Goal: Information Seeking & Learning: Stay updated

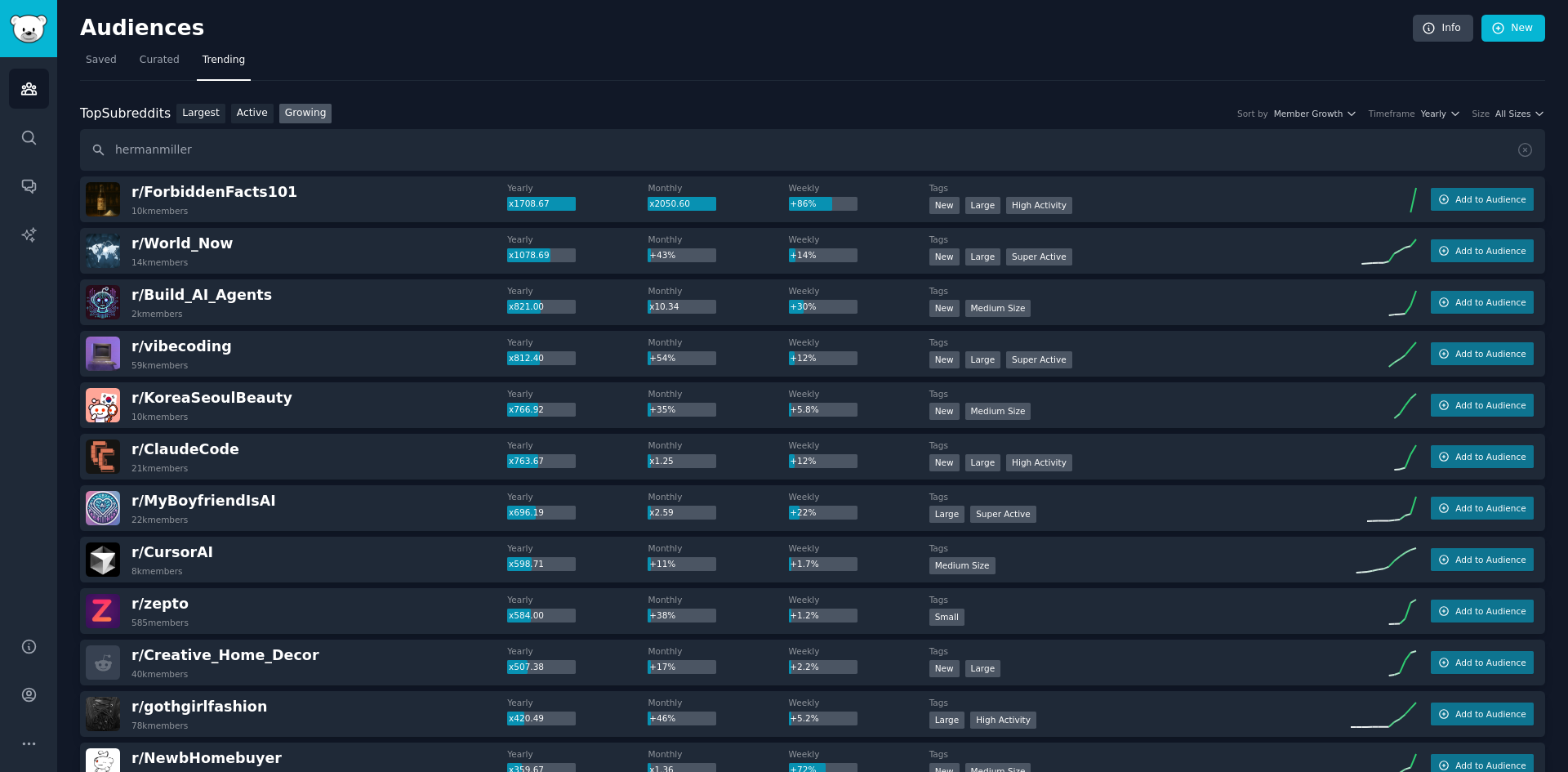
type input "hermanmiller"
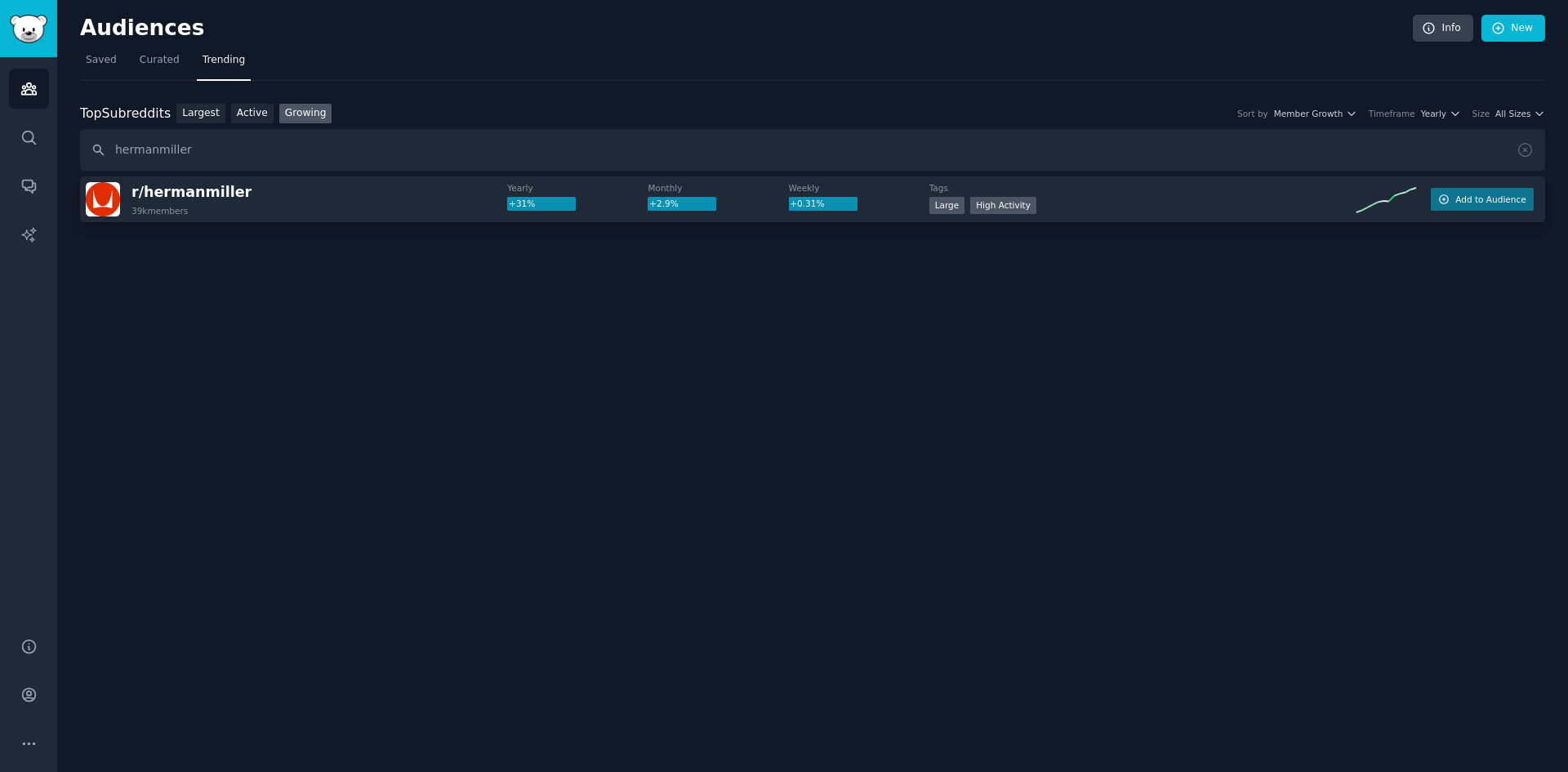
click at [183, 213] on div "39k members" at bounding box center [159, 211] width 56 height 12
click at [195, 197] on span "r/ hermanmiller" at bounding box center [191, 191] width 120 height 17
click at [21, 16] on img "Sidebar" at bounding box center [28, 28] width 37 height 28
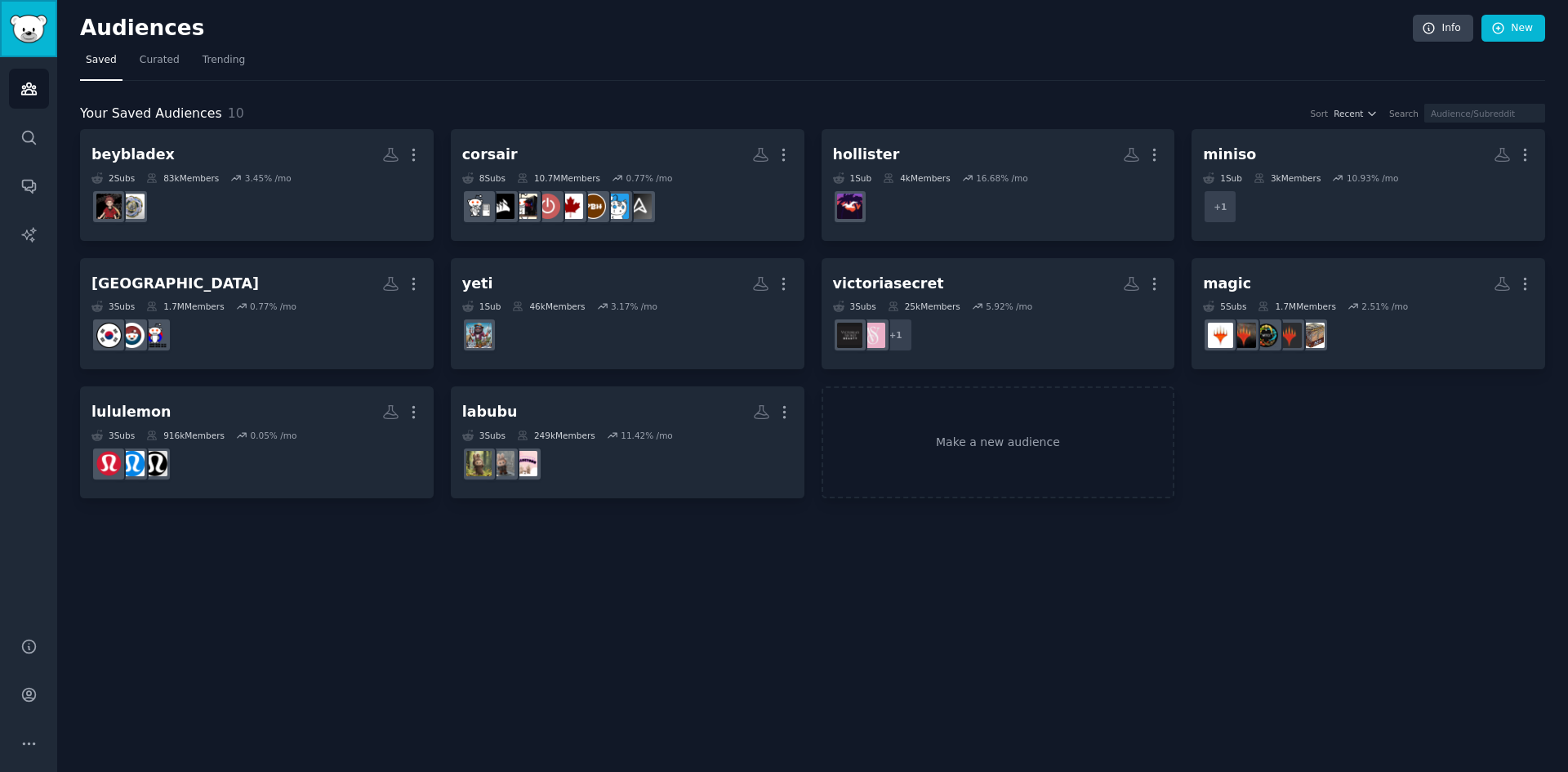
click at [49, 39] on link "Sidebar" at bounding box center [28, 28] width 57 height 57
click at [25, 653] on icon "Sidebar" at bounding box center [28, 646] width 17 height 17
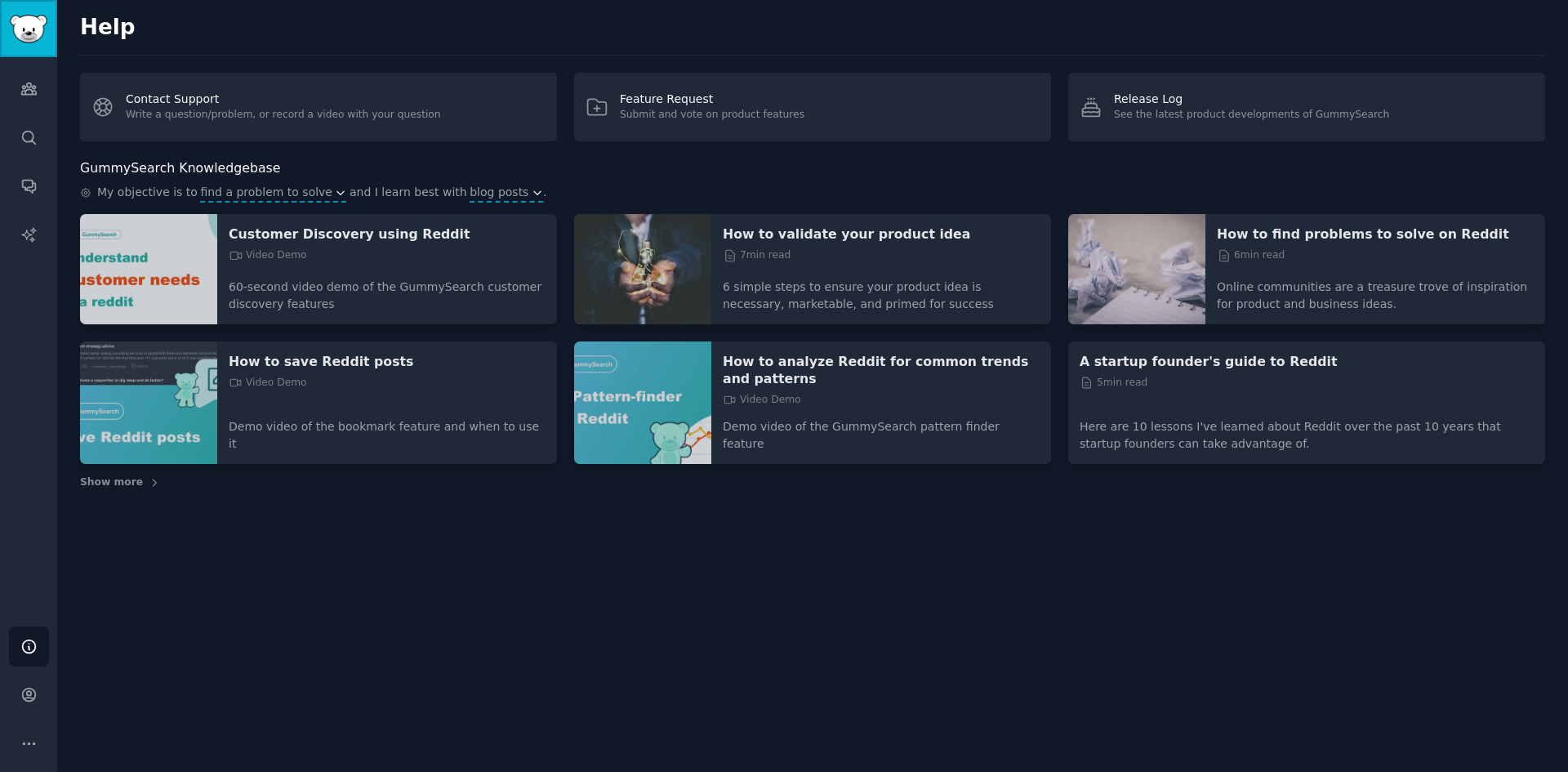
click at [48, 41] on link "Sidebar" at bounding box center [28, 28] width 57 height 57
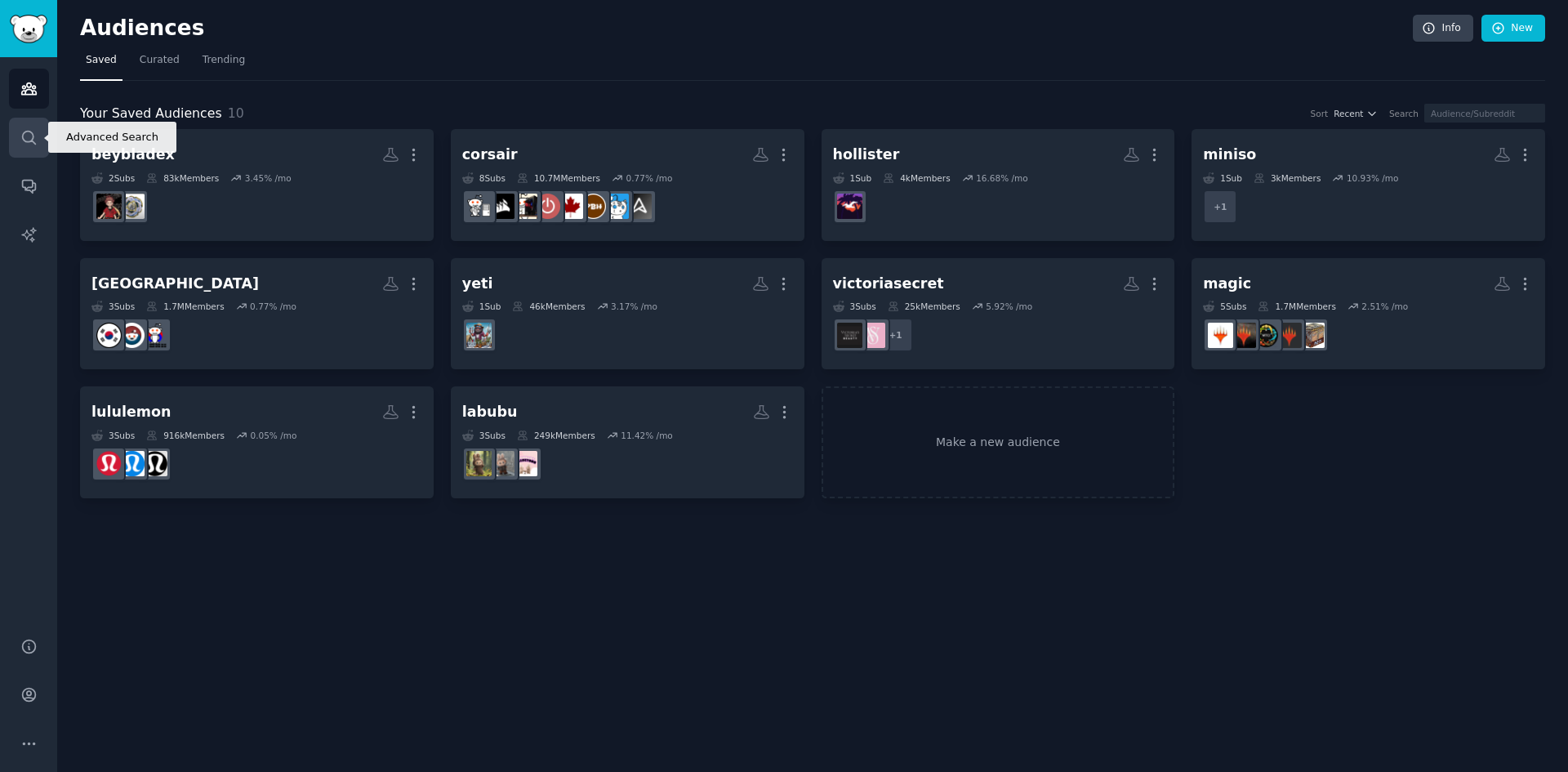
click at [34, 136] on icon "Sidebar" at bounding box center [28, 137] width 17 height 17
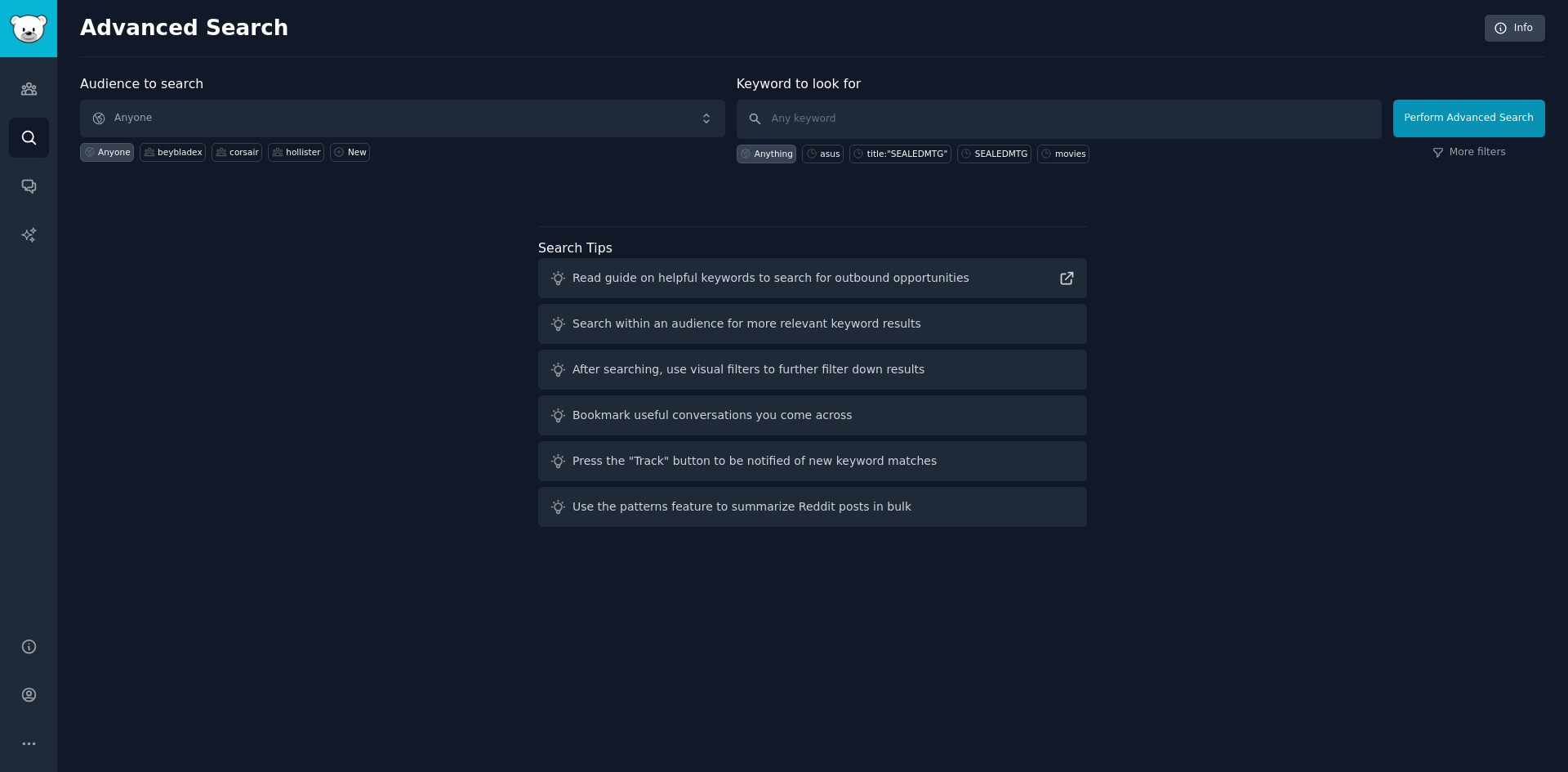
click at [888, 87] on div "Keyword to look for Anything asus title:"SEALEDMTG" SEALEDMTG movies" at bounding box center [1059, 119] width 645 height 89
click at [884, 115] on input "text" at bounding box center [1059, 120] width 645 height 39
type input "out of stock"
click button "Perform Advanced Search" at bounding box center [1469, 119] width 152 height 37
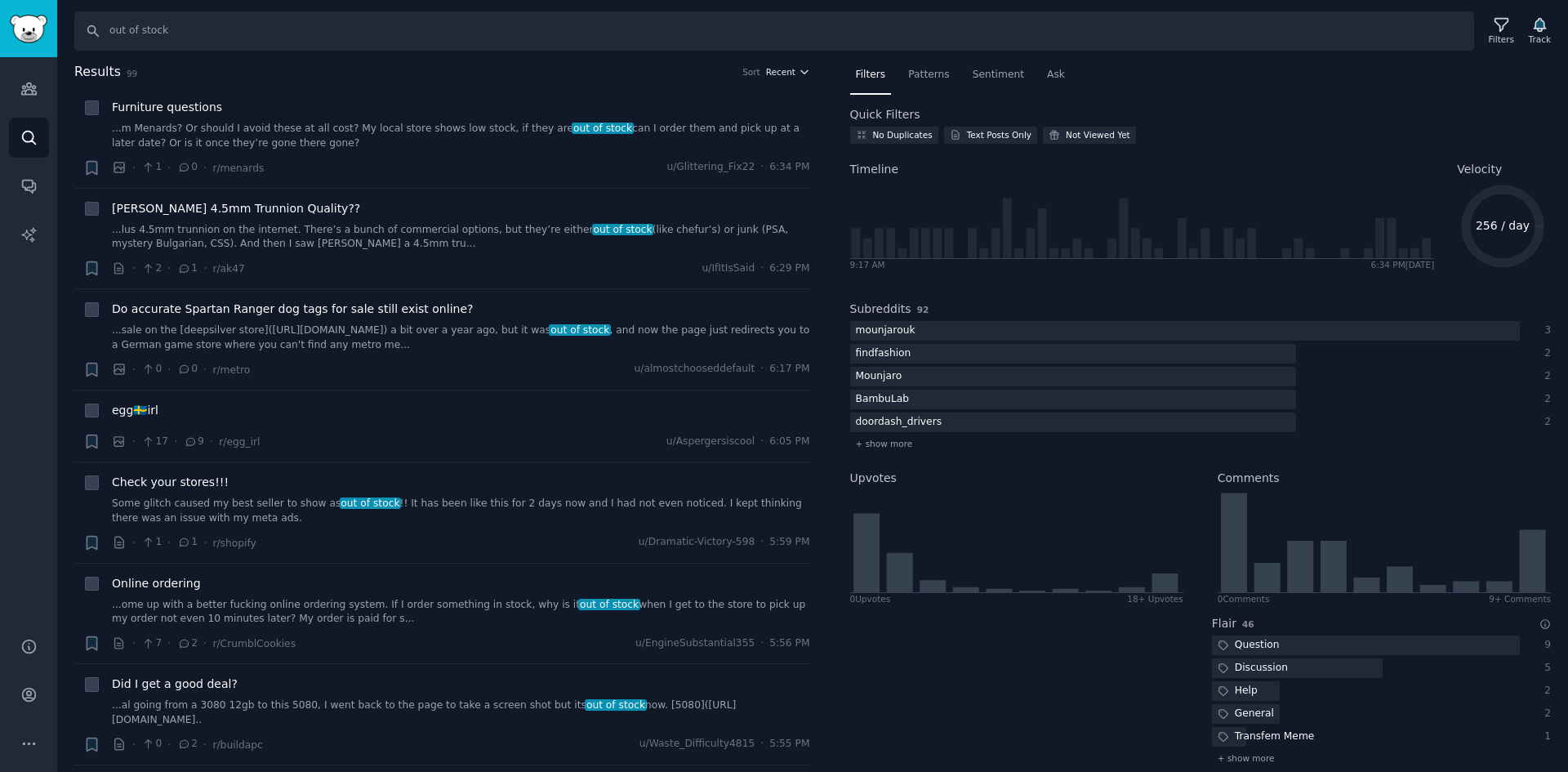
click at [800, 71] on icon "button" at bounding box center [805, 72] width 12 height 12
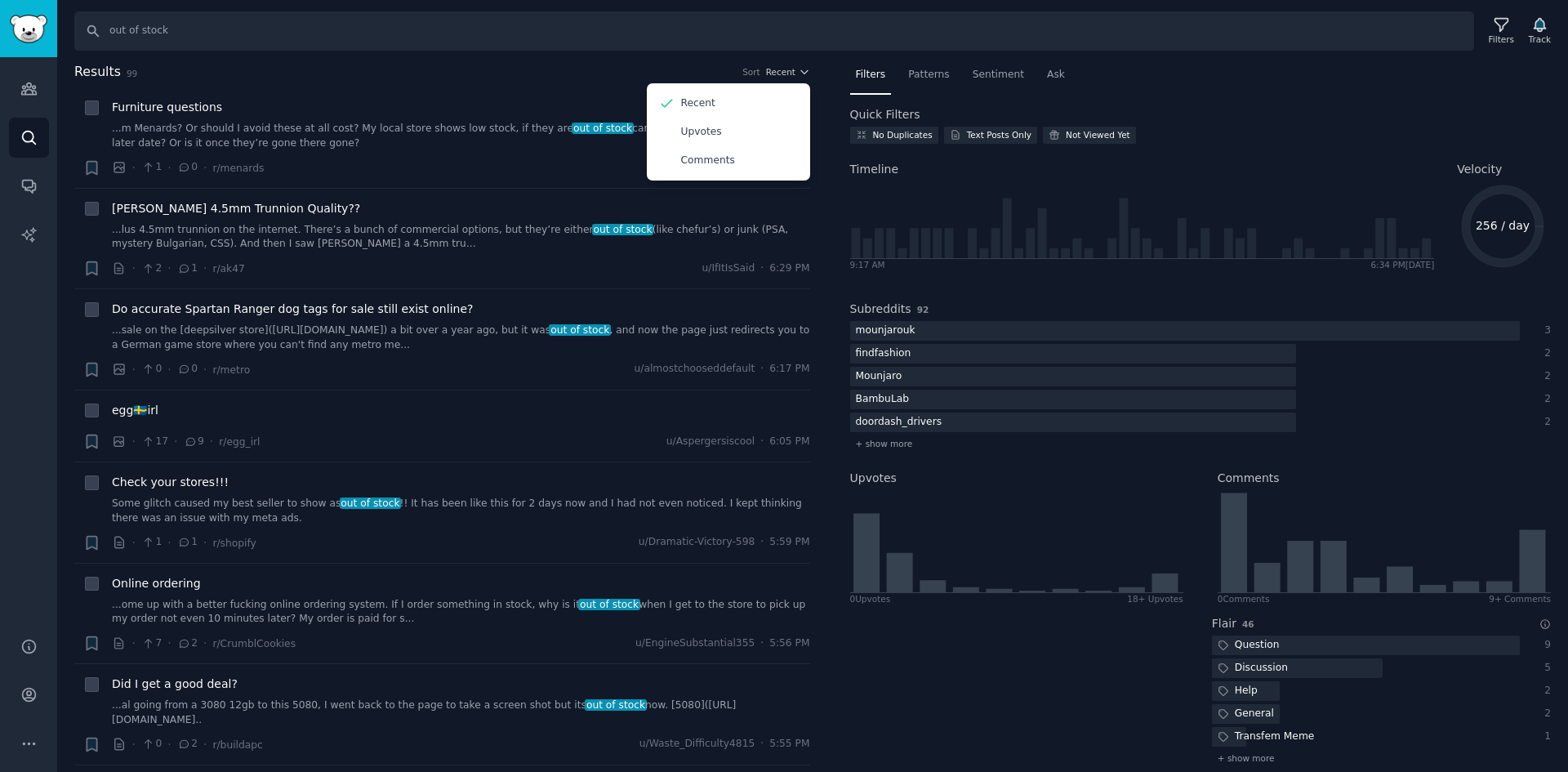
click at [367, 85] on div "Results 99 Sort Recent Recent Upvotes Comments" at bounding box center [442, 75] width 736 height 26
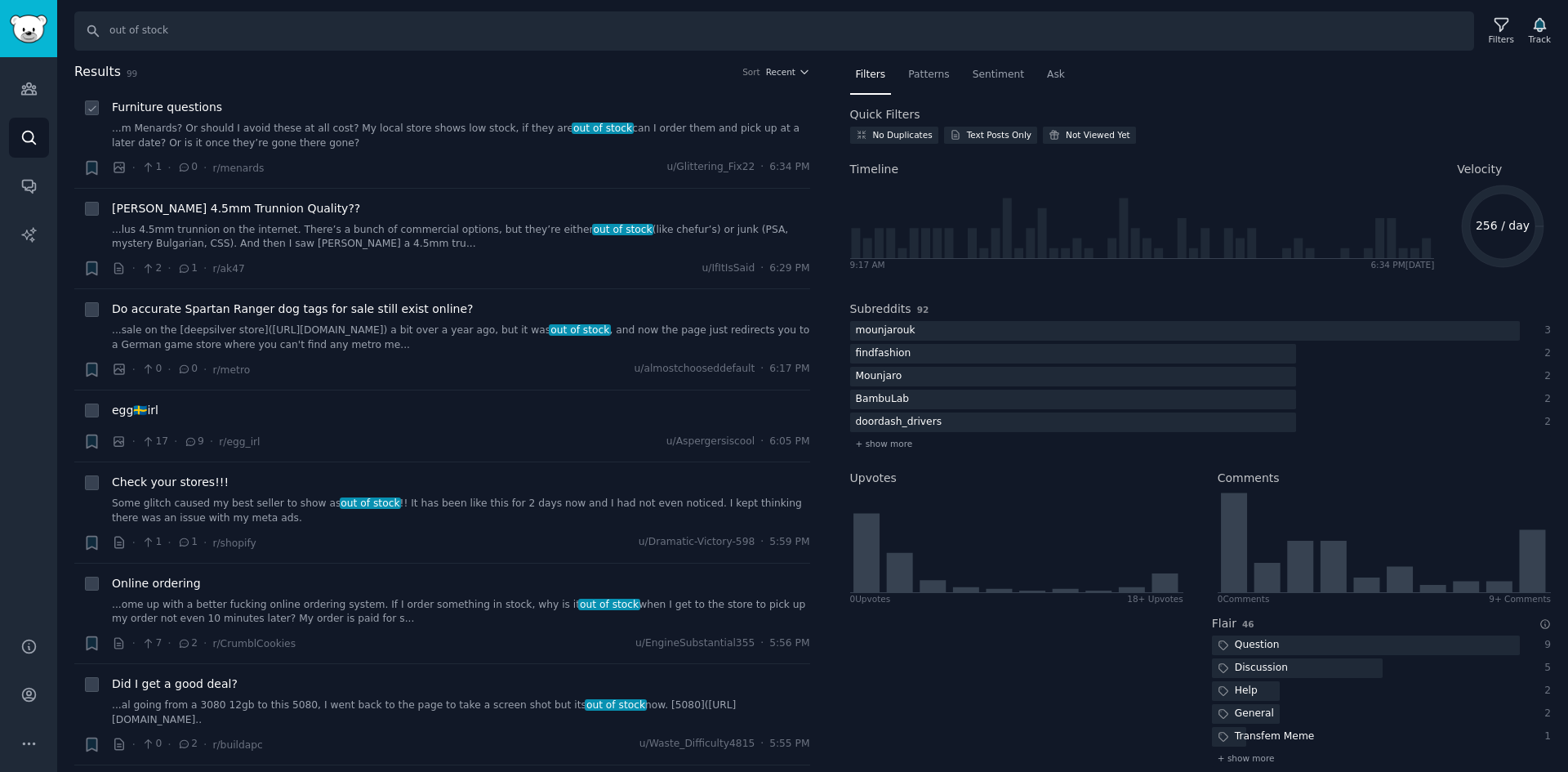
drag, startPoint x: 360, startPoint y: 120, endPoint x: 243, endPoint y: 131, distance: 117.5
drag, startPoint x: 243, startPoint y: 131, endPoint x: 145, endPoint y: 115, distance: 99.3
click at [145, 115] on span "Furniture questions" at bounding box center [167, 107] width 110 height 17
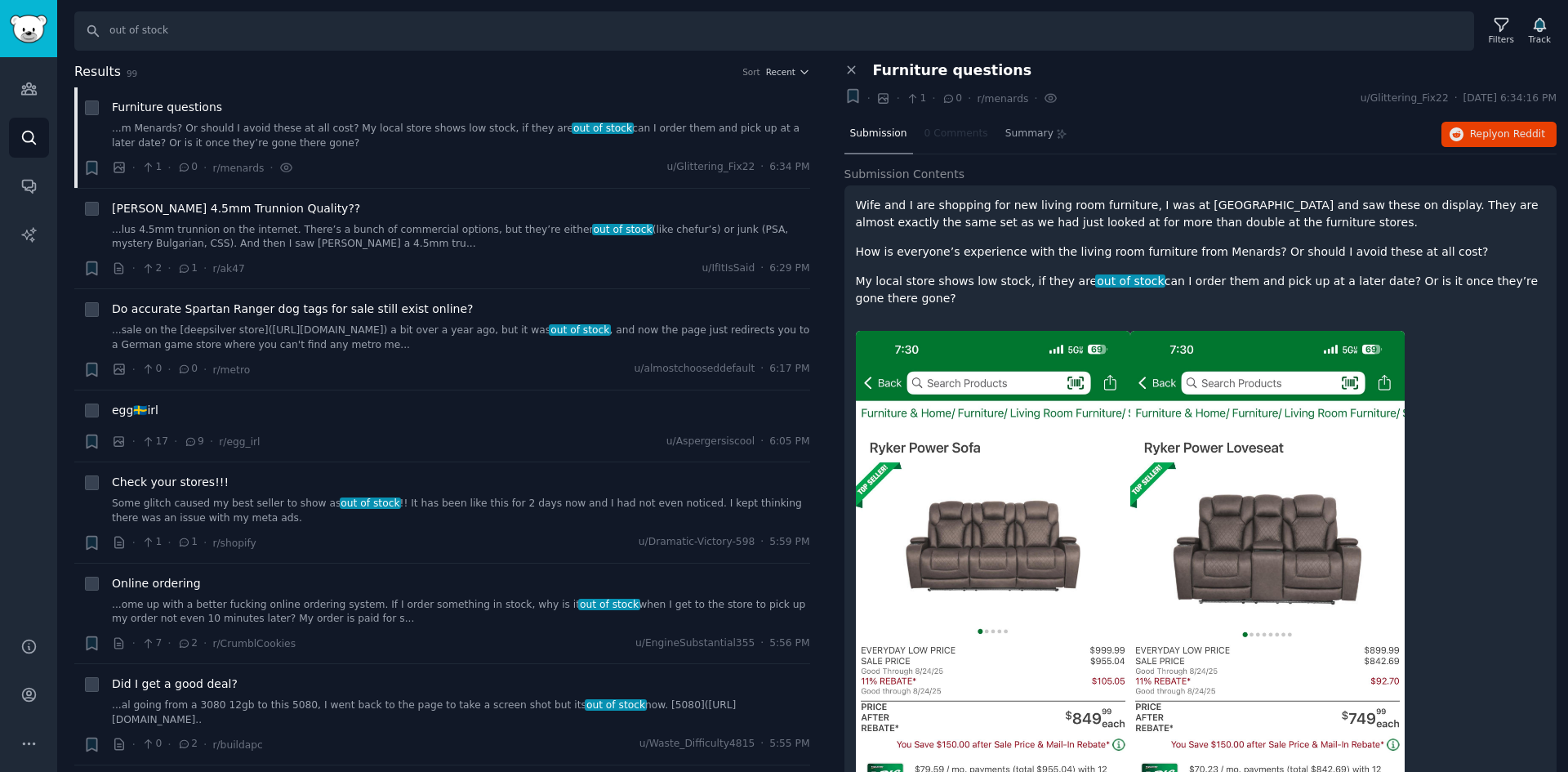
scroll to position [81, 0]
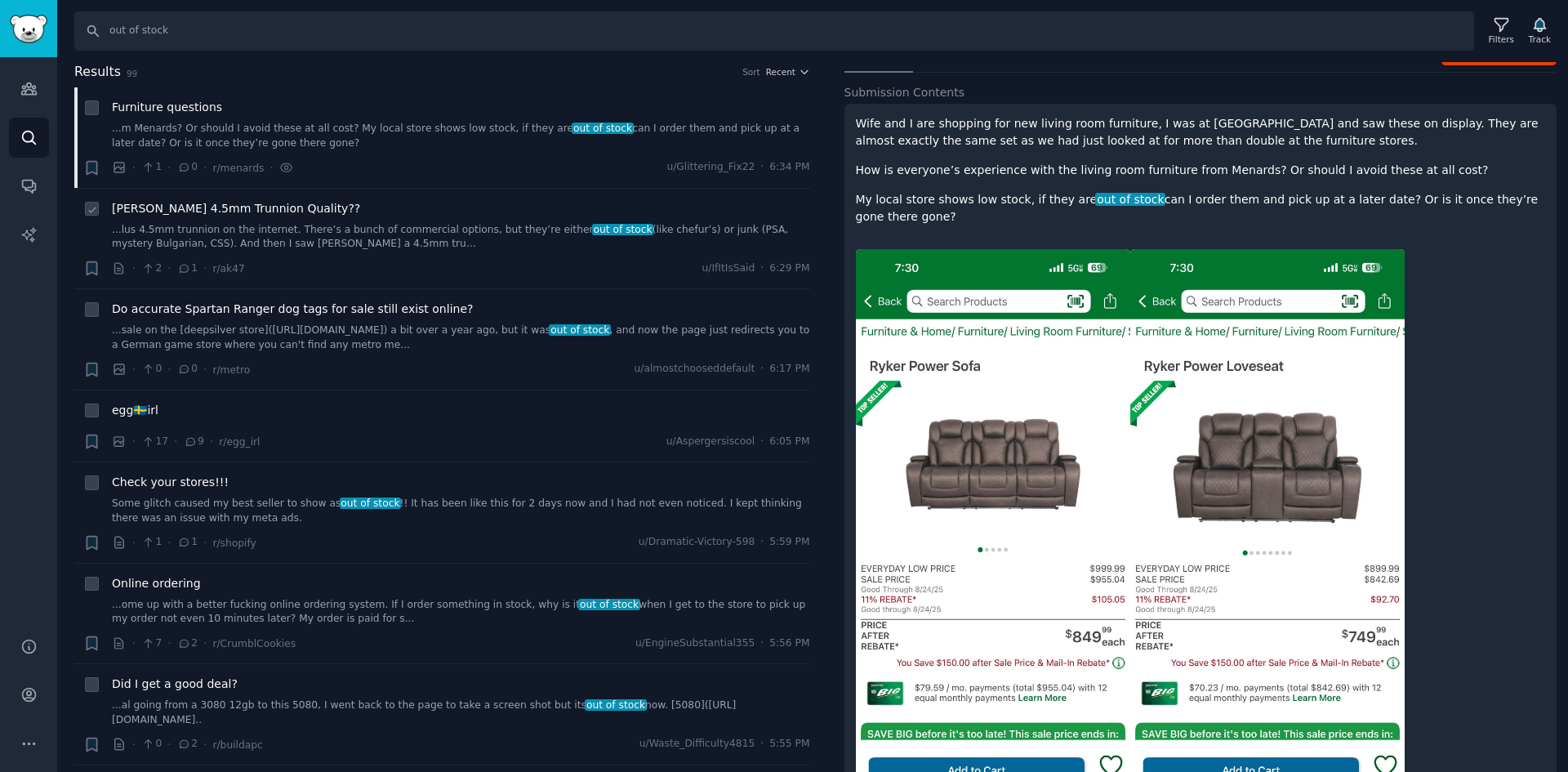
click at [284, 255] on div "Riley 4.5mm Trunnion Quality?? ...lus 4.5mm trunnion on the internet. There’s a…" at bounding box center [461, 238] width 698 height 77
click at [278, 232] on link "...lus 4.5mm trunnion on the internet. There’s a bunch of commercial options, b…" at bounding box center [461, 236] width 698 height 28
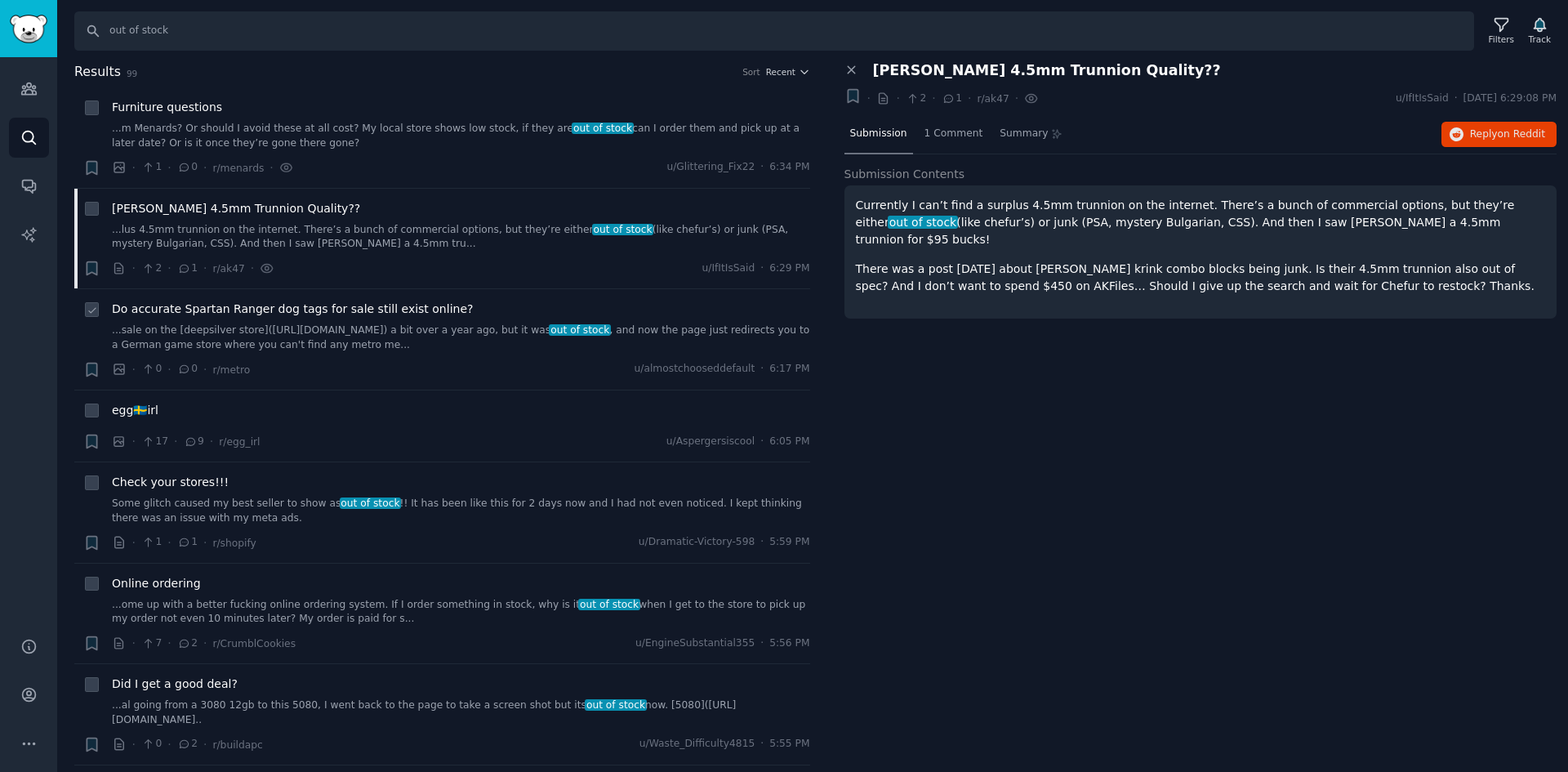
click at [266, 322] on div "Do accurate Spartan Ranger dog tags for sale still exist online? ...sale on the…" at bounding box center [461, 327] width 698 height 51
click at [275, 306] on span "Do accurate Spartan Ranger dog tags for sale still exist online?" at bounding box center [292, 309] width 361 height 17
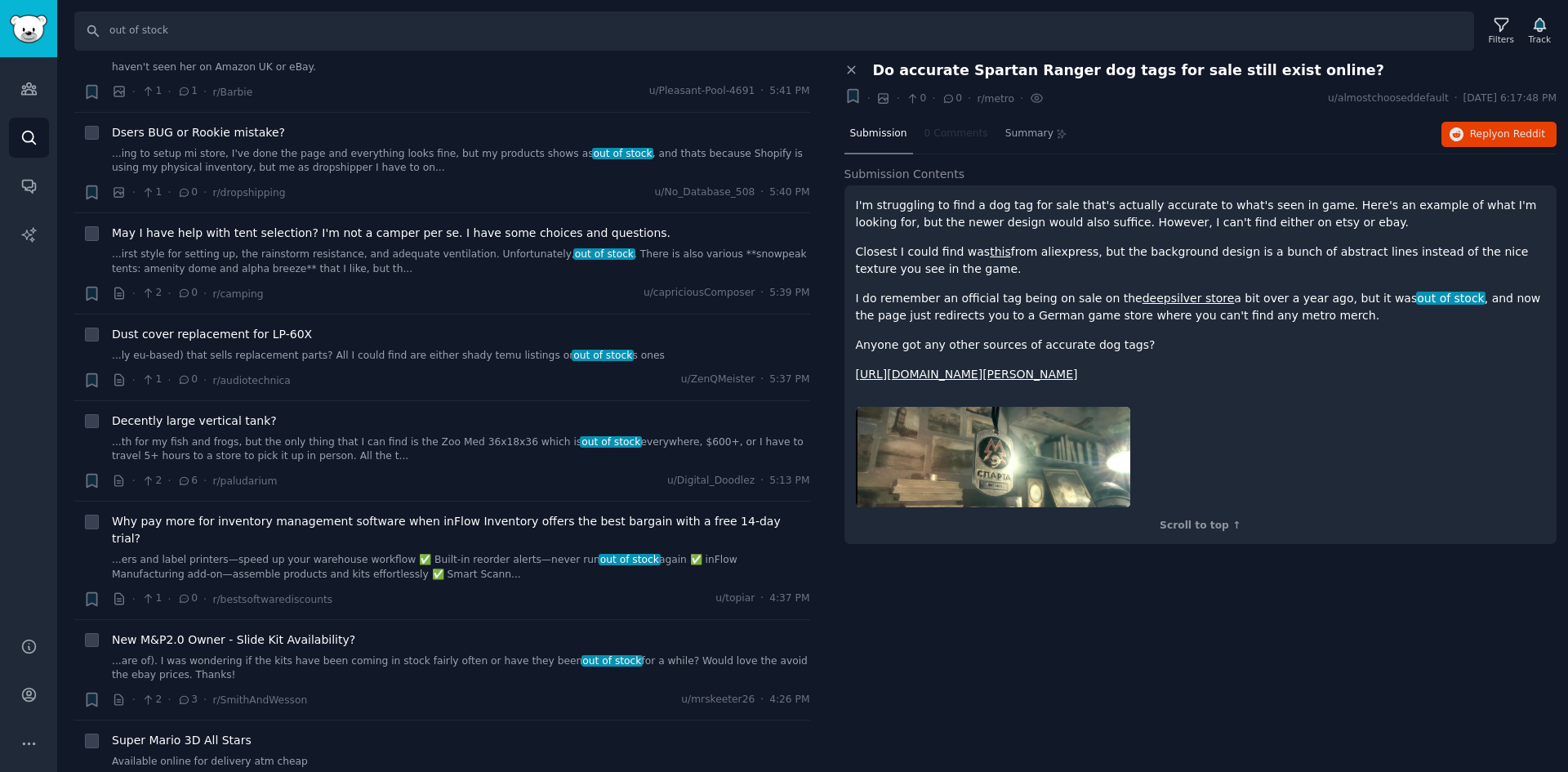
scroll to position [1062, 0]
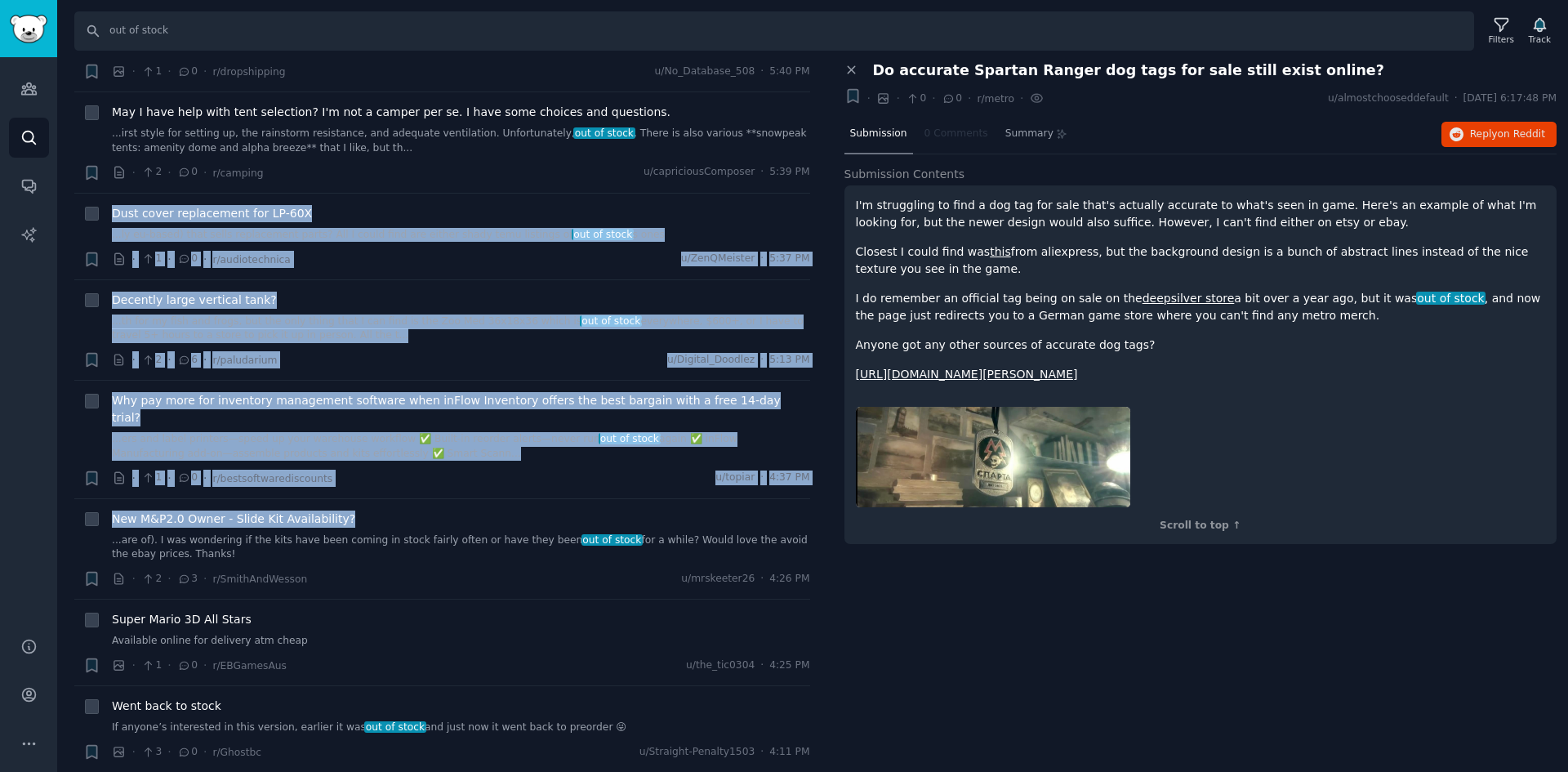
drag, startPoint x: 829, startPoint y: 167, endPoint x: 818, endPoint y: 500, distance: 333.2
click at [818, 500] on div "Results 99 Sort Recent Reddit image submission + Furniture questions ...m Menar…" at bounding box center [454, 417] width 759 height 711
click at [830, 169] on div "Results 99 Sort Recent Reddit image submission + Furniture questions ...m Menar…" at bounding box center [454, 417] width 759 height 711
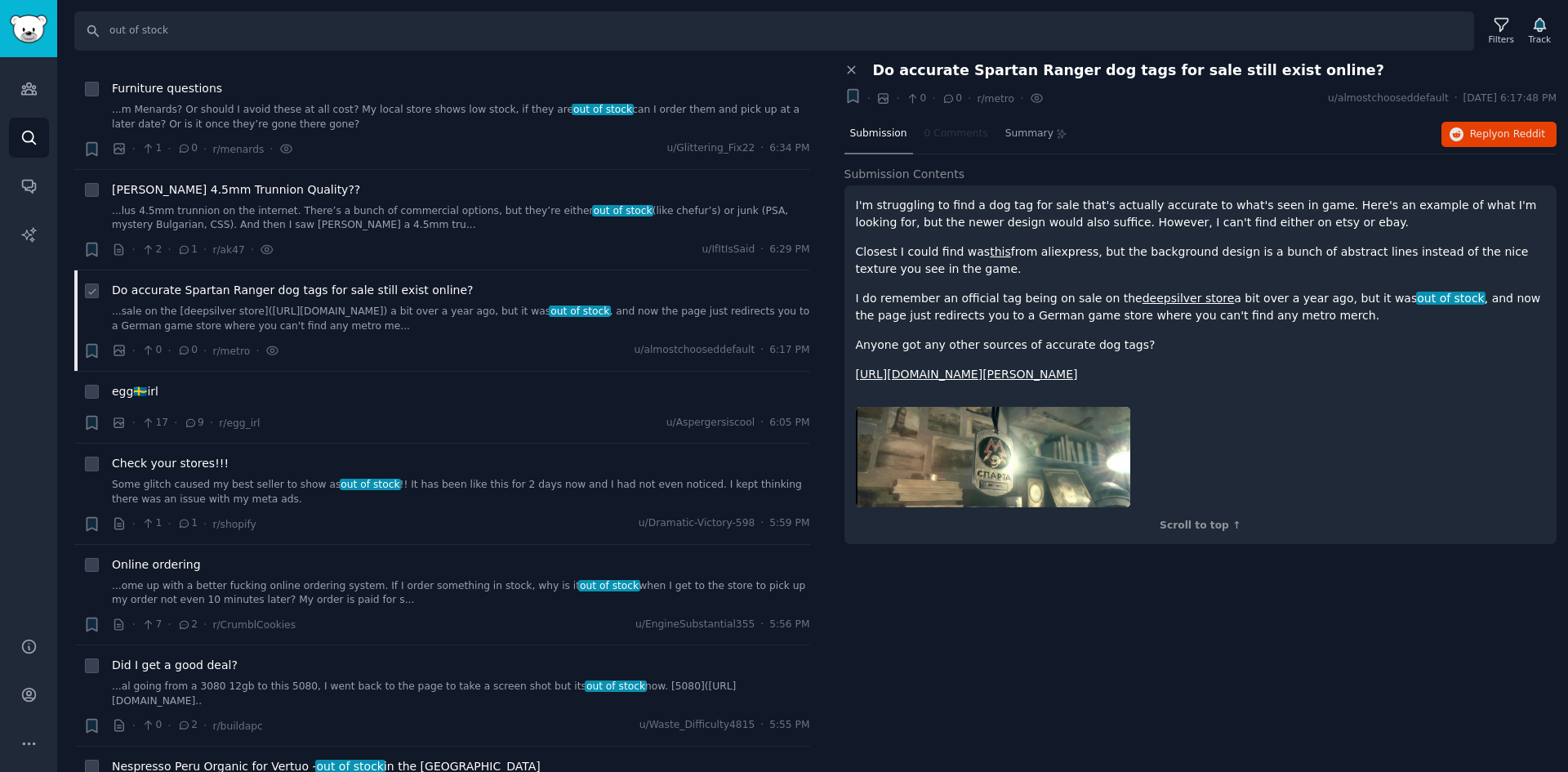
scroll to position [0, 0]
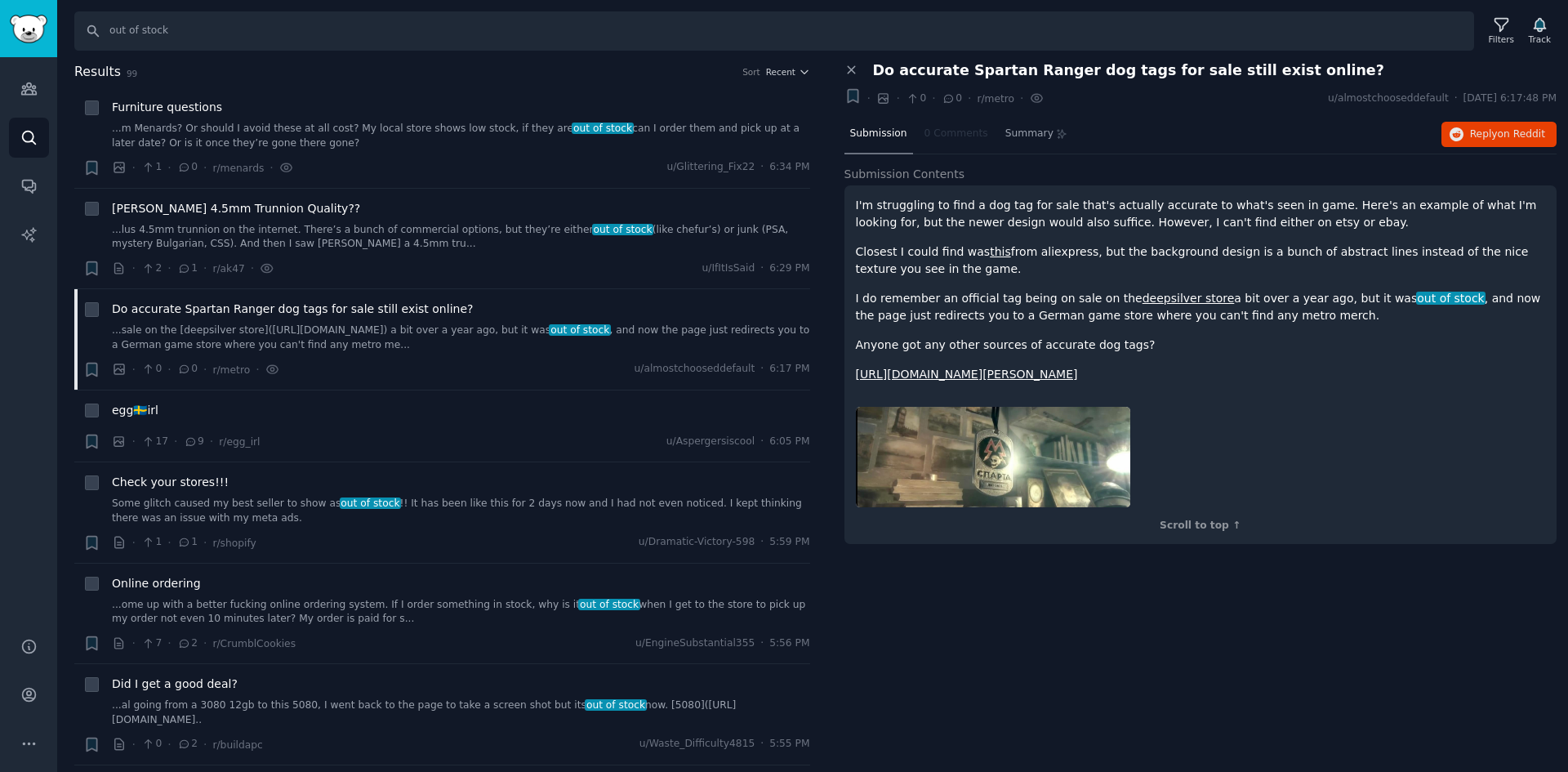
drag, startPoint x: 1011, startPoint y: 710, endPoint x: 955, endPoint y: 551, distance: 168.6
click at [1012, 710] on div "Close panel Do accurate Spartan Ranger dog tags for sale still exist online? + …" at bounding box center [1201, 417] width 736 height 711
click at [798, 80] on h2 "Results 99 Sort Recent" at bounding box center [442, 72] width 736 height 21
click at [790, 77] on span "Recent" at bounding box center [781, 72] width 29 height 12
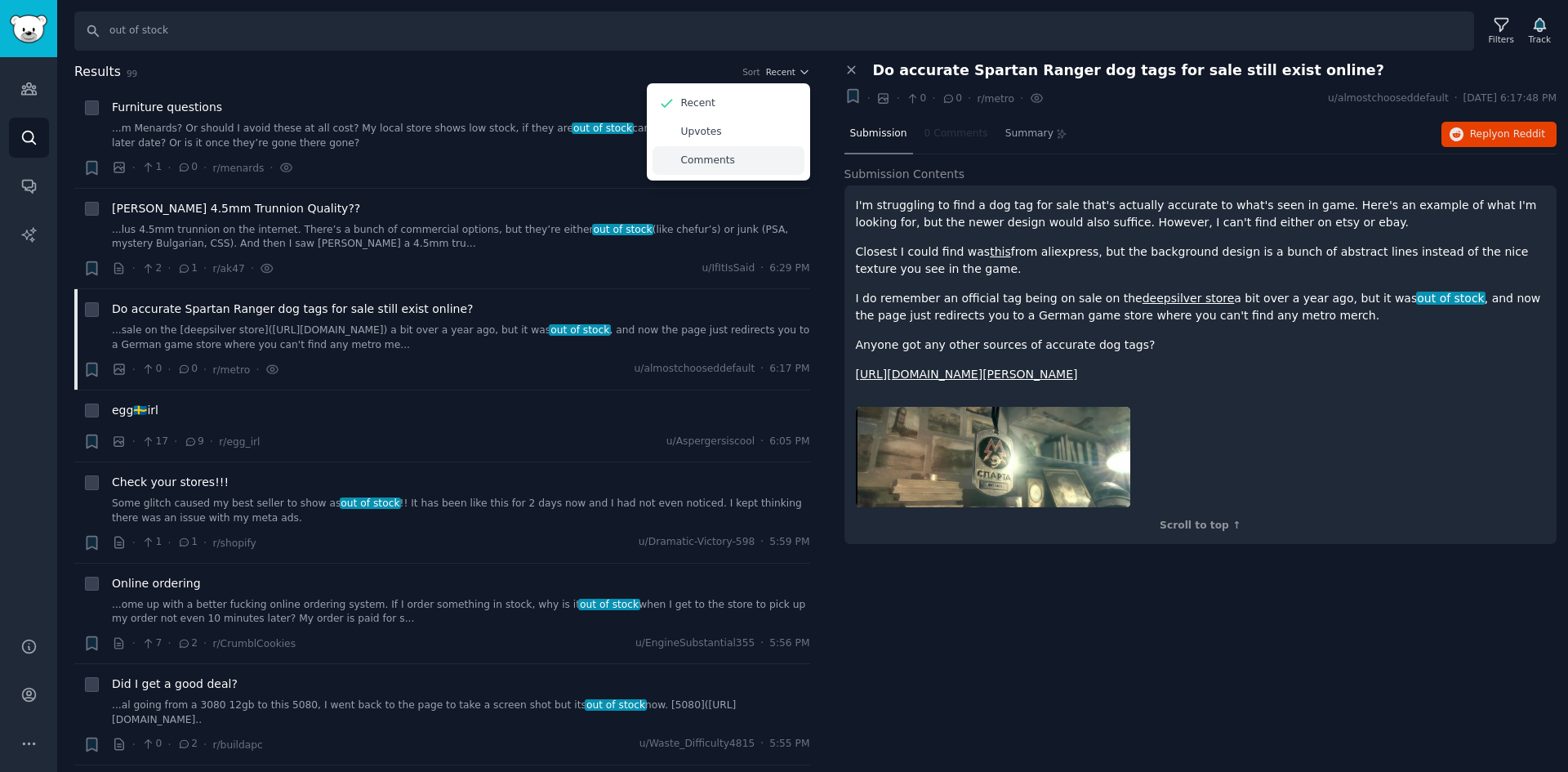
click at [732, 148] on div "Comments" at bounding box center [729, 160] width 152 height 28
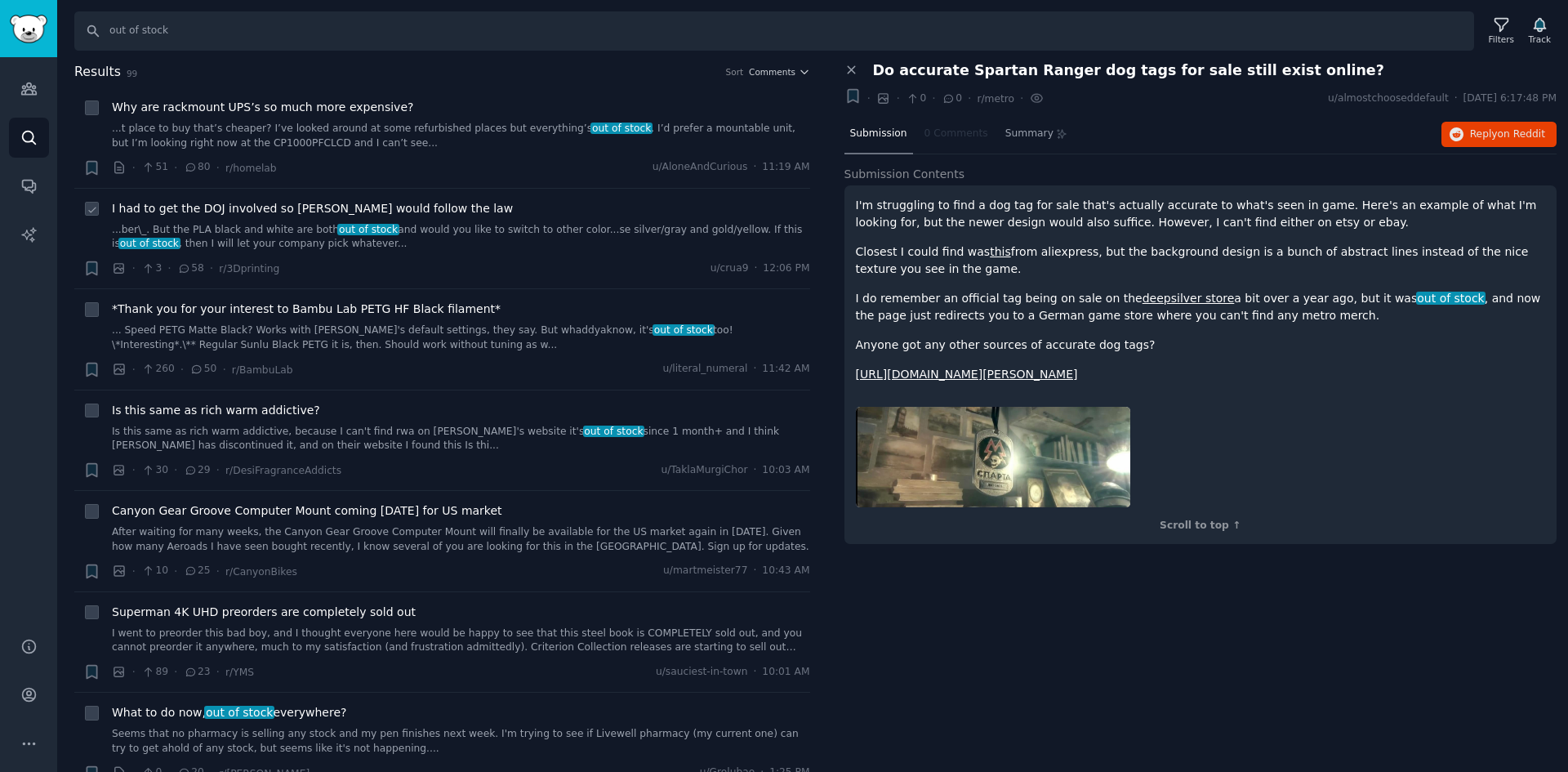
click at [394, 218] on div "I had to get the DOJ involved so Sunlu would follow the law ...ber\_. But the P…" at bounding box center [461, 226] width 698 height 51
click at [394, 229] on link "...ber\_. But the PLA black and white are both out of stock and would you like …" at bounding box center [461, 236] width 698 height 28
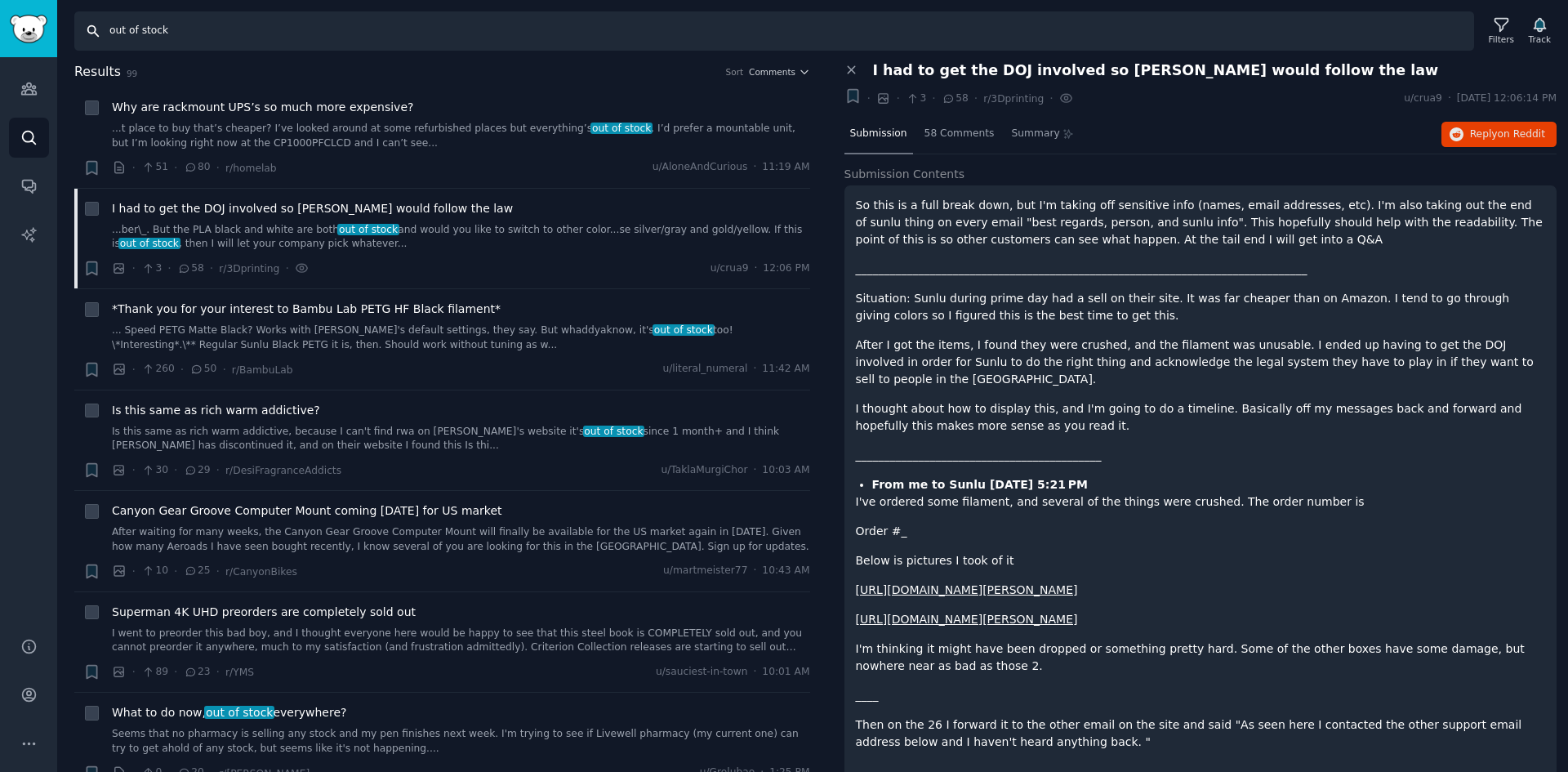
click at [508, 18] on input "out of stock" at bounding box center [775, 31] width 1400 height 39
click at [737, 80] on h2 "Results 99 Sort Comments" at bounding box center [442, 72] width 736 height 21
click at [758, 74] on span "Comments" at bounding box center [772, 72] width 46 height 12
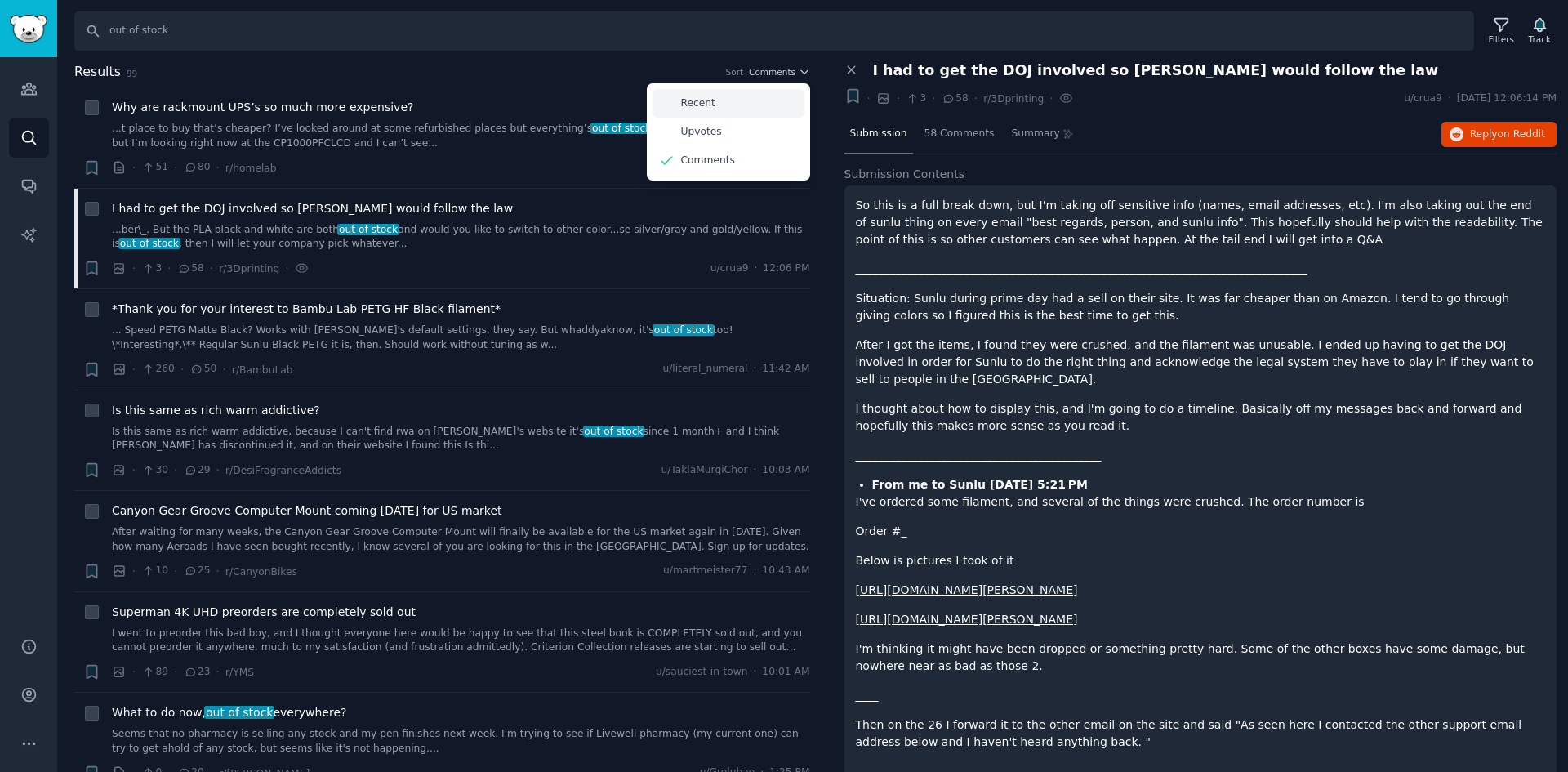
click at [740, 109] on div "Recent" at bounding box center [729, 103] width 152 height 28
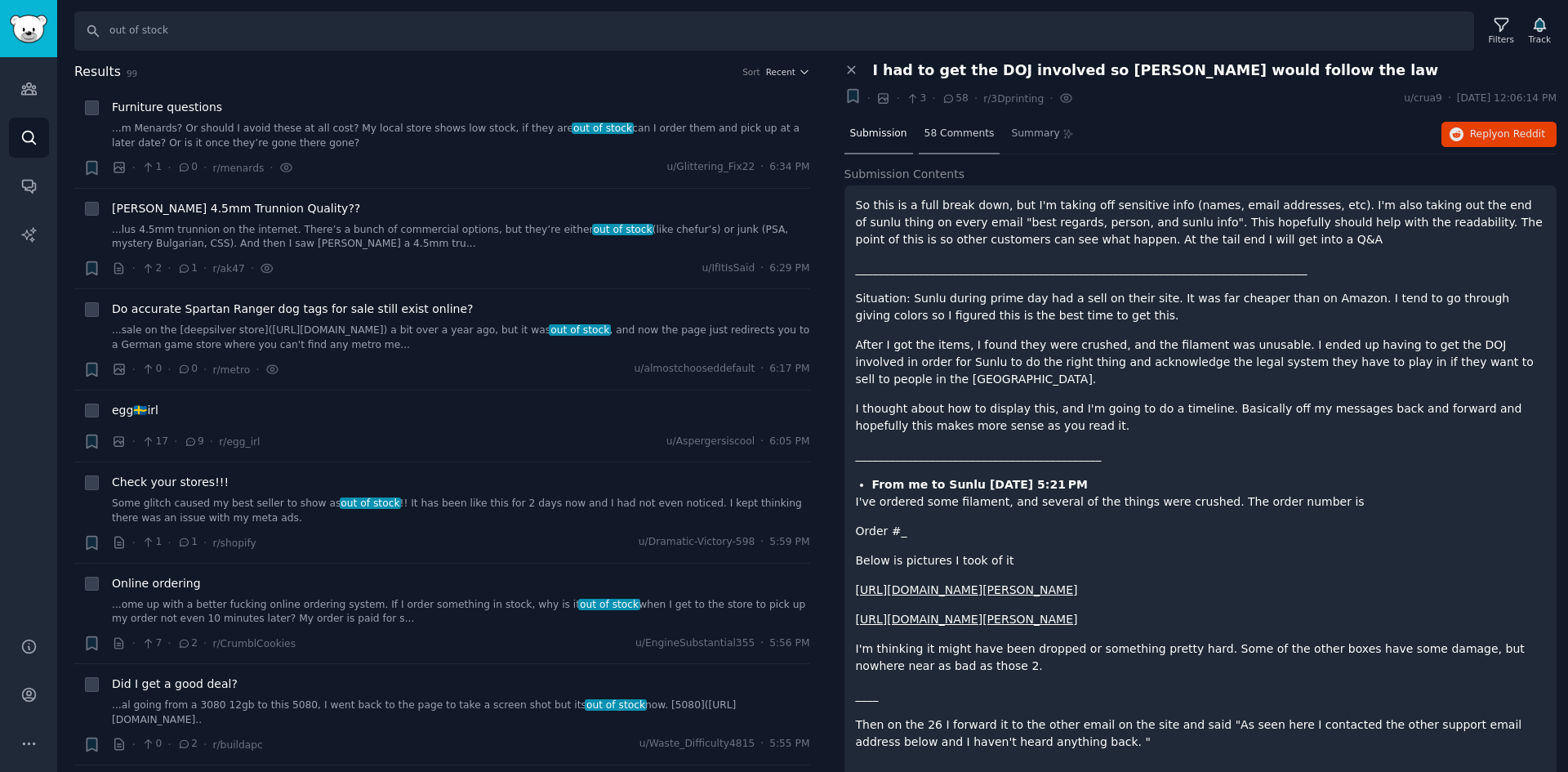
click at [961, 152] on div "58 Comments" at bounding box center [959, 134] width 81 height 39
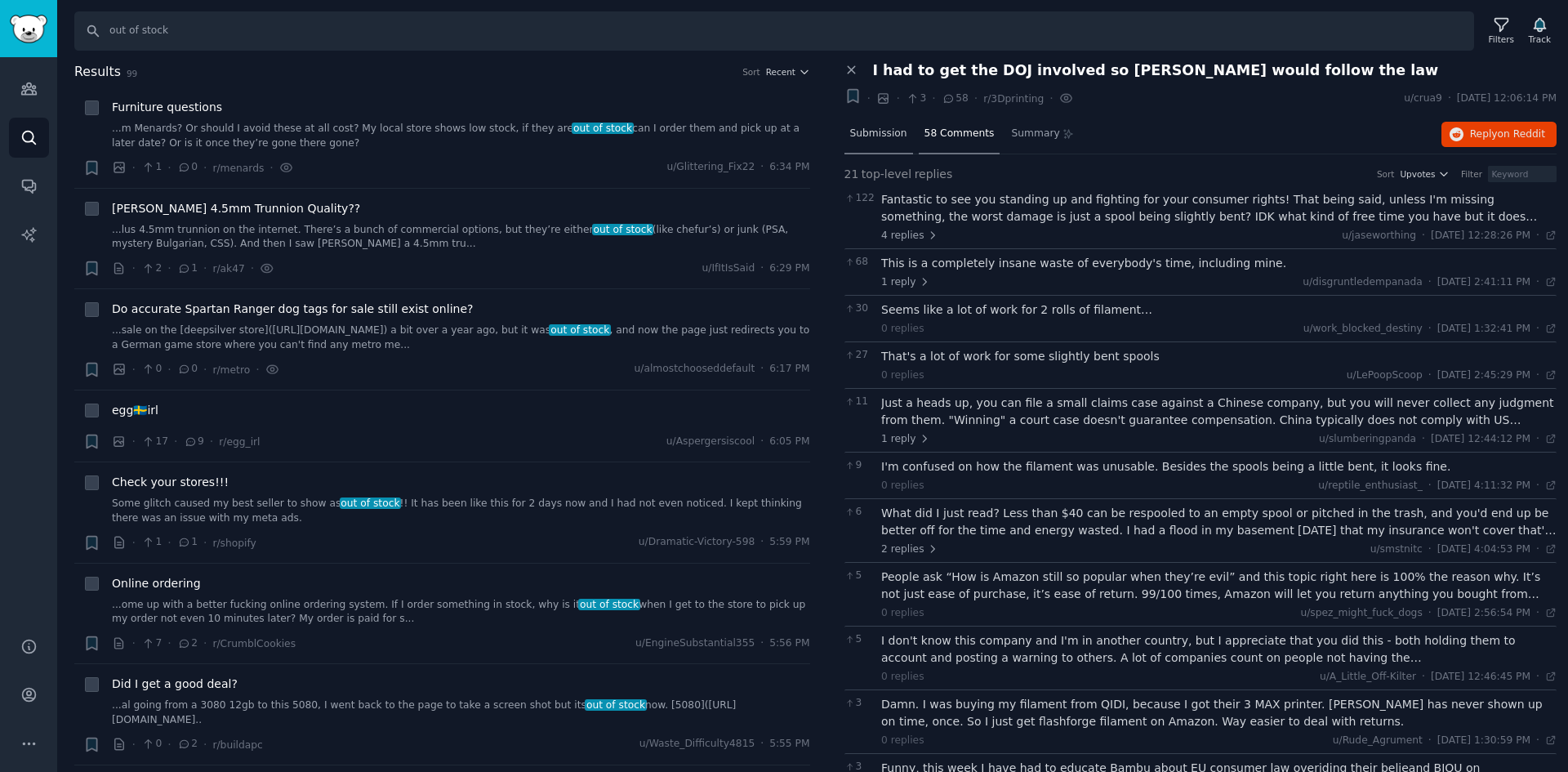
click at [889, 129] on span "Submission" at bounding box center [879, 133] width 57 height 15
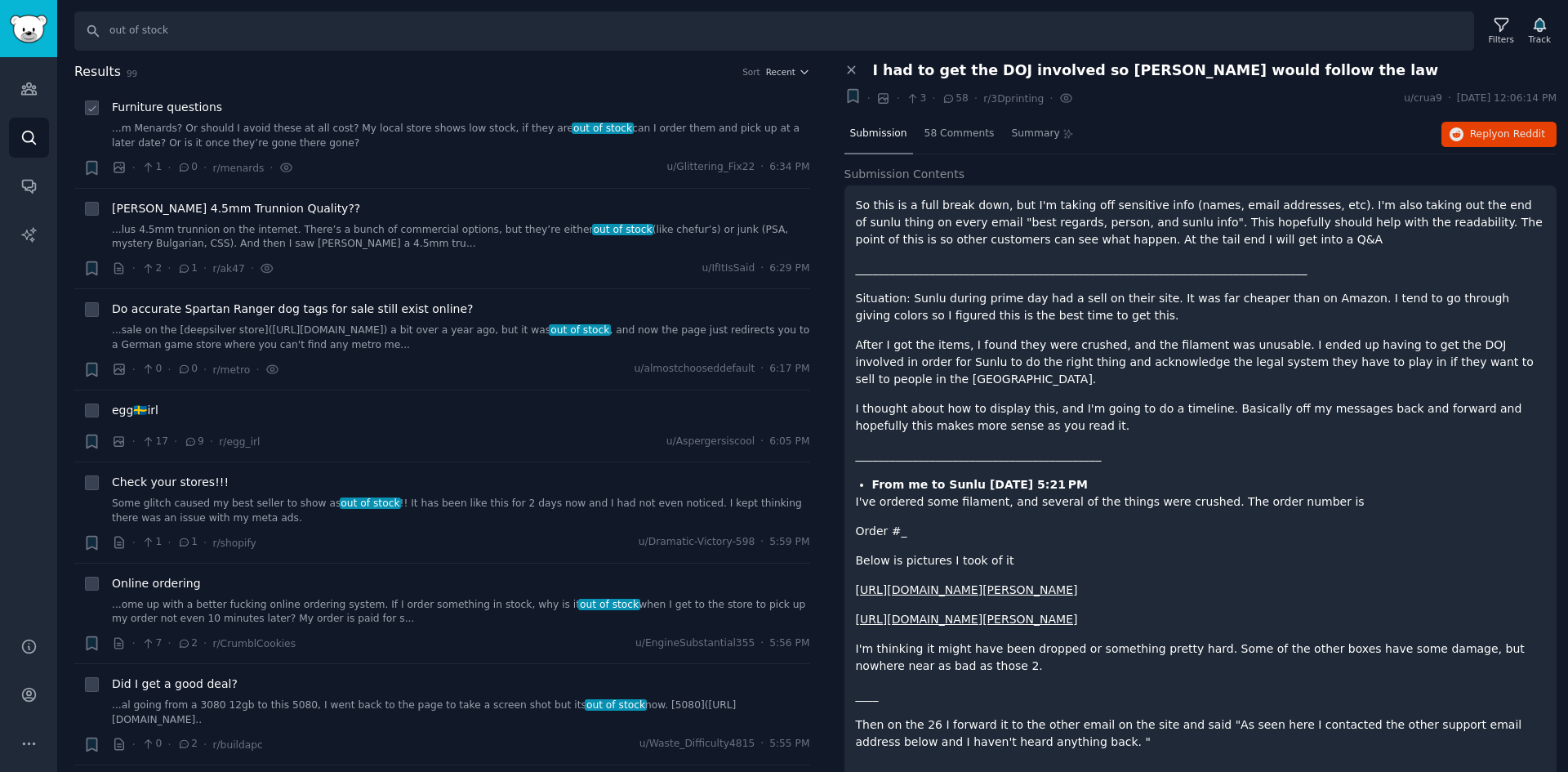
click at [522, 136] on link "...m Menards? Or should I avoid these at all cost? My local store shows low sto…" at bounding box center [461, 135] width 698 height 28
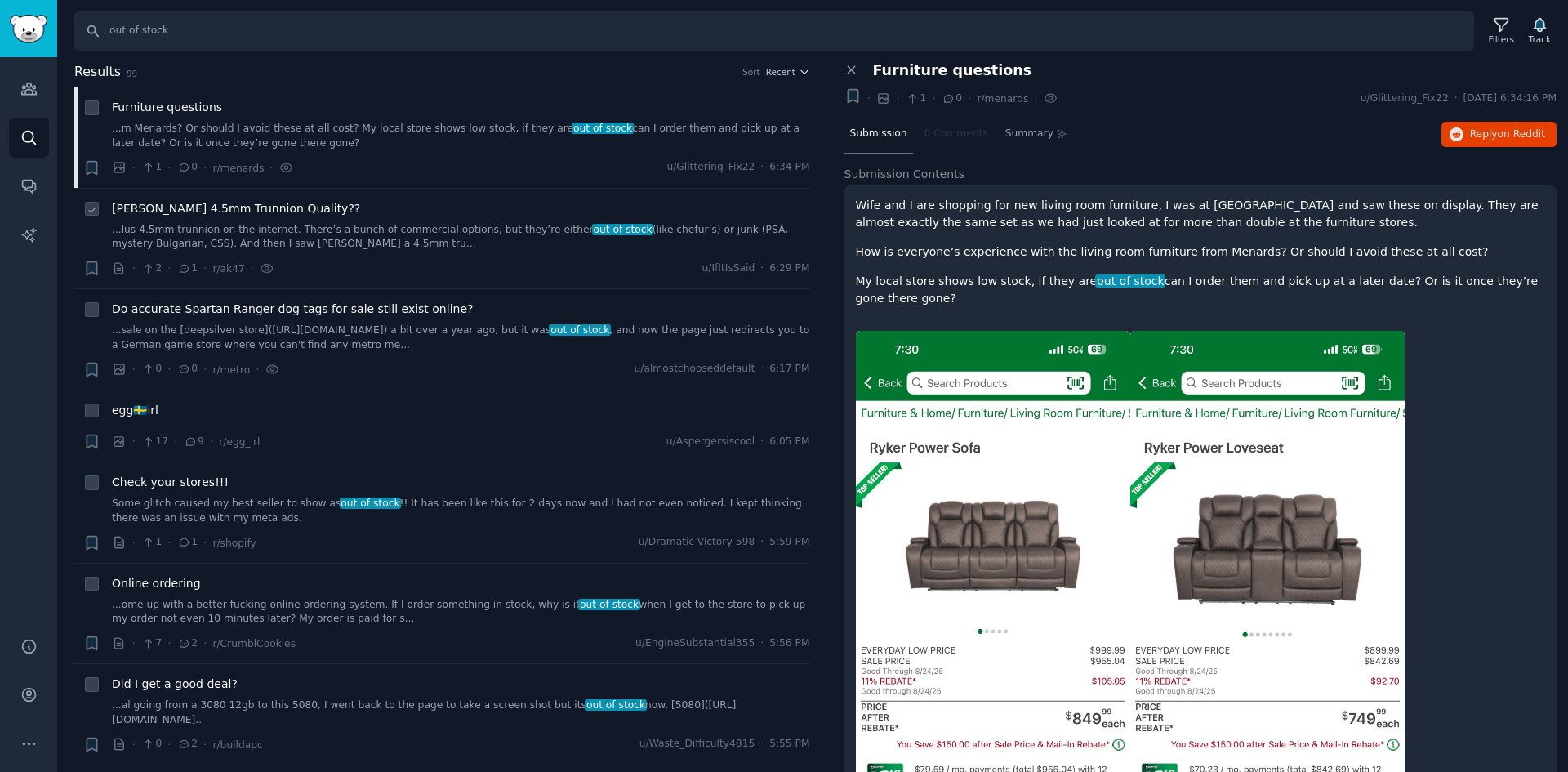
click at [264, 233] on link "...lus 4.5mm trunnion on the internet. There’s a bunch of commercial options, b…" at bounding box center [461, 236] width 698 height 28
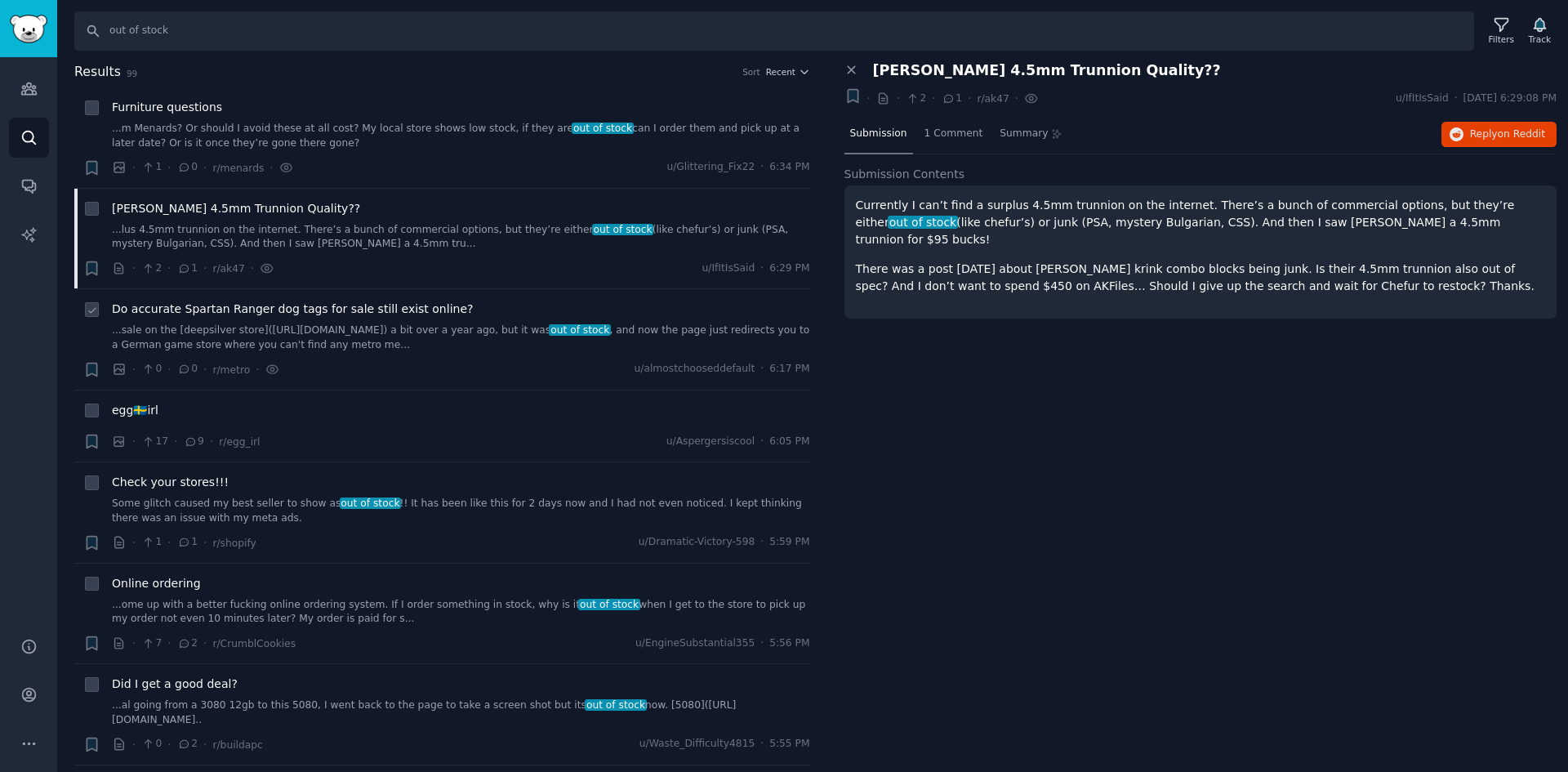
click at [416, 317] on span "Do accurate Spartan Ranger dog tags for sale still exist online?" at bounding box center [292, 309] width 361 height 17
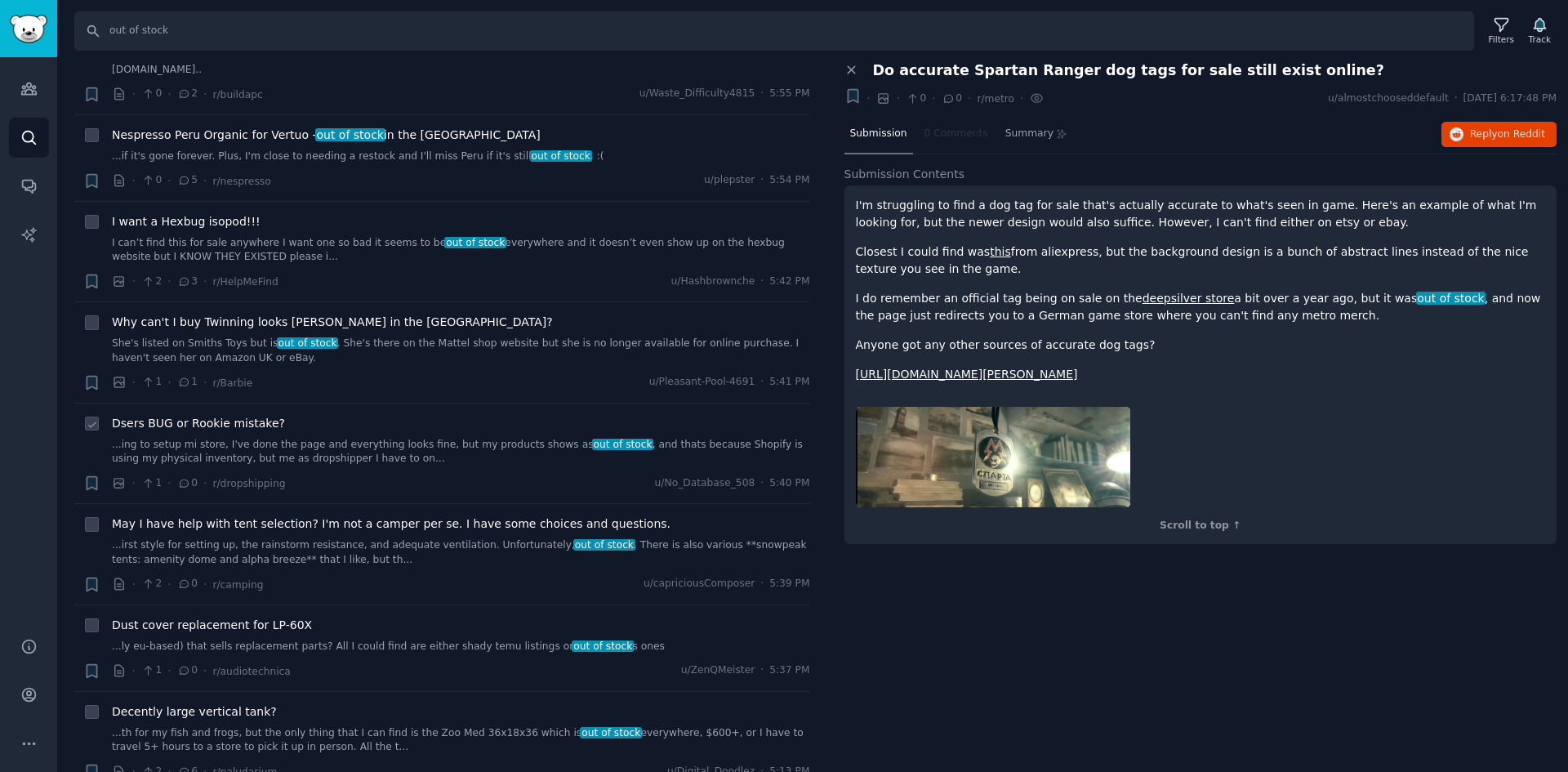
scroll to position [653, 0]
click at [398, 582] on div "· 2 · 0 · r/camping u/capriciousComposer · 5:39 PM" at bounding box center [461, 581] width 698 height 17
click at [408, 567] on div "May I have help with tent selection? I'm not a camper per se. I have some choic…" at bounding box center [461, 550] width 698 height 77
click at [409, 546] on link "...irst style for setting up, the rainstorm resistance, and adequate ventilatio…" at bounding box center [461, 549] width 698 height 28
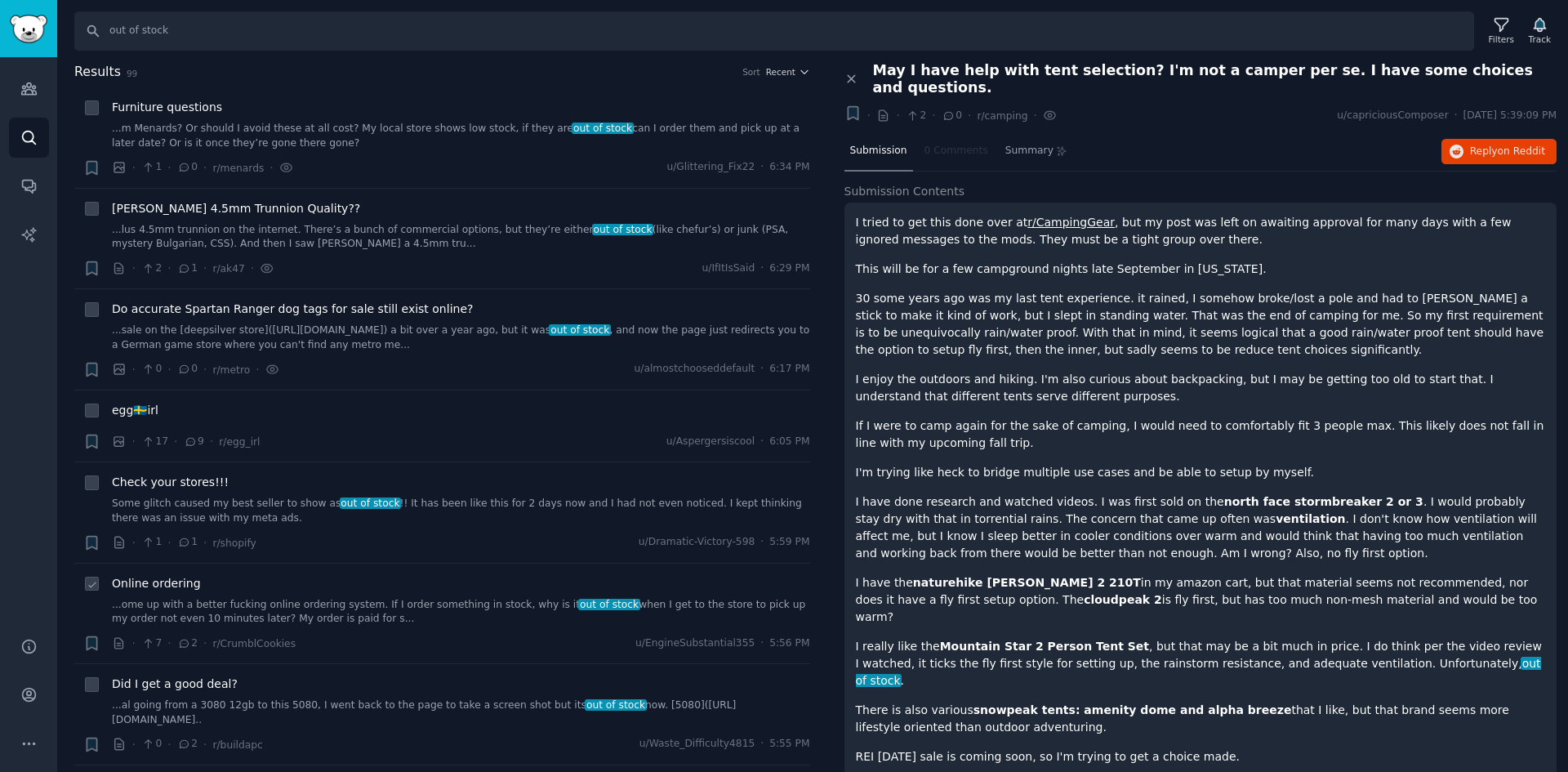
click at [409, 609] on link "...ome up with a better fucking online ordering system. If I order something in…" at bounding box center [461, 612] width 698 height 28
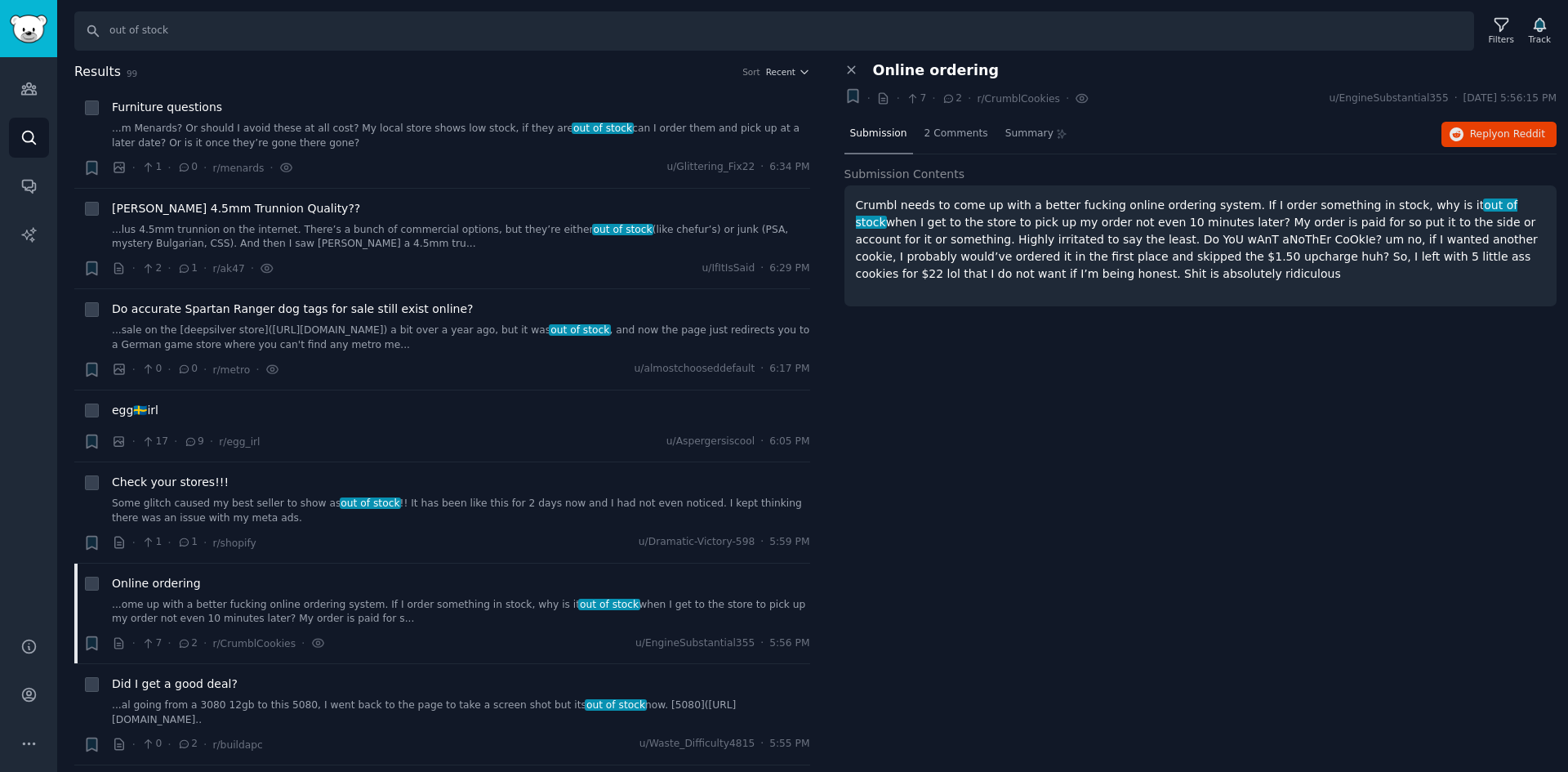
click at [862, 72] on div "Online ordering" at bounding box center [1210, 70] width 696 height 17
click at [848, 70] on icon at bounding box center [851, 70] width 15 height 15
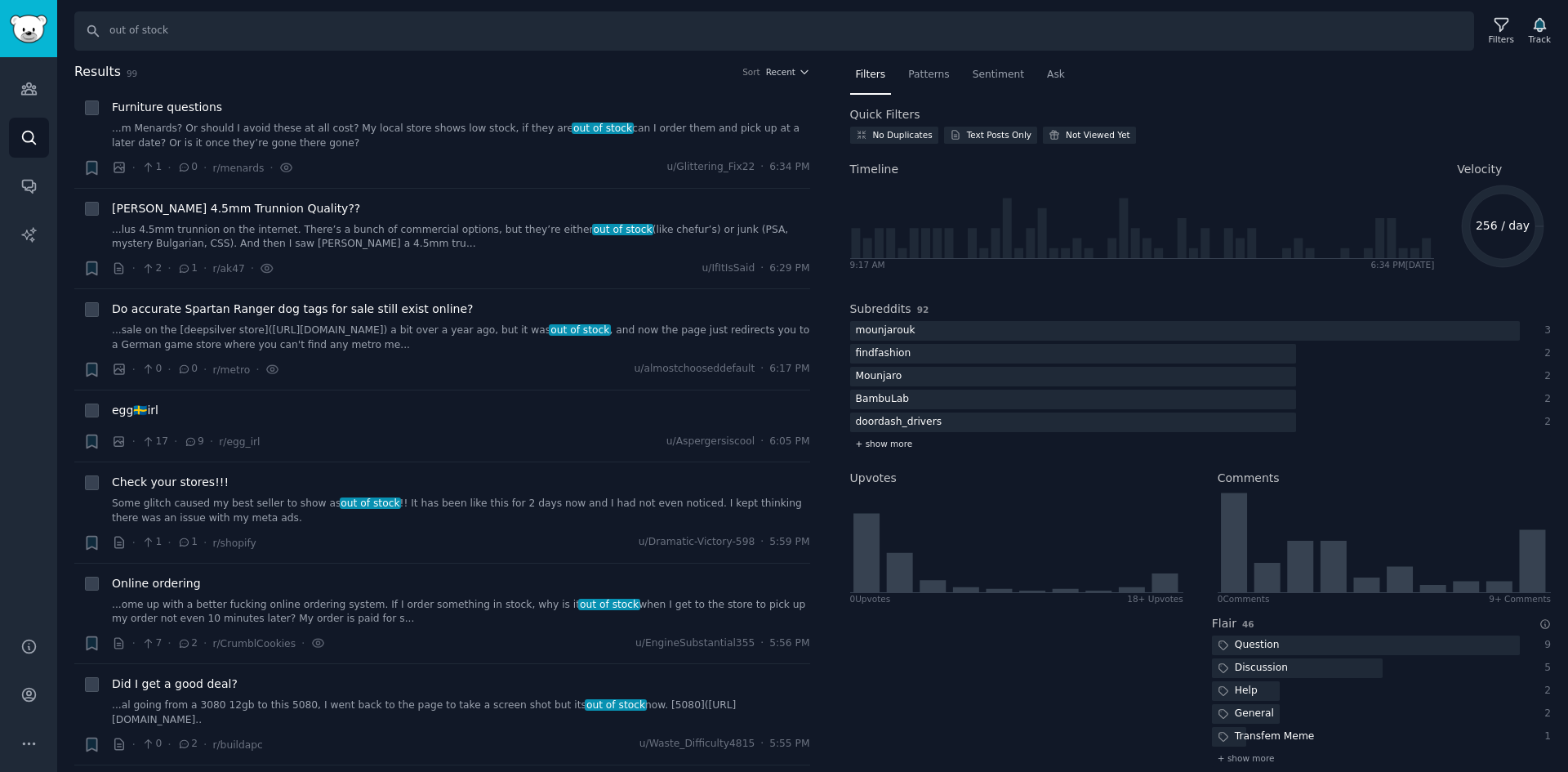
click at [904, 444] on span "+ show more" at bounding box center [885, 443] width 57 height 12
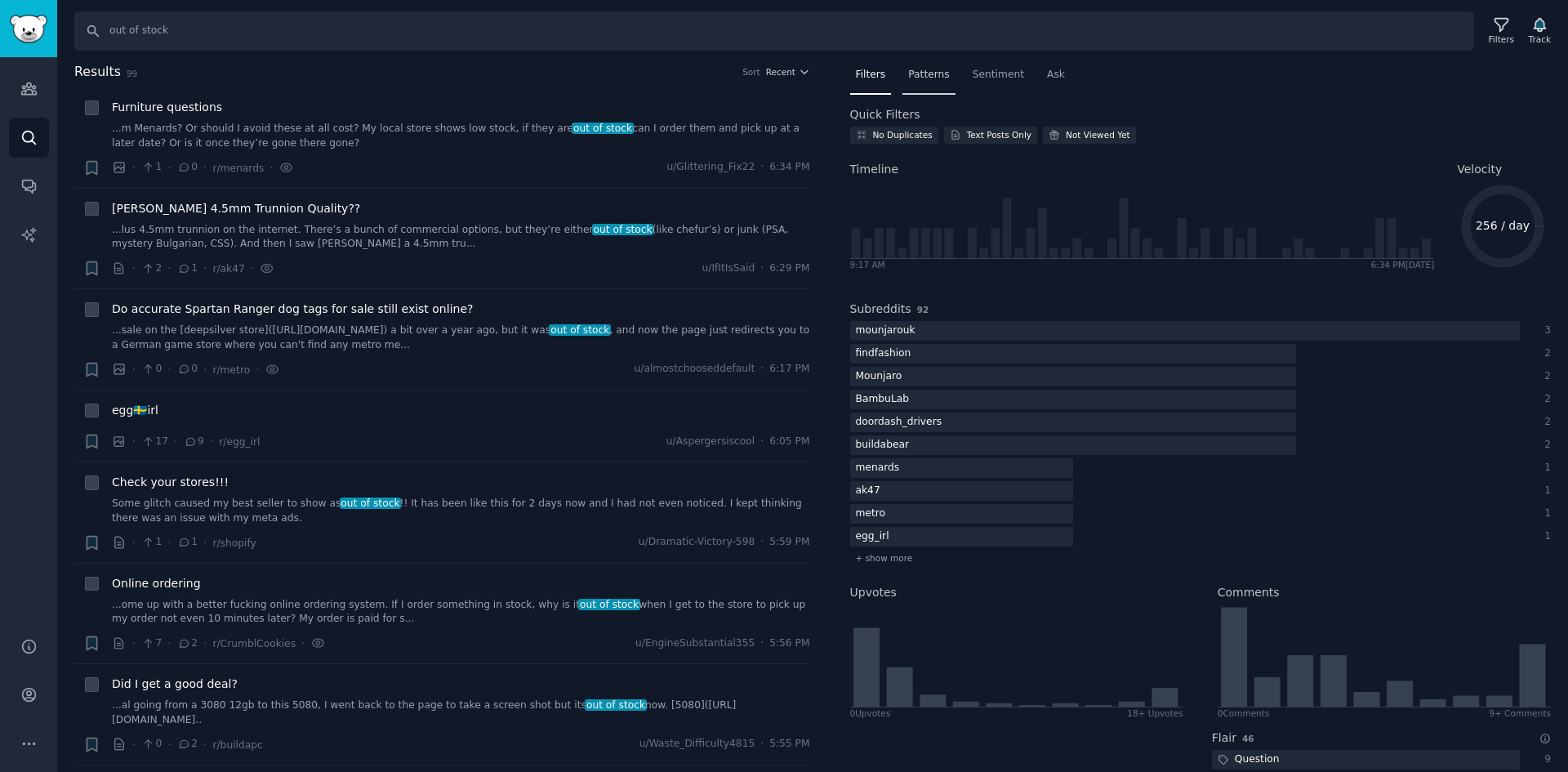
click at [941, 74] on span "Patterns" at bounding box center [929, 75] width 41 height 15
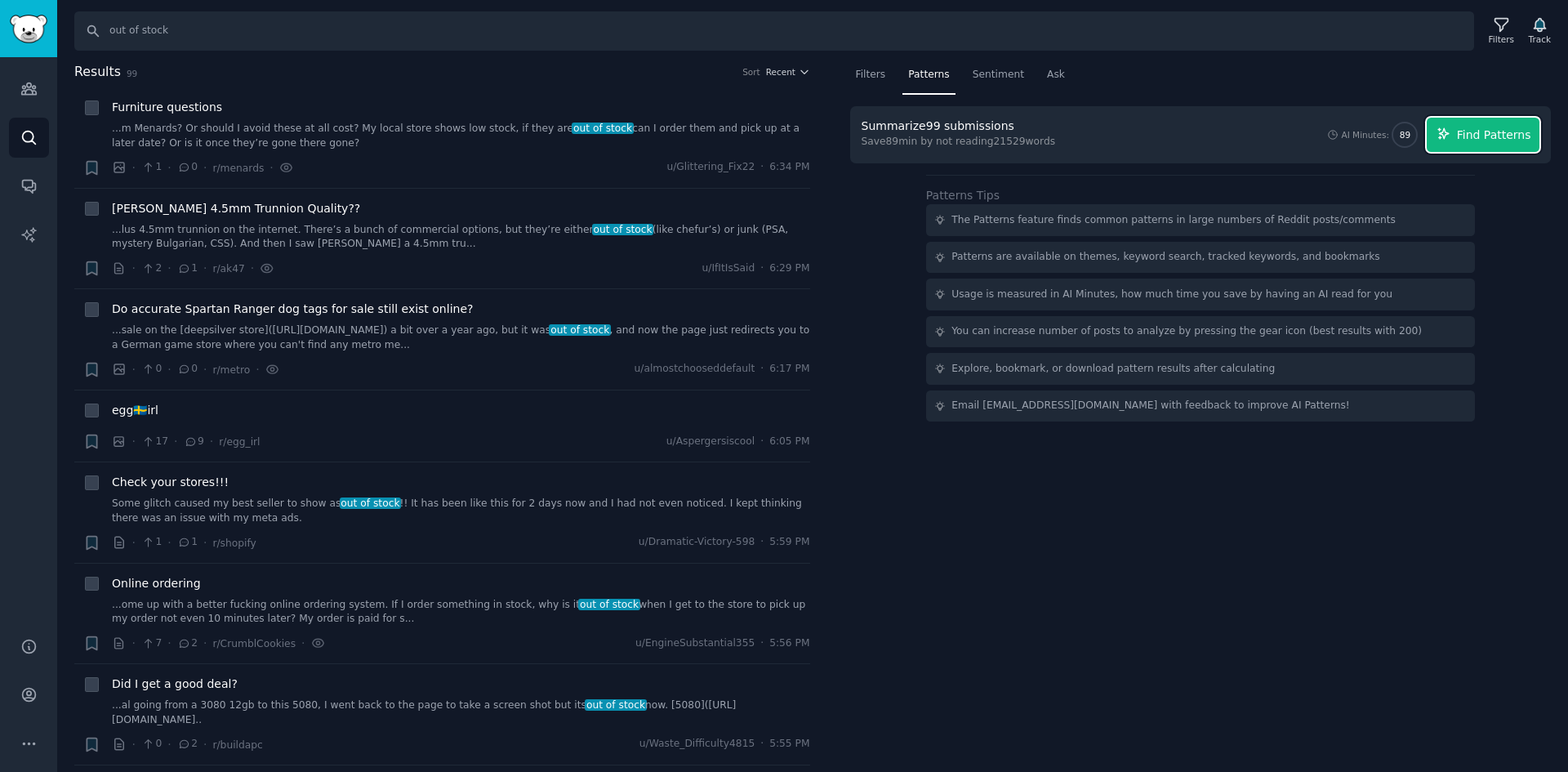
click at [1469, 147] on button "Find Patterns" at bounding box center [1483, 134] width 113 height 34
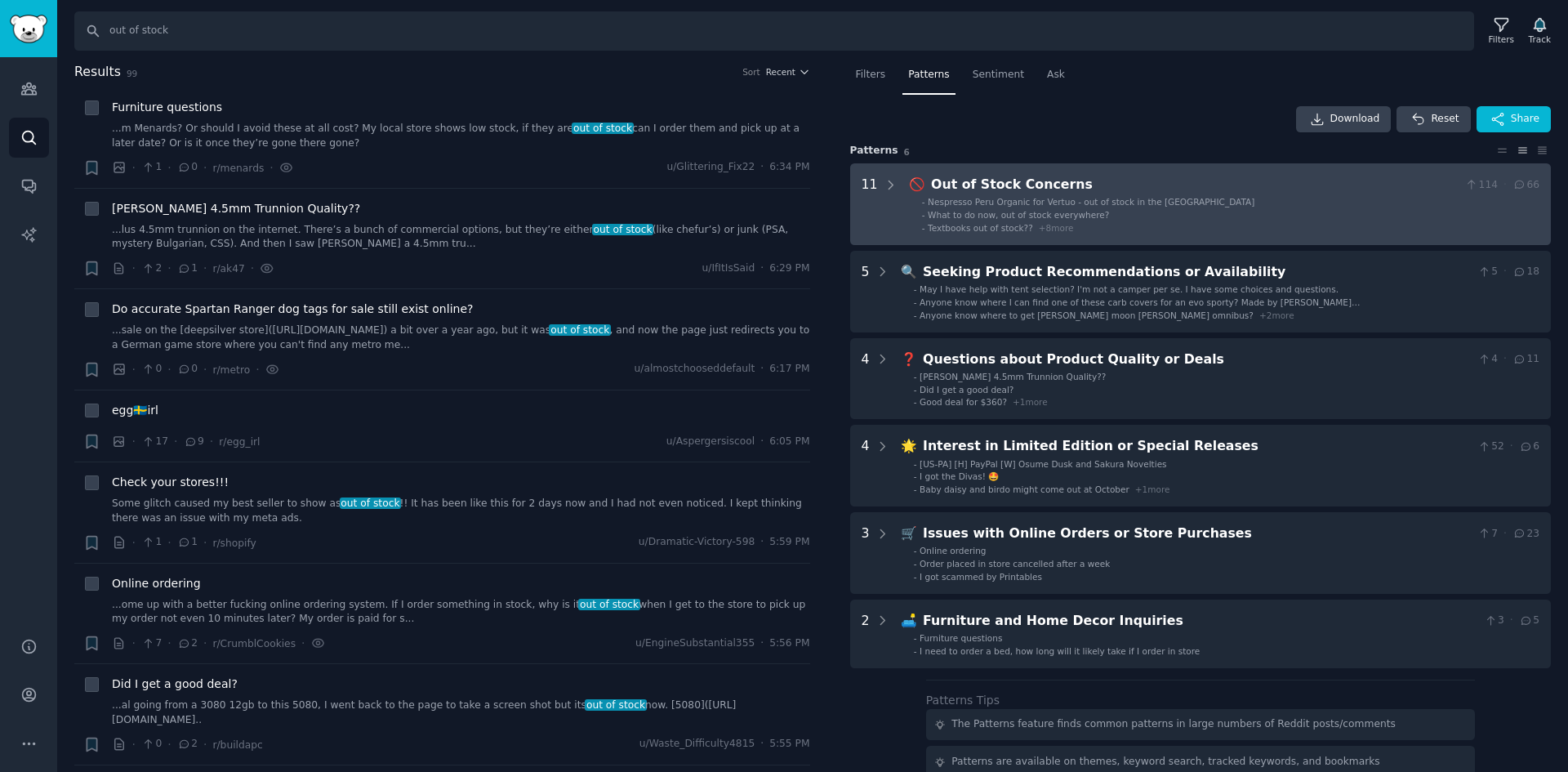
drag, startPoint x: 1003, startPoint y: 218, endPoint x: 1017, endPoint y: 193, distance: 28.7
click at [1017, 193] on div "Out of Stock Concerns" at bounding box center [1195, 184] width 528 height 21
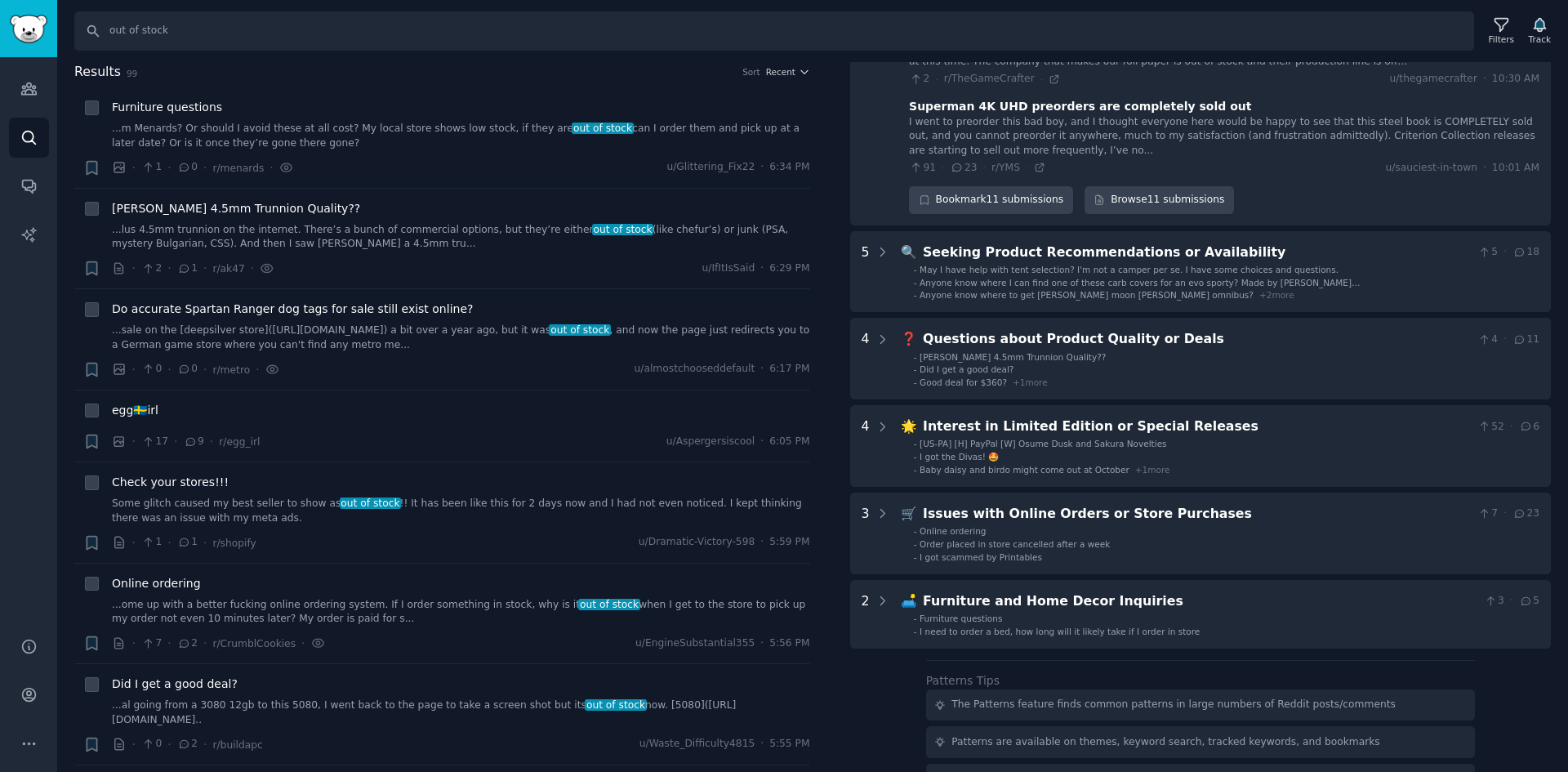
scroll to position [939, 0]
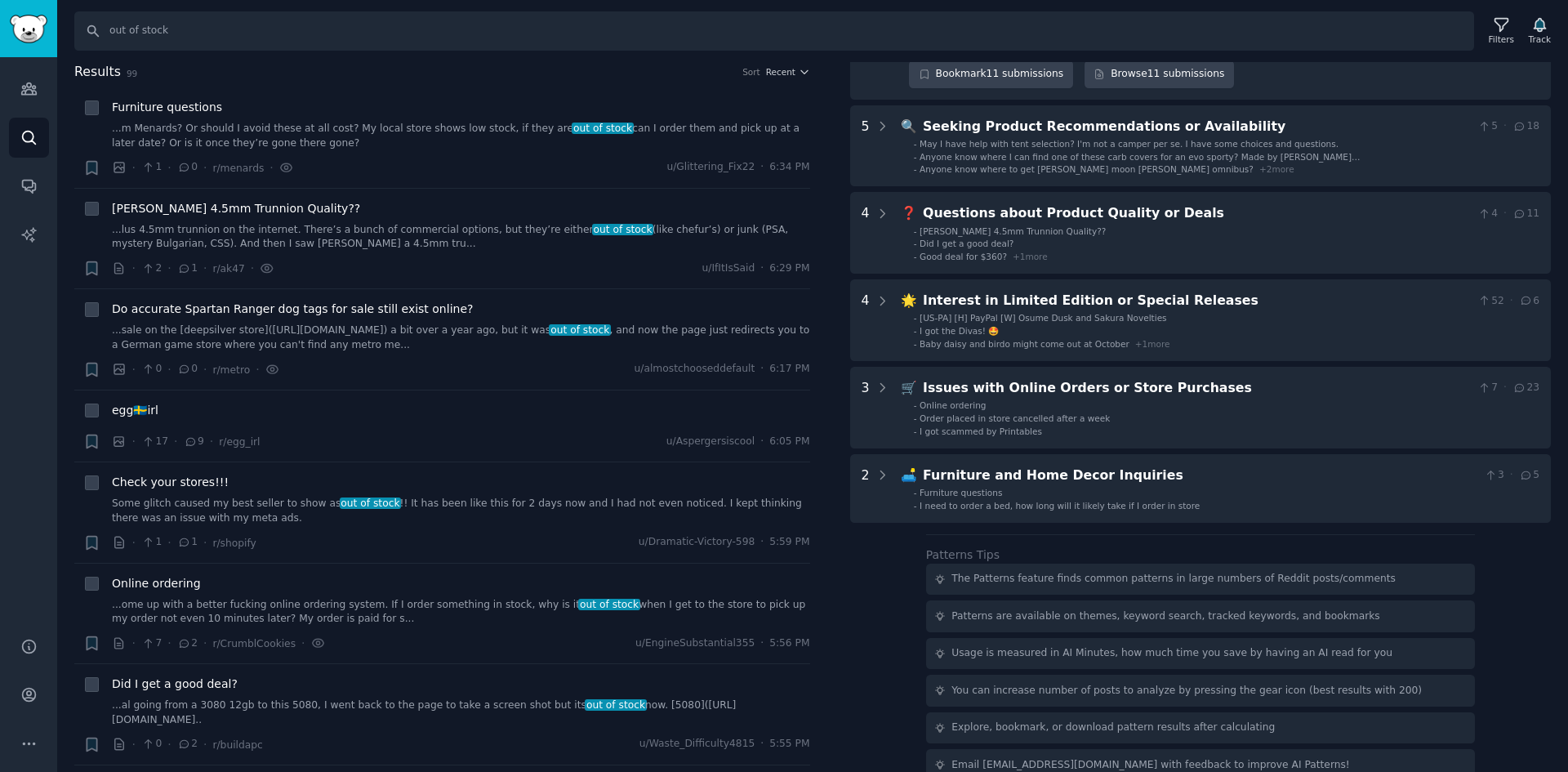
click at [1147, 684] on div "You can increase number of posts to analyze by pressing the gear icon (best res…" at bounding box center [1187, 691] width 471 height 15
click at [1504, 26] on icon at bounding box center [1501, 25] width 17 height 17
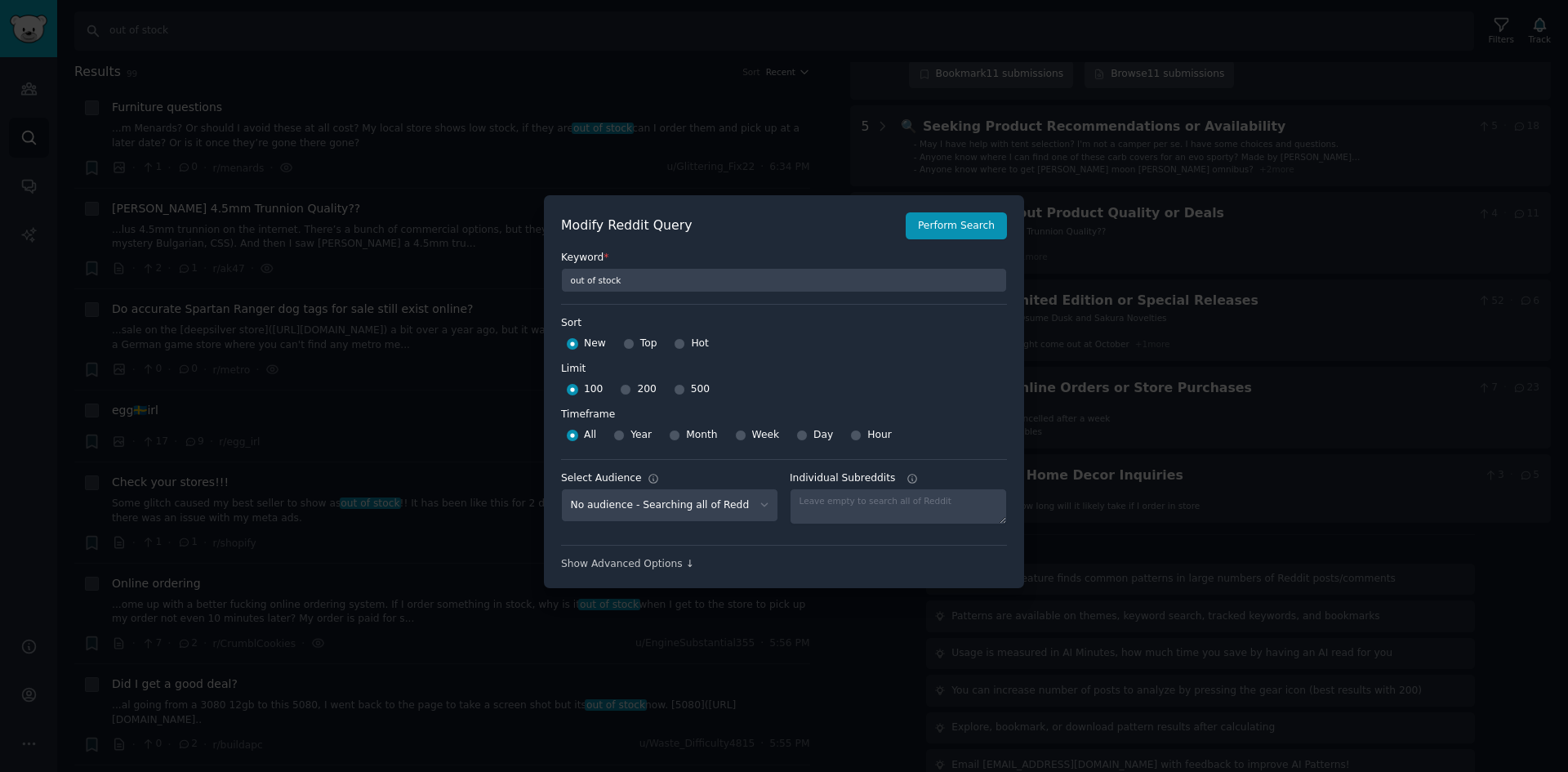
click at [681, 390] on div "500" at bounding box center [691, 389] width 36 height 26
click at [675, 392] on input "500" at bounding box center [680, 390] width 12 height 12
radio input "true"
click at [614, 511] on select "No audience - Searching all of Reddit beybladex - 2 Subreddits corsair - 8 Subr…" at bounding box center [670, 505] width 218 height 33
click at [629, 501] on select "No audience - Searching all of Reddit beybladex - 2 Subreddits corsair - 8 Subr…" at bounding box center [670, 505] width 218 height 33
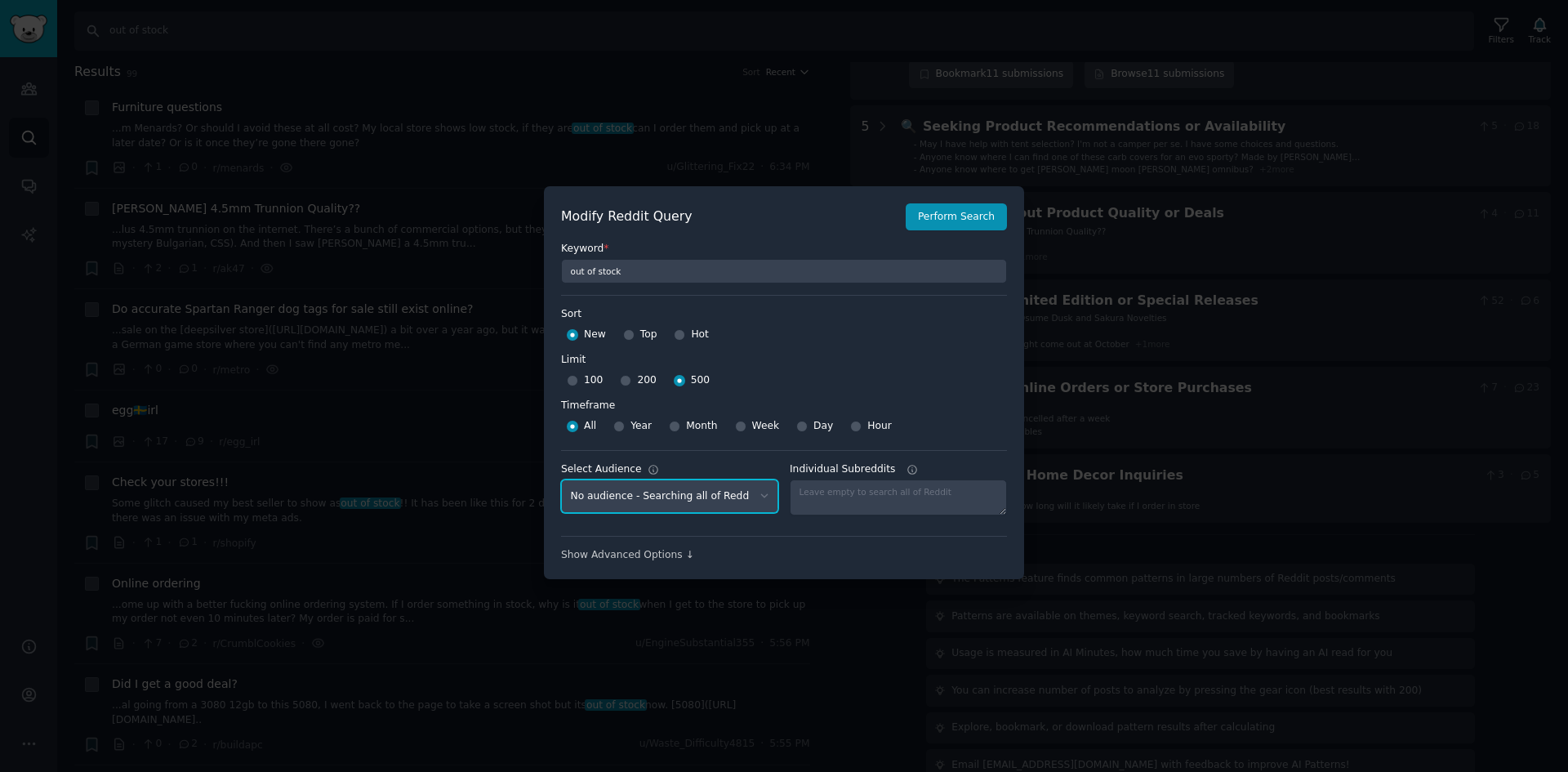
scroll to position [12, 0]
click at [842, 487] on textarea "Individual Subreddits" at bounding box center [899, 494] width 218 height 36
click at [682, 542] on div "Show Advanced Options ↓" at bounding box center [784, 546] width 446 height 26
click at [653, 554] on div "Show Advanced Options ↓" at bounding box center [784, 552] width 446 height 15
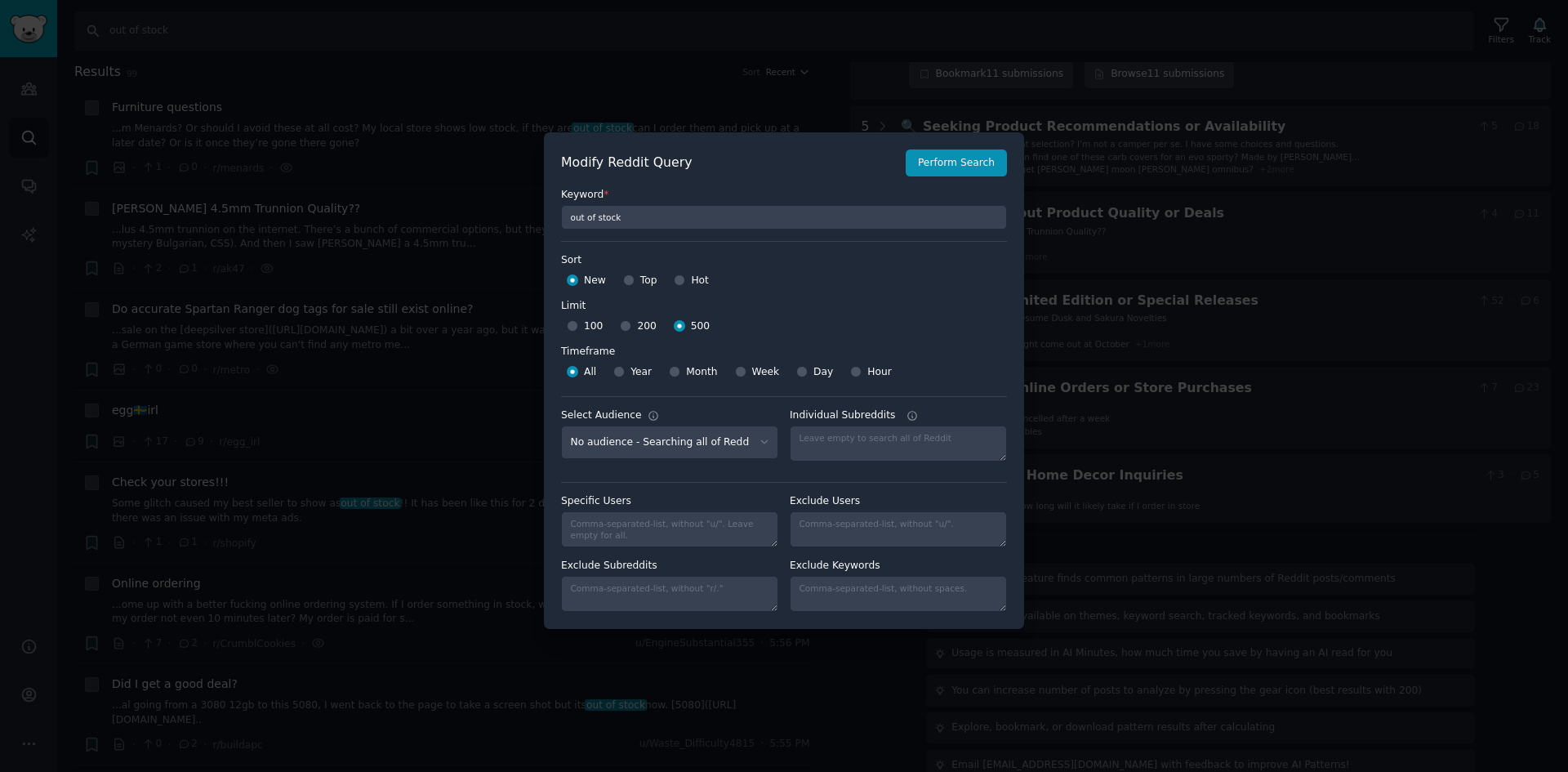
click at [725, 203] on fieldset "out of stock" at bounding box center [784, 217] width 446 height 27
click at [734, 217] on input "out of stock" at bounding box center [784, 217] width 446 height 25
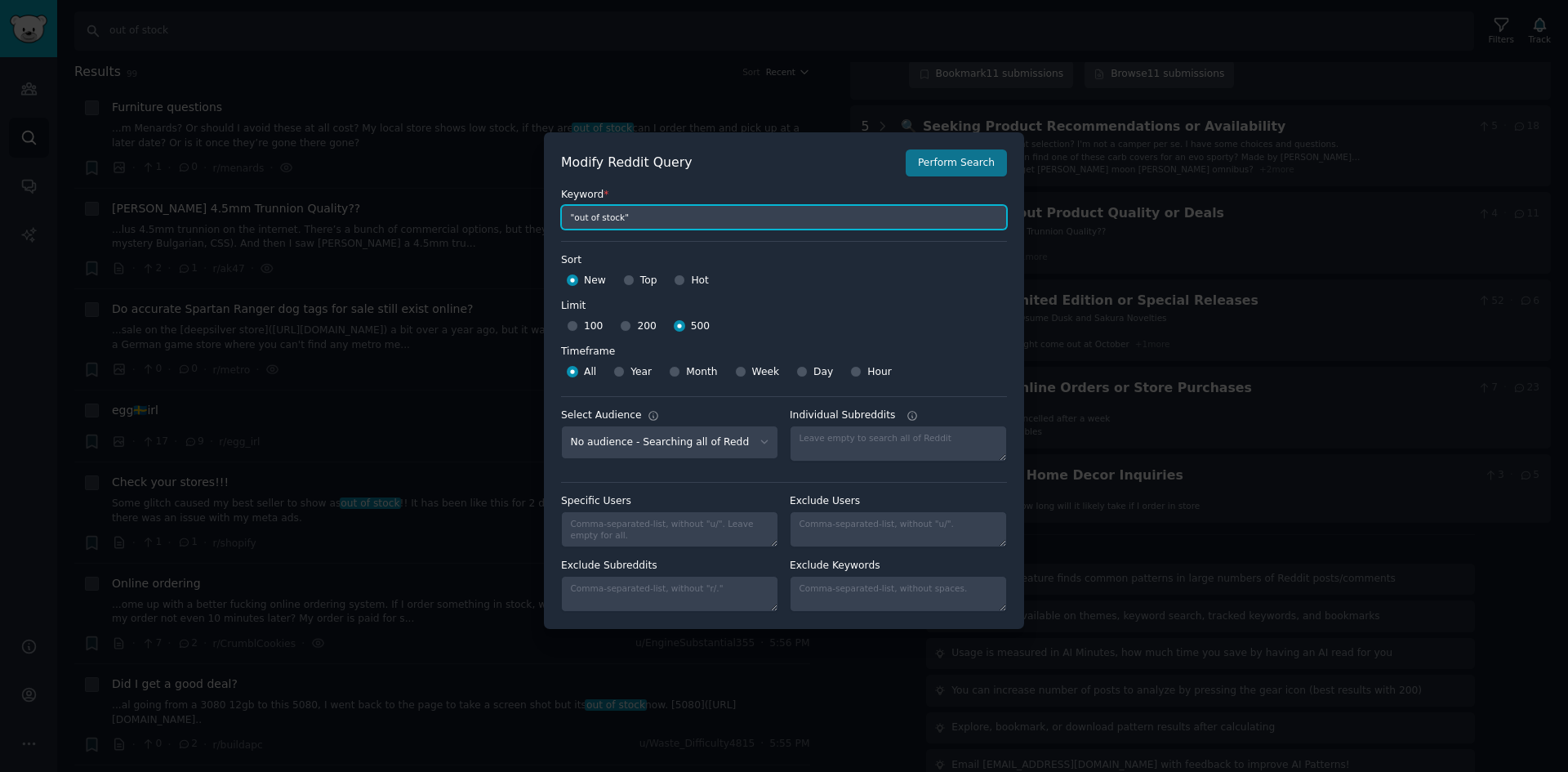
type input ""out of stock""
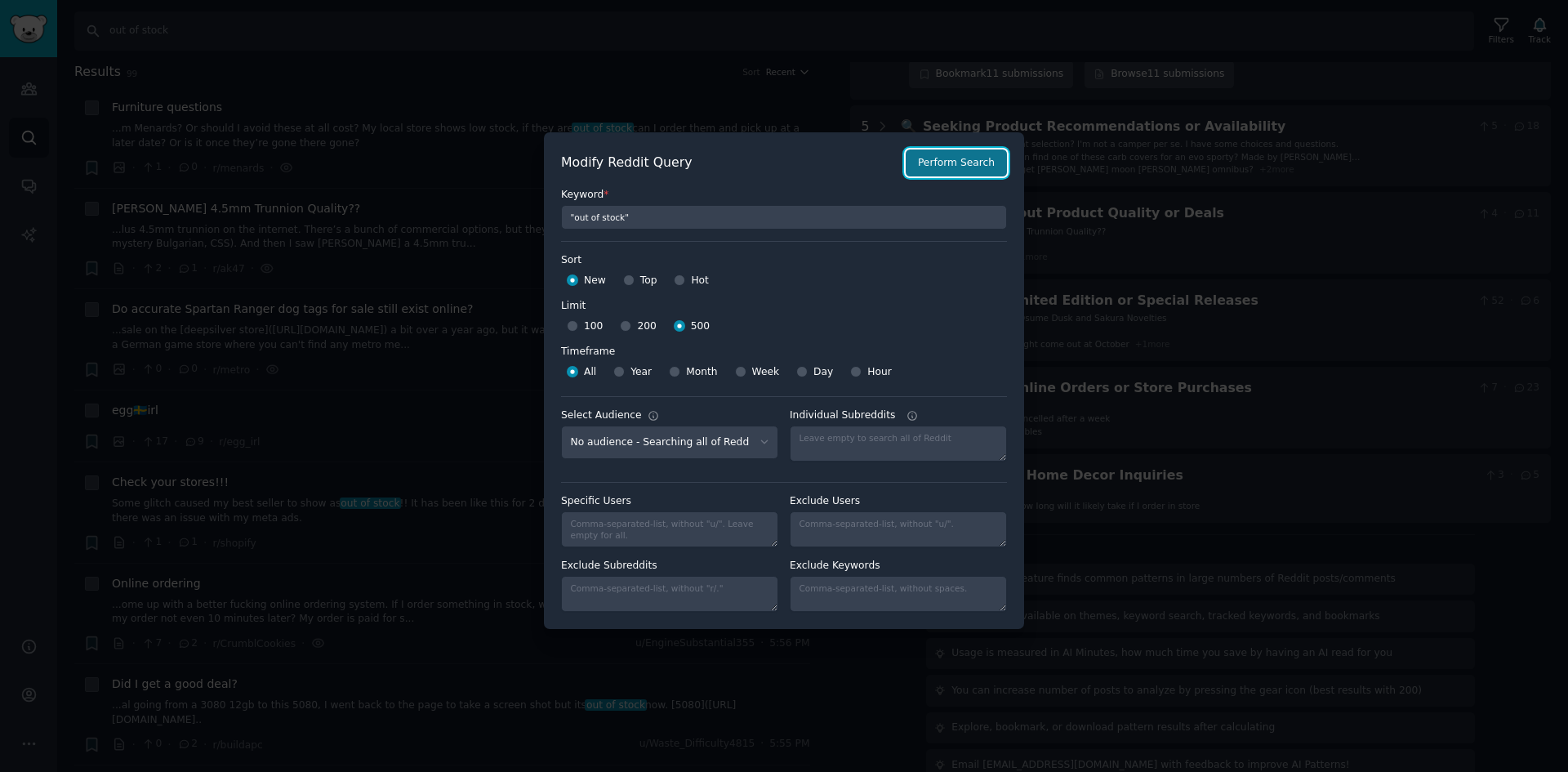
click at [957, 156] on button "Perform Search" at bounding box center [956, 163] width 101 height 27
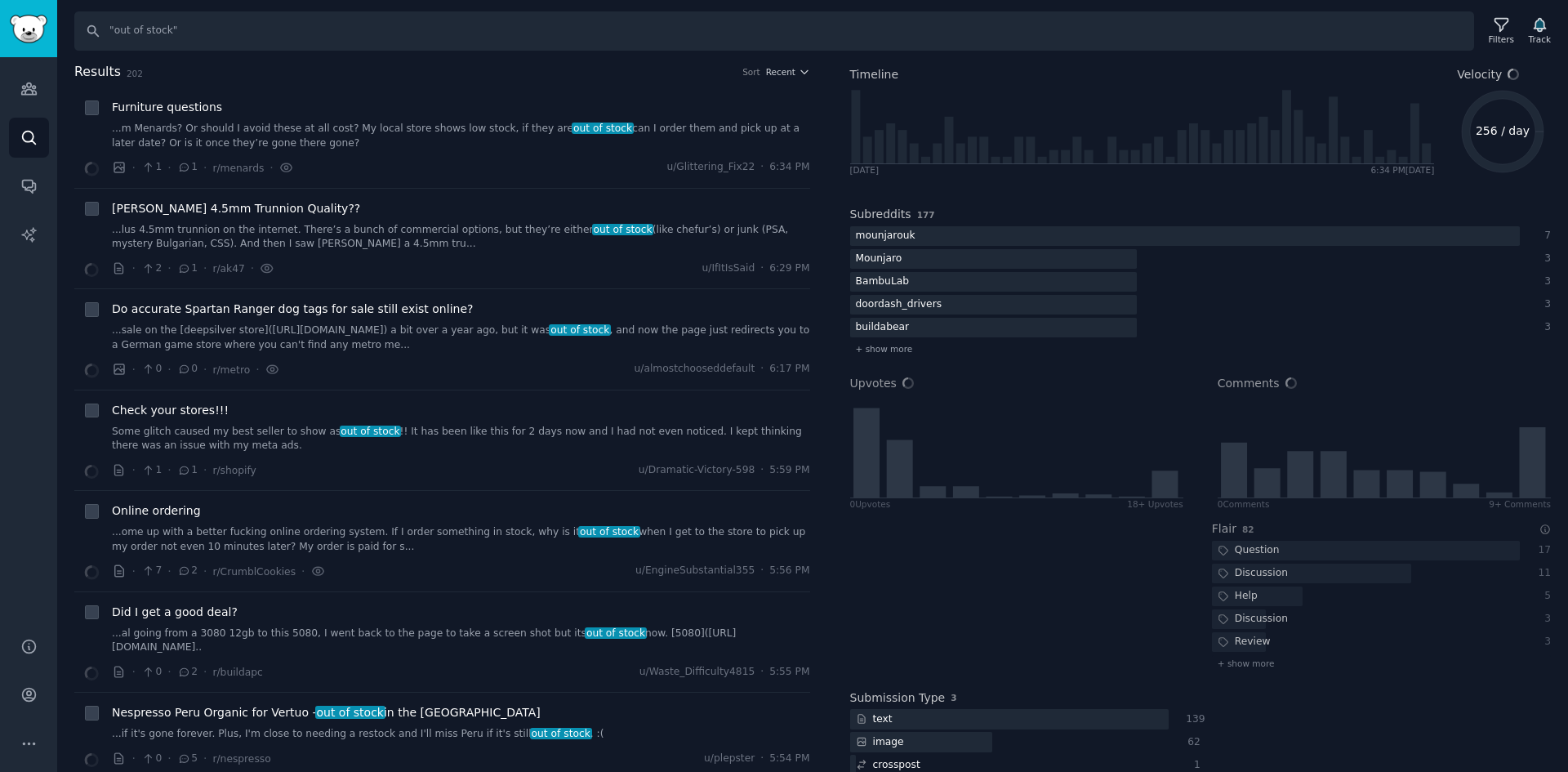
scroll to position [118, 0]
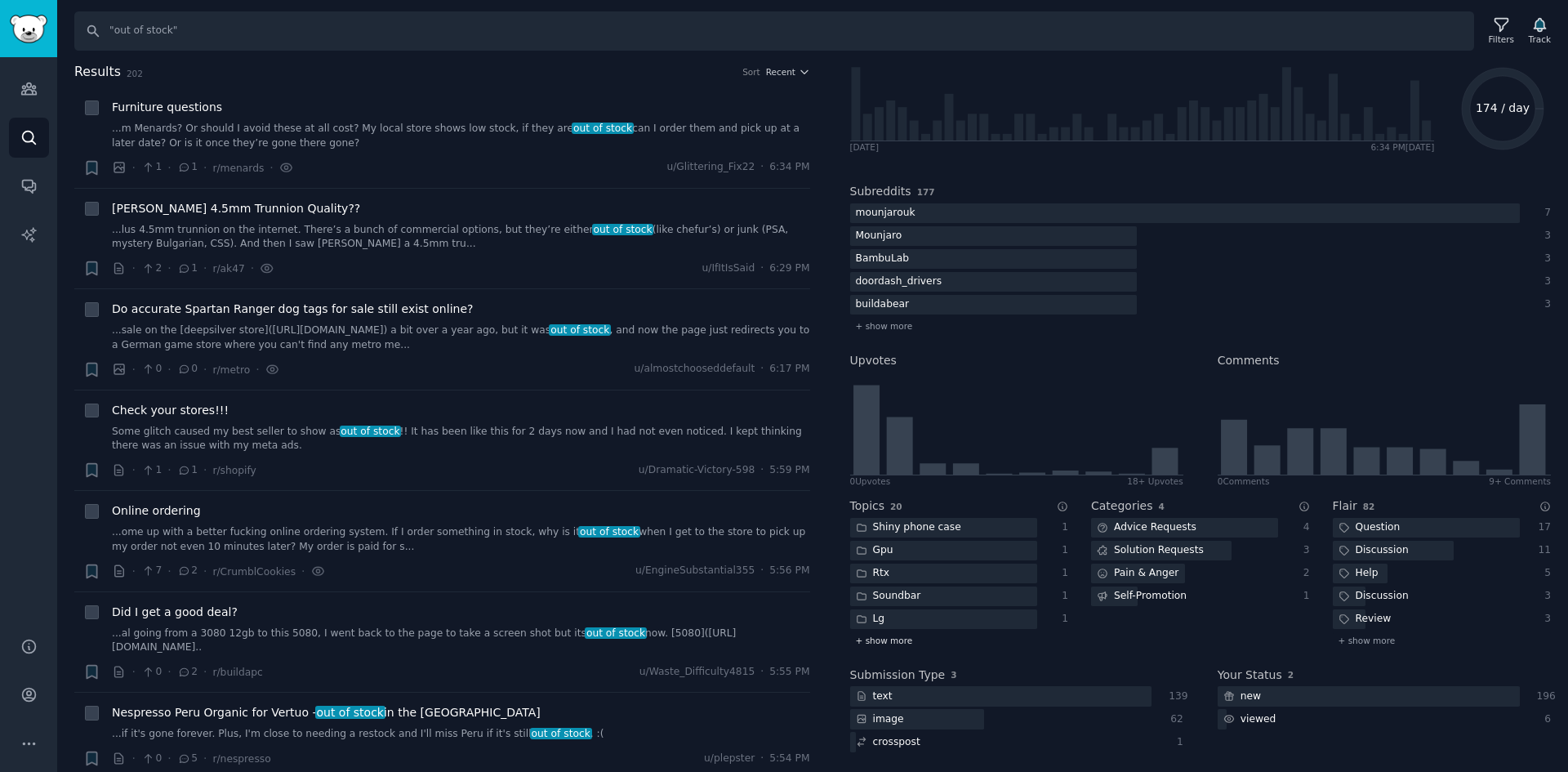
click at [896, 647] on div "+ show more" at bounding box center [959, 641] width 219 height 17
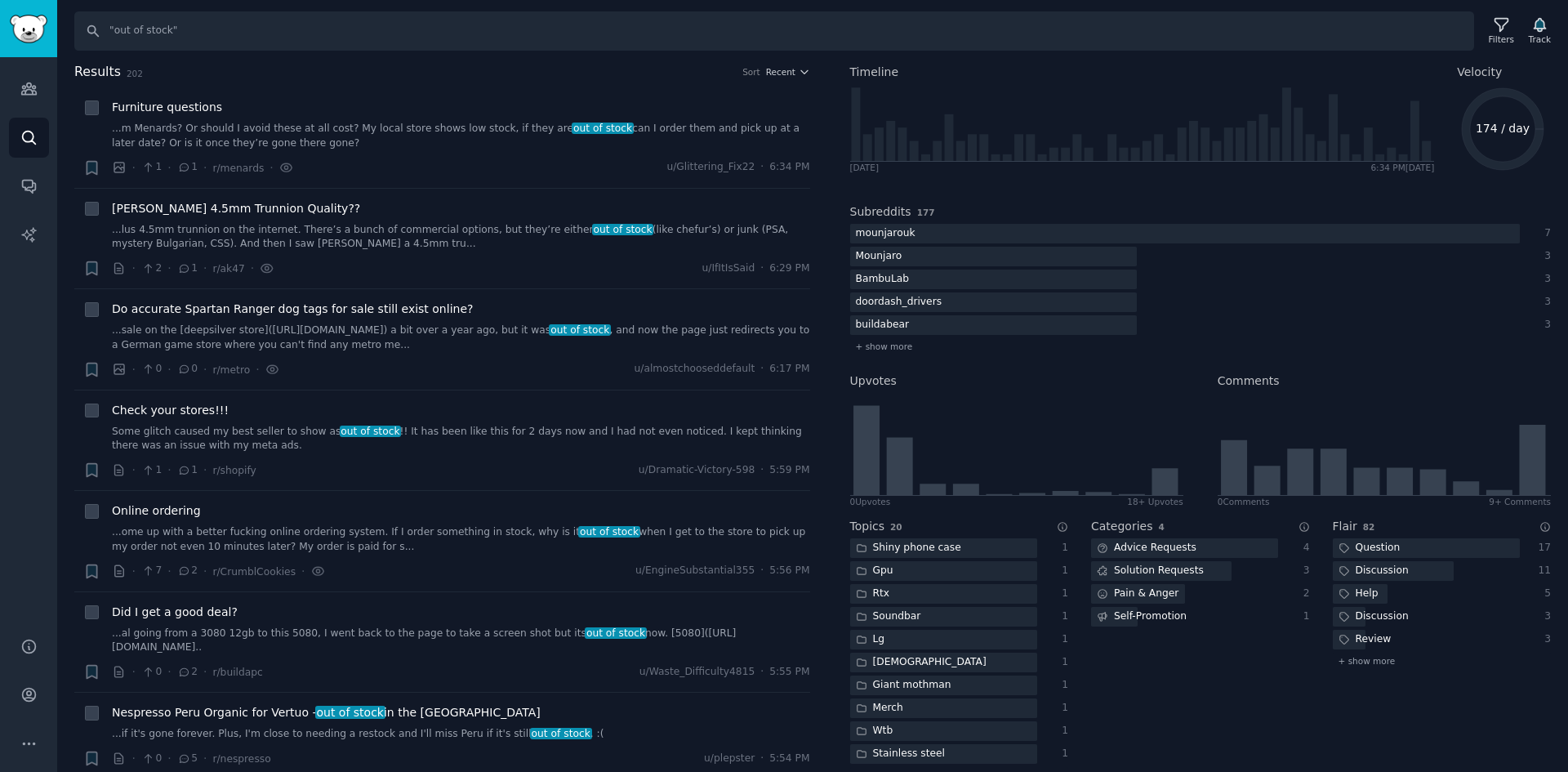
scroll to position [69, 0]
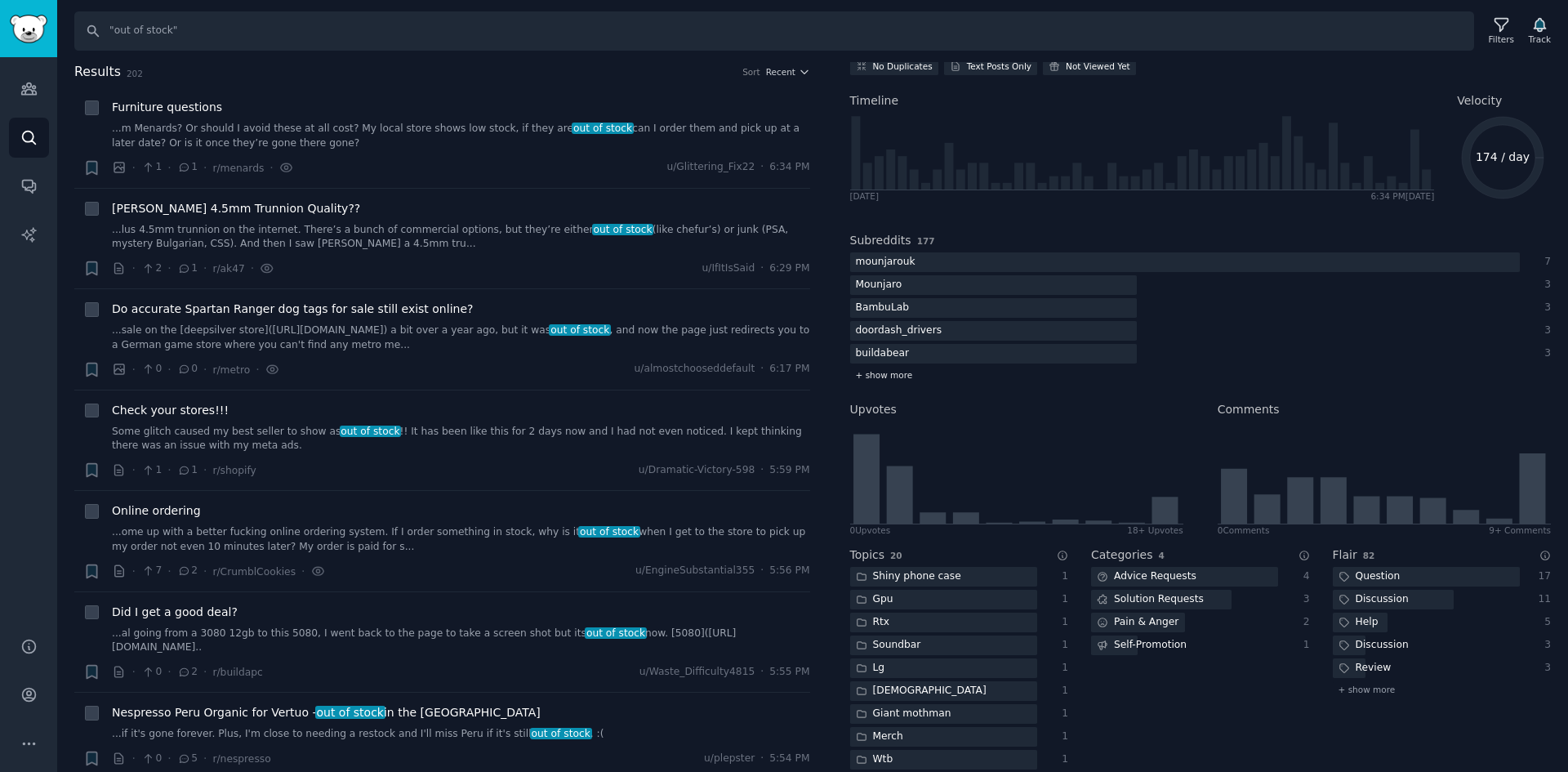
click at [884, 370] on span "+ show more" at bounding box center [885, 376] width 57 height 12
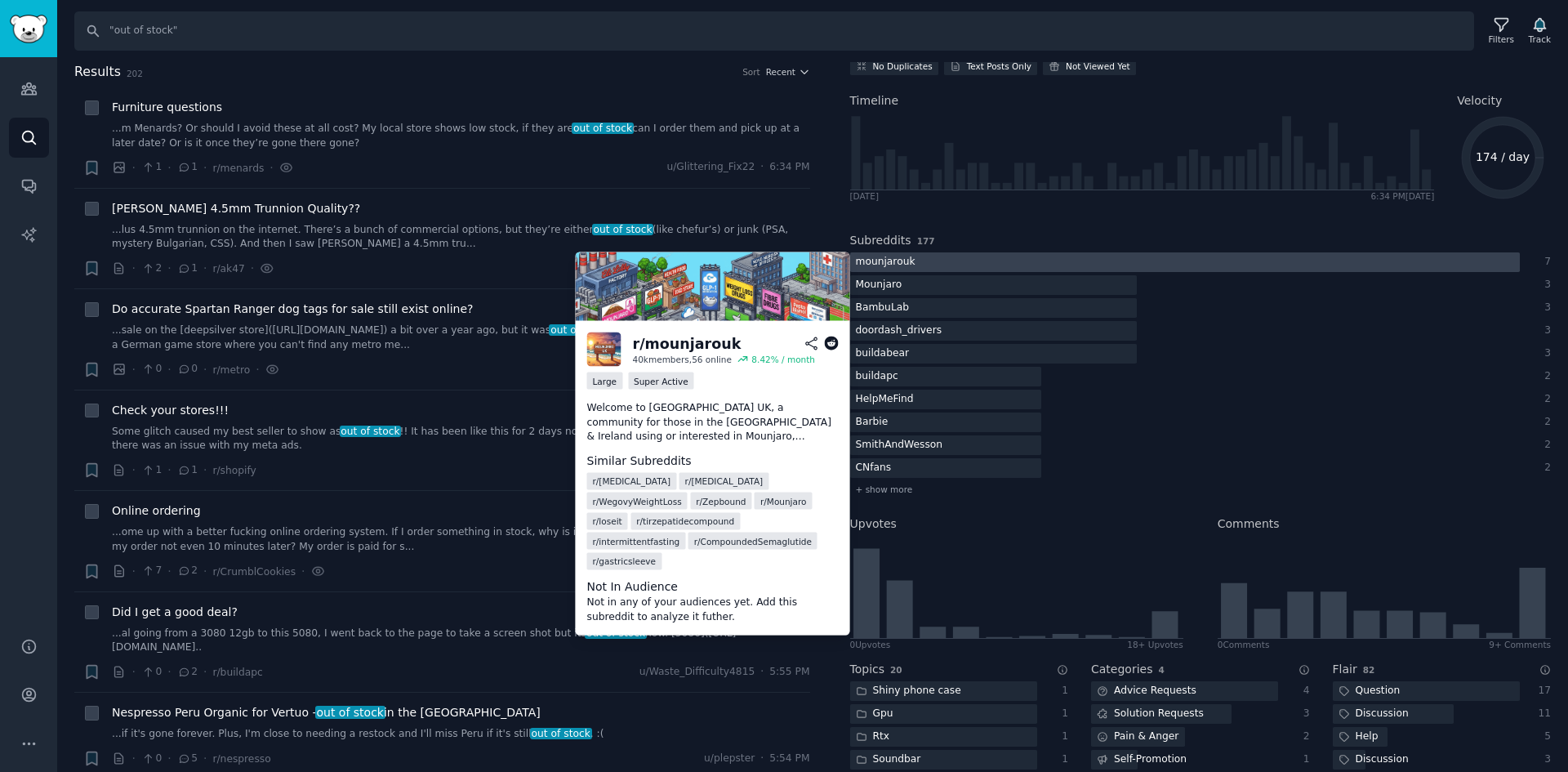
drag, startPoint x: 1037, startPoint y: 261, endPoint x: 935, endPoint y: 267, distance: 102.2
click at [935, 267] on div at bounding box center [1185, 262] width 670 height 21
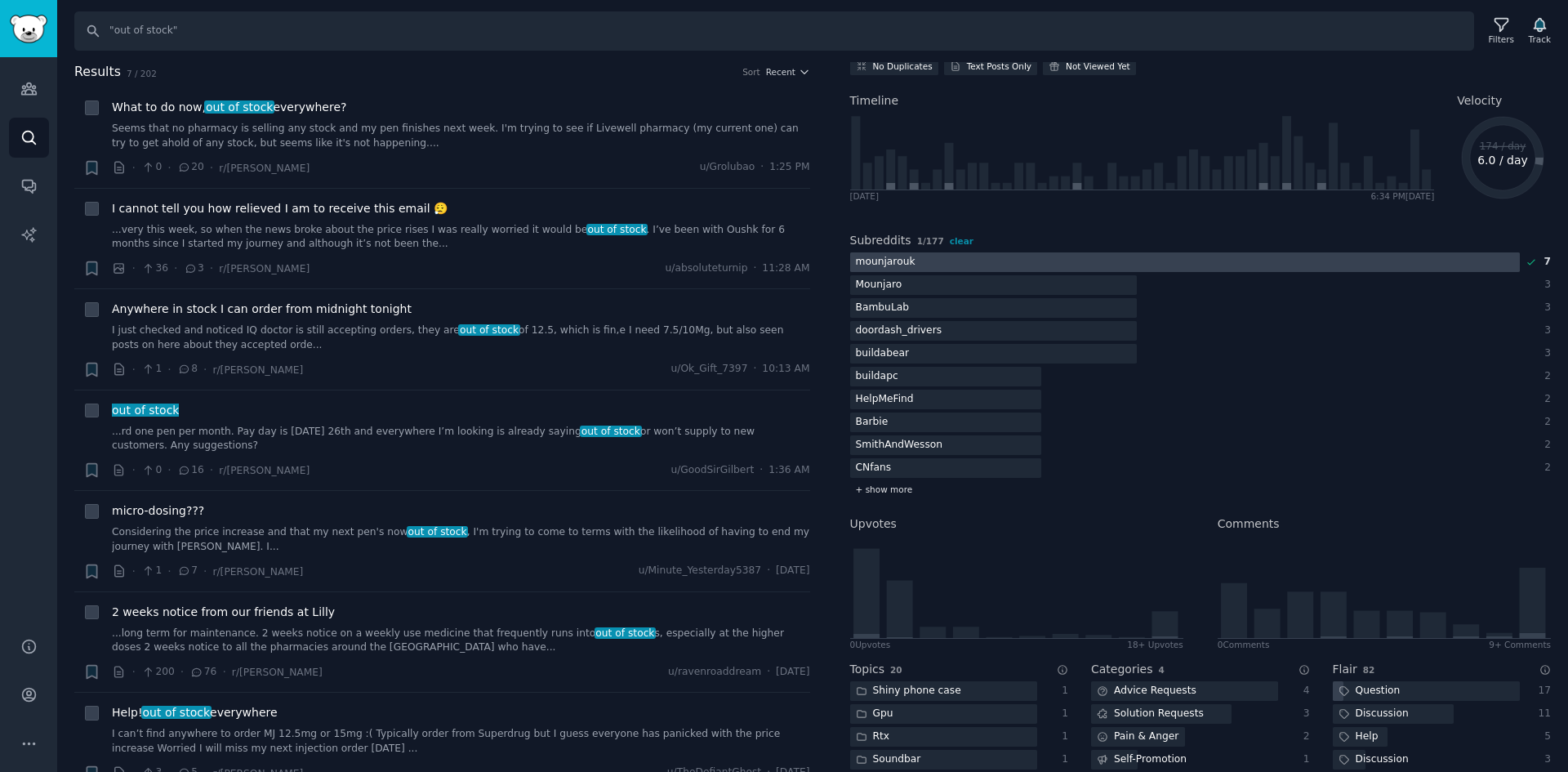
click at [883, 489] on span "+ show more" at bounding box center [885, 489] width 57 height 12
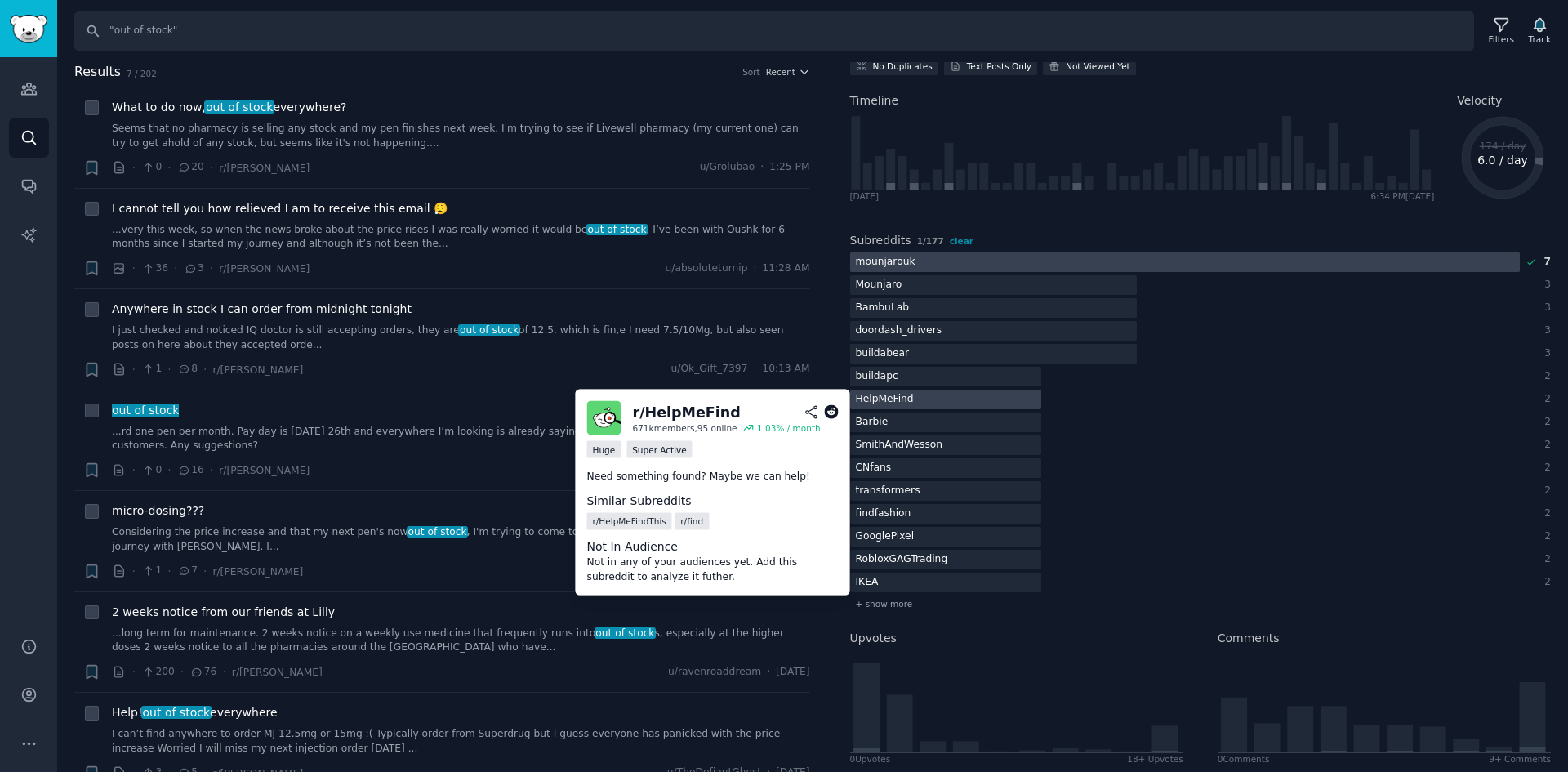
click at [924, 400] on div at bounding box center [945, 399] width 191 height 21
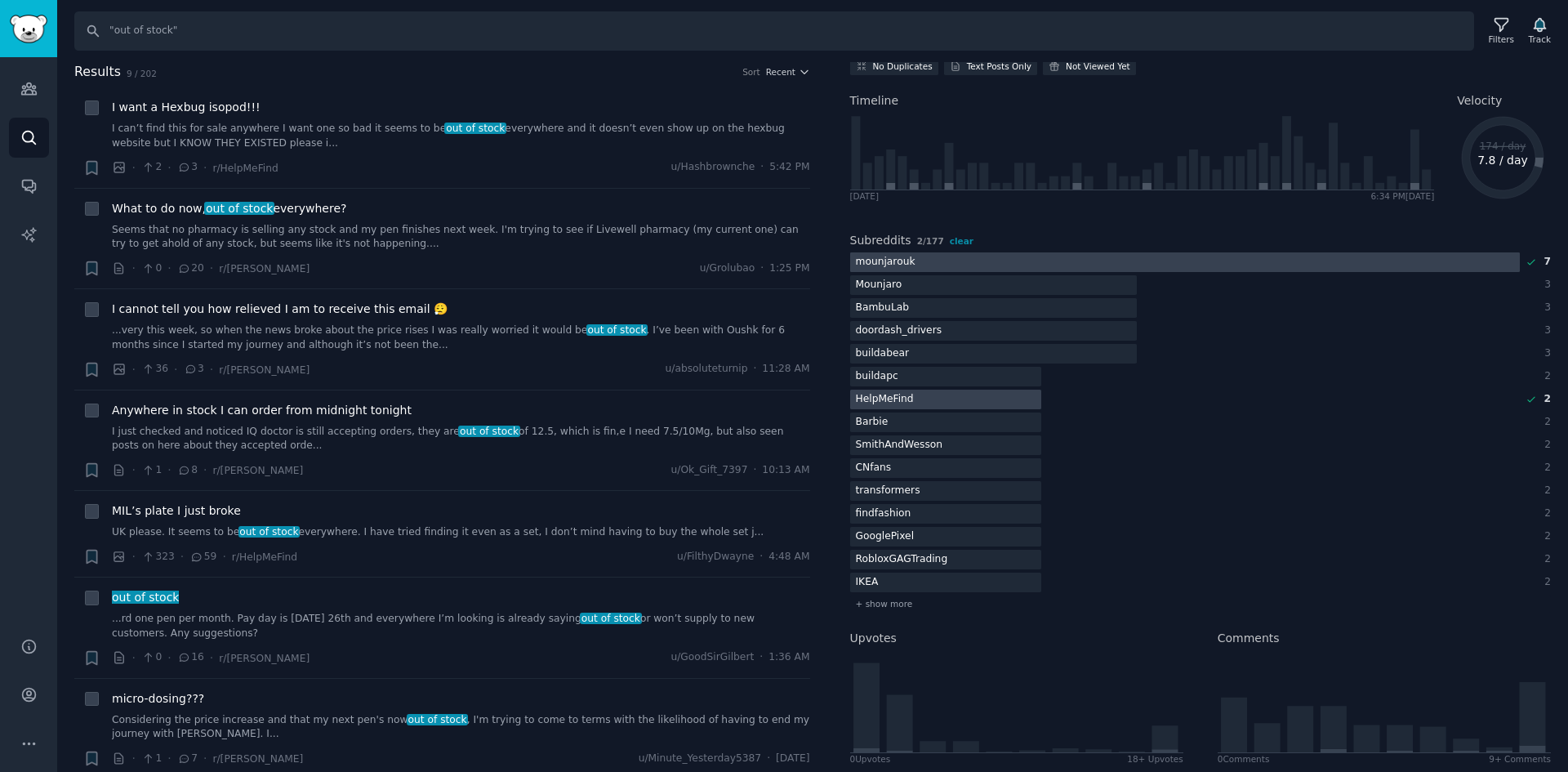
click at [1020, 263] on div at bounding box center [1185, 262] width 670 height 21
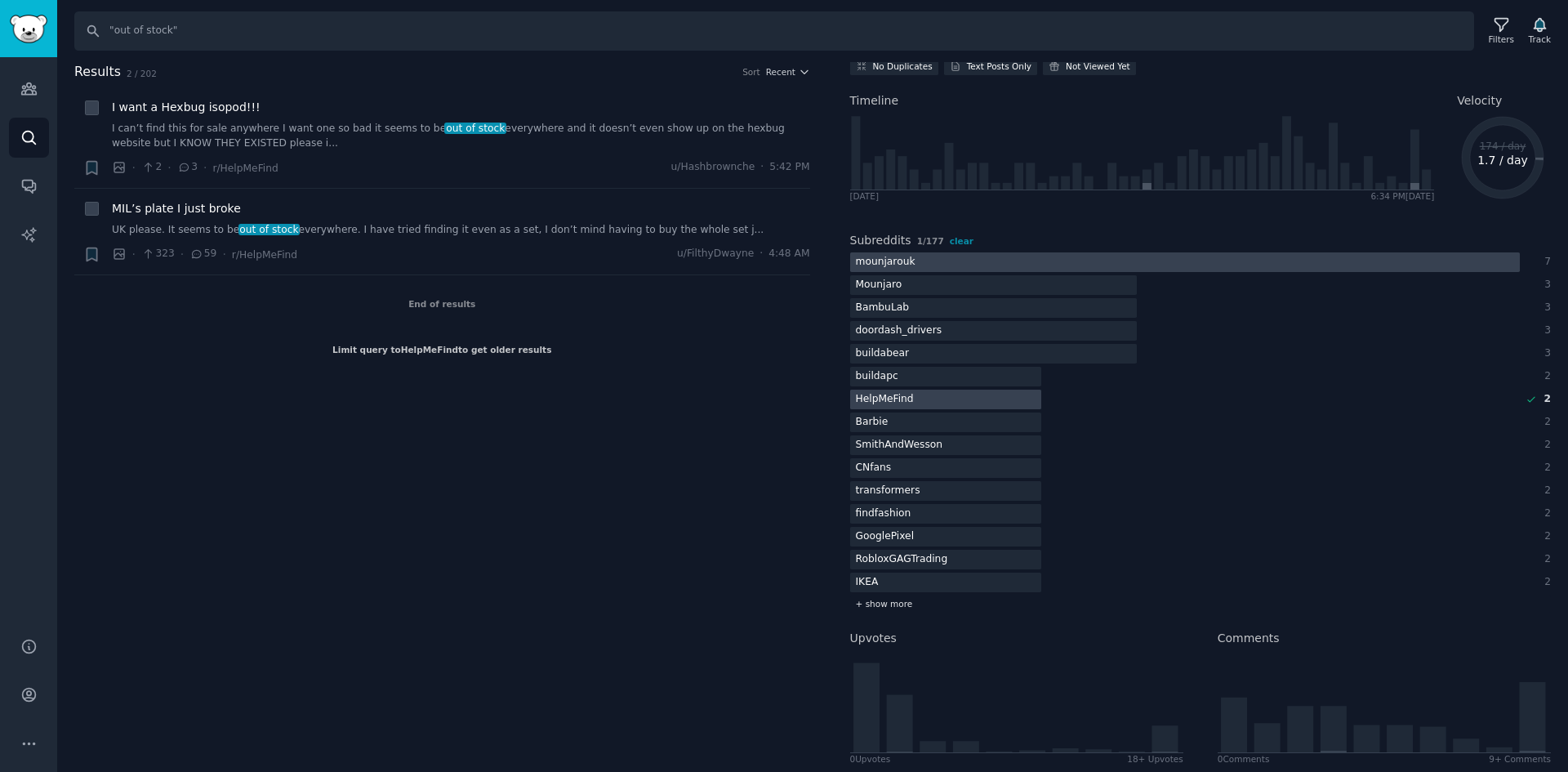
click at [885, 609] on div "+ show more" at bounding box center [1201, 603] width 702 height 17
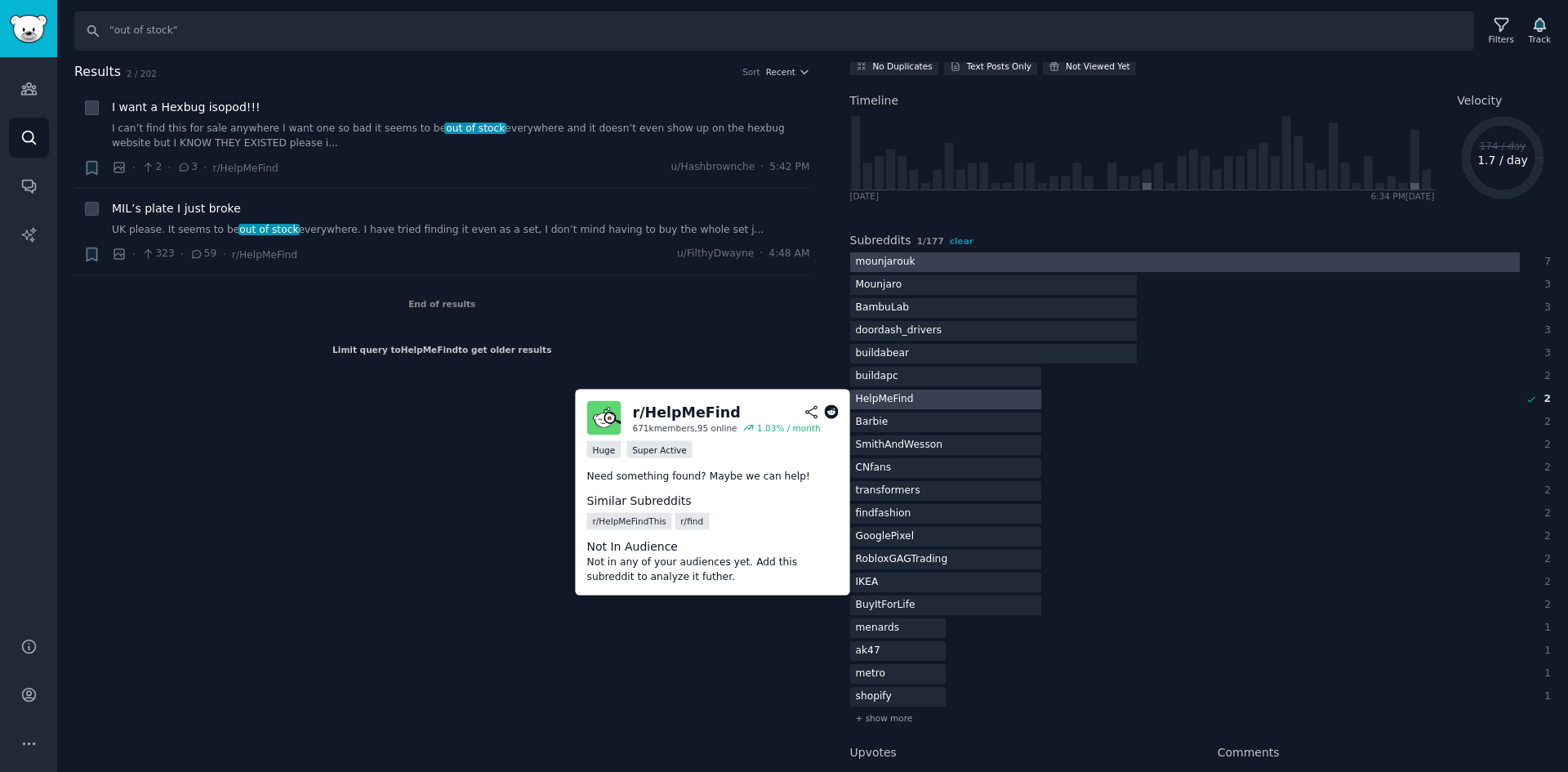
click at [917, 406] on div at bounding box center [945, 399] width 191 height 21
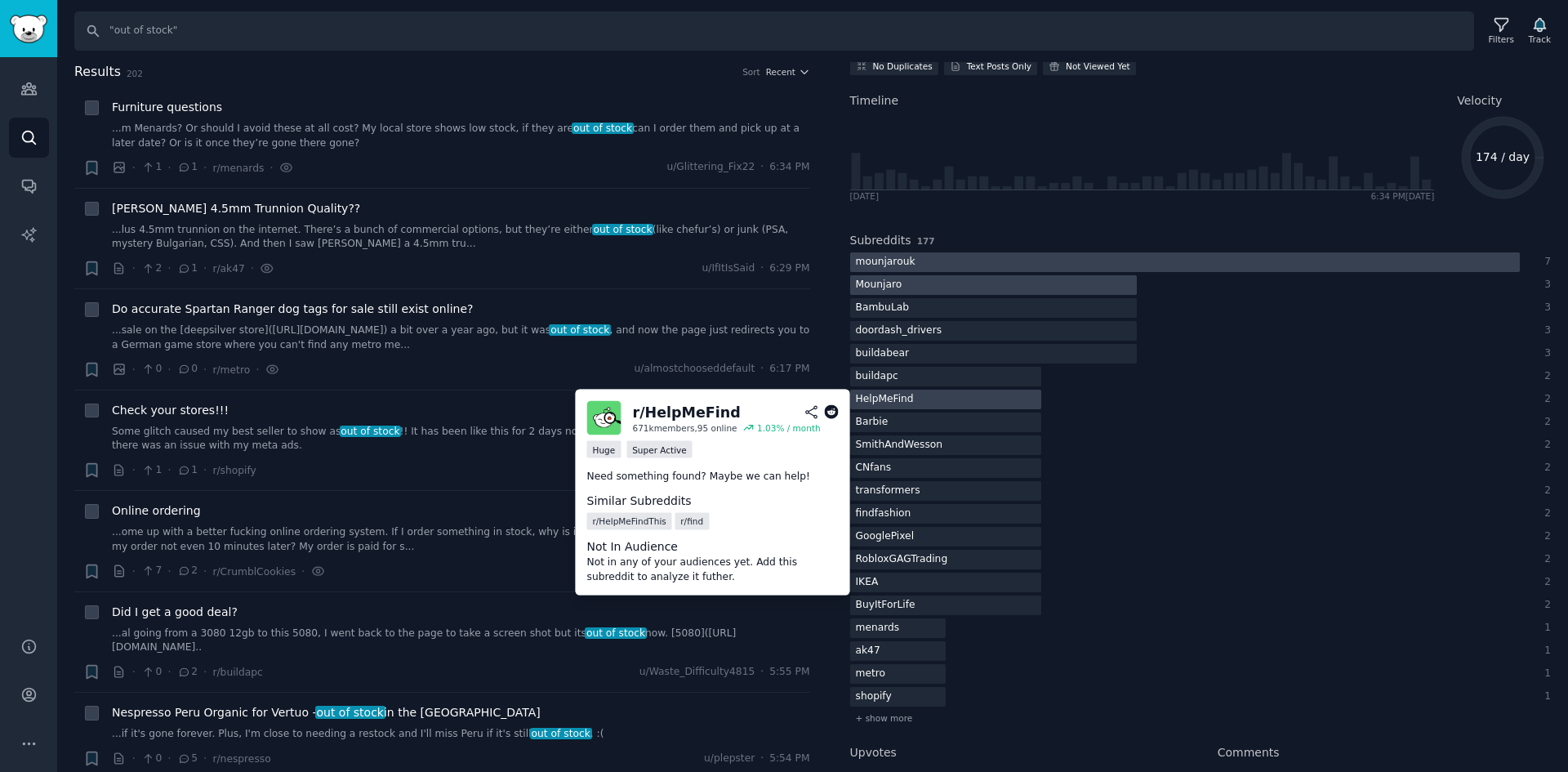
click at [936, 287] on div at bounding box center [993, 285] width 286 height 21
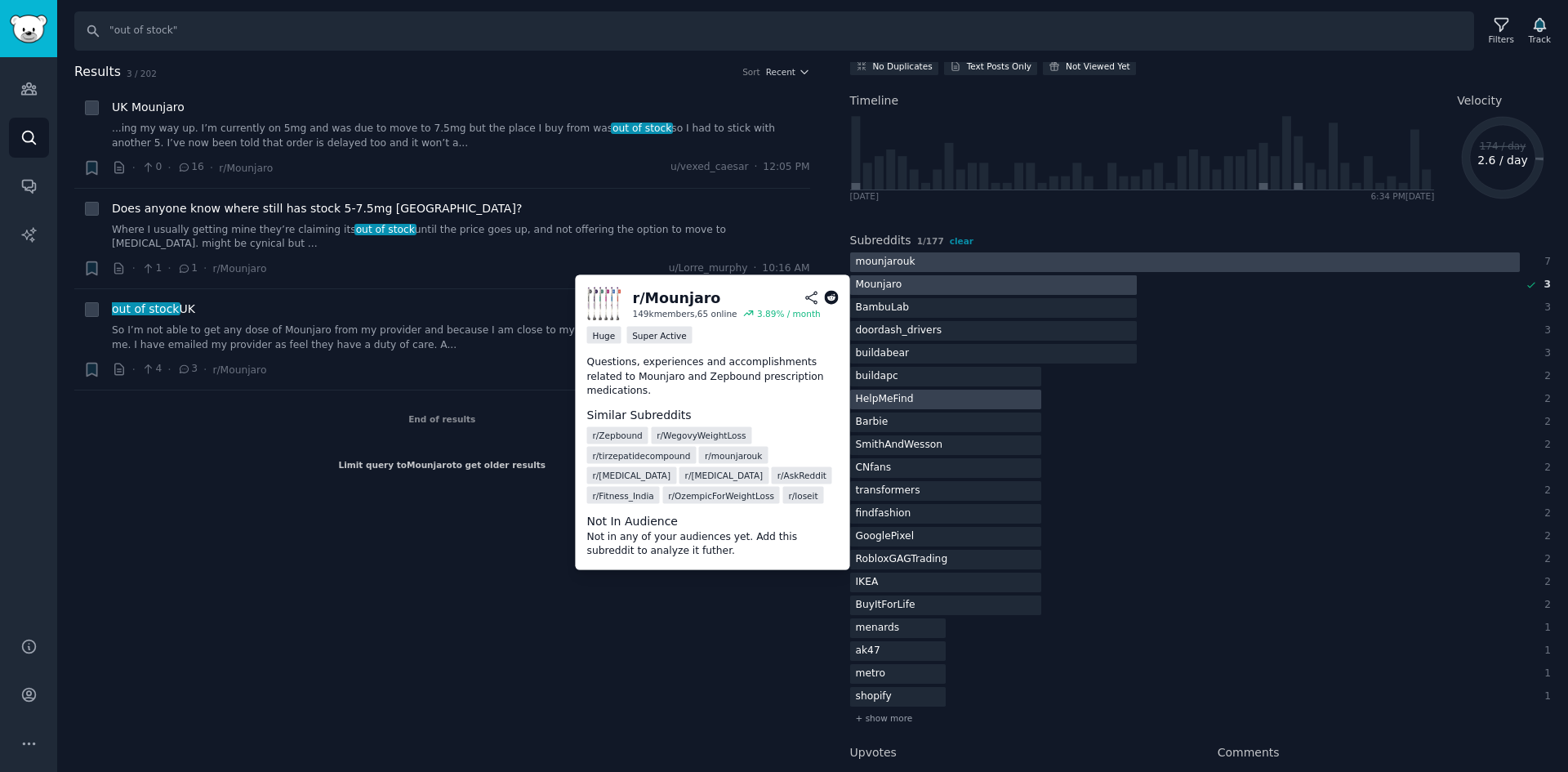
click at [986, 280] on div at bounding box center [993, 285] width 286 height 21
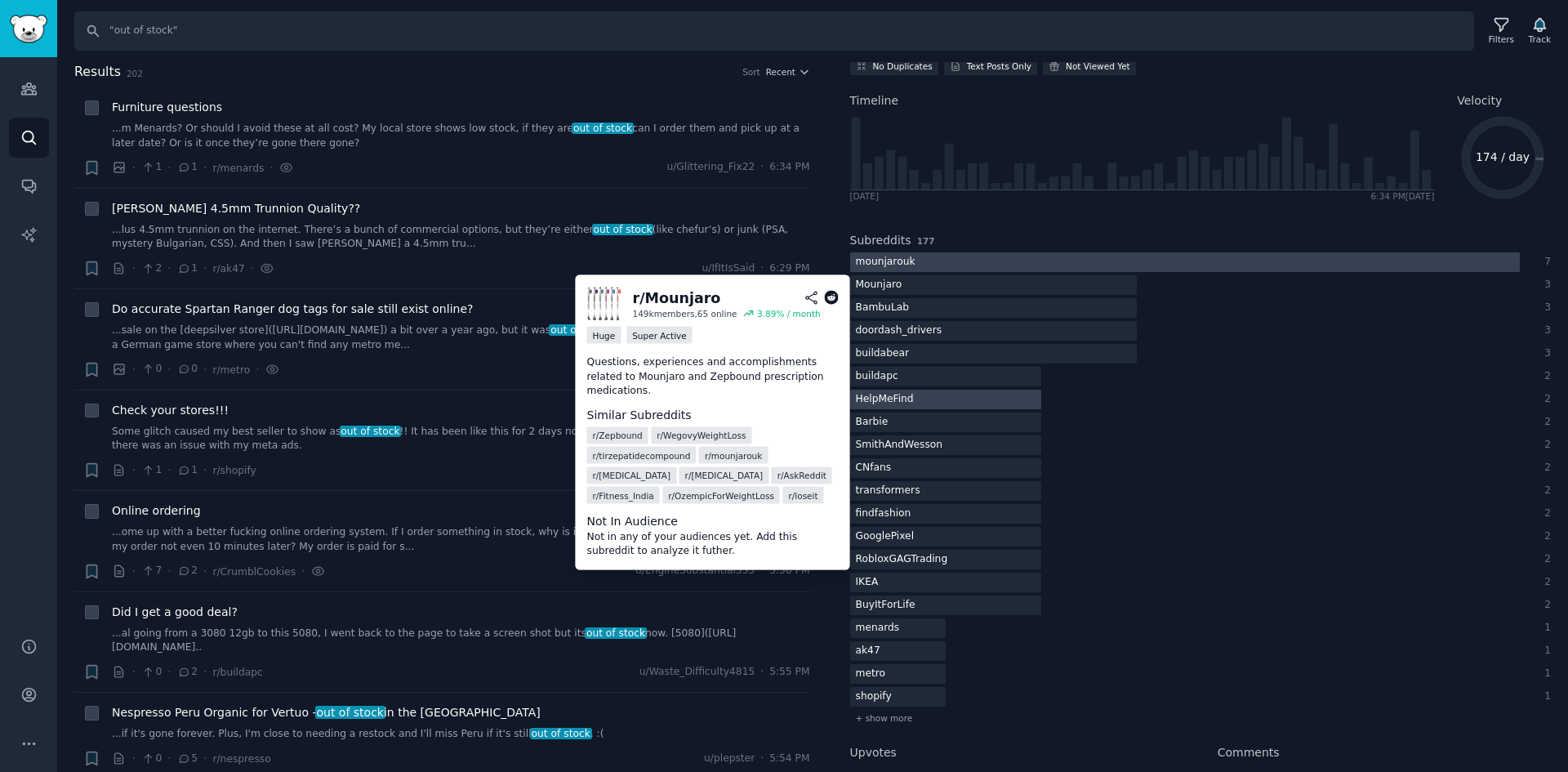
click at [999, 262] on div at bounding box center [1185, 262] width 670 height 21
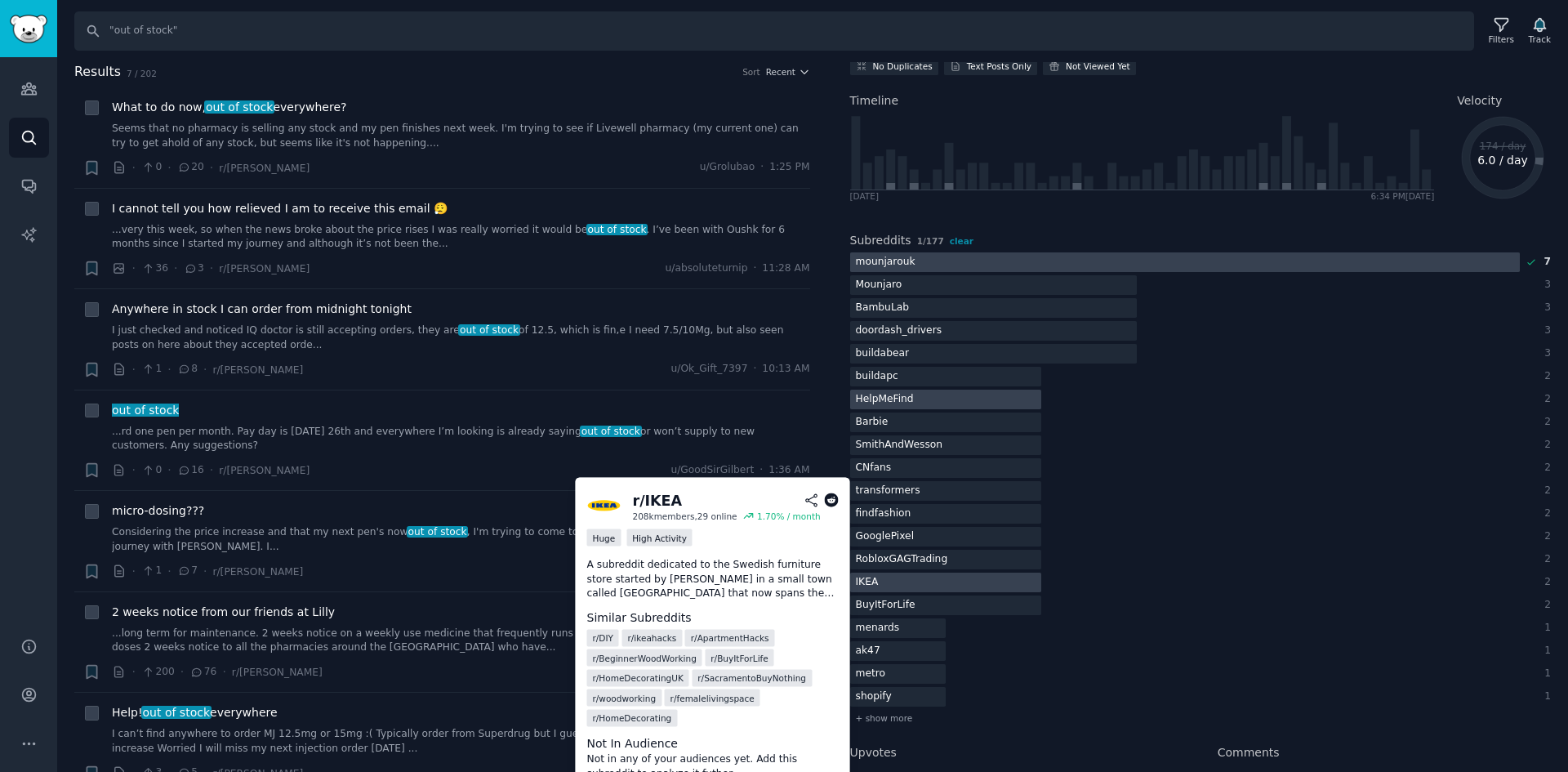
scroll to position [150, 0]
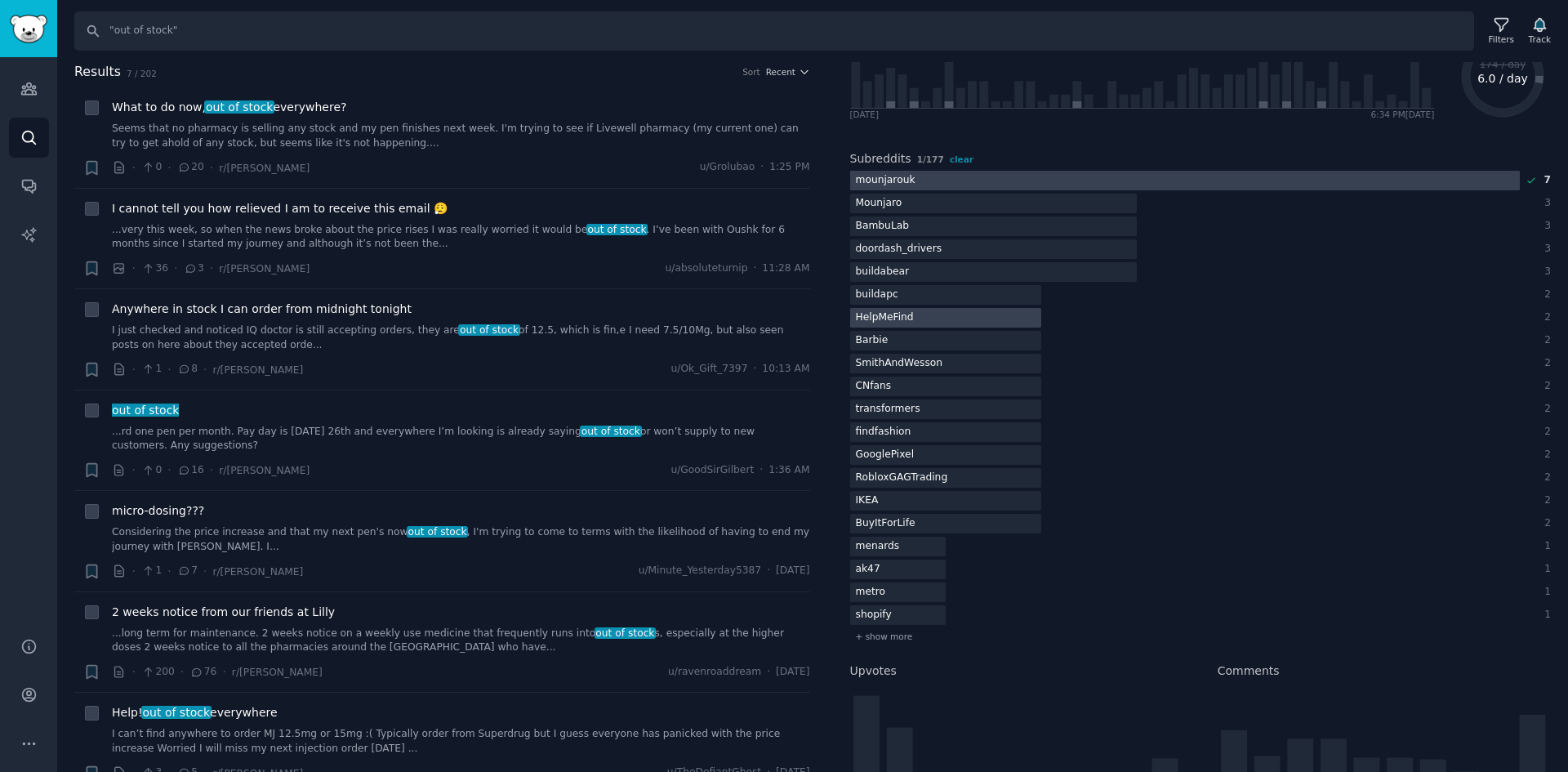
click at [1267, 181] on div at bounding box center [1185, 180] width 670 height 21
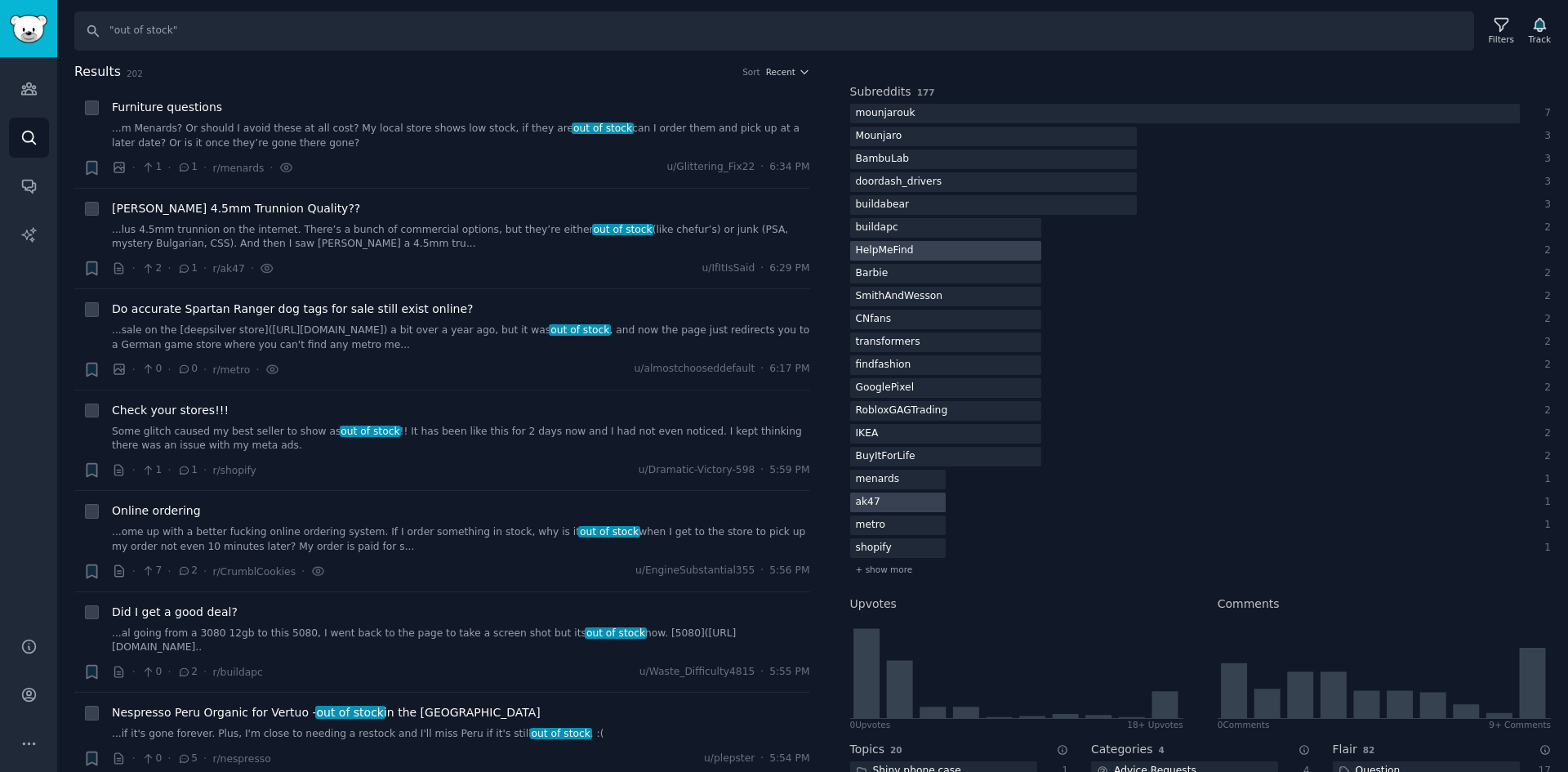
scroll to position [232, 0]
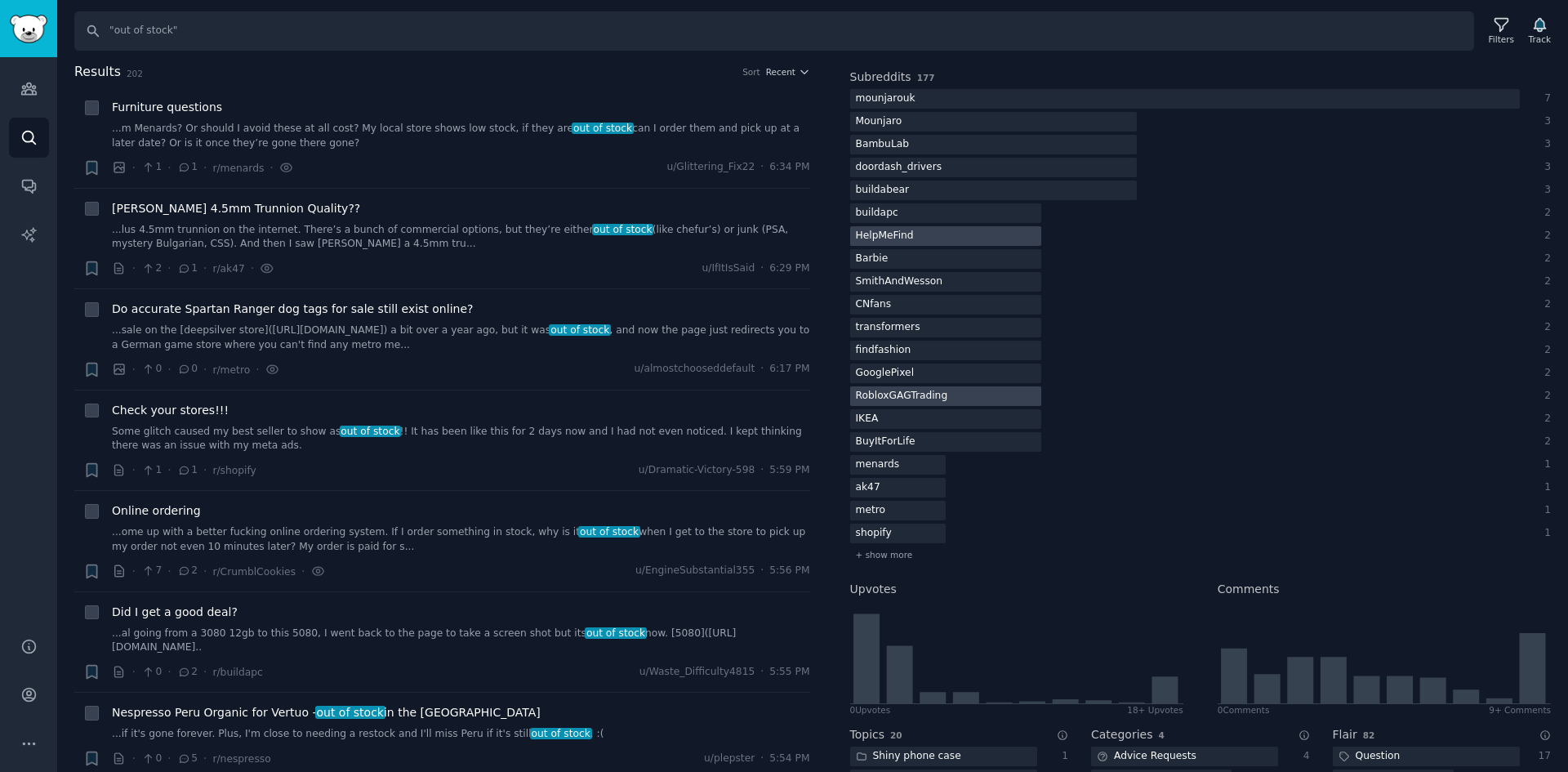
click at [883, 394] on div "RobloxGAGTrading" at bounding box center [902, 396] width 104 height 21
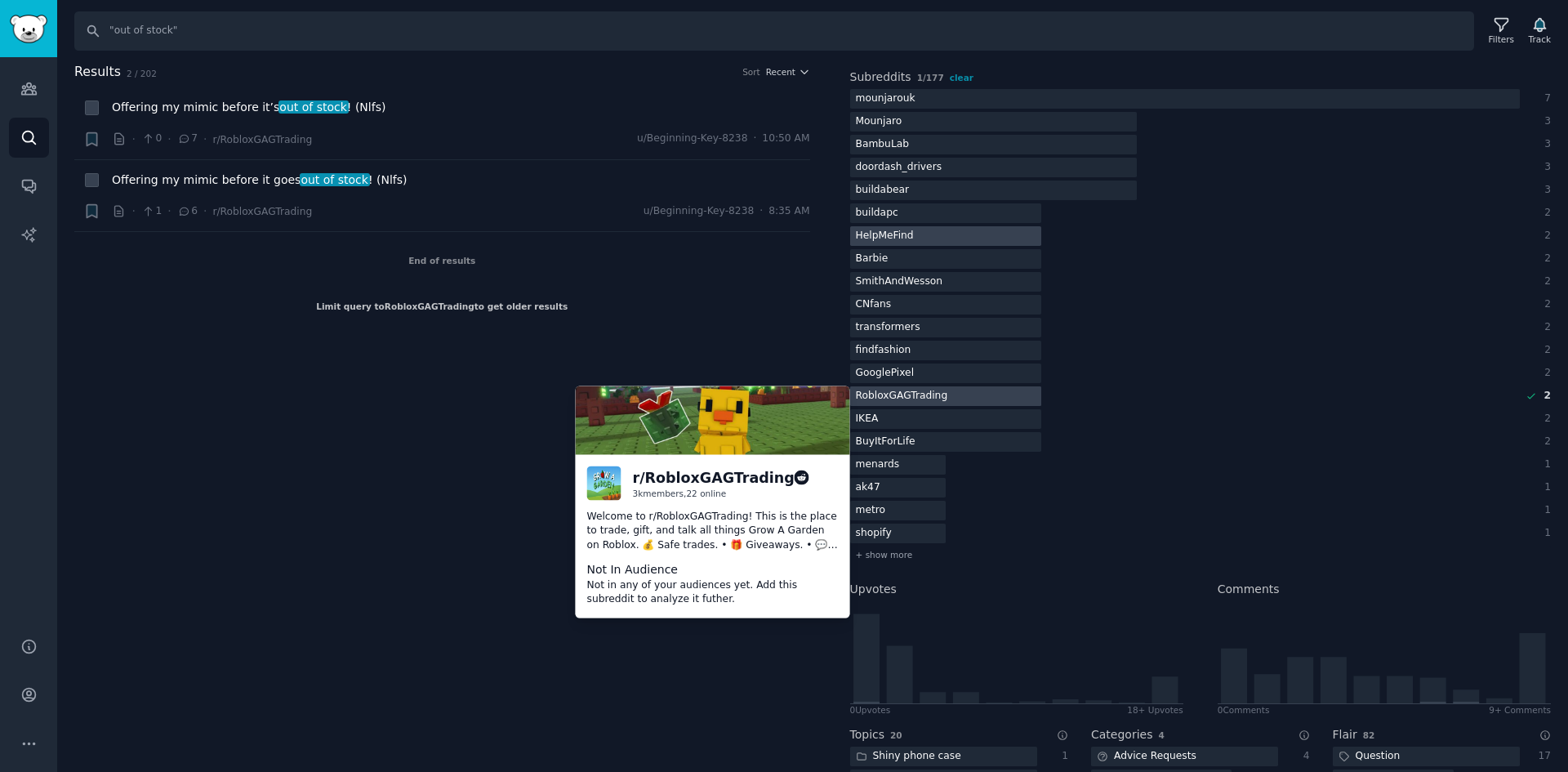
click at [861, 397] on div "RobloxGAGTrading" at bounding box center [902, 396] width 104 height 21
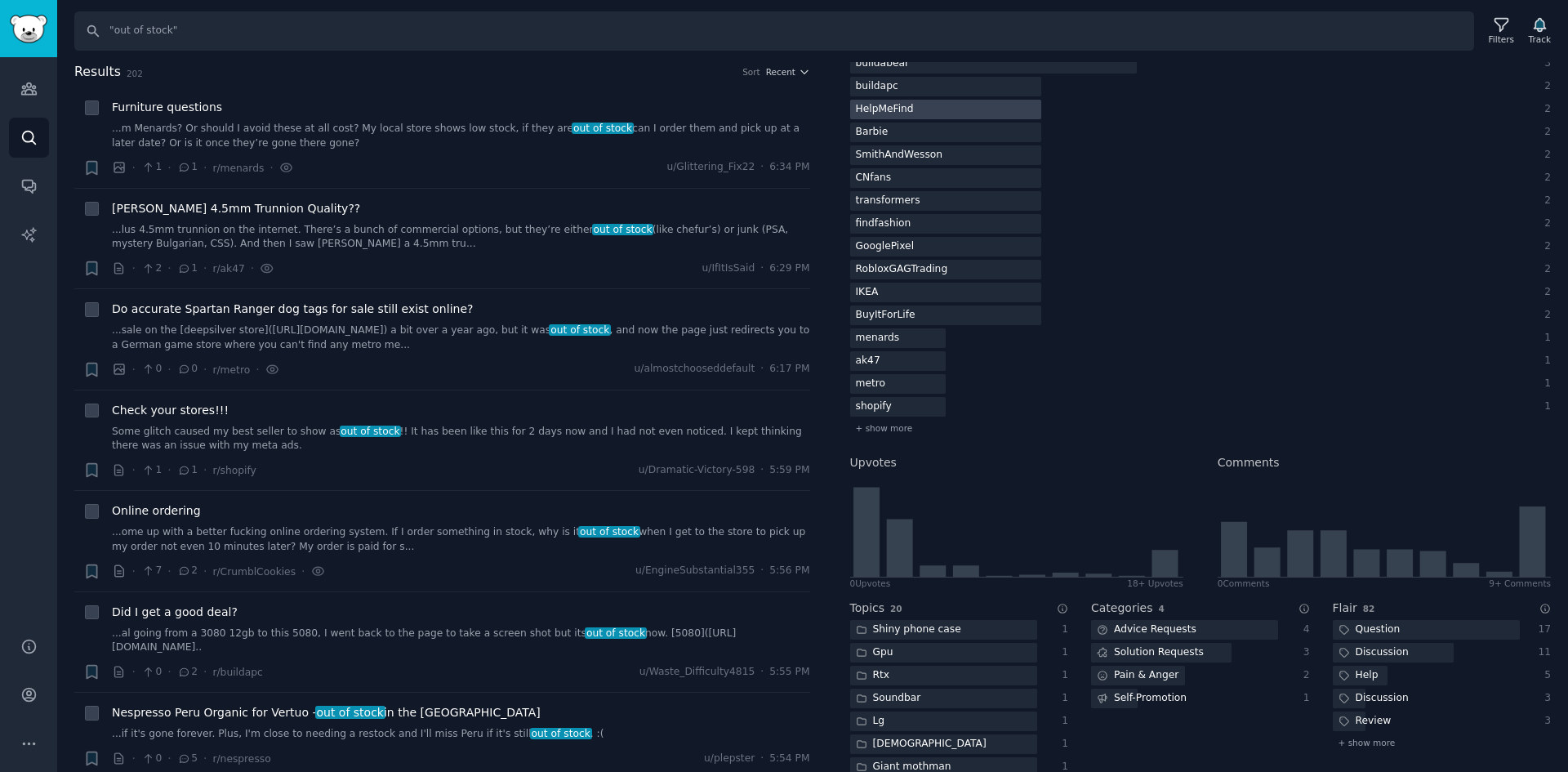
scroll to position [395, 0]
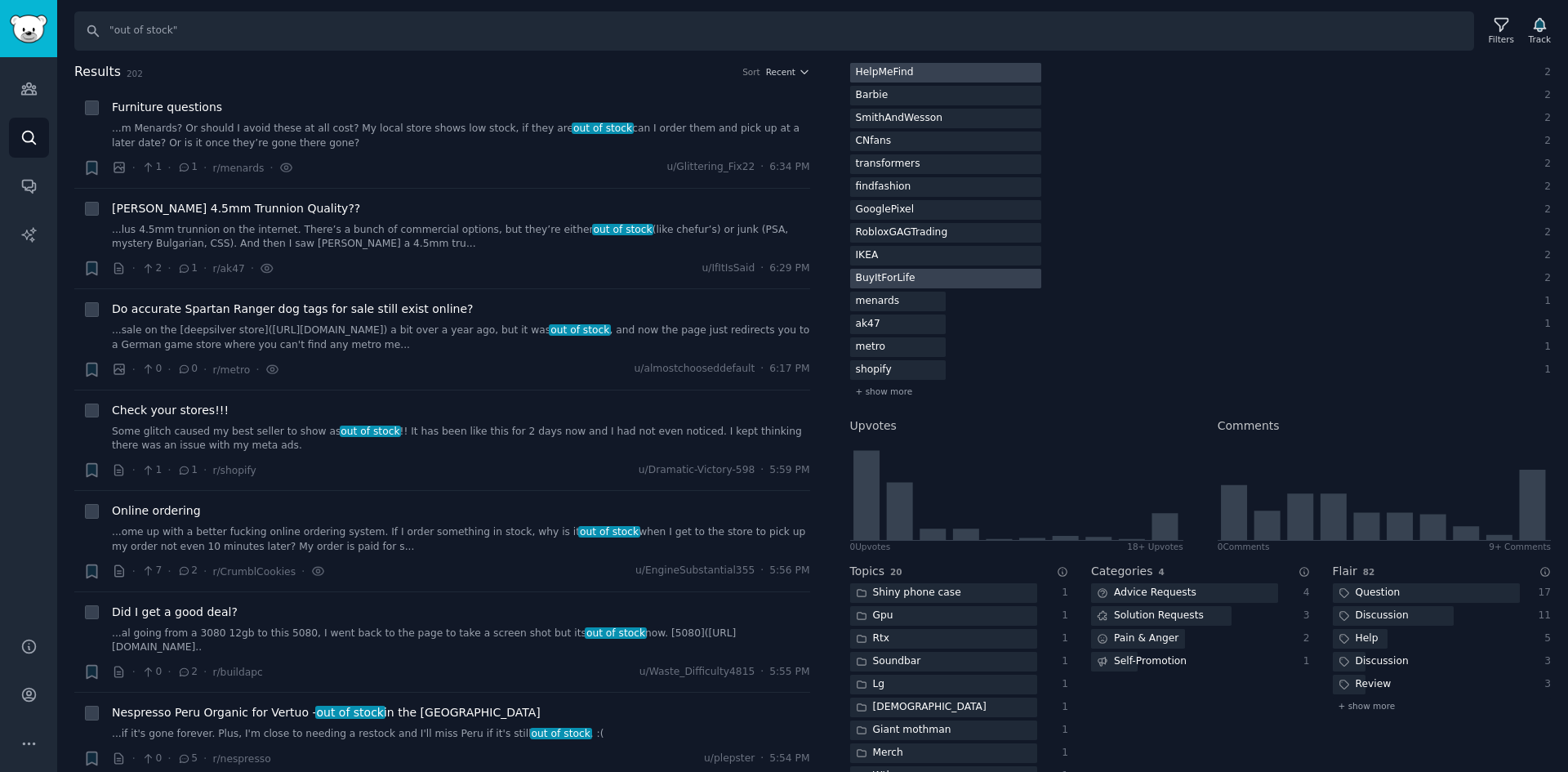
click at [907, 284] on div "BuyItForLife" at bounding box center [885, 279] width 71 height 21
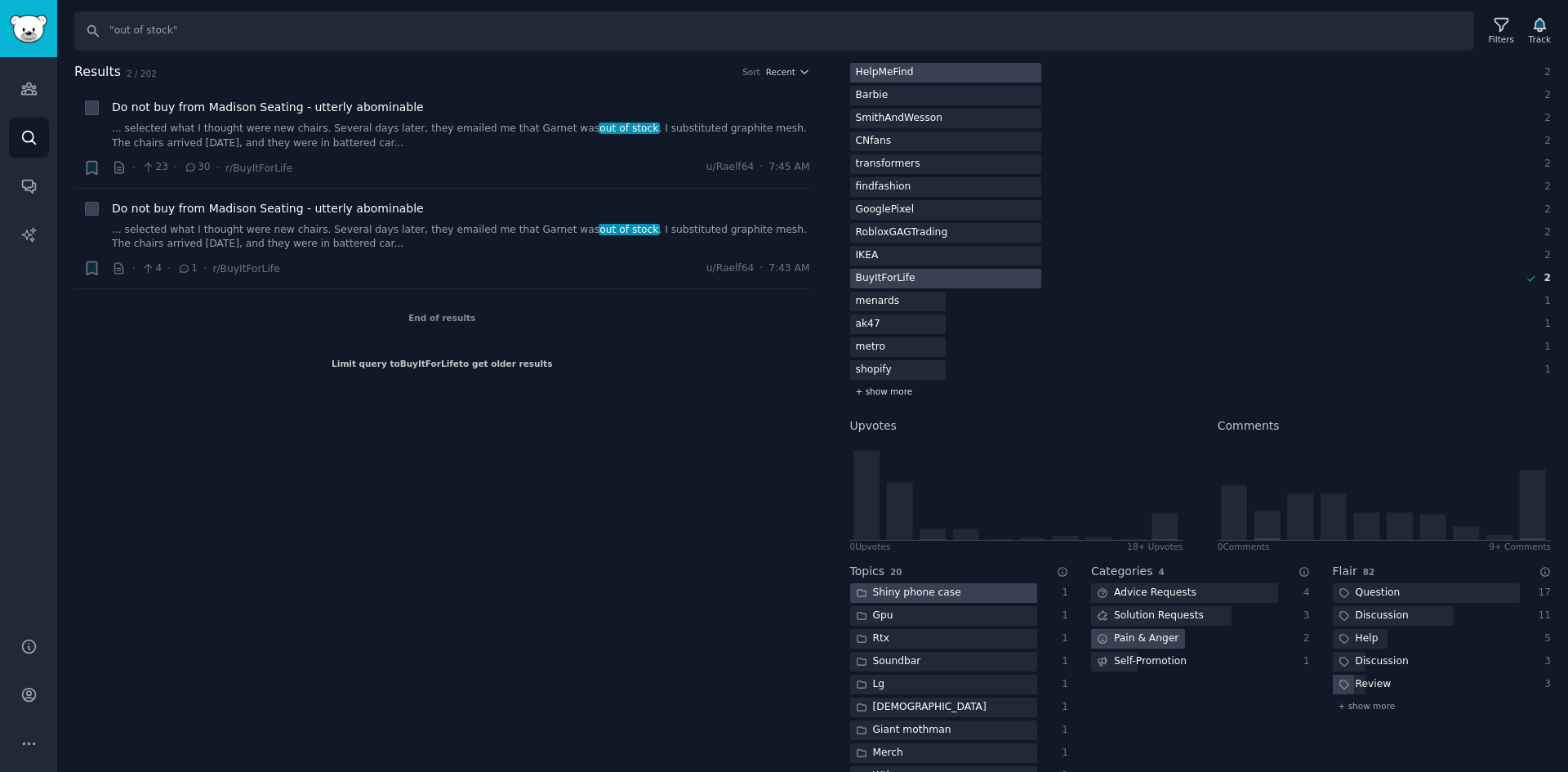
click at [892, 394] on span "+ show more" at bounding box center [885, 391] width 57 height 12
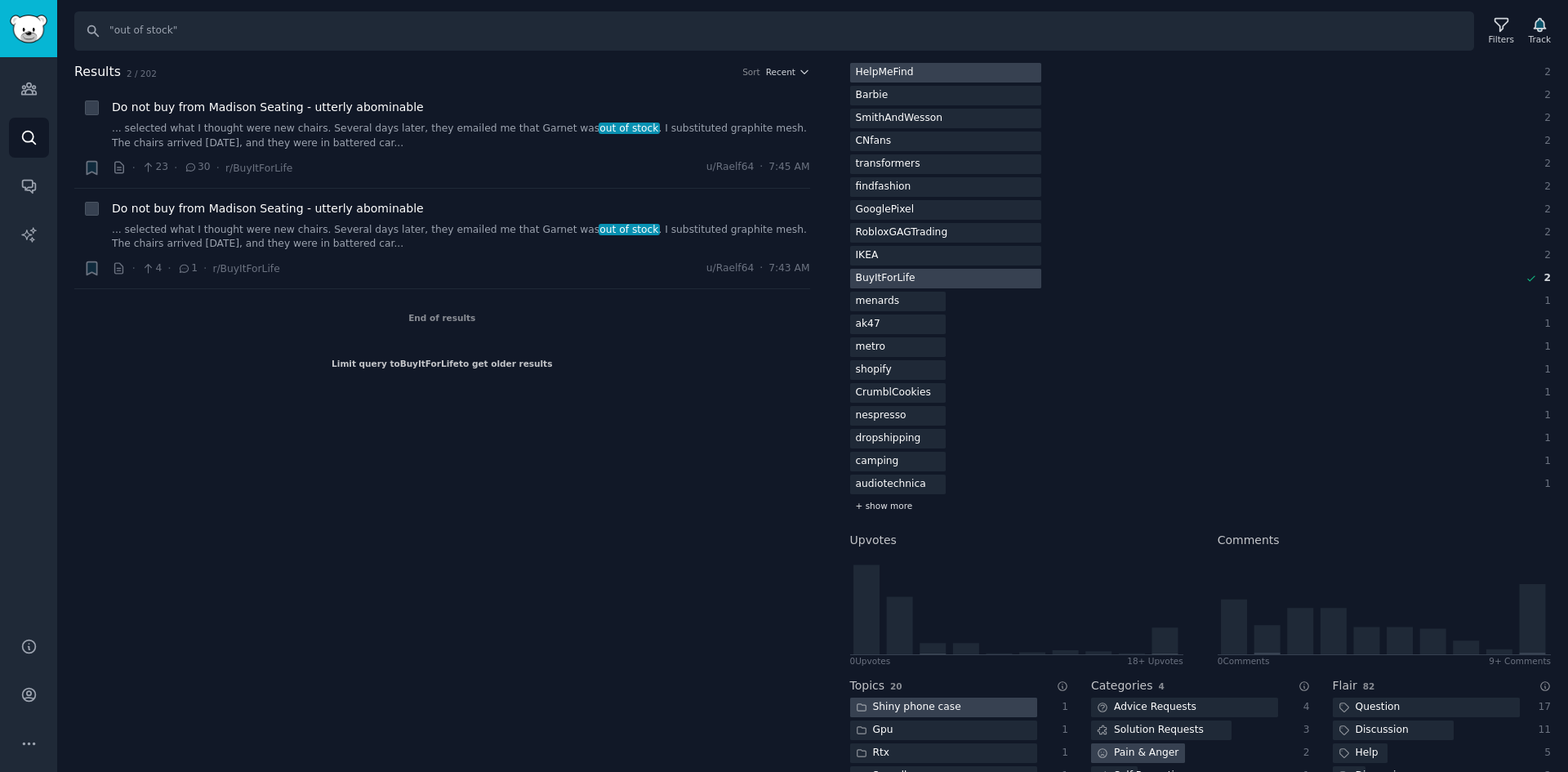
click at [873, 501] on span "+ show more" at bounding box center [885, 506] width 57 height 12
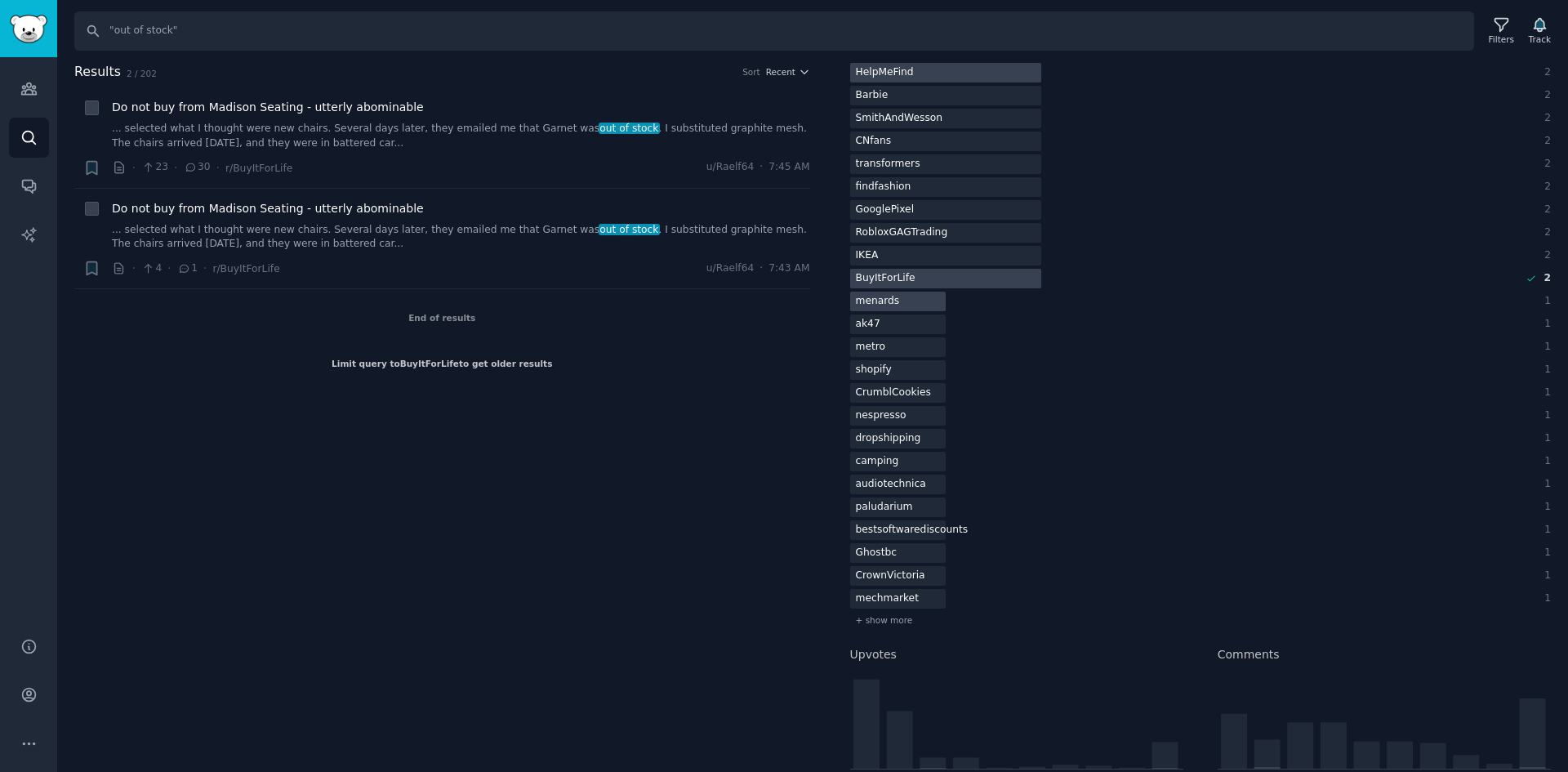
click at [873, 289] on div "menards" at bounding box center [885, 279] width 71 height 21
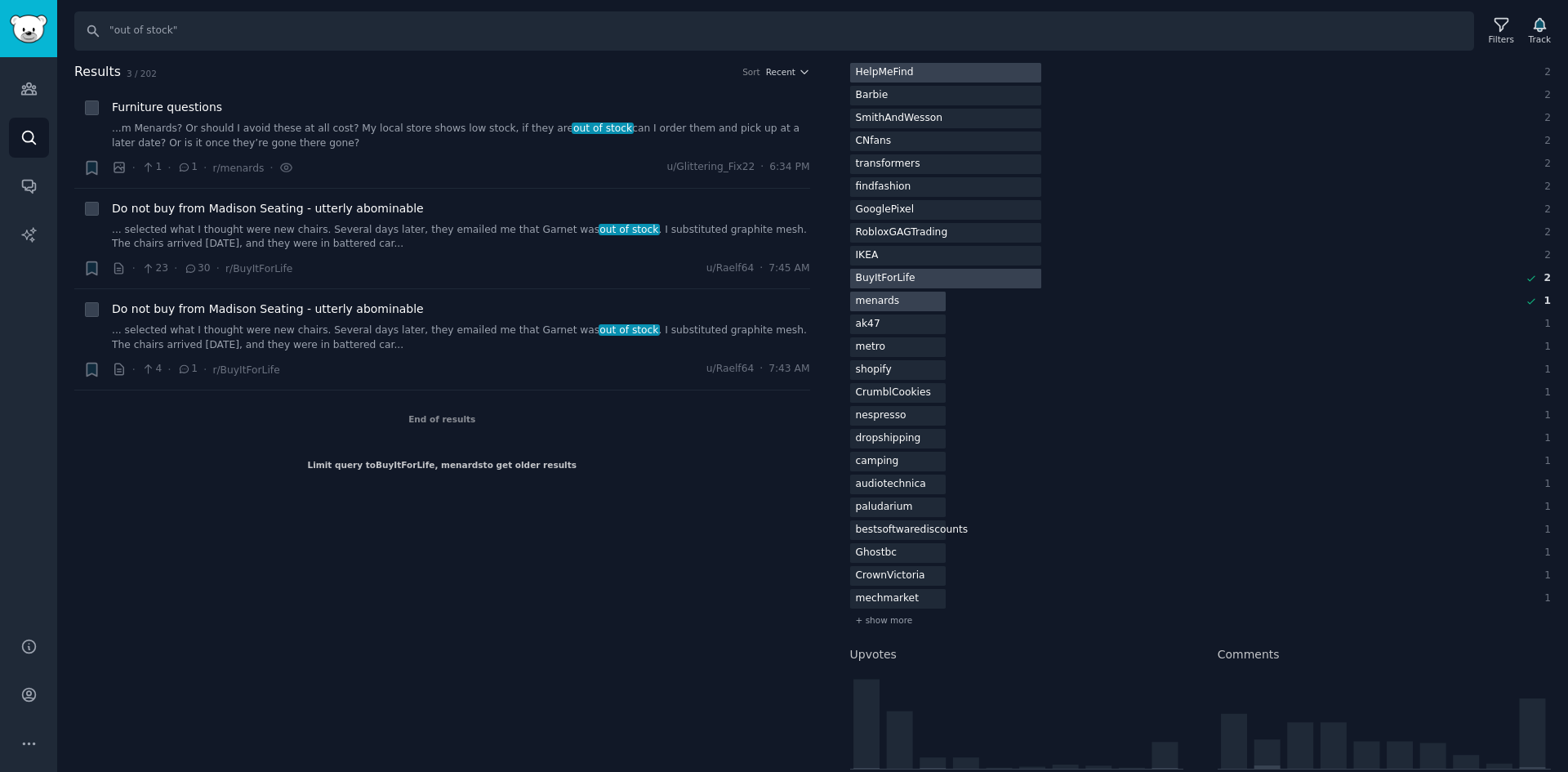
click at [896, 283] on div "BuyItForLife" at bounding box center [885, 279] width 71 height 21
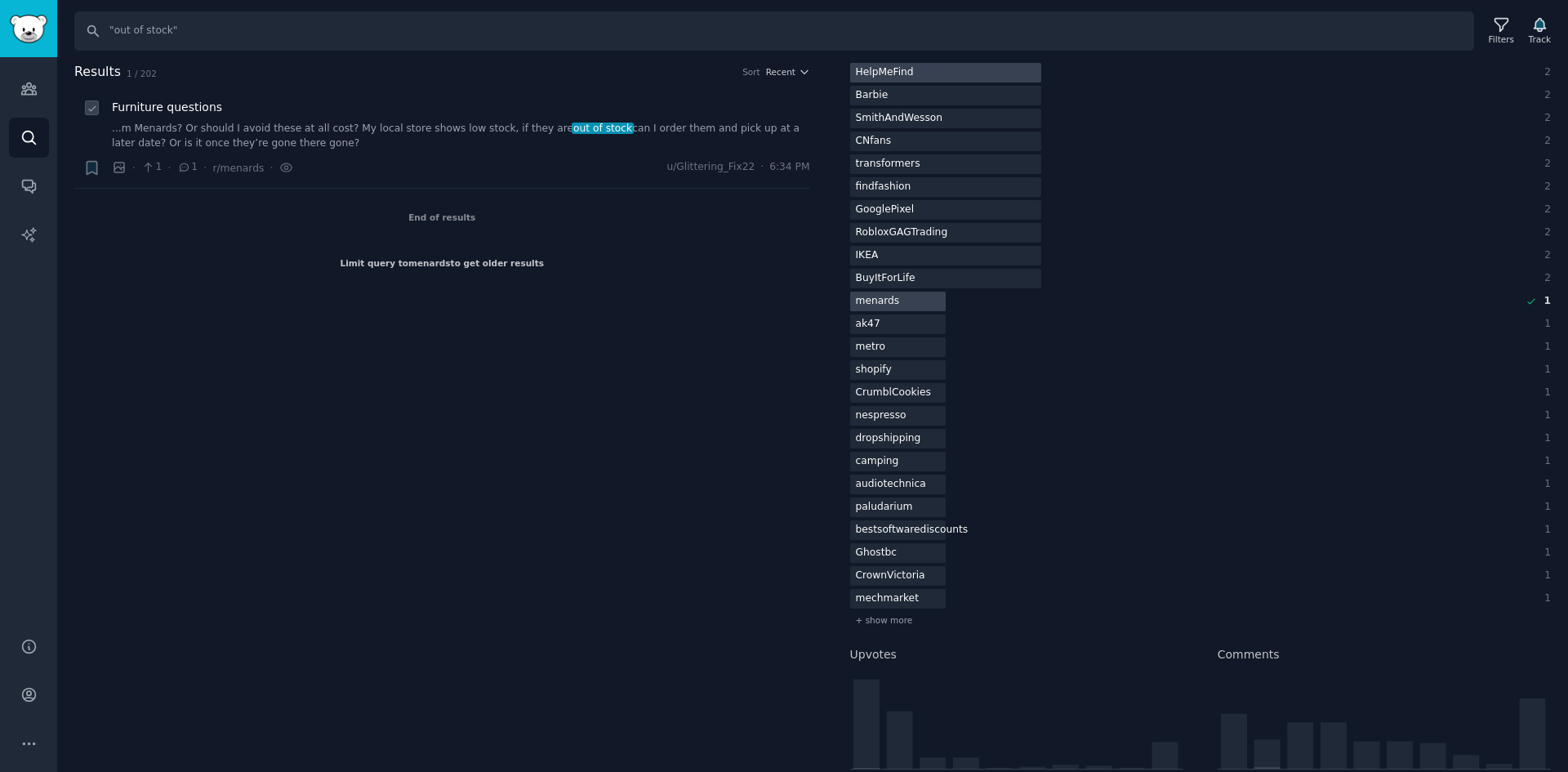
click at [502, 144] on link "...m Menards? Or should I avoid these at all cost? My local store shows low sto…" at bounding box center [461, 135] width 698 height 28
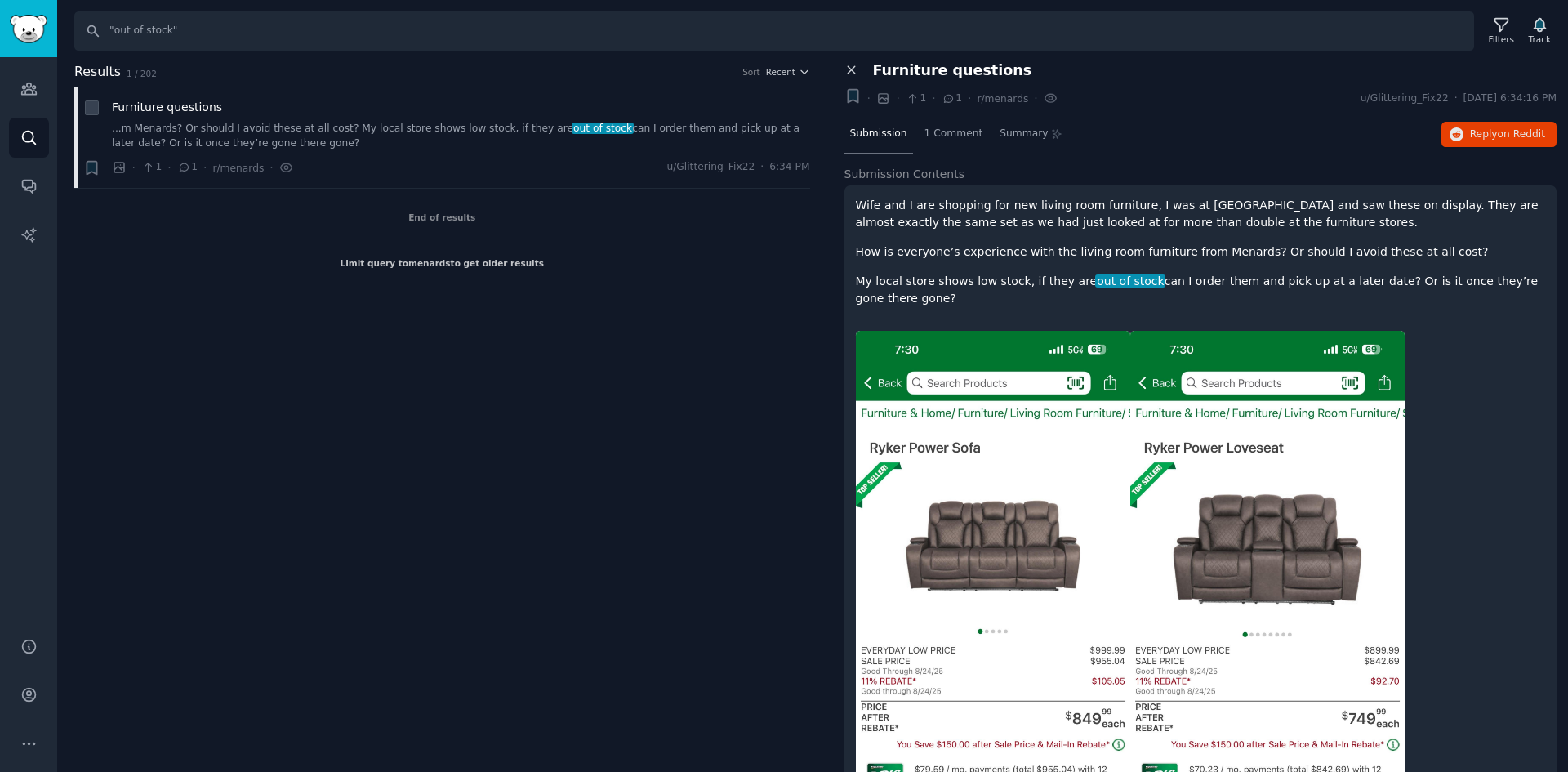
click at [846, 67] on icon at bounding box center [851, 70] width 15 height 15
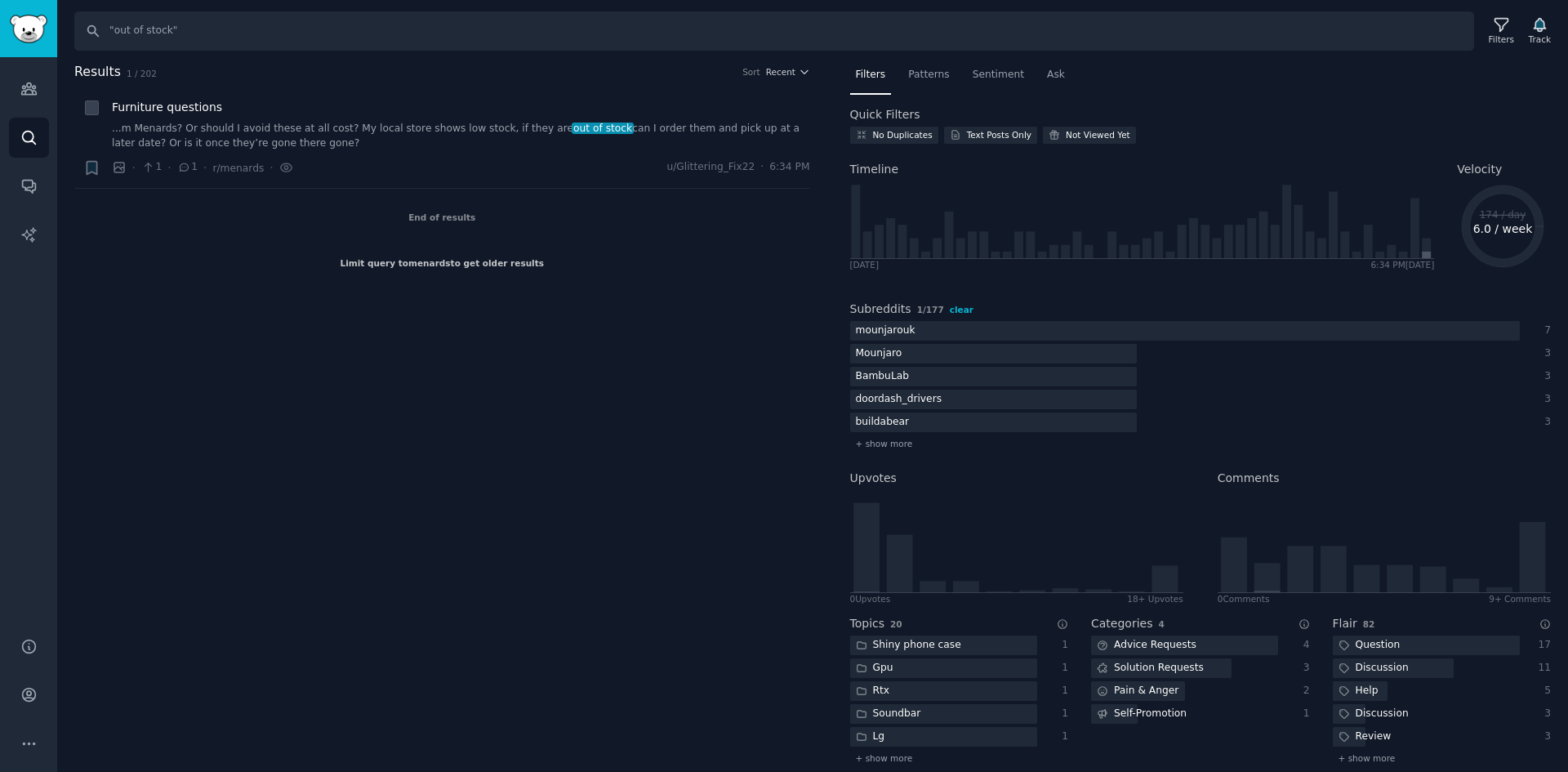
click at [950, 309] on span "clear" at bounding box center [962, 310] width 24 height 10
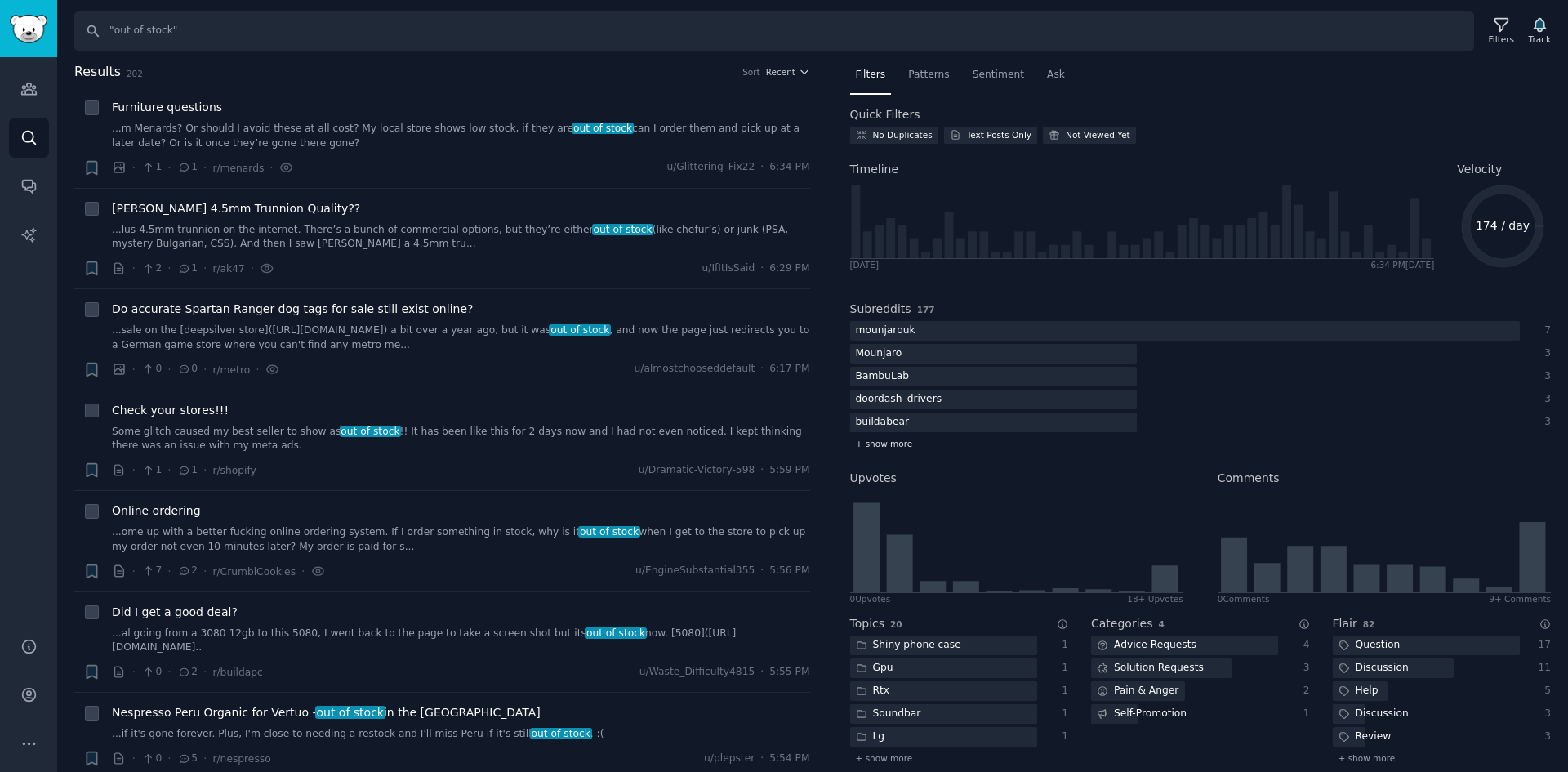
click at [866, 442] on span "+ show more" at bounding box center [885, 443] width 57 height 12
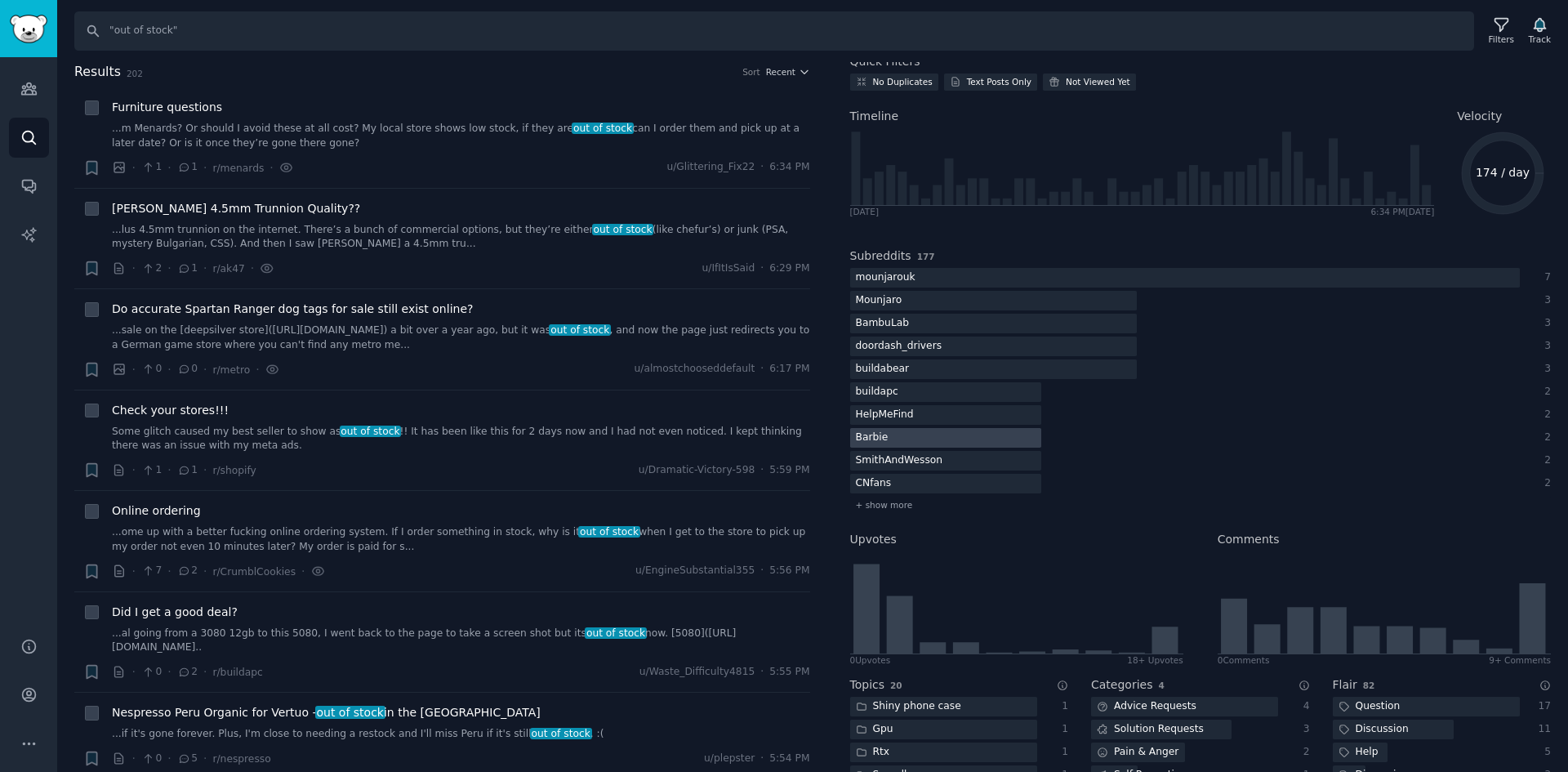
scroll to position [81, 0]
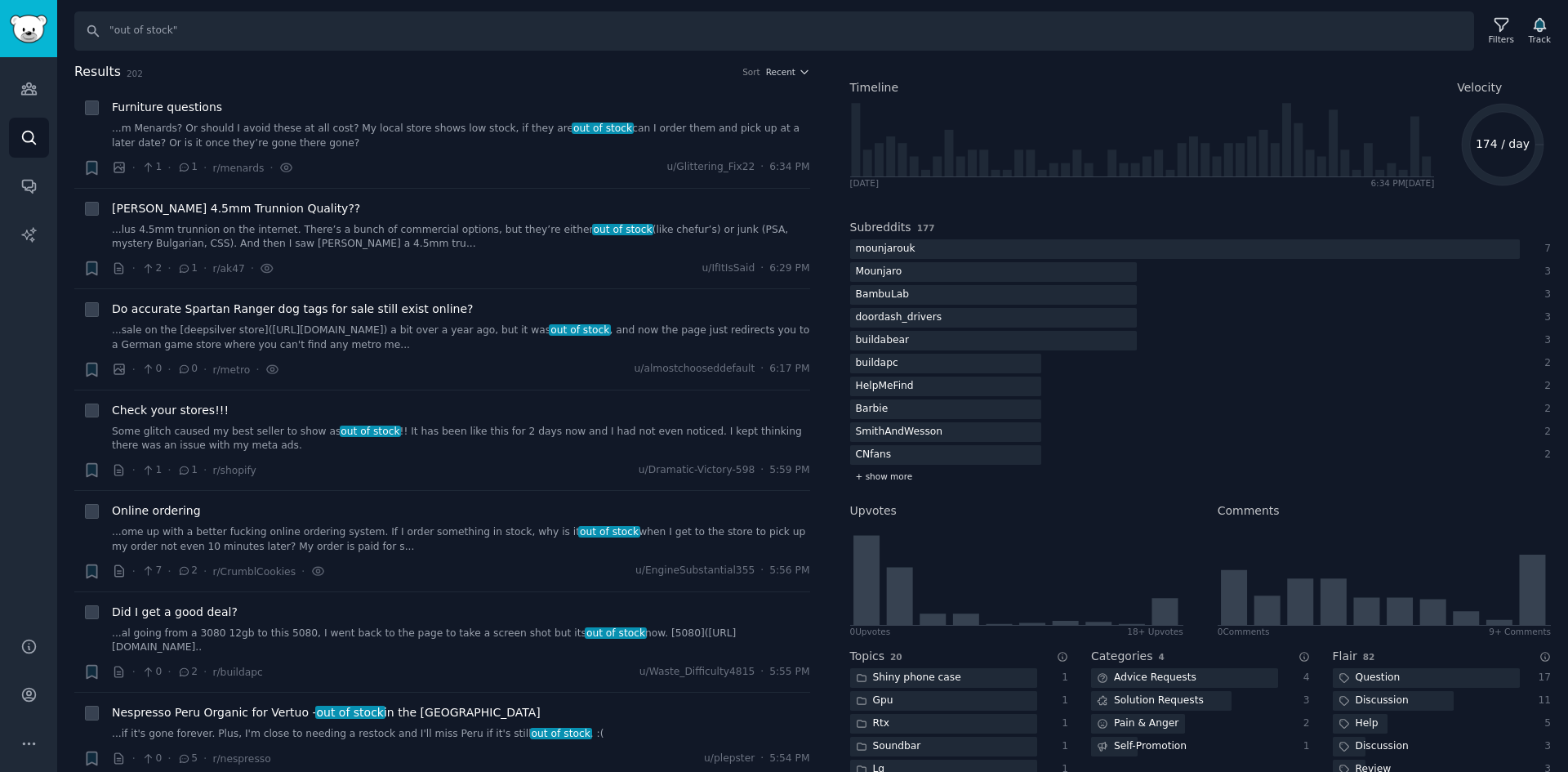
click at [878, 473] on span "+ show more" at bounding box center [885, 477] width 57 height 12
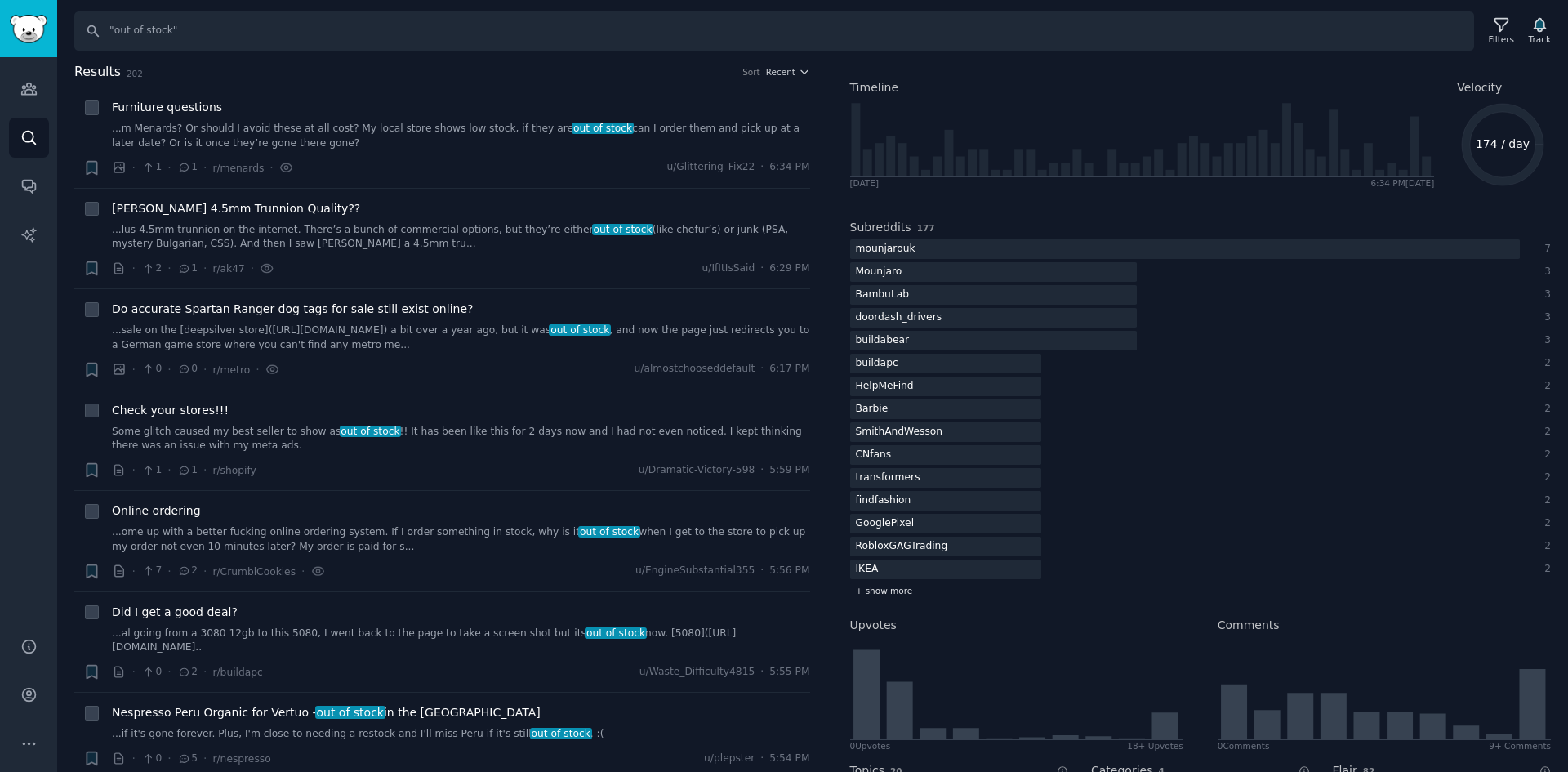
click at [861, 594] on span "+ show more" at bounding box center [885, 591] width 57 height 12
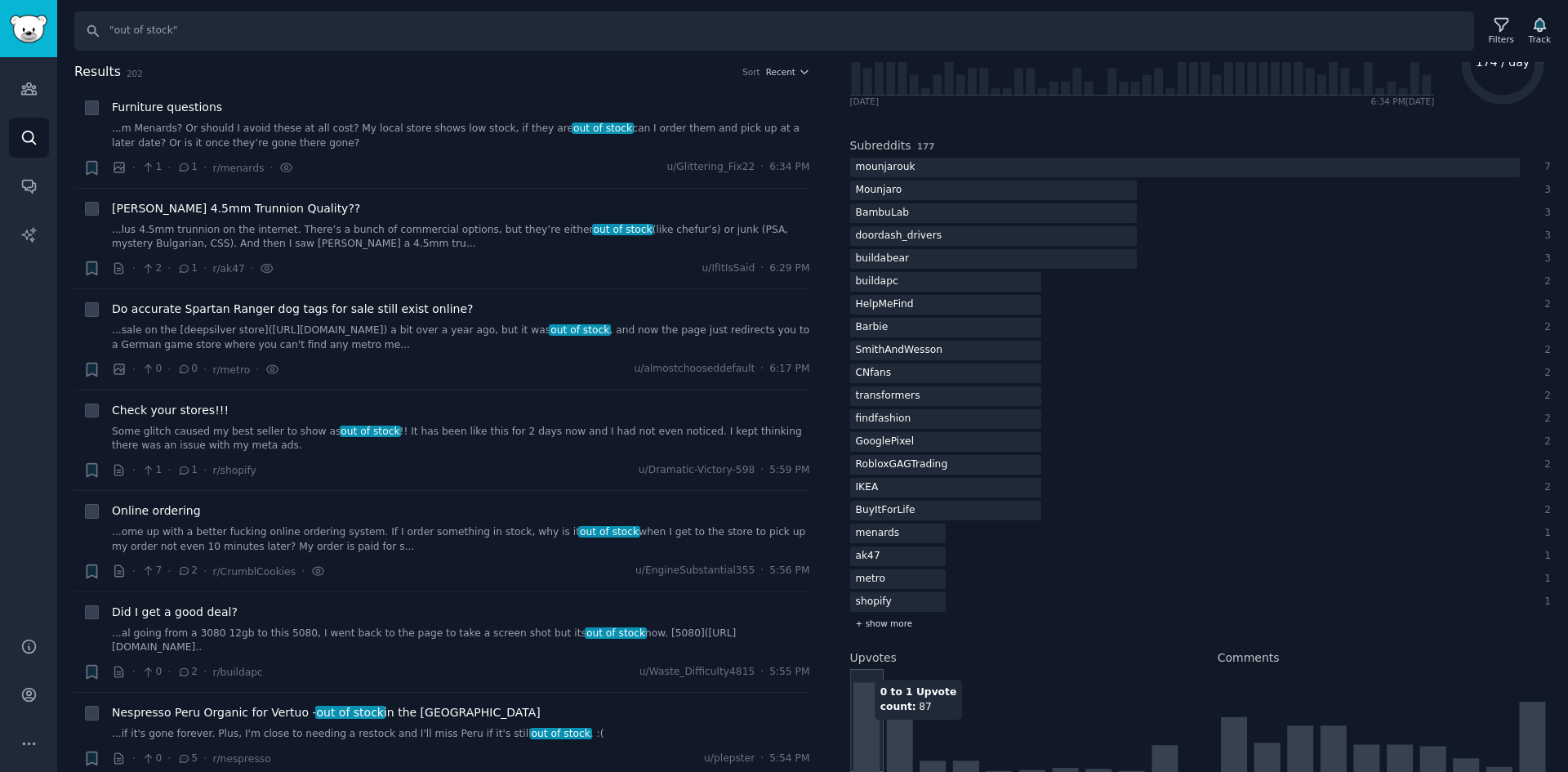
scroll to position [245, 0]
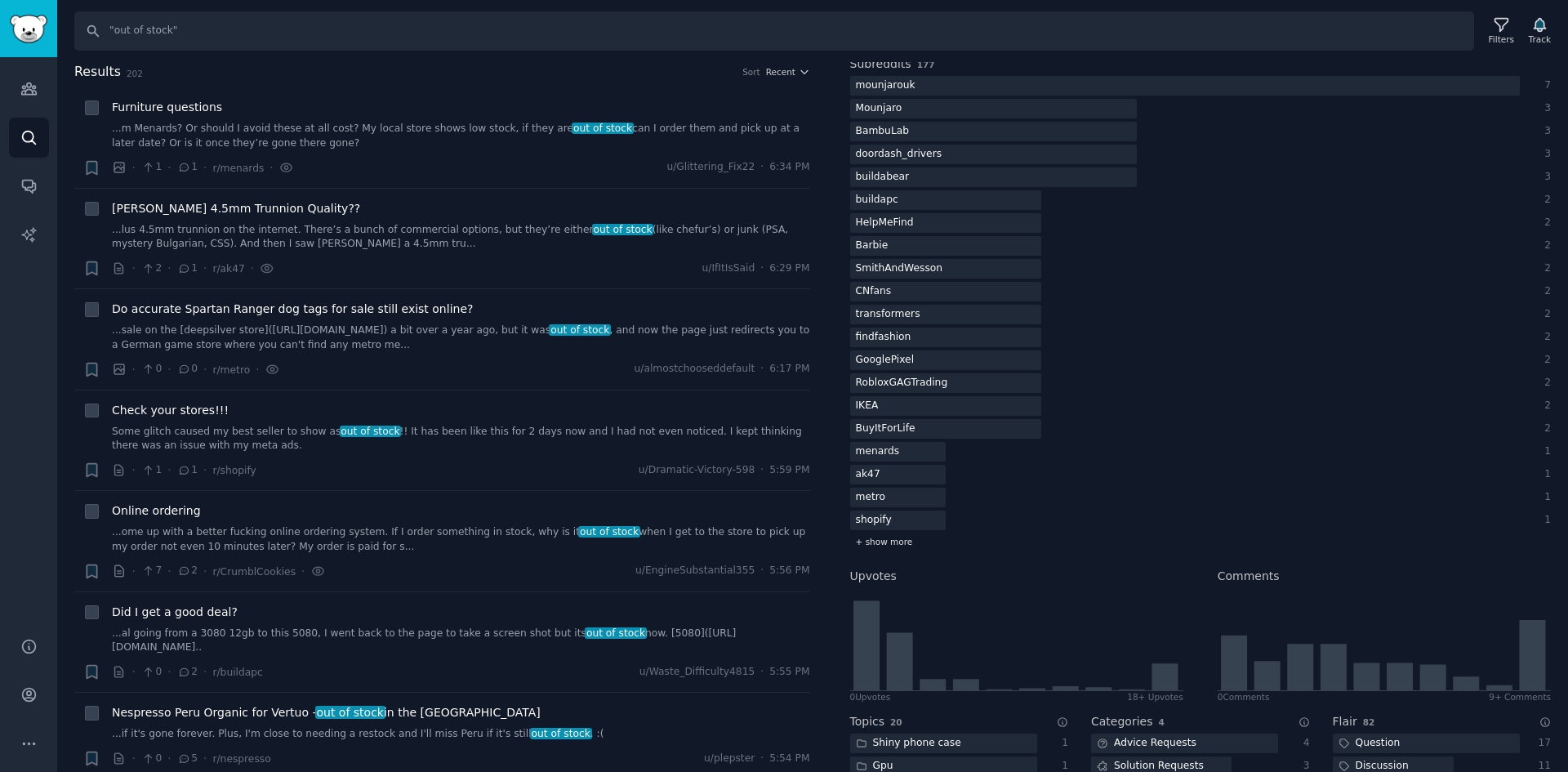
click at [873, 540] on span "+ show more" at bounding box center [885, 541] width 57 height 12
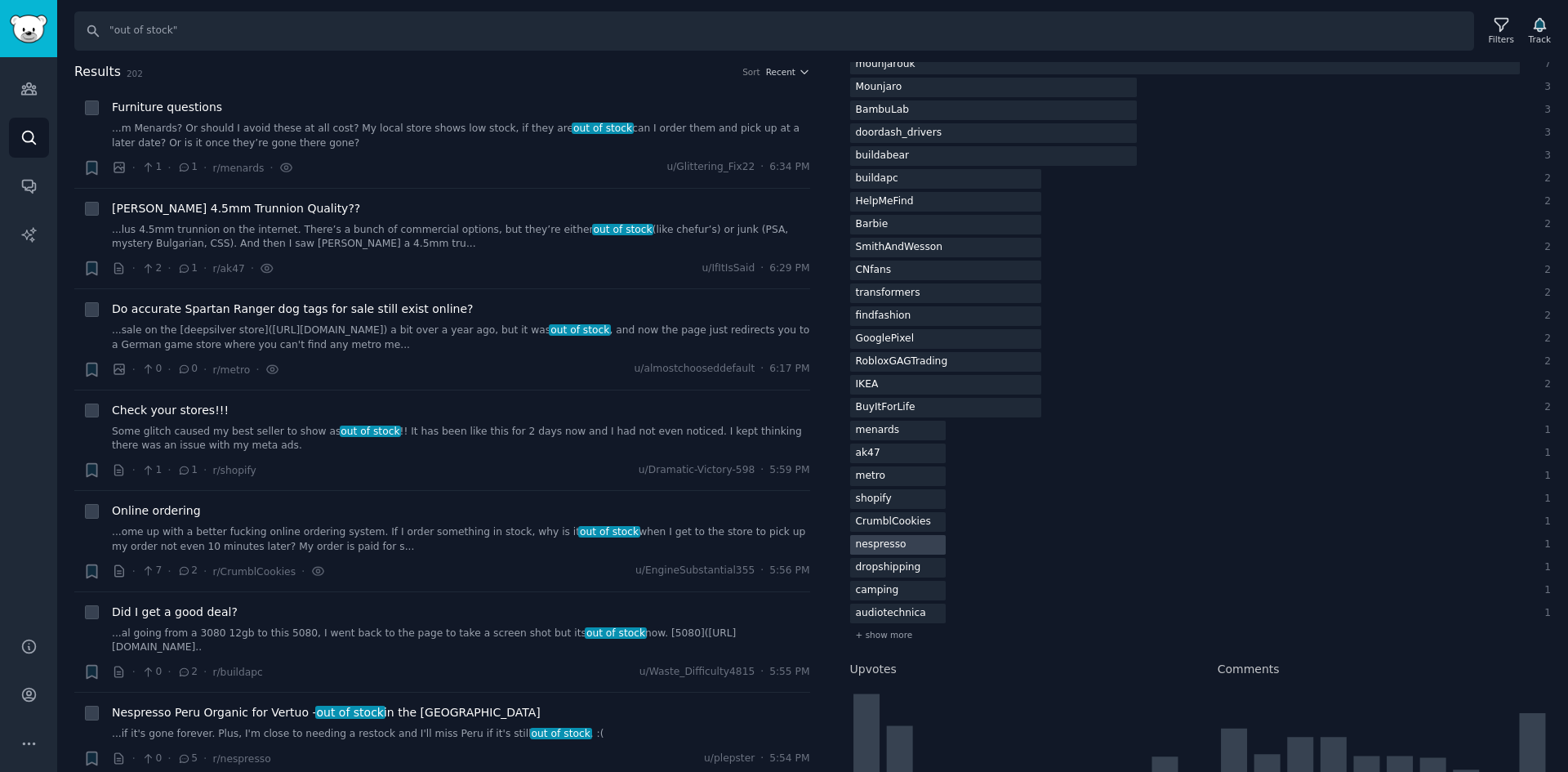
scroll to position [327, 0]
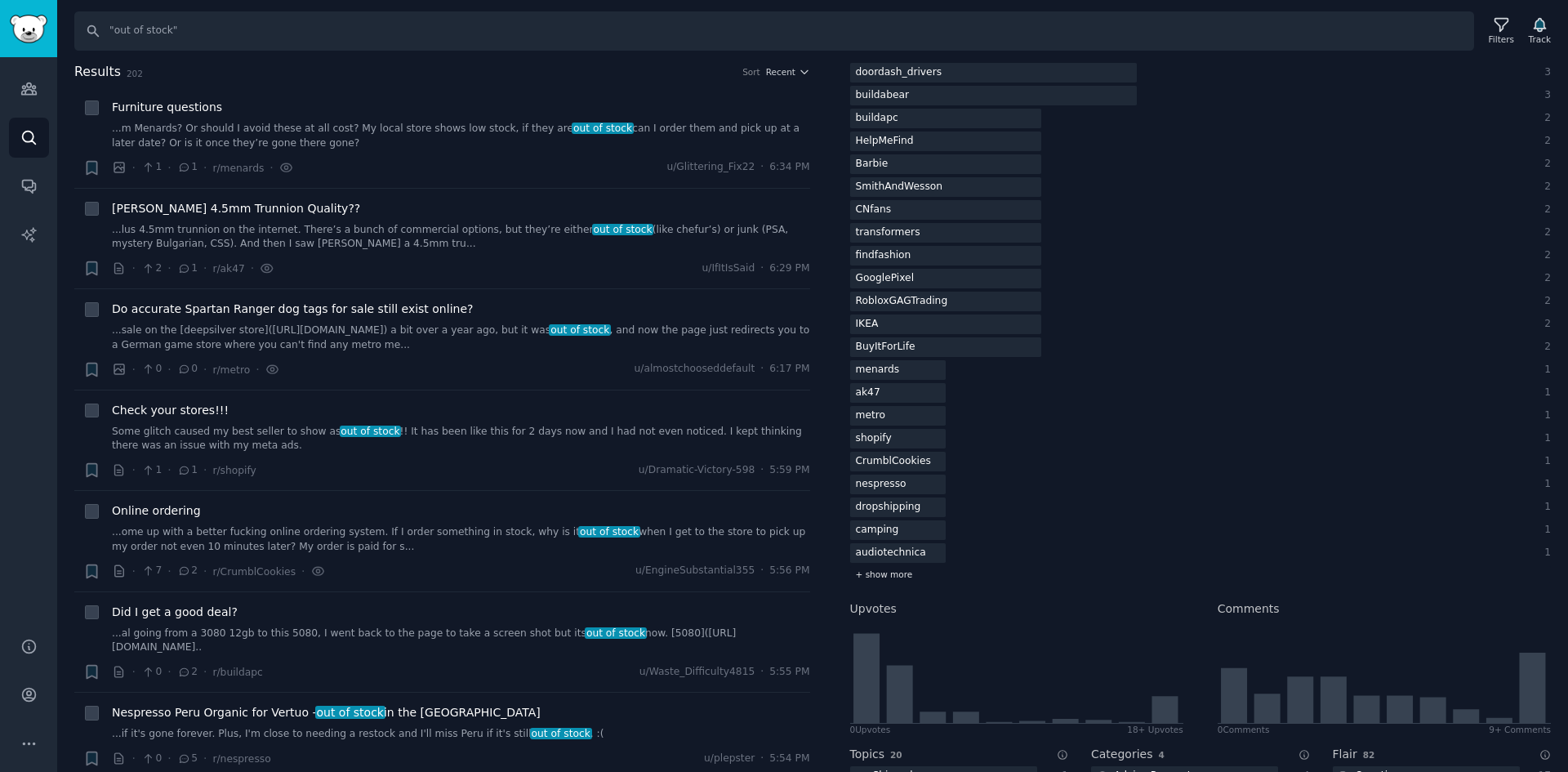
click at [881, 576] on span "+ show more" at bounding box center [885, 575] width 57 height 12
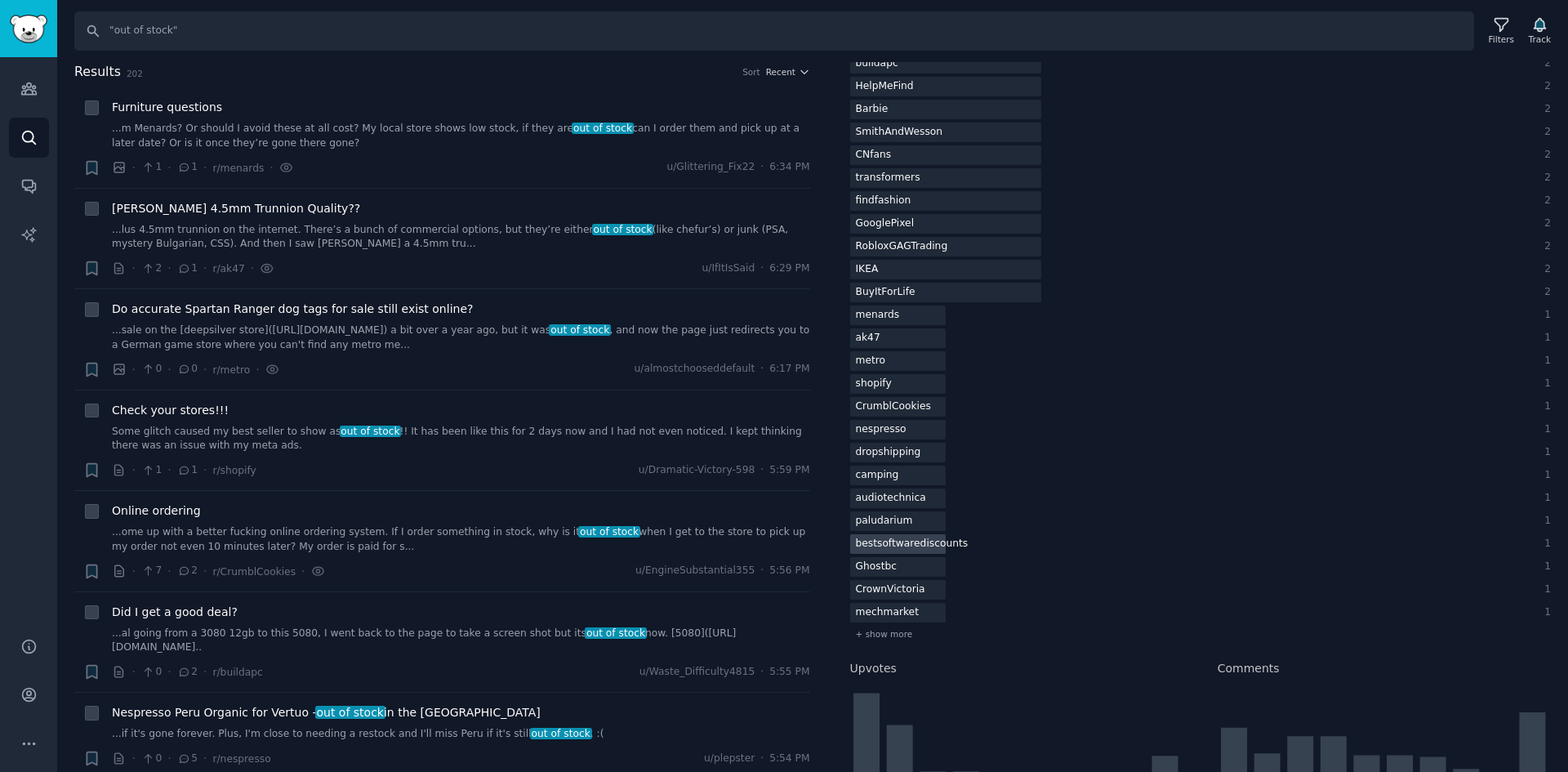
scroll to position [409, 0]
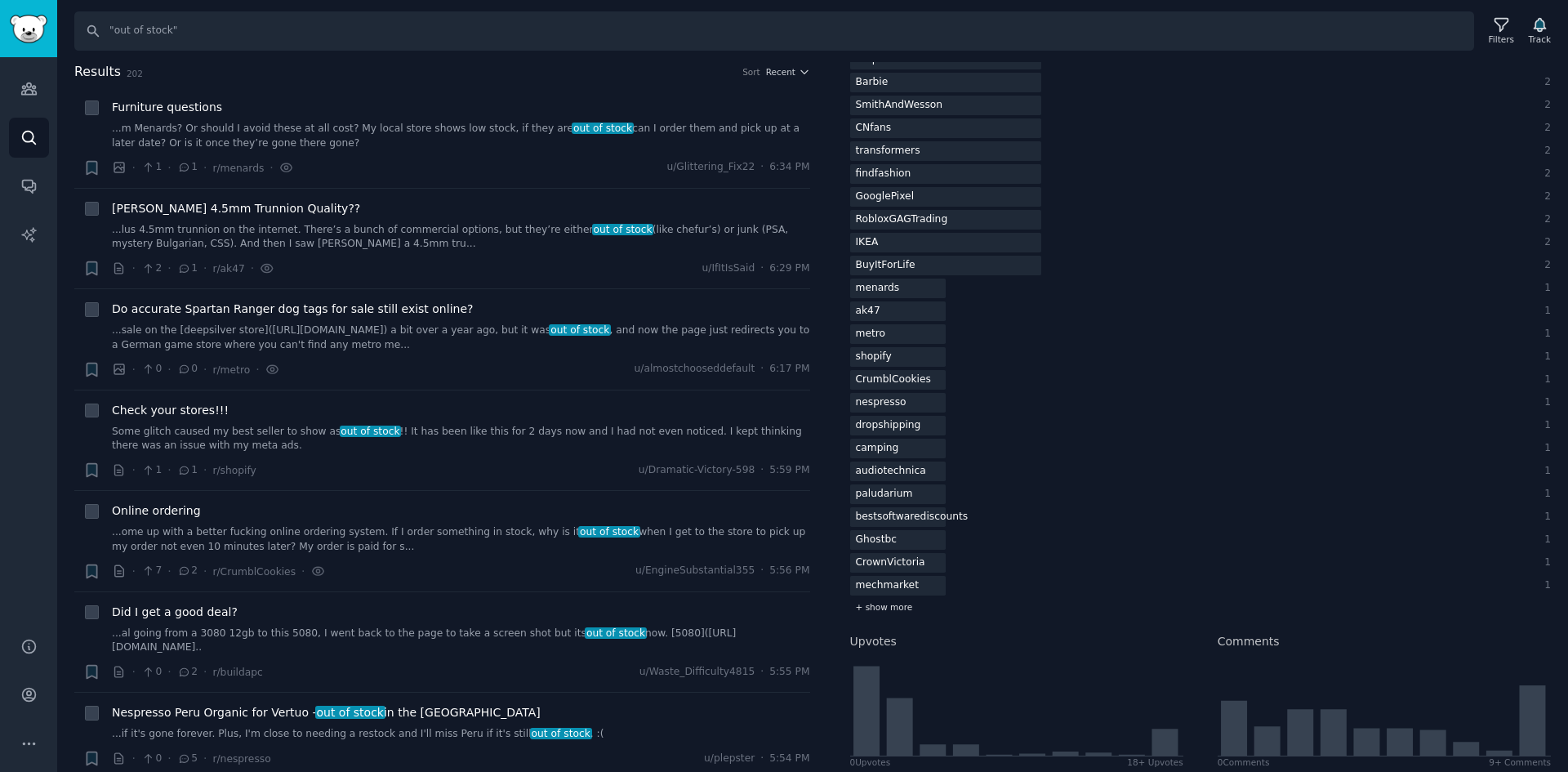
click at [868, 609] on span "+ show more" at bounding box center [885, 607] width 57 height 12
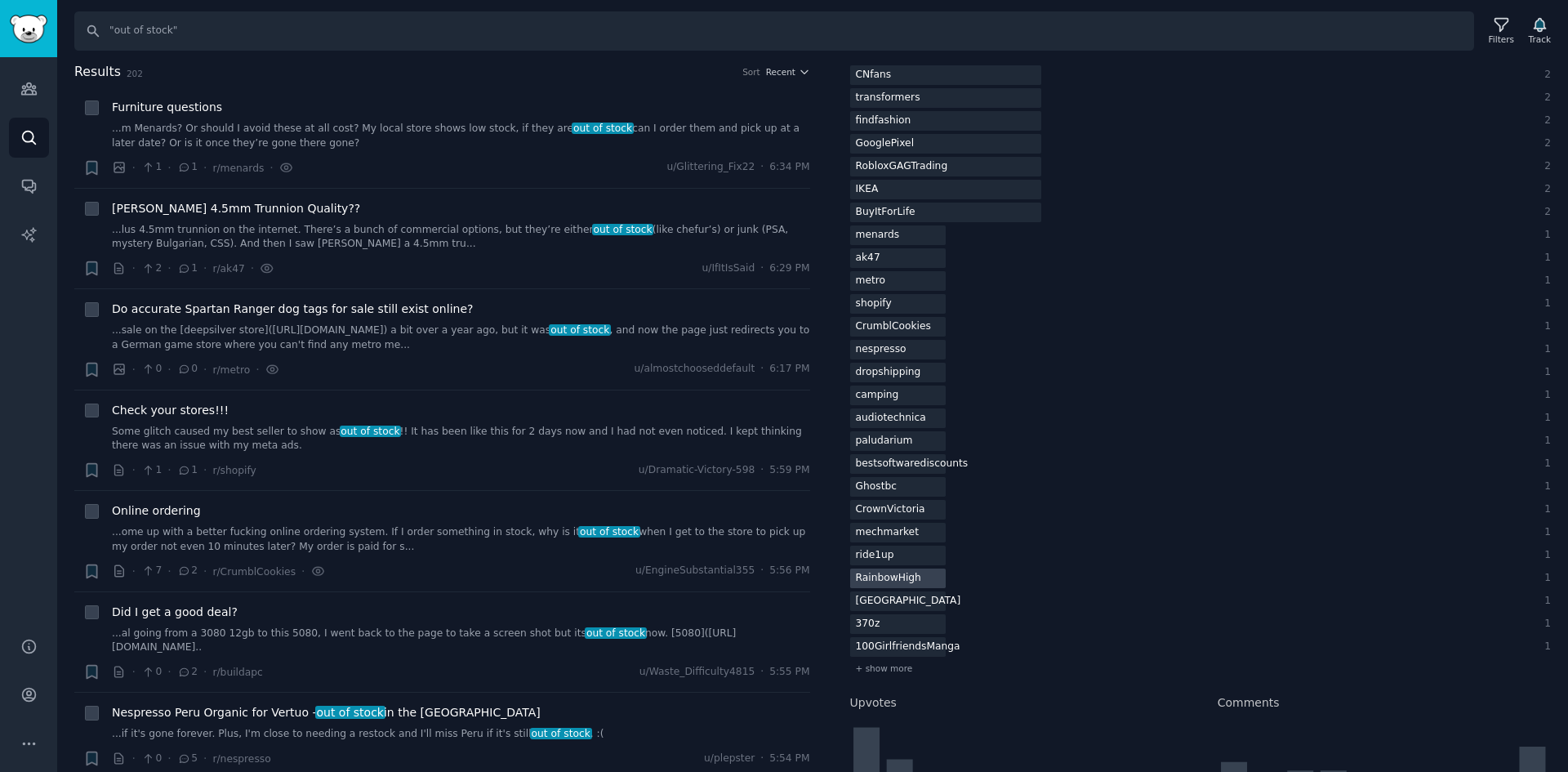
scroll to position [490, 0]
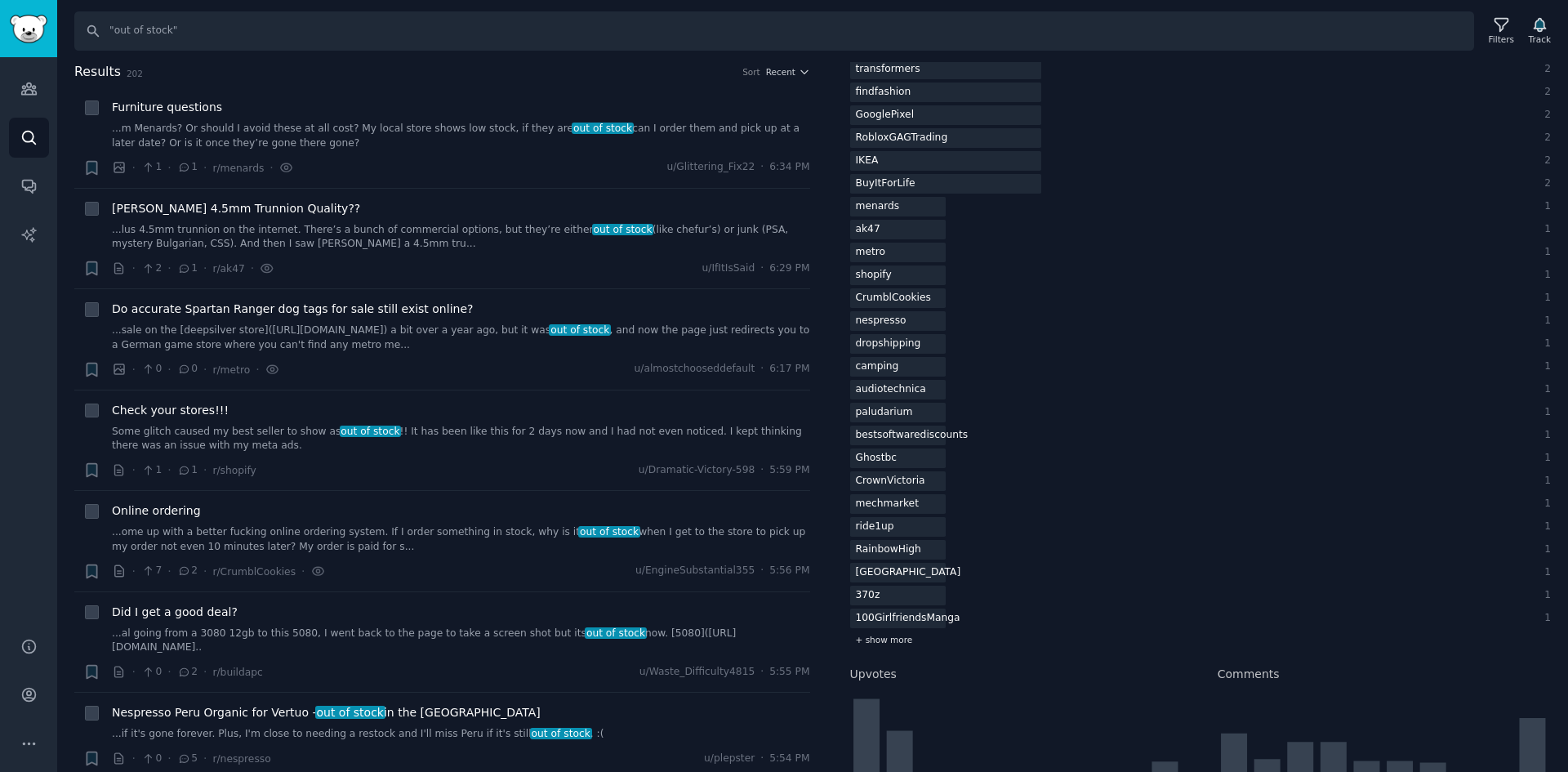
click at [874, 641] on span "+ show more" at bounding box center [885, 640] width 57 height 12
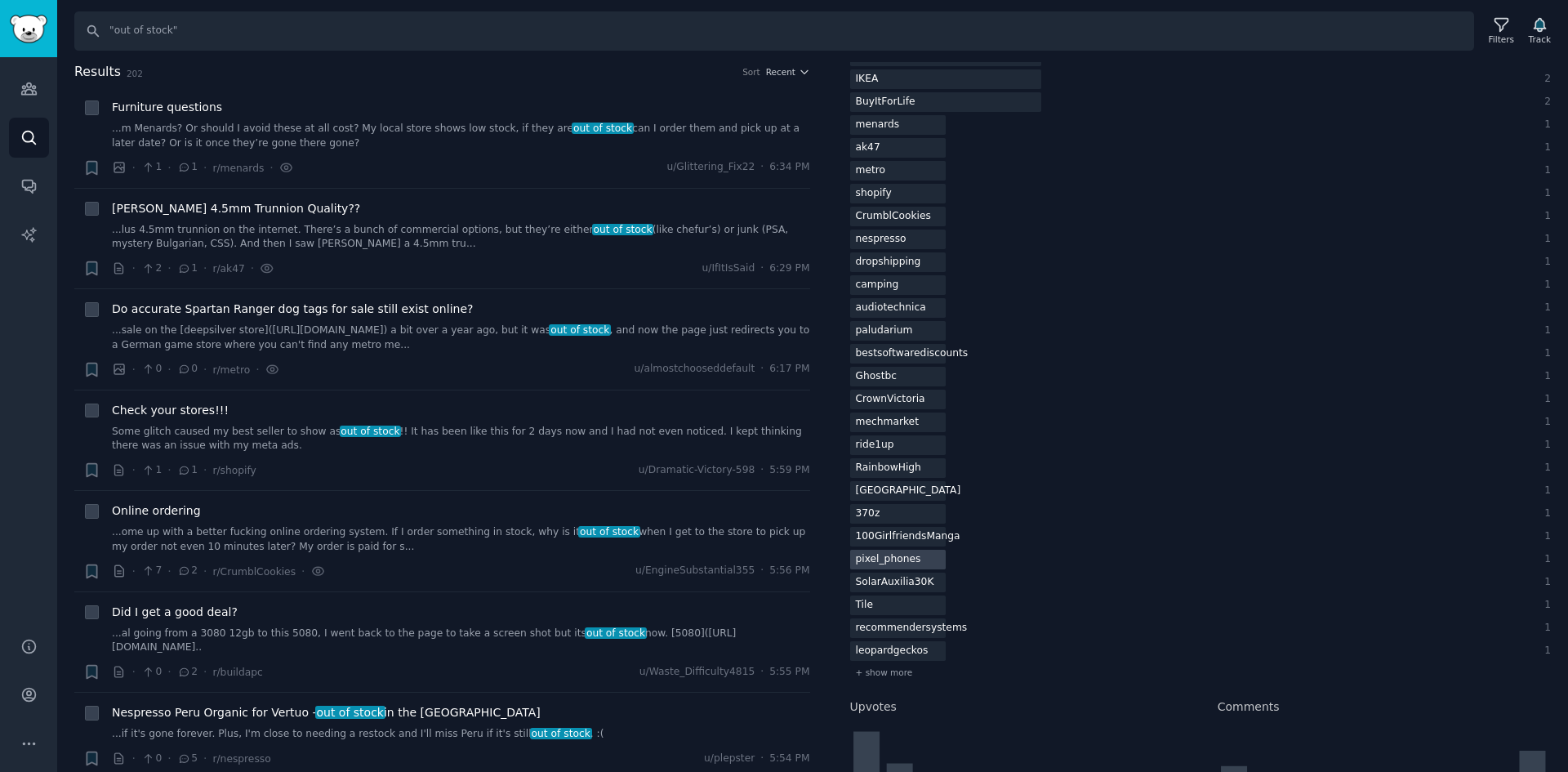
scroll to position [653, 0]
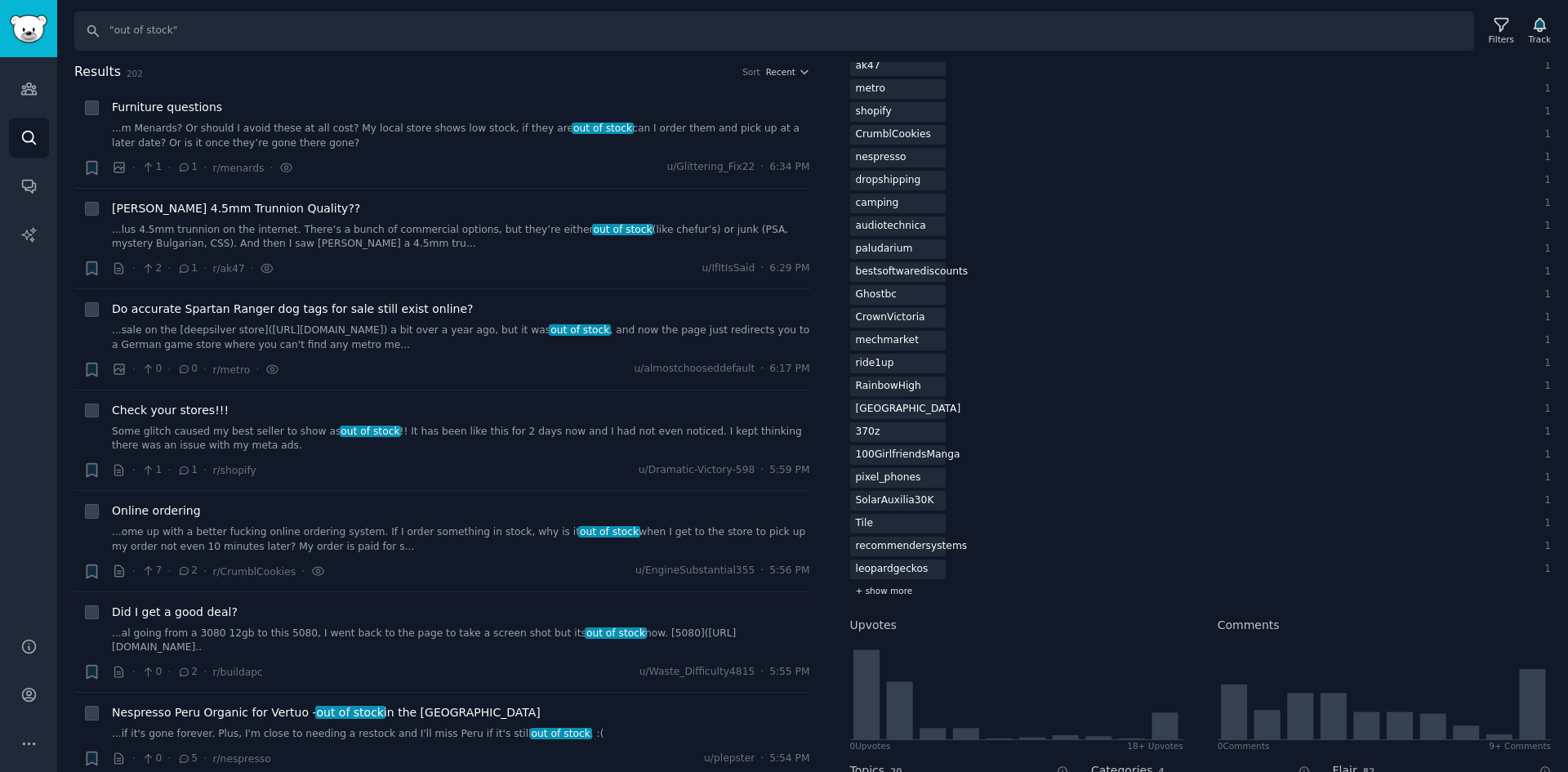
click at [875, 596] on div "+ show more" at bounding box center [1201, 591] width 702 height 17
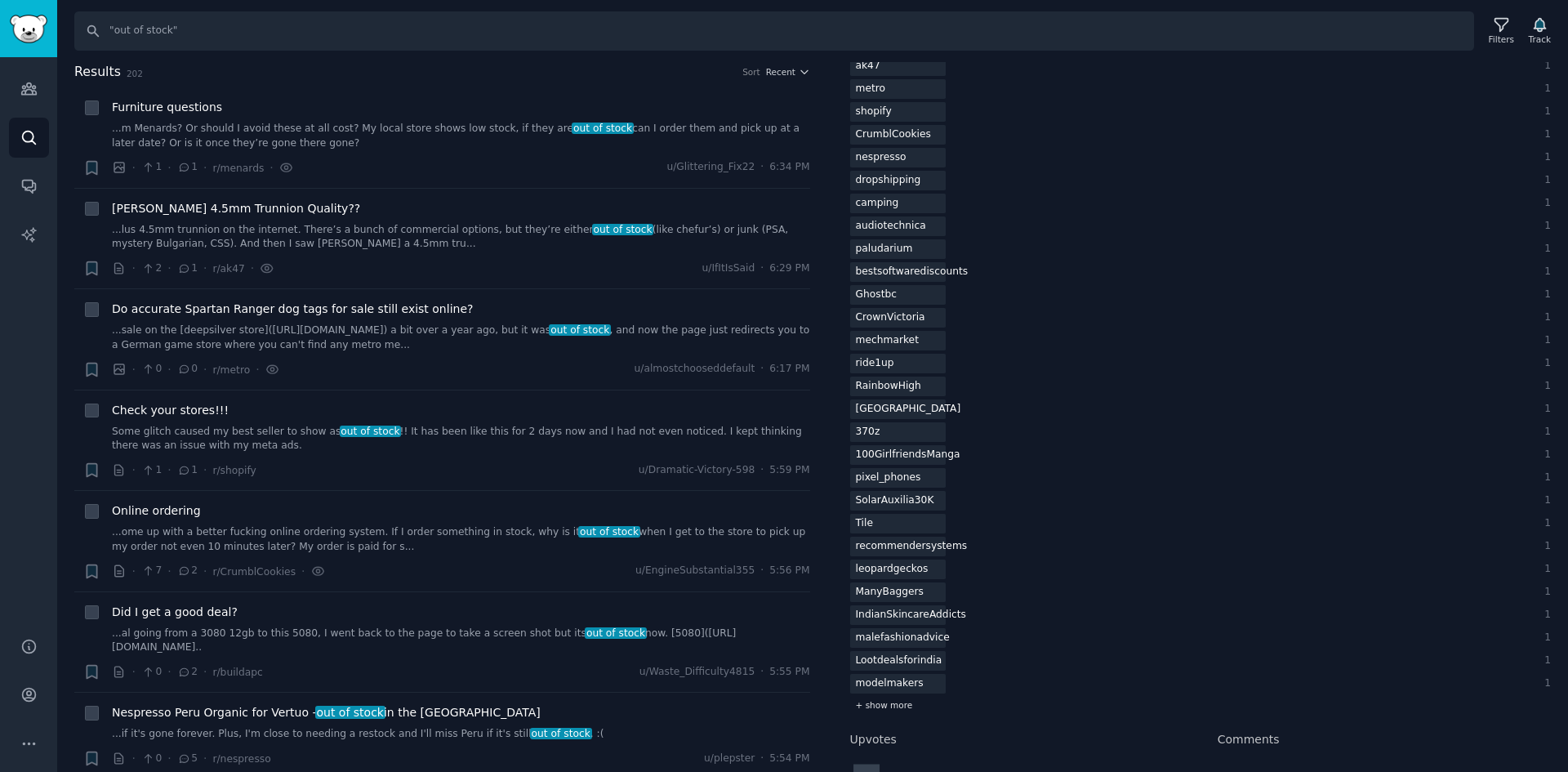
scroll to position [736, 0]
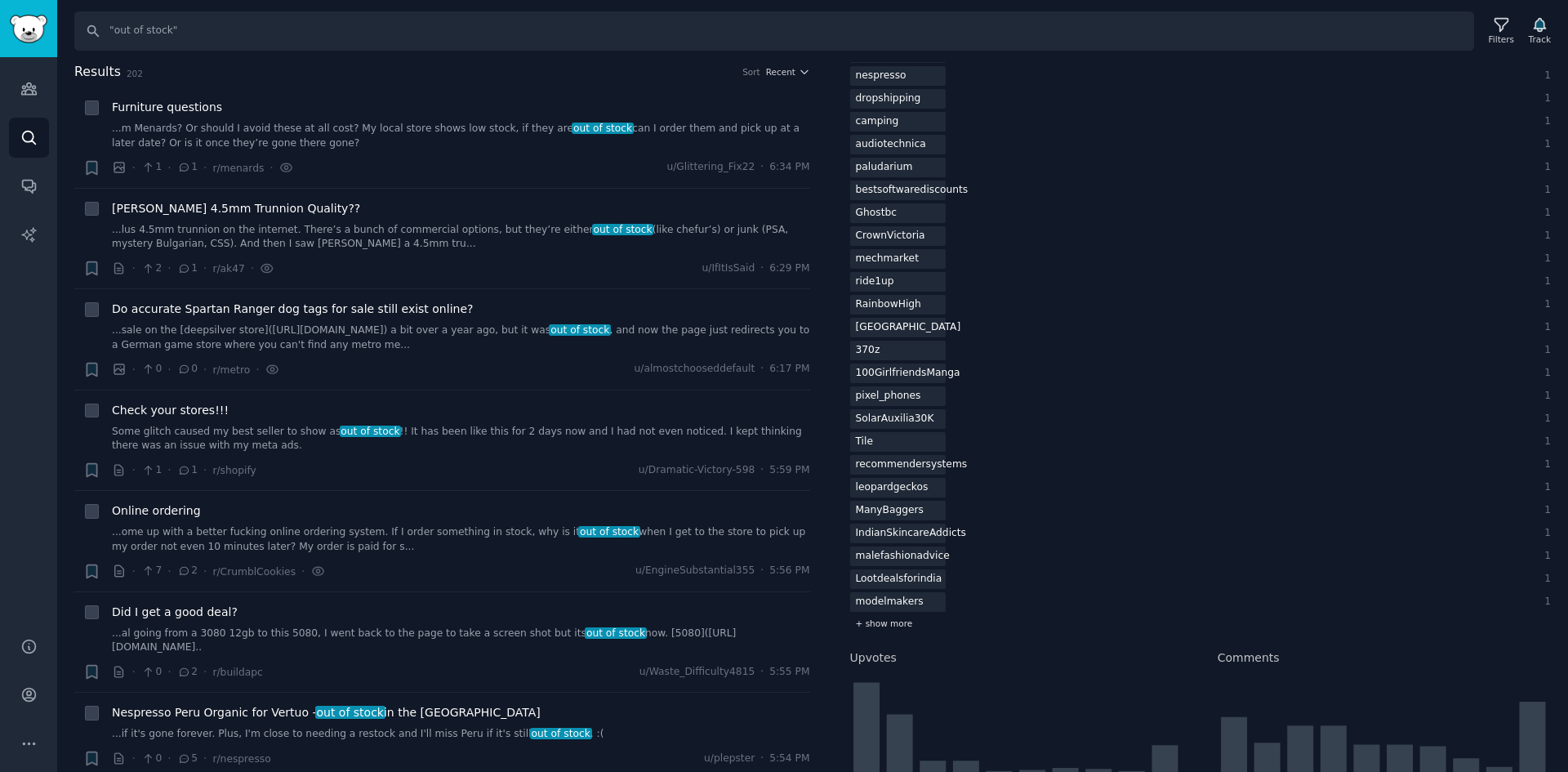
click at [878, 623] on span "+ show more" at bounding box center [885, 624] width 57 height 12
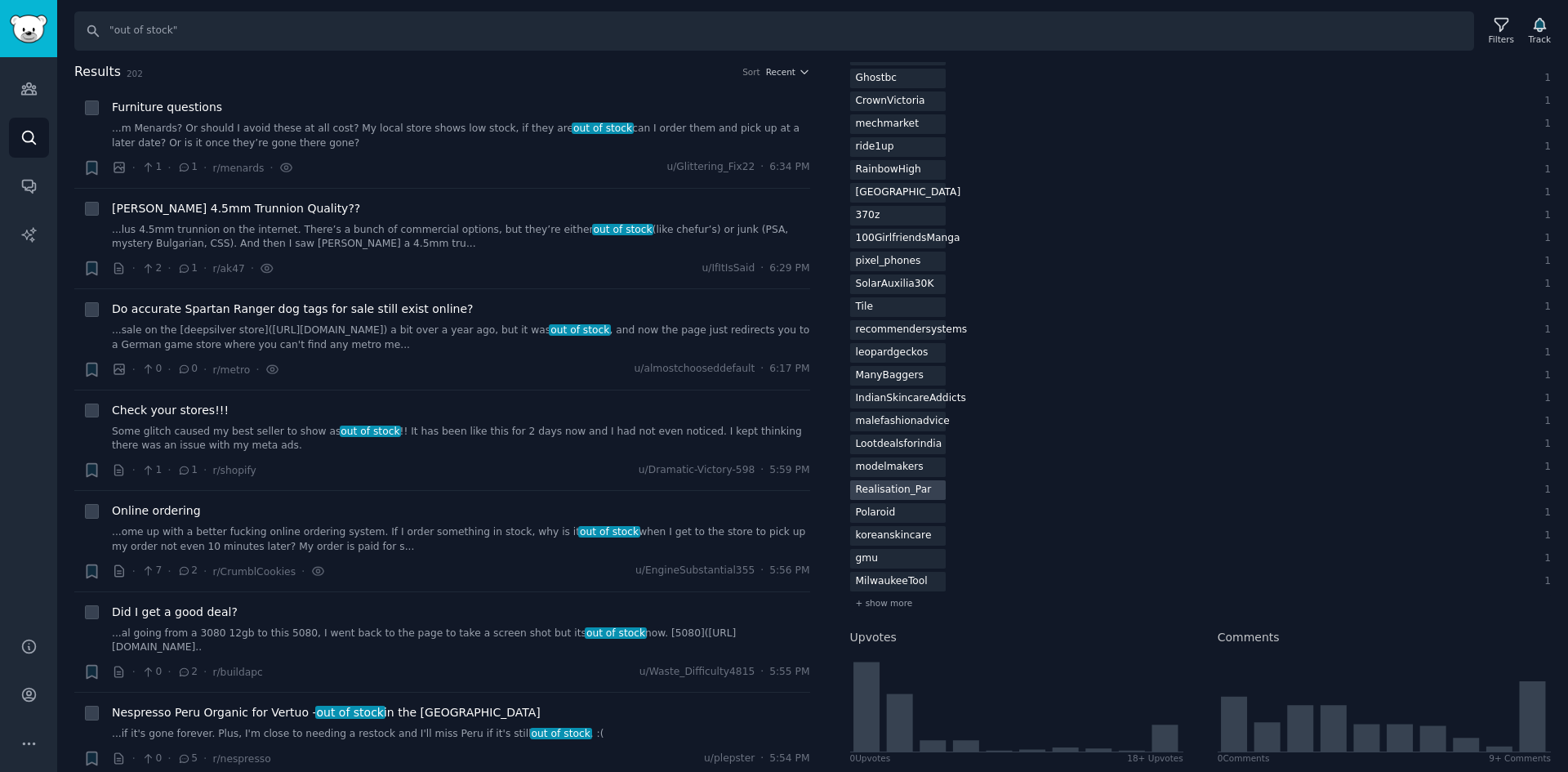
scroll to position [899, 0]
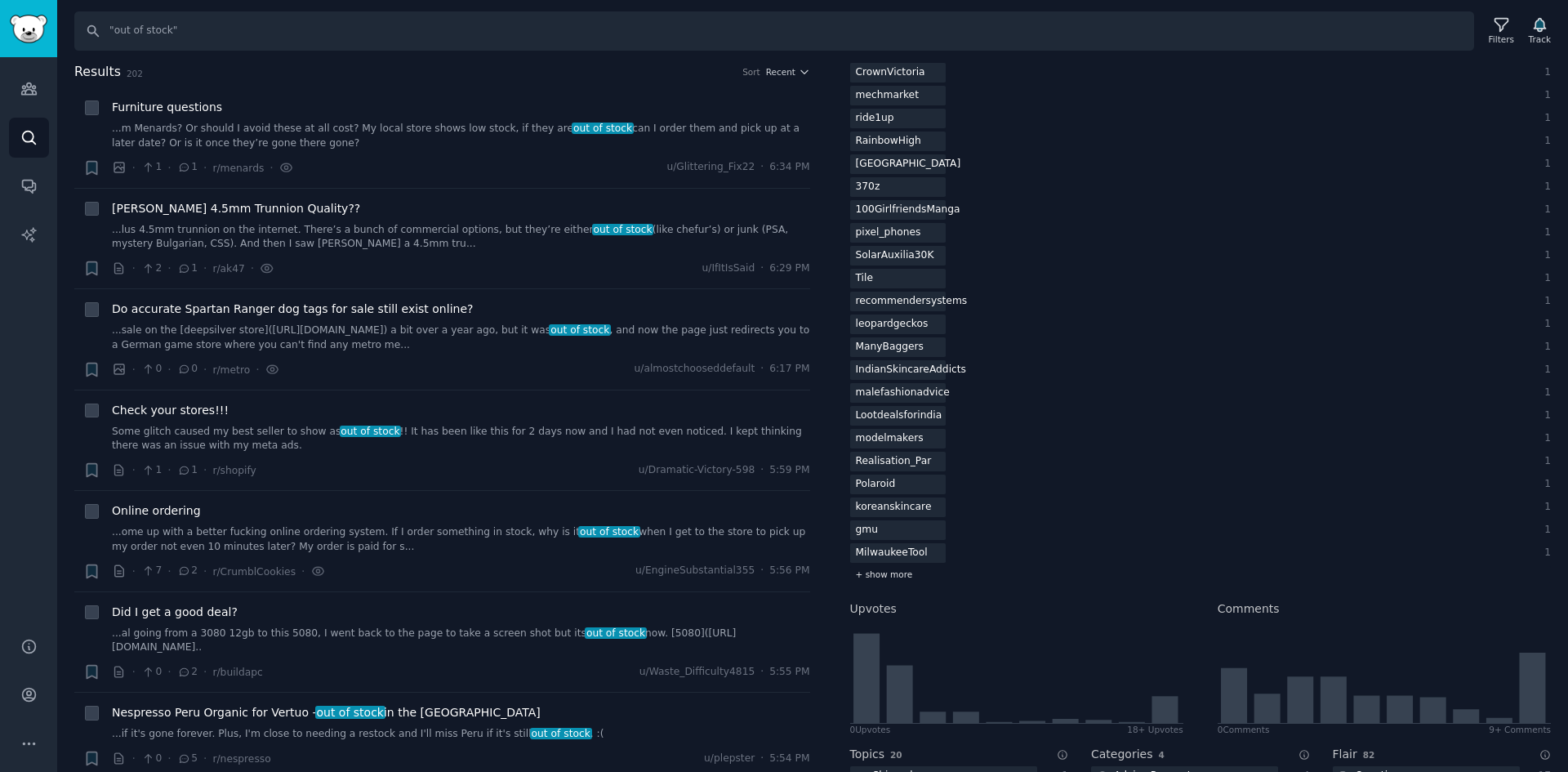
click at [888, 575] on span "+ show more" at bounding box center [885, 575] width 57 height 12
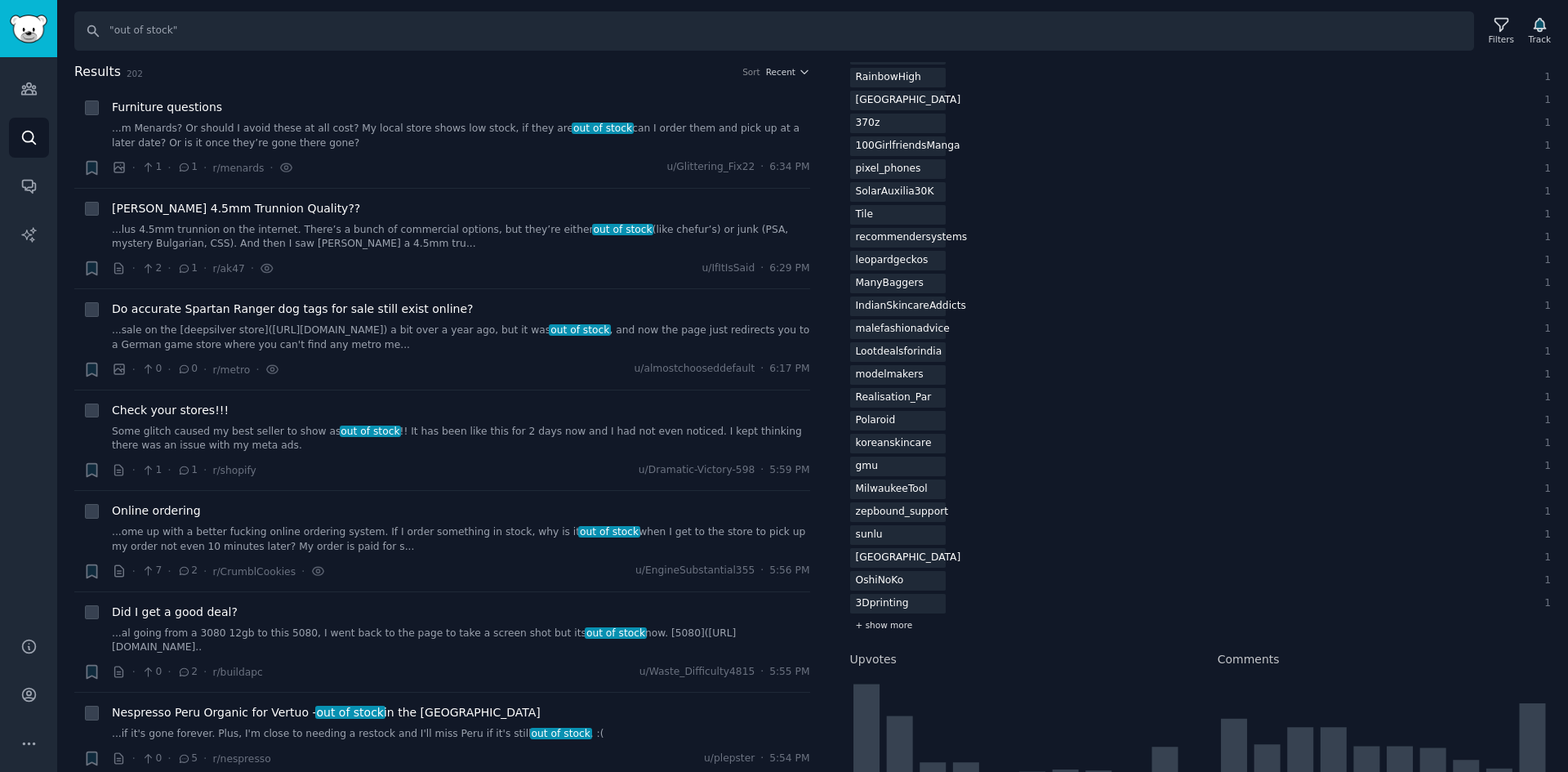
scroll to position [981, 0]
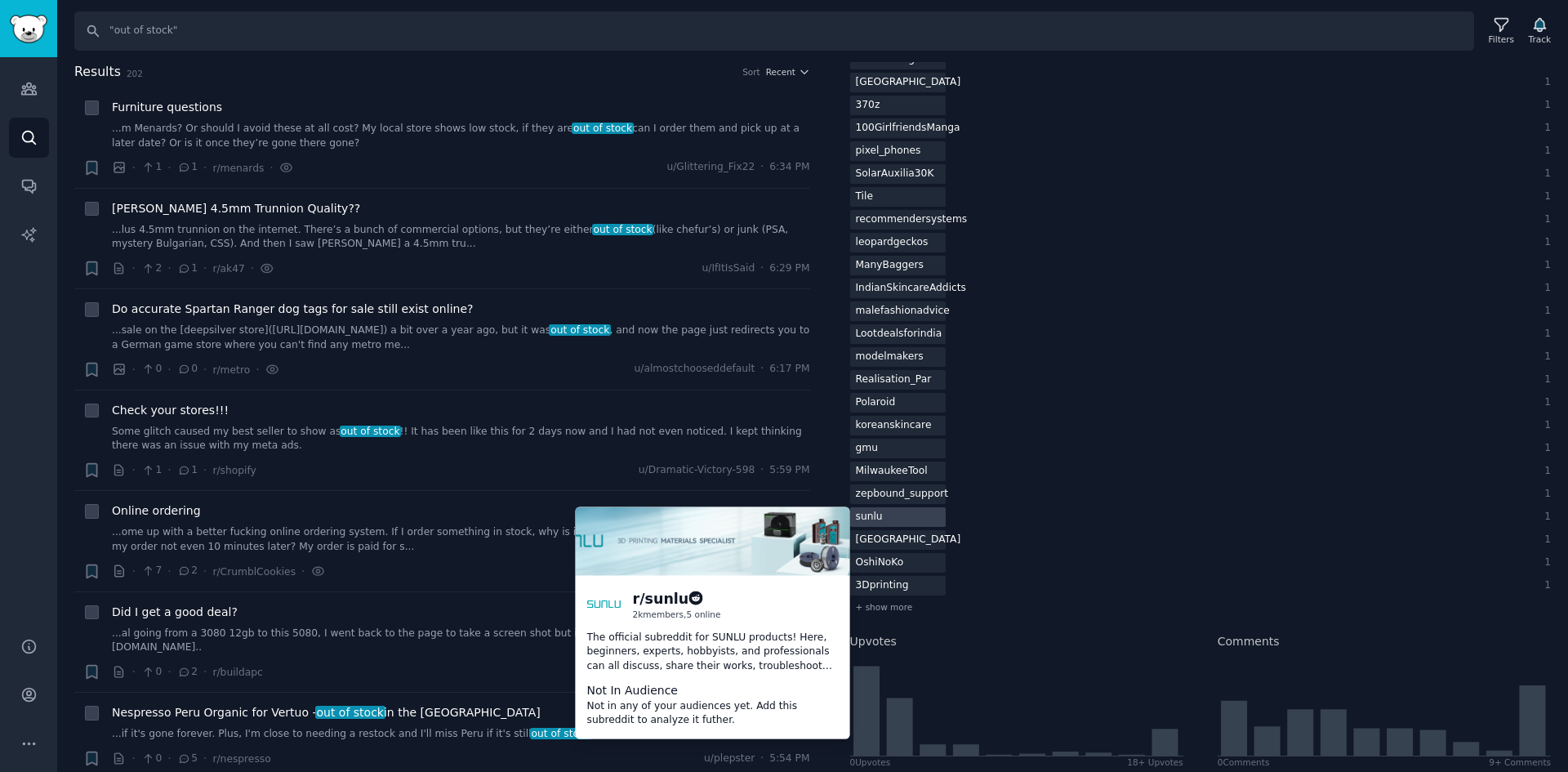
click at [878, 521] on div "sunlu" at bounding box center [869, 517] width 38 height 21
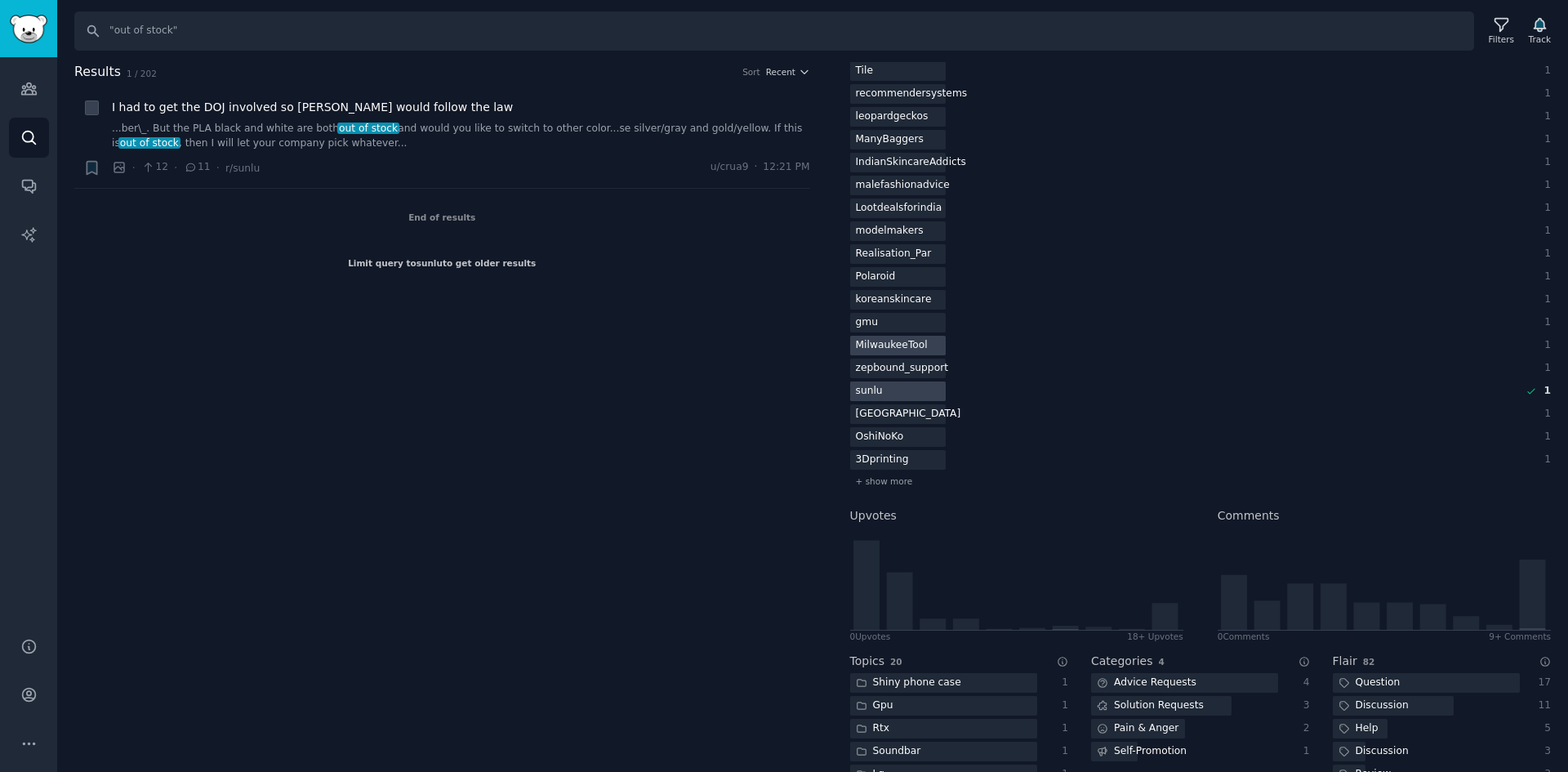
scroll to position [1144, 0]
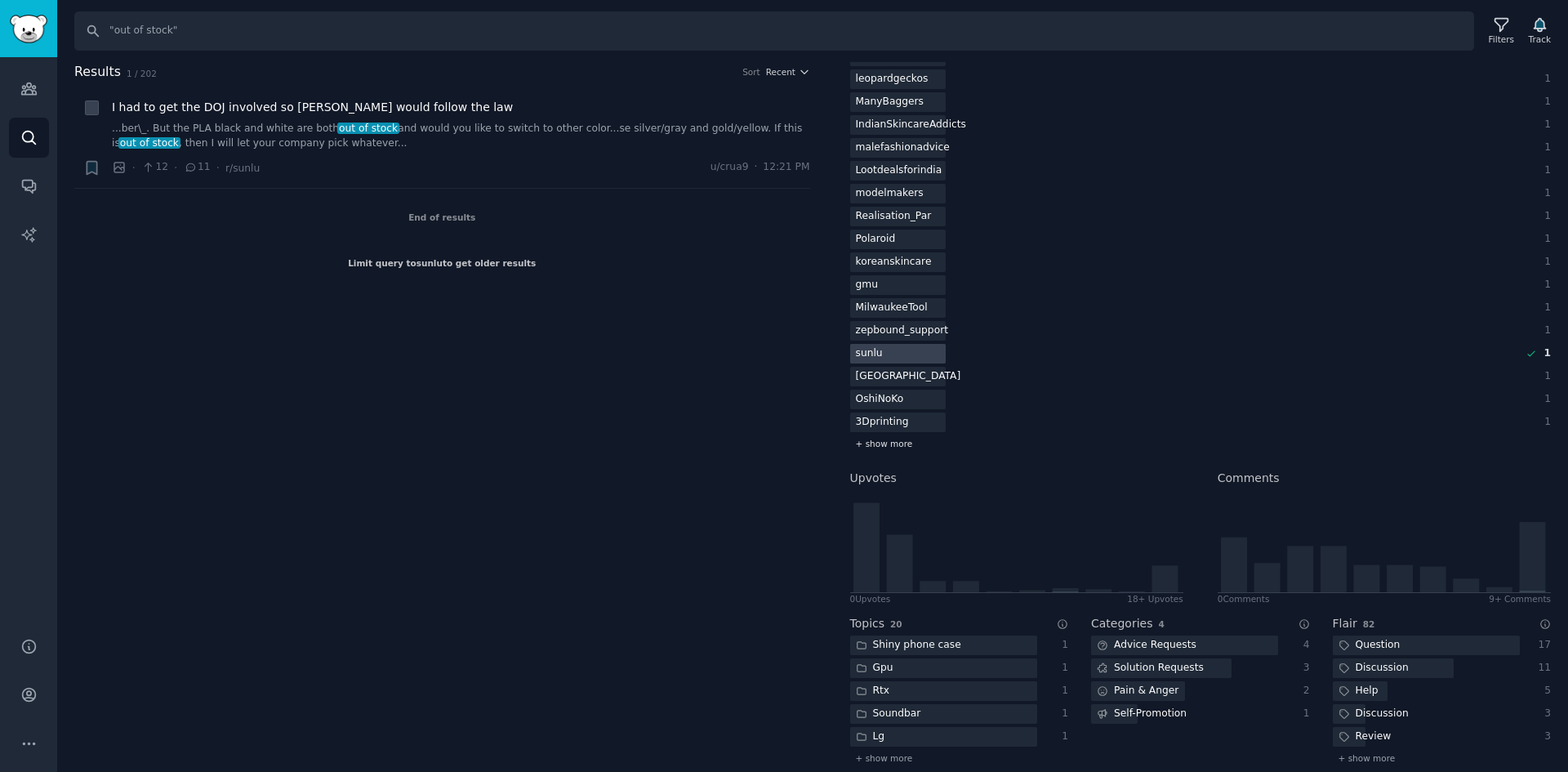
click at [874, 441] on span "+ show more" at bounding box center [885, 443] width 57 height 12
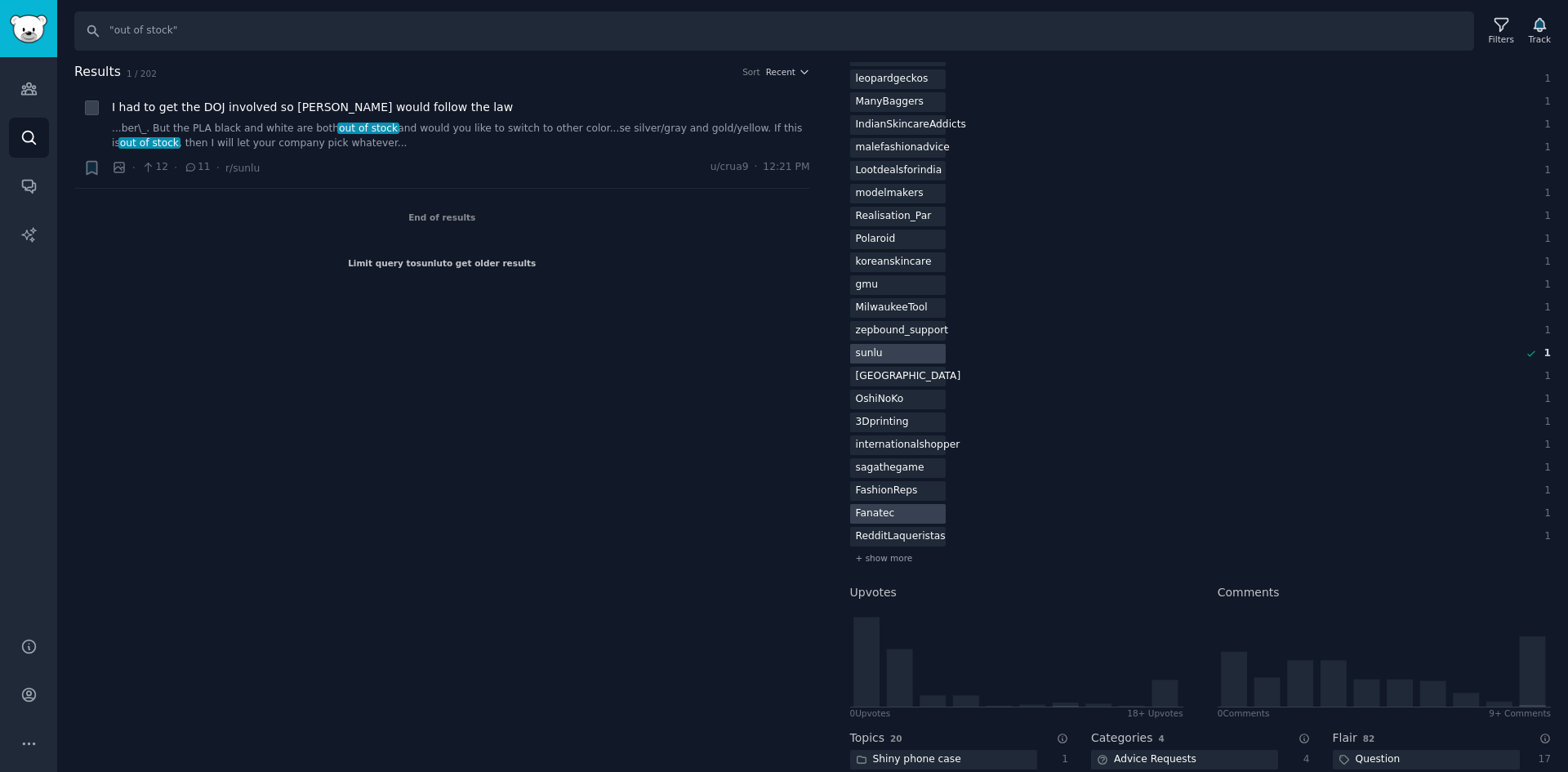
click at [873, 365] on div "Fanatec" at bounding box center [869, 354] width 38 height 21
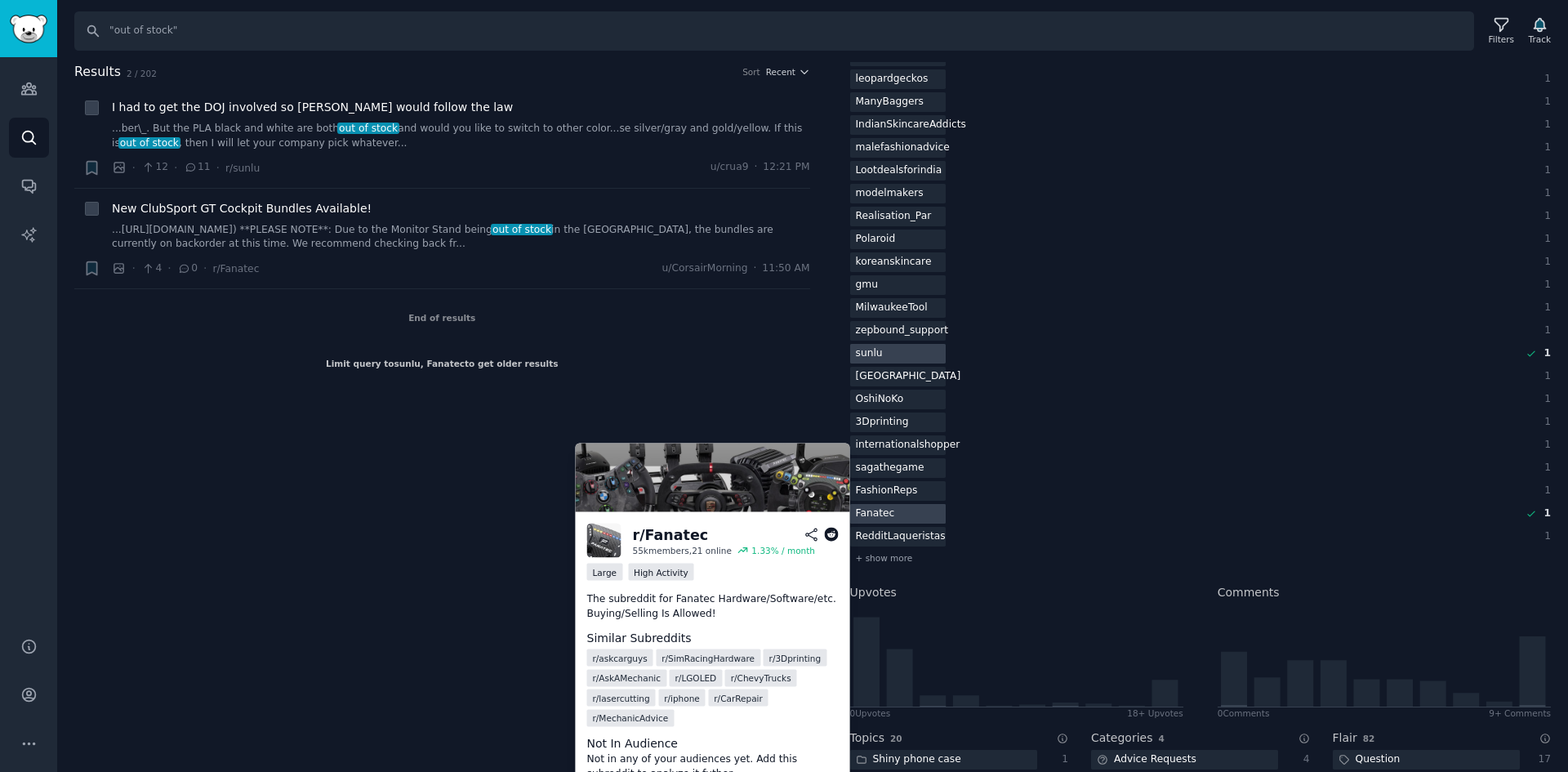
click at [873, 519] on div "Fanatec" at bounding box center [876, 514] width 51 height 21
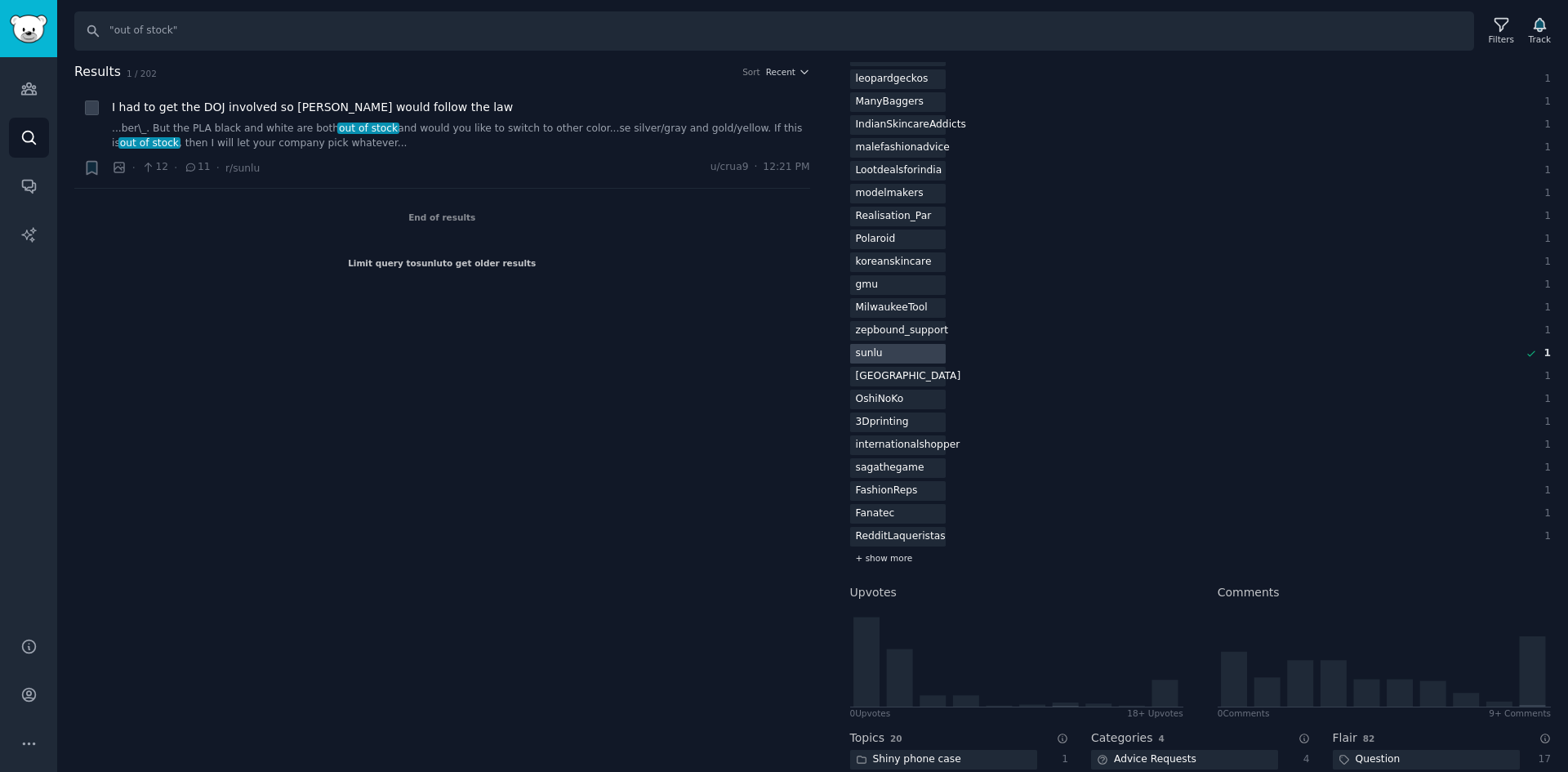
click at [881, 563] on span "+ show more" at bounding box center [885, 558] width 57 height 12
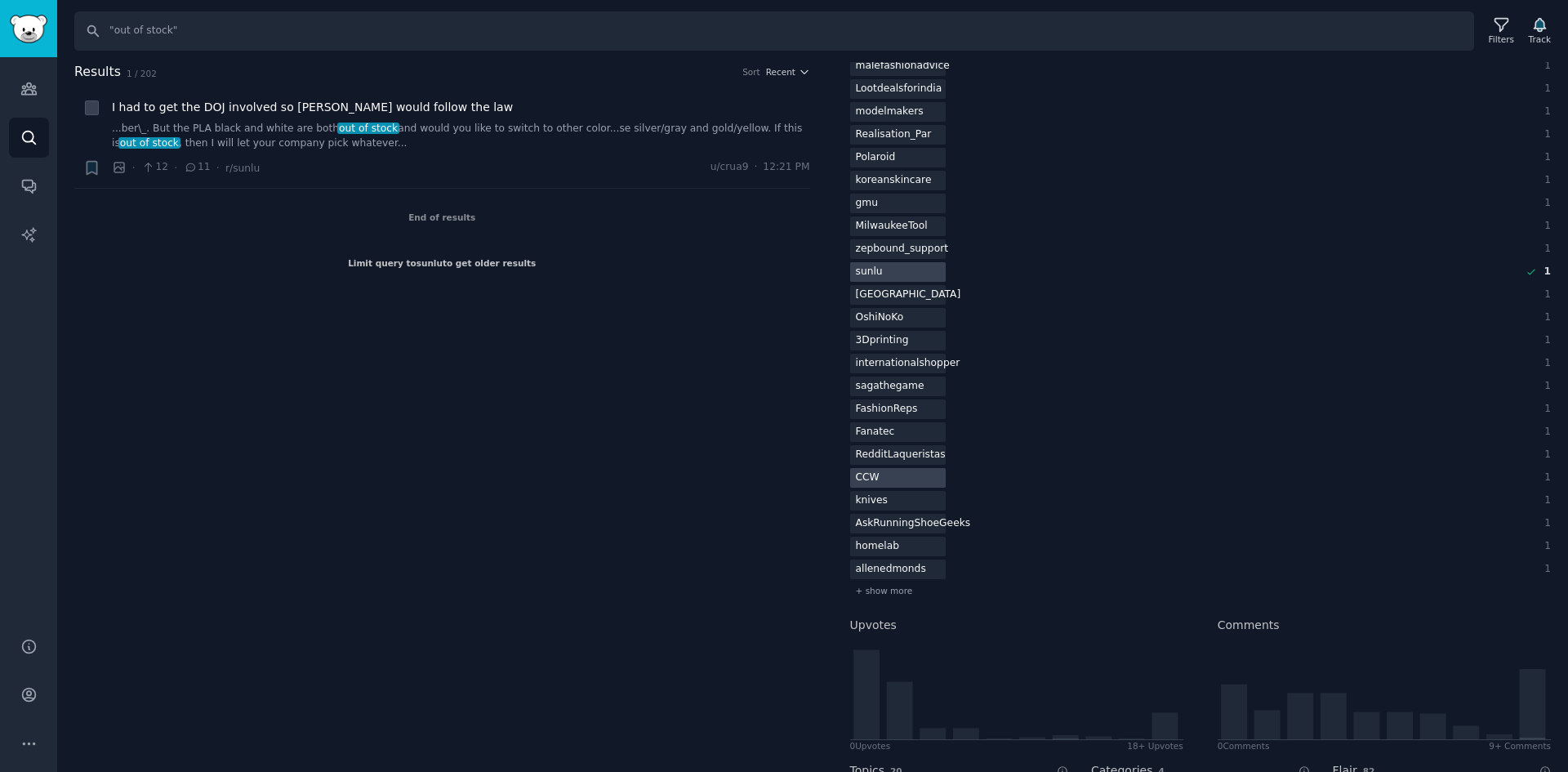
scroll to position [1308, 0]
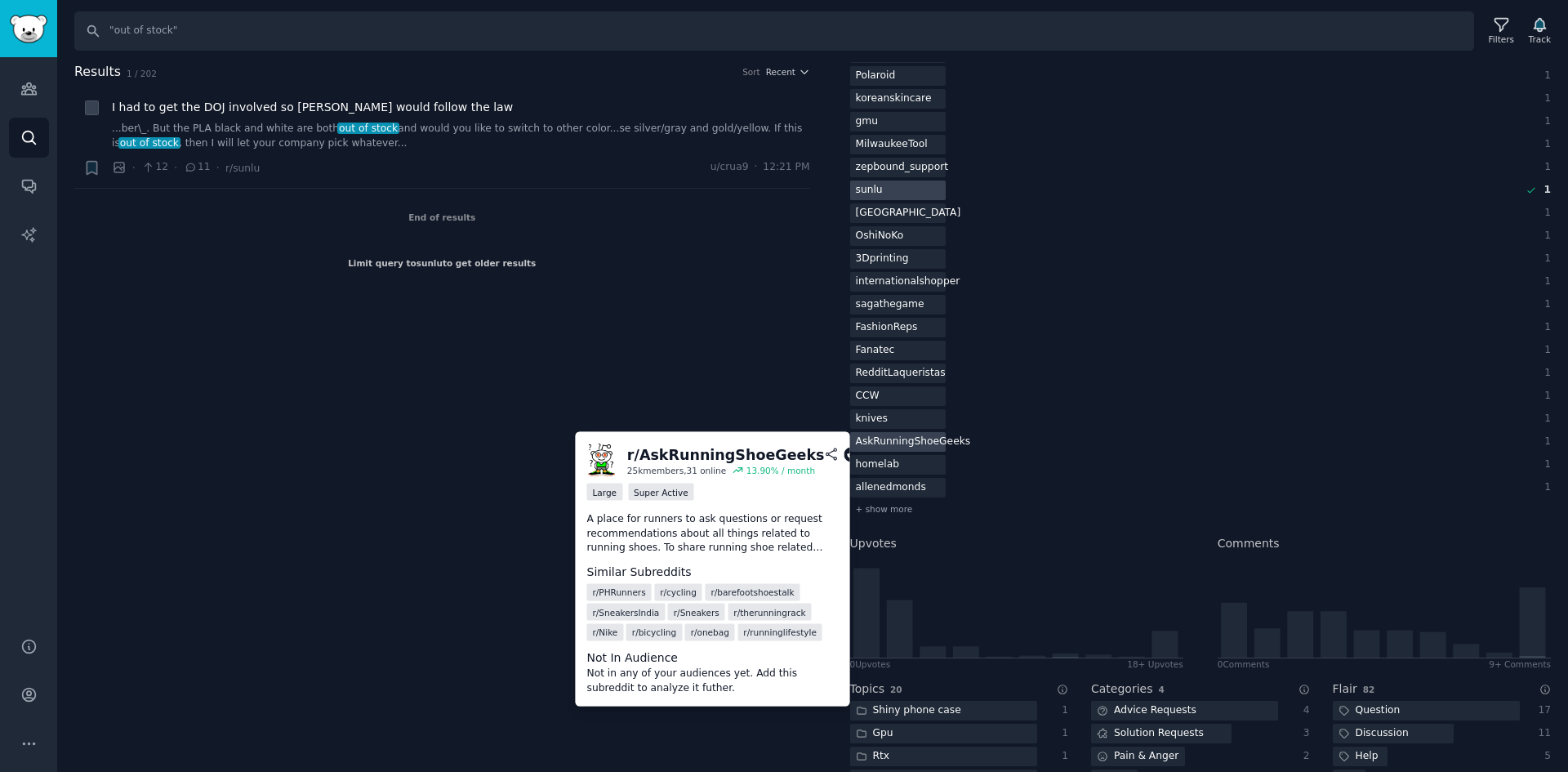
click at [878, 201] on div "AskRunningShoeGeeks" at bounding box center [869, 190] width 38 height 21
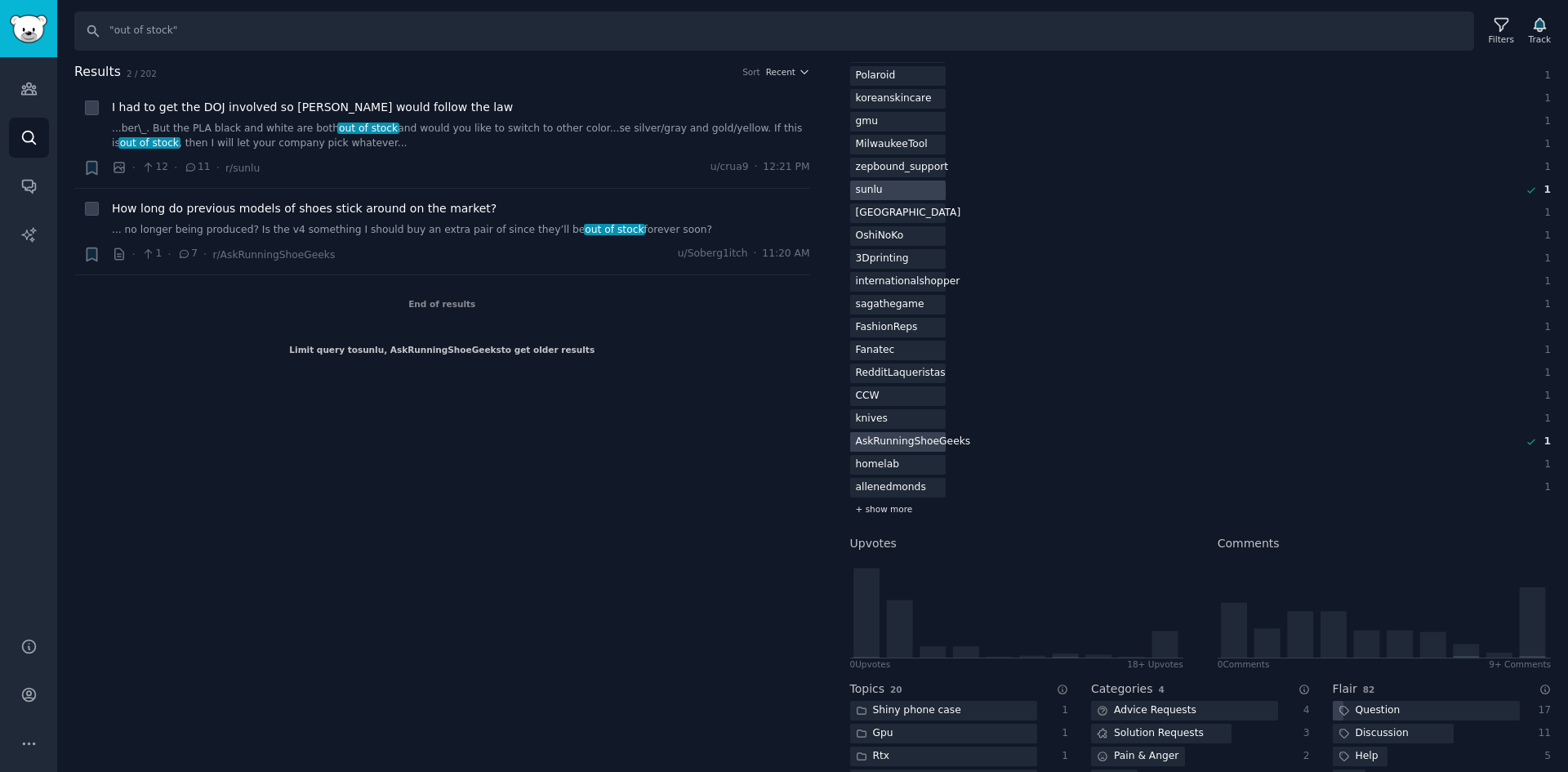
click at [883, 510] on span "+ show more" at bounding box center [885, 509] width 57 height 12
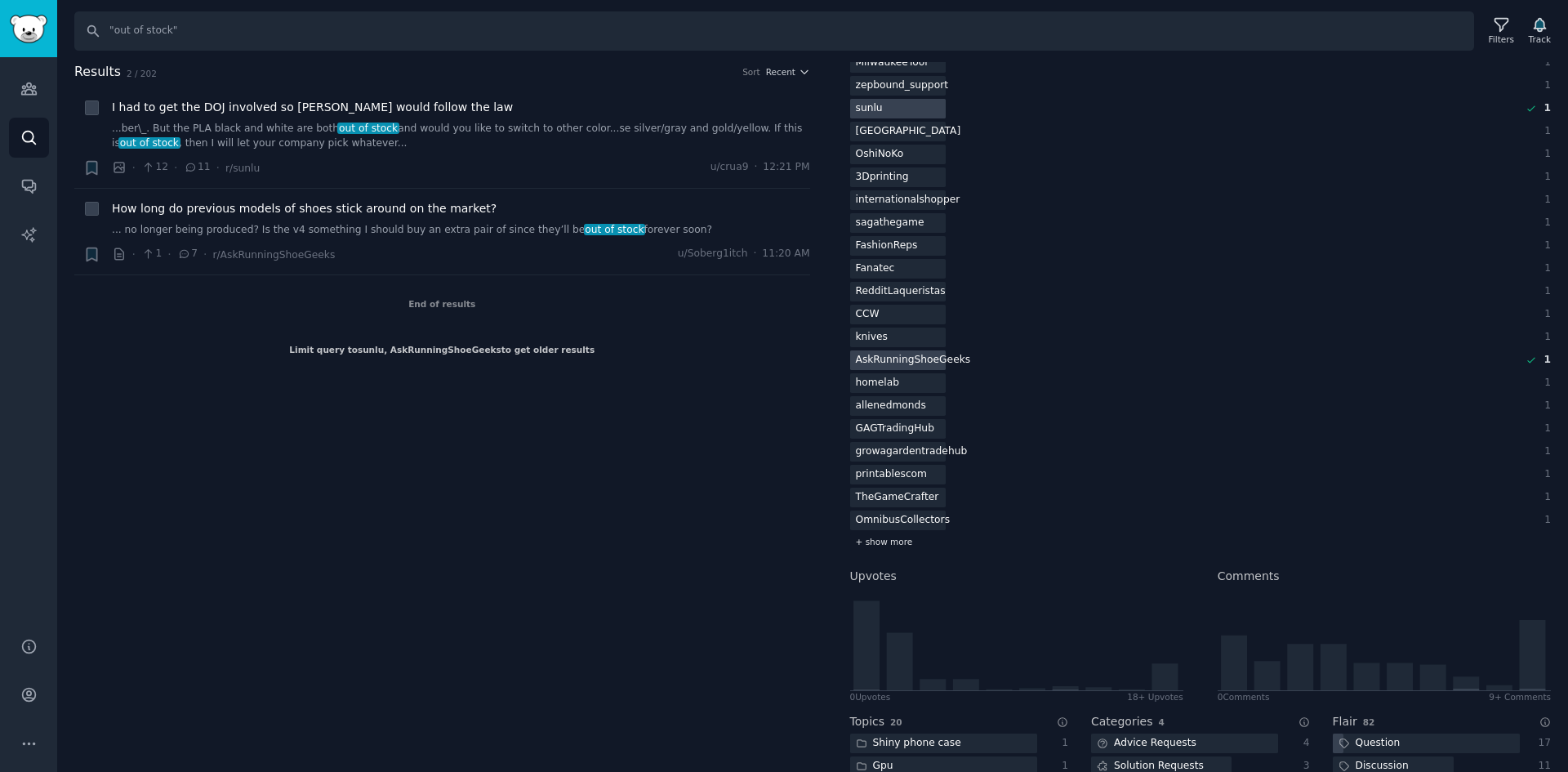
scroll to position [1470, 0]
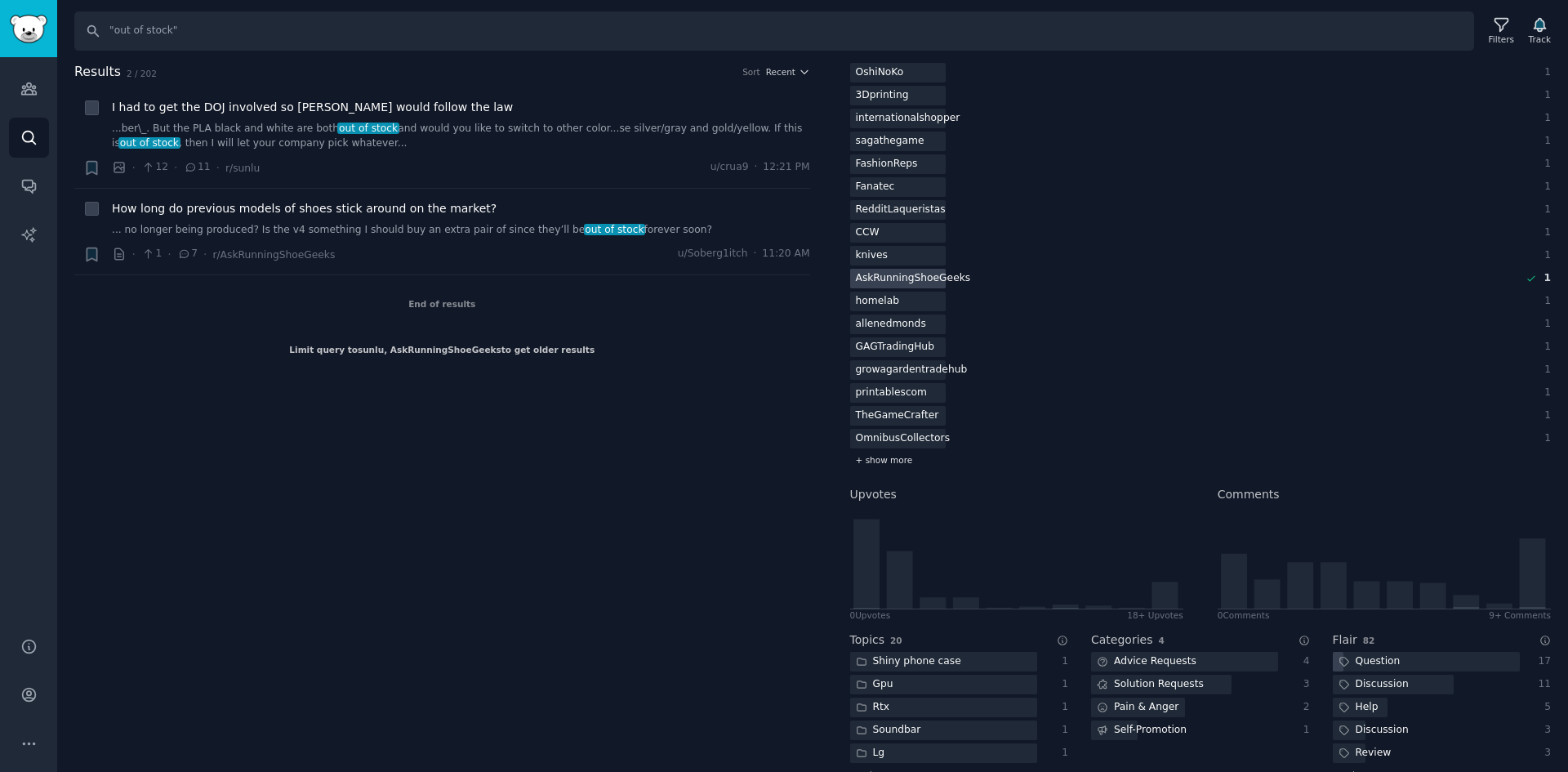
click at [891, 457] on span "+ show more" at bounding box center [885, 460] width 57 height 12
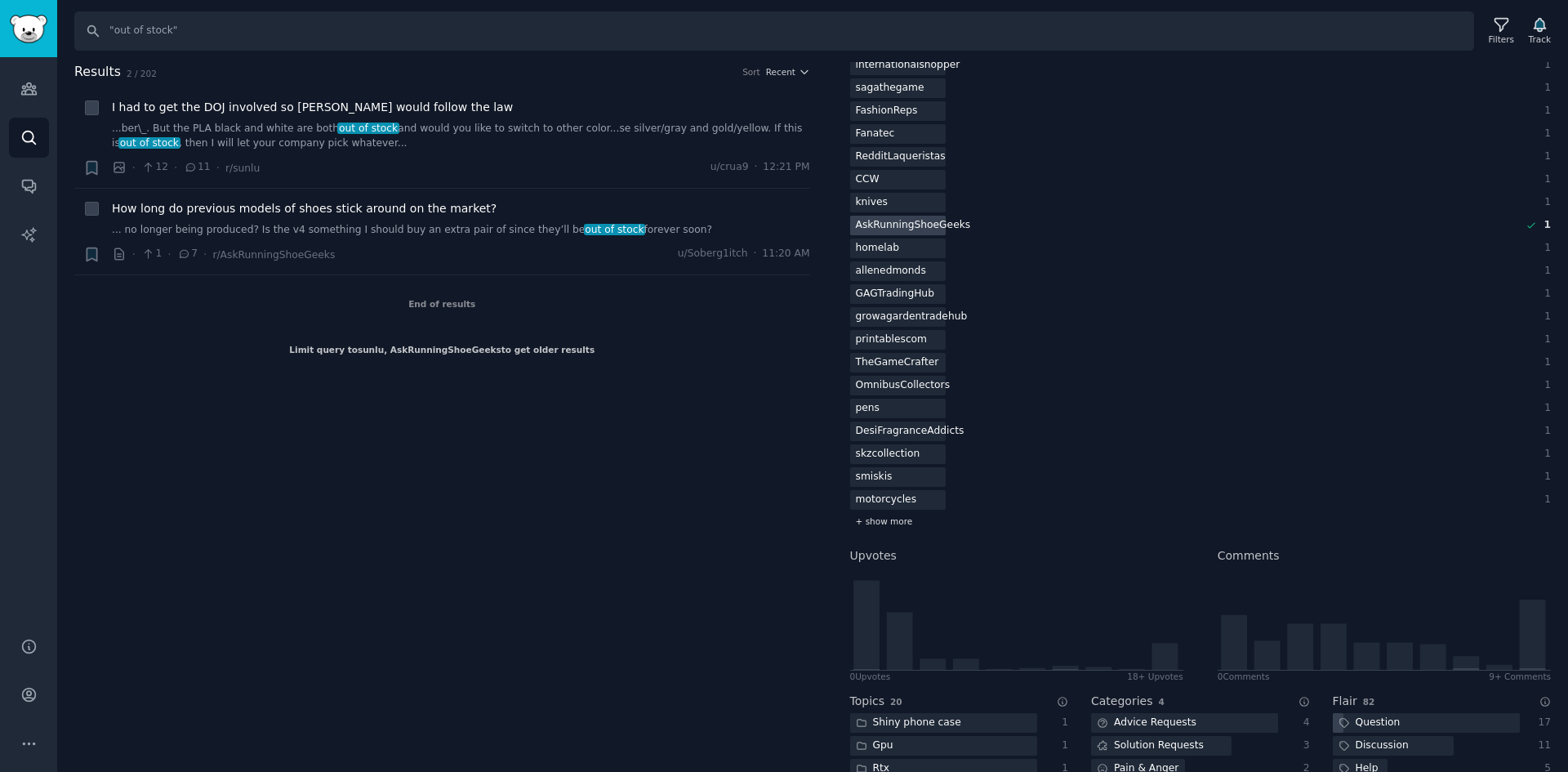
scroll to position [1553, 0]
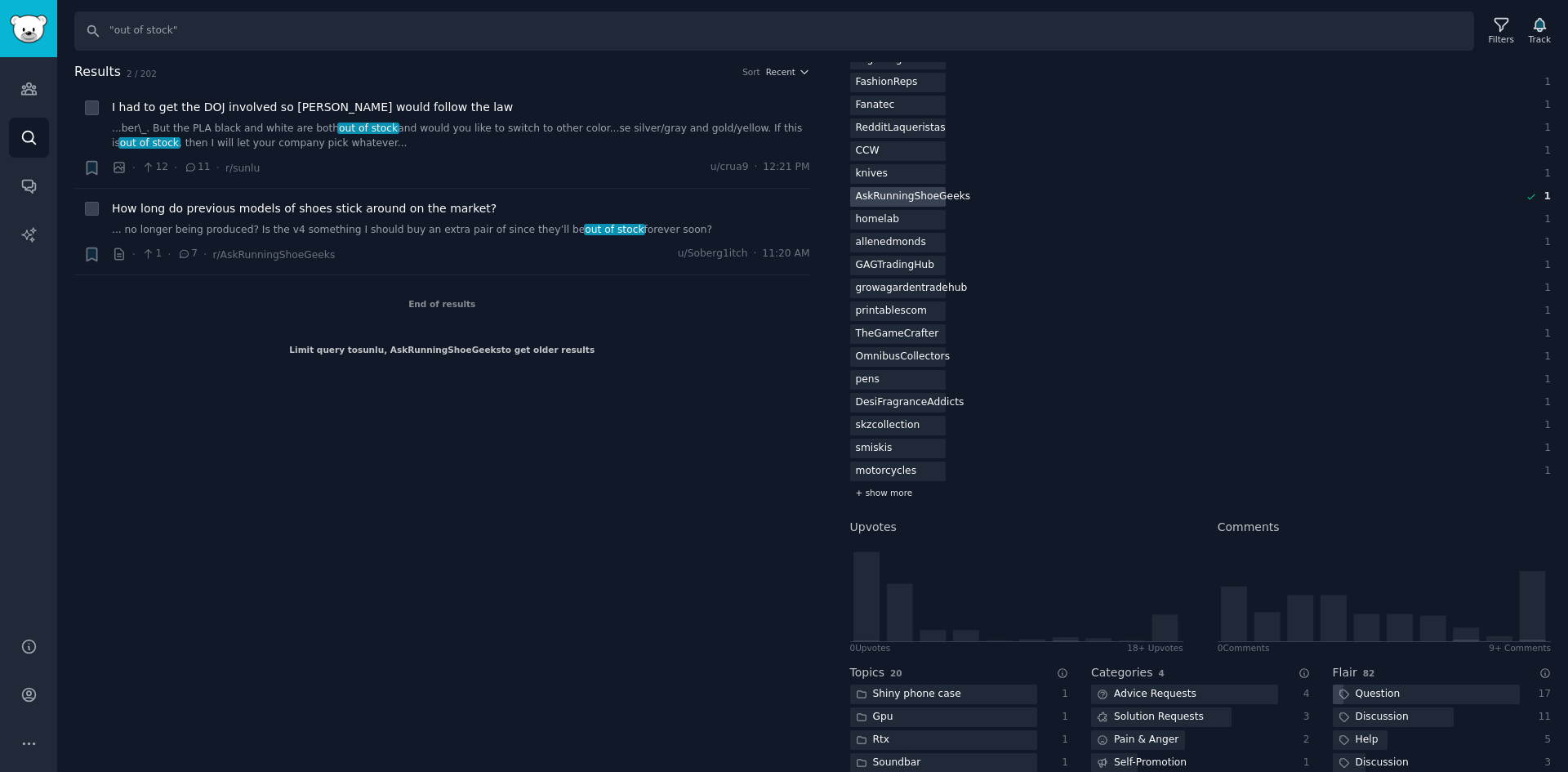
click at [877, 489] on span "+ show more" at bounding box center [885, 492] width 57 height 12
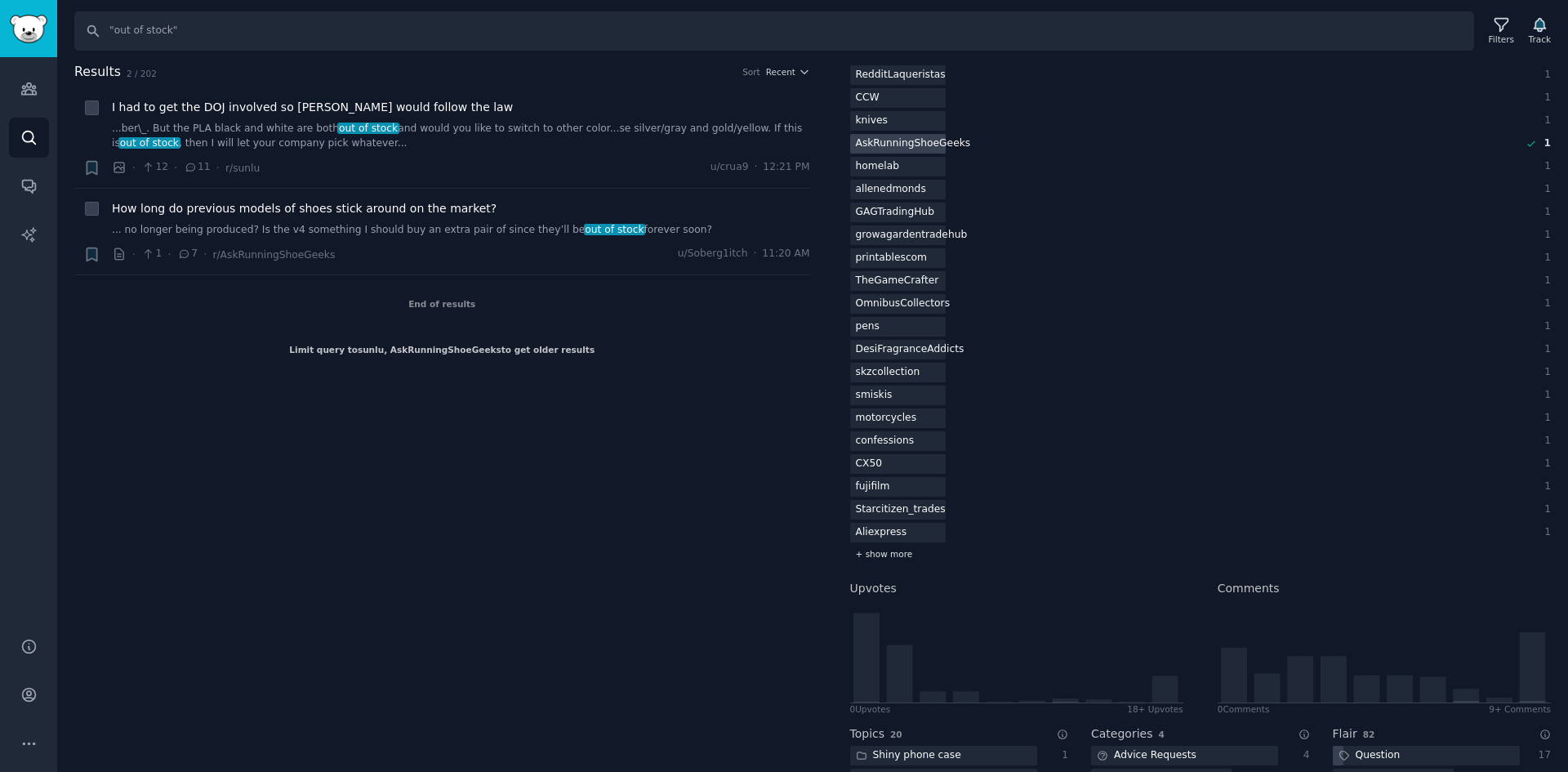
scroll to position [1634, 0]
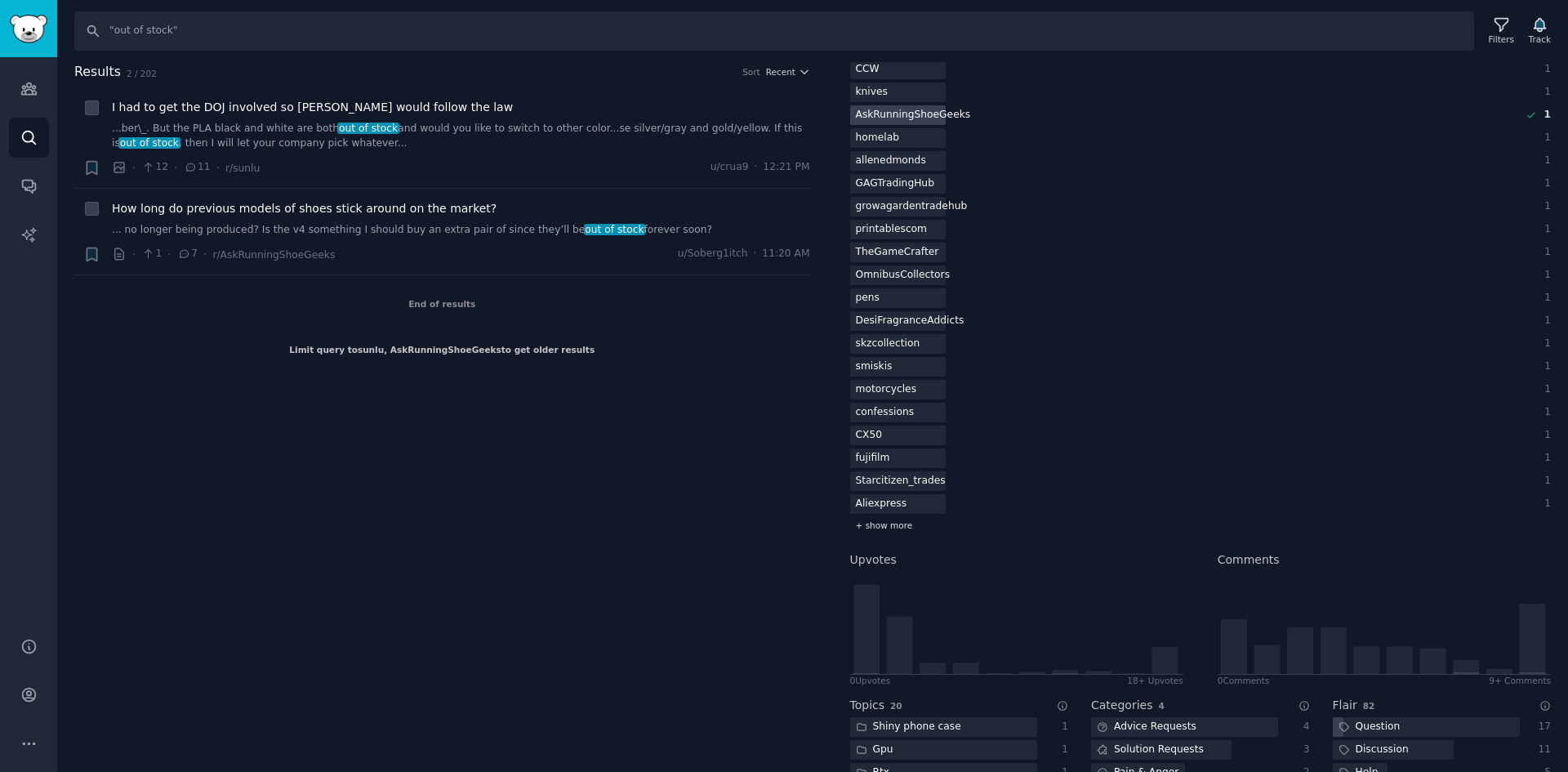
click at [882, 529] on span "+ show more" at bounding box center [885, 526] width 57 height 12
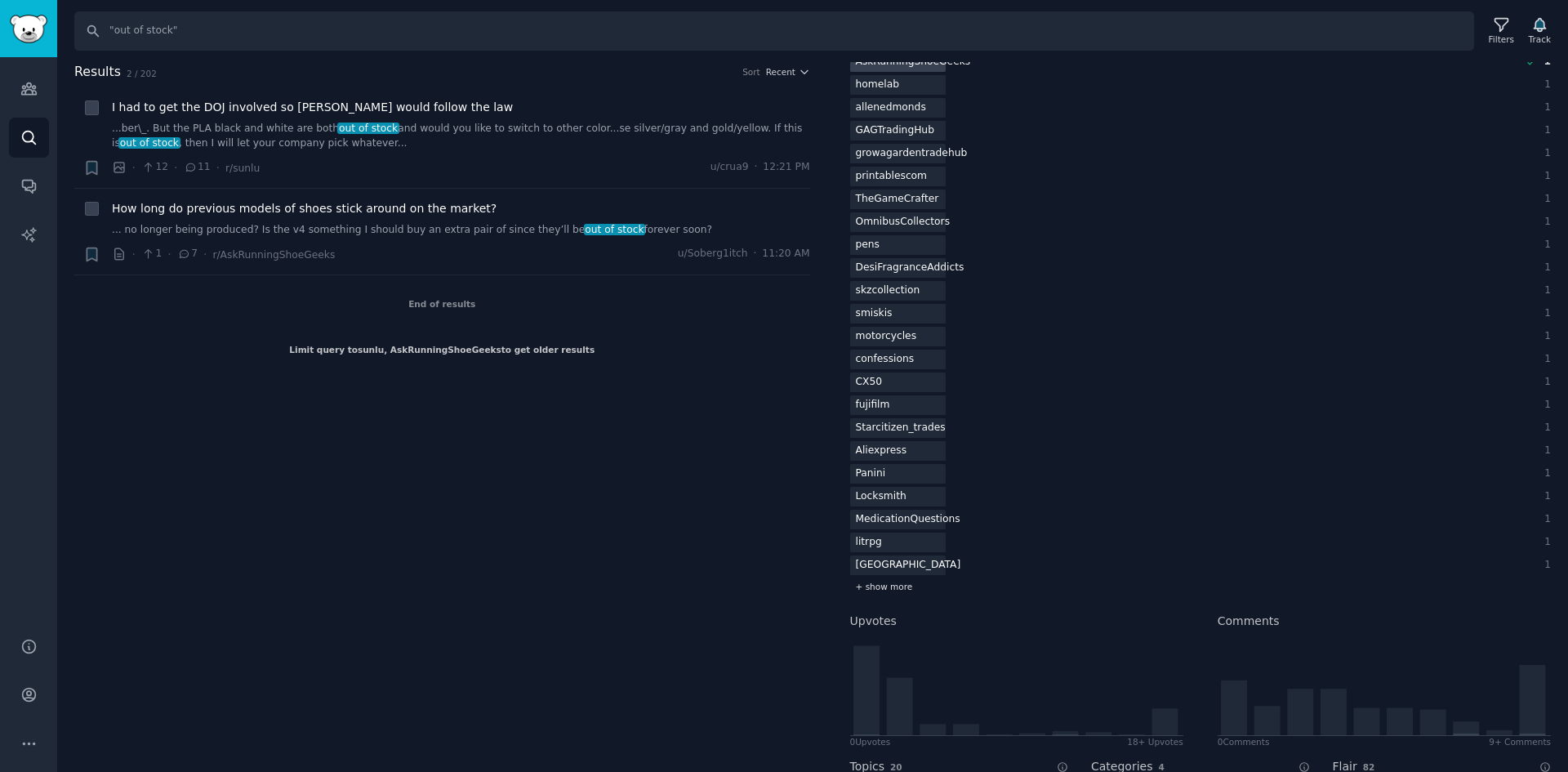
scroll to position [1716, 0]
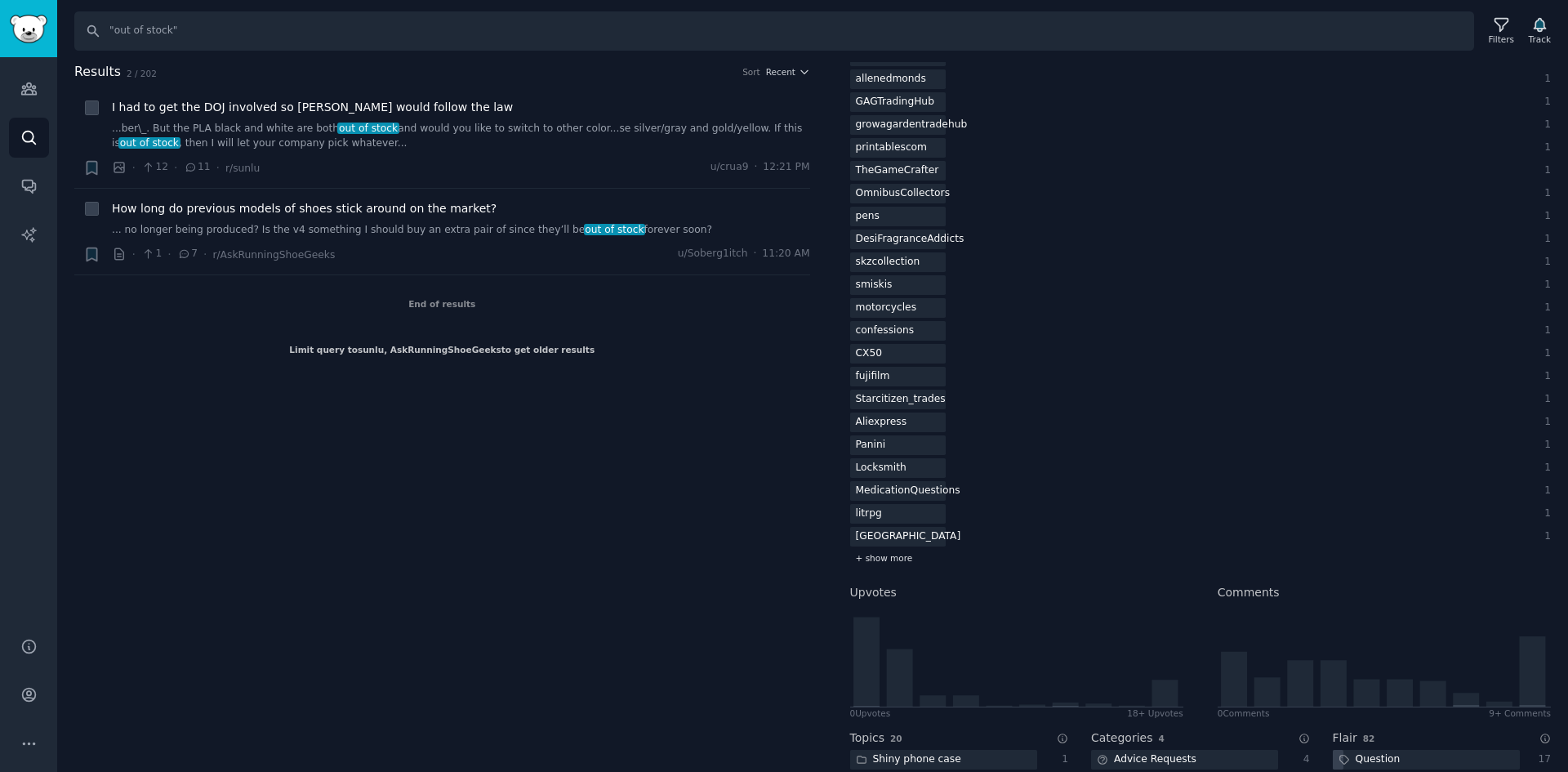
click at [876, 557] on span "+ show more" at bounding box center [885, 558] width 57 height 12
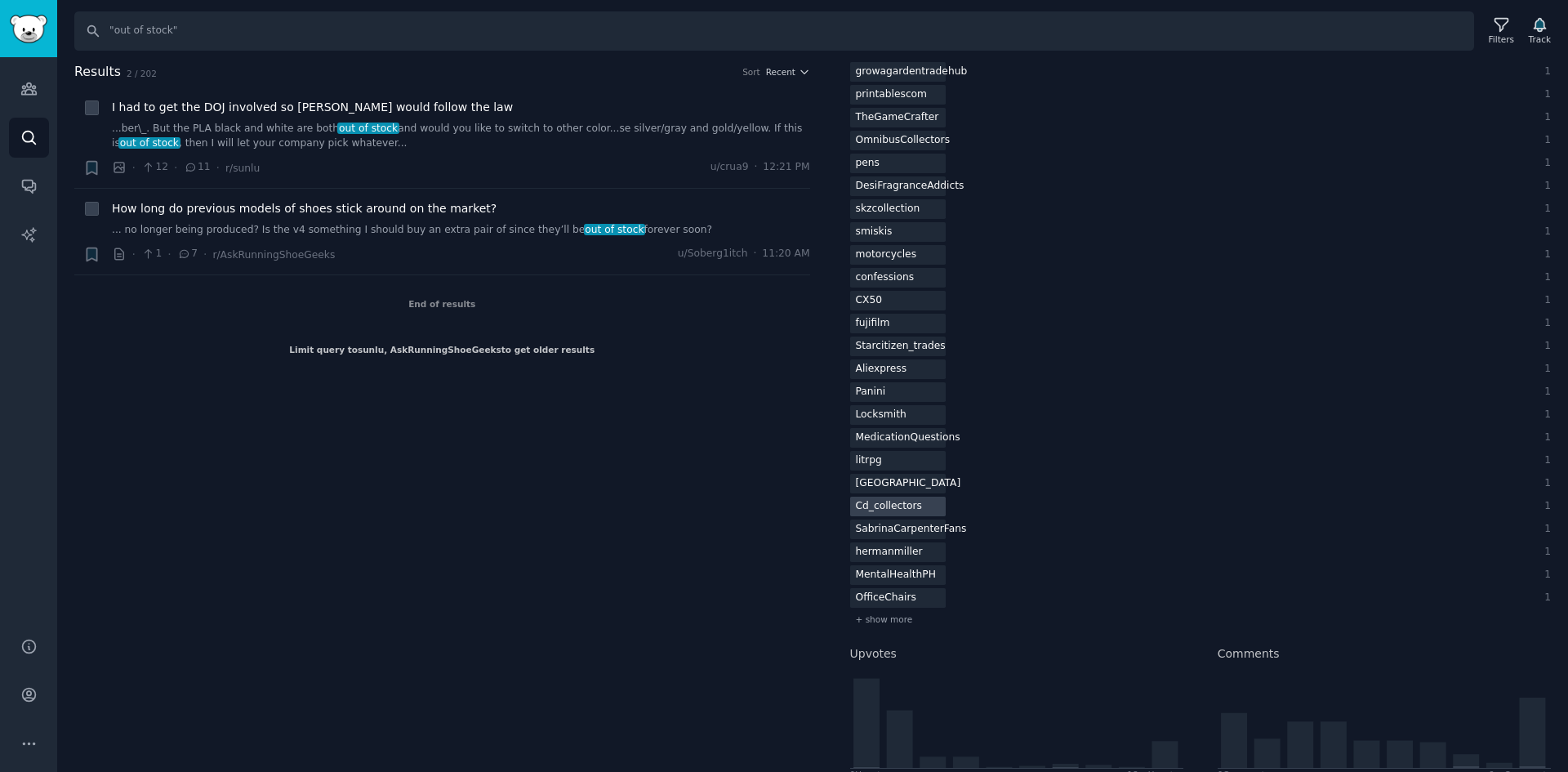
scroll to position [1798, 0]
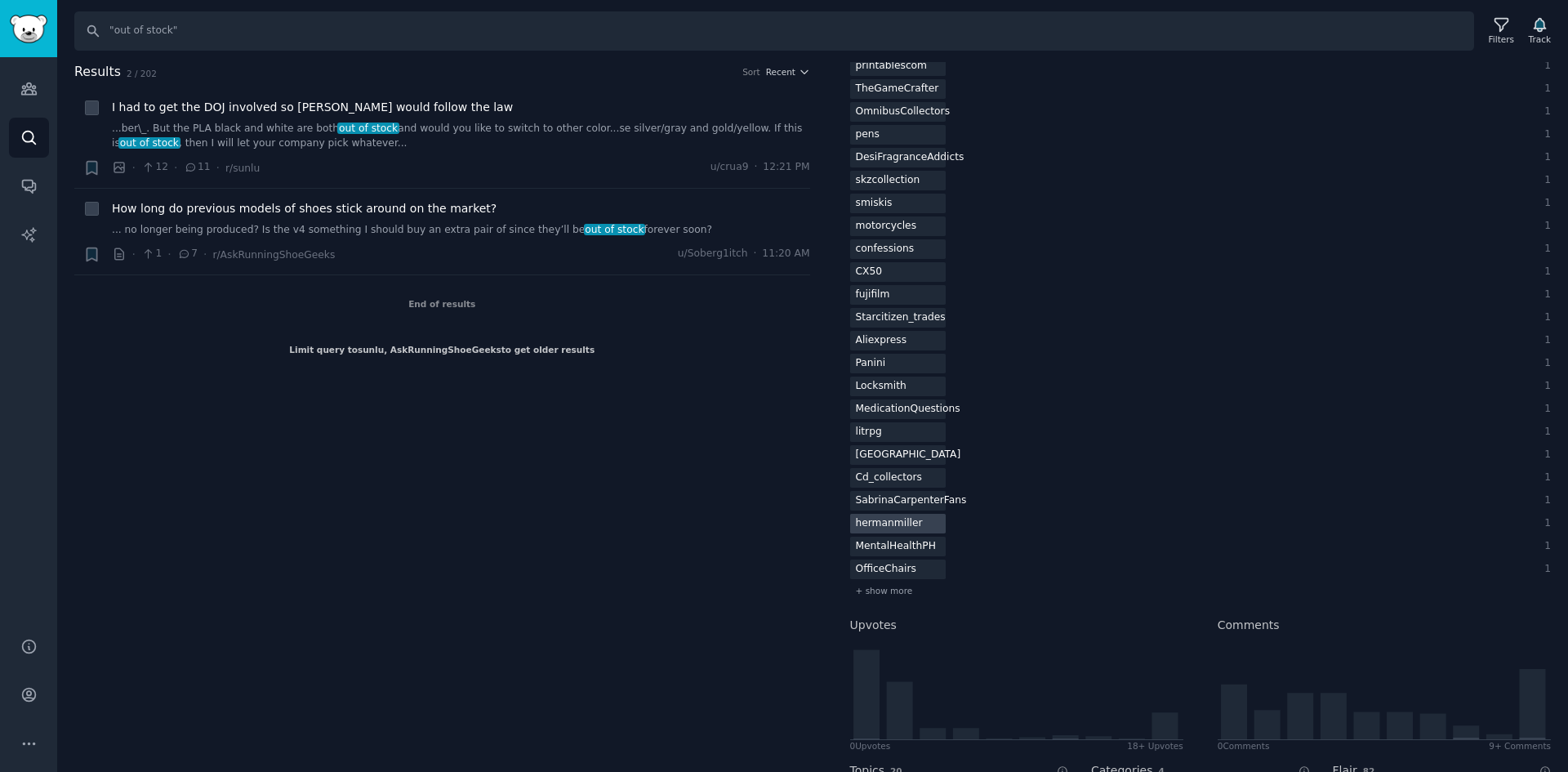
click at [897, 526] on div "hermanmiller" at bounding box center [889, 524] width 78 height 21
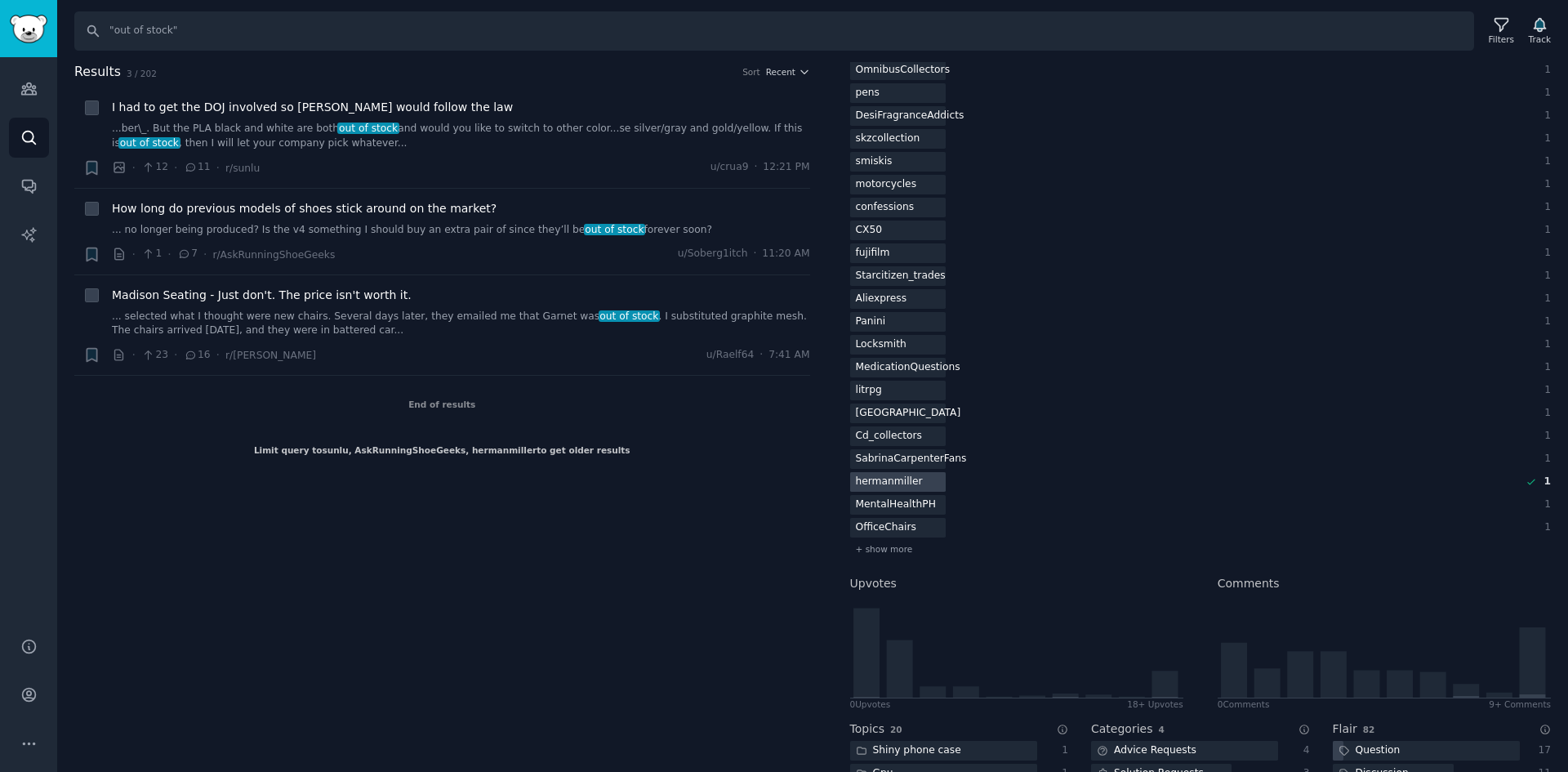
scroll to position [1879, 0]
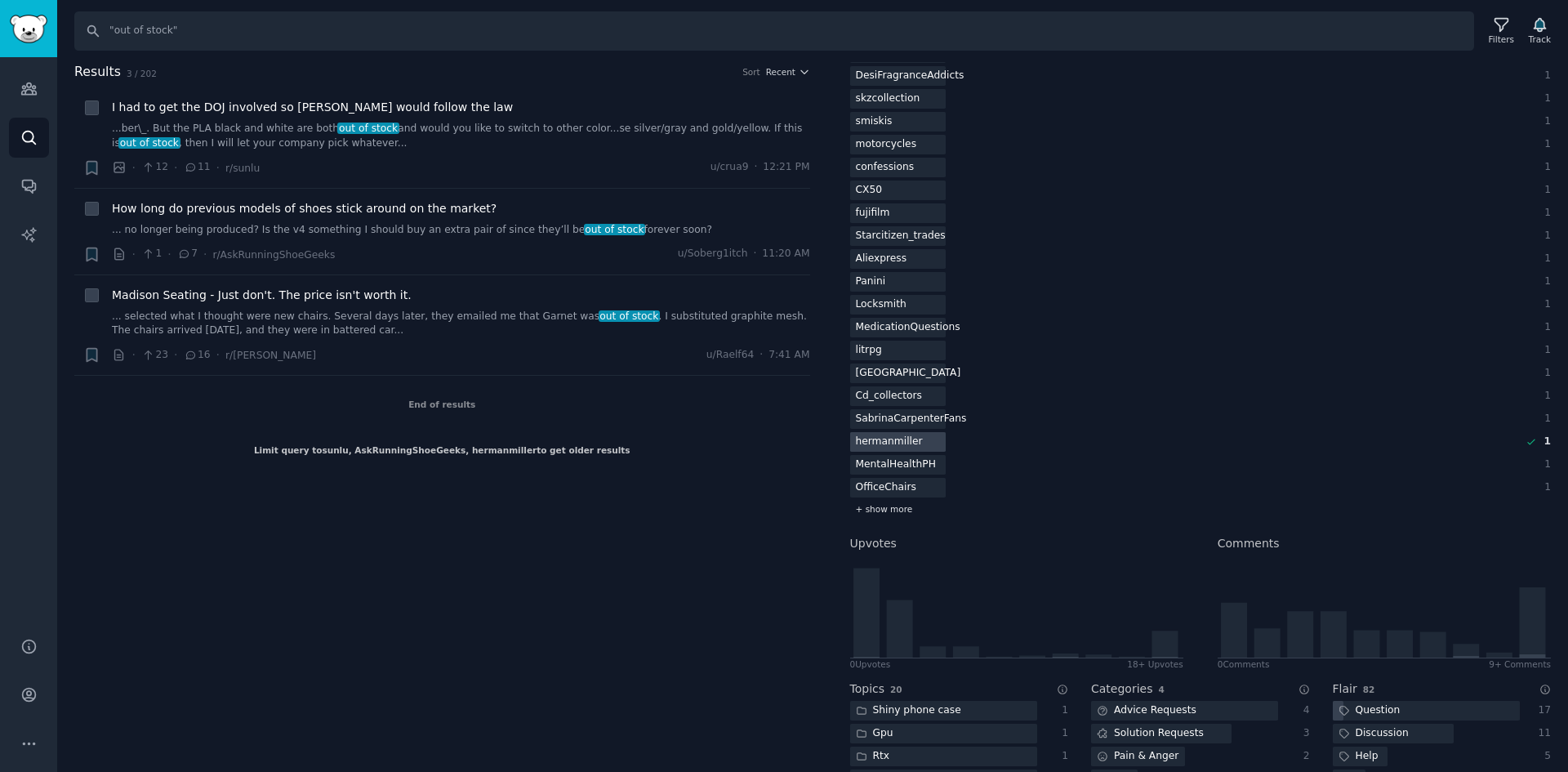
click at [898, 506] on span "+ show more" at bounding box center [885, 509] width 57 height 12
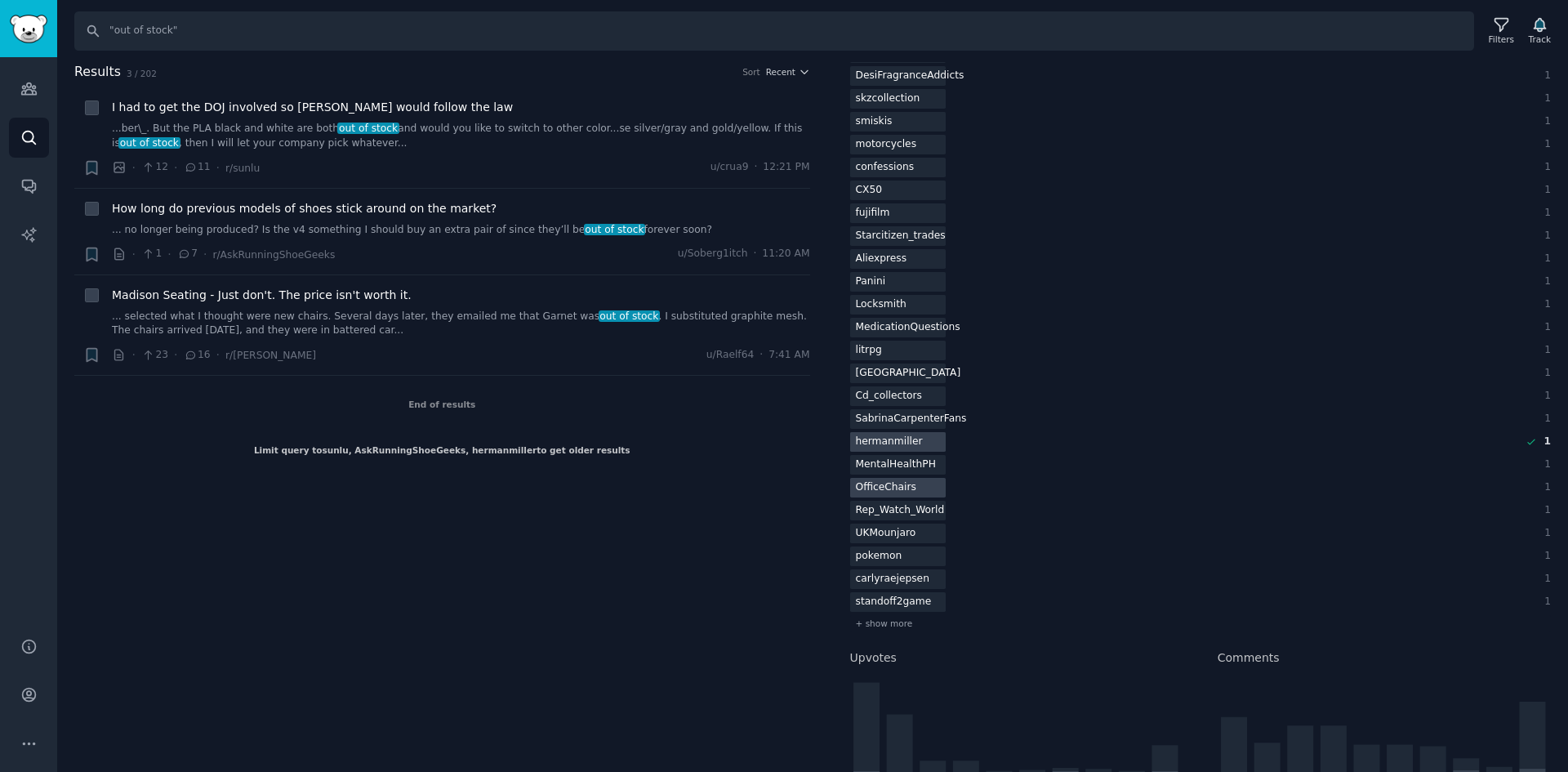
click at [884, 484] on div "OfficeChairs" at bounding box center [885, 488] width 72 height 21
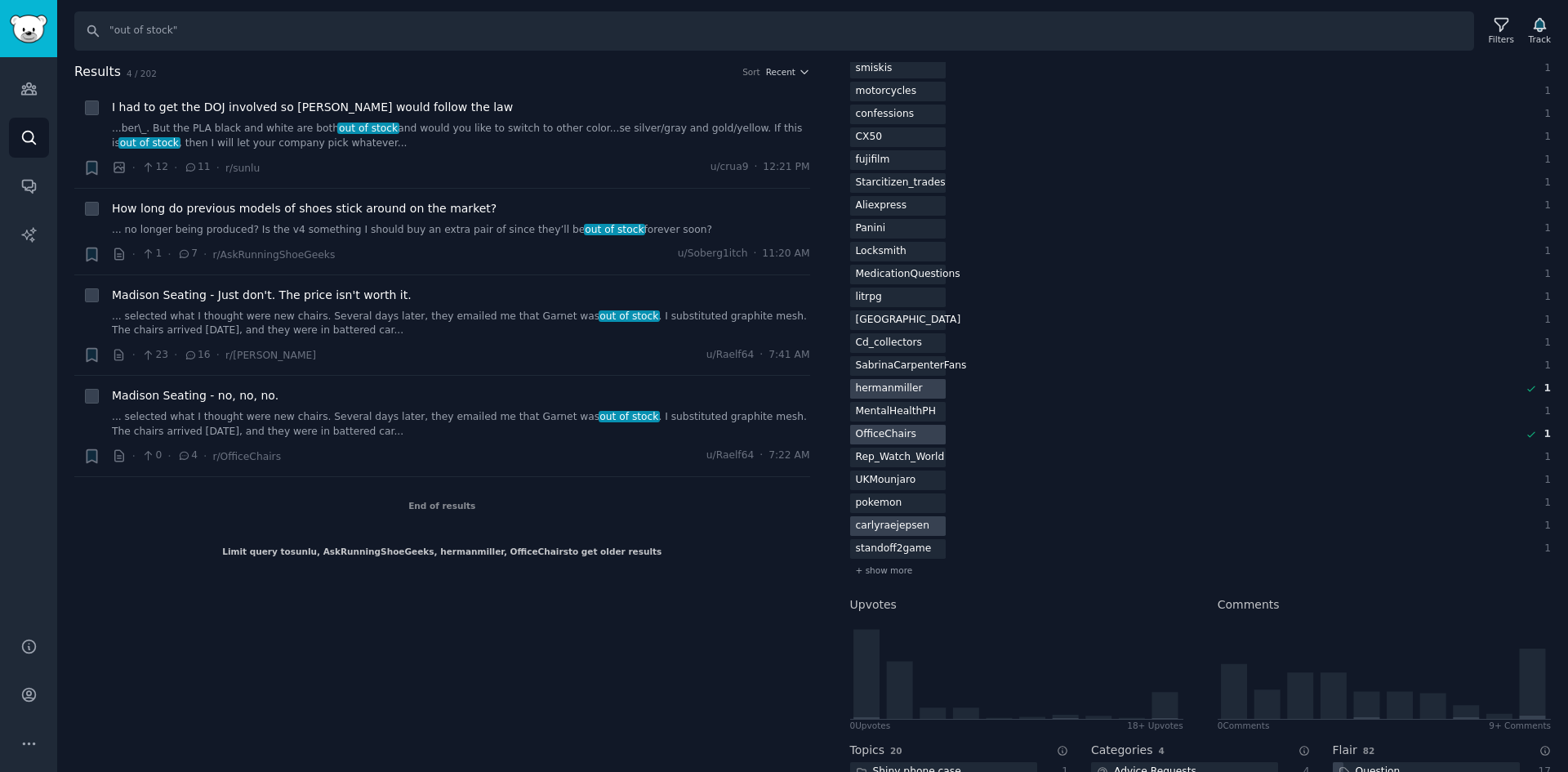
scroll to position [1961, 0]
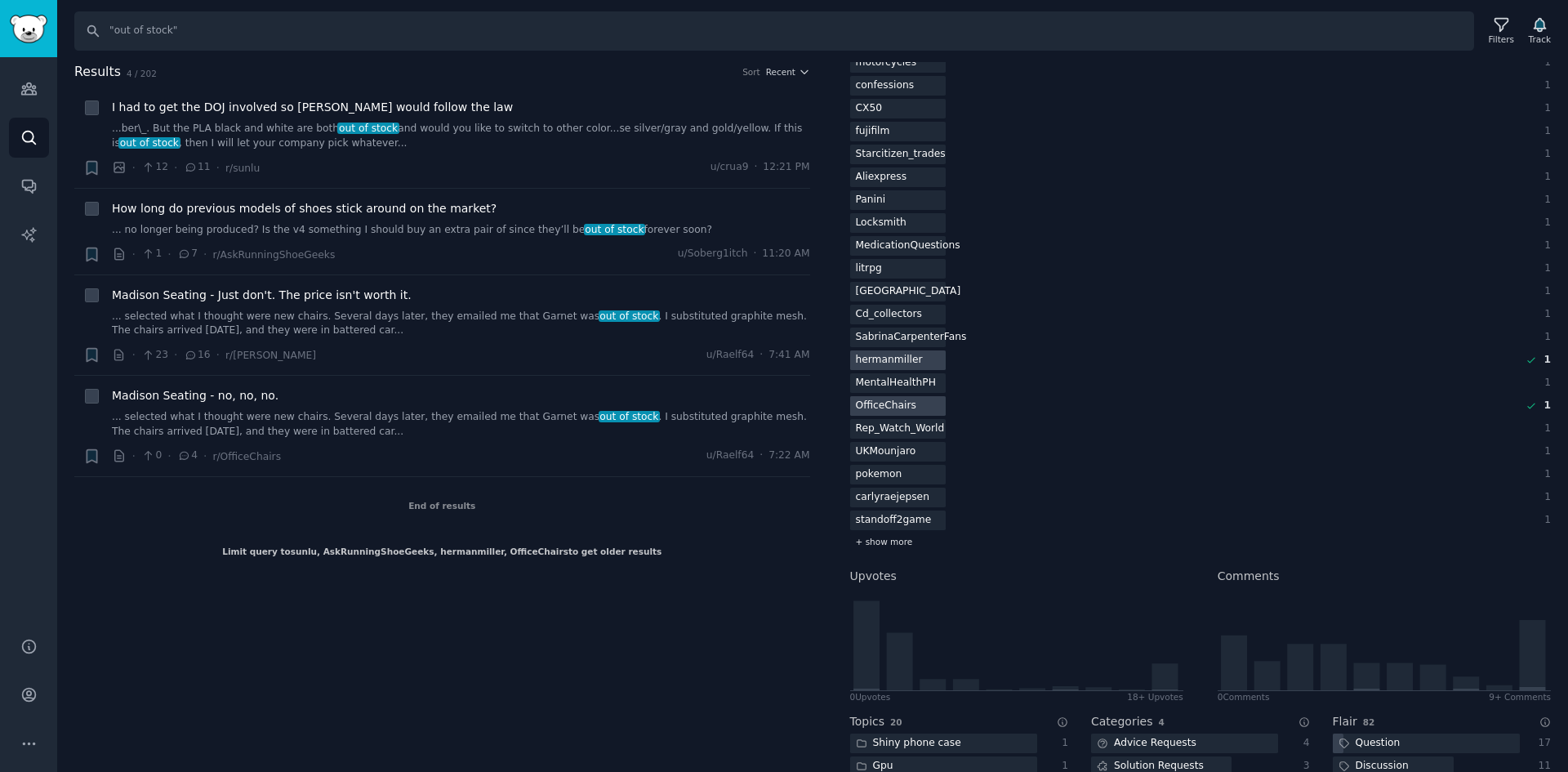
click at [892, 535] on div "+ show more" at bounding box center [1201, 541] width 702 height 17
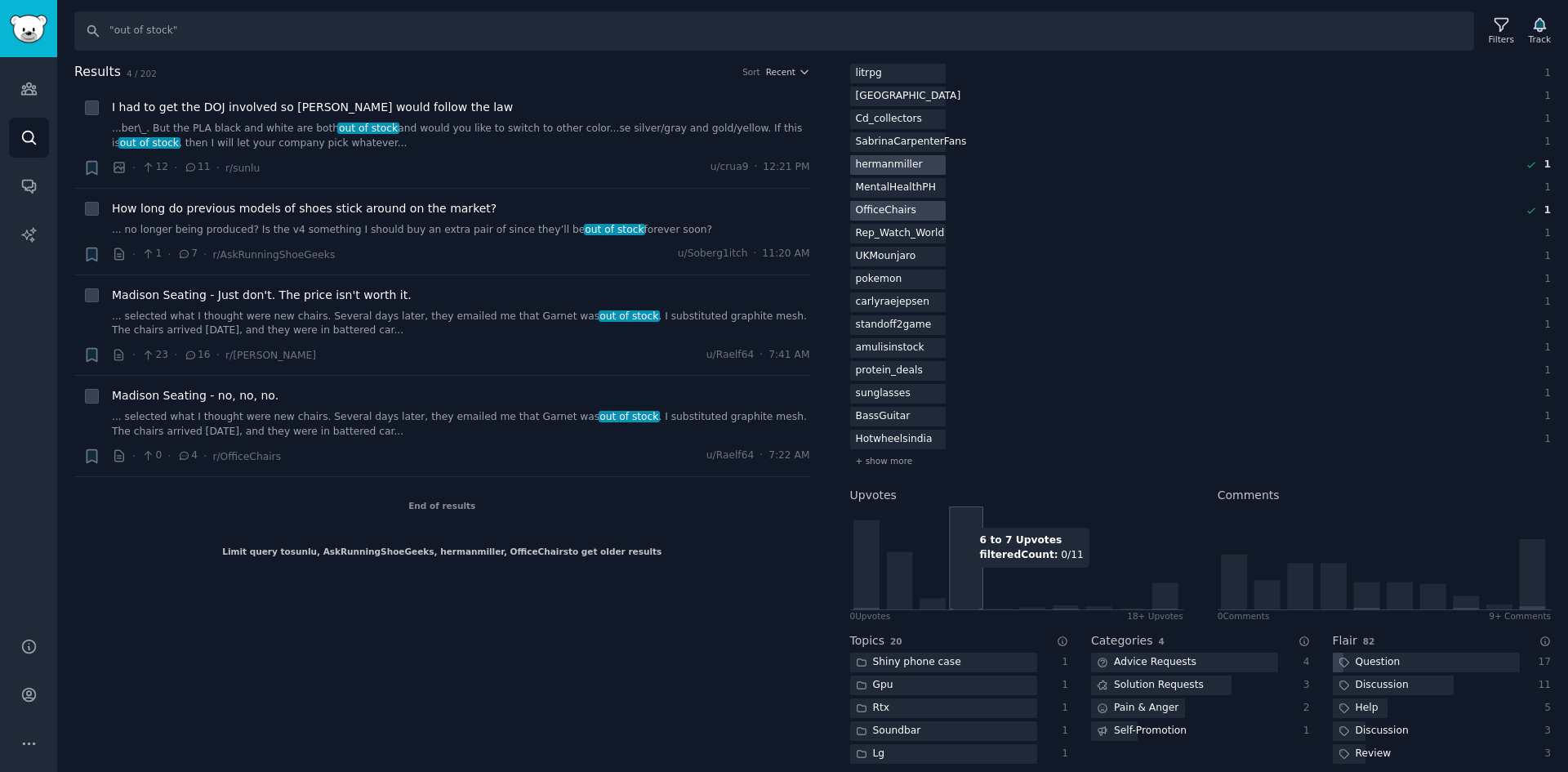
scroll to position [2206, 0]
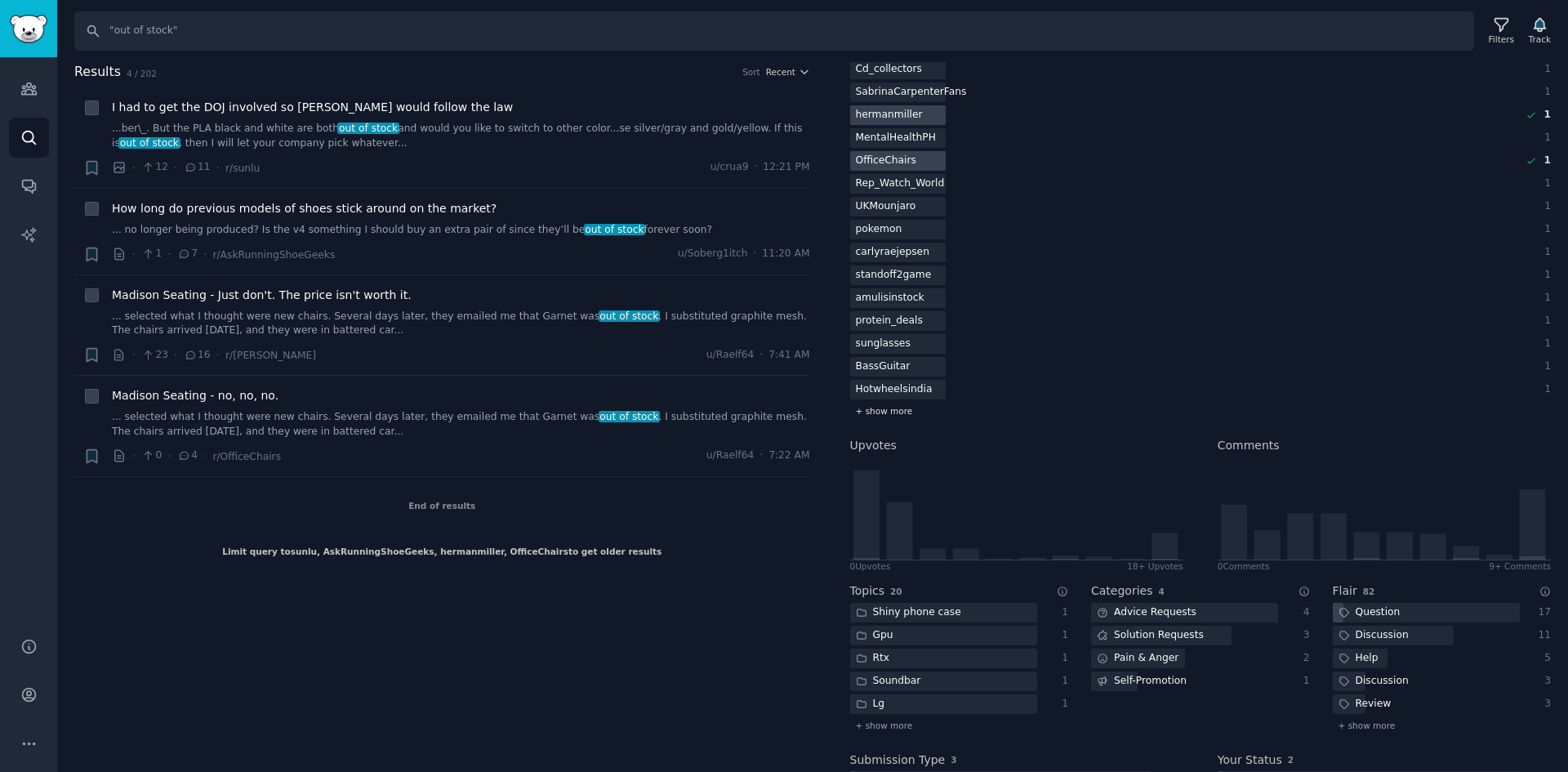
click at [890, 412] on span "+ show more" at bounding box center [885, 411] width 57 height 12
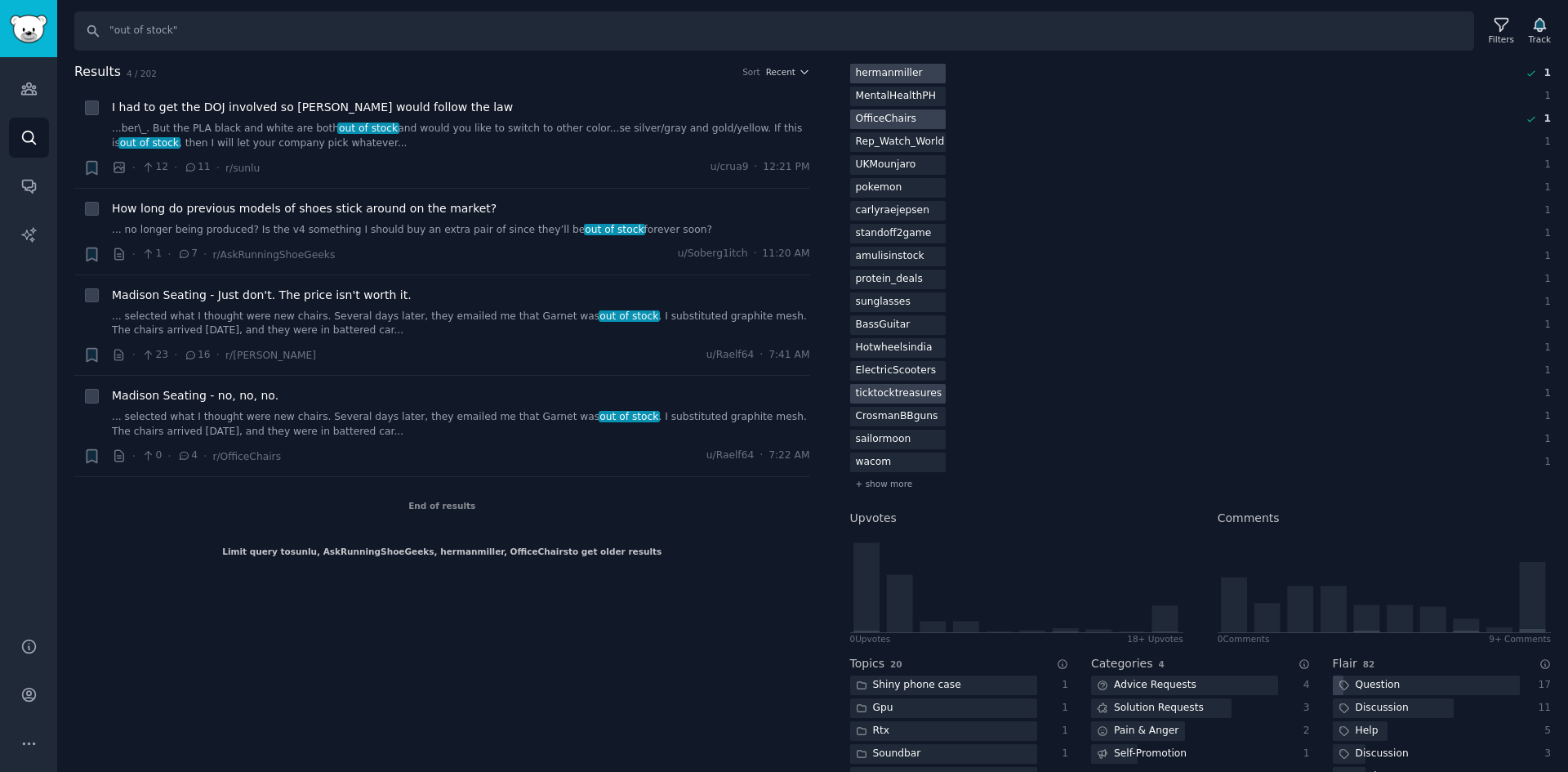
scroll to position [2288, 0]
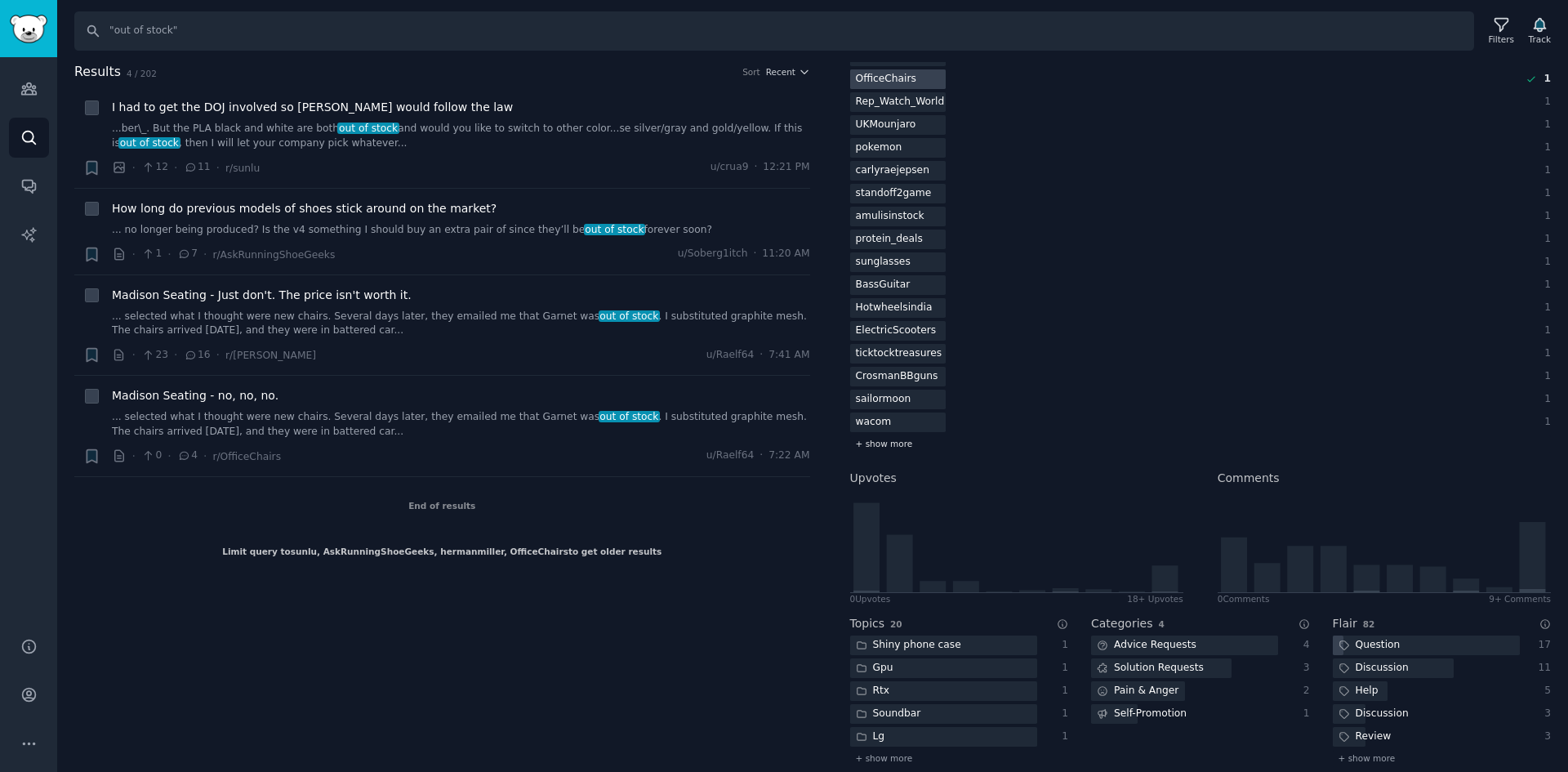
click at [878, 445] on span "+ show more" at bounding box center [885, 443] width 57 height 12
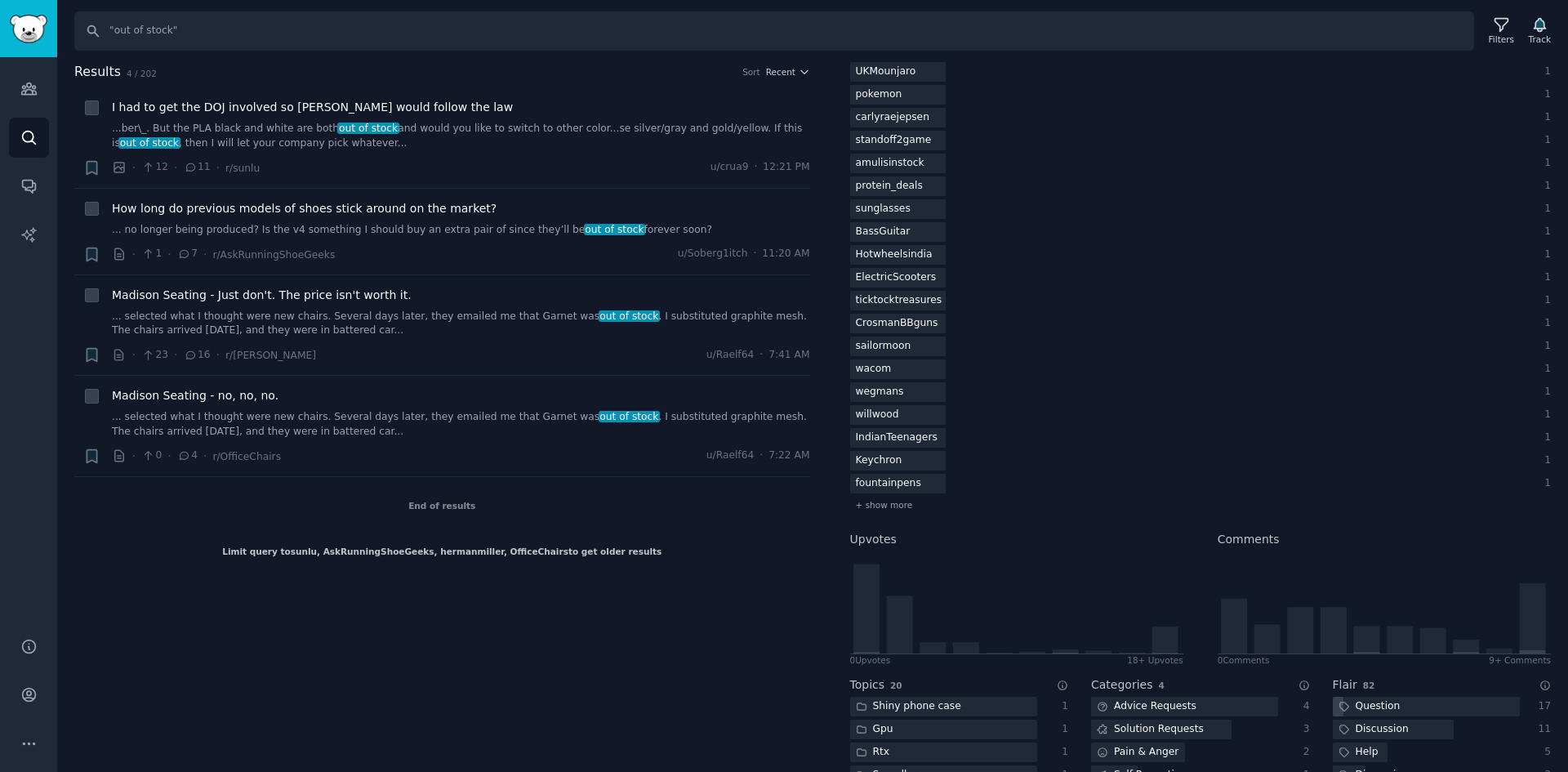
scroll to position [2370, 0]
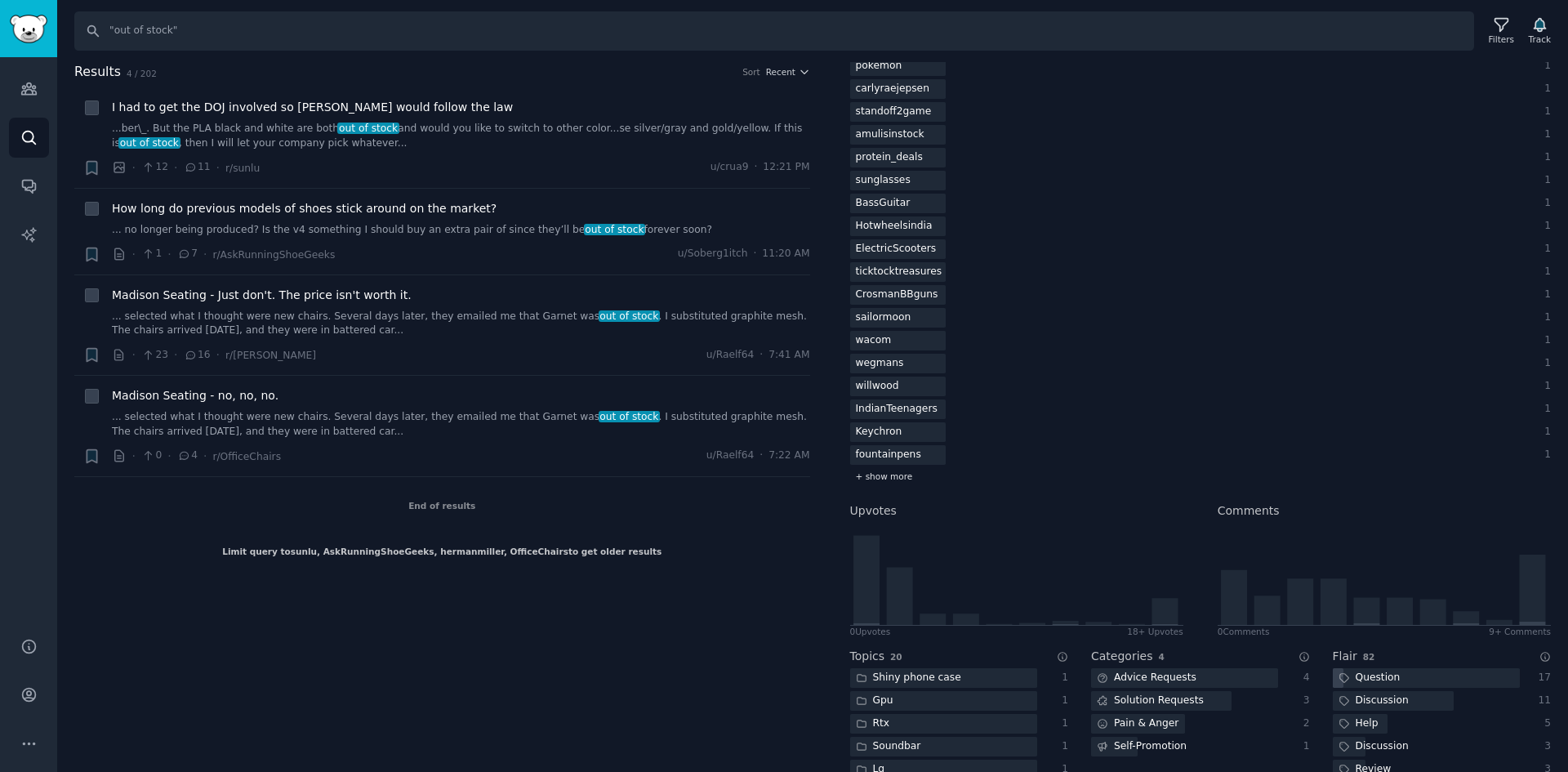
click at [903, 479] on span "+ show more" at bounding box center [885, 477] width 57 height 12
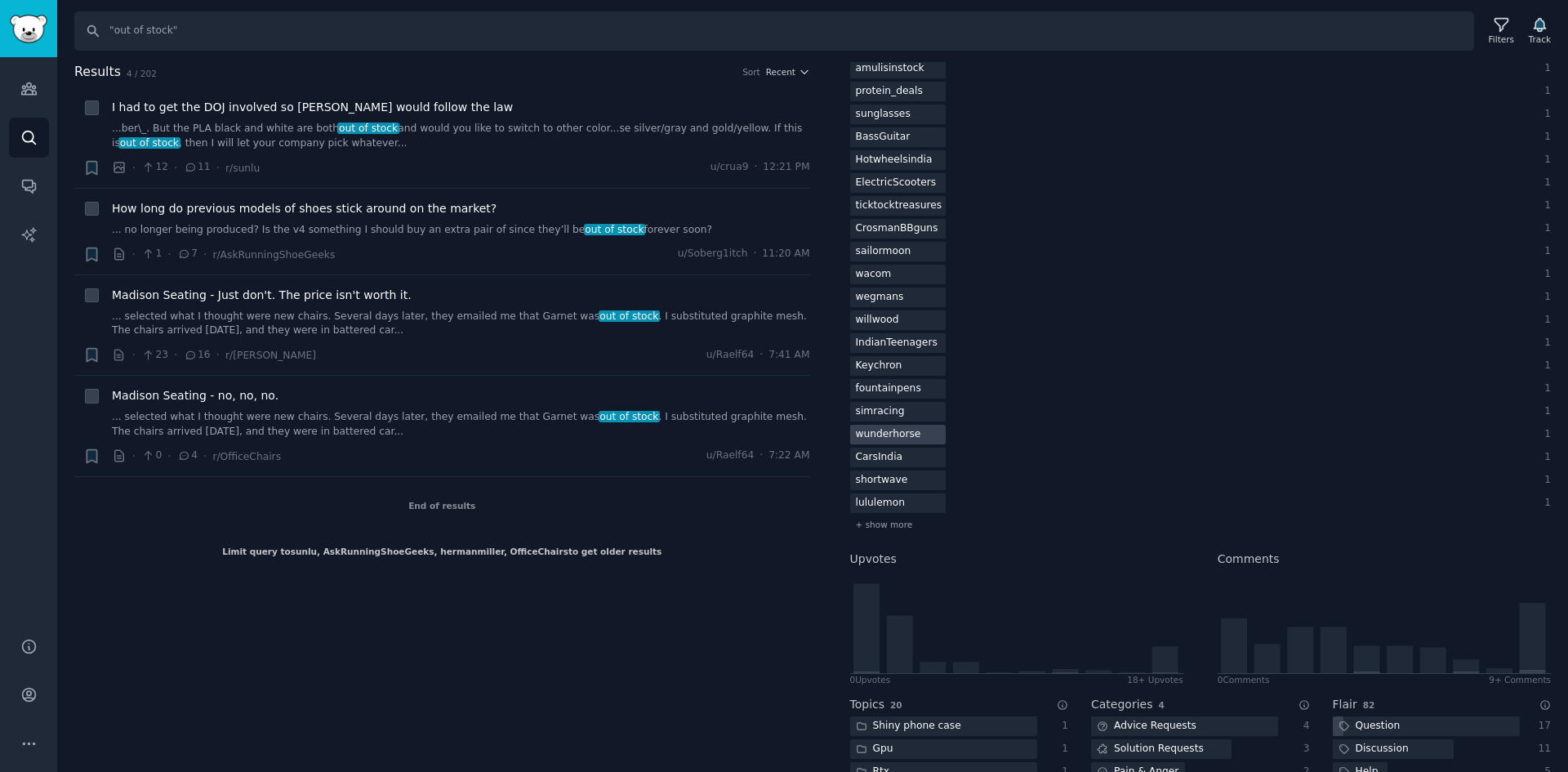
scroll to position [2451, 0]
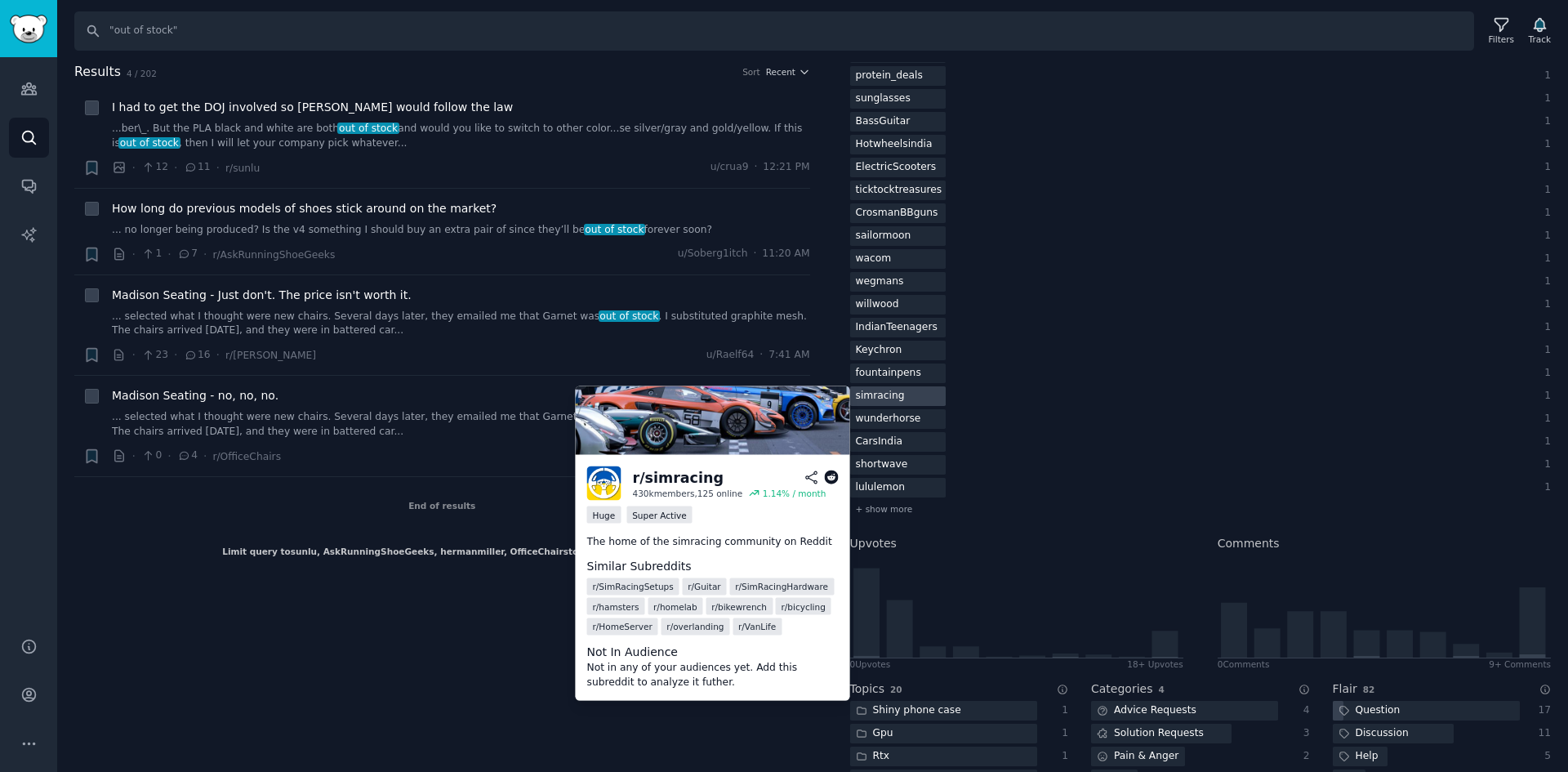
click at [916, 399] on div at bounding box center [897, 396] width 95 height 21
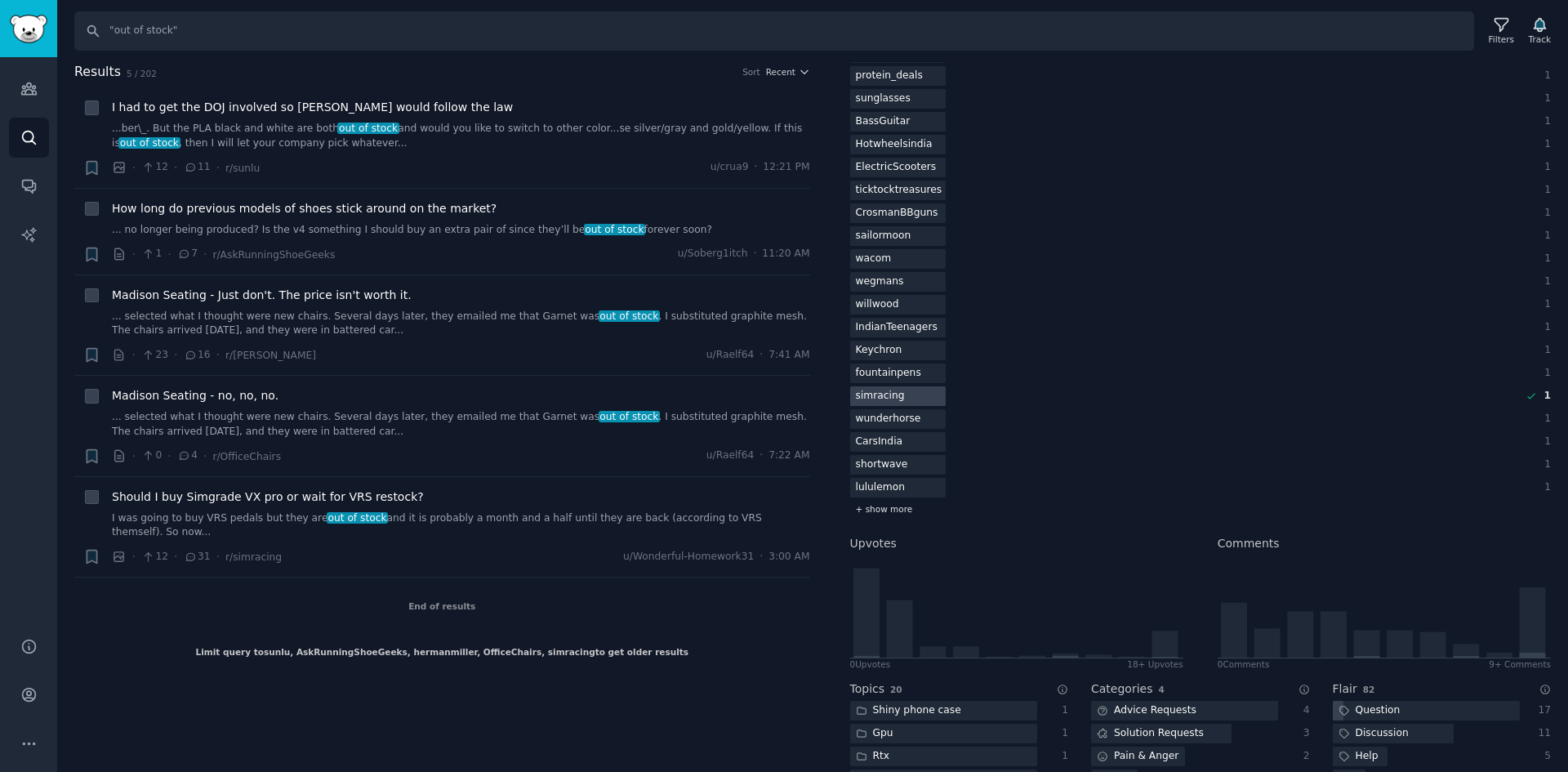
click at [898, 506] on span "+ show more" at bounding box center [885, 509] width 57 height 12
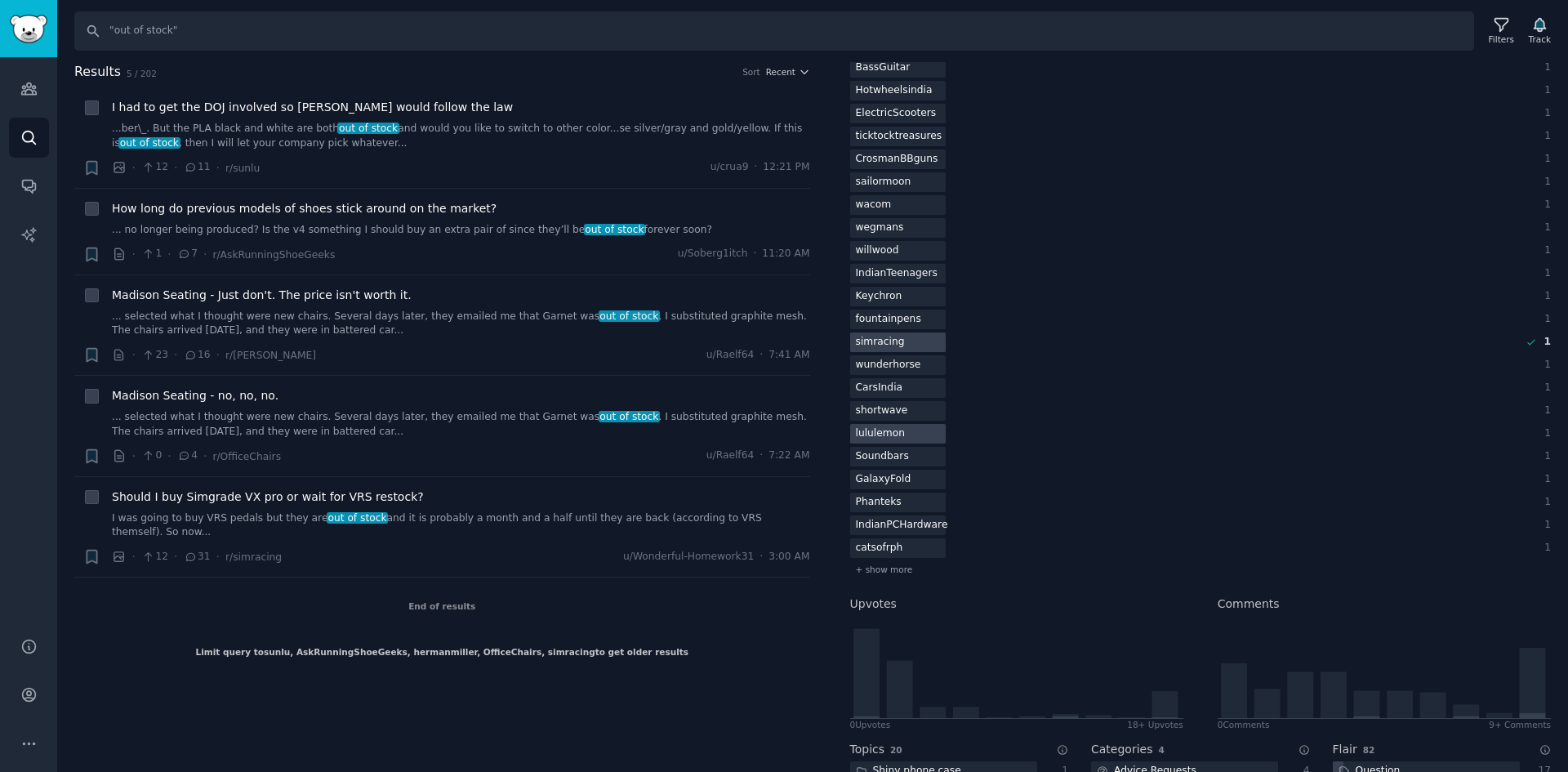
scroll to position [2533, 0]
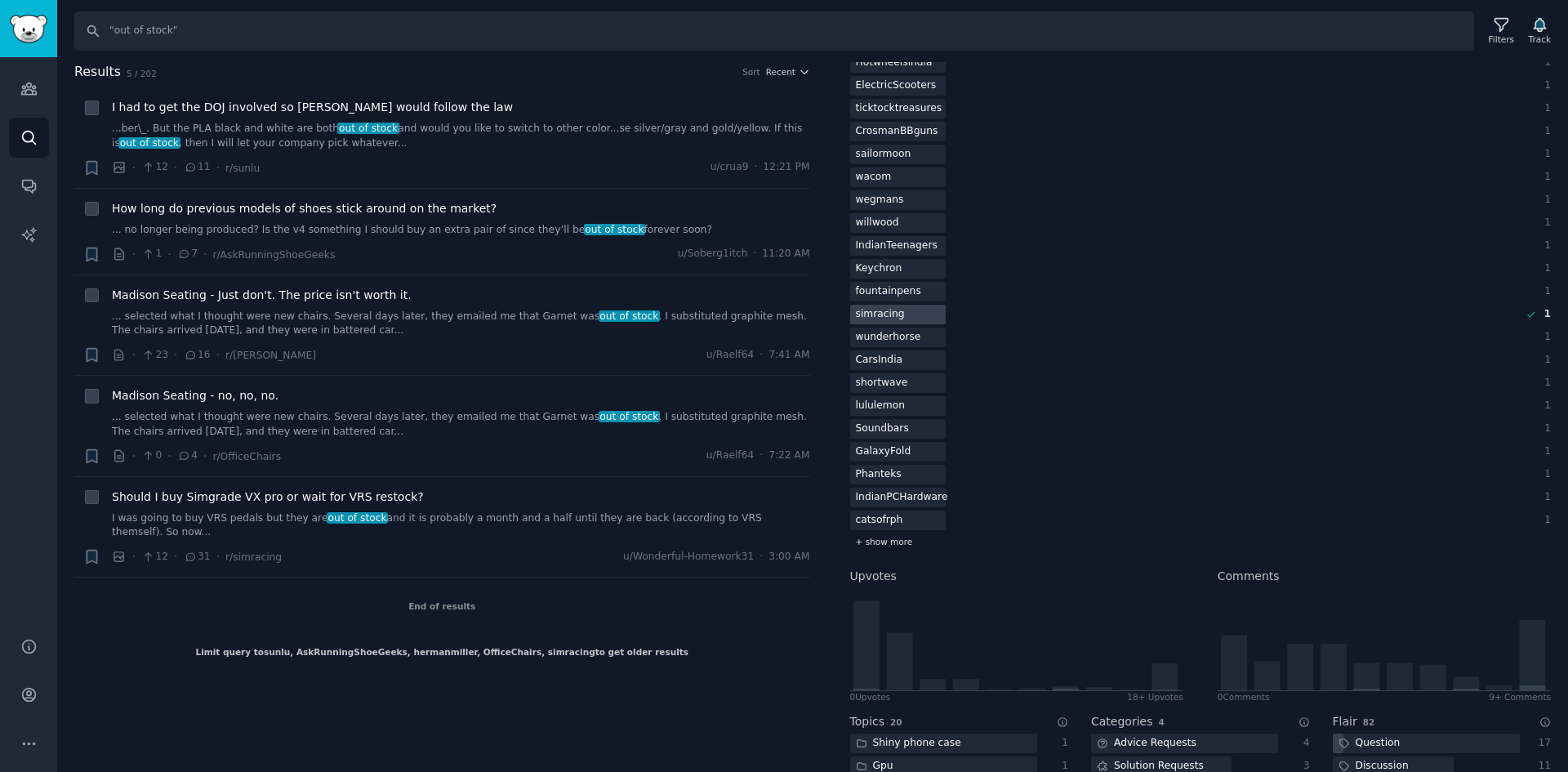
click at [892, 540] on span "+ show more" at bounding box center [885, 541] width 57 height 12
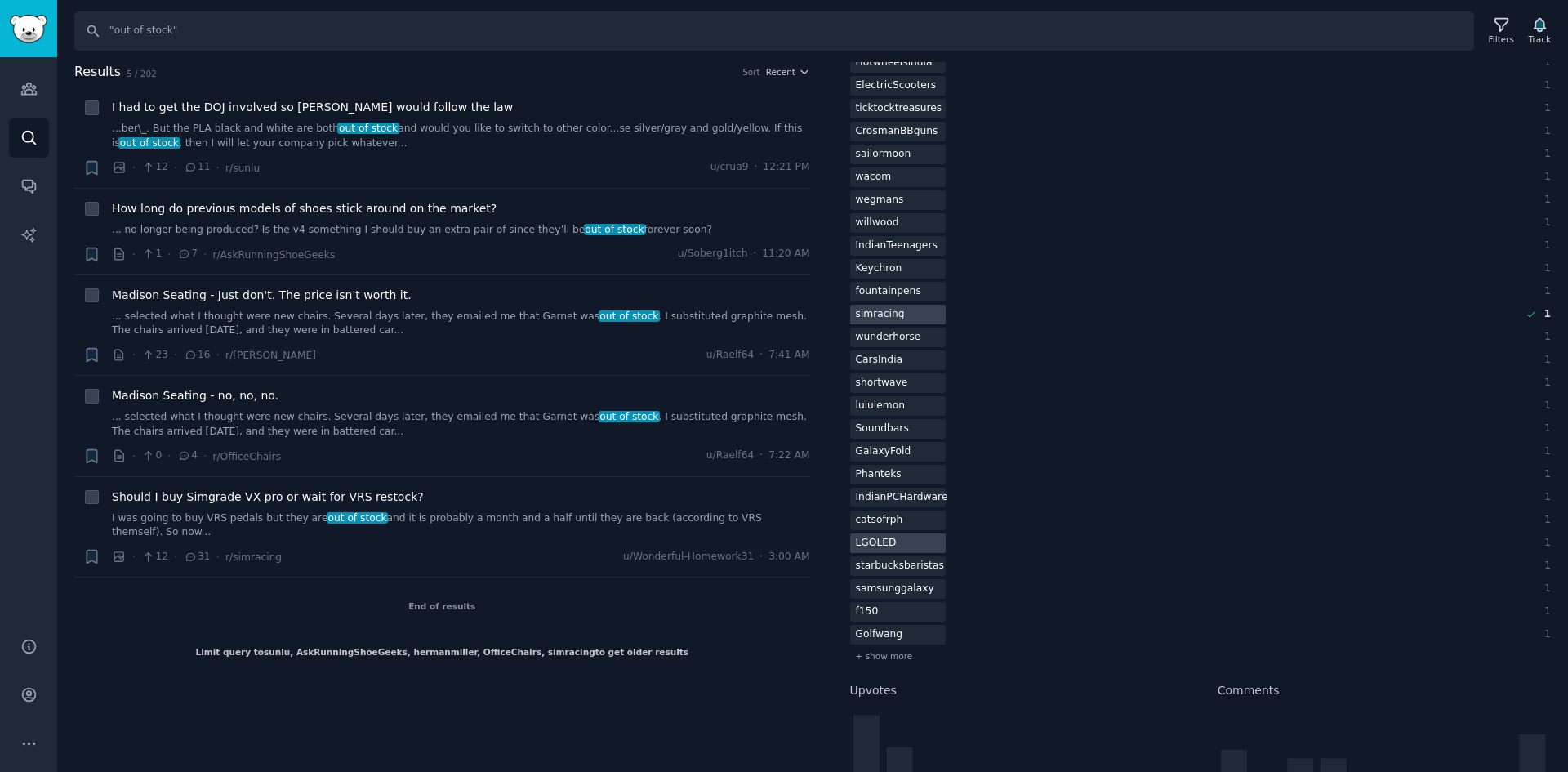
scroll to position [2615, 0]
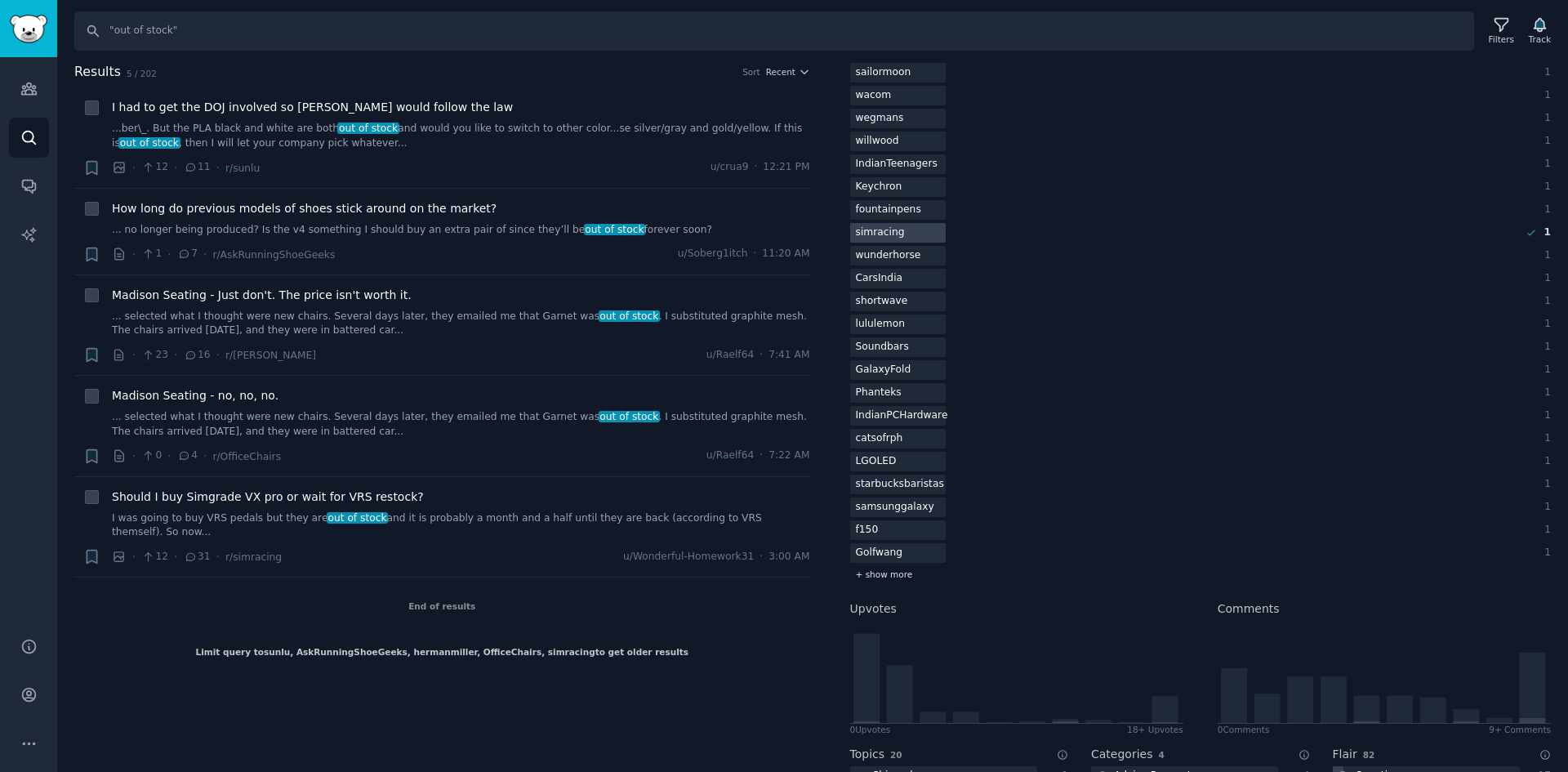
click at [893, 576] on span "+ show more" at bounding box center [885, 575] width 57 height 12
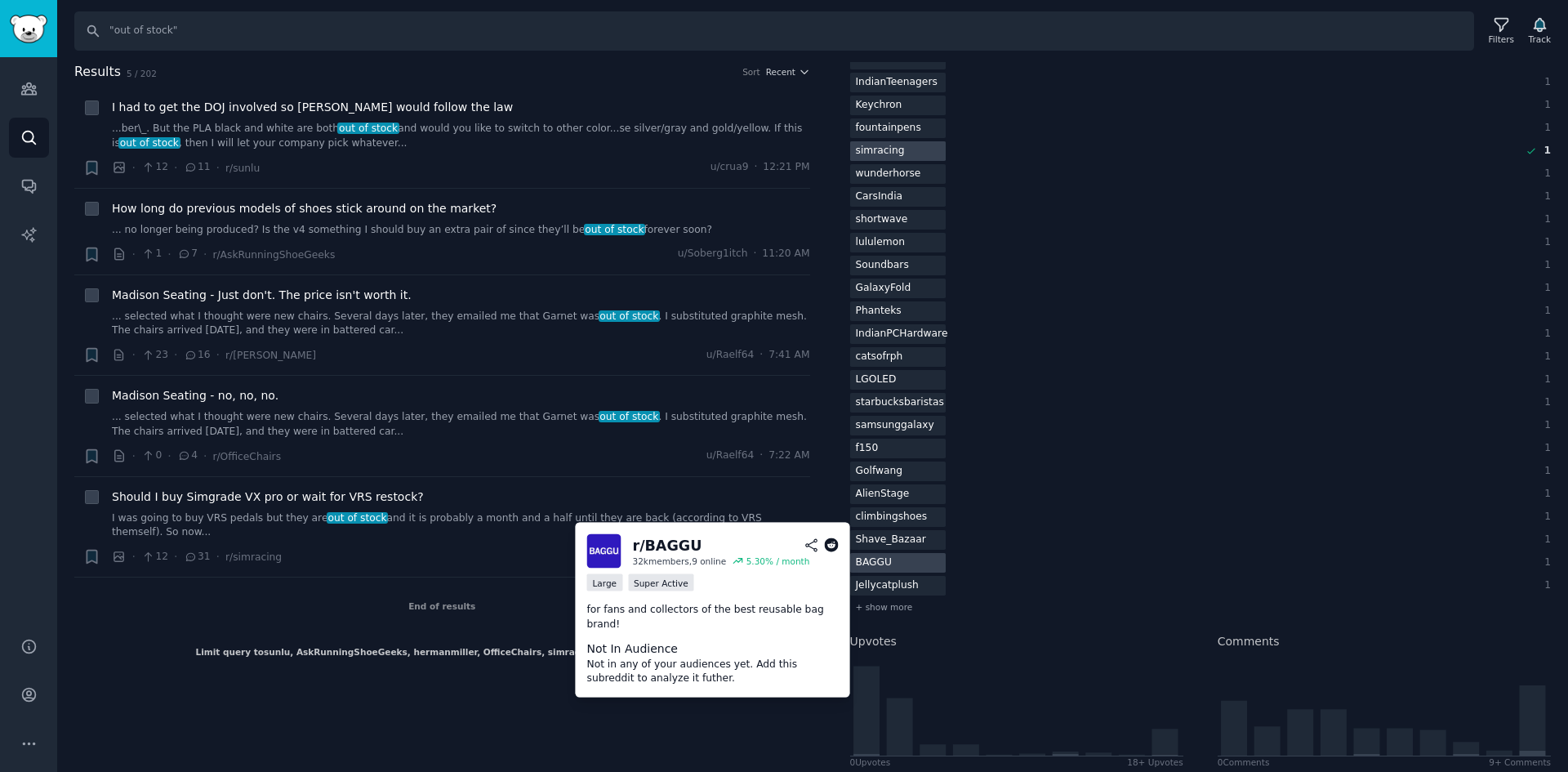
scroll to position [2778, 0]
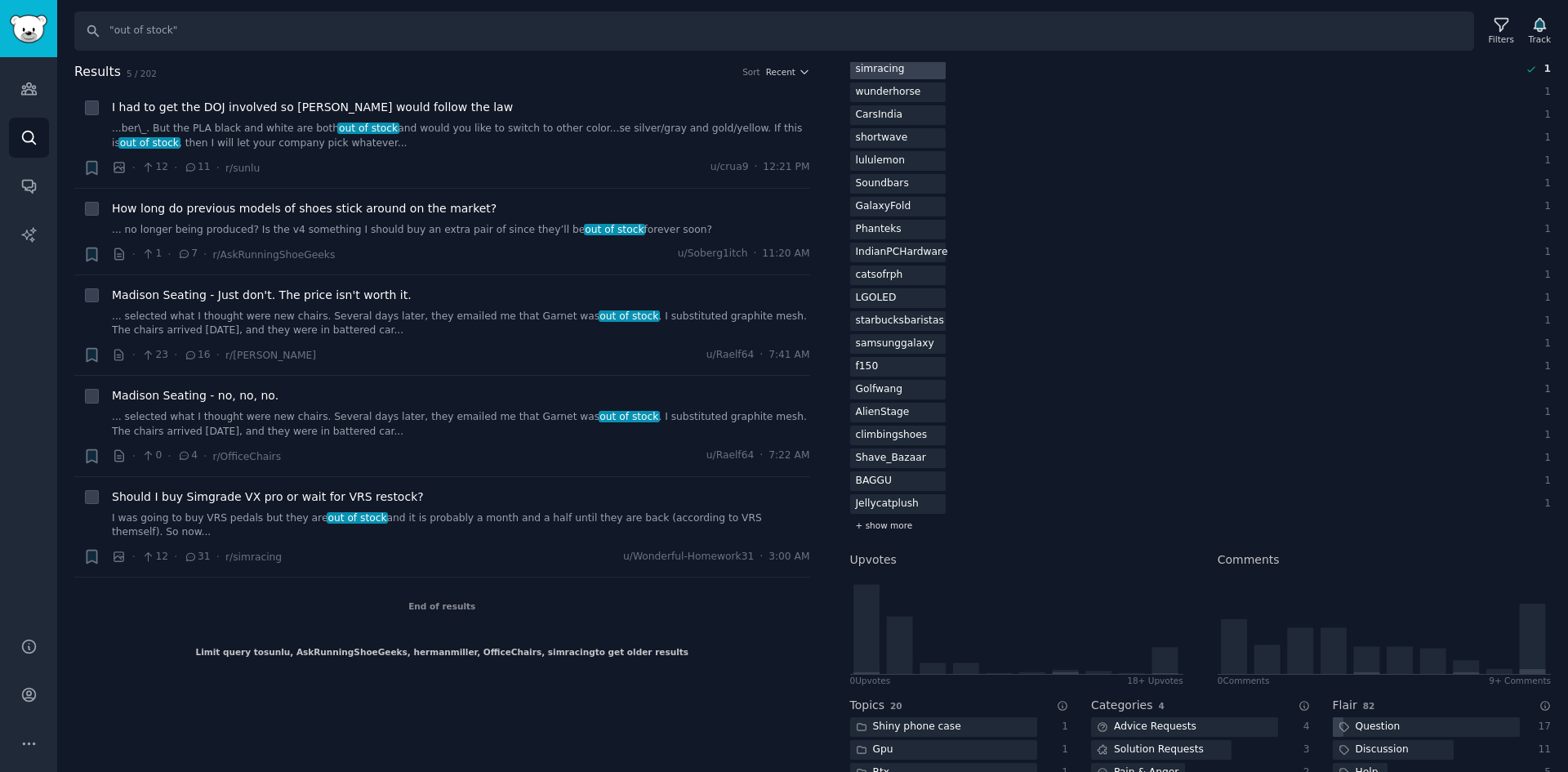
click at [897, 527] on span "+ show more" at bounding box center [885, 526] width 57 height 12
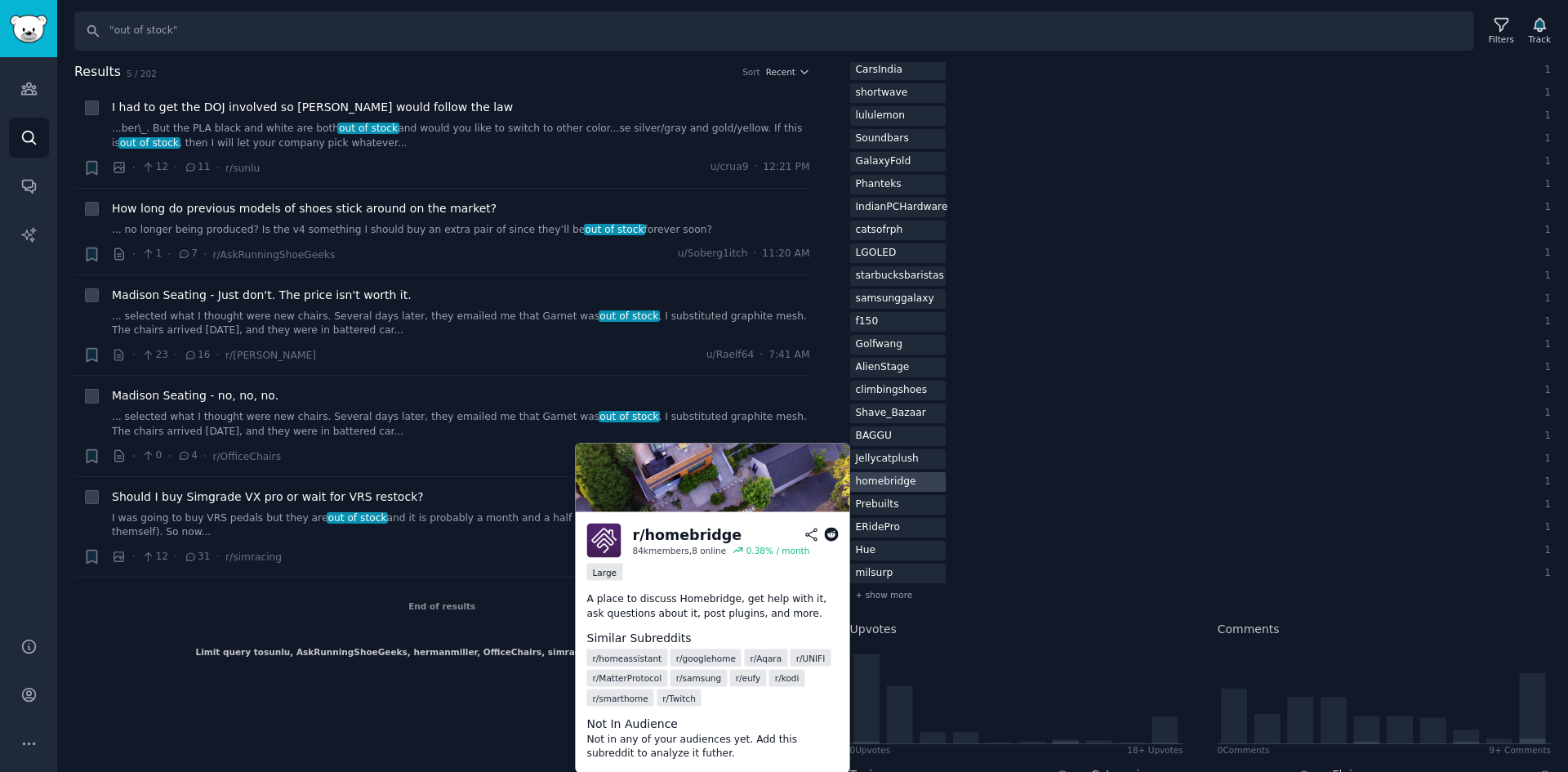
scroll to position [2860, 0]
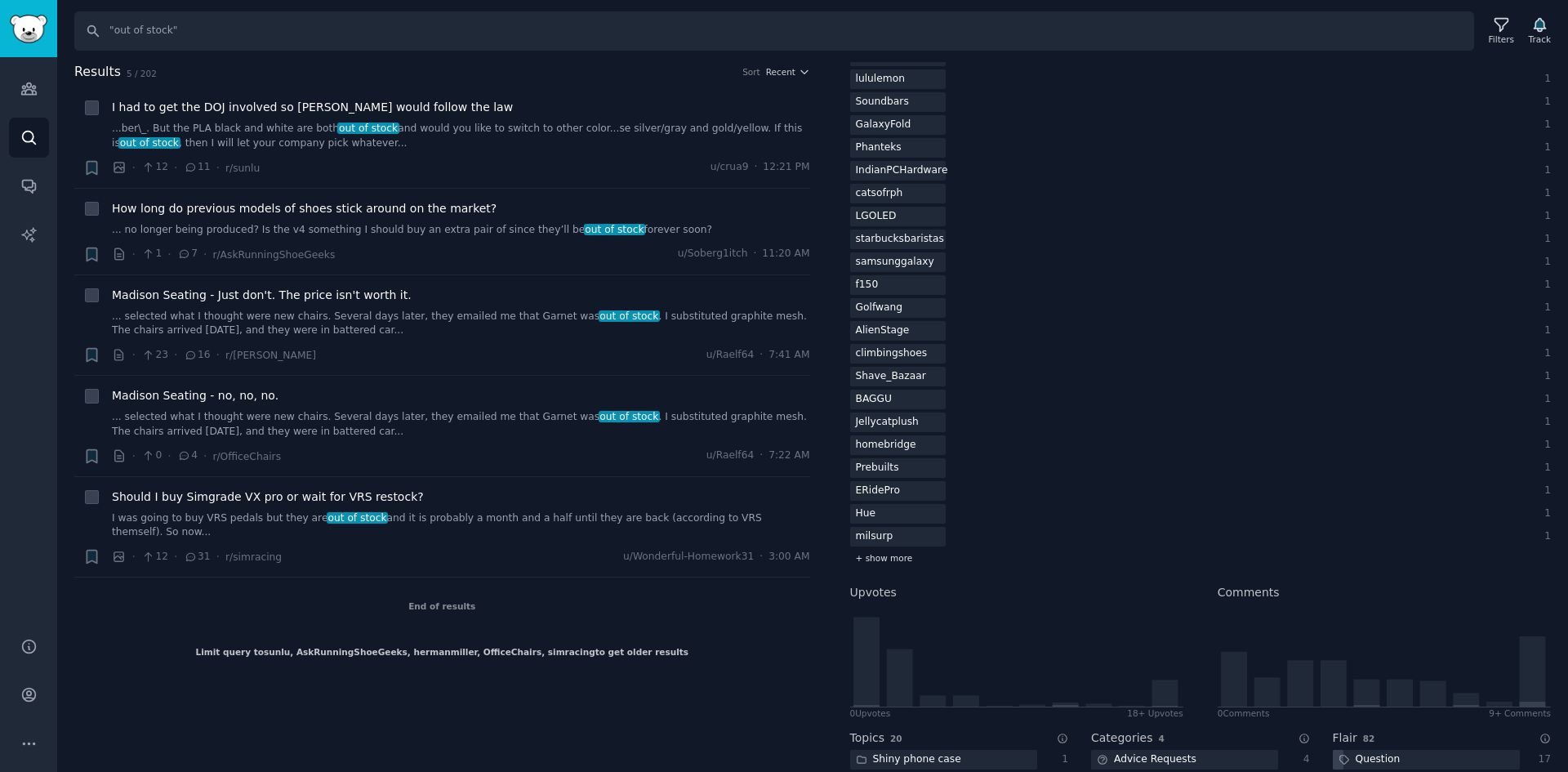
click at [896, 554] on span "+ show more" at bounding box center [885, 558] width 57 height 12
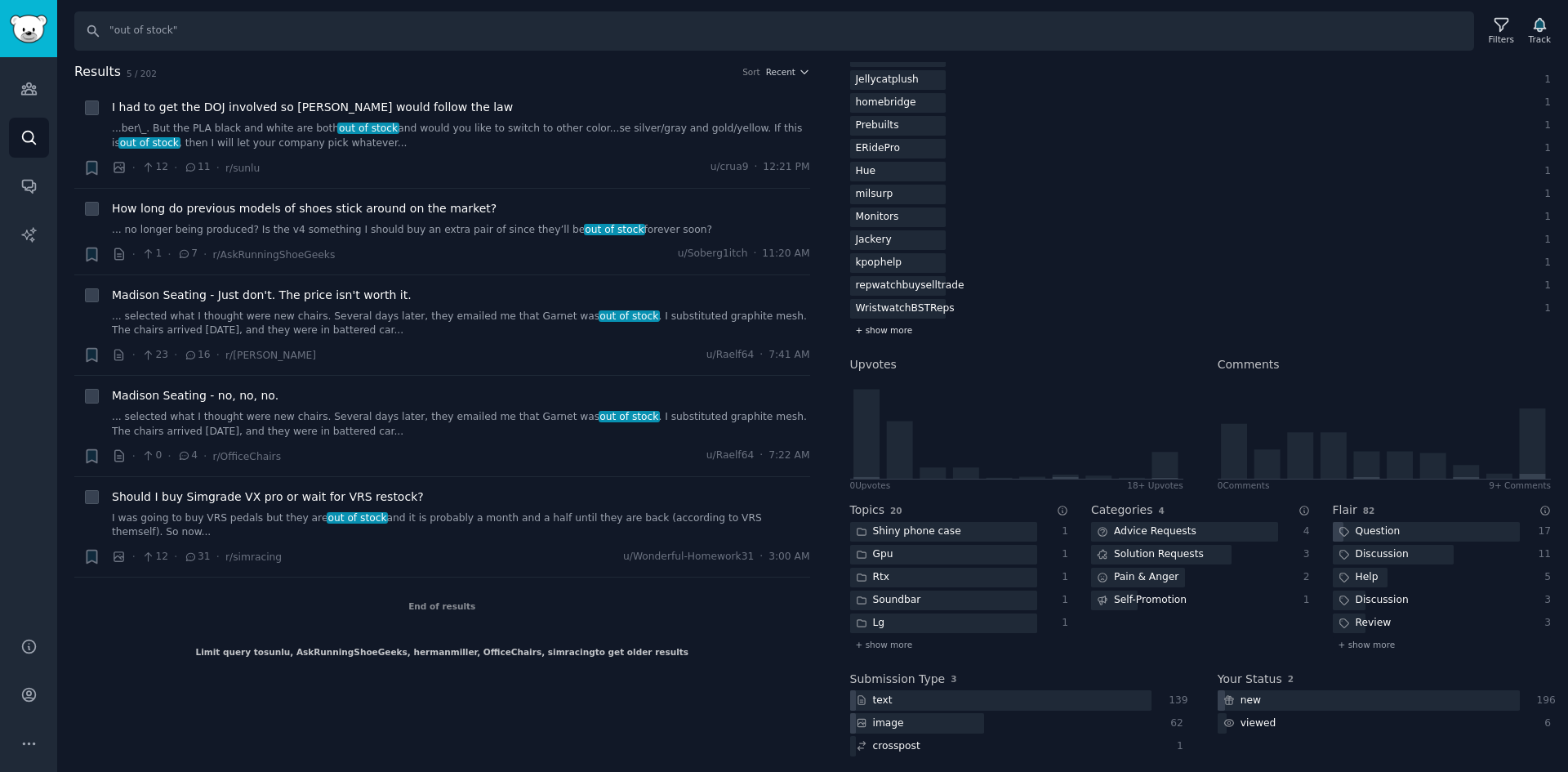
scroll to position [3207, 0]
click at [898, 331] on span "+ show more" at bounding box center [885, 327] width 57 height 12
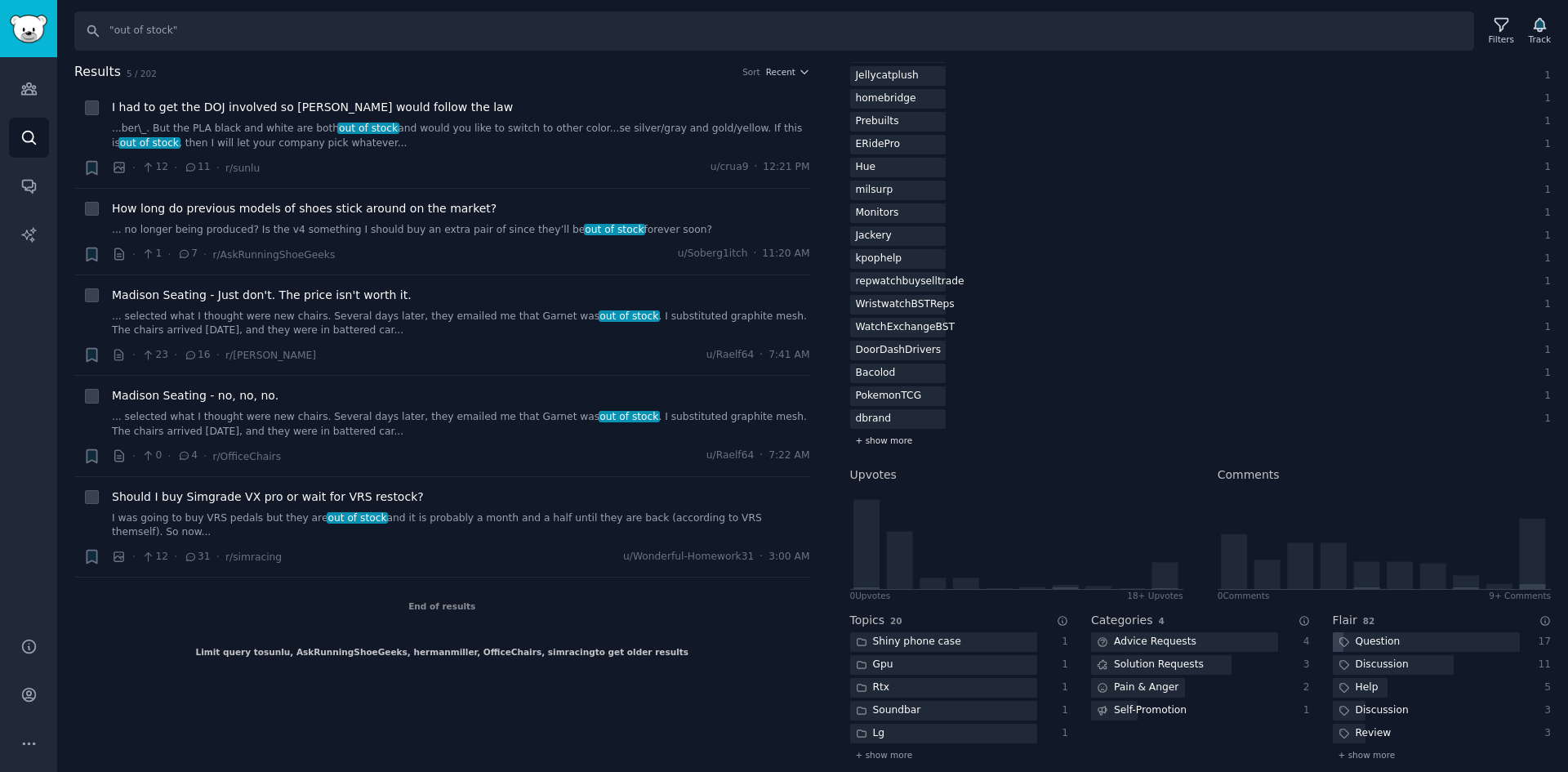
click at [872, 439] on span "+ show more" at bounding box center [885, 440] width 57 height 12
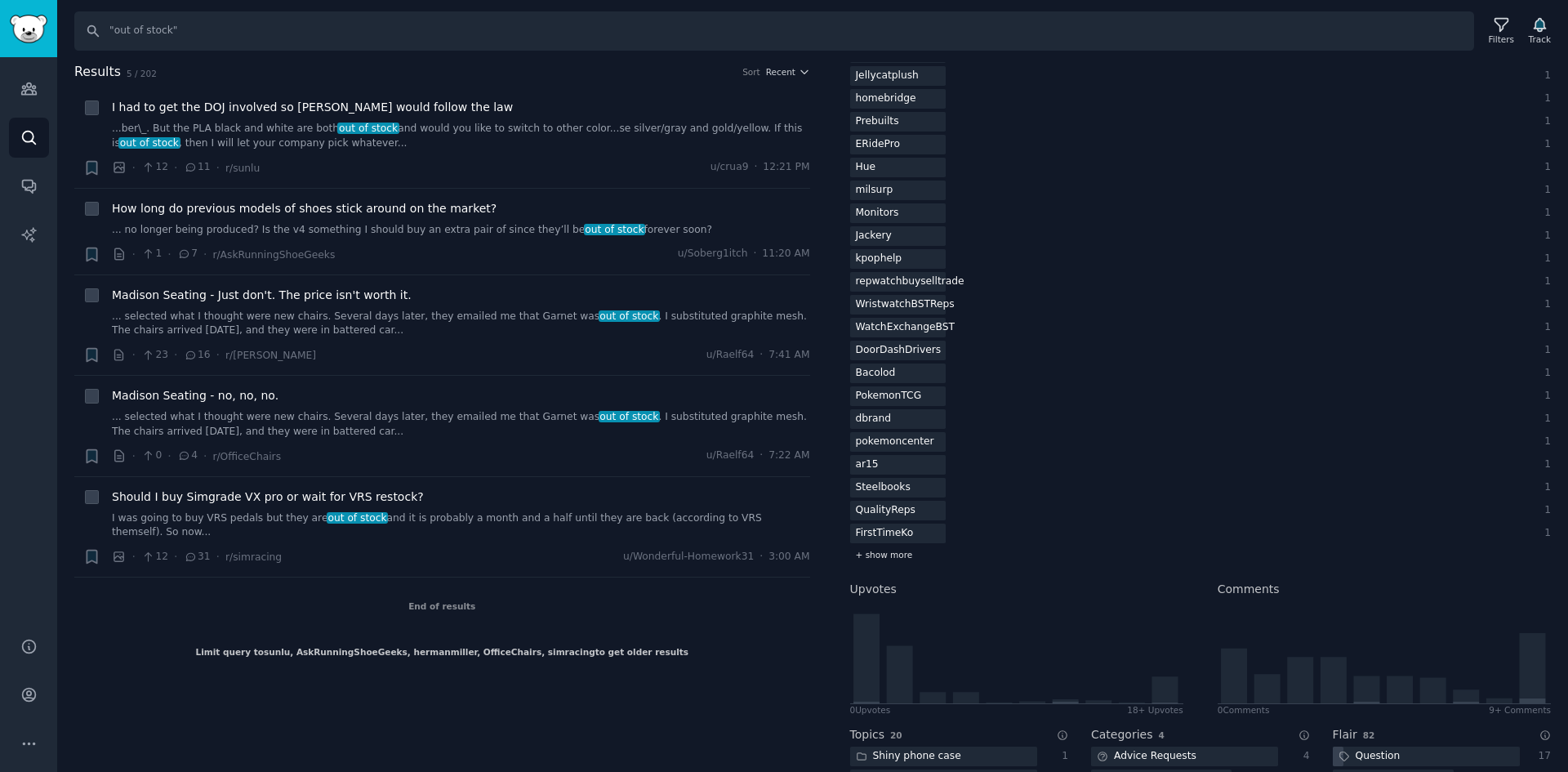
click at [885, 553] on span "+ show more" at bounding box center [885, 555] width 57 height 12
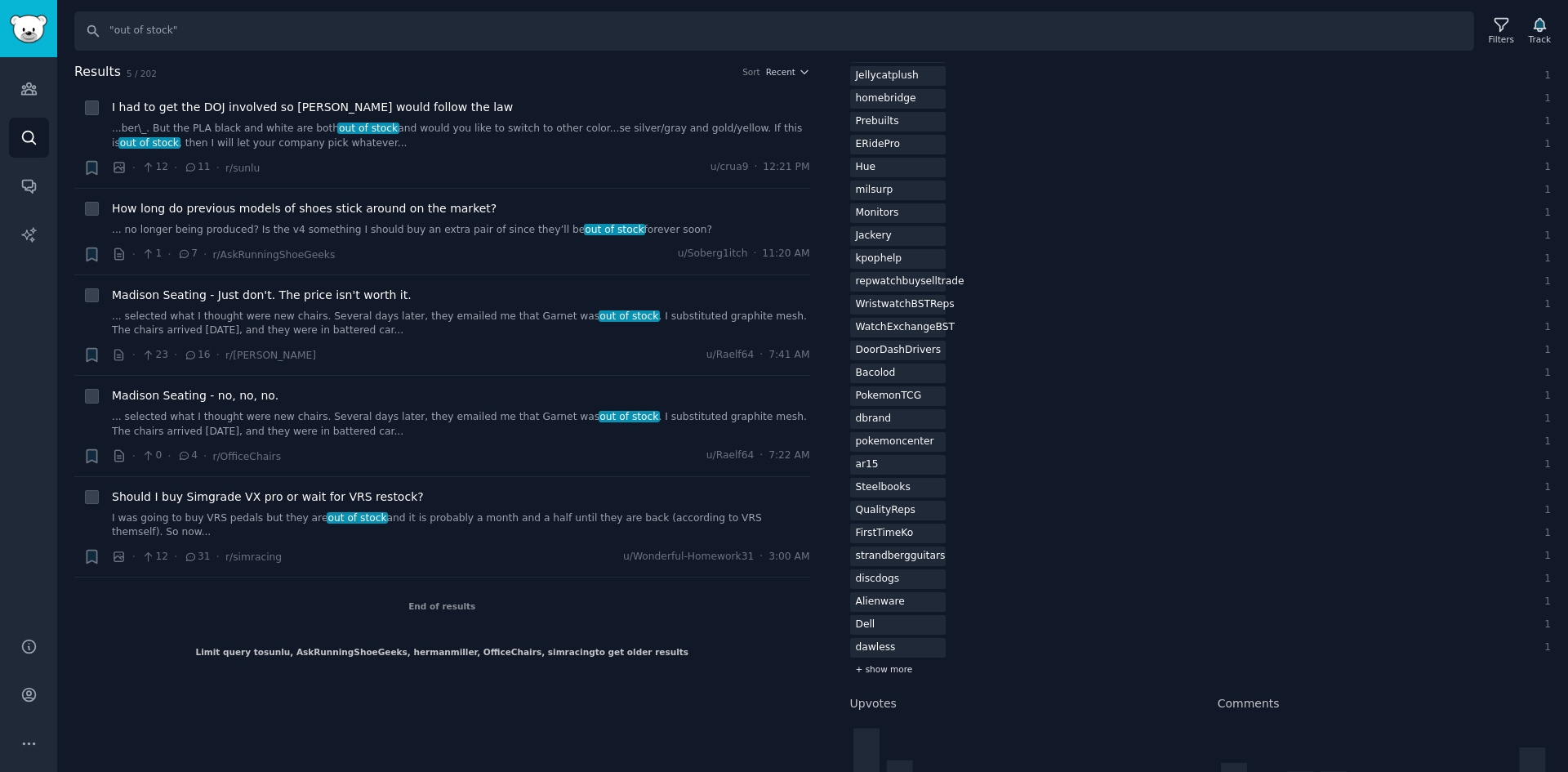
click at [865, 672] on span "+ show more" at bounding box center [885, 669] width 57 height 12
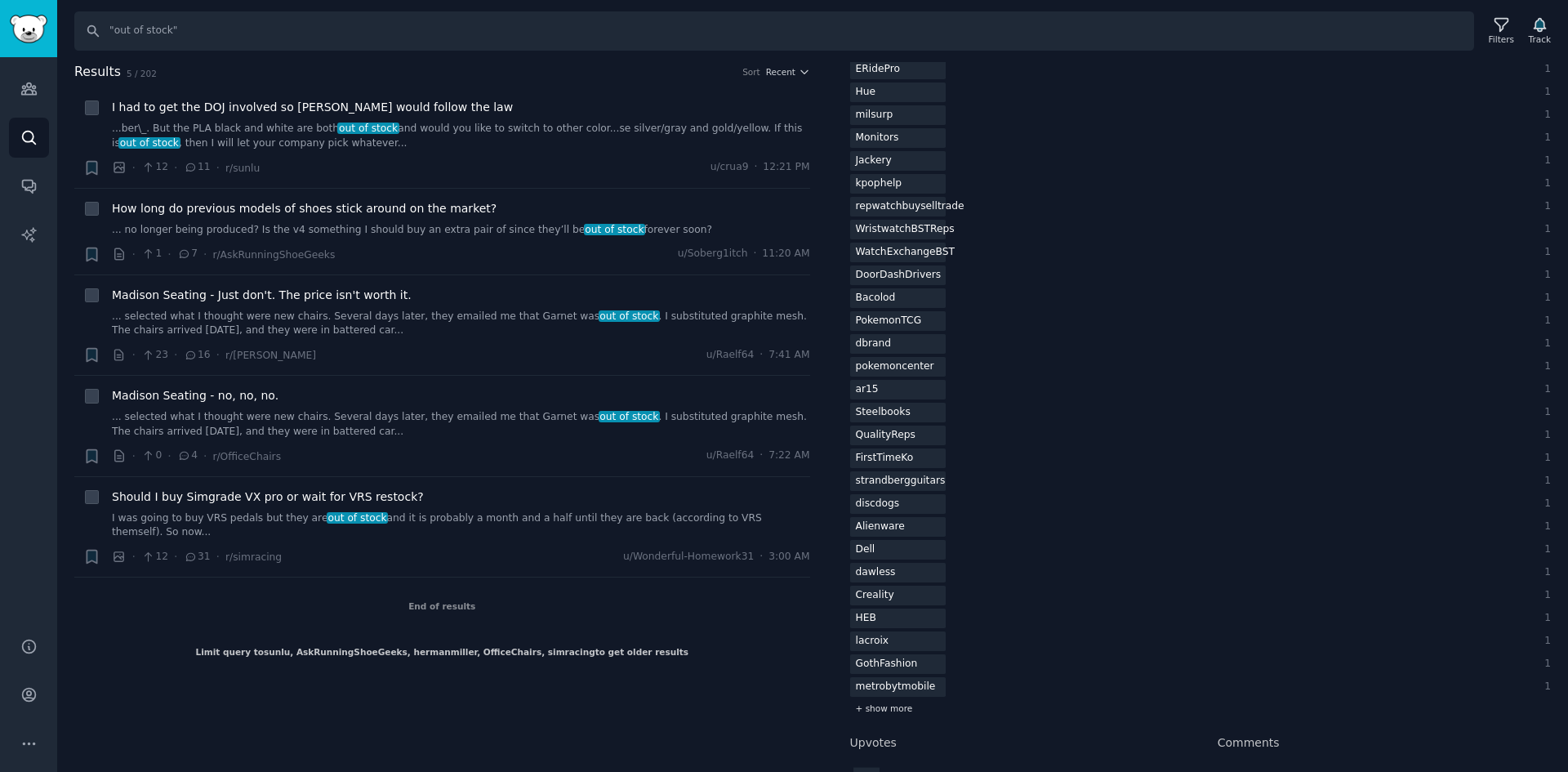
scroll to position [3370, 0]
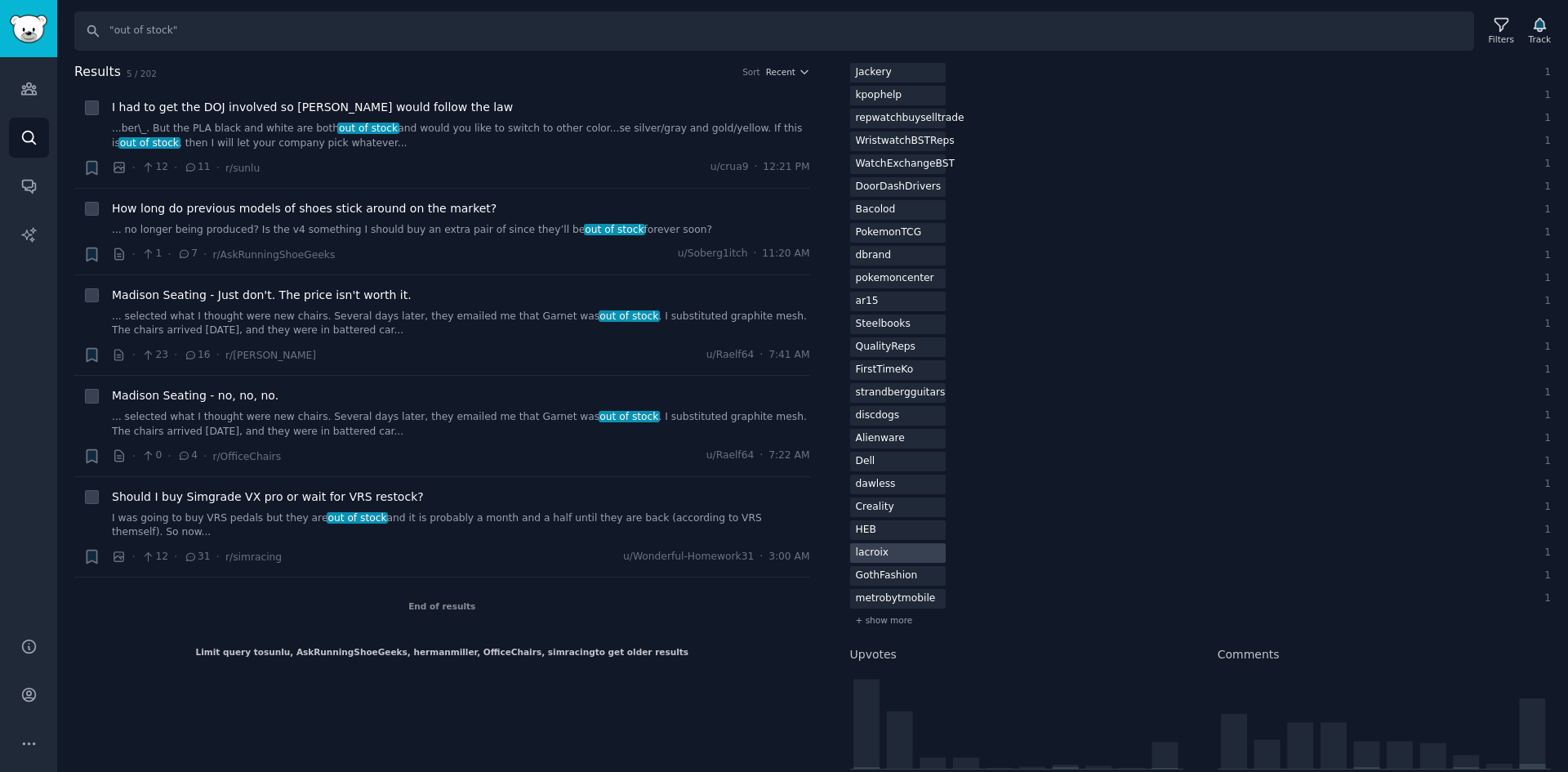
click at [928, 558] on div at bounding box center [897, 553] width 95 height 21
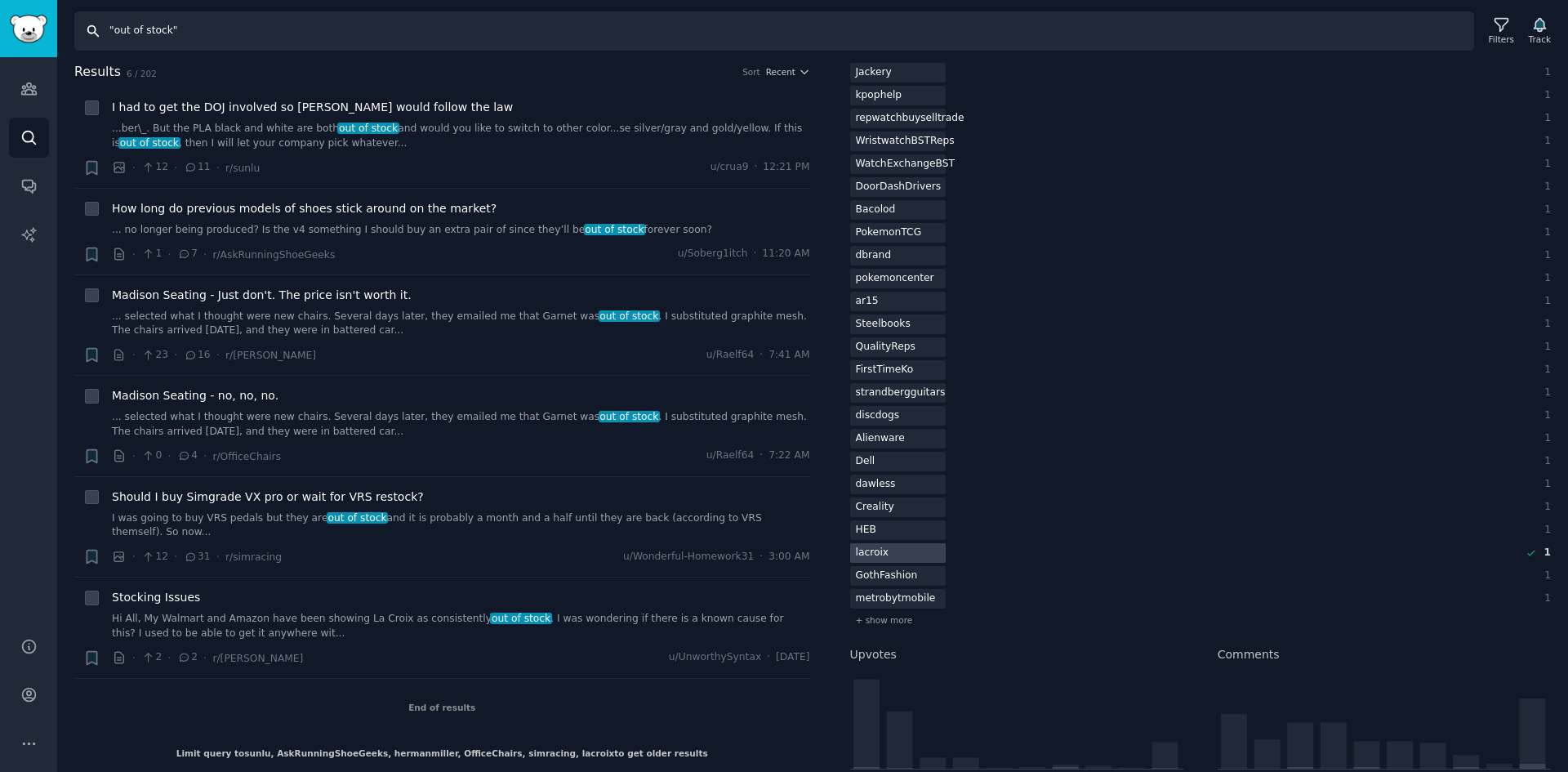
drag, startPoint x: 165, startPoint y: 31, endPoint x: 114, endPoint y: 33, distance: 51.0
click at [114, 33] on input ""out of stock"" at bounding box center [775, 31] width 1400 height 39
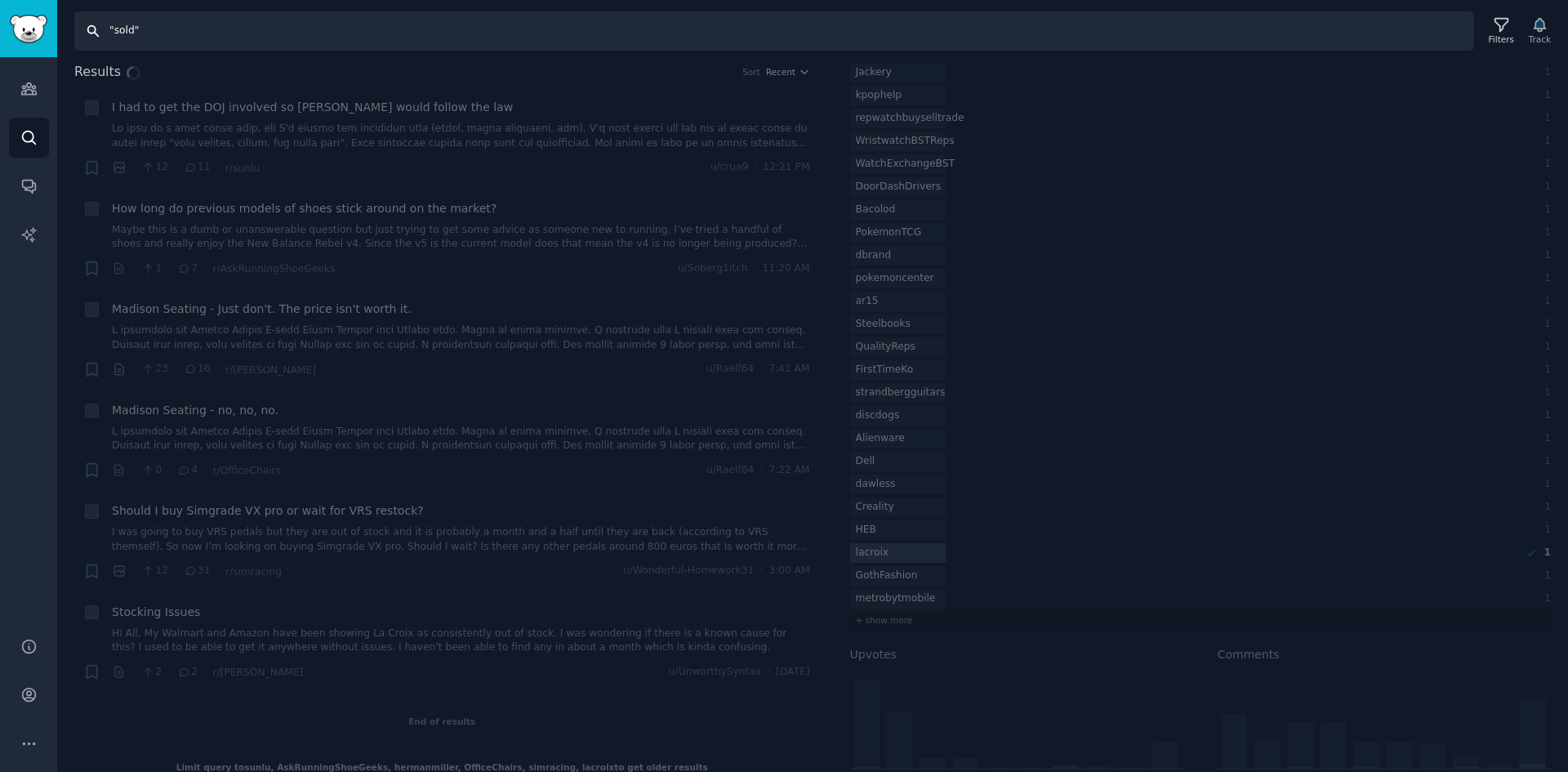
click at [130, 26] on input ""sold"" at bounding box center [775, 31] width 1400 height 39
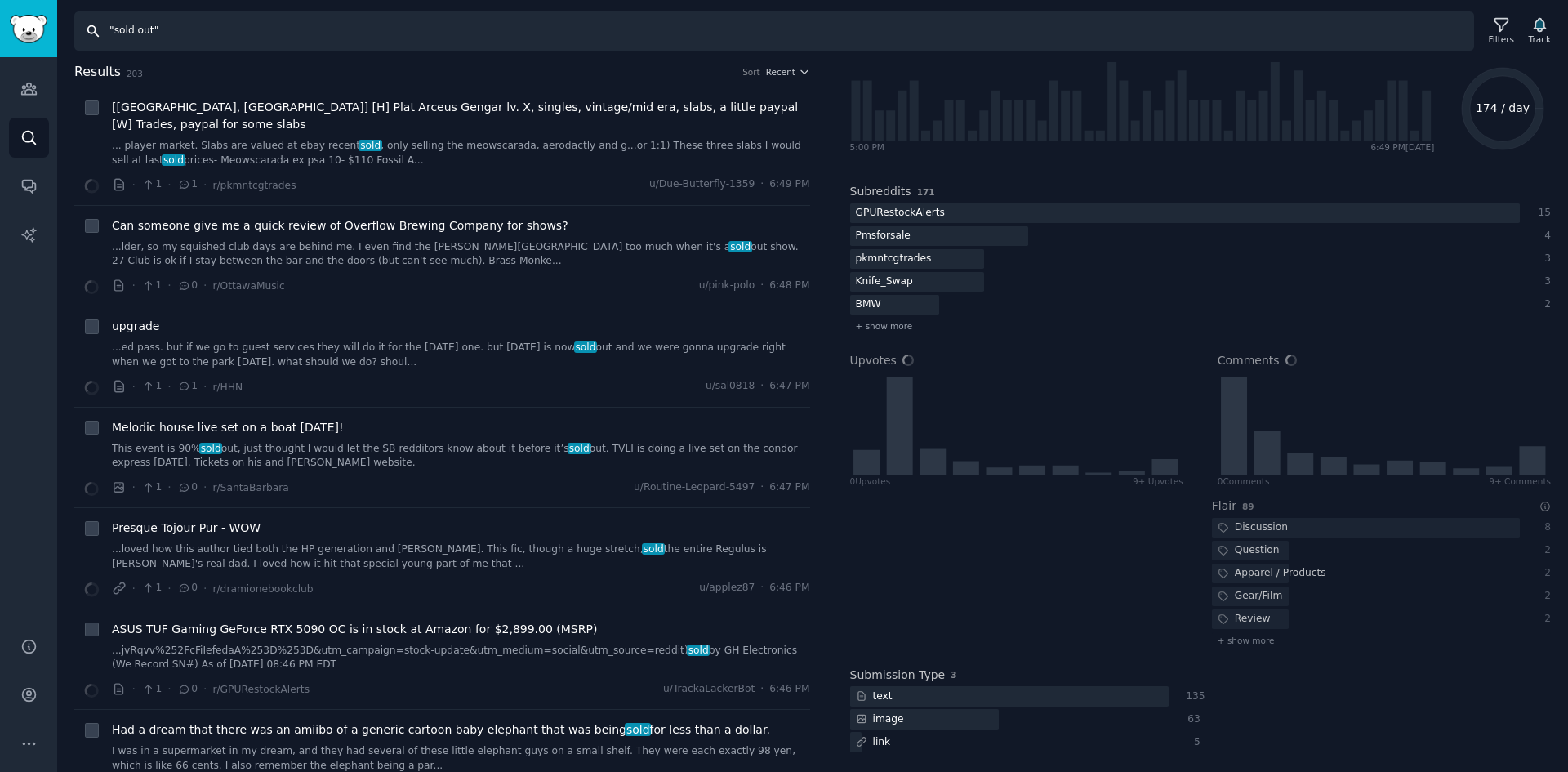
scroll to position [118, 0]
type input ""sold out""
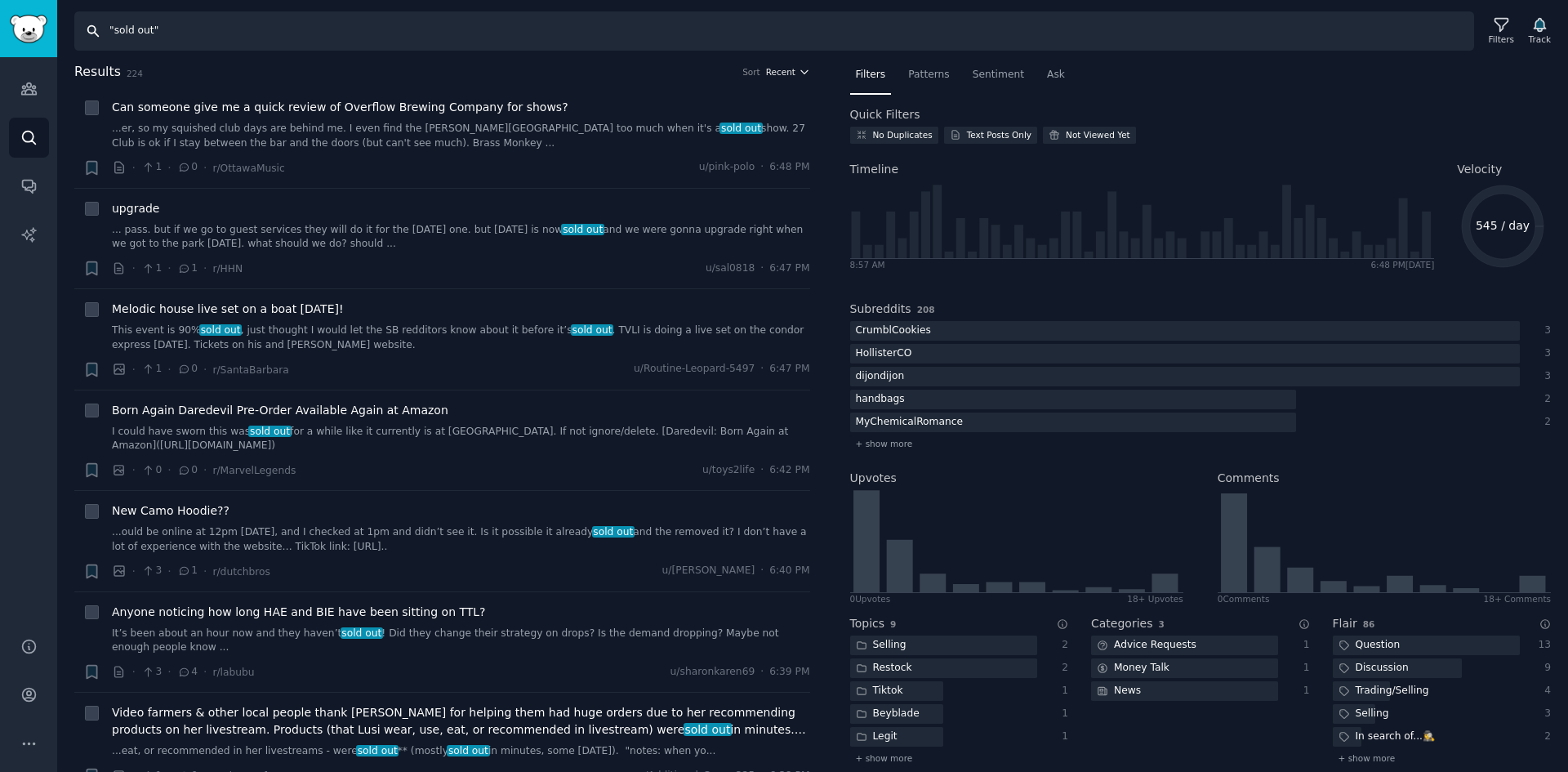
click at [782, 77] on span "Recent" at bounding box center [781, 72] width 29 height 12
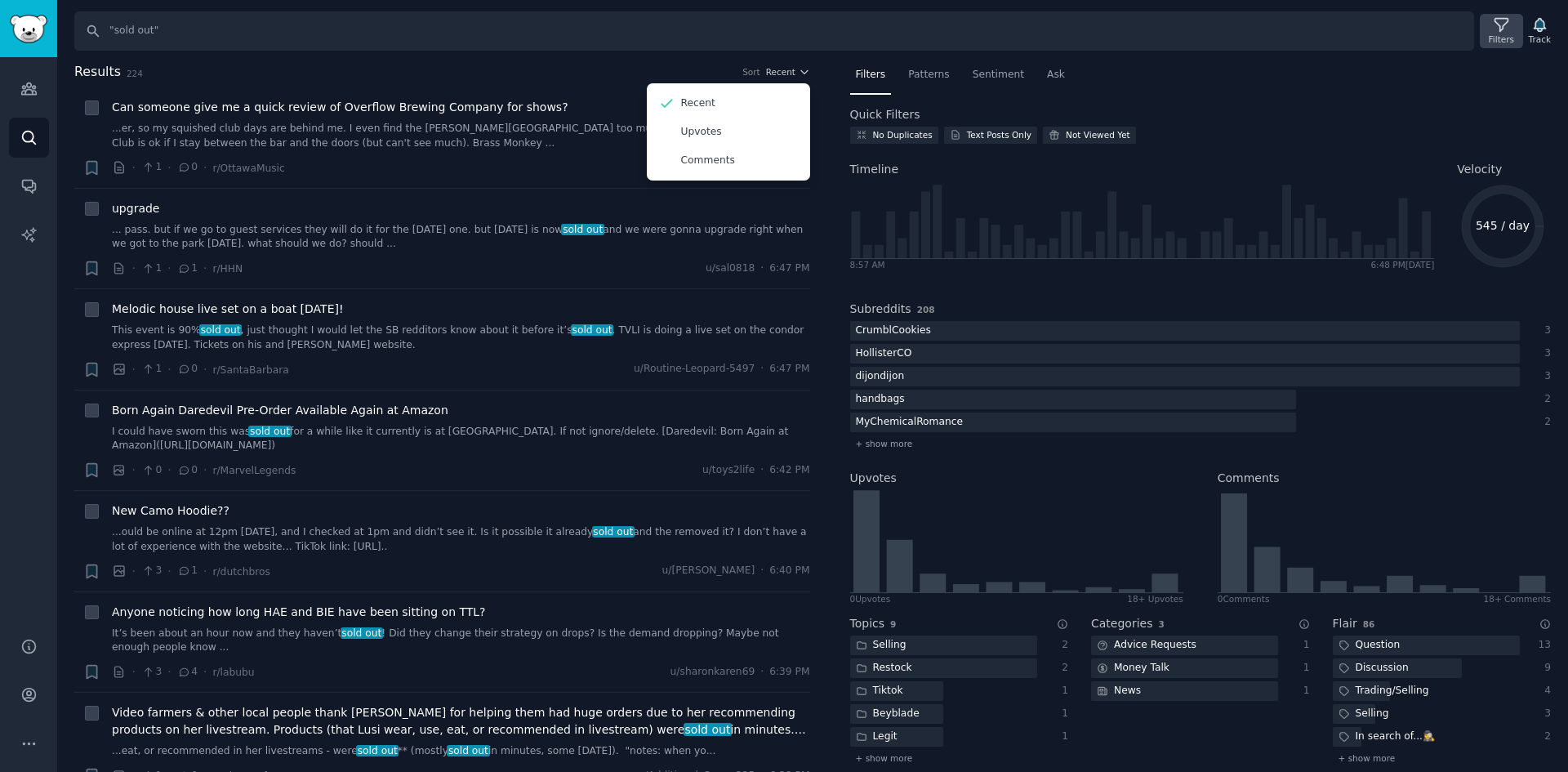
click at [1500, 31] on icon at bounding box center [1501, 25] width 17 height 17
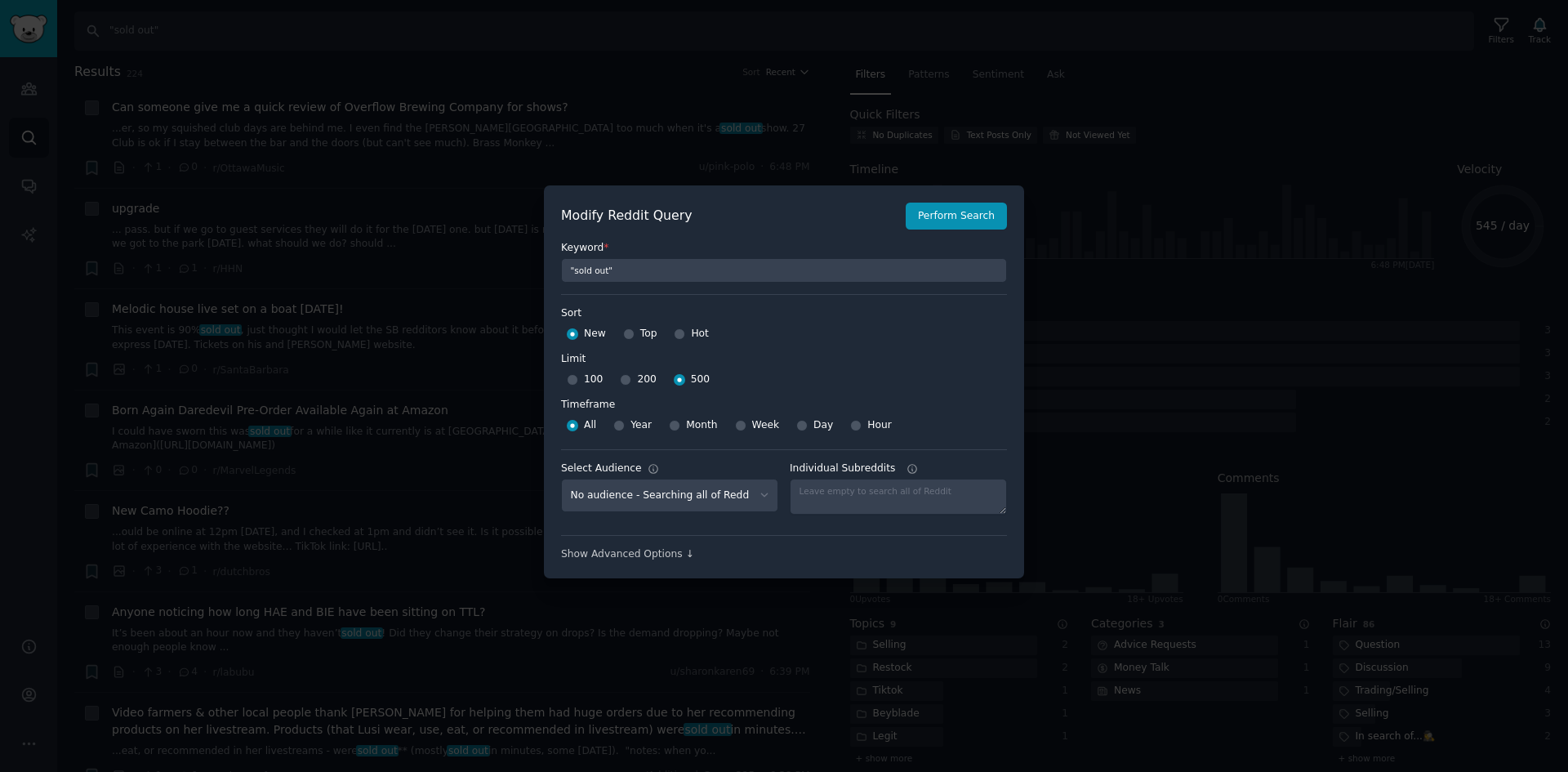
scroll to position [12, 0]
click at [949, 198] on div "Modify Reddit Query Perform Search Keyword * "sold out" Sort Sort New Top Hot L…" at bounding box center [784, 381] width 481 height 394
click at [946, 207] on button "Perform Search" at bounding box center [956, 215] width 101 height 27
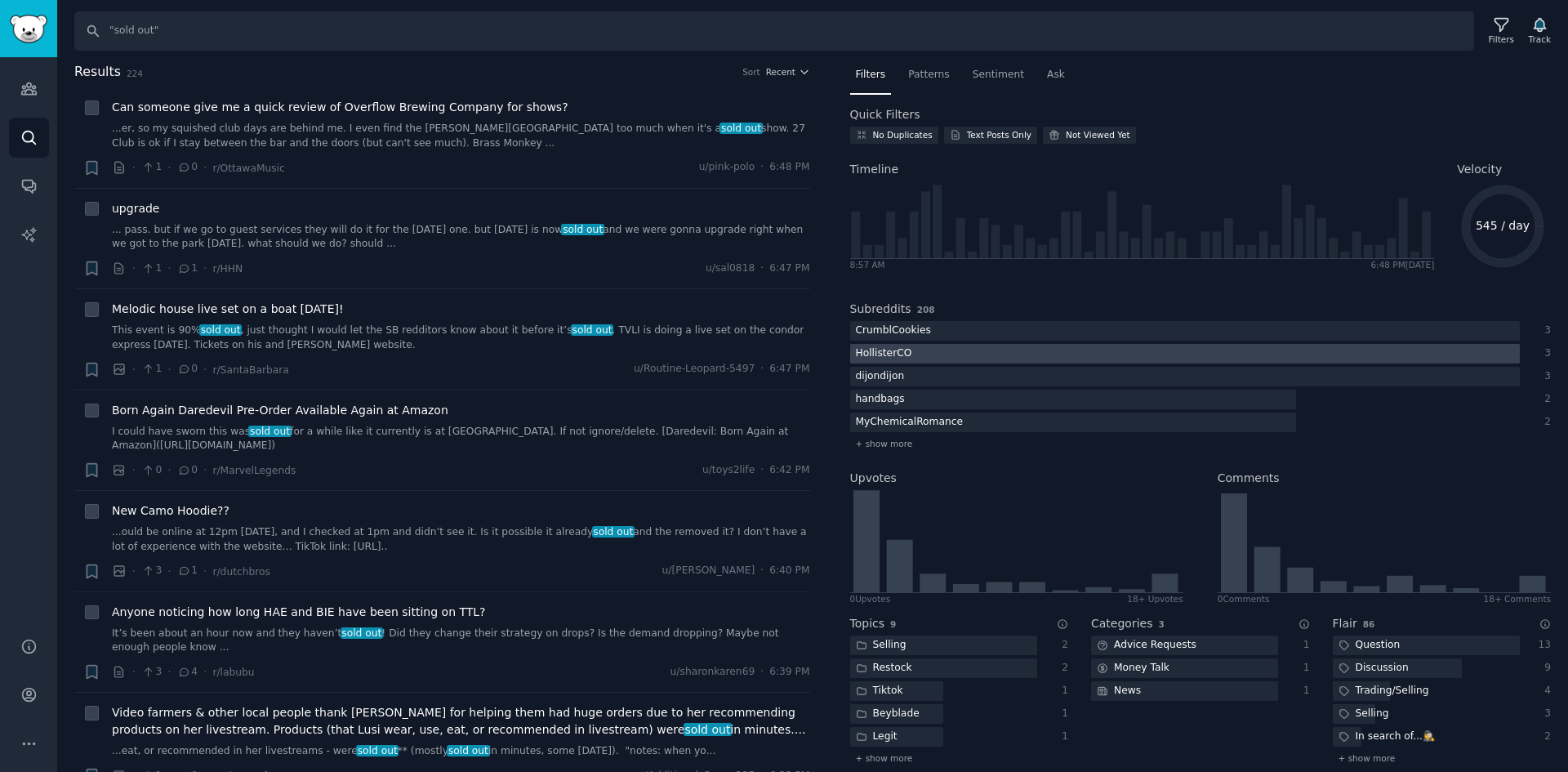
click at [906, 358] on div "HollisterCO" at bounding box center [884, 354] width 68 height 21
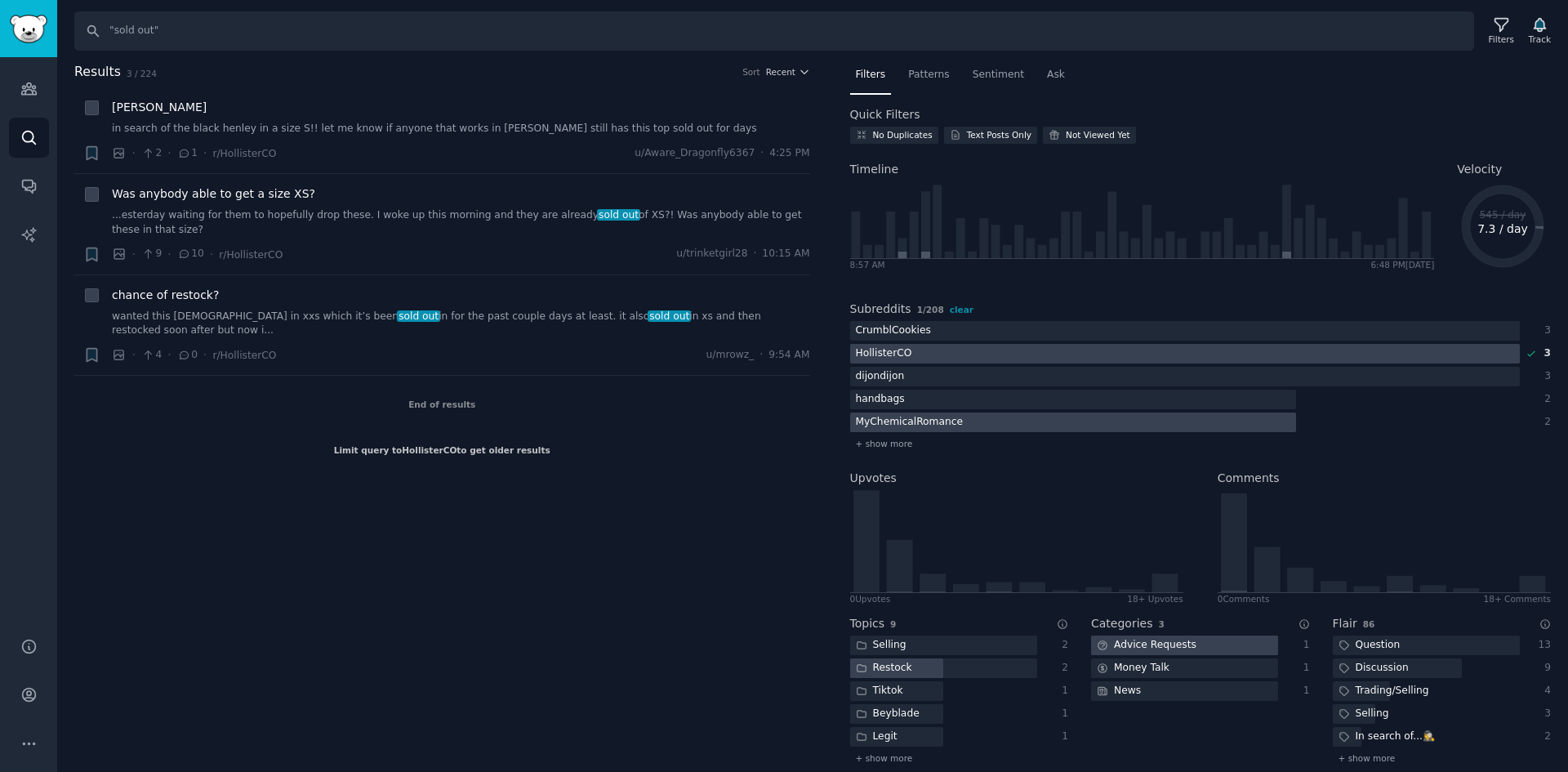
drag, startPoint x: 917, startPoint y: 346, endPoint x: 904, endPoint y: 426, distance: 81.0
click at [916, 348] on div at bounding box center [1185, 354] width 670 height 21
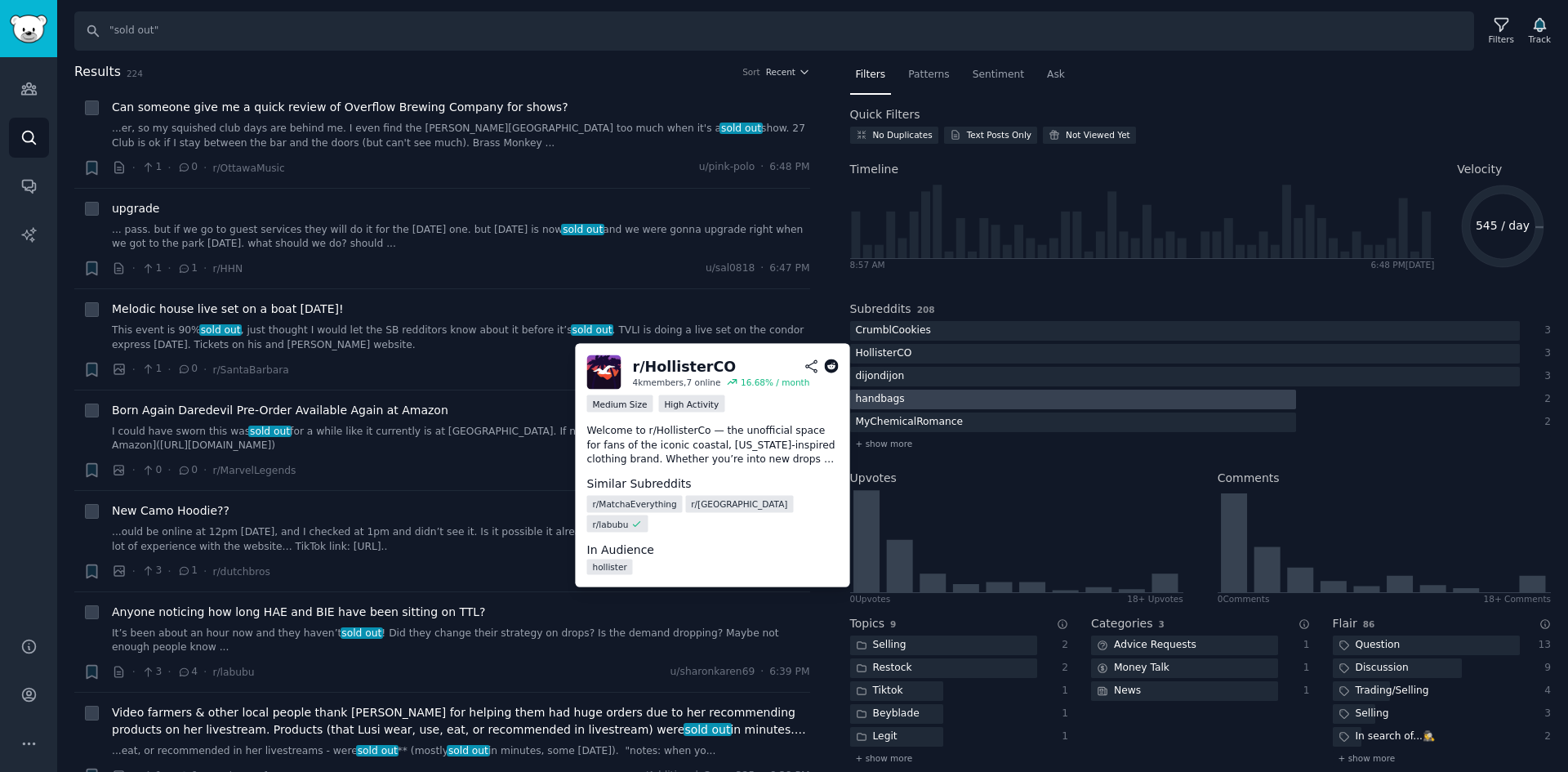
click at [902, 402] on div "handbags" at bounding box center [881, 399] width 61 height 21
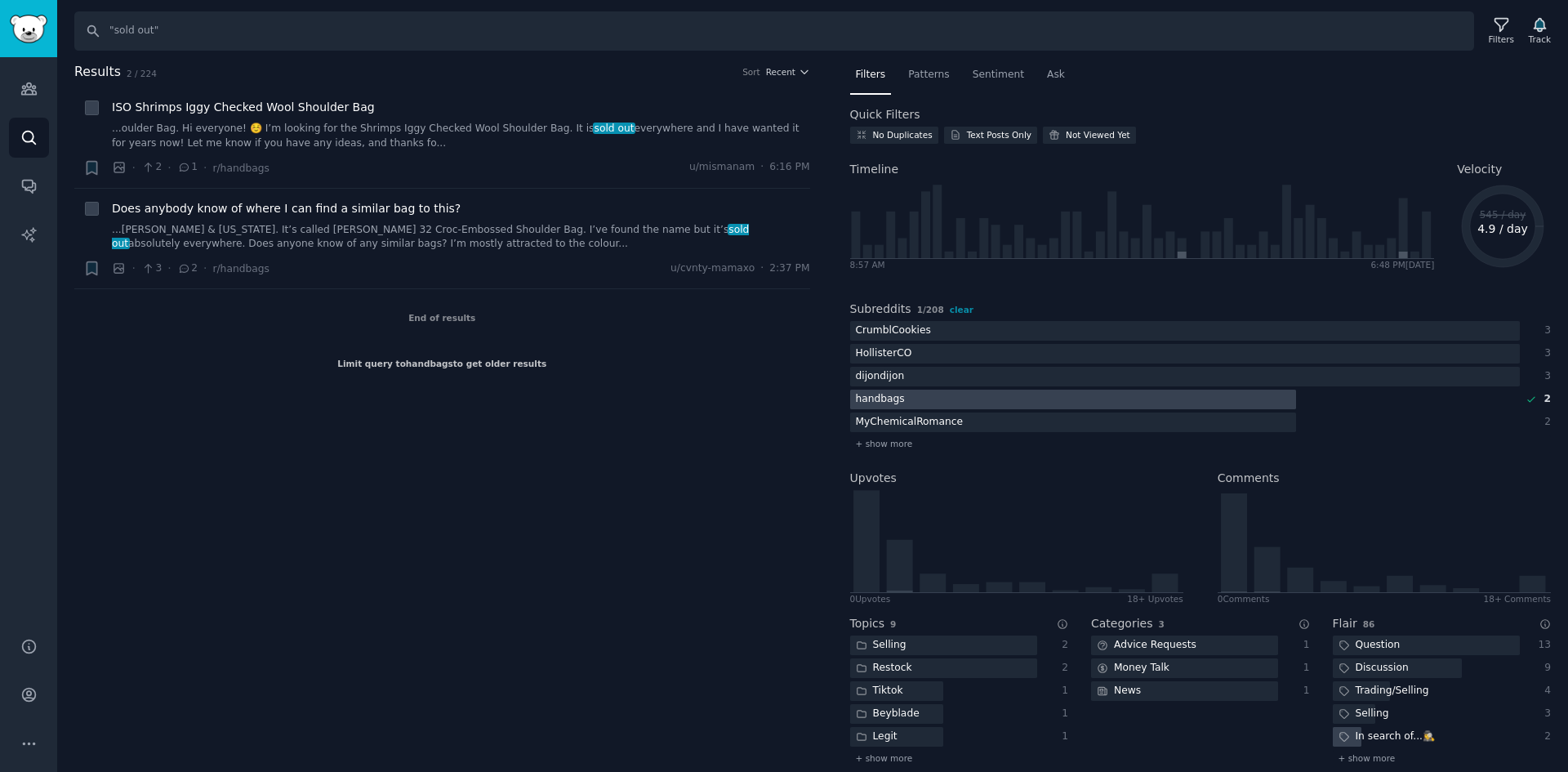
click at [279, 548] on div "Results 2 / 224 Sort Recent + ISO Shrimps Iggy Checked Wool Shoulder Bag ...oul…" at bounding box center [454, 417] width 759 height 711
click at [885, 393] on div "handbags" at bounding box center [881, 399] width 61 height 21
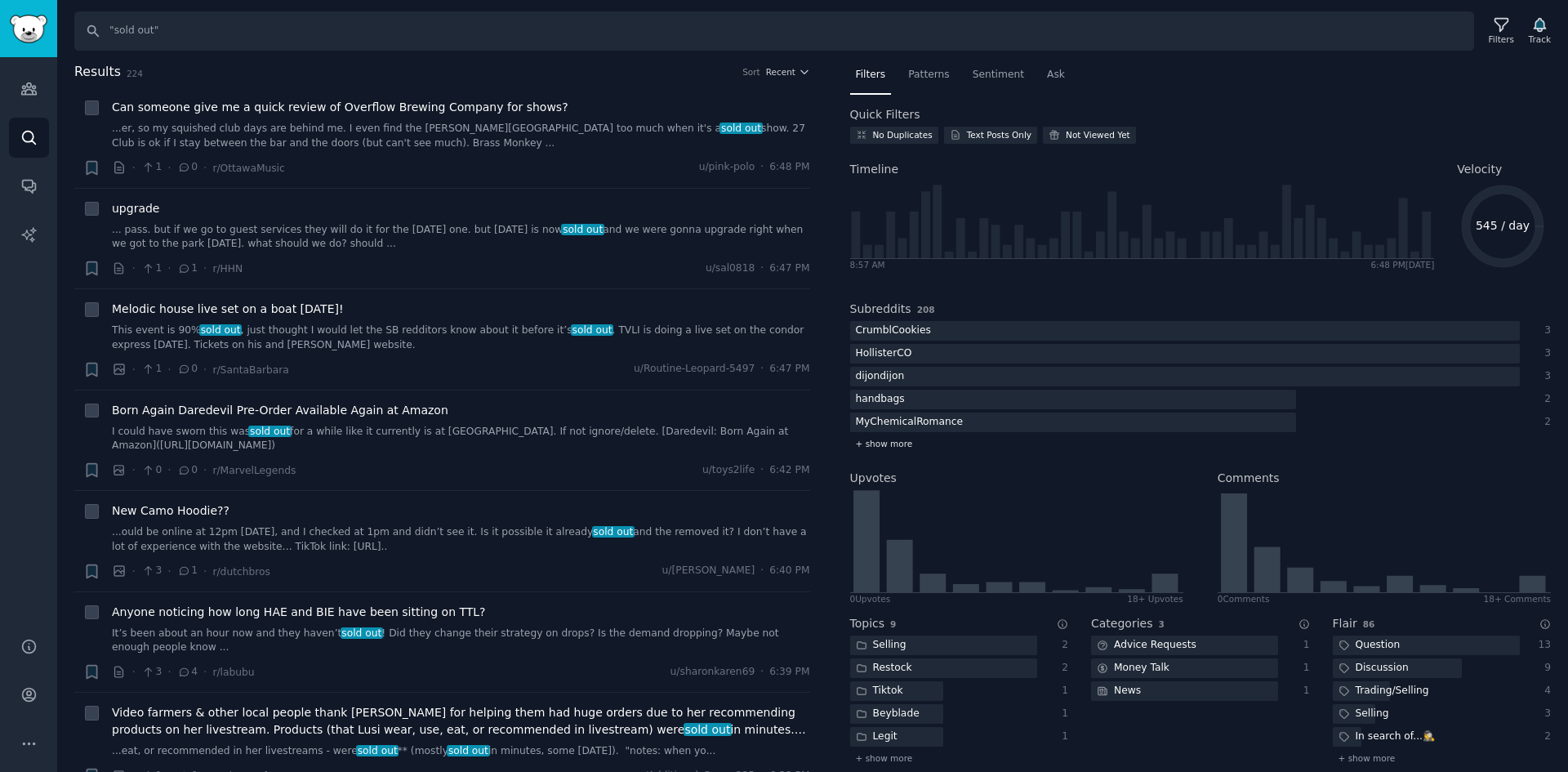
click at [896, 438] on span "+ show more" at bounding box center [885, 443] width 57 height 12
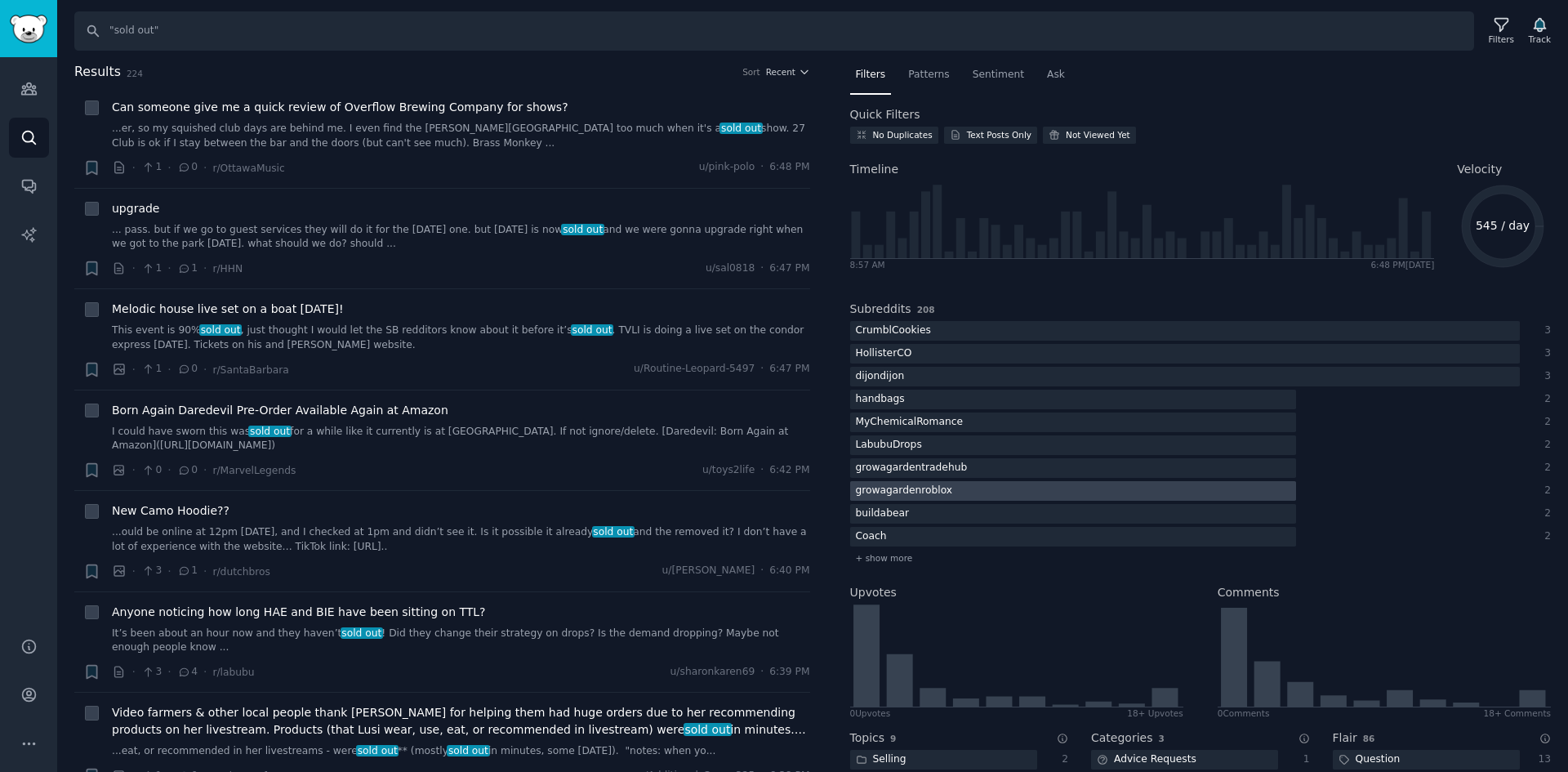
scroll to position [81, 0]
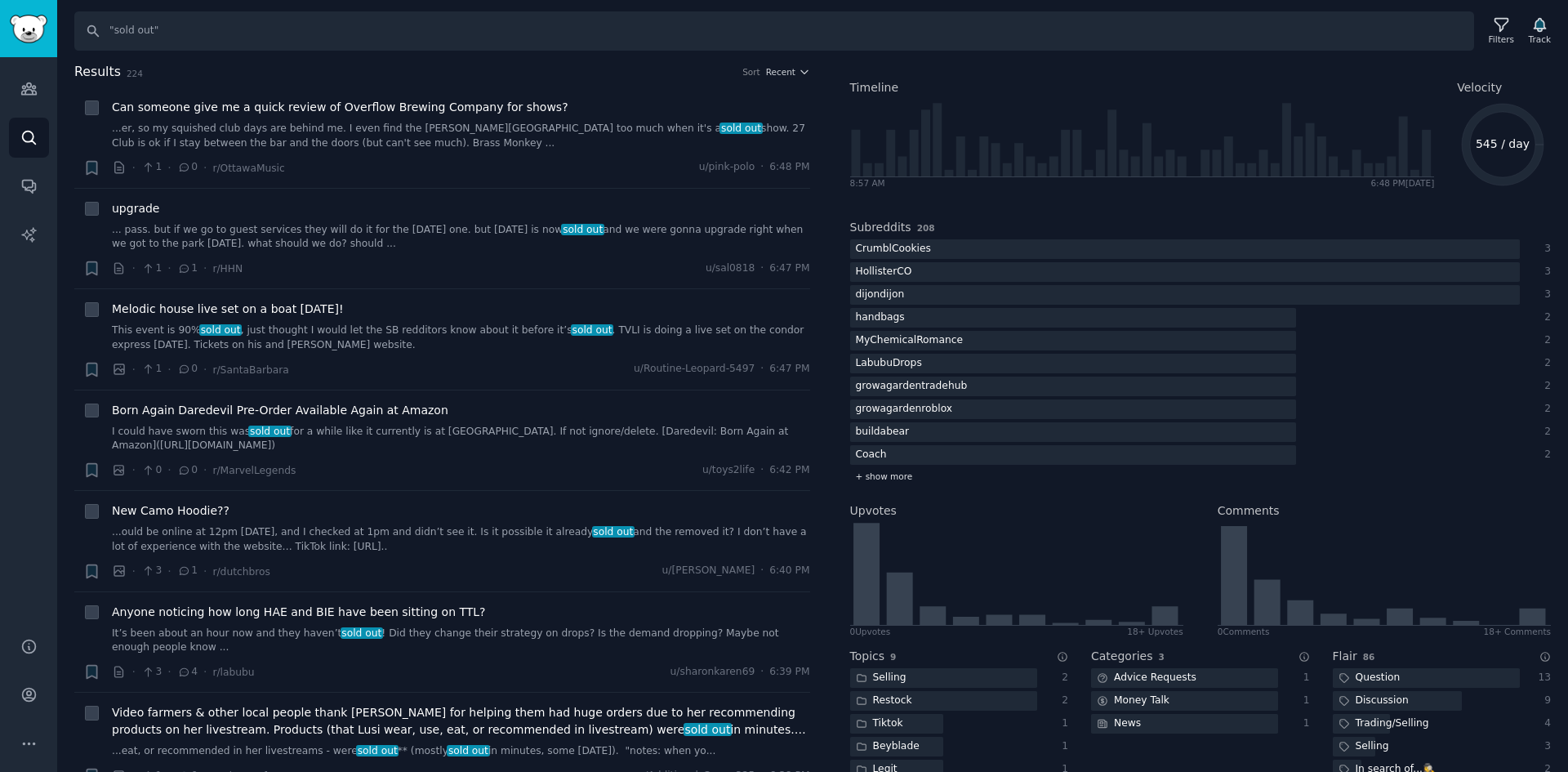
click at [891, 475] on span "+ show more" at bounding box center [885, 477] width 57 height 12
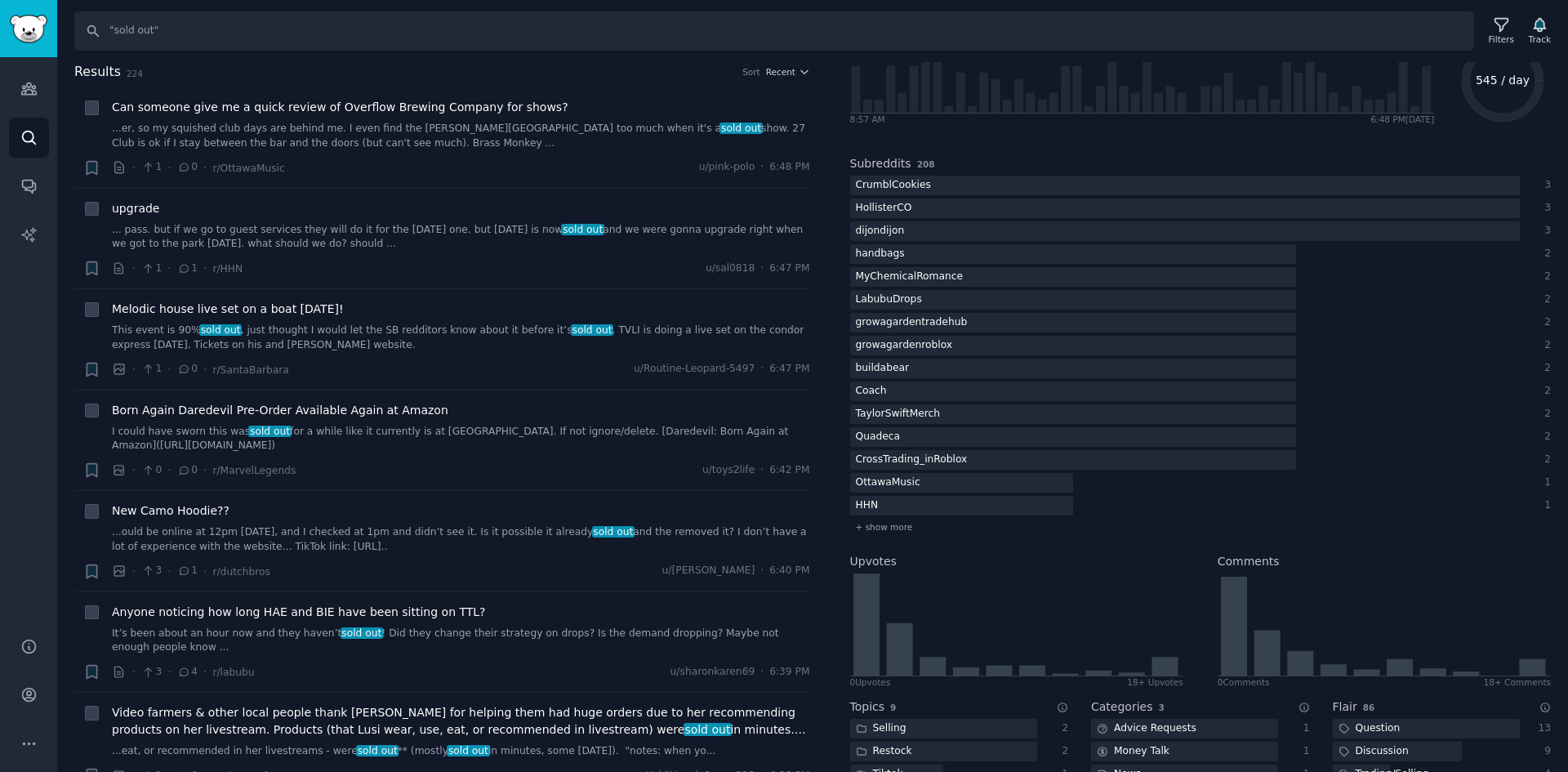
scroll to position [164, 0]
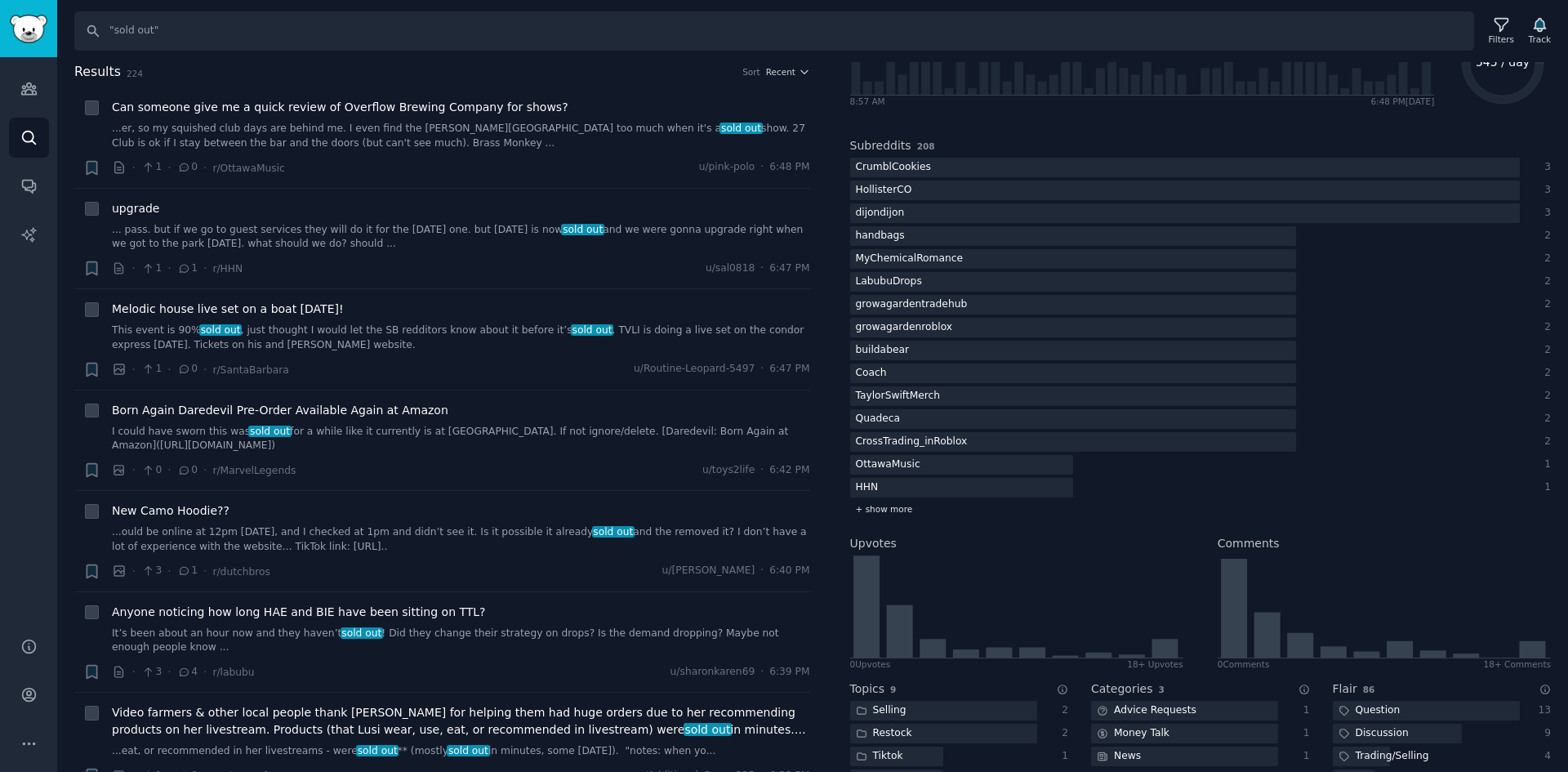
click at [857, 512] on span "+ show more" at bounding box center [885, 509] width 57 height 12
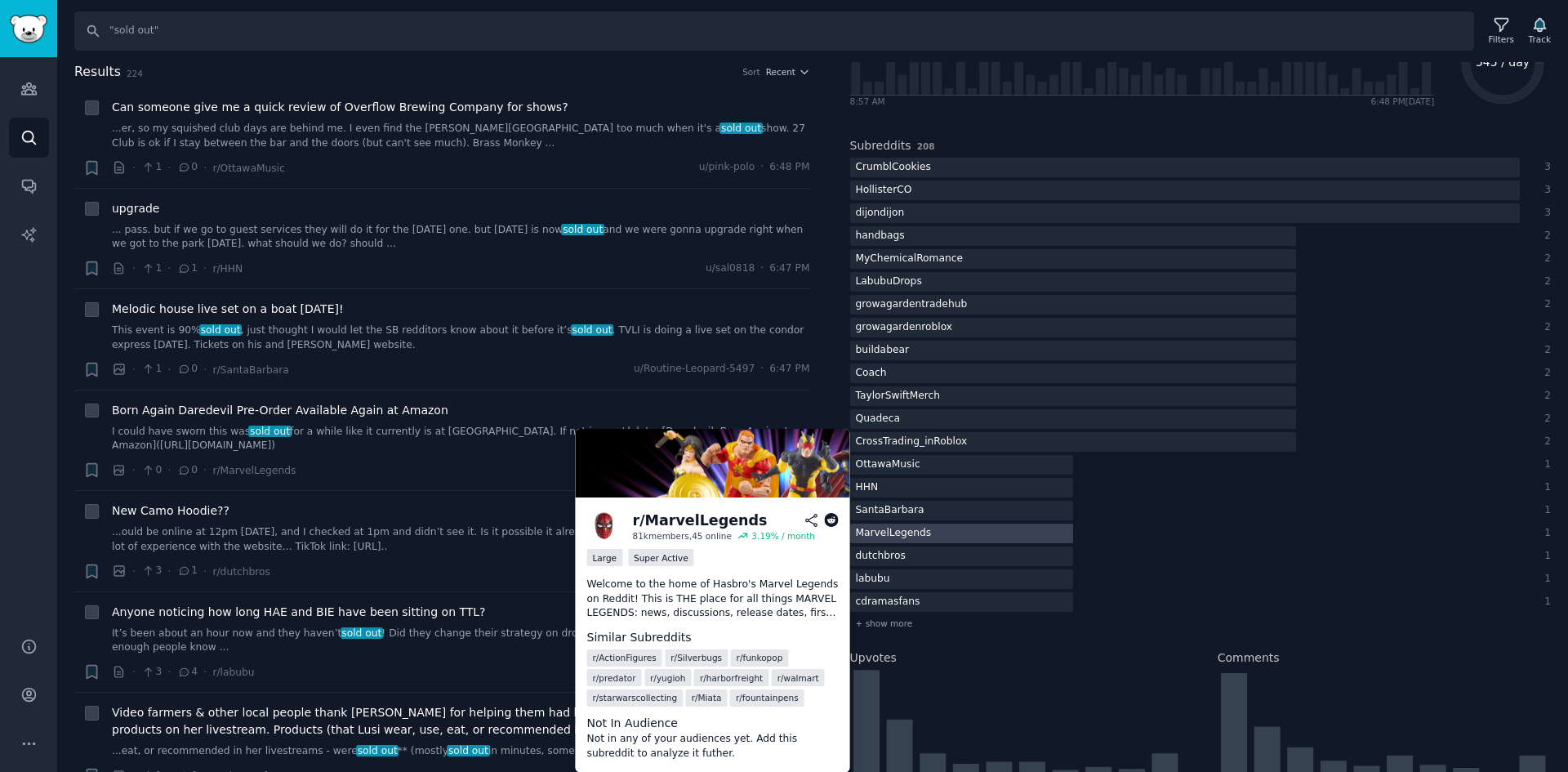
scroll to position [245, 0]
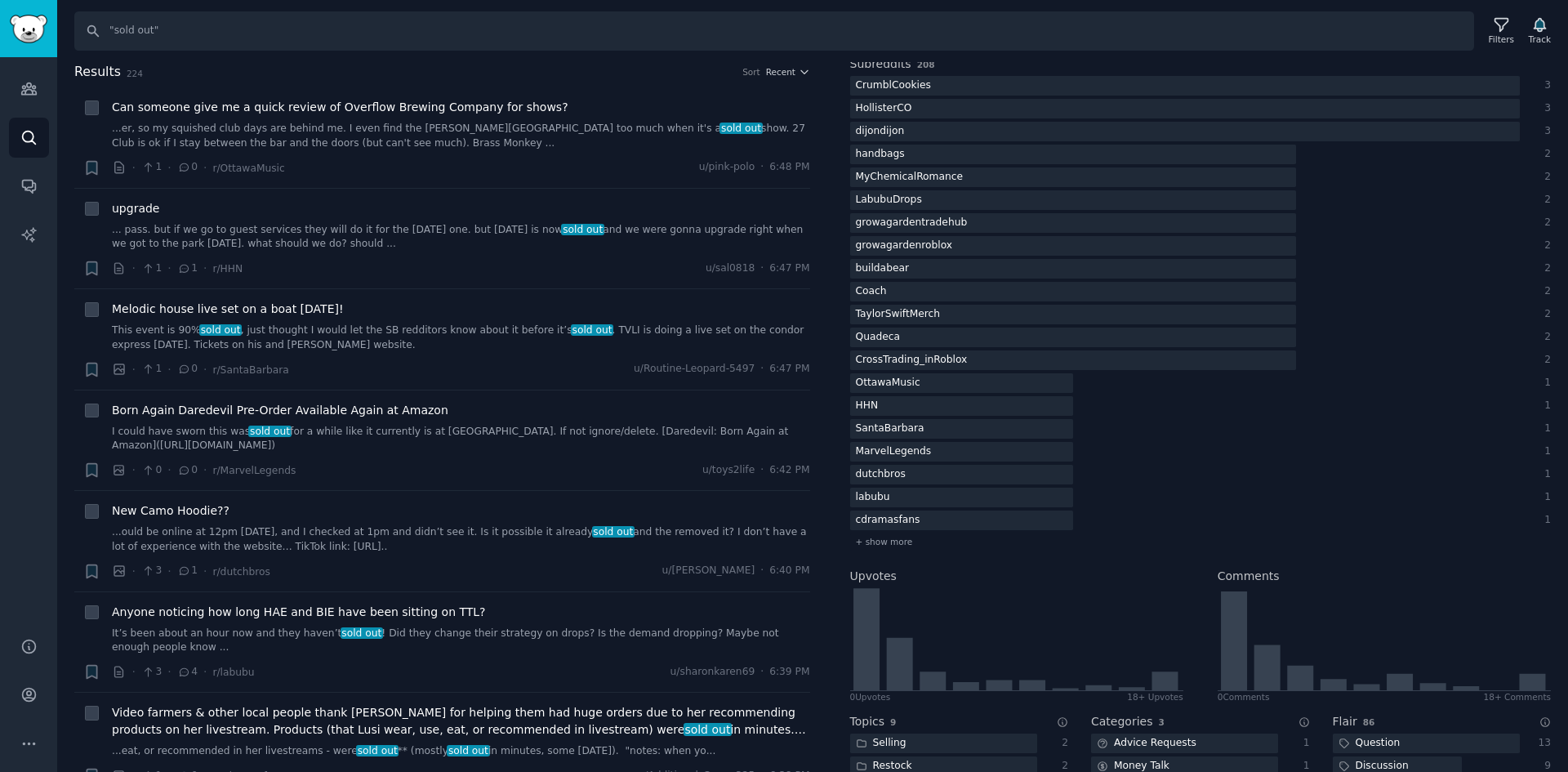
click at [1008, 485] on div "CrumblCookies 3 HollisterCO 3 dijondijon 3 handbags 2 MyChemicalRomance 2 Labub…" at bounding box center [1201, 313] width 702 height 475
click at [1009, 482] on div at bounding box center [961, 475] width 223 height 21
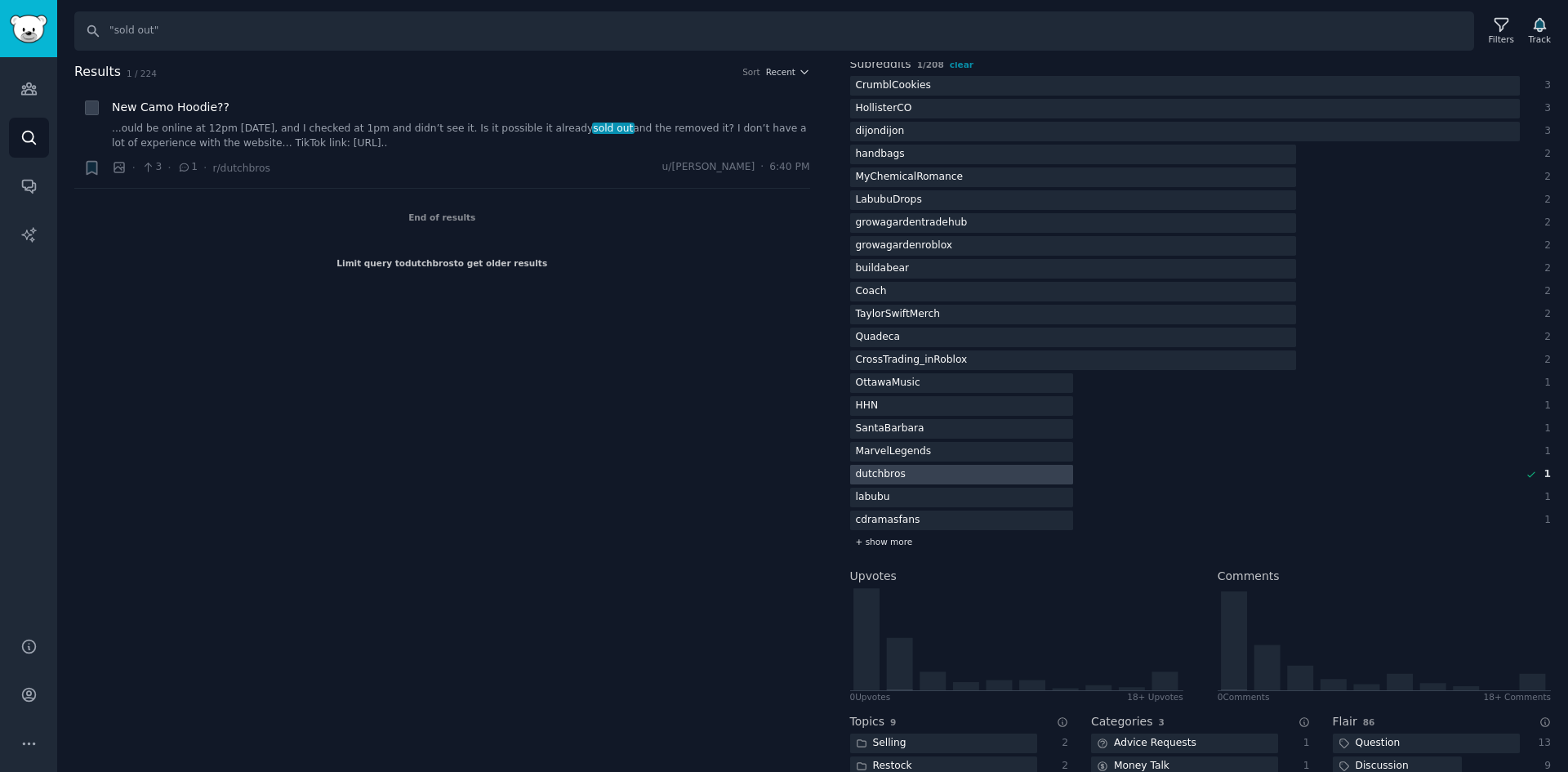
click at [892, 540] on span "+ show more" at bounding box center [885, 541] width 57 height 12
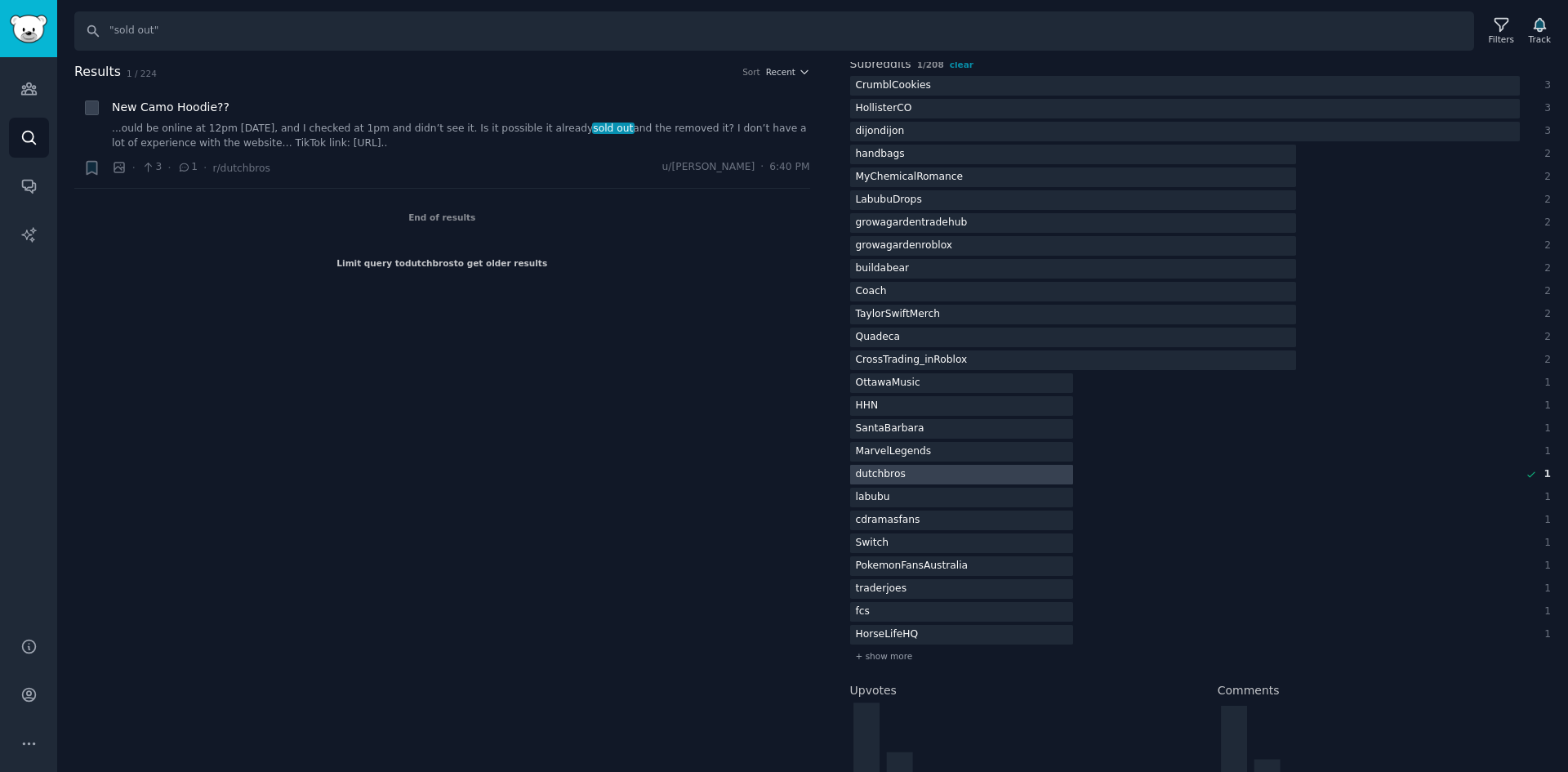
click at [980, 477] on div at bounding box center [961, 475] width 223 height 21
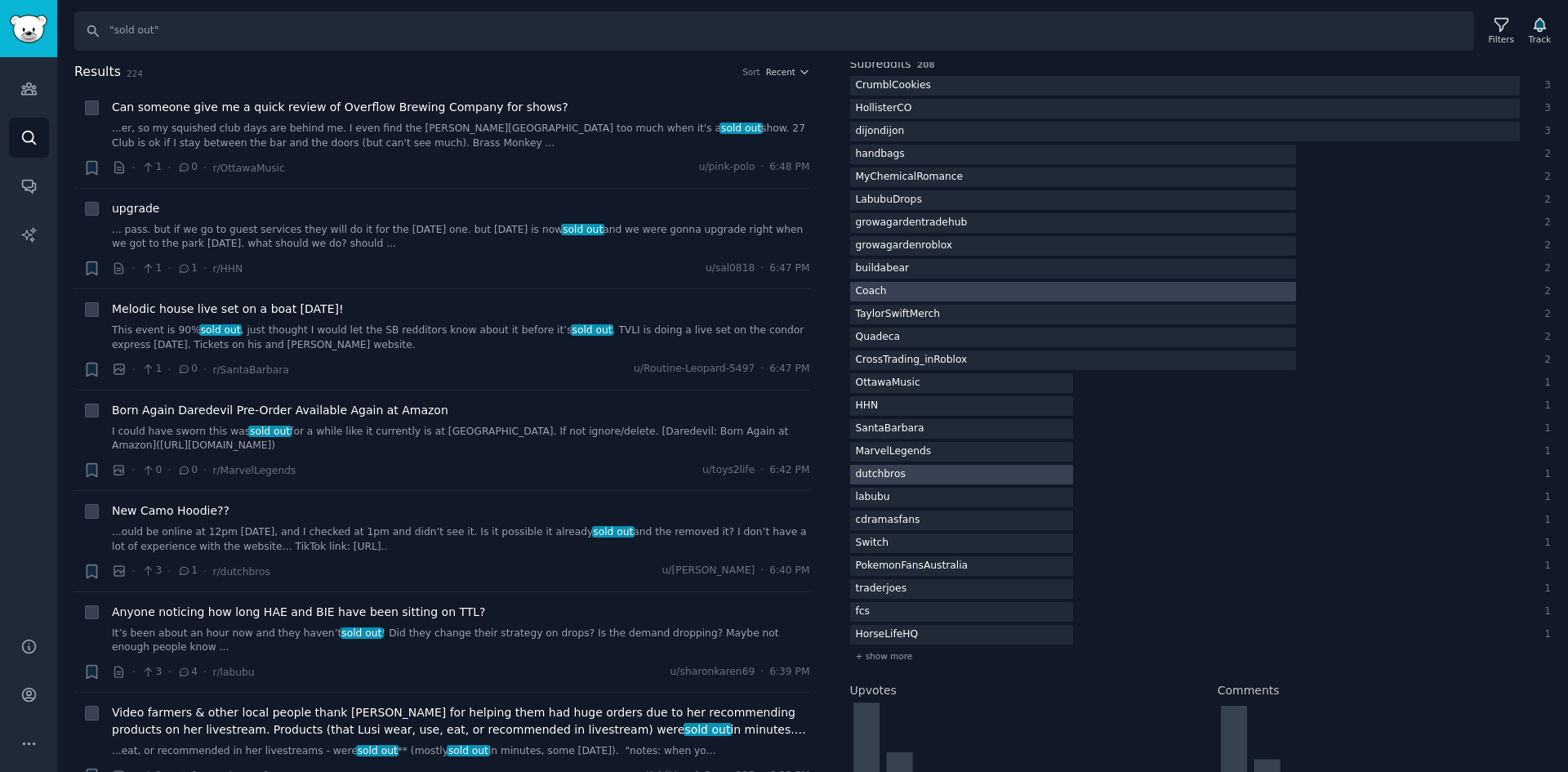
scroll to position [327, 0]
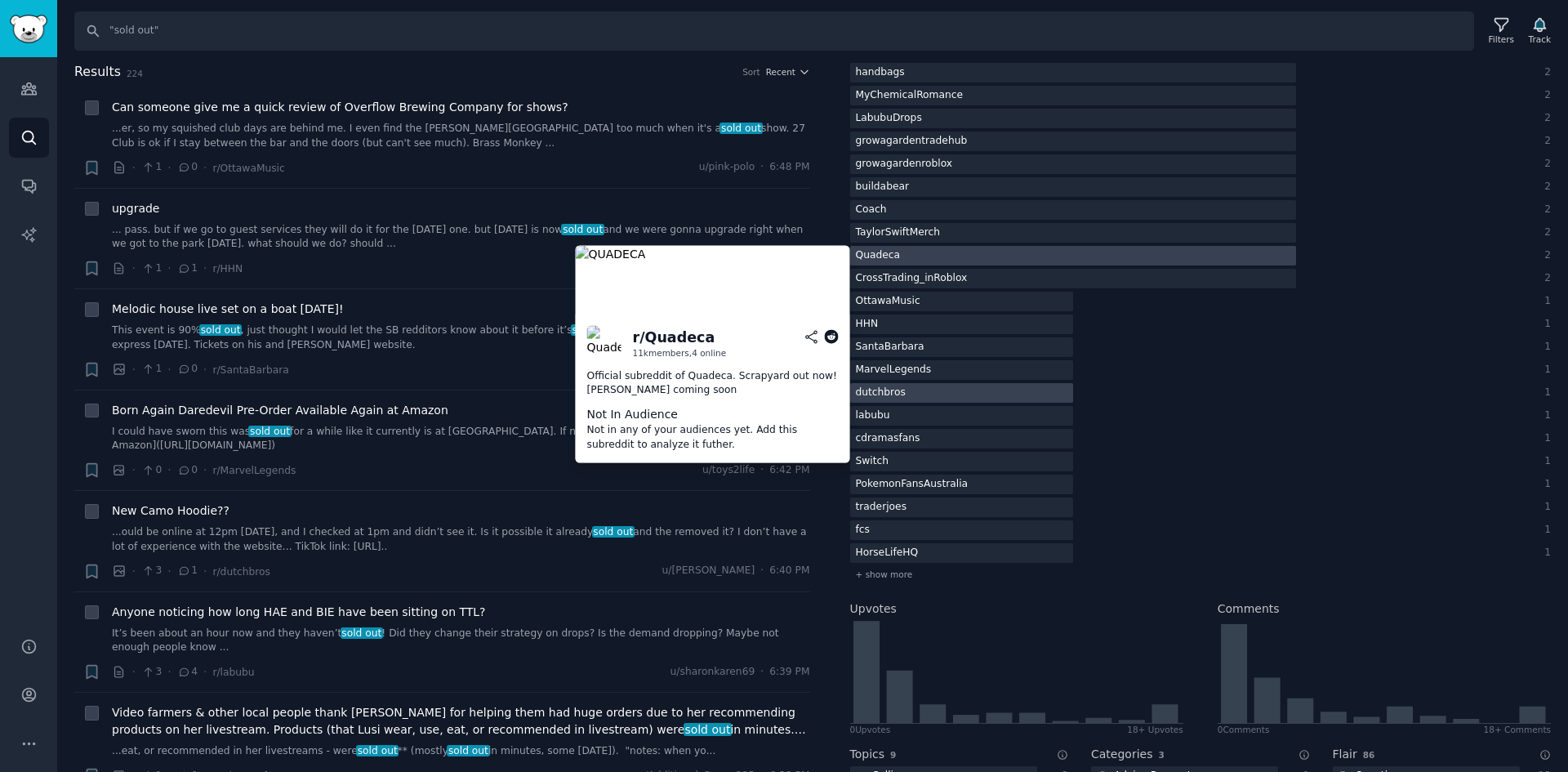
click at [951, 258] on div at bounding box center [1074, 256] width 447 height 21
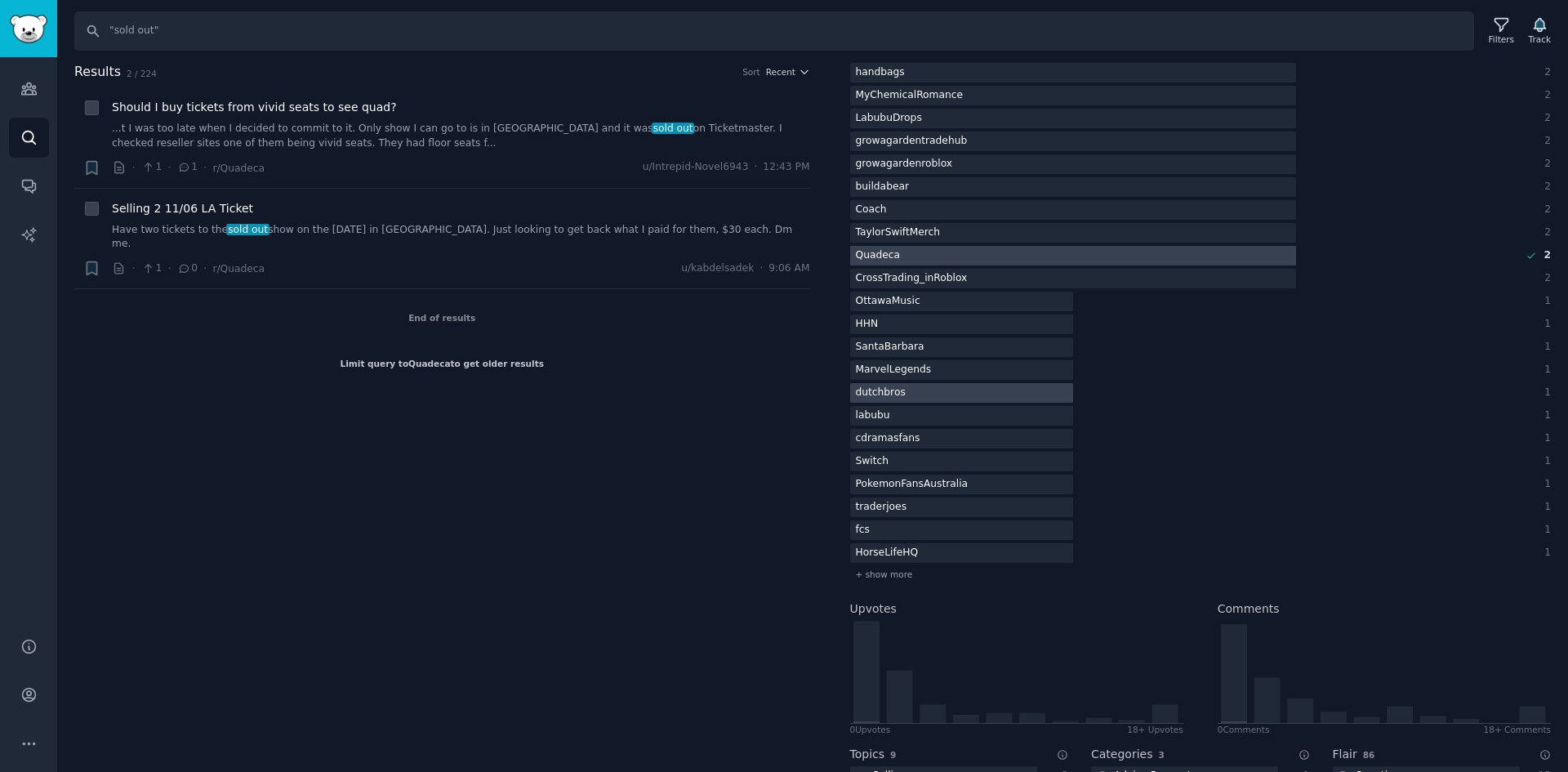
click at [932, 251] on div at bounding box center [1074, 256] width 447 height 21
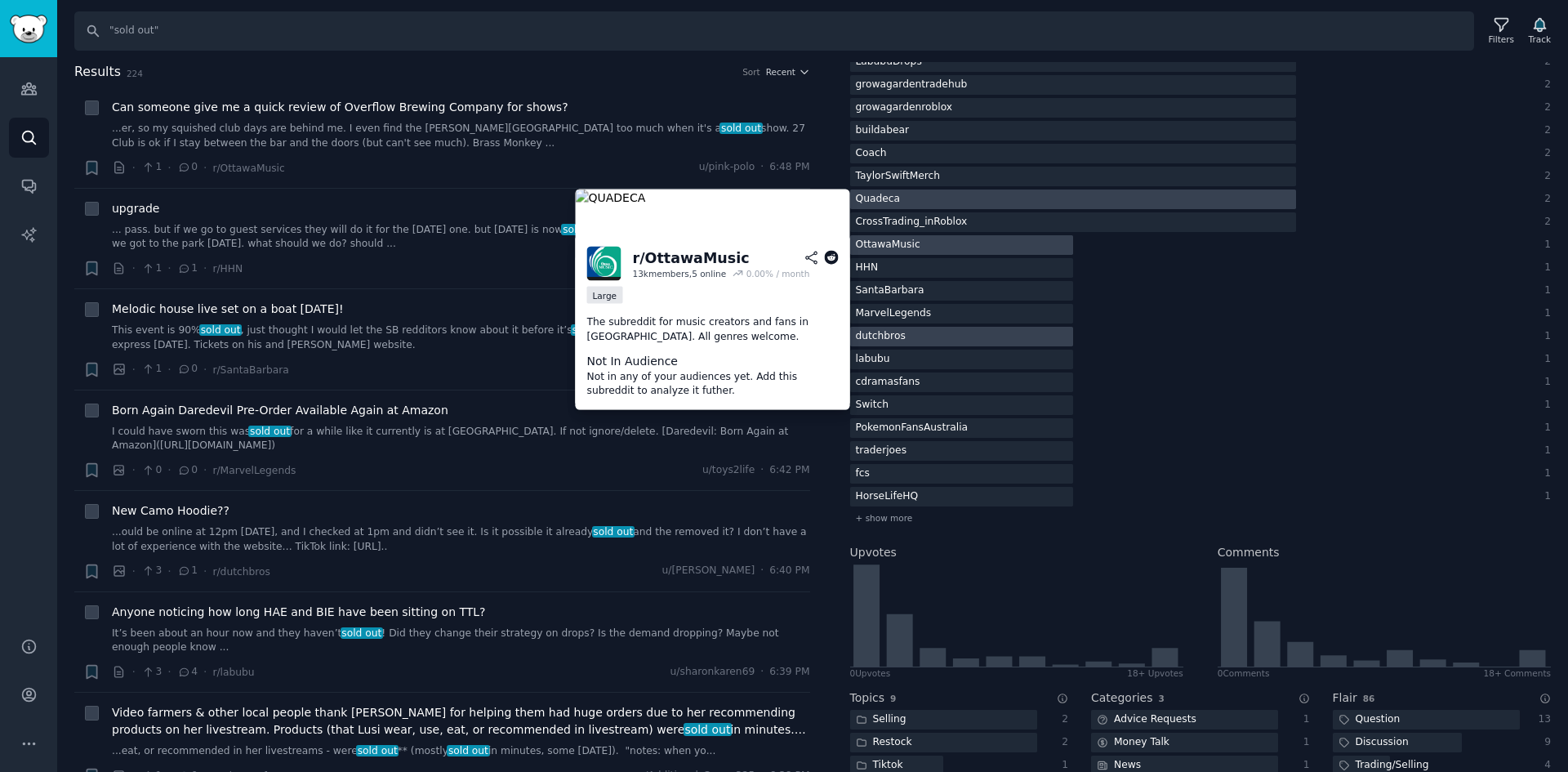
scroll to position [409, 0]
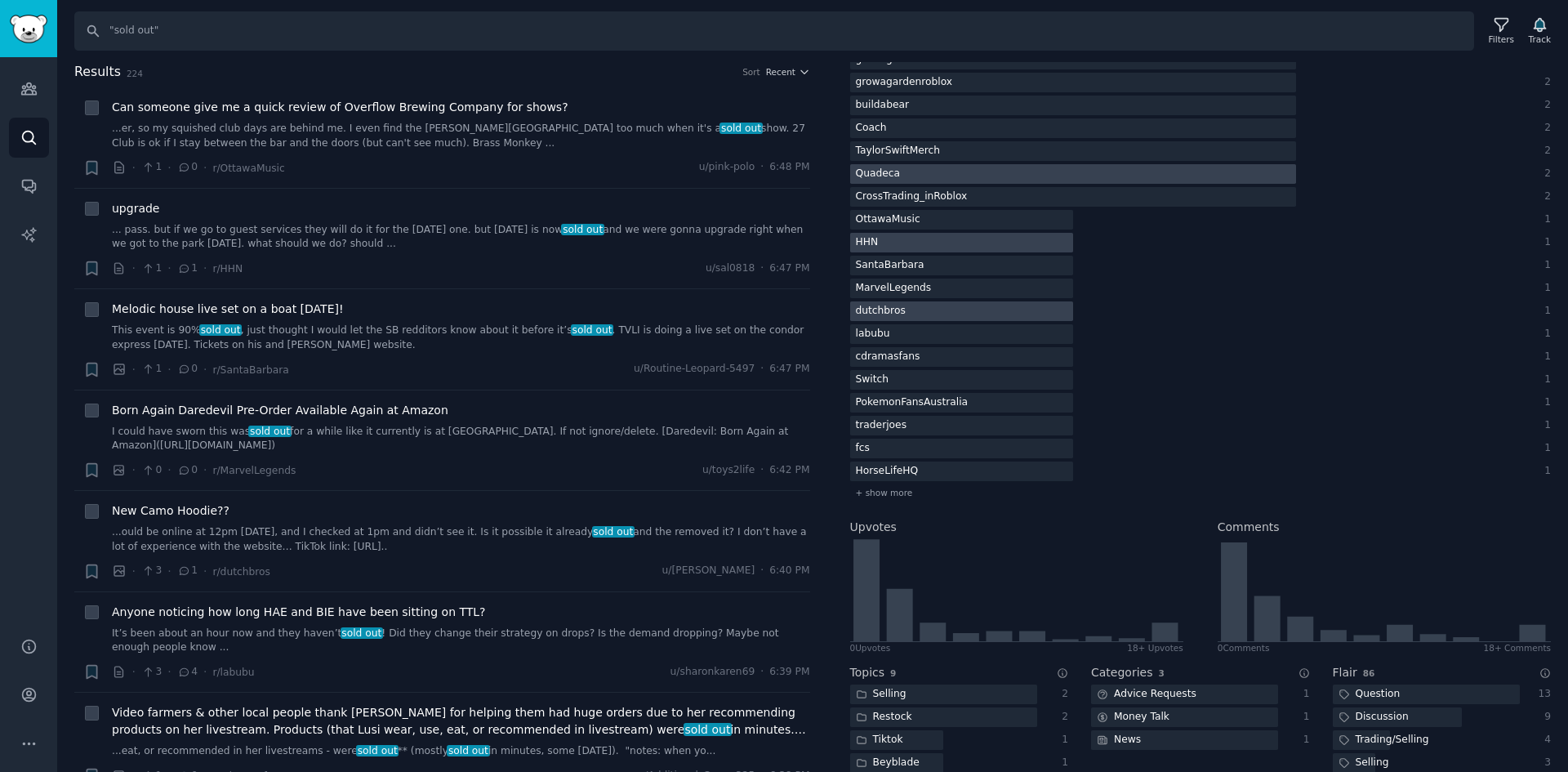
click at [951, 239] on div at bounding box center [961, 242] width 223 height 21
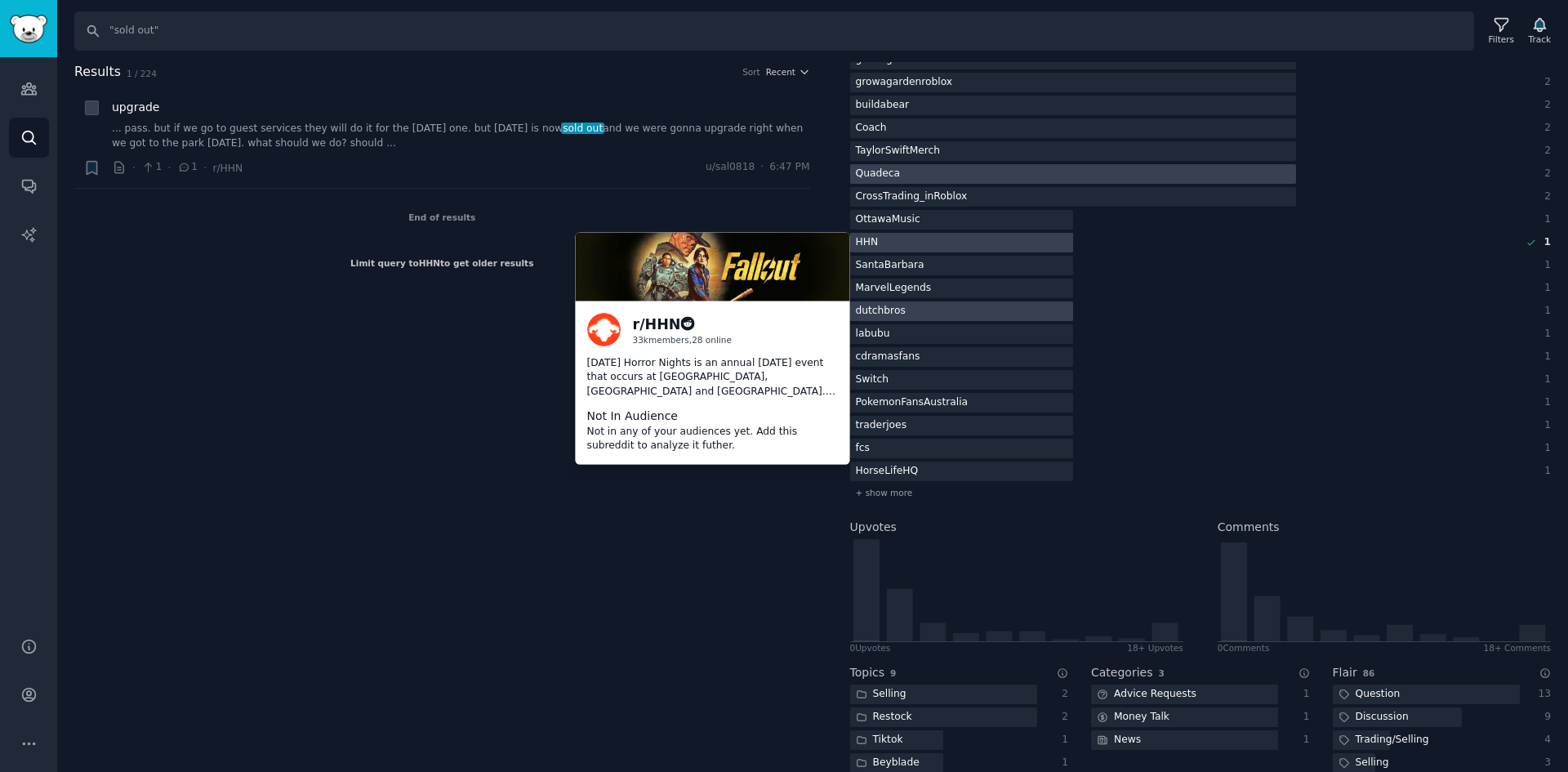
click at [951, 237] on div at bounding box center [961, 242] width 223 height 21
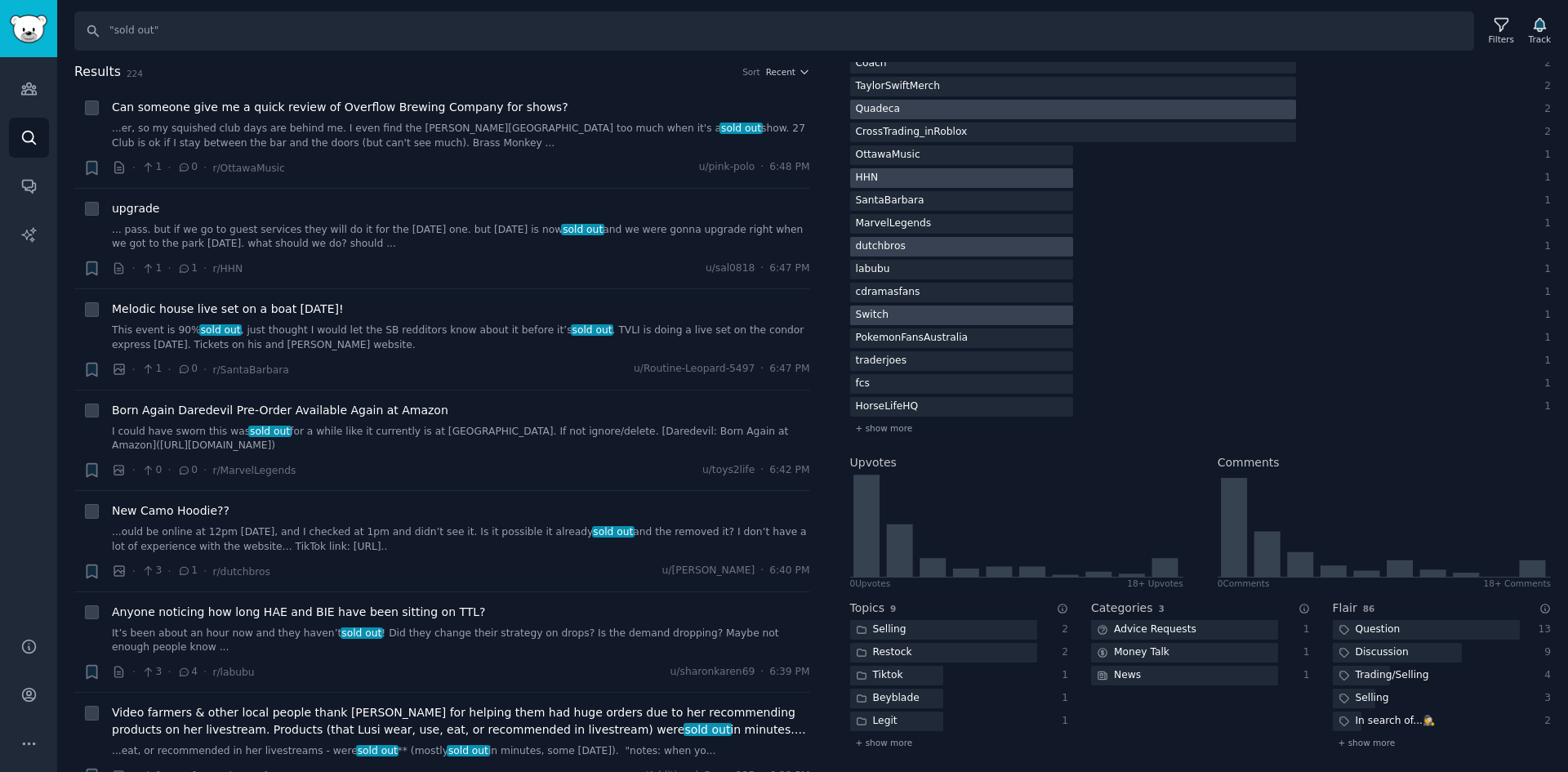
scroll to position [490, 0]
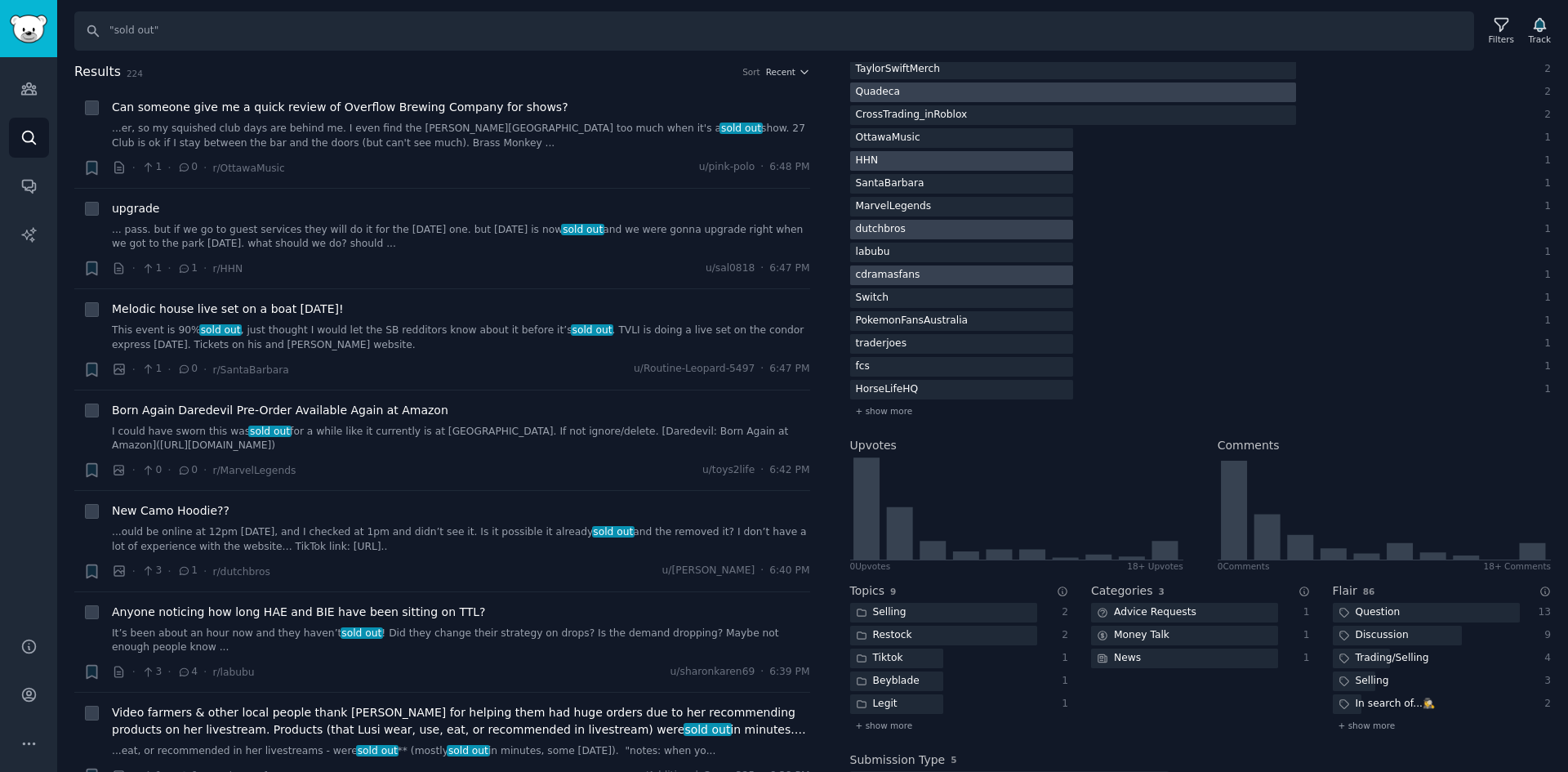
click at [941, 281] on div at bounding box center [961, 276] width 223 height 21
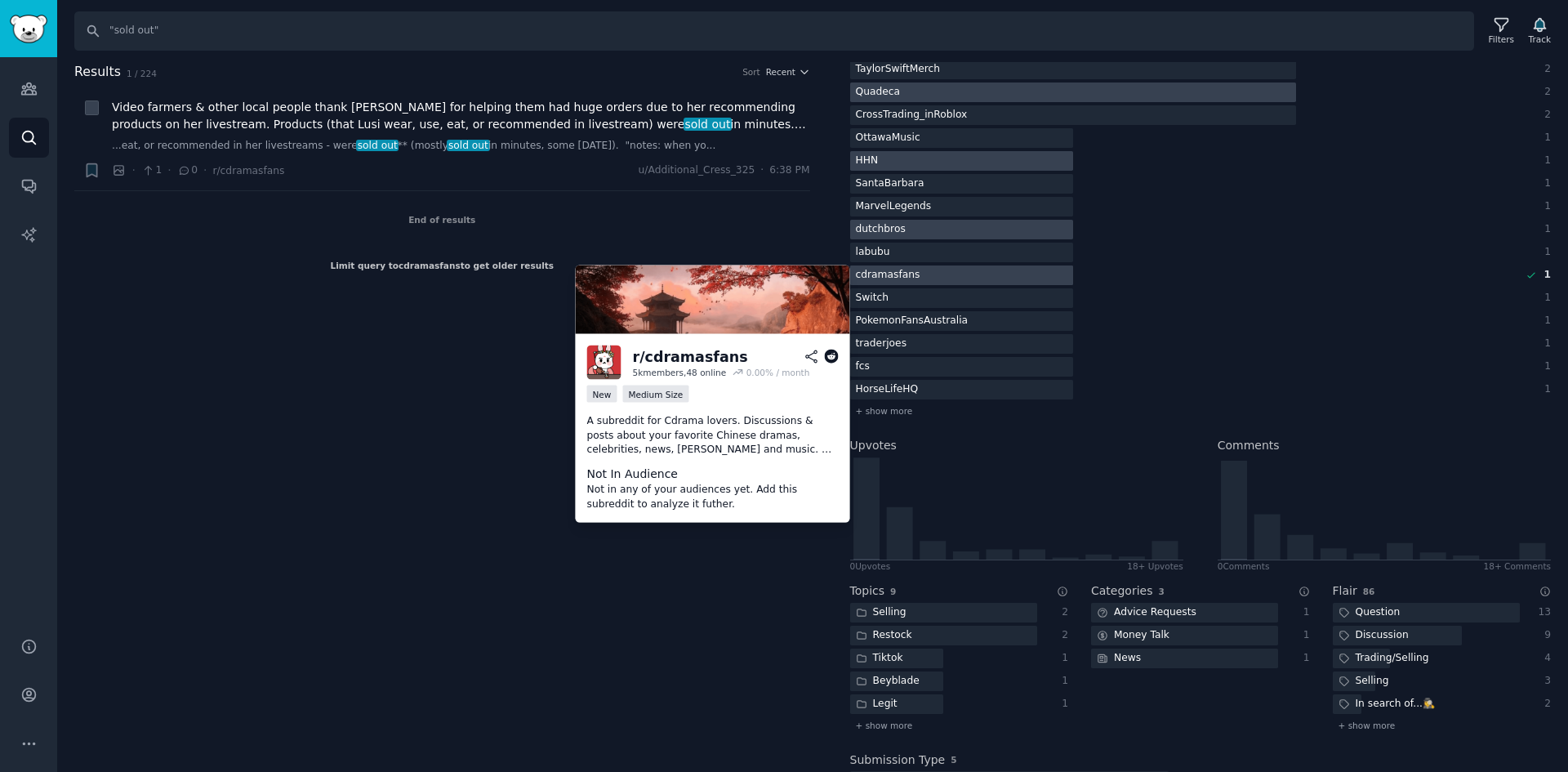
click at [941, 281] on div at bounding box center [961, 276] width 223 height 21
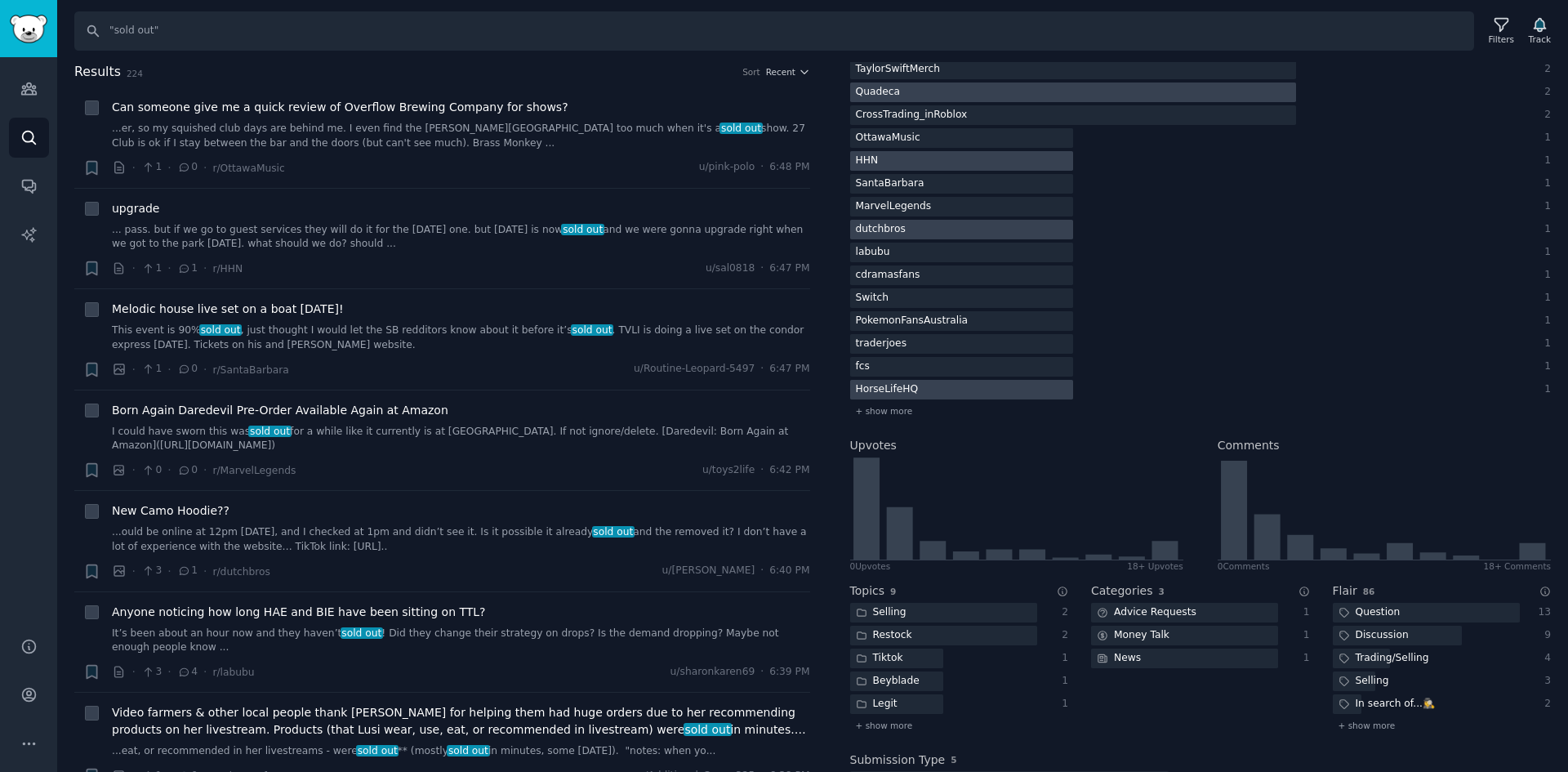
click at [905, 394] on div "HorseLifeHQ" at bounding box center [887, 389] width 75 height 21
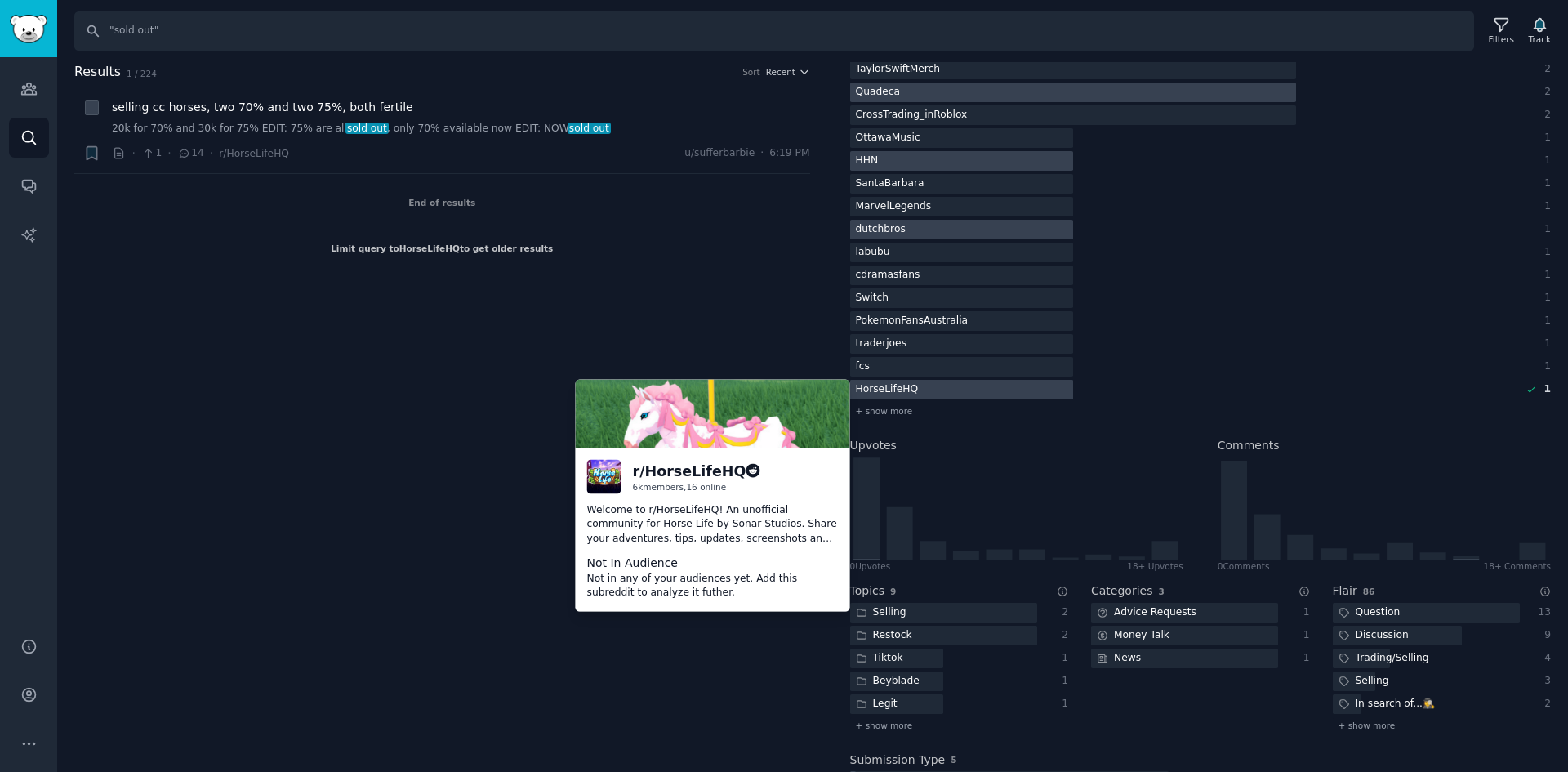
click at [905, 394] on div "HorseLifeHQ" at bounding box center [887, 389] width 75 height 21
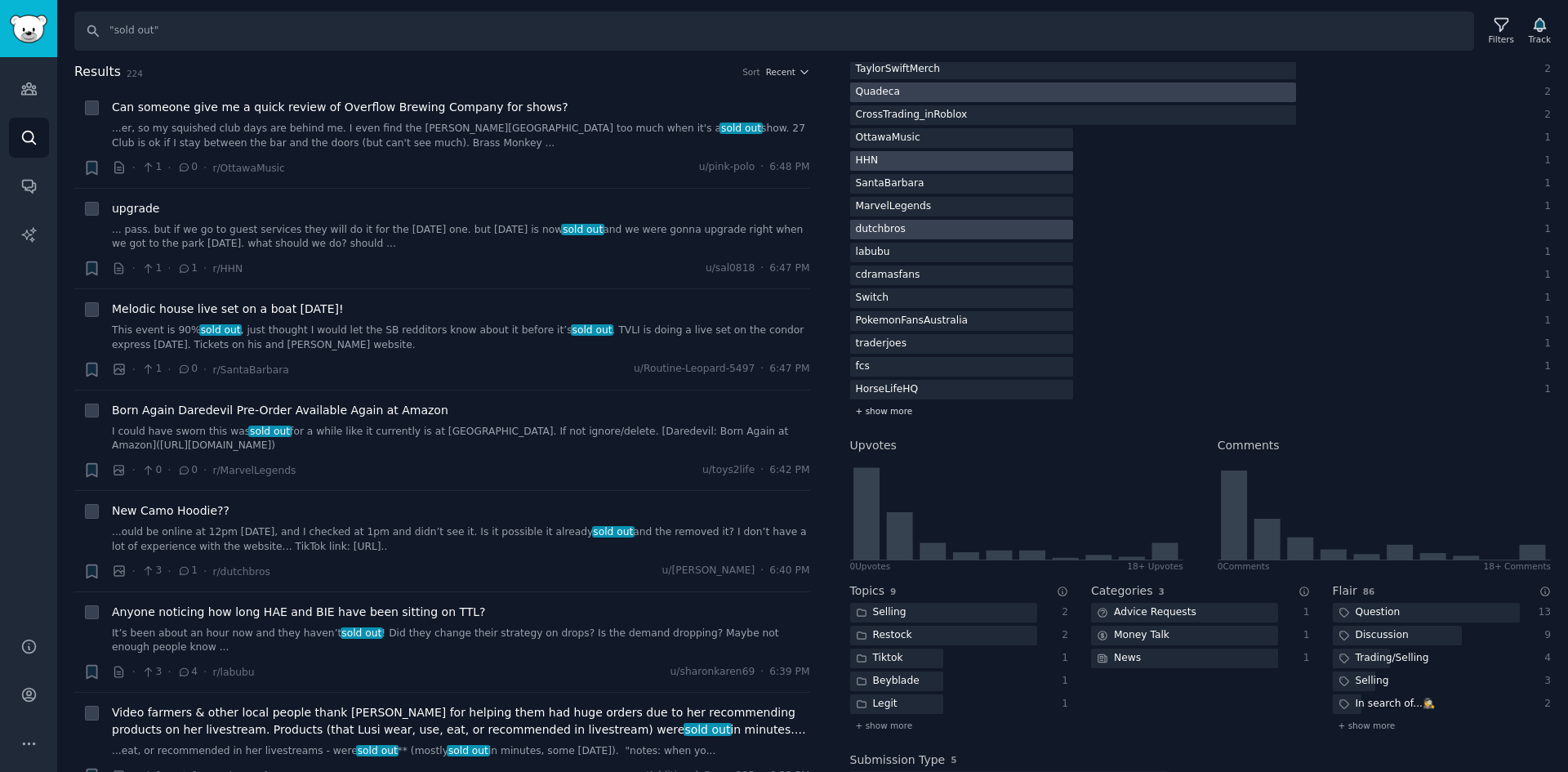
click at [900, 410] on span "+ show more" at bounding box center [885, 411] width 57 height 12
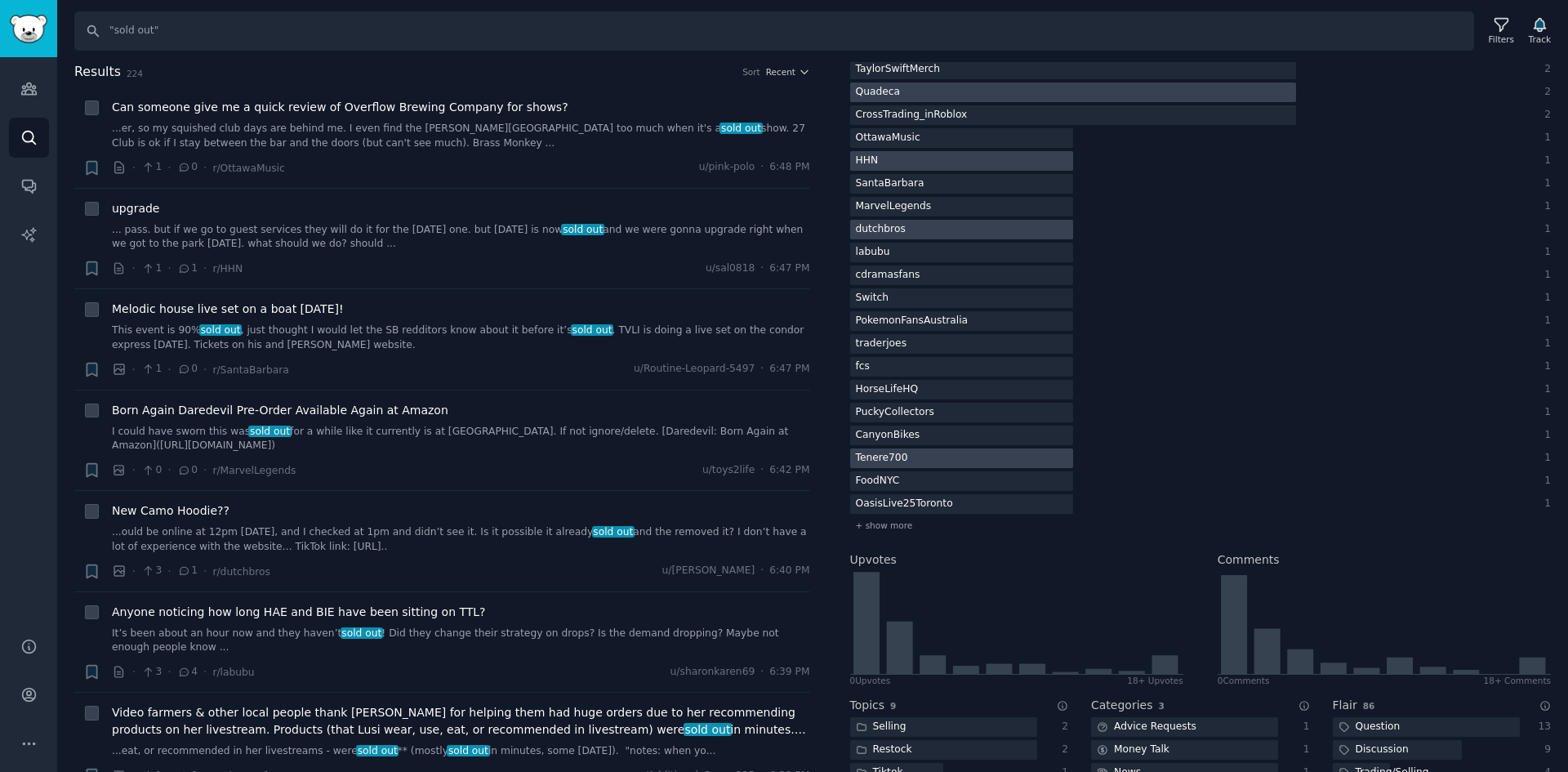
scroll to position [572, 0]
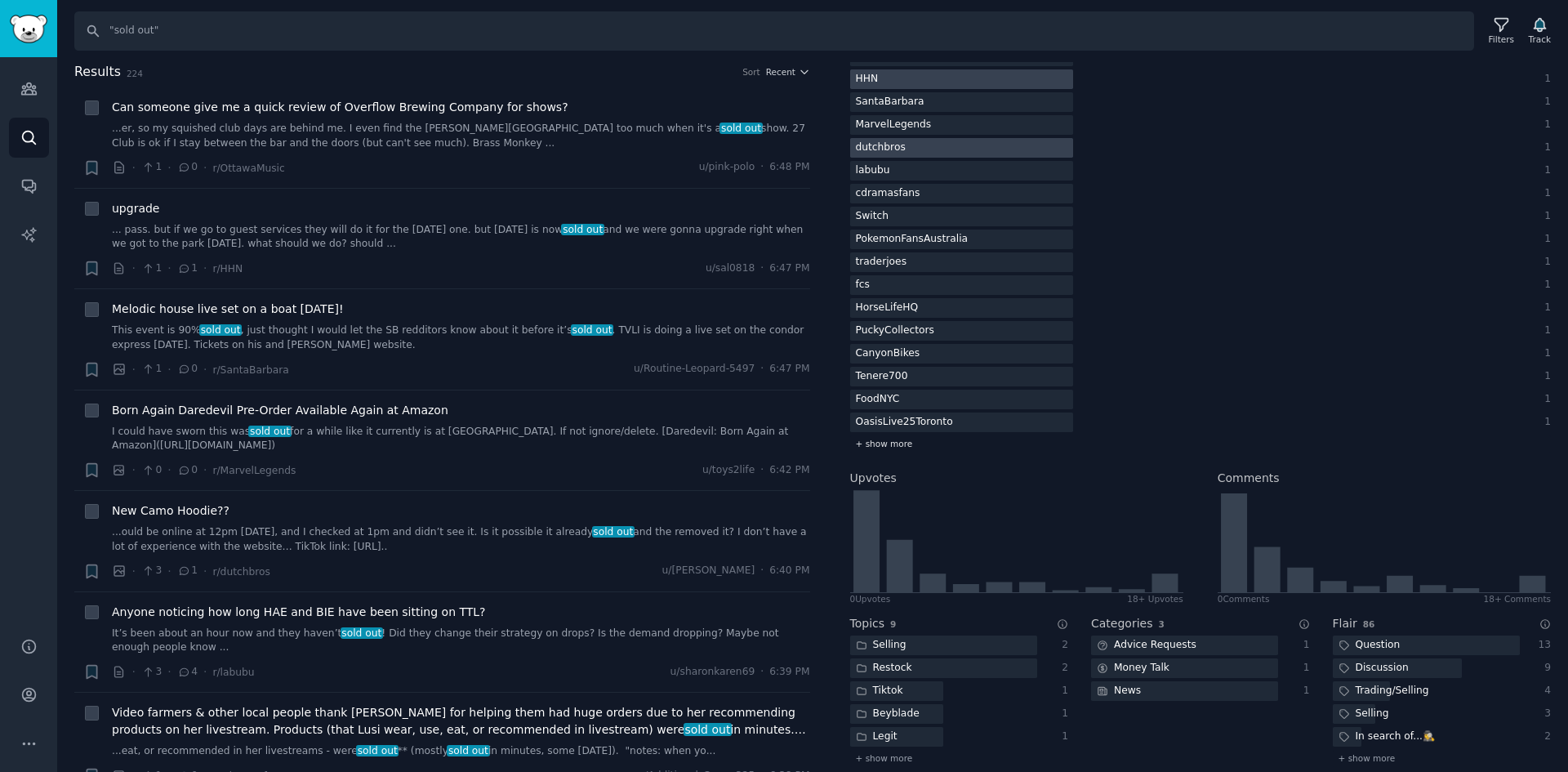
click at [896, 447] on span "+ show more" at bounding box center [885, 443] width 57 height 12
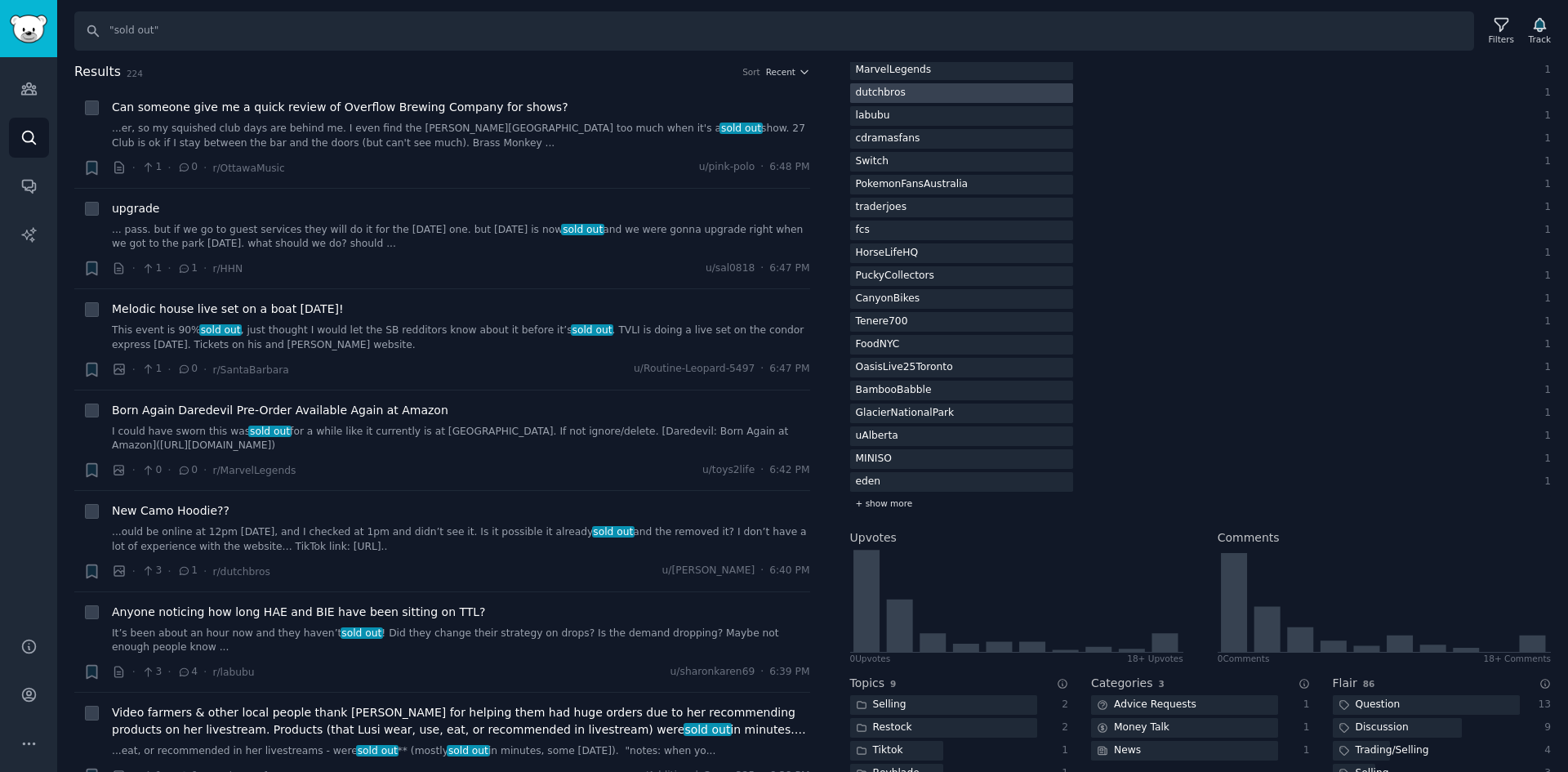
scroll to position [653, 0]
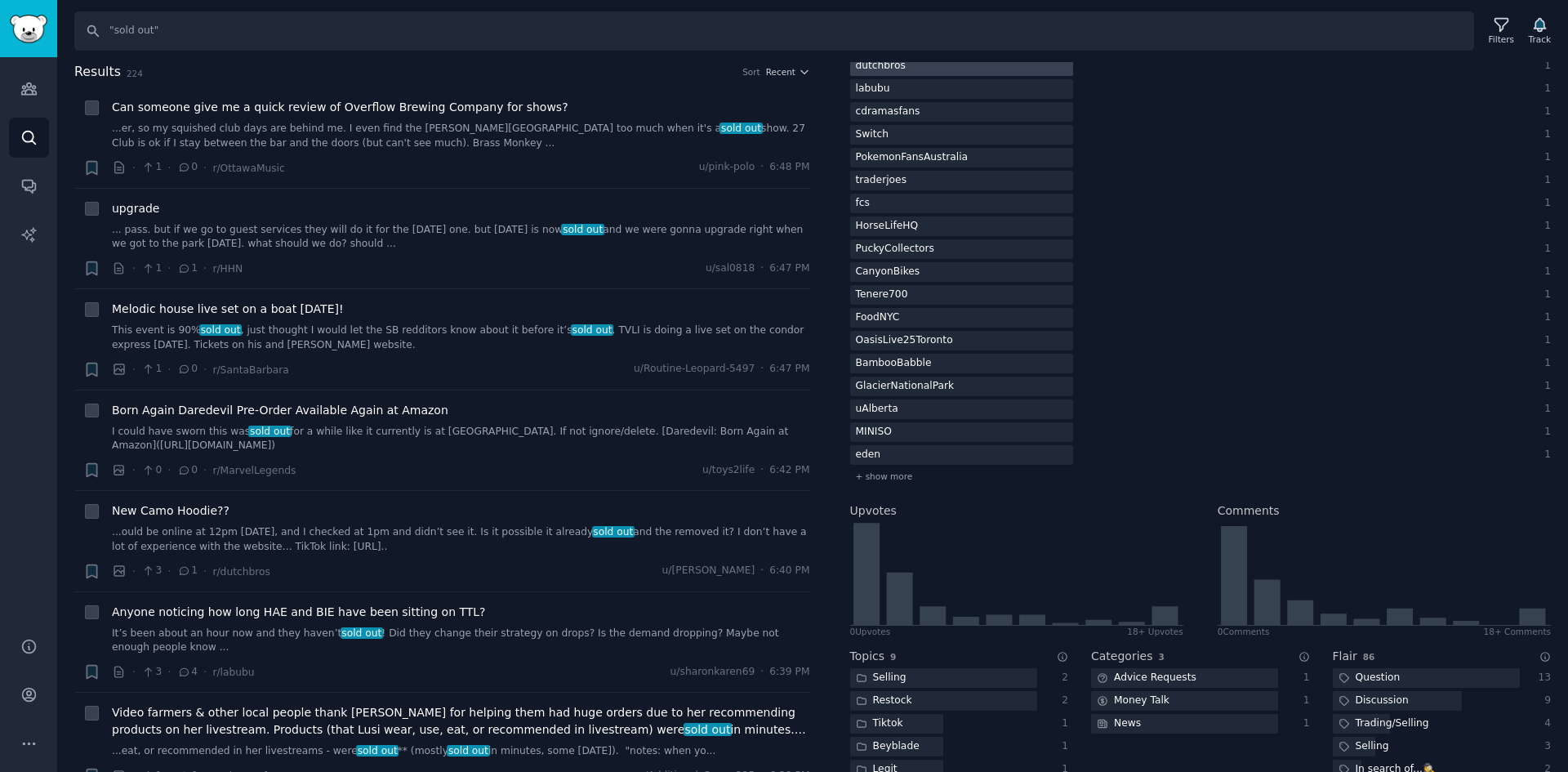
click at [917, 442] on div "CrumblCookies 3 HollisterCO 3 dijondijon 3 handbags 2 MyChemicalRomance 2 Labub…" at bounding box center [1201, 77] width 702 height 818
click at [919, 438] on div at bounding box center [961, 433] width 223 height 21
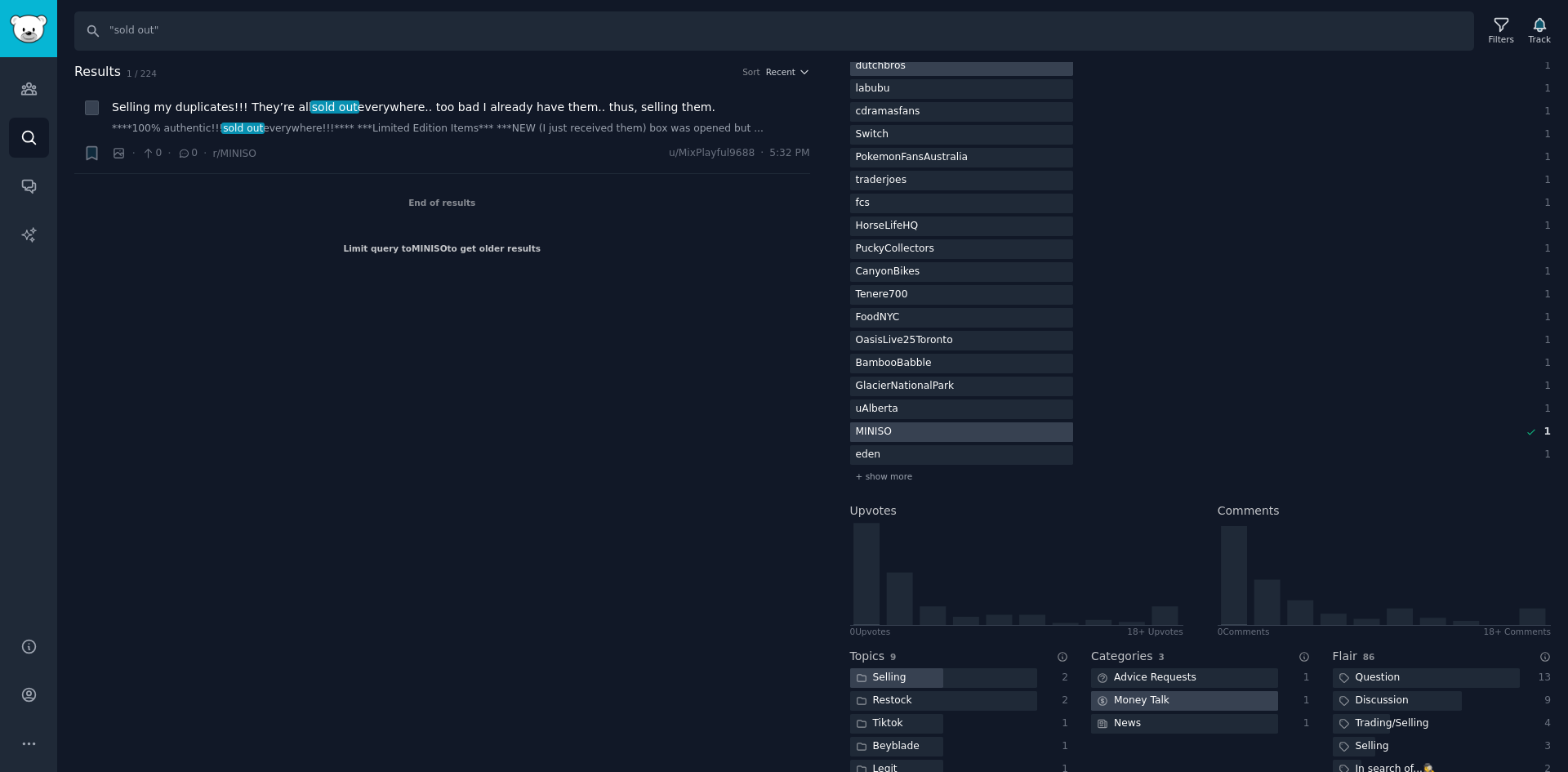
click at [1035, 431] on div at bounding box center [961, 433] width 223 height 21
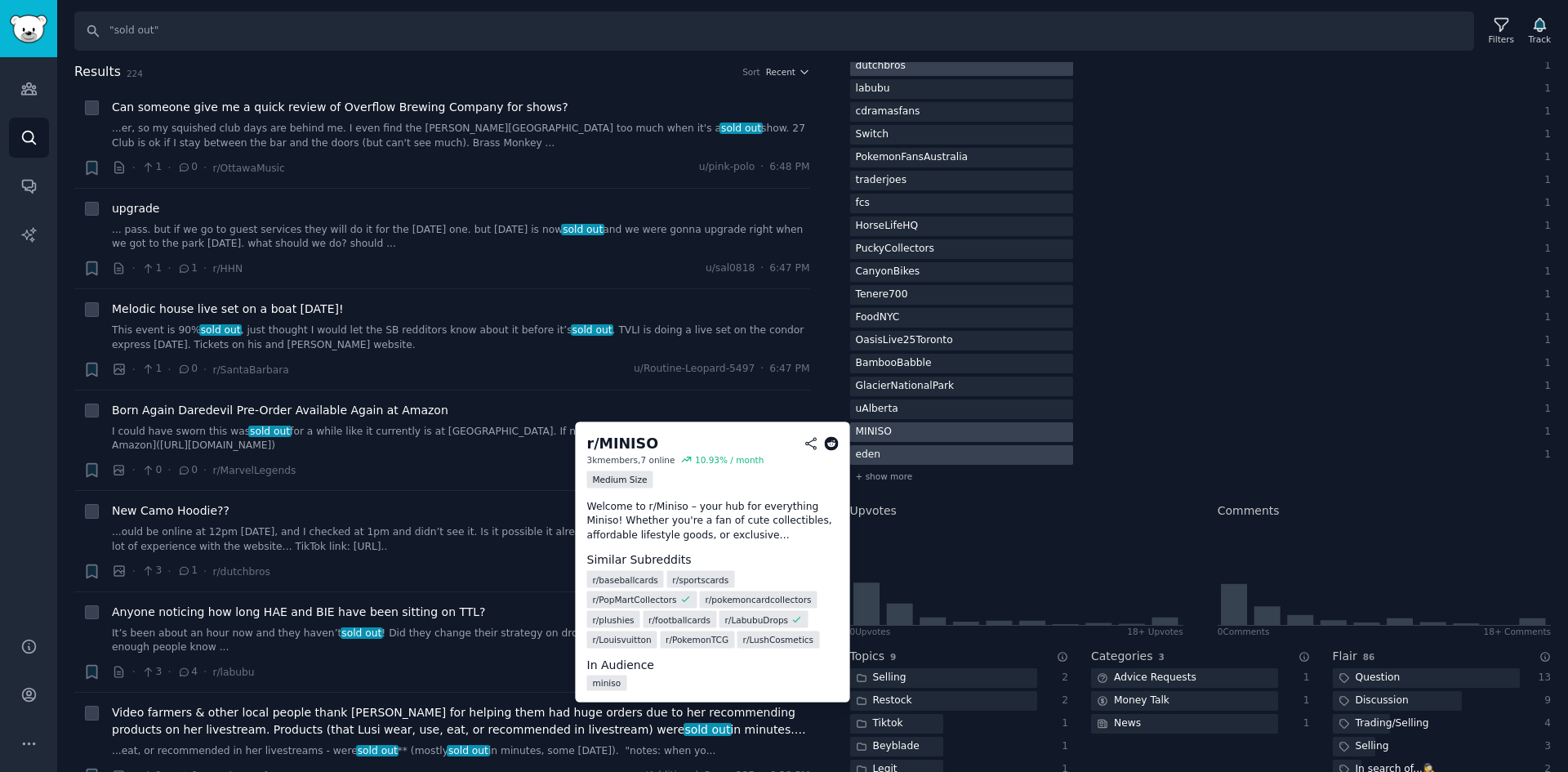
click at [892, 453] on div at bounding box center [961, 455] width 223 height 21
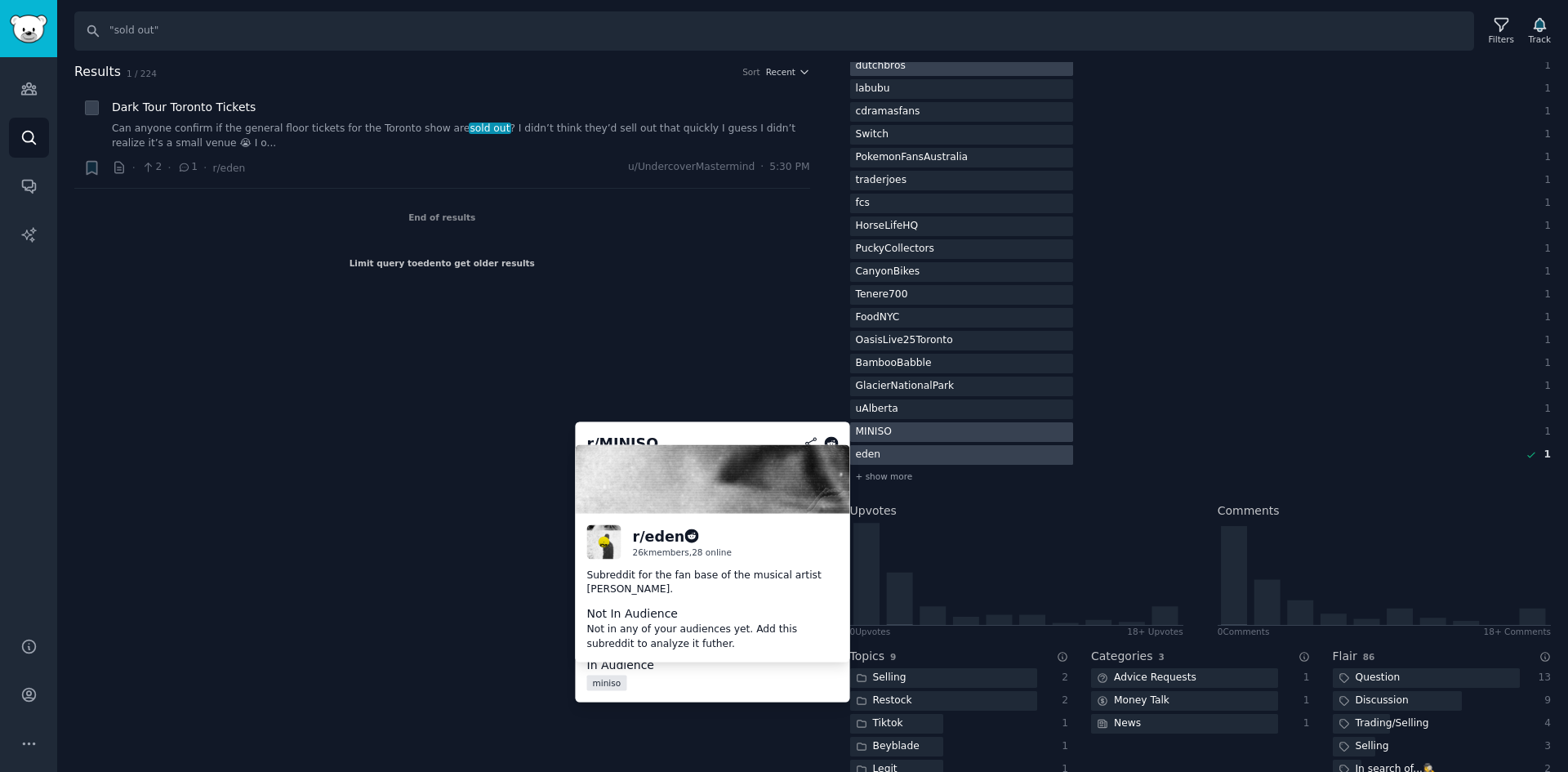
click at [892, 453] on div at bounding box center [961, 455] width 223 height 21
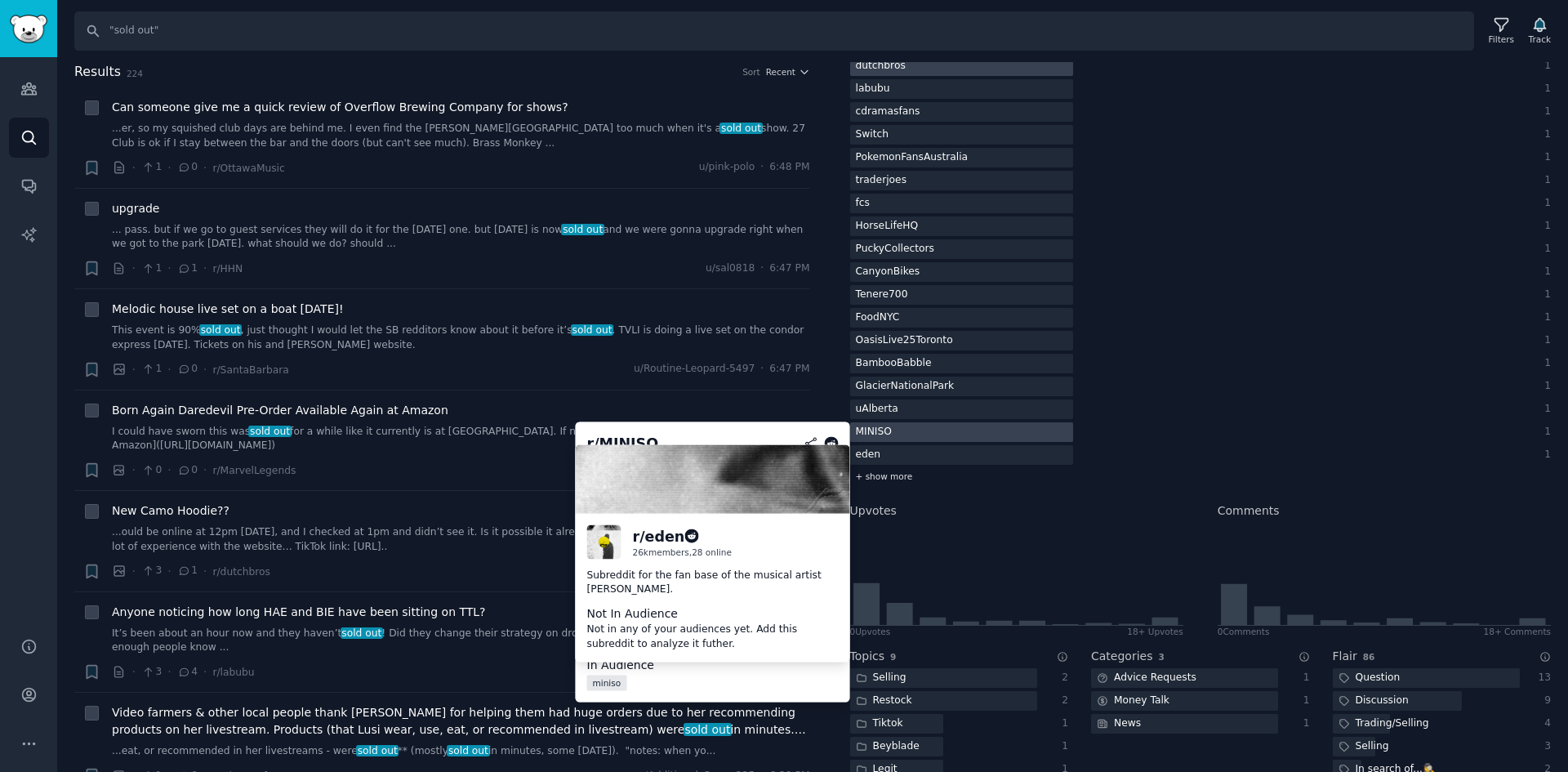
click at [887, 481] on span "+ show more" at bounding box center [885, 477] width 57 height 12
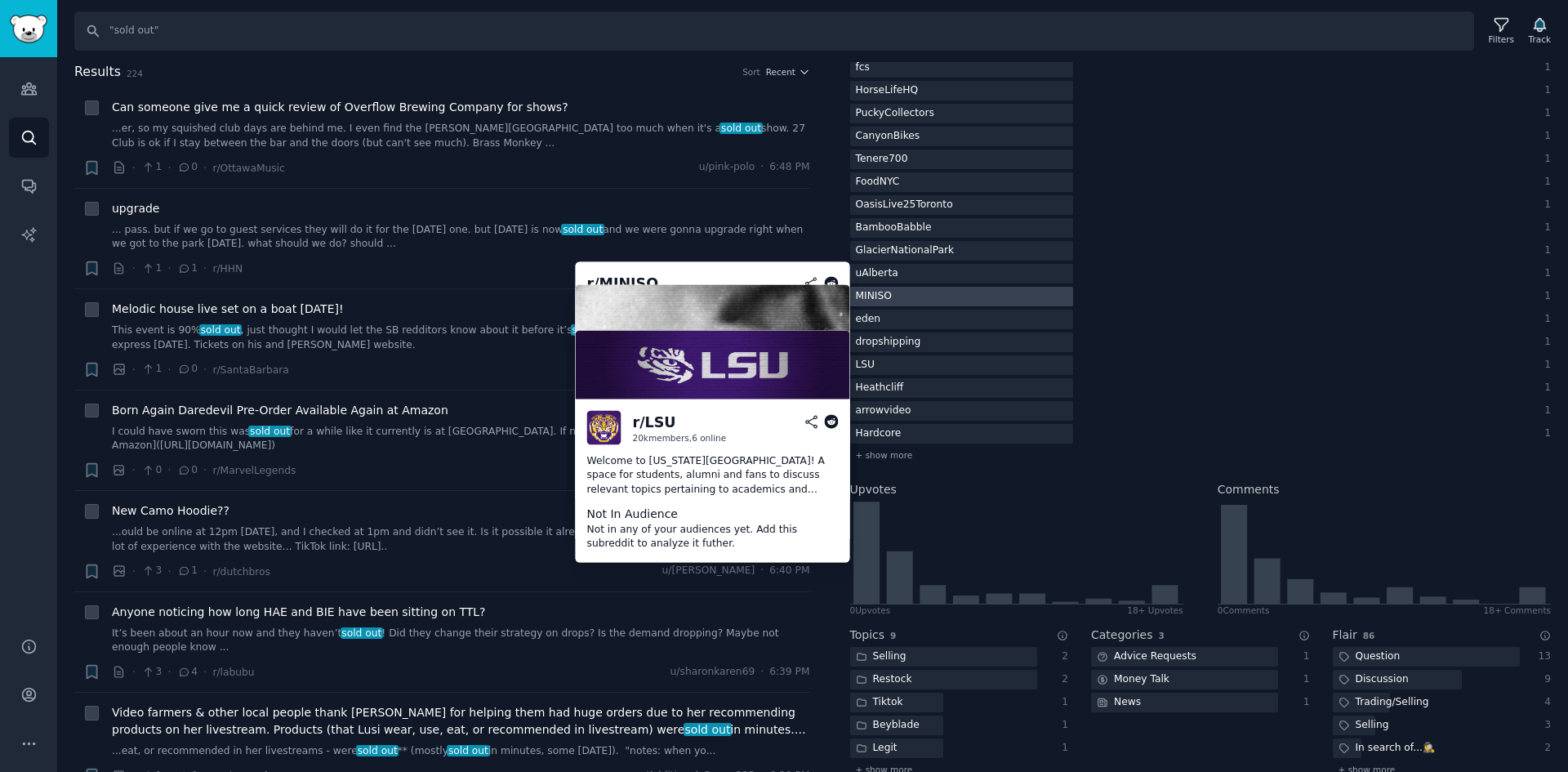
scroll to position [817, 0]
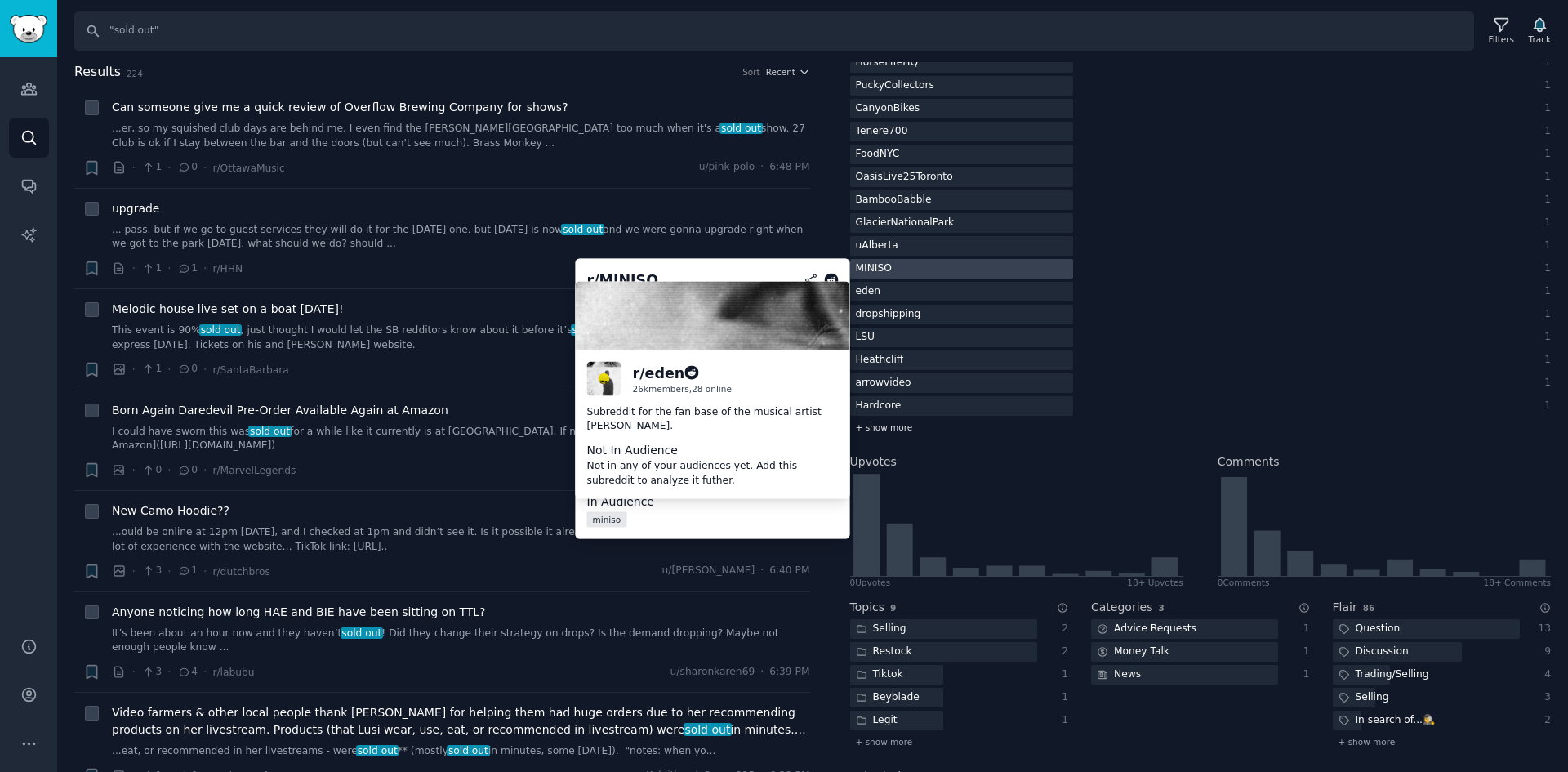
click at [904, 424] on span "+ show more" at bounding box center [885, 428] width 57 height 12
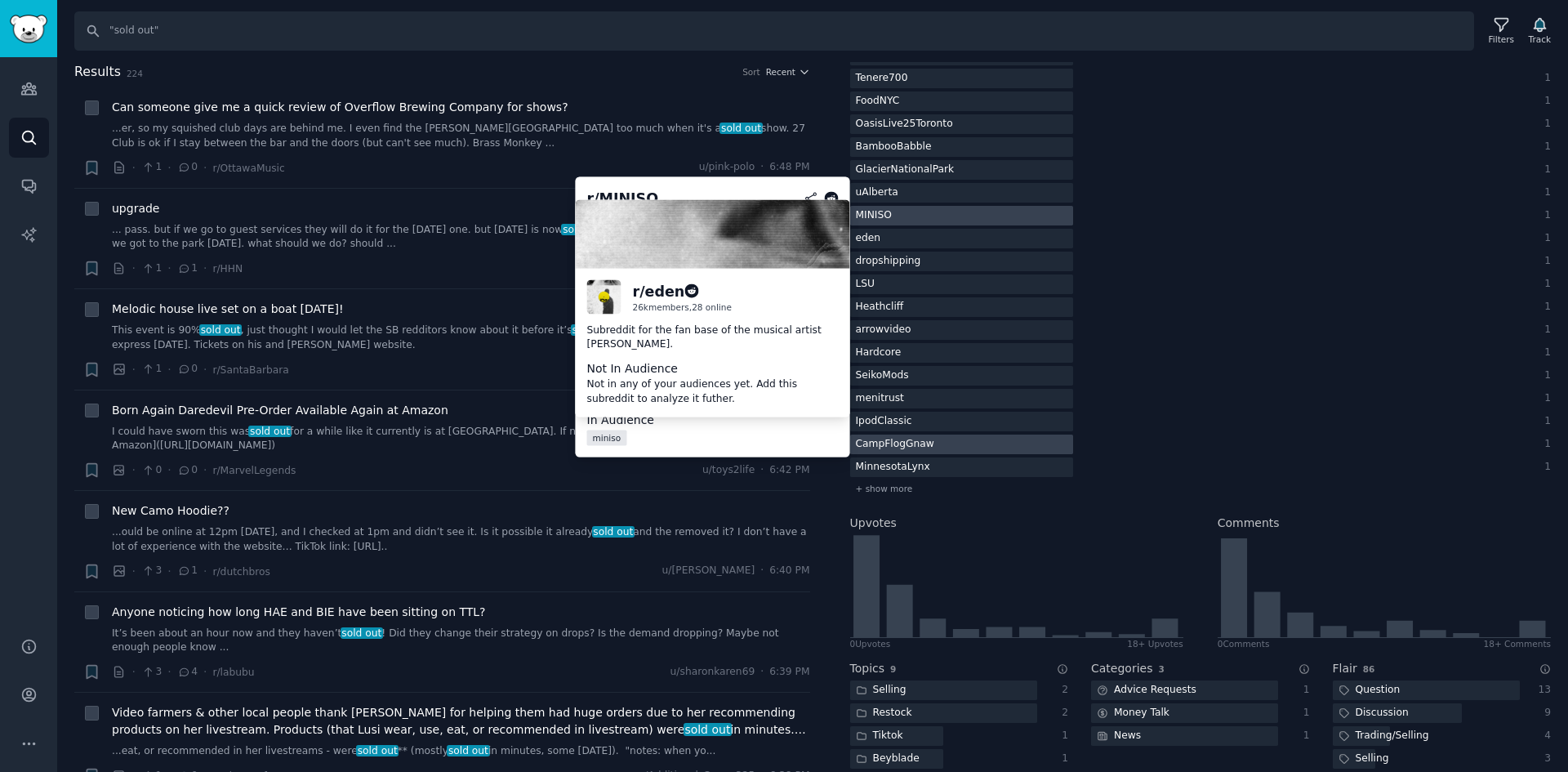
scroll to position [899, 0]
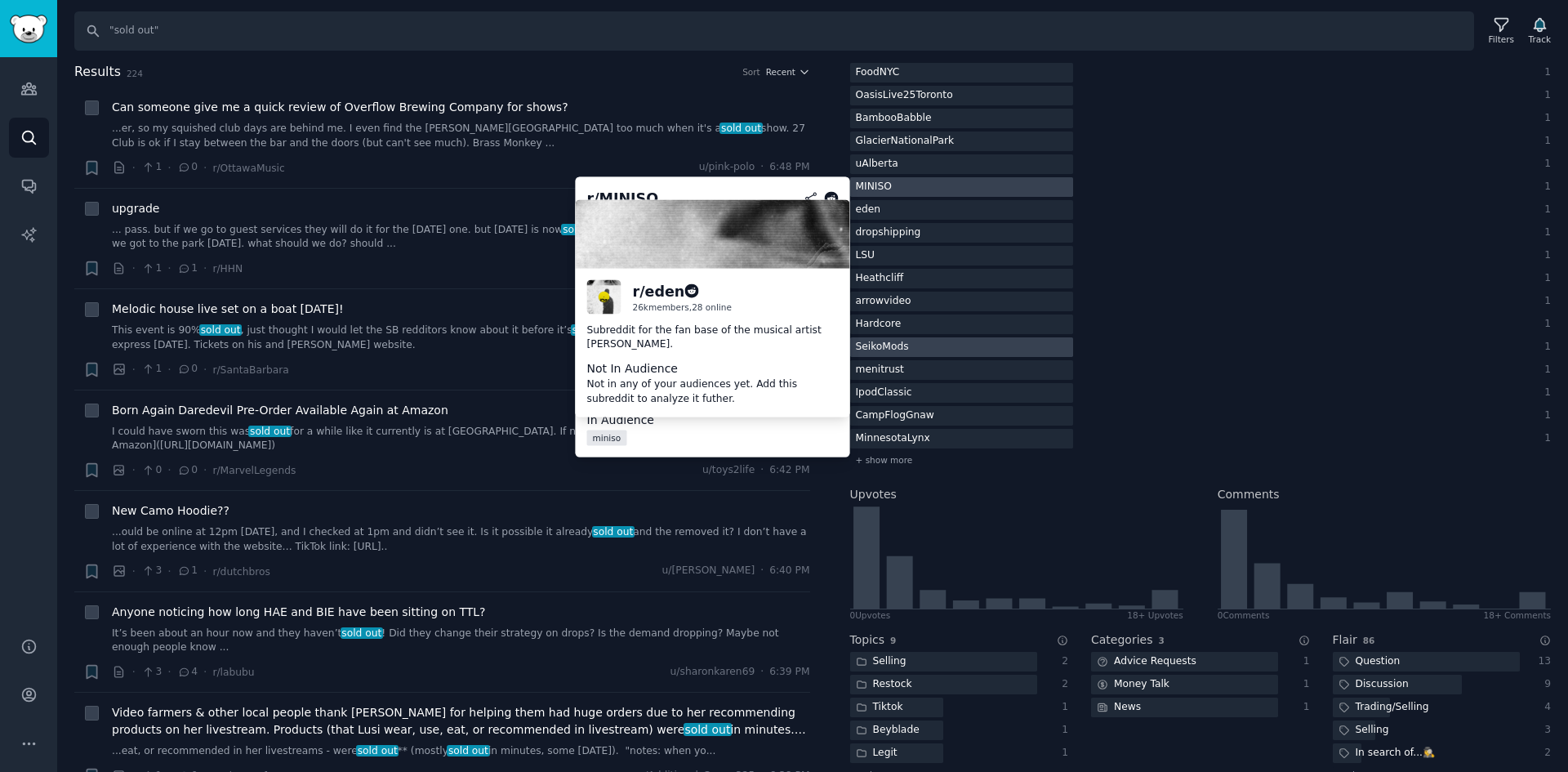
click at [978, 347] on div at bounding box center [961, 347] width 223 height 21
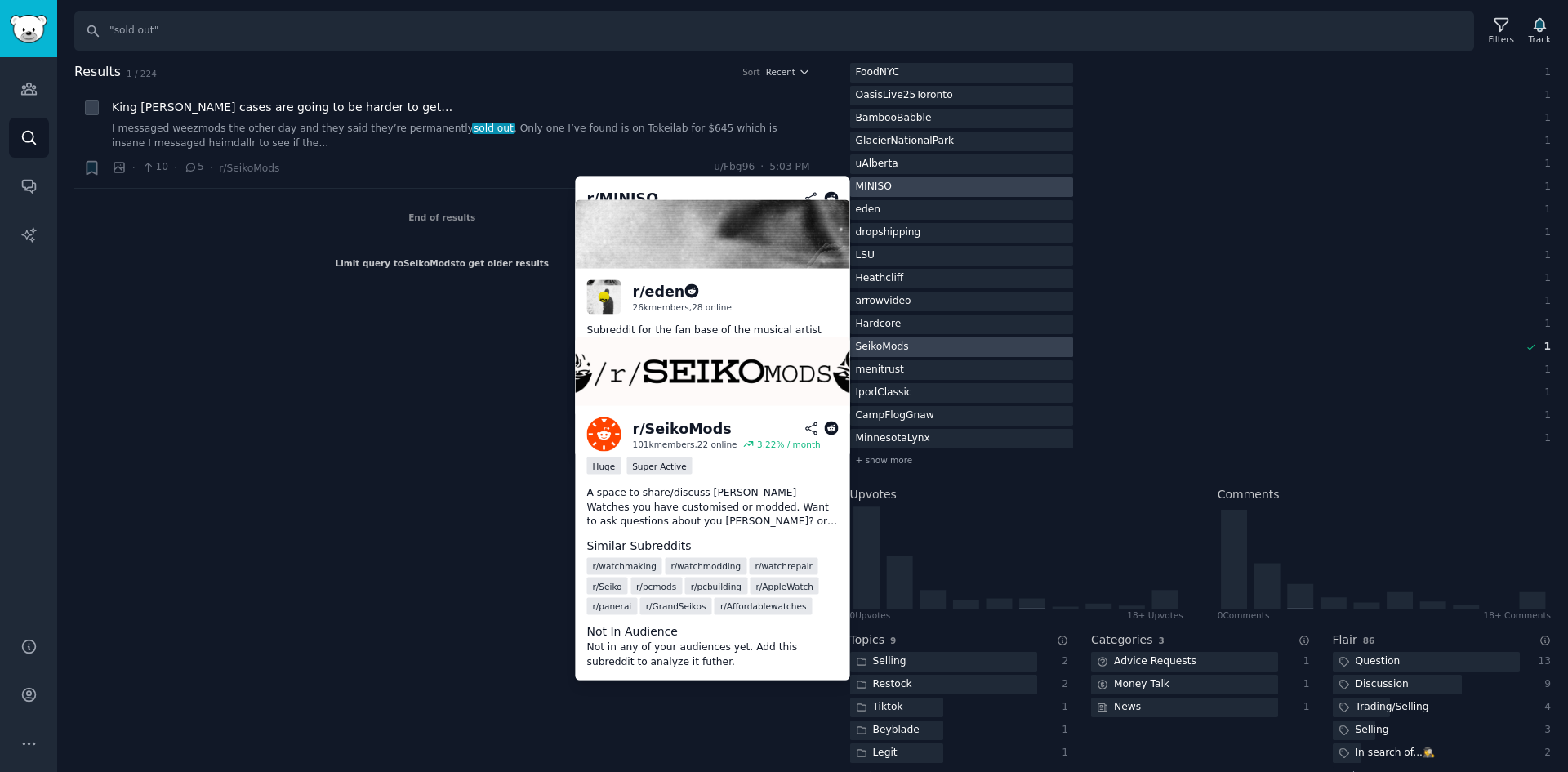
click at [978, 347] on div at bounding box center [961, 347] width 223 height 21
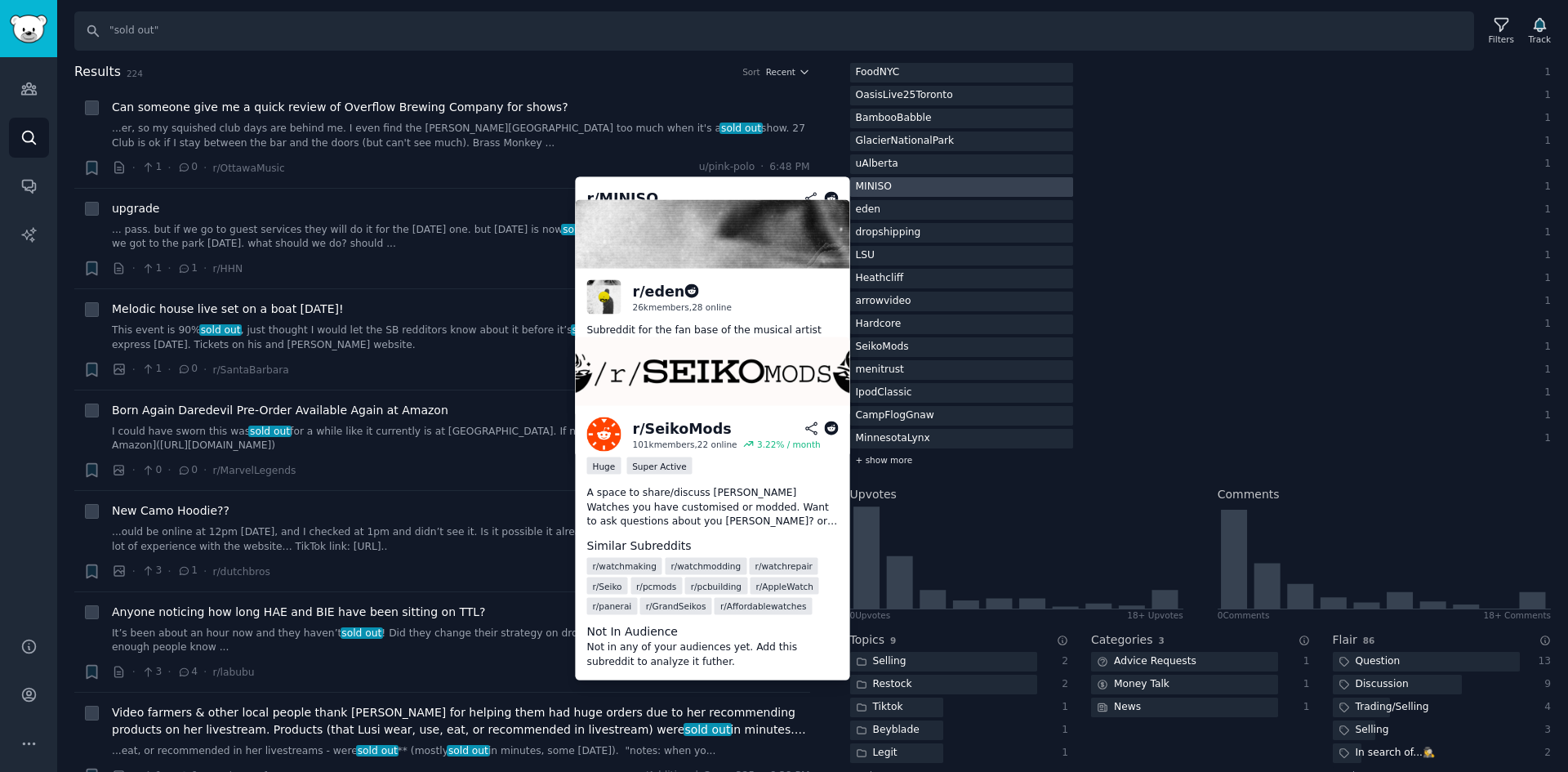
click at [895, 459] on span "+ show more" at bounding box center [885, 460] width 57 height 12
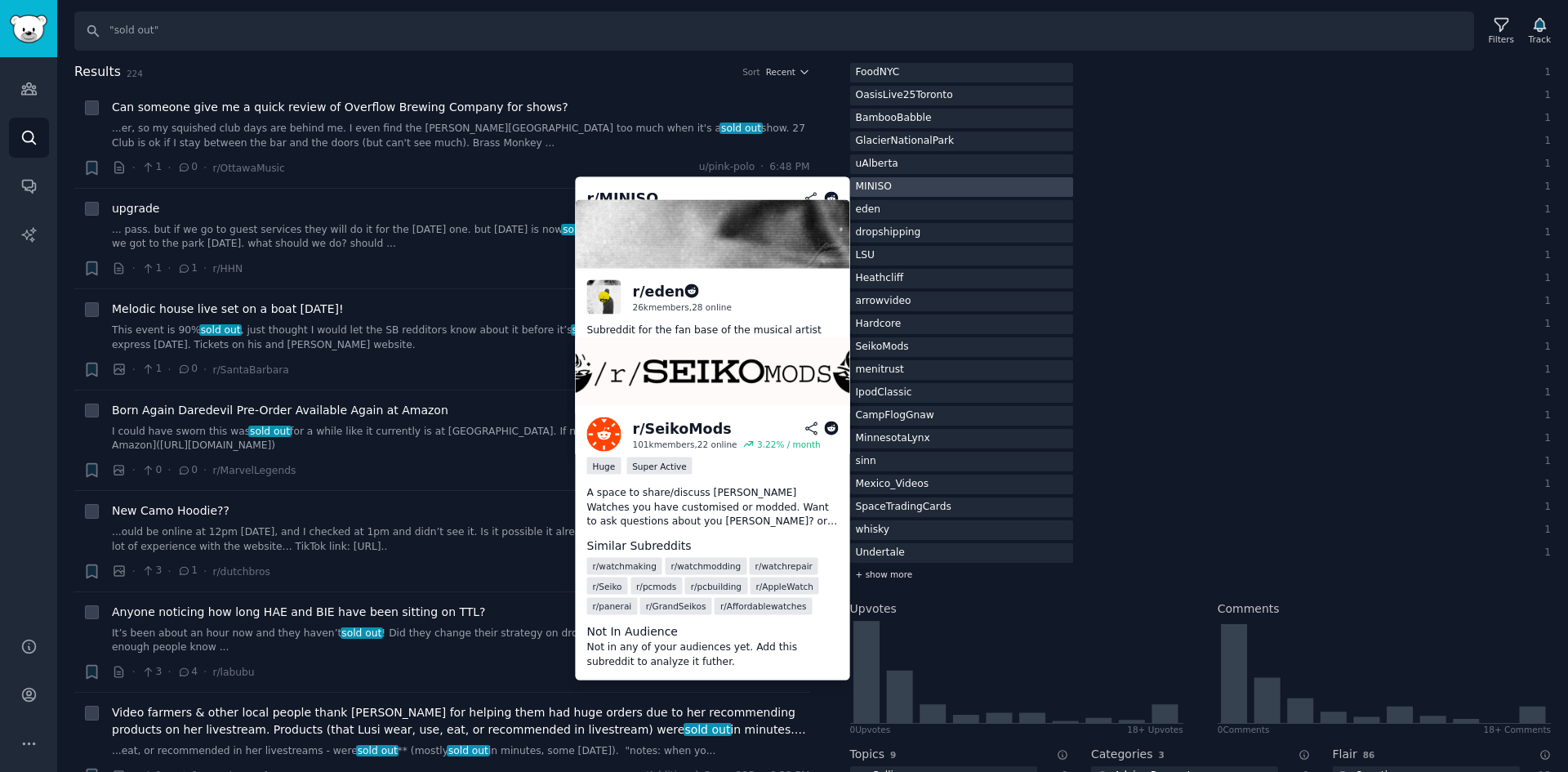
scroll to position [981, 0]
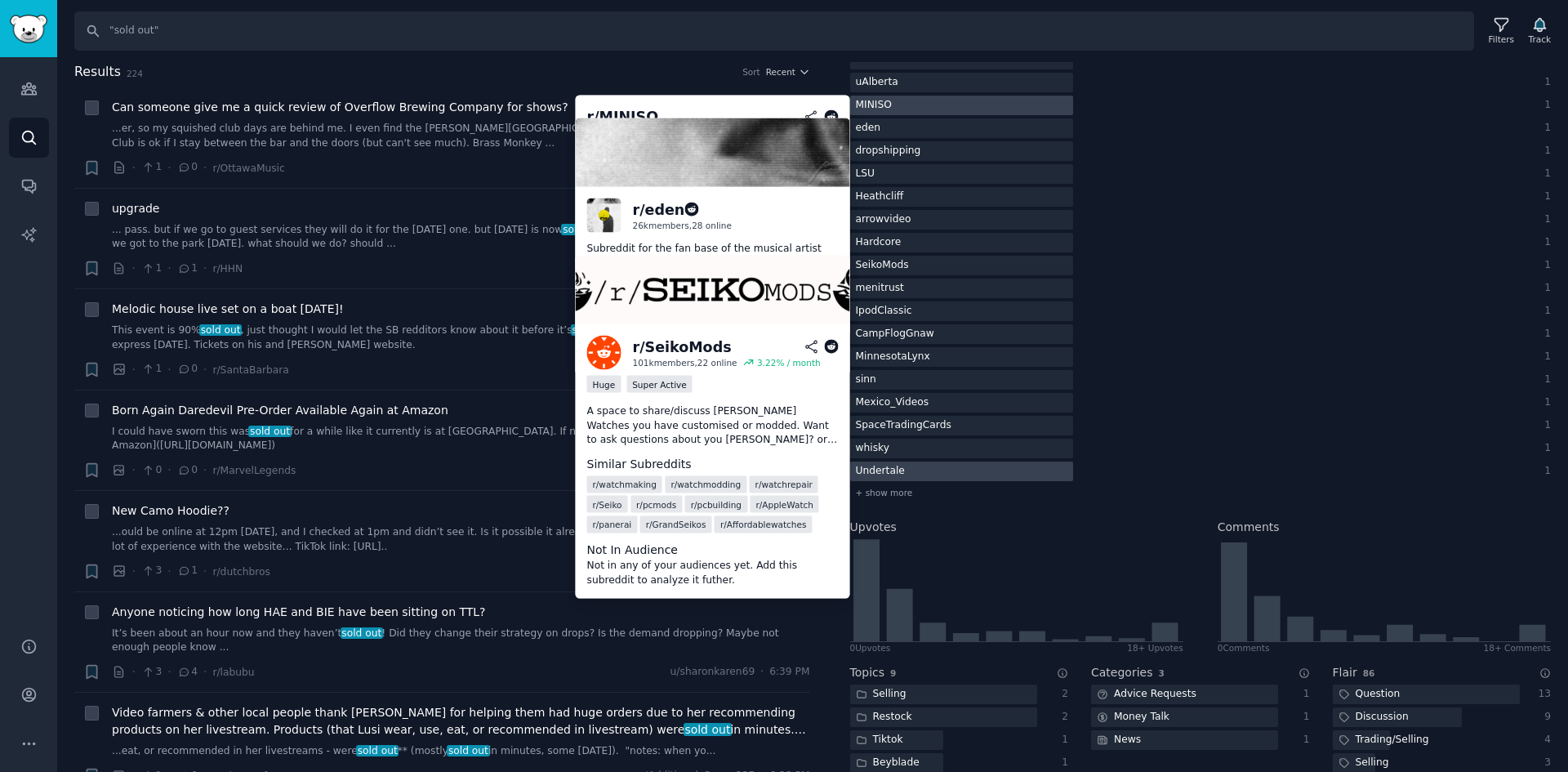
click at [1419, 464] on div "Undertale" at bounding box center [1185, 472] width 670 height 21
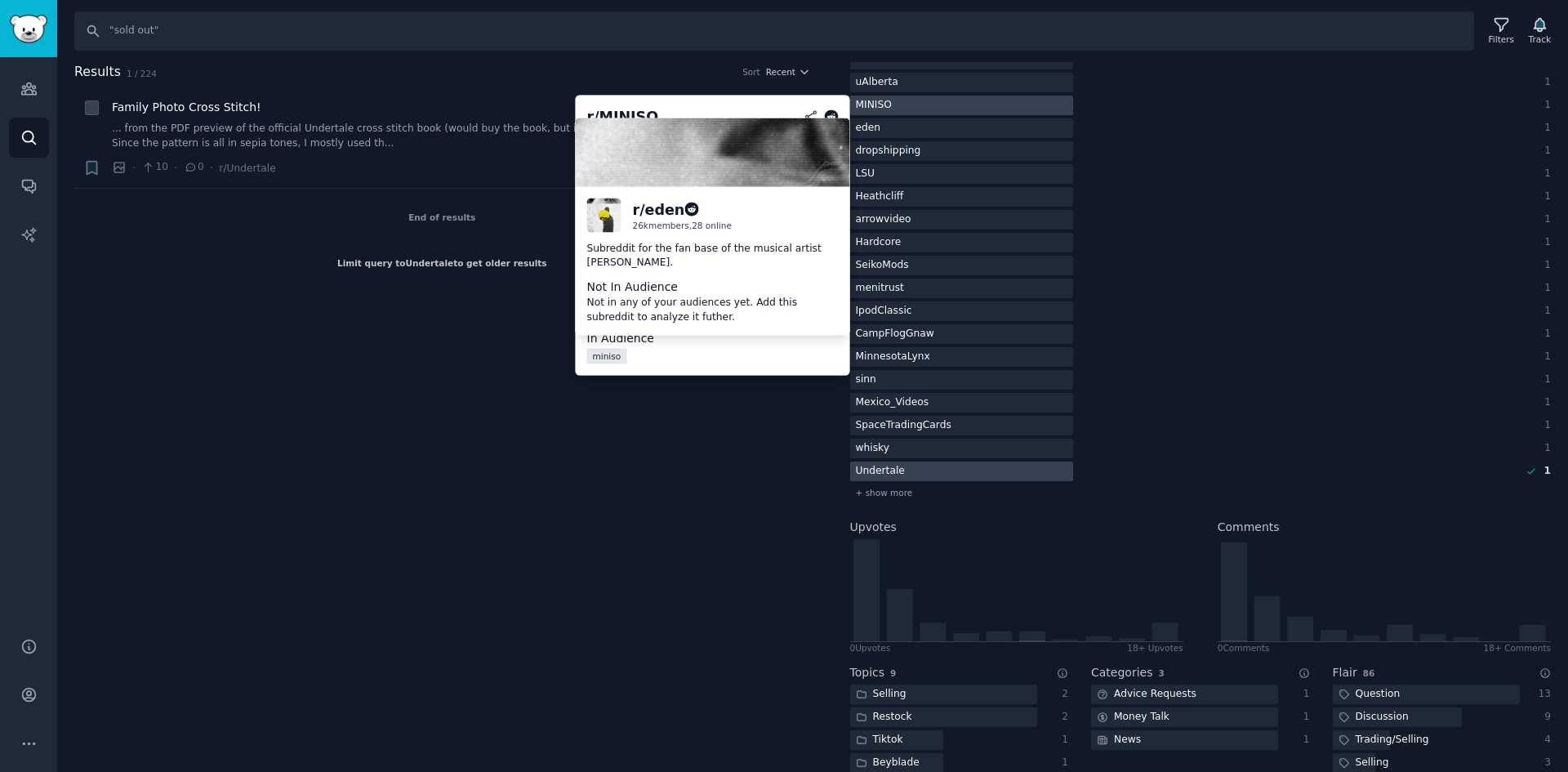
click at [359, 504] on div "Results 1 / 224 Sort Recent + Family Photo Cross Stitch! ... from the PDF previ…" at bounding box center [454, 417] width 759 height 711
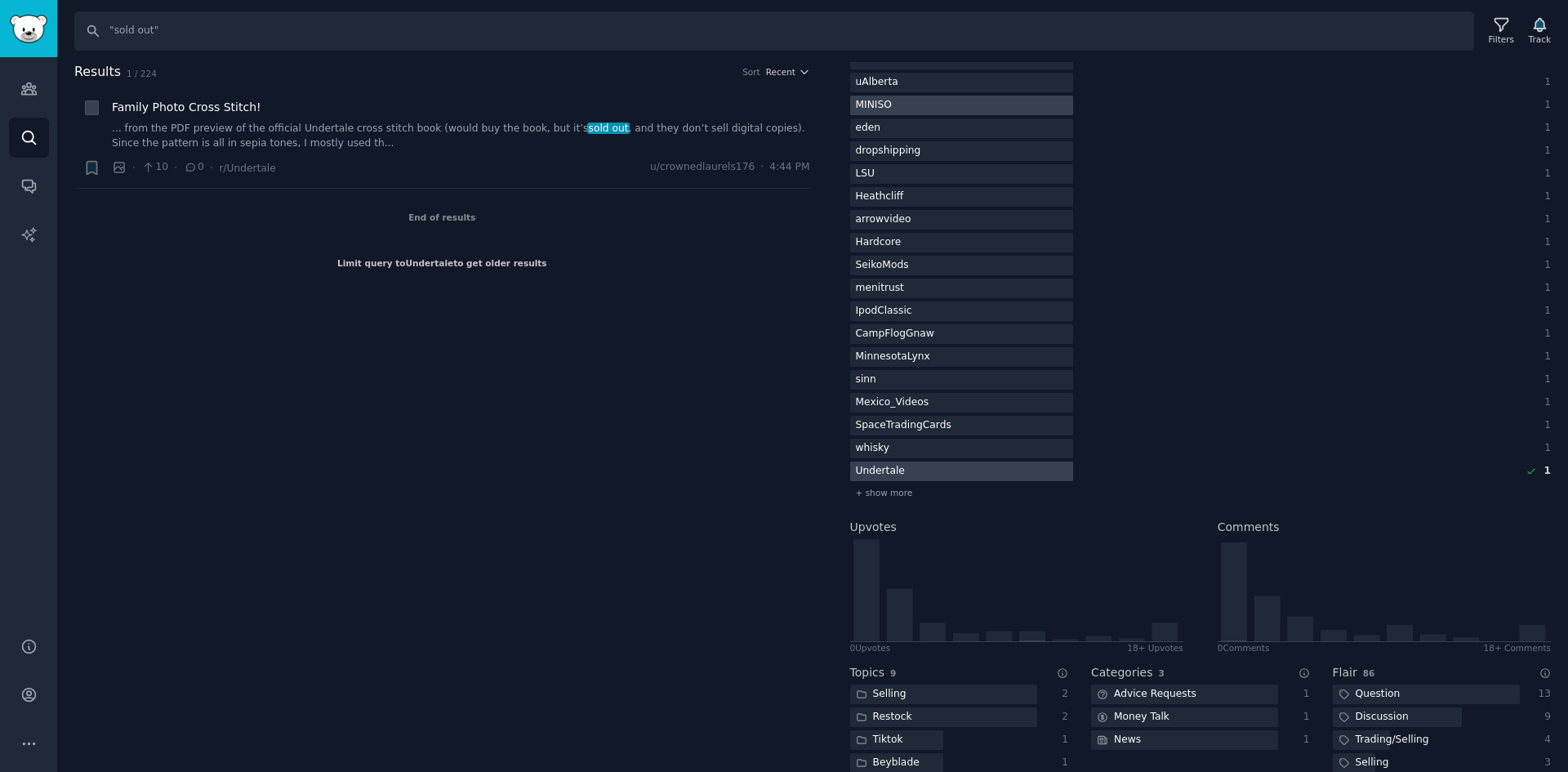
click at [960, 103] on div at bounding box center [961, 105] width 223 height 21
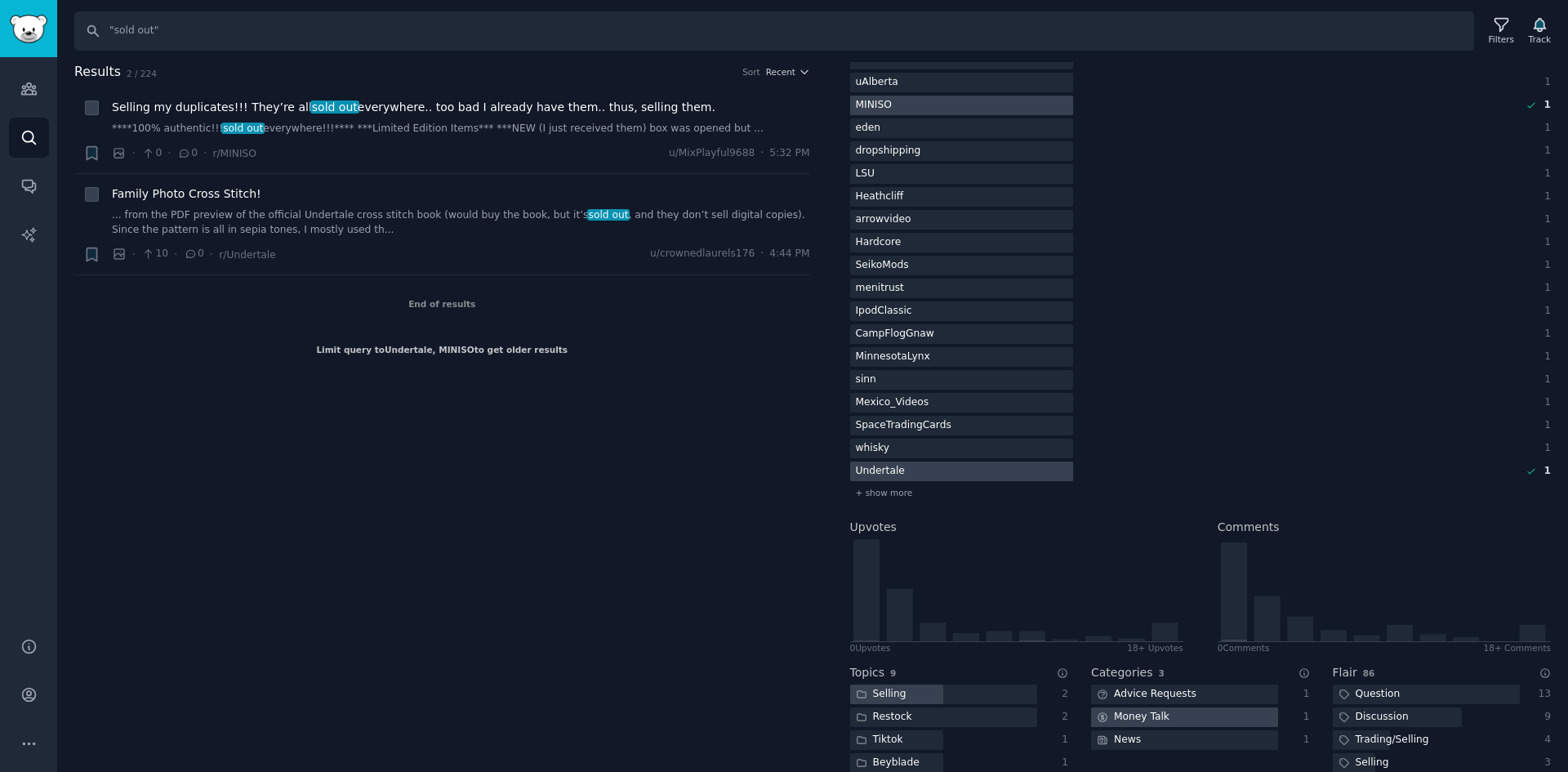
click at [960, 103] on div at bounding box center [961, 105] width 223 height 21
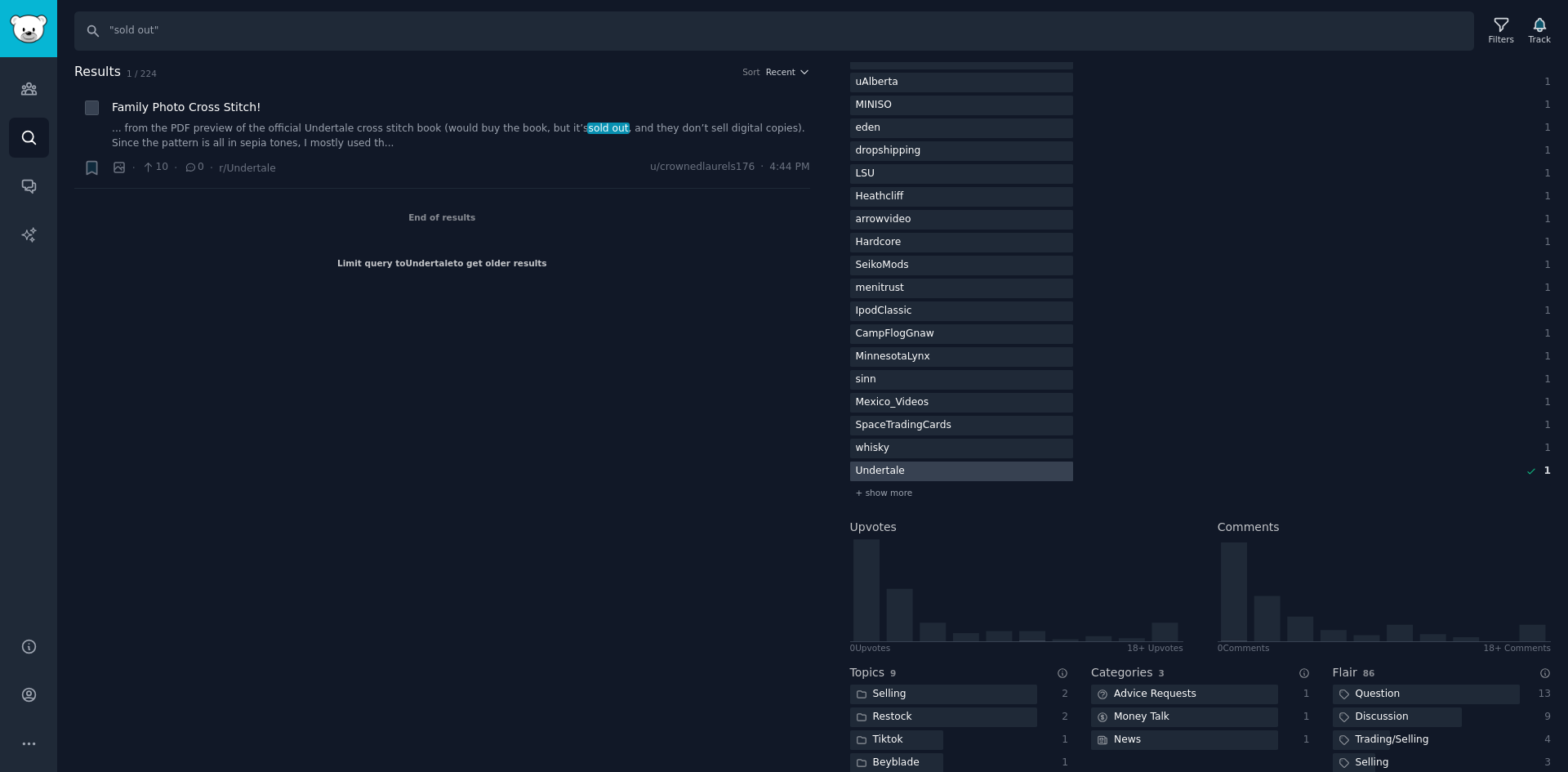
click at [936, 471] on div at bounding box center [961, 472] width 223 height 21
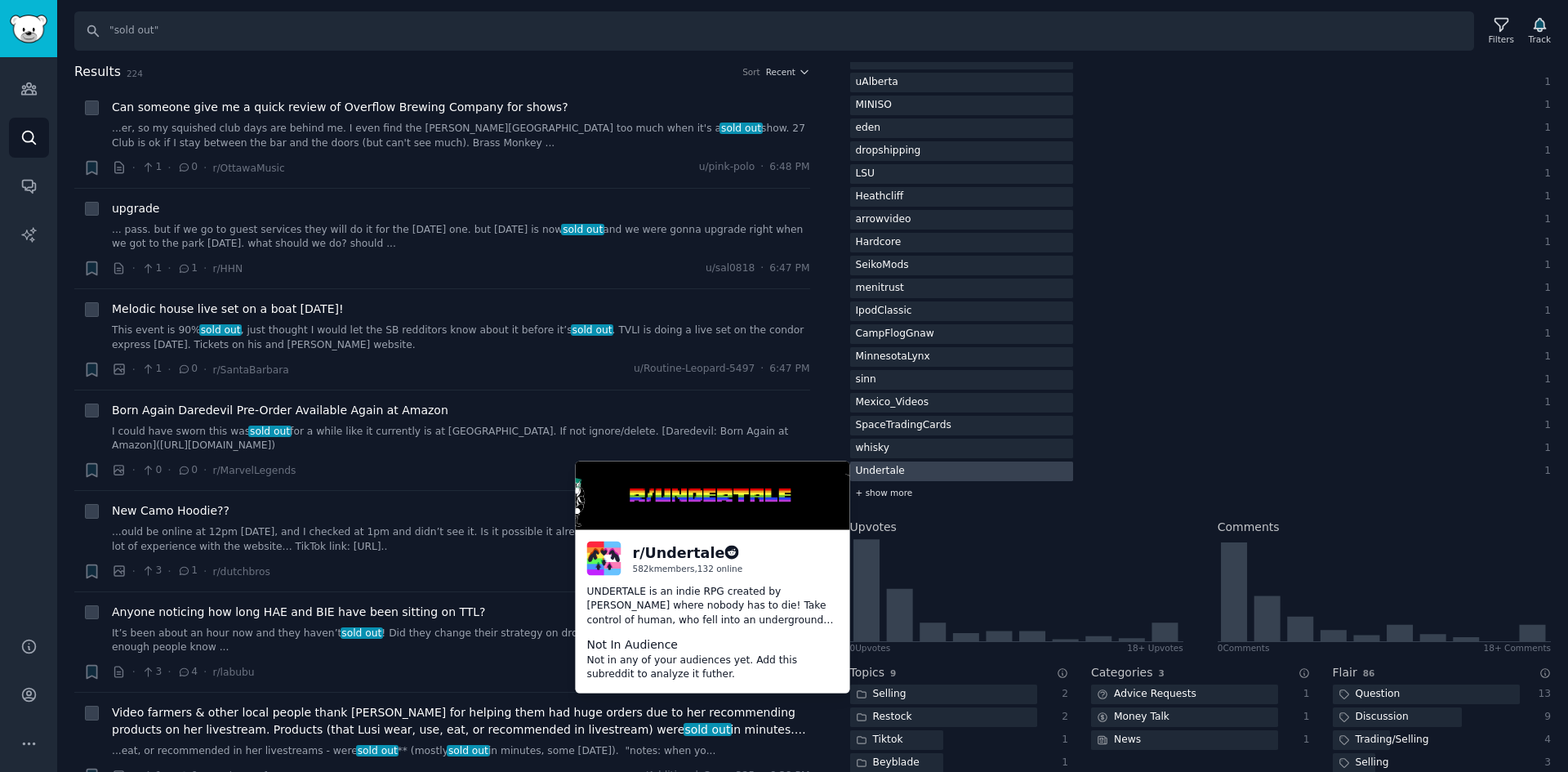
click at [897, 491] on span "+ show more" at bounding box center [885, 492] width 57 height 12
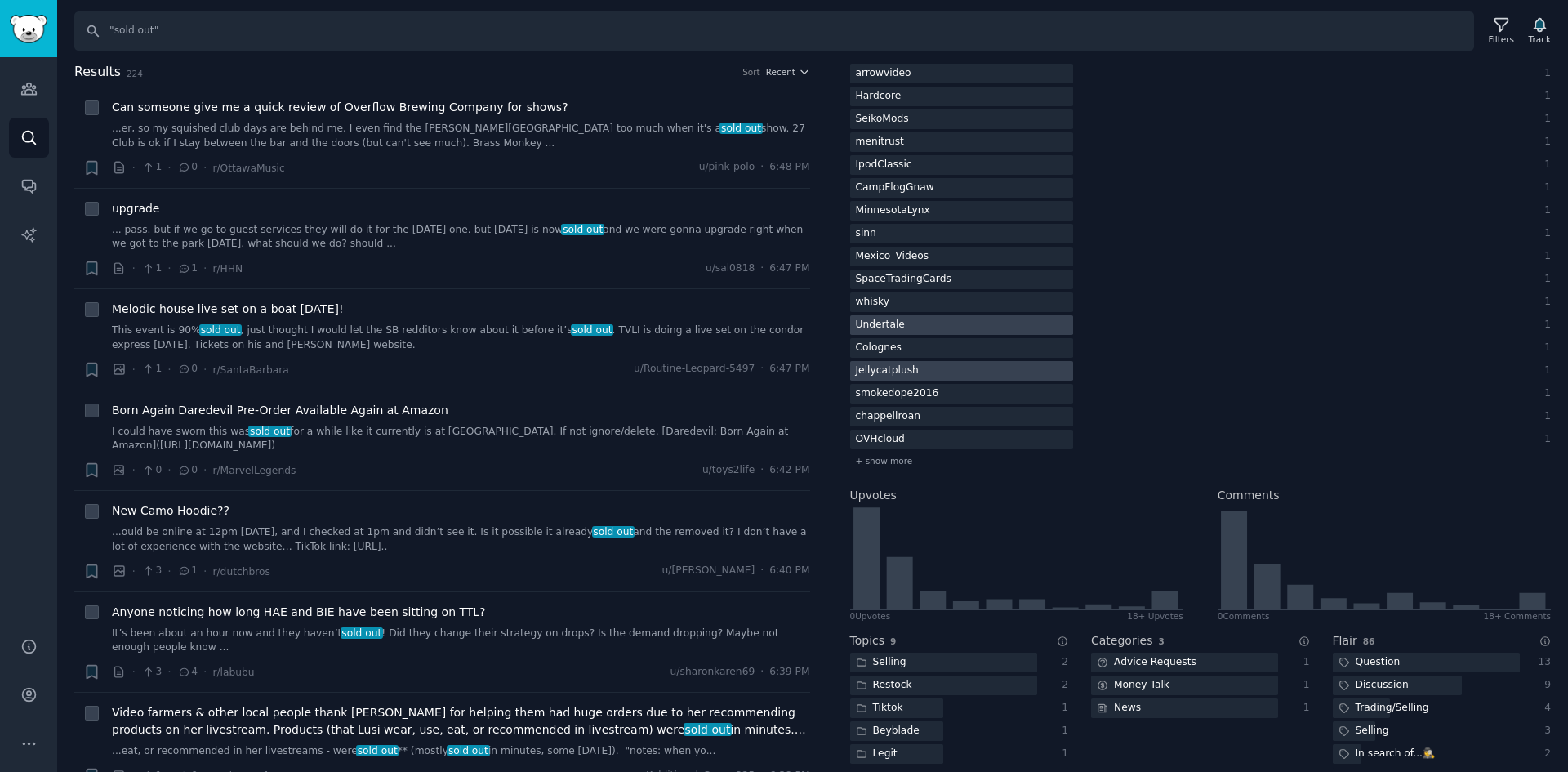
scroll to position [1144, 0]
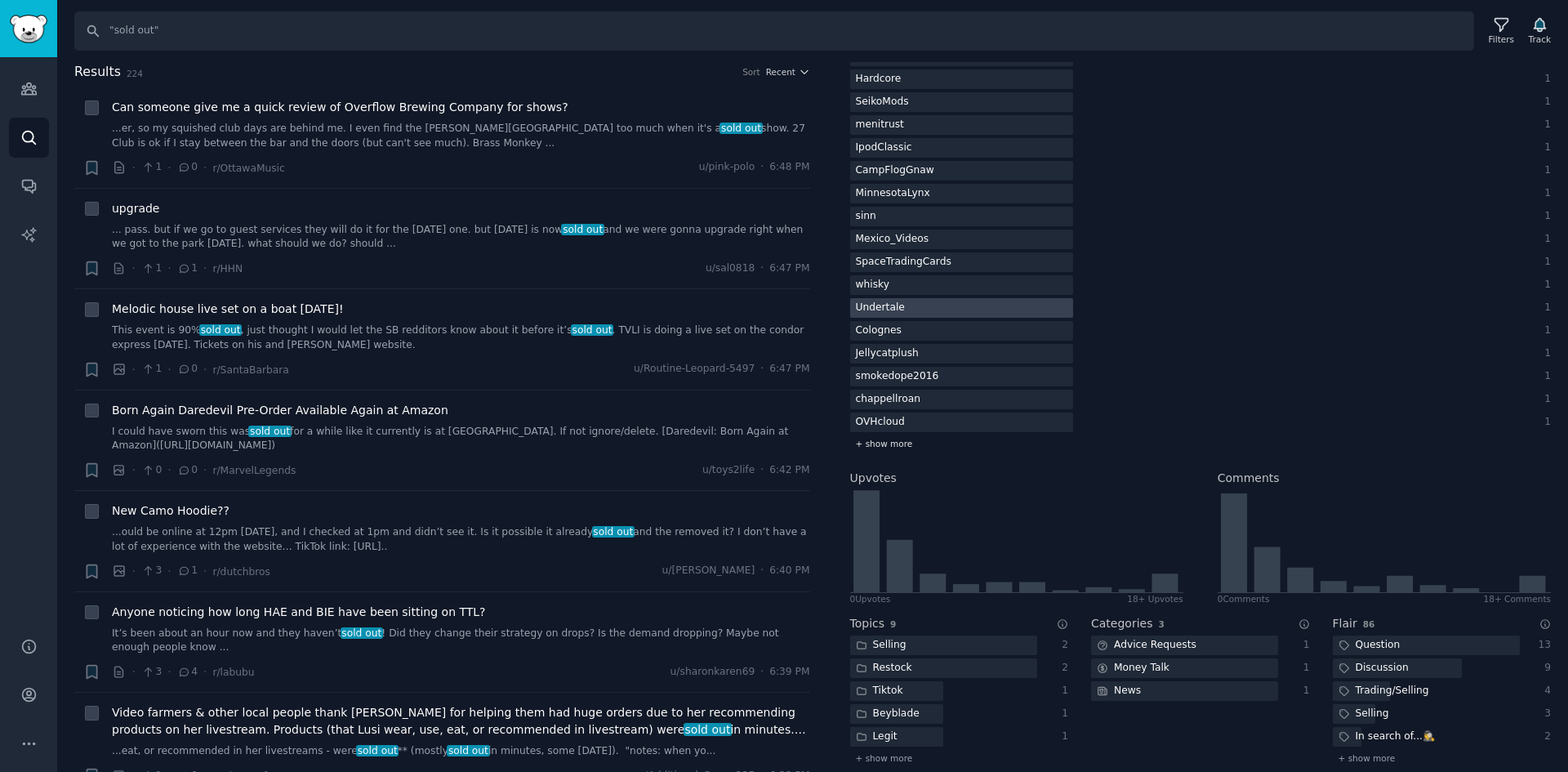
click at [885, 442] on span "+ show more" at bounding box center [885, 443] width 57 height 12
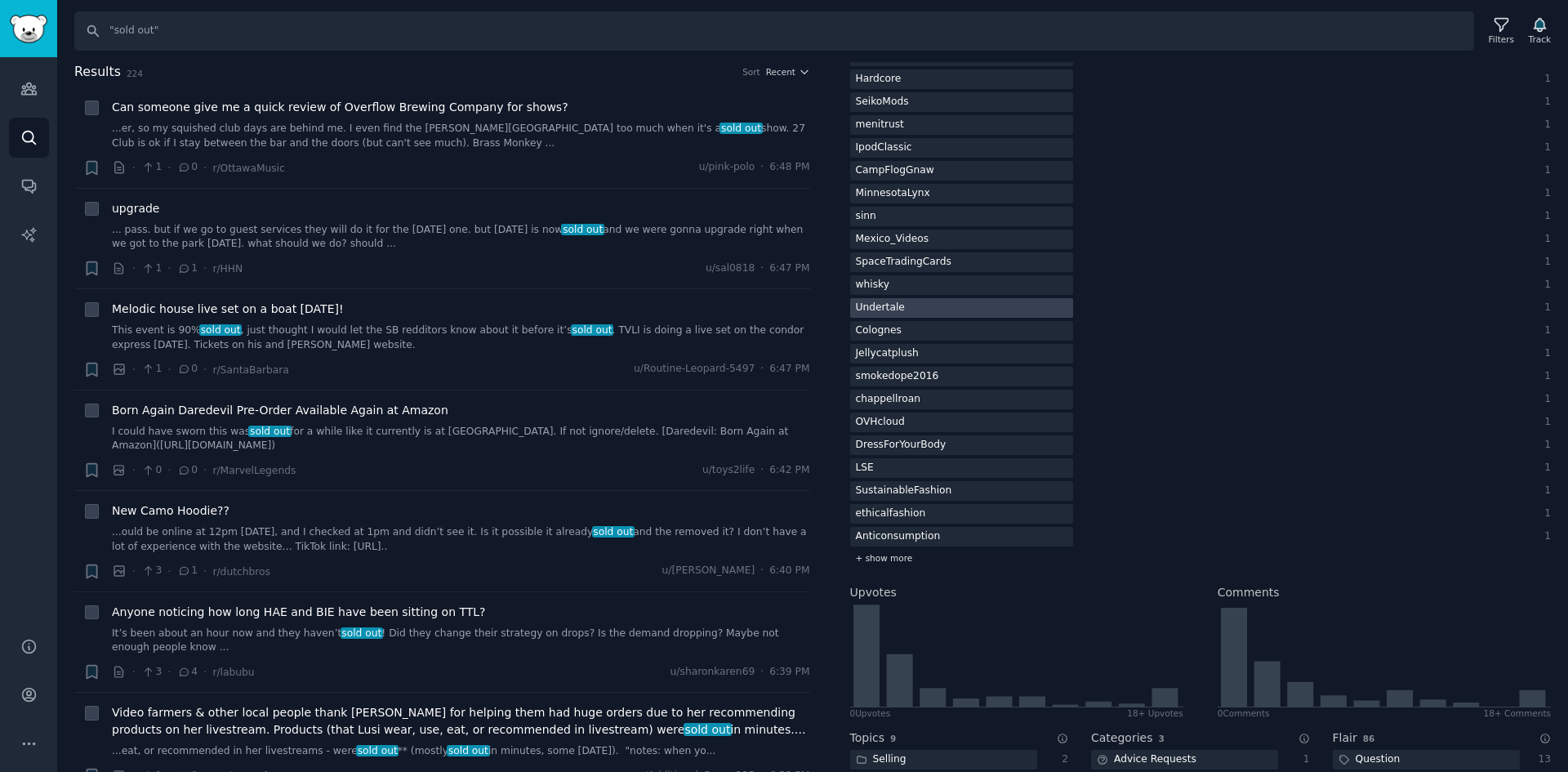
scroll to position [1226, 0]
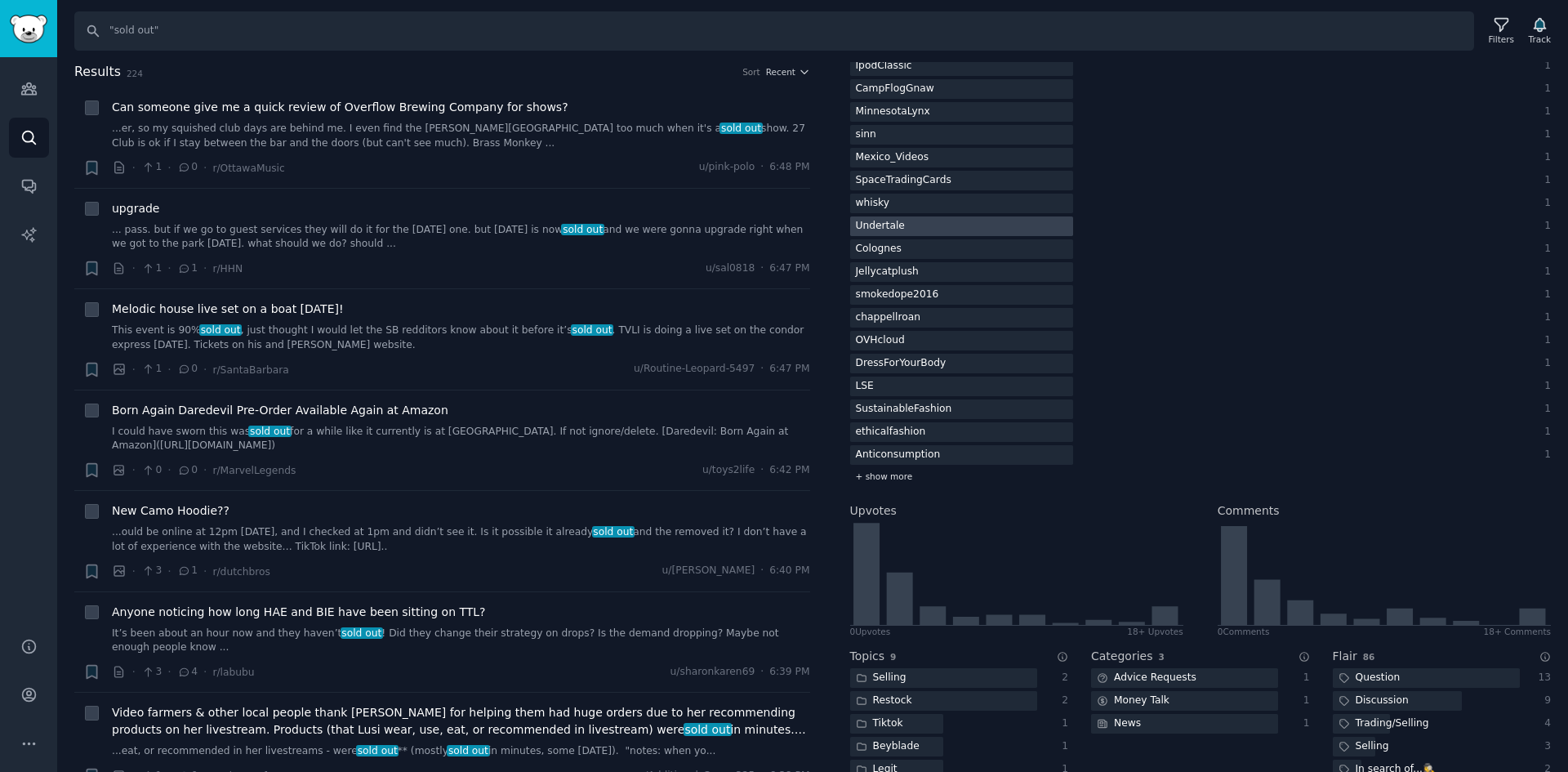
click at [897, 472] on span "+ show more" at bounding box center [885, 477] width 57 height 12
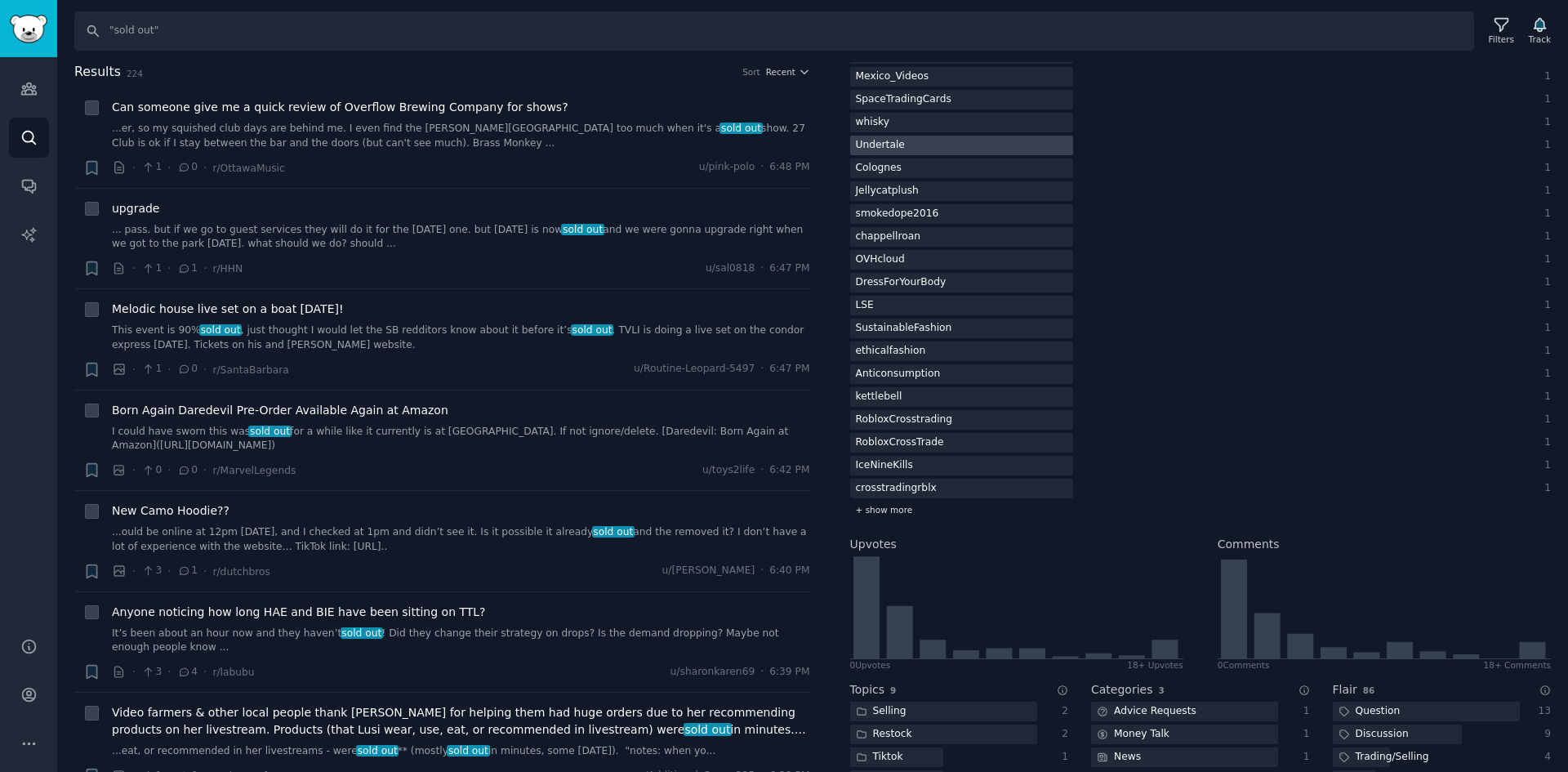
scroll to position [1308, 0]
click at [1000, 428] on div at bounding box center [961, 419] width 223 height 21
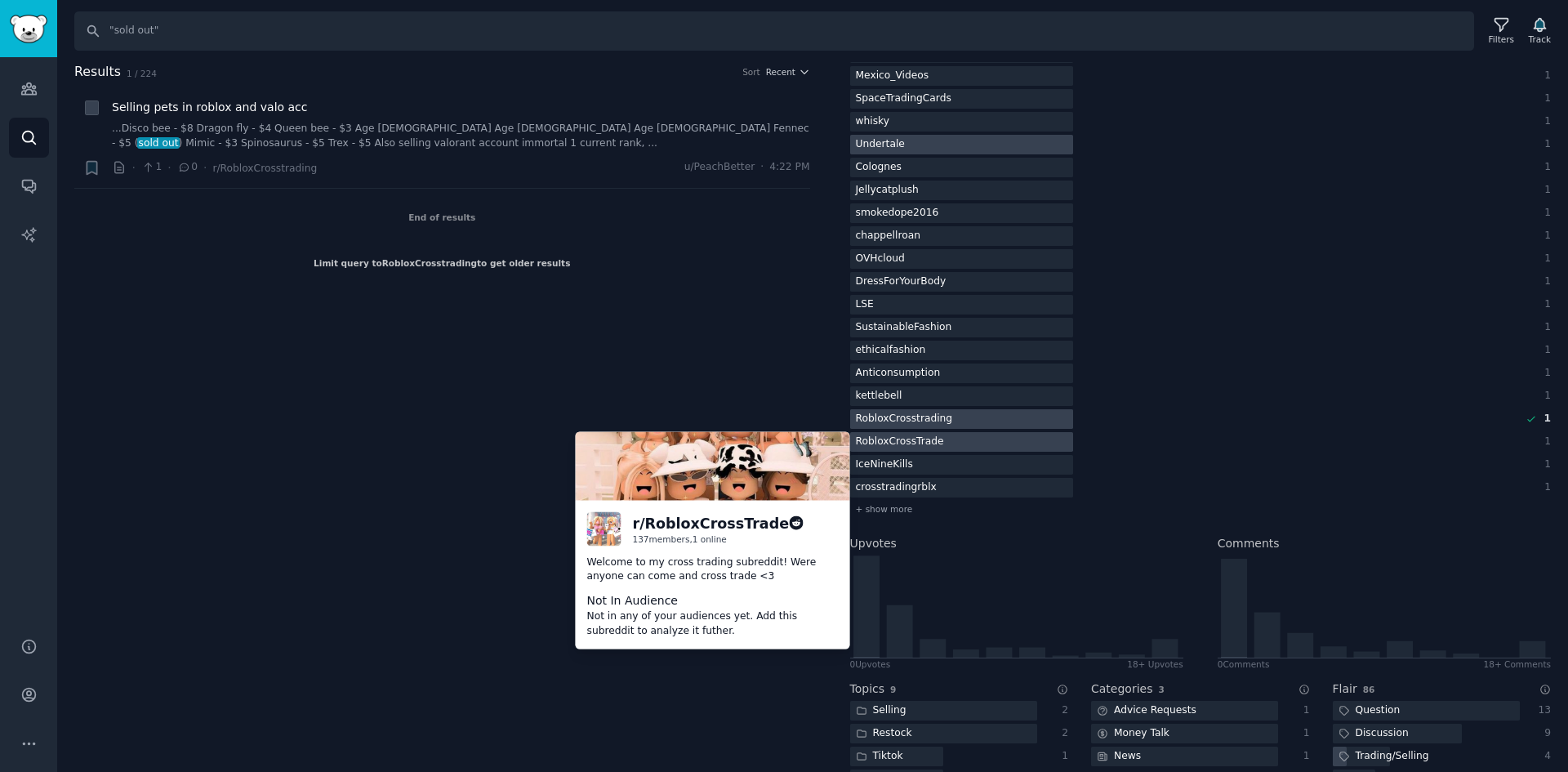
click at [992, 439] on div at bounding box center [961, 442] width 223 height 21
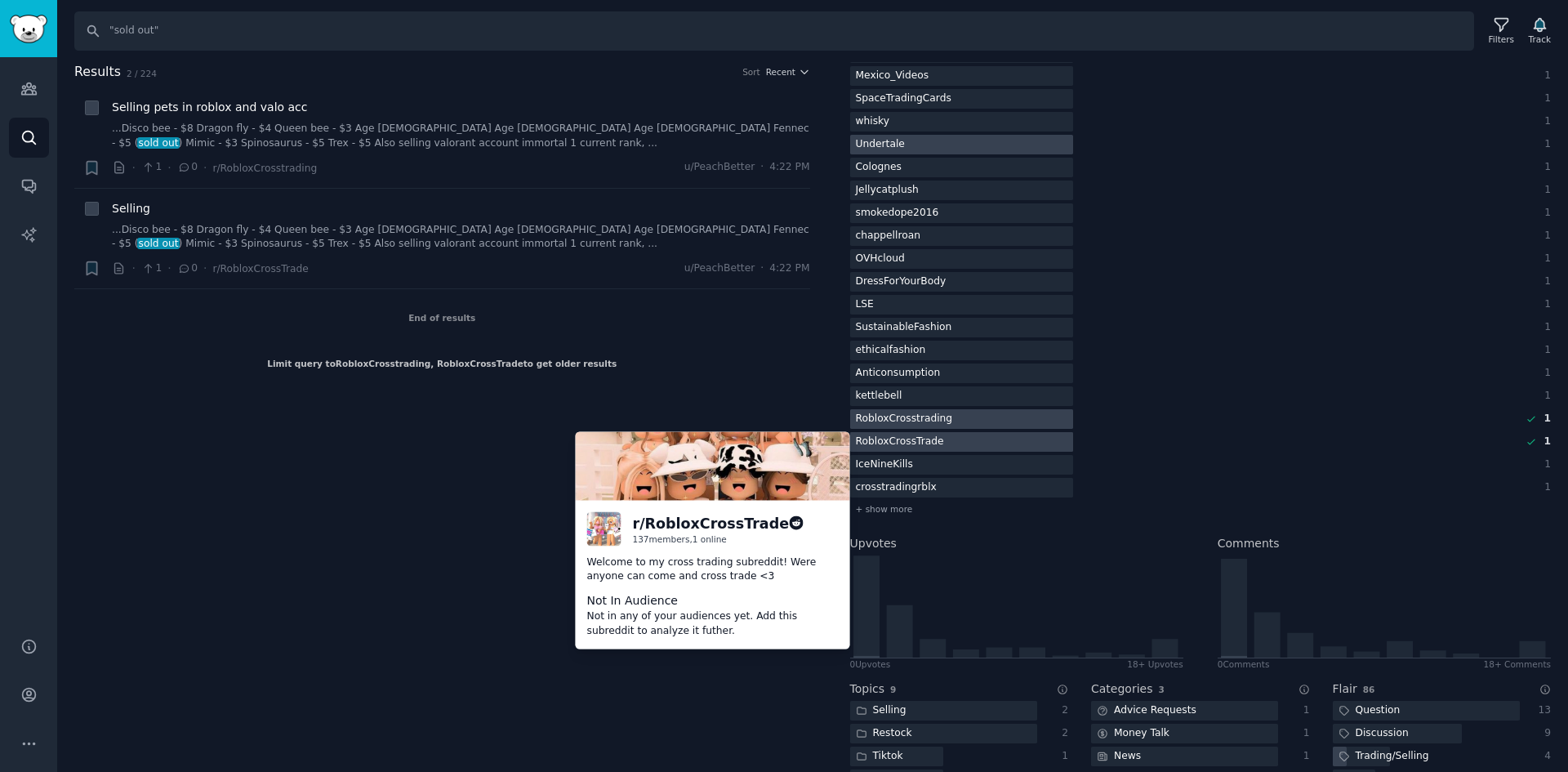
click at [992, 439] on div at bounding box center [961, 442] width 223 height 21
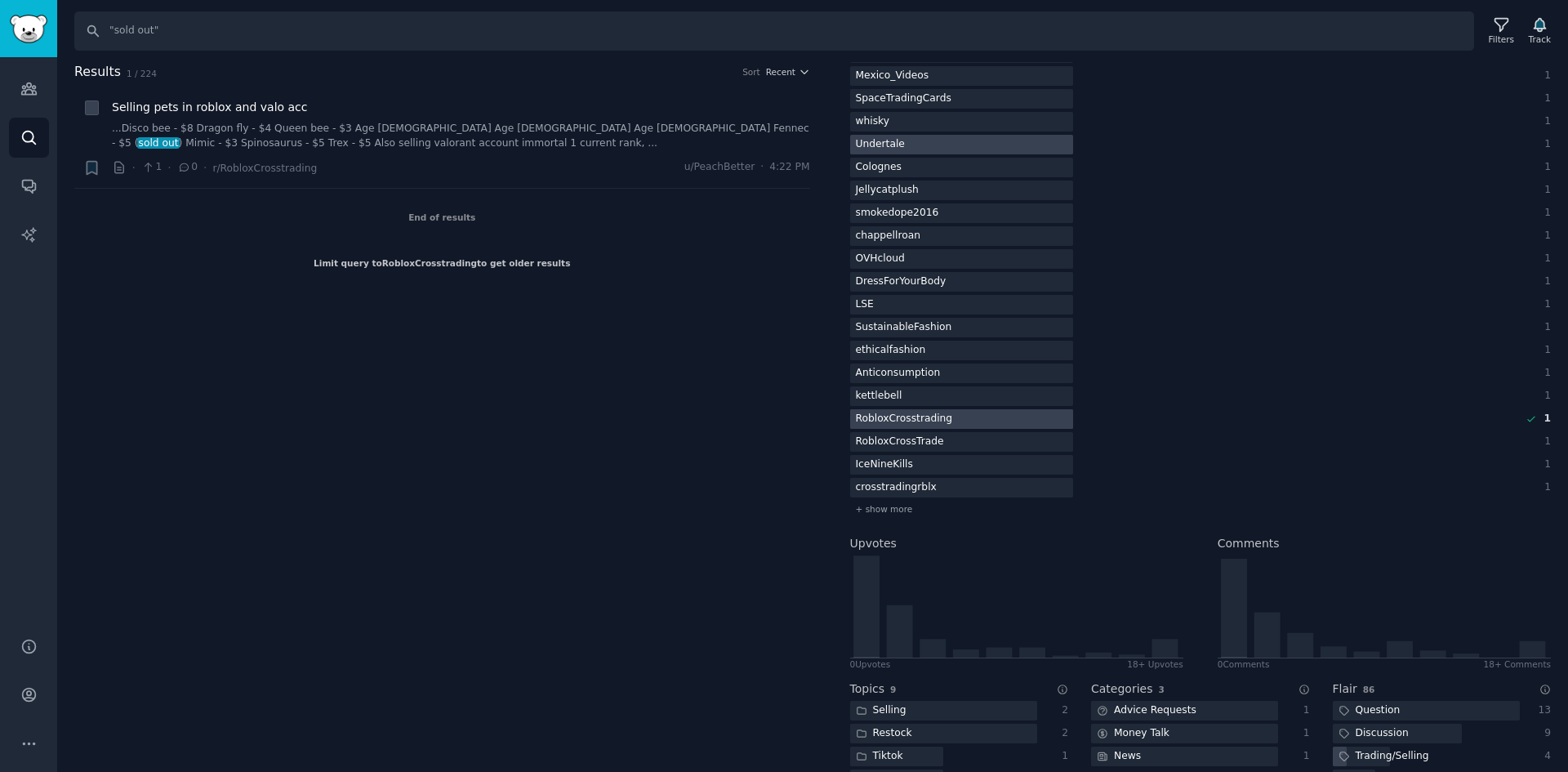
click at [1001, 419] on div at bounding box center [961, 419] width 223 height 21
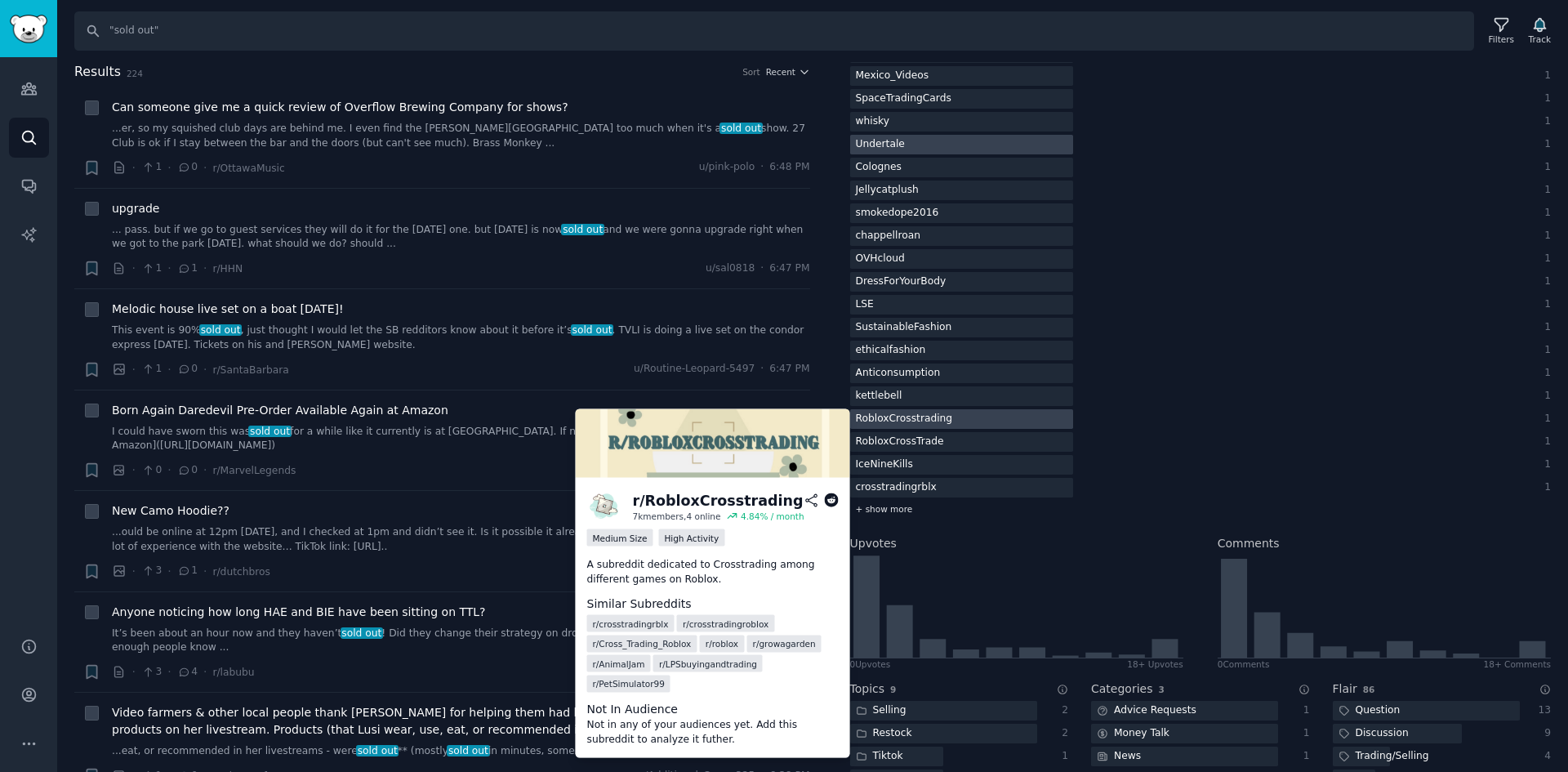
click at [907, 511] on div "+ show more" at bounding box center [1201, 509] width 702 height 17
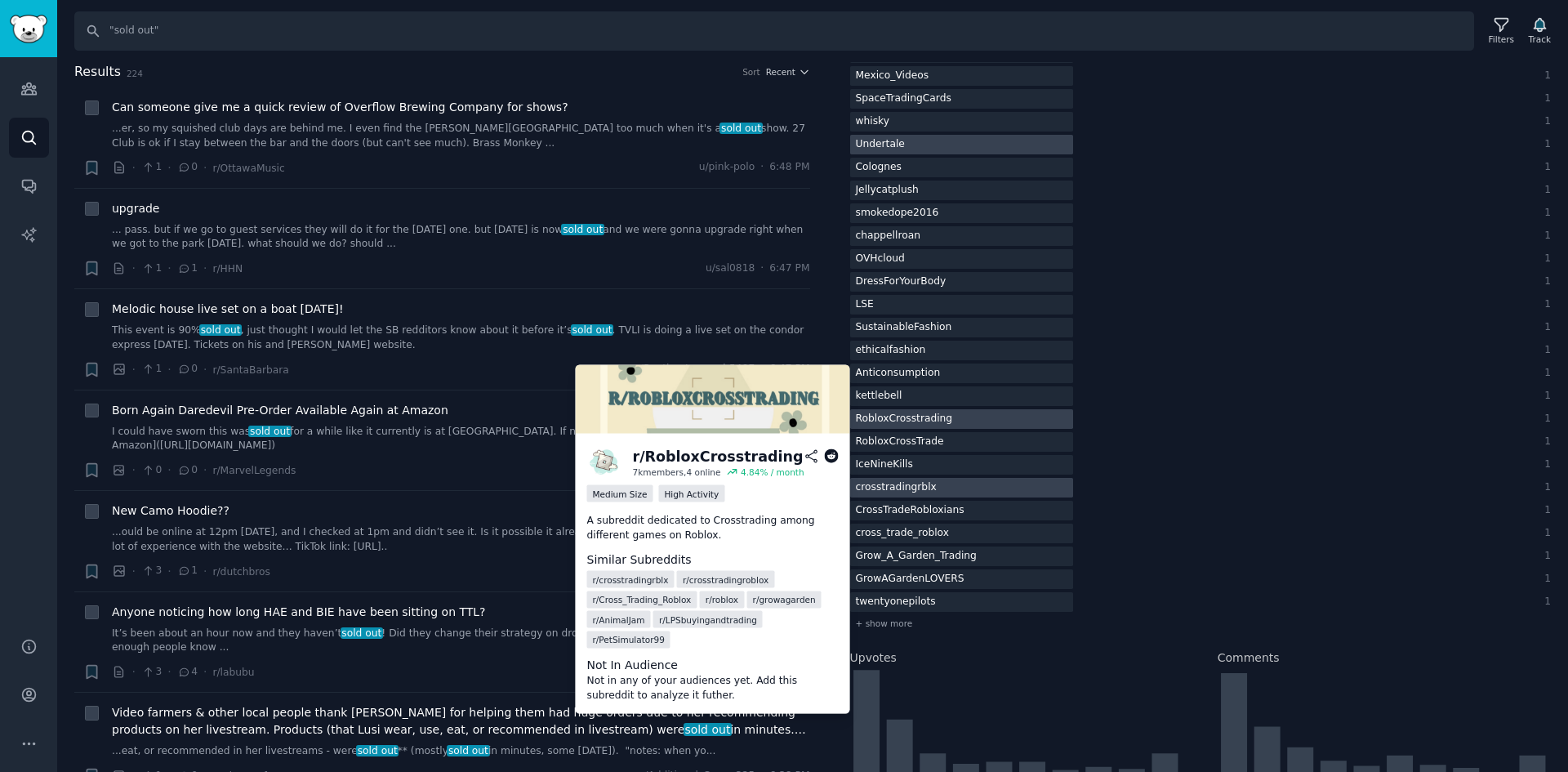
scroll to position [1389, 0]
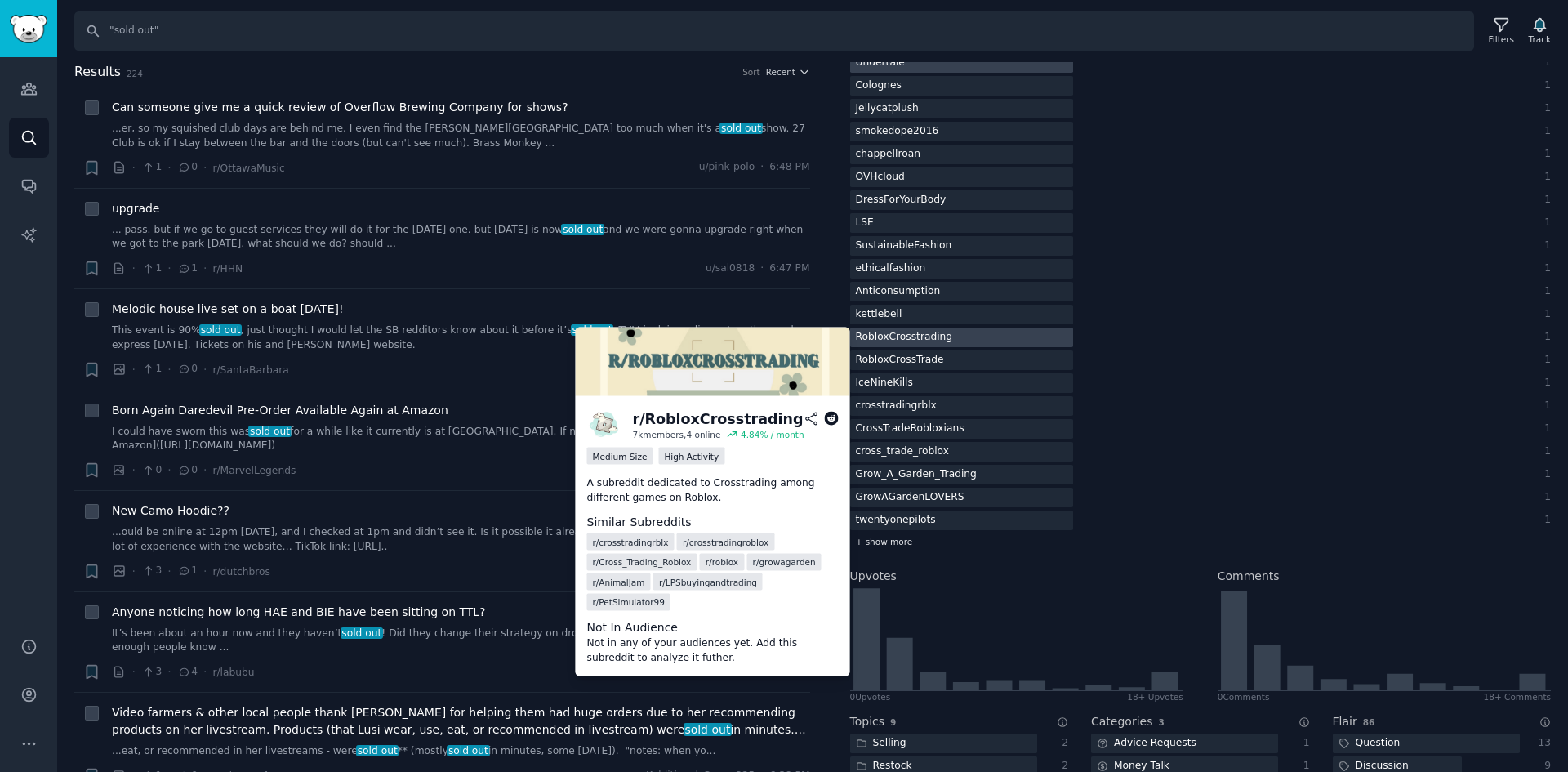
click at [915, 545] on div "+ show more" at bounding box center [1201, 541] width 702 height 17
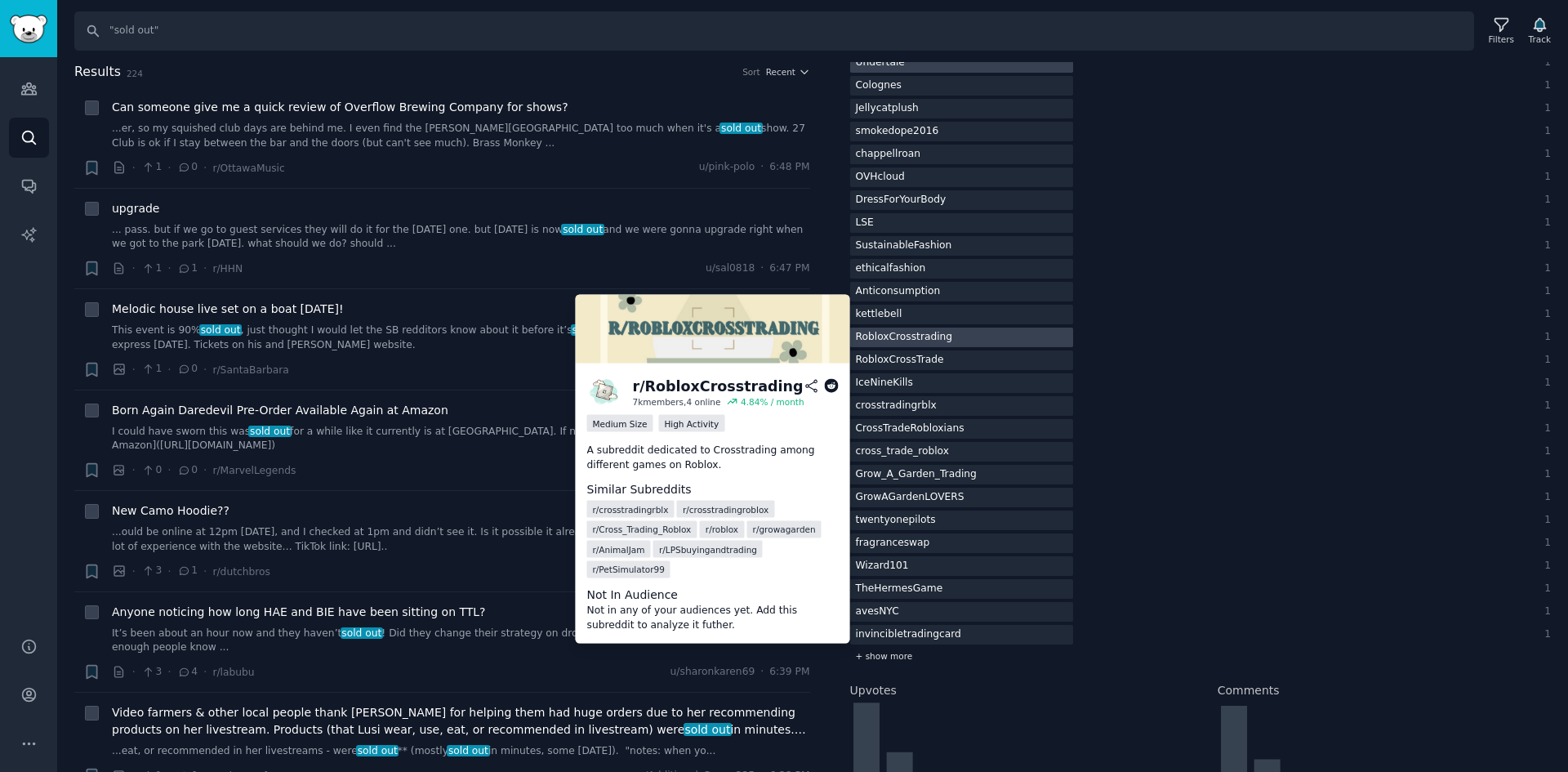
scroll to position [1470, 0]
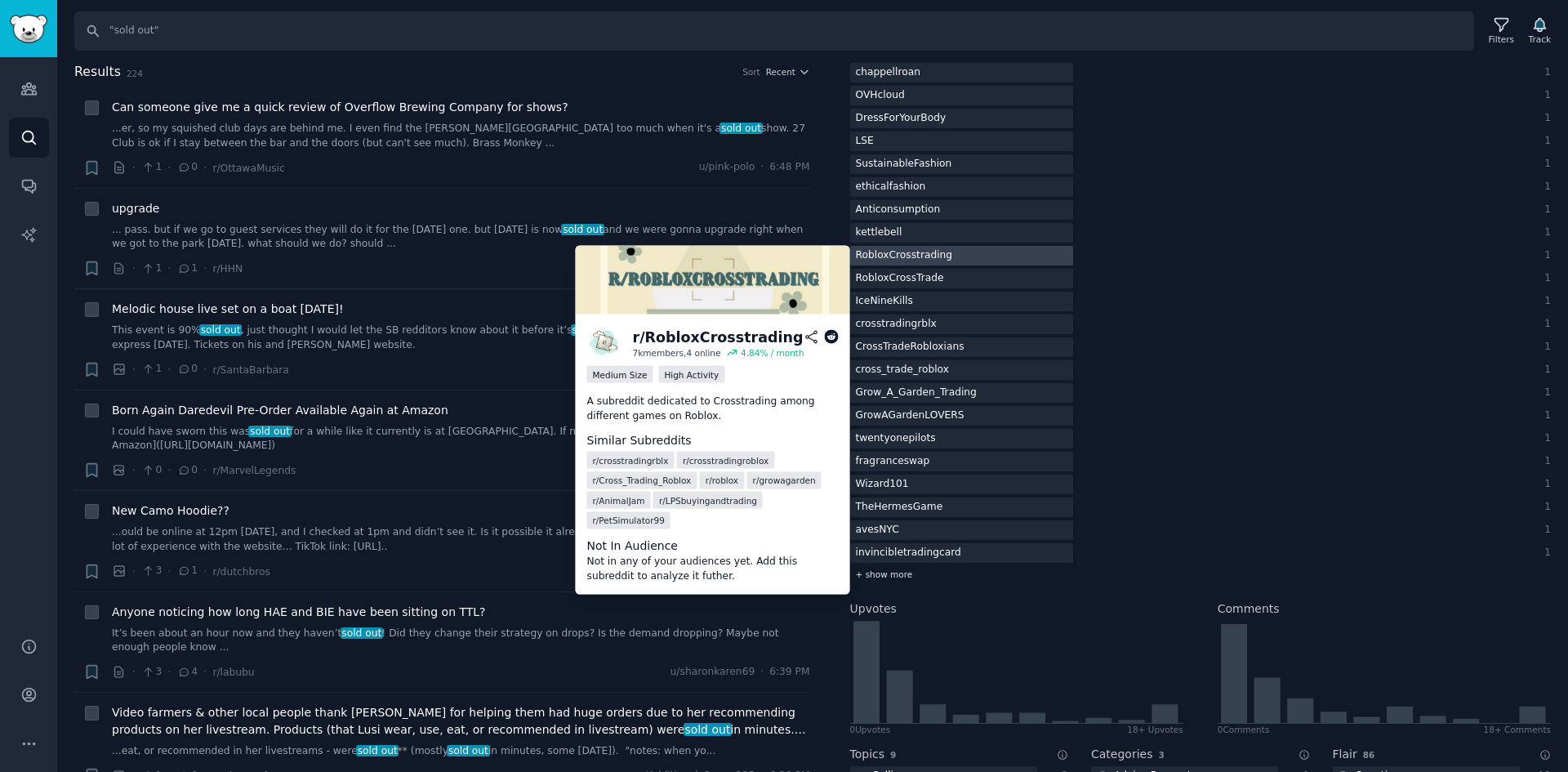
click at [896, 566] on div "+ show more" at bounding box center [1201, 574] width 702 height 17
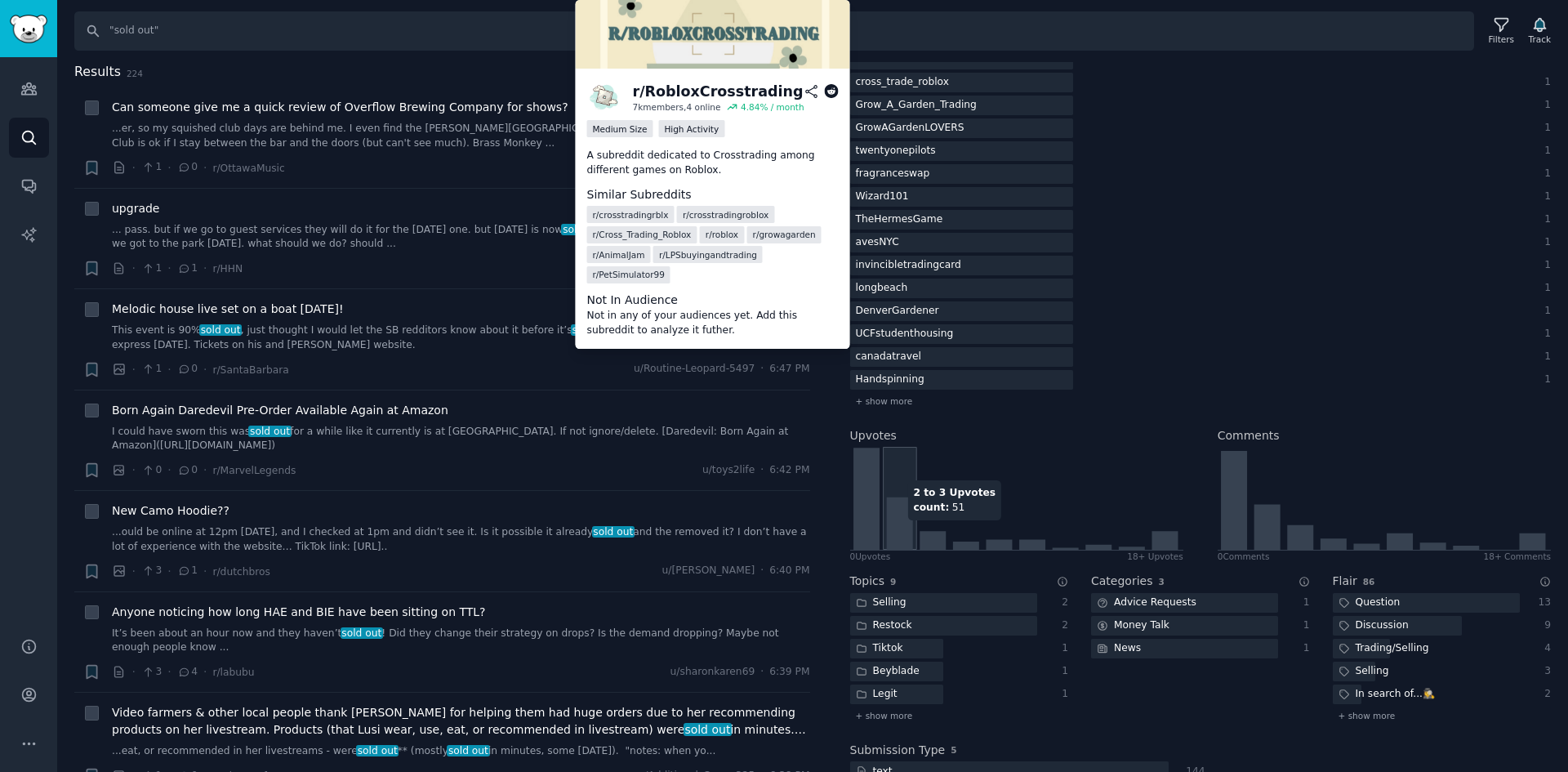
scroll to position [1798, 0]
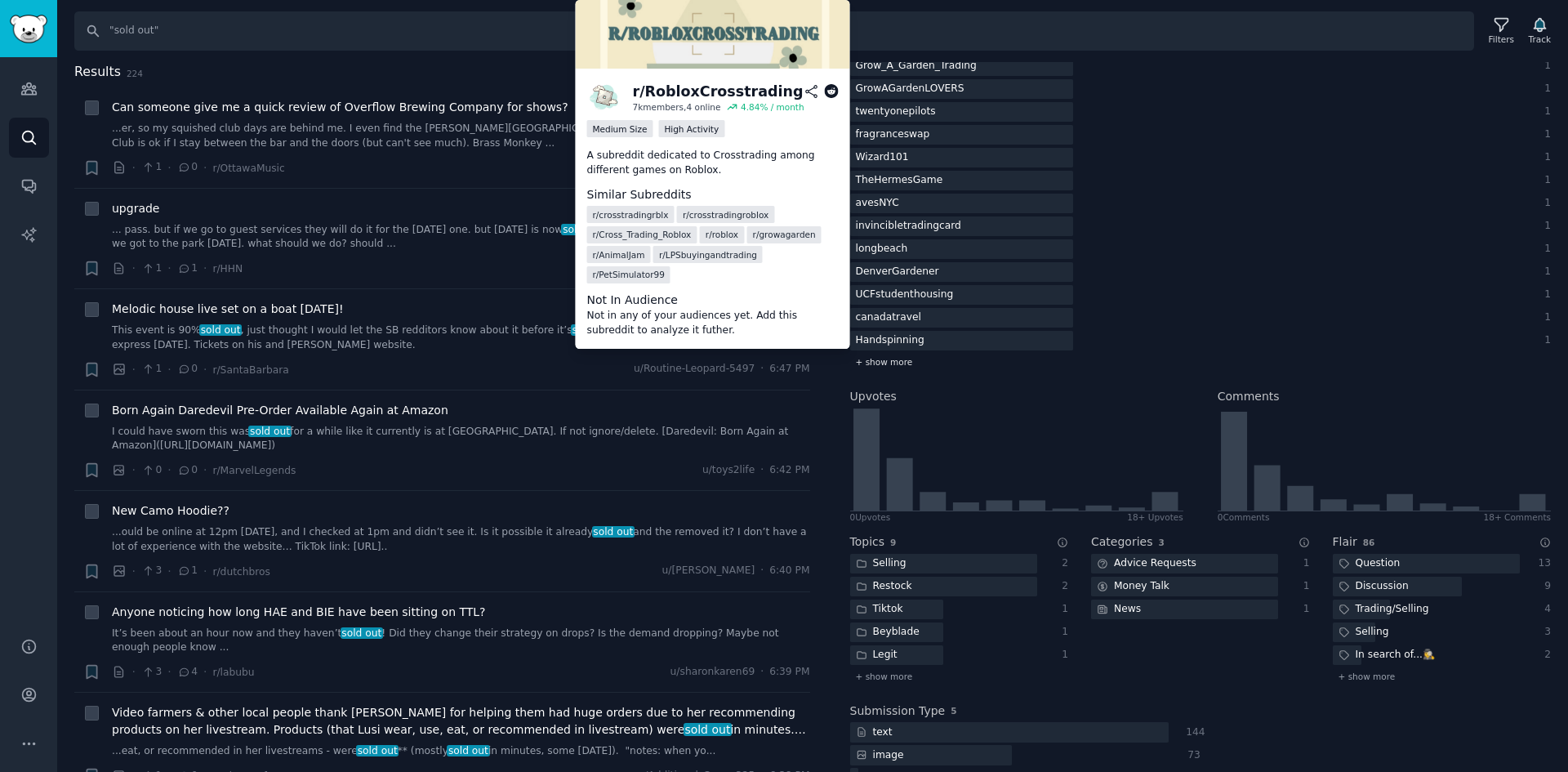
click at [915, 363] on div "+ show more" at bounding box center [1201, 362] width 702 height 17
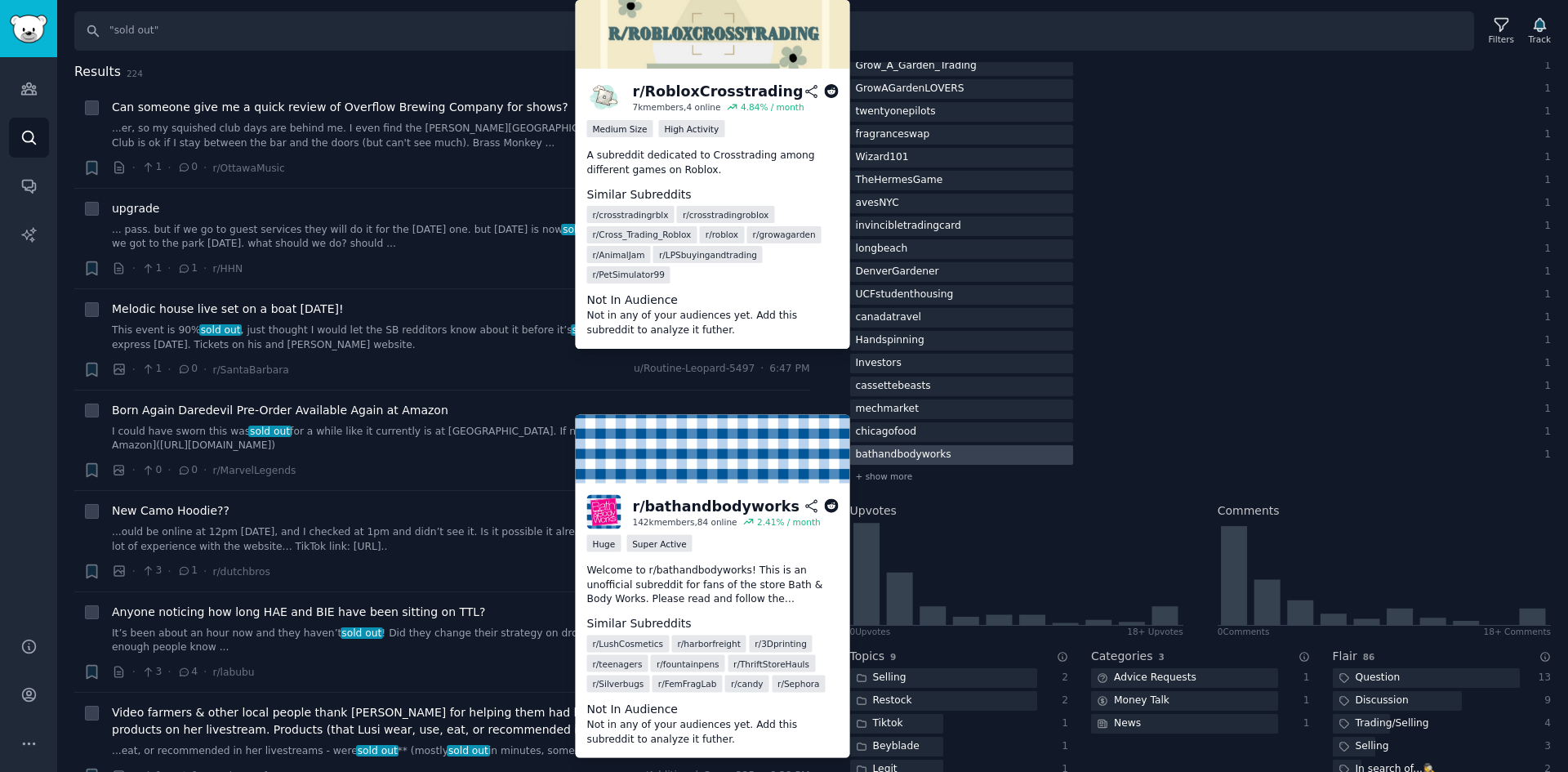
scroll to position [1879, 0]
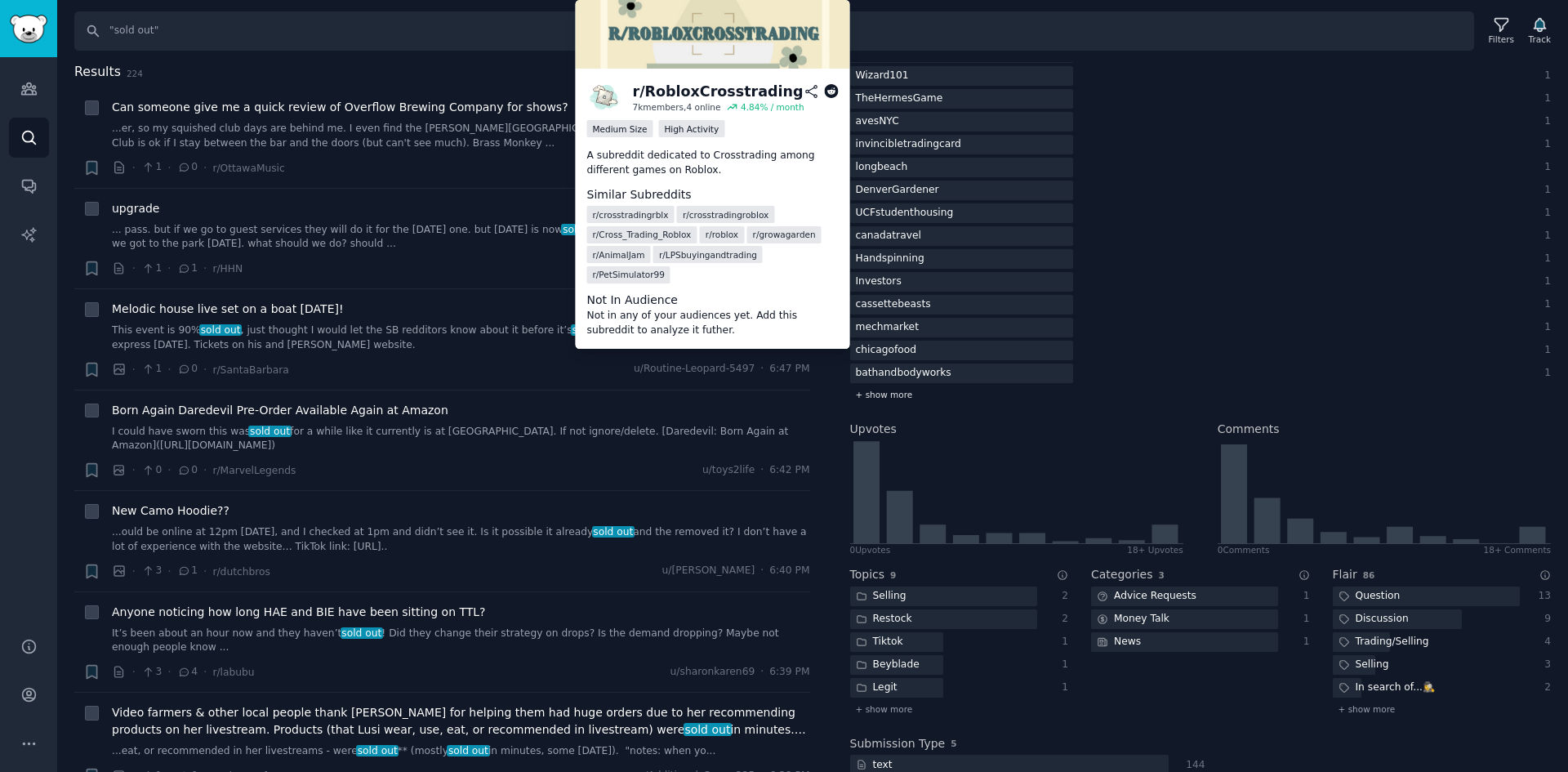
click at [911, 396] on div "+ show more" at bounding box center [1201, 394] width 702 height 17
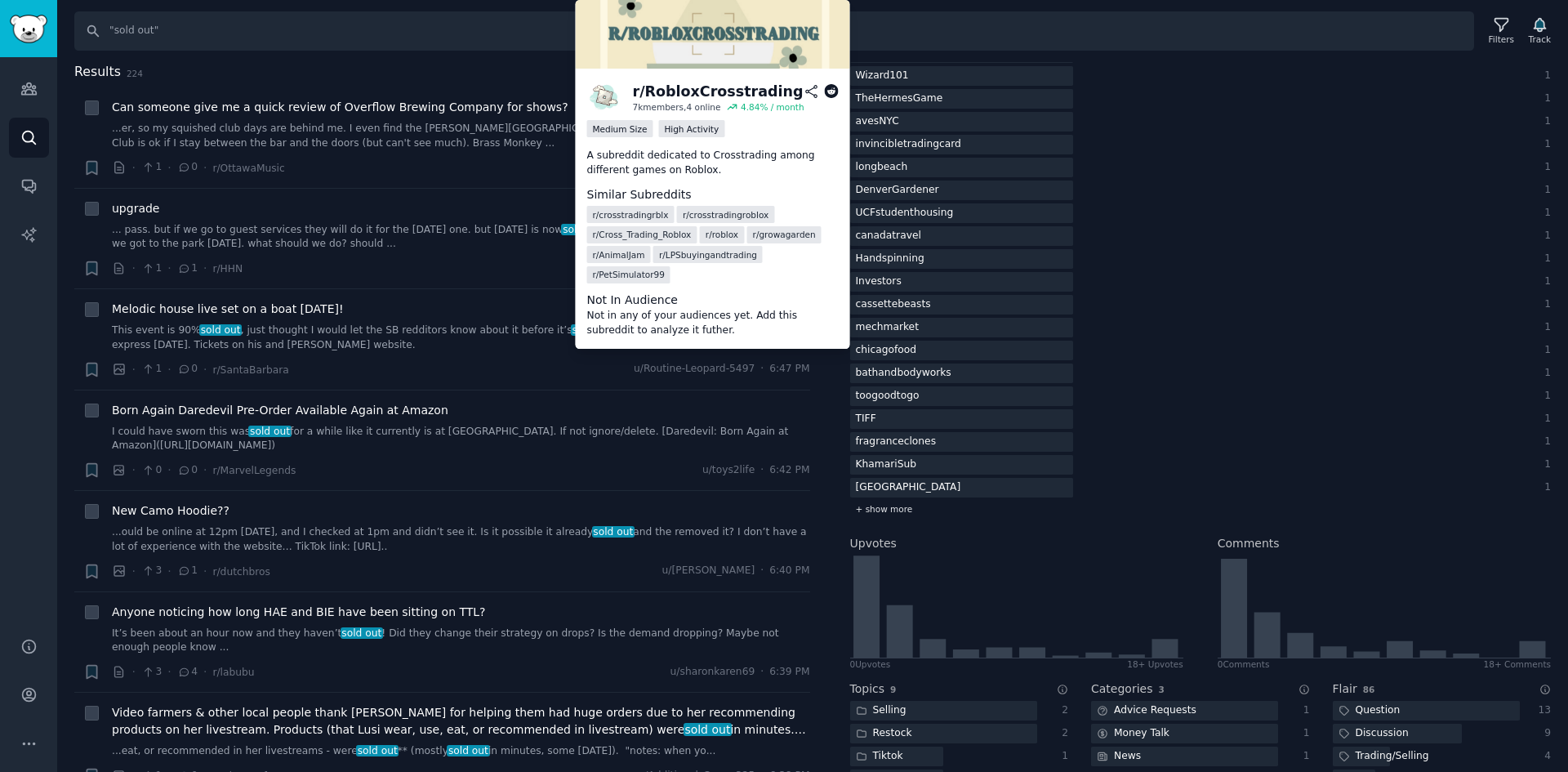
scroll to position [1961, 0]
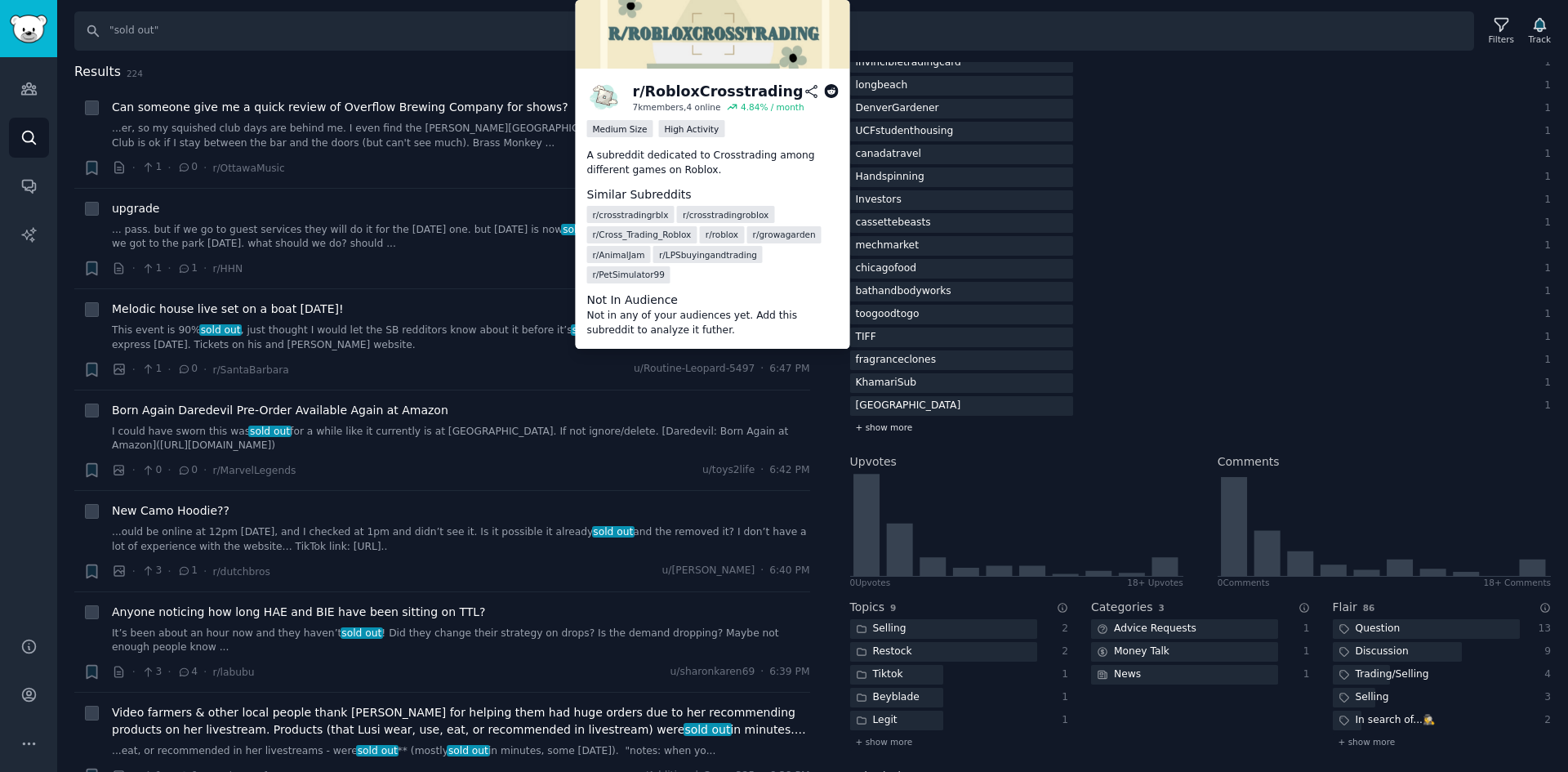
click at [907, 422] on div "+ show more" at bounding box center [1201, 427] width 702 height 17
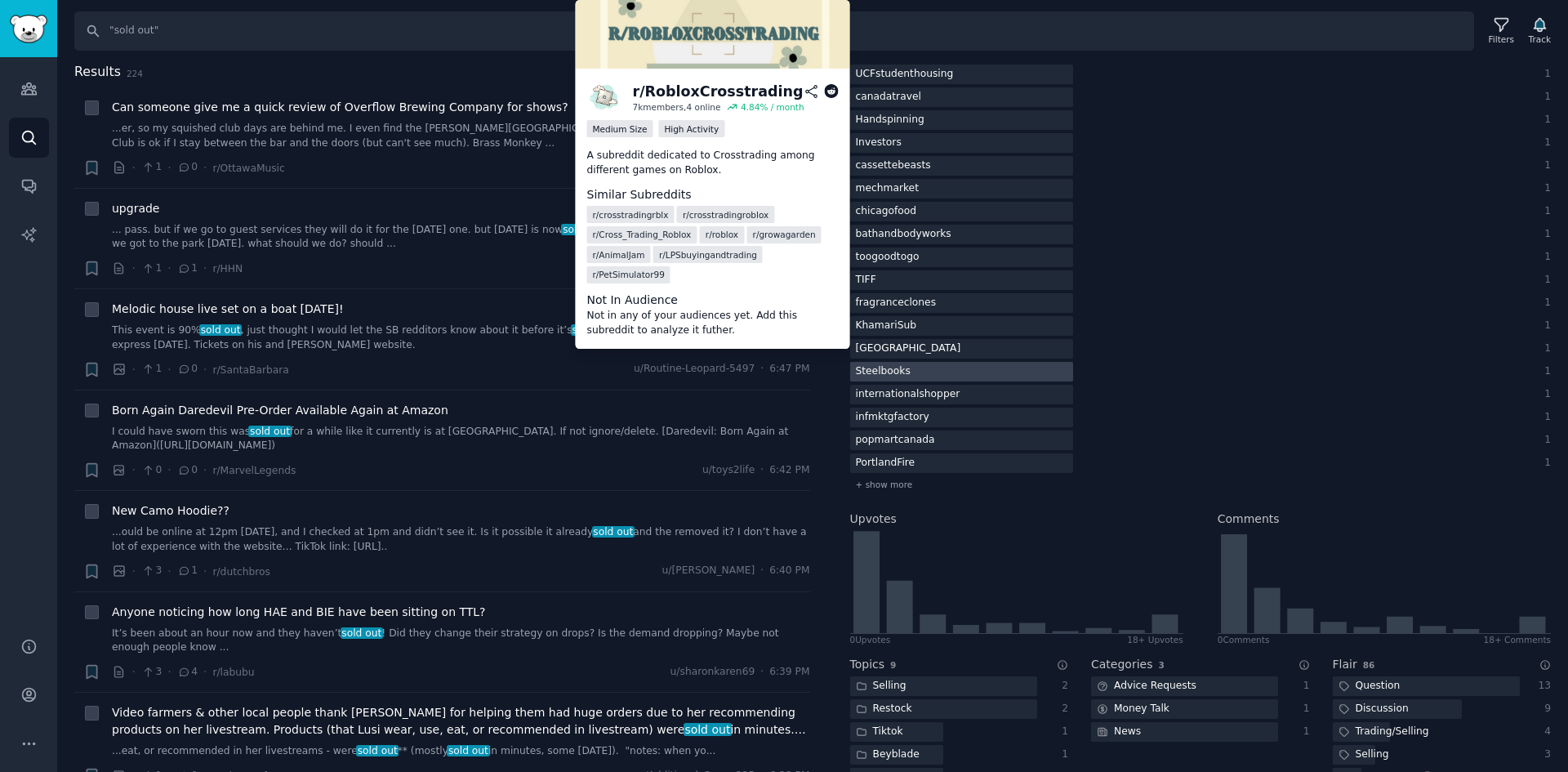
scroll to position [2043, 0]
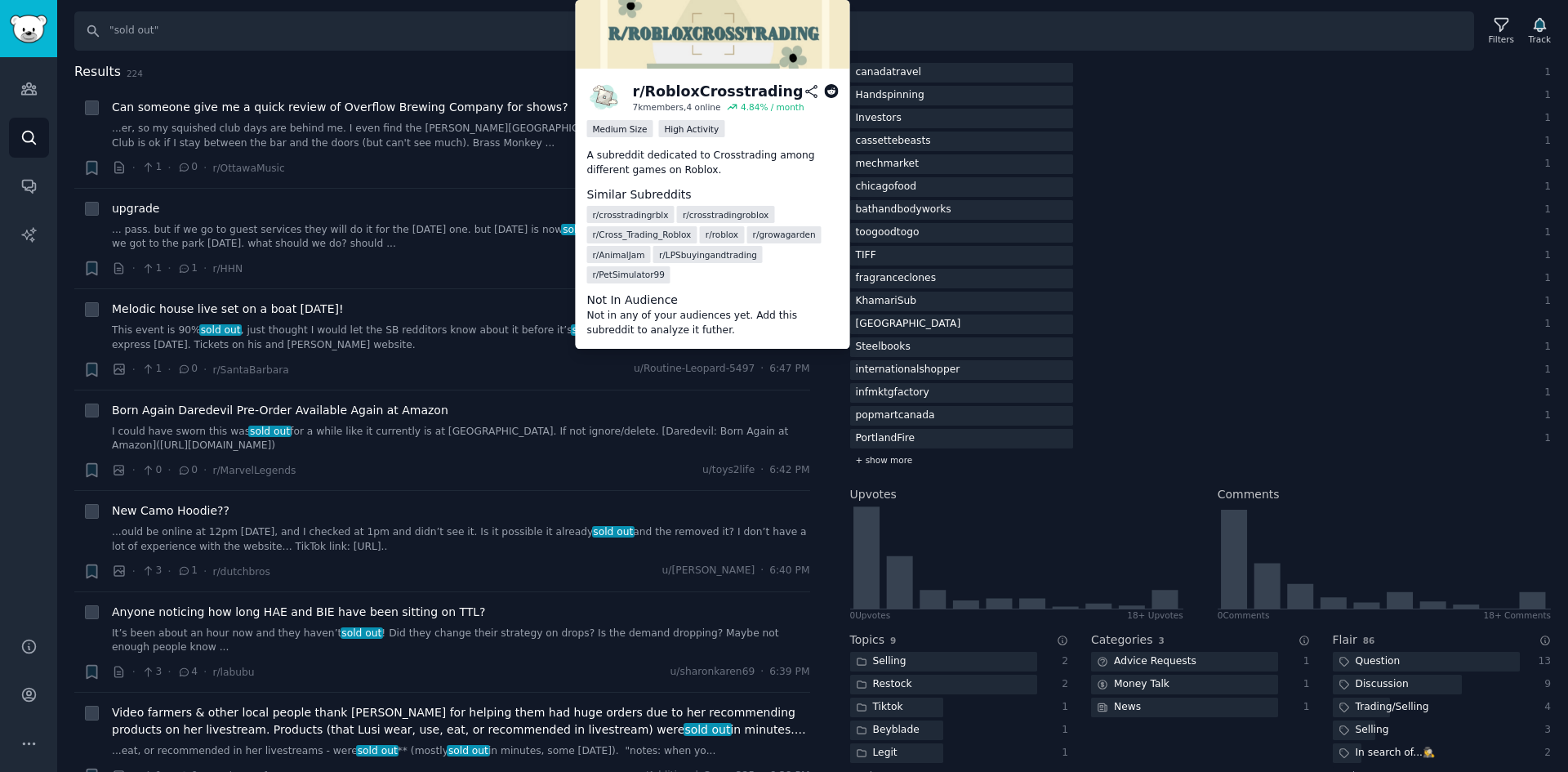
click at [897, 461] on span "+ show more" at bounding box center [885, 460] width 57 height 12
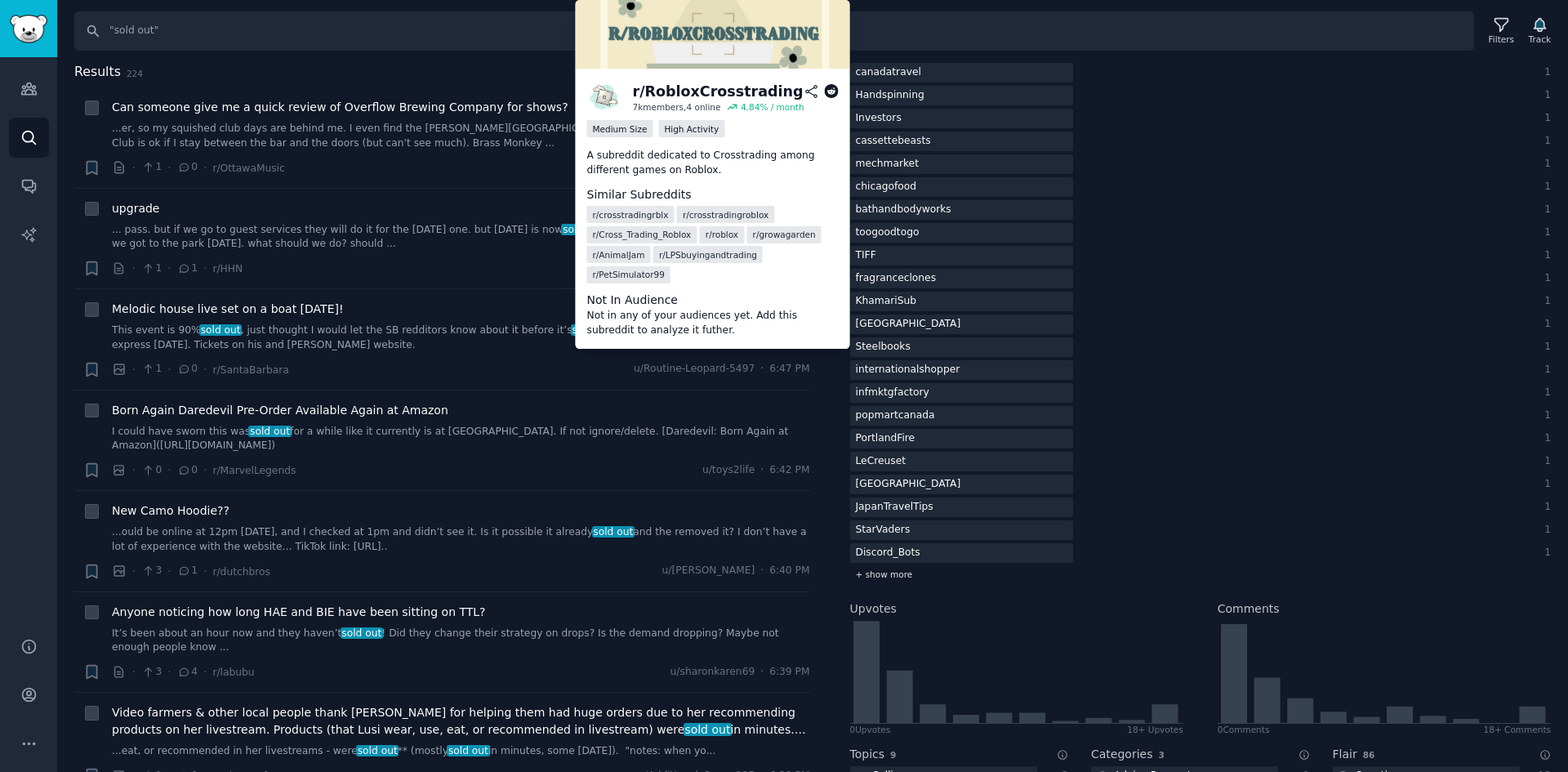
scroll to position [2125, 0]
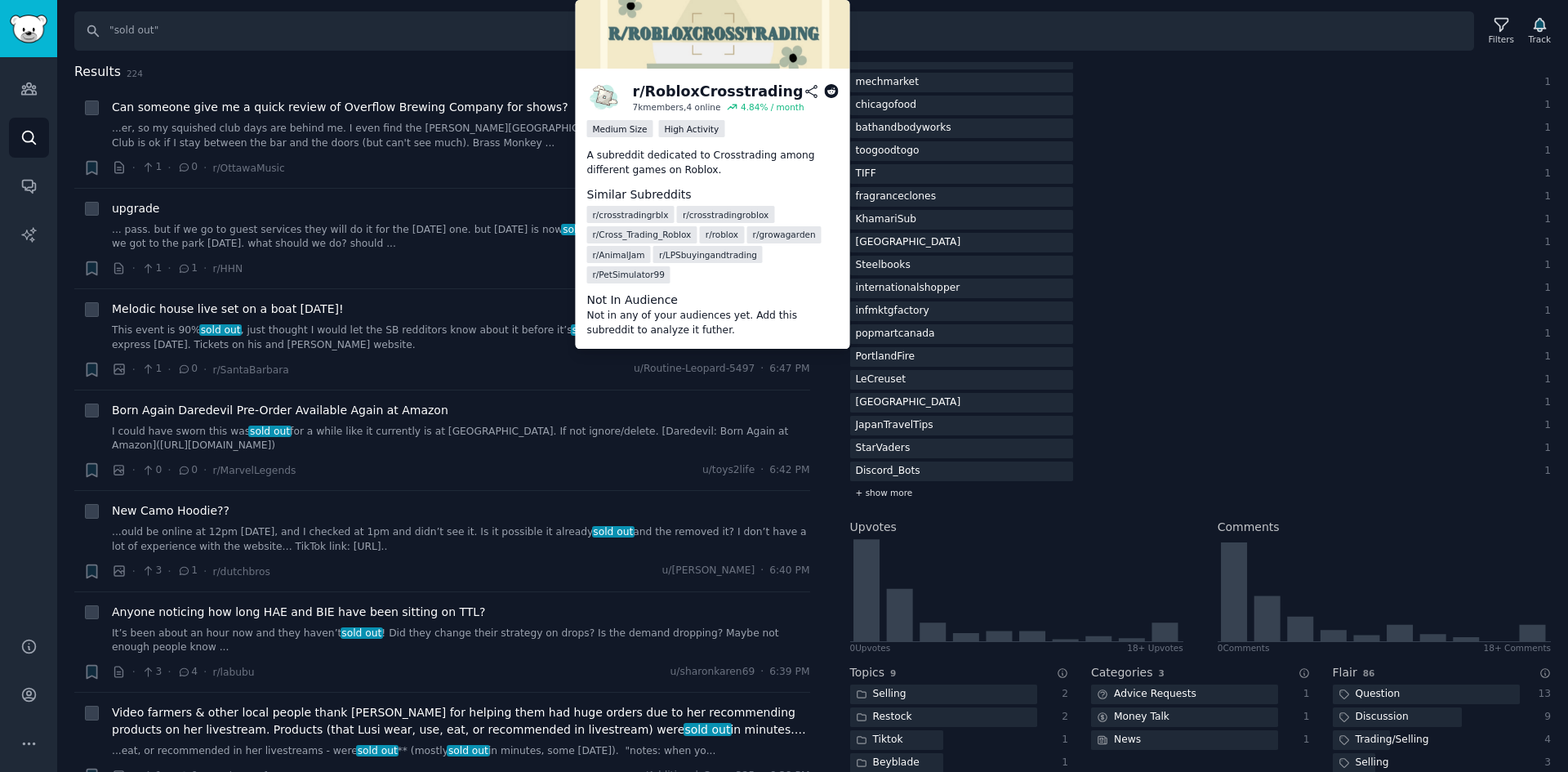
click at [892, 493] on span "+ show more" at bounding box center [885, 492] width 57 height 12
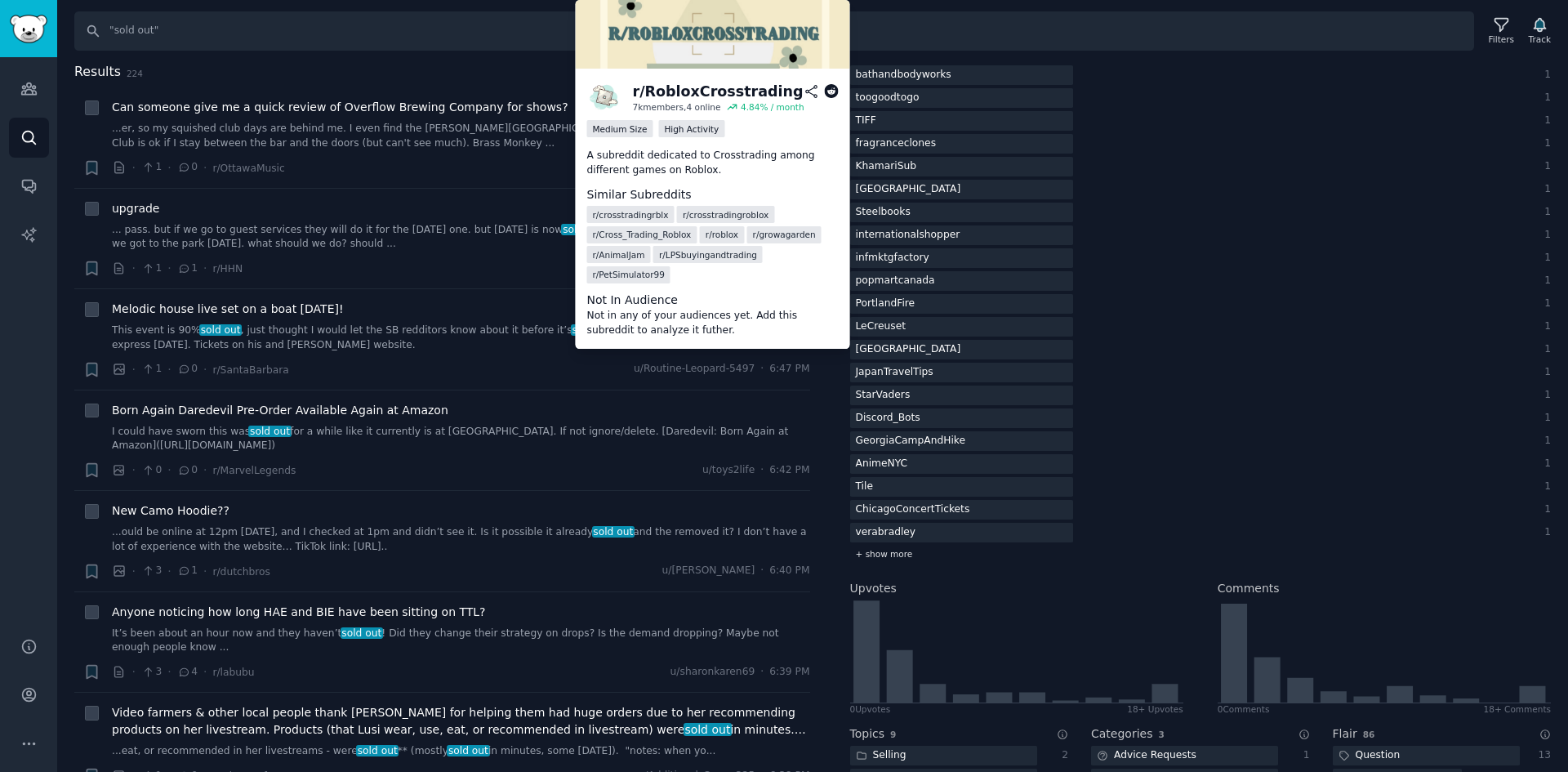
scroll to position [2206, 0]
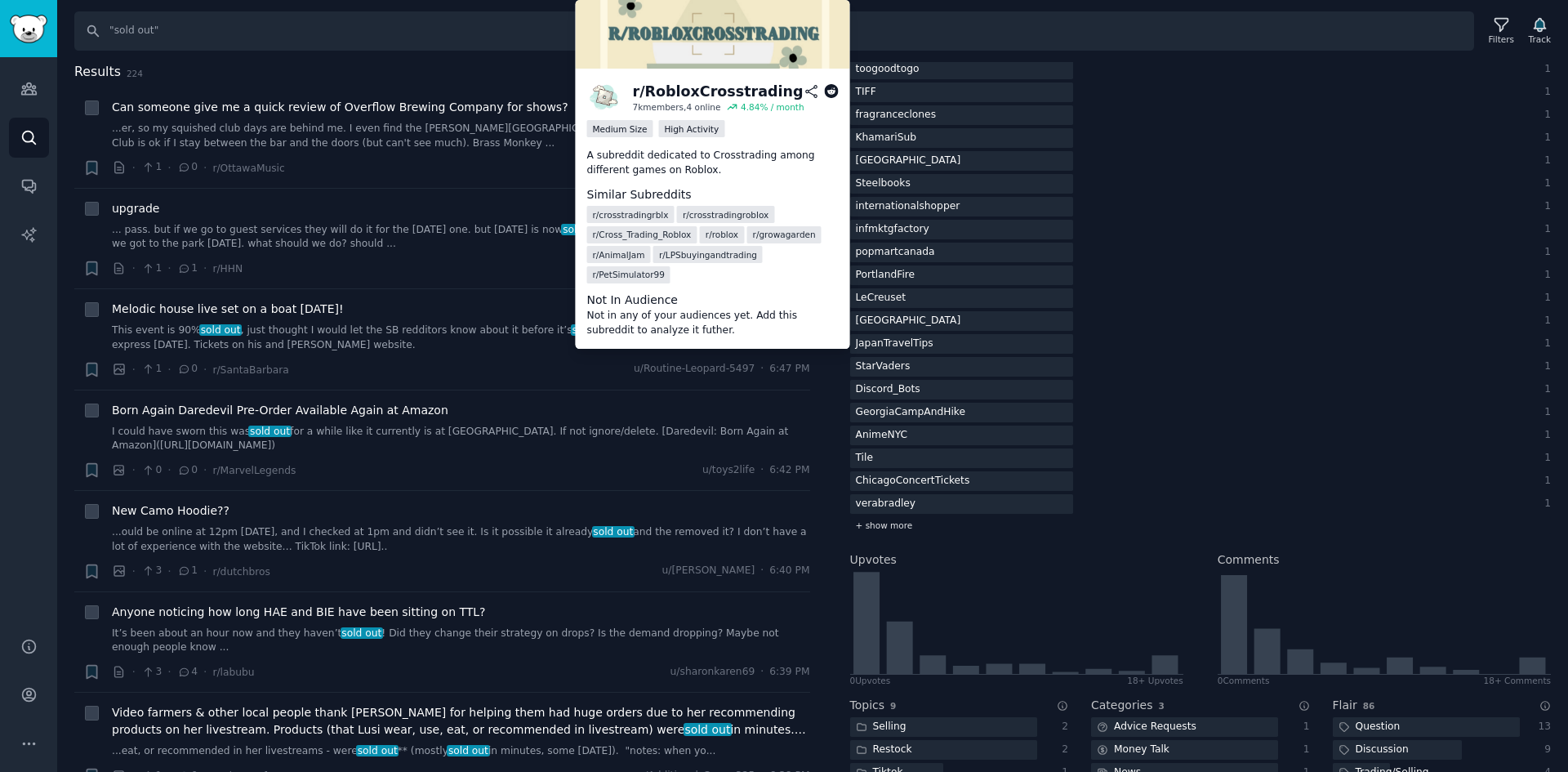
click at [889, 521] on span "+ show more" at bounding box center [885, 526] width 57 height 12
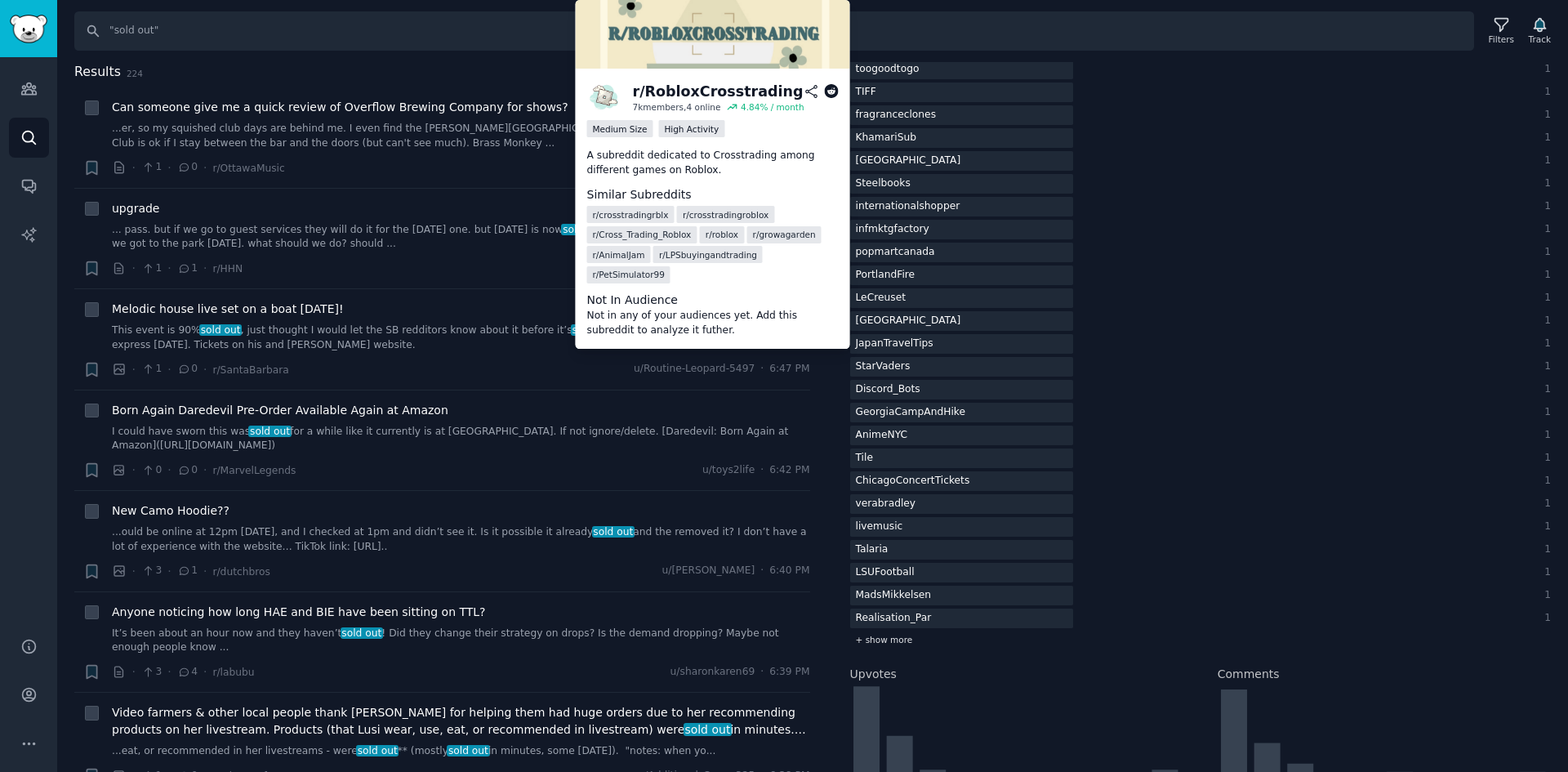
scroll to position [2288, 0]
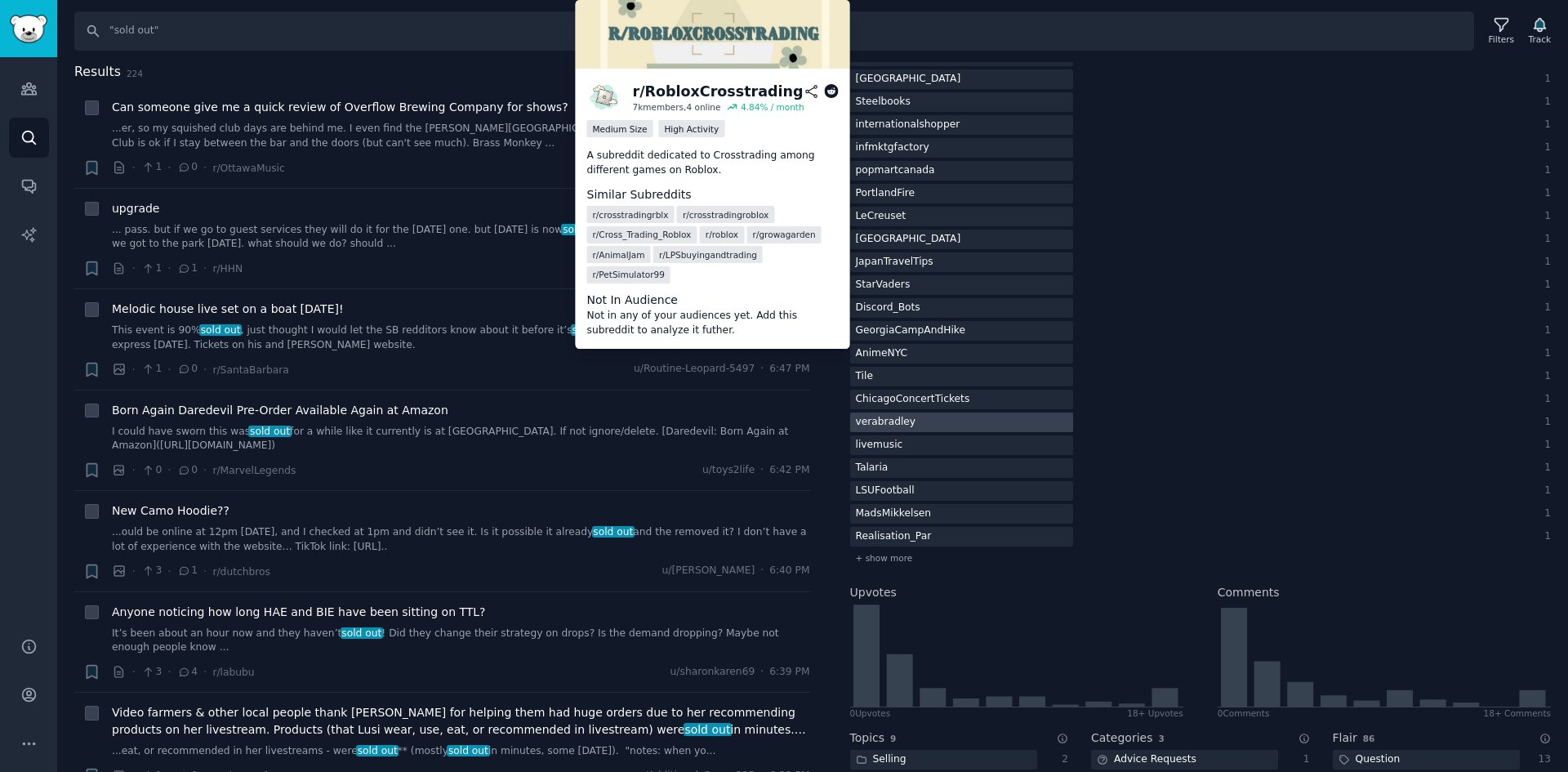
click at [924, 430] on div at bounding box center [961, 423] width 223 height 21
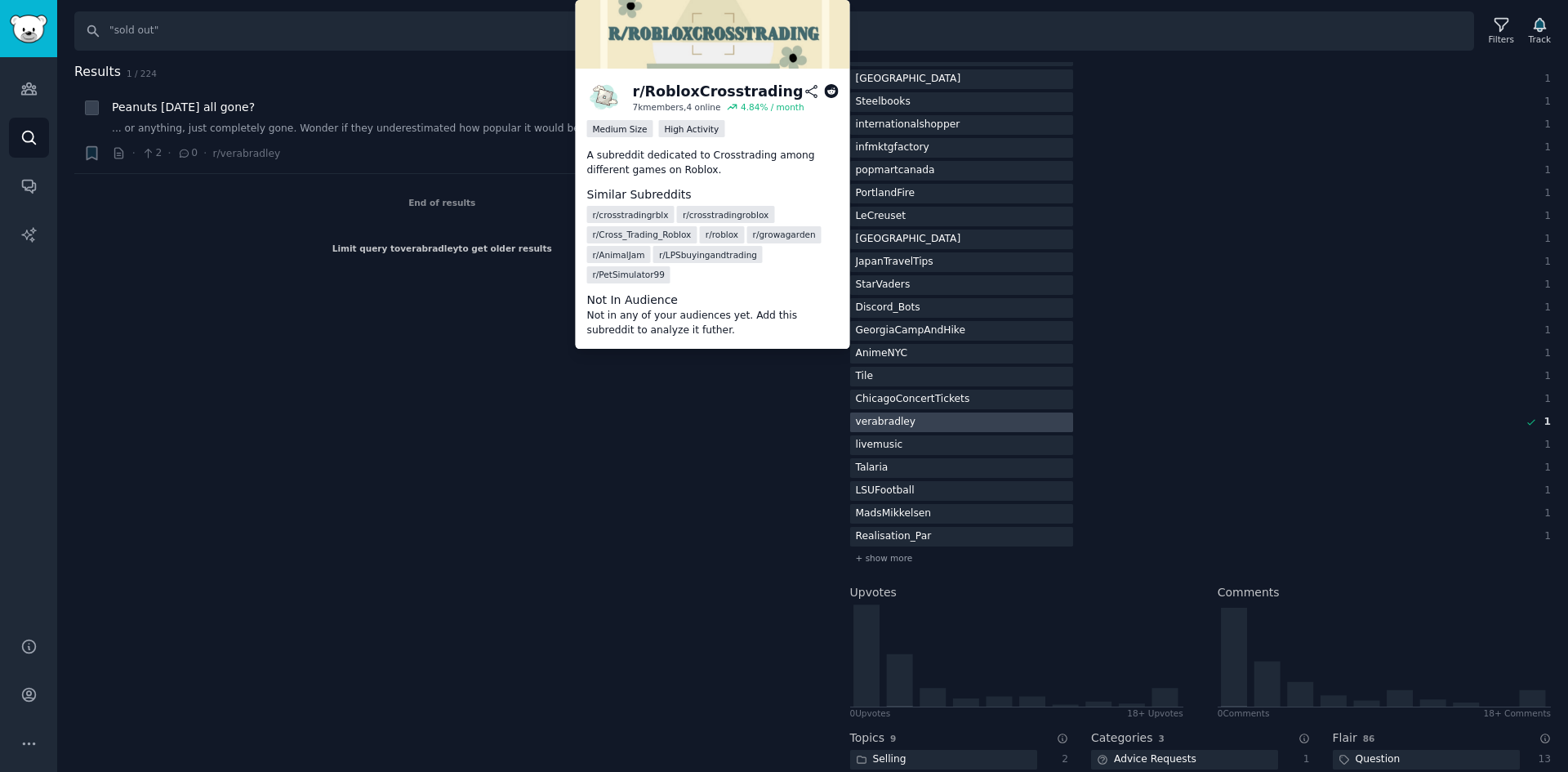
click at [440, 423] on div "Results 1 / 224 Sort Recent + Peanuts Halloween all gone? ... or anything, just…" at bounding box center [454, 417] width 759 height 711
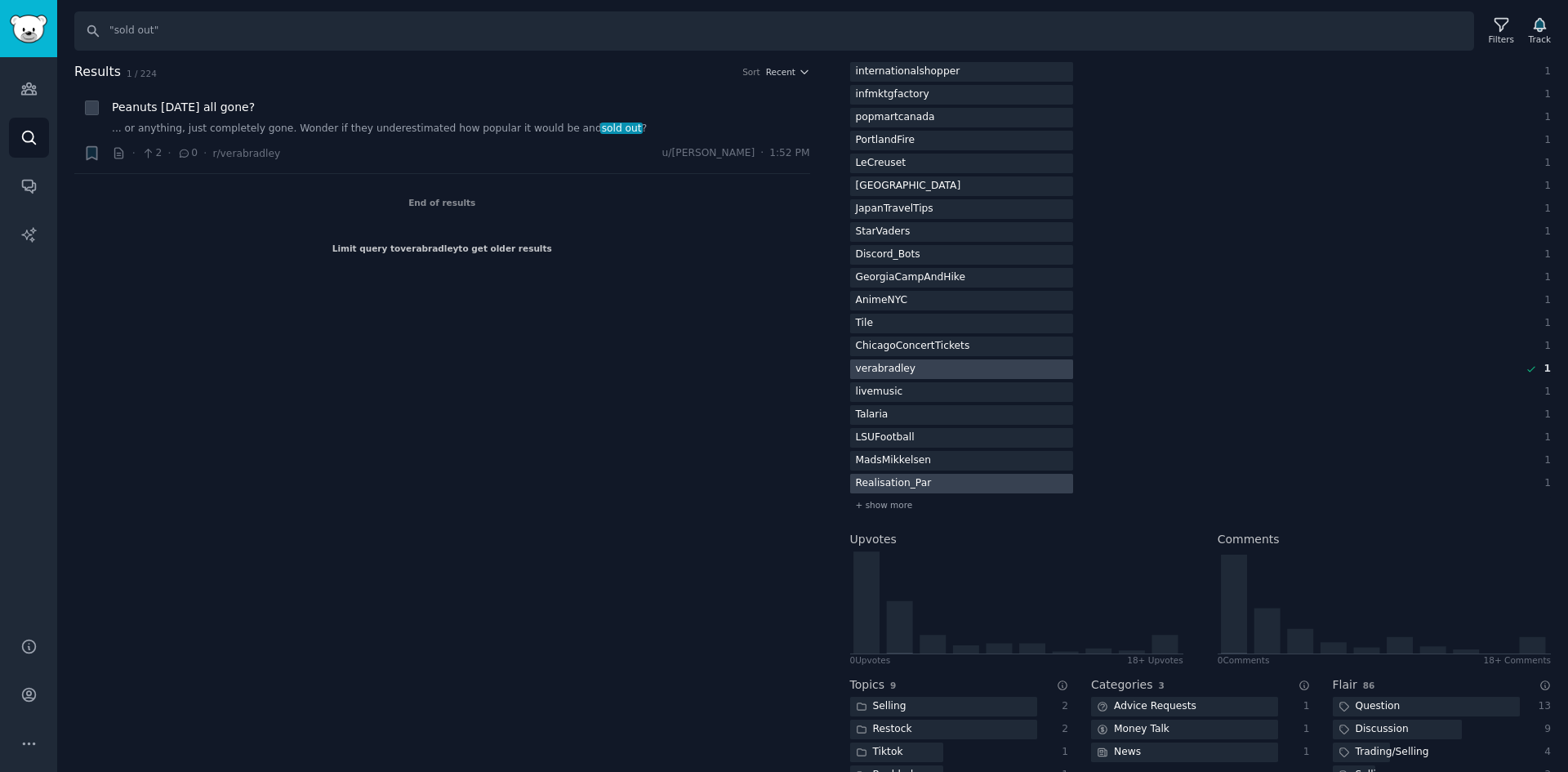
scroll to position [2370, 0]
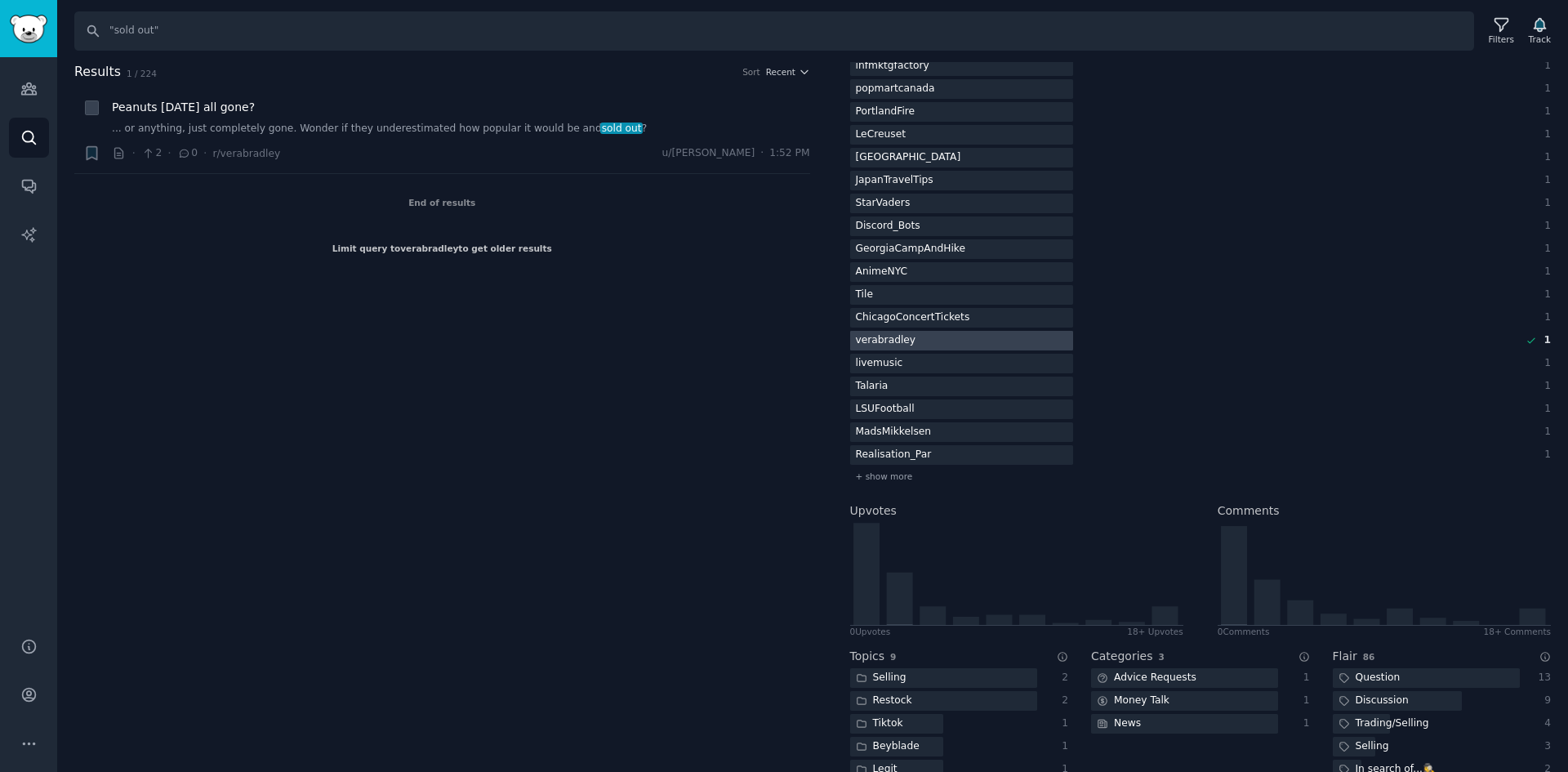
click at [945, 348] on div at bounding box center [961, 340] width 223 height 21
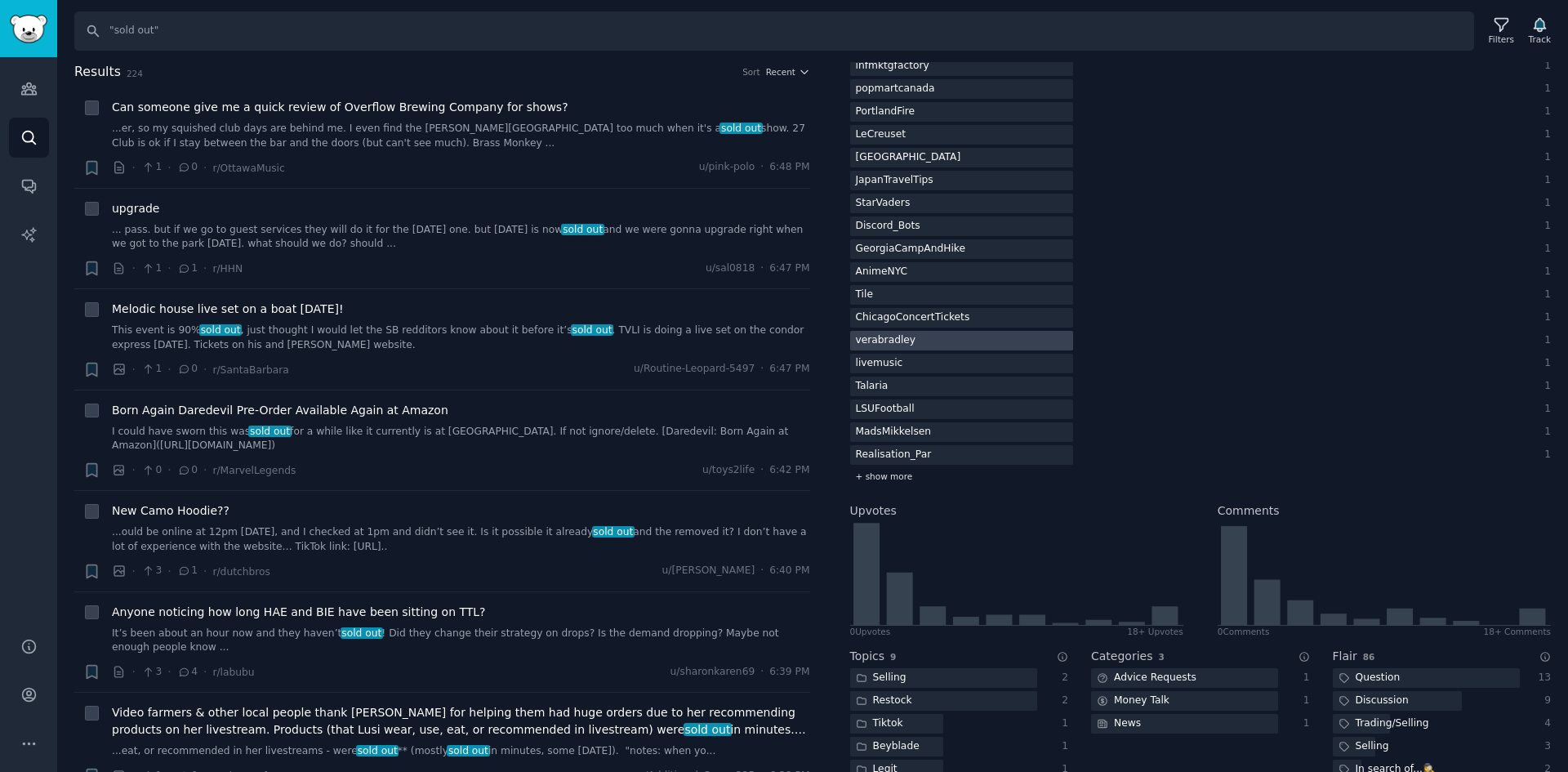
click at [903, 469] on div "+ show more" at bounding box center [1201, 476] width 702 height 17
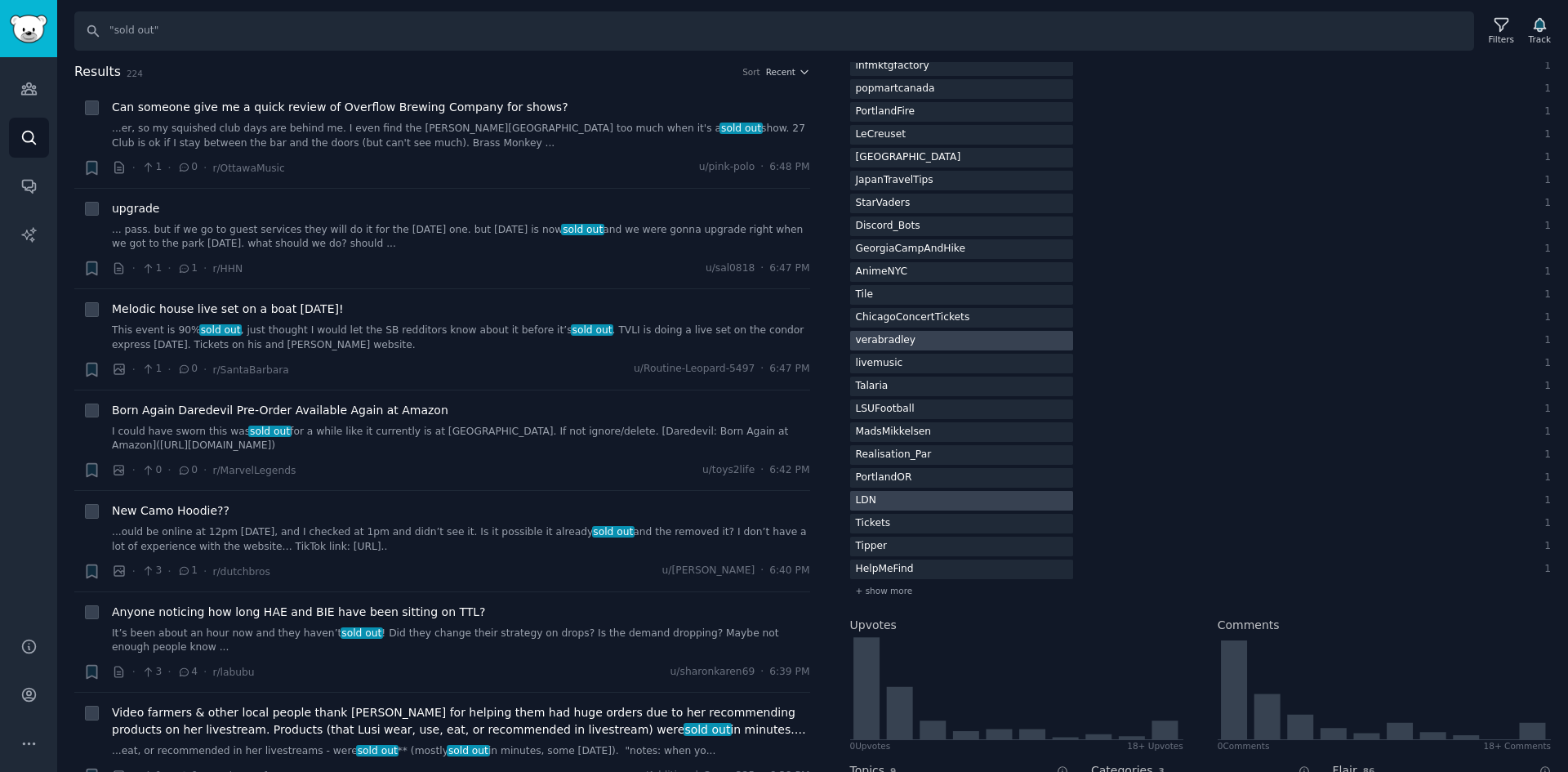
scroll to position [2451, 0]
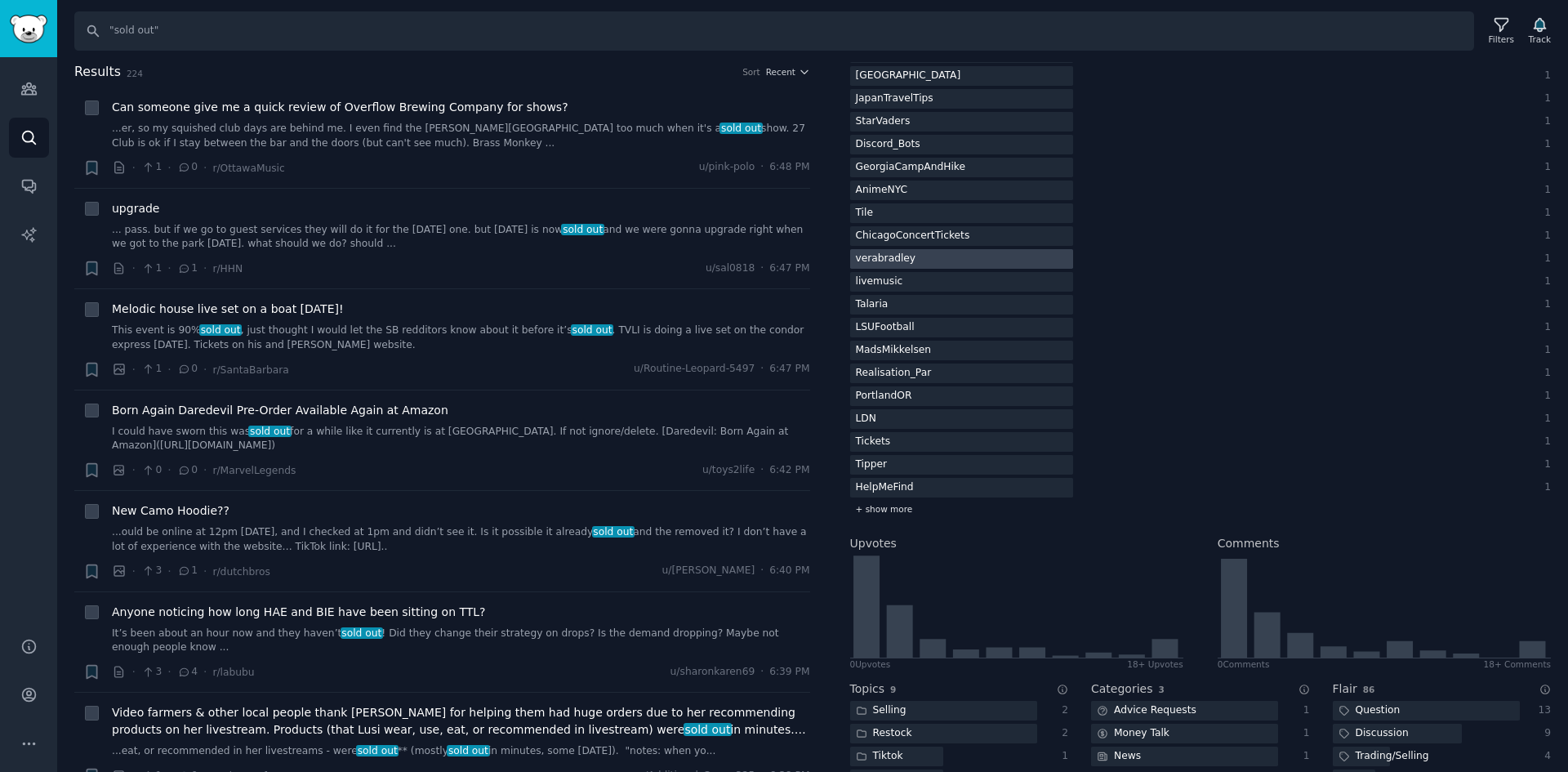
click at [888, 501] on div "+ show more" at bounding box center [1201, 509] width 702 height 17
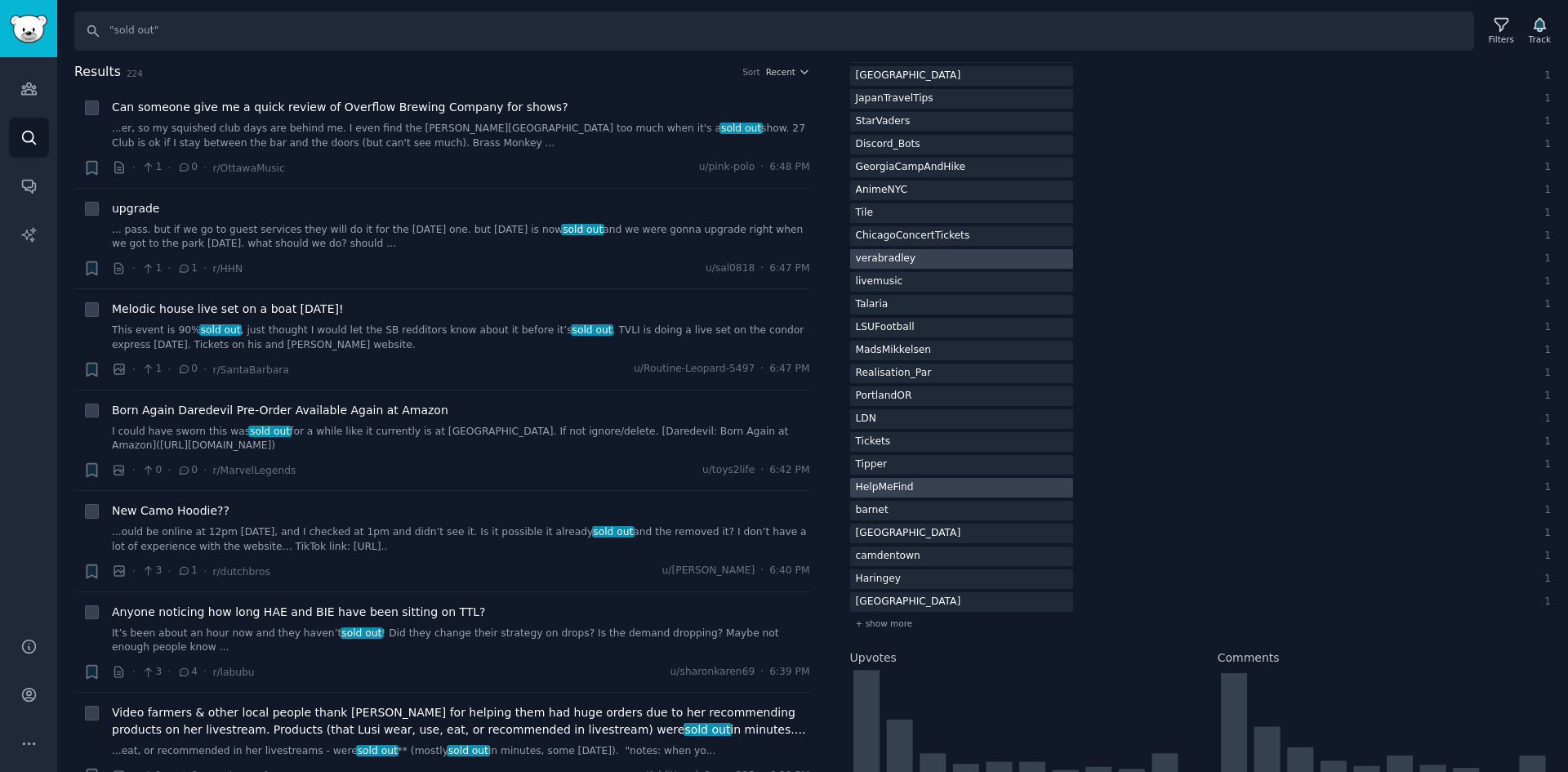
scroll to position [2533, 0]
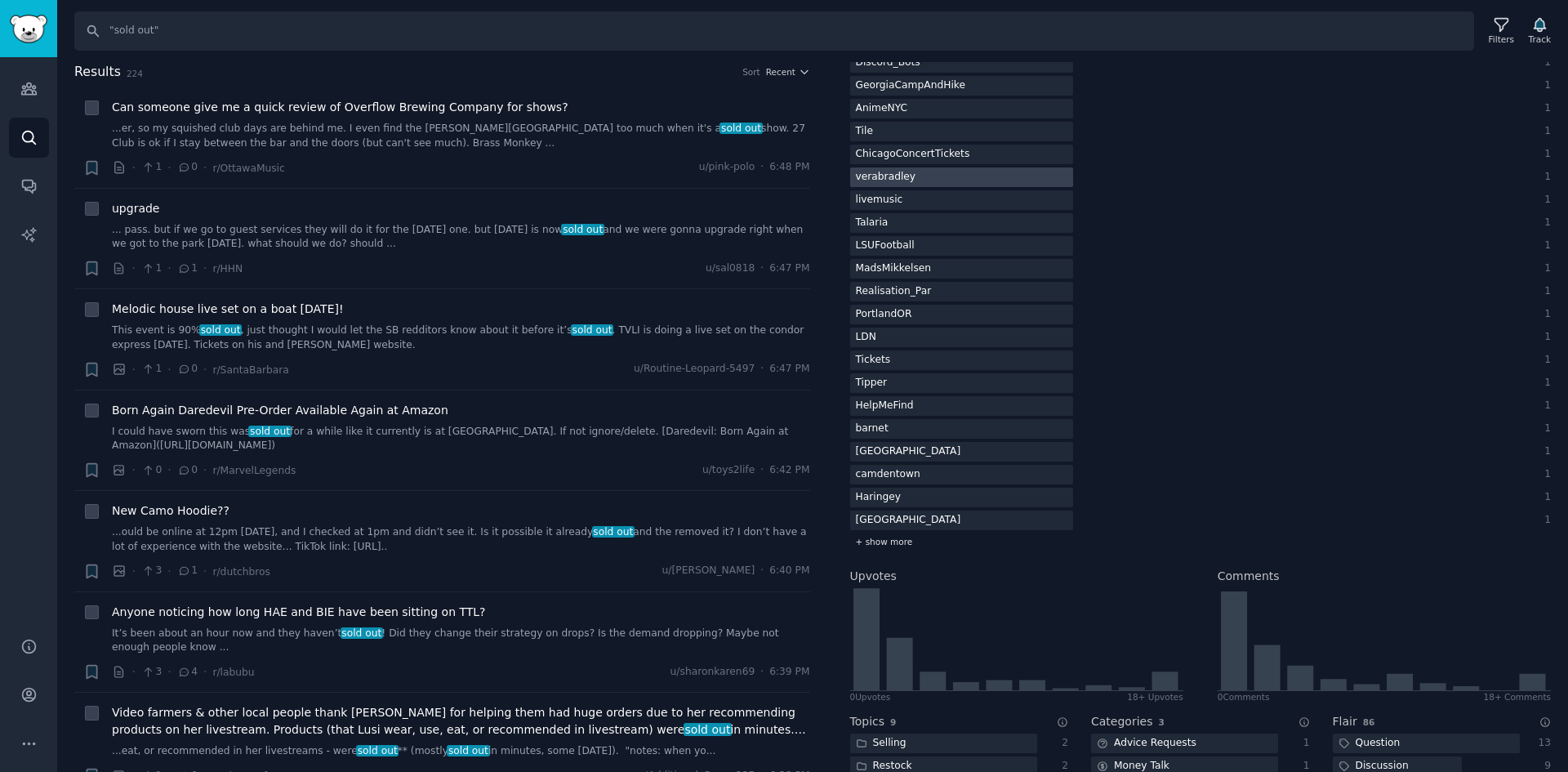
click at [889, 534] on div "+ show more" at bounding box center [1201, 541] width 702 height 17
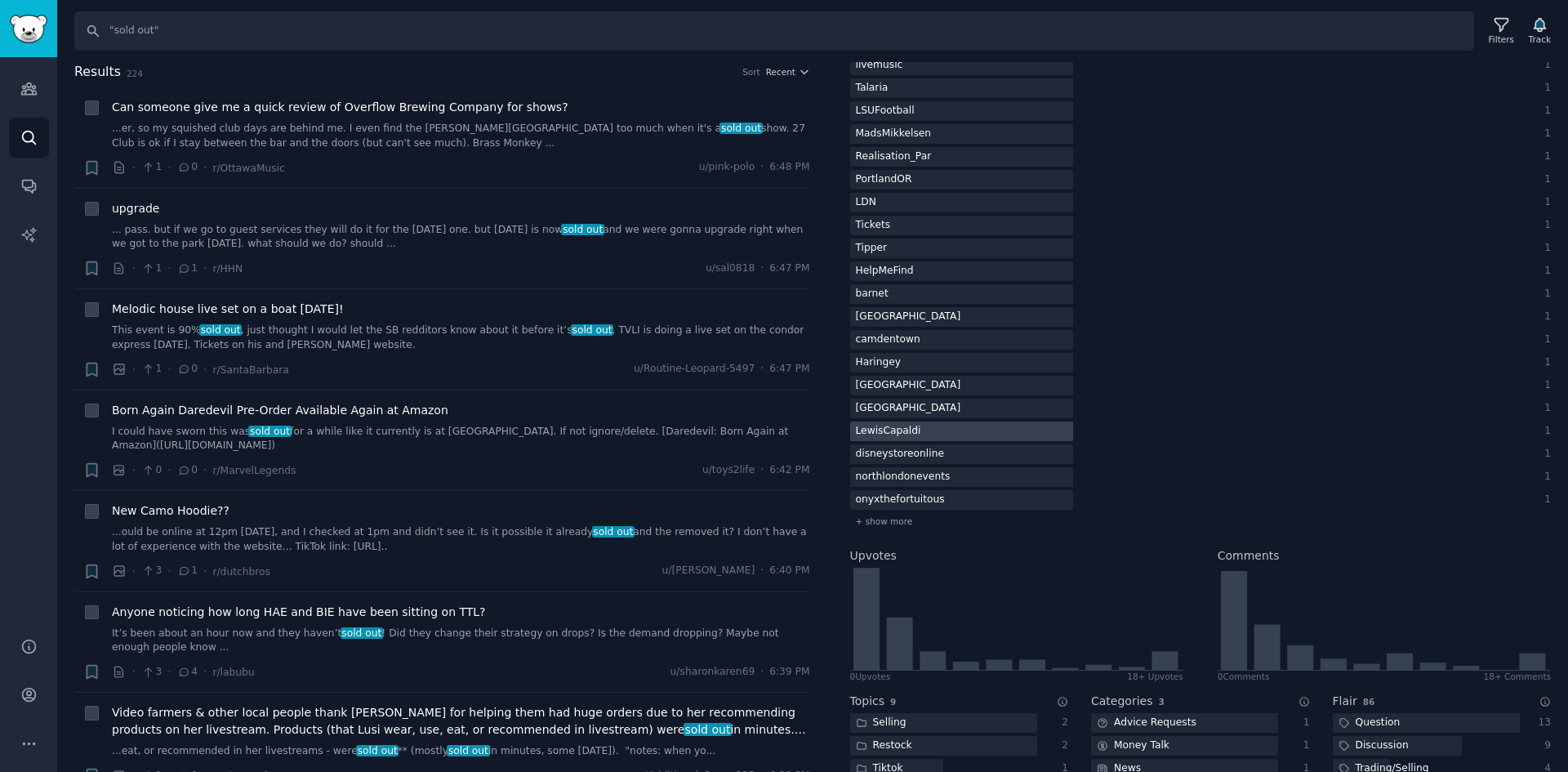
scroll to position [2697, 0]
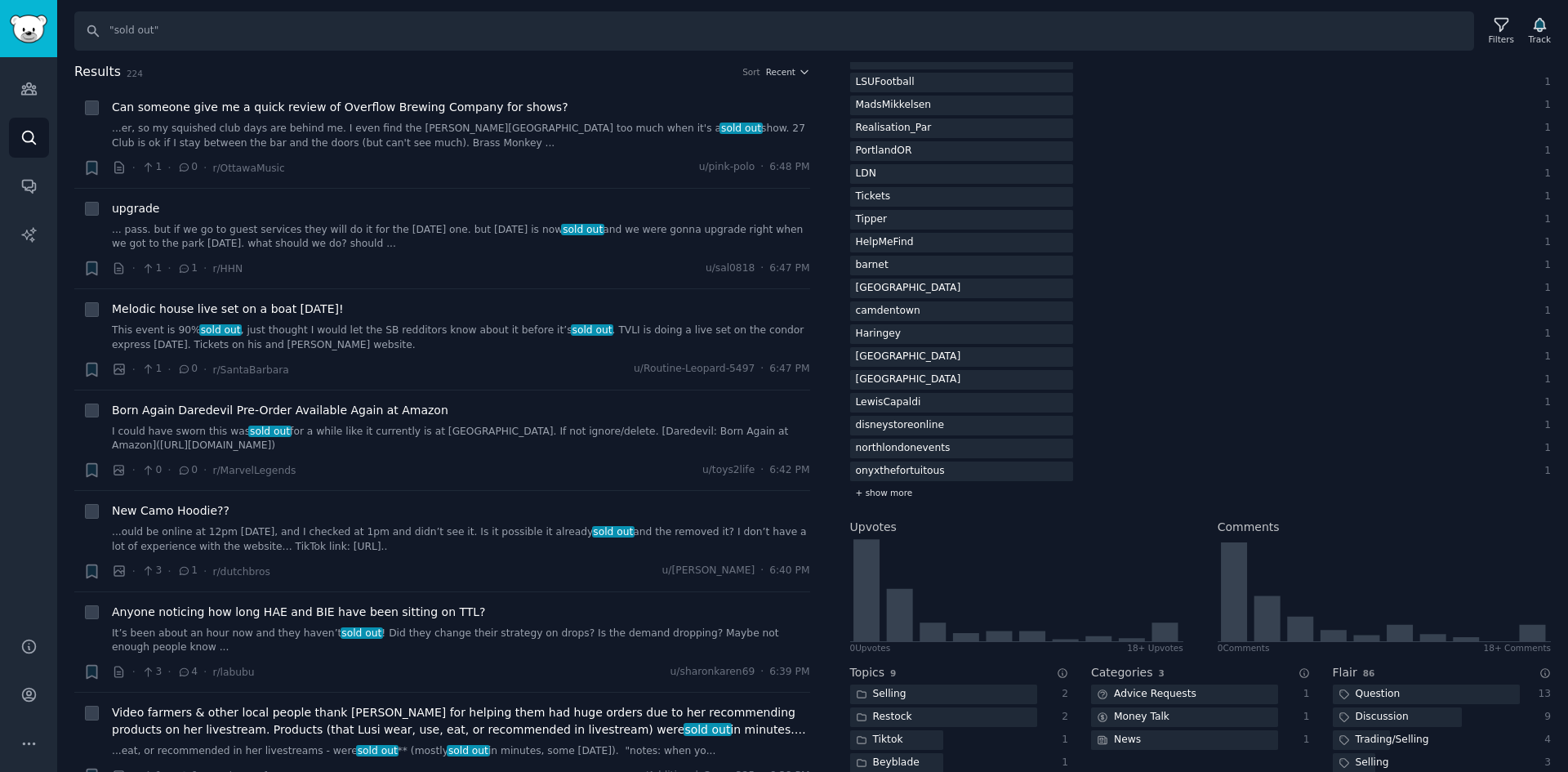
click at [909, 491] on div "+ show more" at bounding box center [1201, 492] width 702 height 17
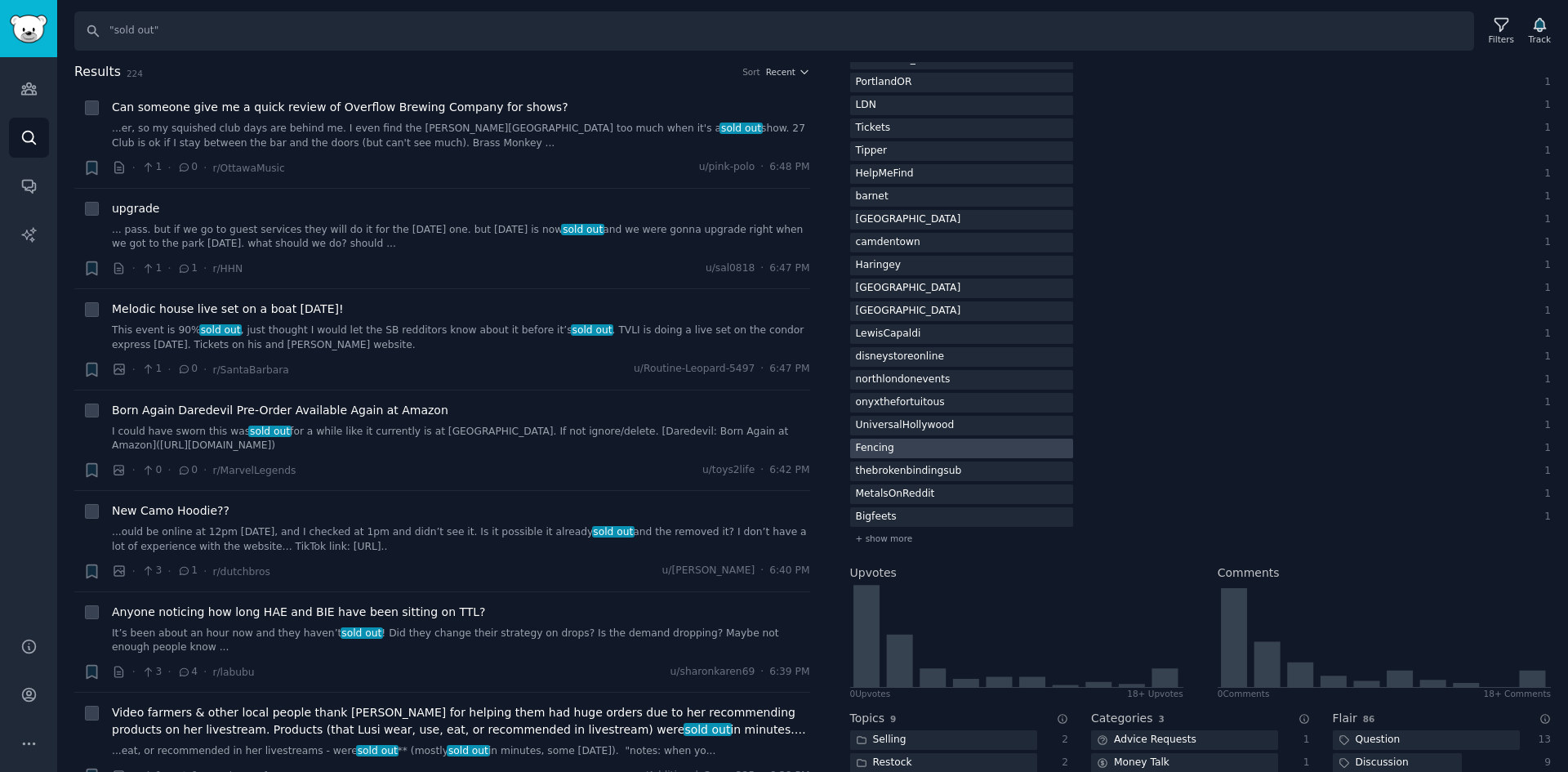
scroll to position [2860, 0]
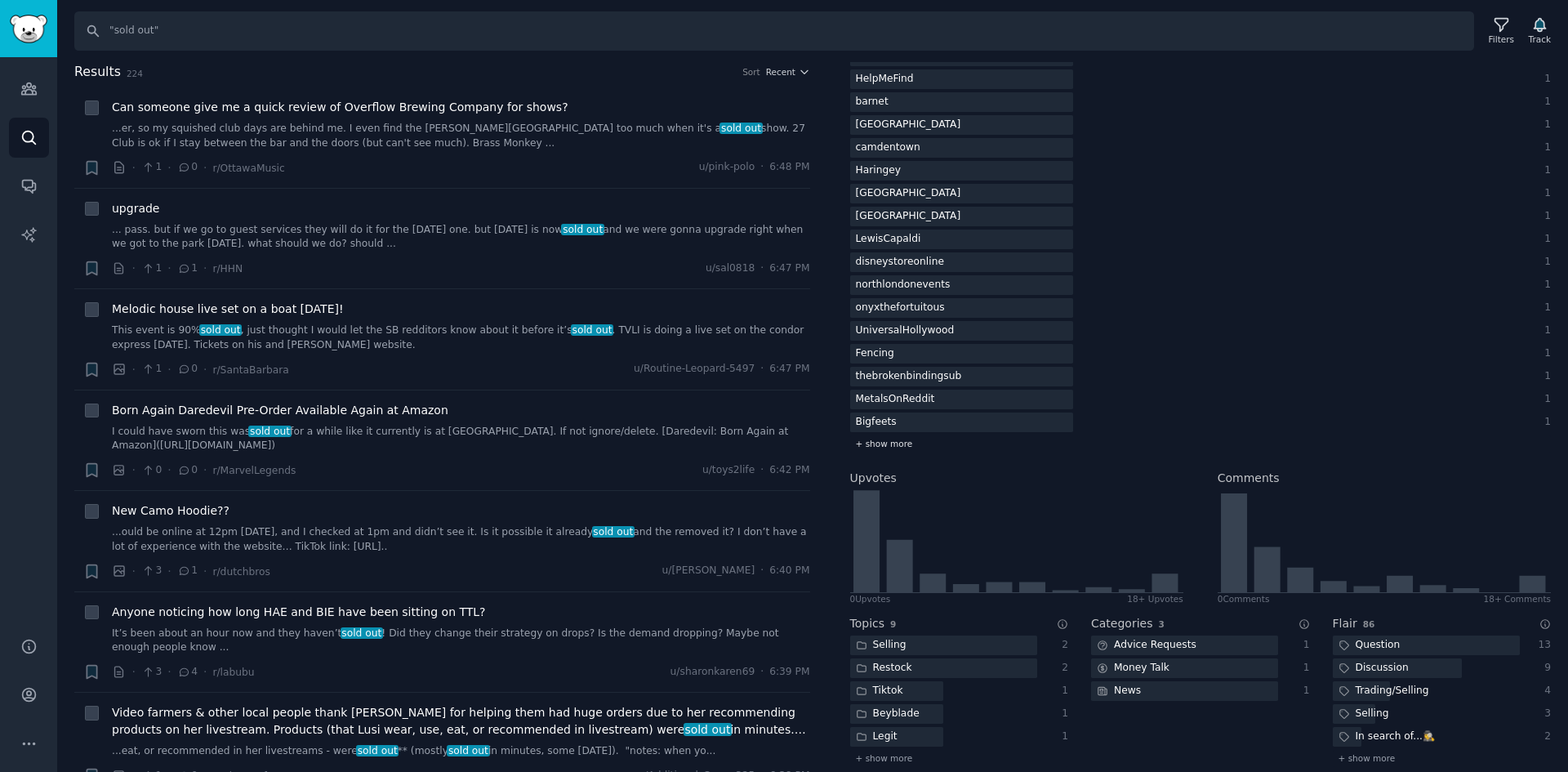
click at [897, 450] on div "+ show more" at bounding box center [1201, 443] width 702 height 17
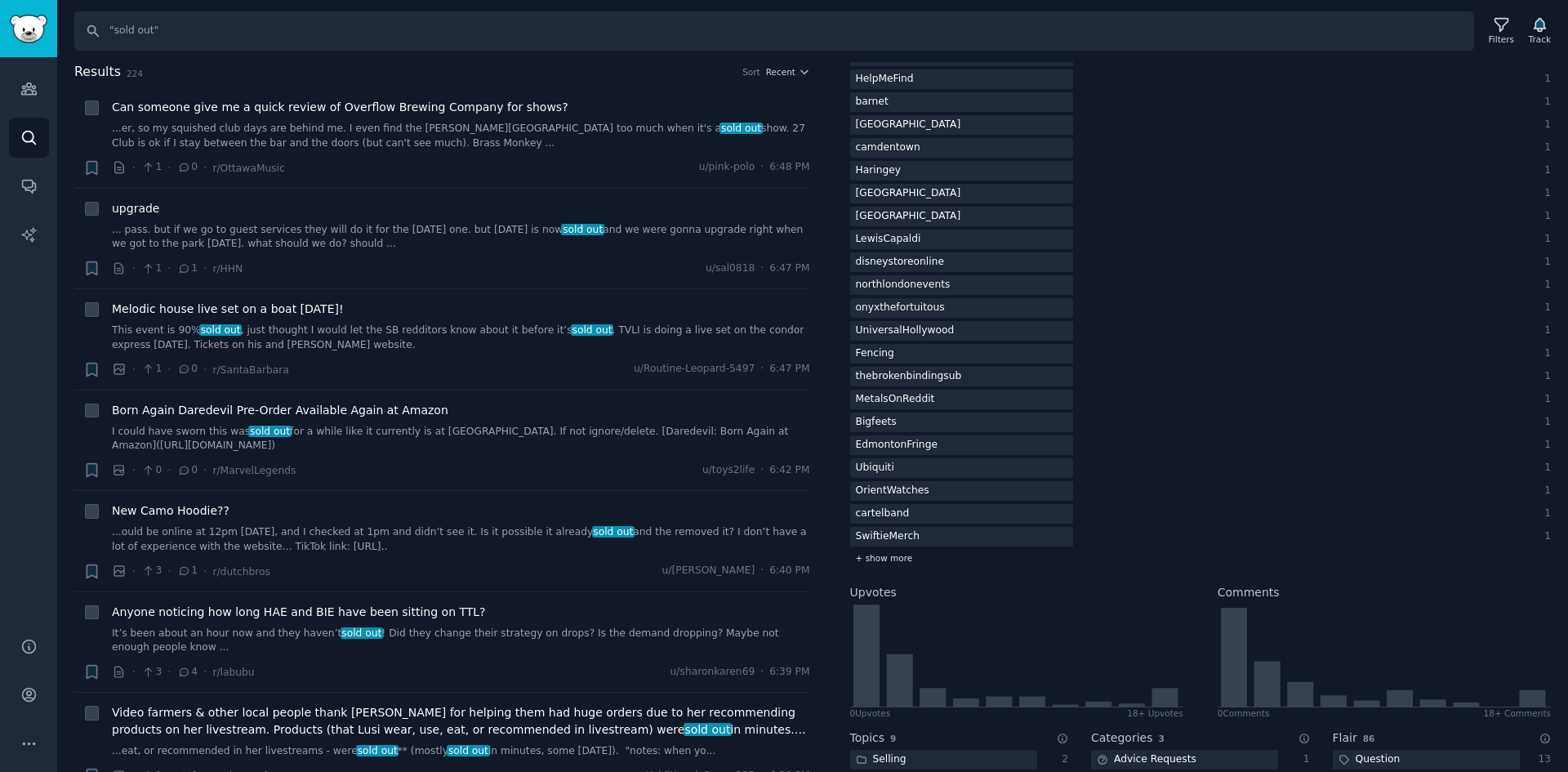
scroll to position [2942, 0]
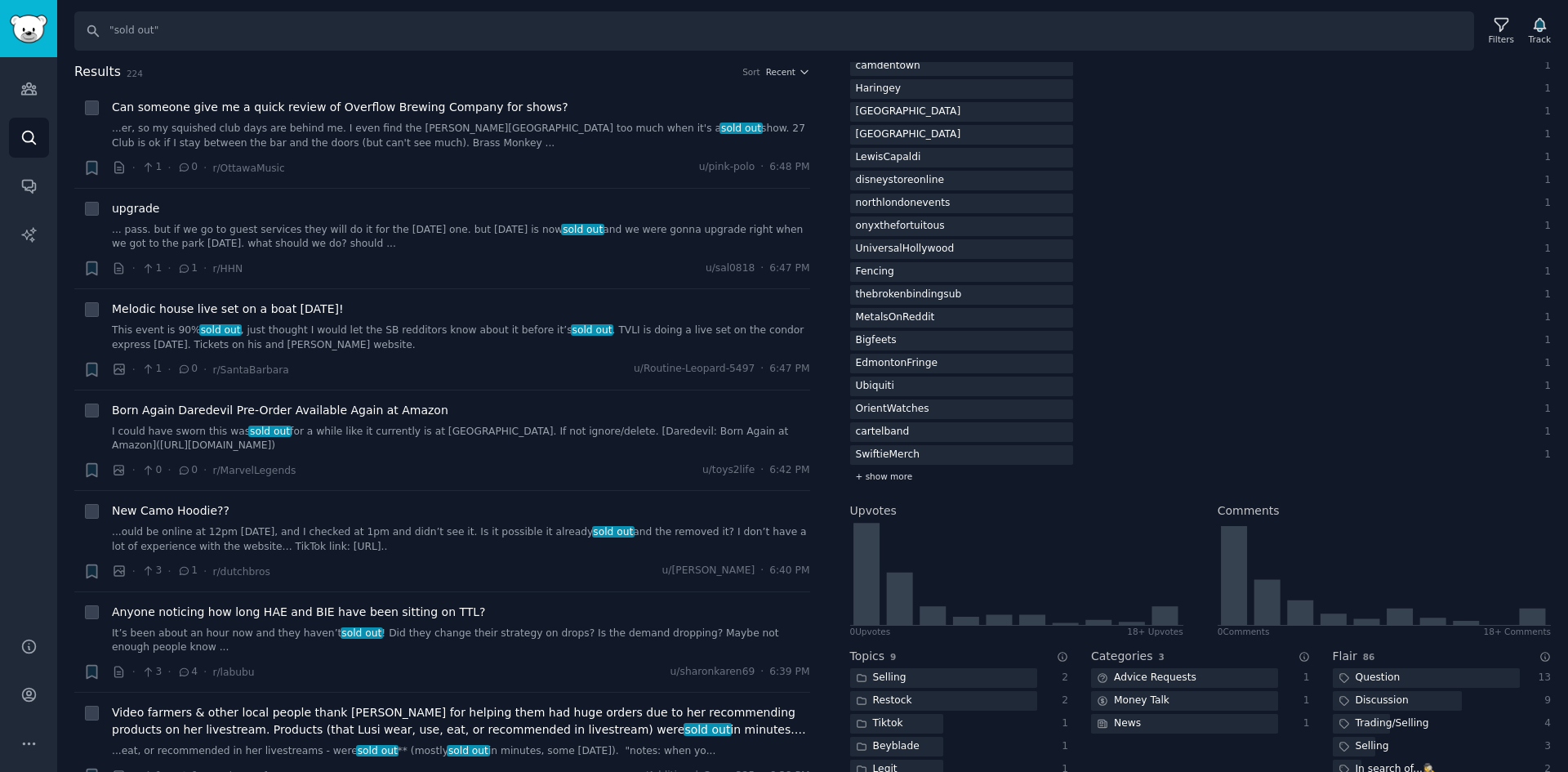
click at [899, 477] on span "+ show more" at bounding box center [885, 477] width 57 height 12
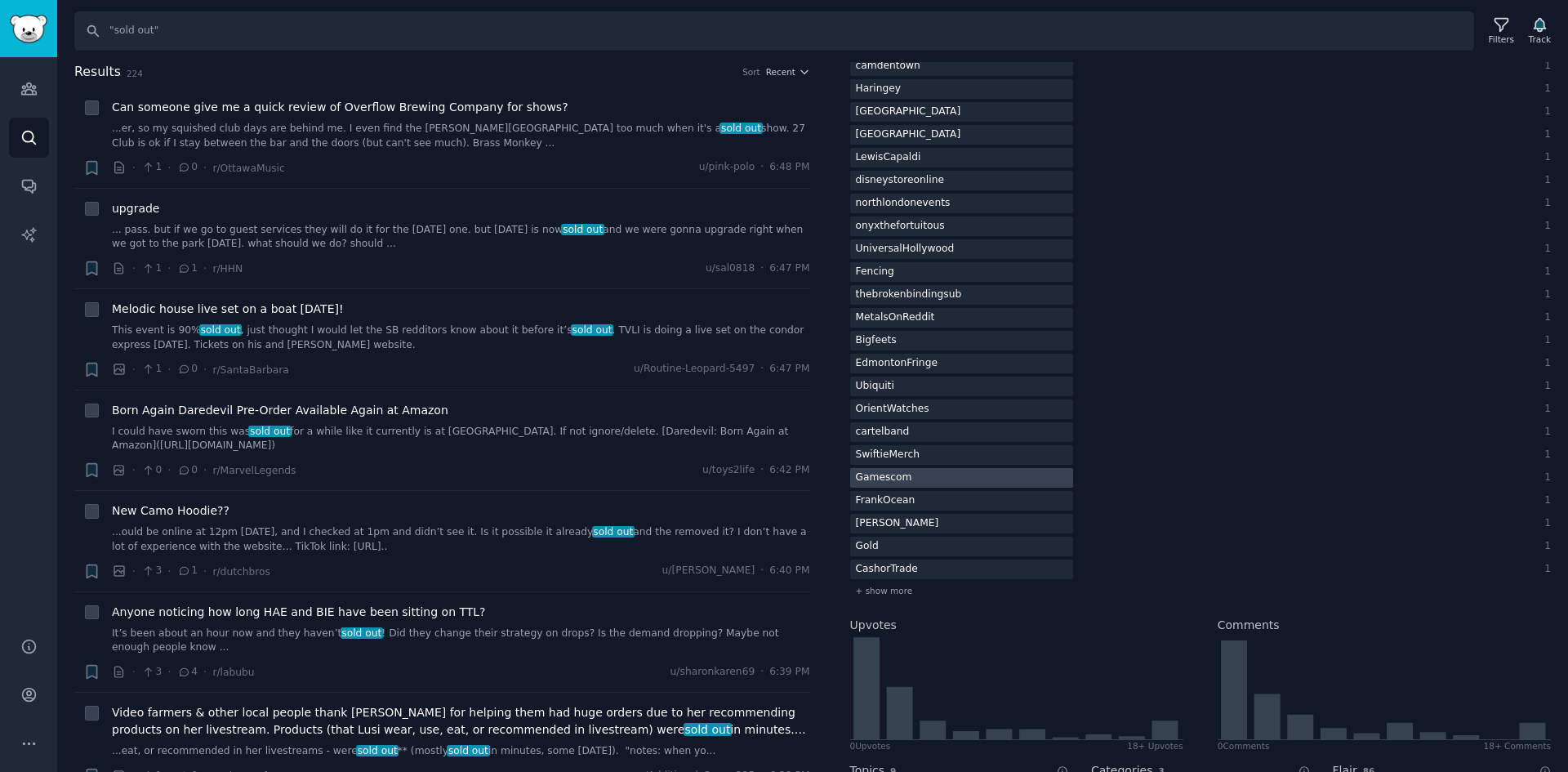
scroll to position [3023, 0]
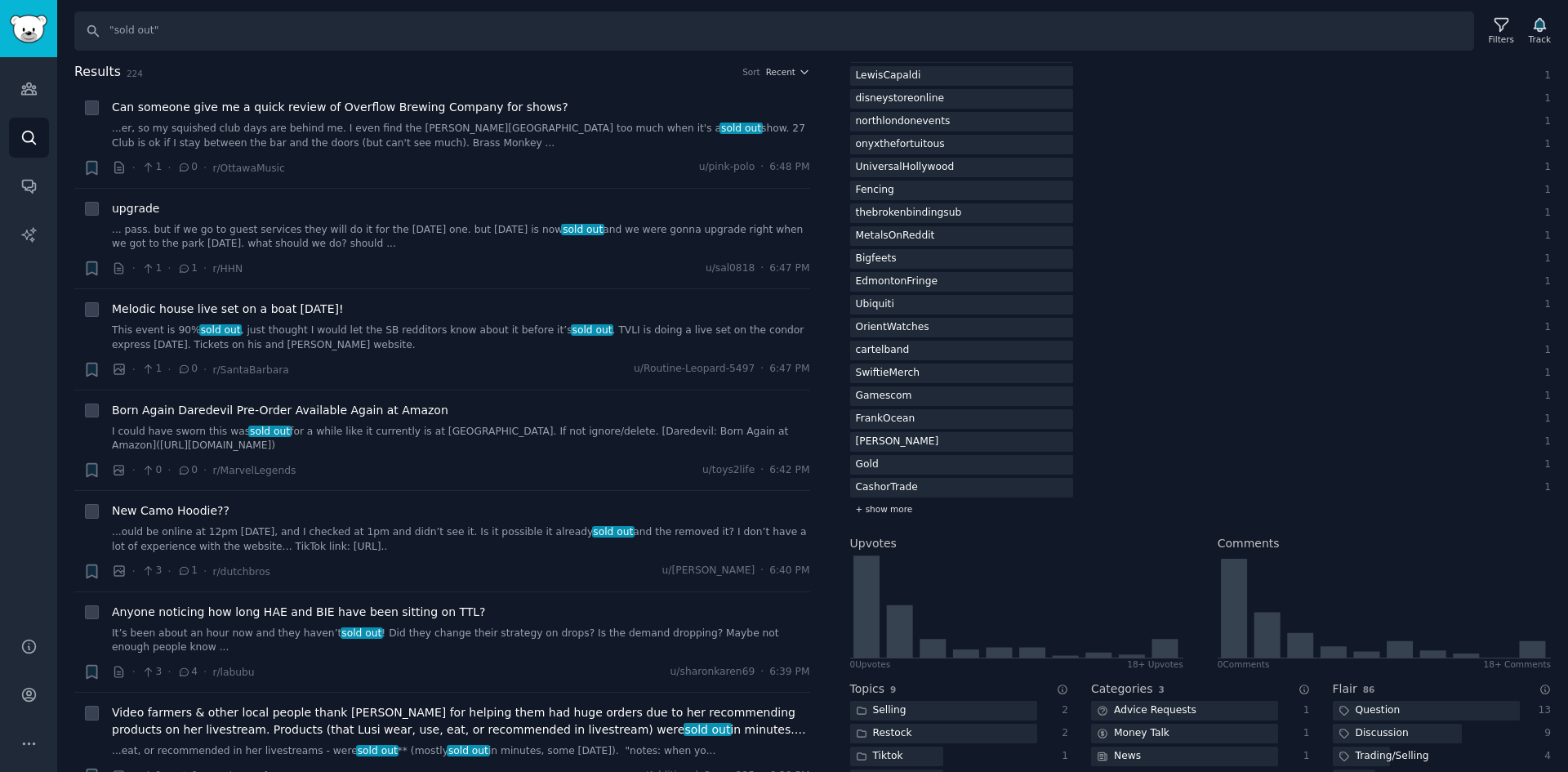
click at [908, 508] on div "+ show more" at bounding box center [1201, 509] width 702 height 17
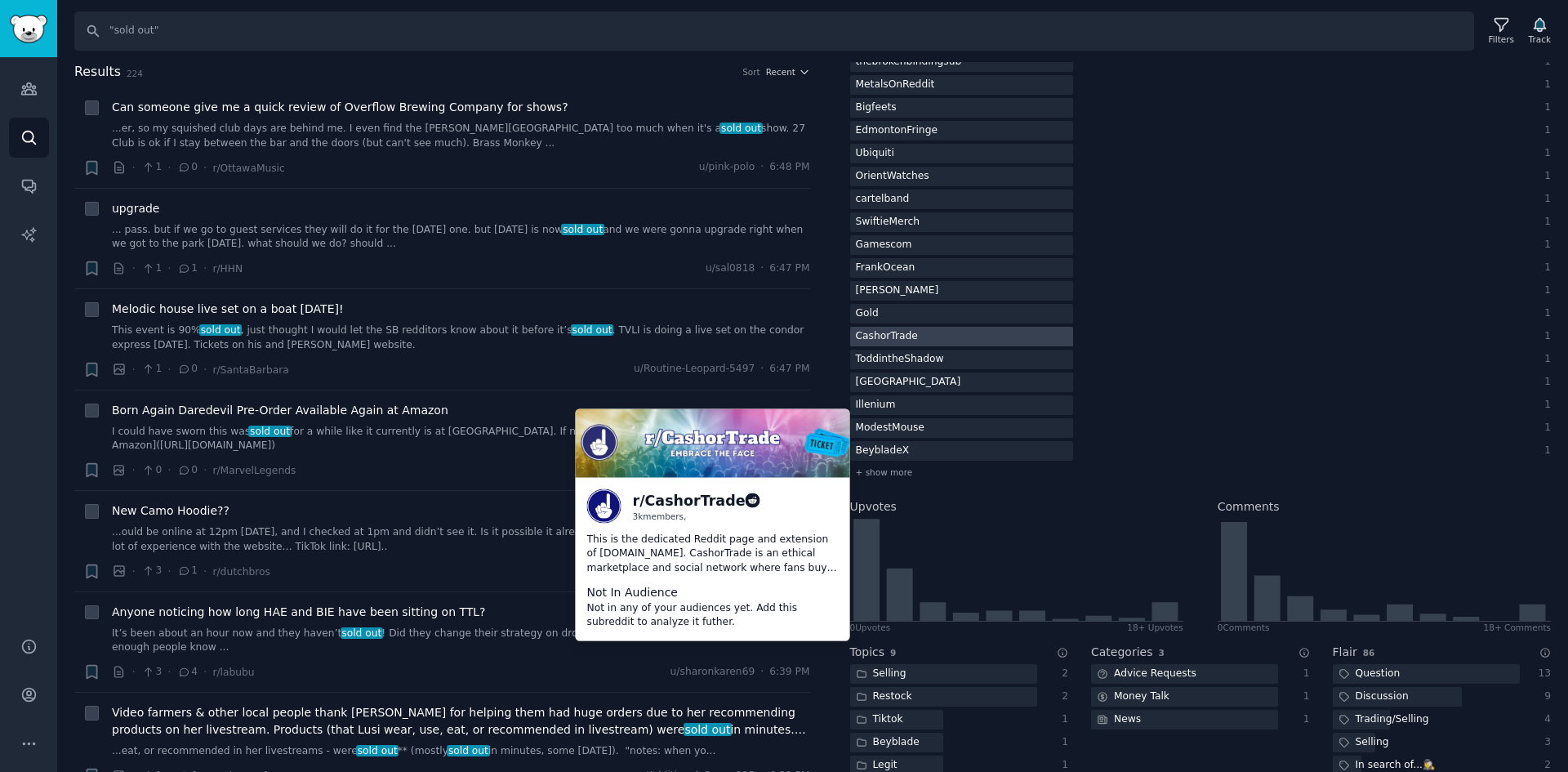
scroll to position [3187, 0]
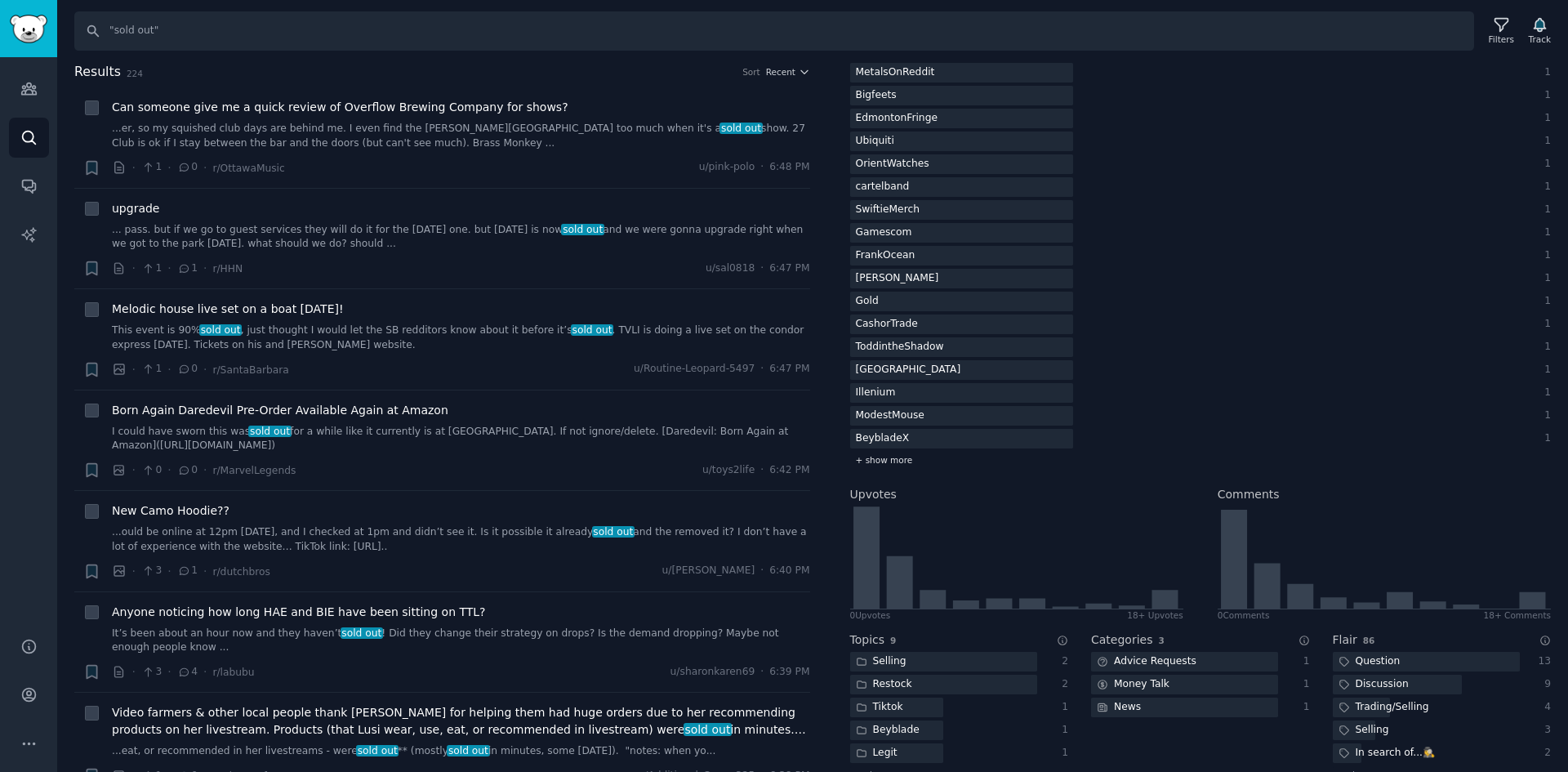
click at [878, 457] on span "+ show more" at bounding box center [885, 460] width 57 height 12
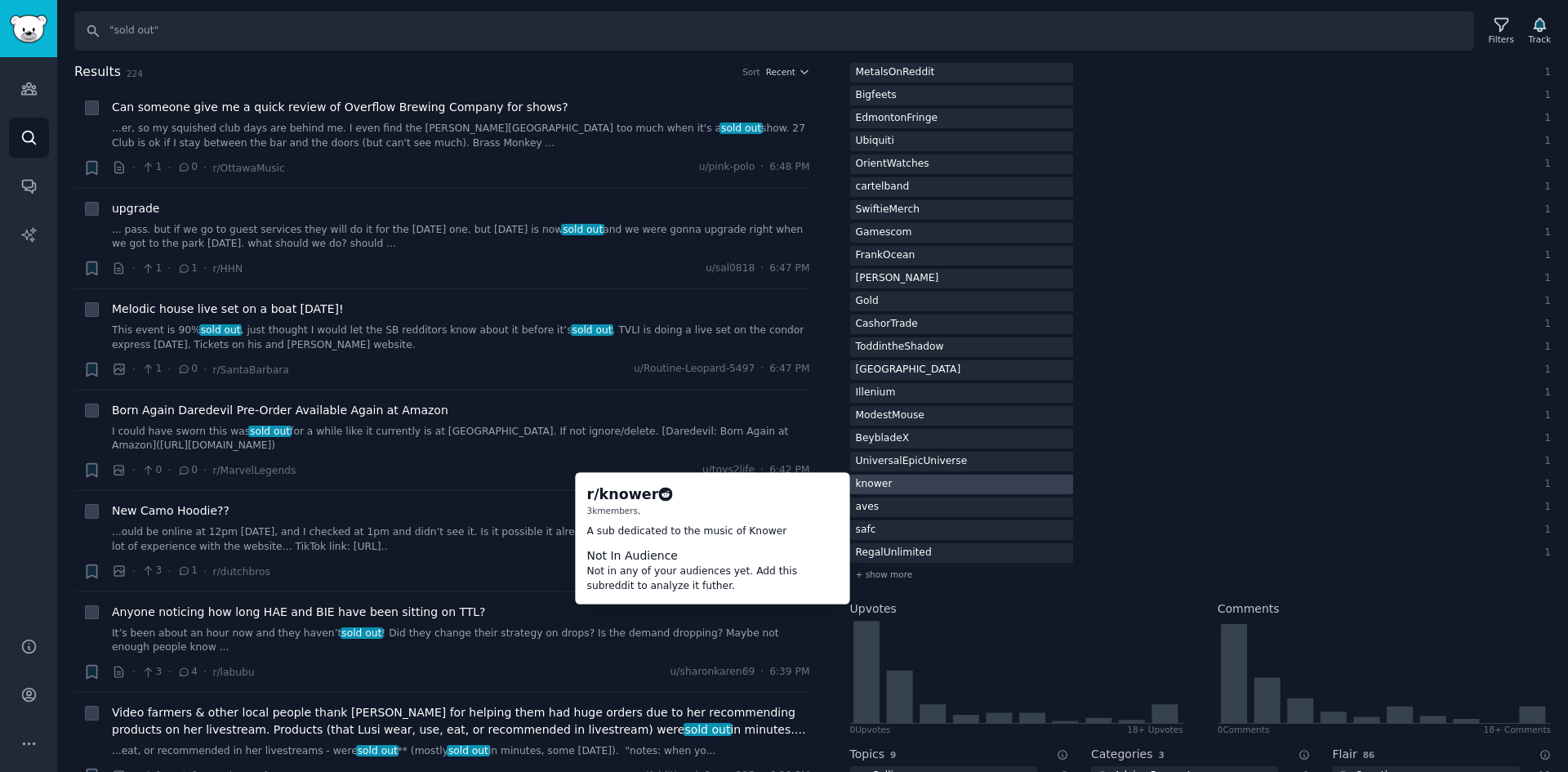
scroll to position [3268, 0]
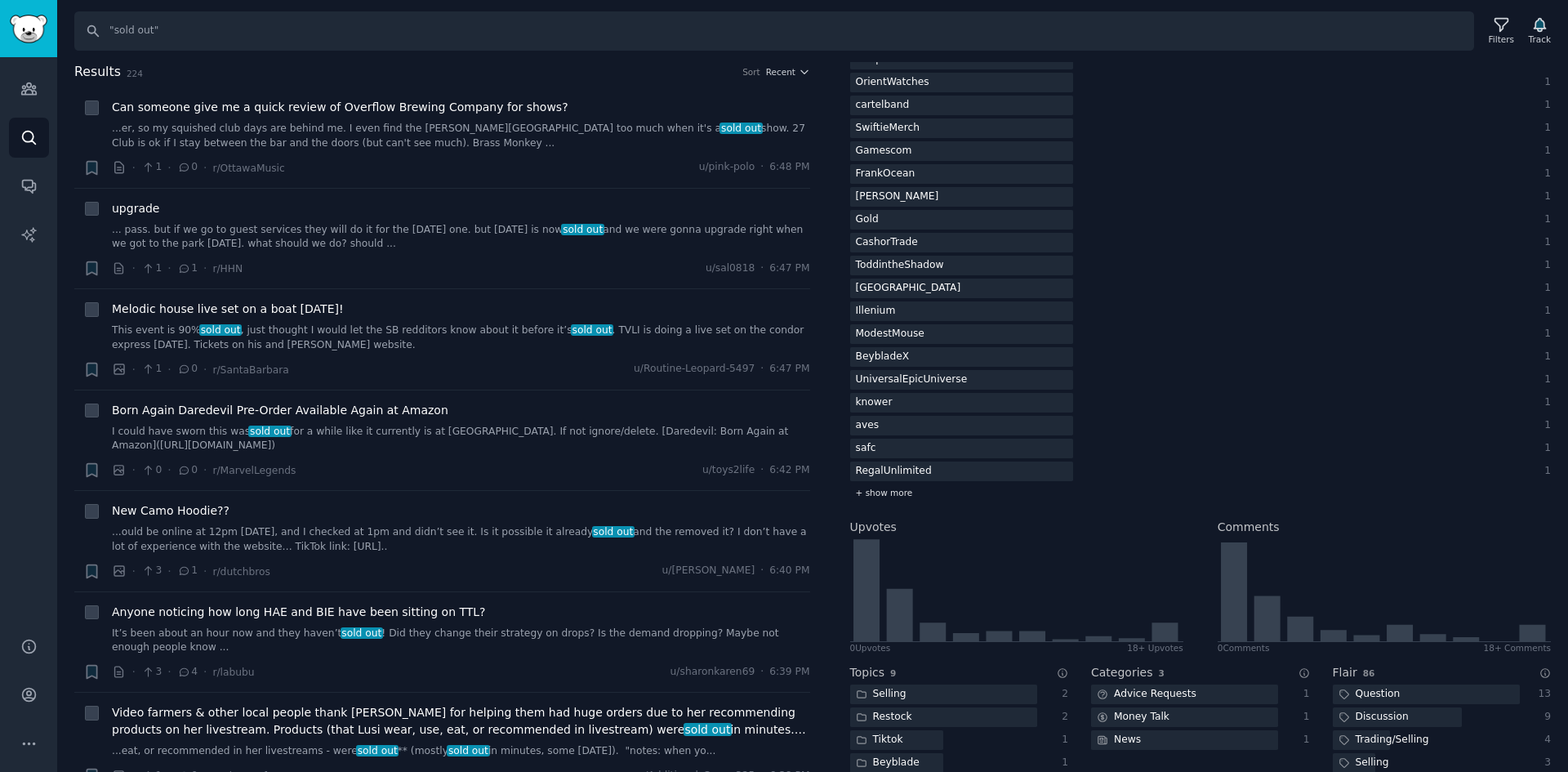
click at [889, 492] on span "+ show more" at bounding box center [885, 492] width 57 height 12
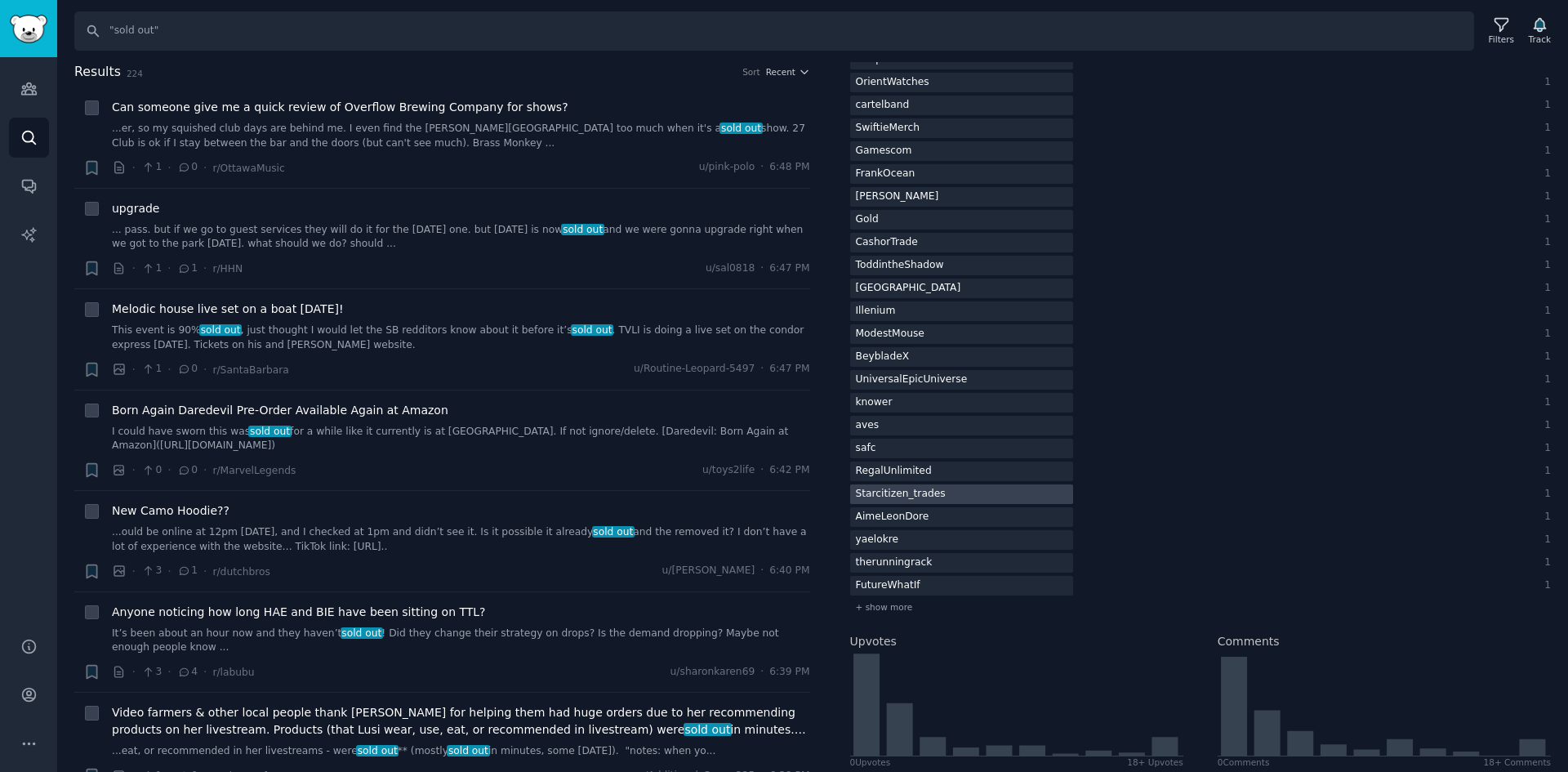
scroll to position [3350, 0]
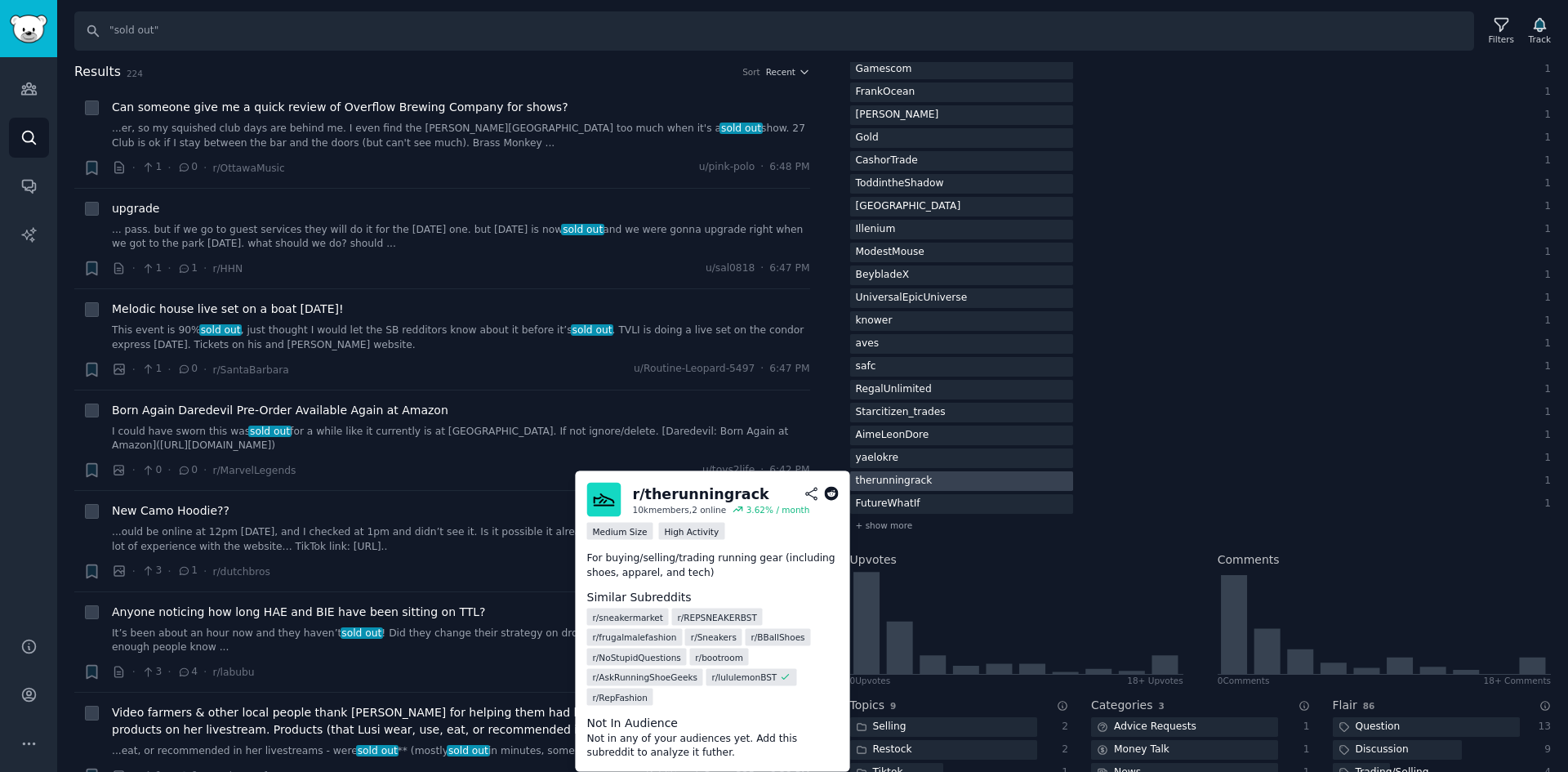
click at [923, 477] on div "therunningrack" at bounding box center [894, 482] width 88 height 21
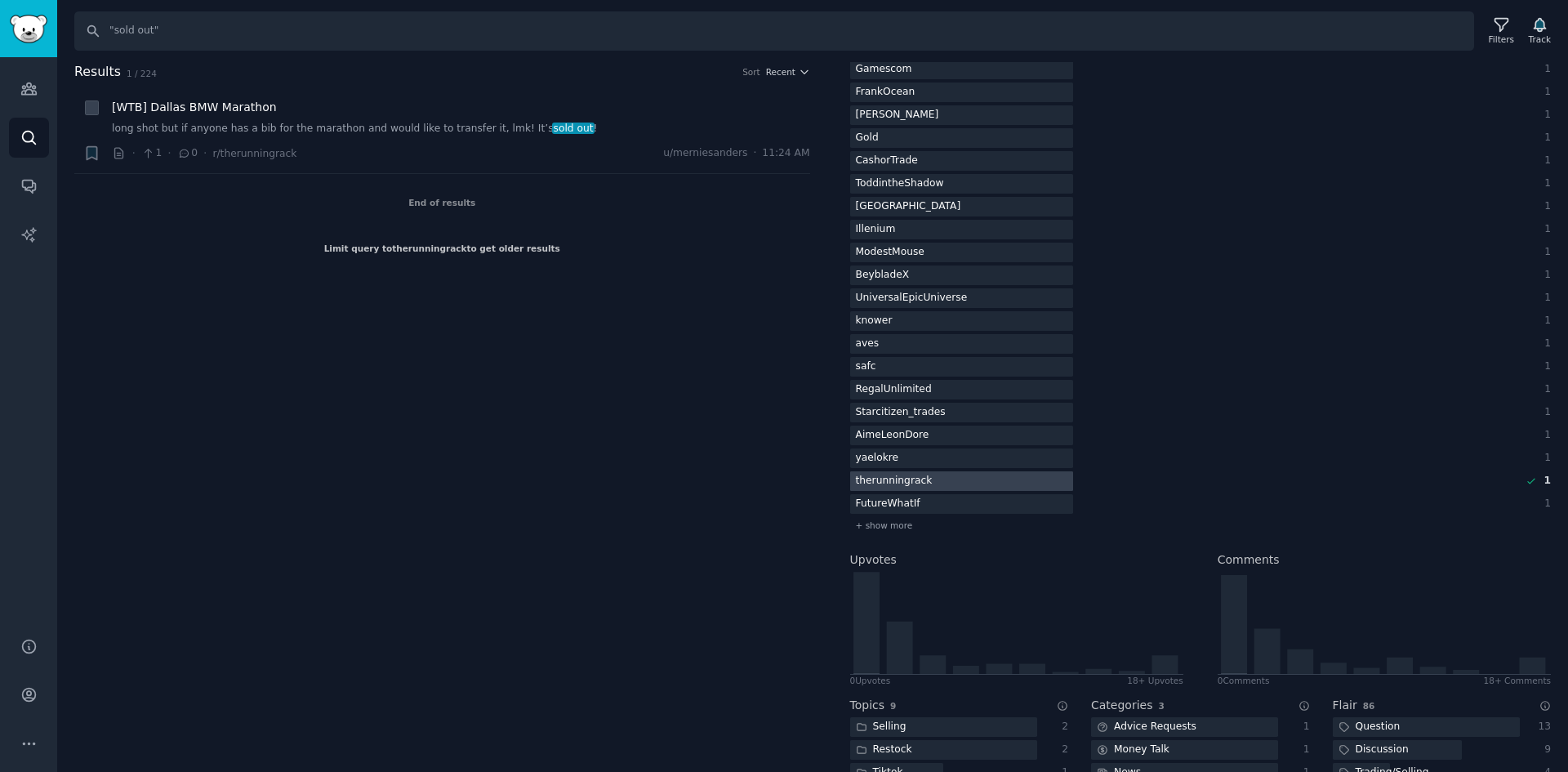
click at [908, 488] on div "therunningrack" at bounding box center [894, 482] width 88 height 21
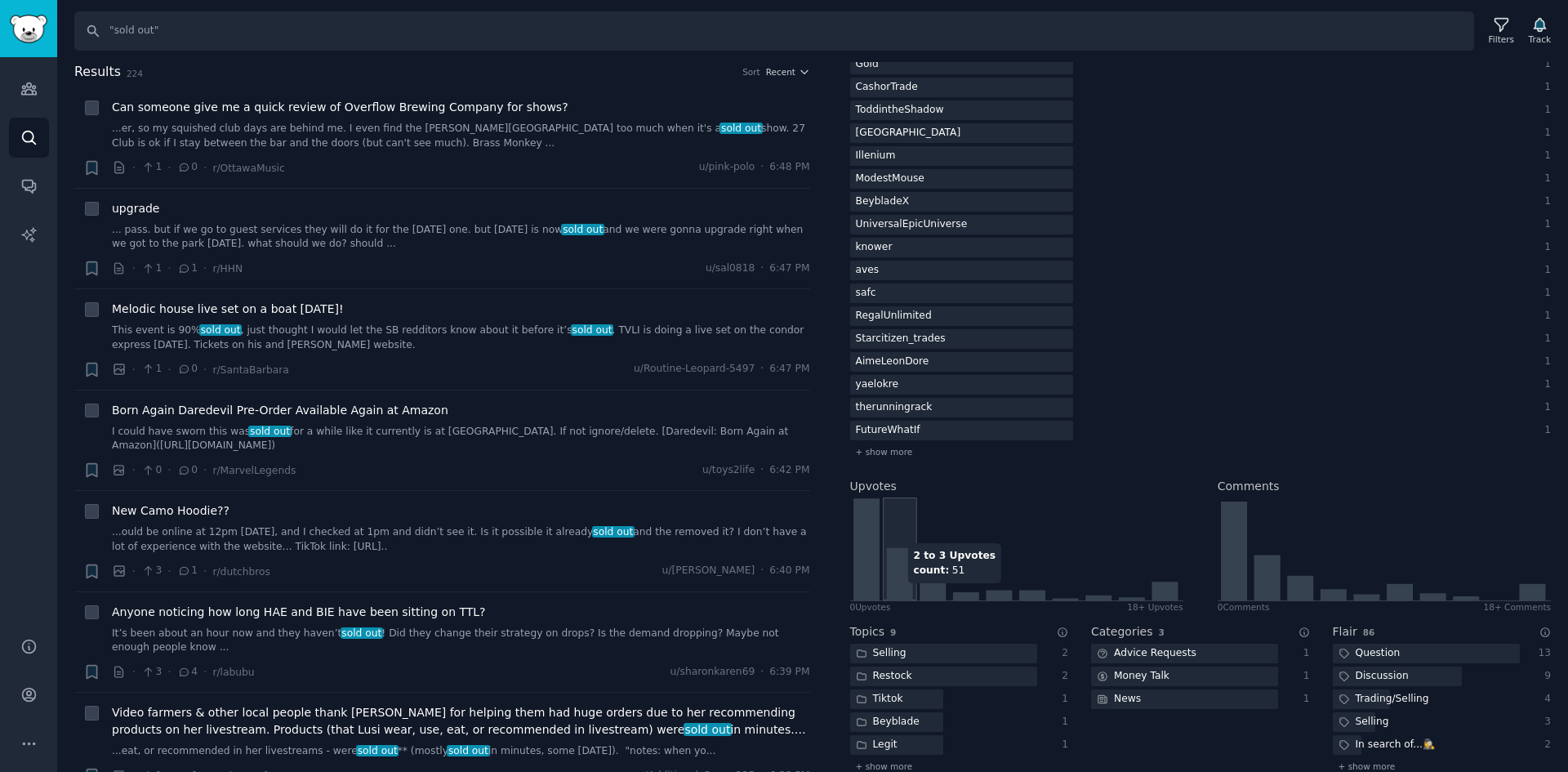
scroll to position [3432, 0]
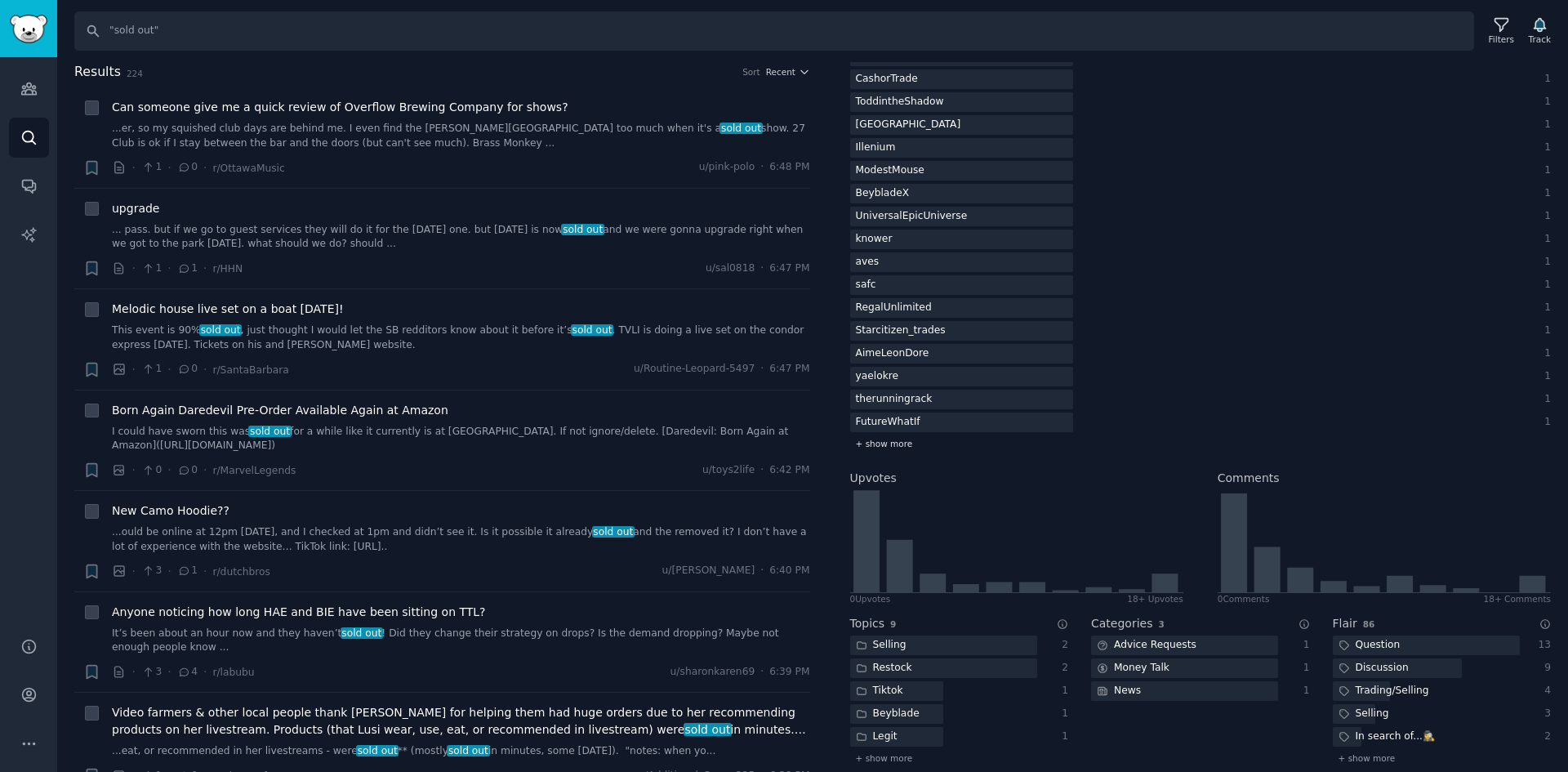
click at [904, 441] on span "+ show more" at bounding box center [885, 443] width 57 height 12
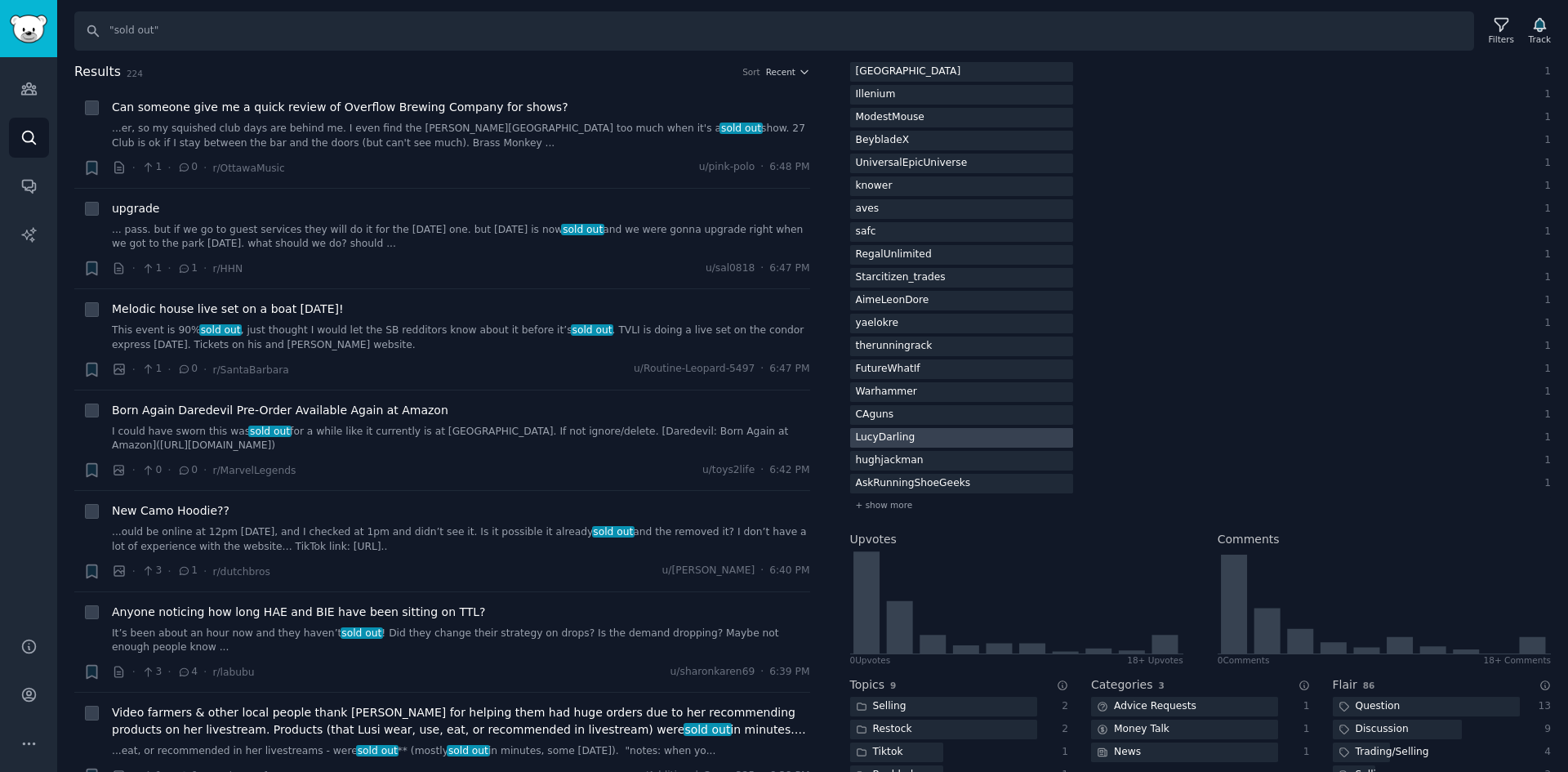
scroll to position [3514, 0]
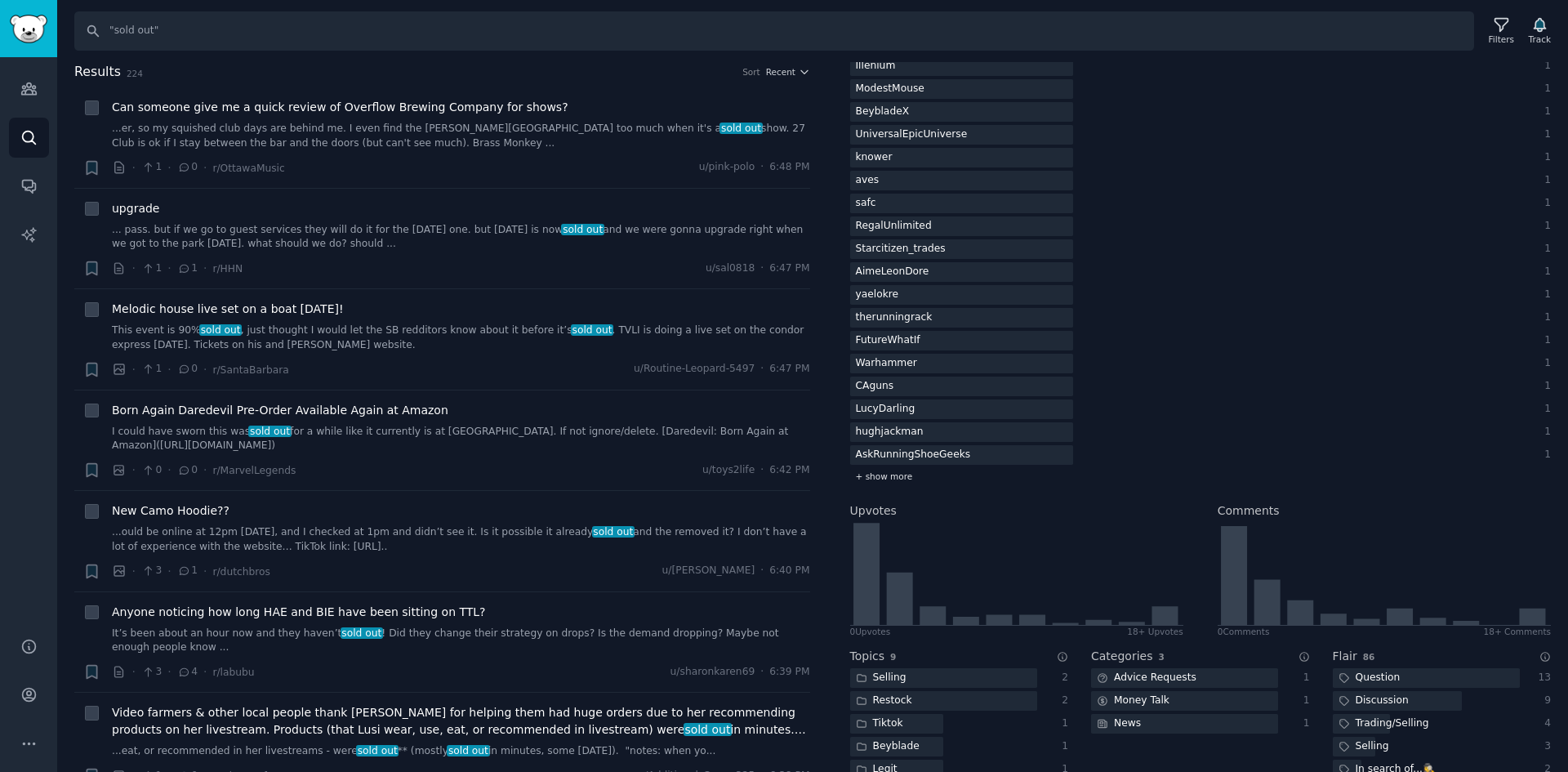
click at [892, 474] on span "+ show more" at bounding box center [885, 477] width 57 height 12
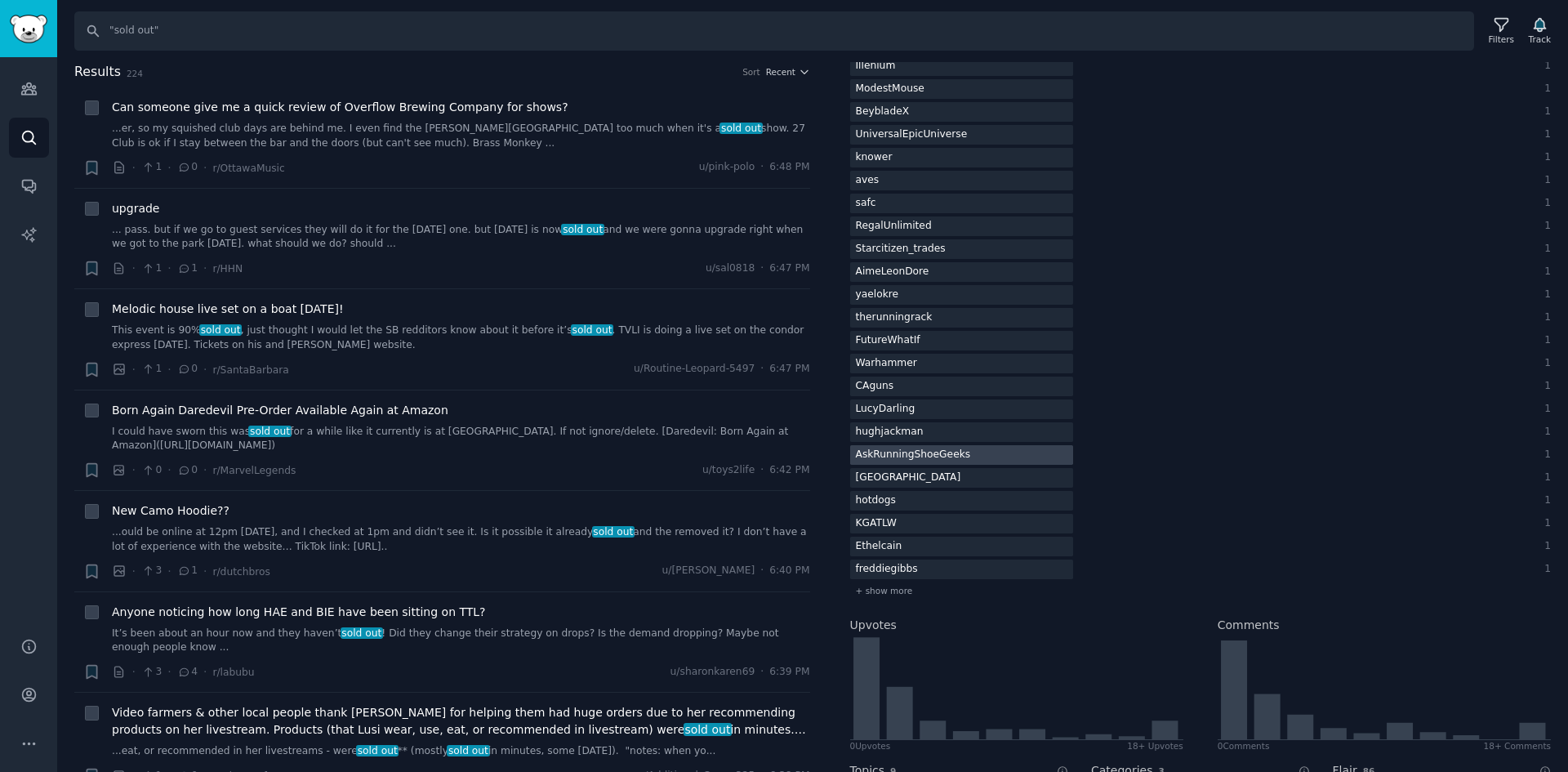
click at [915, 459] on div "AskRunningShoeGeeks" at bounding box center [913, 455] width 126 height 21
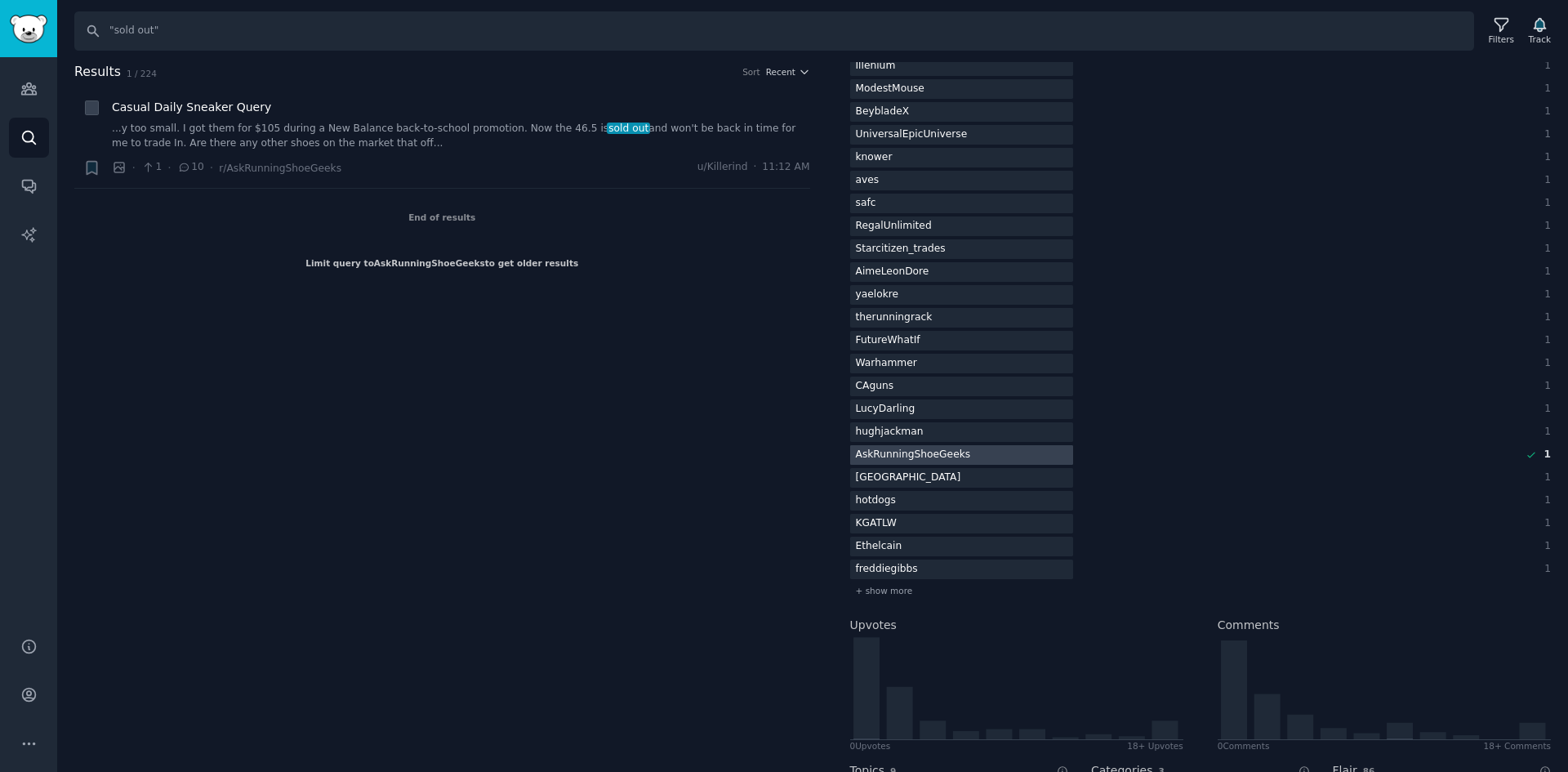
click at [926, 447] on div "AskRunningShoeGeeks" at bounding box center [913, 455] width 126 height 21
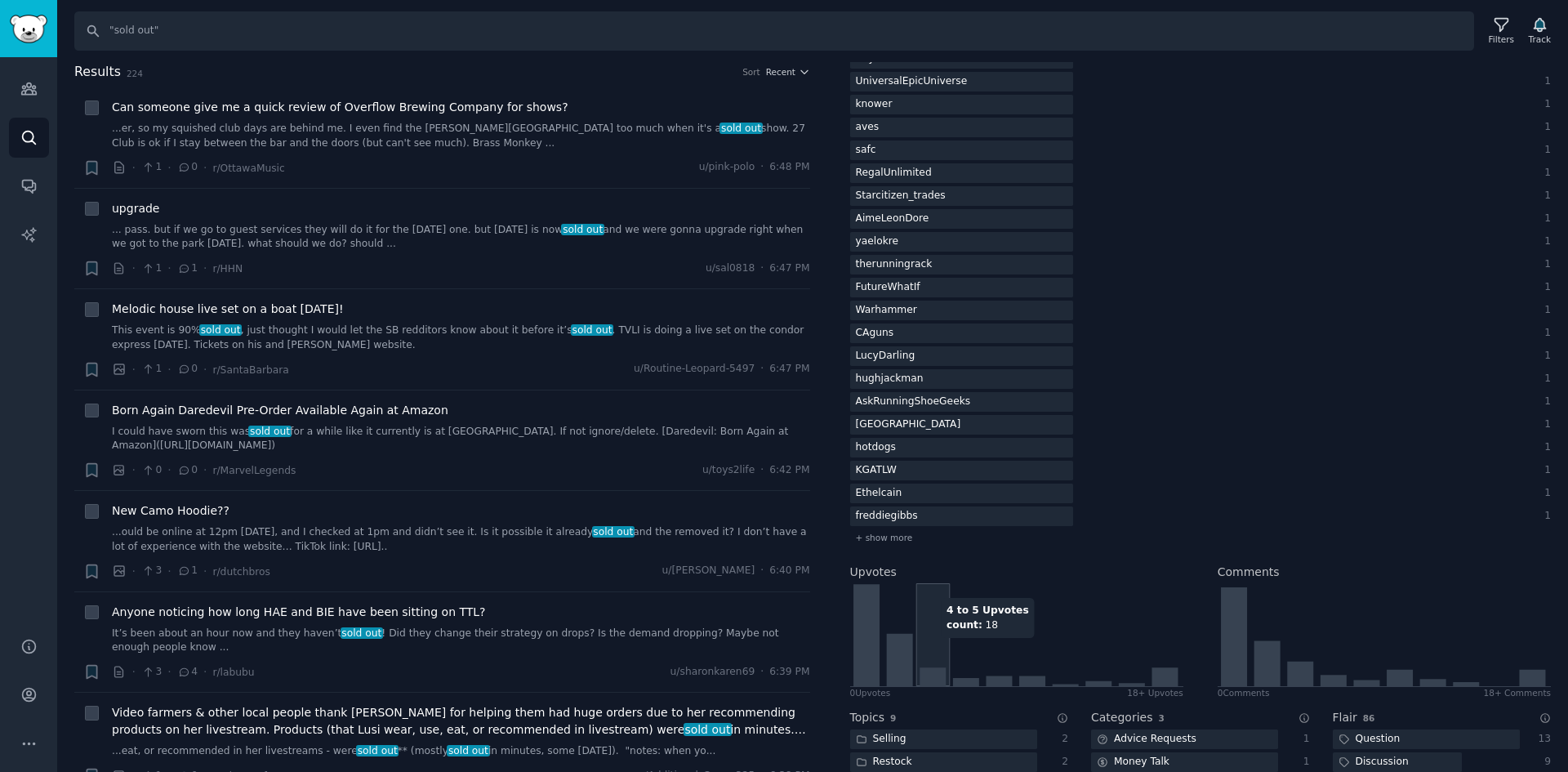
scroll to position [3595, 0]
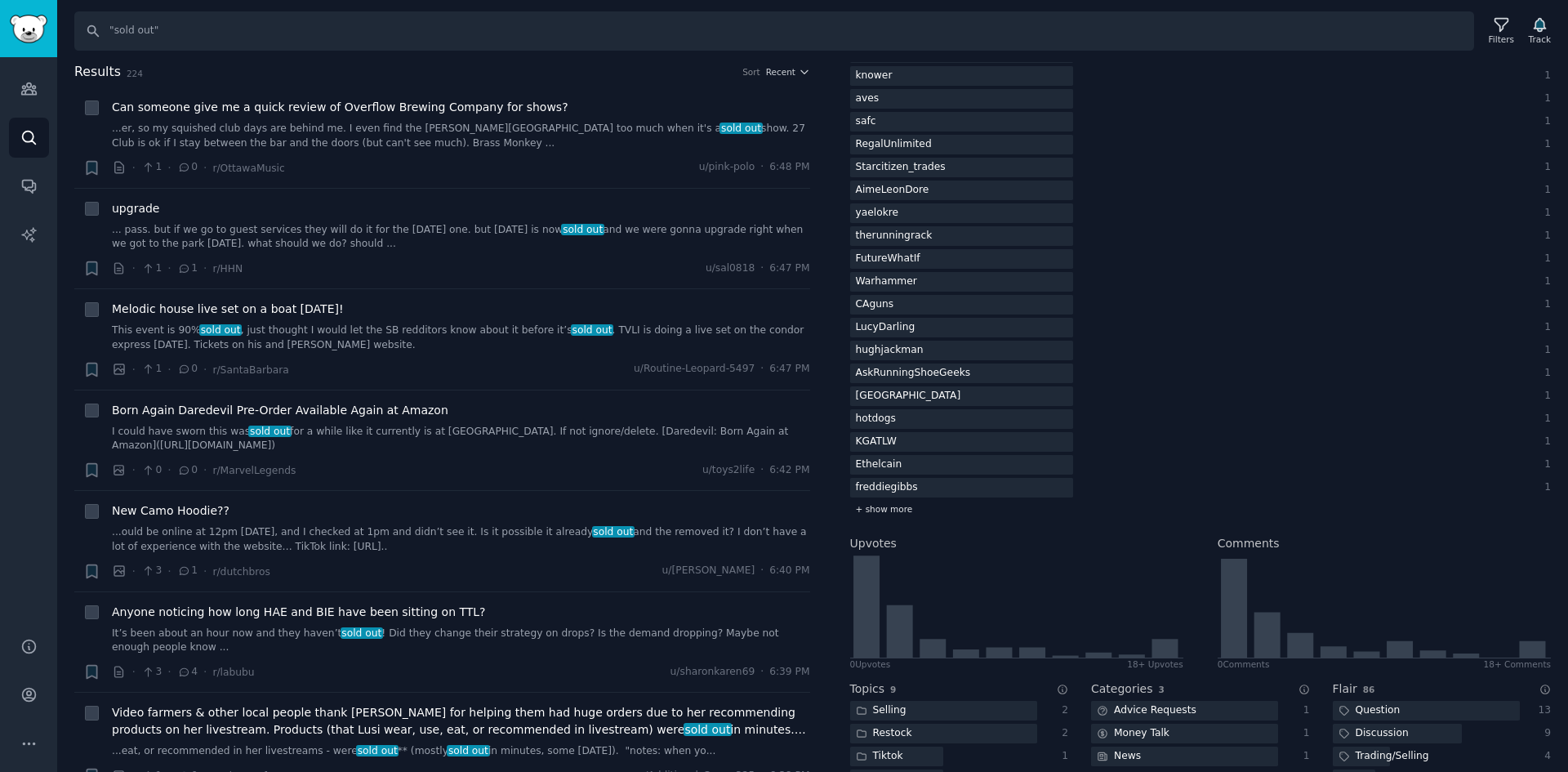
click at [899, 513] on span "+ show more" at bounding box center [885, 509] width 57 height 12
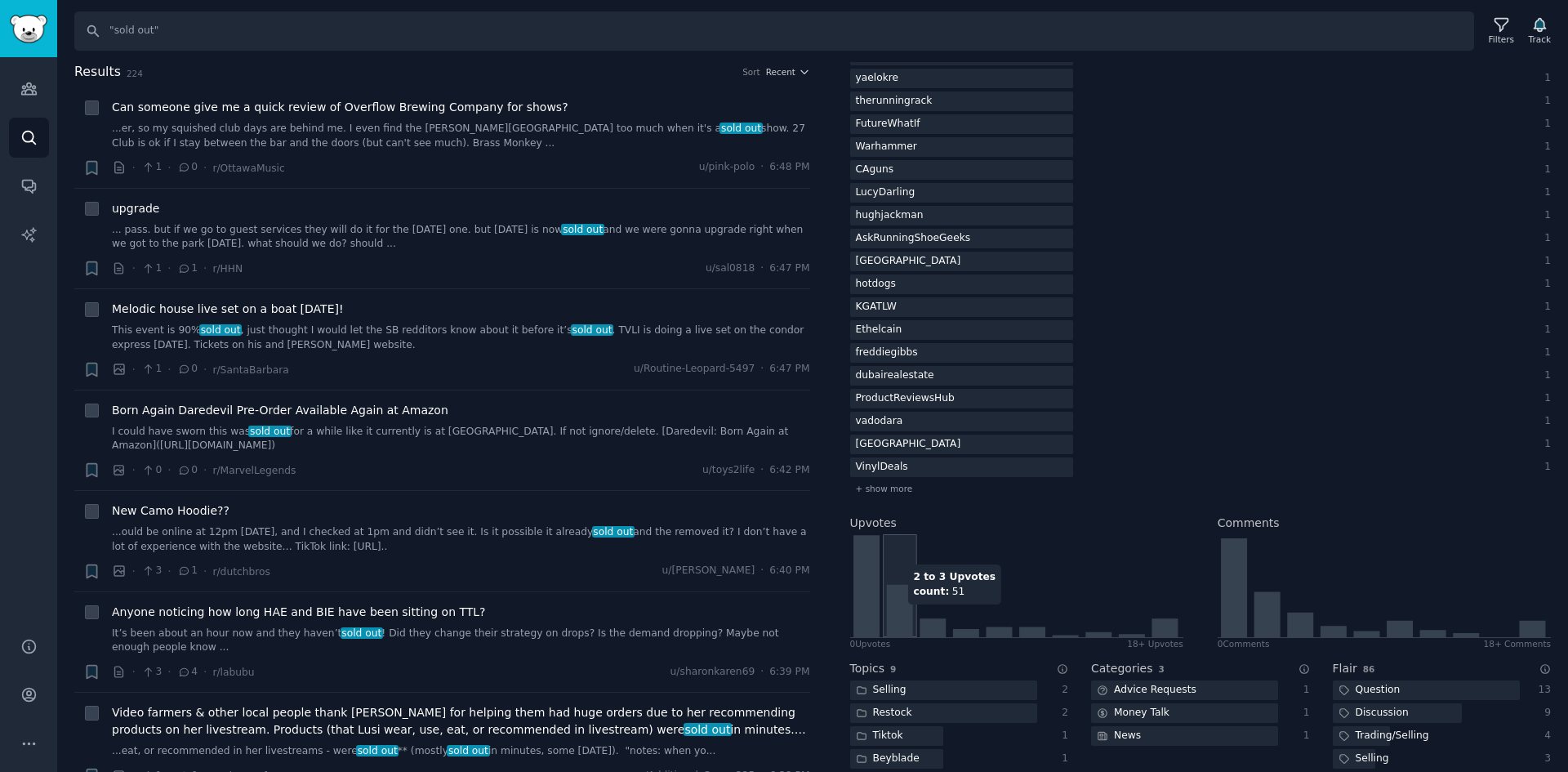
scroll to position [3759, 0]
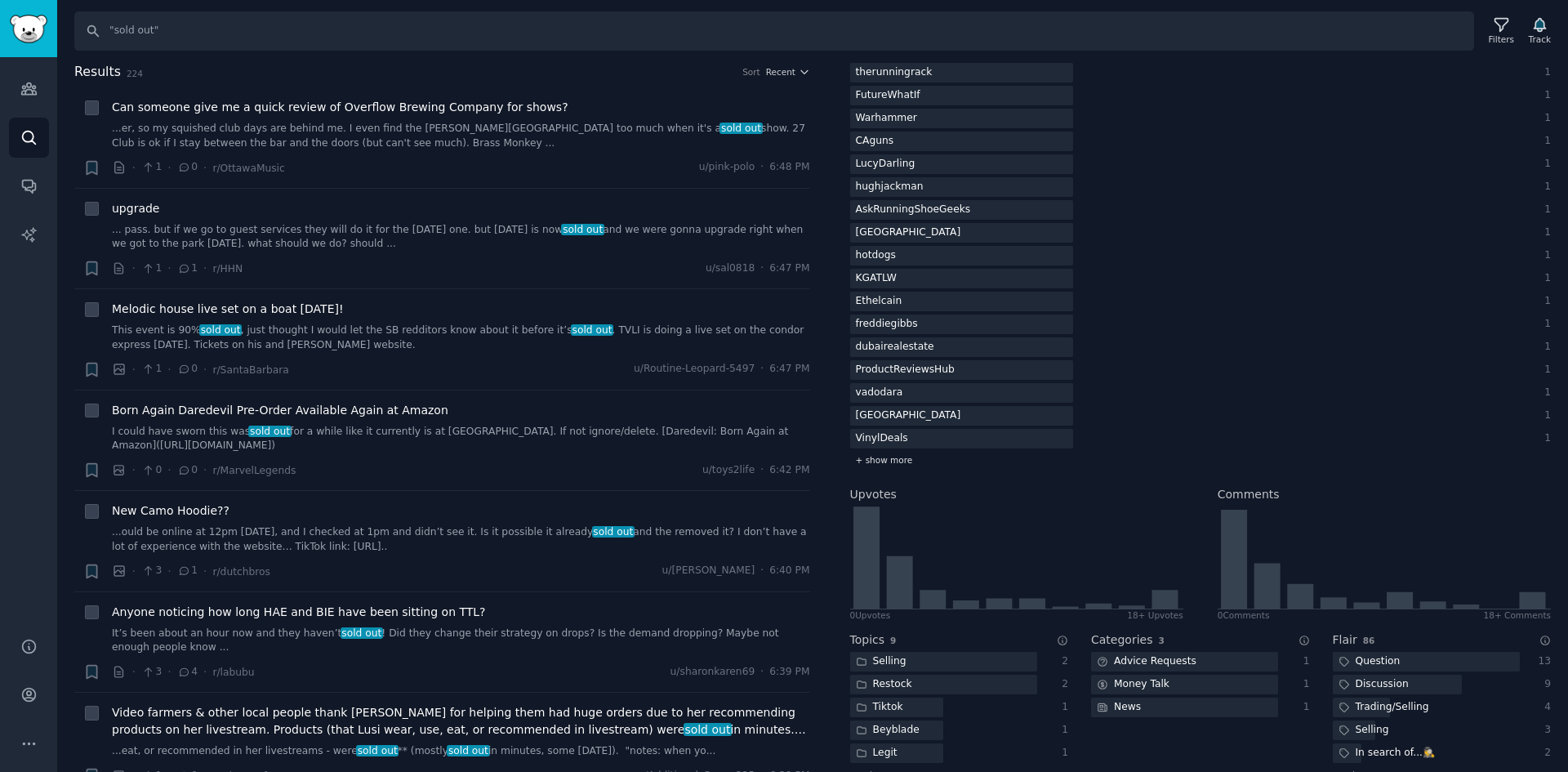
click at [897, 462] on span "+ show more" at bounding box center [885, 460] width 57 height 12
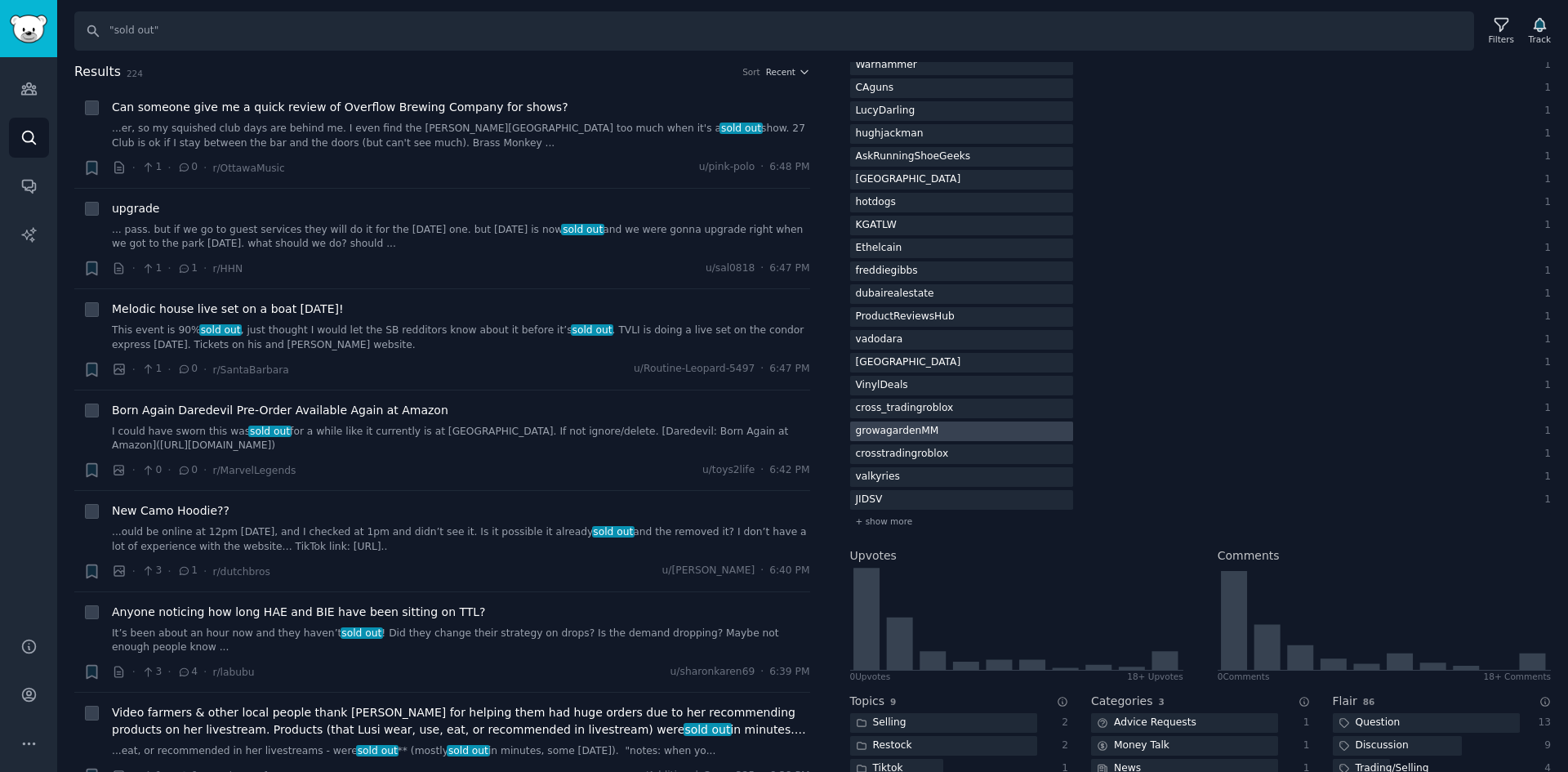
scroll to position [3840, 0]
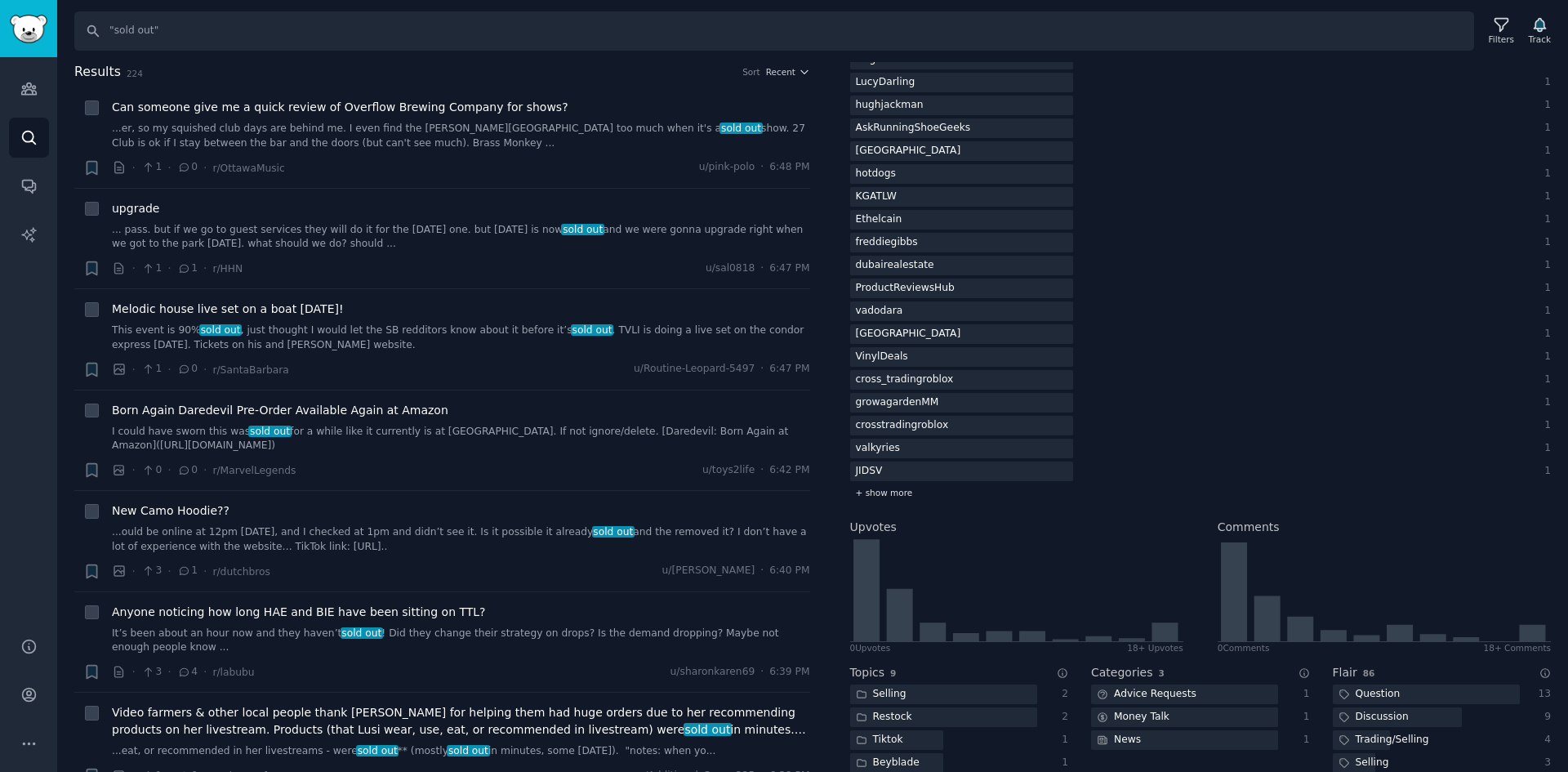
click at [882, 497] on span "+ show more" at bounding box center [885, 492] width 57 height 12
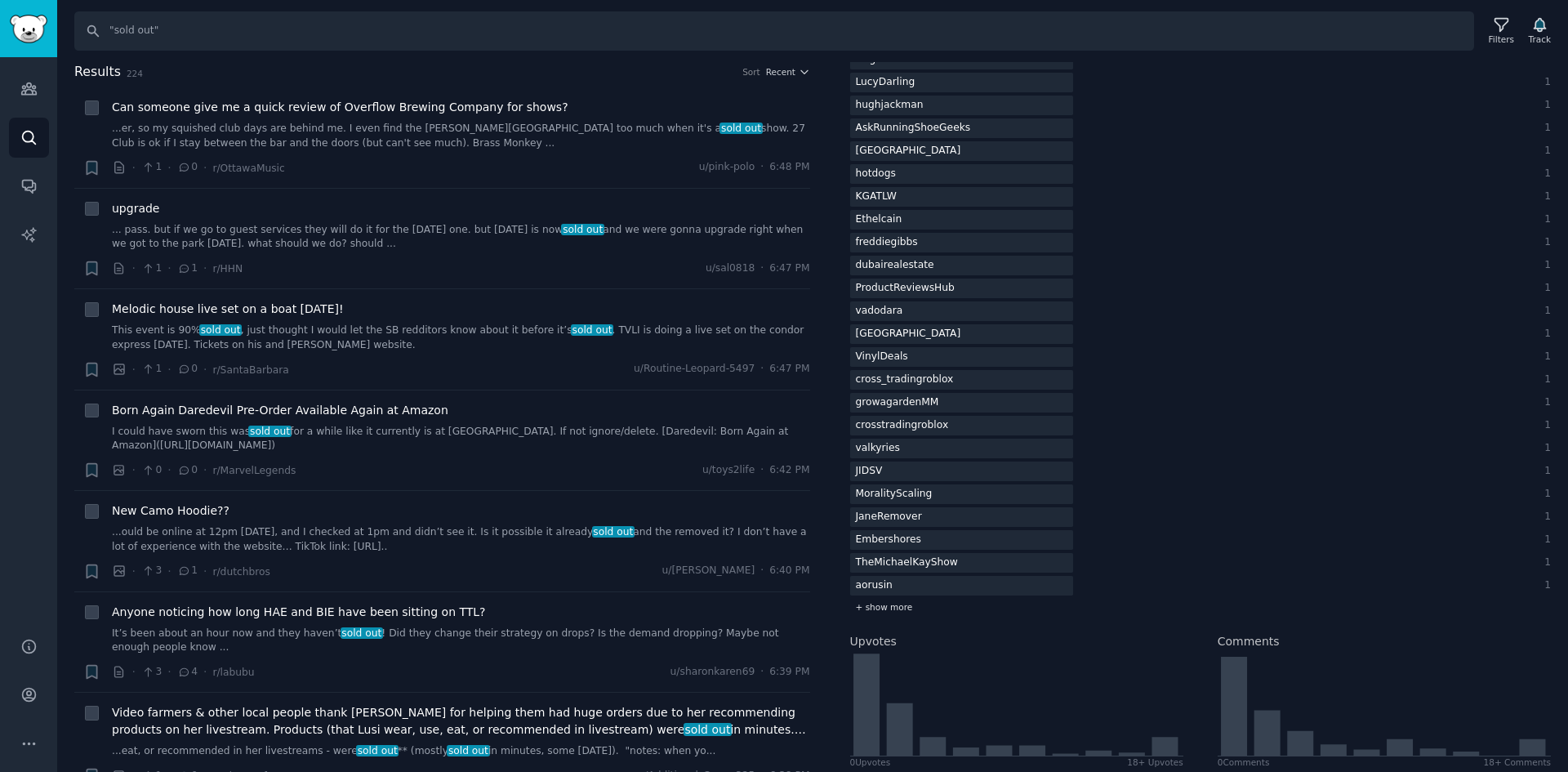
scroll to position [3922, 0]
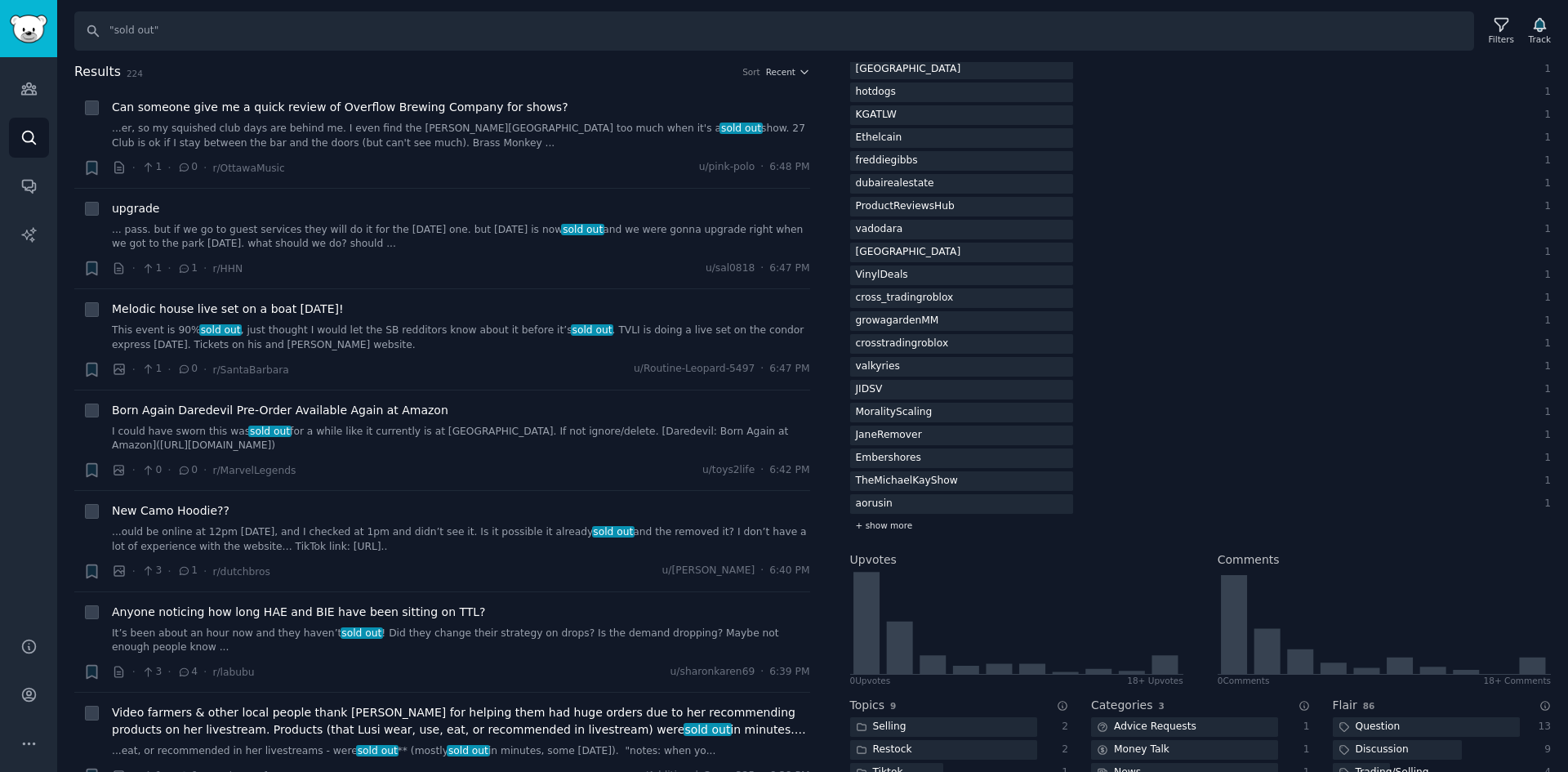
click at [887, 529] on span "+ show more" at bounding box center [885, 526] width 57 height 12
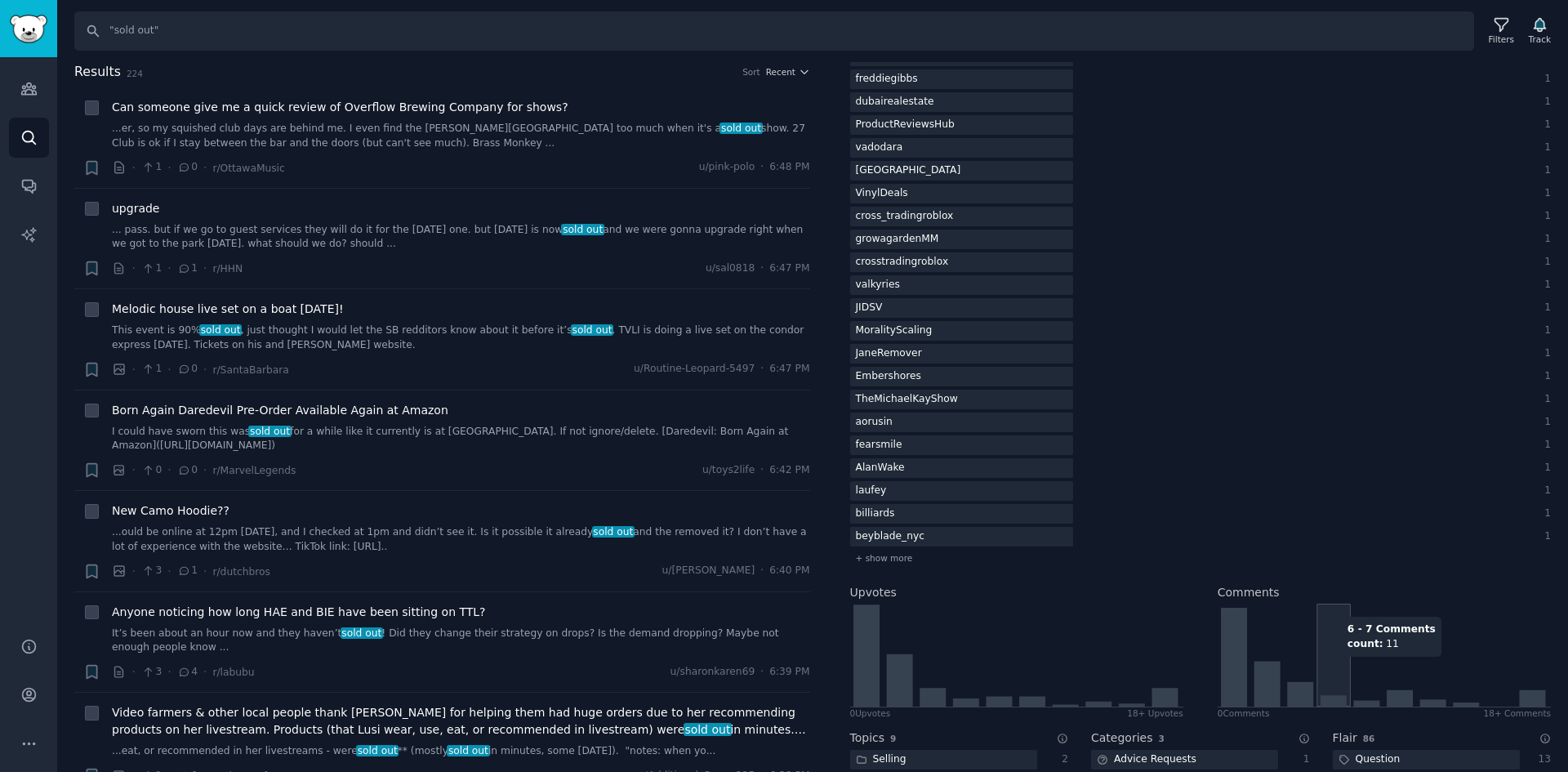
scroll to position [4086, 0]
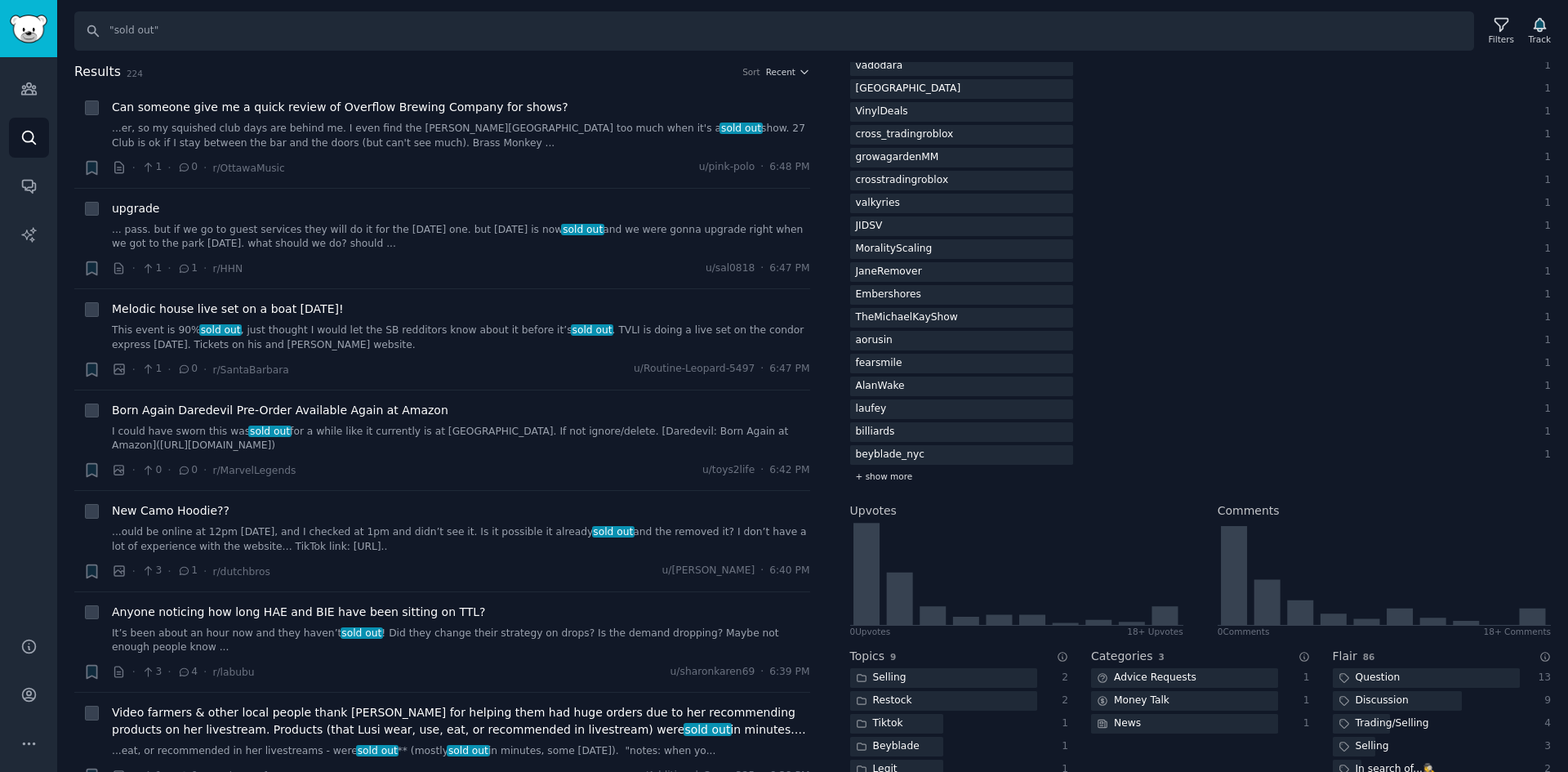
click at [904, 485] on div "+ show more" at bounding box center [1201, 476] width 702 height 17
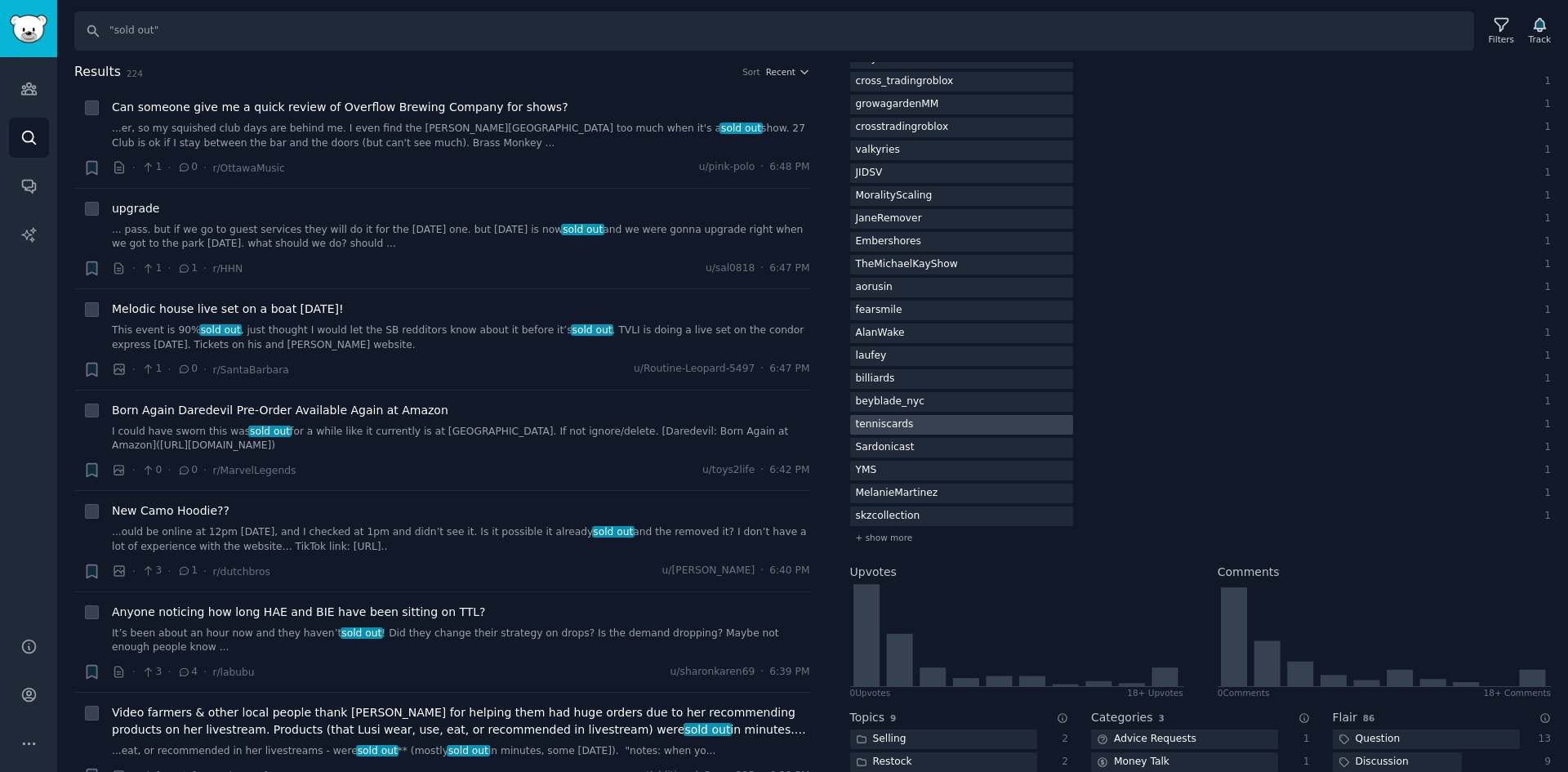
scroll to position [4167, 0]
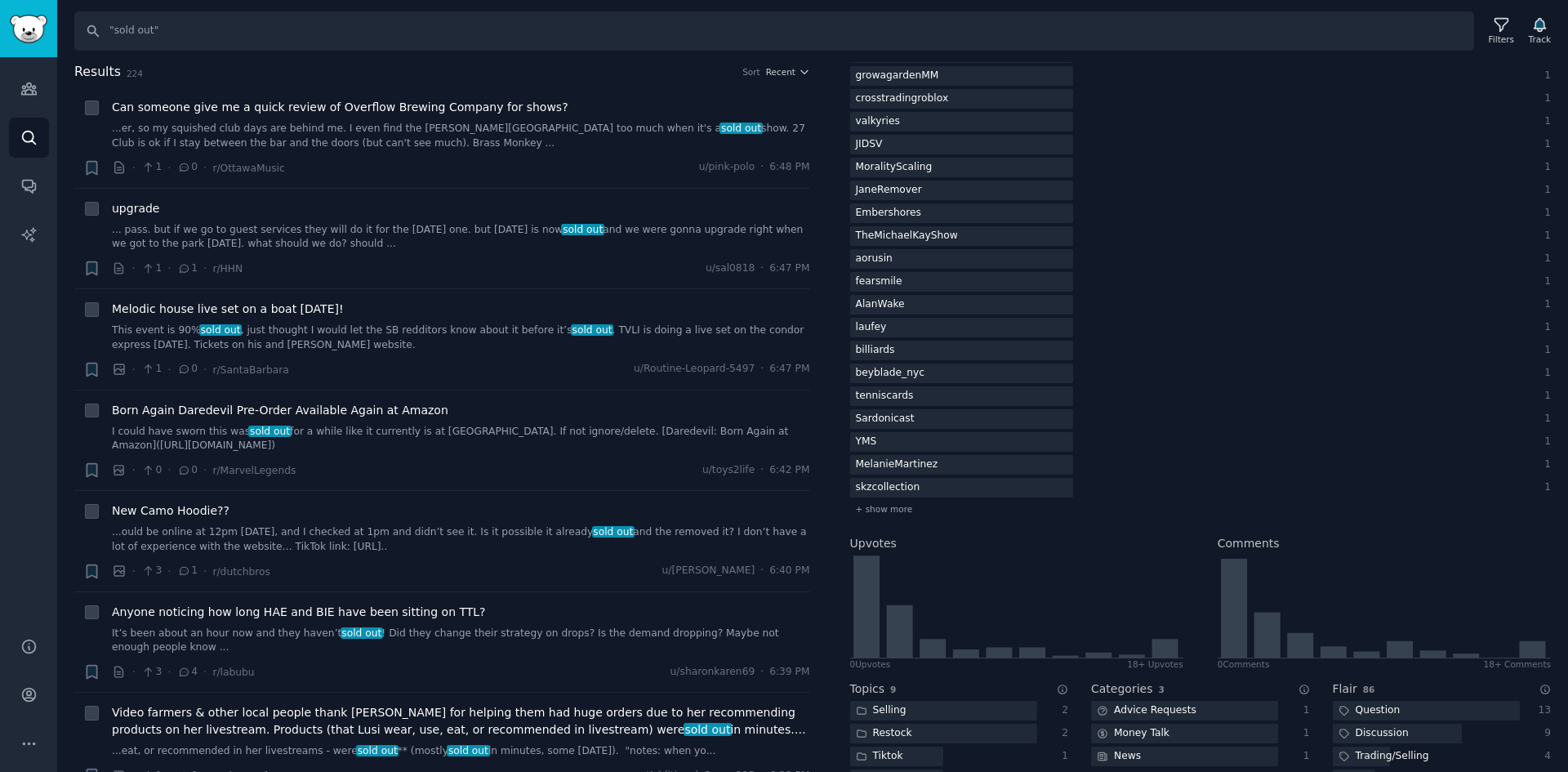
click at [907, 512] on div "+ show more" at bounding box center [1201, 509] width 702 height 17
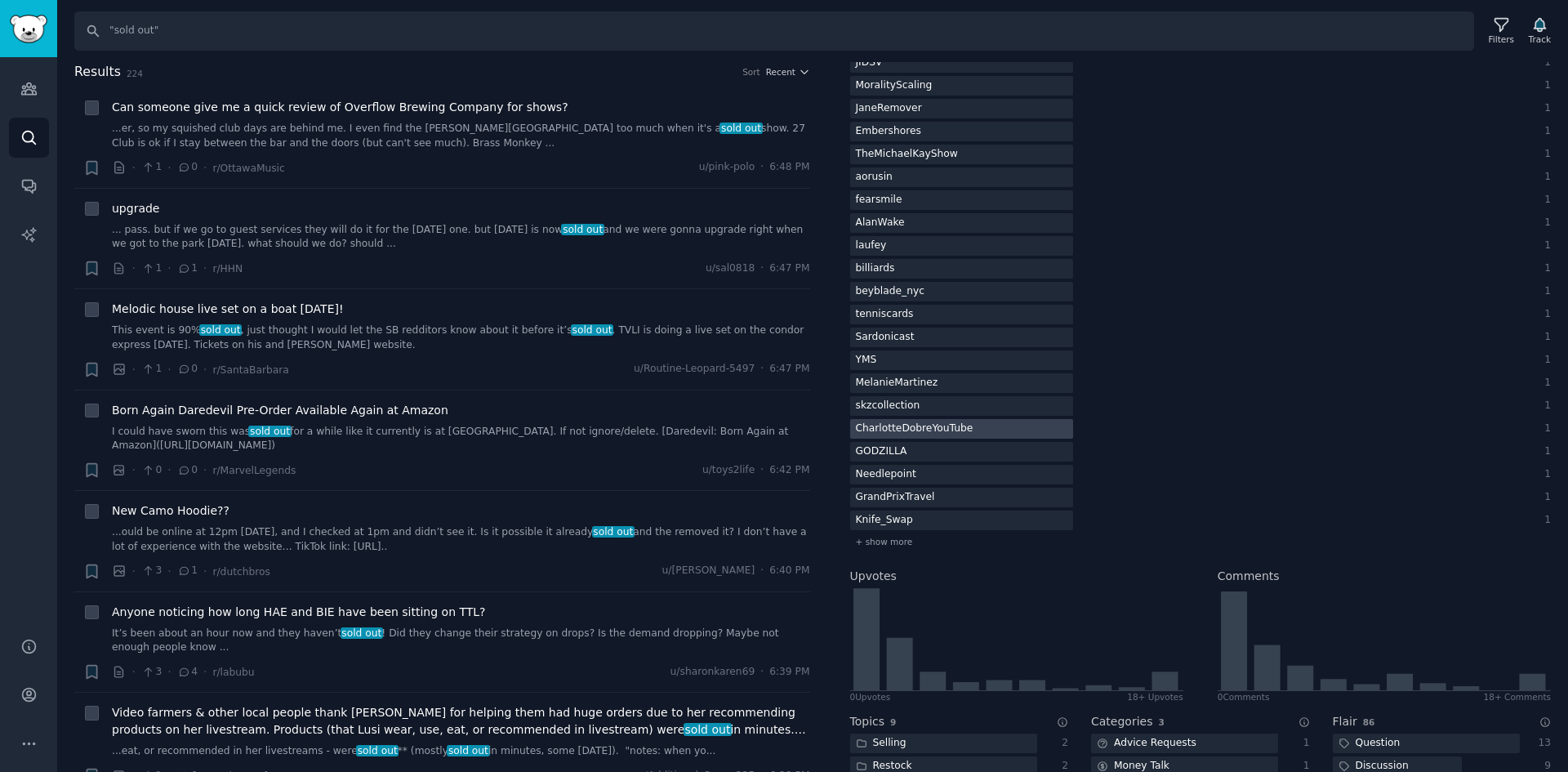
scroll to position [4331, 0]
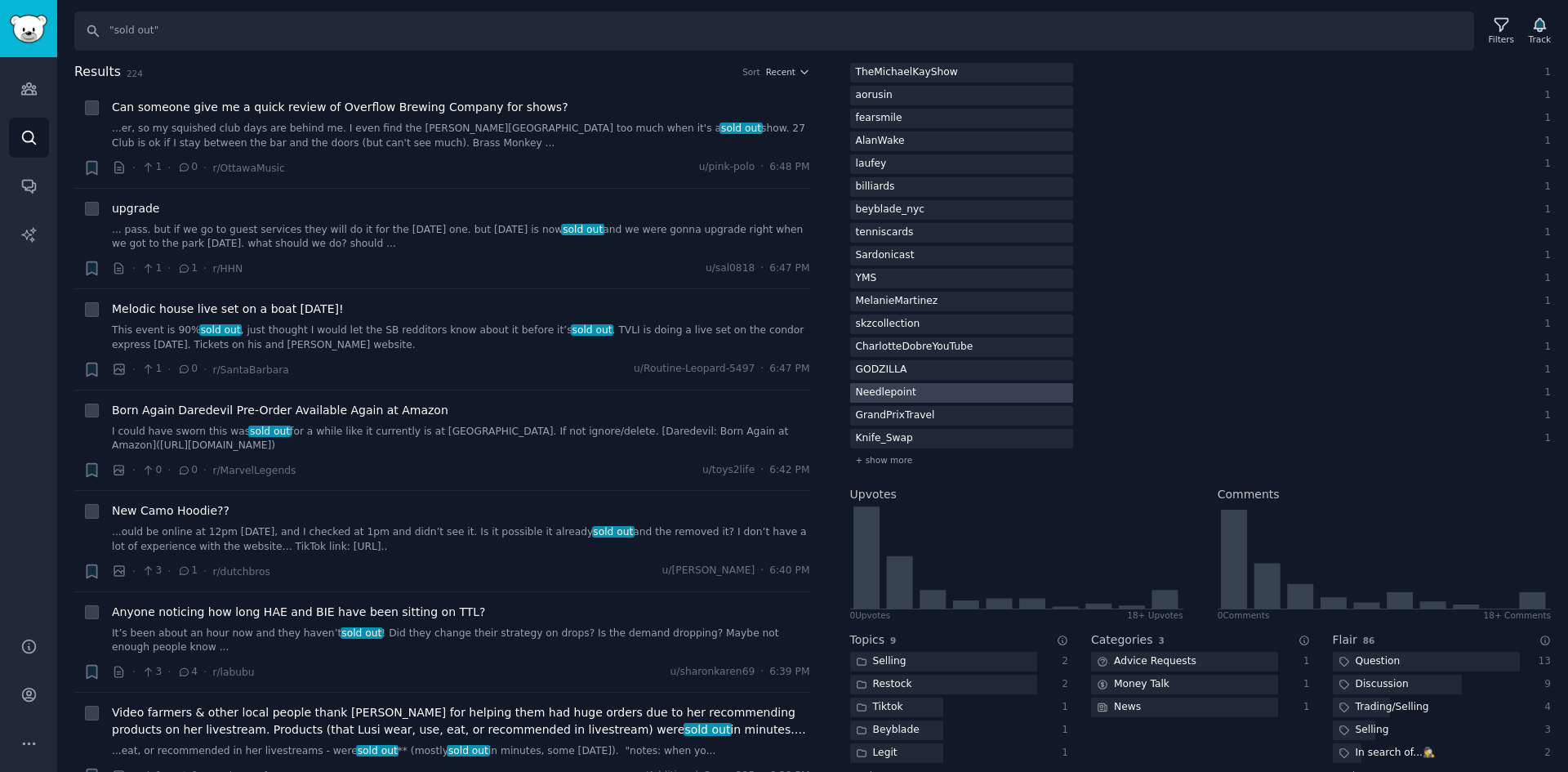
click at [909, 384] on div "Needlepoint" at bounding box center [885, 393] width 72 height 21
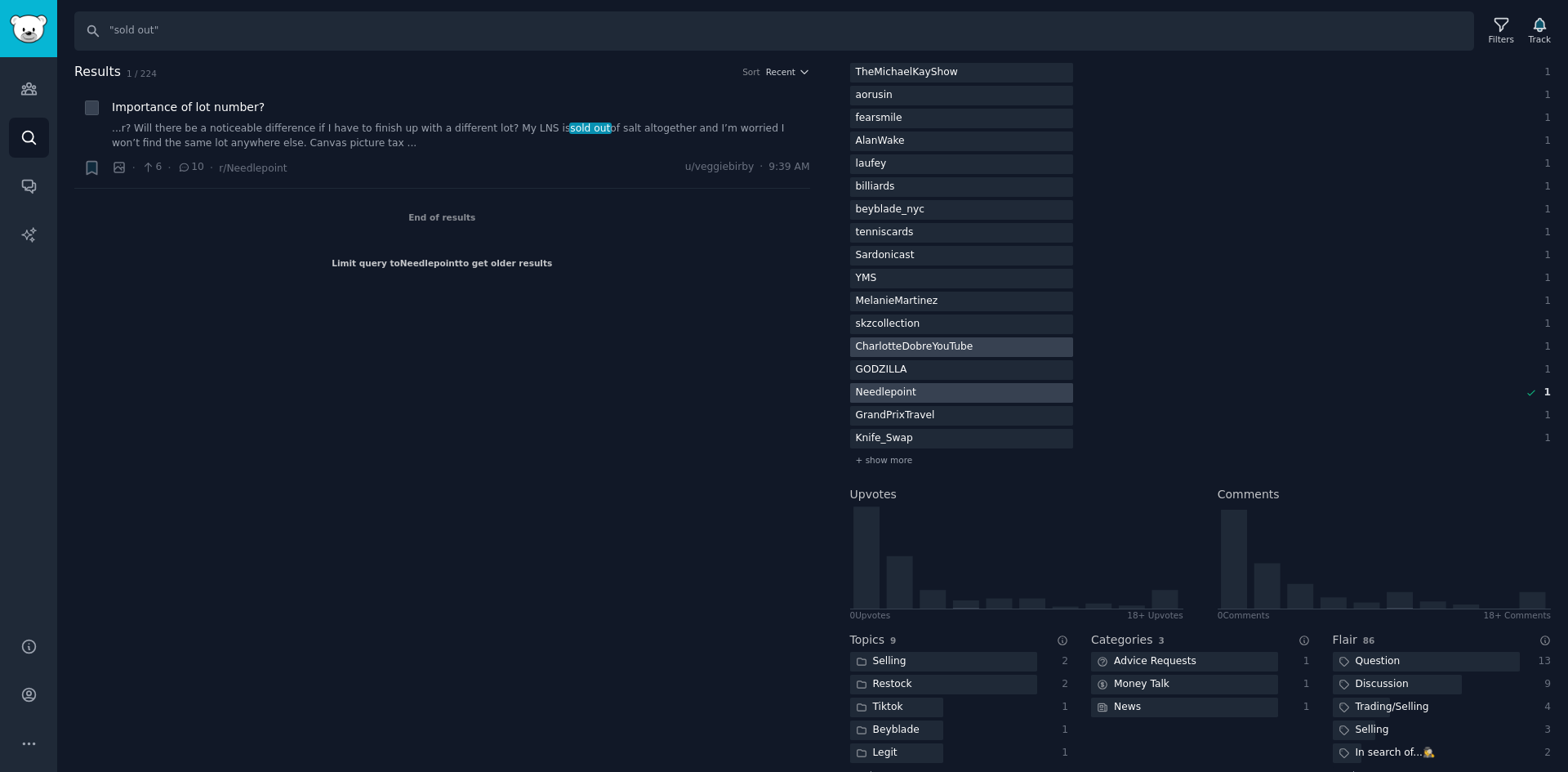
click at [910, 386] on div "Needlepoint" at bounding box center [885, 393] width 72 height 21
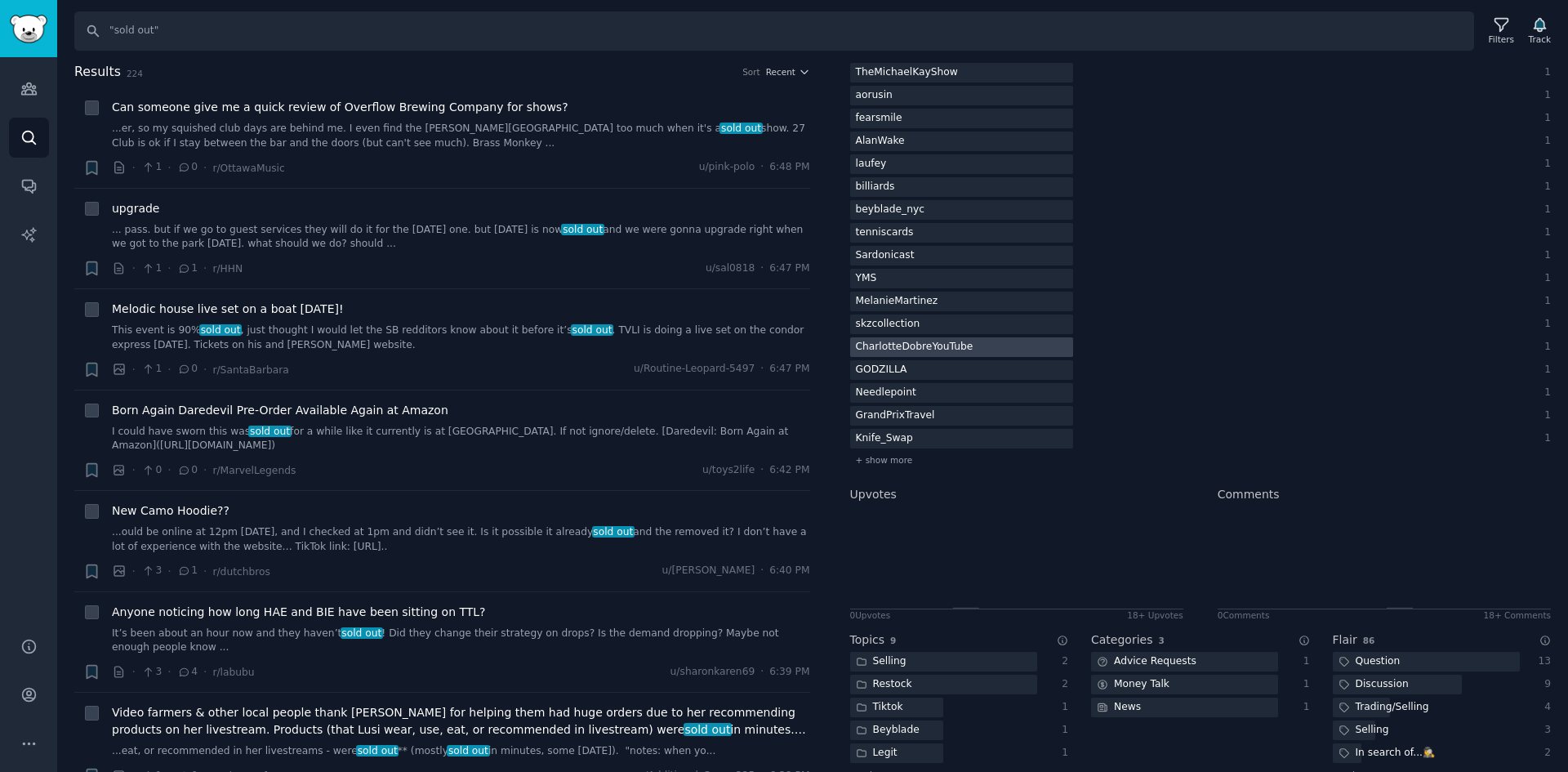
click at [927, 355] on div "CharlotteDobreYouTube" at bounding box center [915, 347] width 129 height 21
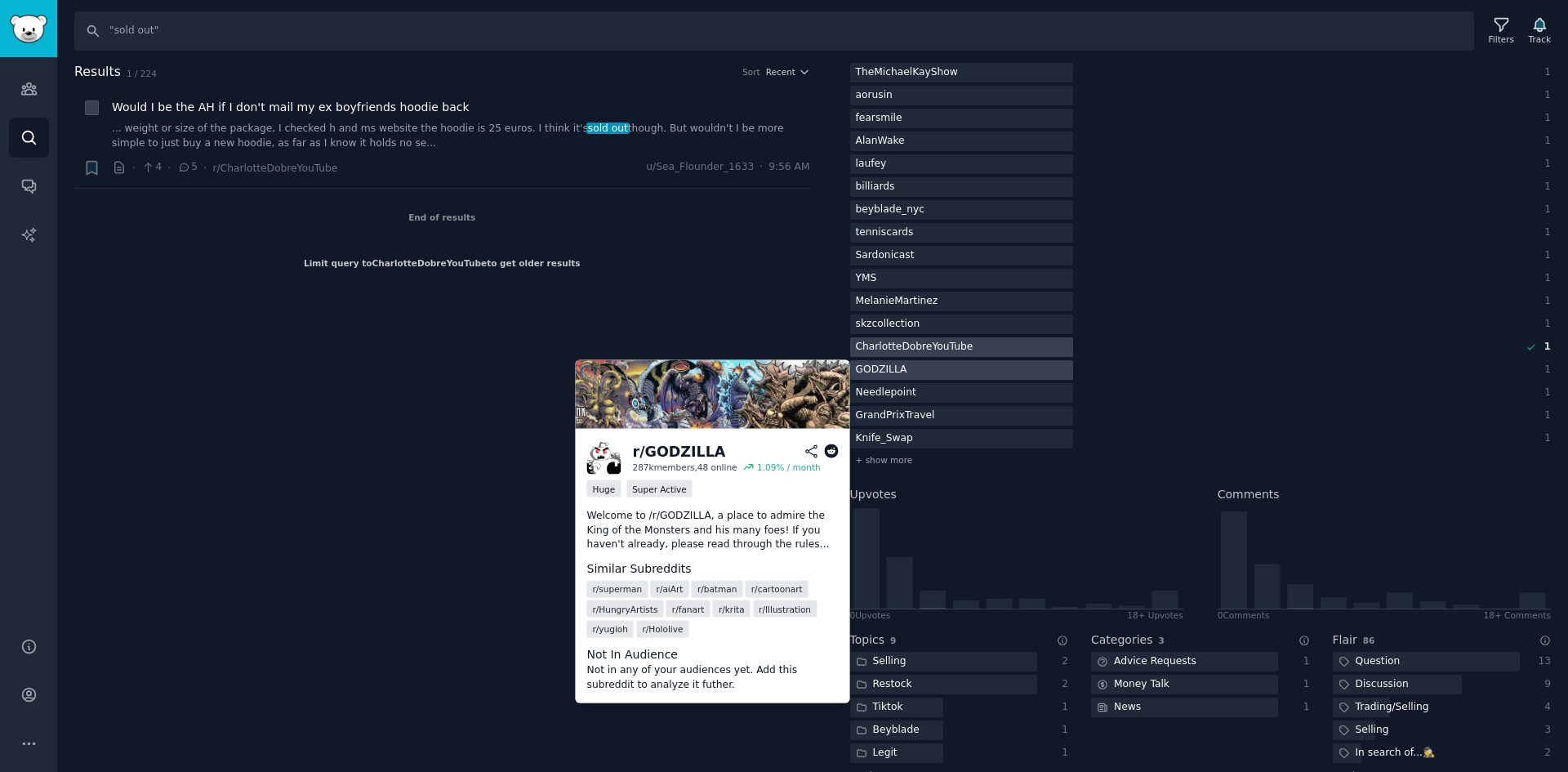
click at [919, 364] on div at bounding box center [961, 370] width 223 height 21
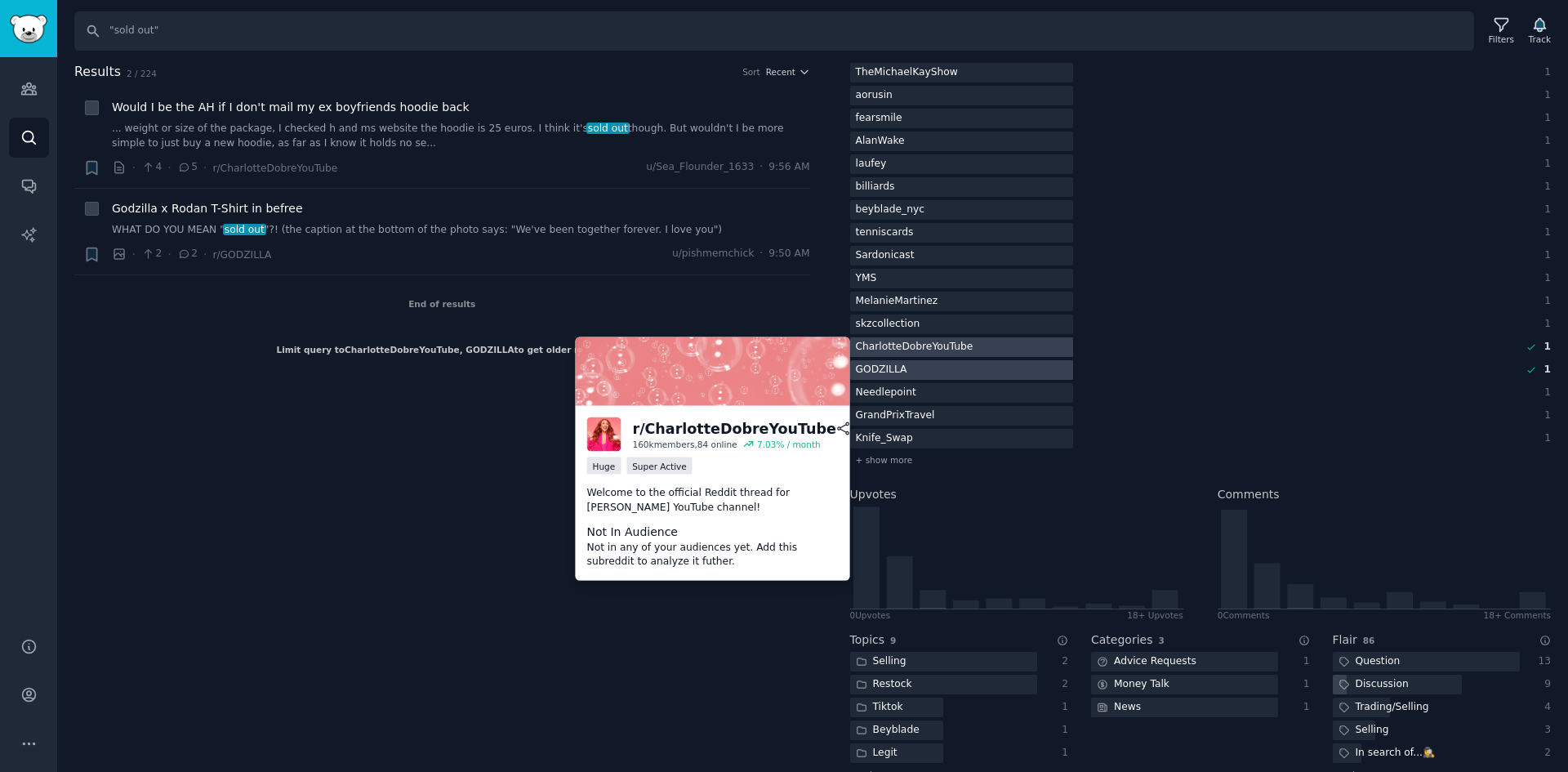
click at [945, 345] on div "CharlotteDobreYouTube" at bounding box center [915, 347] width 129 height 21
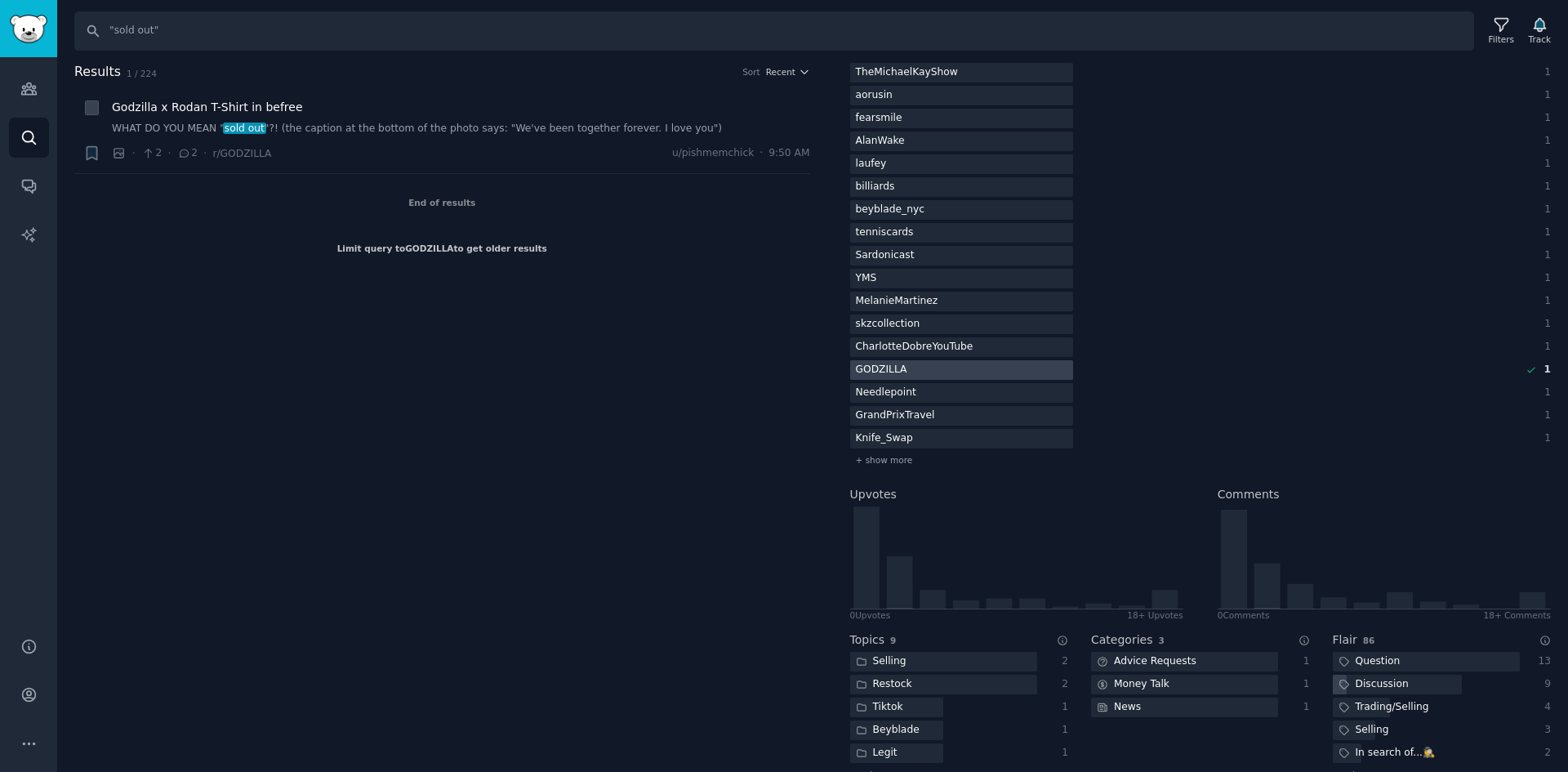
click at [936, 364] on div at bounding box center [961, 370] width 223 height 21
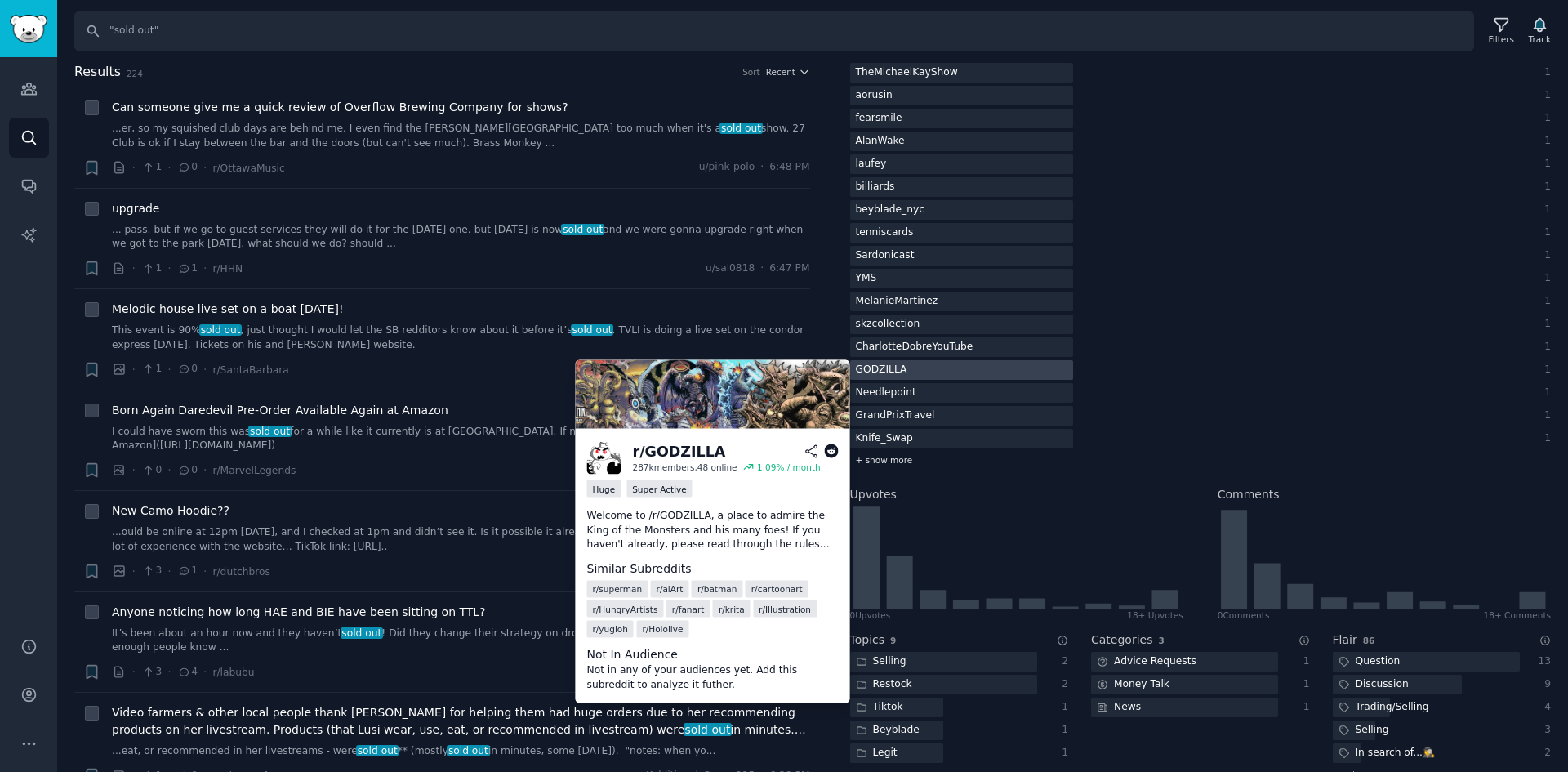
click at [877, 459] on span "+ show more" at bounding box center [885, 460] width 57 height 12
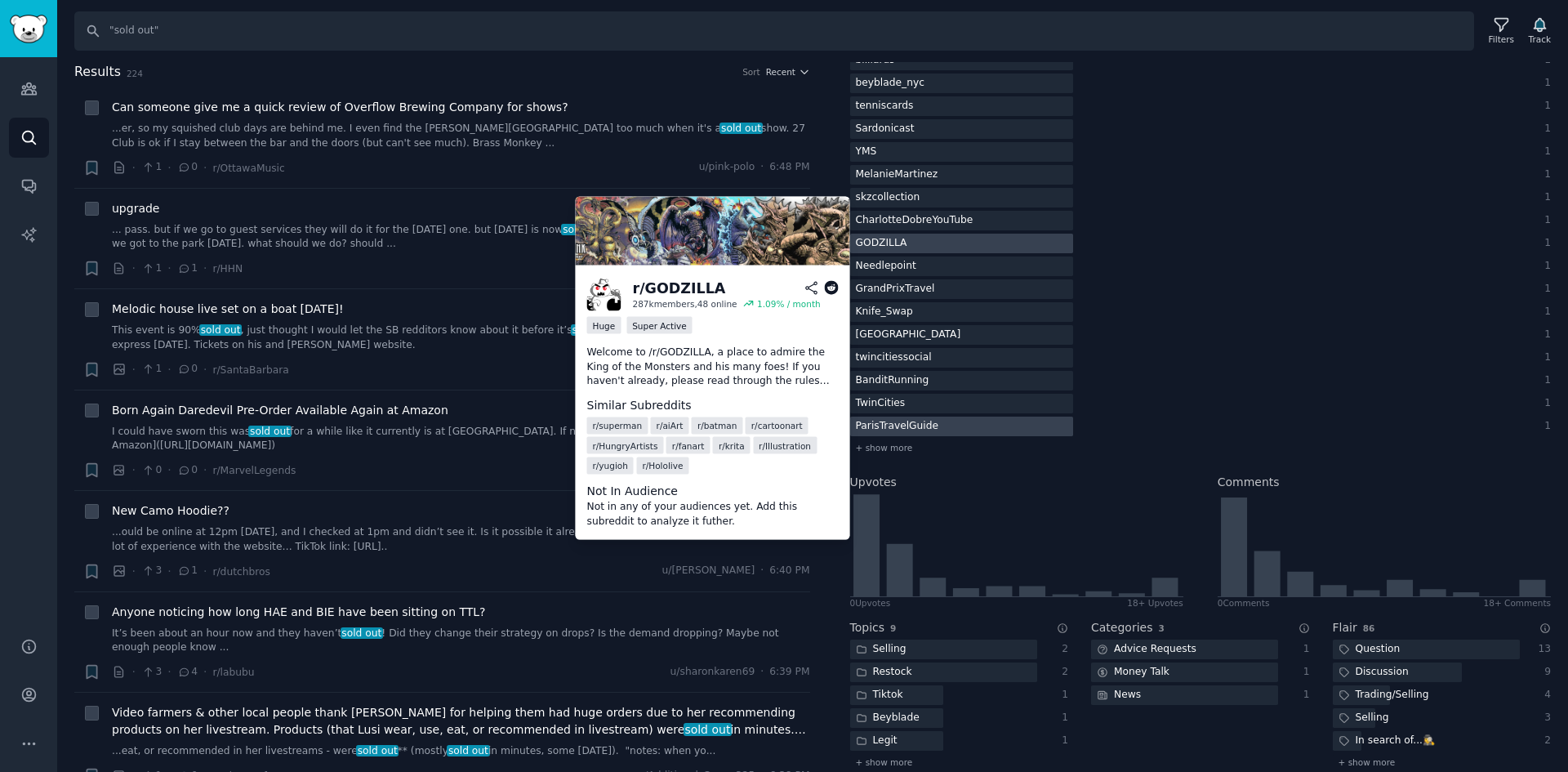
scroll to position [4495, 0]
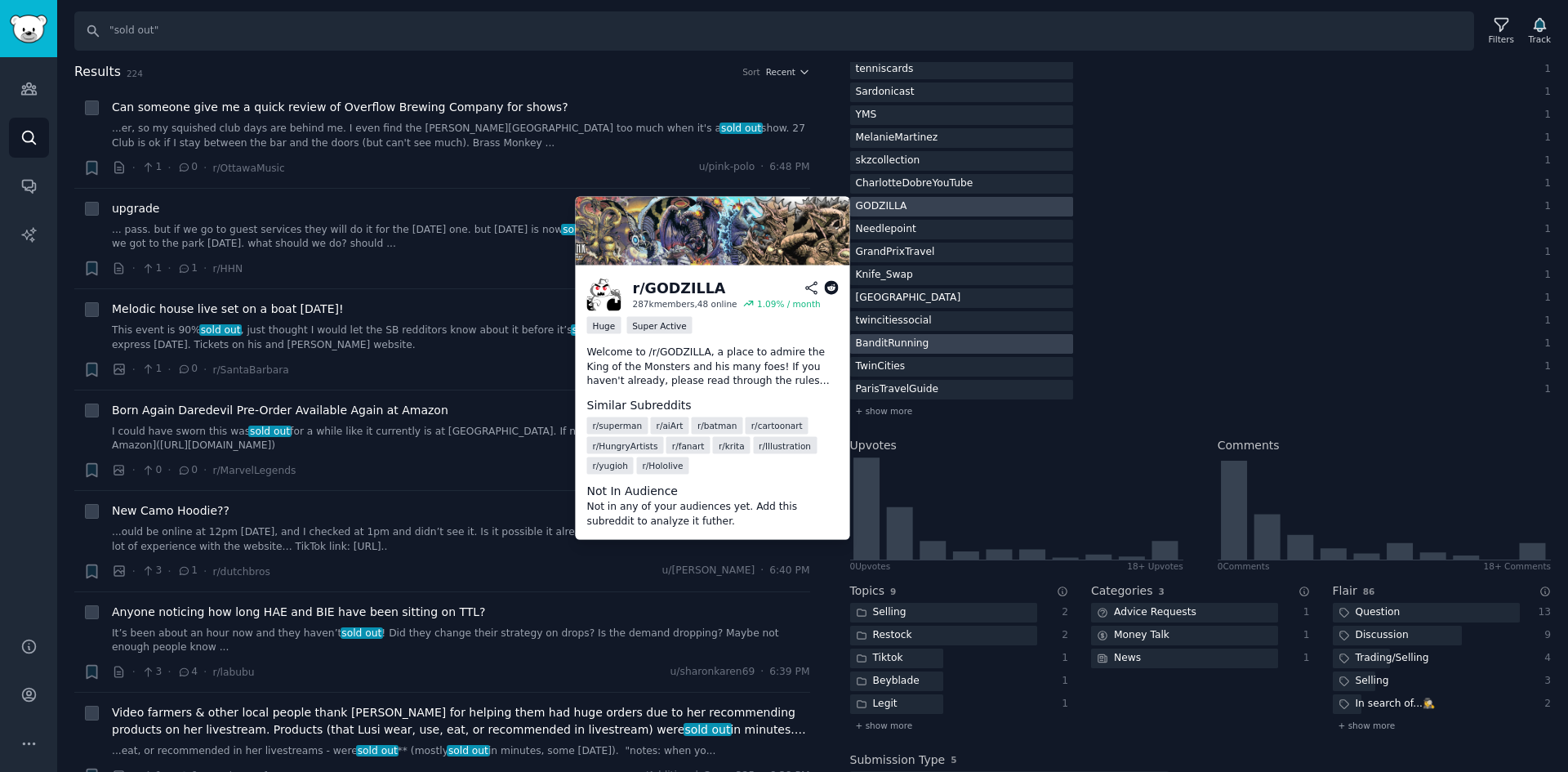
click at [892, 347] on div "BanditRunning" at bounding box center [892, 344] width 85 height 21
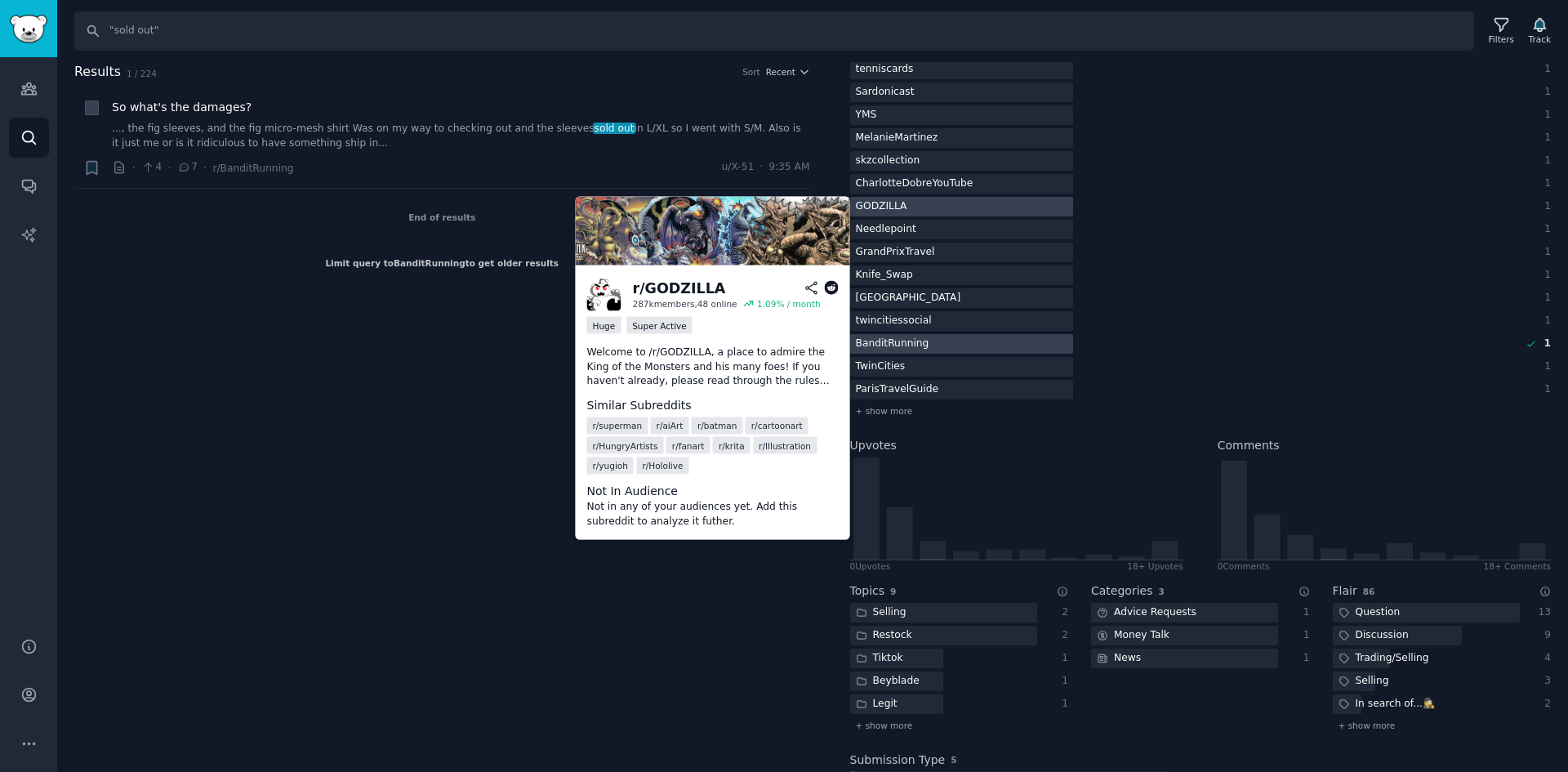
click at [956, 342] on div at bounding box center [961, 344] width 223 height 21
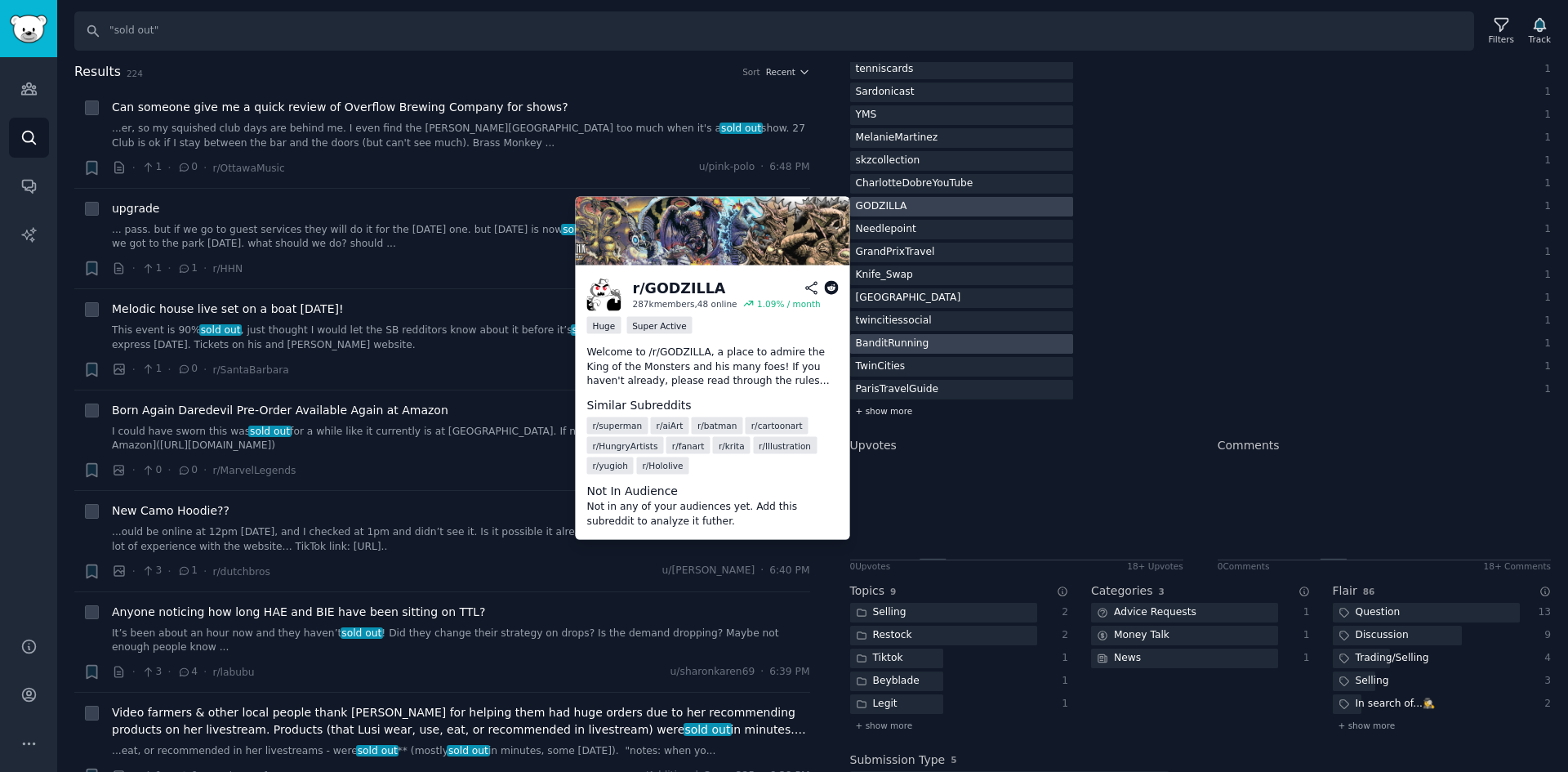
click at [907, 410] on div "+ show more" at bounding box center [1201, 411] width 702 height 17
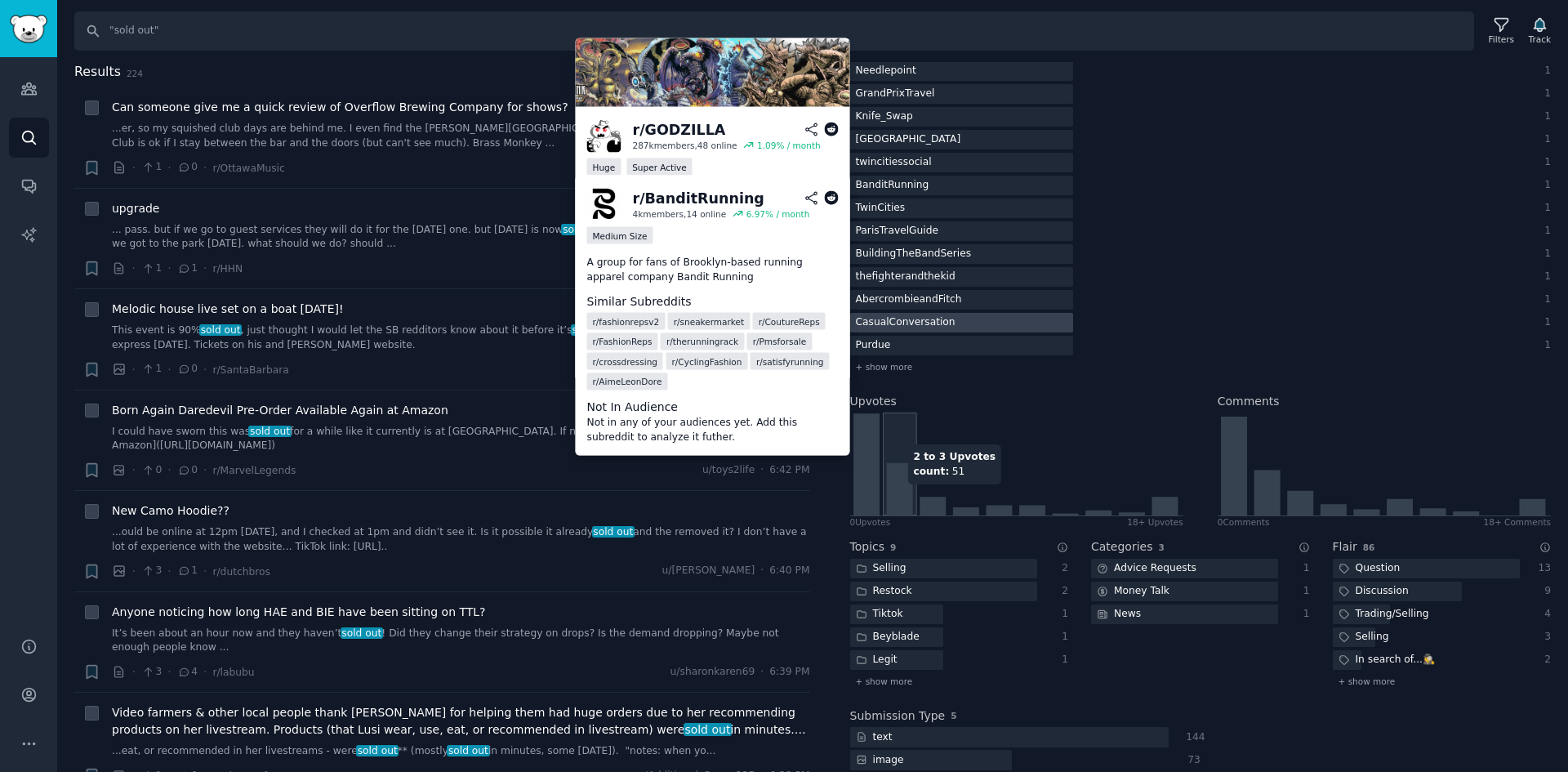
scroll to position [4658, 0]
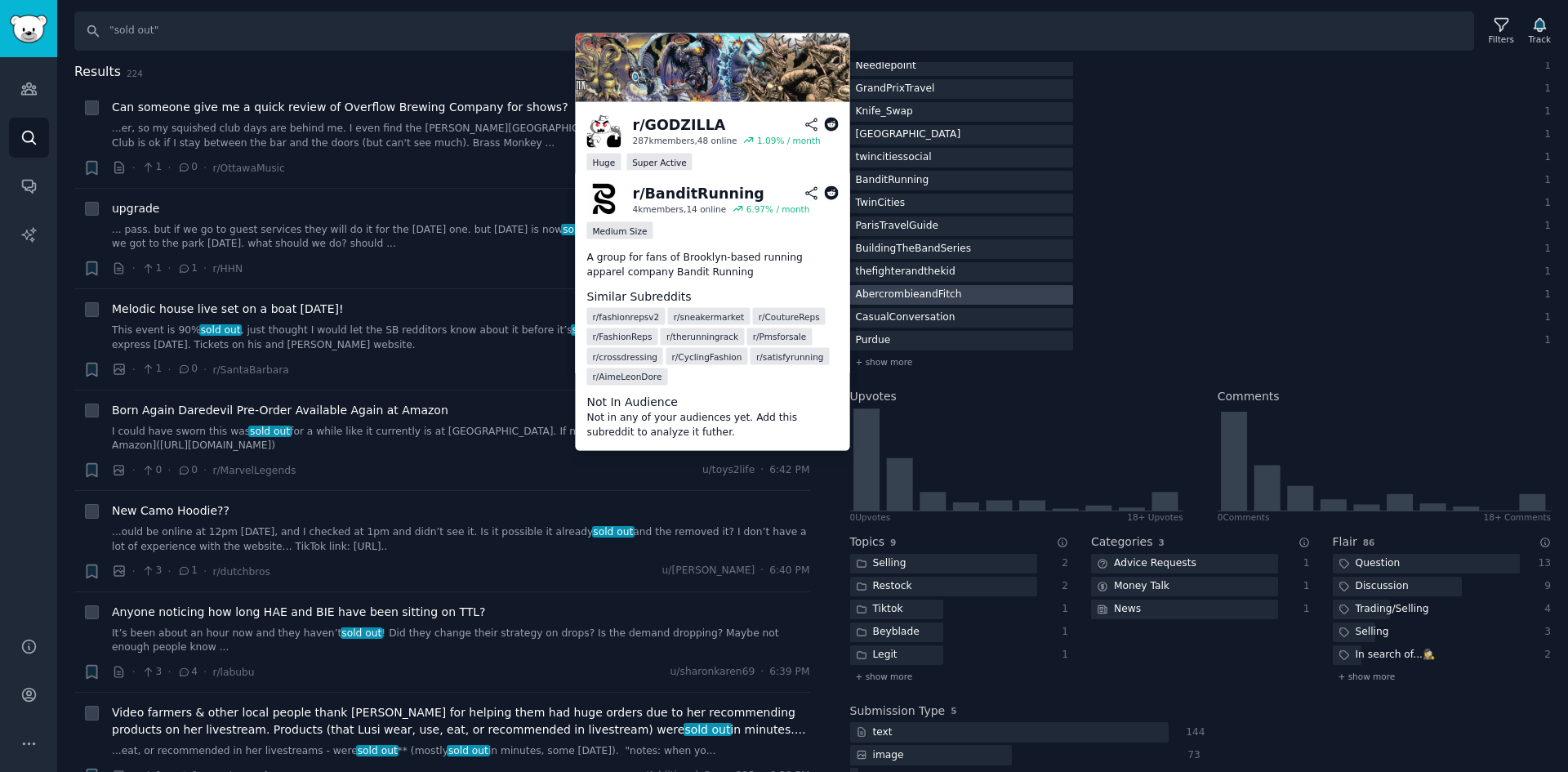
click at [950, 301] on div "AbercrombieandFitch" at bounding box center [909, 295] width 118 height 21
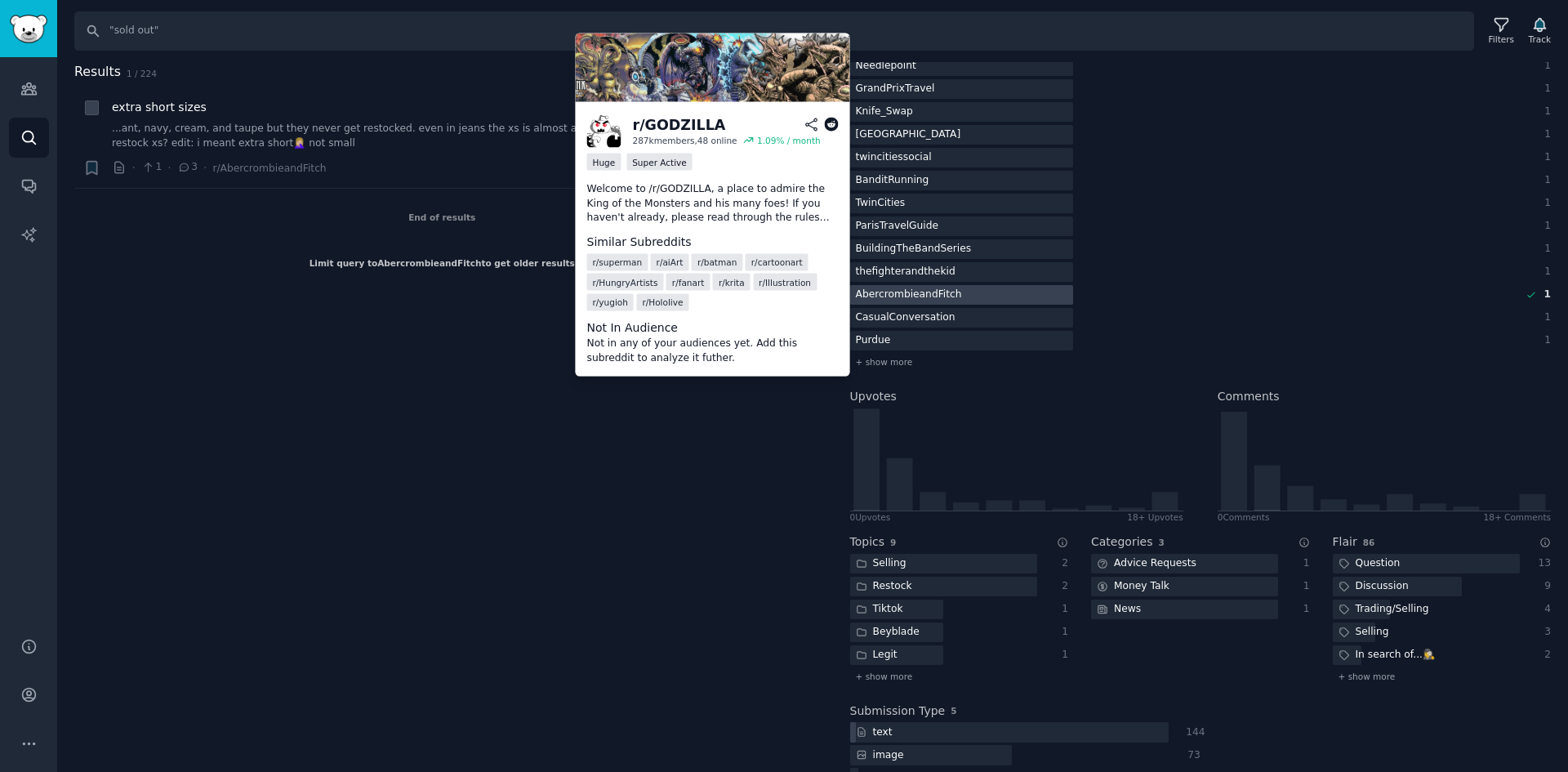
click at [428, 432] on div "Results 1 / 224 Sort Recent + extra short sizes ...ant, navy, cream, and taupe …" at bounding box center [454, 417] width 759 height 711
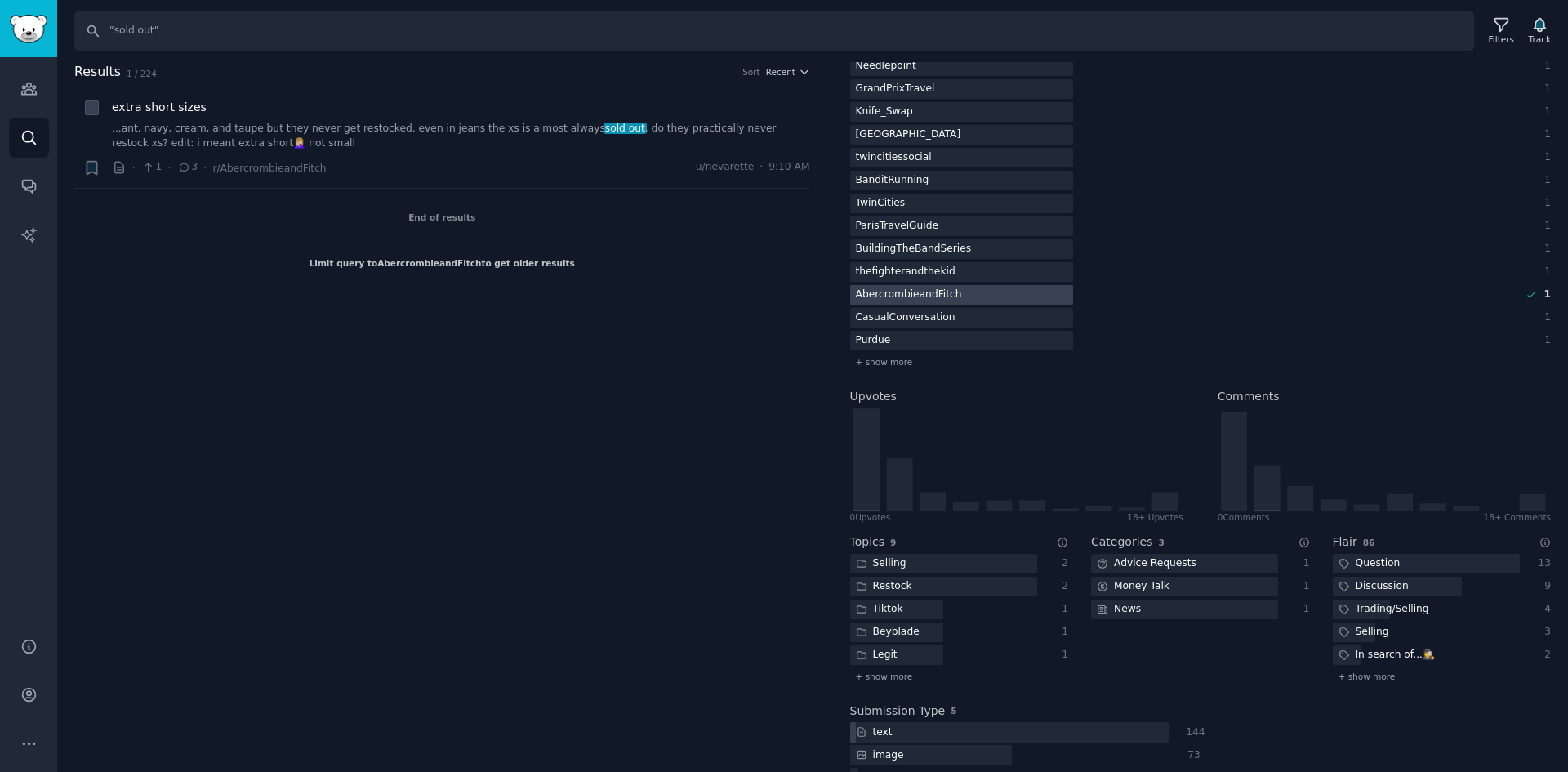
click at [911, 298] on div "AbercrombieandFitch" at bounding box center [909, 295] width 118 height 21
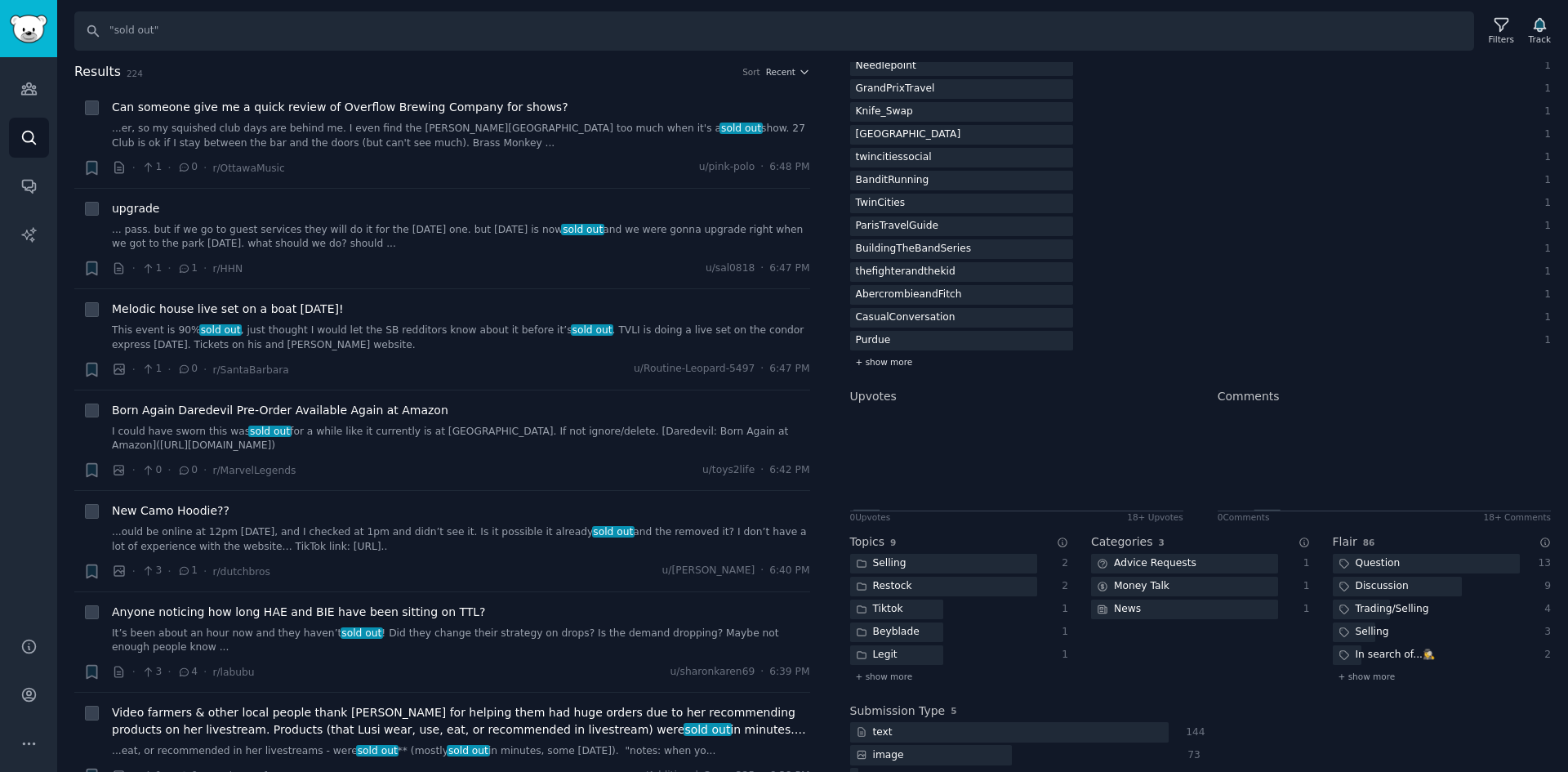
click at [892, 358] on span "+ show more" at bounding box center [885, 362] width 57 height 12
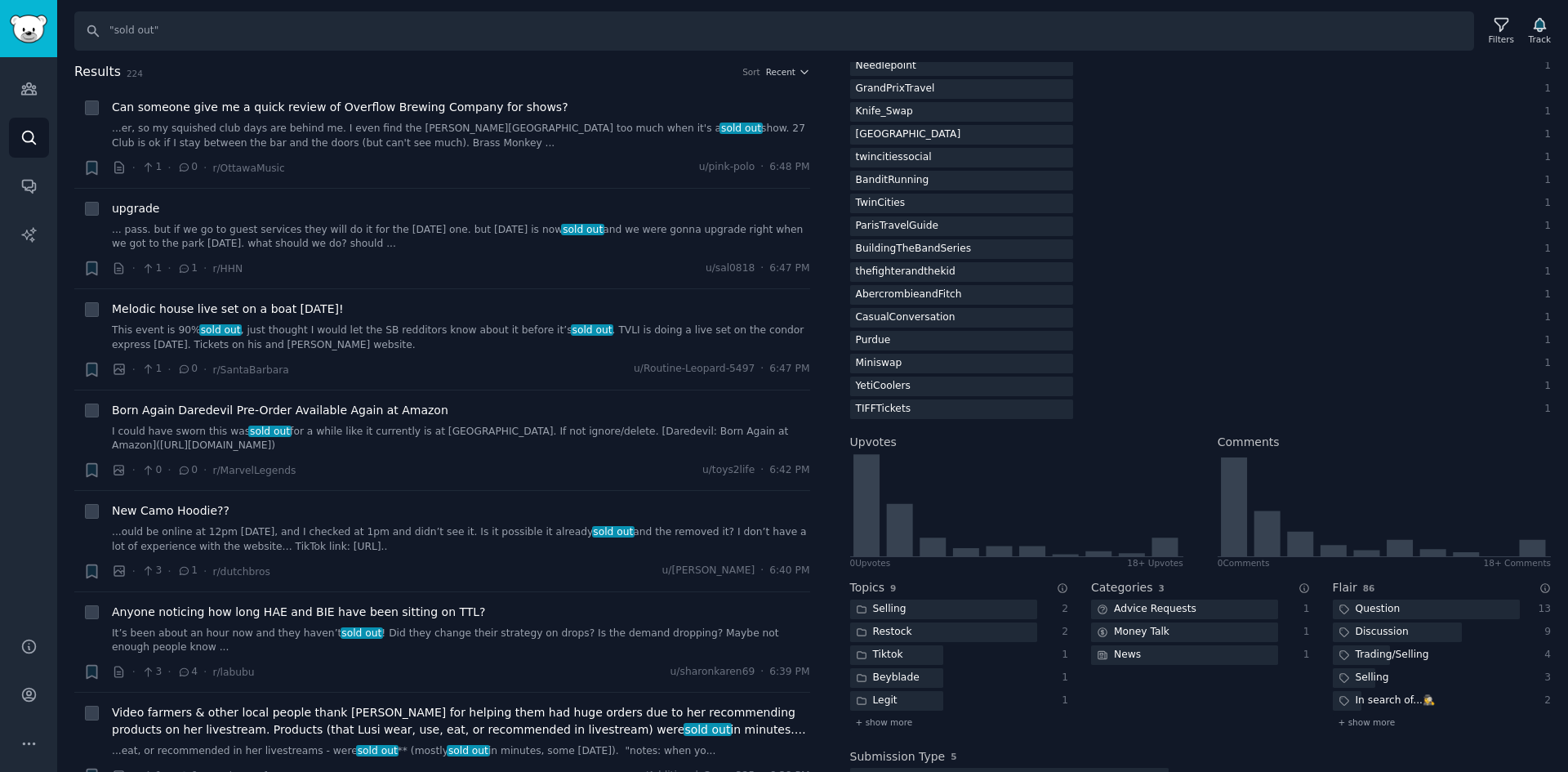
click at [866, 435] on h2 "Upvotes" at bounding box center [873, 441] width 46 height 17
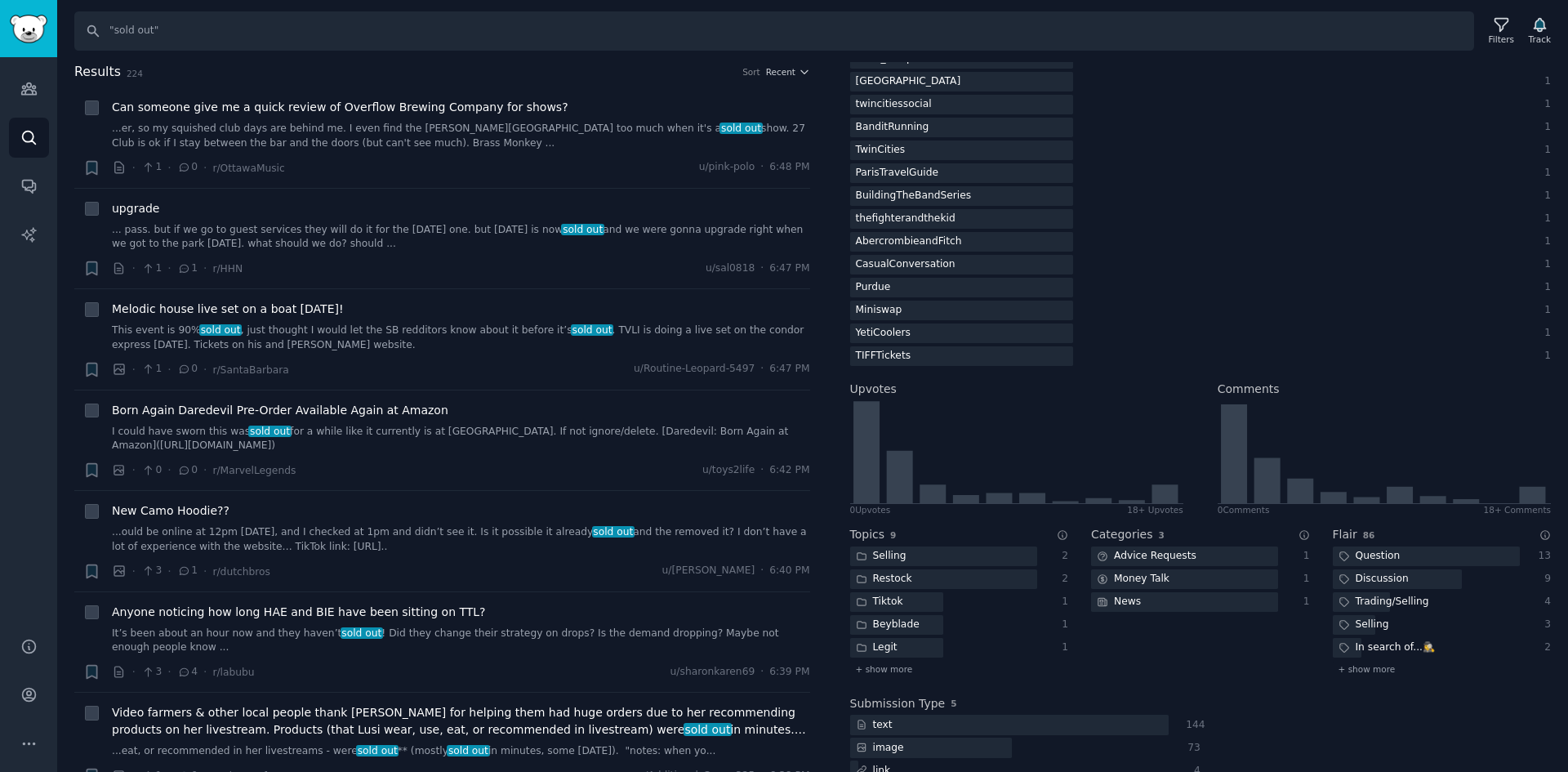
scroll to position [4739, 0]
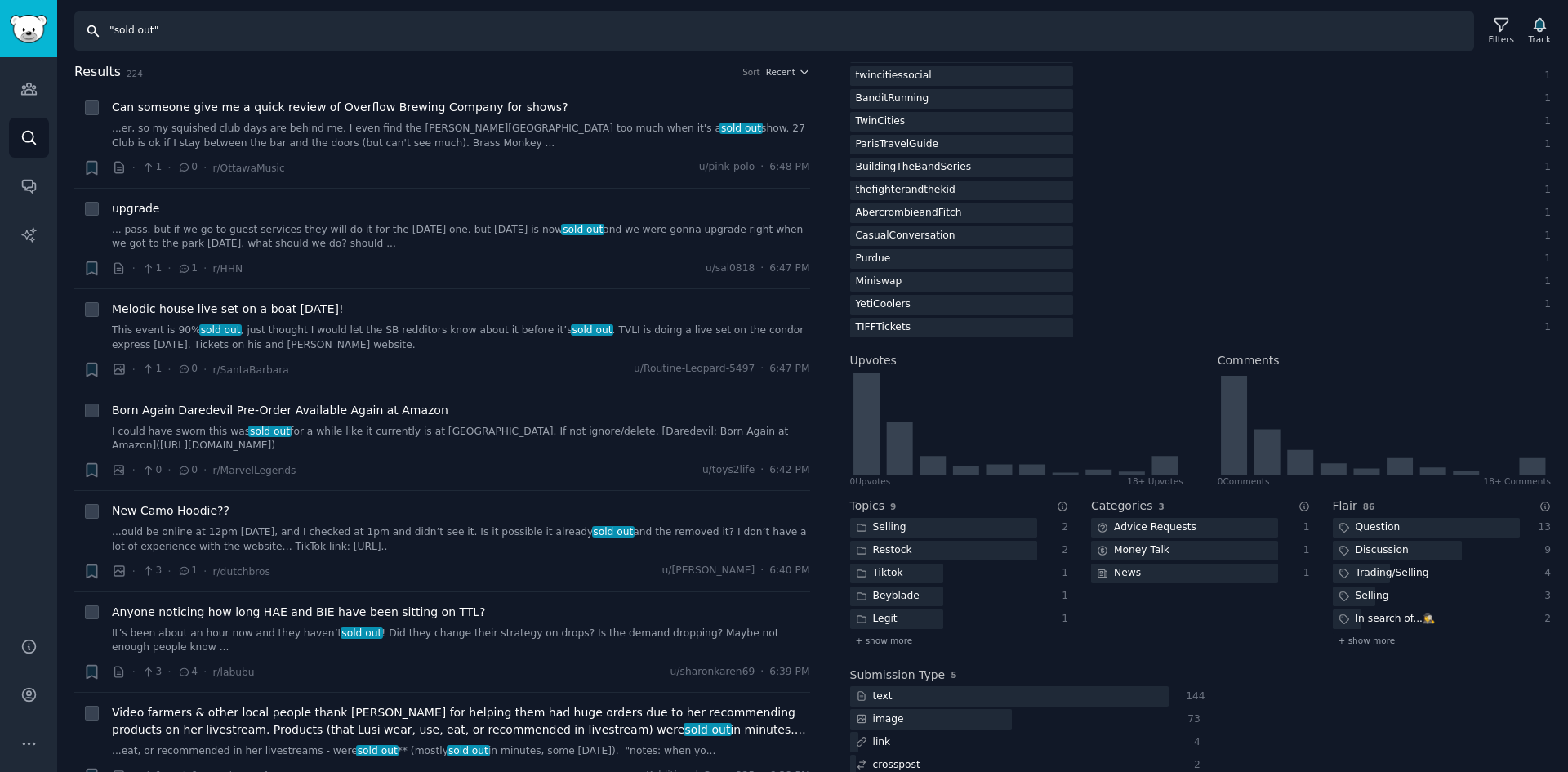
drag, startPoint x: 147, startPoint y: 33, endPoint x: 115, endPoint y: 38, distance: 32.4
click at [115, 38] on input ""sold out"" at bounding box center [775, 31] width 1400 height 39
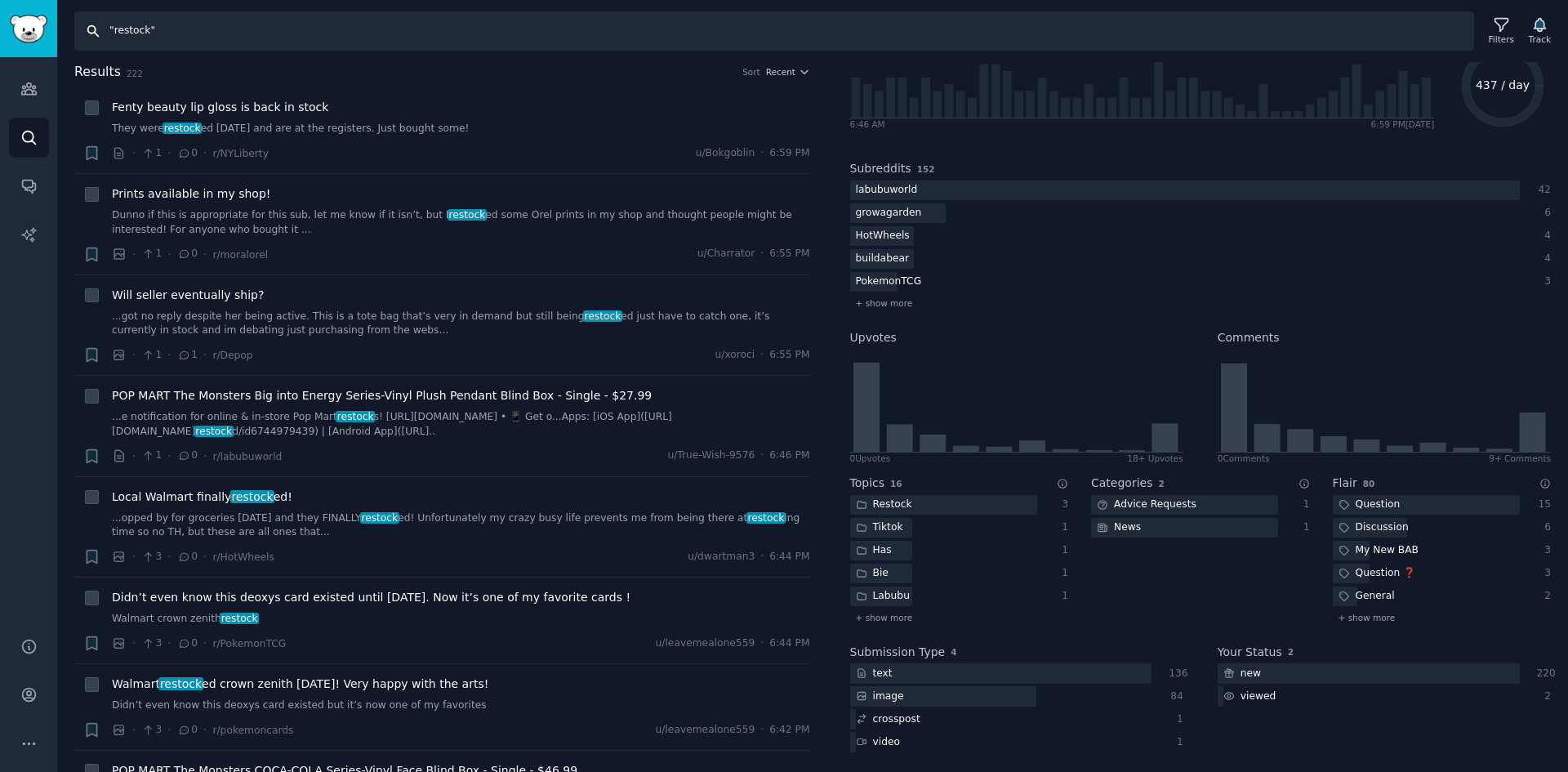
scroll to position [59, 0]
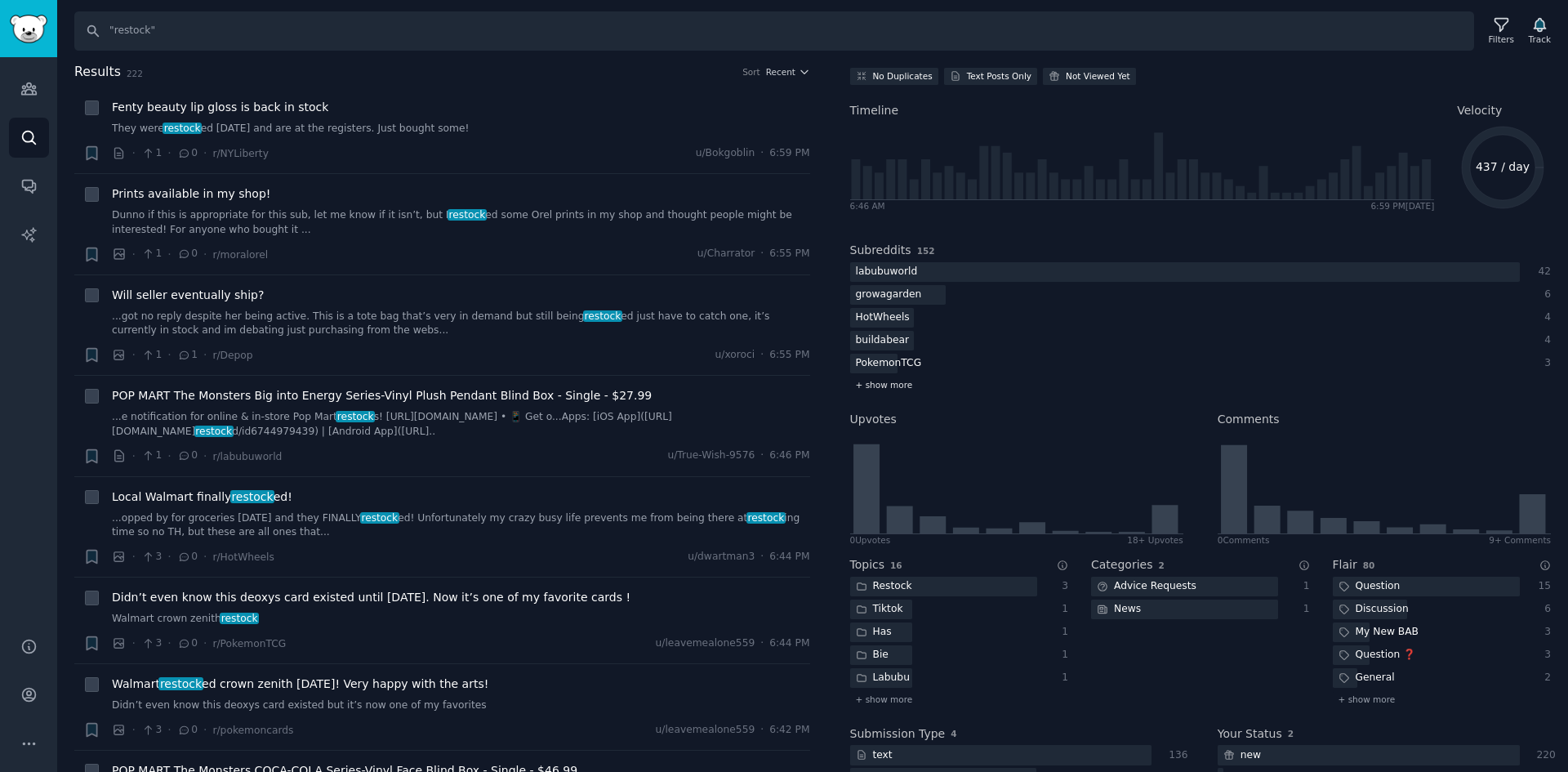
click at [892, 383] on span "+ show more" at bounding box center [885, 386] width 57 height 12
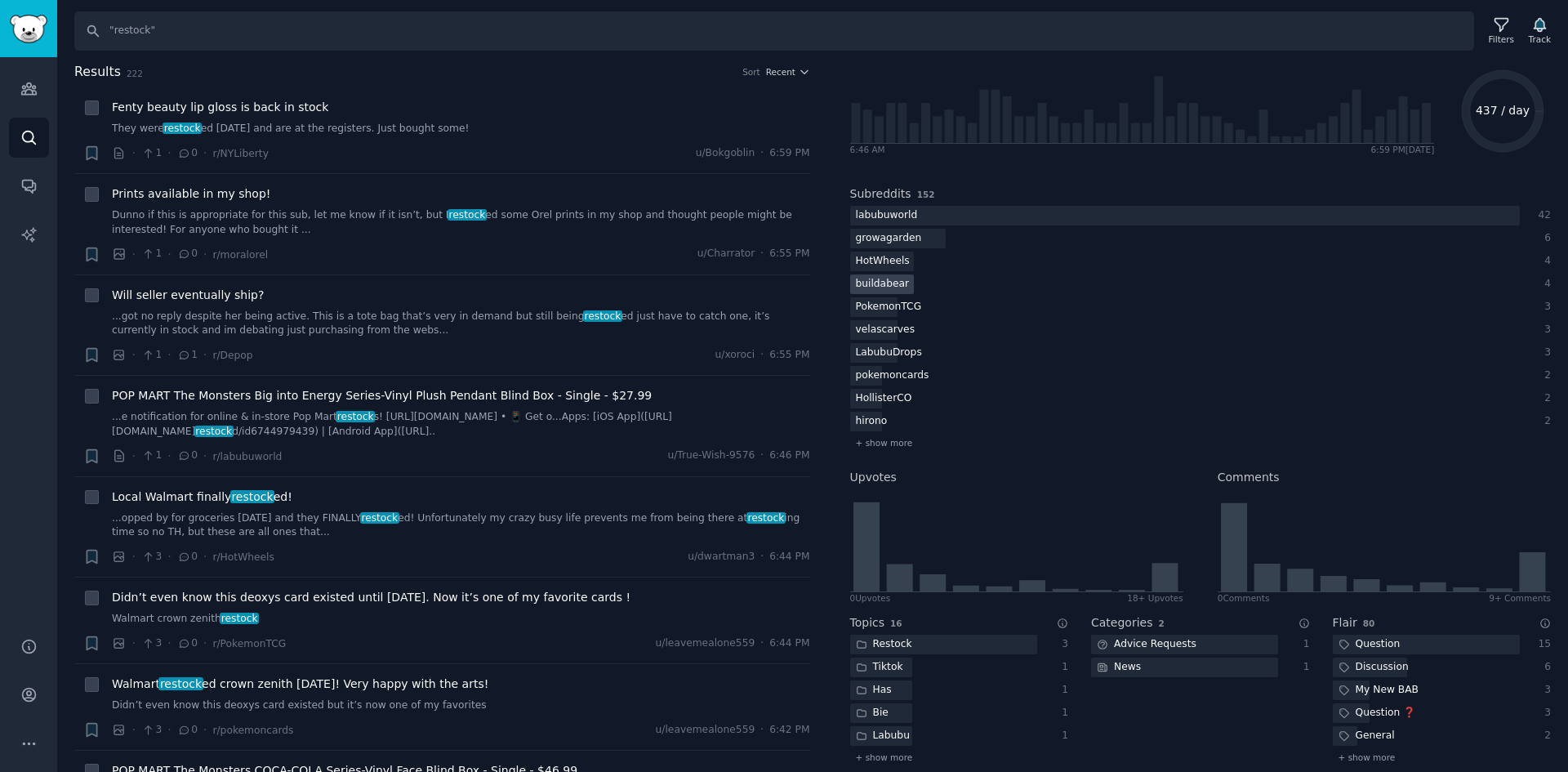
scroll to position [140, 0]
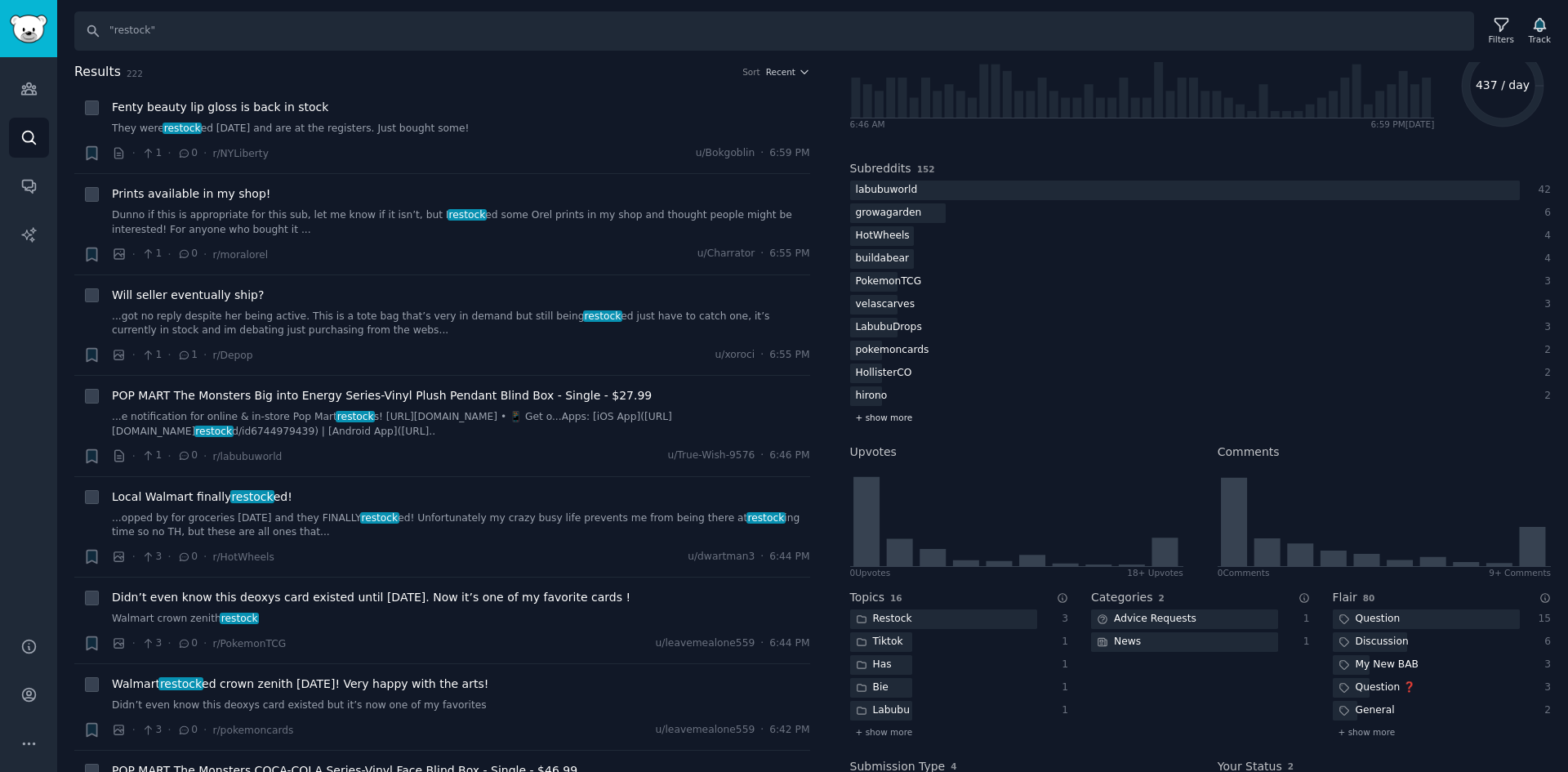
click at [891, 419] on span "+ show more" at bounding box center [885, 418] width 57 height 12
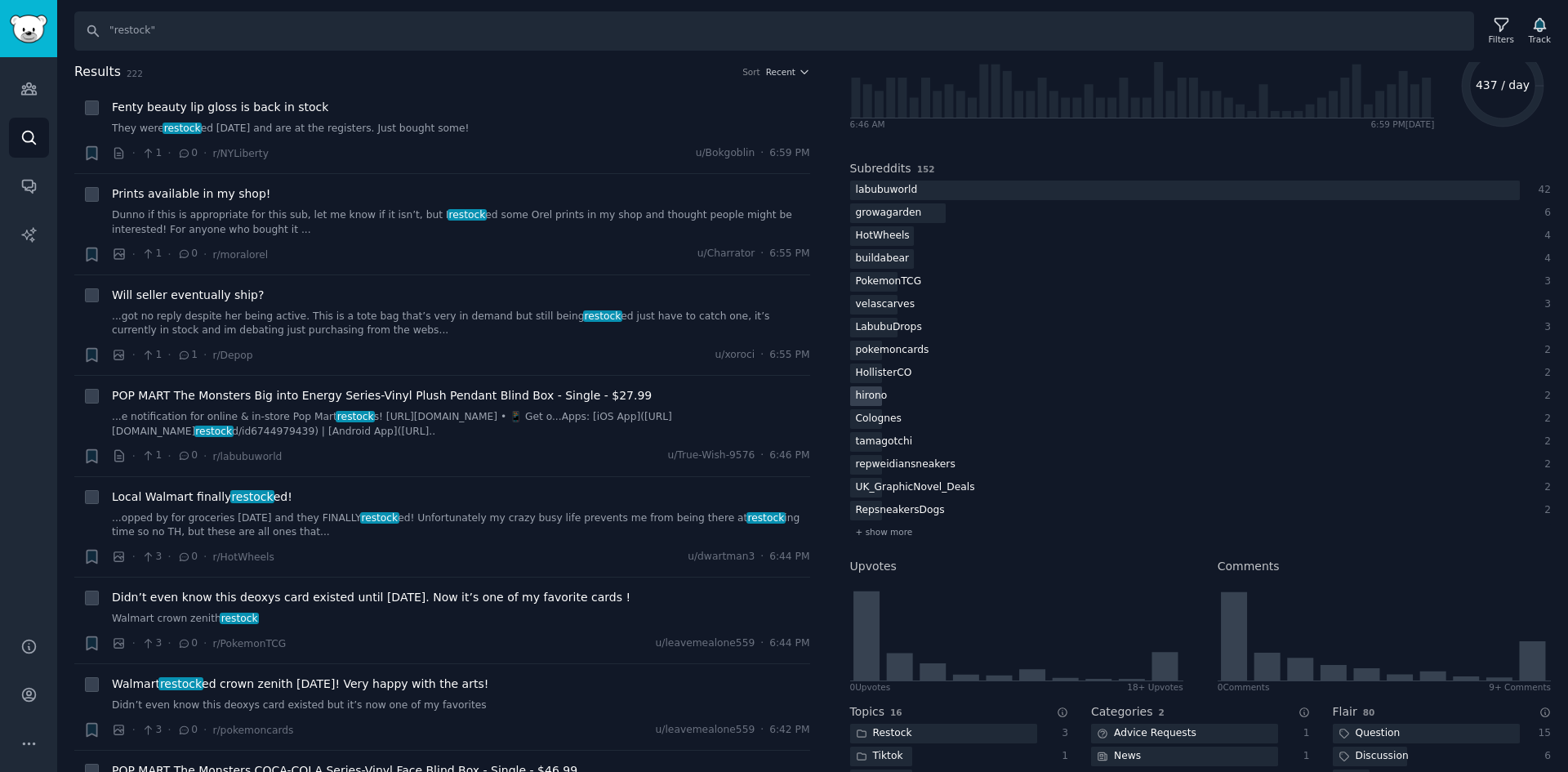
click at [862, 401] on div "hirono" at bounding box center [872, 396] width 43 height 21
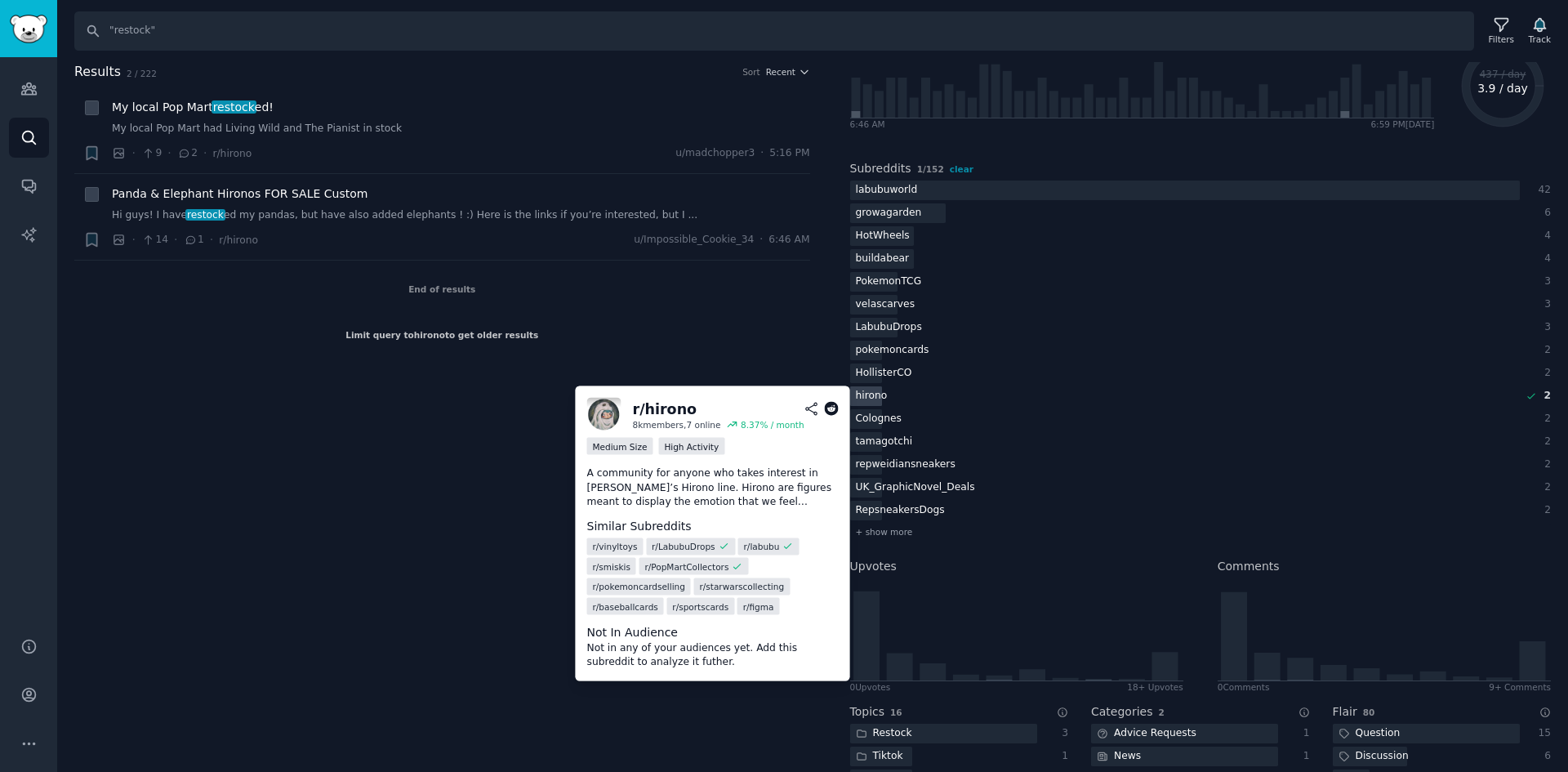
click at [859, 402] on div "hirono" at bounding box center [872, 396] width 43 height 21
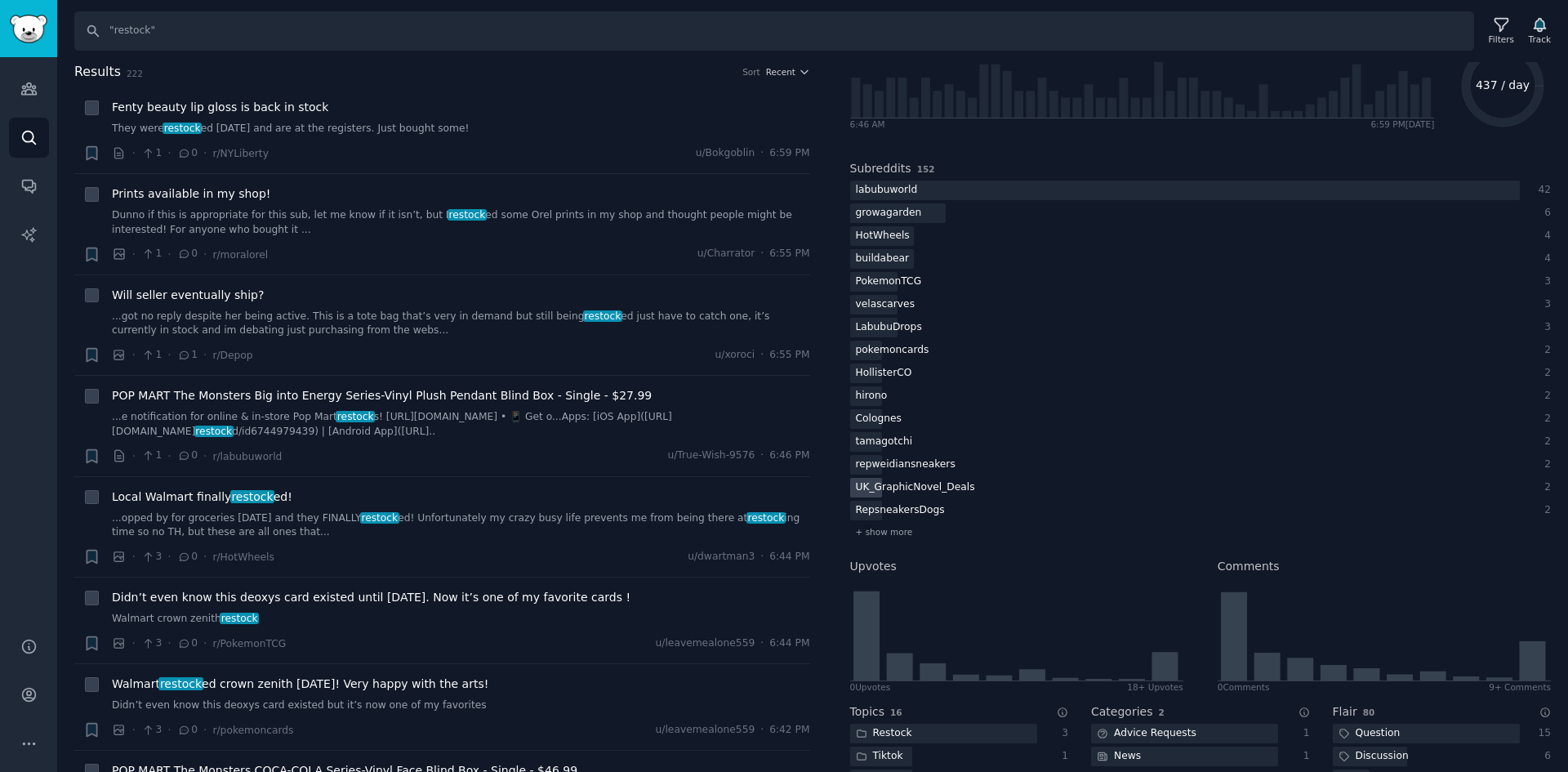
scroll to position [223, 0]
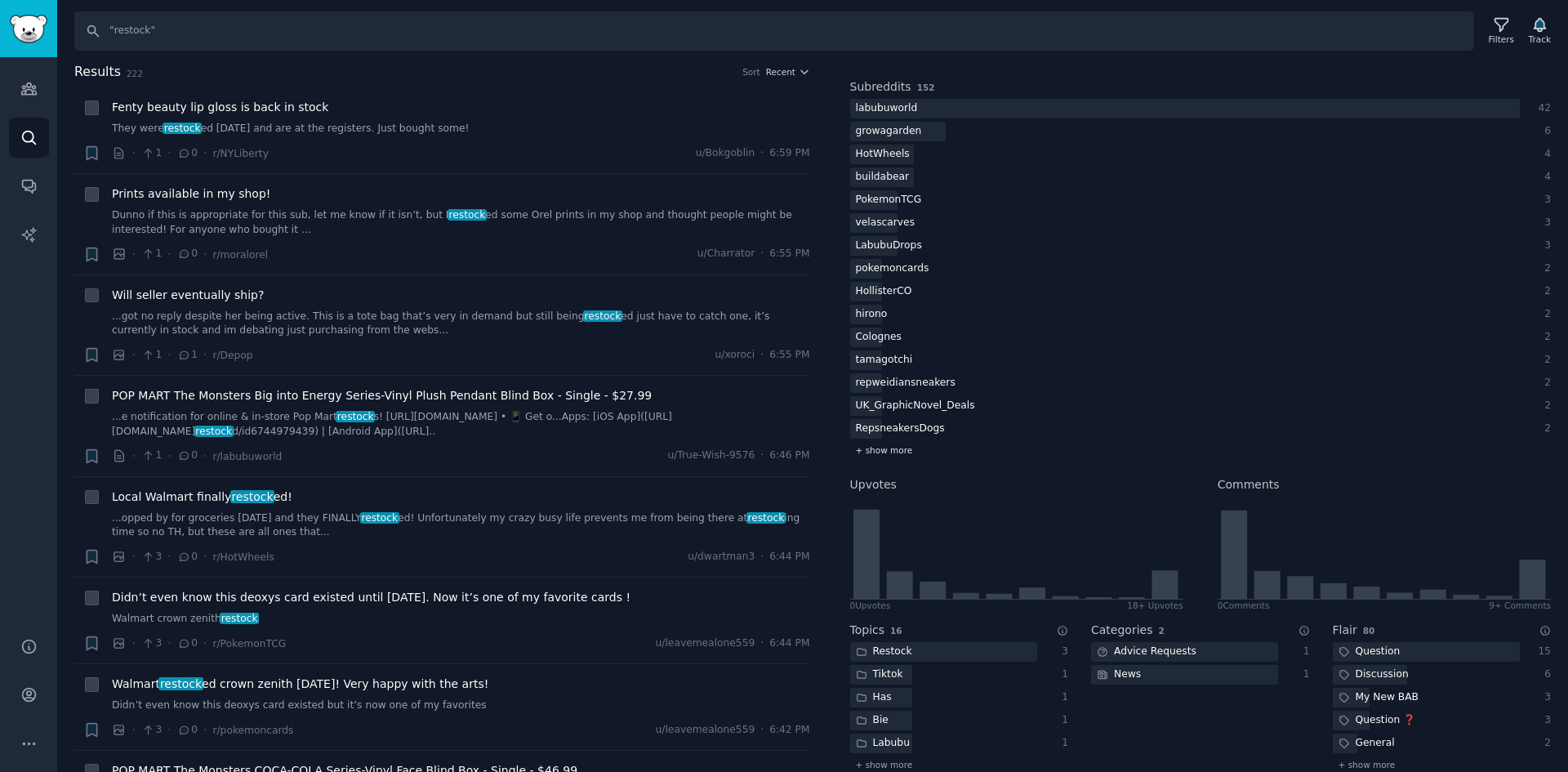
click at [868, 451] on span "+ show more" at bounding box center [885, 450] width 57 height 12
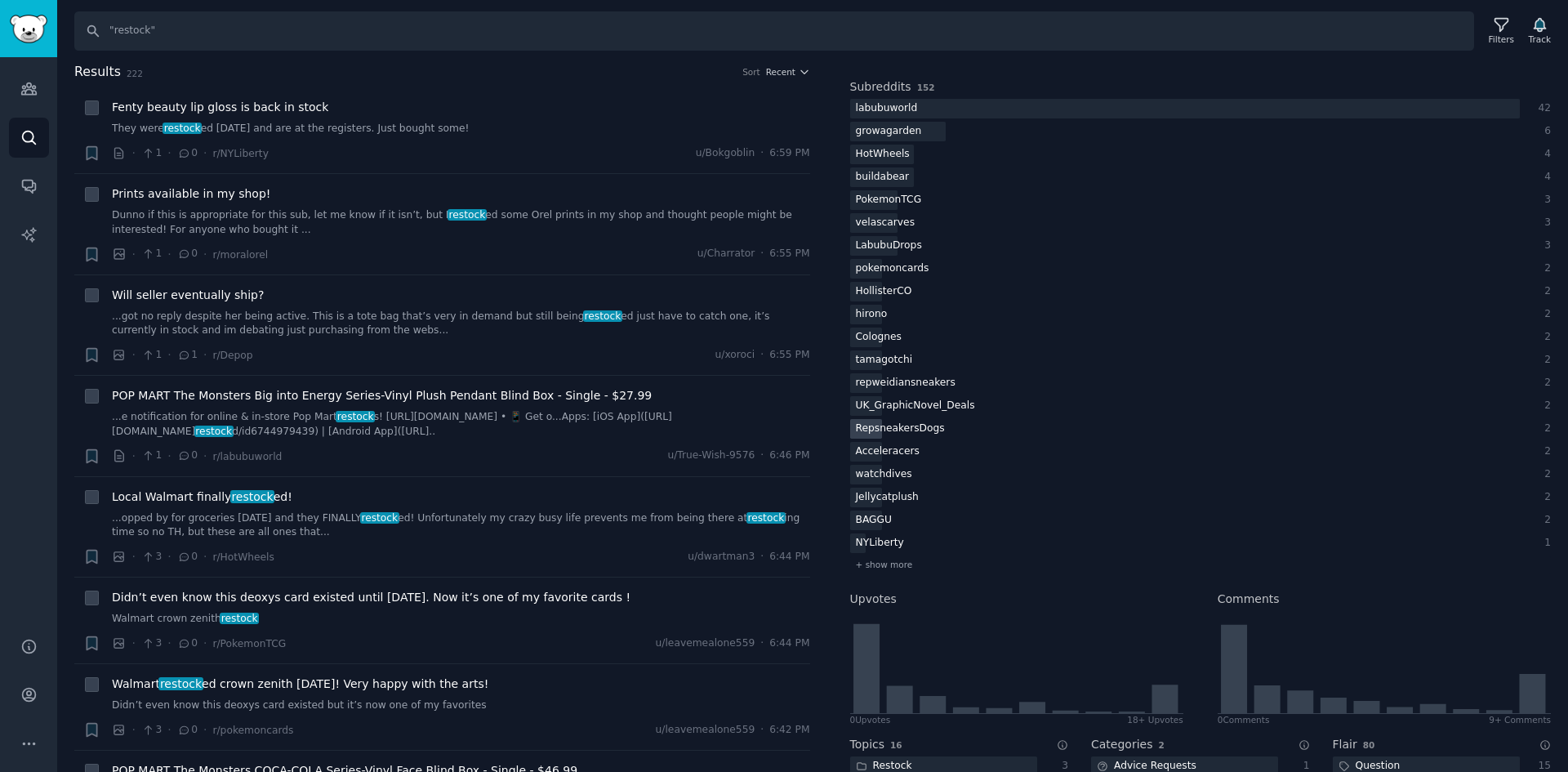
click at [885, 423] on div "RepsneakersDogs" at bounding box center [900, 429] width 100 height 21
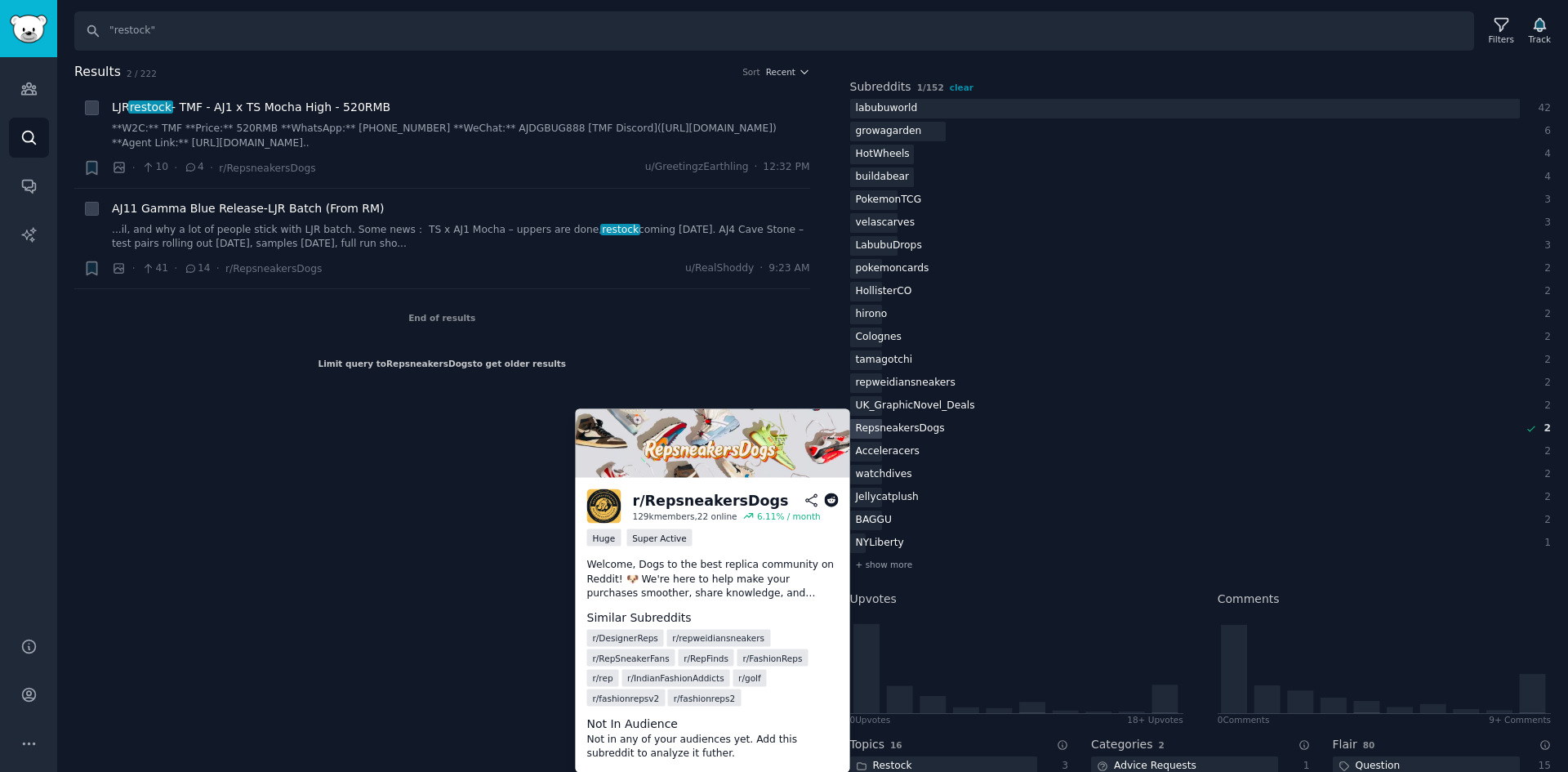
click at [885, 423] on div "RepsneakersDogs" at bounding box center [900, 429] width 100 height 21
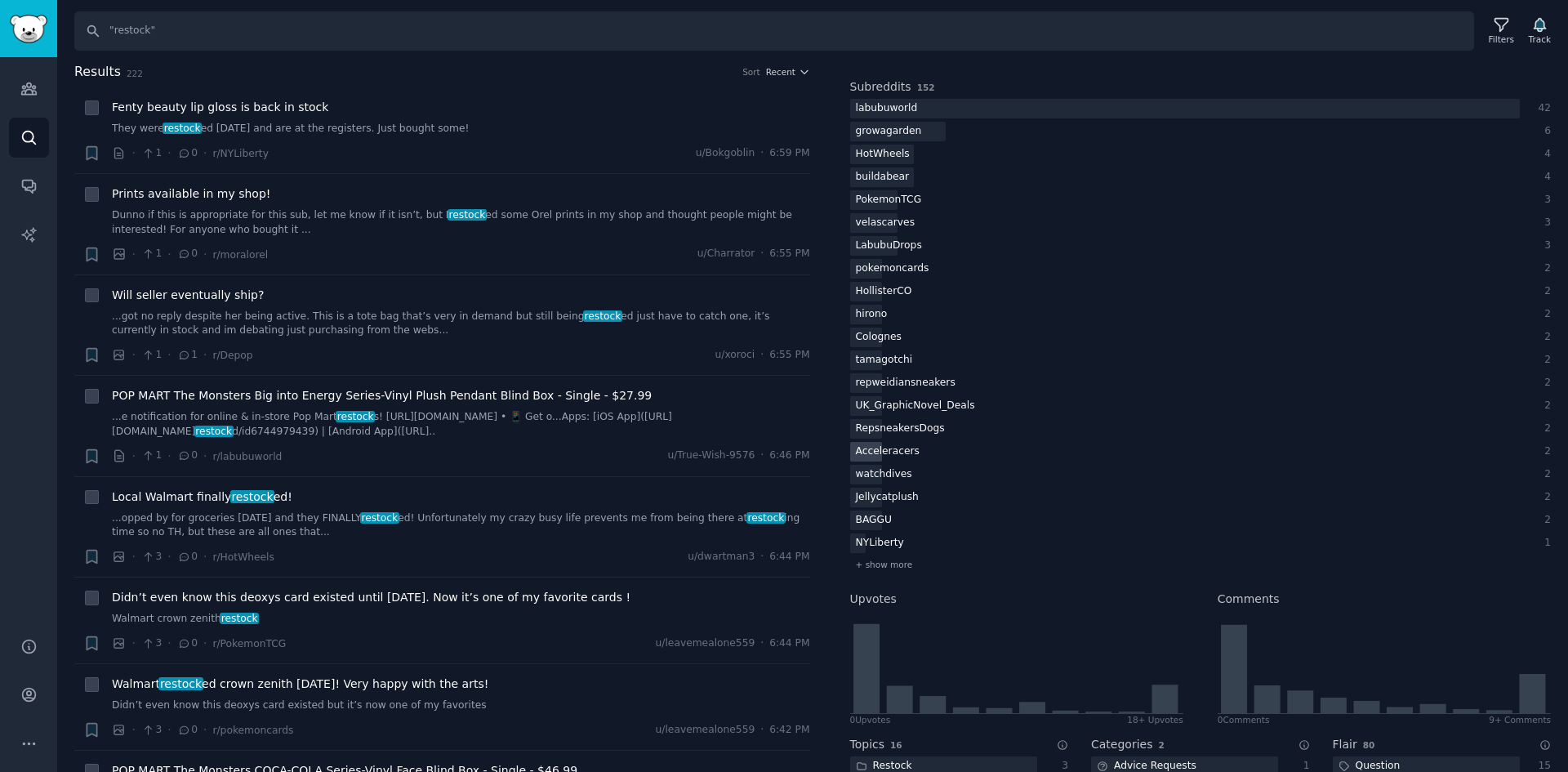
scroll to position [304, 0]
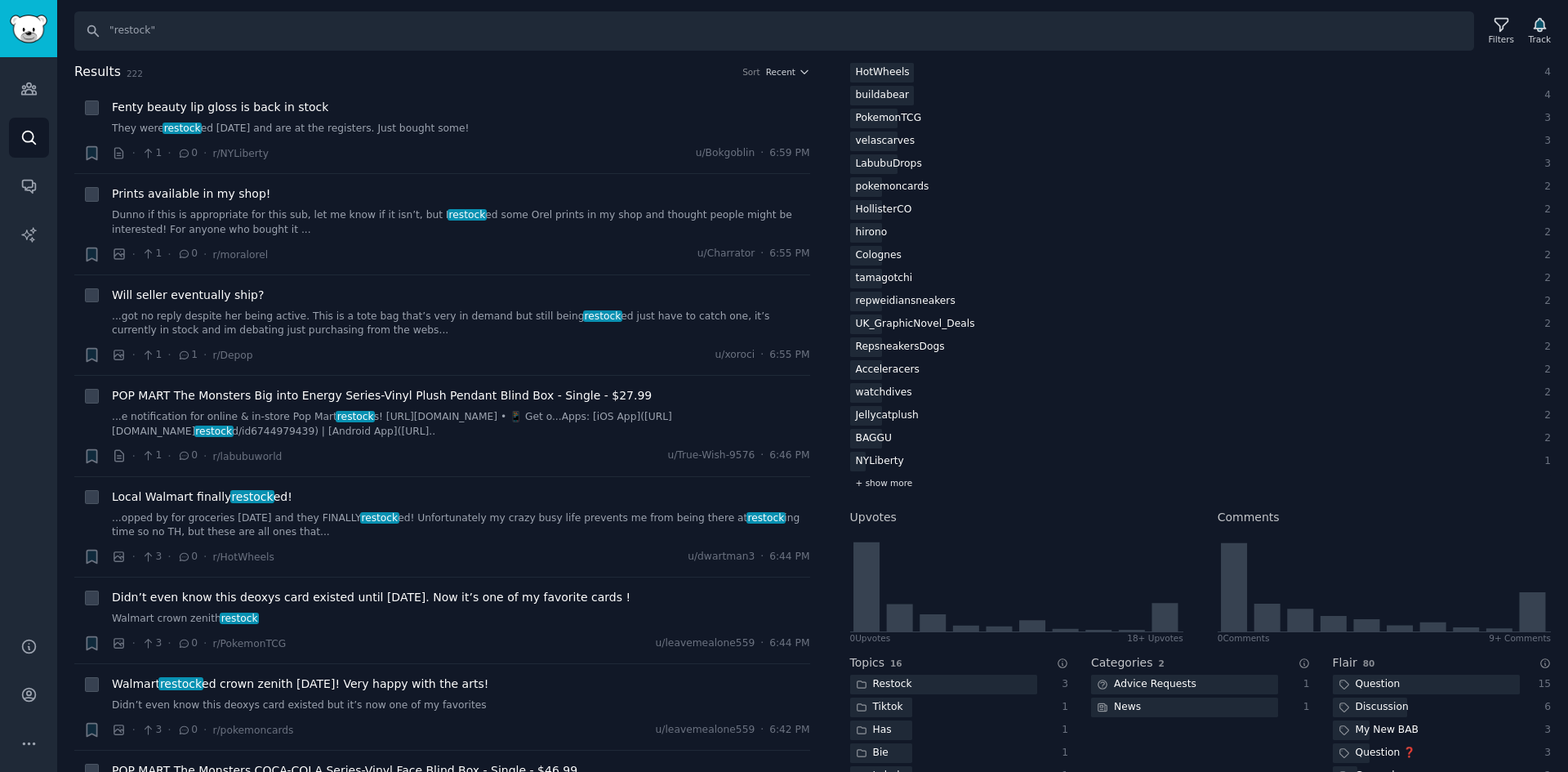
click at [873, 480] on span "+ show more" at bounding box center [885, 483] width 57 height 12
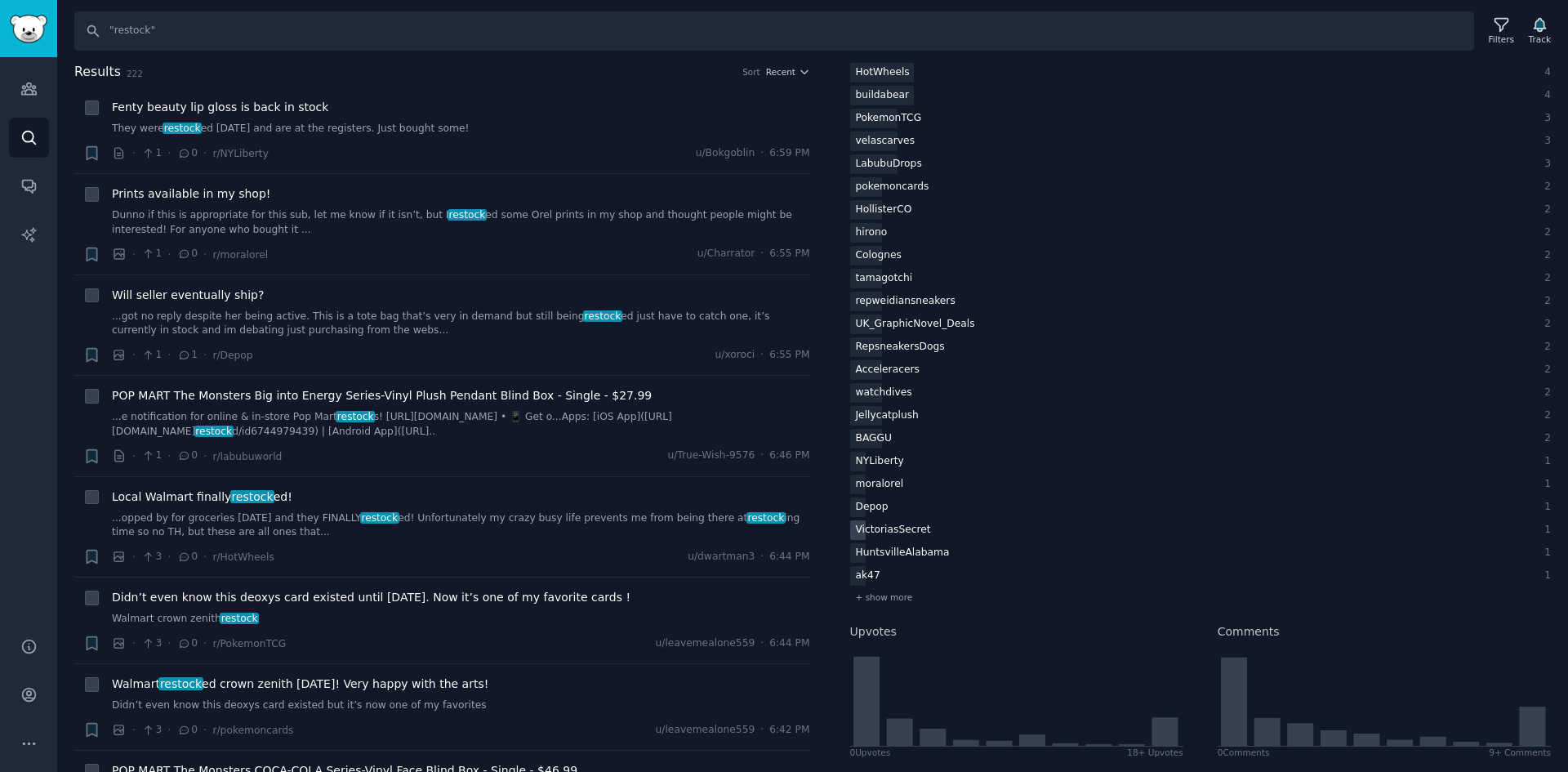
scroll to position [386, 0]
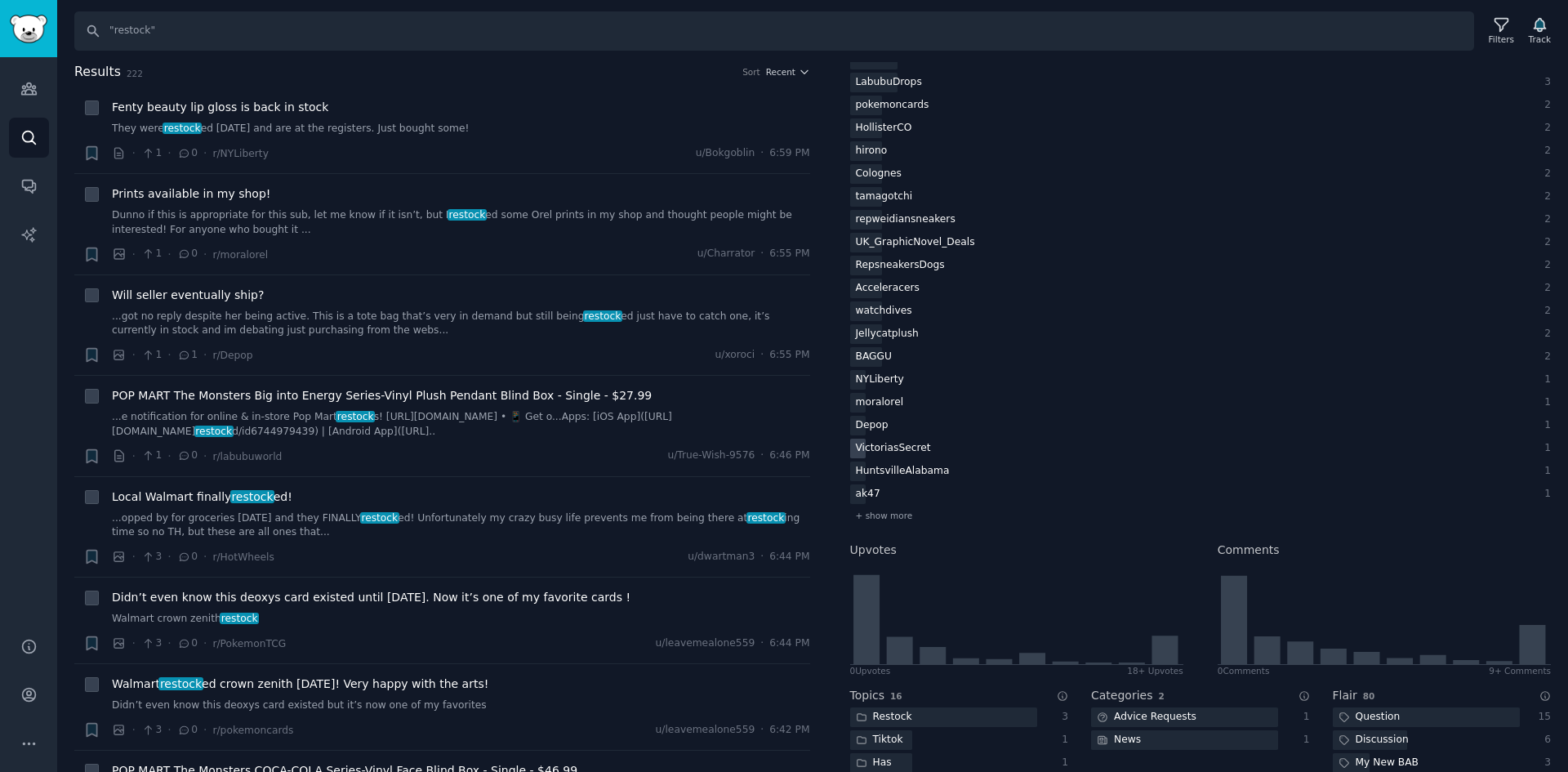
click at [917, 447] on div "VictoriasSecret" at bounding box center [893, 448] width 86 height 21
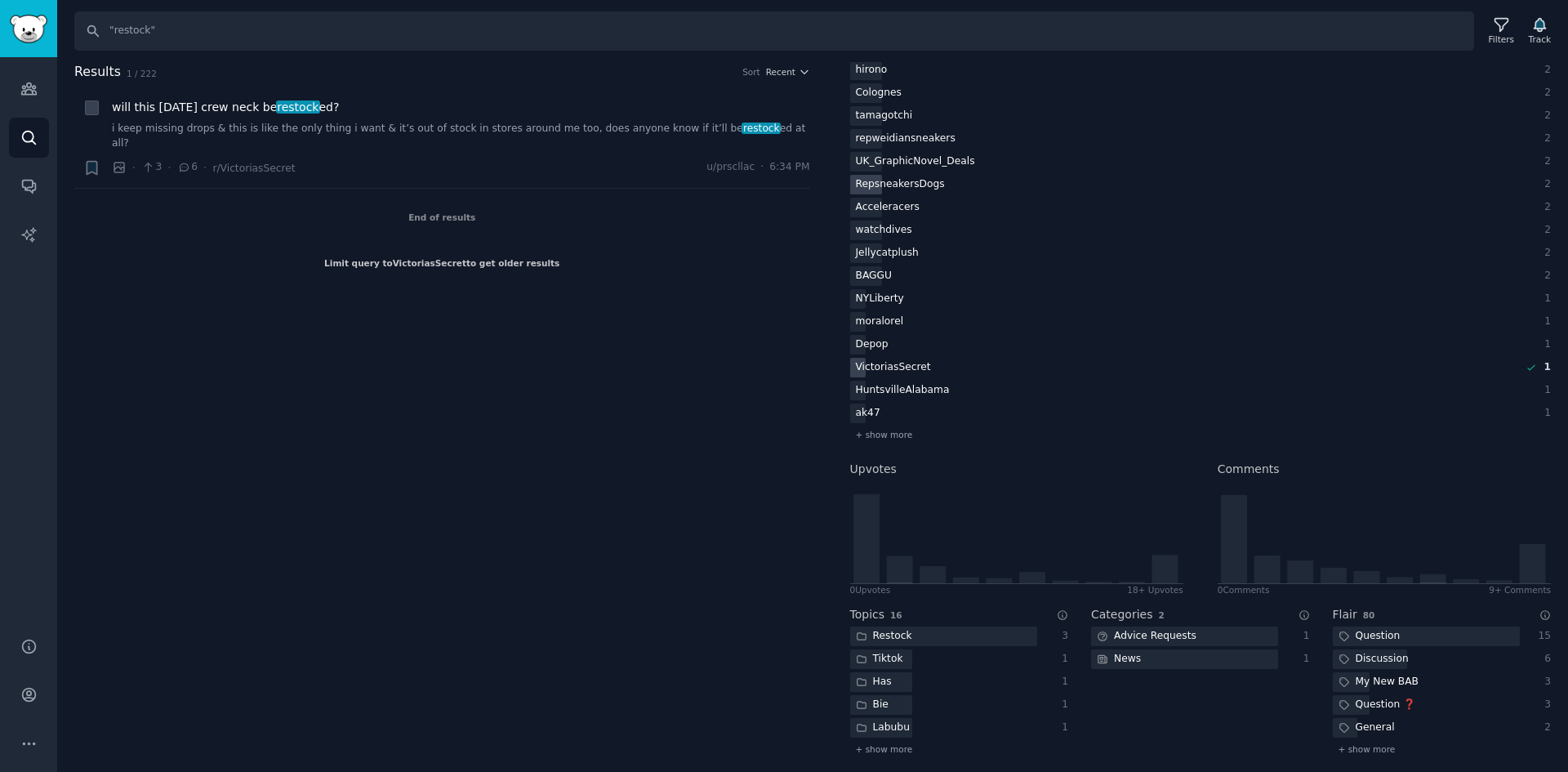
scroll to position [467, 0]
click at [897, 357] on div "RepsneakersDogs" at bounding box center [893, 367] width 86 height 21
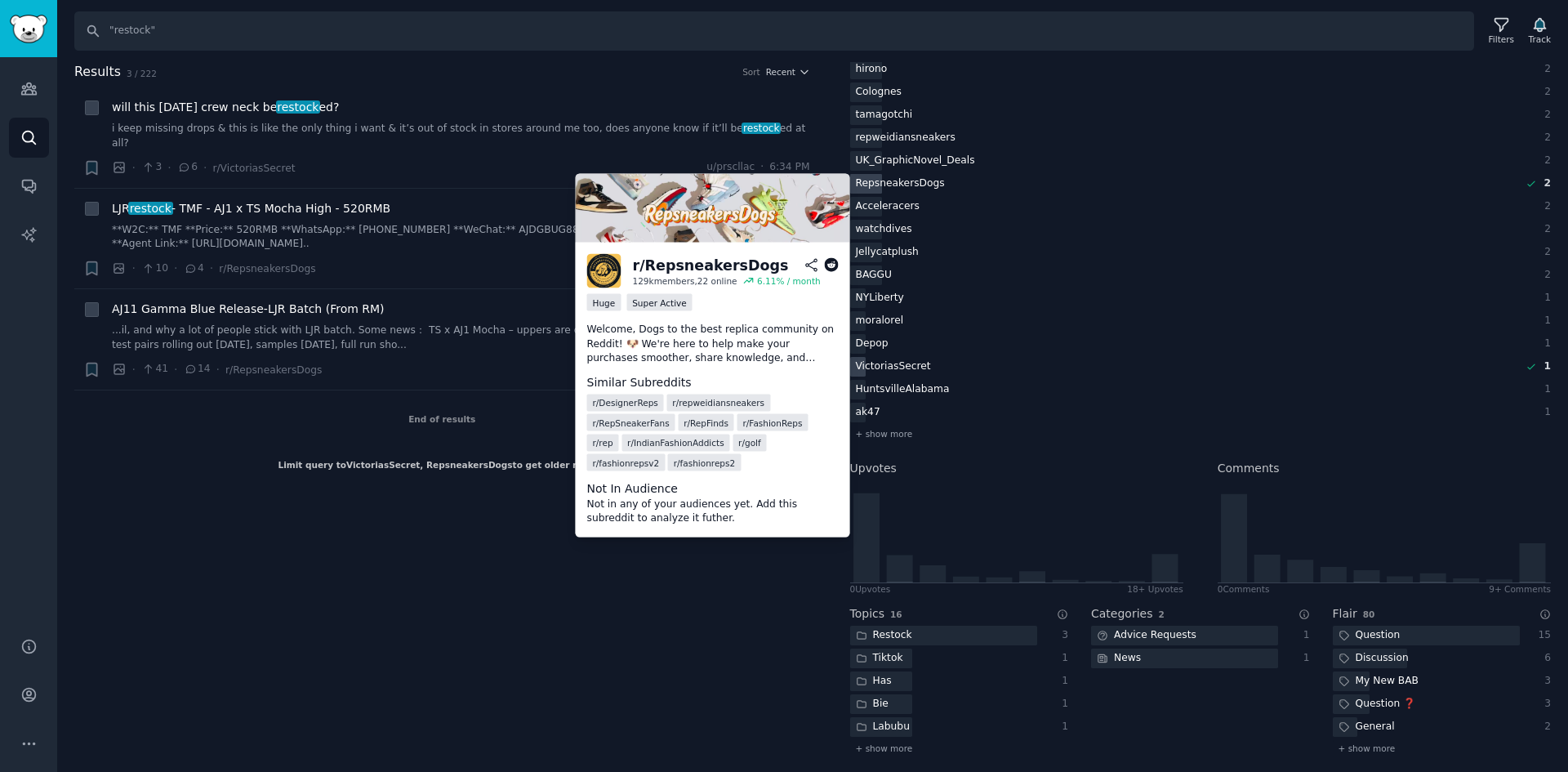
click at [897, 180] on div "RepsneakersDogs" at bounding box center [900, 183] width 100 height 21
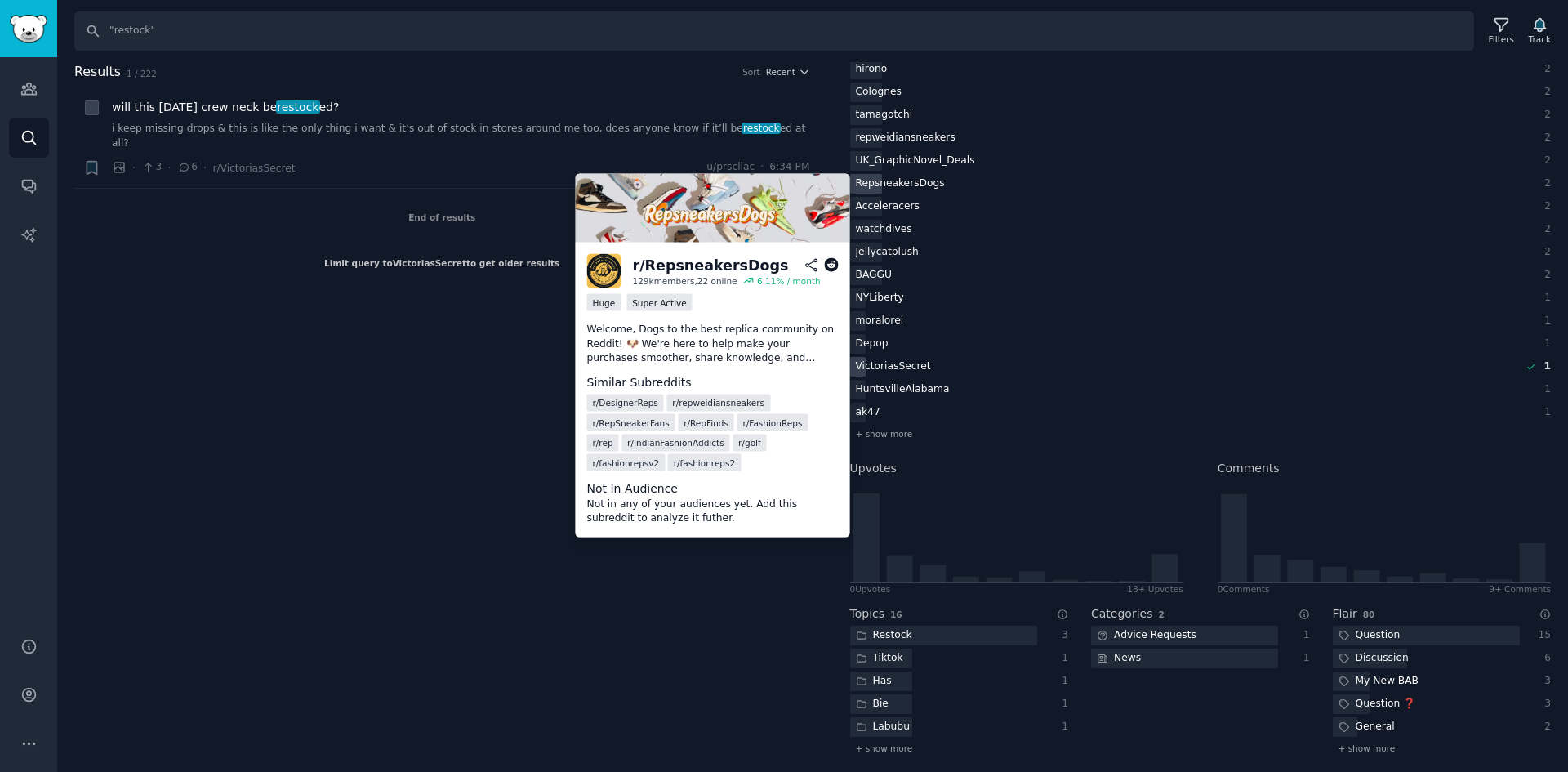
click at [897, 357] on div "RepsneakersDogs" at bounding box center [893, 367] width 86 height 21
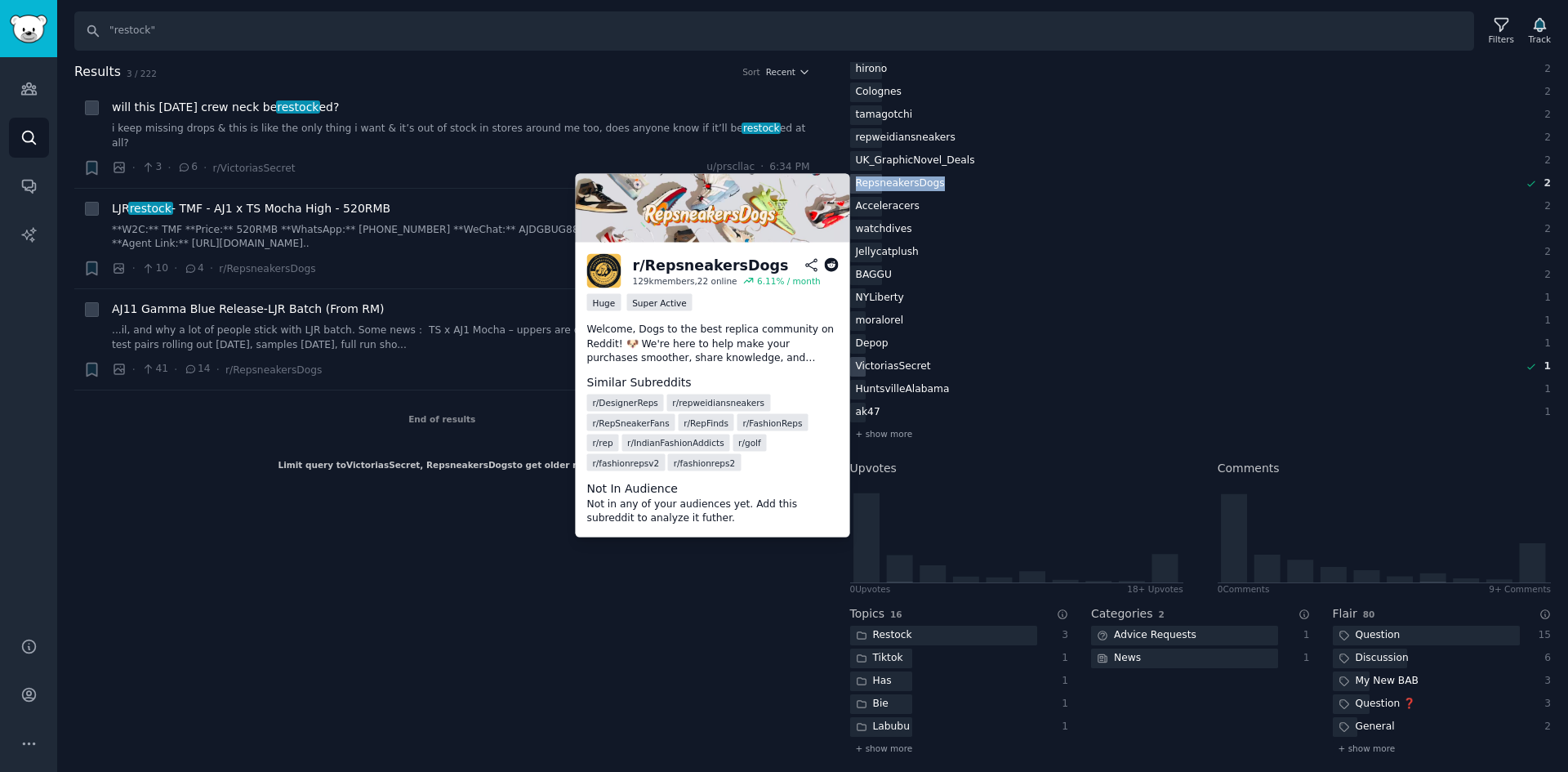
click at [897, 180] on div "RepsneakersDogs" at bounding box center [900, 183] width 100 height 21
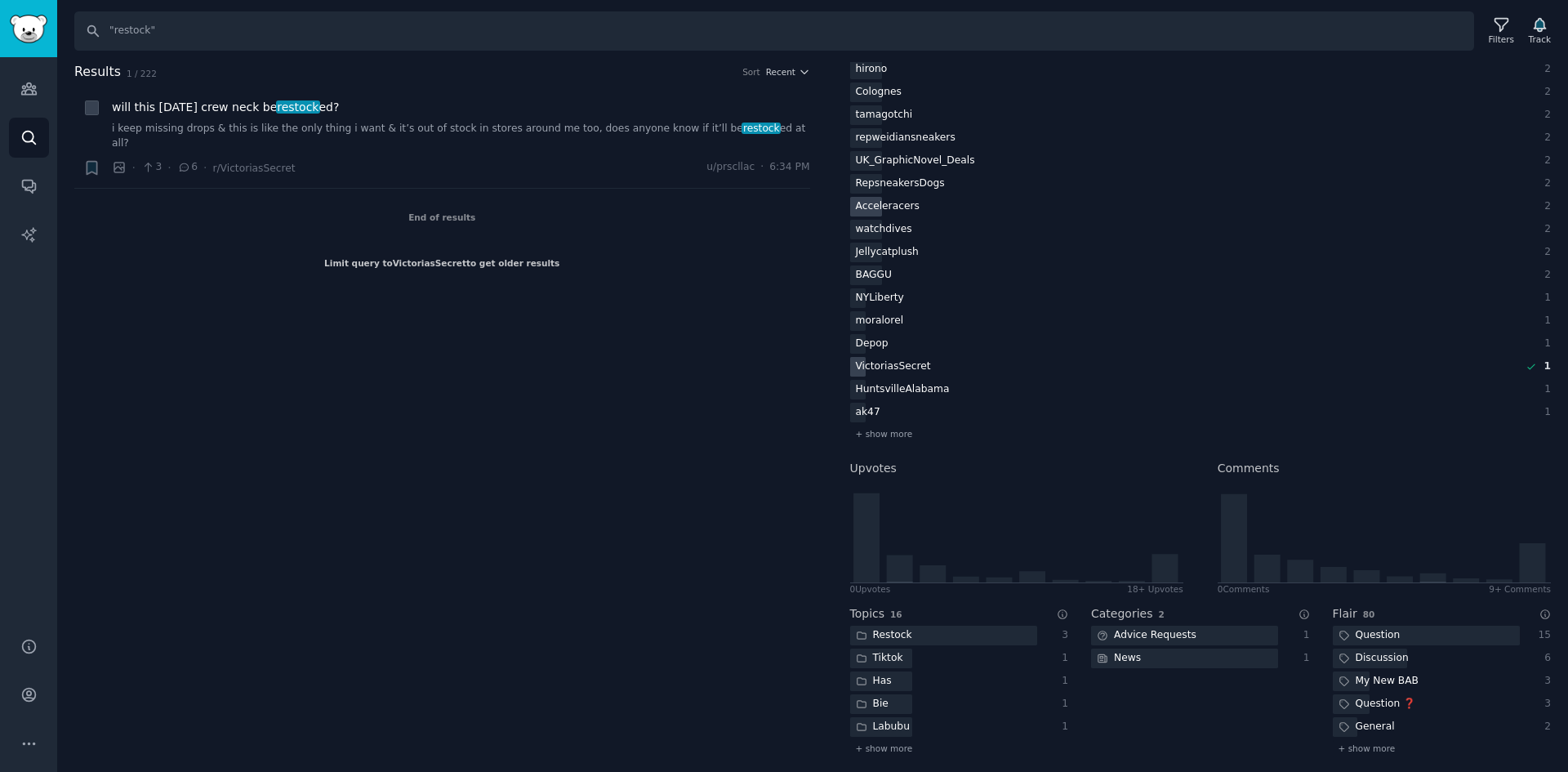
click at [887, 357] on div "Acceleracers" at bounding box center [893, 367] width 86 height 21
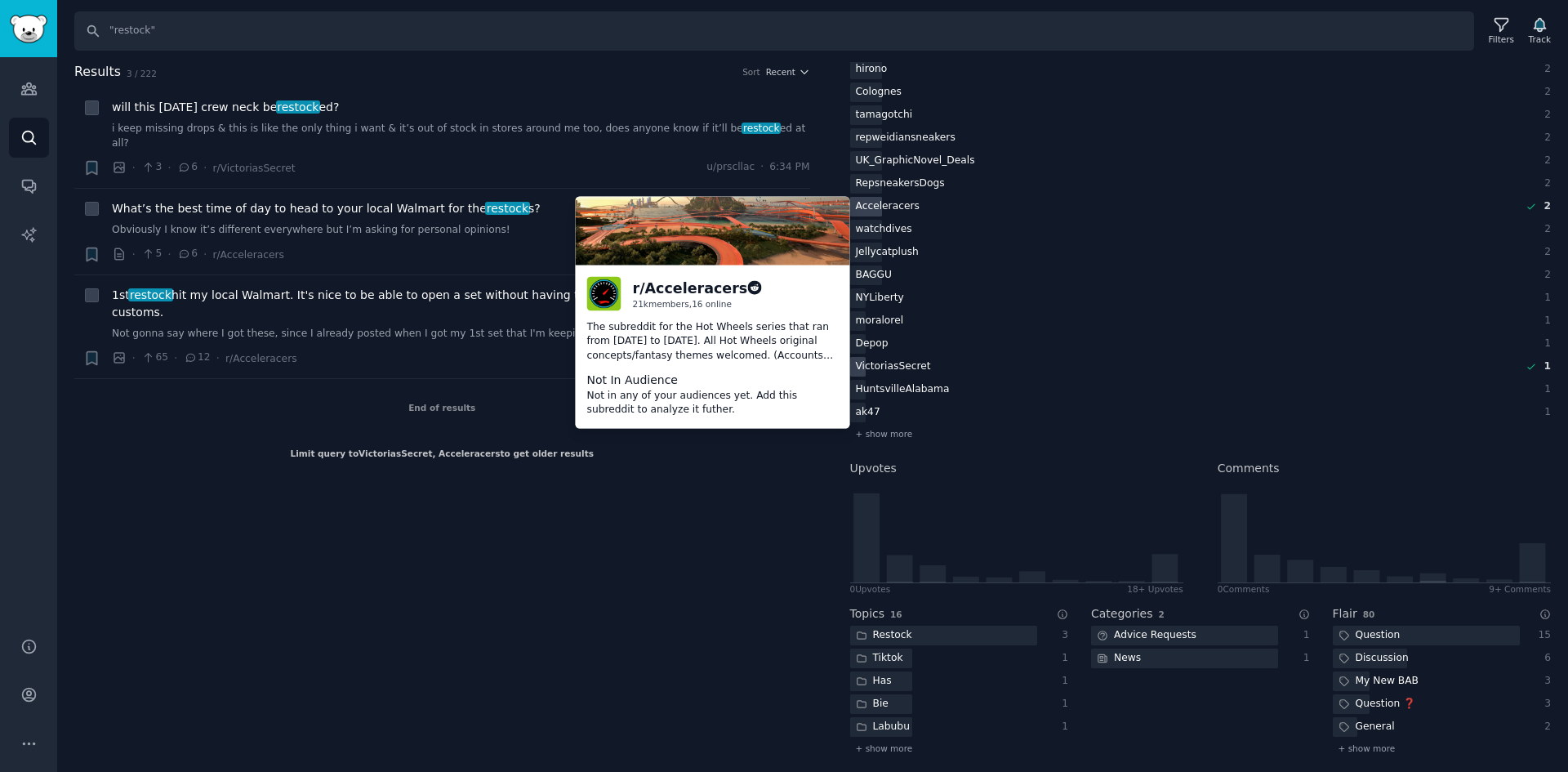
click at [887, 213] on div "Acceleracers" at bounding box center [887, 207] width 76 height 21
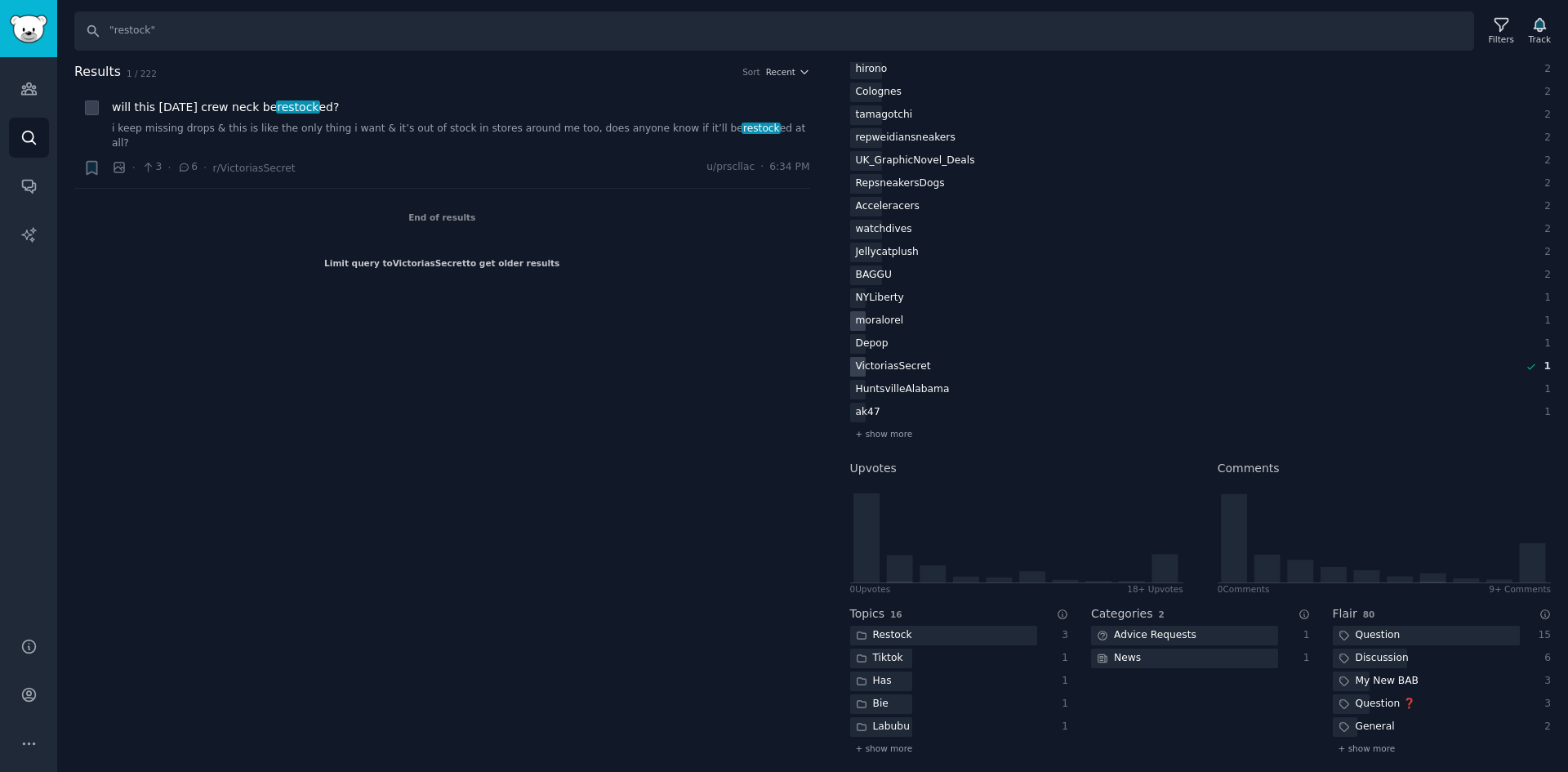
click at [884, 357] on div "moralorel" at bounding box center [893, 367] width 86 height 21
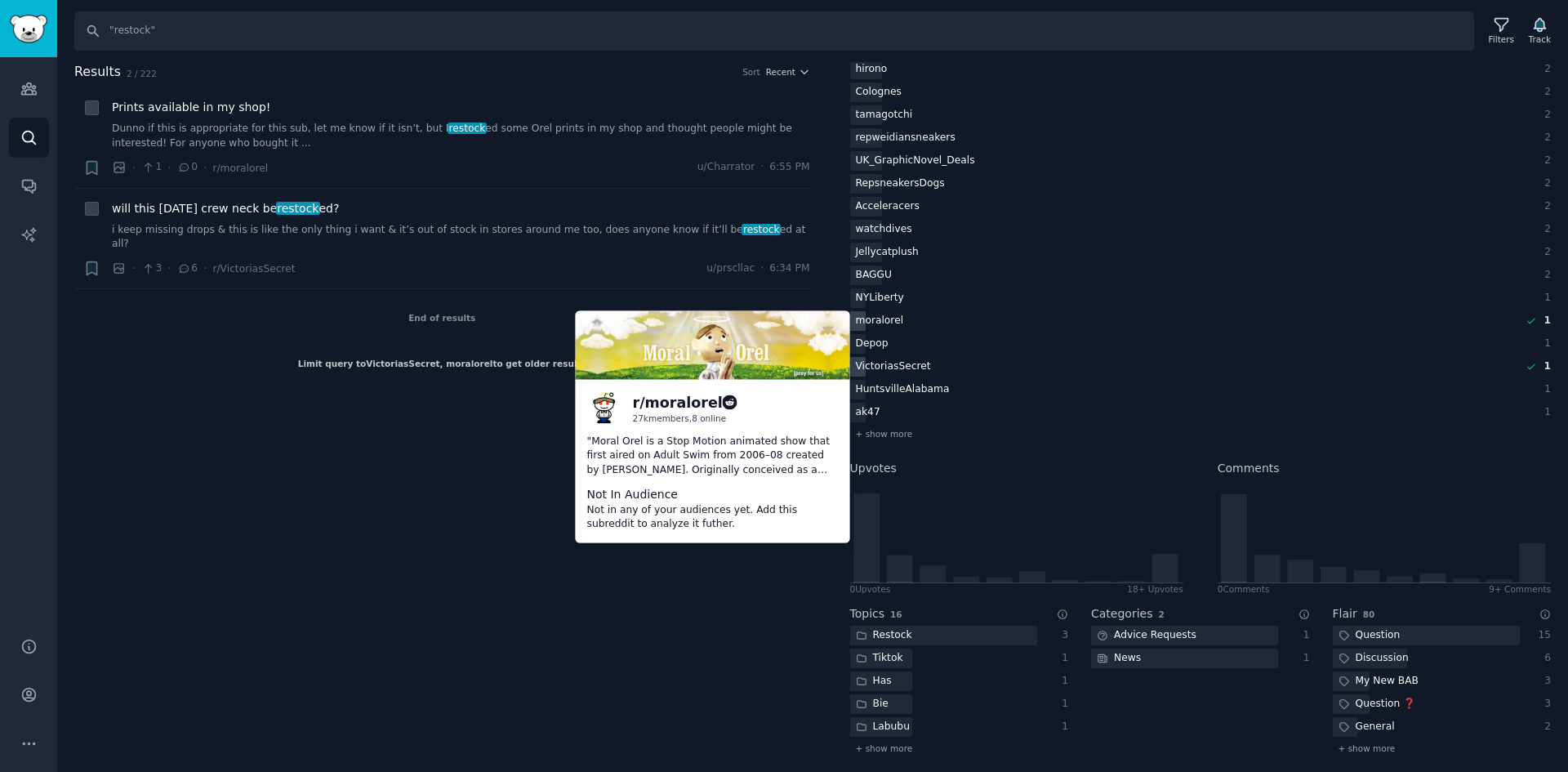
click at [884, 321] on div "moralorel" at bounding box center [880, 321] width 60 height 21
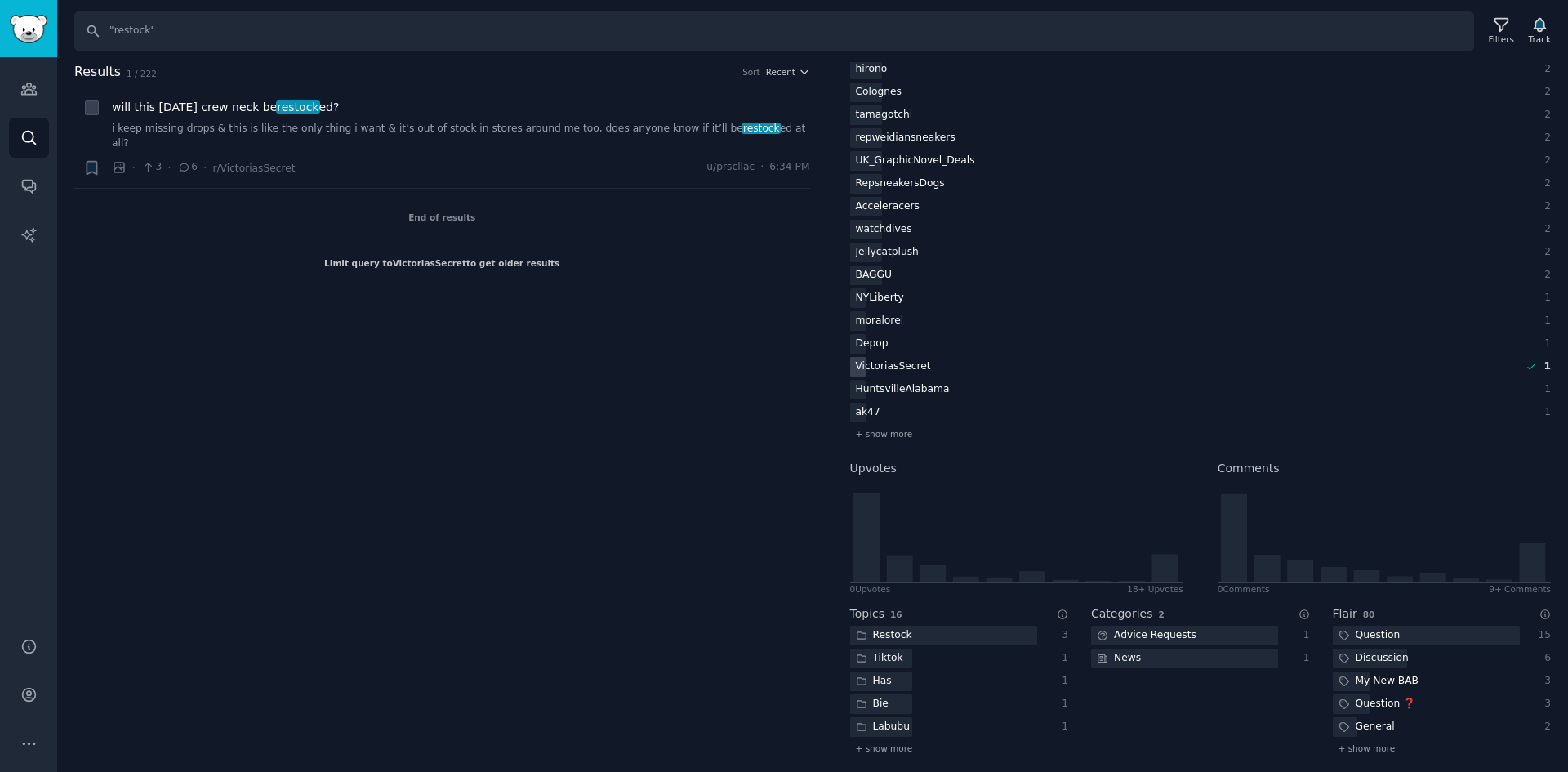
click at [880, 364] on div "VictoriasSecret" at bounding box center [893, 367] width 86 height 21
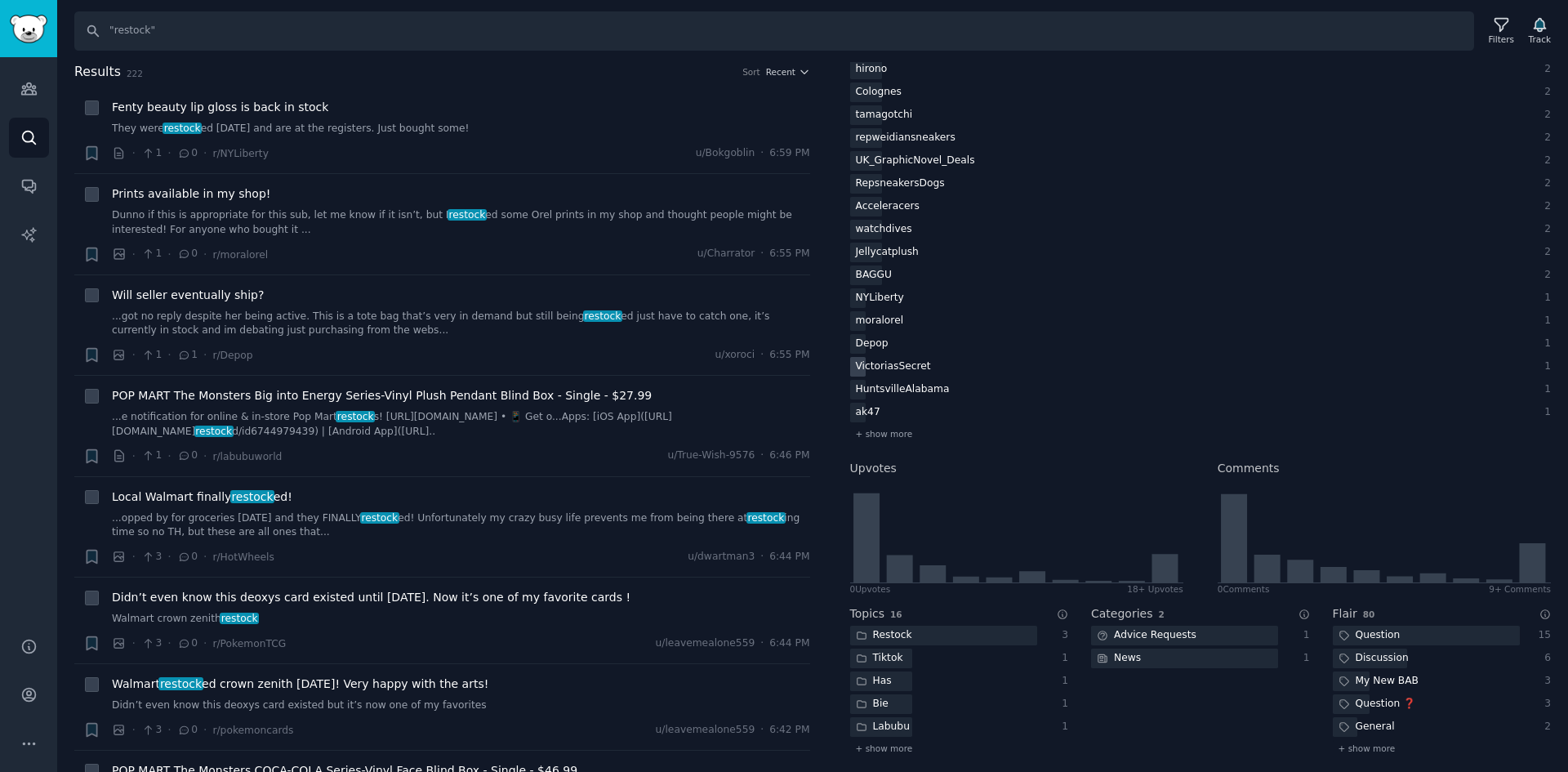
click at [887, 370] on div "VictoriasSecret" at bounding box center [893, 367] width 86 height 21
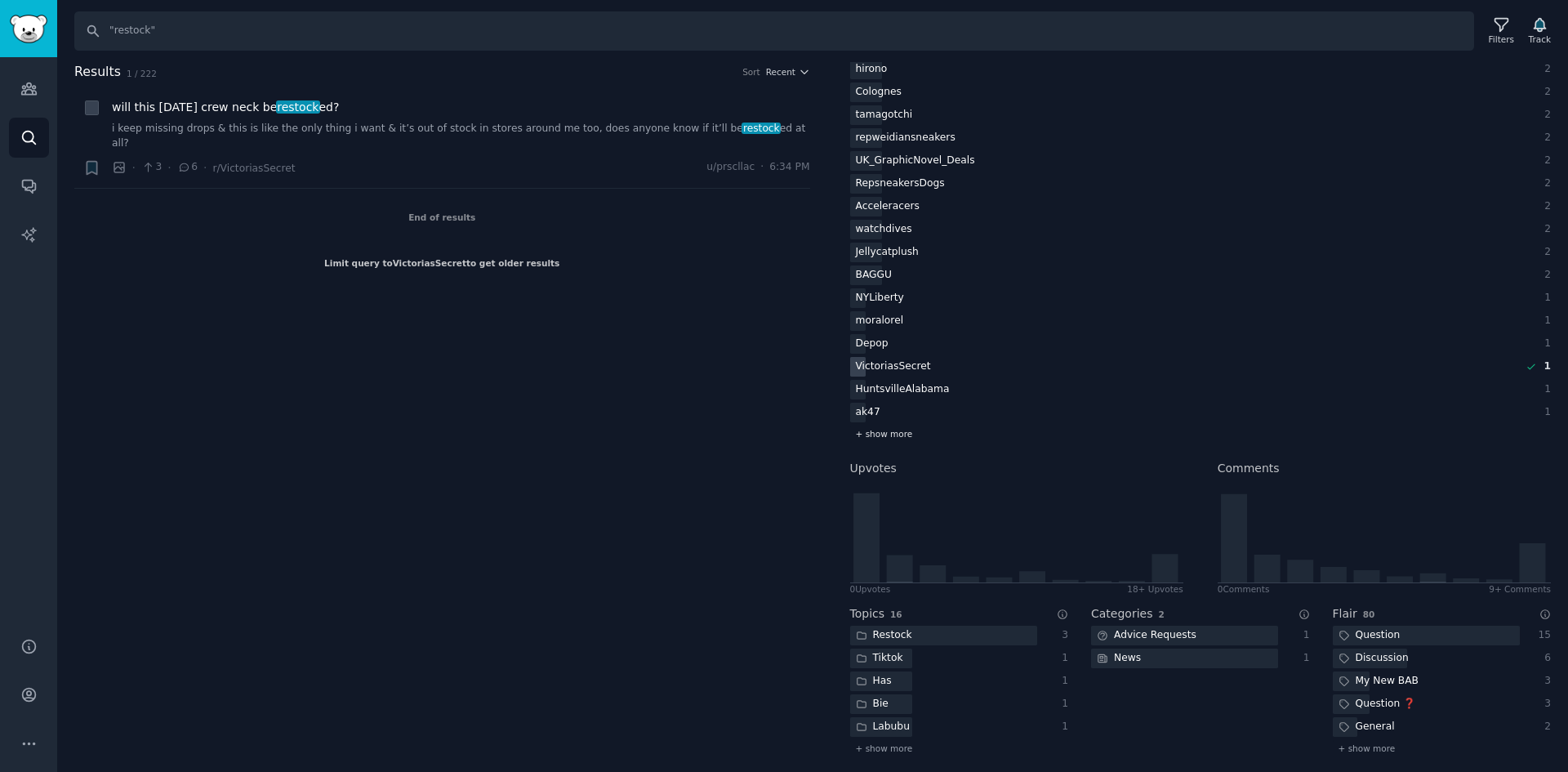
click at [878, 438] on span "+ show more" at bounding box center [885, 434] width 57 height 12
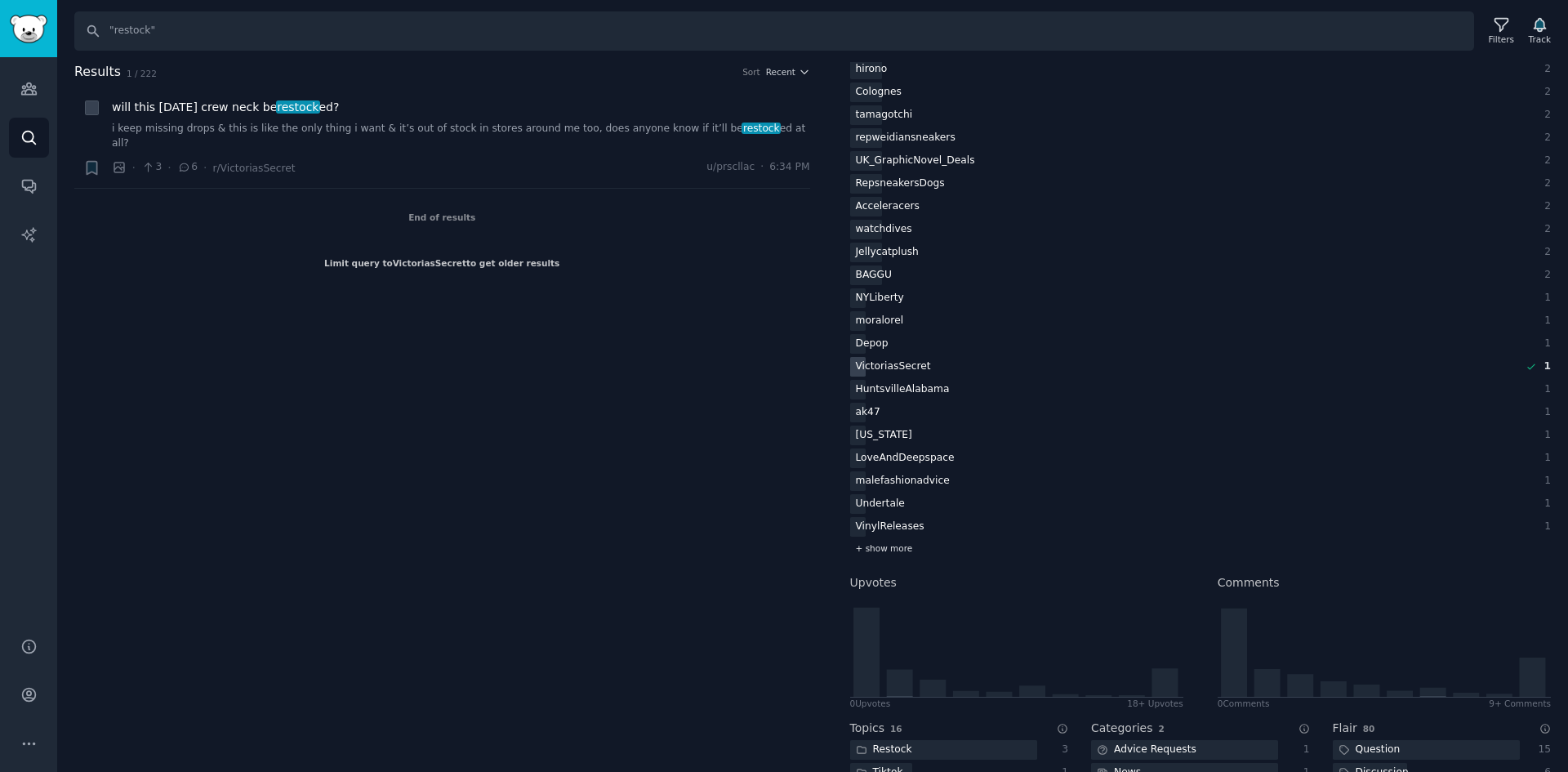
scroll to position [549, 0]
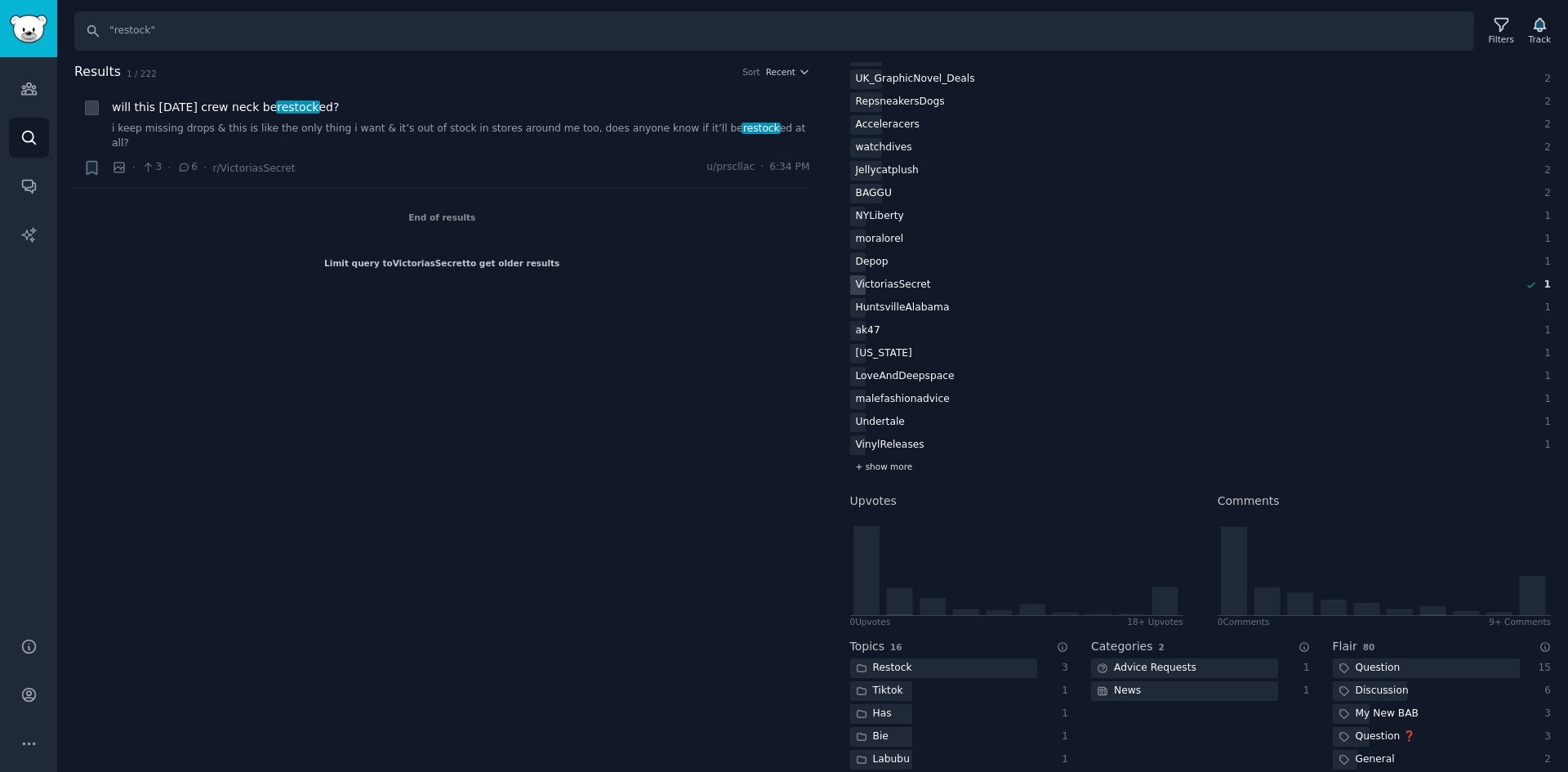
click at [893, 465] on span "+ show more" at bounding box center [885, 467] width 57 height 12
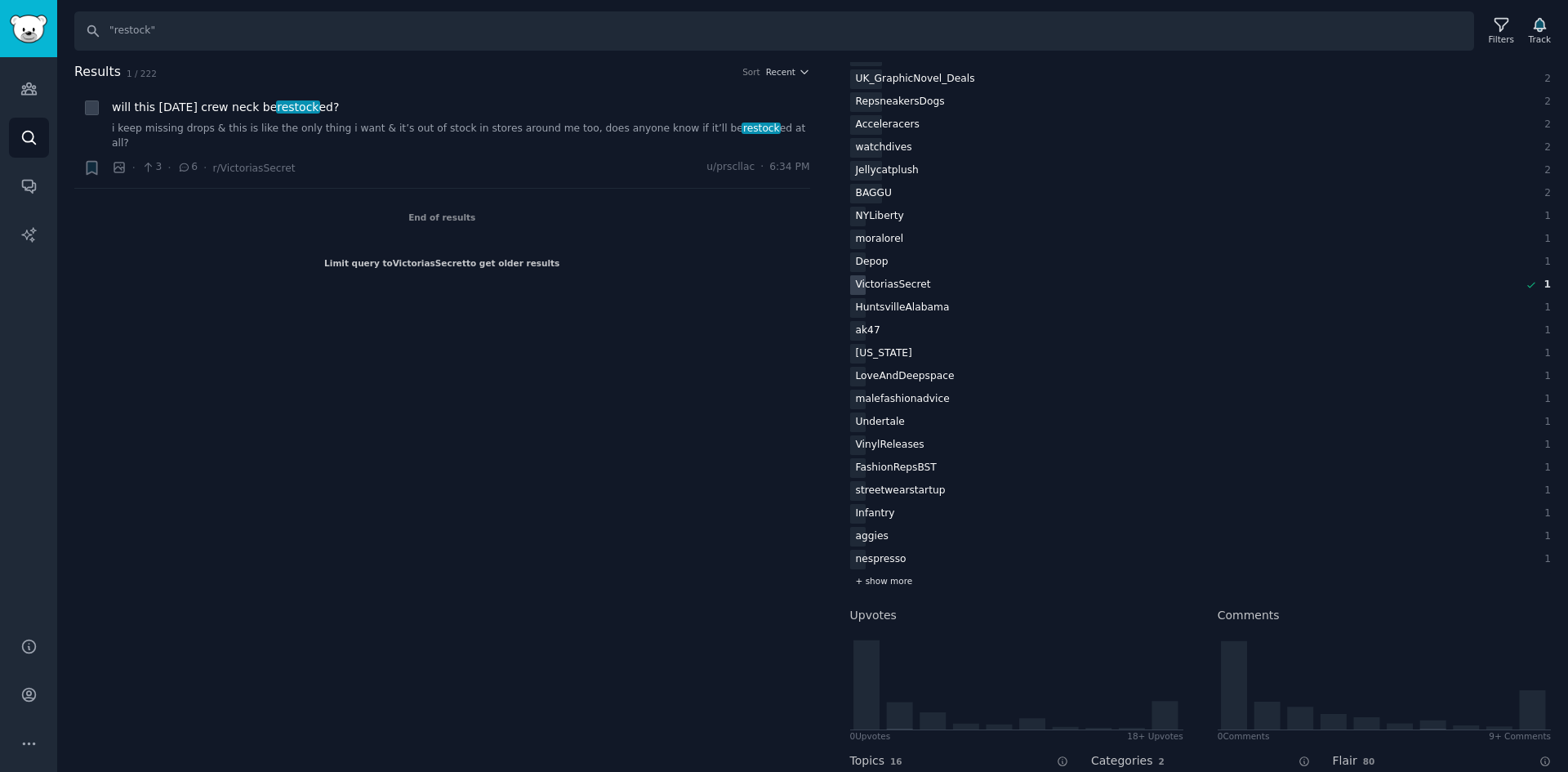
click at [870, 577] on span "+ show more" at bounding box center [885, 581] width 57 height 12
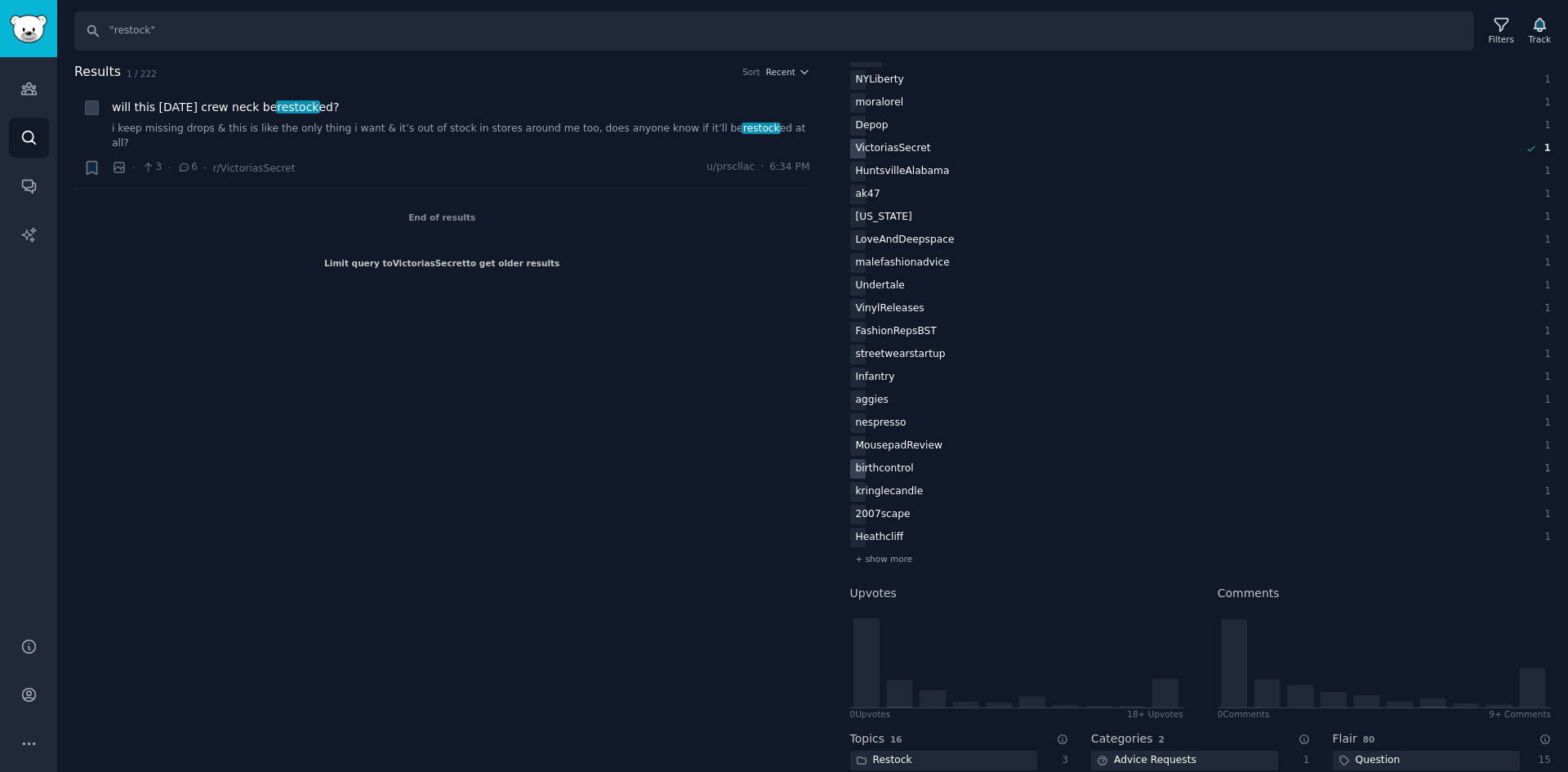
scroll to position [712, 0]
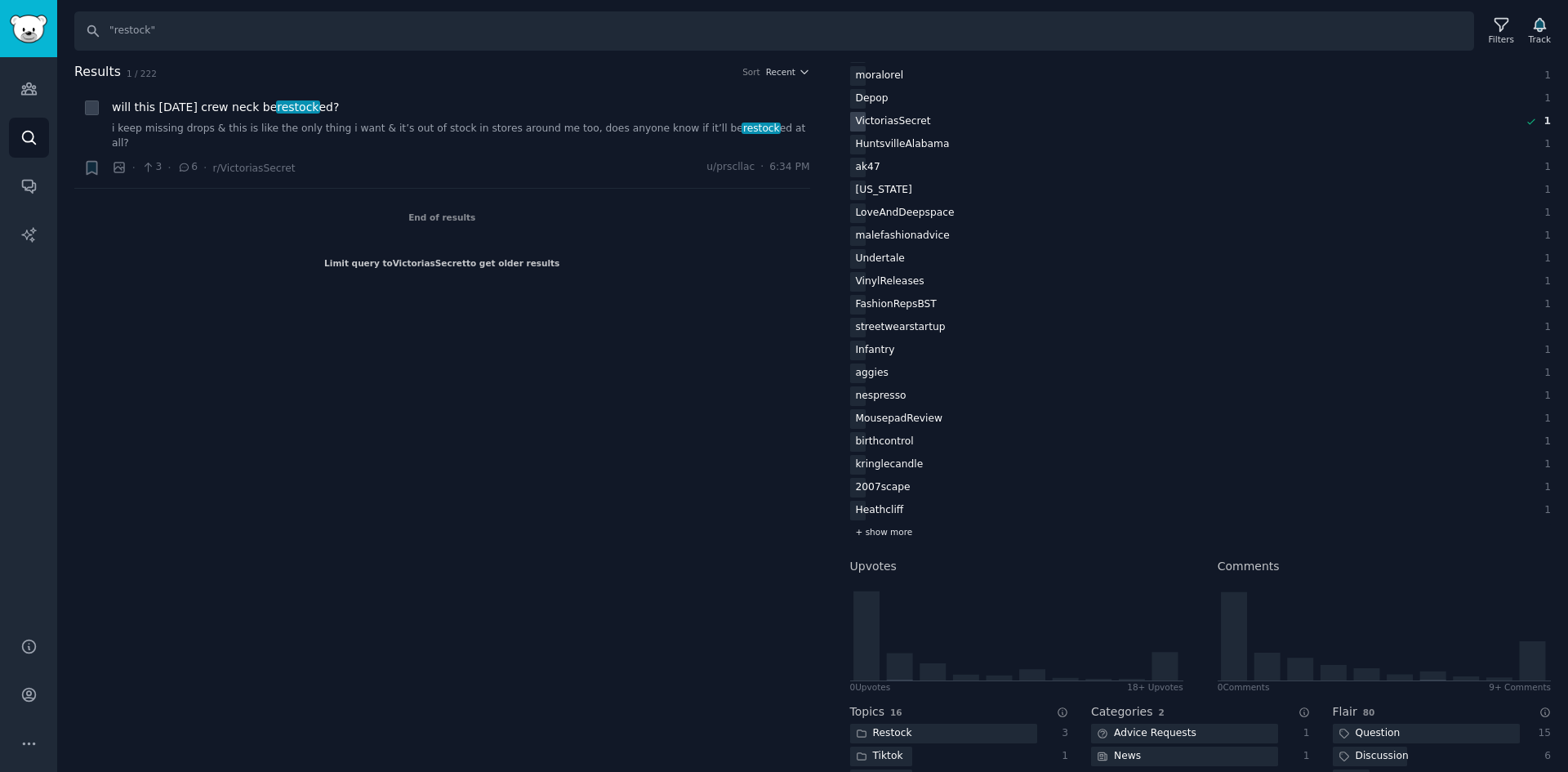
click at [885, 536] on span "+ show more" at bounding box center [885, 532] width 57 height 12
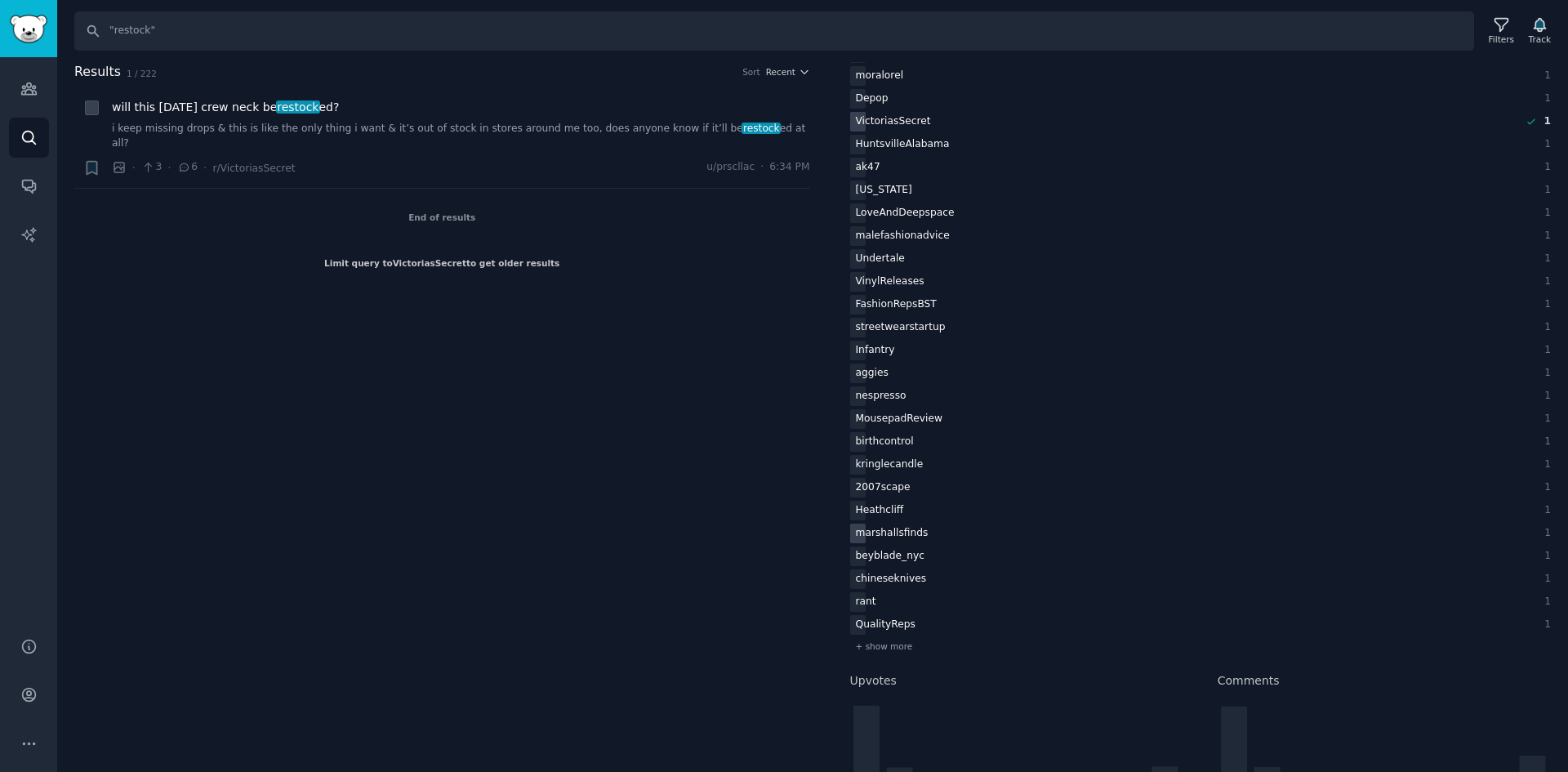
click at [911, 132] on div "marshallsfinds" at bounding box center [893, 122] width 86 height 21
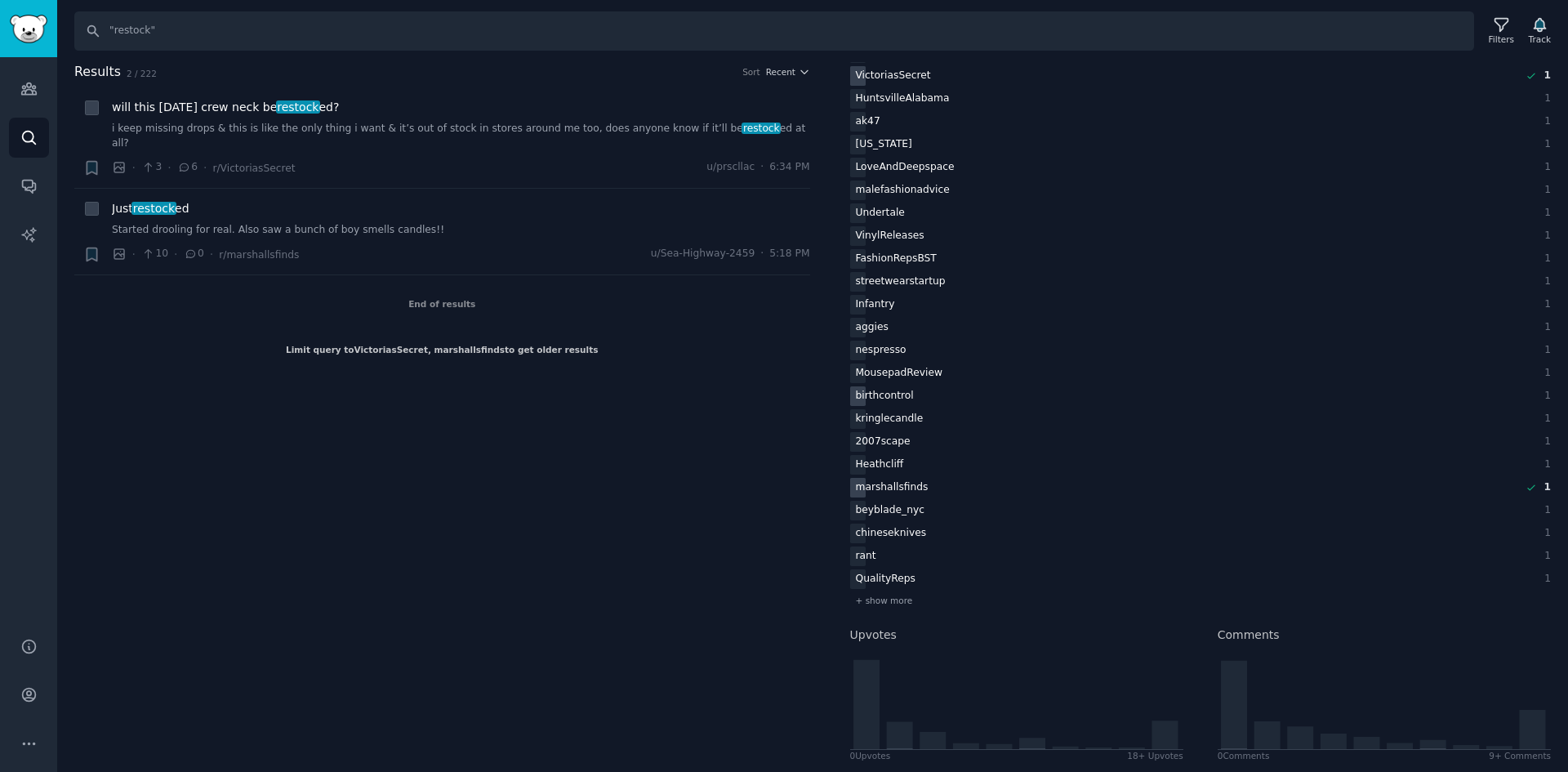
scroll to position [795, 0]
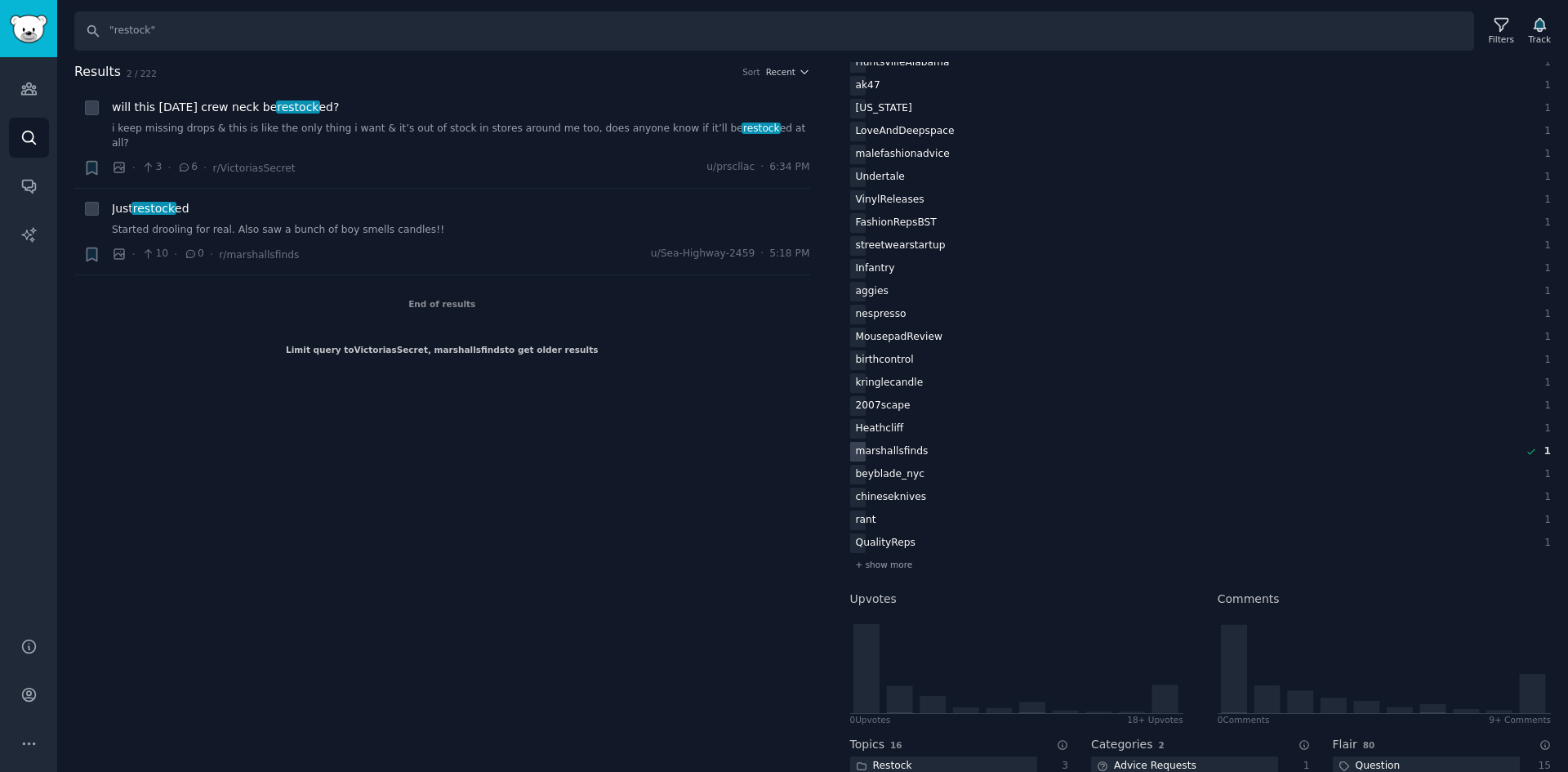
click at [892, 458] on div "marshallsfinds" at bounding box center [892, 452] width 84 height 21
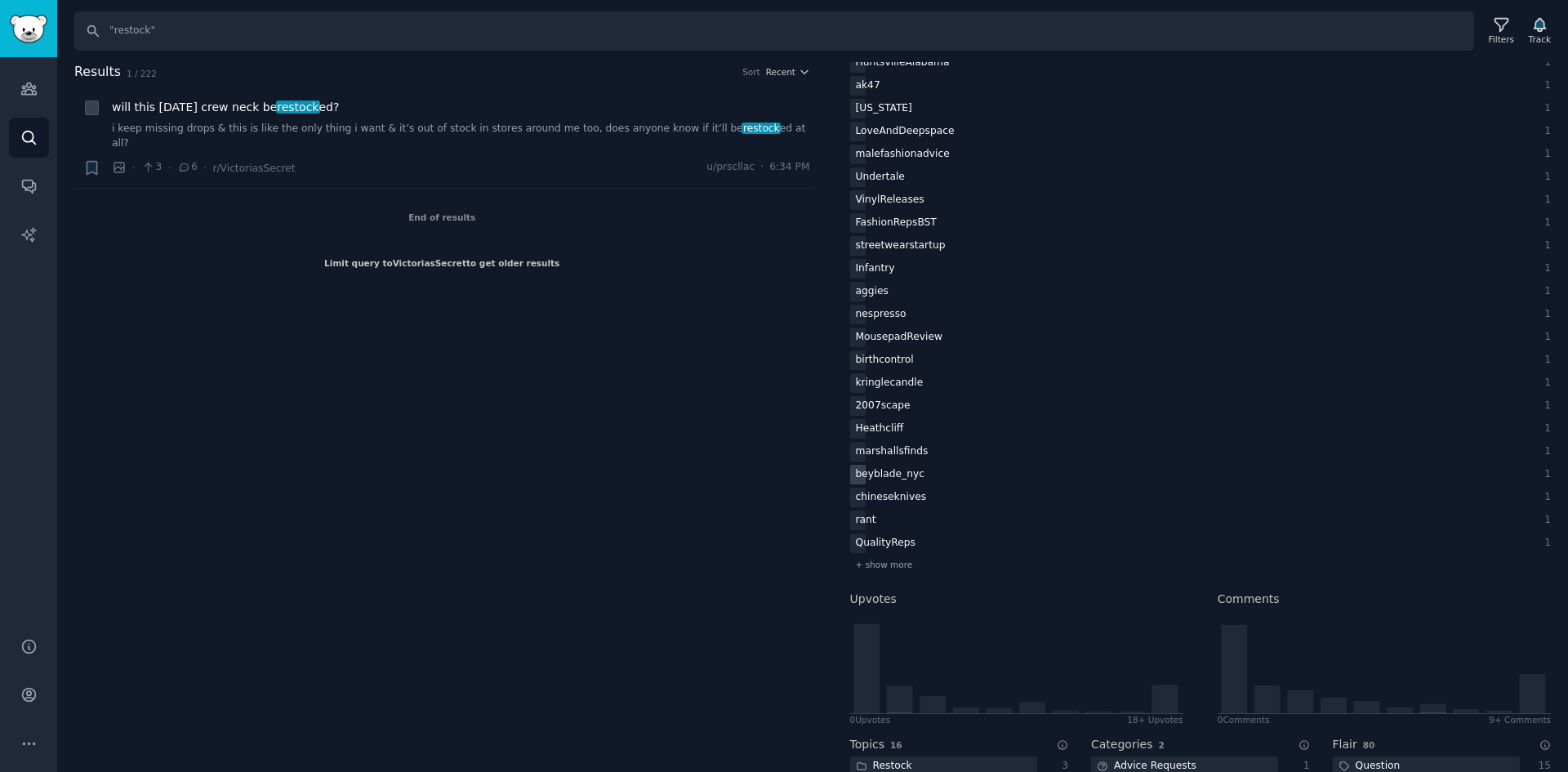
click at [892, 51] on div "beyblade_nyc" at bounding box center [893, 40] width 86 height 21
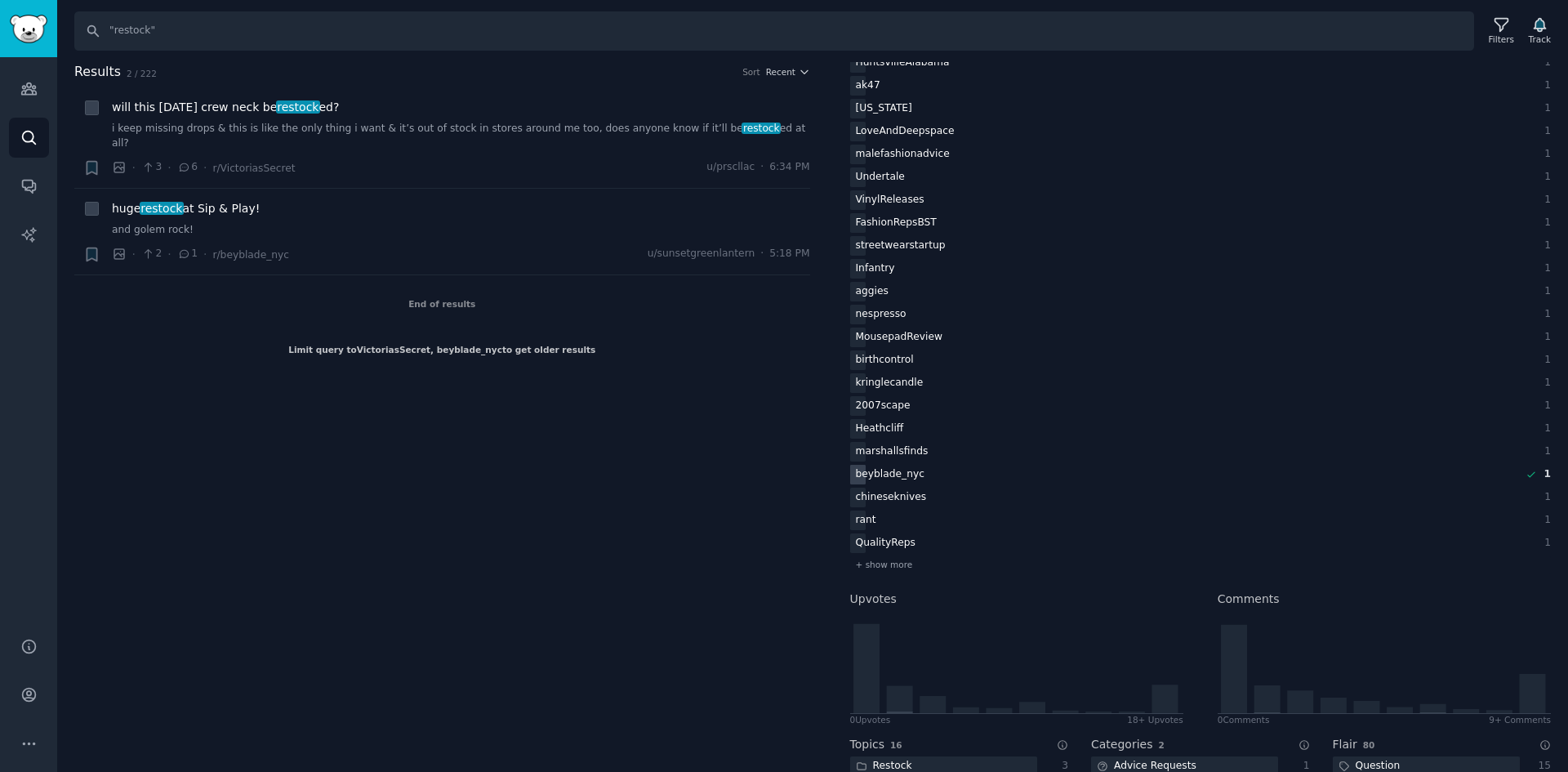
click at [892, 468] on div "beyblade_nyc" at bounding box center [890, 475] width 80 height 21
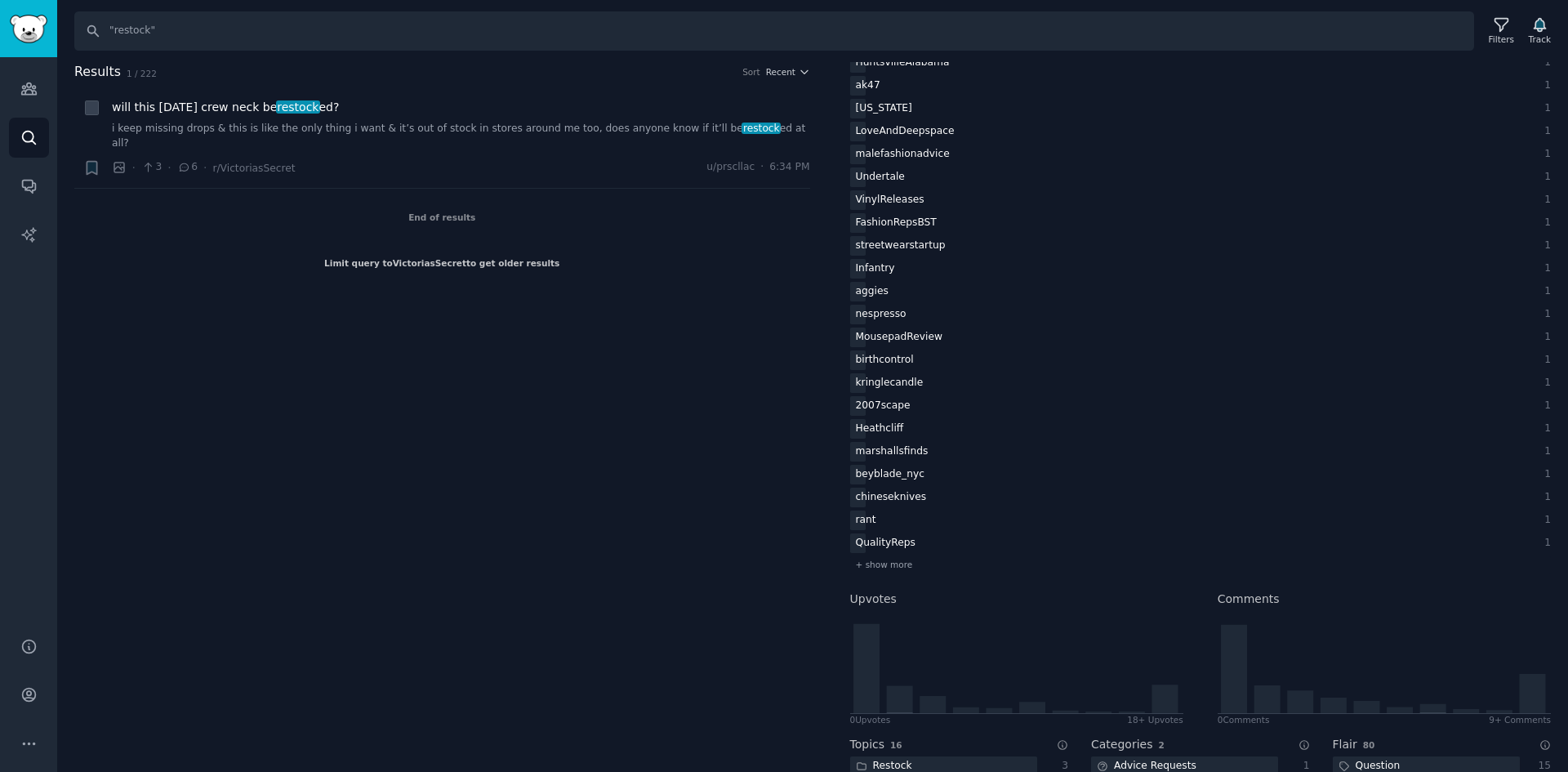
click at [896, 554] on div "labubuworld 42 growagarden 6 HotWheels 4 buildabear 4 PokemonTCG 3 velascarves …" at bounding box center [1201, 50] width 702 height 1047
click at [897, 561] on span "+ show more" at bounding box center [885, 565] width 57 height 12
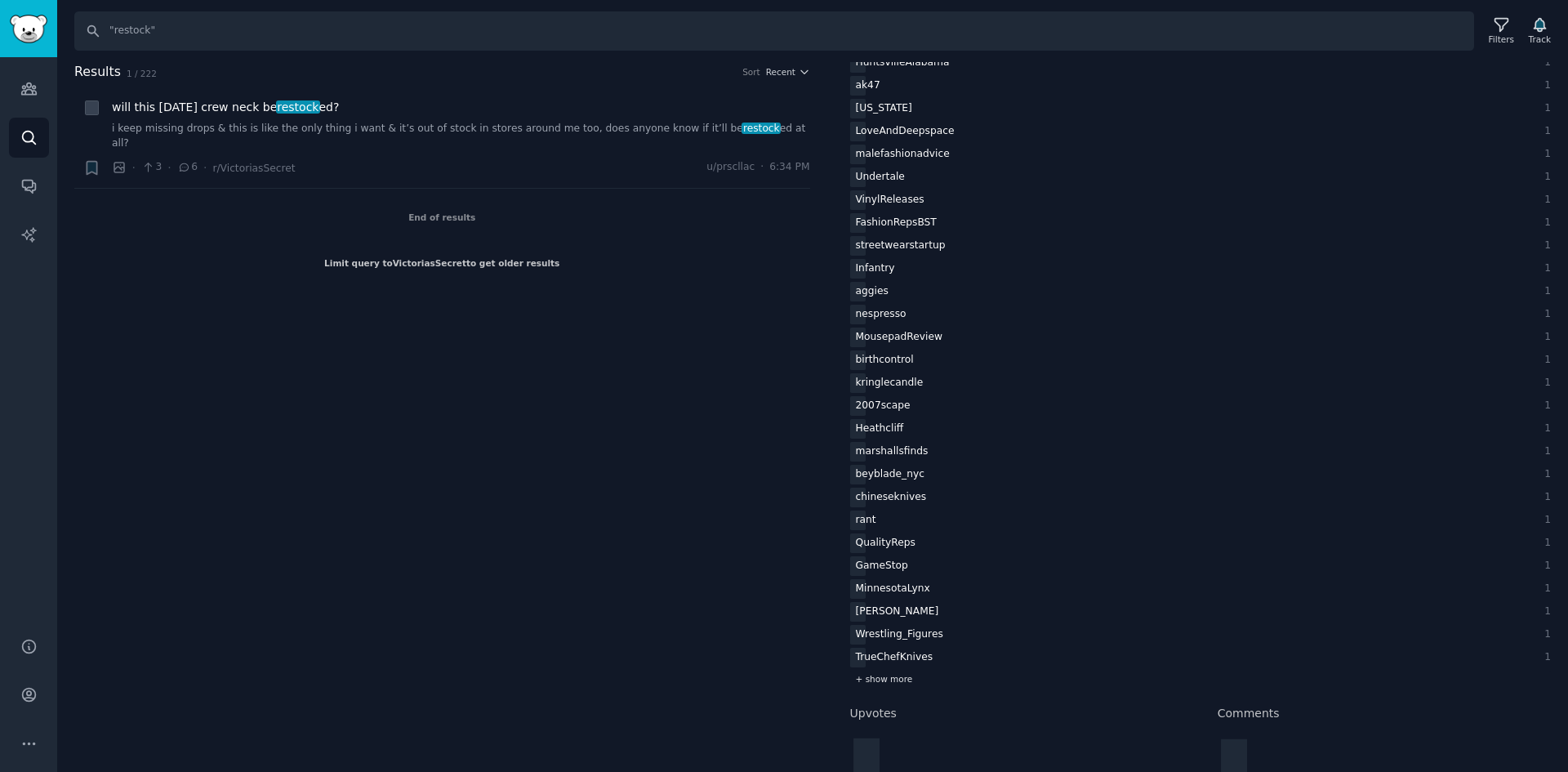
scroll to position [876, 0]
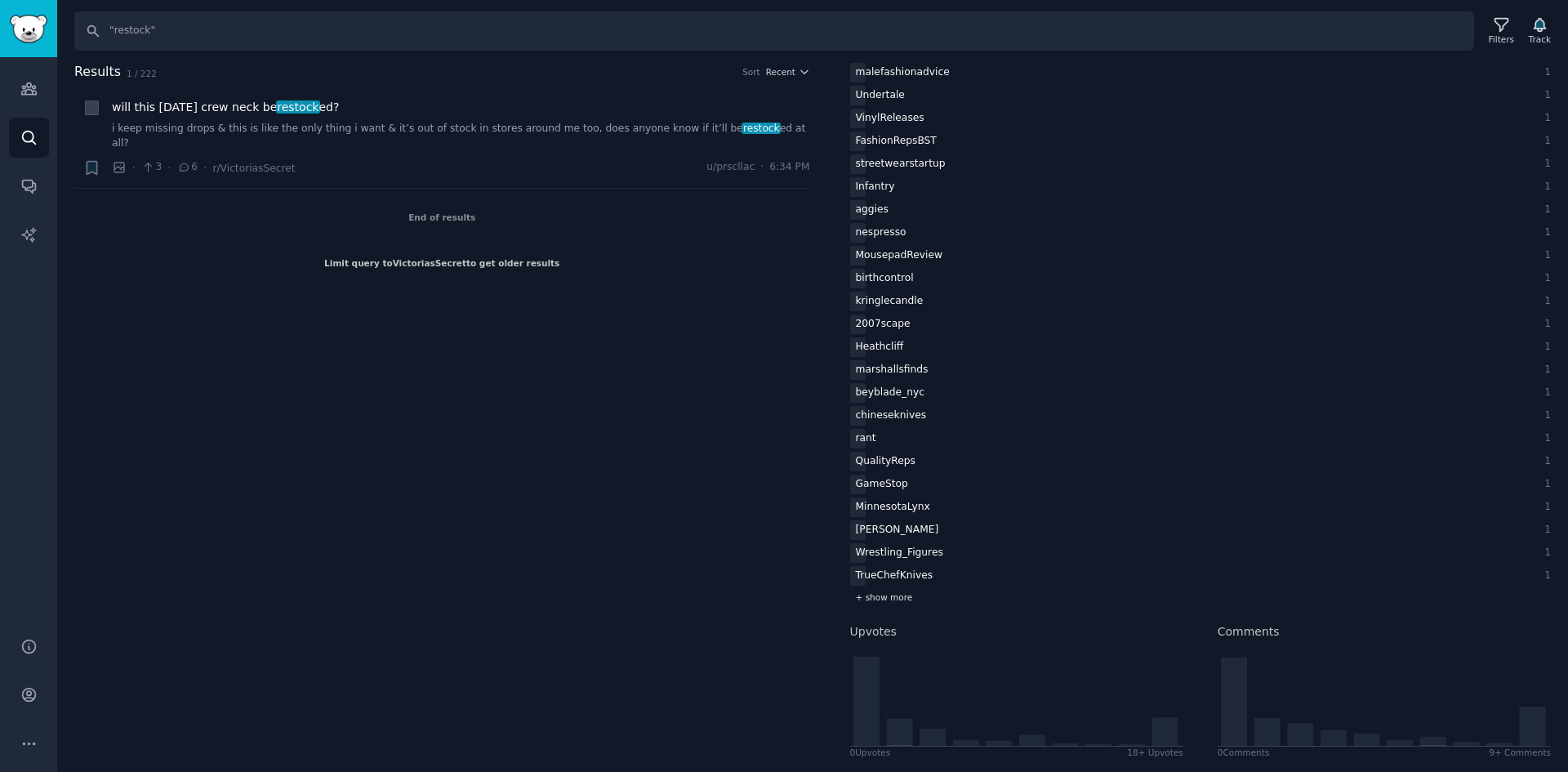
click at [895, 602] on span "+ show more" at bounding box center [885, 597] width 57 height 12
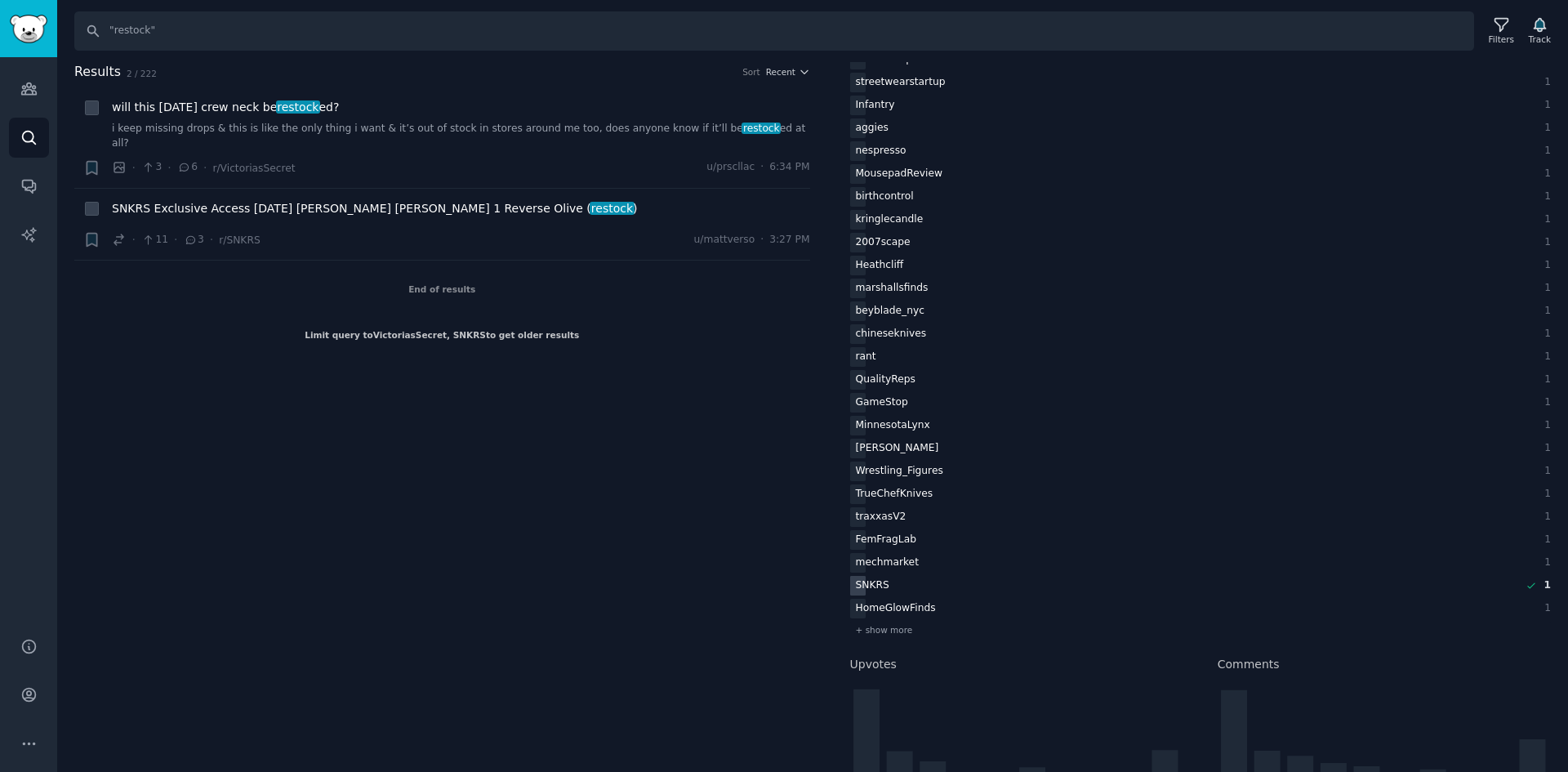
click at [876, 580] on div "SNKRS" at bounding box center [873, 586] width 45 height 21
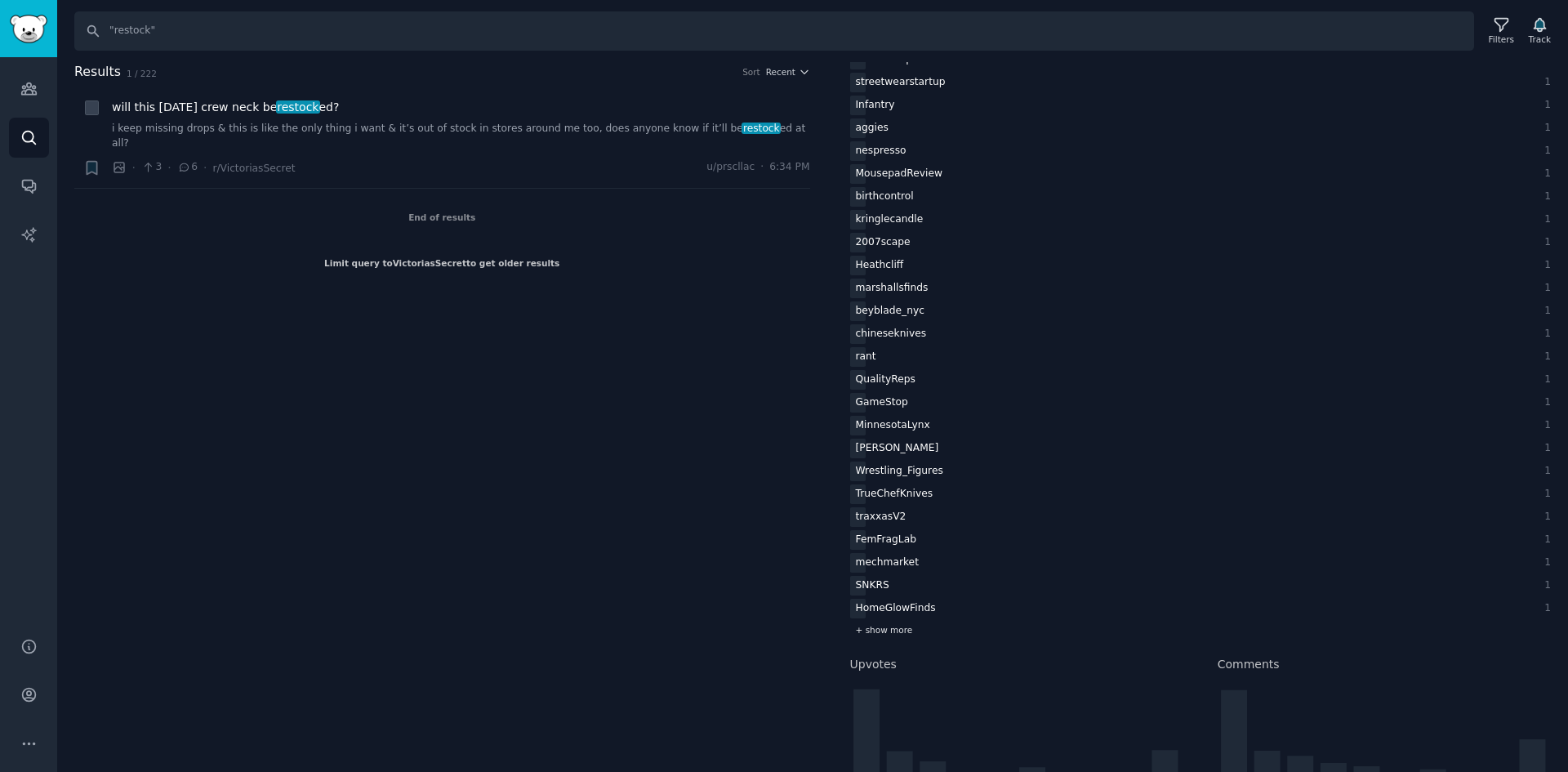
click at [885, 625] on span "+ show more" at bounding box center [885, 630] width 57 height 12
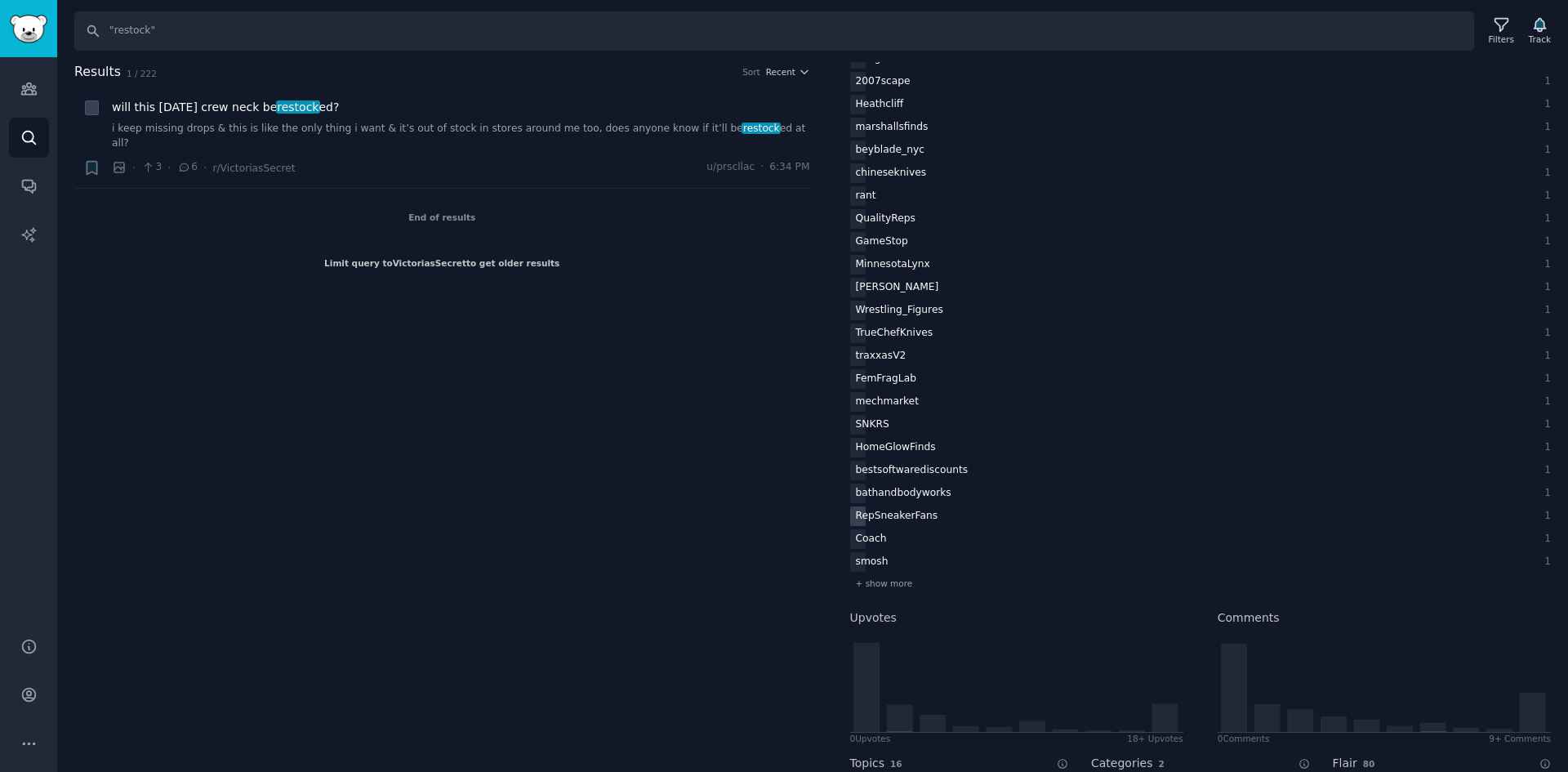
scroll to position [1121, 0]
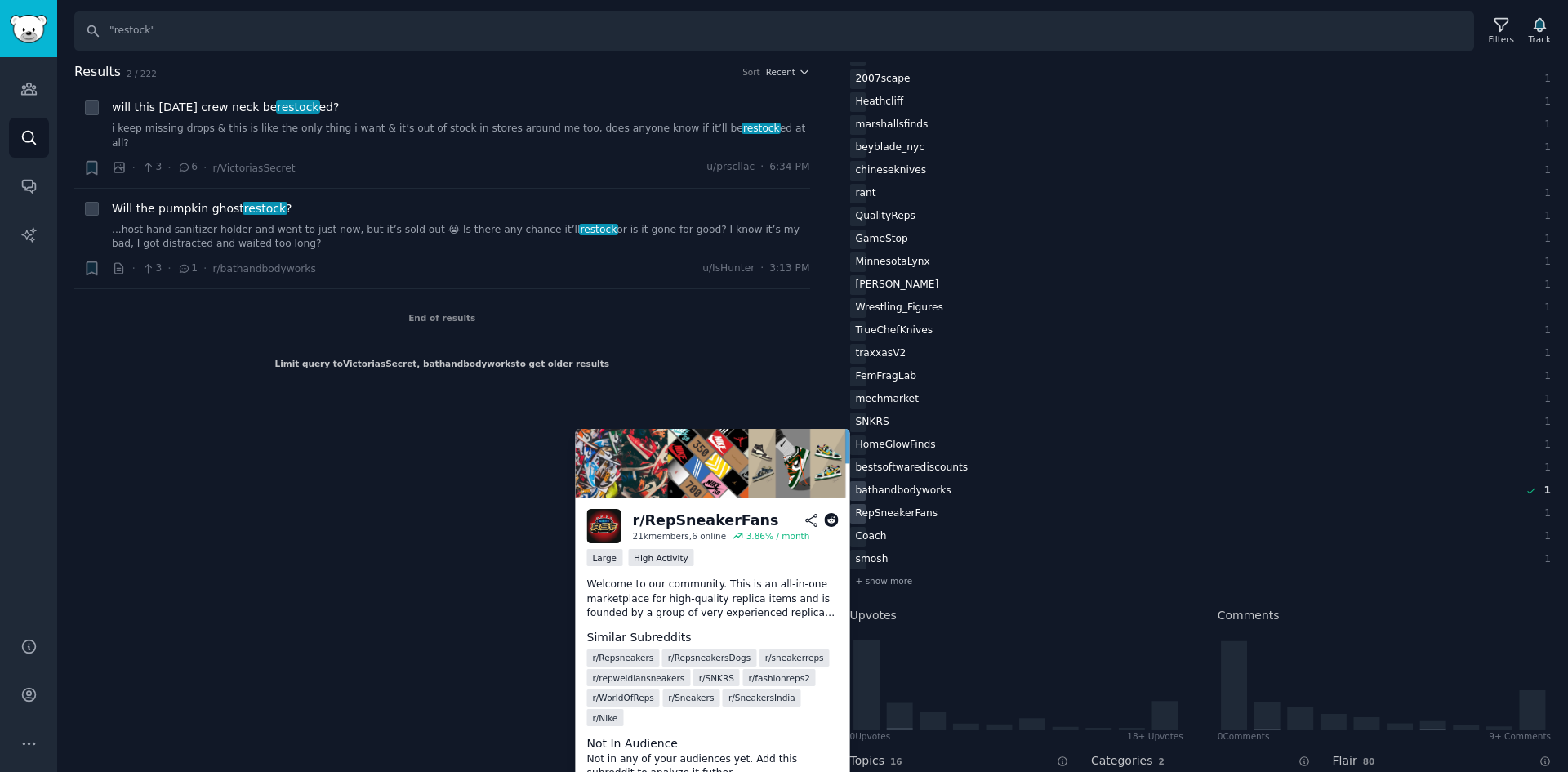
click at [908, 511] on div "RepSneakerFans" at bounding box center [897, 514] width 94 height 21
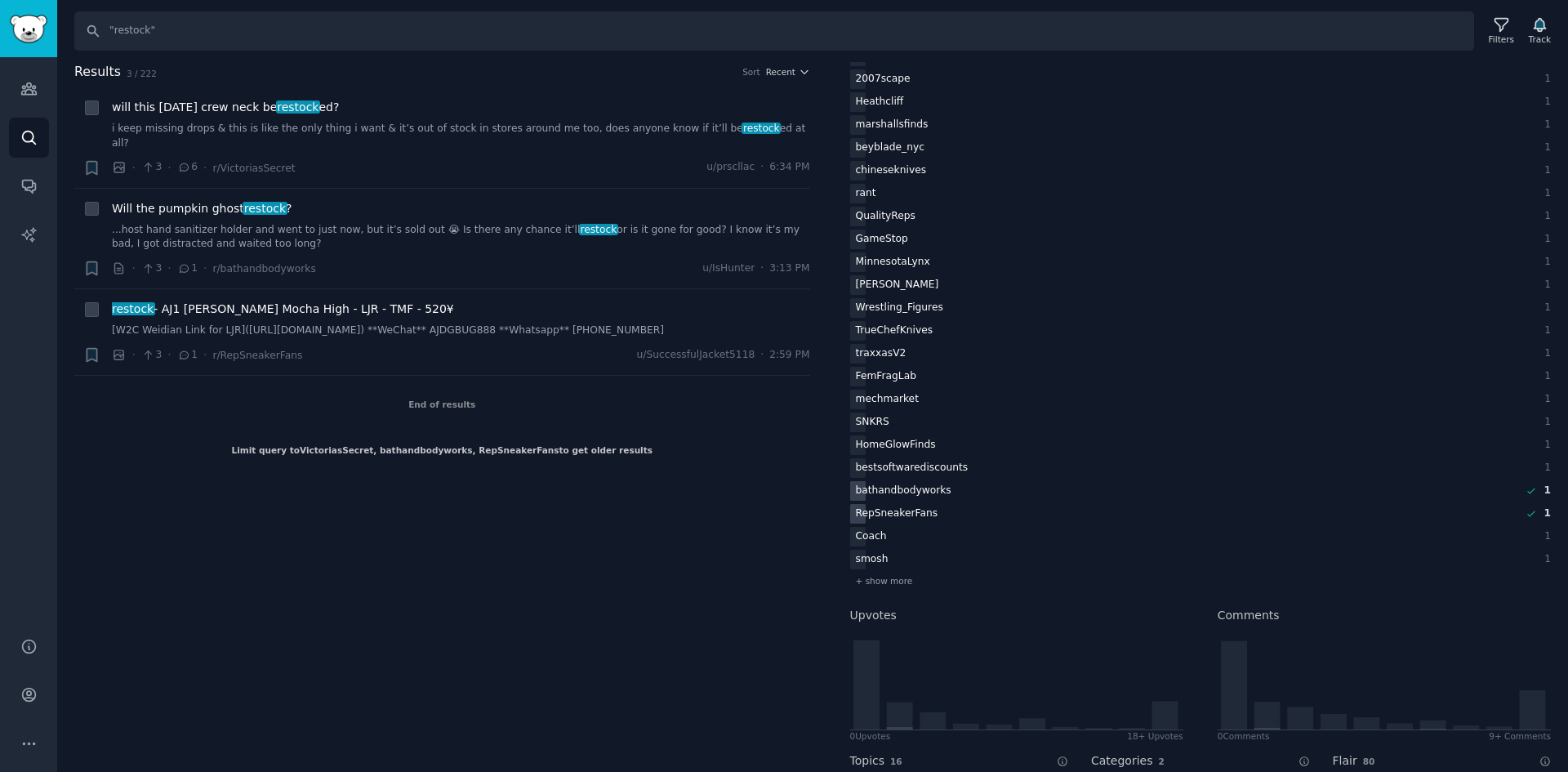
click at [911, 495] on div "bathandbodyworks" at bounding box center [903, 491] width 107 height 21
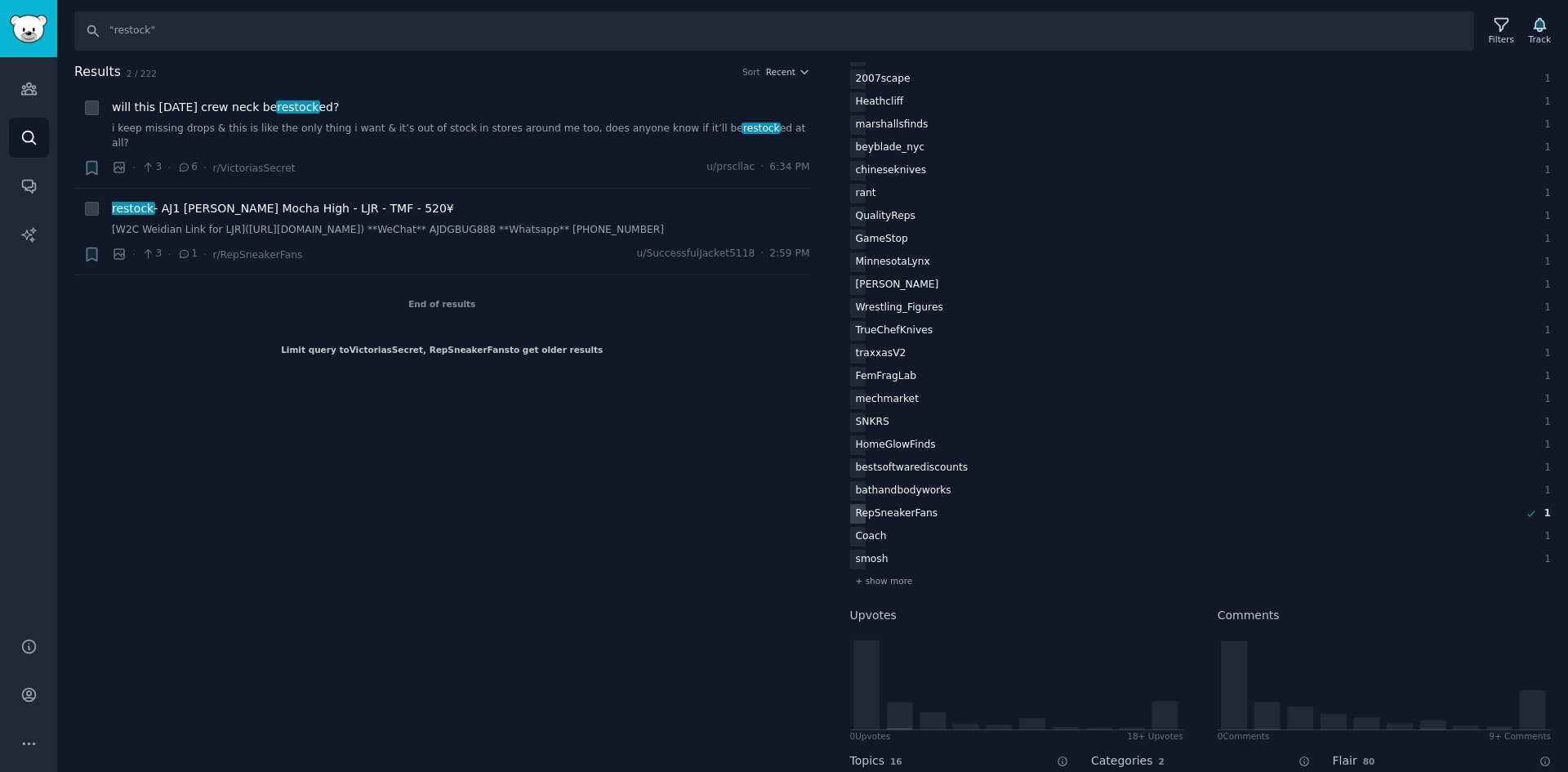
click at [908, 511] on div "RepSneakerFans" at bounding box center [897, 514] width 94 height 21
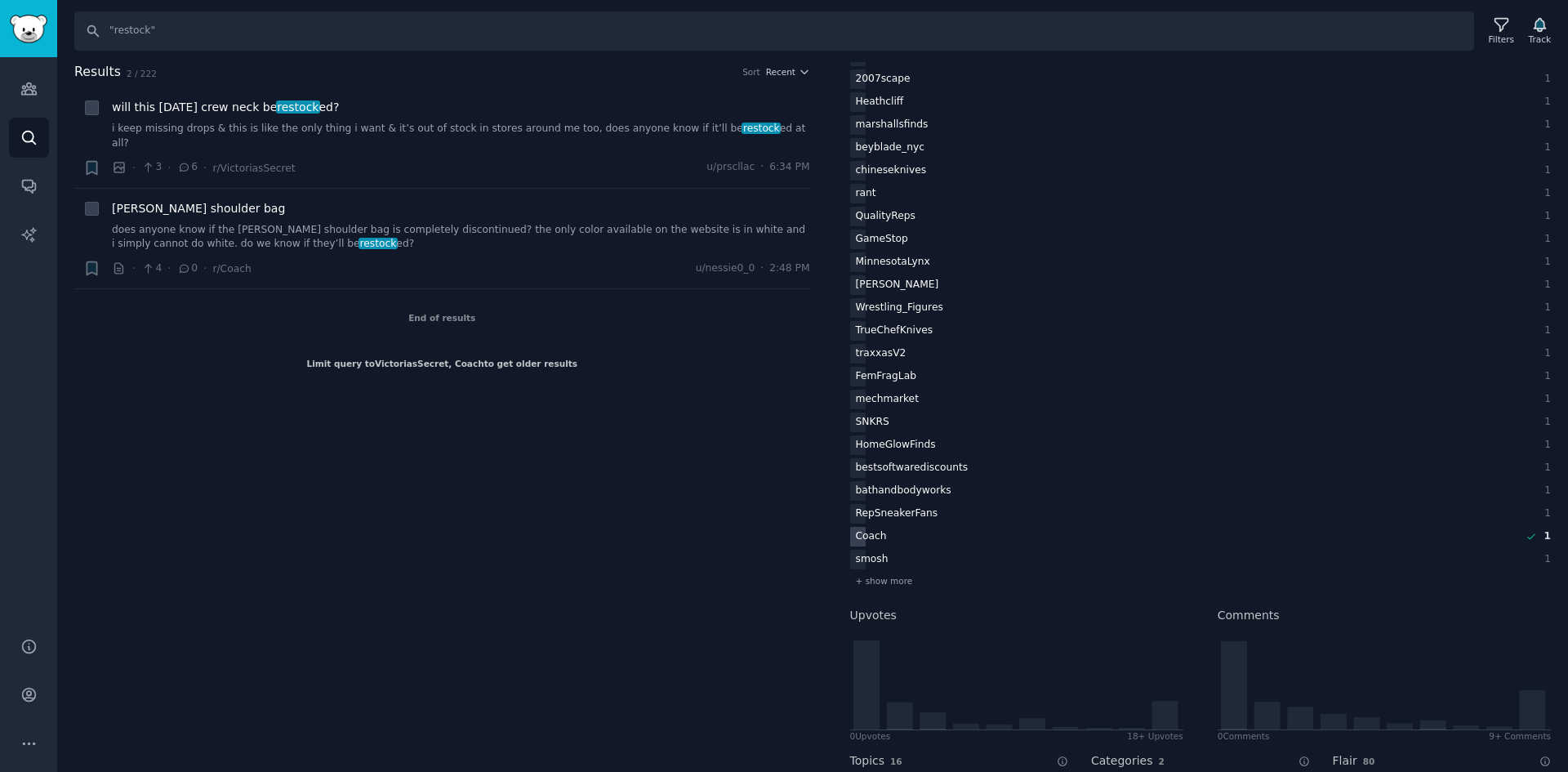
click at [878, 527] on div "Coach" at bounding box center [871, 537] width 42 height 21
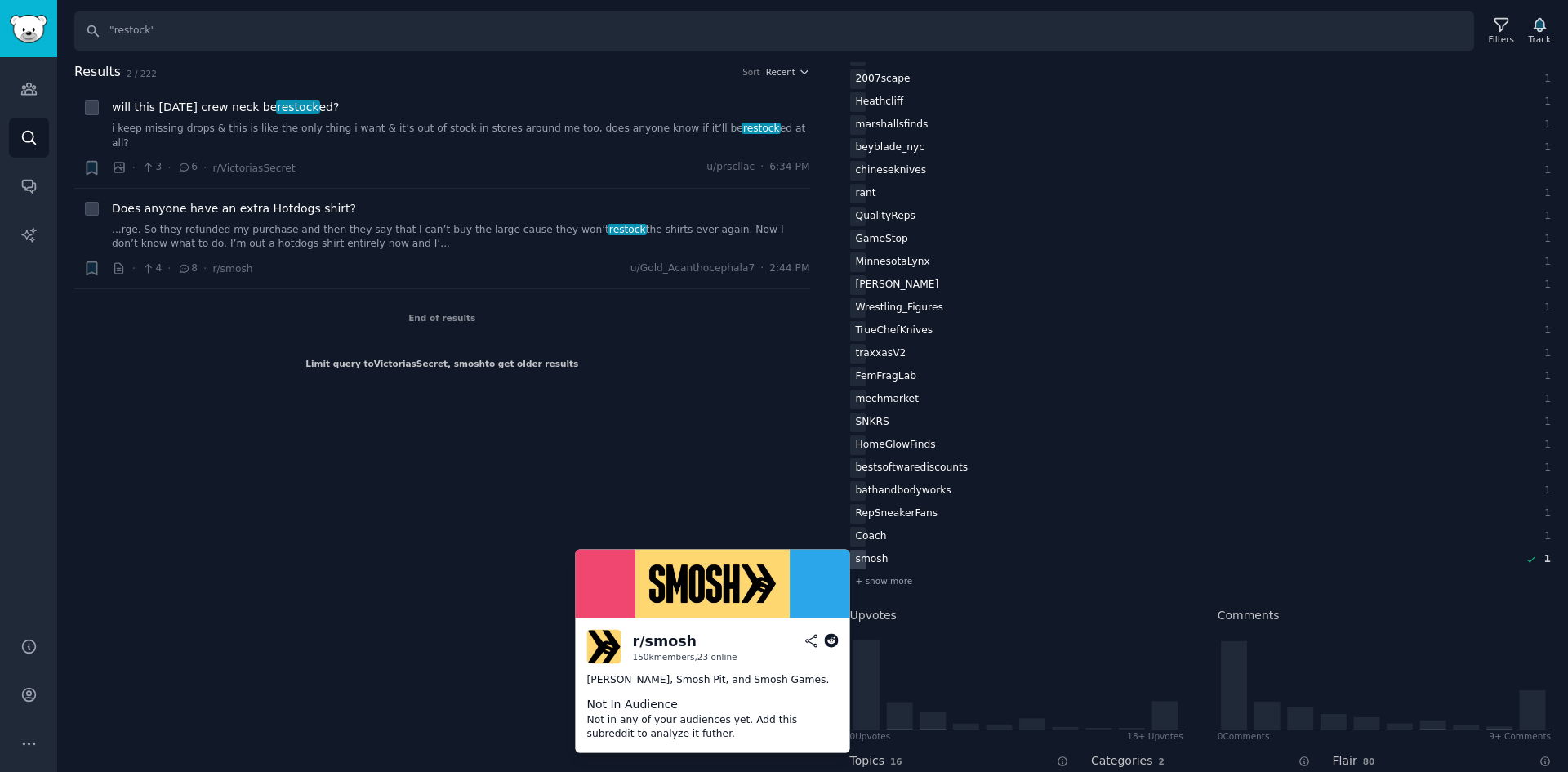
click at [879, 567] on div "smosh" at bounding box center [872, 560] width 44 height 21
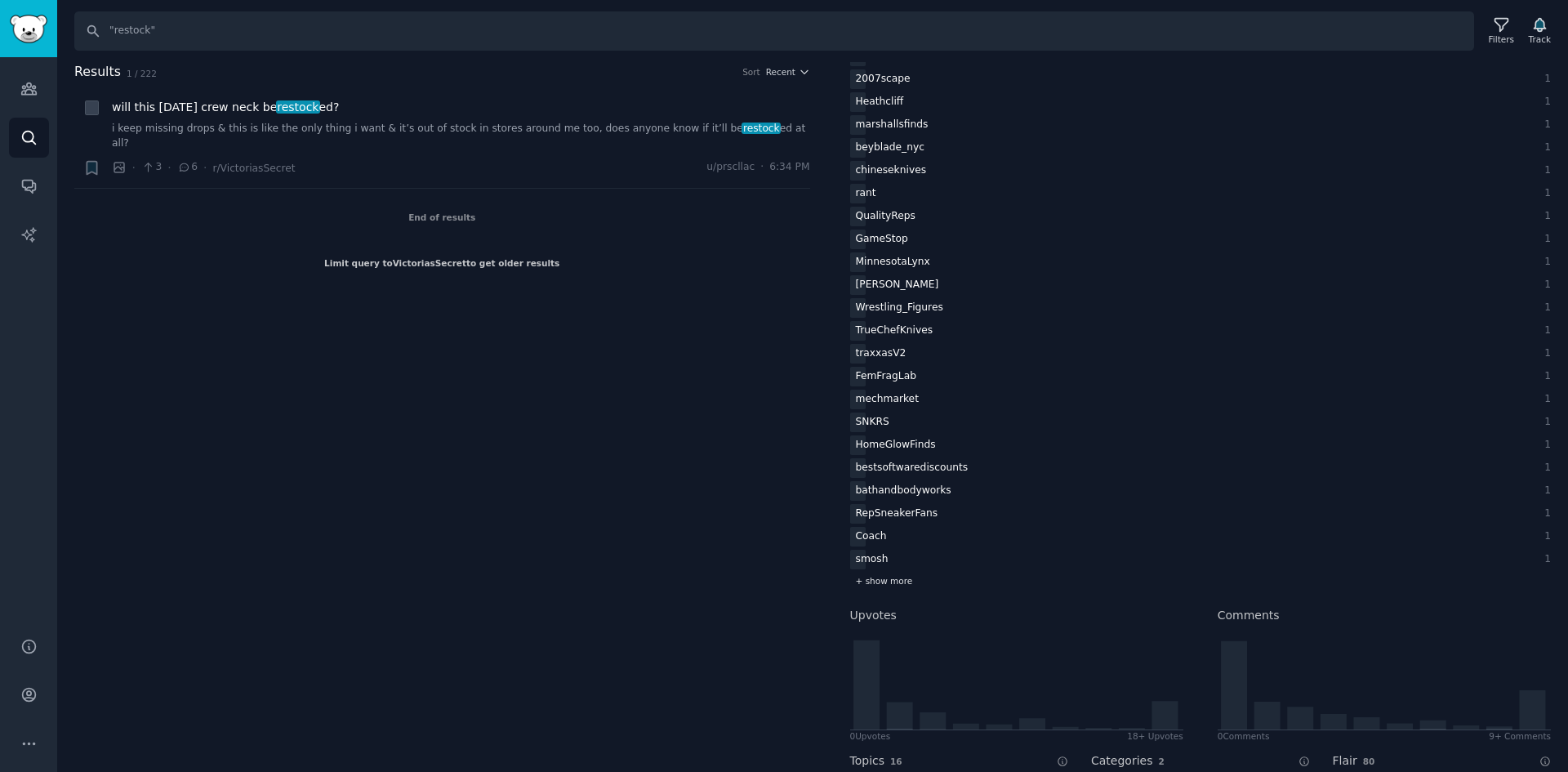
click at [878, 590] on div "+ show more" at bounding box center [1201, 581] width 702 height 17
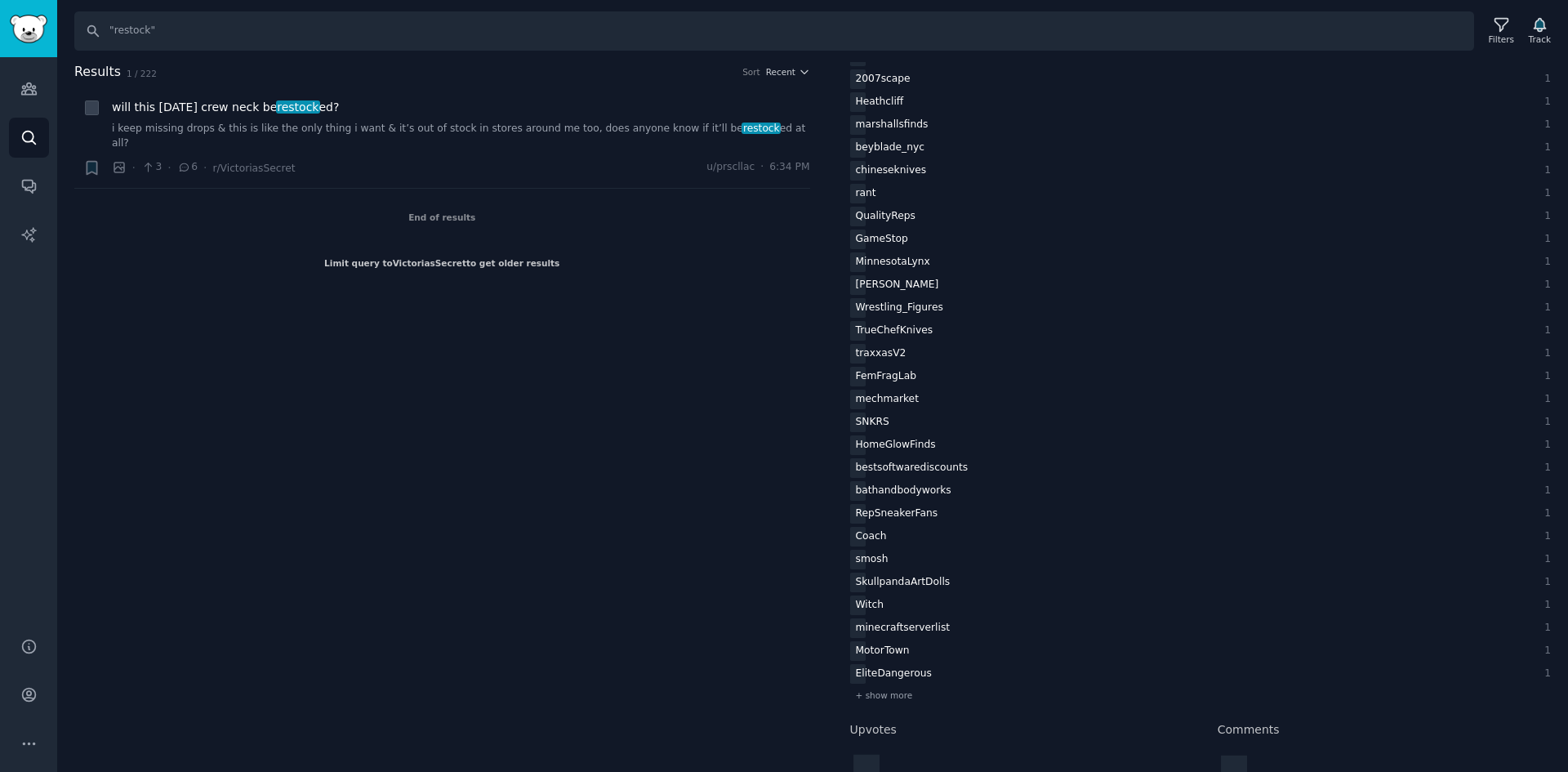
scroll to position [1203, 0]
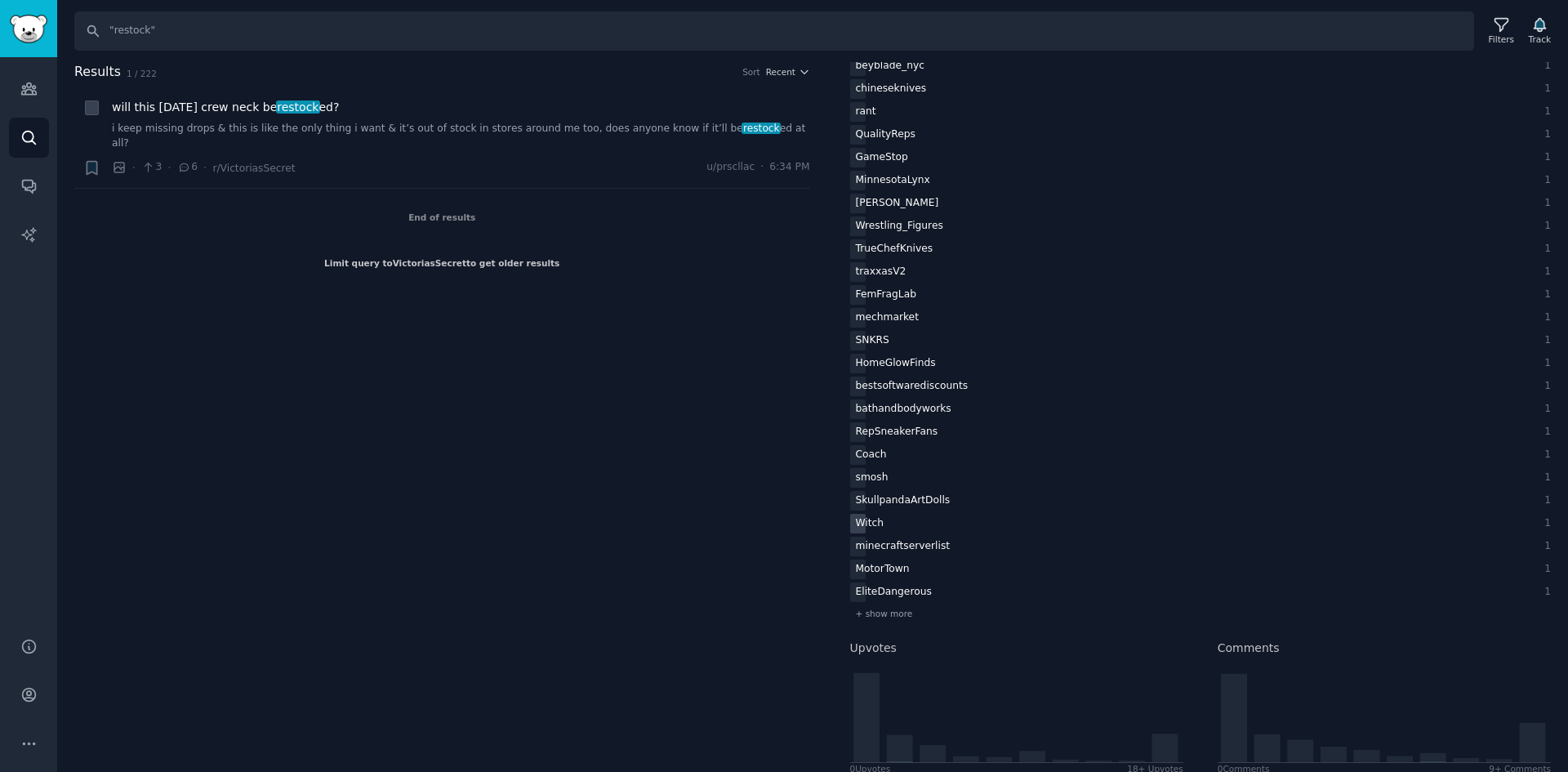
click at [894, 531] on div "Witch" at bounding box center [1185, 524] width 670 height 21
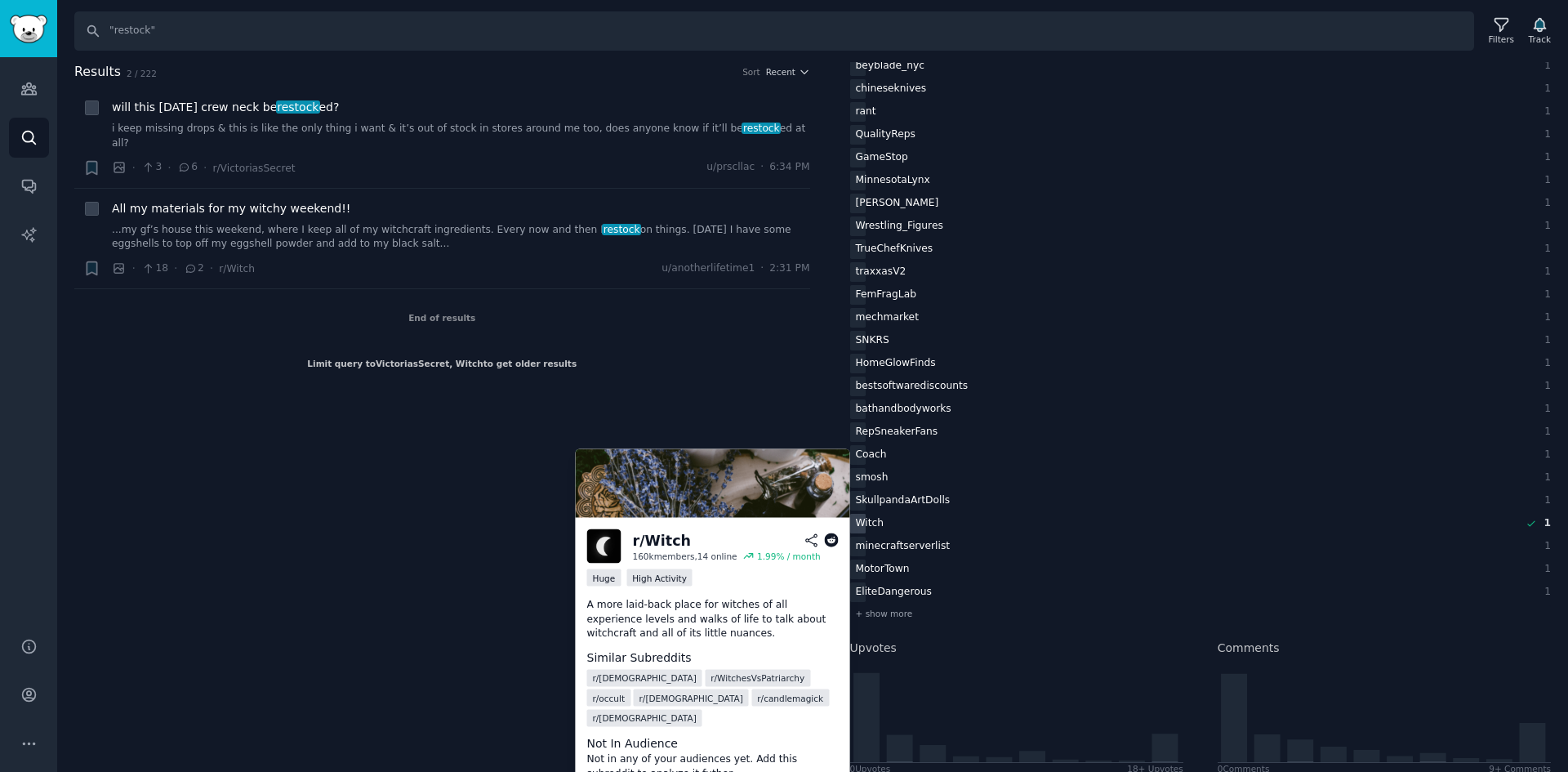
click at [891, 531] on div "Witch" at bounding box center [1185, 524] width 670 height 21
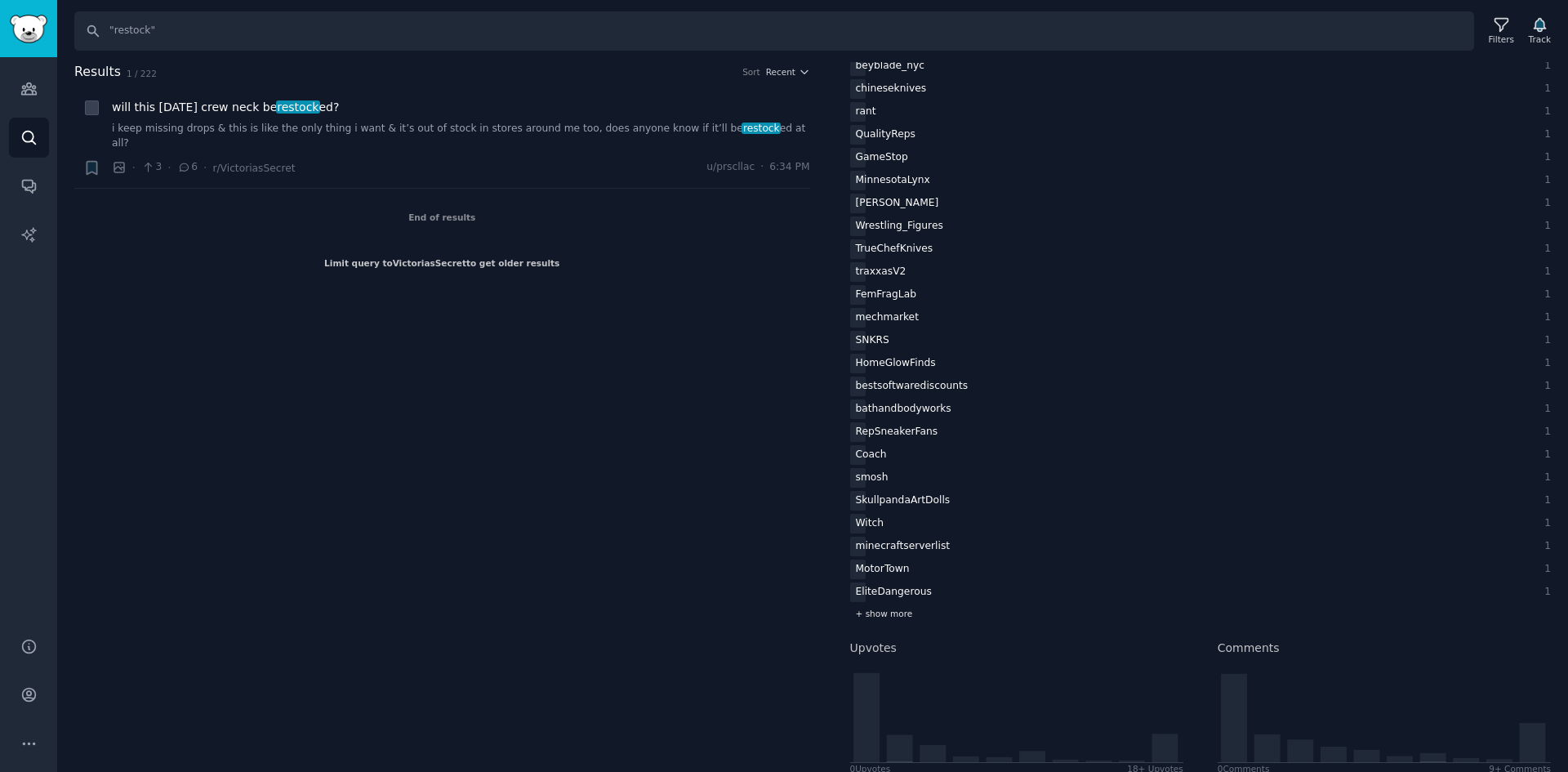
click at [880, 614] on span "+ show more" at bounding box center [885, 614] width 57 height 12
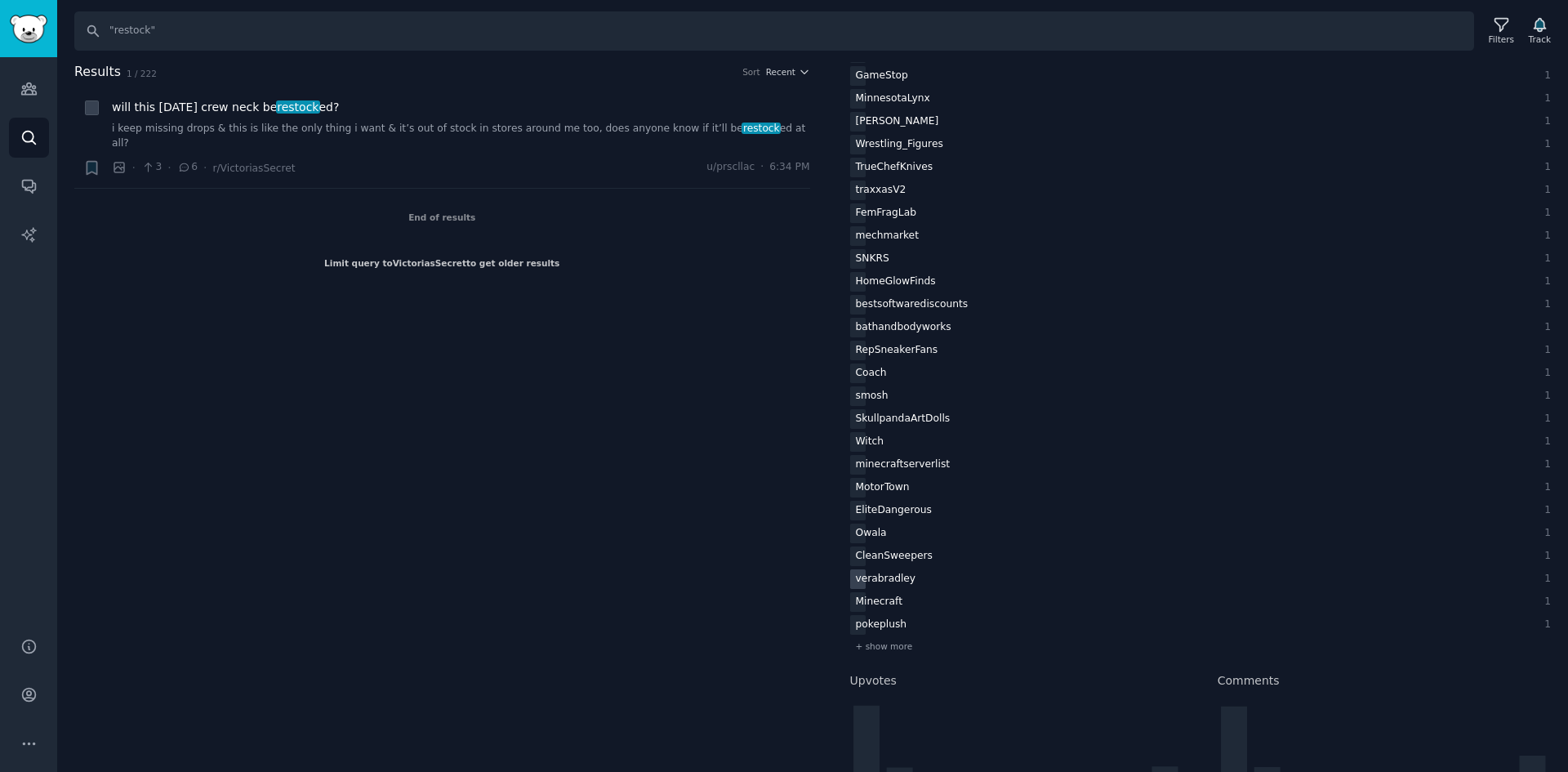
scroll to position [1366, 0]
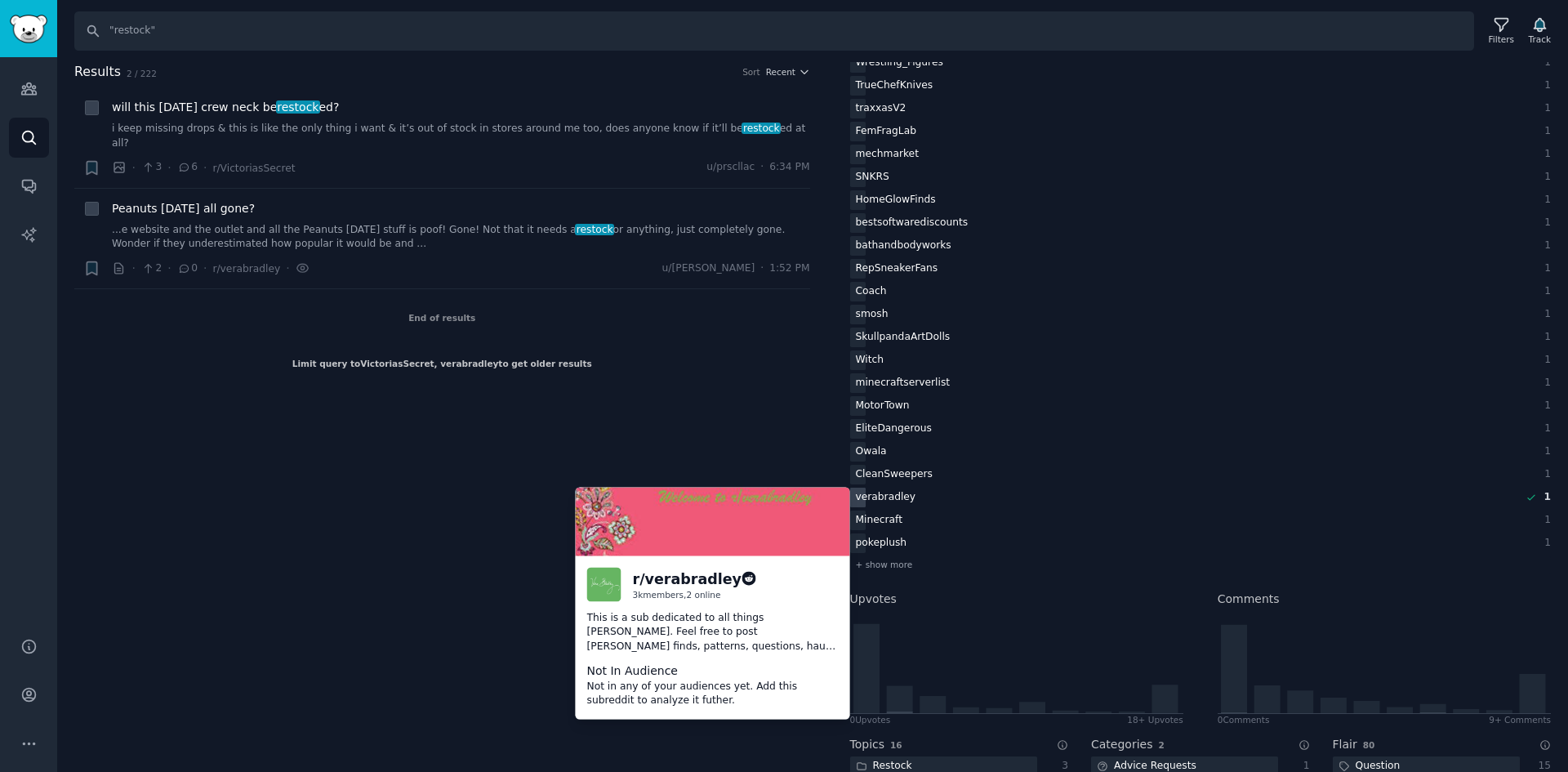
click at [883, 506] on div "verabradley" at bounding box center [885, 497] width 72 height 21
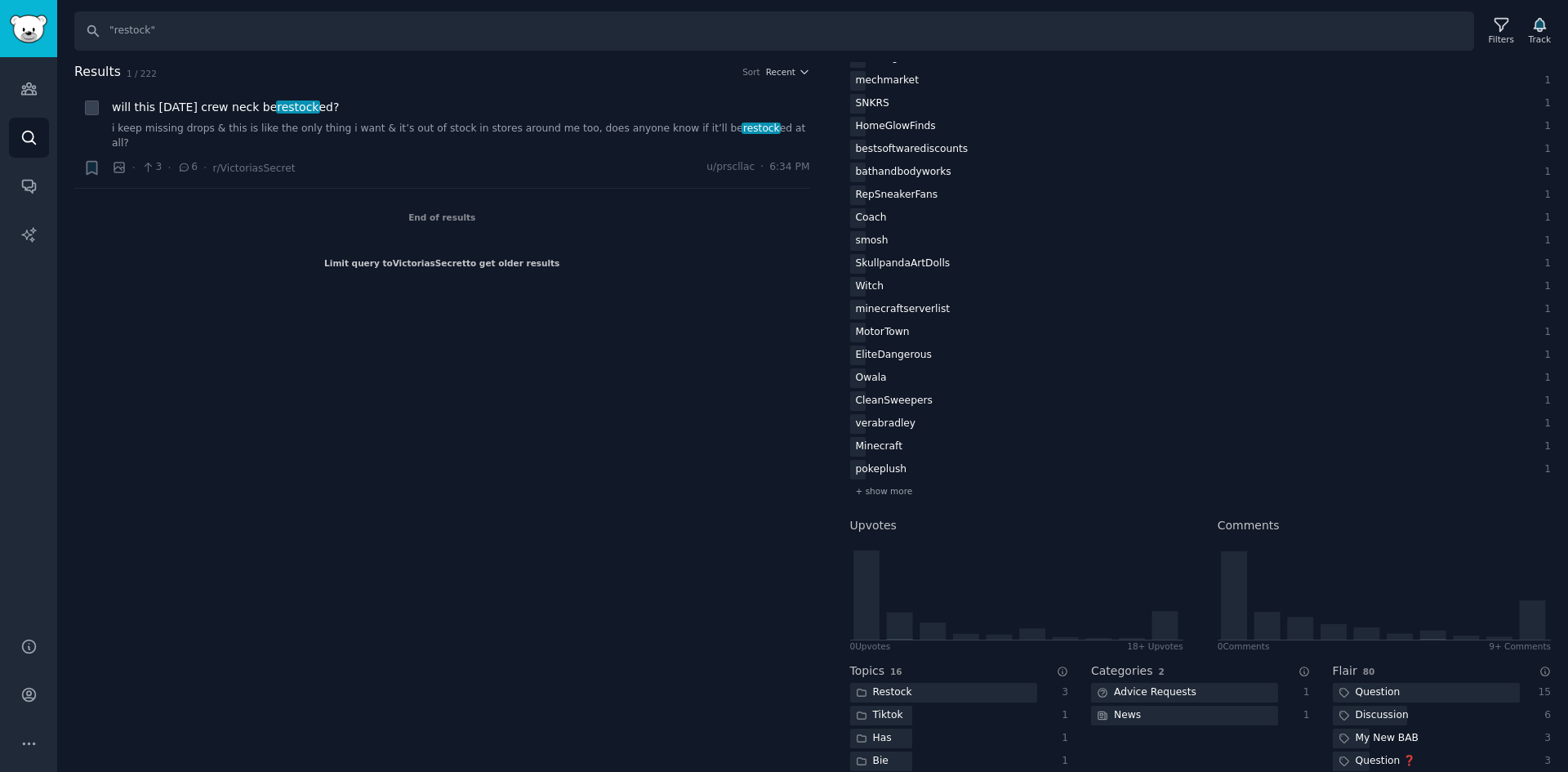
scroll to position [1448, 0]
click at [892, 489] on div "+ show more" at bounding box center [1201, 483] width 702 height 17
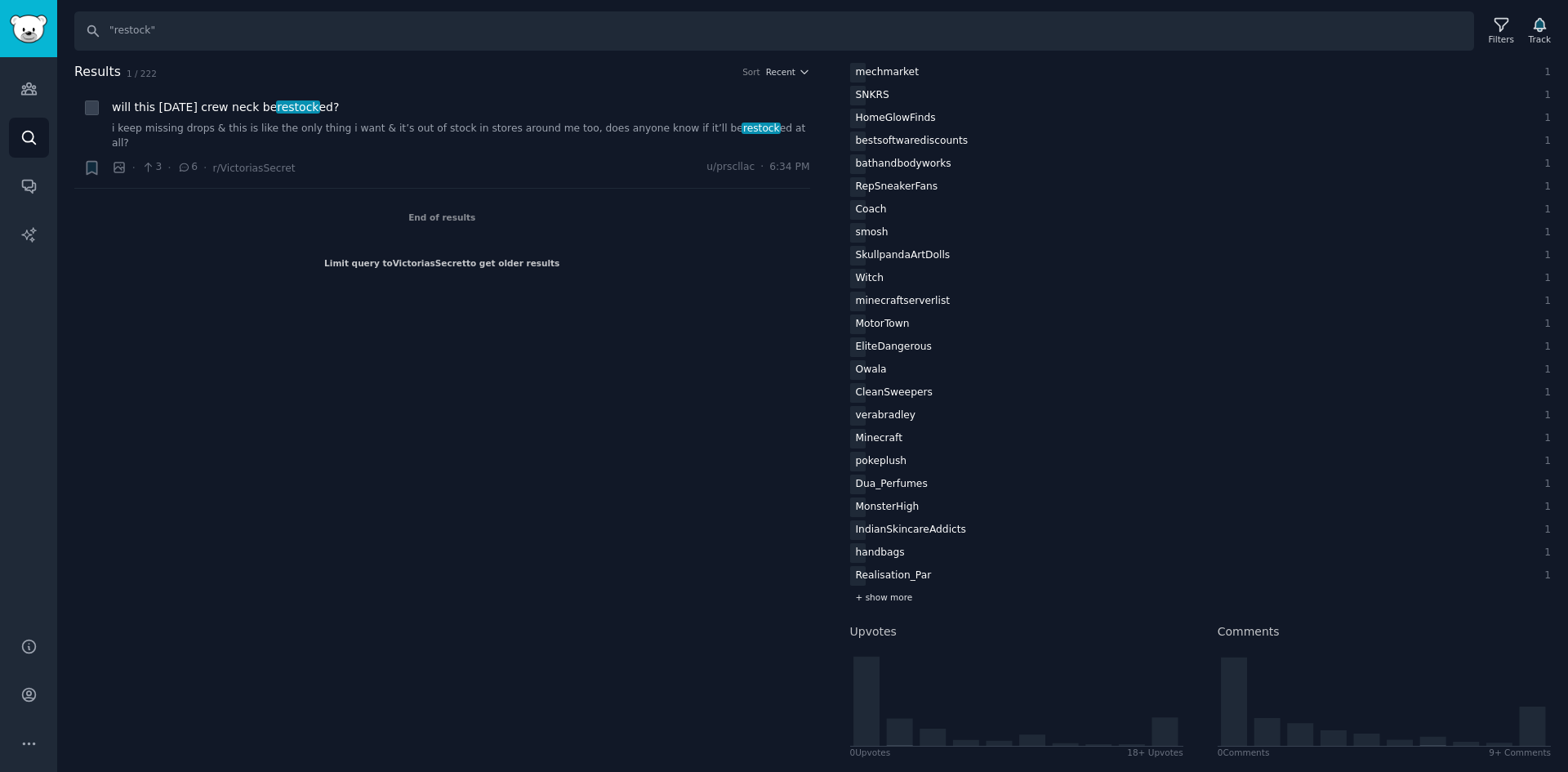
click at [894, 603] on div "+ show more" at bounding box center [1201, 597] width 702 height 17
click at [882, 710] on span "+ show more" at bounding box center [885, 712] width 57 height 12
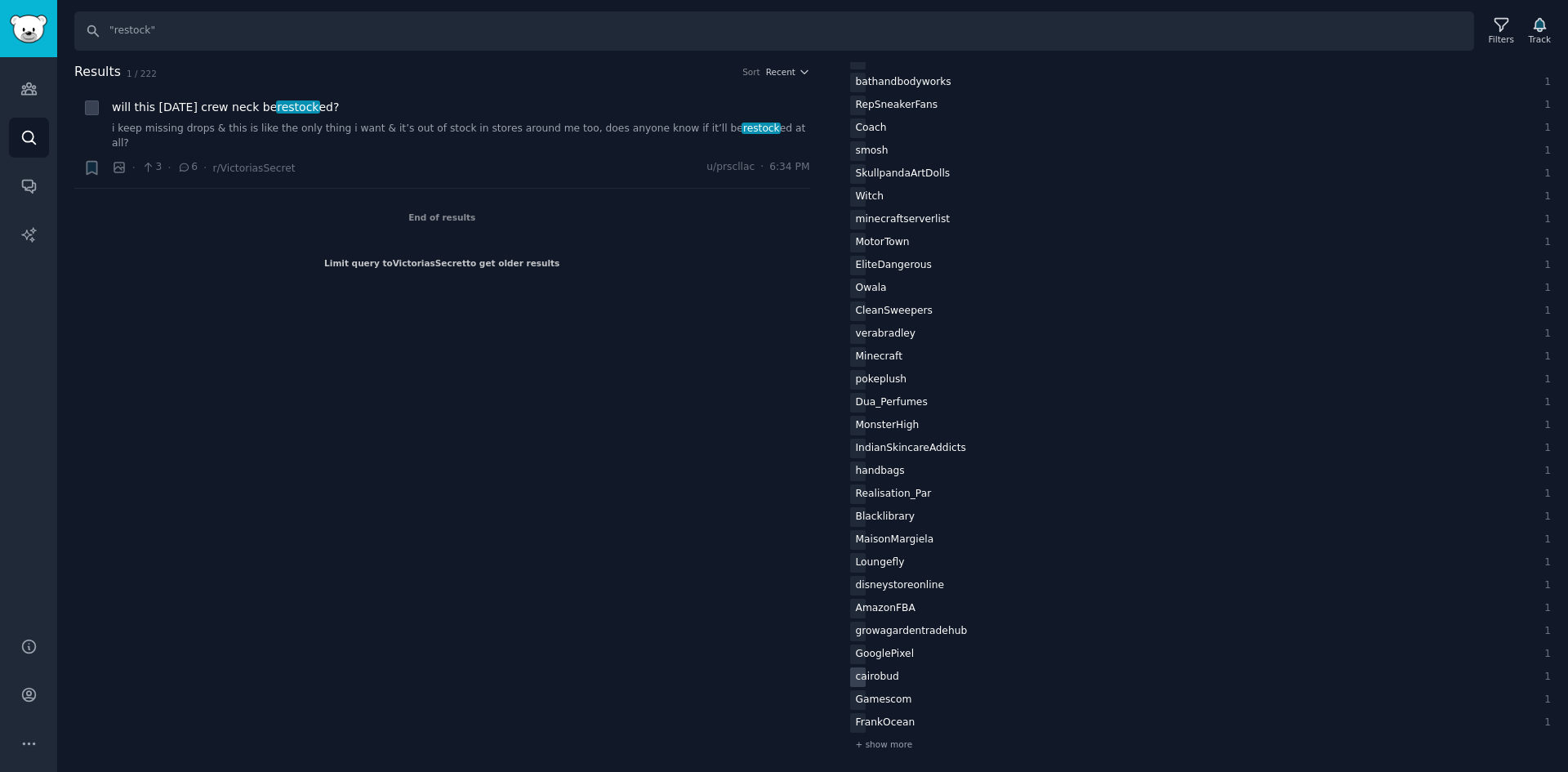
scroll to position [1612, 0]
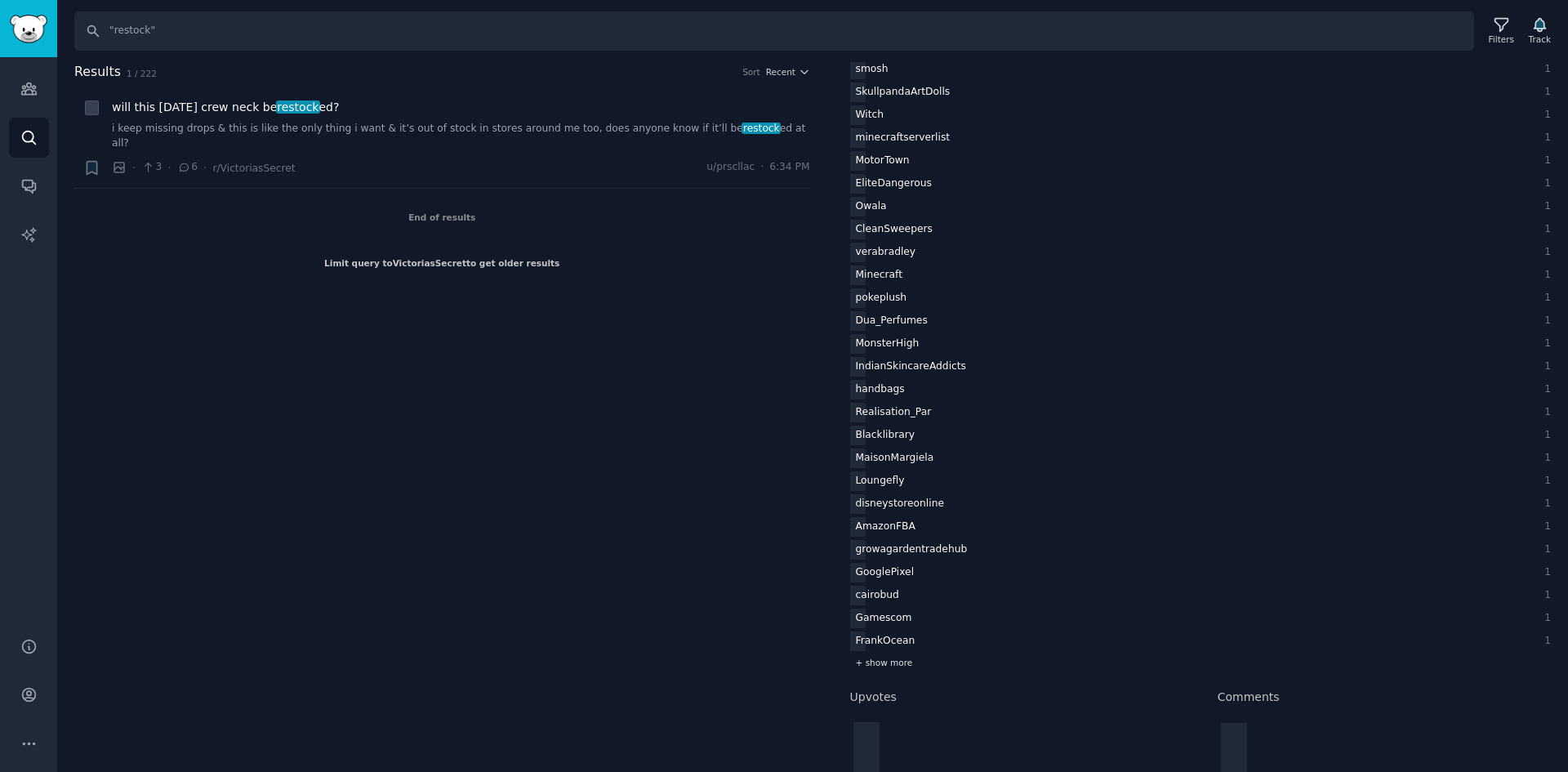
click at [883, 657] on div "+ show more" at bounding box center [1201, 662] width 702 height 17
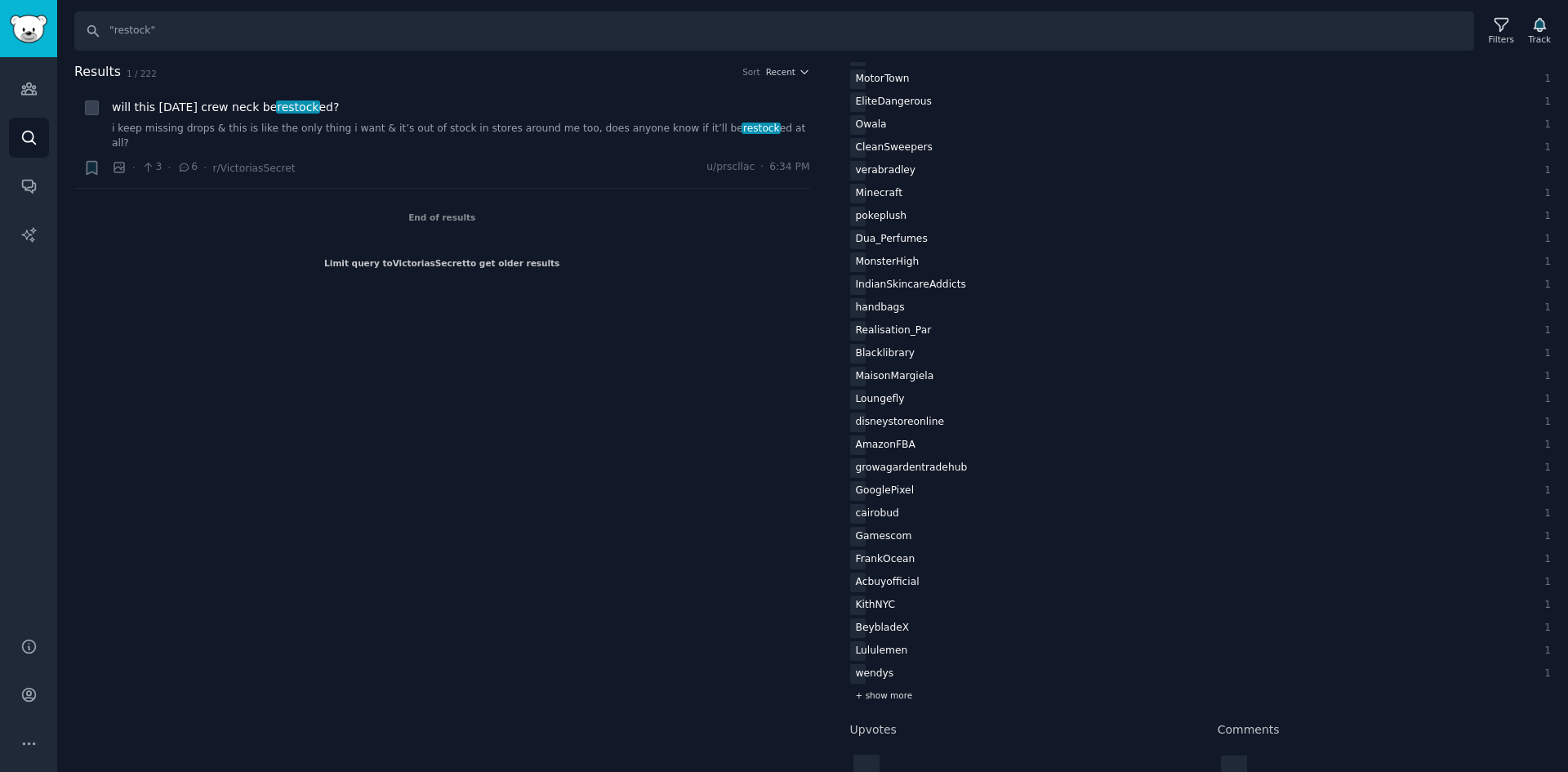
click at [892, 695] on span "+ show more" at bounding box center [885, 695] width 57 height 12
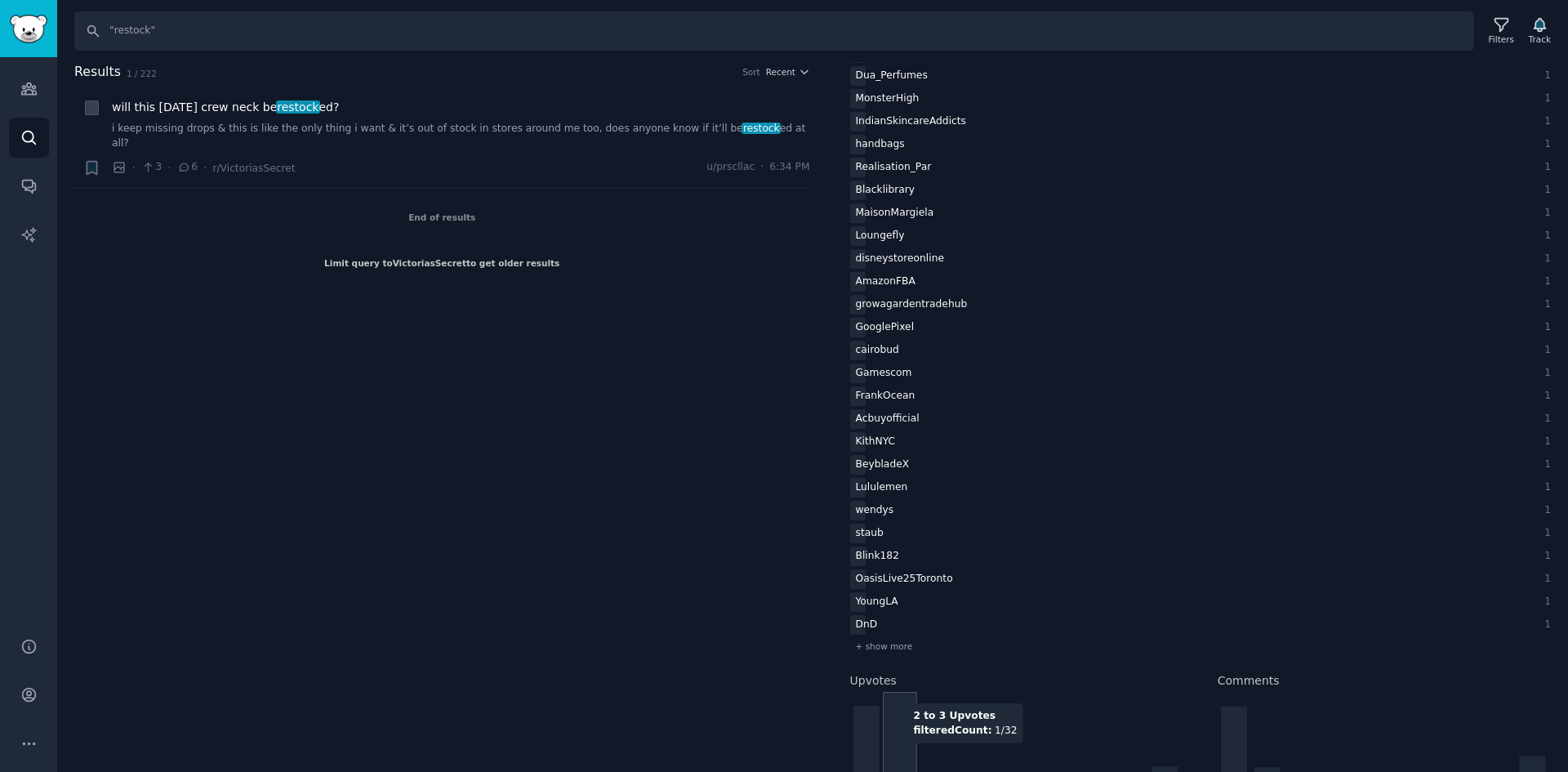
scroll to position [1938, 0]
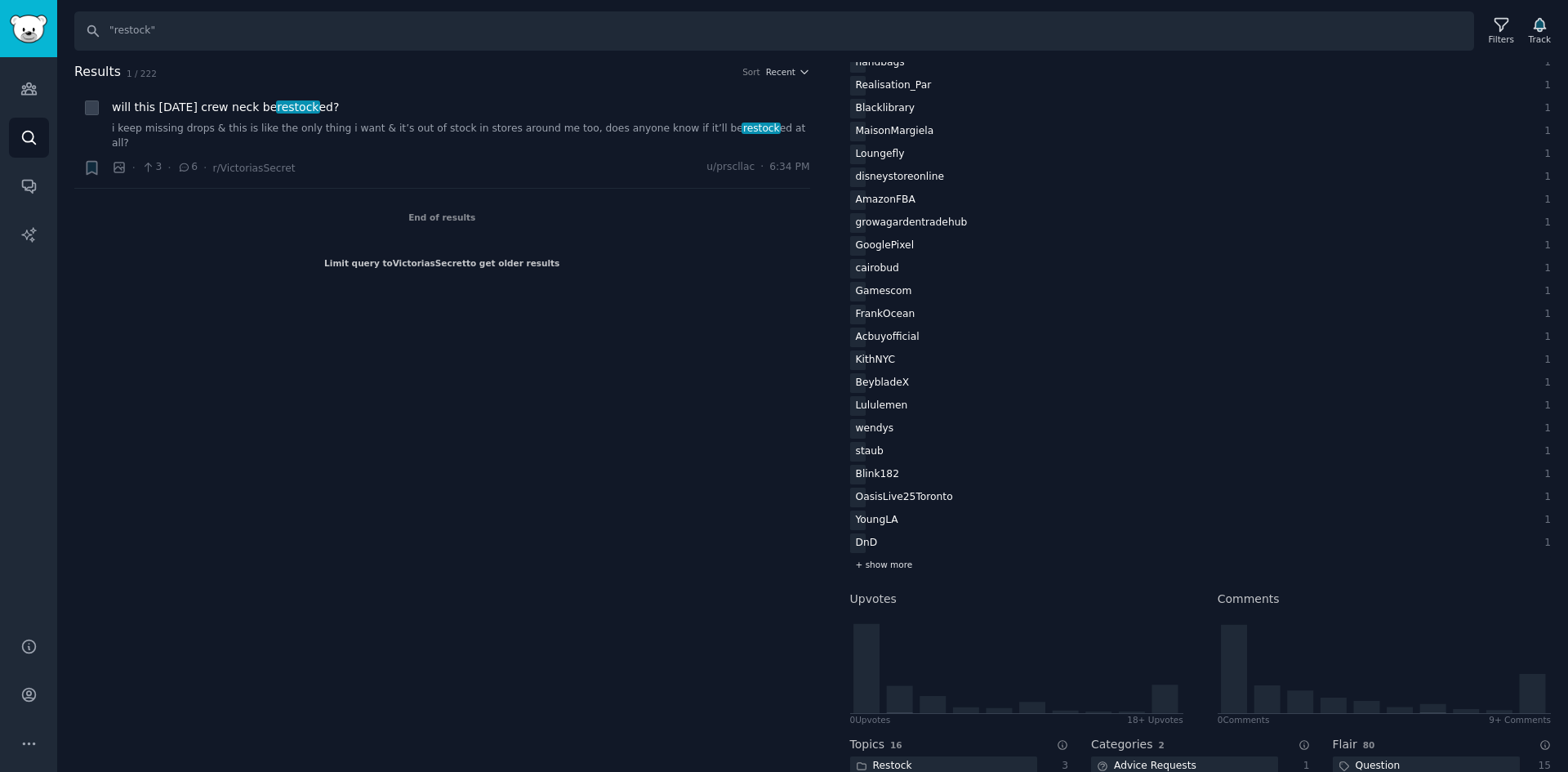
click at [908, 566] on div "+ show more" at bounding box center [1201, 564] width 702 height 17
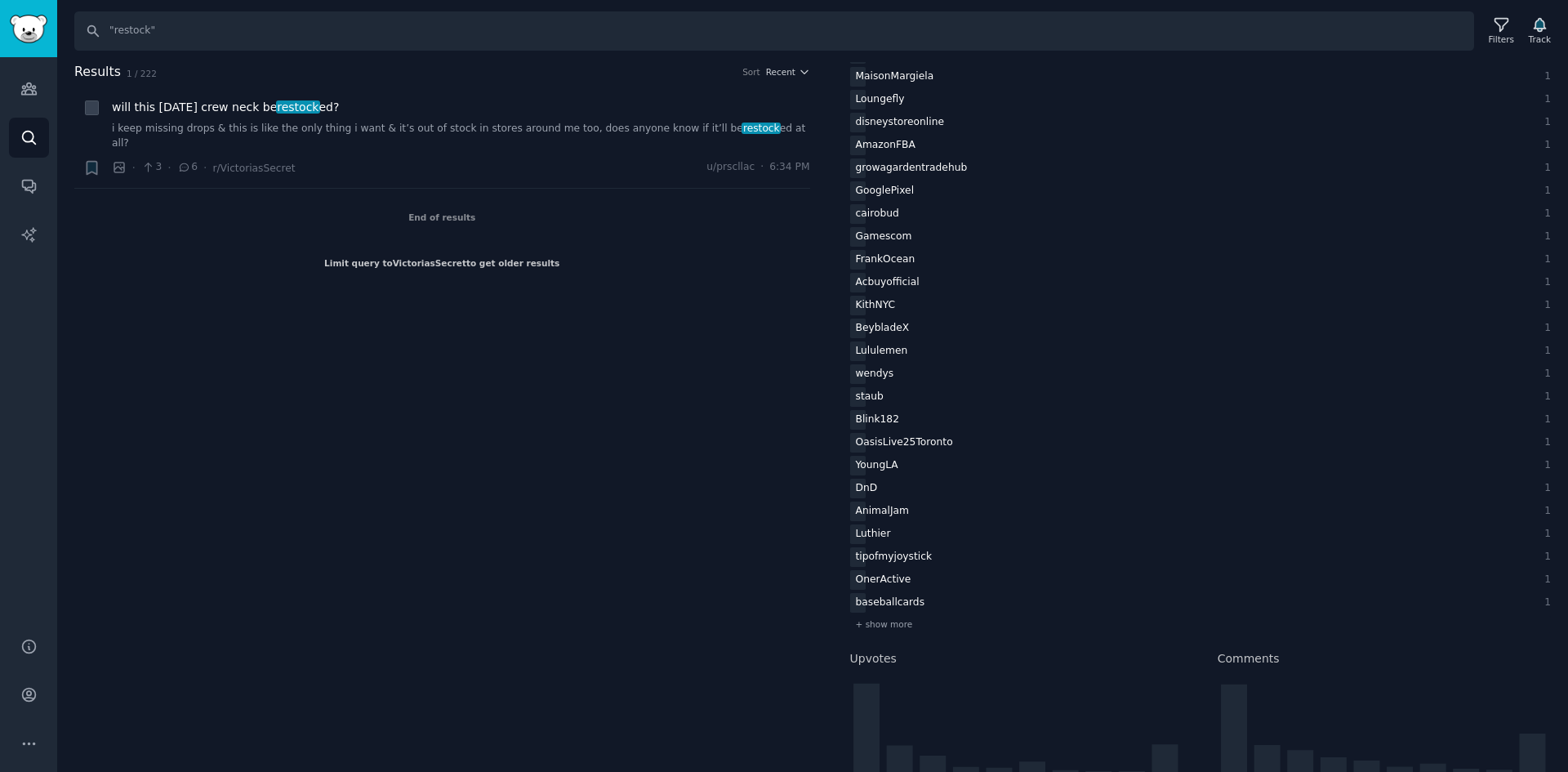
scroll to position [2020, 0]
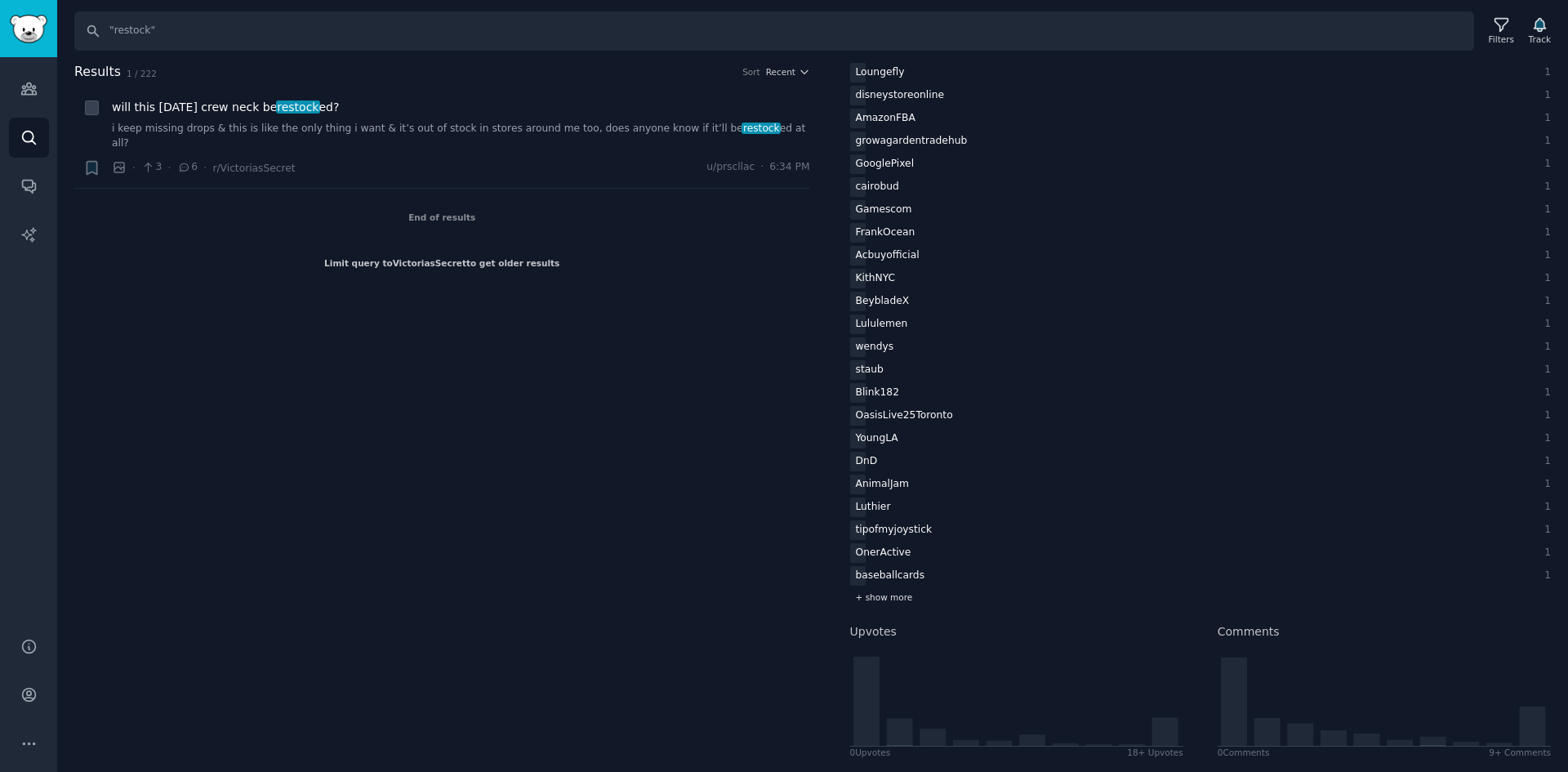
click at [896, 595] on span "+ show more" at bounding box center [885, 597] width 57 height 12
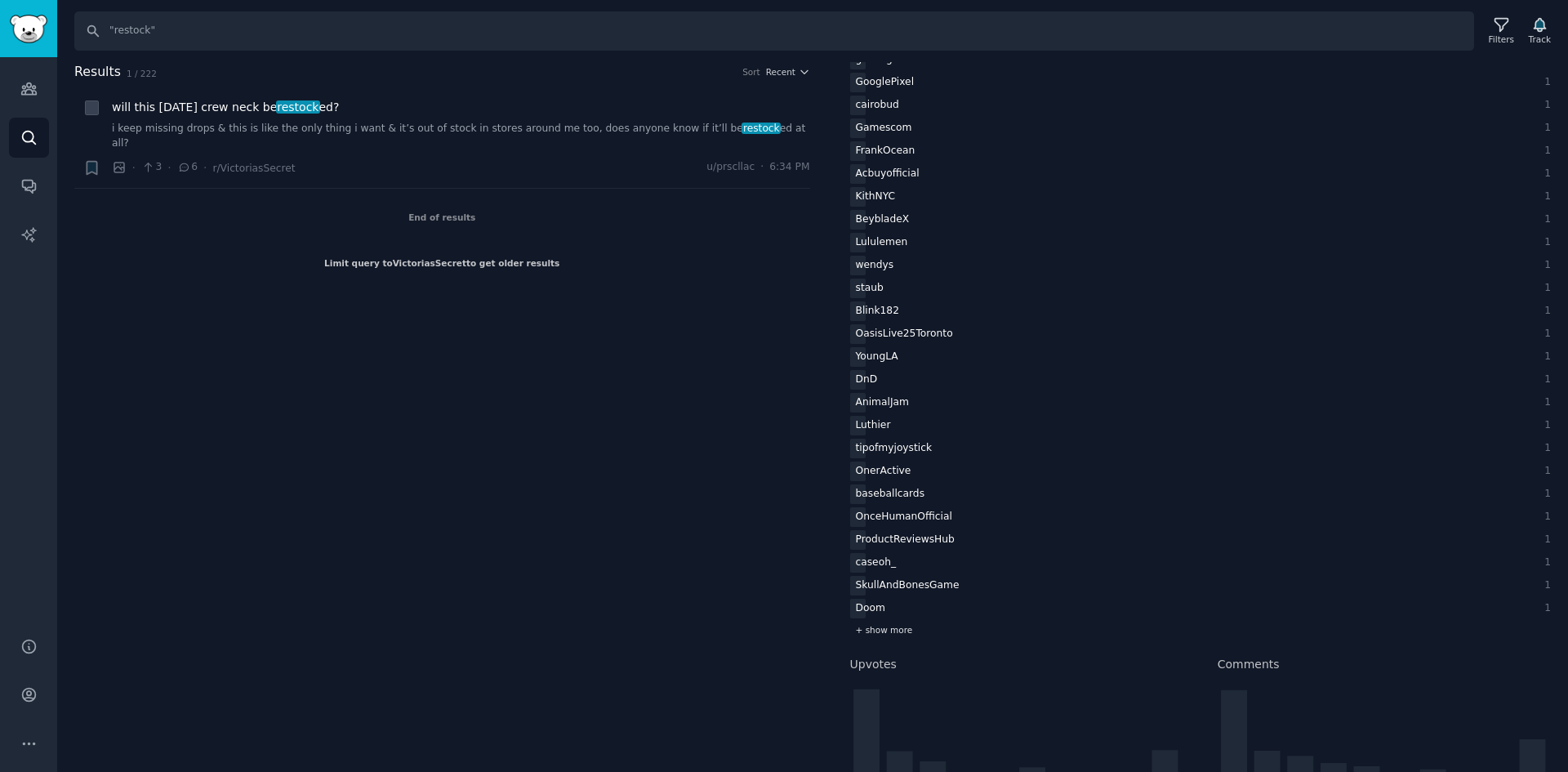
click at [892, 627] on span "+ show more" at bounding box center [885, 630] width 57 height 12
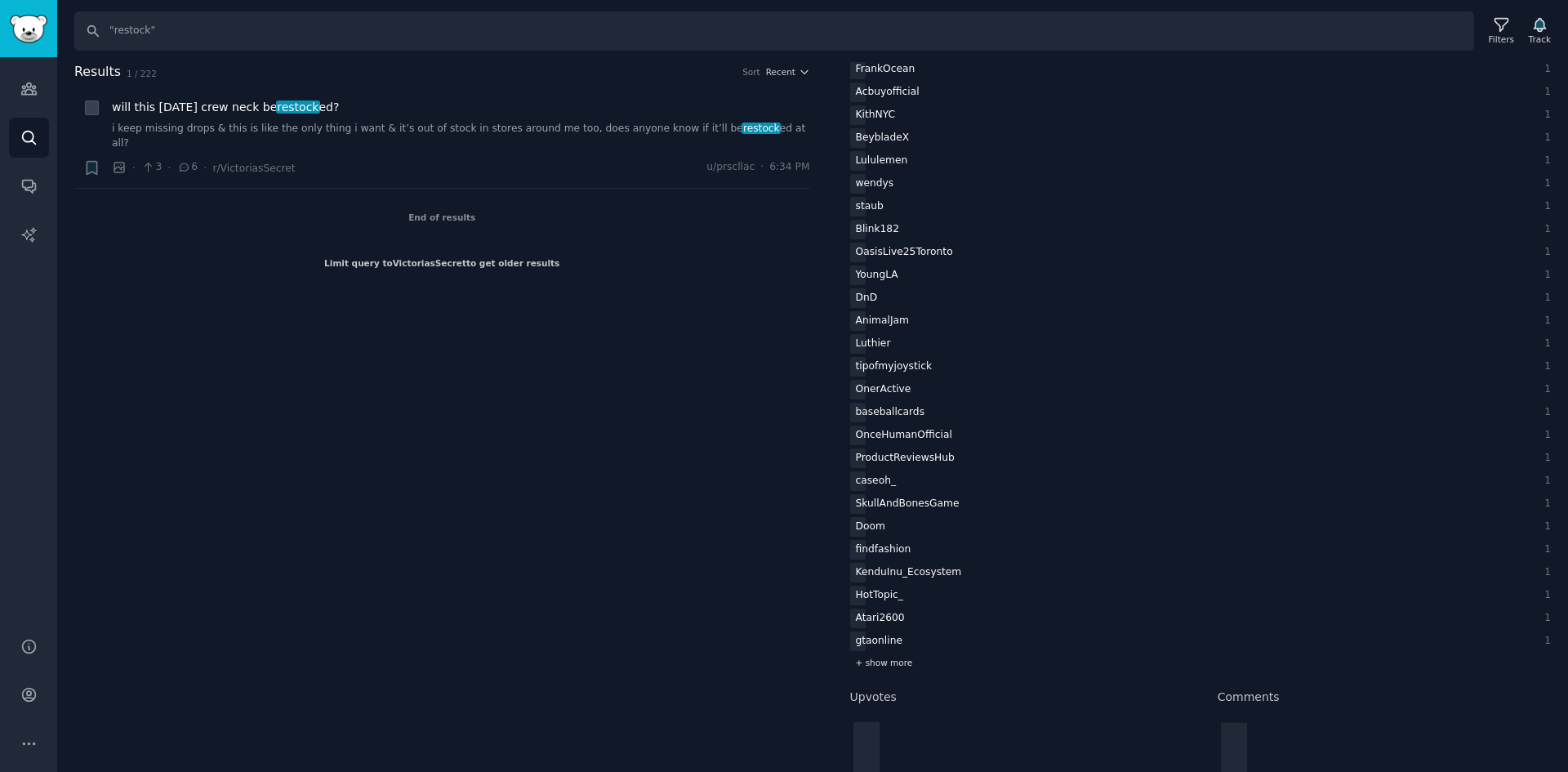
scroll to position [2265, 0]
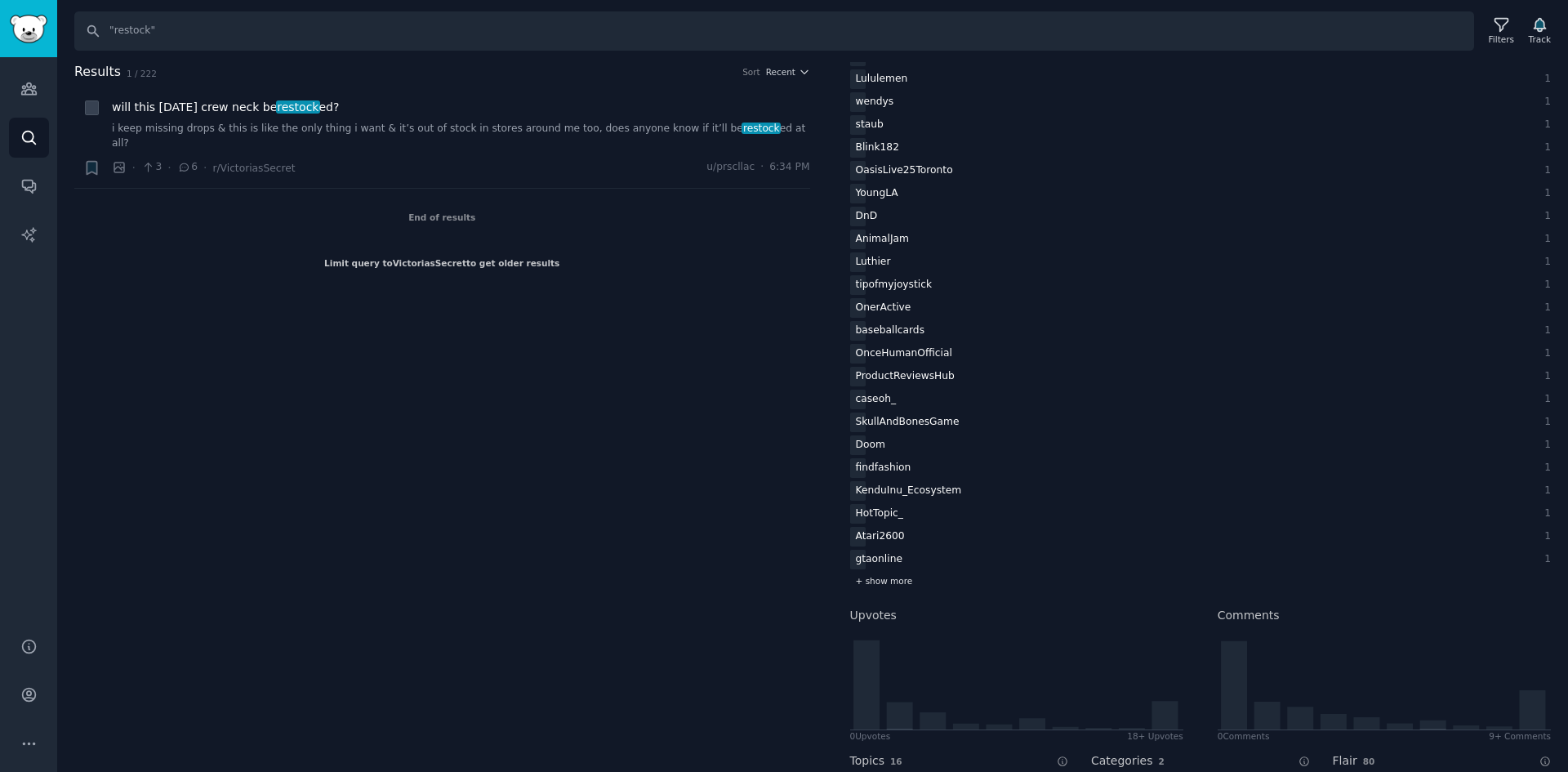
click at [904, 581] on span "+ show more" at bounding box center [885, 581] width 57 height 12
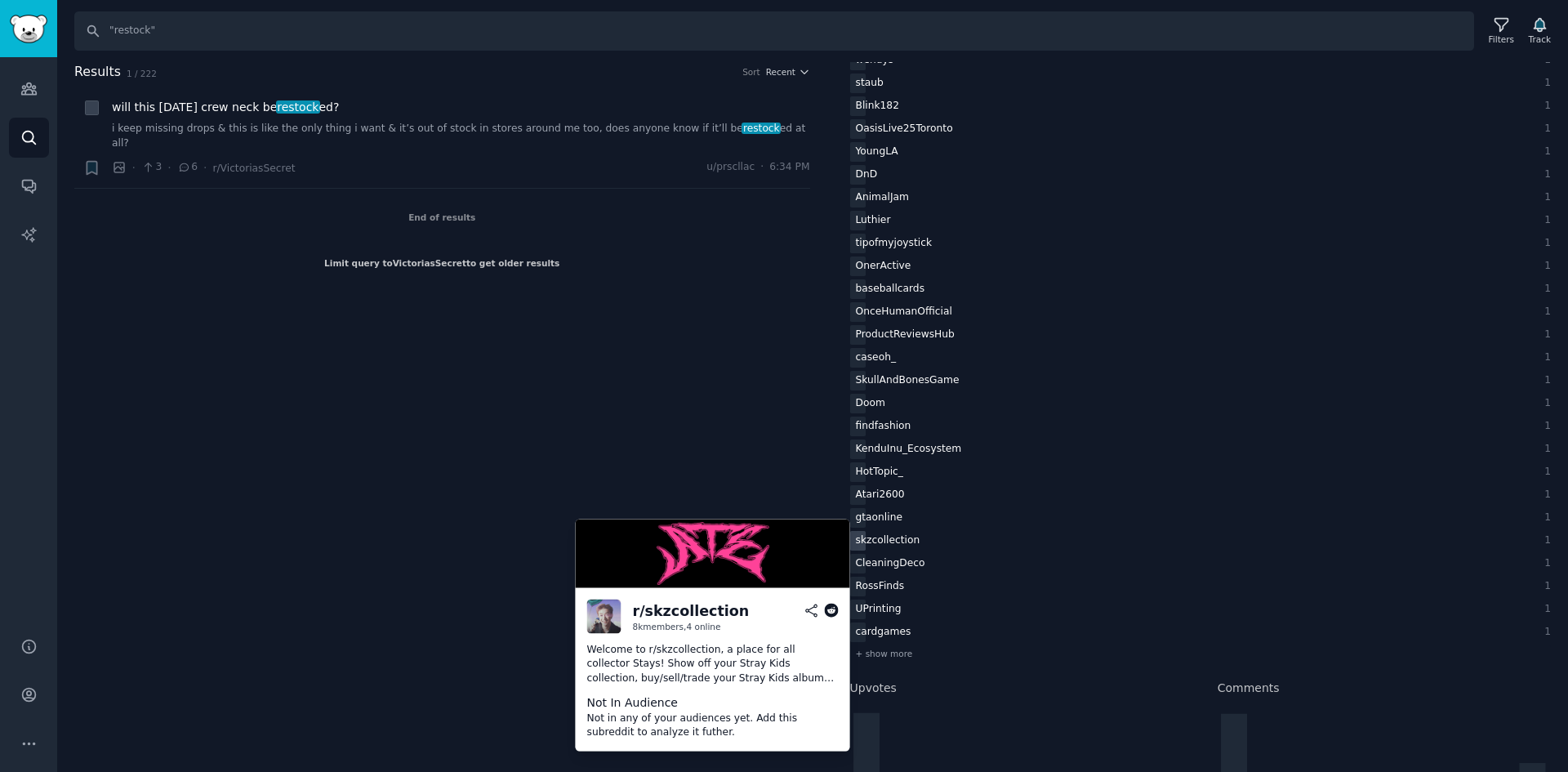
scroll to position [2346, 0]
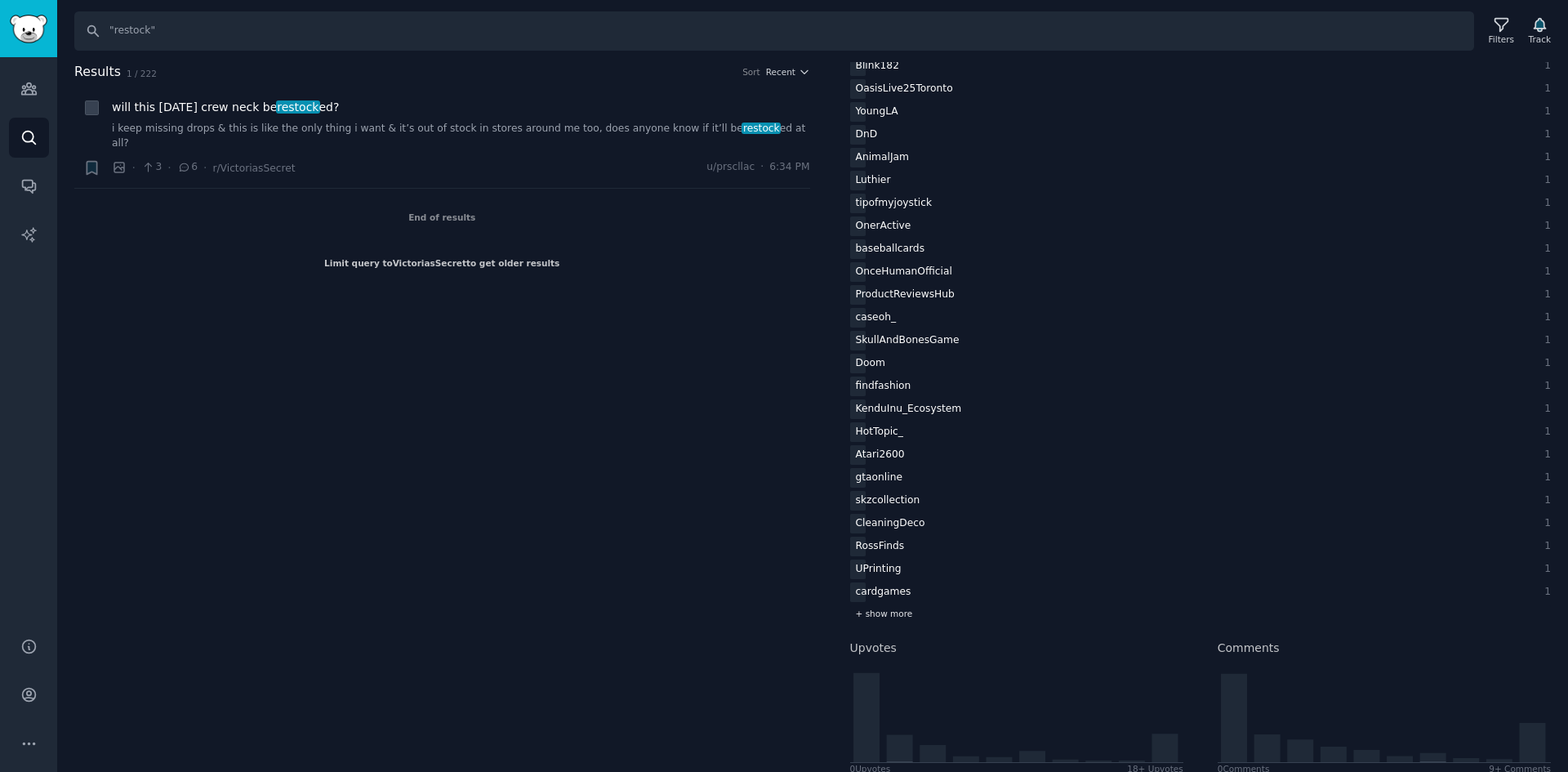
click at [888, 612] on span "+ show more" at bounding box center [885, 614] width 57 height 12
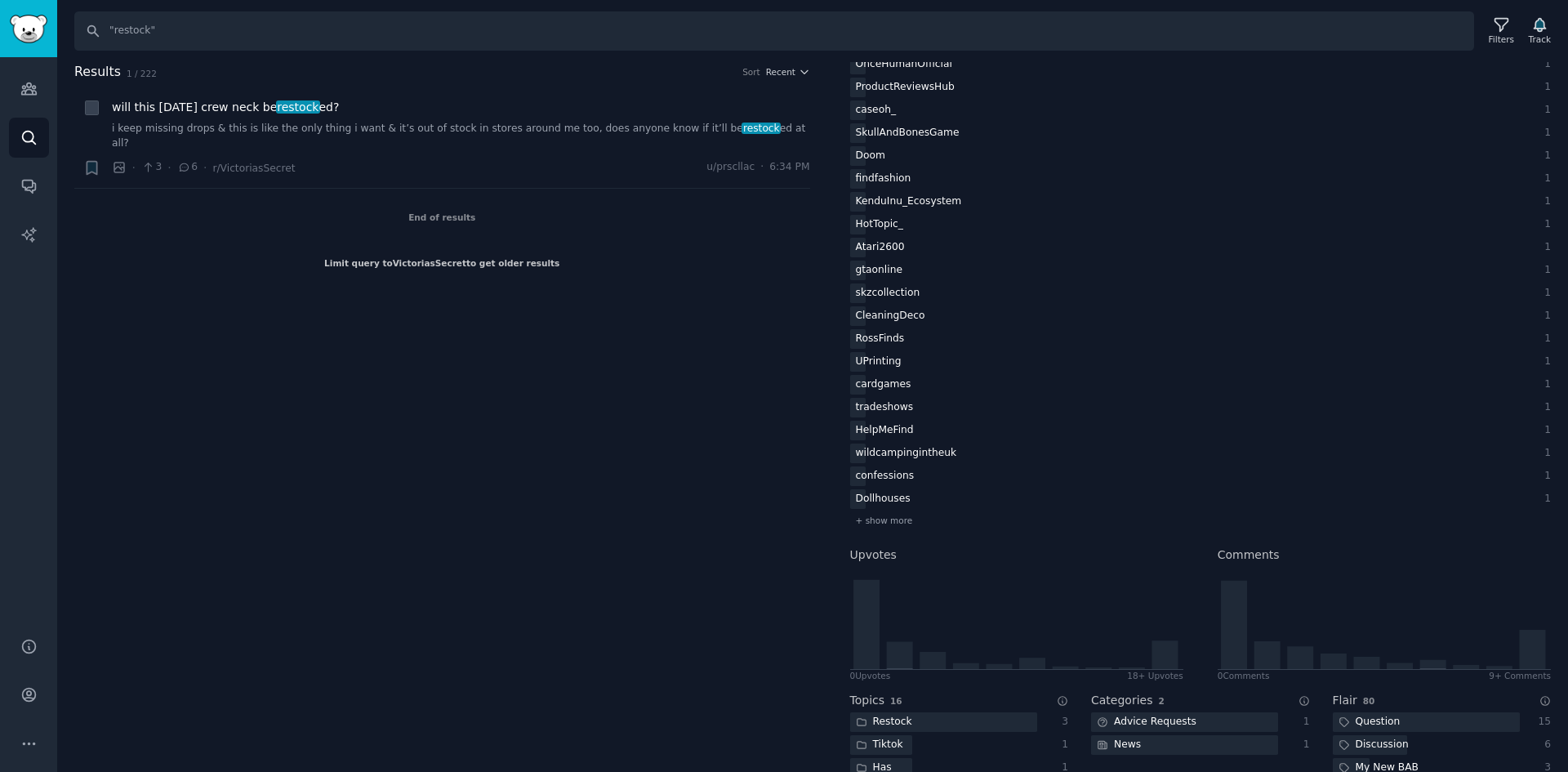
scroll to position [2592, 0]
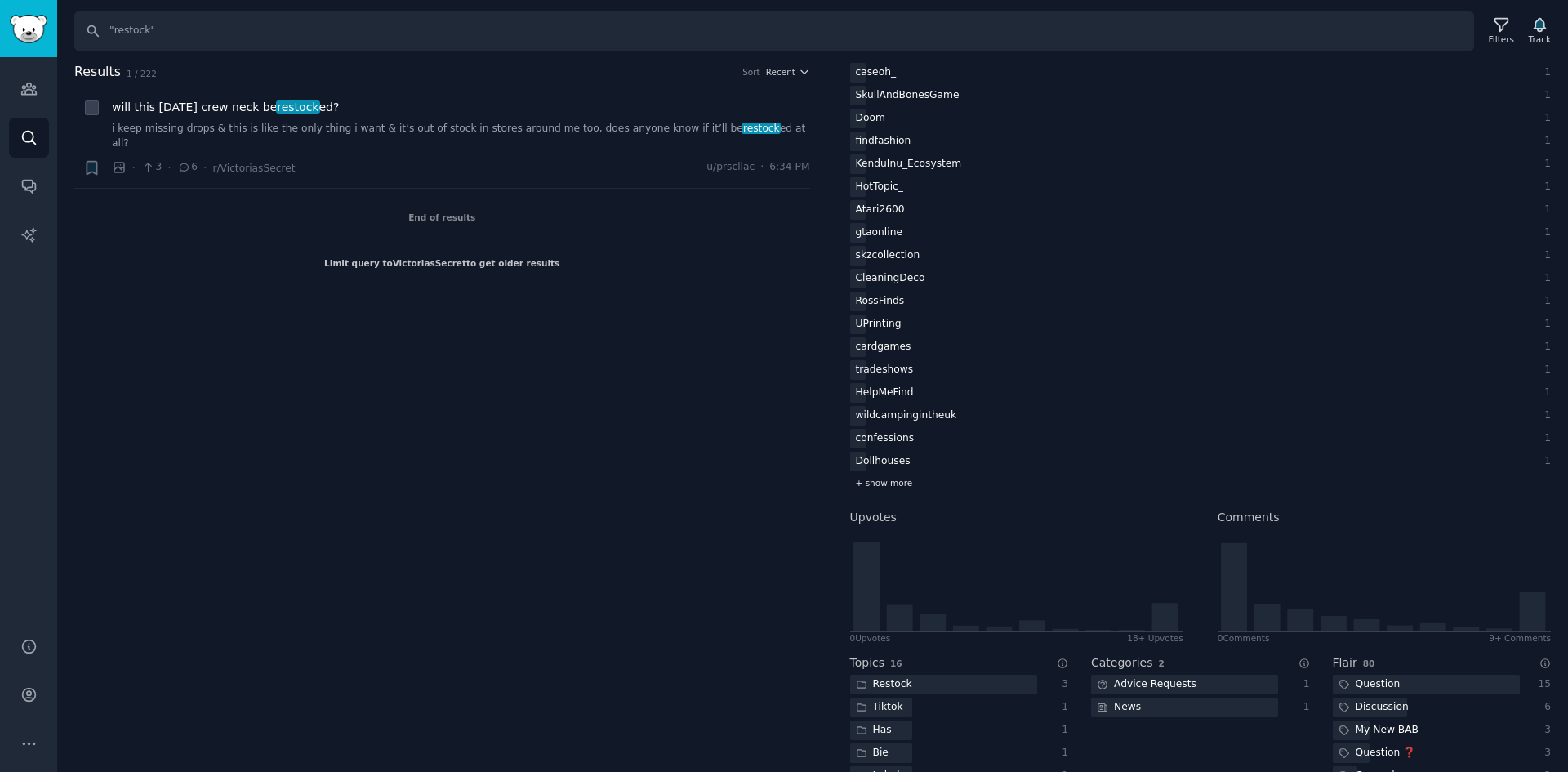
click at [885, 489] on div "+ show more" at bounding box center [1201, 483] width 702 height 17
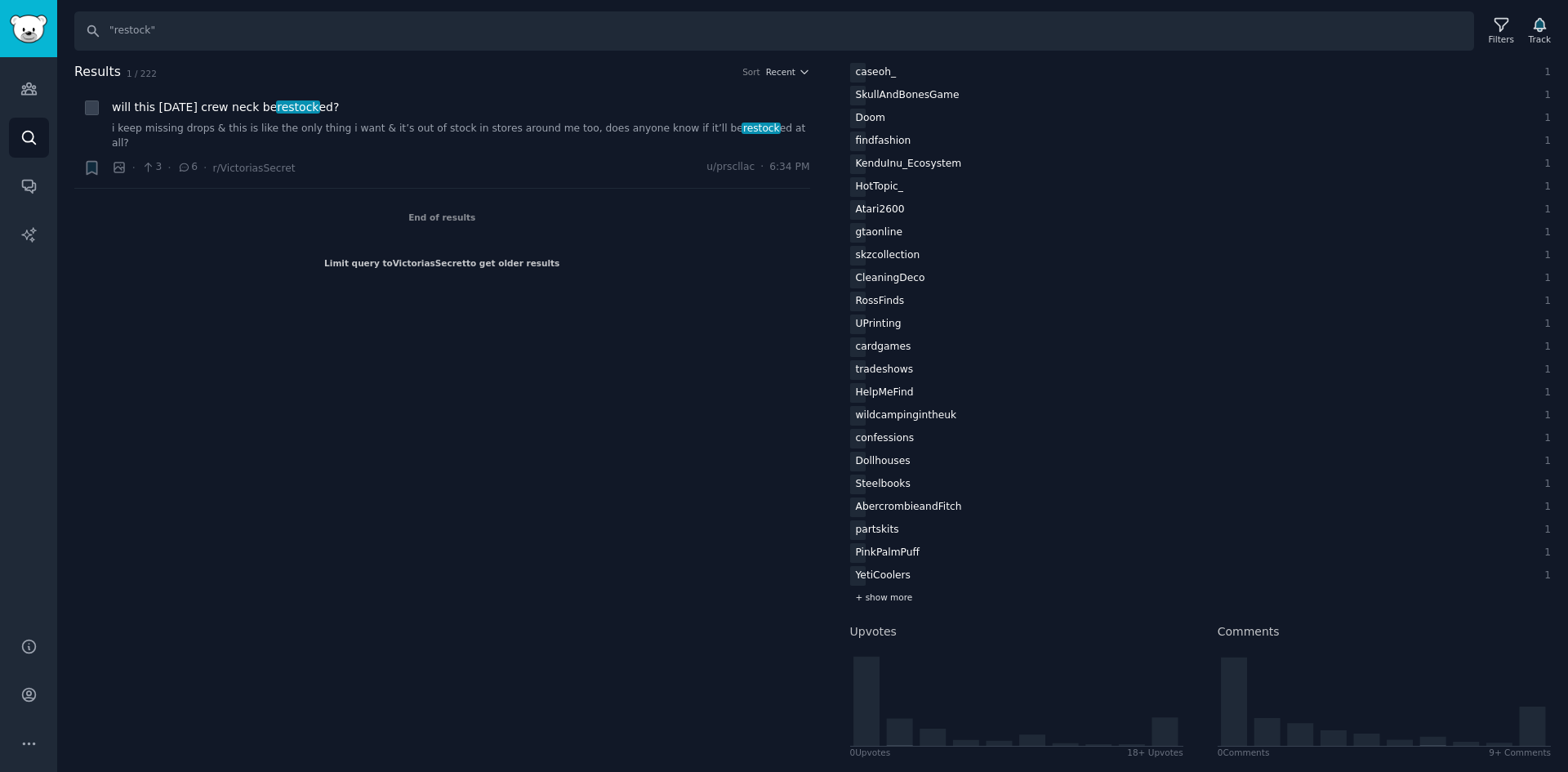
click at [865, 596] on span "+ show more" at bounding box center [885, 597] width 57 height 12
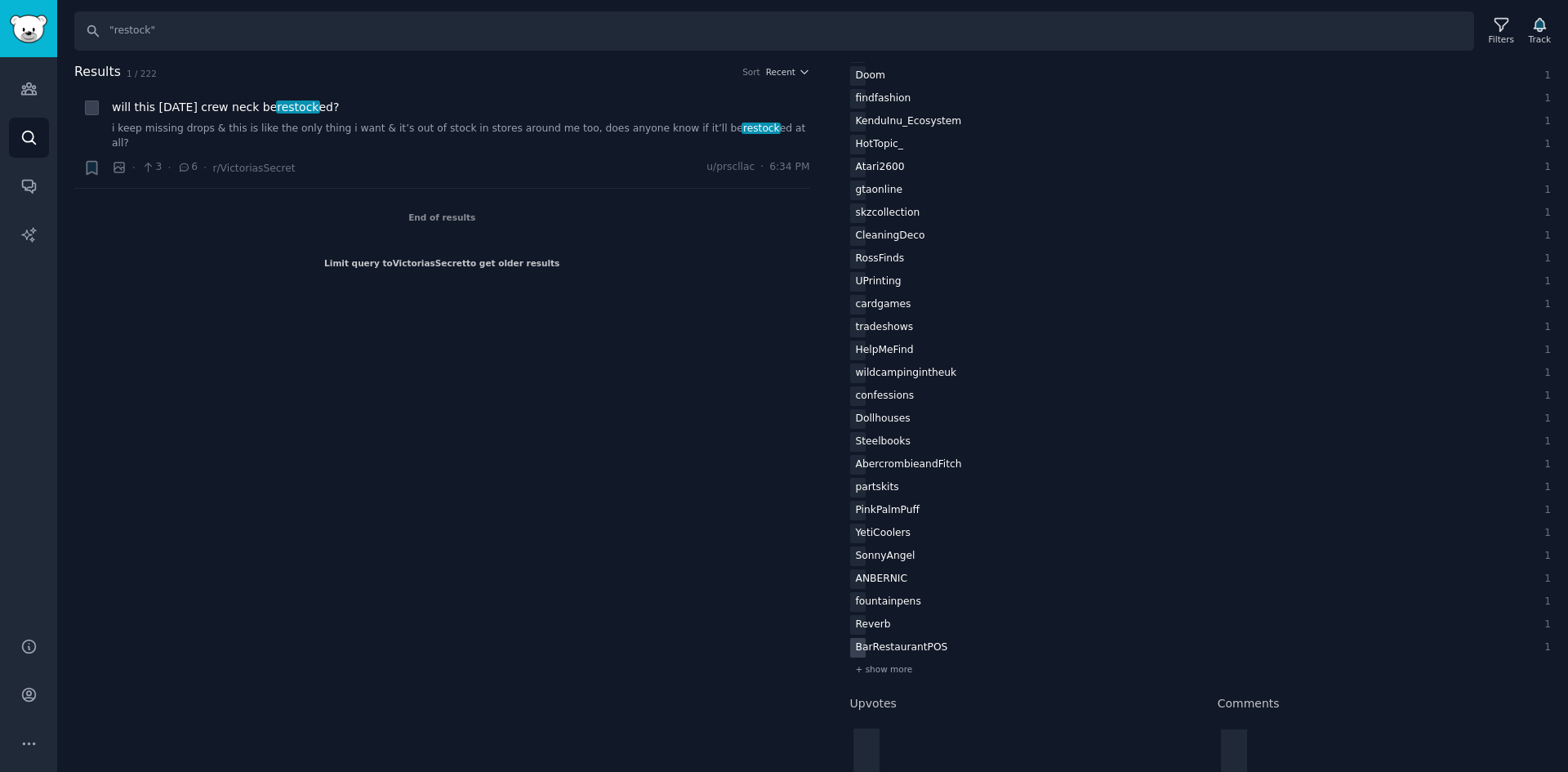
scroll to position [2674, 0]
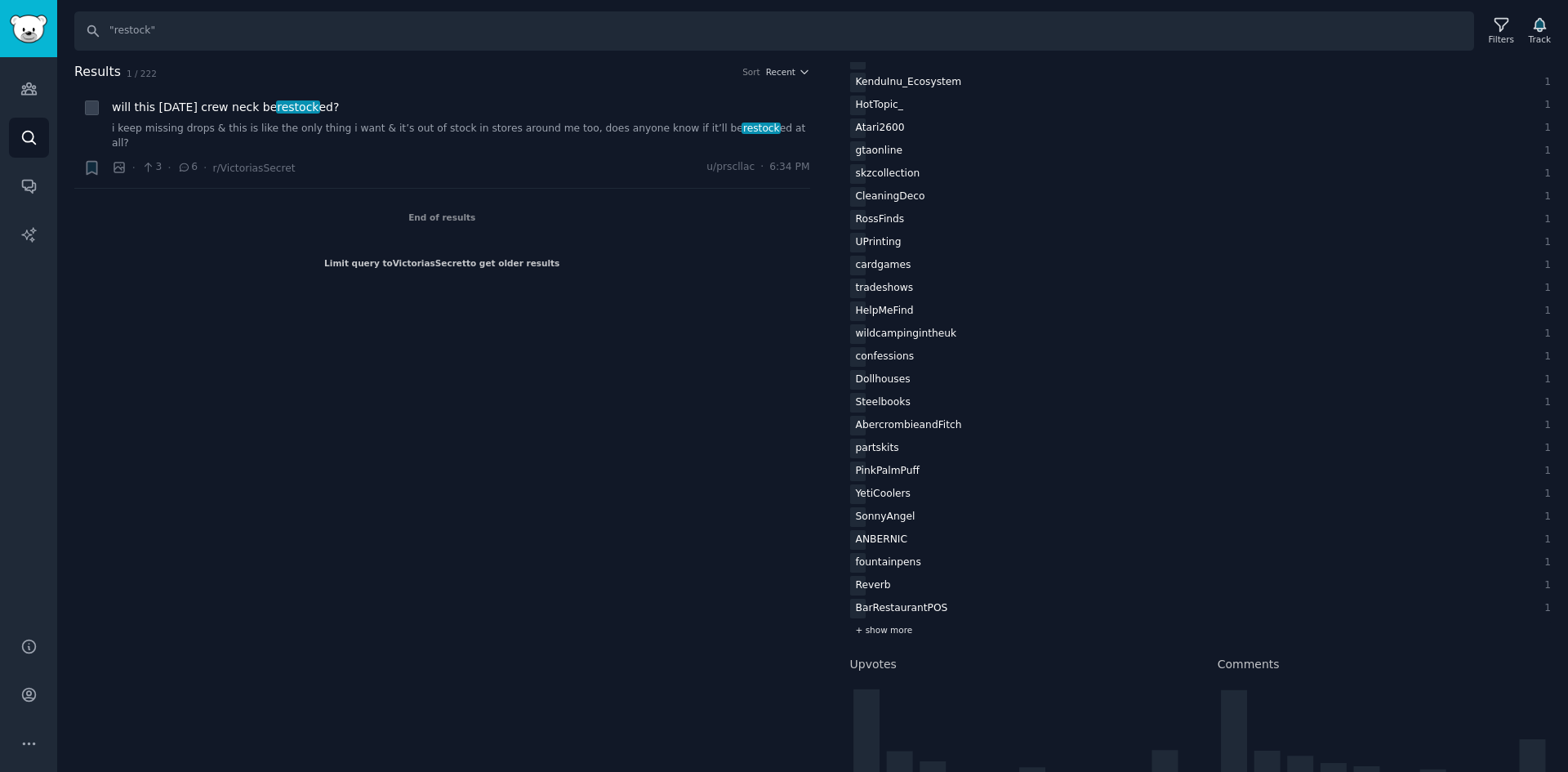
click at [907, 634] on div "+ show more" at bounding box center [1201, 630] width 702 height 17
click at [902, 742] on span "+ show more" at bounding box center [885, 745] width 57 height 12
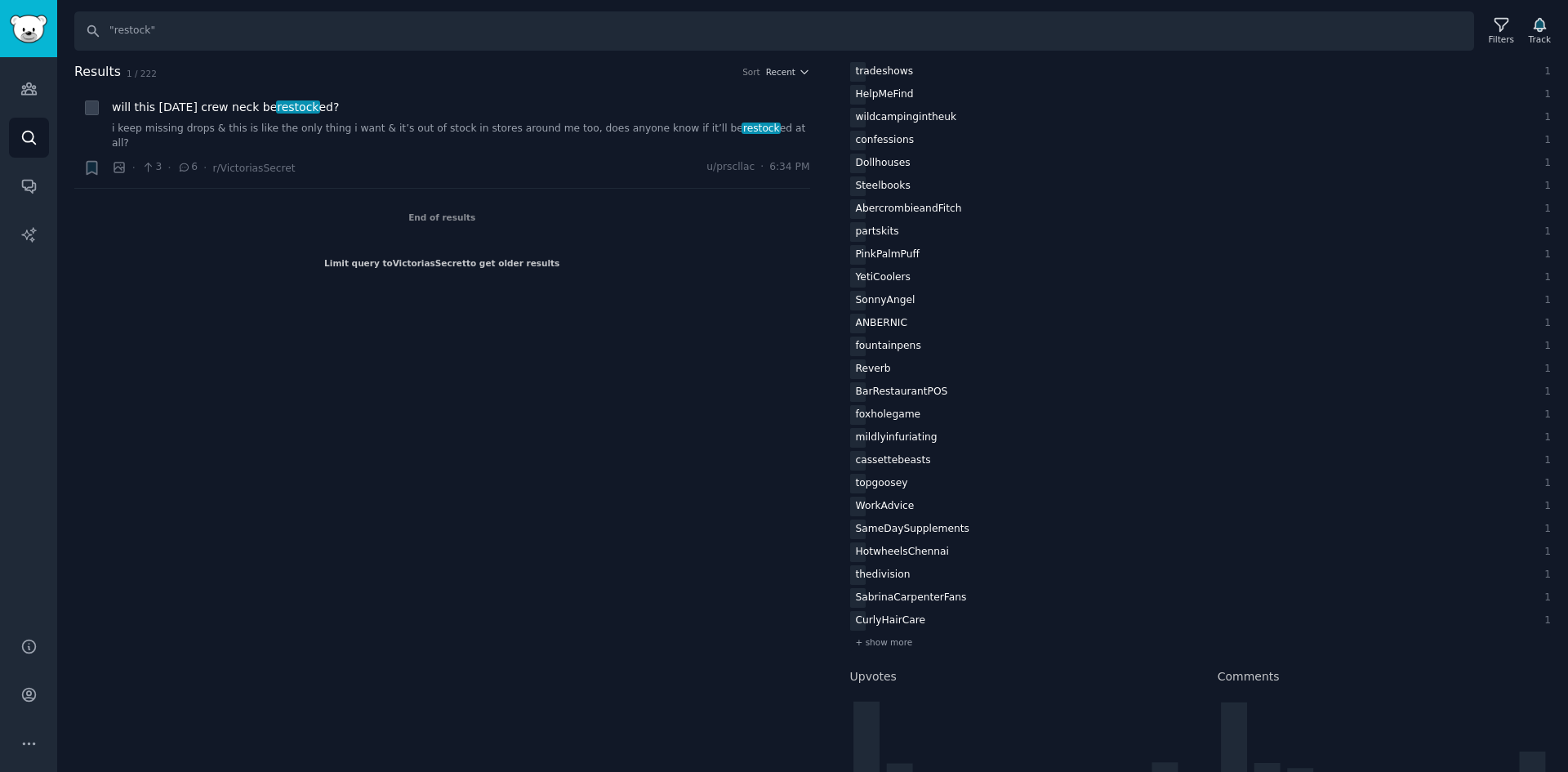
scroll to position [2919, 0]
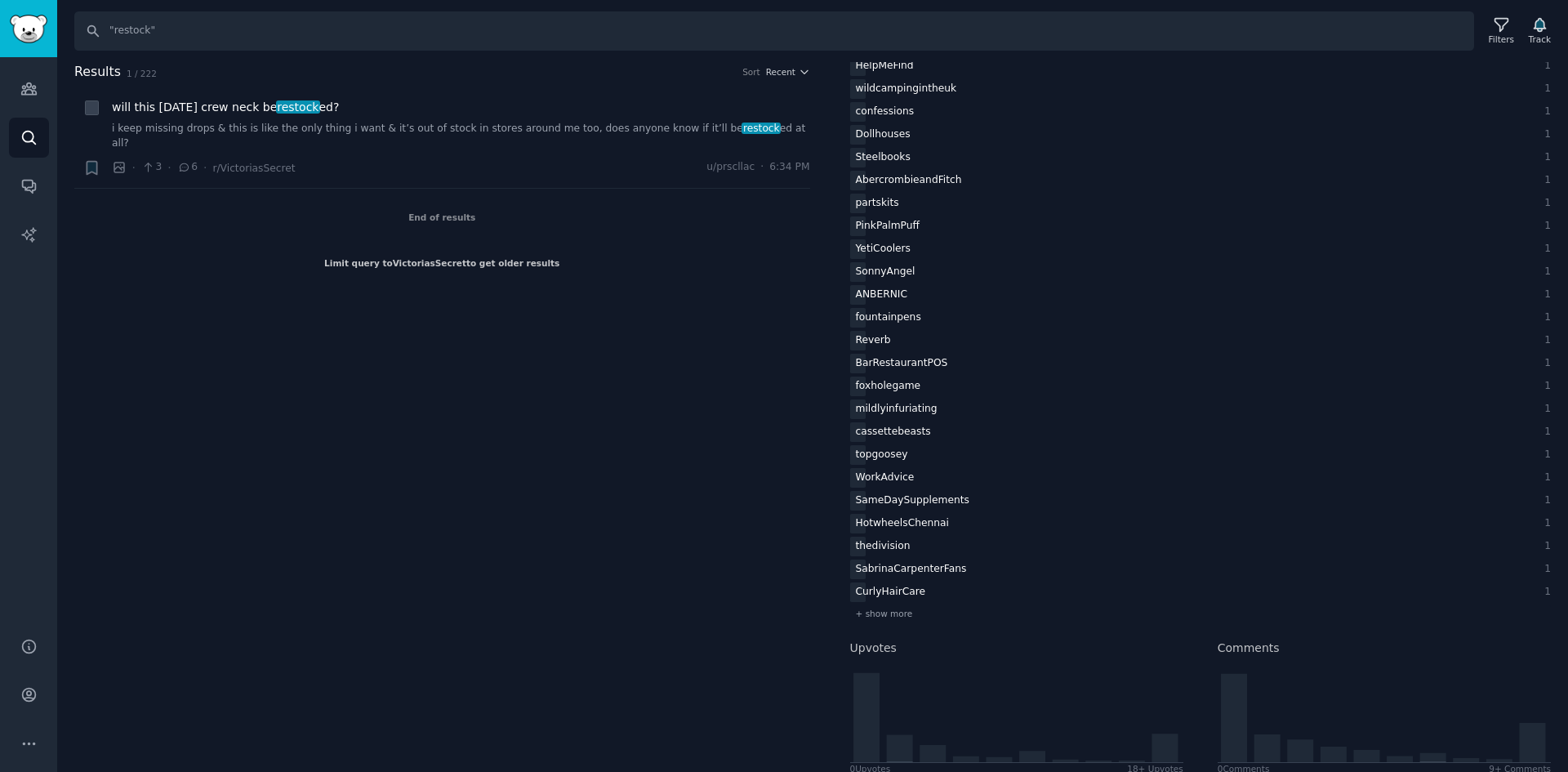
click at [879, 617] on span "+ show more" at bounding box center [885, 614] width 57 height 12
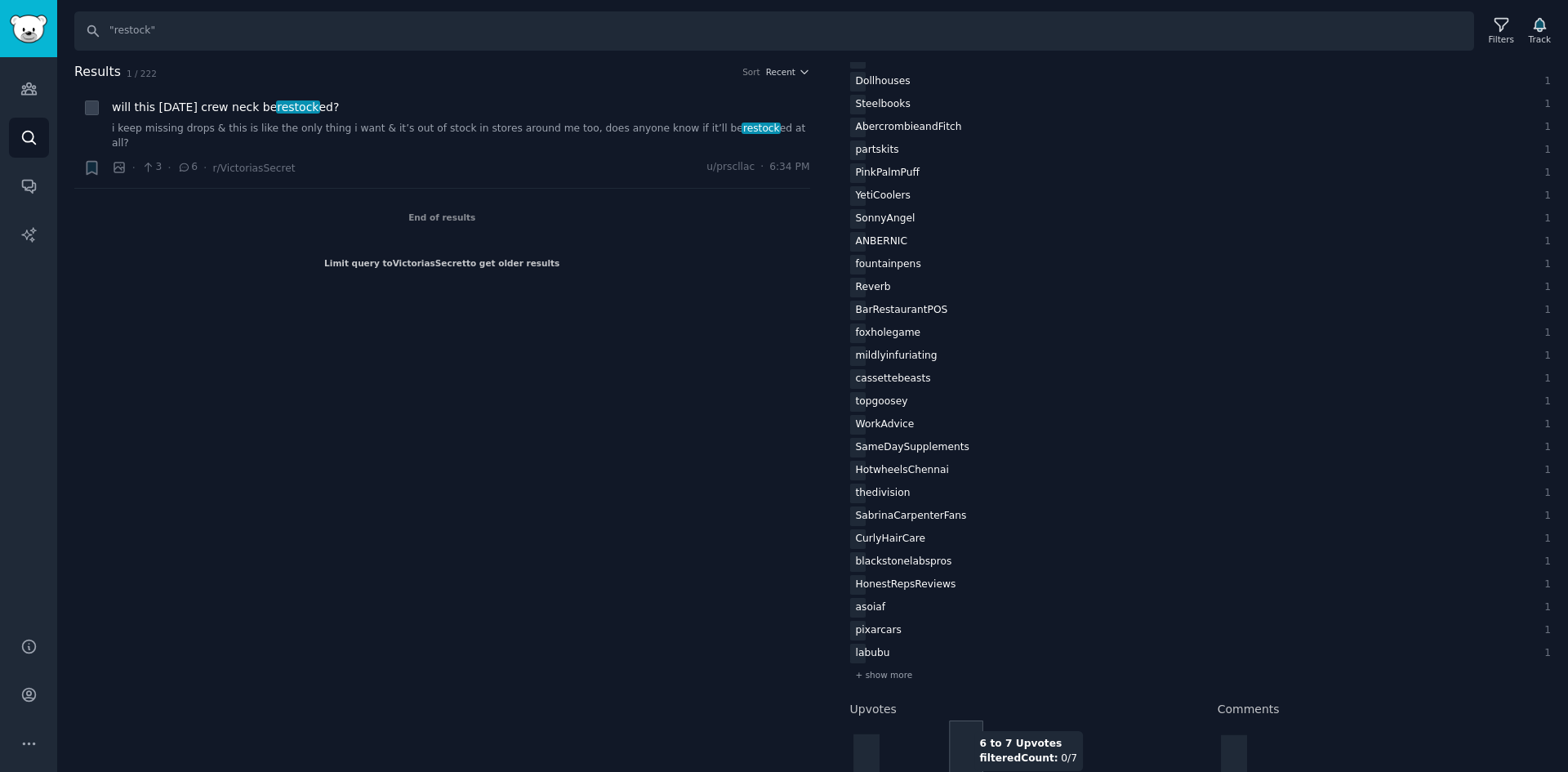
scroll to position [3001, 0]
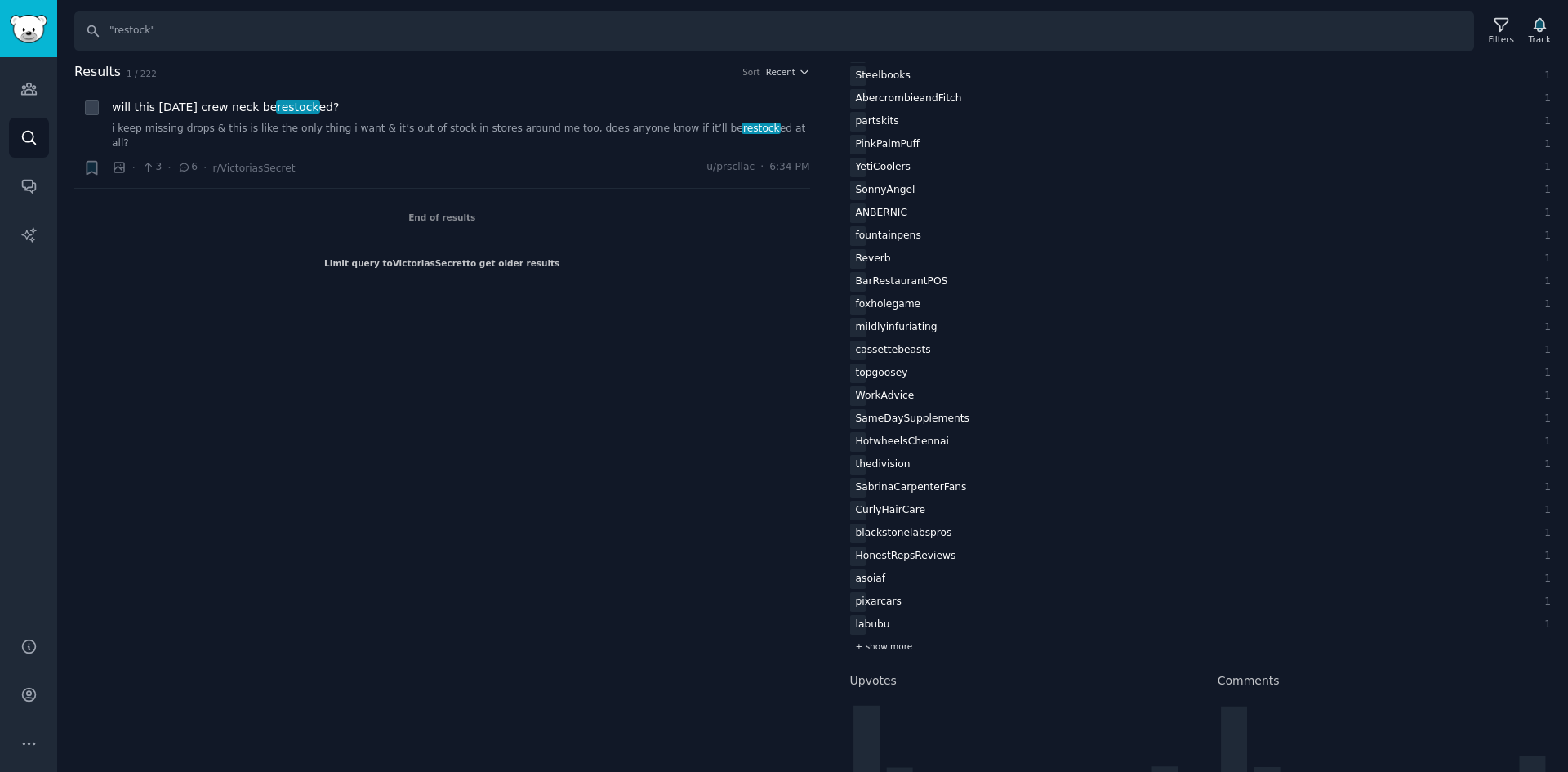
click at [887, 648] on span "+ show more" at bounding box center [885, 646] width 57 height 12
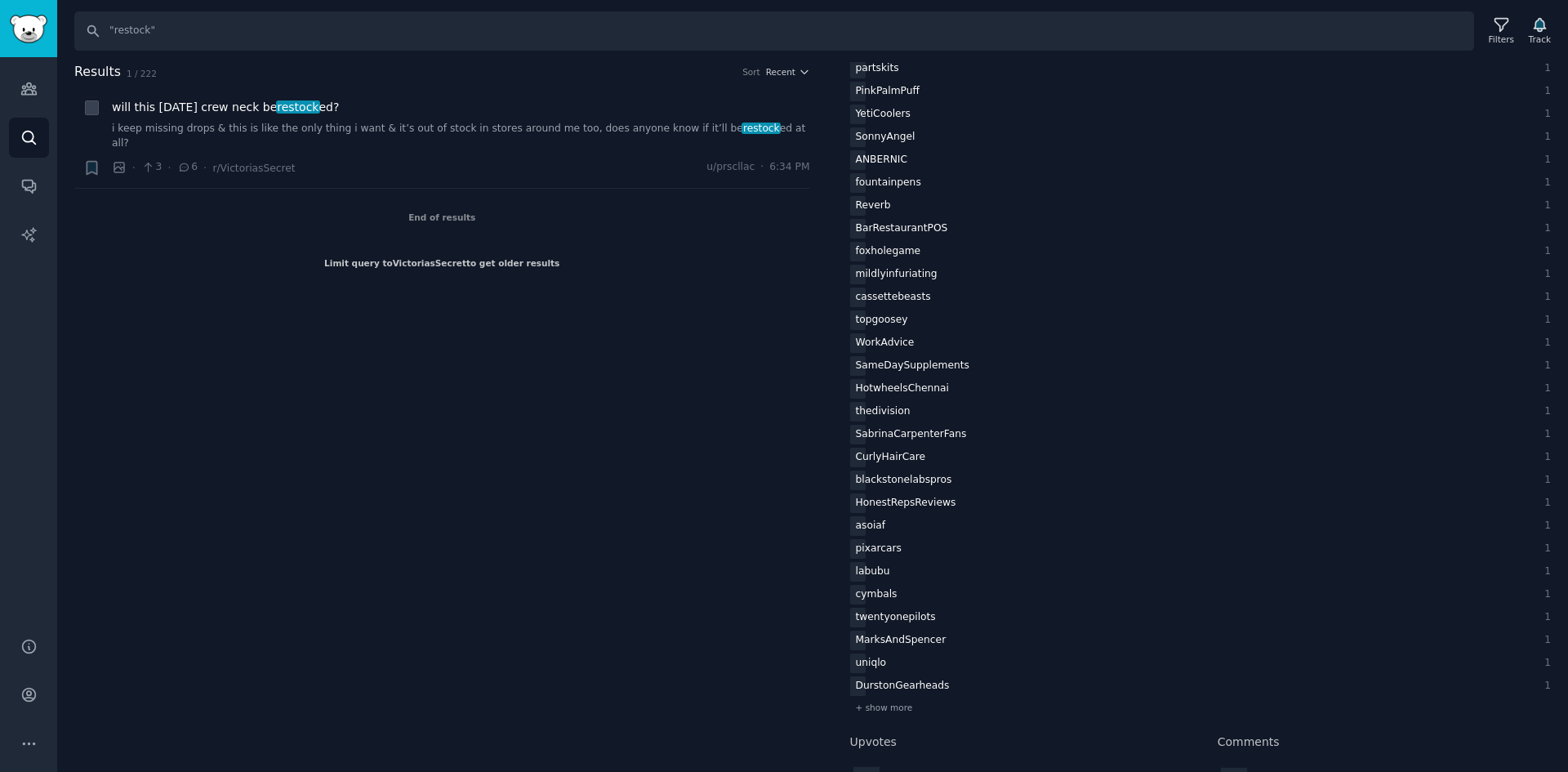
scroll to position [3082, 0]
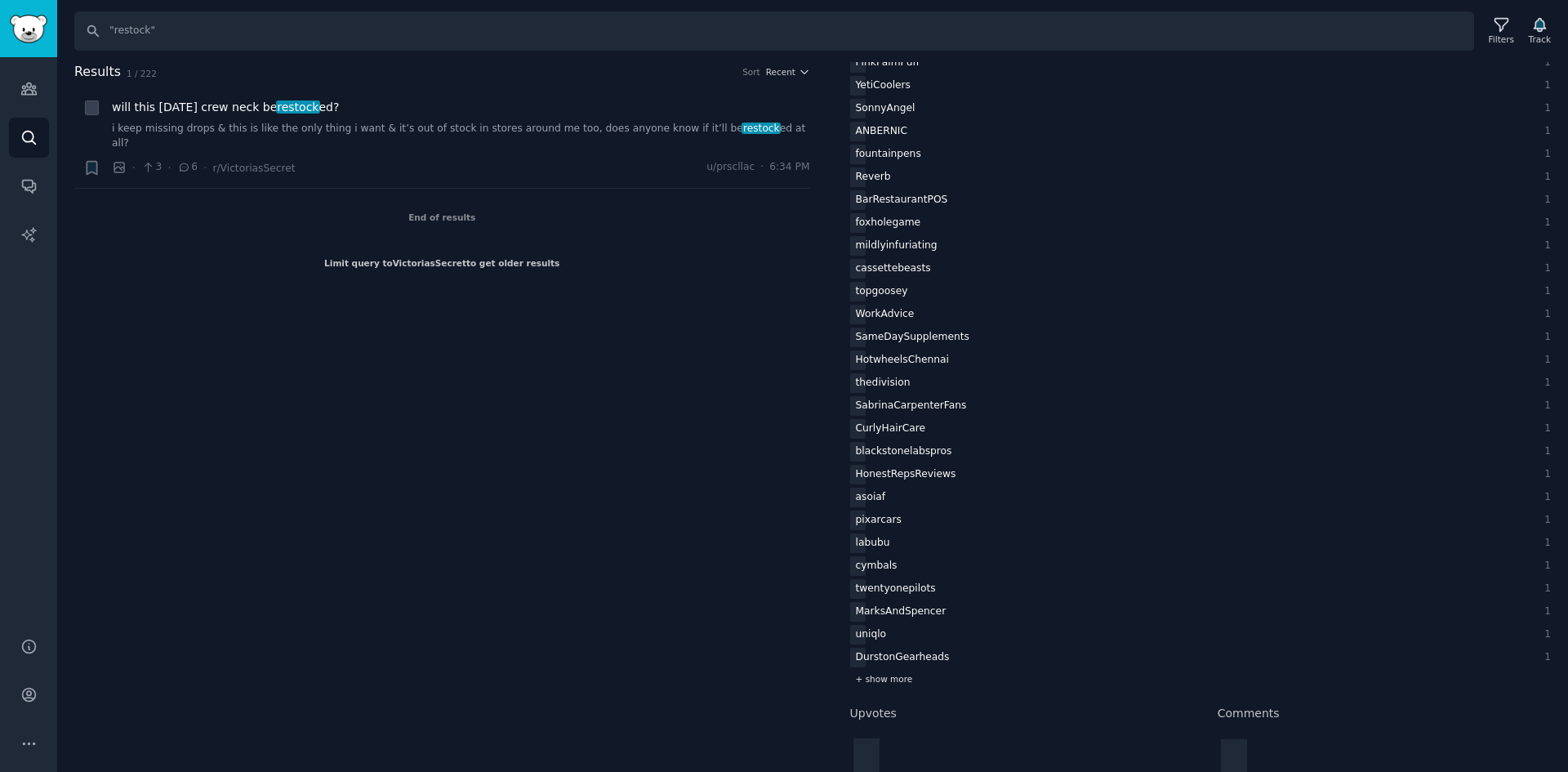
click at [905, 681] on span "+ show more" at bounding box center [885, 679] width 57 height 12
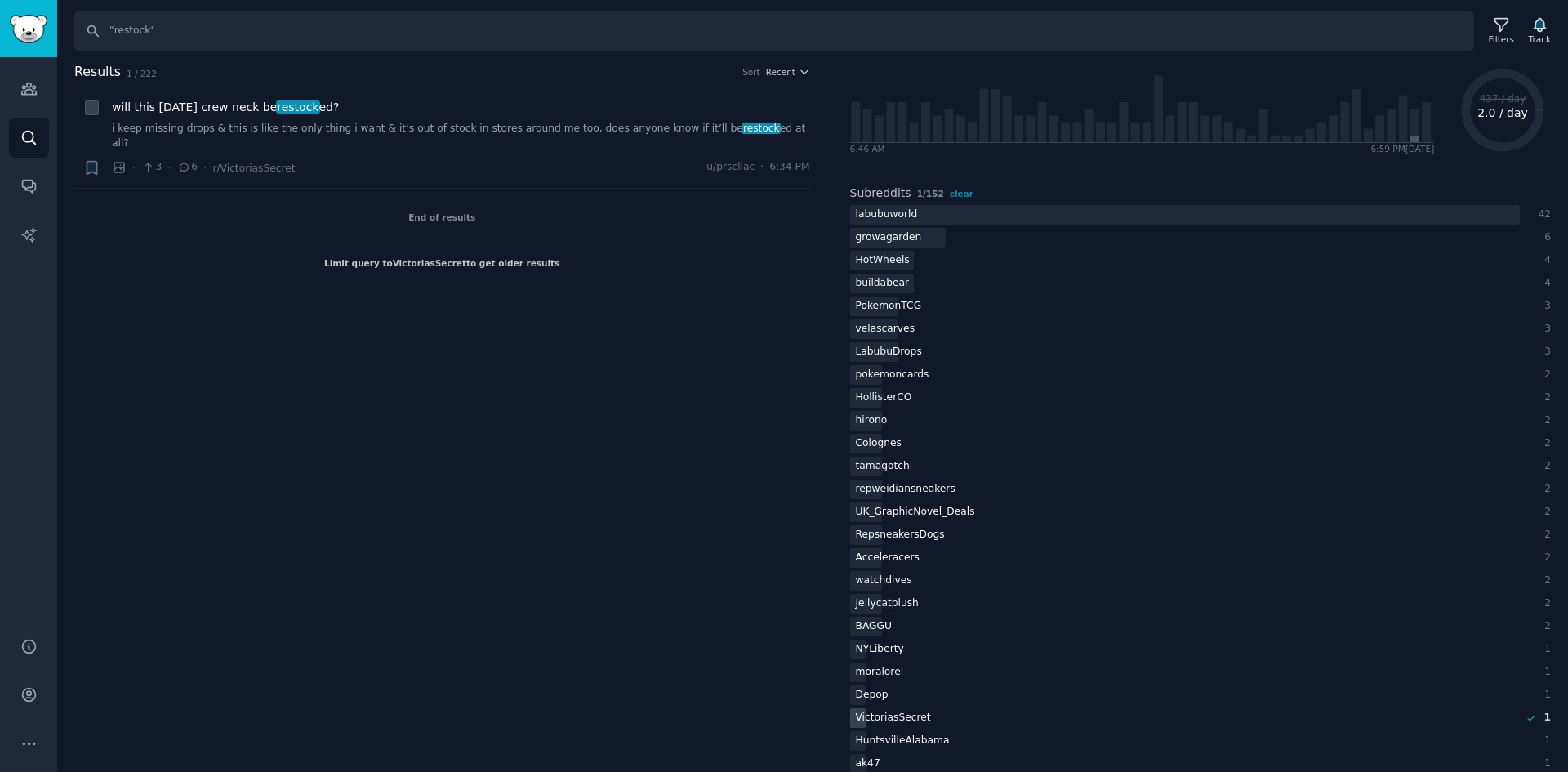
scroll to position [0, 0]
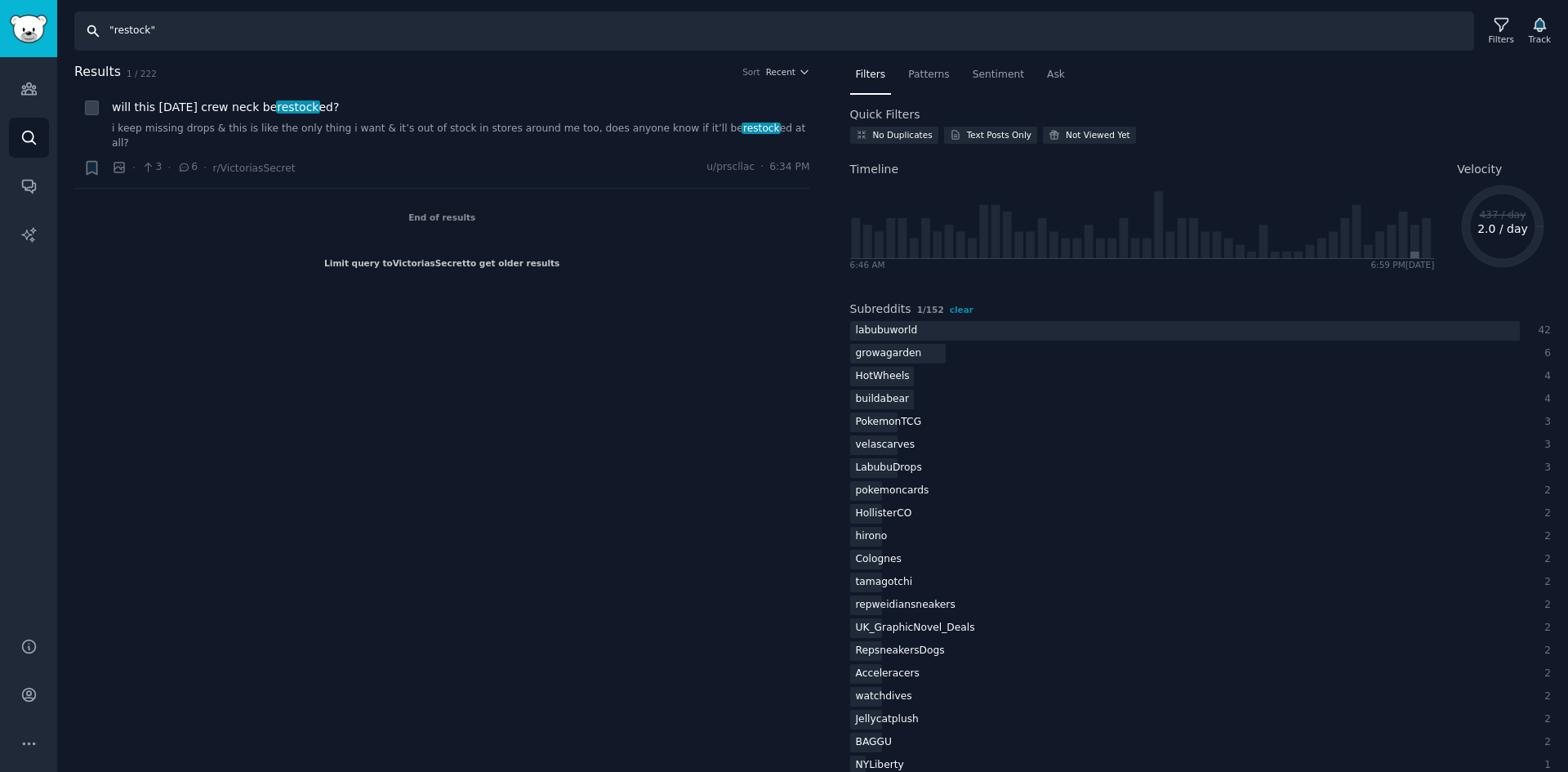
click at [208, 35] on input ""restock"" at bounding box center [775, 31] width 1400 height 39
type input ""everyone" "buying""
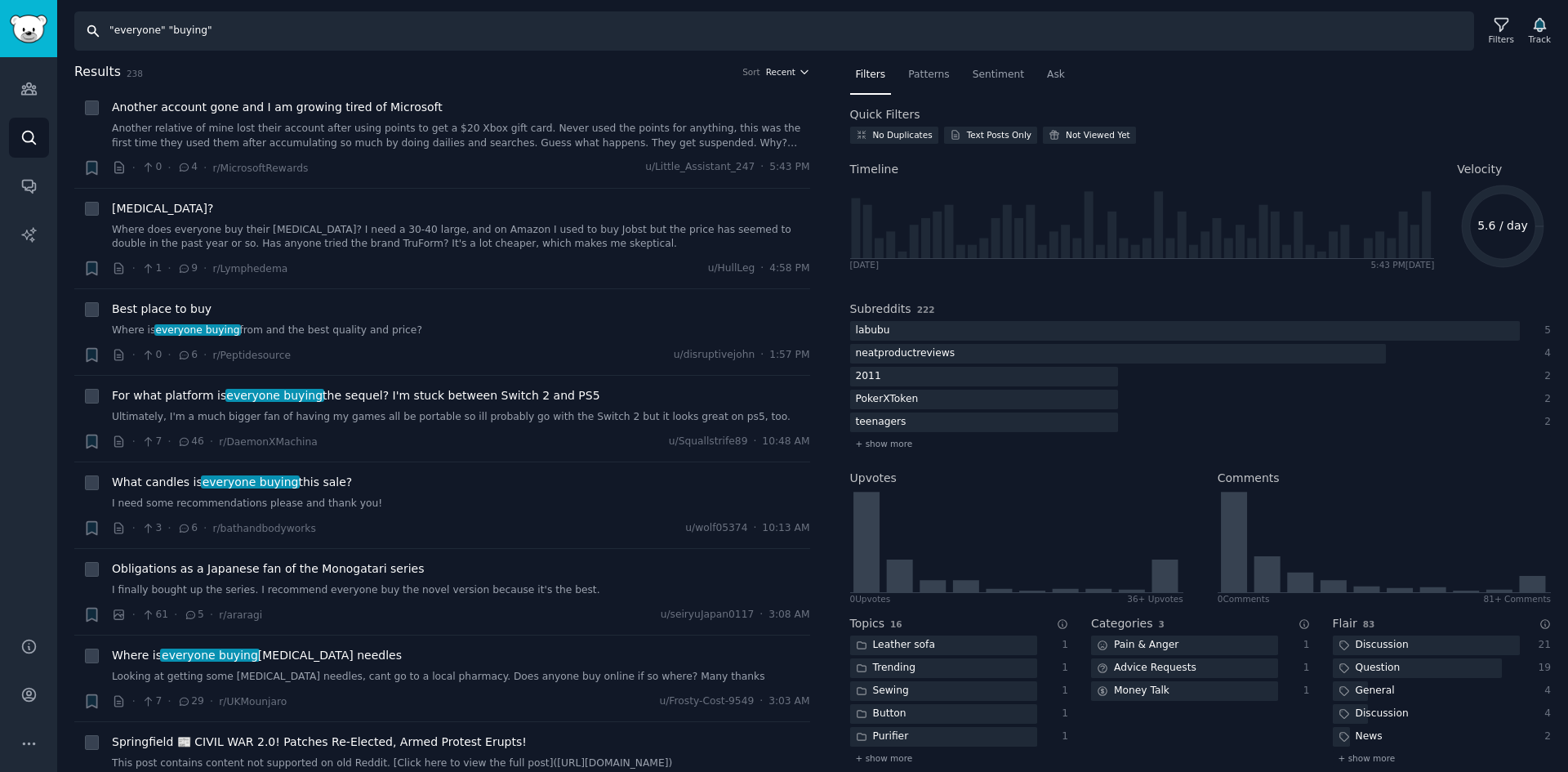
click at [799, 67] on icon "button" at bounding box center [805, 72] width 12 height 12
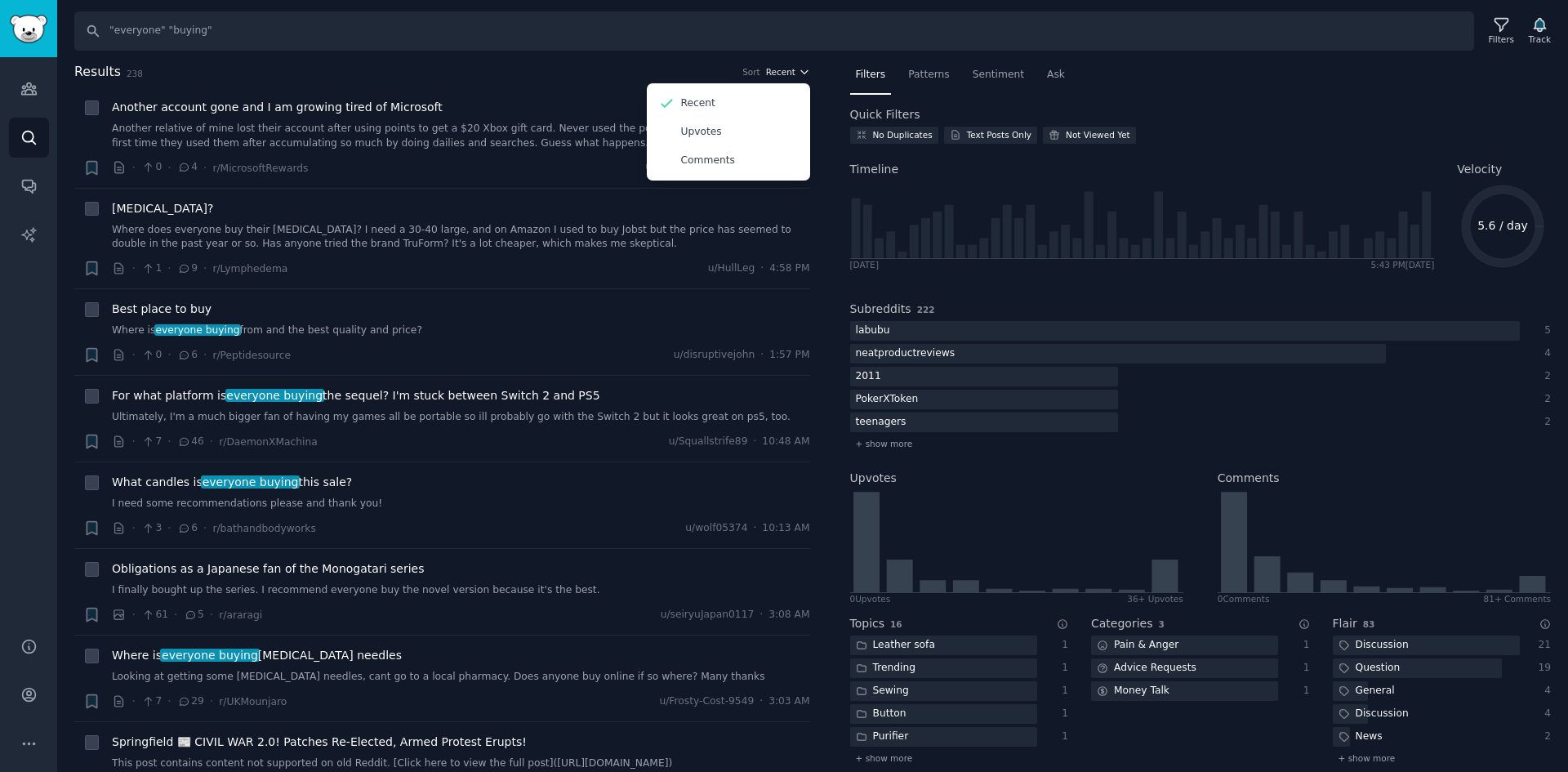
click at [799, 67] on icon "button" at bounding box center [805, 72] width 12 height 12
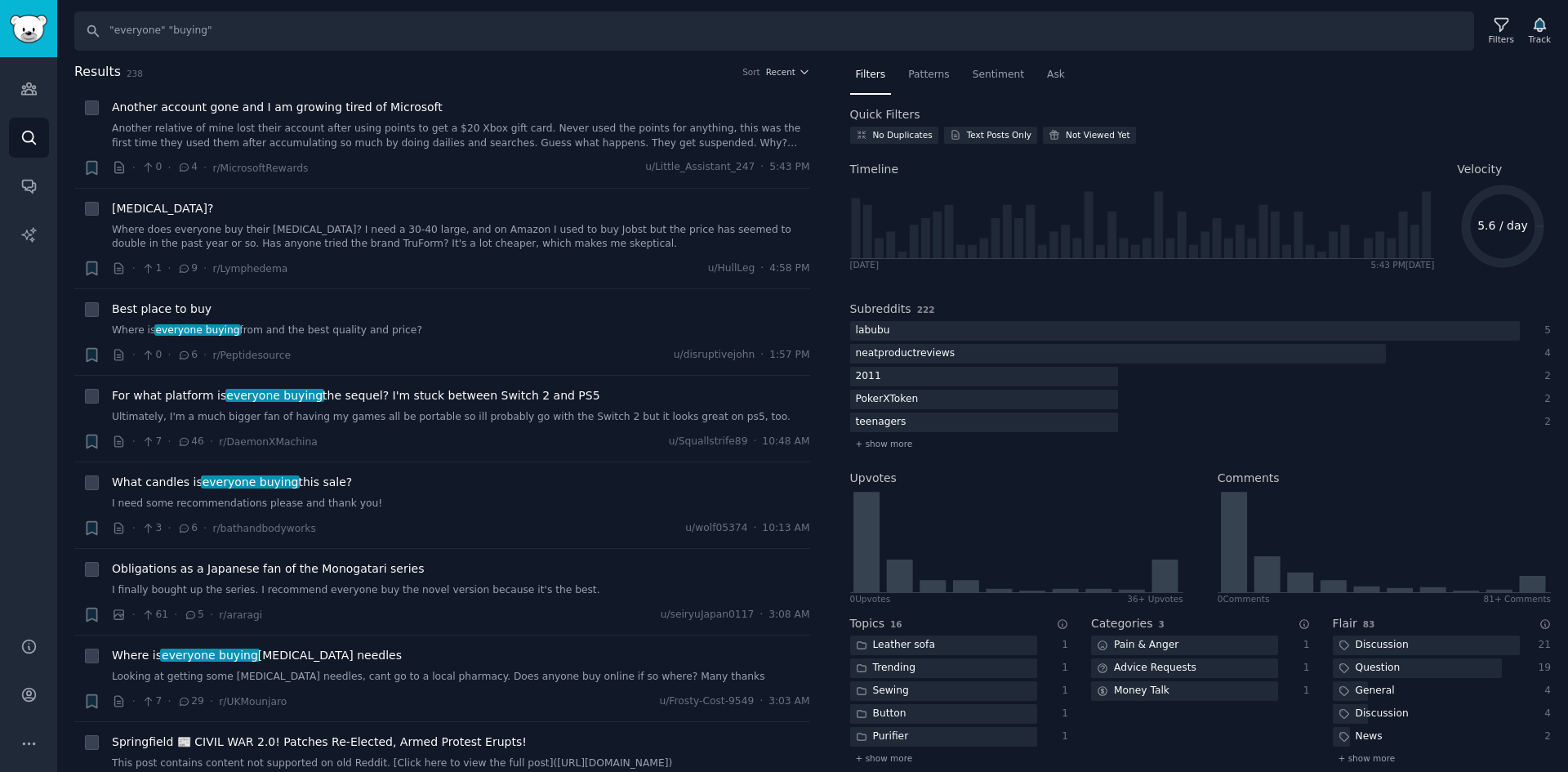
click at [1494, 12] on div "Search "everyone" "buying" Filters Track" at bounding box center [819, 31] width 1489 height 39
click at [1497, 27] on icon at bounding box center [1501, 25] width 17 height 17
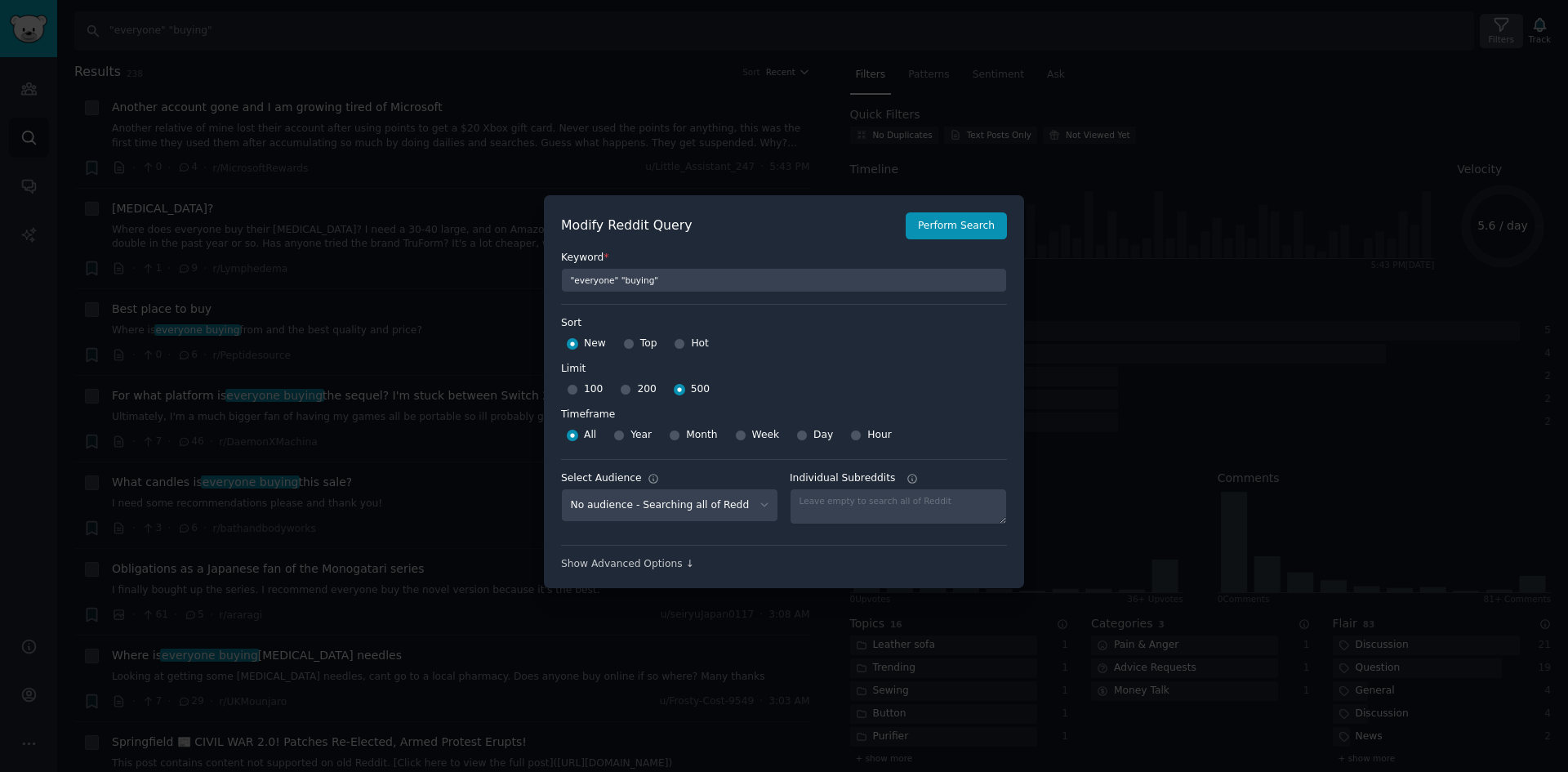
click at [1497, 27] on div at bounding box center [784, 386] width 1568 height 772
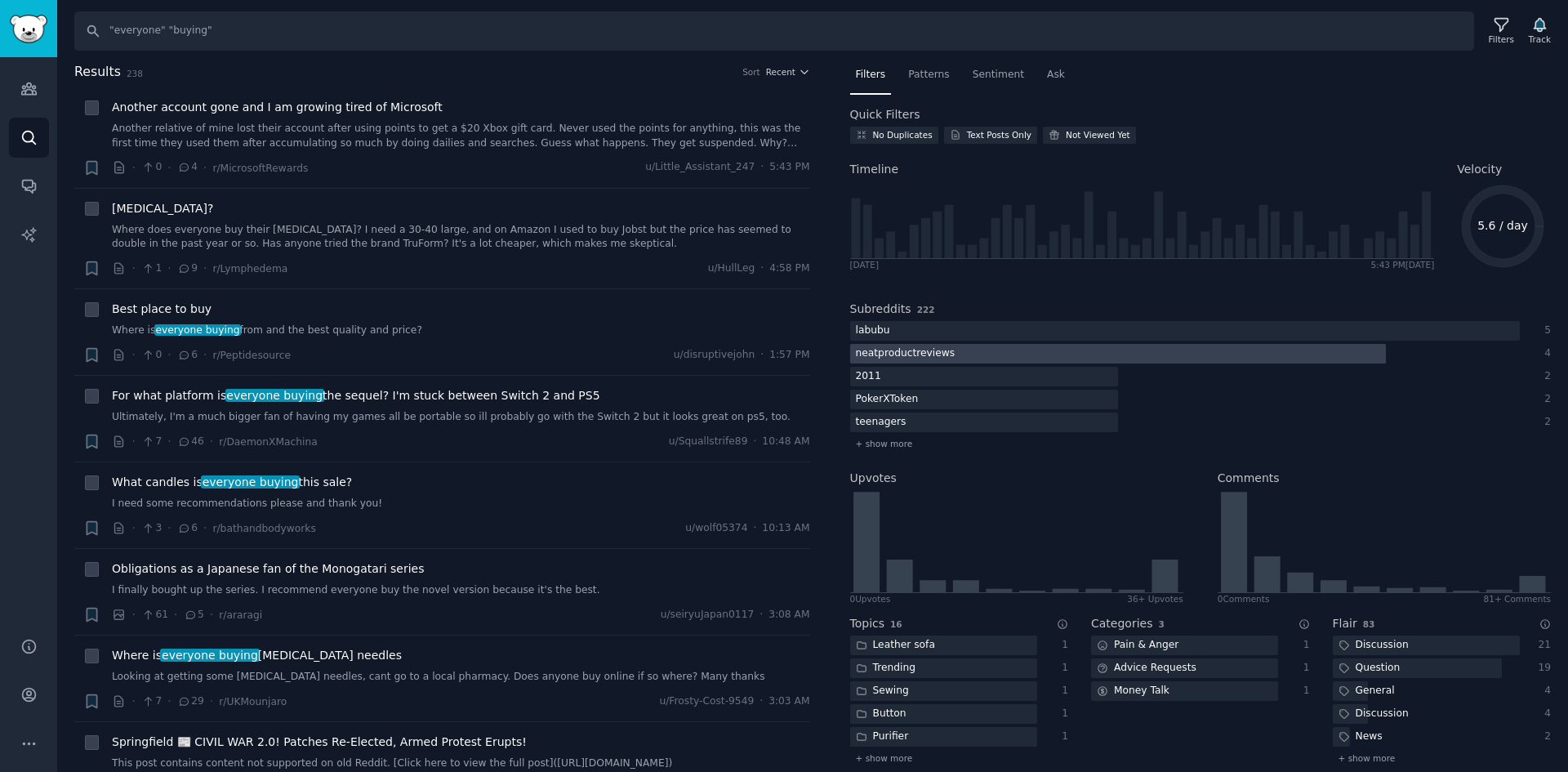
click at [900, 354] on div "neatproductreviews" at bounding box center [905, 354] width 111 height 21
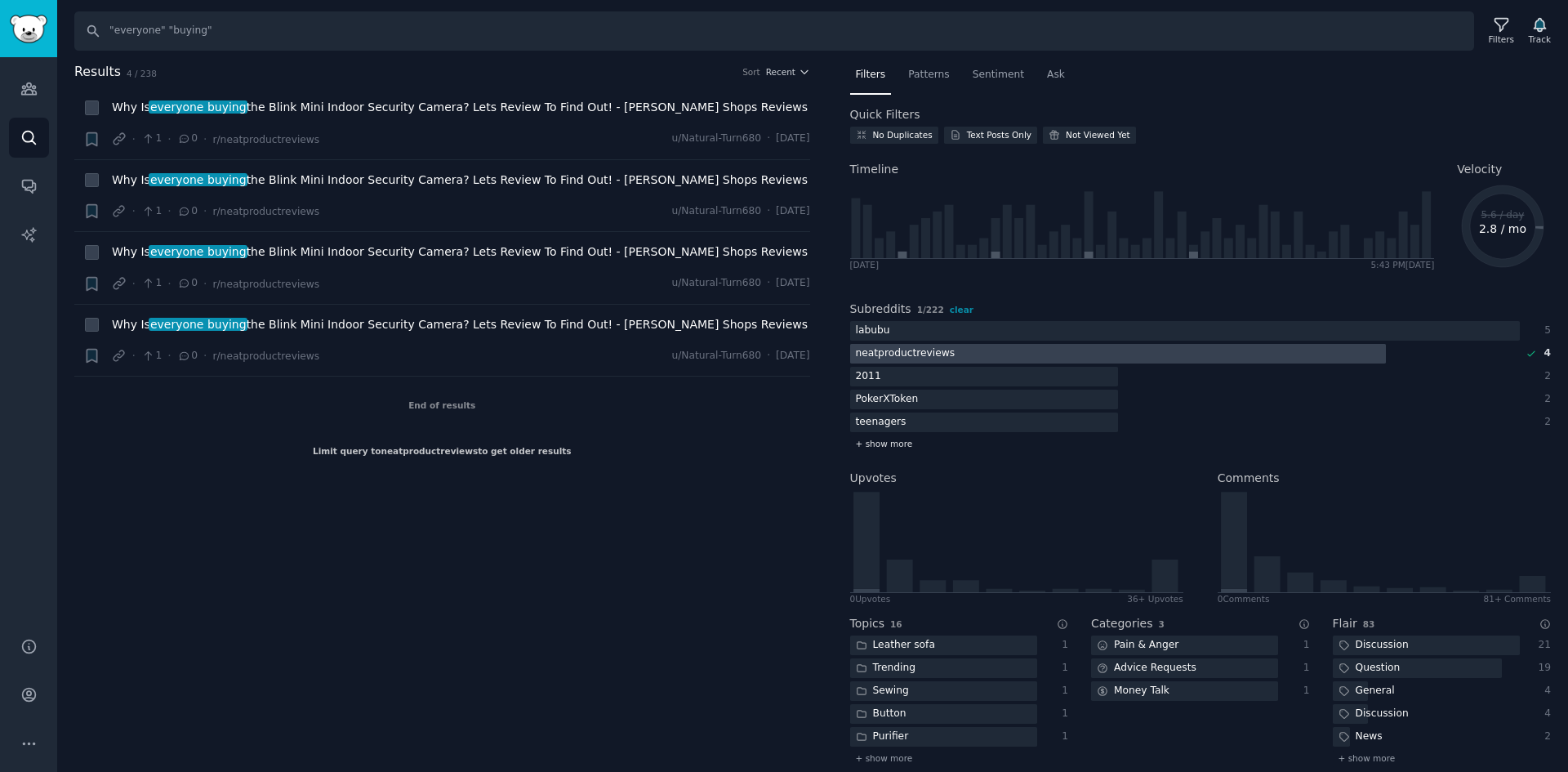
click at [869, 441] on span "+ show more" at bounding box center [885, 443] width 57 height 12
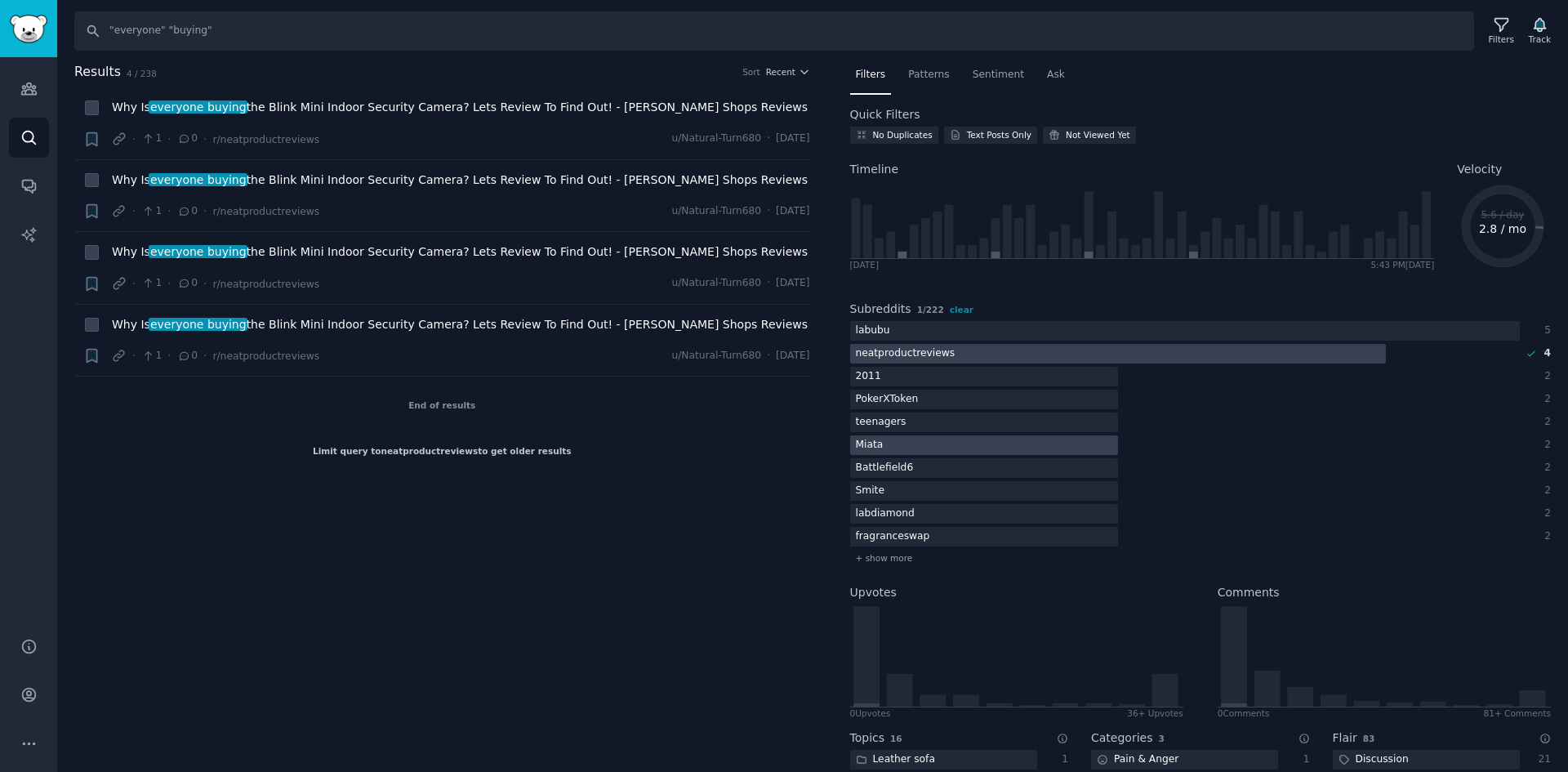
click at [911, 449] on div at bounding box center [984, 445] width 268 height 21
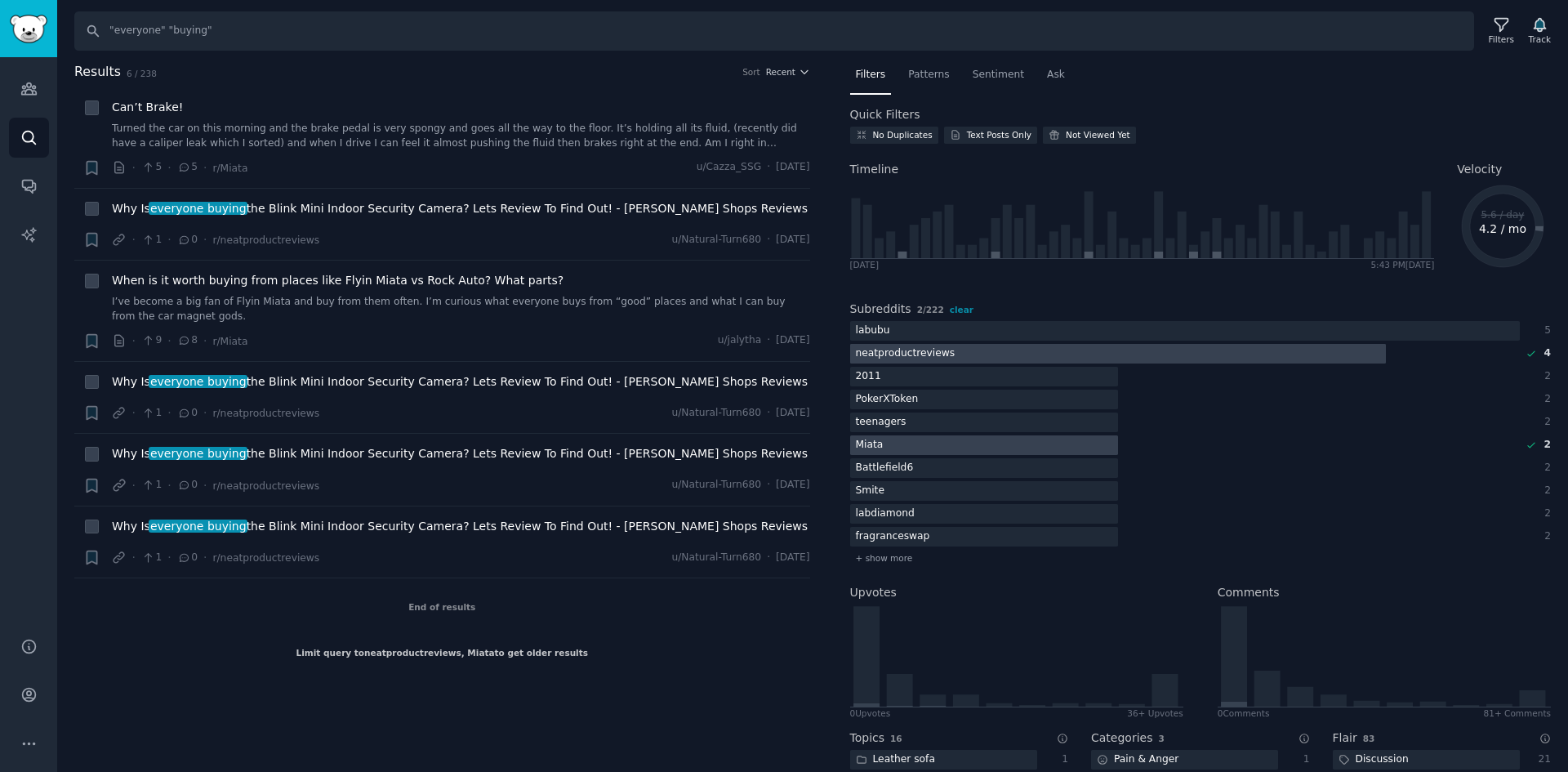
click at [918, 349] on div "neatproductreviews" at bounding box center [905, 354] width 111 height 21
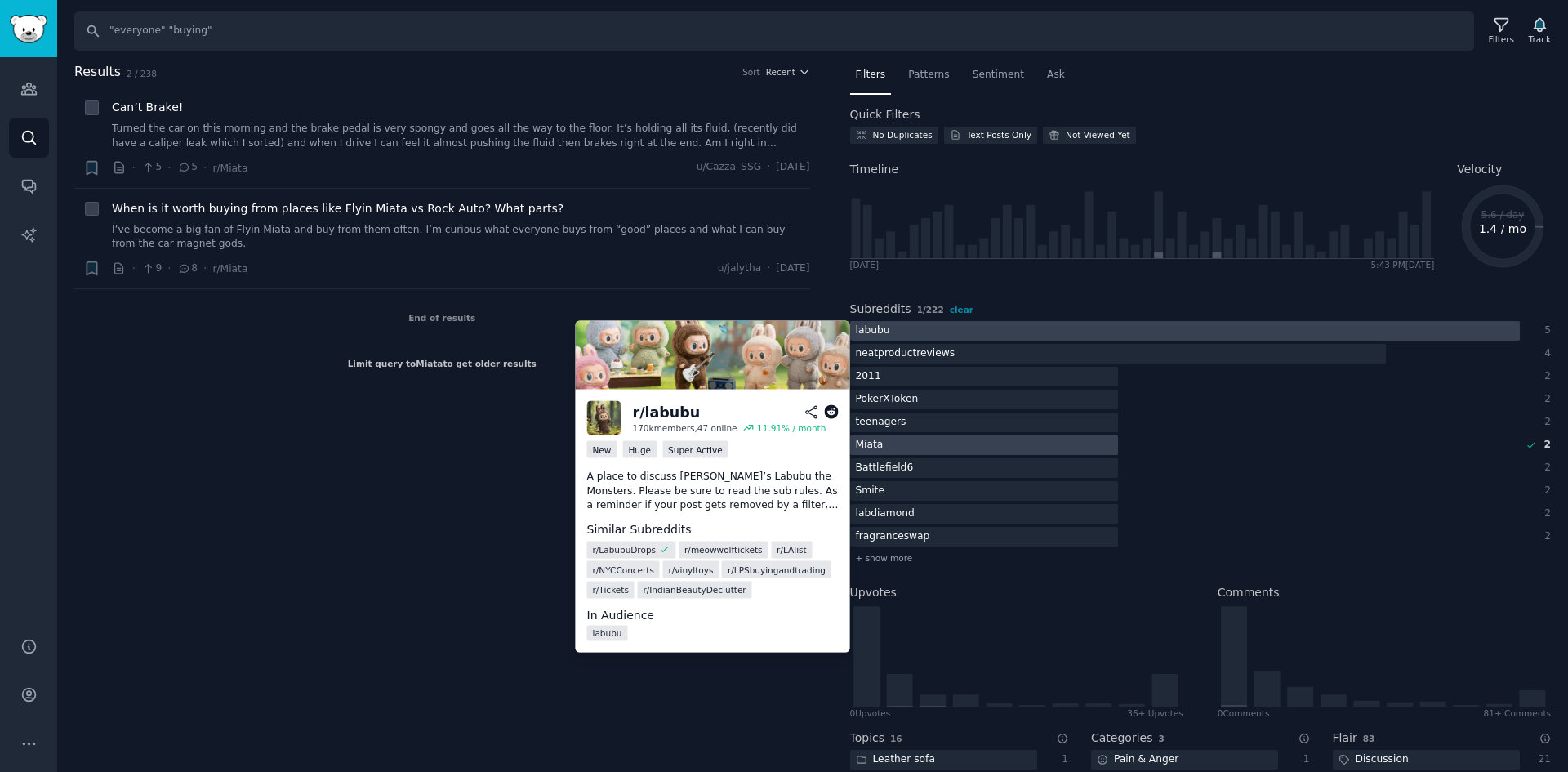
click at [917, 334] on div at bounding box center [1185, 331] width 670 height 21
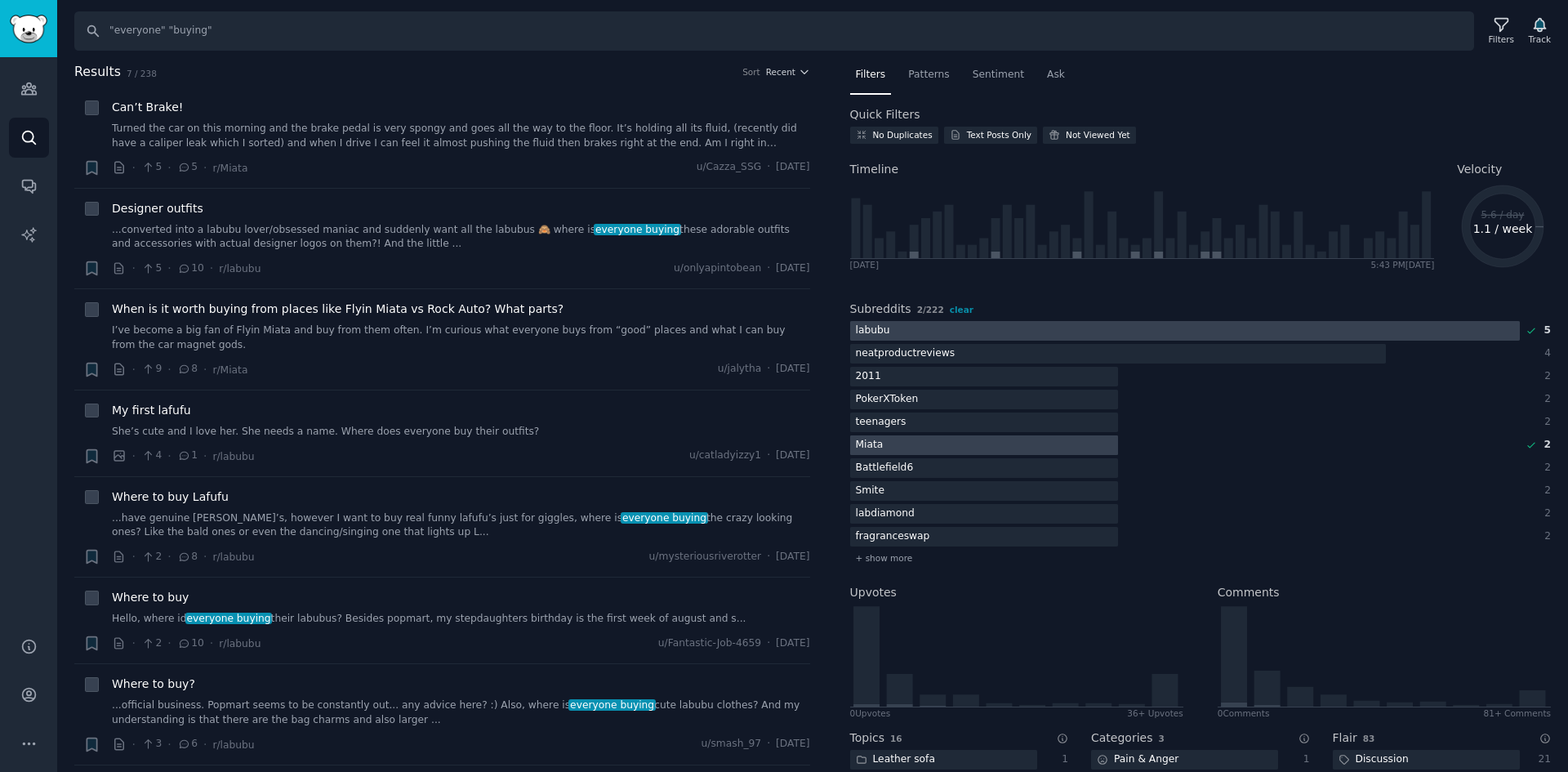
click at [900, 442] on div at bounding box center [984, 445] width 268 height 21
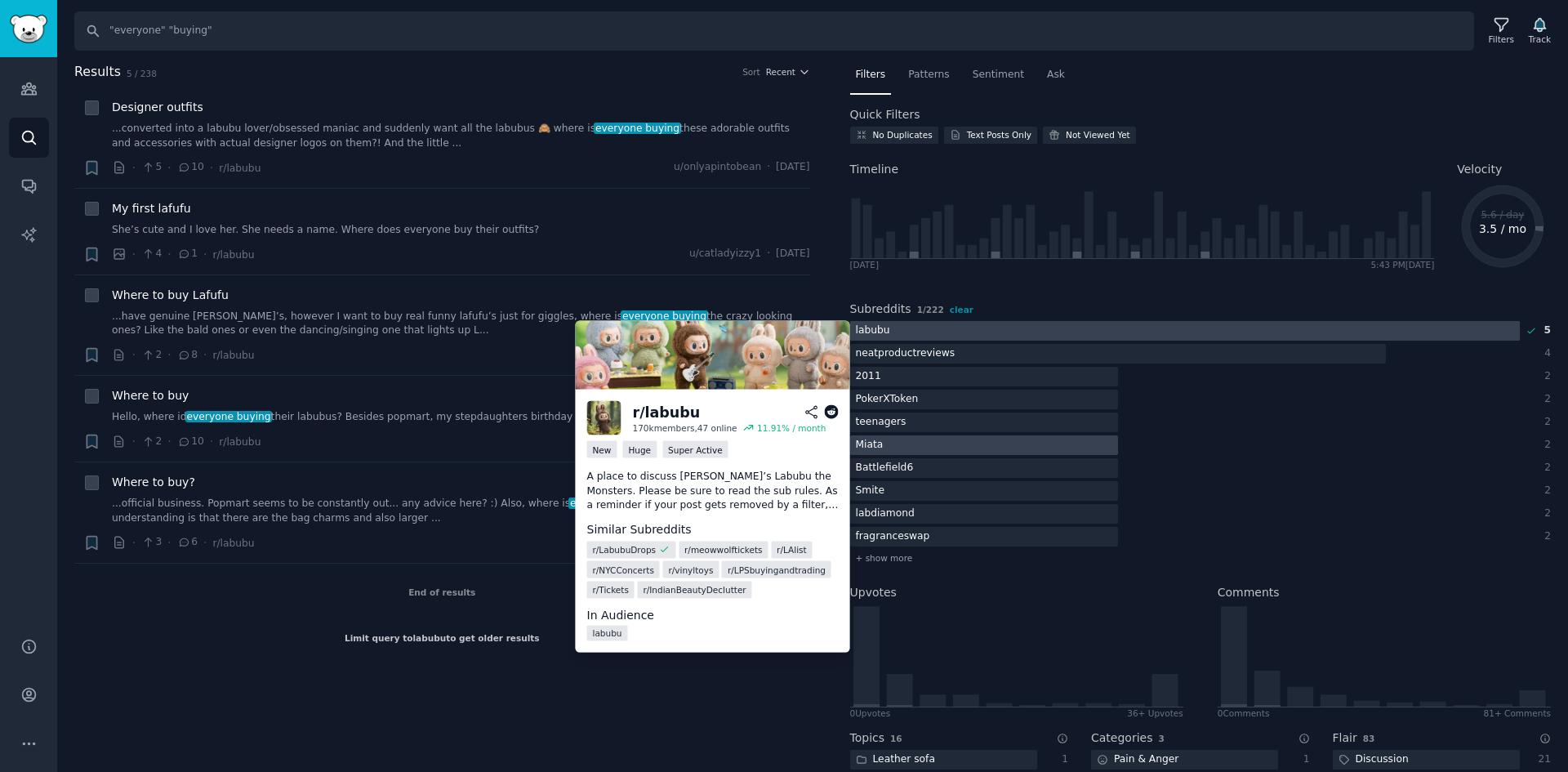
click at [951, 335] on div at bounding box center [1185, 331] width 670 height 21
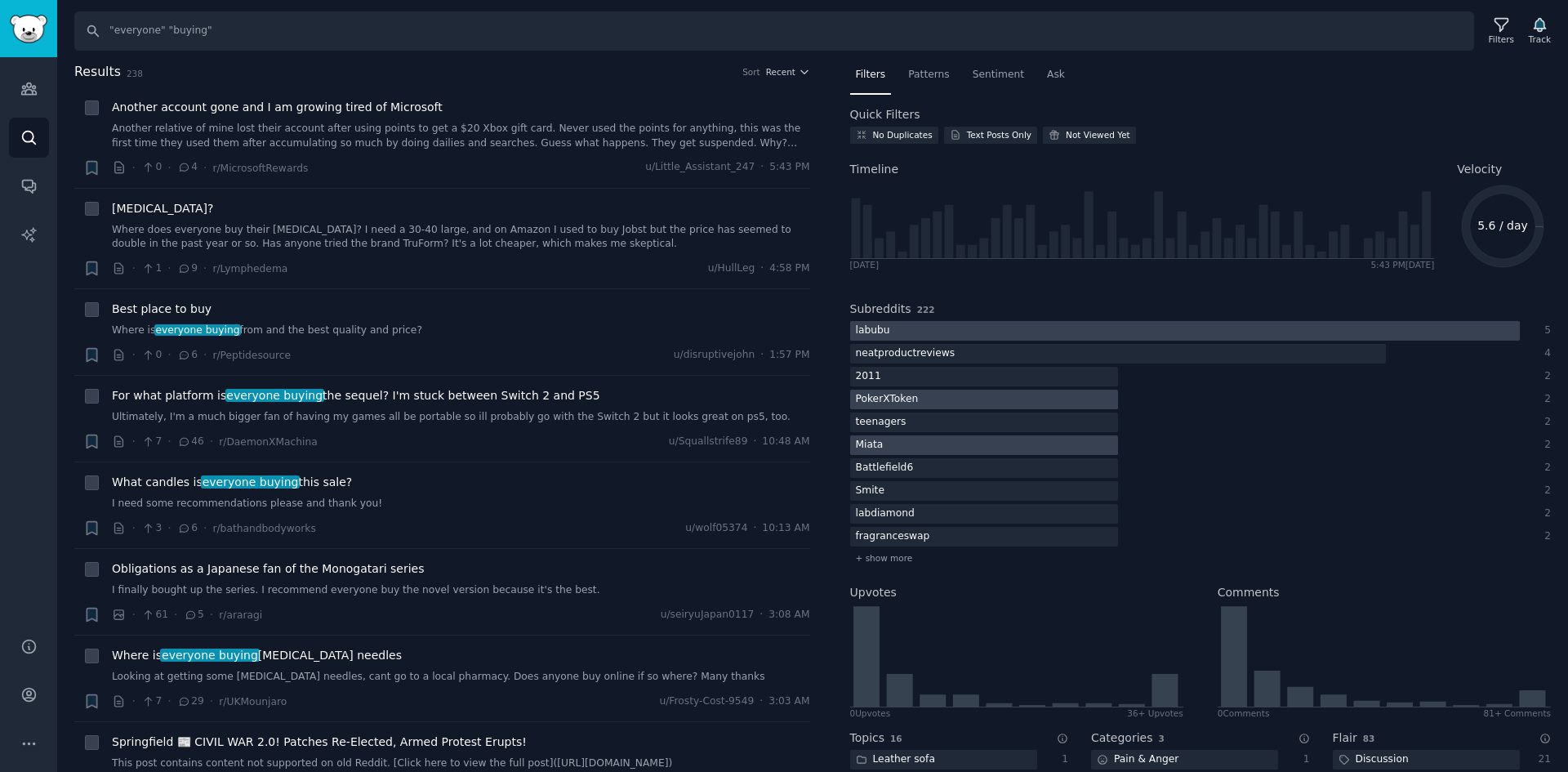
click at [946, 398] on div at bounding box center [984, 399] width 268 height 21
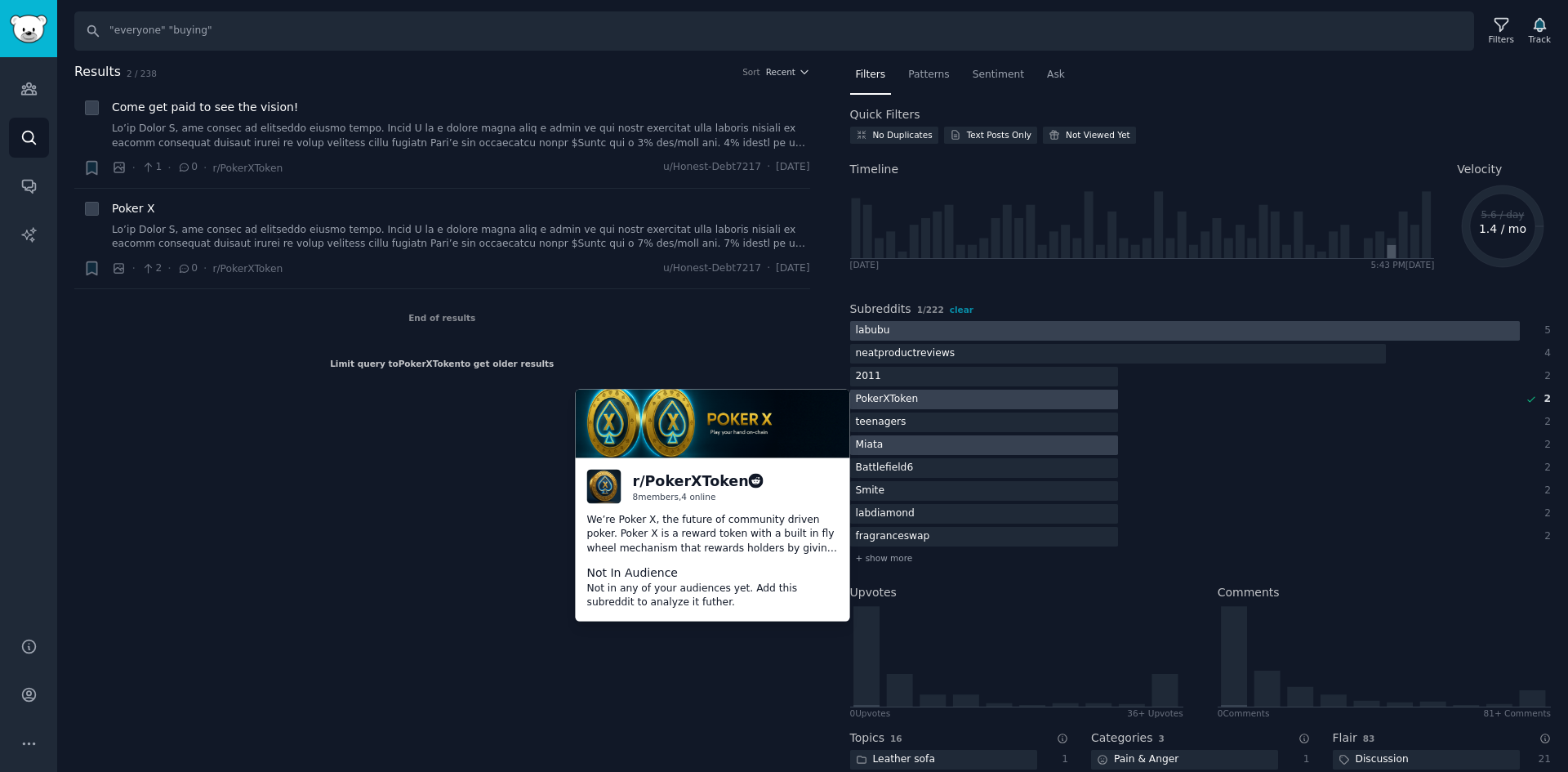
click at [946, 398] on div at bounding box center [984, 399] width 268 height 21
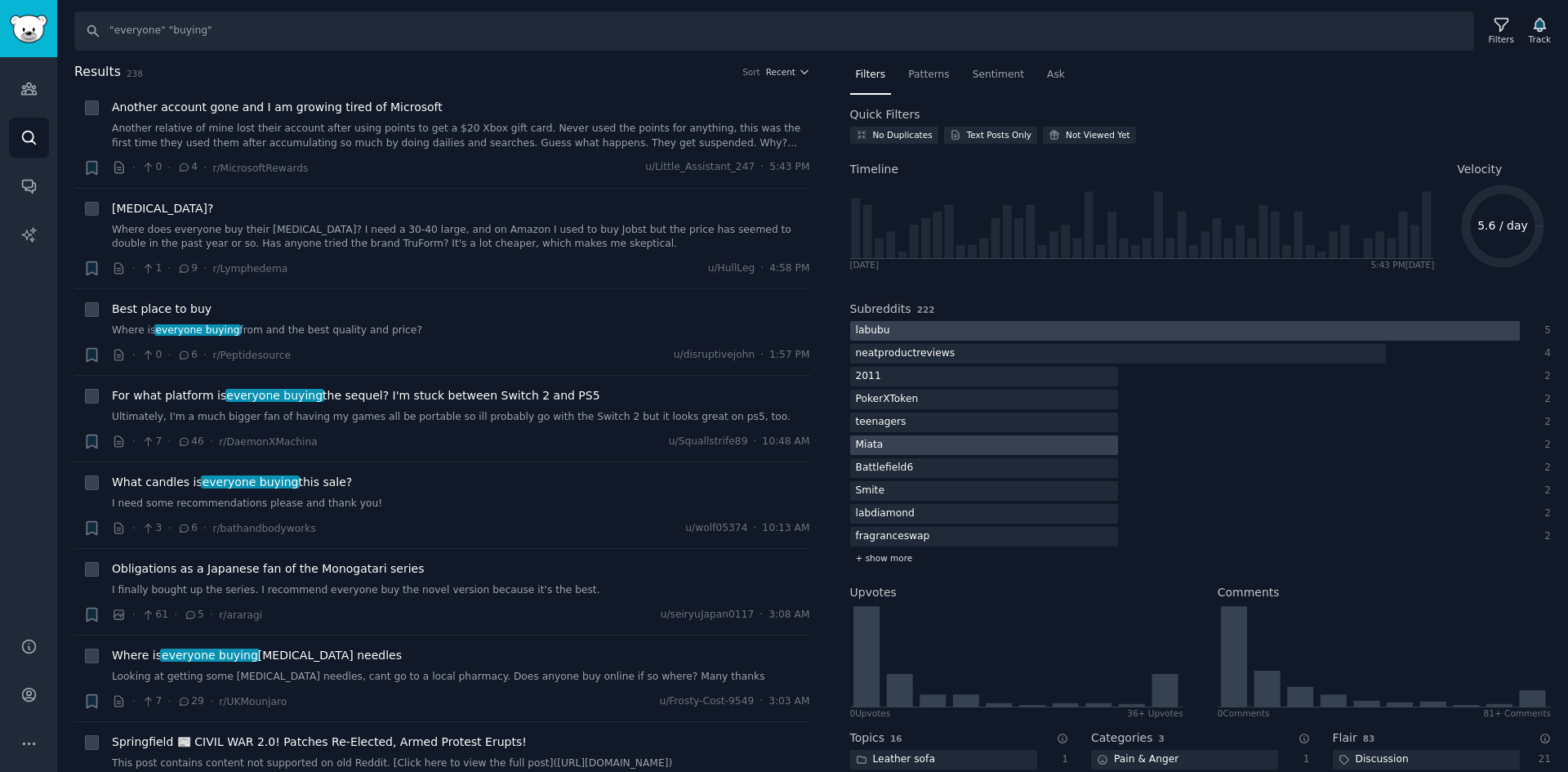
click at [911, 550] on div "+ show more" at bounding box center [1201, 558] width 702 height 17
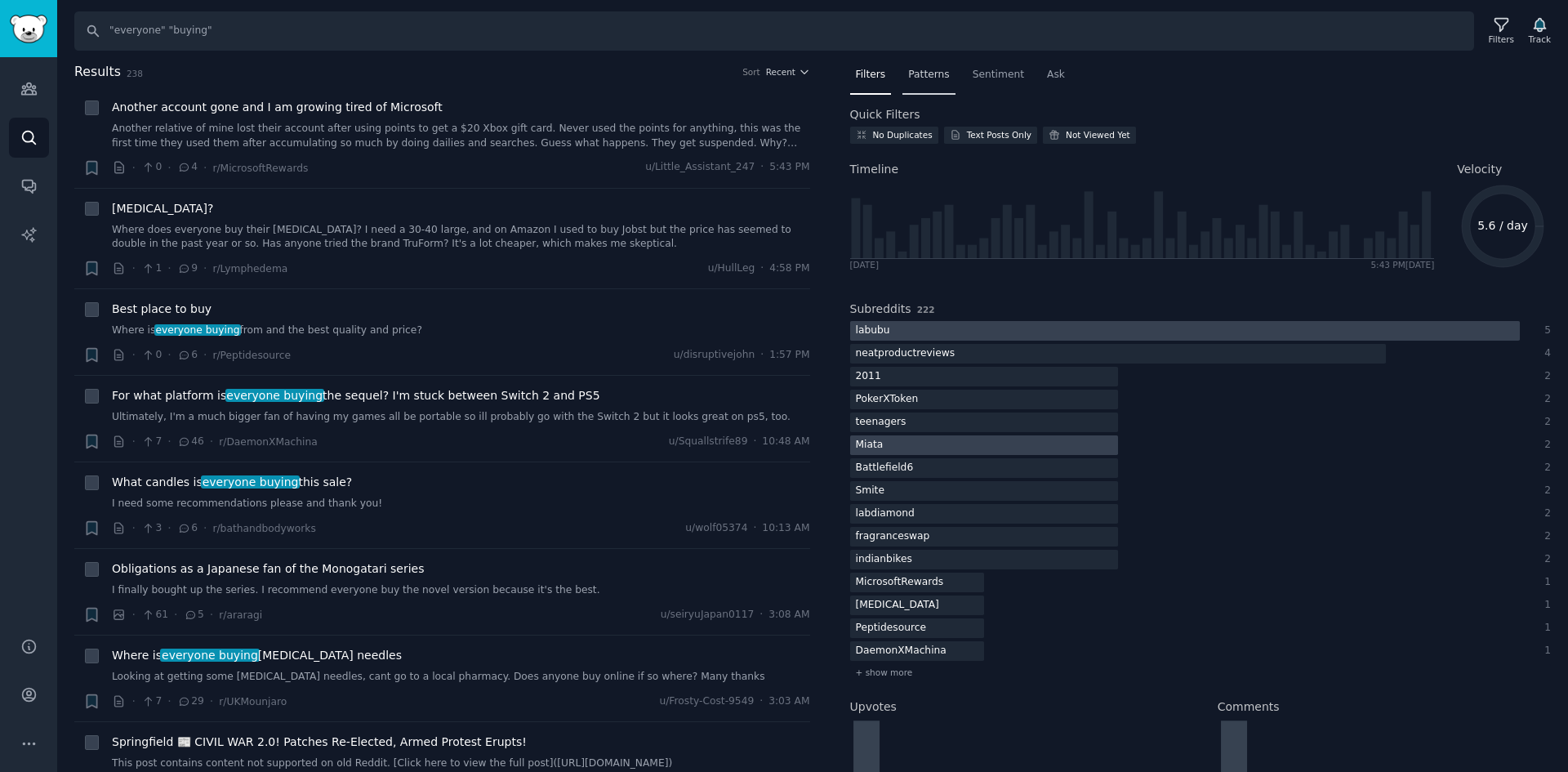
click at [933, 72] on span "Patterns" at bounding box center [929, 75] width 41 height 15
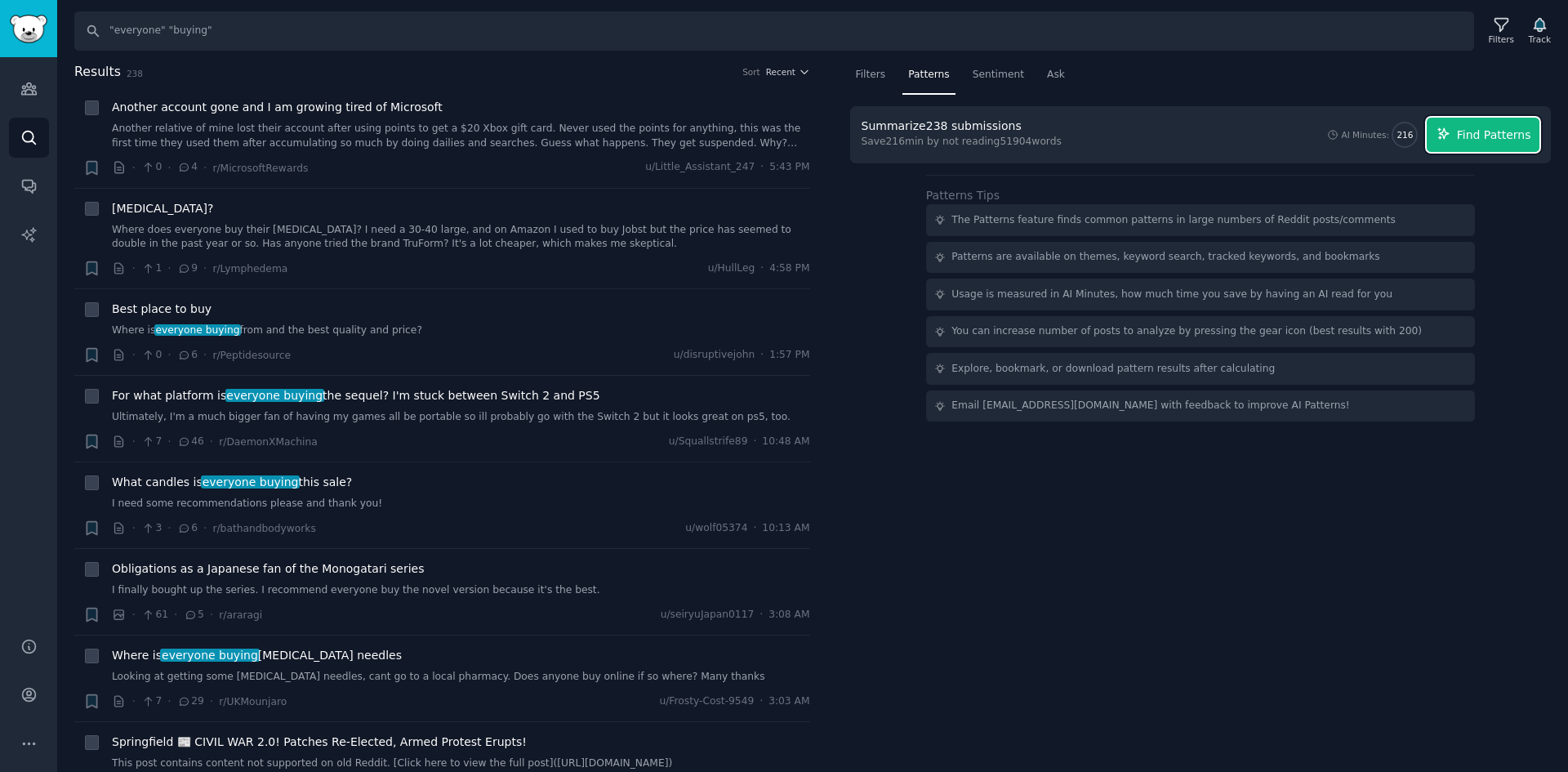
click at [1474, 131] on span "Find Patterns" at bounding box center [1494, 134] width 75 height 17
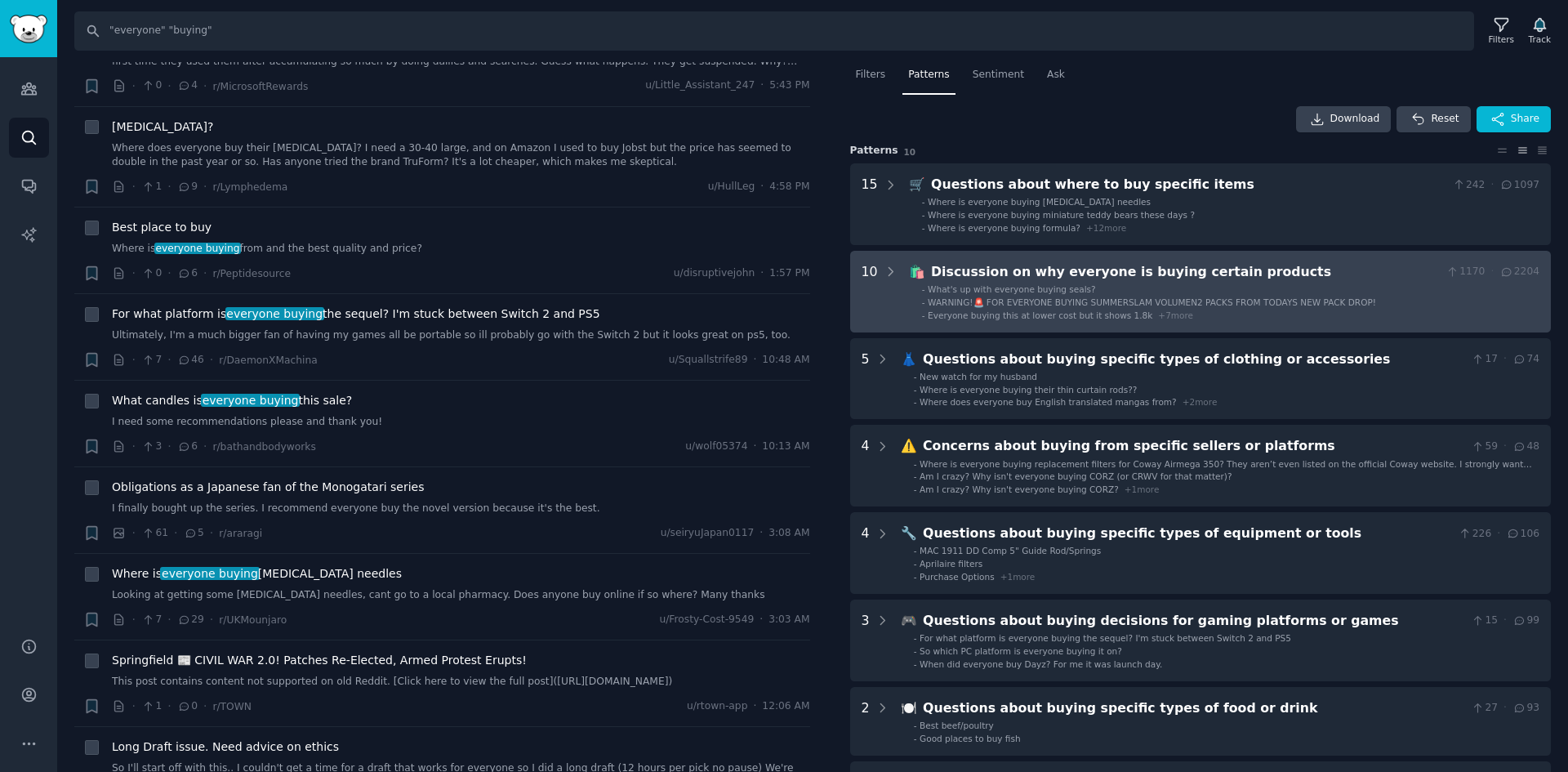
click at [1146, 306] on span "WARNING!🚨 FOR EVERYONE BUYING SUMMERSLAM VOLUMEN2 PACKS FROM TODAYS NEW PACK DR…" at bounding box center [1151, 302] width 448 height 10
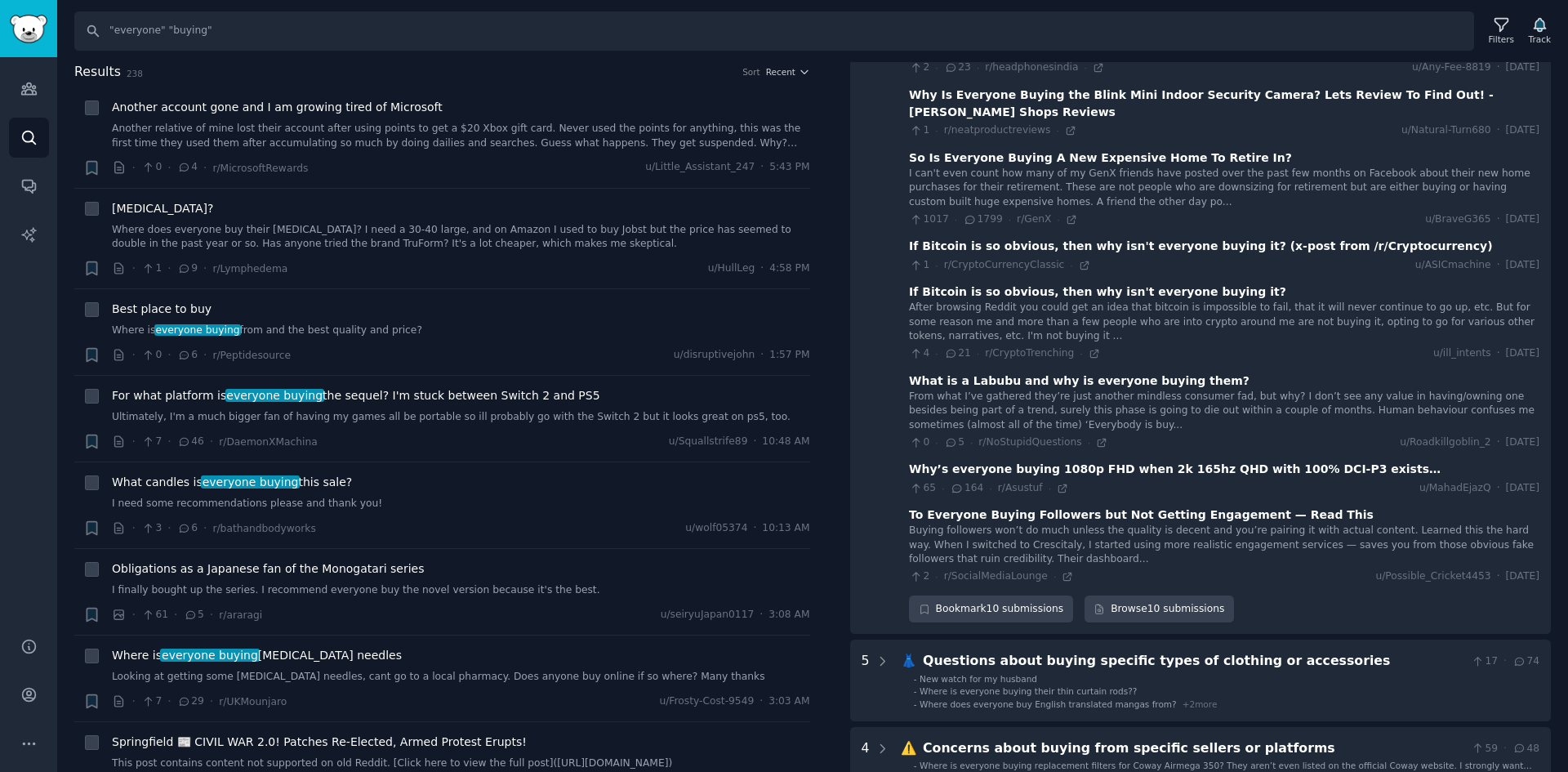
click at [781, 62] on h2 "Results 238 Sort Recent" at bounding box center [442, 72] width 736 height 21
click at [778, 69] on span "Recent" at bounding box center [781, 72] width 29 height 12
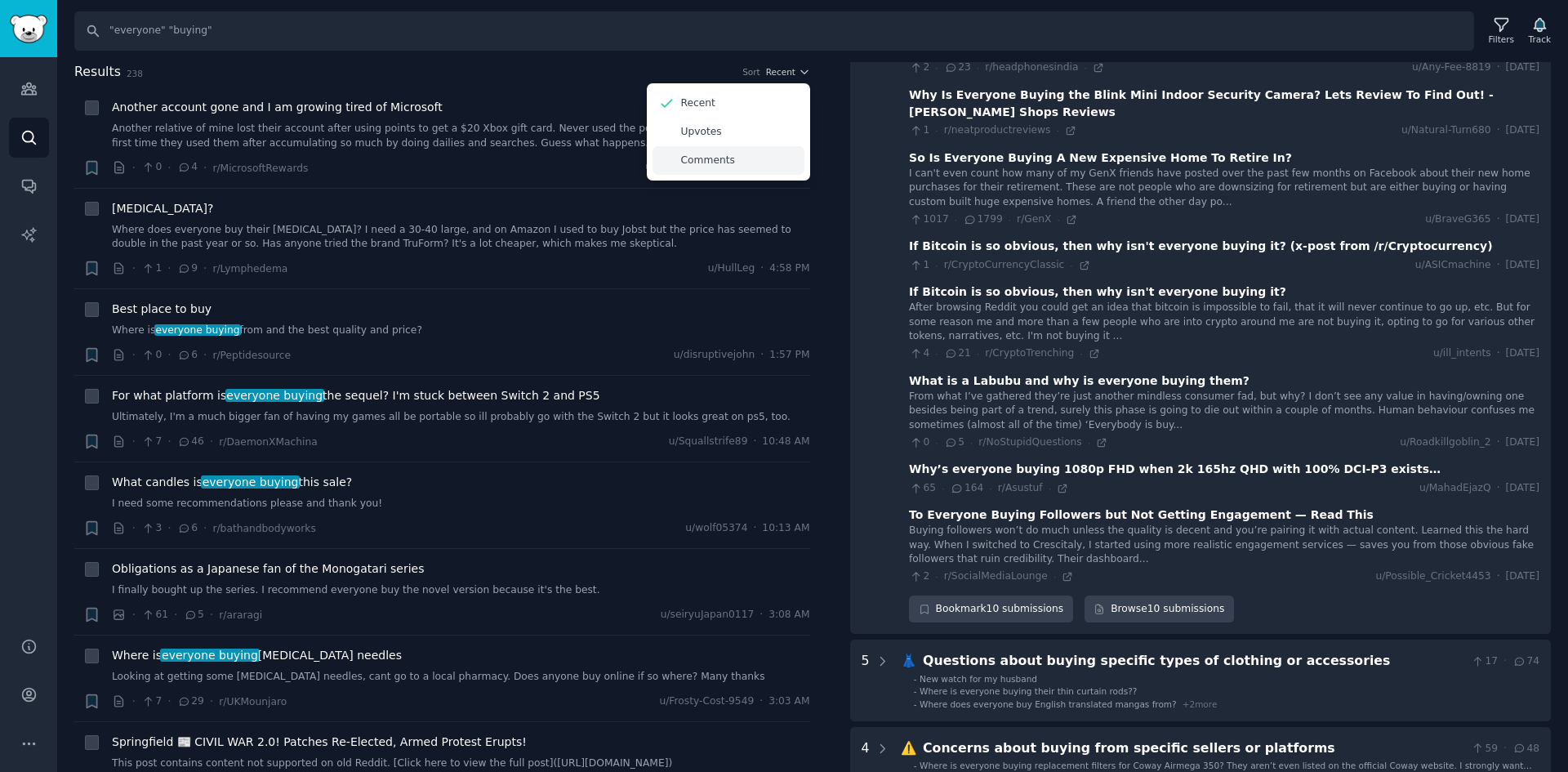
click at [717, 174] on div "Comments" at bounding box center [729, 160] width 152 height 28
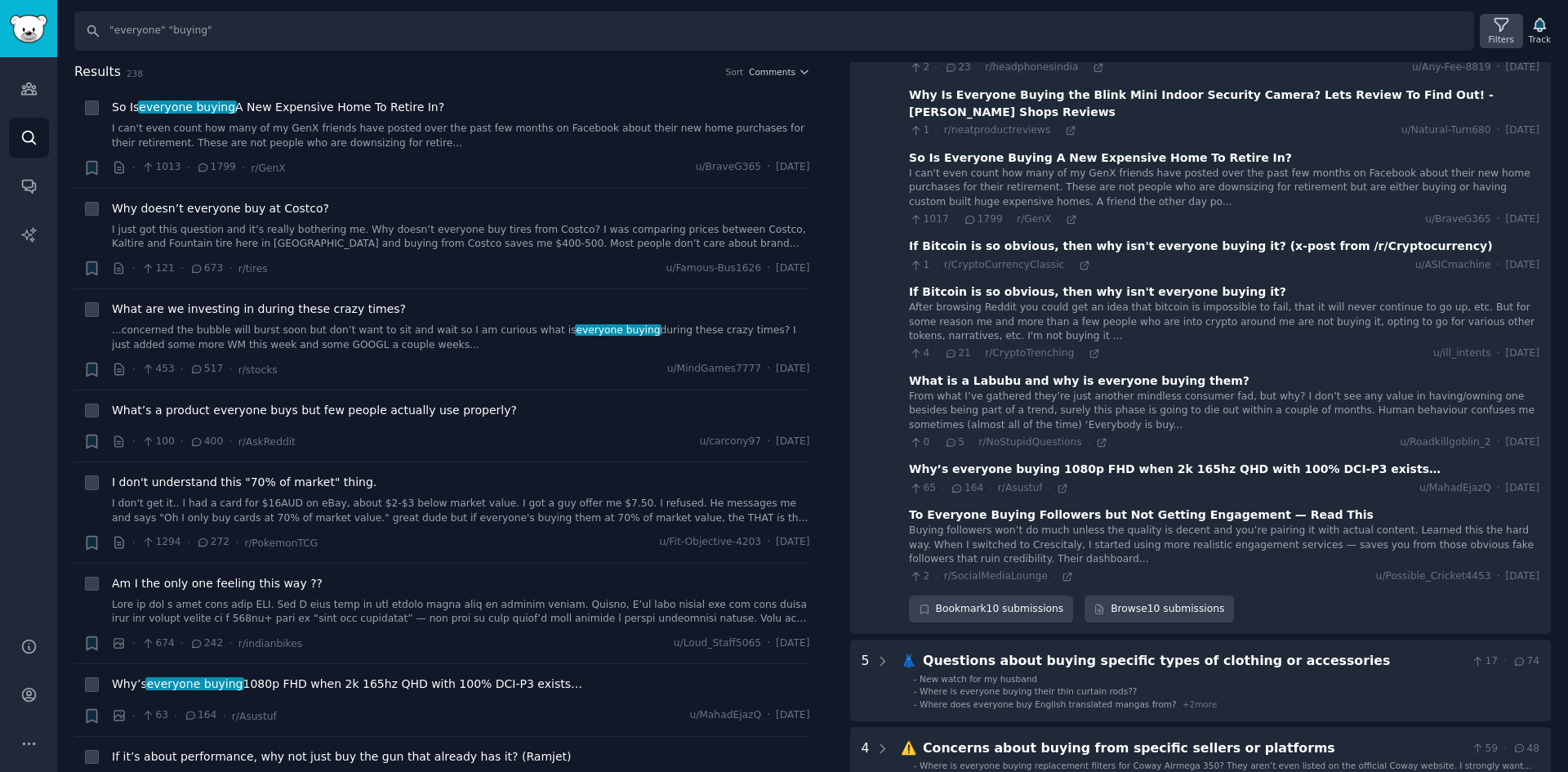
click at [1510, 38] on div "Filters" at bounding box center [1502, 39] width 25 height 12
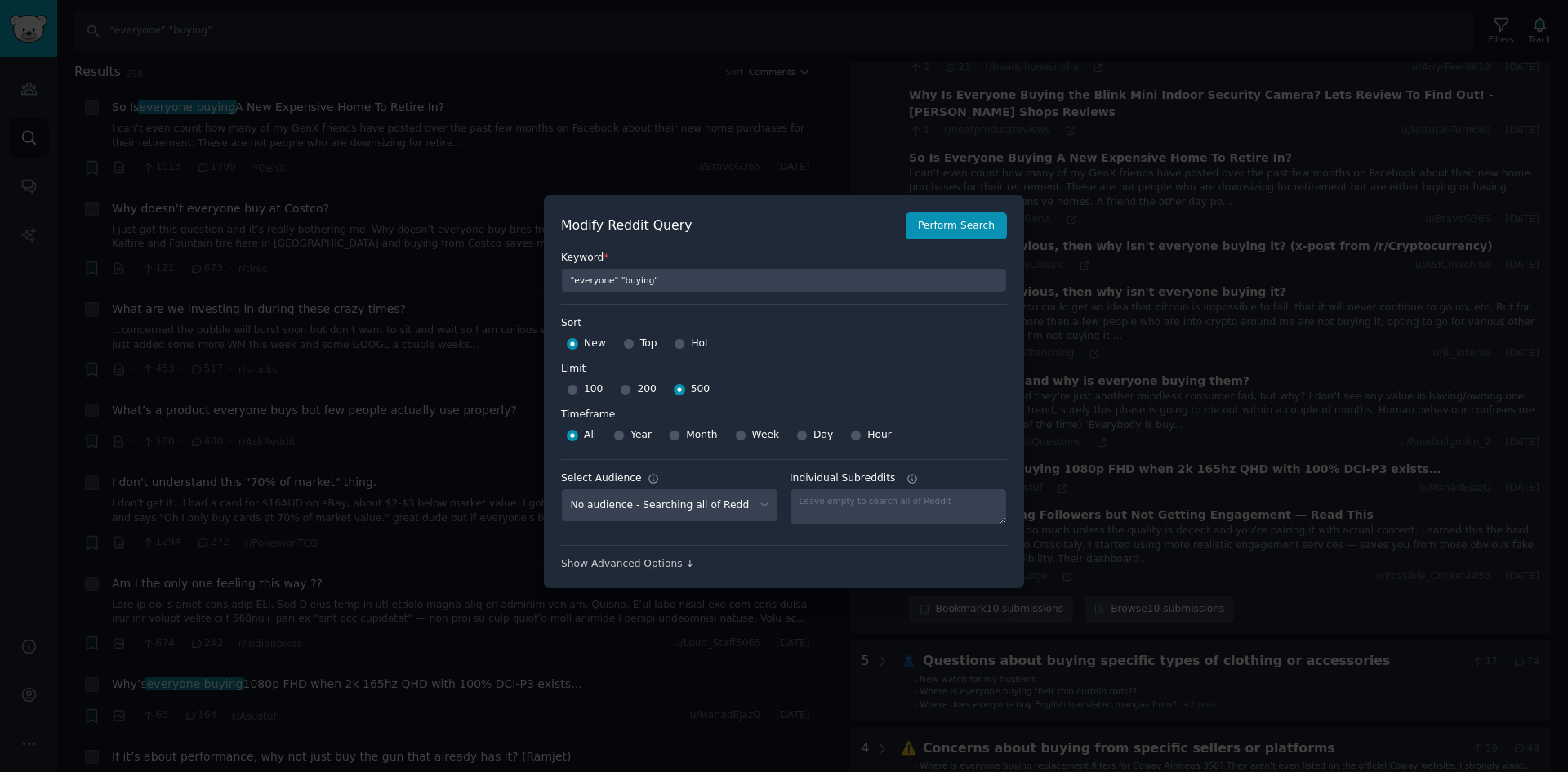
click at [758, 435] on span "Week" at bounding box center [766, 435] width 27 height 15
click at [746, 435] on input "Week" at bounding box center [741, 436] width 12 height 12
radio input "true"
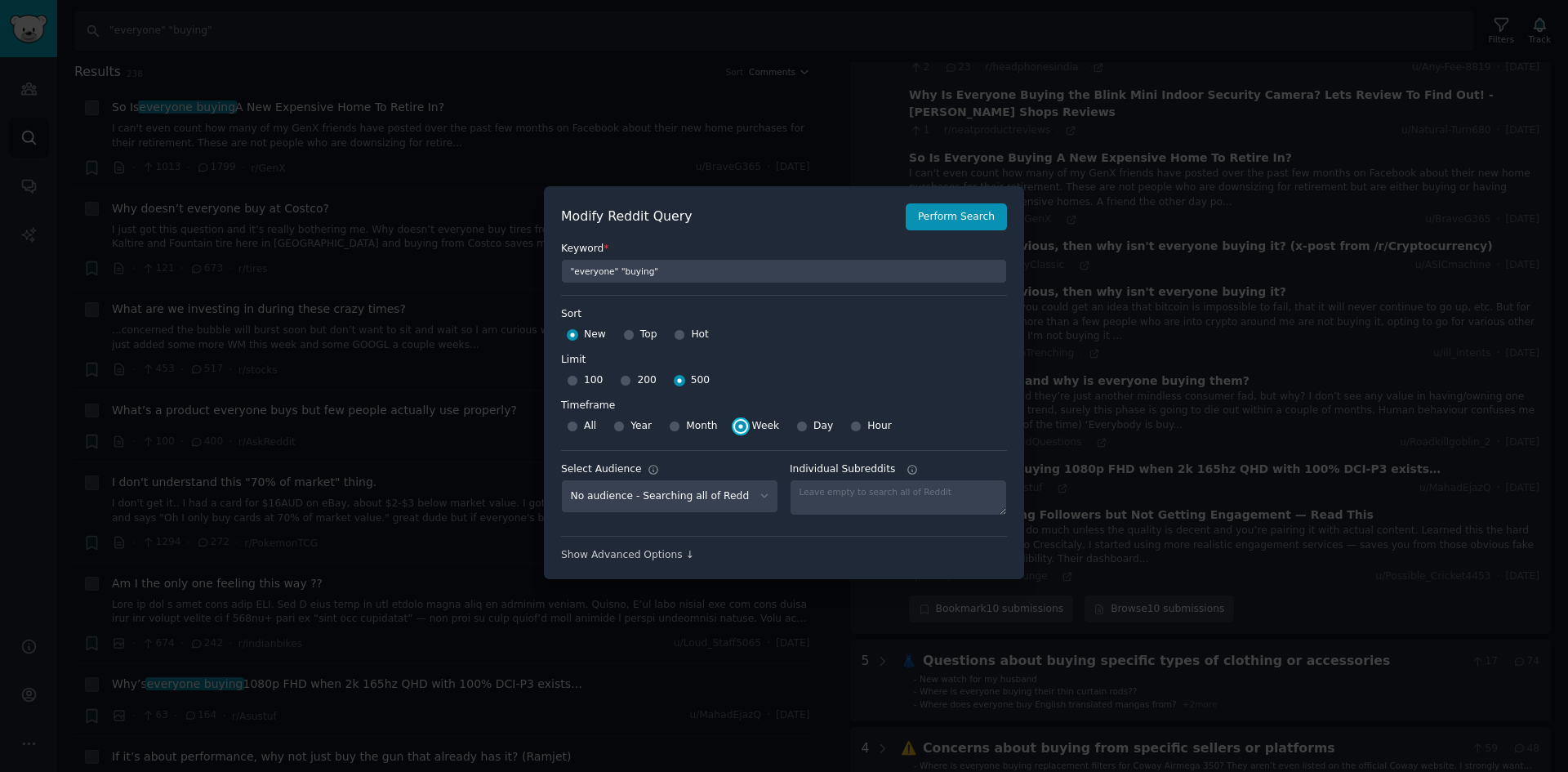
scroll to position [12, 0]
click at [700, 501] on select "No audience - Searching all of Reddit beybladex - 2 Subreddits corsair - 8 Subr…" at bounding box center [670, 493] width 218 height 33
click at [707, 495] on select "No audience - Searching all of Reddit beybladex - 2 Subreddits corsair - 8 Subr…" at bounding box center [670, 493] width 218 height 33
click at [964, 232] on div "Keyword * "everyone" "buying"" at bounding box center [784, 254] width 446 height 53
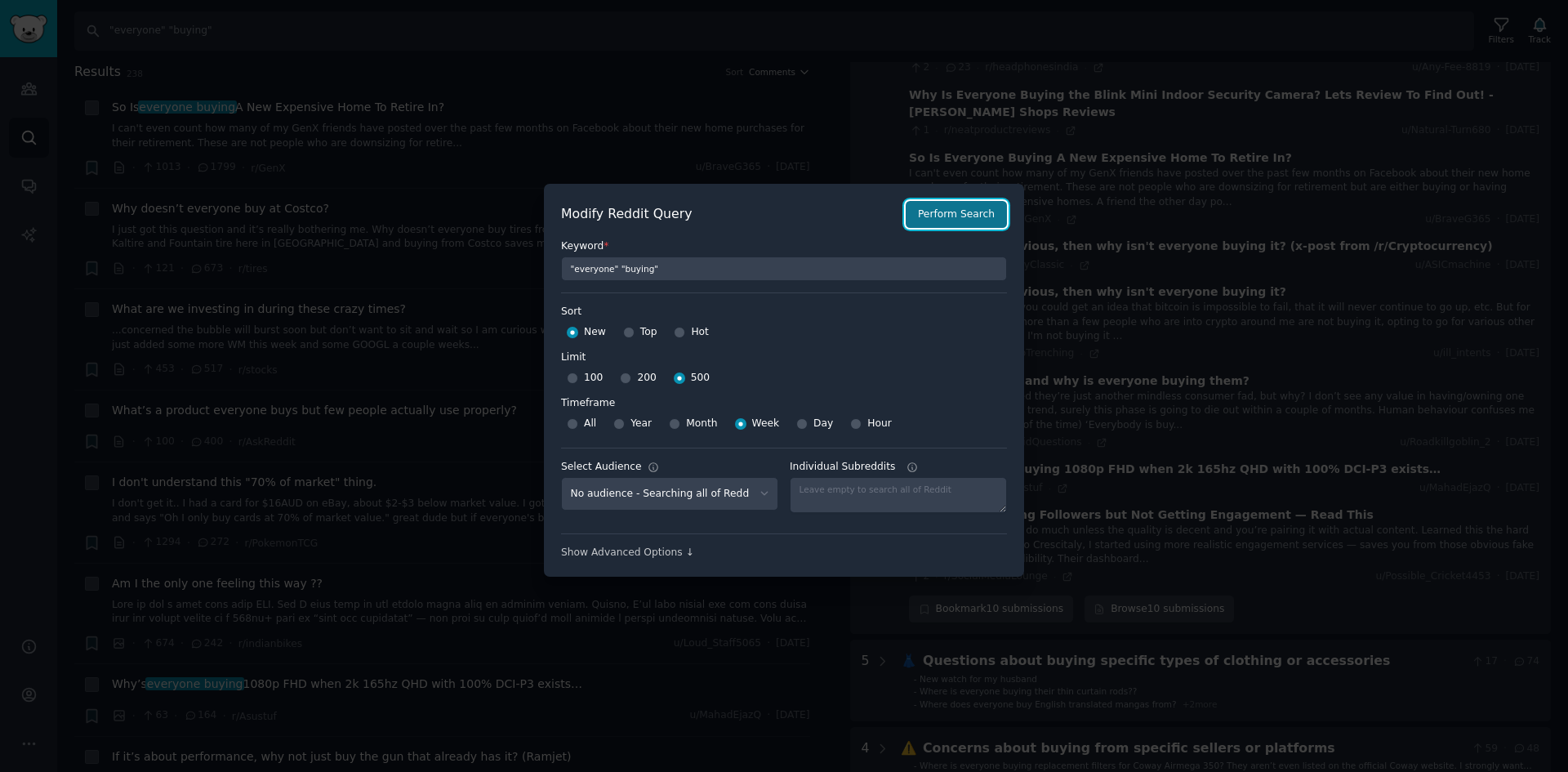
click at [971, 217] on button "Perform Search" at bounding box center [956, 215] width 101 height 27
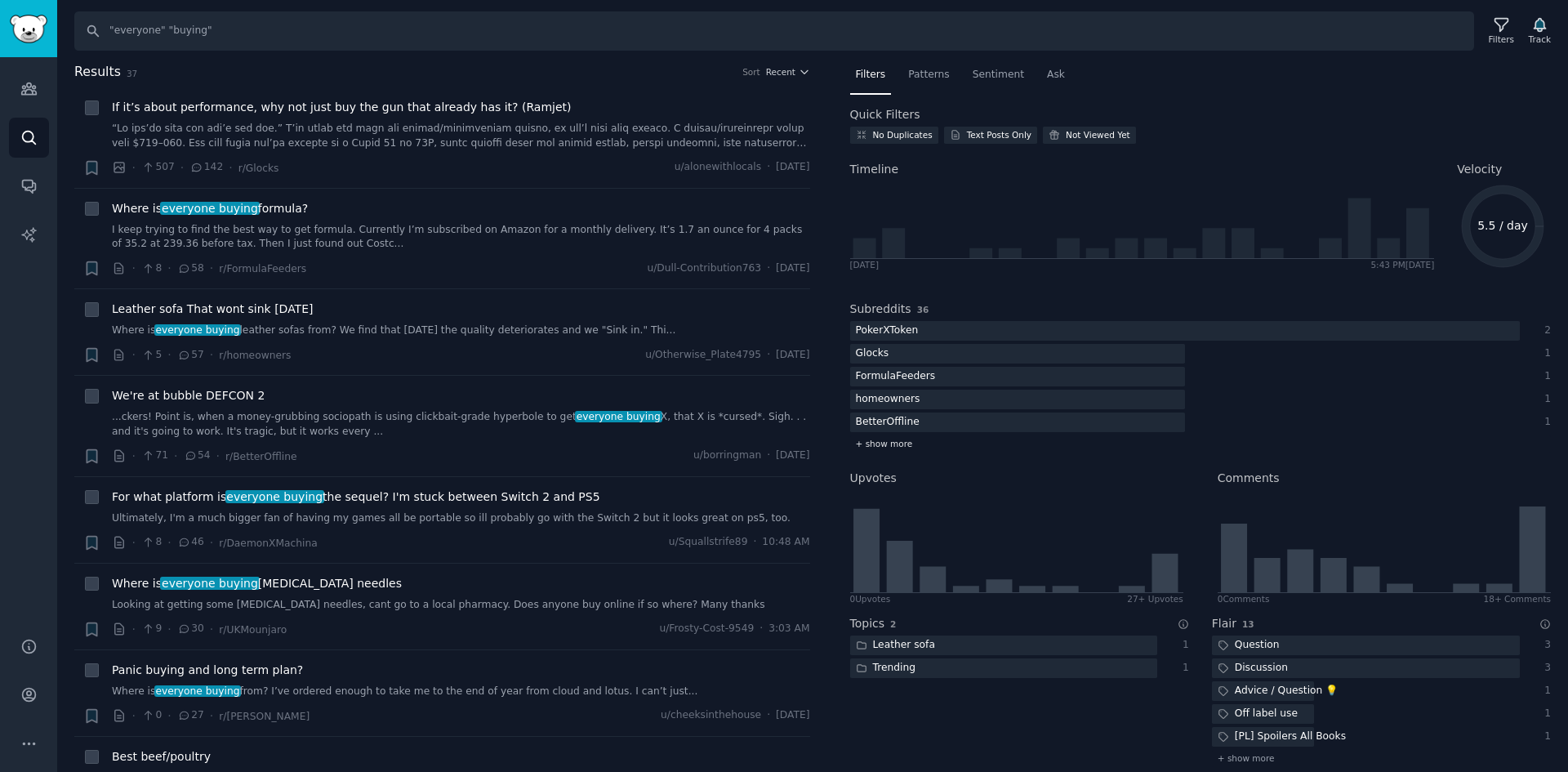
click at [892, 441] on span "+ show more" at bounding box center [885, 443] width 57 height 12
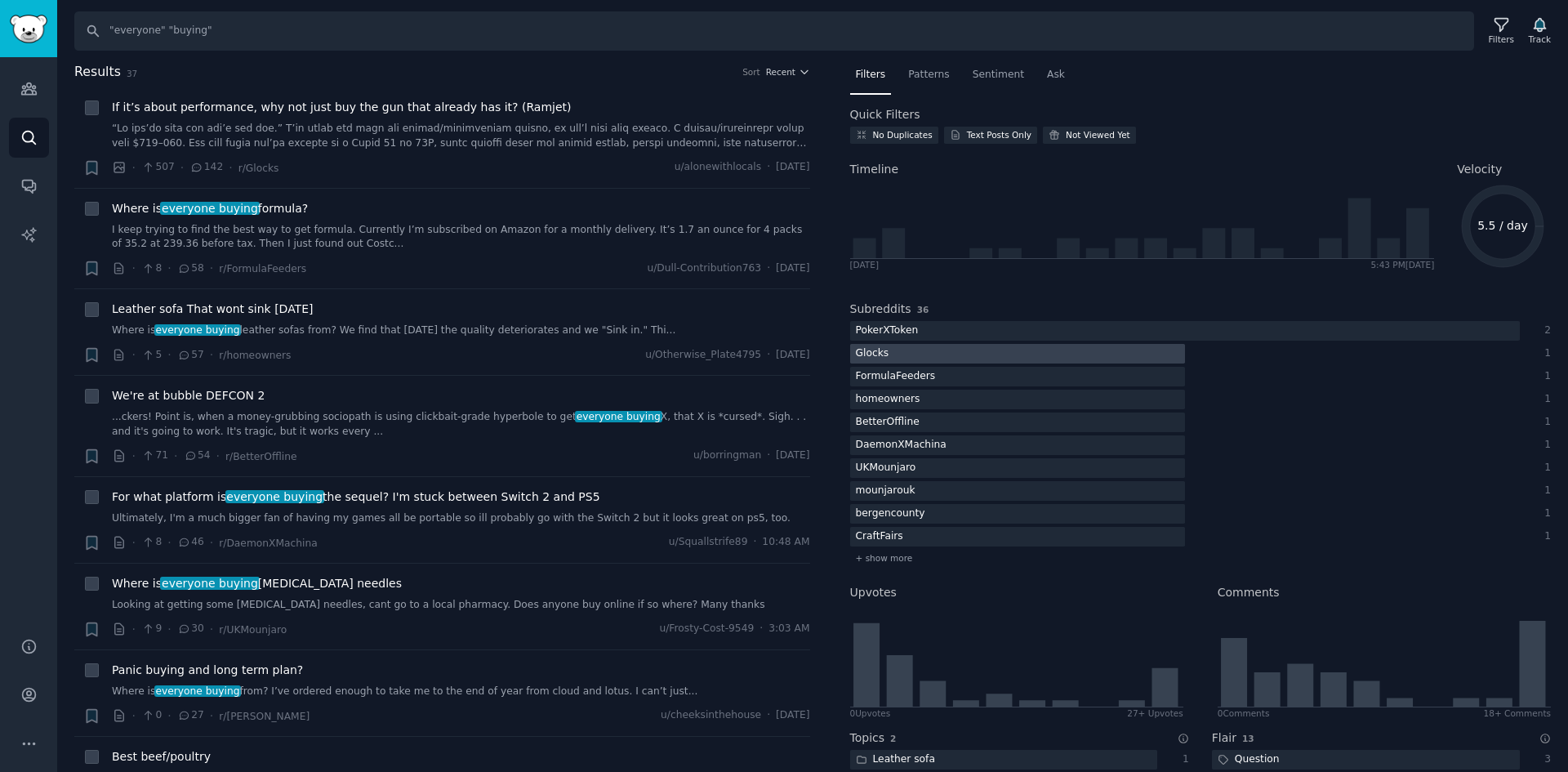
click at [956, 363] on div at bounding box center [1018, 354] width 335 height 21
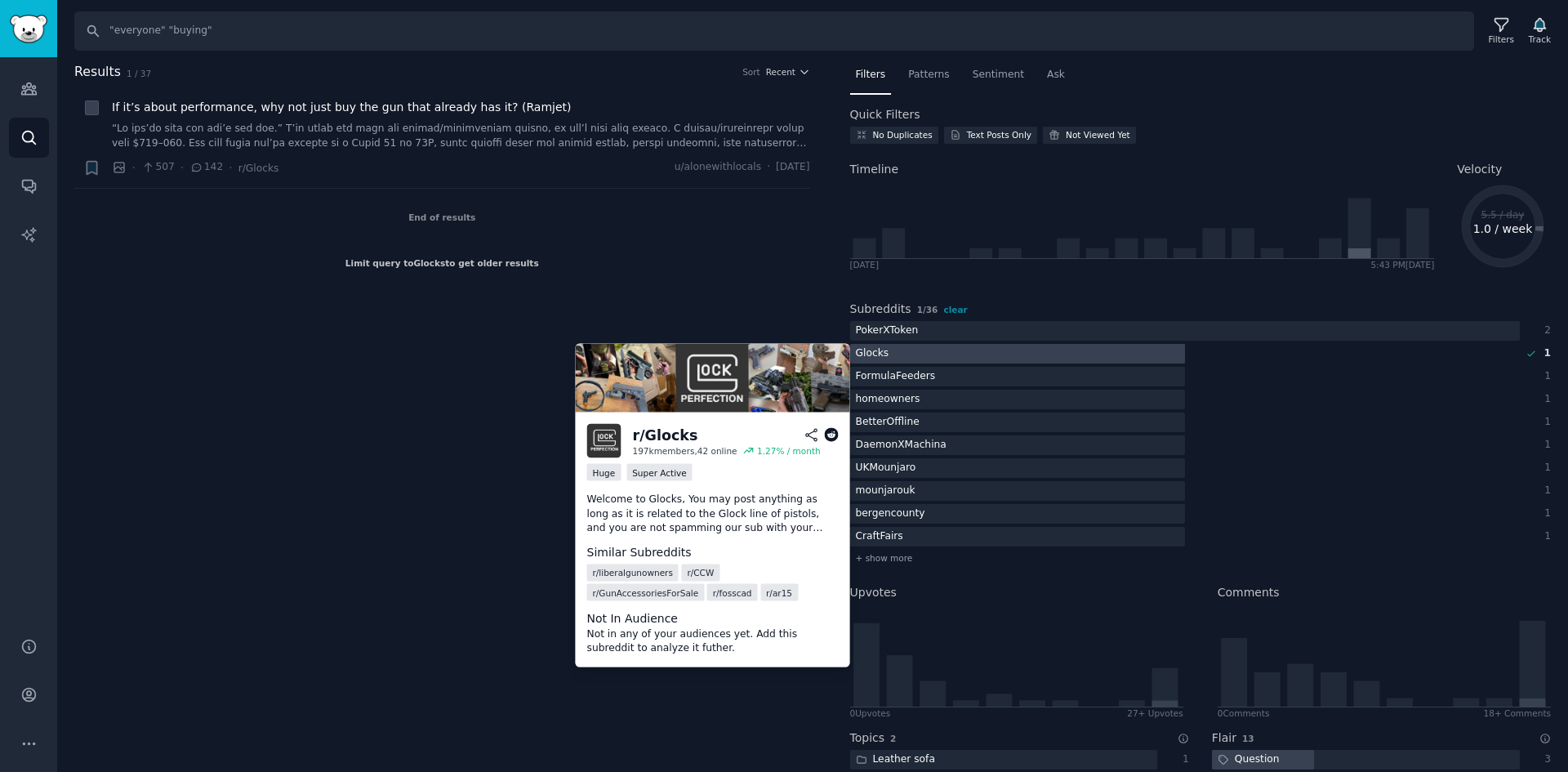
click at [957, 363] on div at bounding box center [1018, 354] width 335 height 21
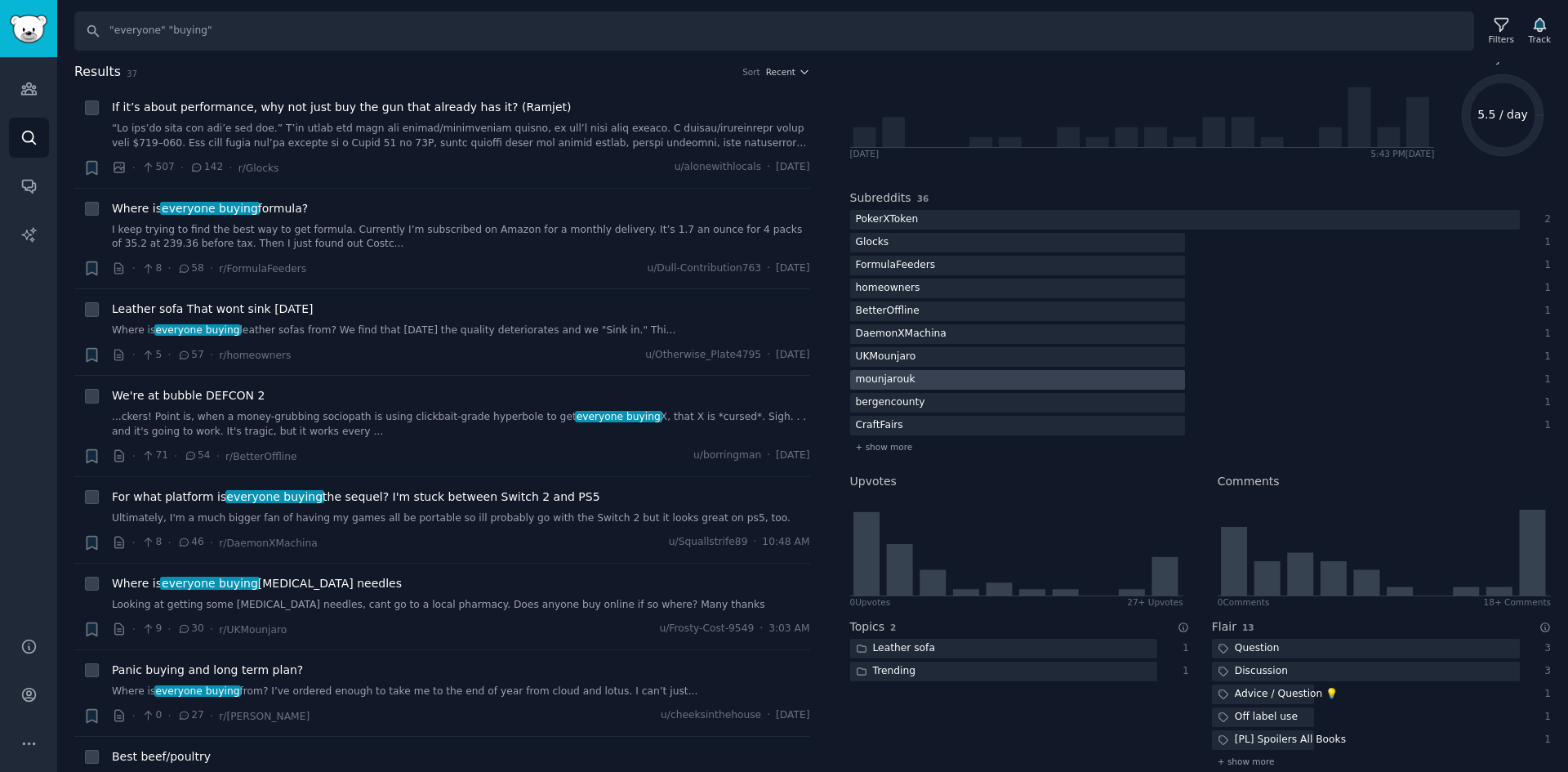
scroll to position [164, 0]
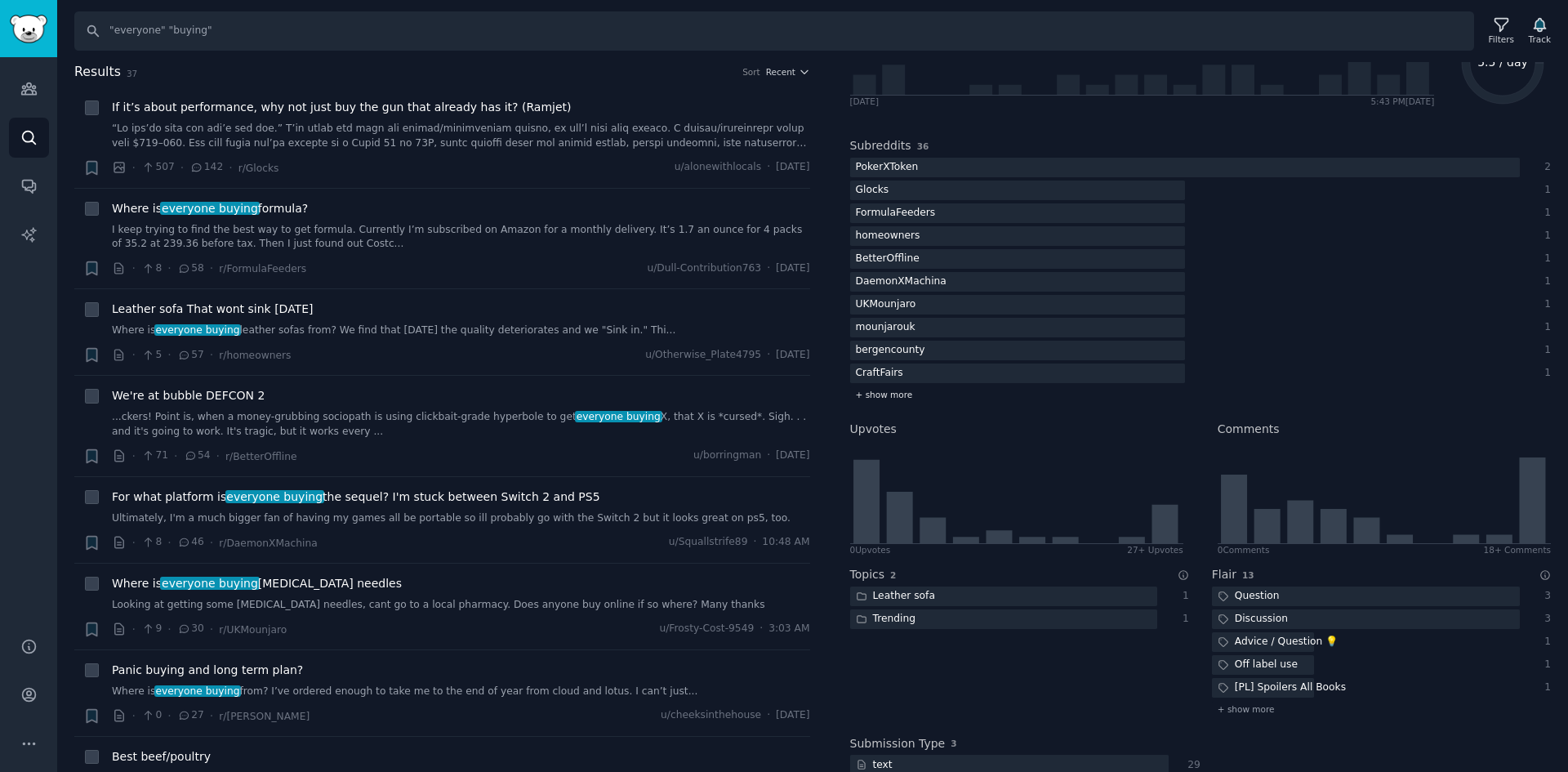
click at [896, 391] on span "+ show more" at bounding box center [885, 395] width 57 height 12
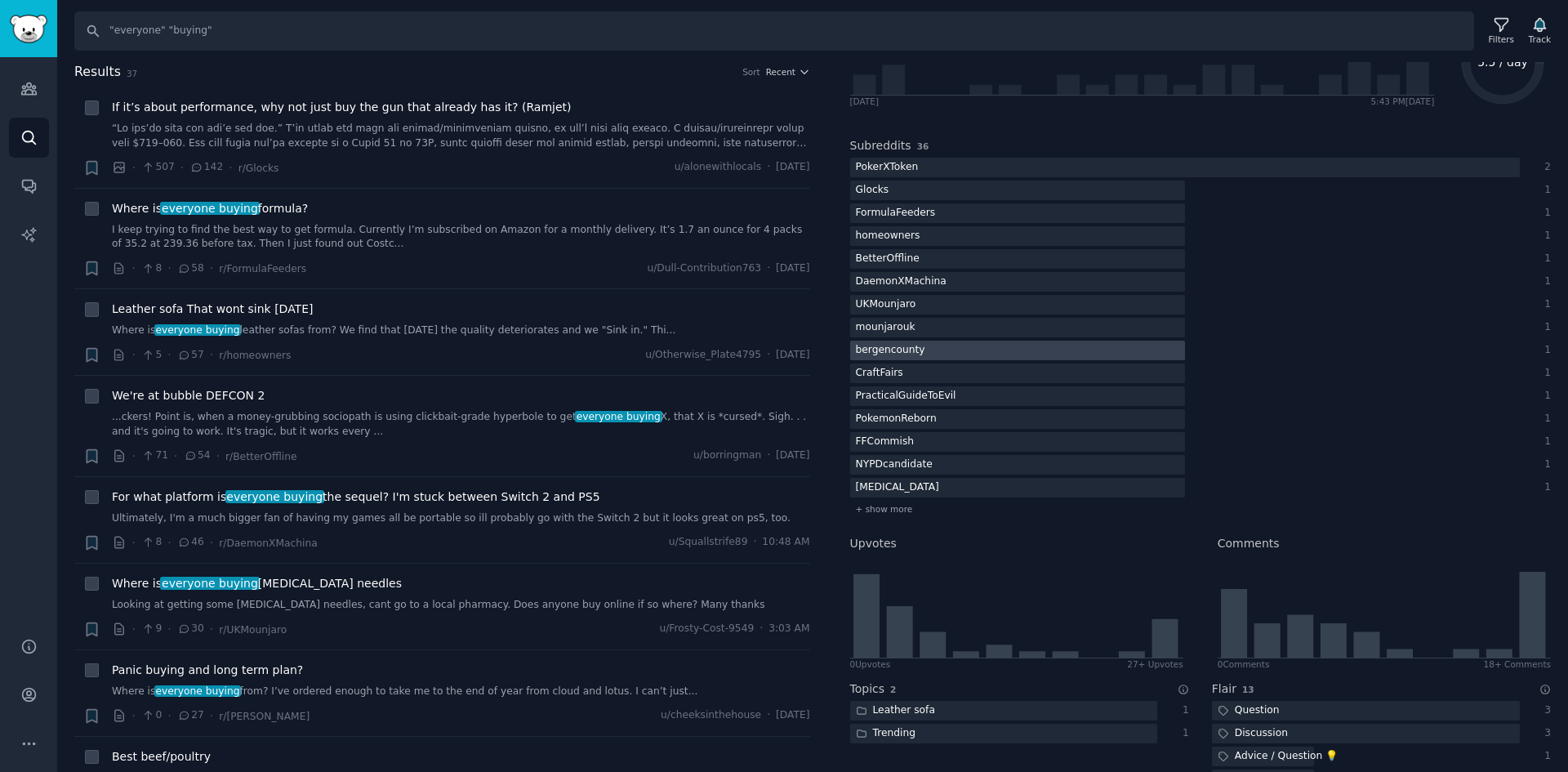
click at [901, 346] on div "bergencounty" at bounding box center [890, 350] width 80 height 21
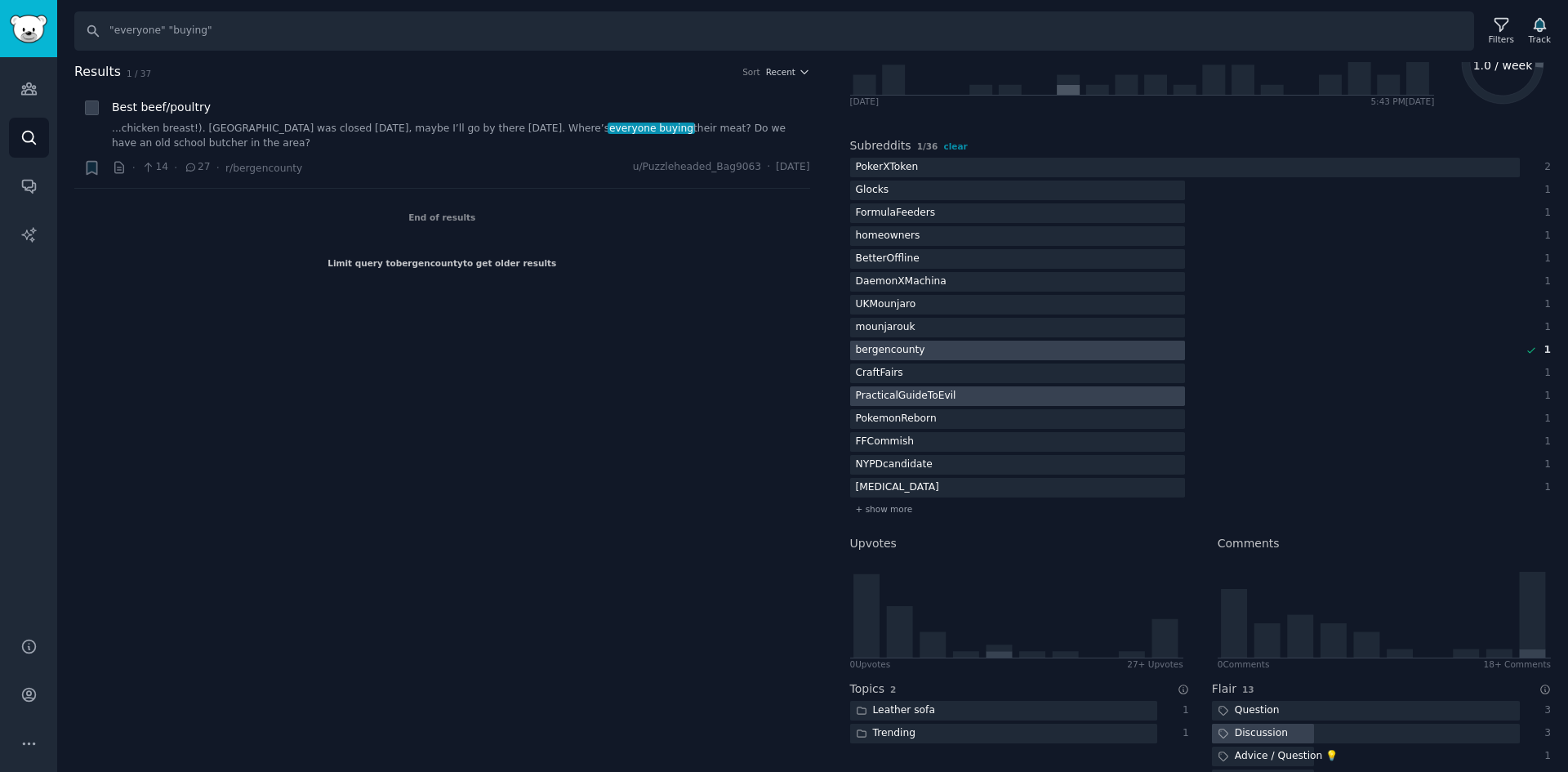
scroll to position [245, 0]
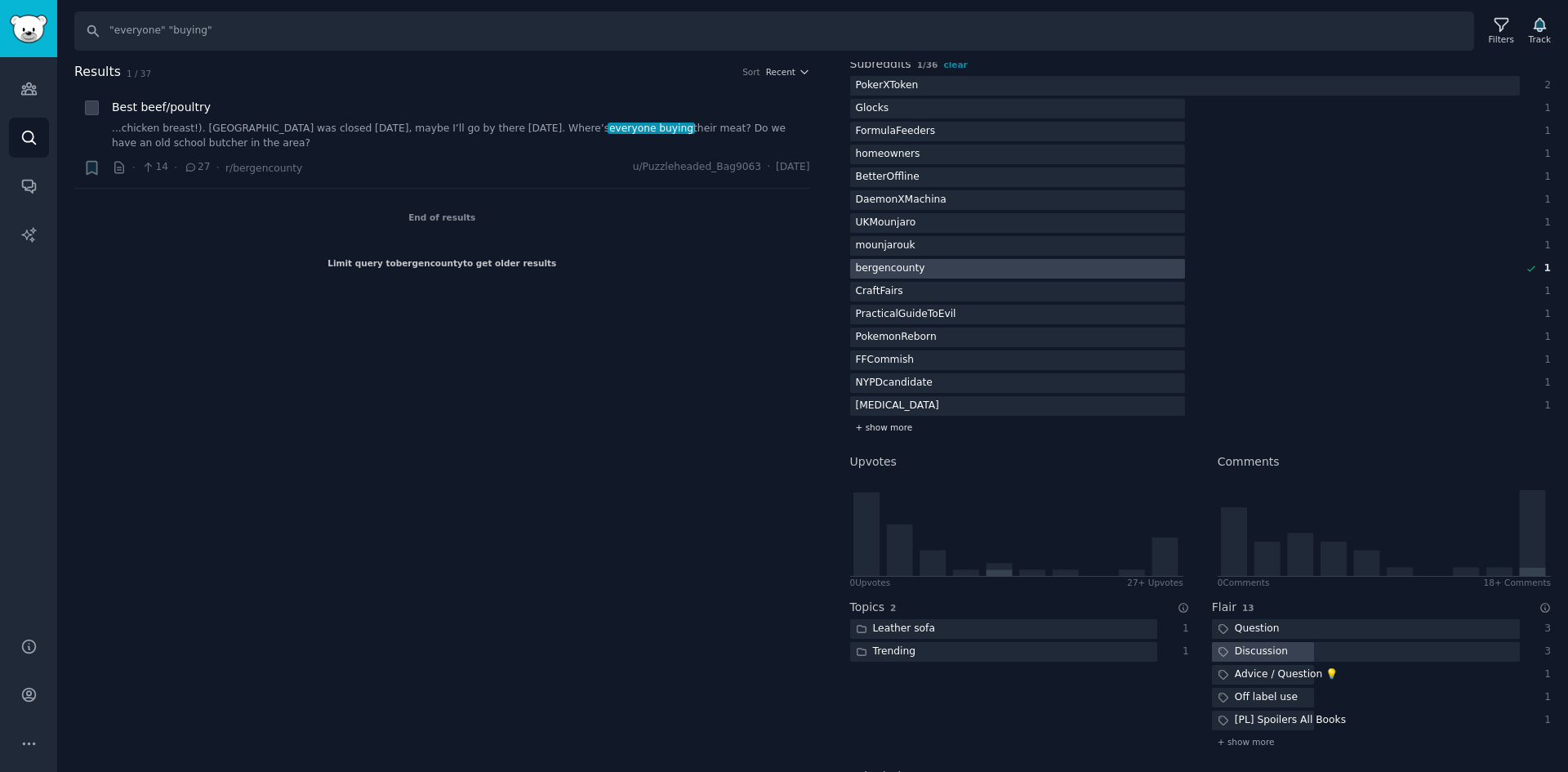
click at [895, 429] on span "+ show more" at bounding box center [885, 428] width 57 height 12
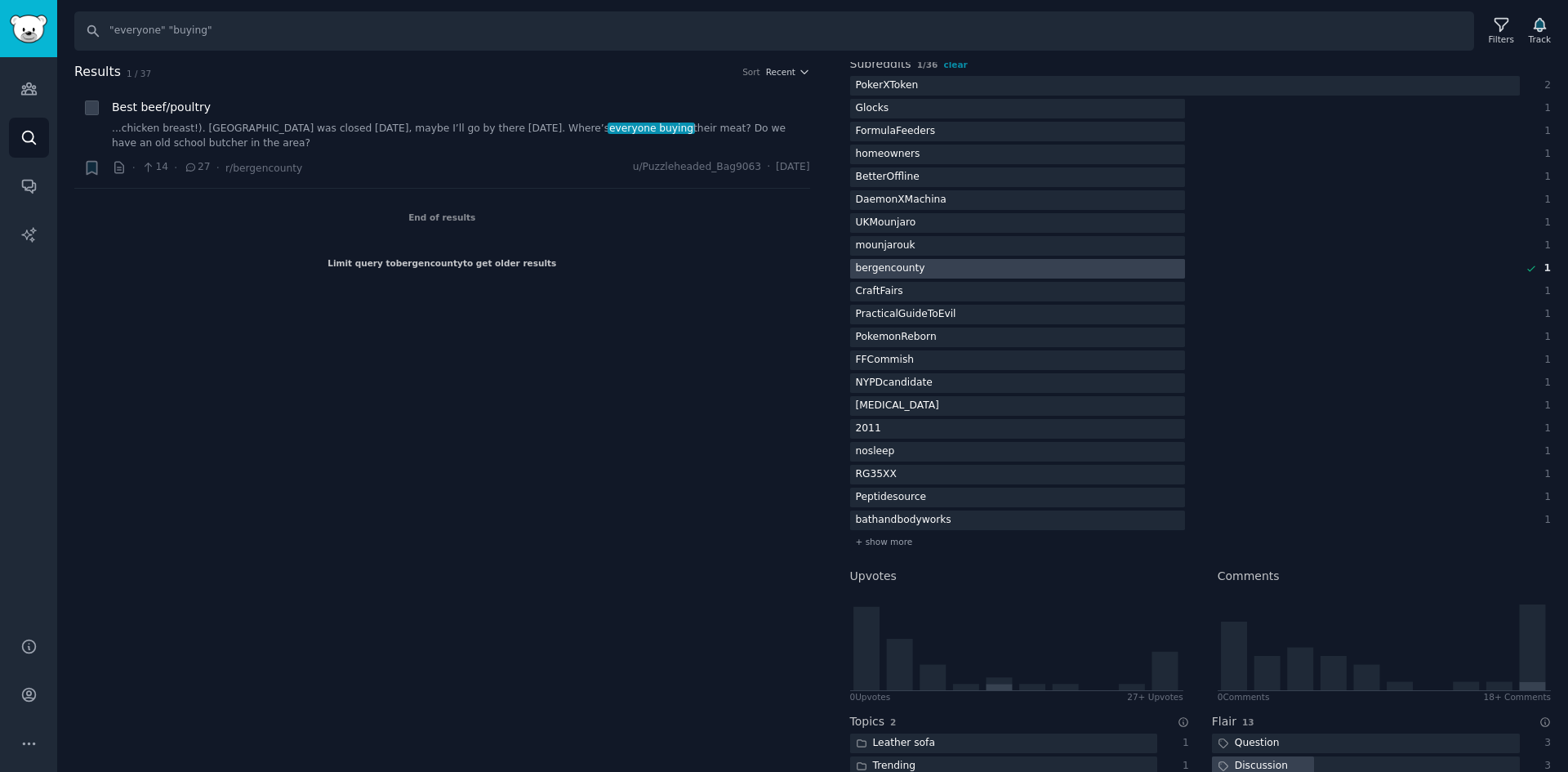
scroll to position [327, 0]
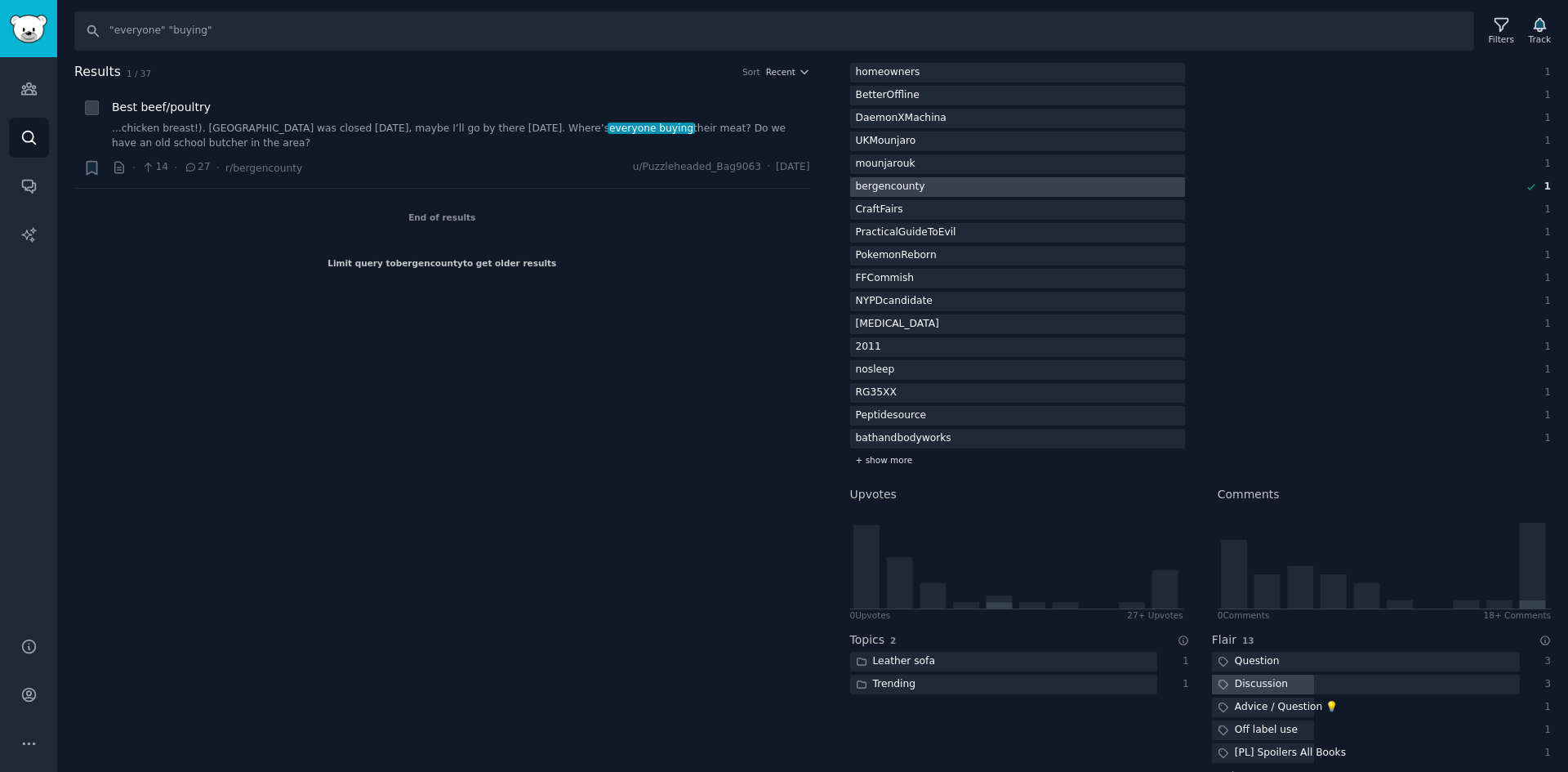
click at [873, 465] on span "+ show more" at bounding box center [885, 460] width 57 height 12
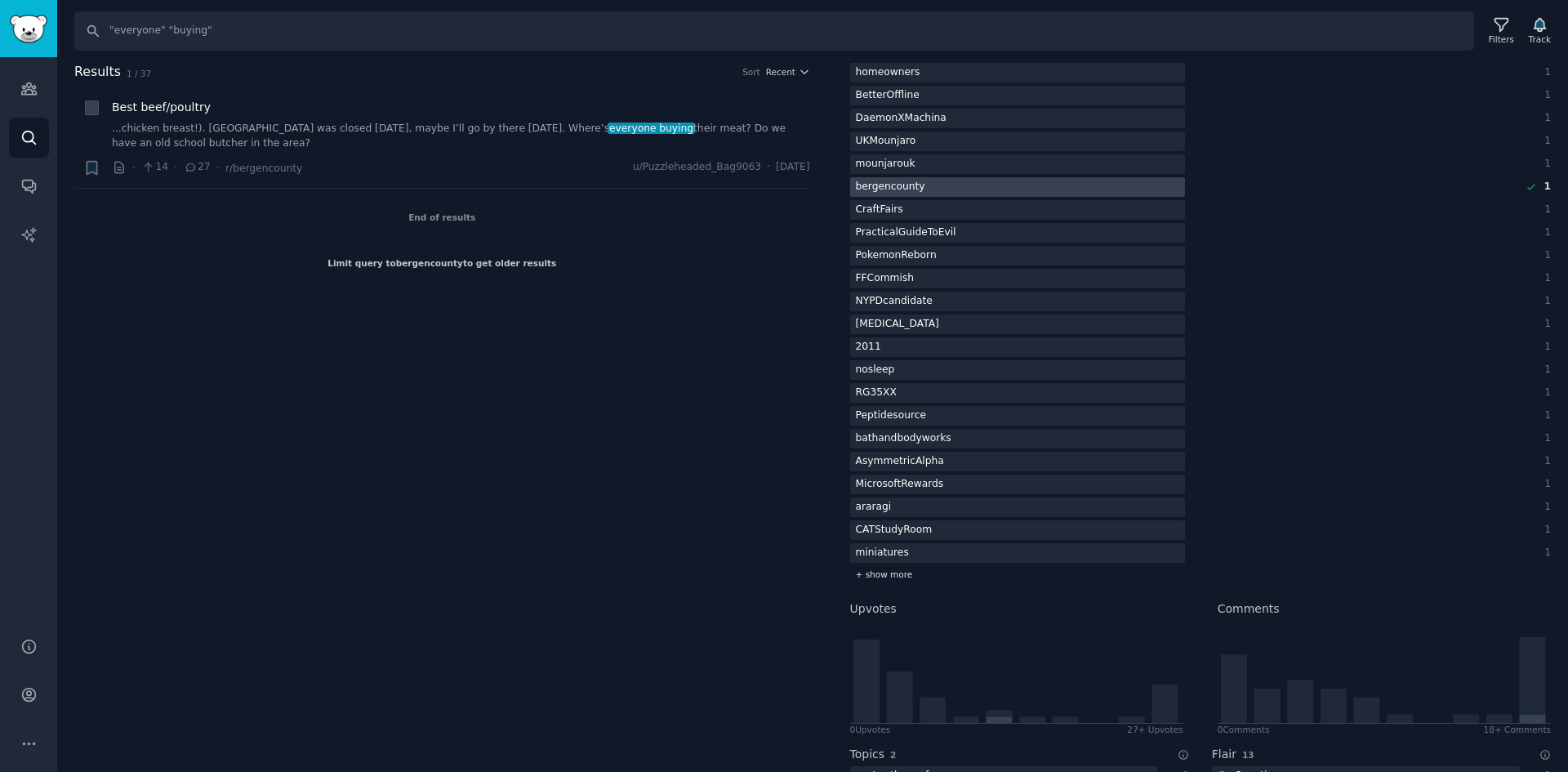
scroll to position [409, 0]
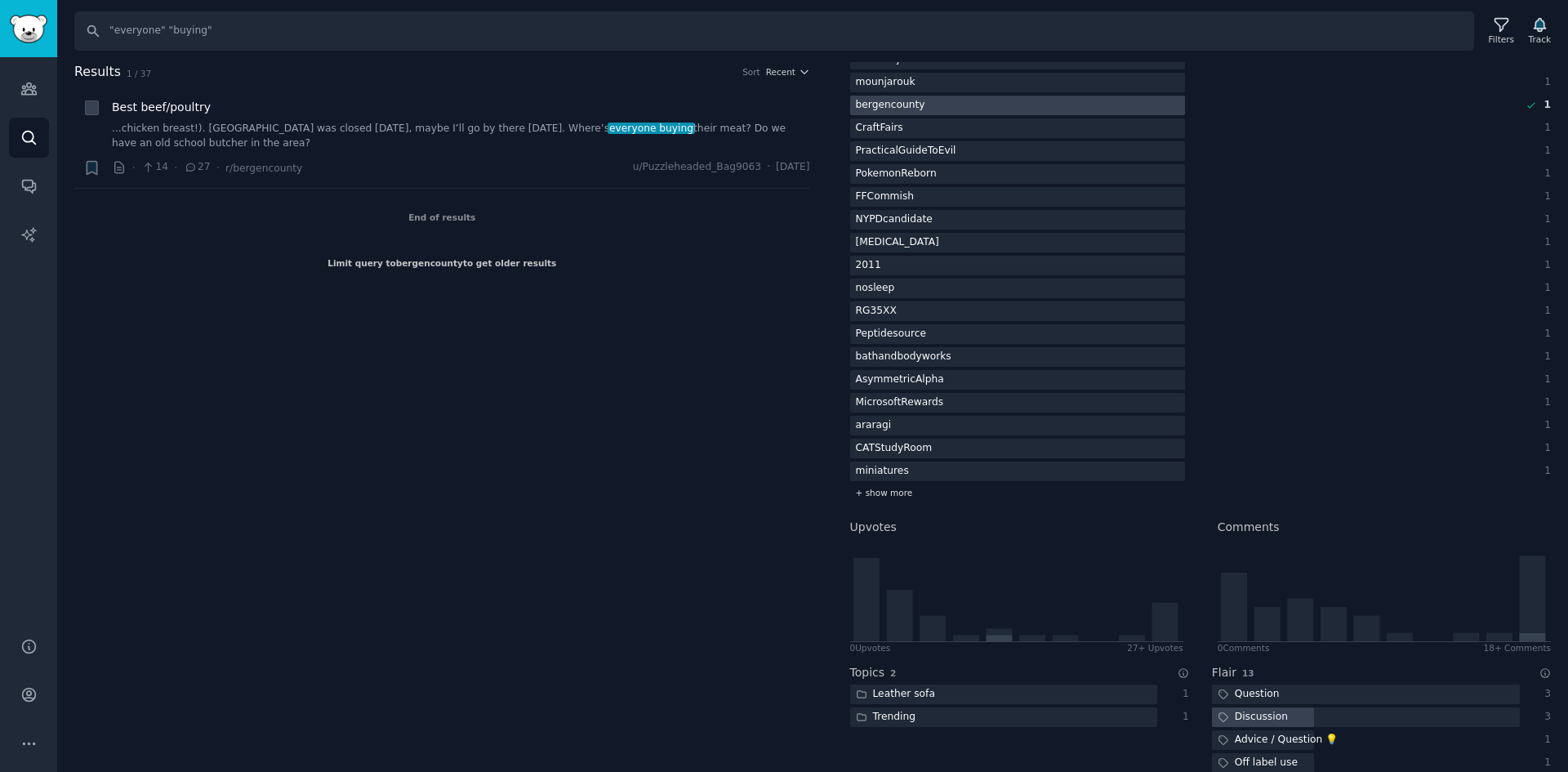
click at [885, 488] on span "+ show more" at bounding box center [885, 492] width 57 height 12
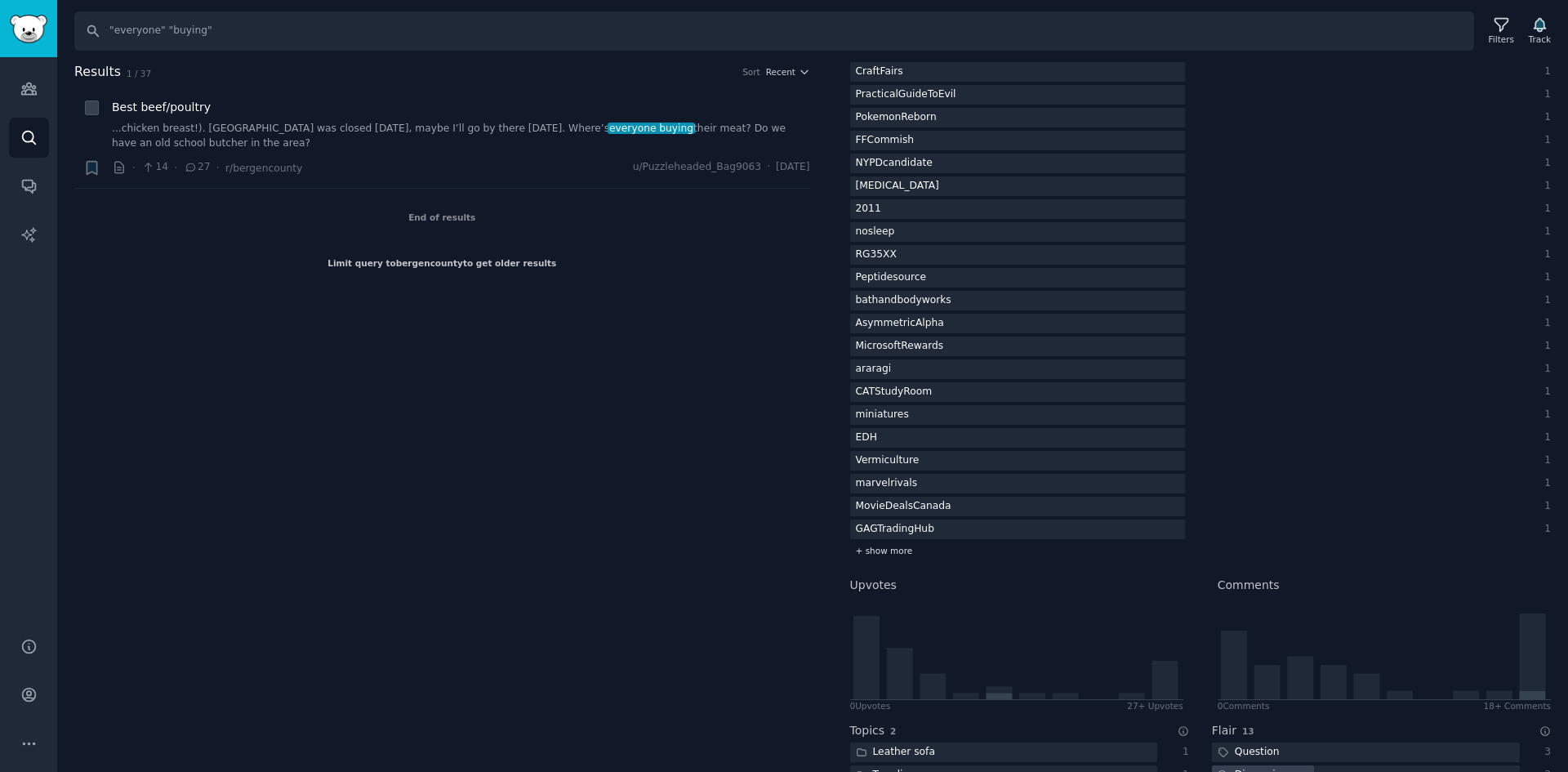
scroll to position [490, 0]
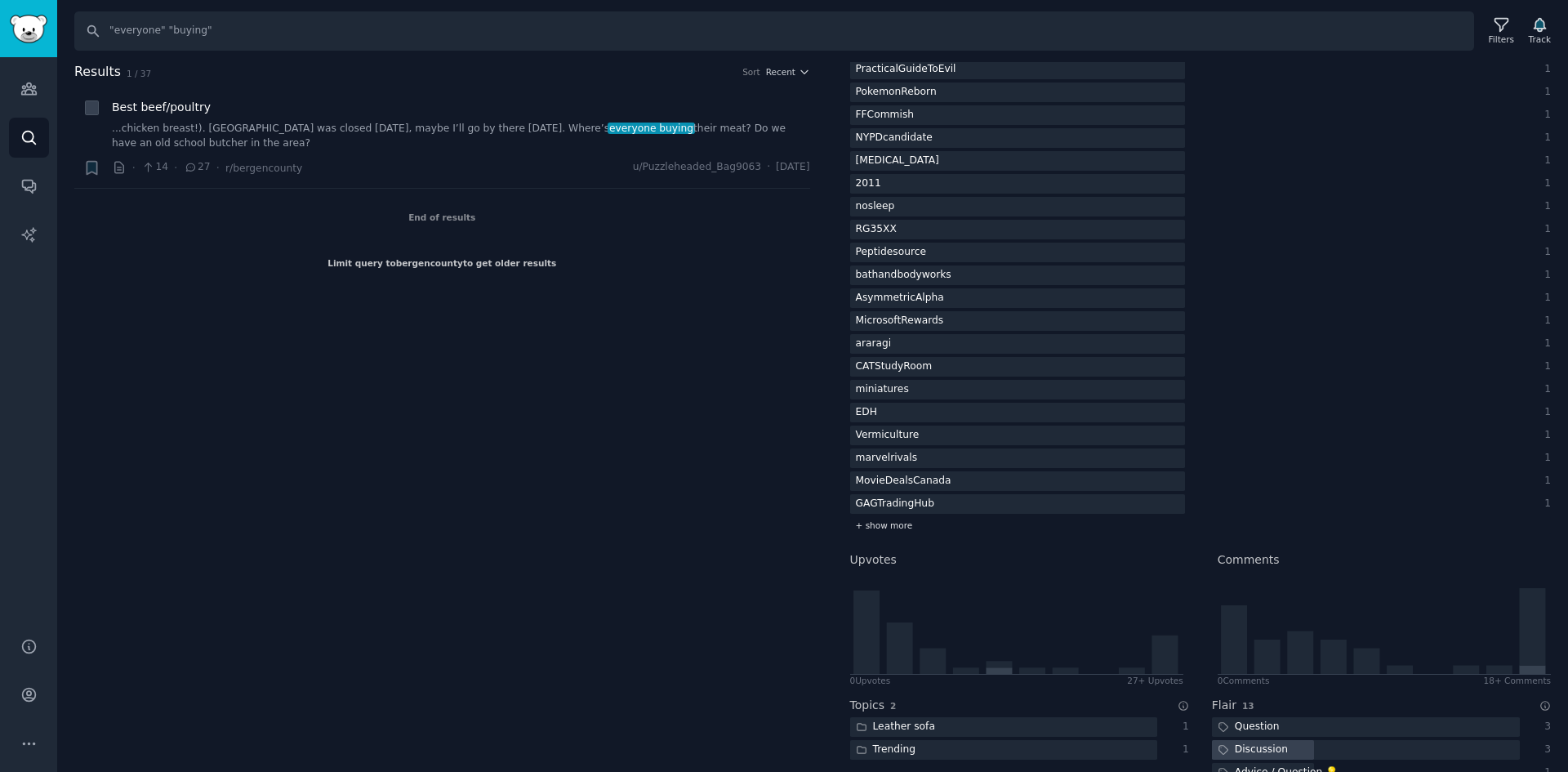
click at [886, 525] on span "+ show more" at bounding box center [885, 526] width 57 height 12
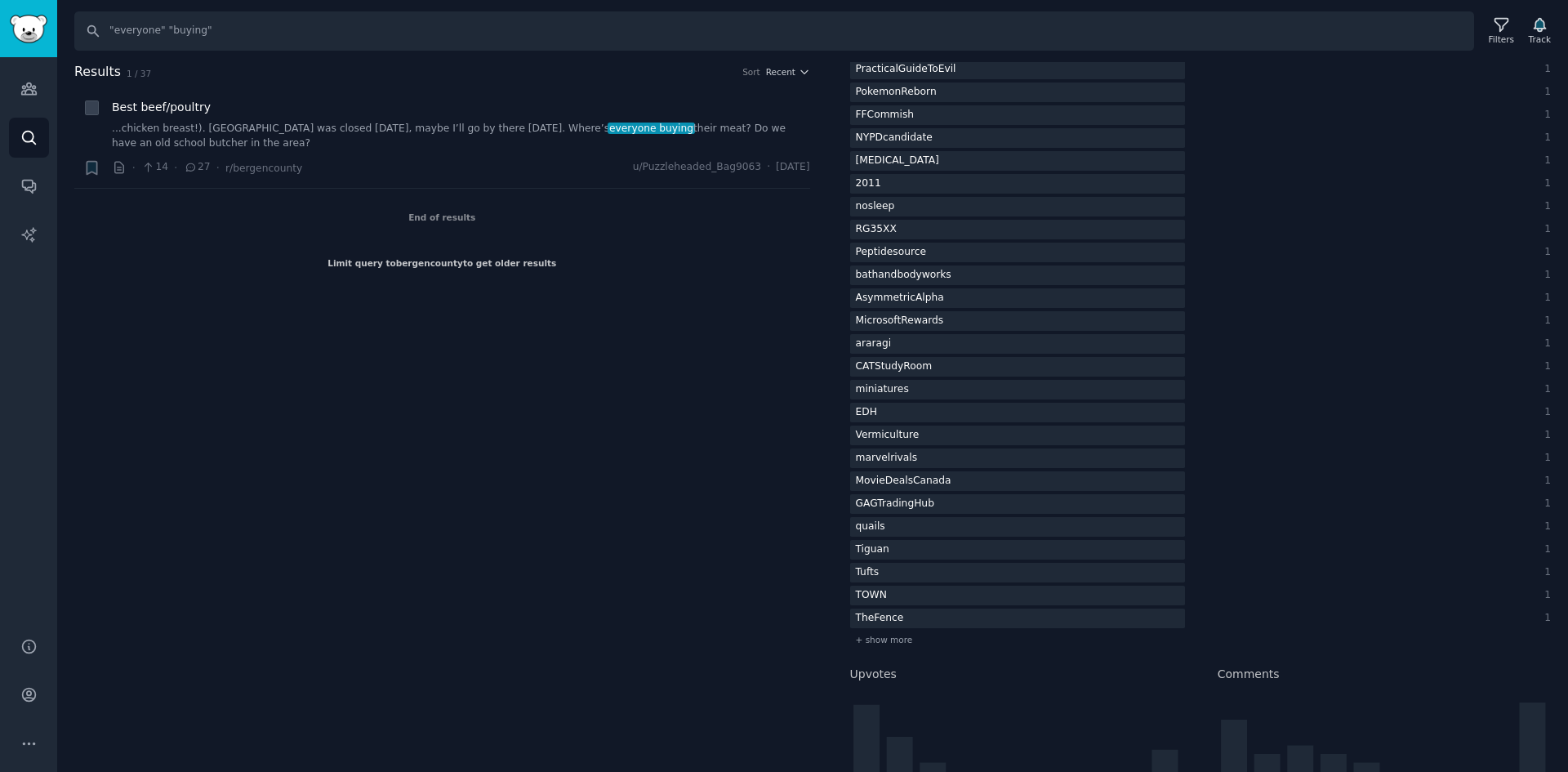
click at [900, 470] on div "PokerXToken 2 Glocks 1 FormulaFeeders 1 homeowners 1 BetterOffline 1 DaemonXMac…" at bounding box center [1201, 240] width 702 height 818
click at [902, 34] on div "marvelrivals" at bounding box center [890, 24] width 80 height 21
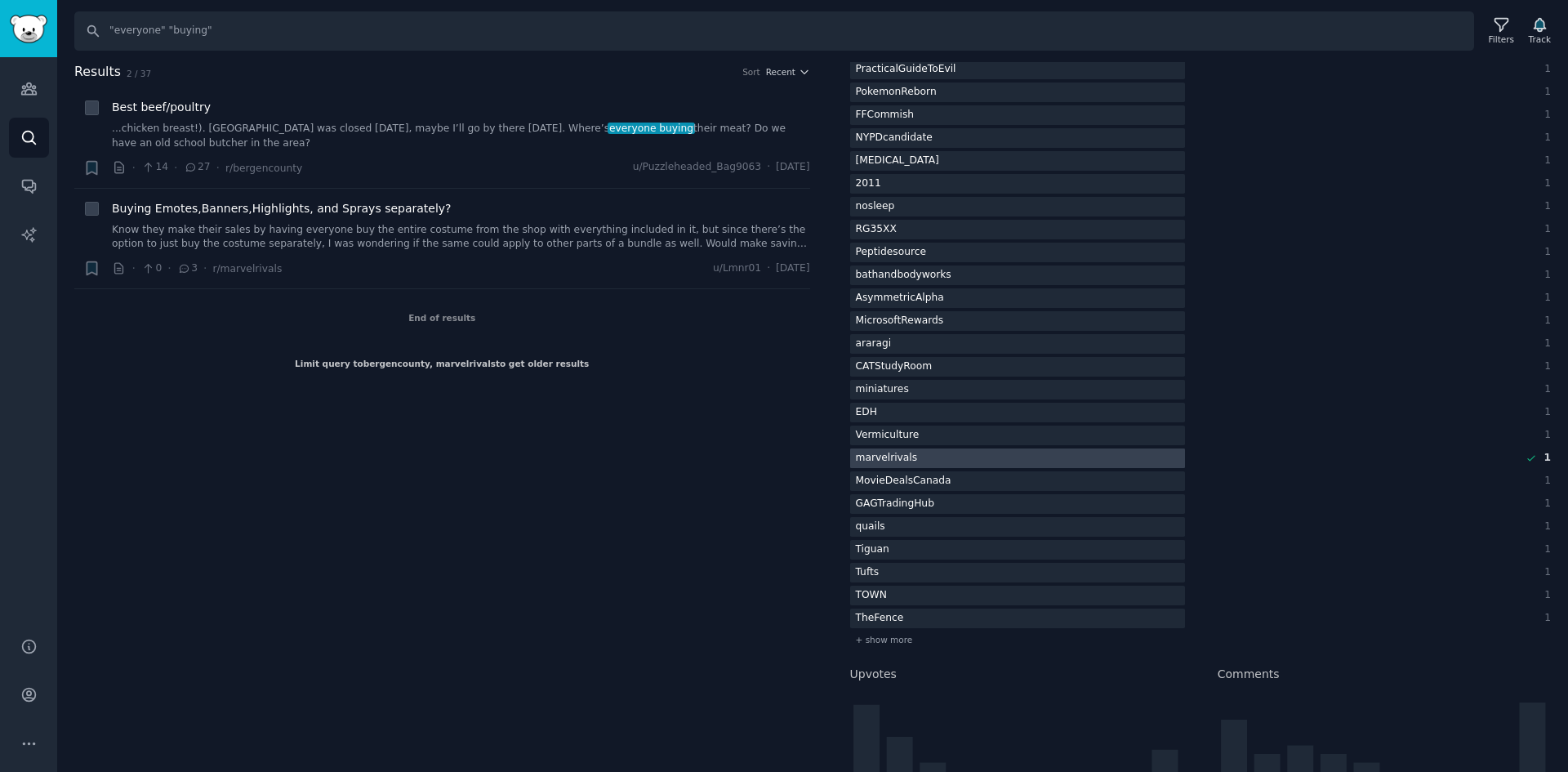
click at [996, 467] on div at bounding box center [1018, 458] width 335 height 21
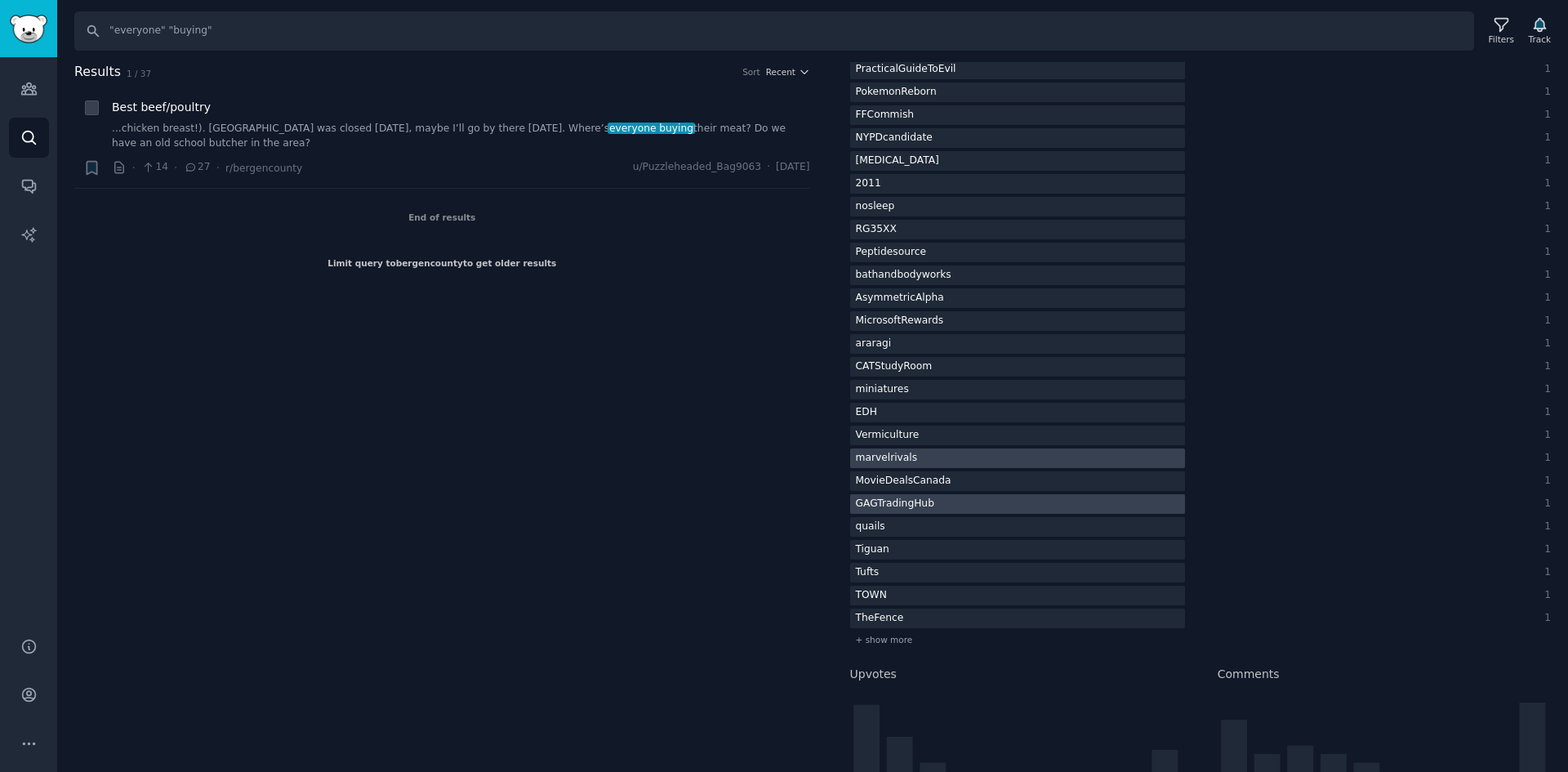
scroll to position [572, 0]
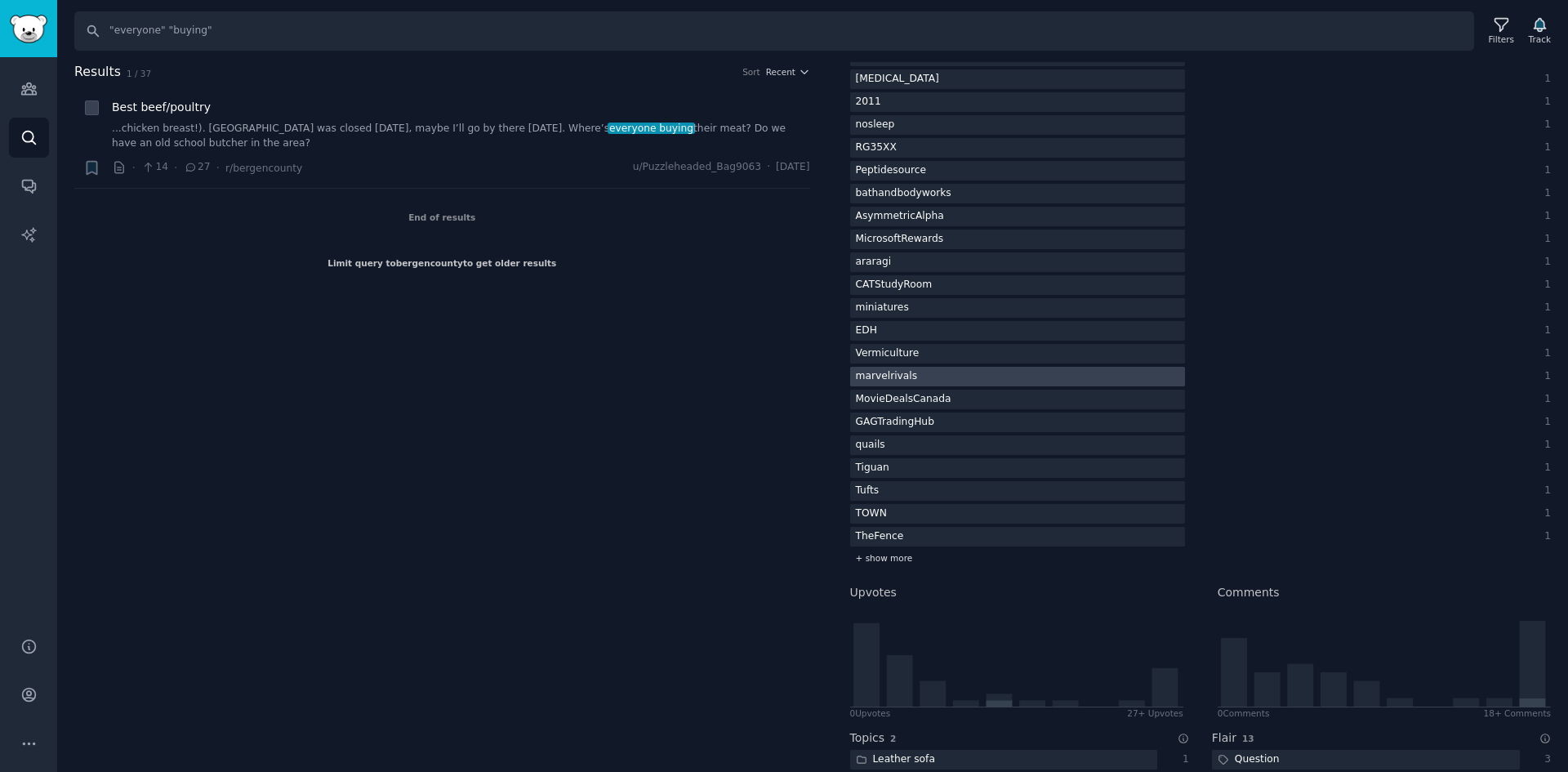
click at [912, 550] on div "+ show more" at bounding box center [1201, 558] width 702 height 17
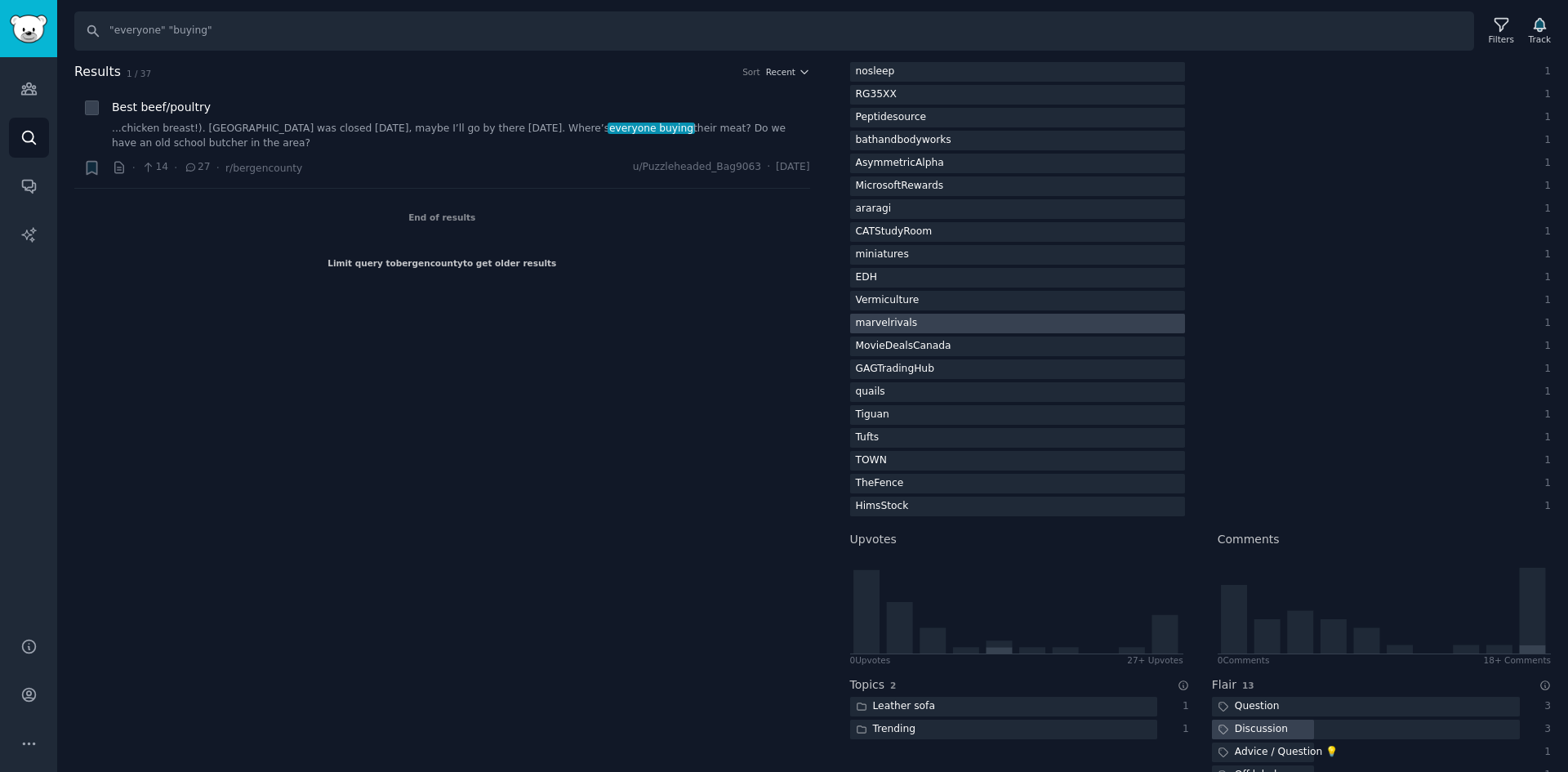
scroll to position [653, 0]
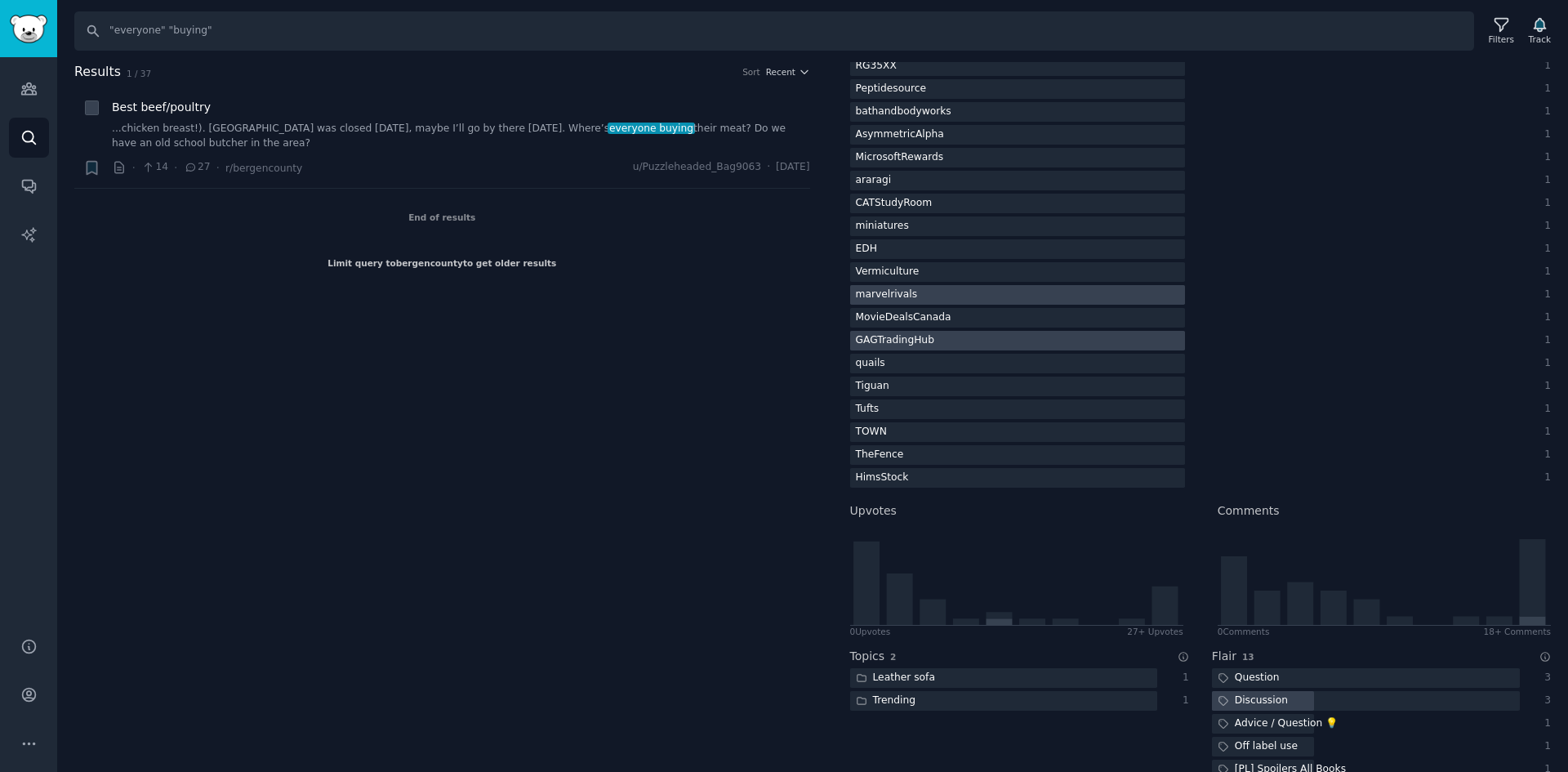
click at [956, 350] on div at bounding box center [1018, 340] width 335 height 21
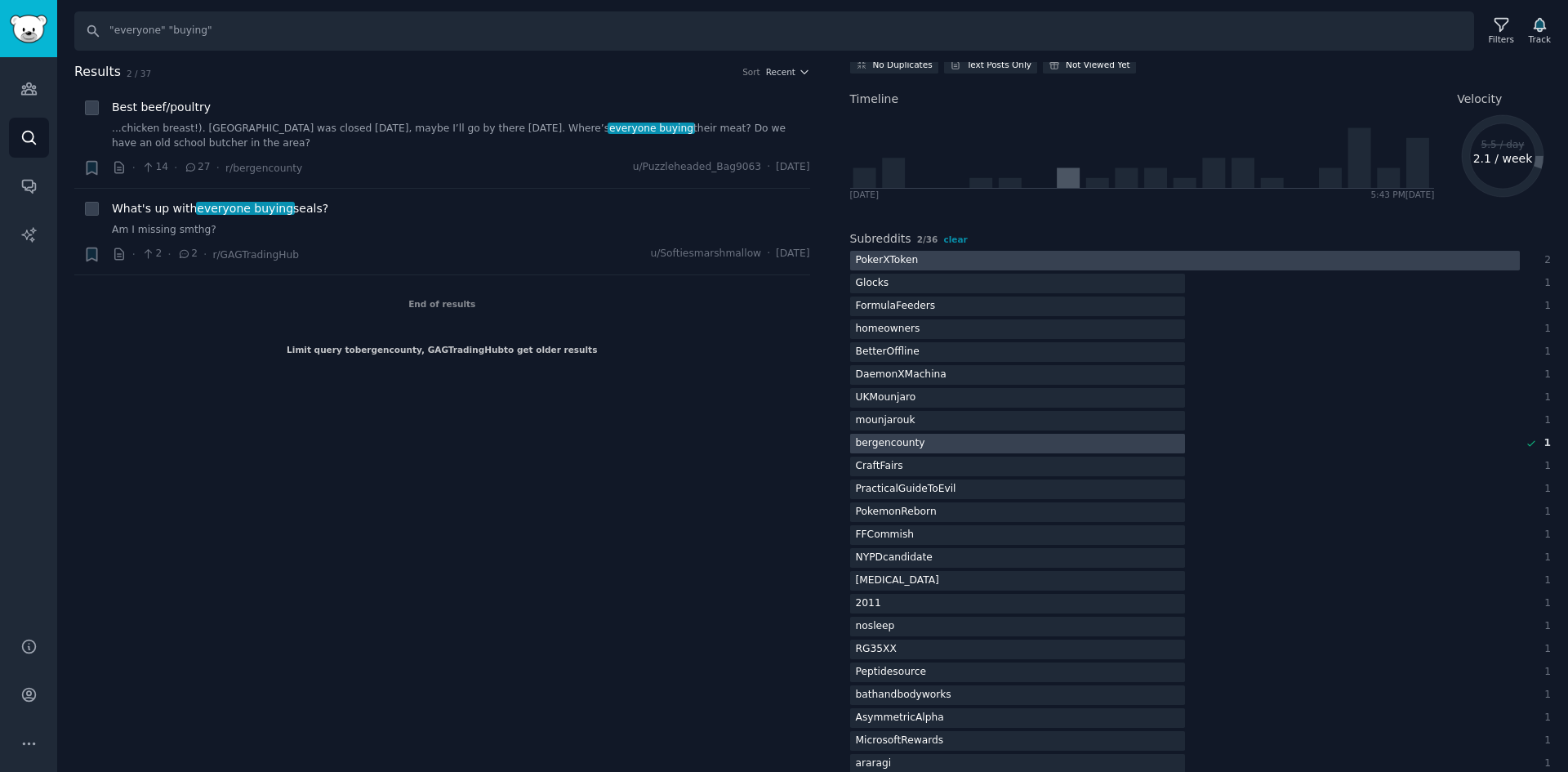
scroll to position [0, 0]
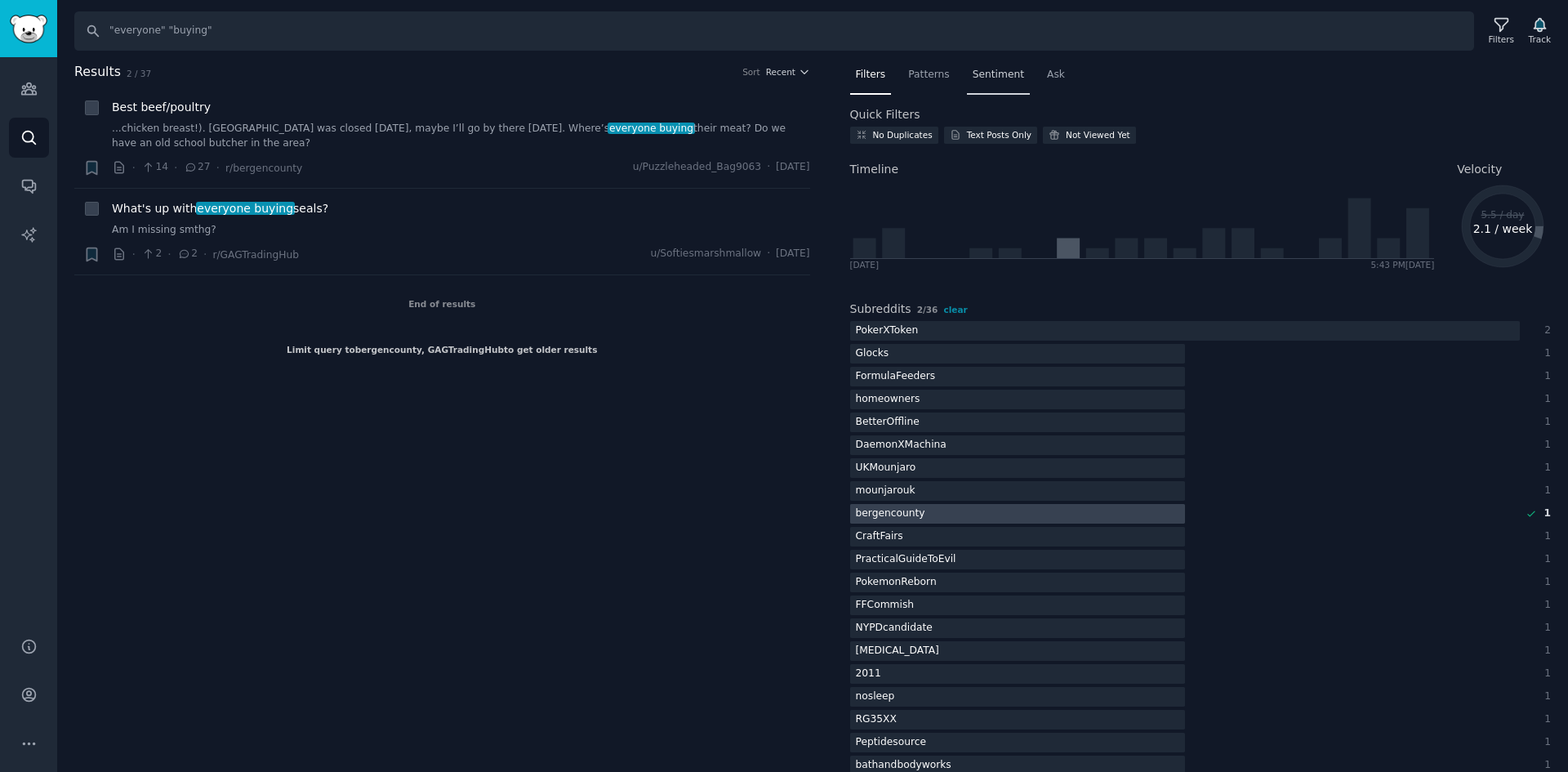
click at [990, 70] on span "Sentiment" at bounding box center [998, 75] width 51 height 15
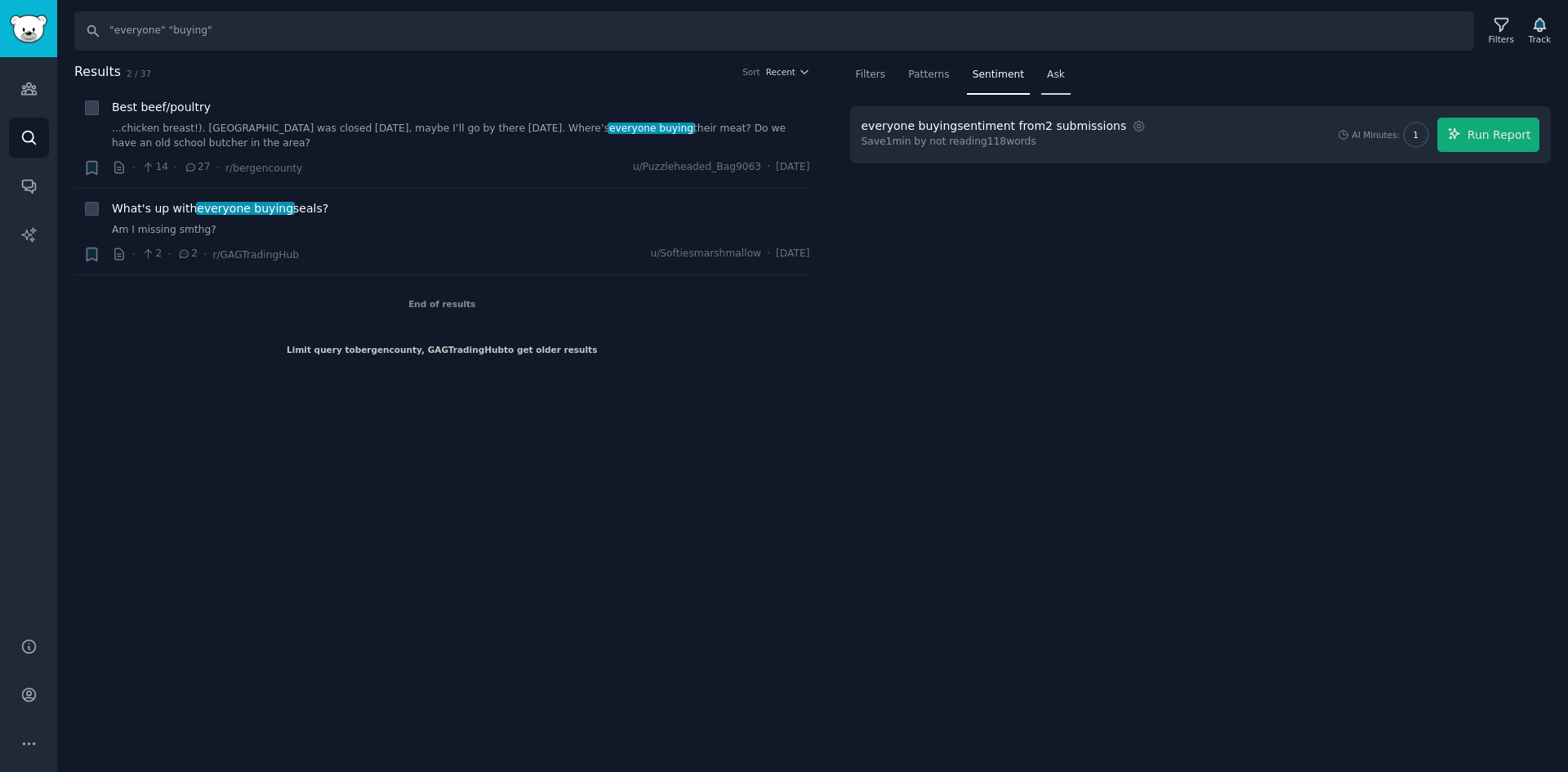
click at [1050, 69] on span "Ask" at bounding box center [1056, 75] width 18 height 15
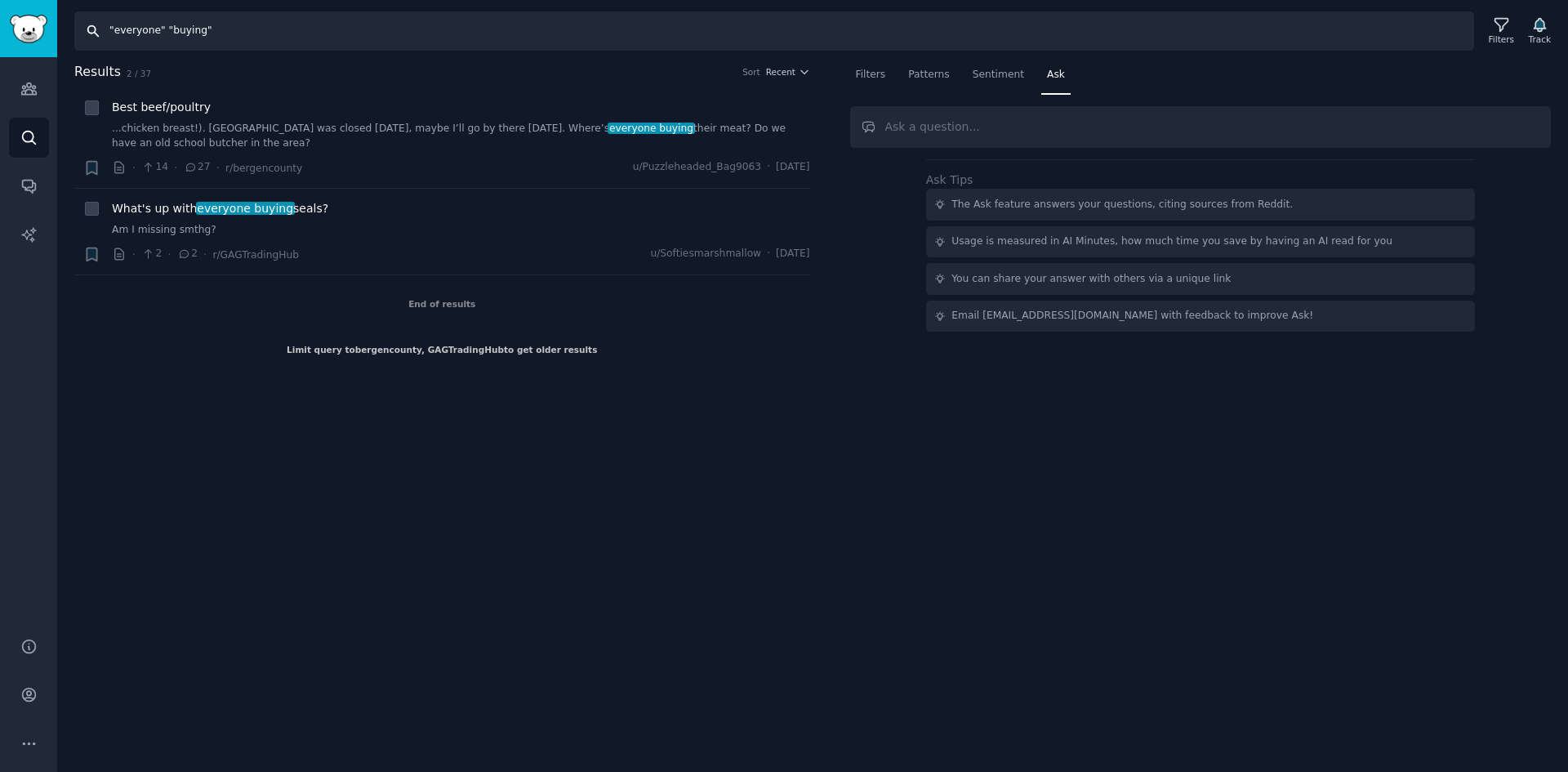
click at [281, 40] on input ""everyone" "buying"" at bounding box center [775, 31] width 1400 height 39
click at [246, 41] on input ""everyone" "buying"" at bounding box center [775, 31] width 1400 height 39
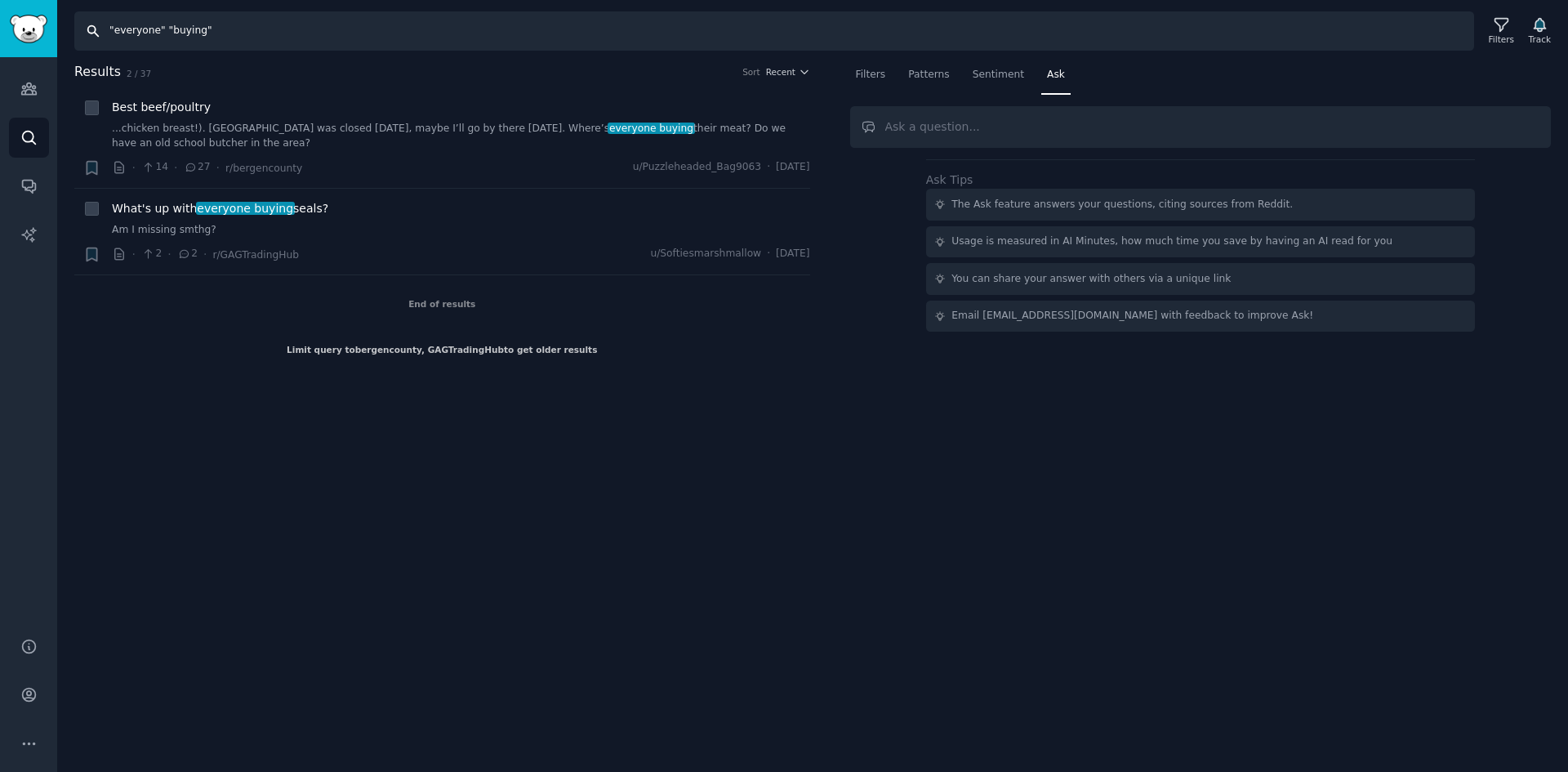
click at [245, 41] on input ""everyone" "buying"" at bounding box center [775, 31] width 1400 height 39
type input ""popular" "buying""
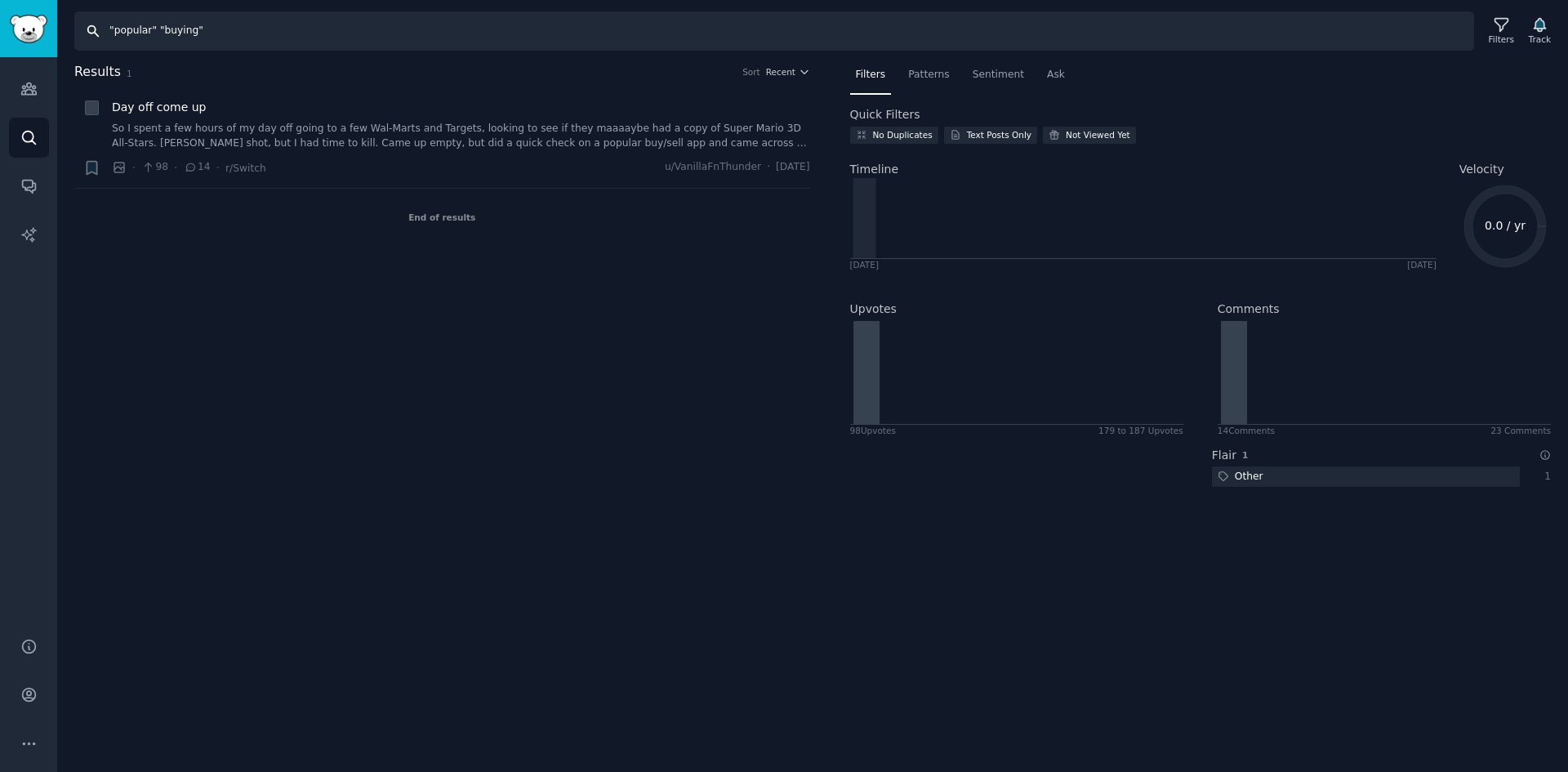
click at [263, 34] on input ""popular" "buying"" at bounding box center [775, 31] width 1400 height 39
click at [32, 26] on img "Sidebar" at bounding box center [28, 28] width 37 height 28
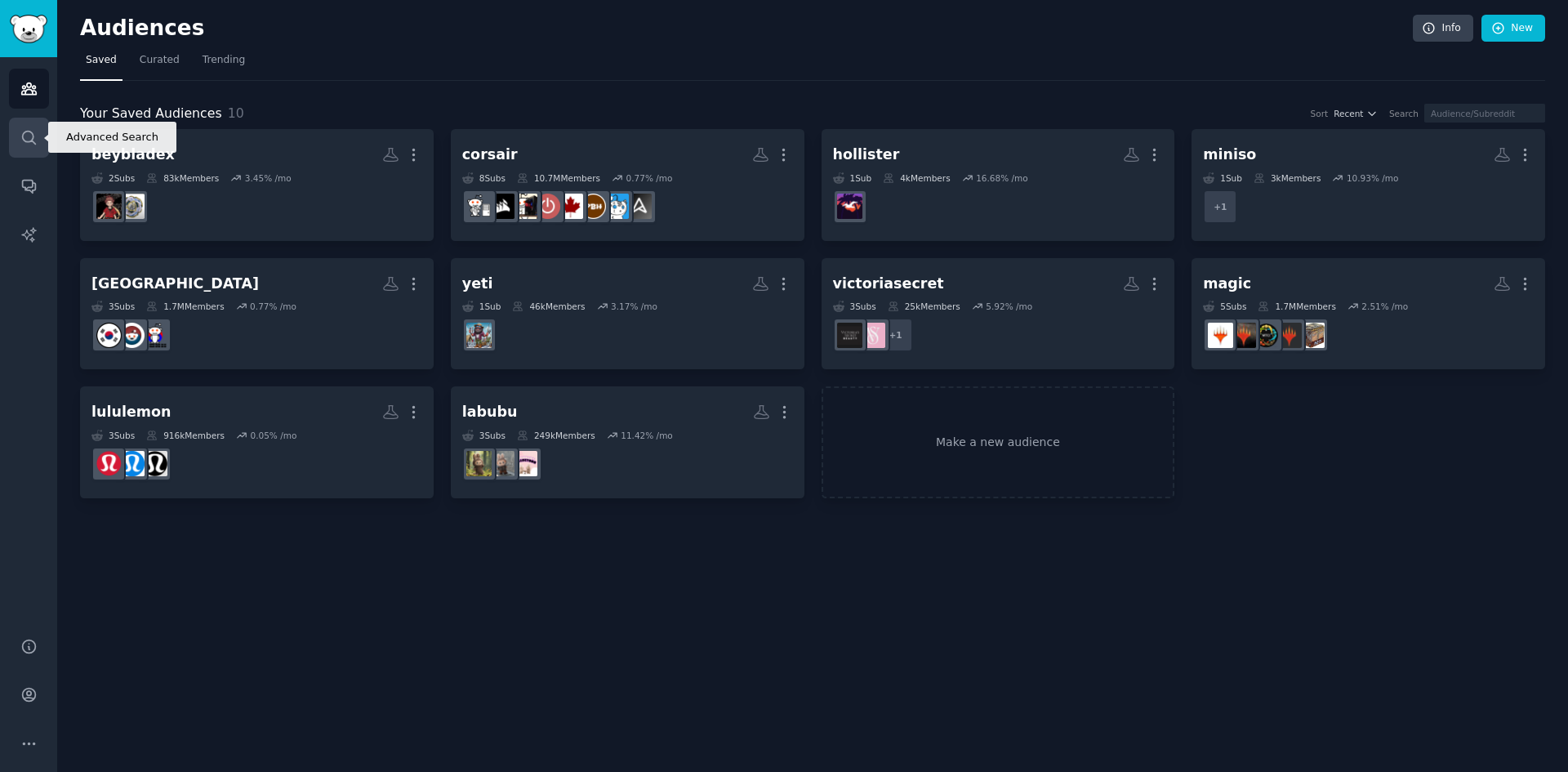
click at [25, 148] on link "Search" at bounding box center [28, 137] width 40 height 40
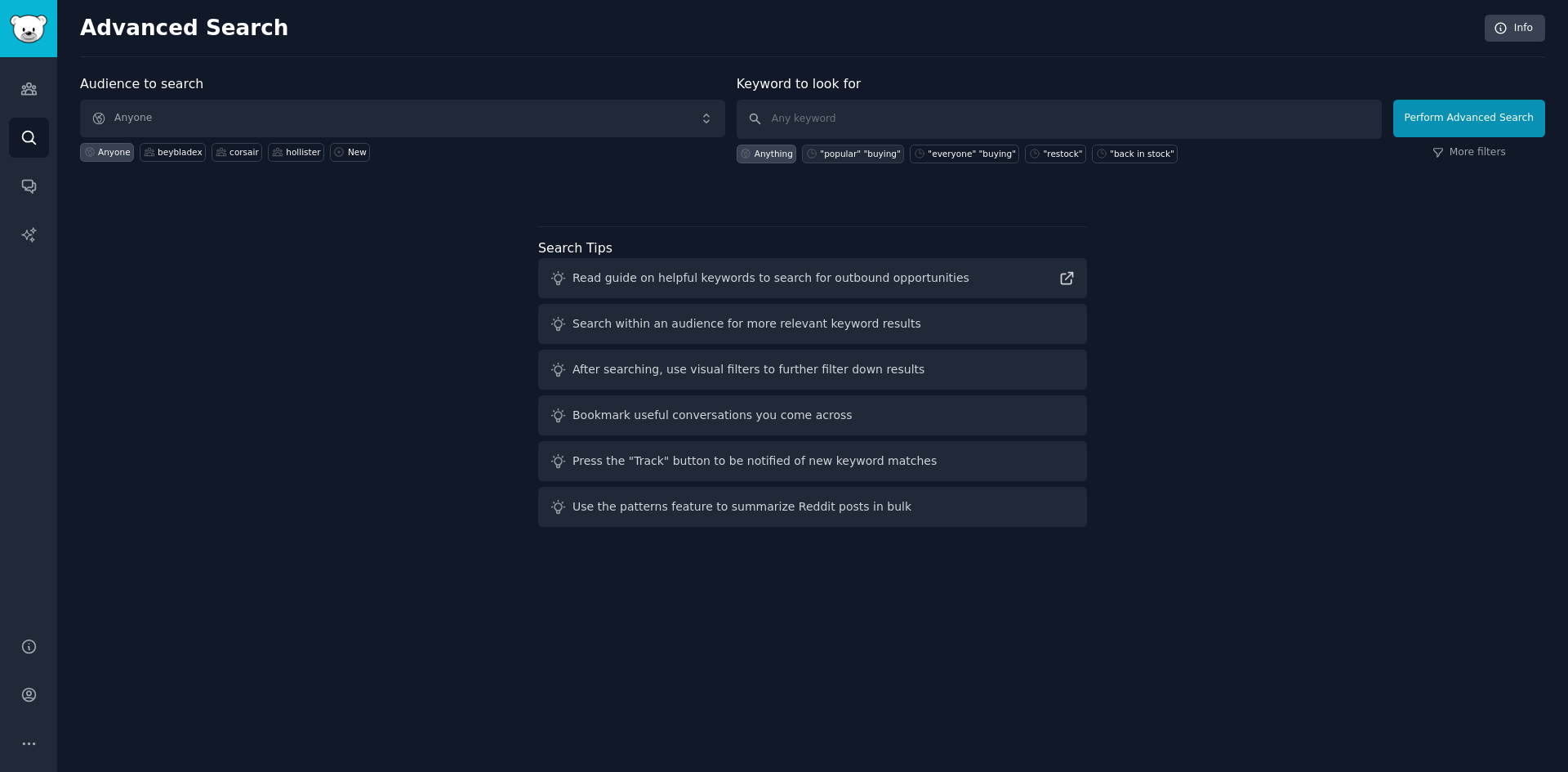
click at [848, 161] on div ""popular" "buying"" at bounding box center [853, 153] width 102 height 19
type input ""popular" "buying""
click at [1426, 121] on button "Perform Advanced Search" at bounding box center [1469, 119] width 152 height 37
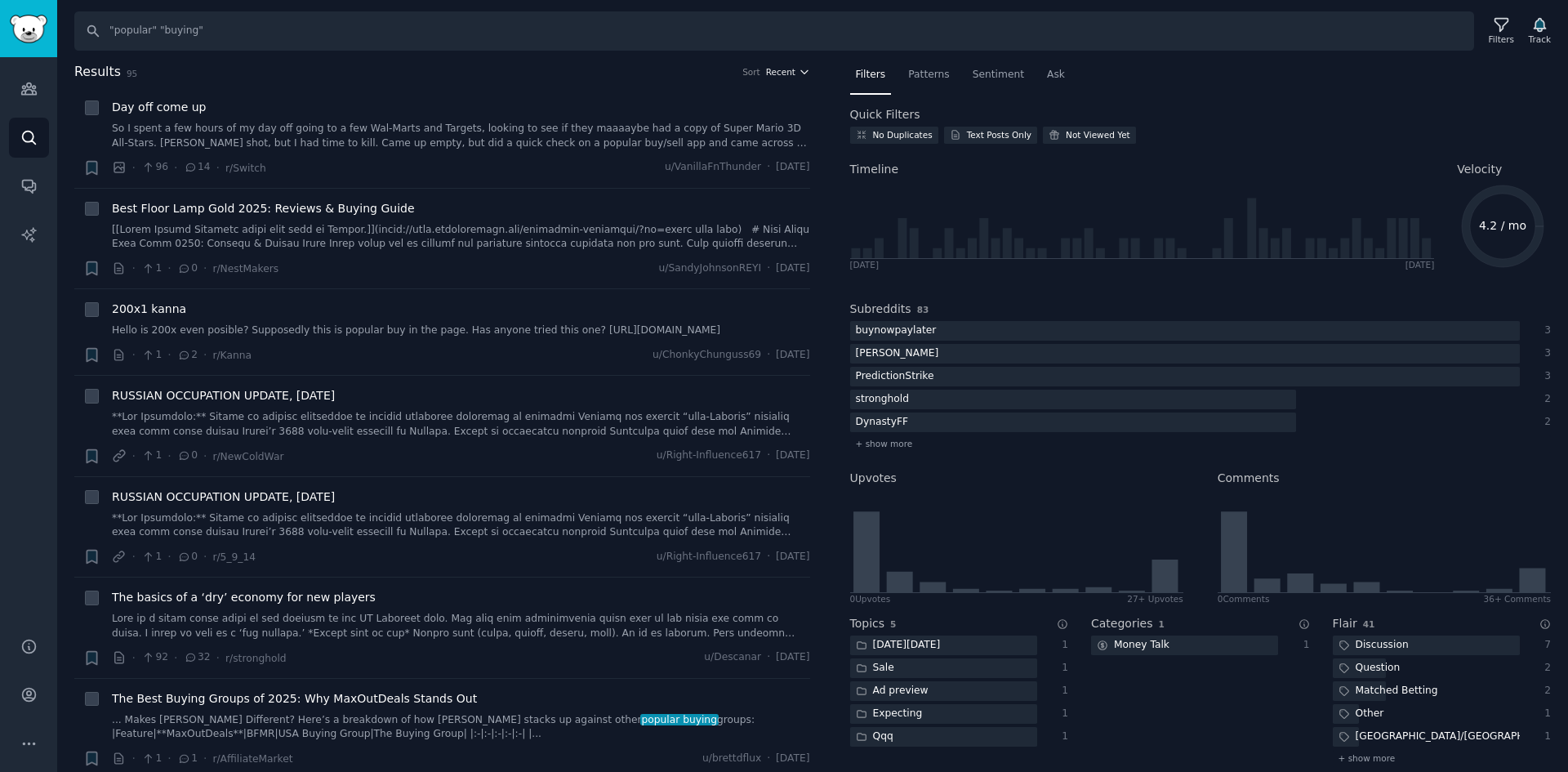
click at [776, 74] on span "Recent" at bounding box center [781, 72] width 29 height 12
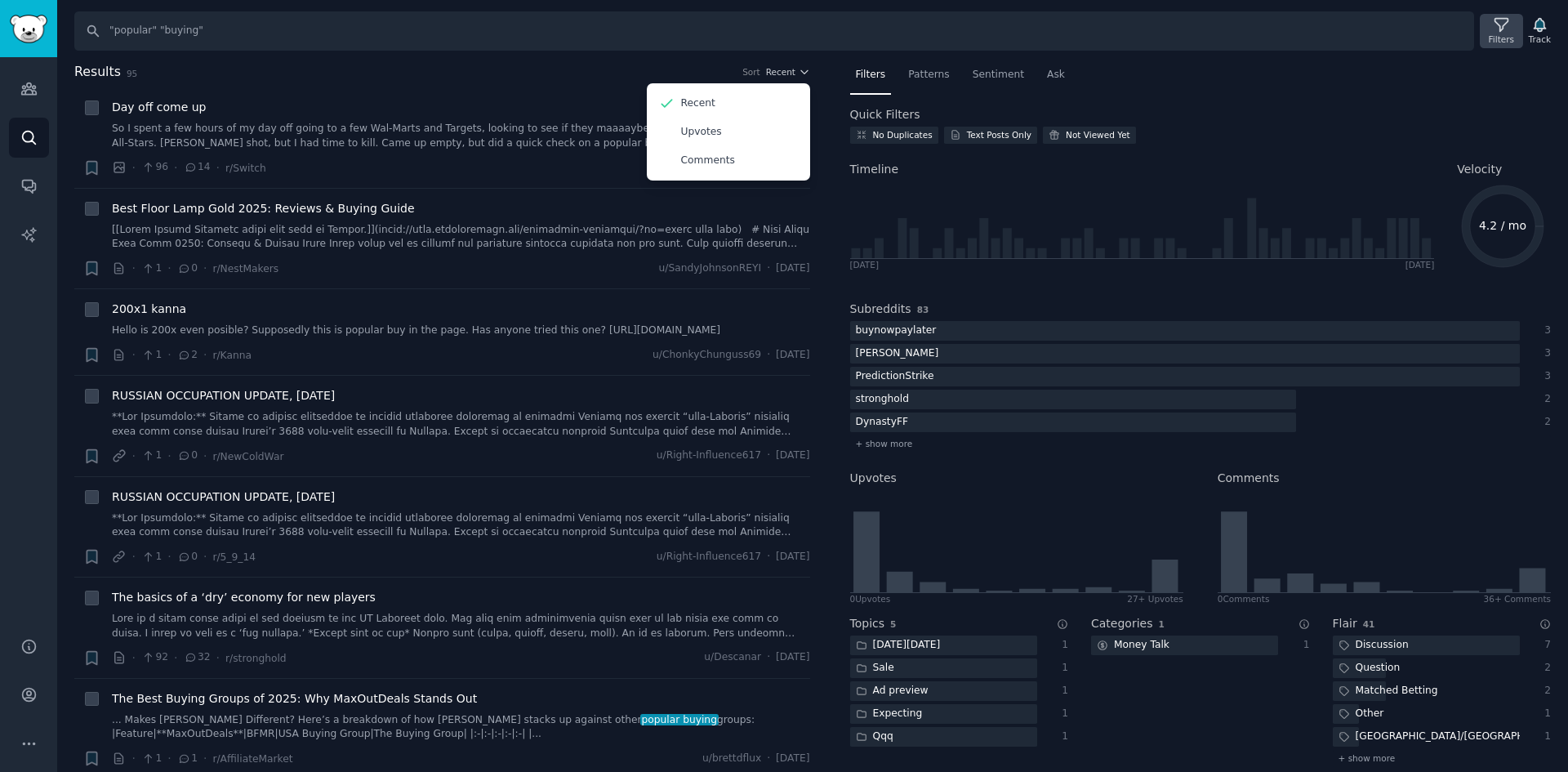
click at [1491, 20] on div "Filters" at bounding box center [1500, 30] width 42 height 34
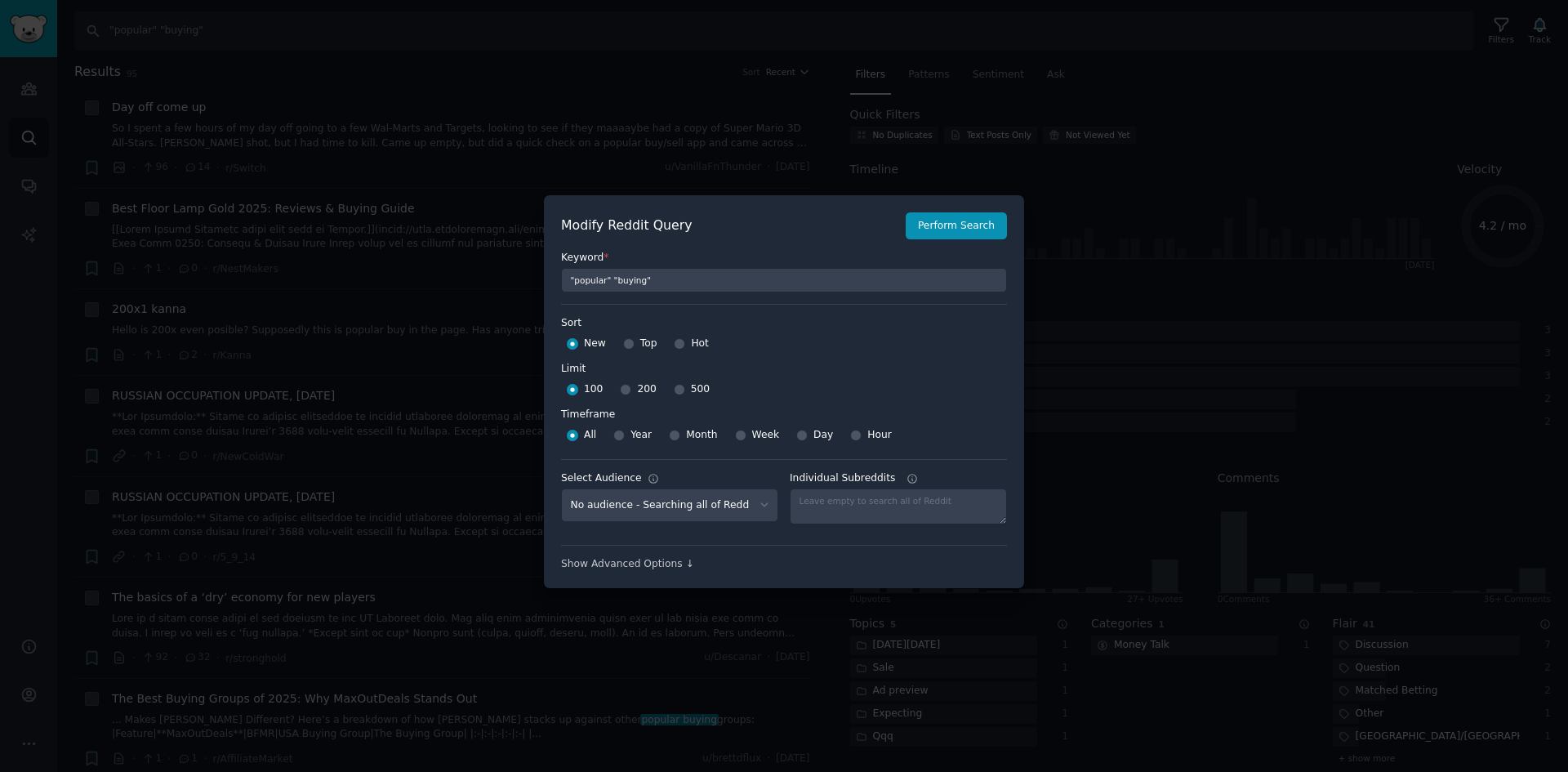
click at [764, 438] on span "Week" at bounding box center [766, 435] width 27 height 15
click at [746, 438] on input "Week" at bounding box center [741, 436] width 12 height 12
radio input "true"
click at [679, 389] on div "500" at bounding box center [691, 389] width 36 height 26
click at [674, 389] on input "500" at bounding box center [680, 390] width 12 height 12
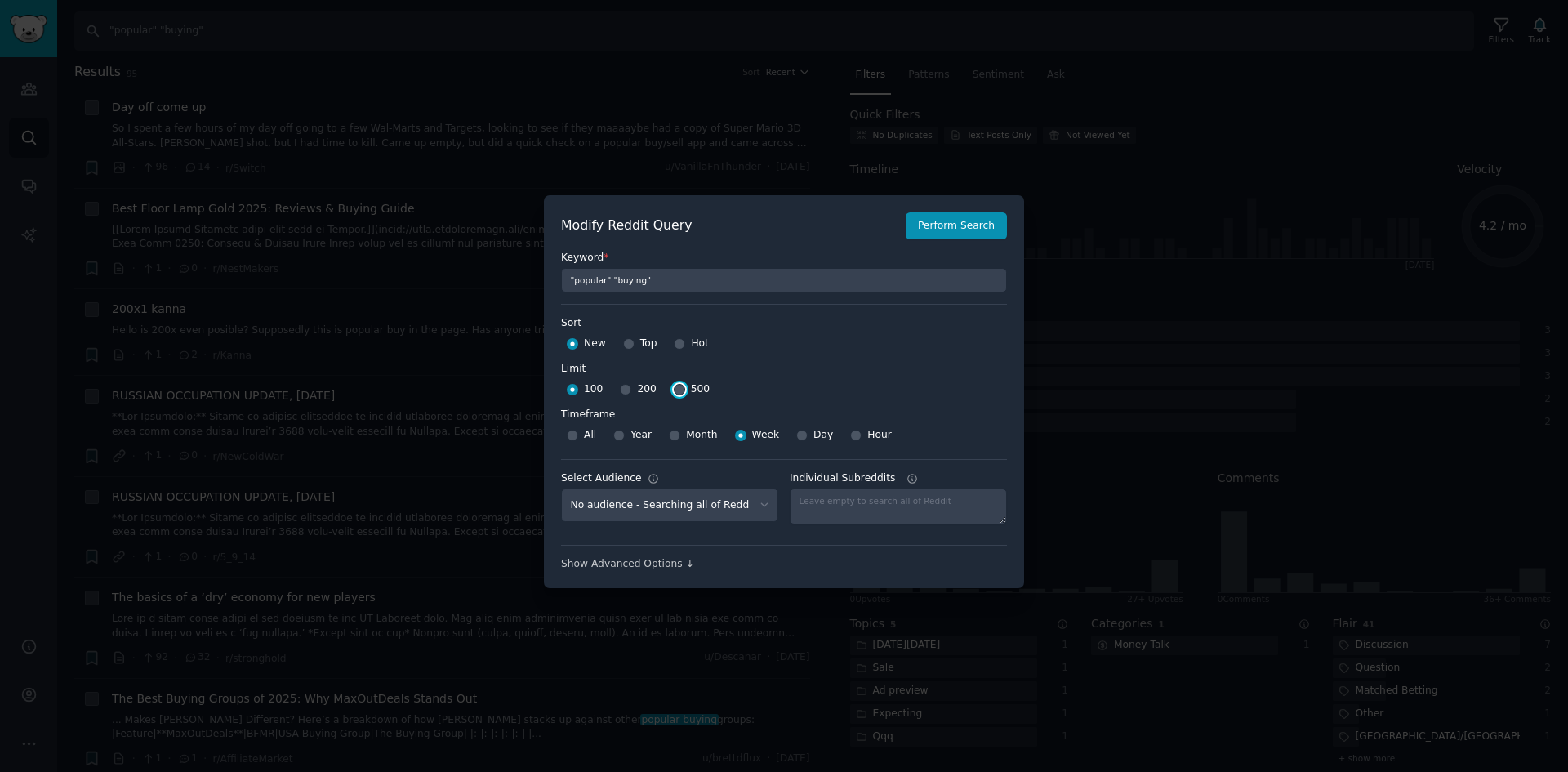
radio input "true"
click at [971, 229] on button "Perform Search" at bounding box center [956, 227] width 101 height 27
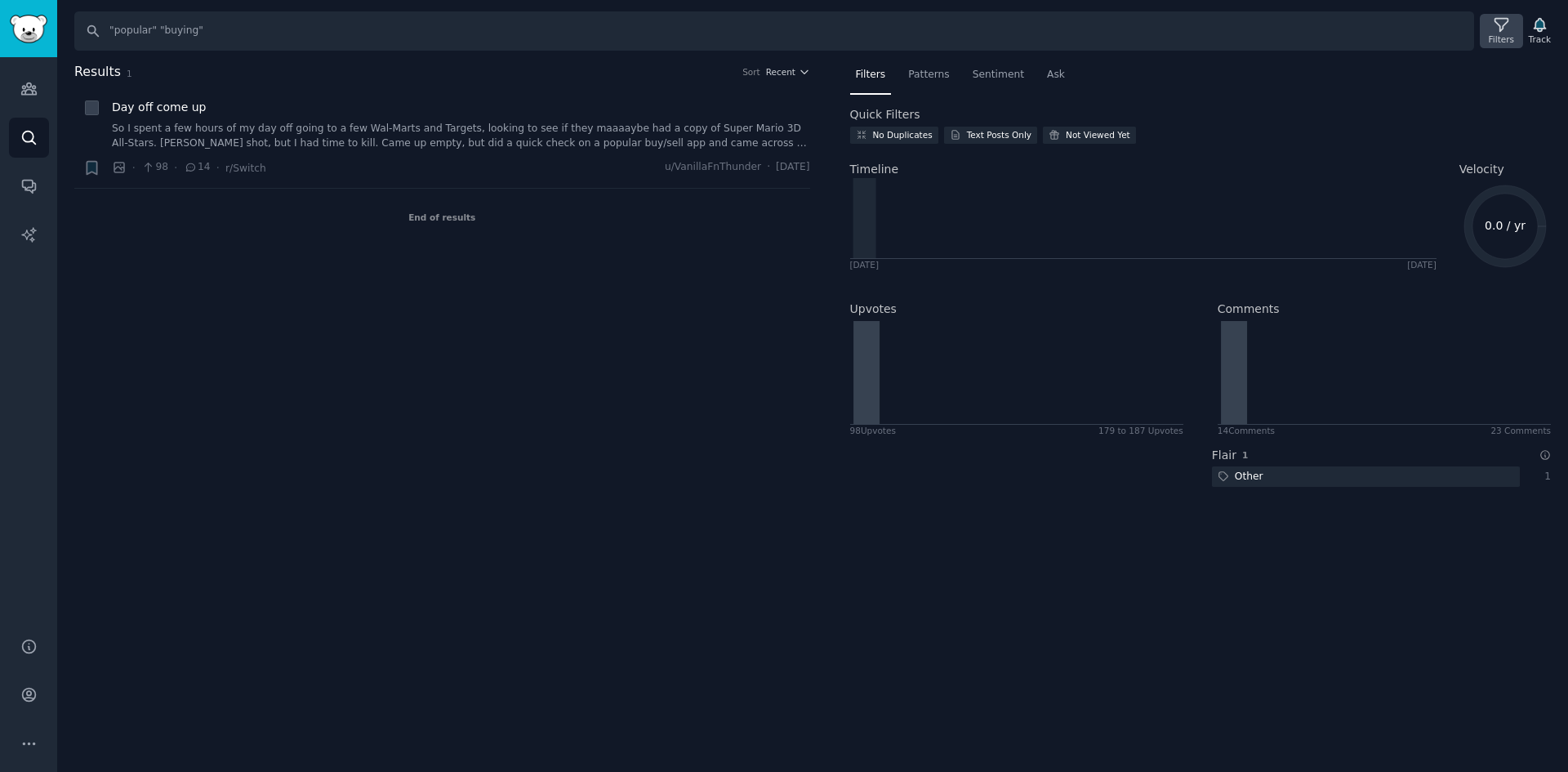
click at [1501, 35] on div "Filters" at bounding box center [1502, 39] width 25 height 12
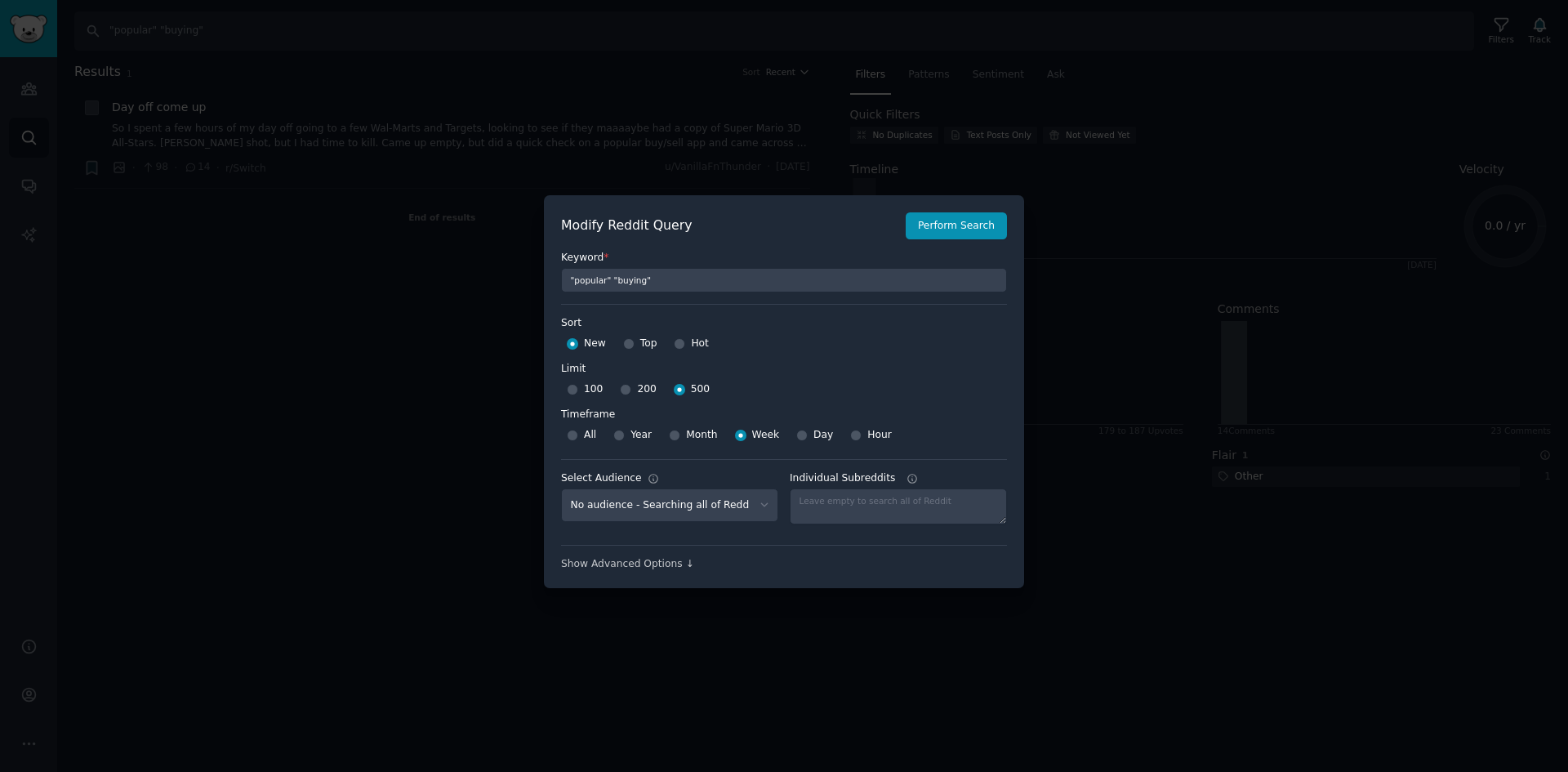
click at [585, 433] on span "All" at bounding box center [590, 435] width 12 height 15
click at [579, 433] on input "All" at bounding box center [573, 436] width 12 height 12
radio input "true"
click at [957, 229] on button "Perform Search" at bounding box center [956, 227] width 101 height 27
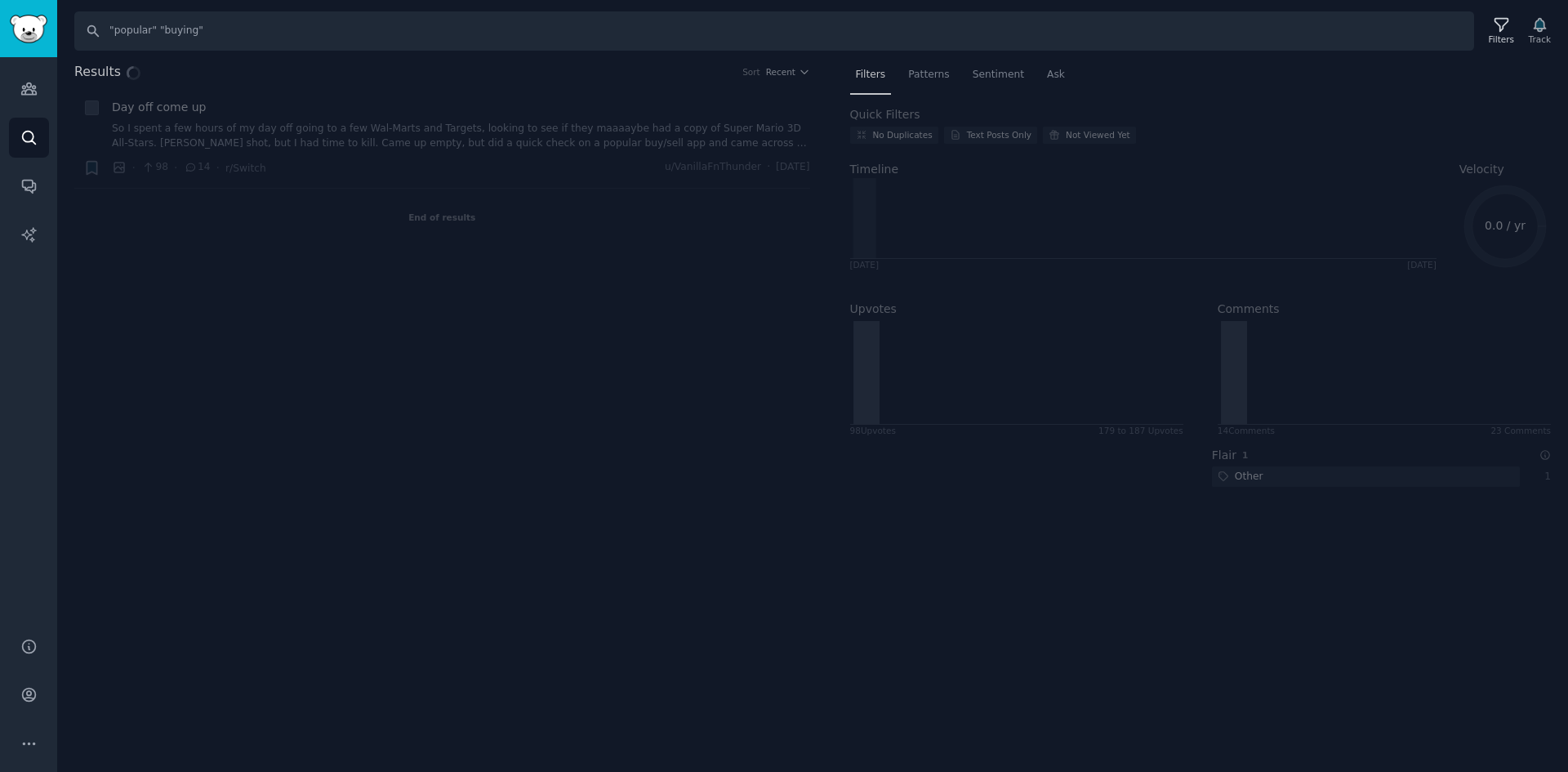
click at [986, 546] on div "Search "popular" "buying" Filters Track Results Sort Recent + Day off come up S…" at bounding box center [812, 386] width 1511 height 772
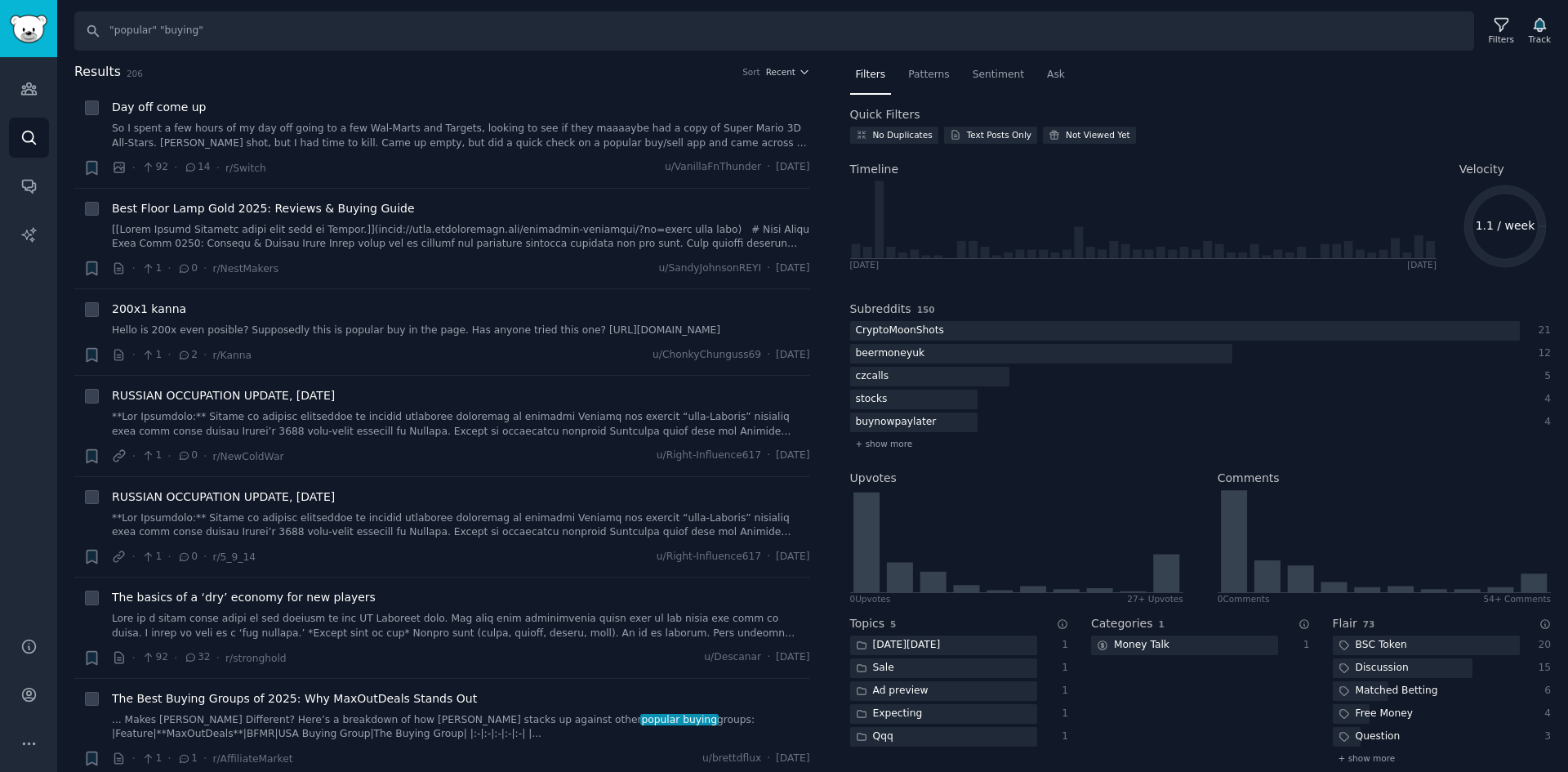
click at [786, 81] on div "Results 206 Sort Recent" at bounding box center [442, 75] width 736 height 26
click at [786, 72] on span "Recent" at bounding box center [781, 72] width 29 height 12
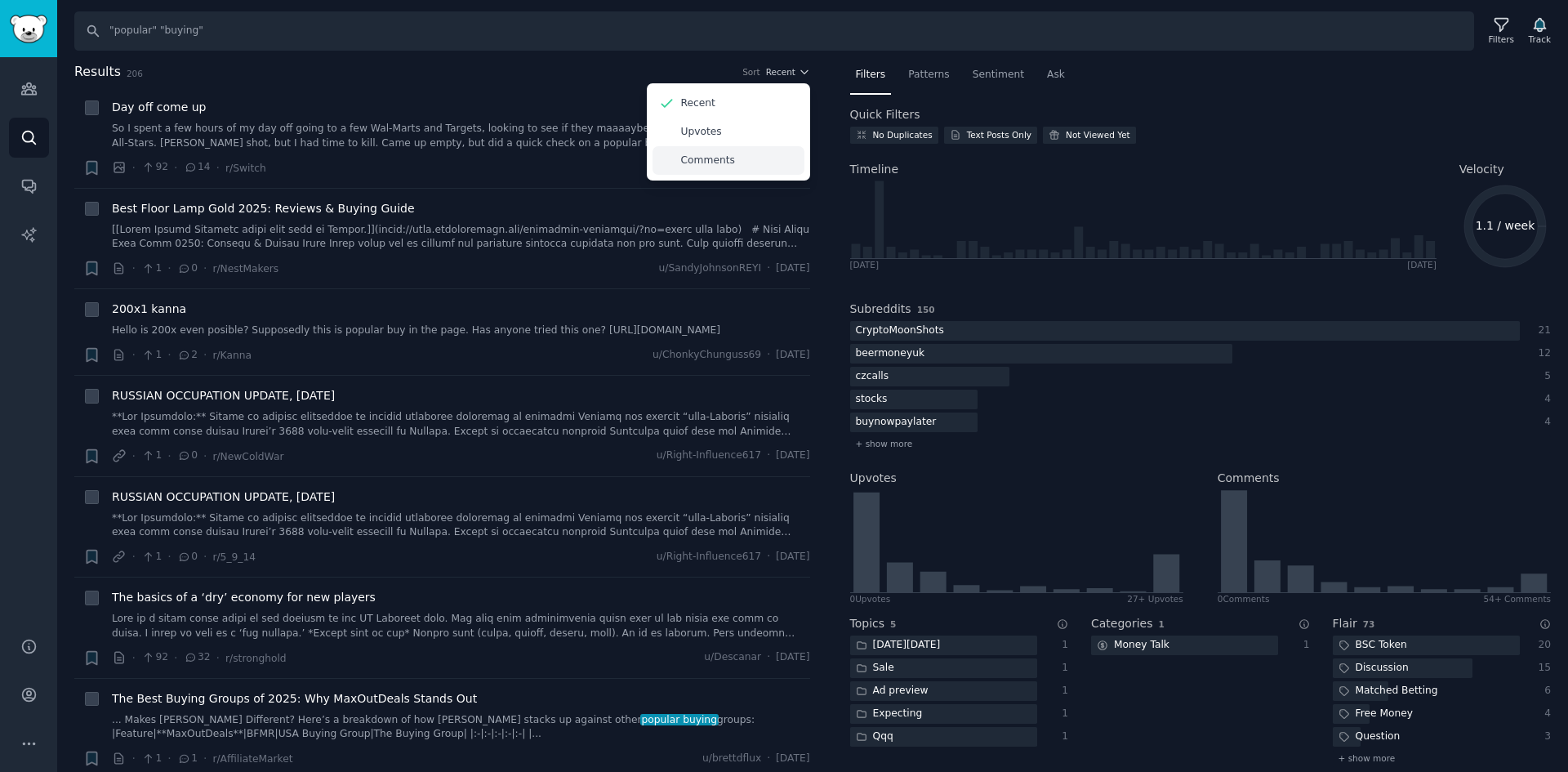
click at [702, 154] on p "Comments" at bounding box center [708, 161] width 54 height 15
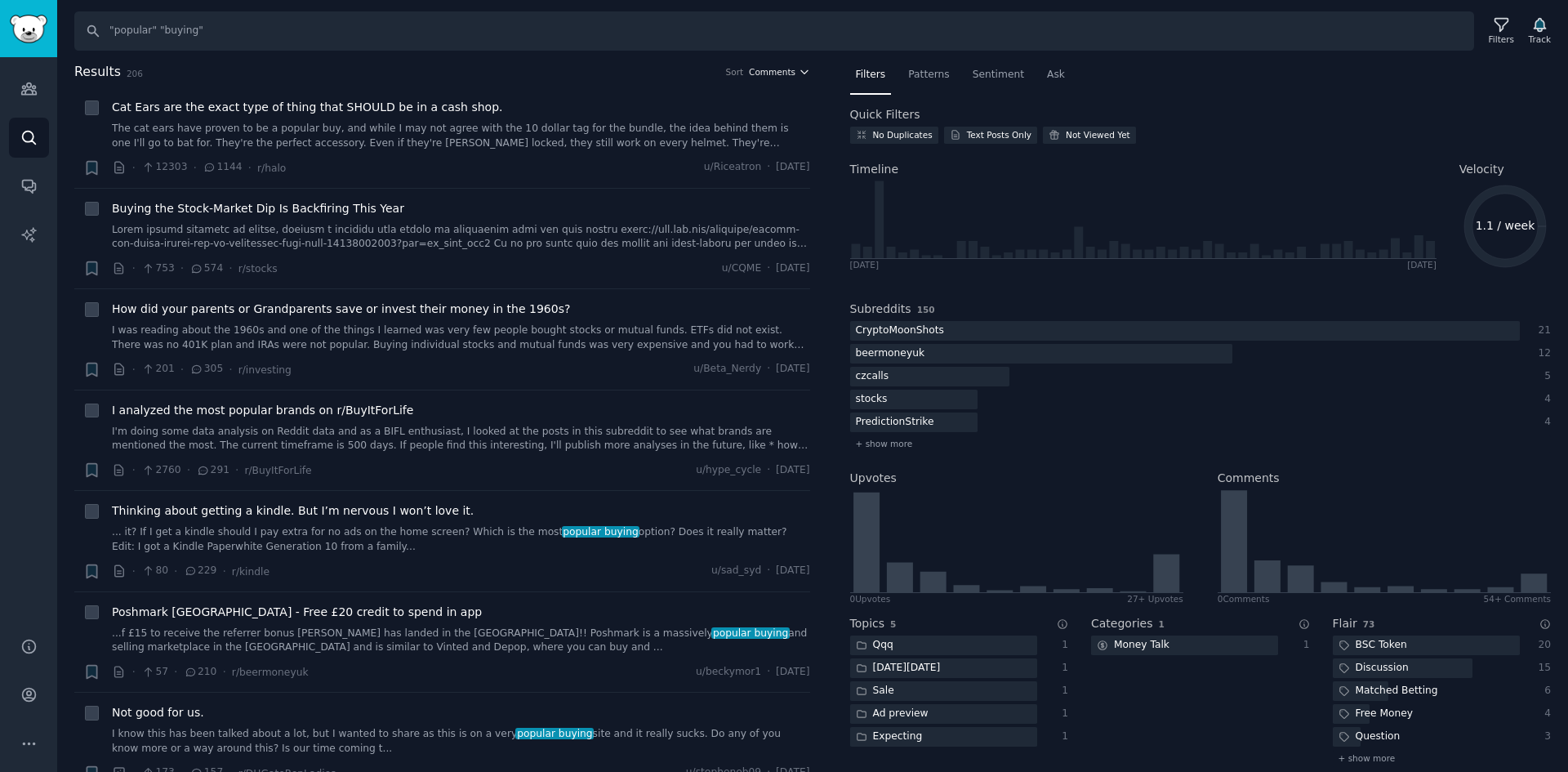
click at [776, 76] on span "Comments" at bounding box center [772, 72] width 46 height 12
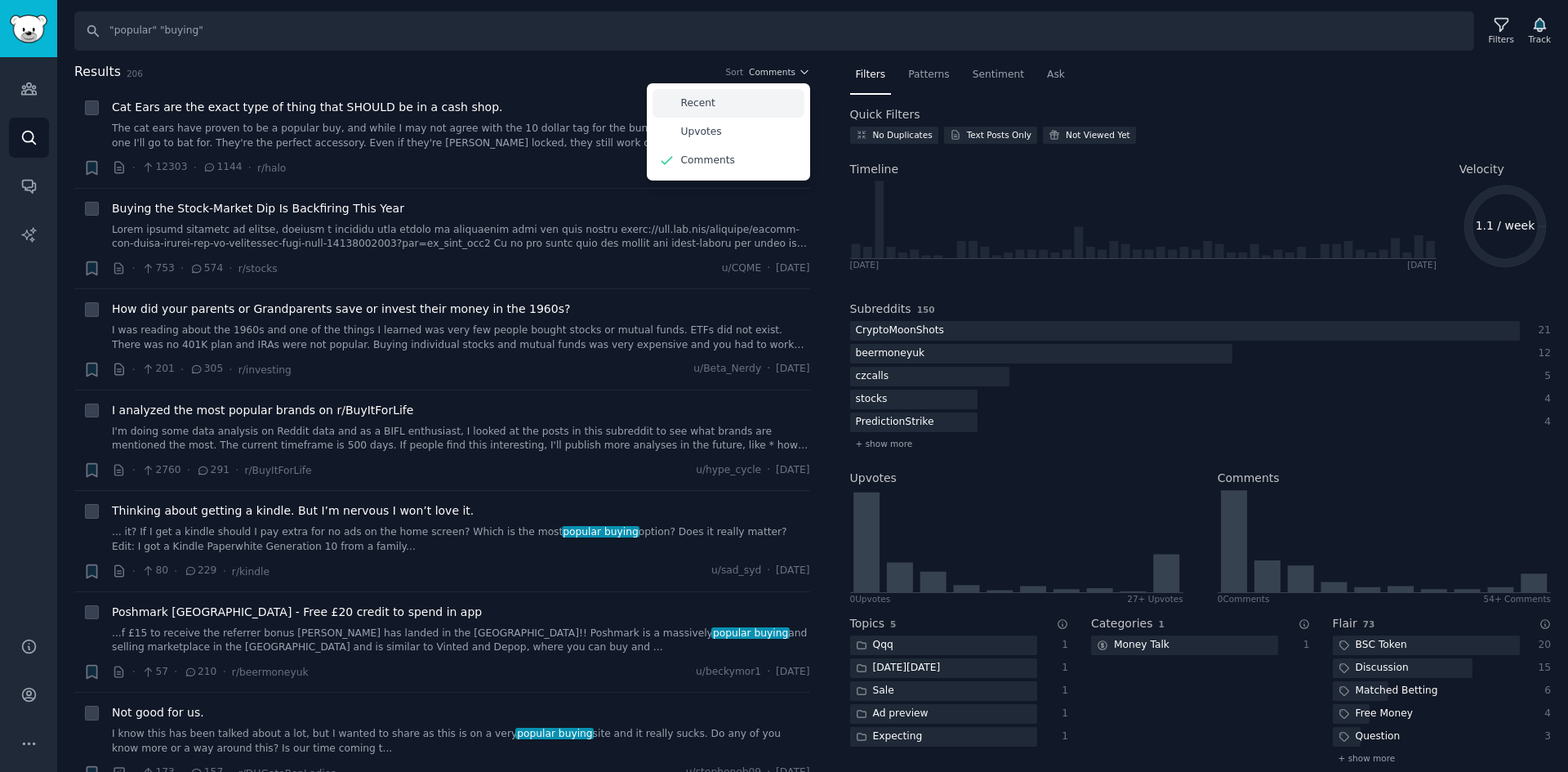
click at [764, 102] on div "Recent" at bounding box center [729, 103] width 152 height 28
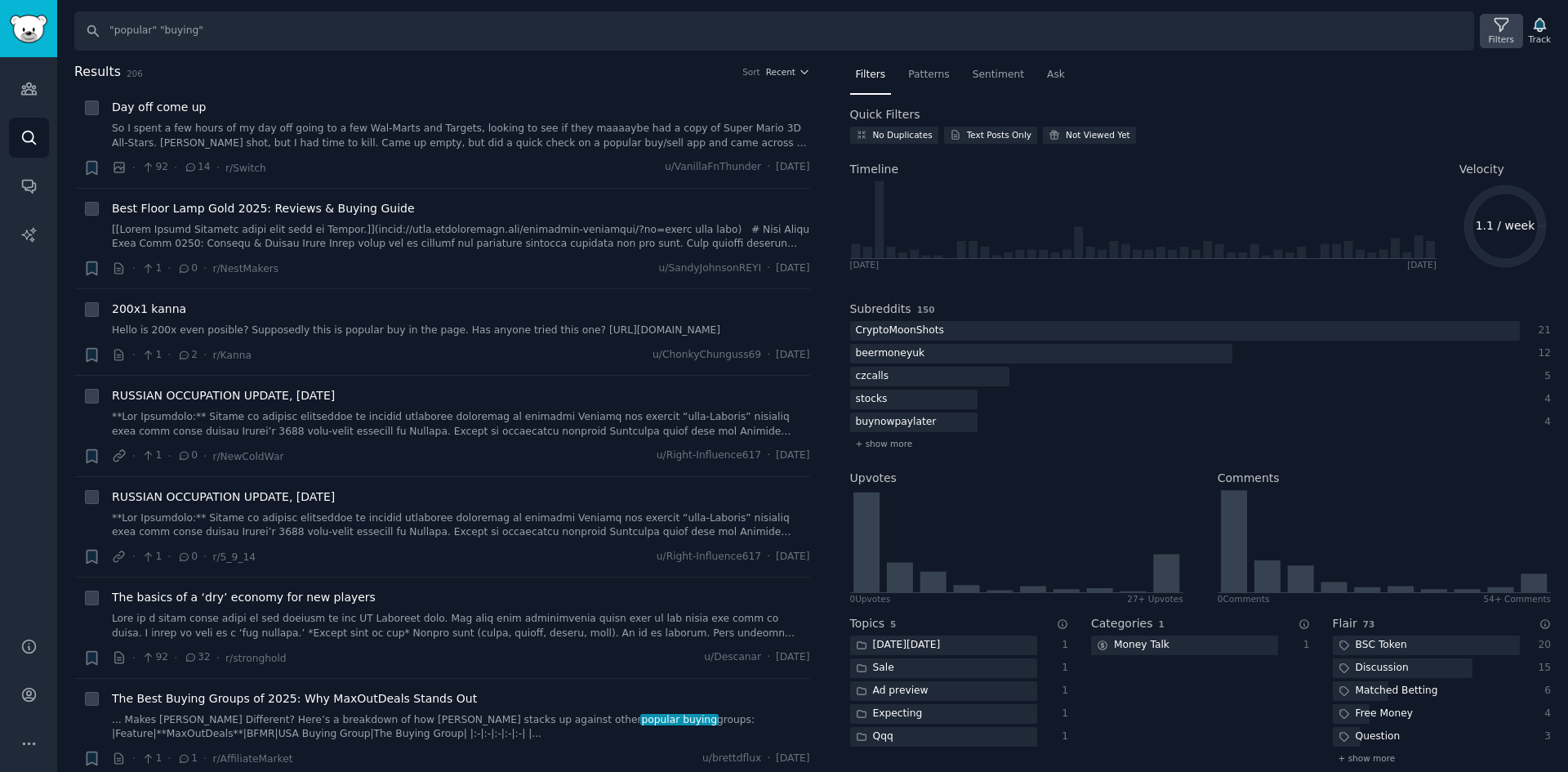
click at [1520, 42] on div "Filters" at bounding box center [1500, 30] width 42 height 34
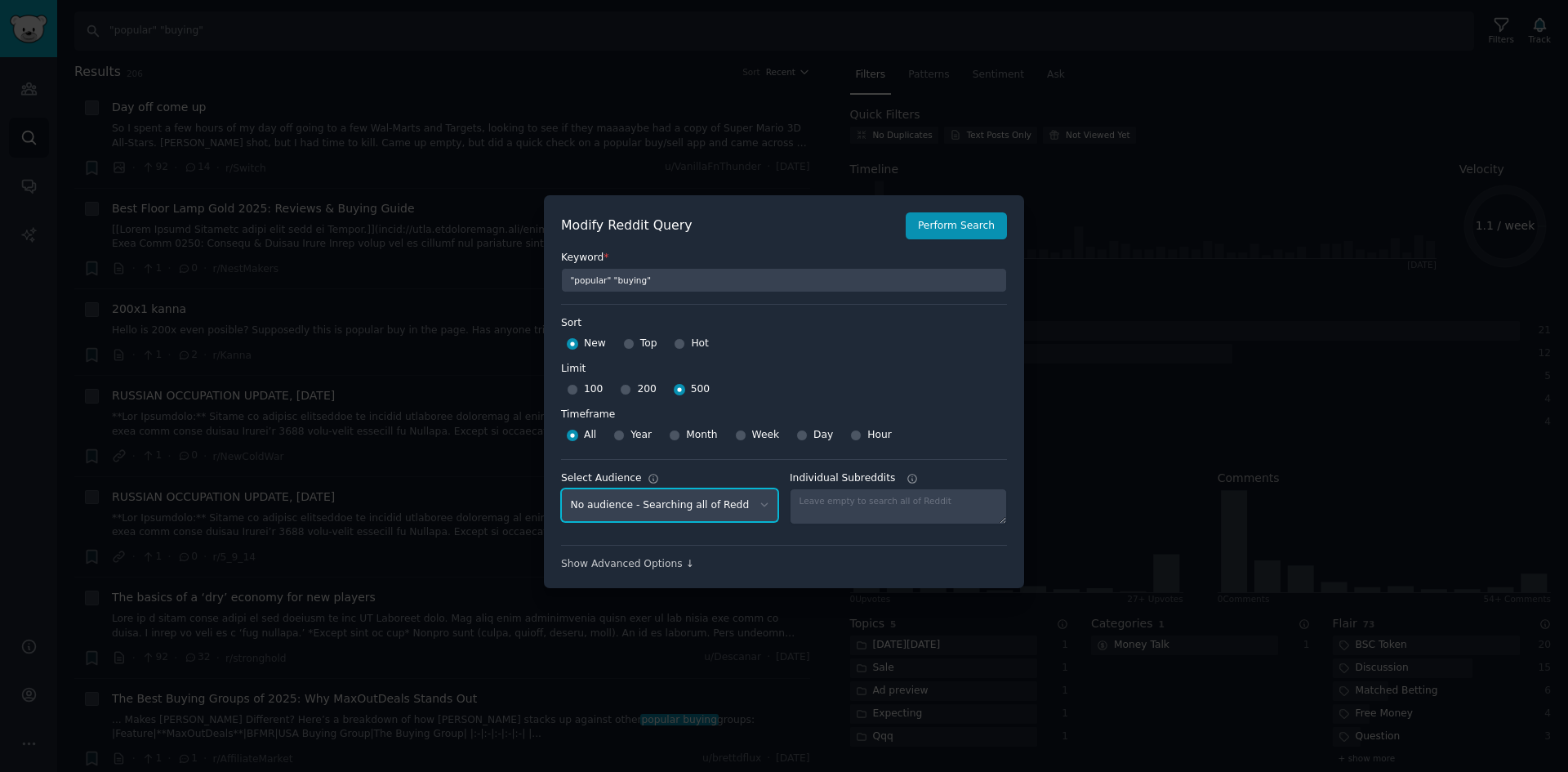
click at [683, 512] on select "No audience - Searching all of Reddit beybladex - 2 Subreddits corsair - 8 Subr…" at bounding box center [670, 505] width 218 height 33
click at [630, 559] on div "Show Advanced Options ↓" at bounding box center [784, 564] width 446 height 15
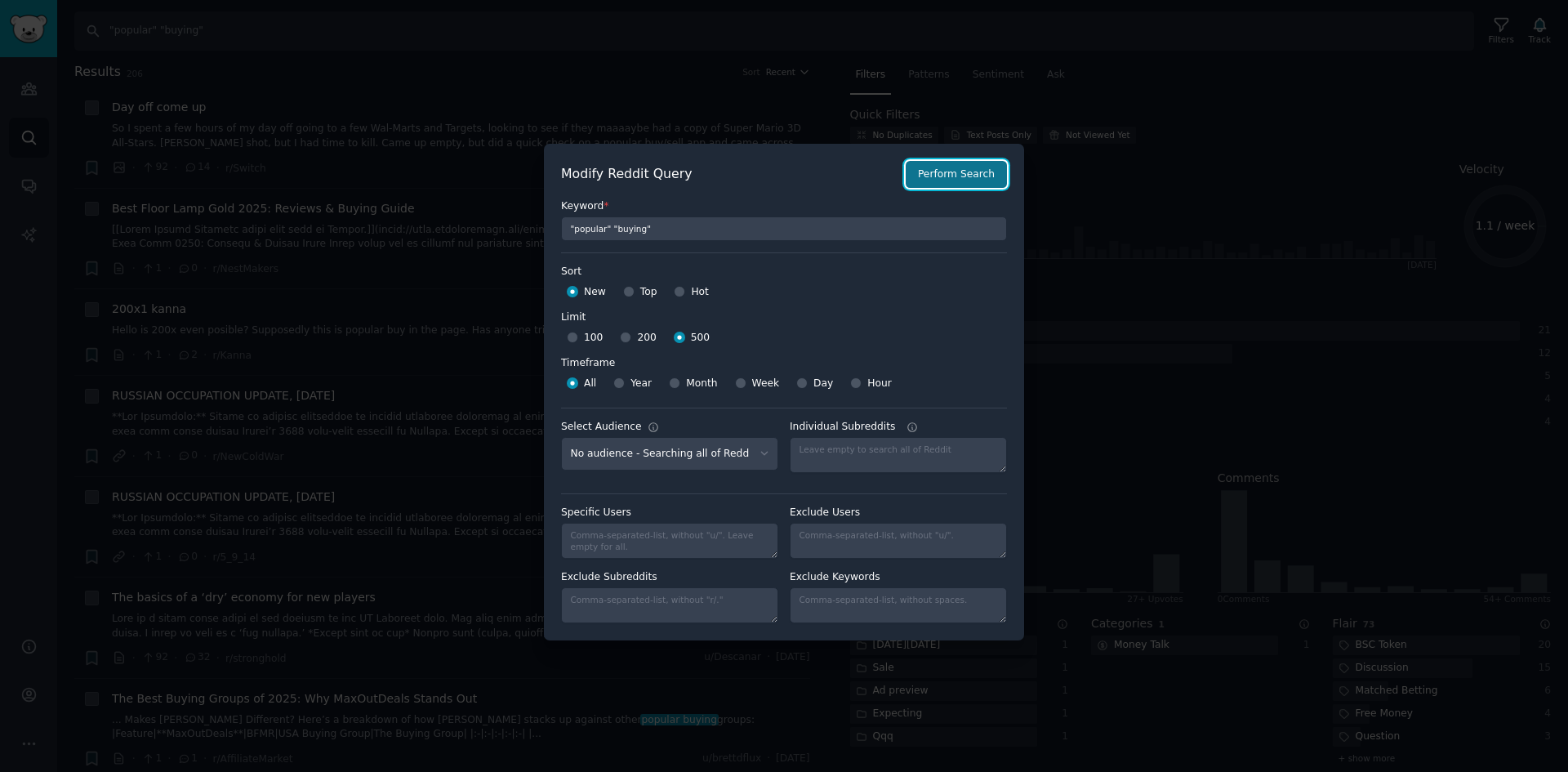
click at [956, 175] on button "Perform Search" at bounding box center [956, 175] width 101 height 27
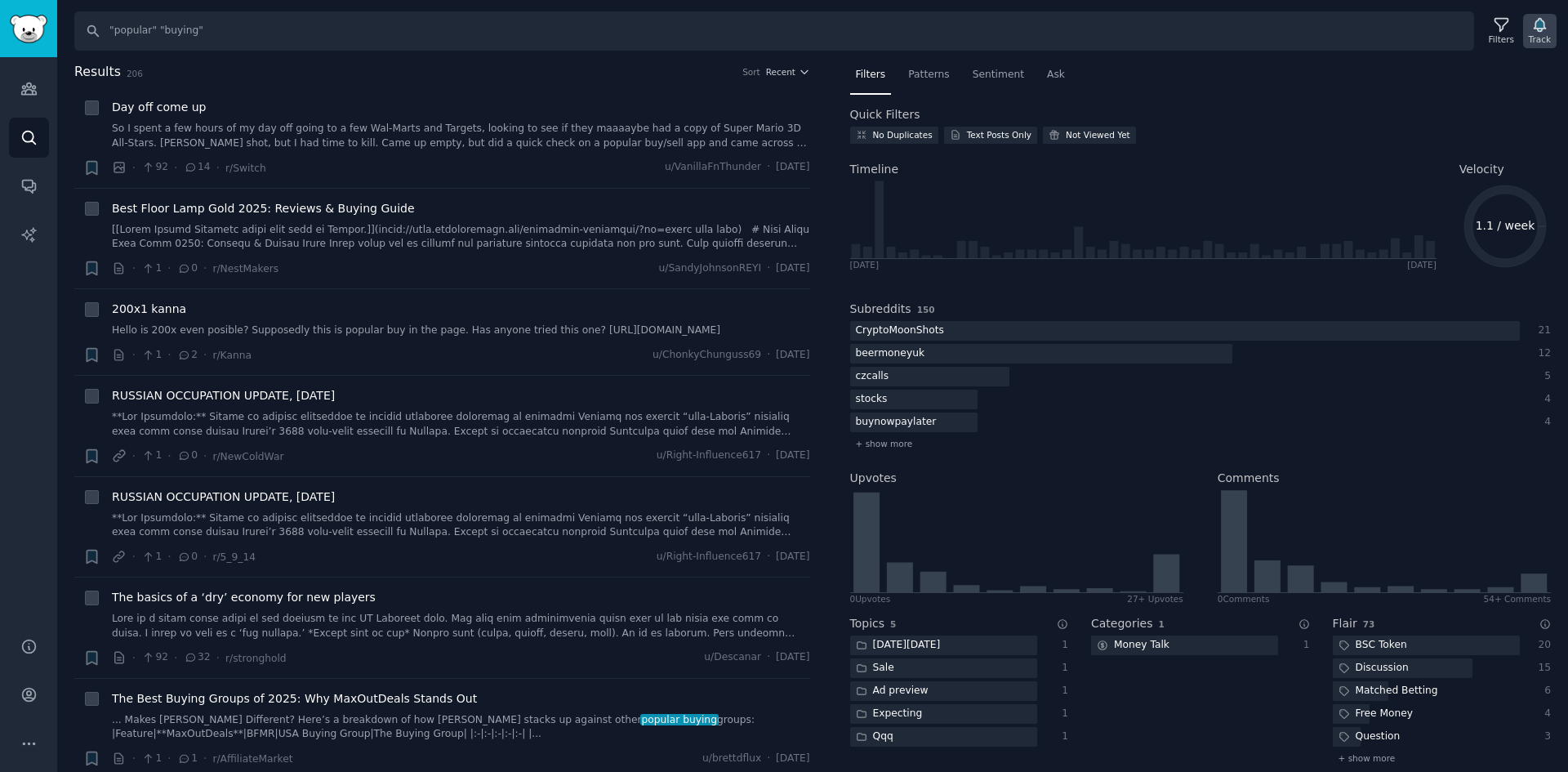
click at [1533, 46] on div "Search "popular" "buying" Filters Track Results 206 Sort Recent + Day off come …" at bounding box center [812, 386] width 1511 height 772
click at [1538, 33] on div "Track" at bounding box center [1540, 39] width 22 height 12
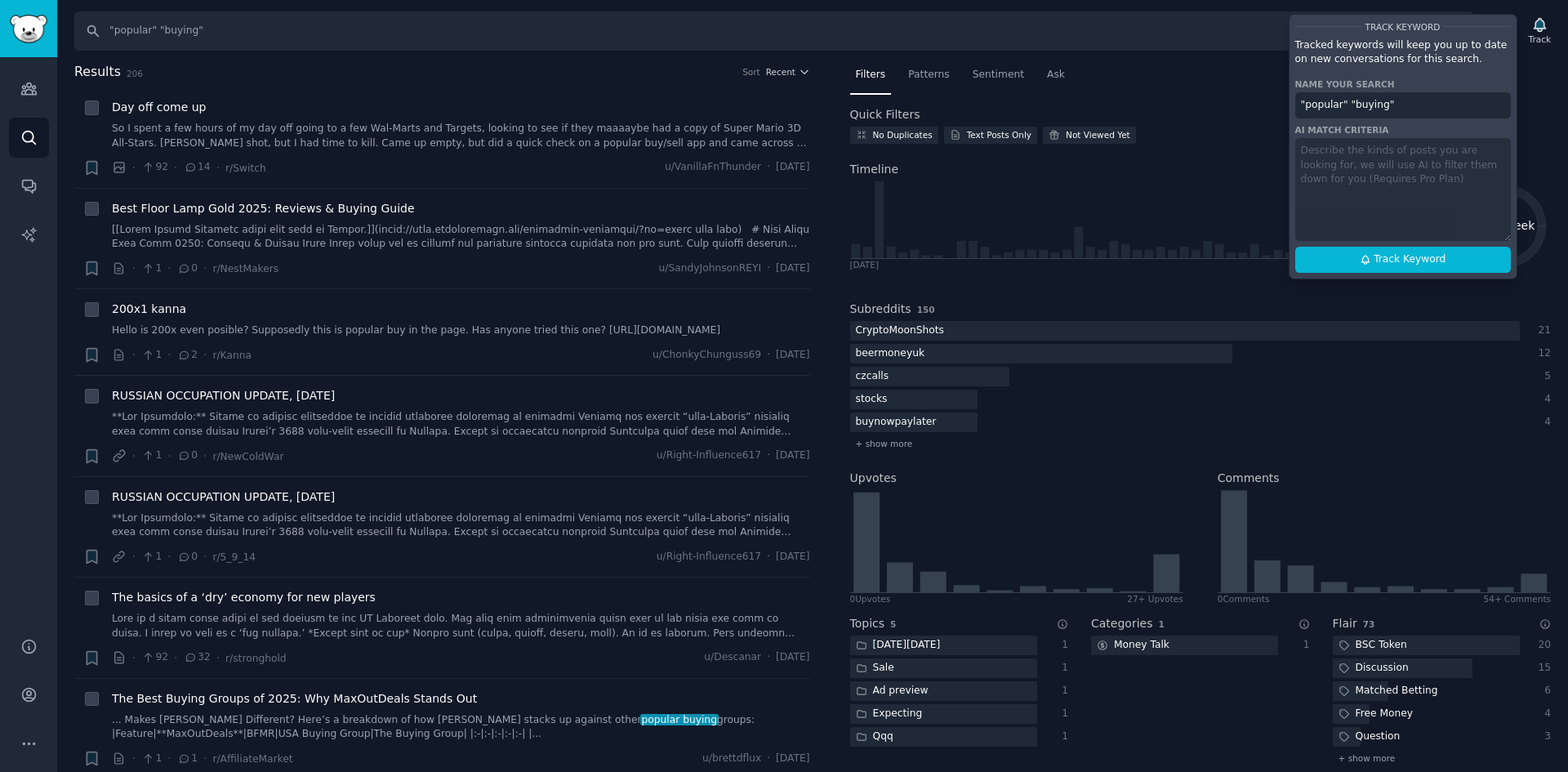
click at [1357, 99] on input ""popular" "buying"" at bounding box center [1403, 105] width 216 height 26
click at [1393, 262] on span "Track Keyword" at bounding box center [1409, 259] width 72 height 15
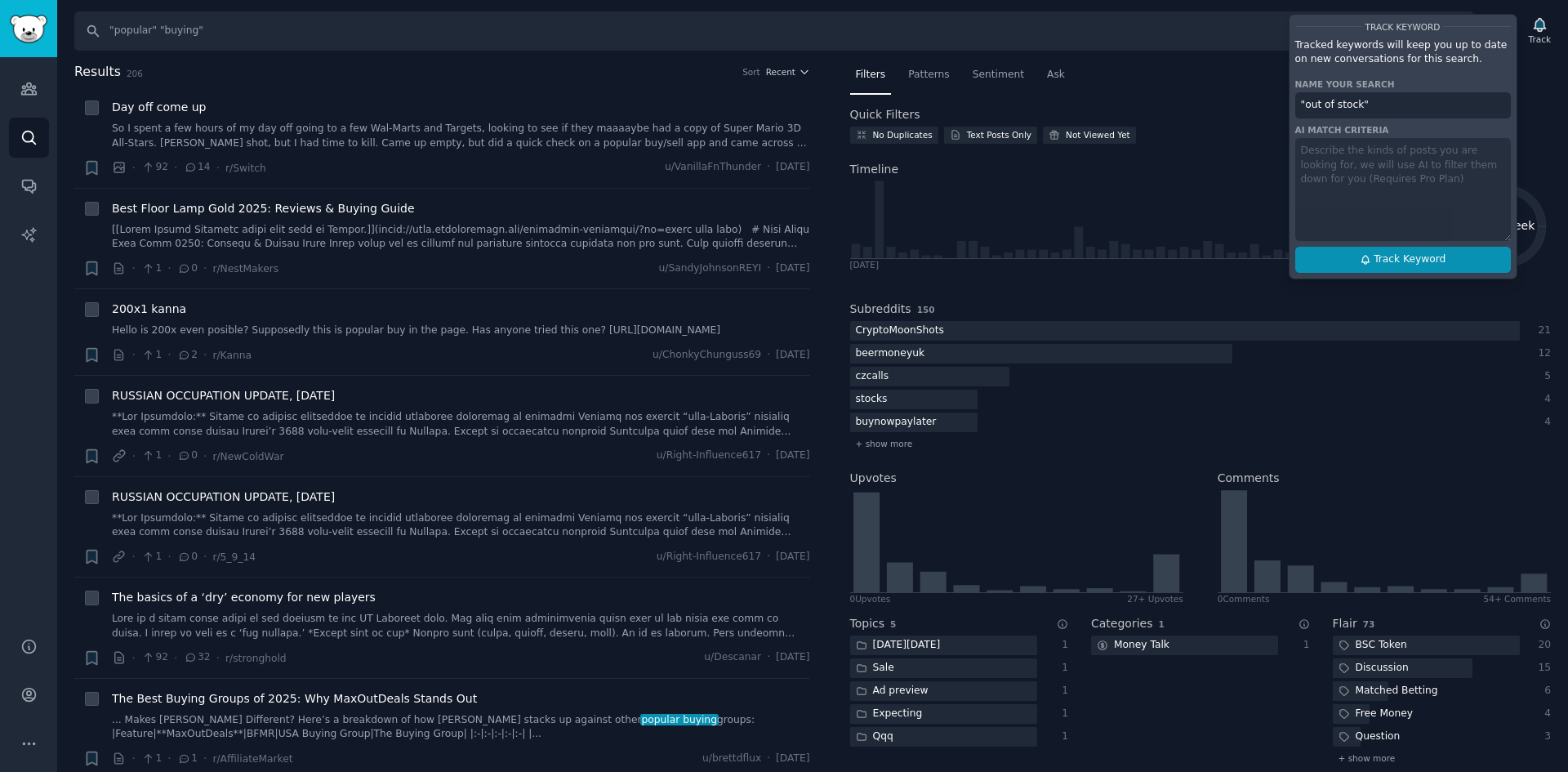
type input ""out of stock""
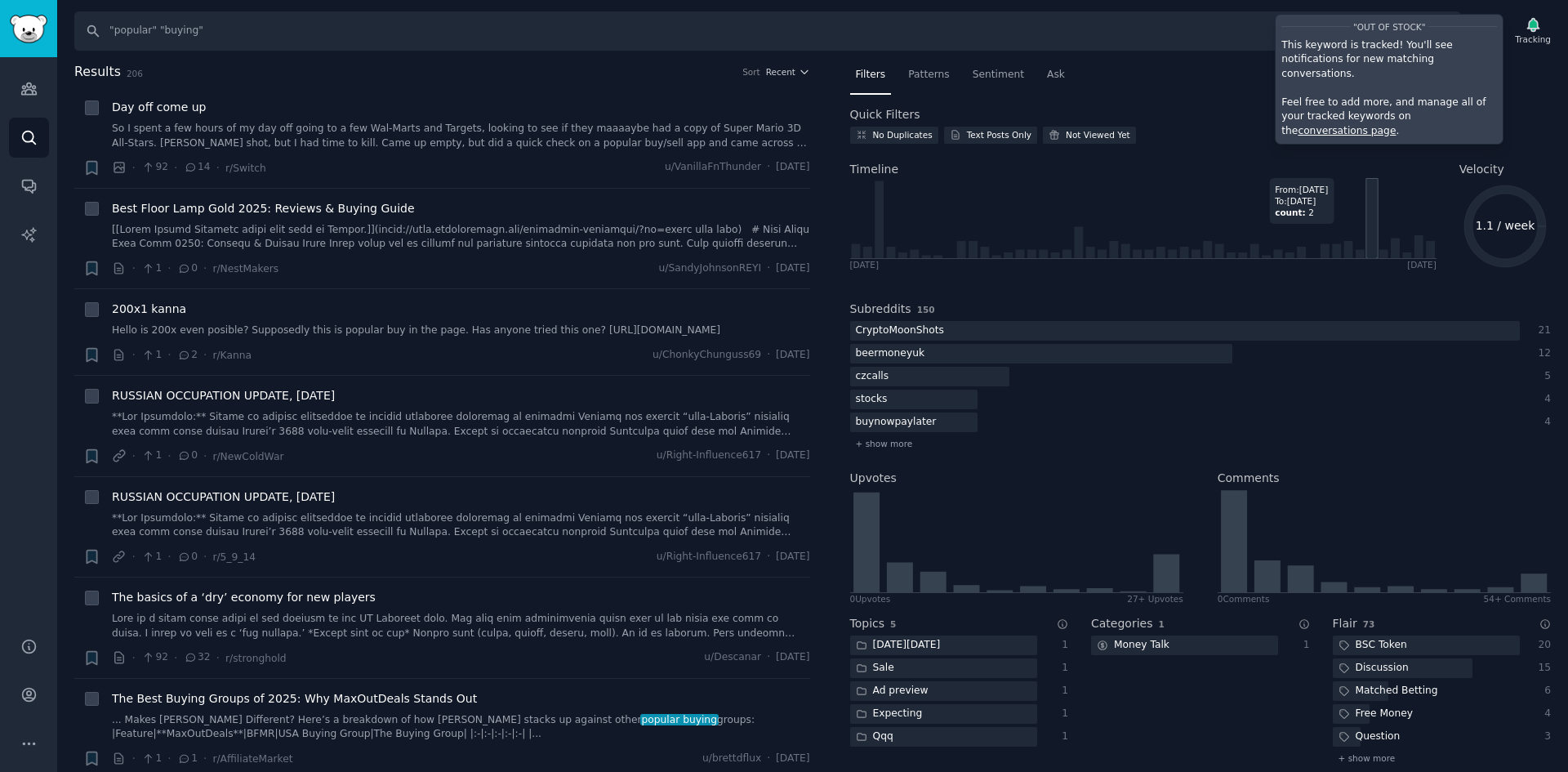
click at [1372, 225] on icon at bounding box center [1143, 219] width 586 height 80
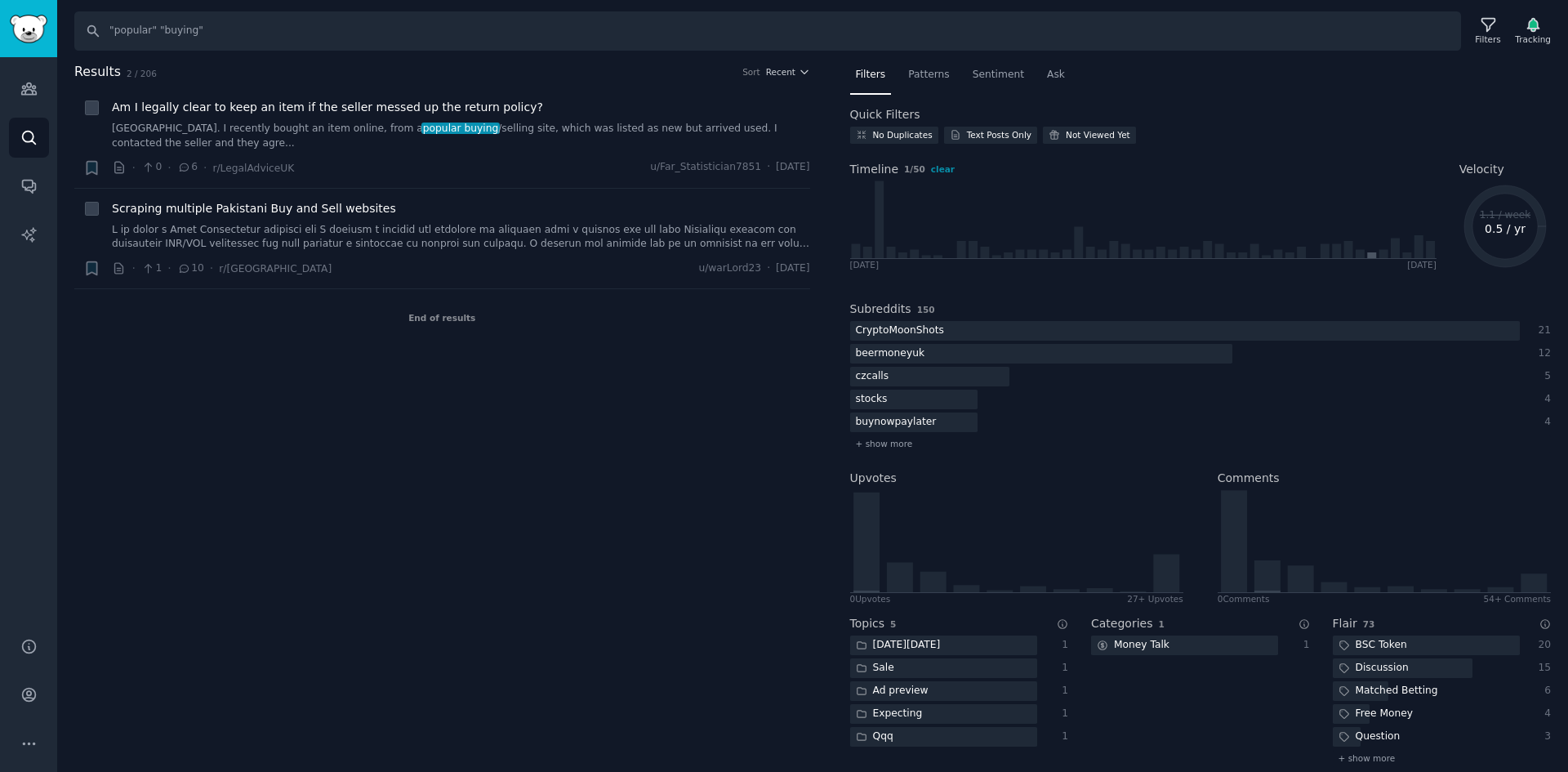
click at [18, 63] on div "Audiences Search Conversations AI Reports" at bounding box center [28, 336] width 57 height 560
click at [26, 82] on icon "Sidebar" at bounding box center [28, 88] width 17 height 17
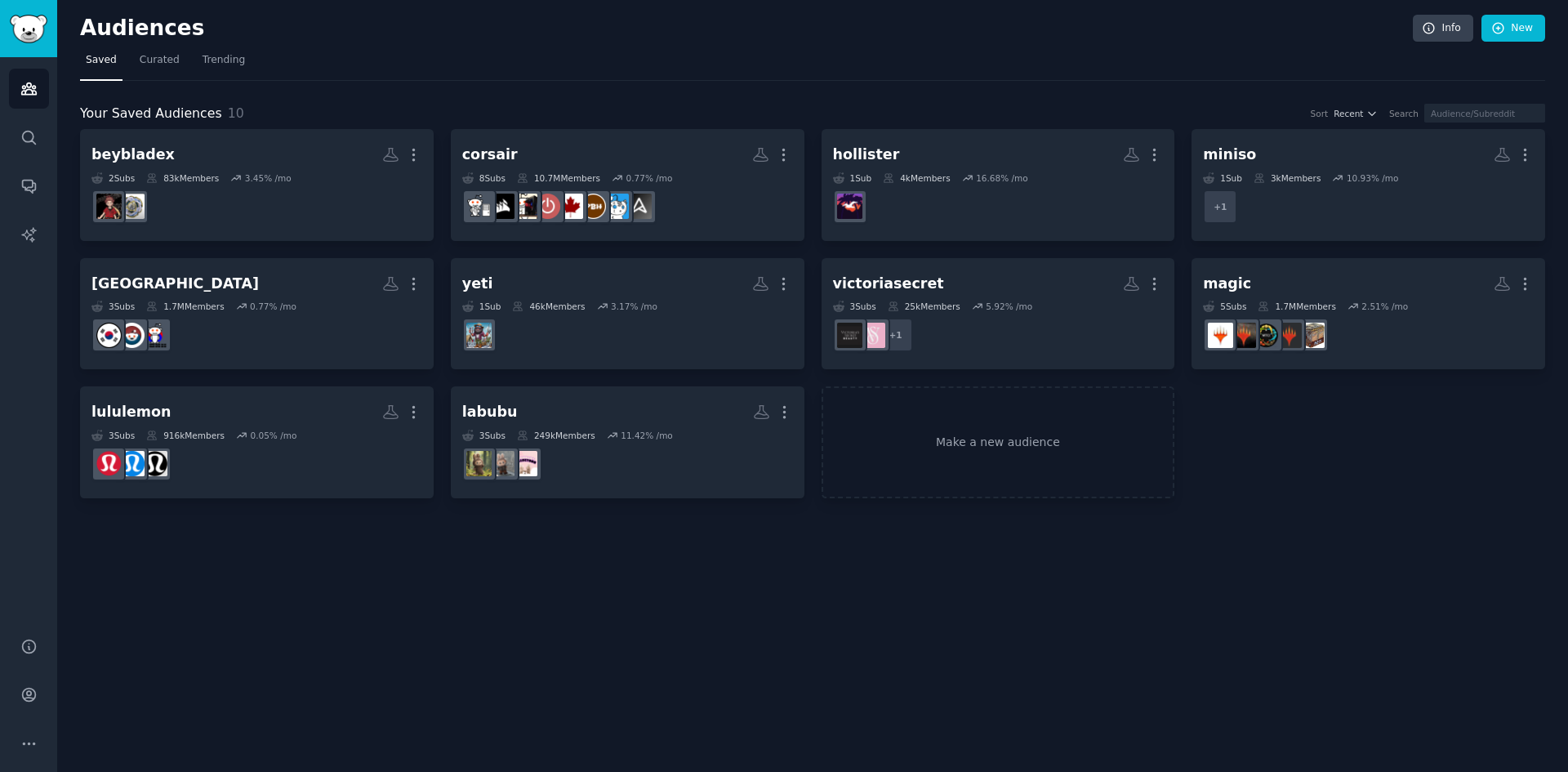
click at [178, 51] on nav "Saved Curated Trending" at bounding box center [813, 64] width 1465 height 33
click at [151, 55] on span "Curated" at bounding box center [159, 60] width 40 height 15
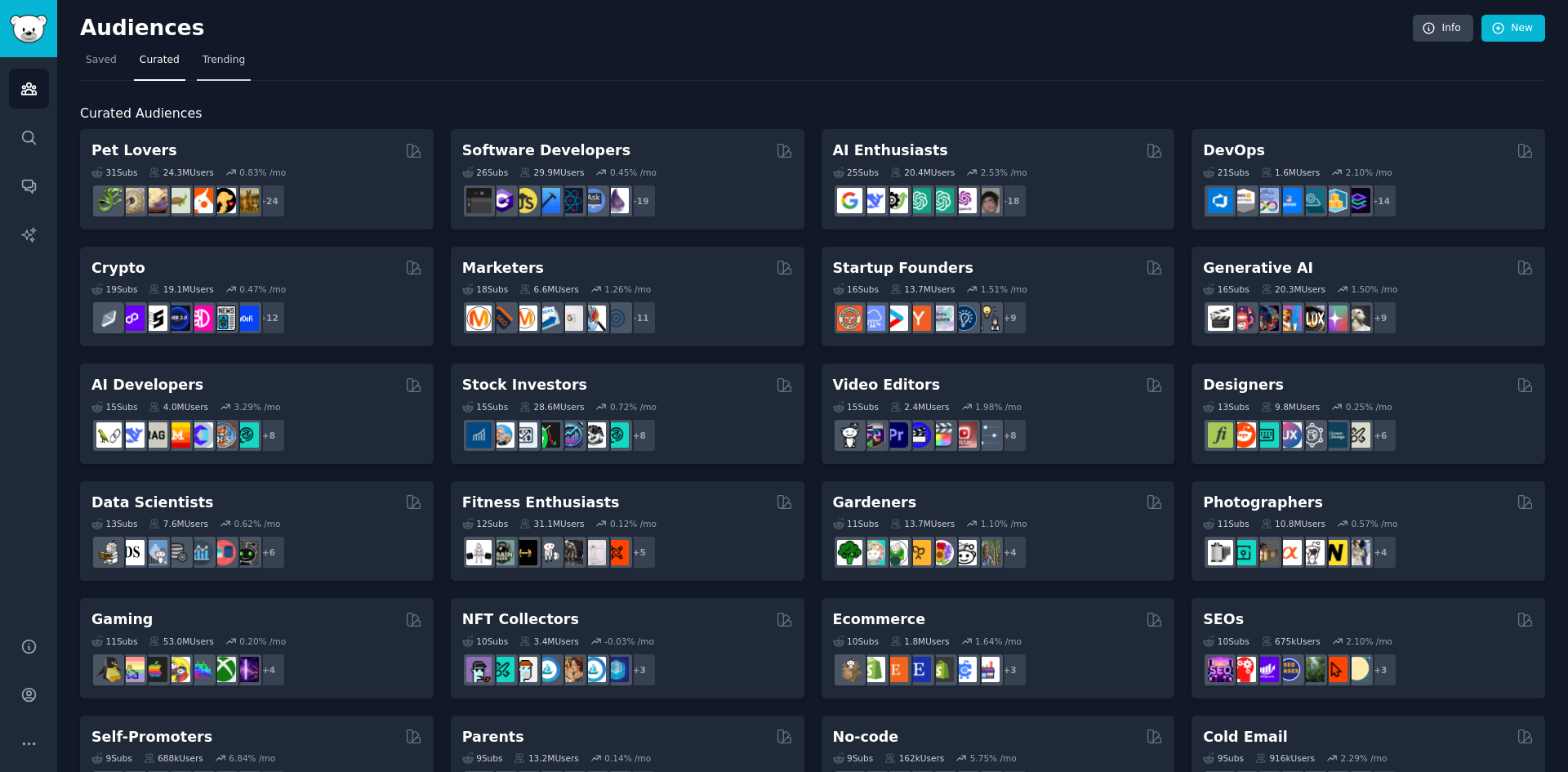
click at [214, 53] on span "Trending" at bounding box center [224, 60] width 42 height 15
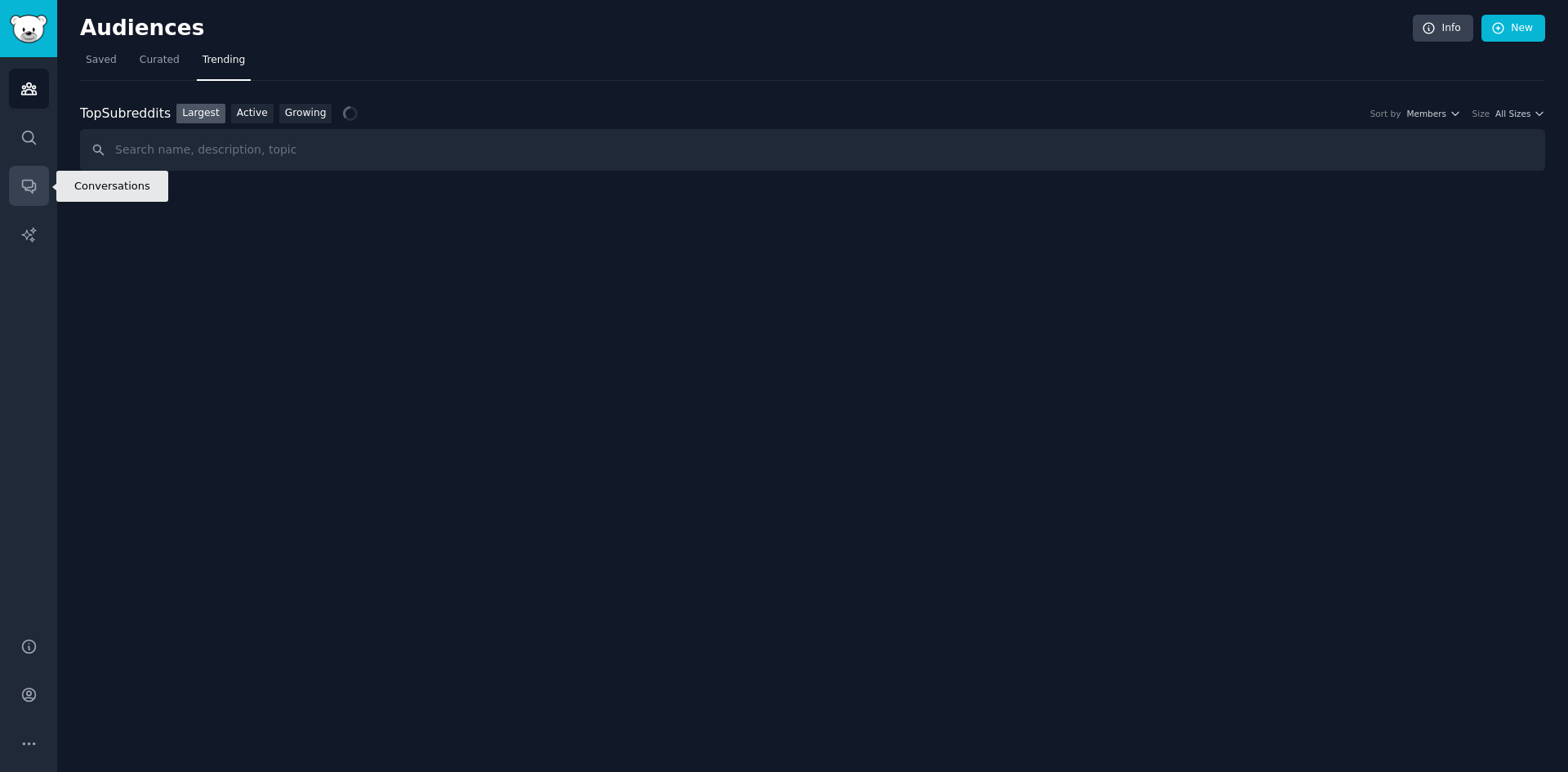
click at [31, 182] on icon "Sidebar" at bounding box center [28, 185] width 17 height 17
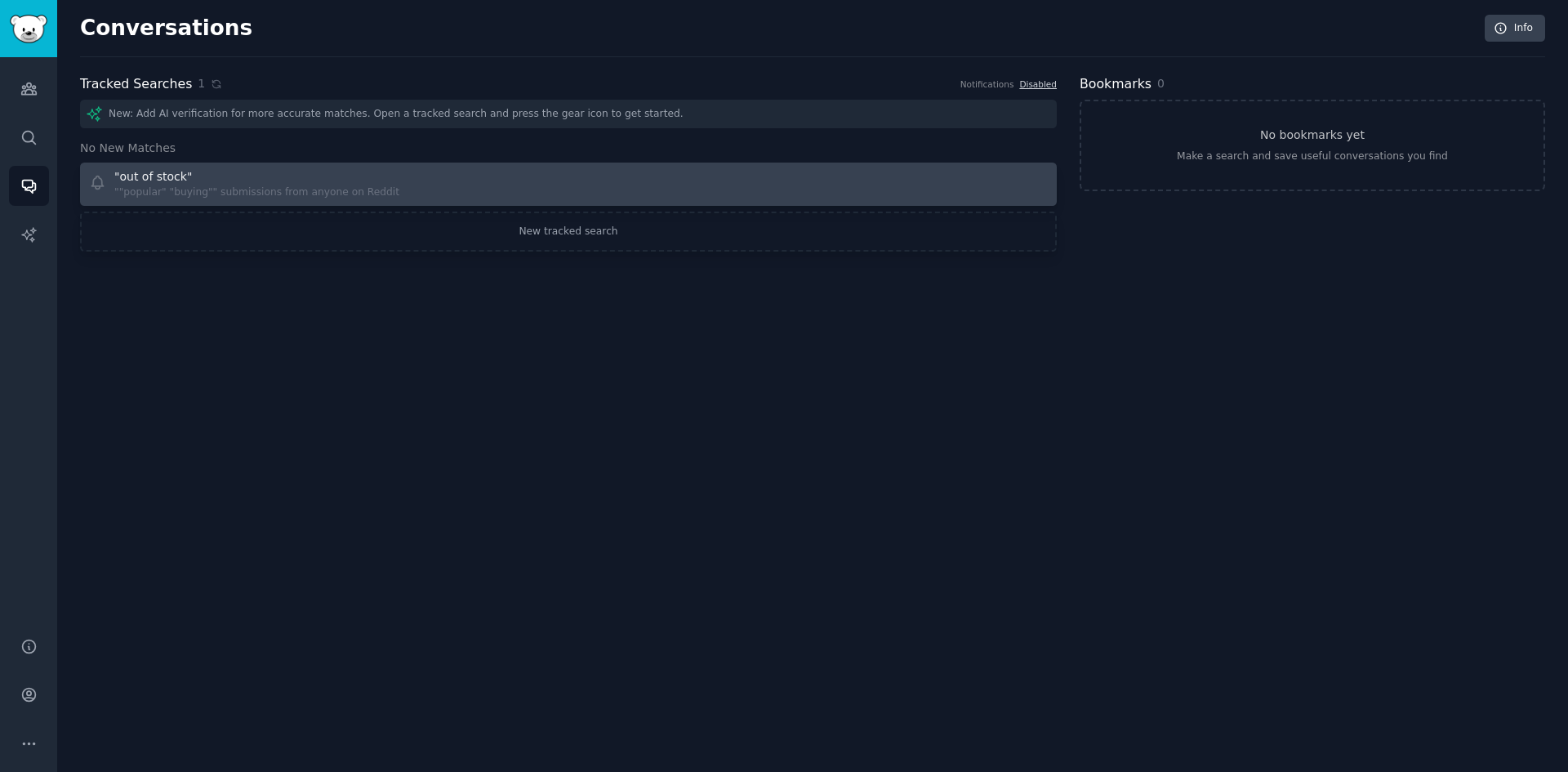
click at [305, 185] on div """popular" "buying"" submissions from anyone on Reddit" at bounding box center [257, 192] width 285 height 15
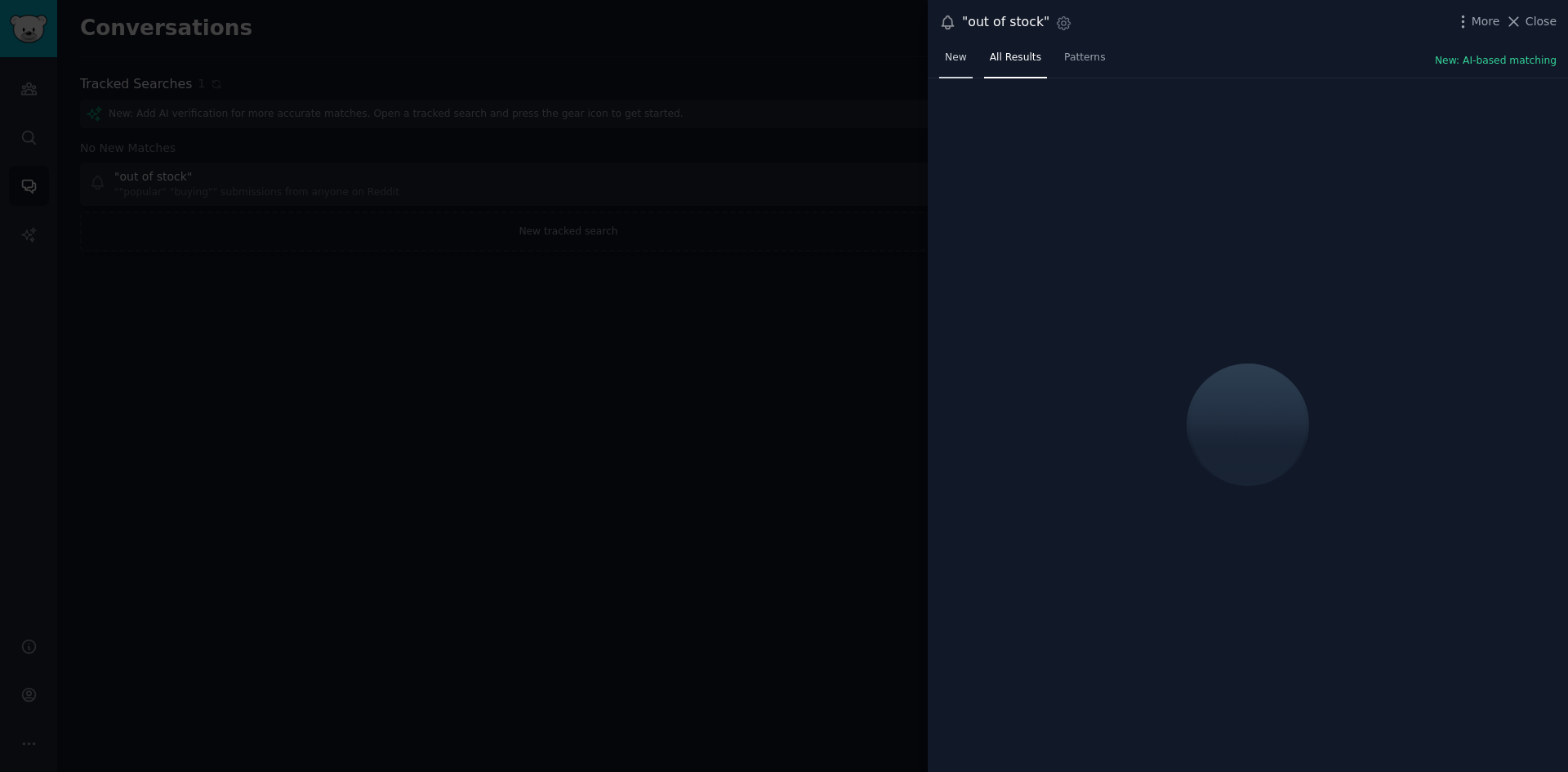
click at [950, 49] on link "New" at bounding box center [956, 62] width 33 height 33
click at [949, 54] on span "New" at bounding box center [956, 58] width 22 height 15
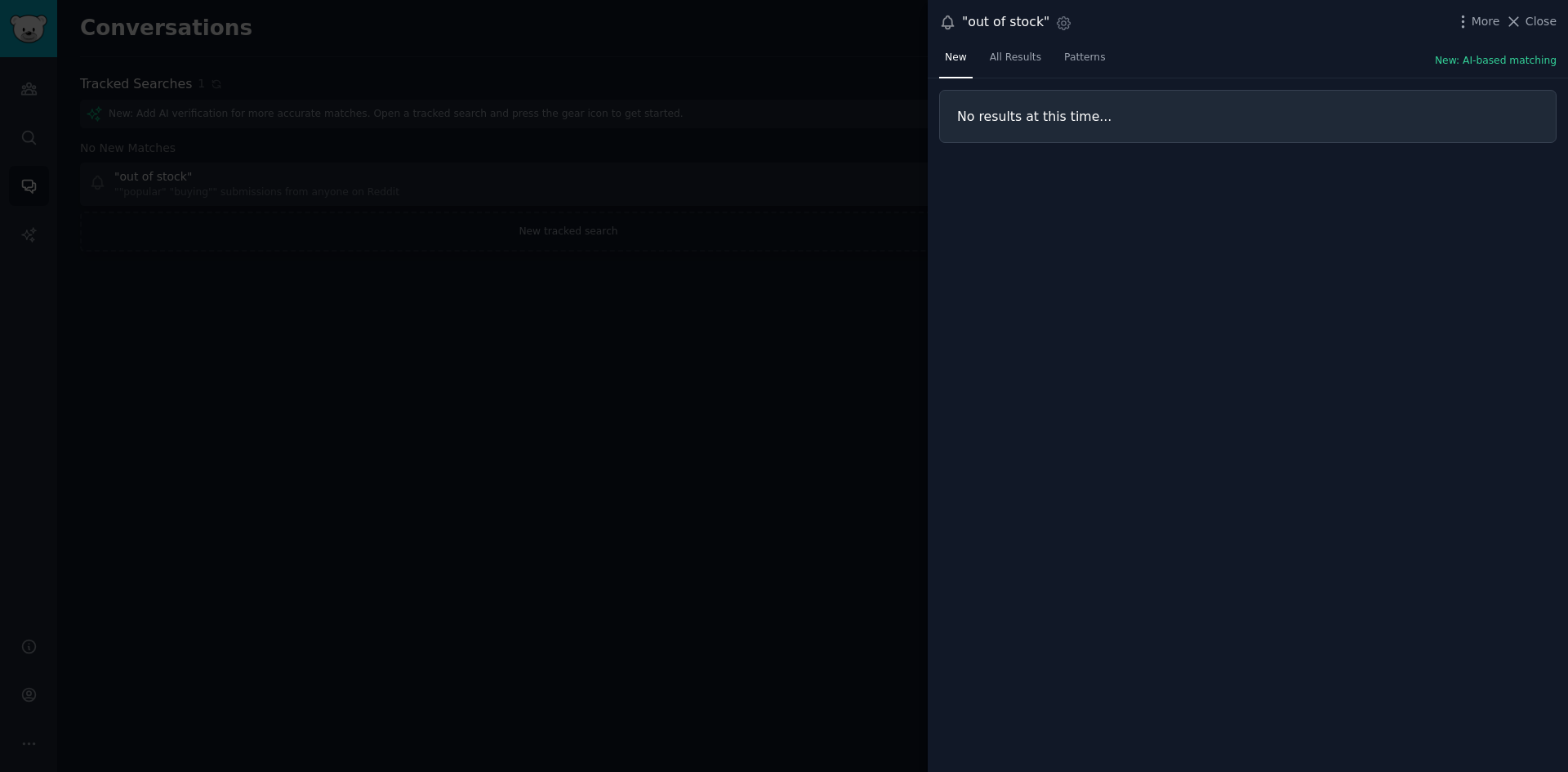
drag, startPoint x: 951, startPoint y: 59, endPoint x: 1124, endPoint y: 144, distance: 192.8
click at [951, 59] on span "New" at bounding box center [956, 58] width 22 height 15
click at [1018, 61] on span "All Results" at bounding box center [1016, 58] width 51 height 15
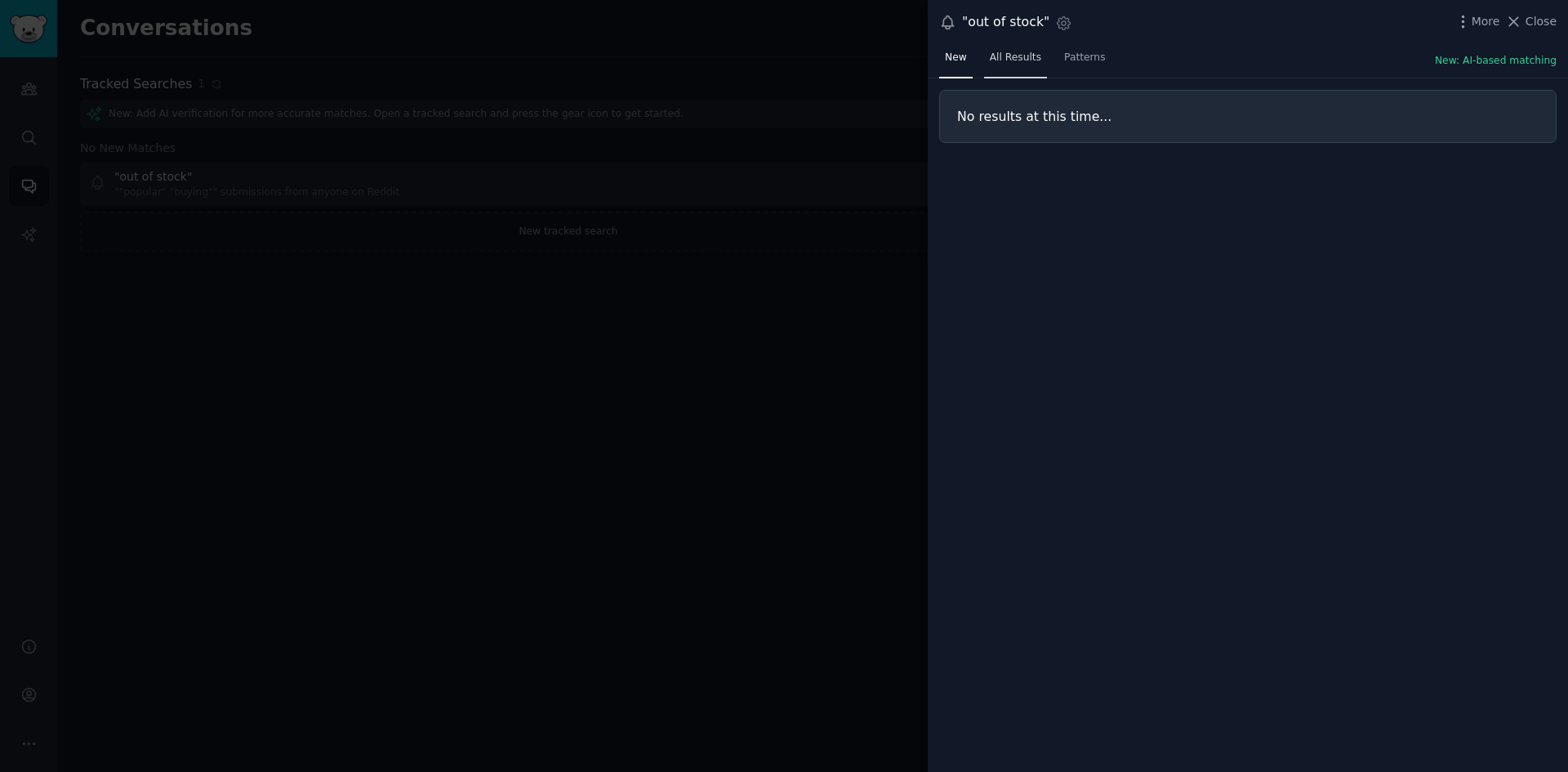
click at [1018, 61] on span "All Results" at bounding box center [1016, 58] width 51 height 15
click at [1014, 56] on span "All Results" at bounding box center [1016, 58] width 51 height 15
click at [1062, 31] on div "Settings" at bounding box center [1060, 26] width 23 height 22
click at [1475, 36] on div ""out of stock" Settings More Close" at bounding box center [1247, 23] width 640 height 45
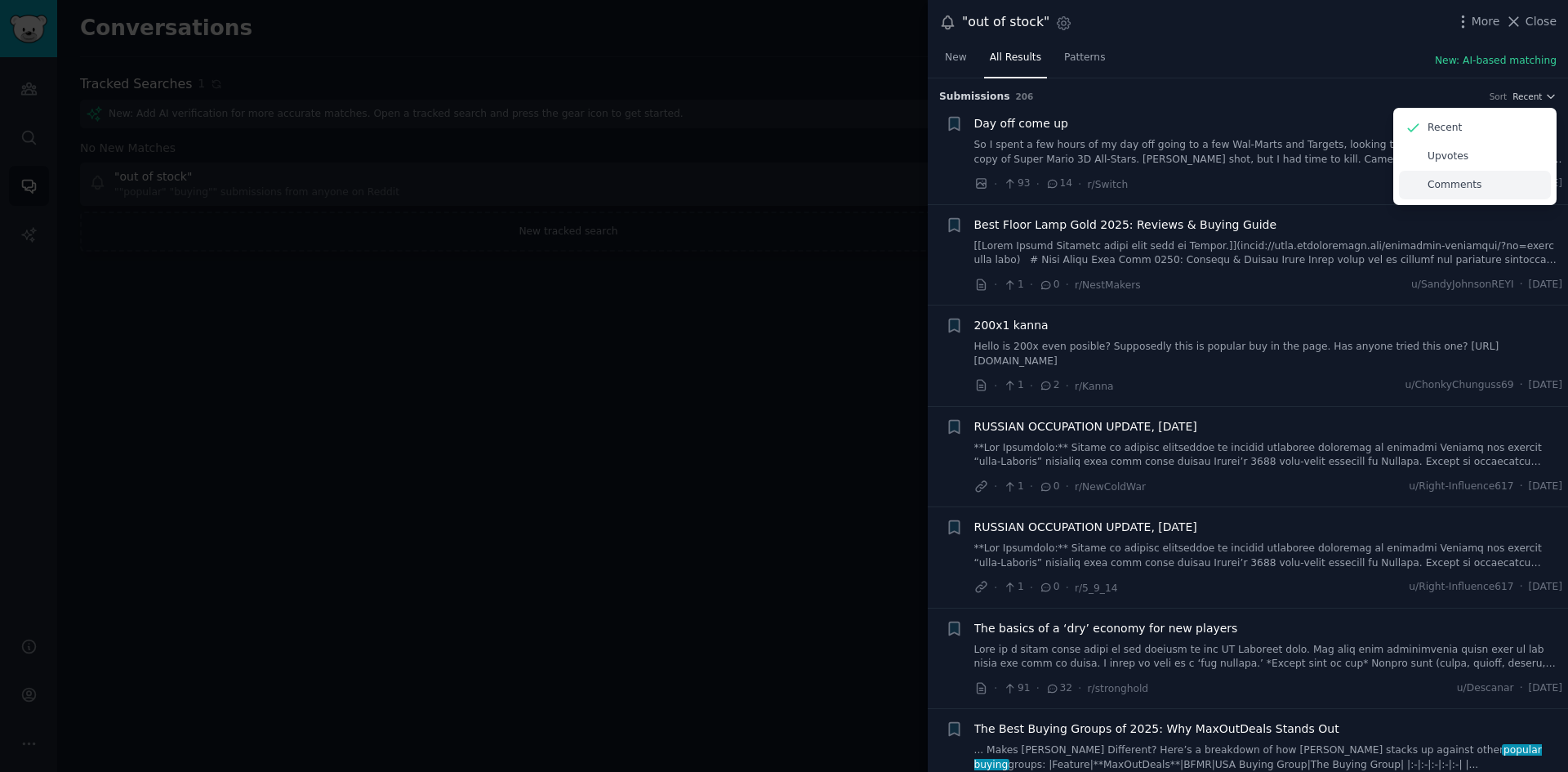
click at [1454, 193] on div "Comments" at bounding box center [1475, 184] width 152 height 28
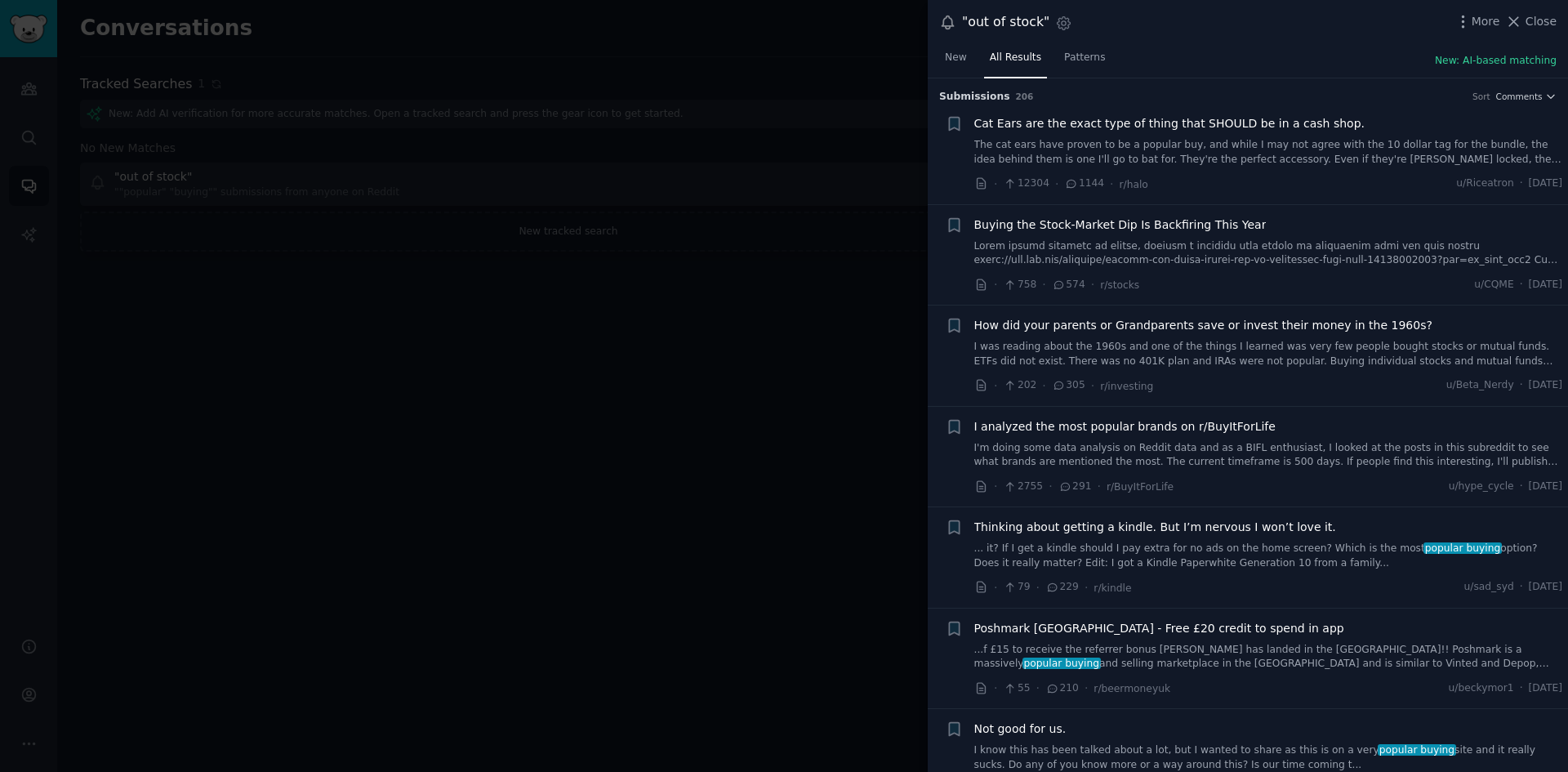
click at [1454, 193] on div "Comments" at bounding box center [1475, 184] width 152 height 28
click at [1059, 53] on link "Patterns" at bounding box center [1085, 62] width 52 height 33
click at [948, 62] on span "New" at bounding box center [956, 58] width 22 height 15
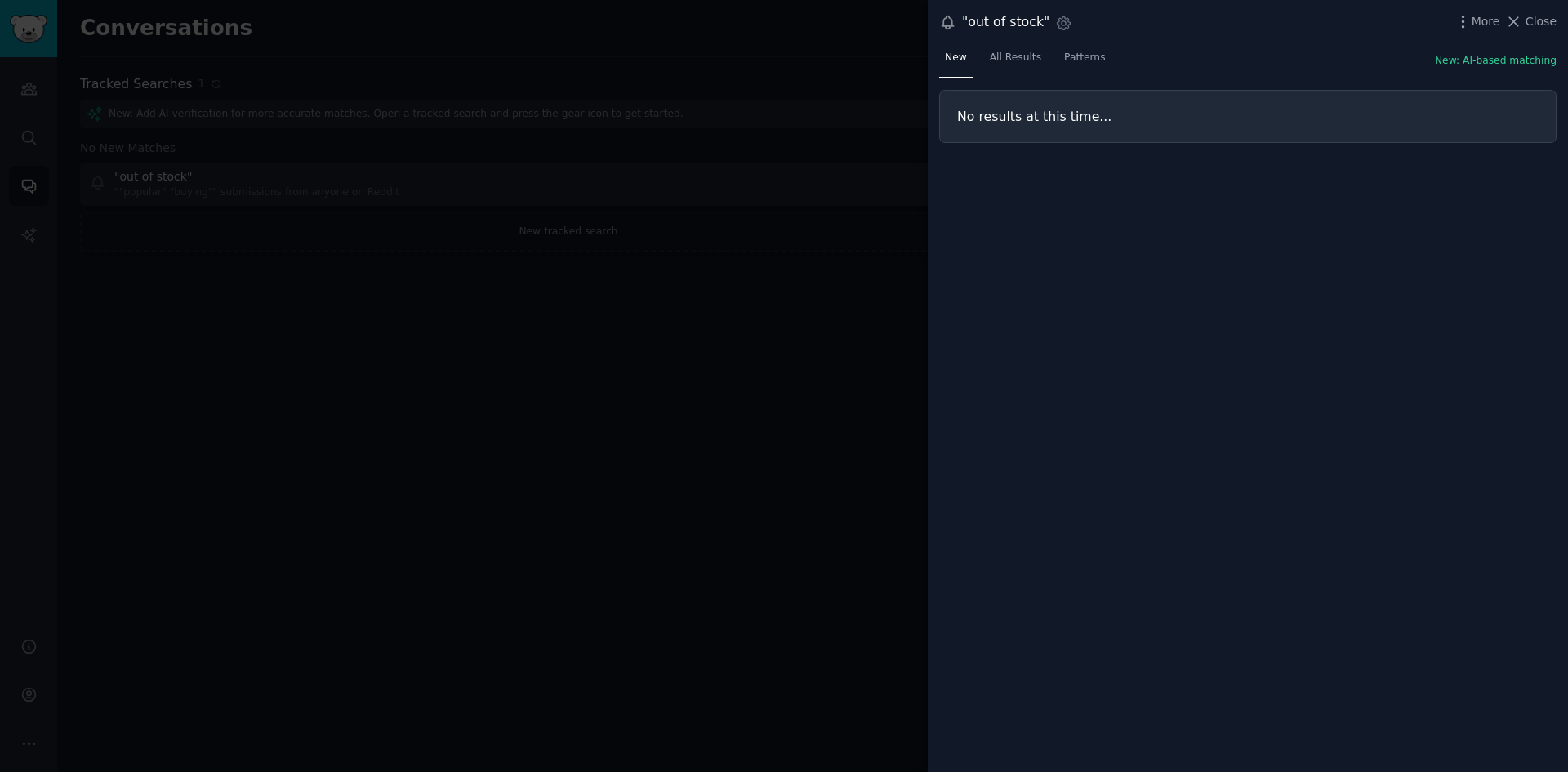
click at [710, 299] on div at bounding box center [784, 386] width 1568 height 772
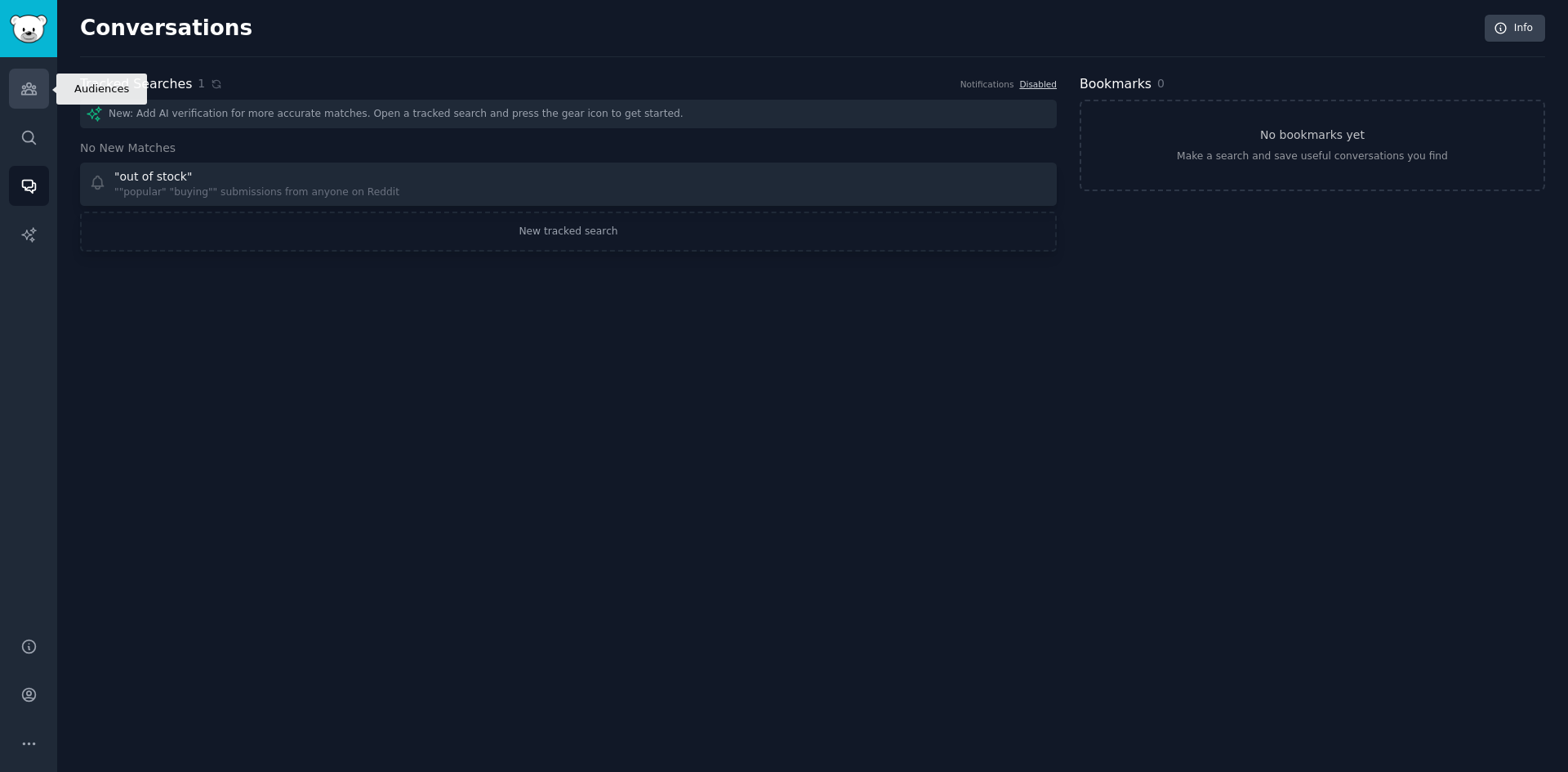
click at [36, 95] on icon "Sidebar" at bounding box center [28, 89] width 15 height 12
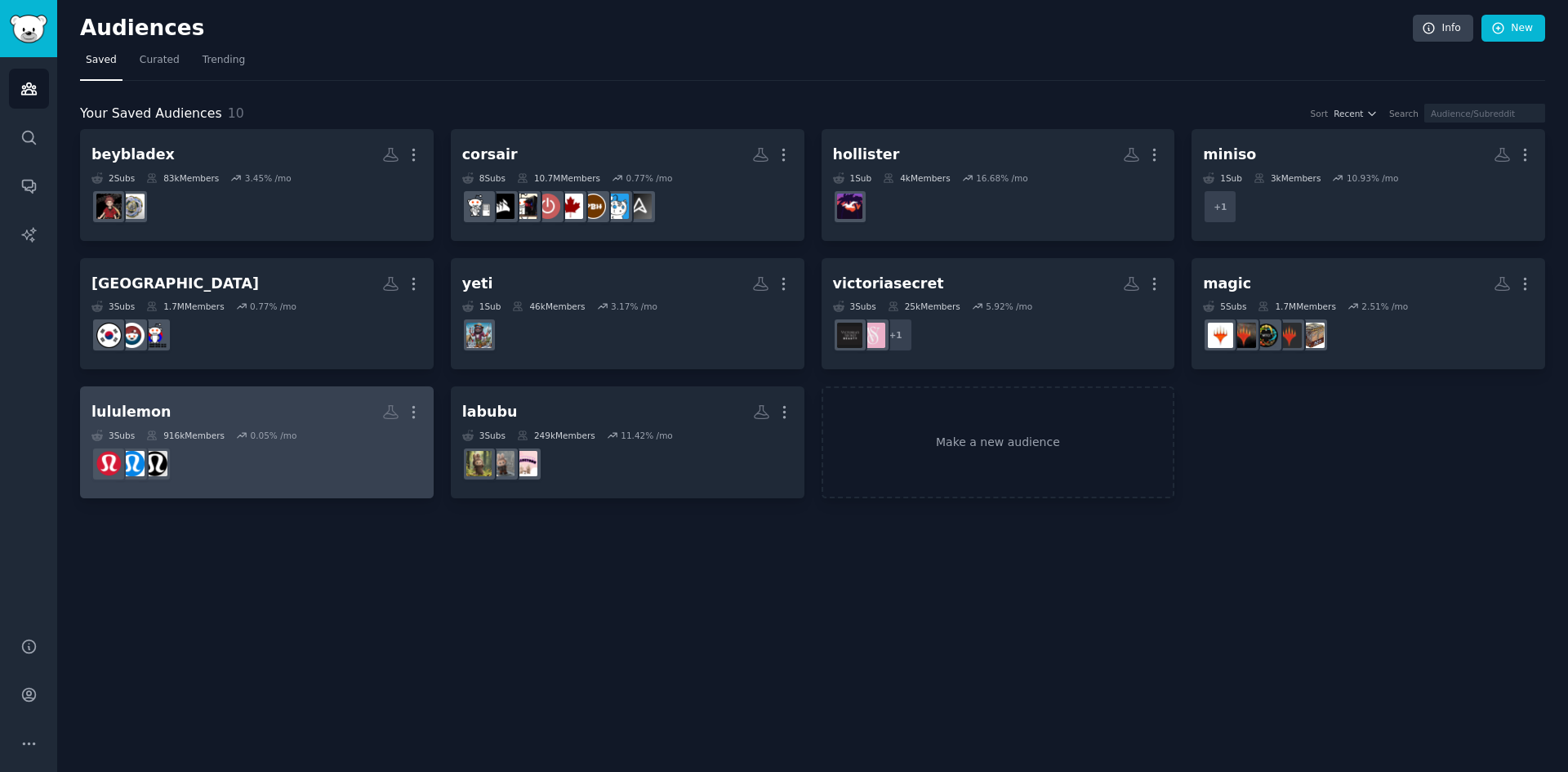
click at [337, 457] on dd at bounding box center [256, 464] width 330 height 46
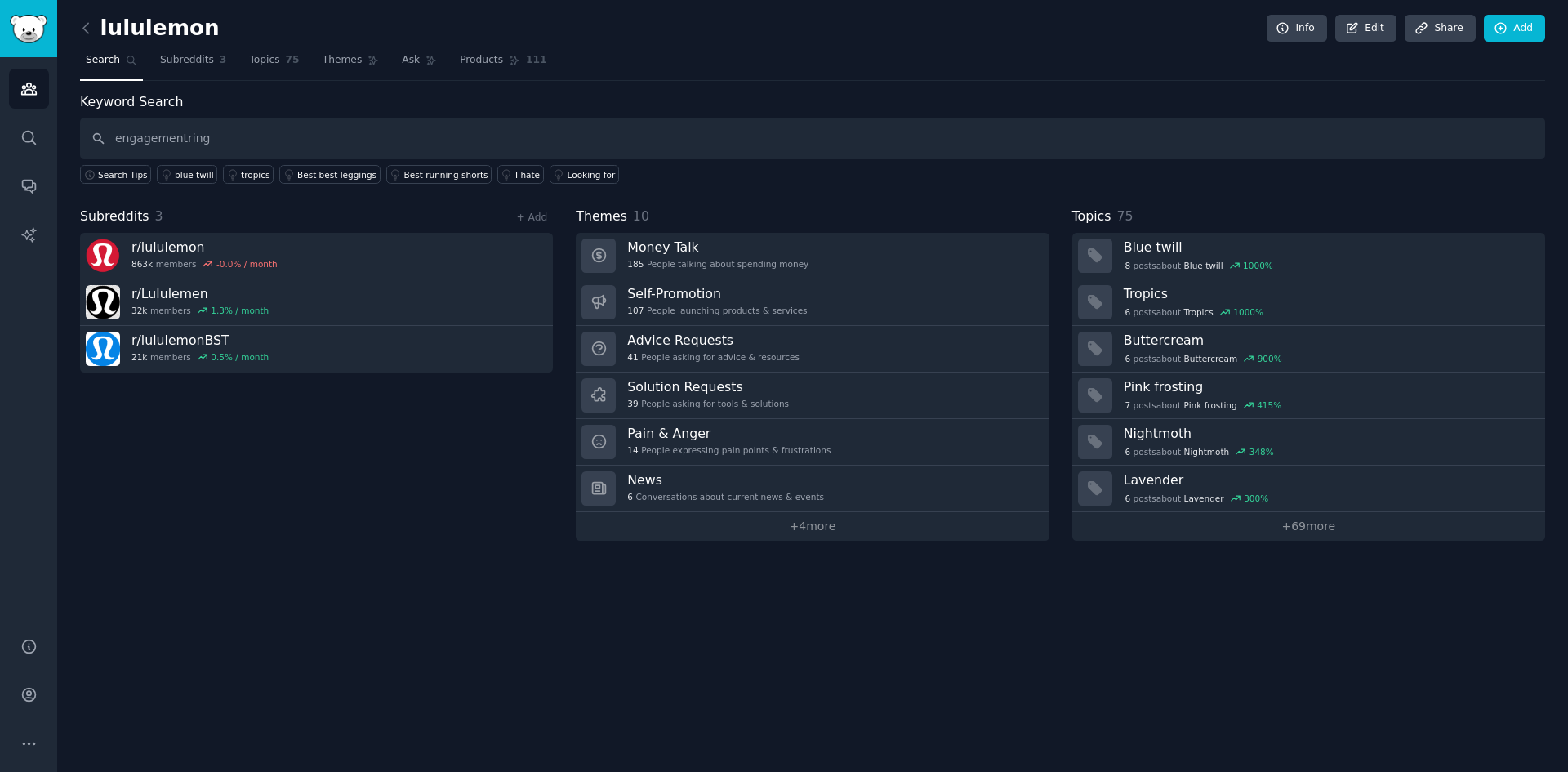
type input "engagementring"
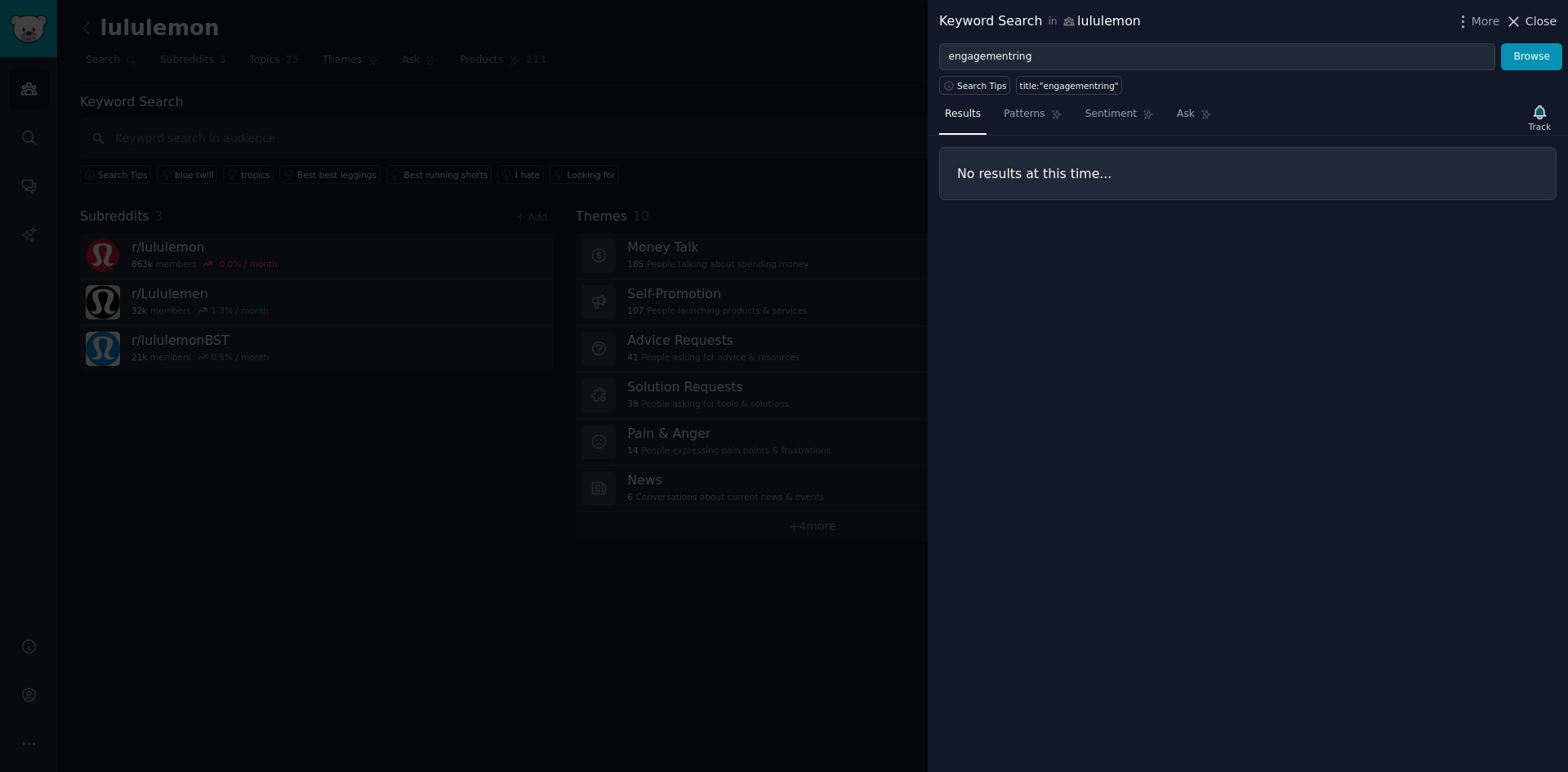
click at [1545, 28] on span "Close" at bounding box center [1542, 21] width 31 height 17
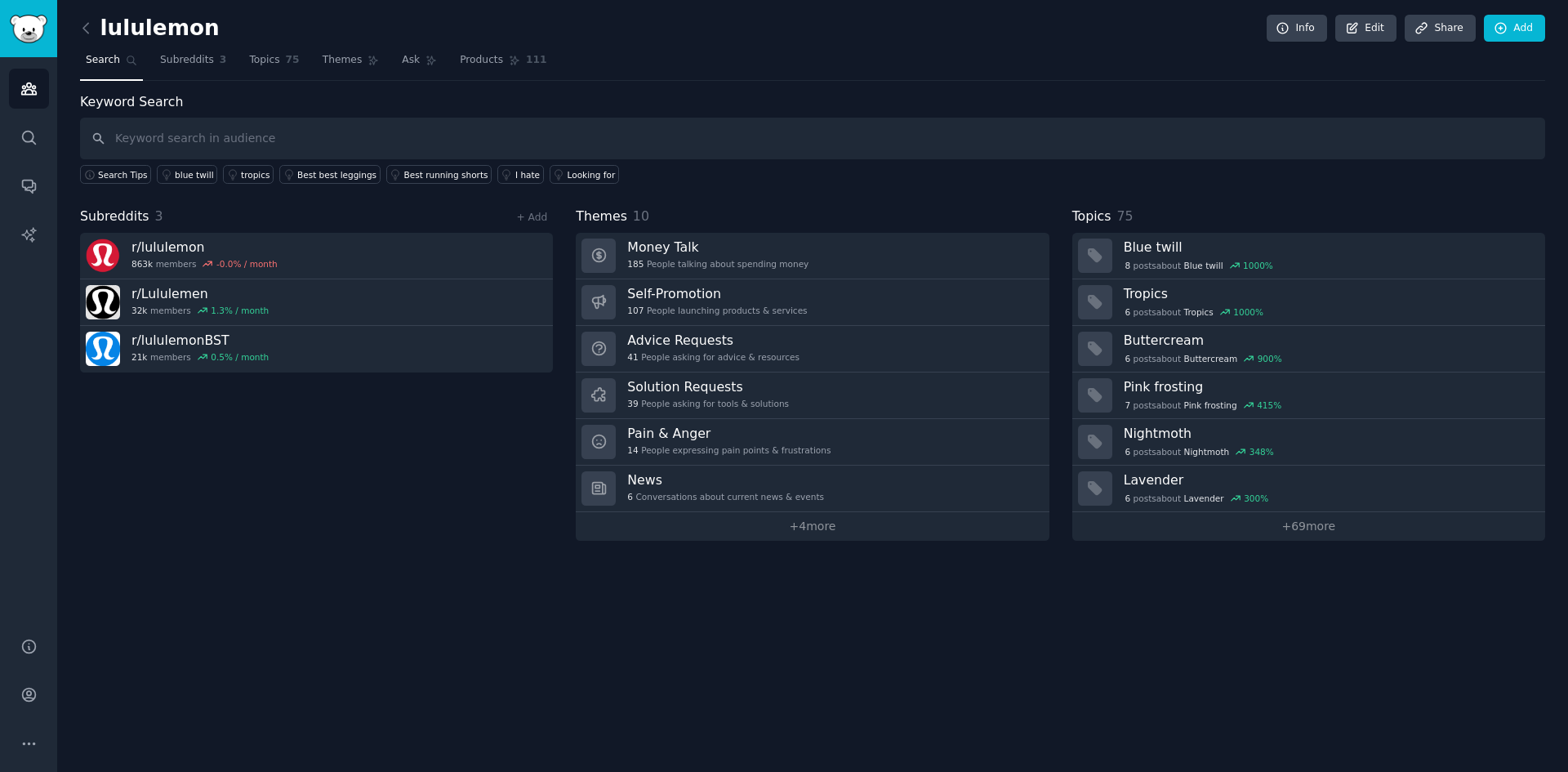
click at [381, 453] on div "Subreddits 3 + Add r/ lululemon 863k members -0.0 % / month r/ Lululemen 32k me…" at bounding box center [317, 374] width 473 height 335
click at [537, 213] on link "+ Add" at bounding box center [531, 218] width 31 height 12
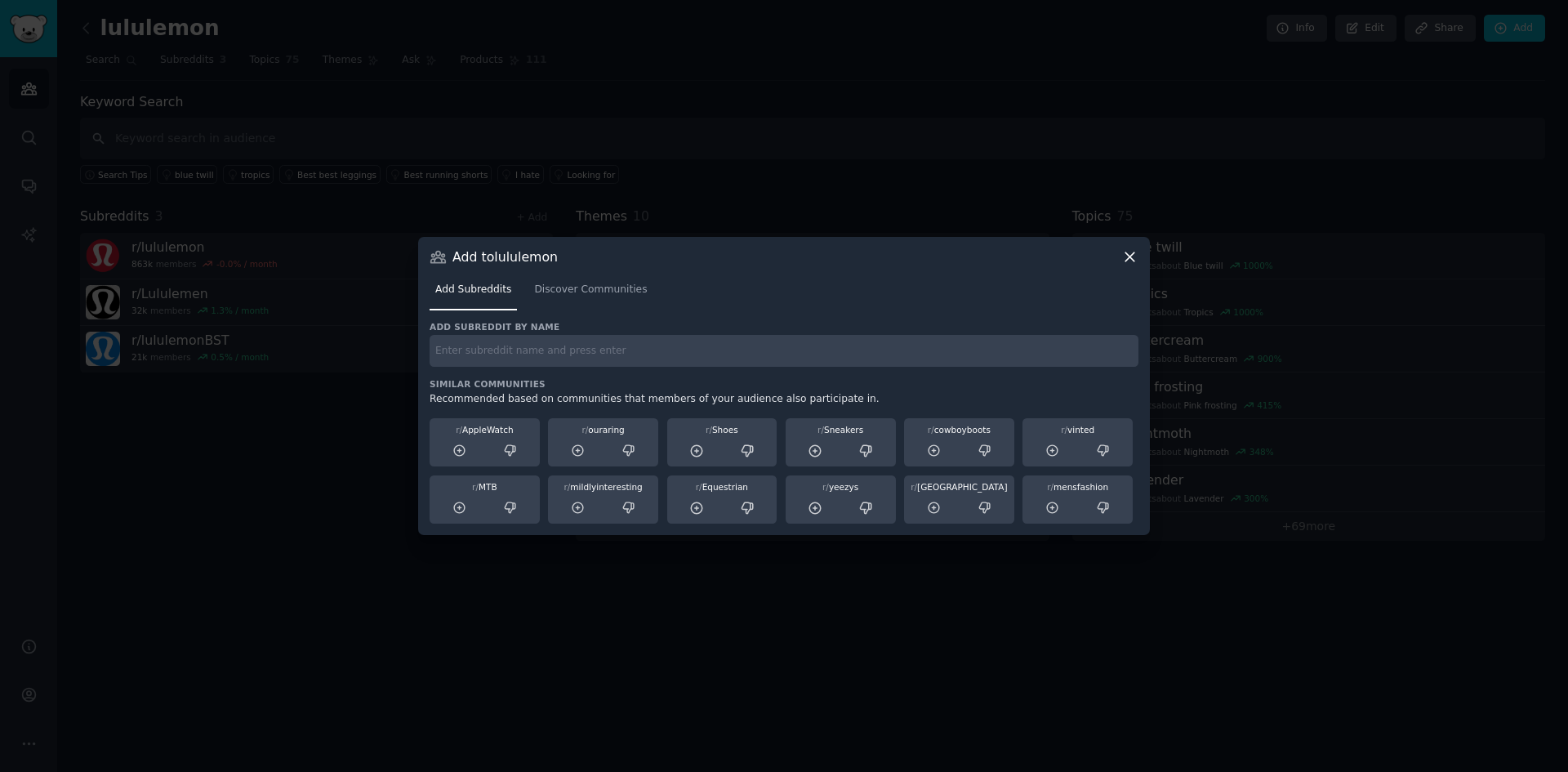
click at [671, 360] on input "text" at bounding box center [784, 351] width 709 height 31
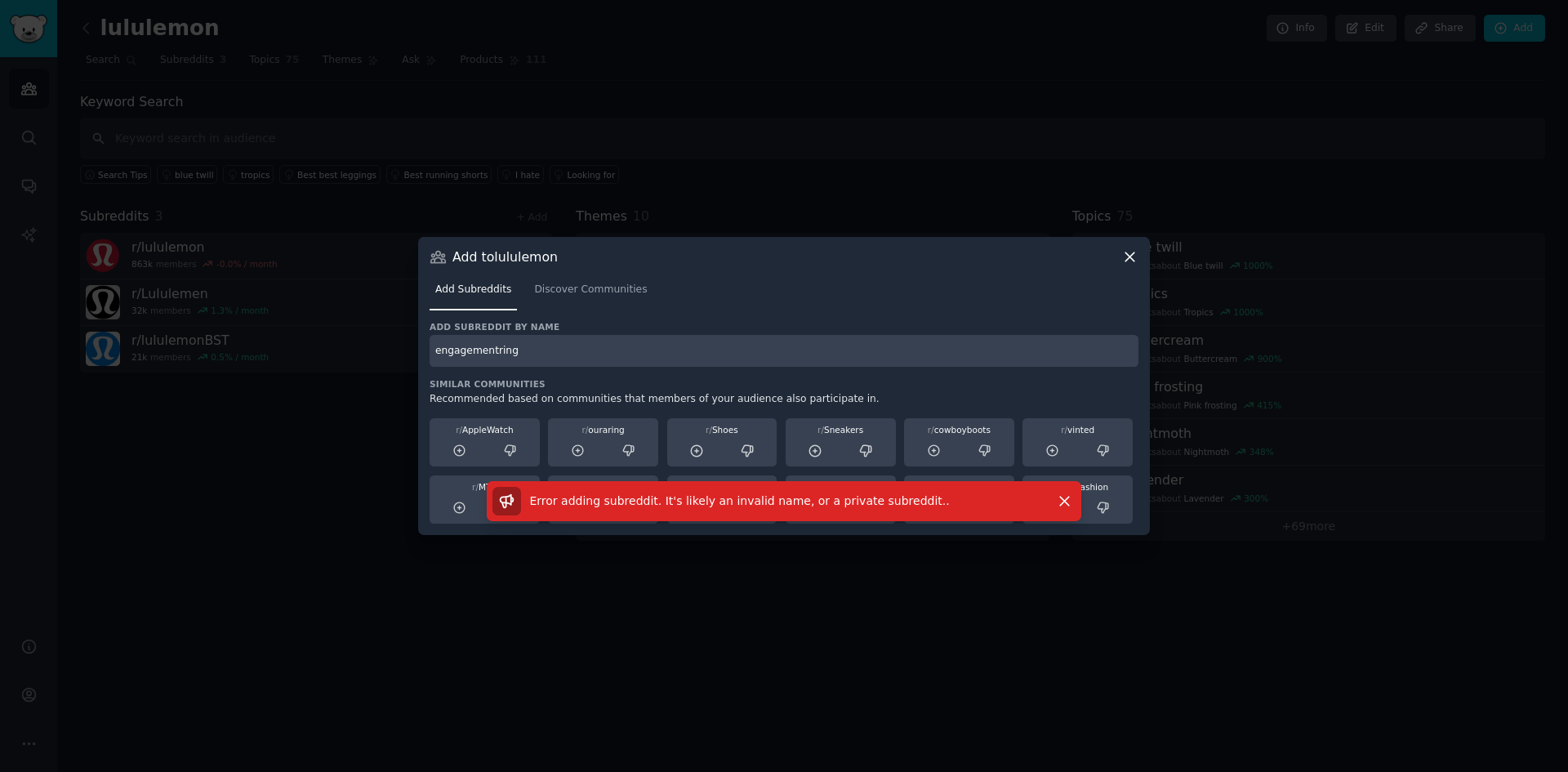
click at [559, 343] on input "engagementring" at bounding box center [784, 351] width 709 height 31
type input "engagementrings"
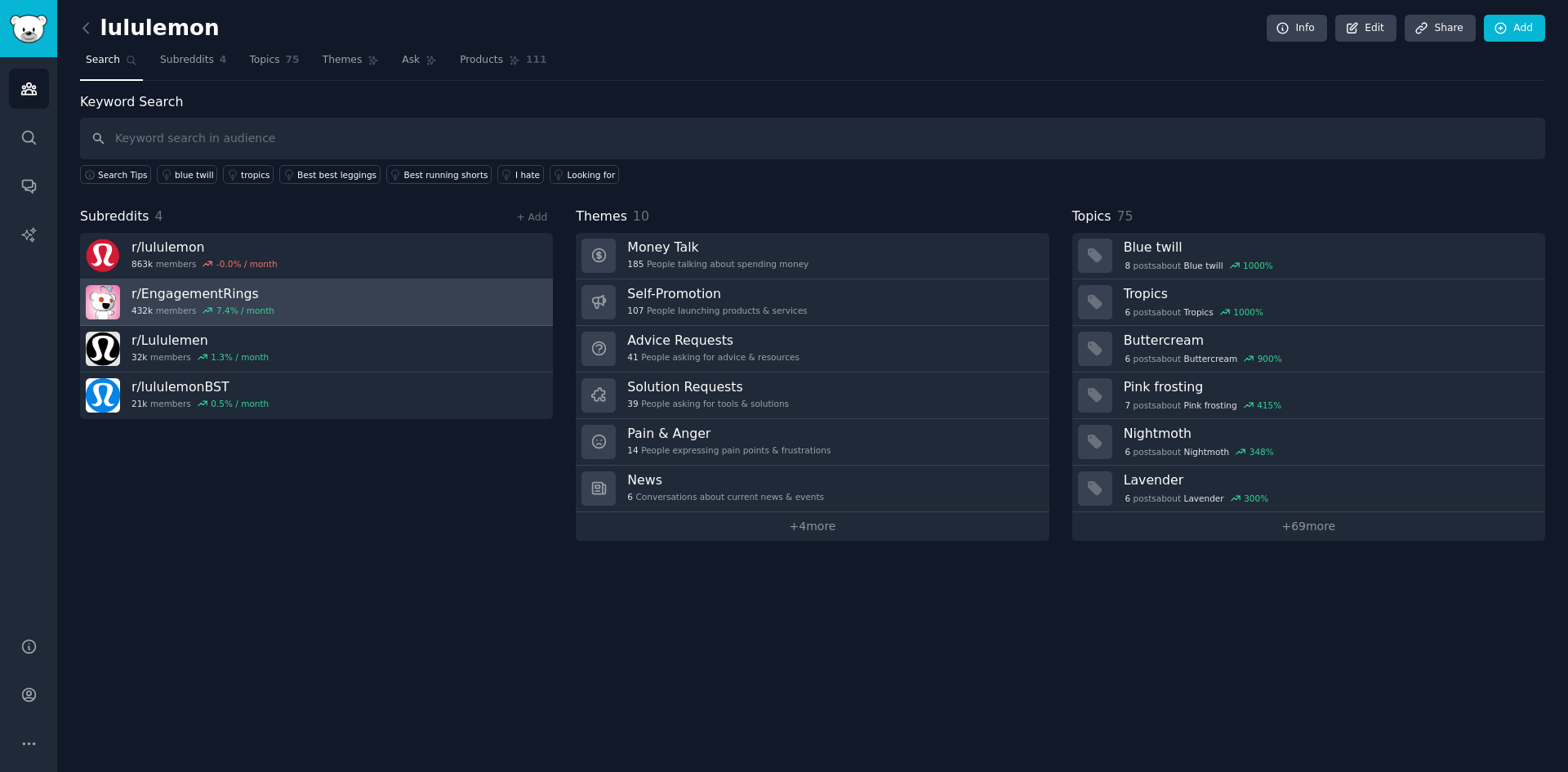
click at [287, 306] on link "r/ EngagementRings 432k members 7.4 % / month" at bounding box center [317, 302] width 473 height 46
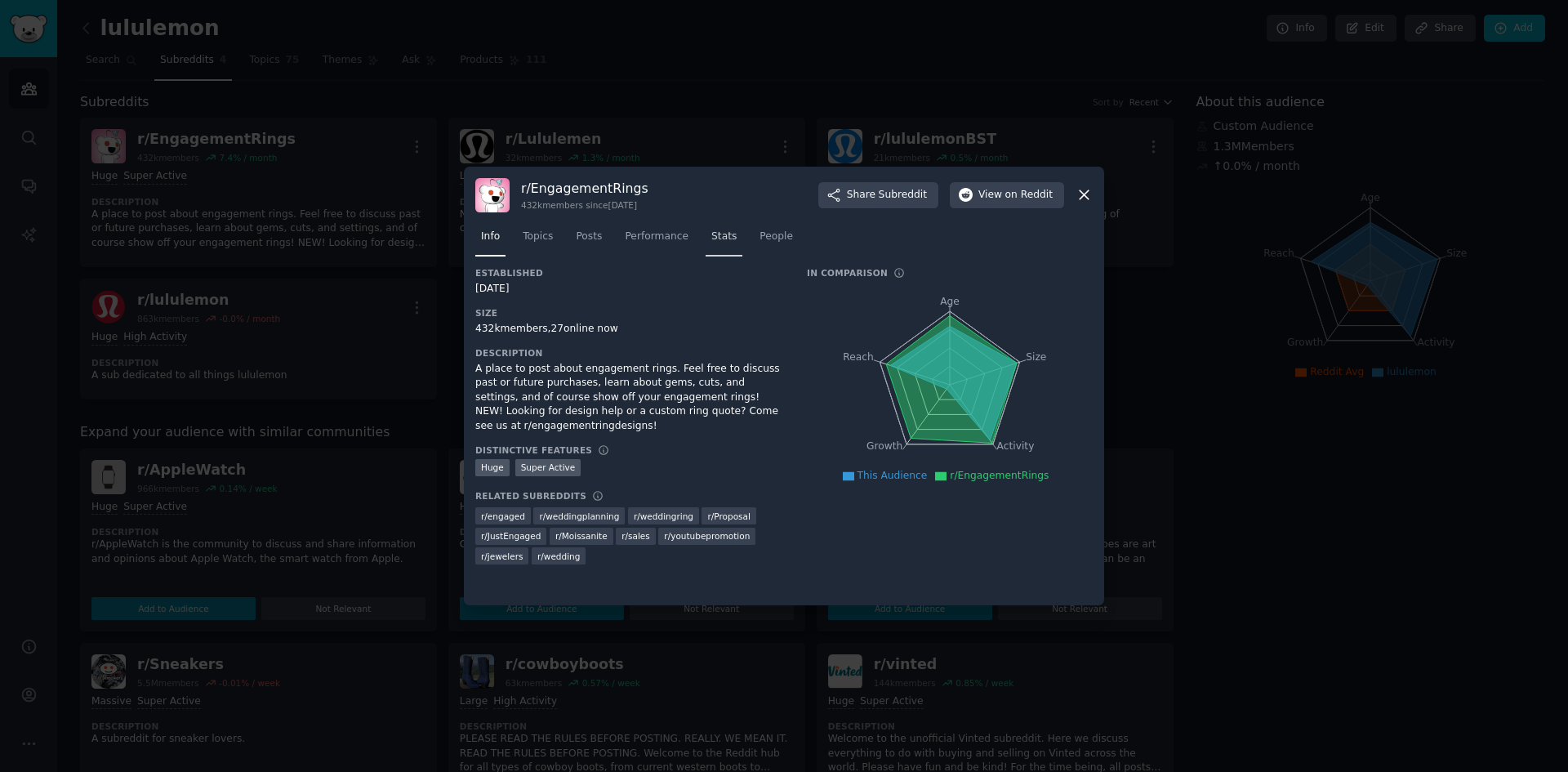
click at [711, 244] on link "Stats" at bounding box center [724, 240] width 36 height 33
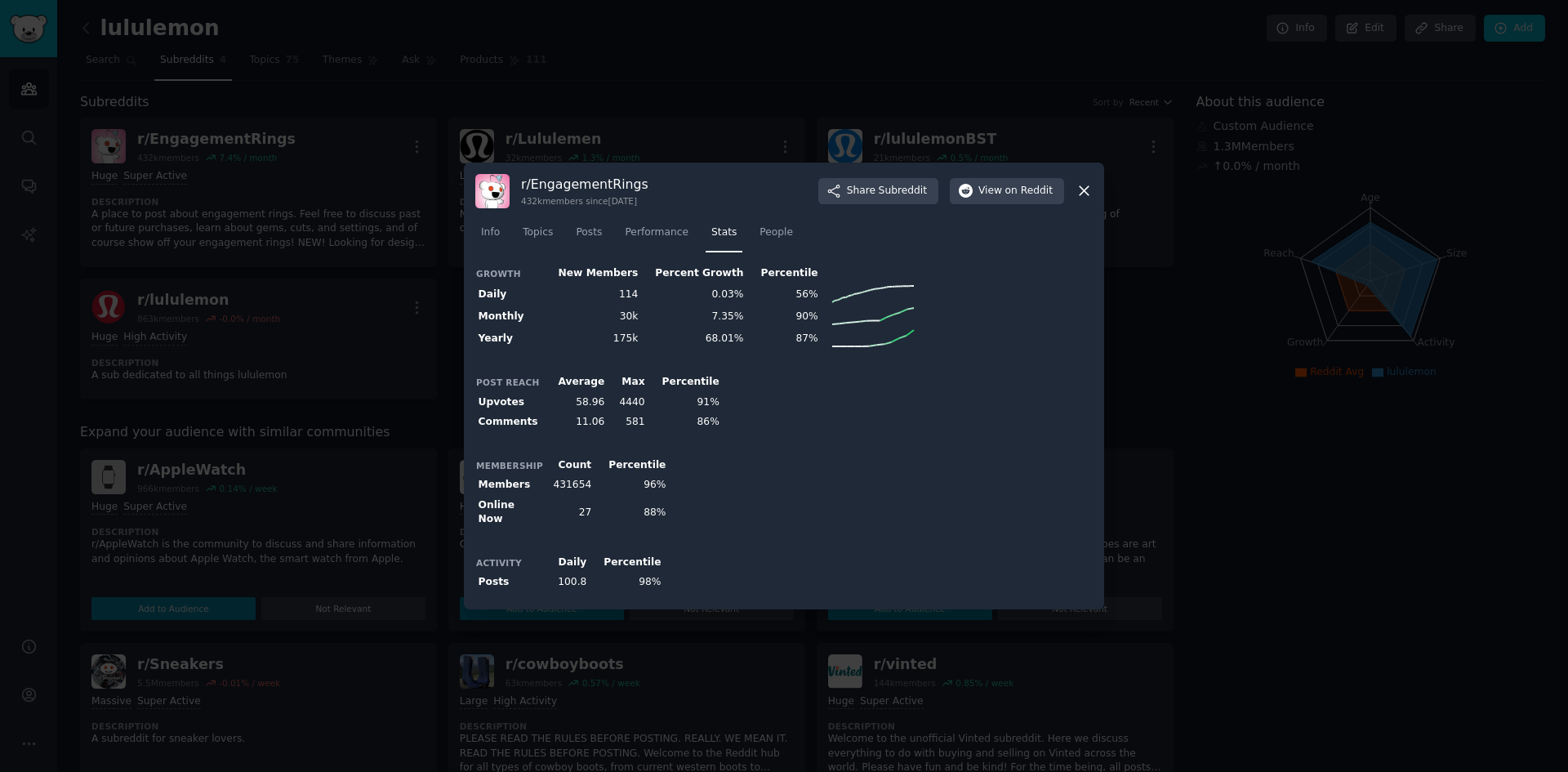
click at [351, 383] on div at bounding box center [784, 386] width 1568 height 772
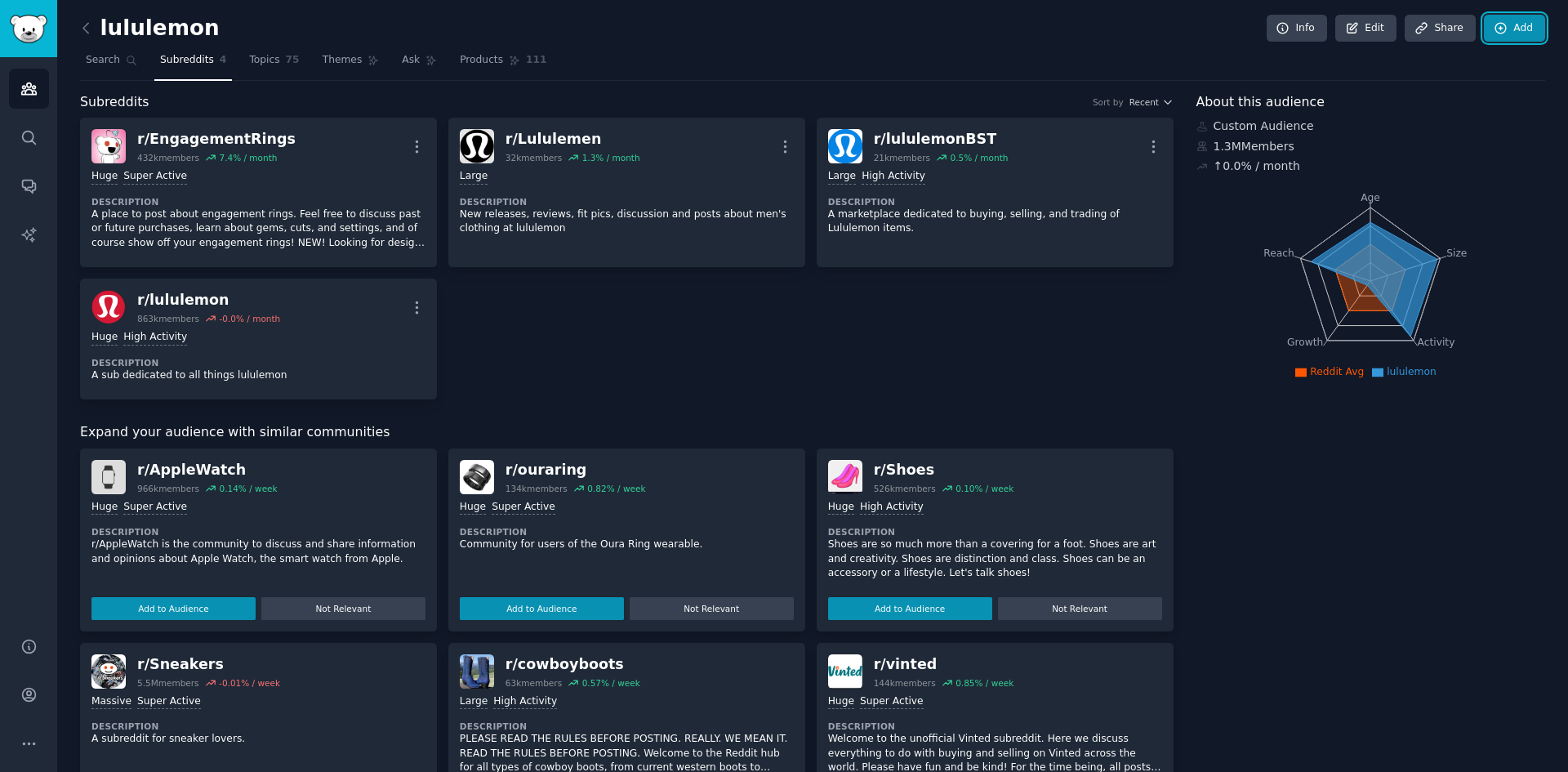
click at [1518, 31] on link "Add" at bounding box center [1515, 28] width 61 height 27
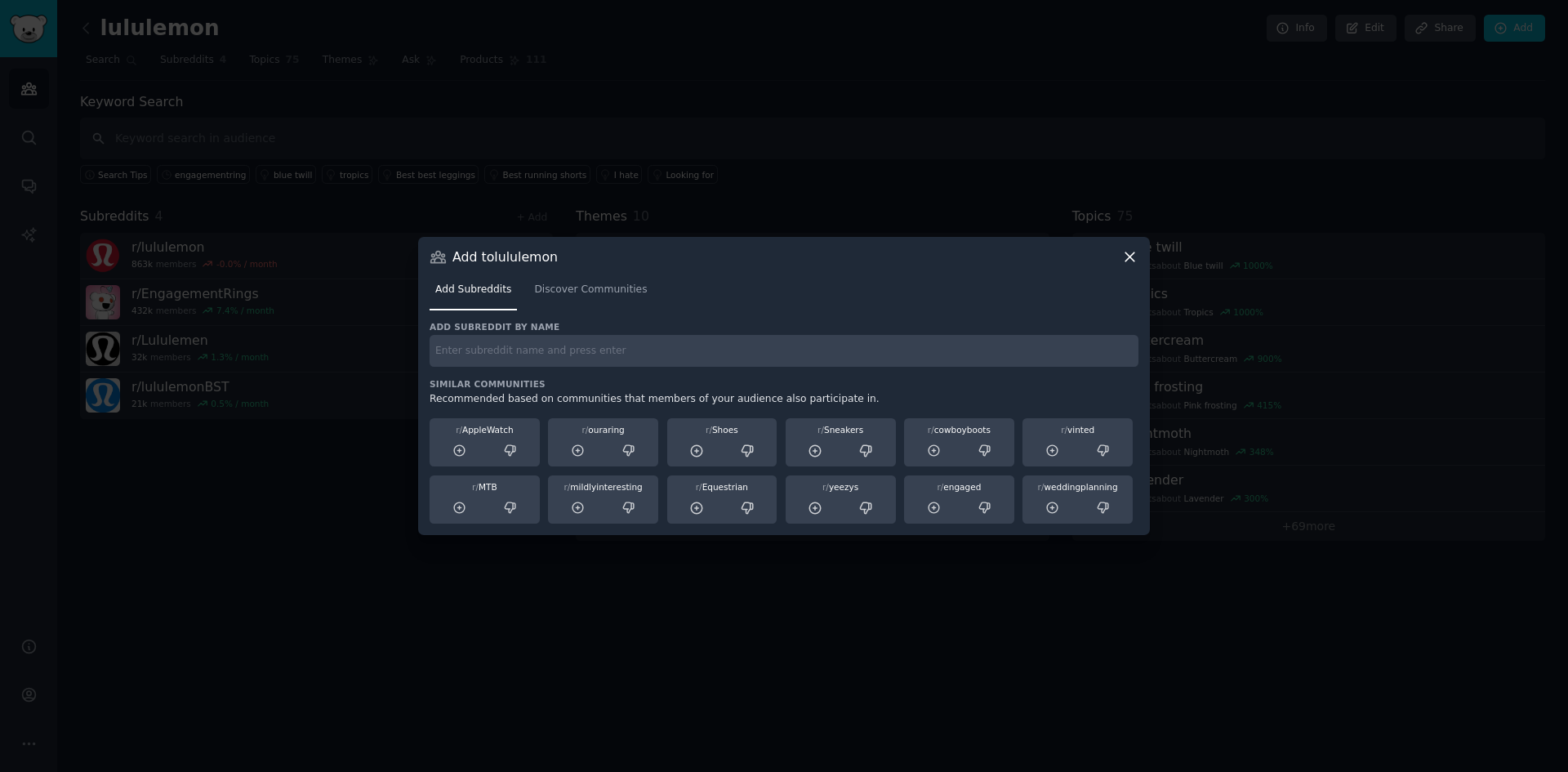
click at [521, 348] on input "text" at bounding box center [784, 351] width 709 height 31
type input "labdiamond"
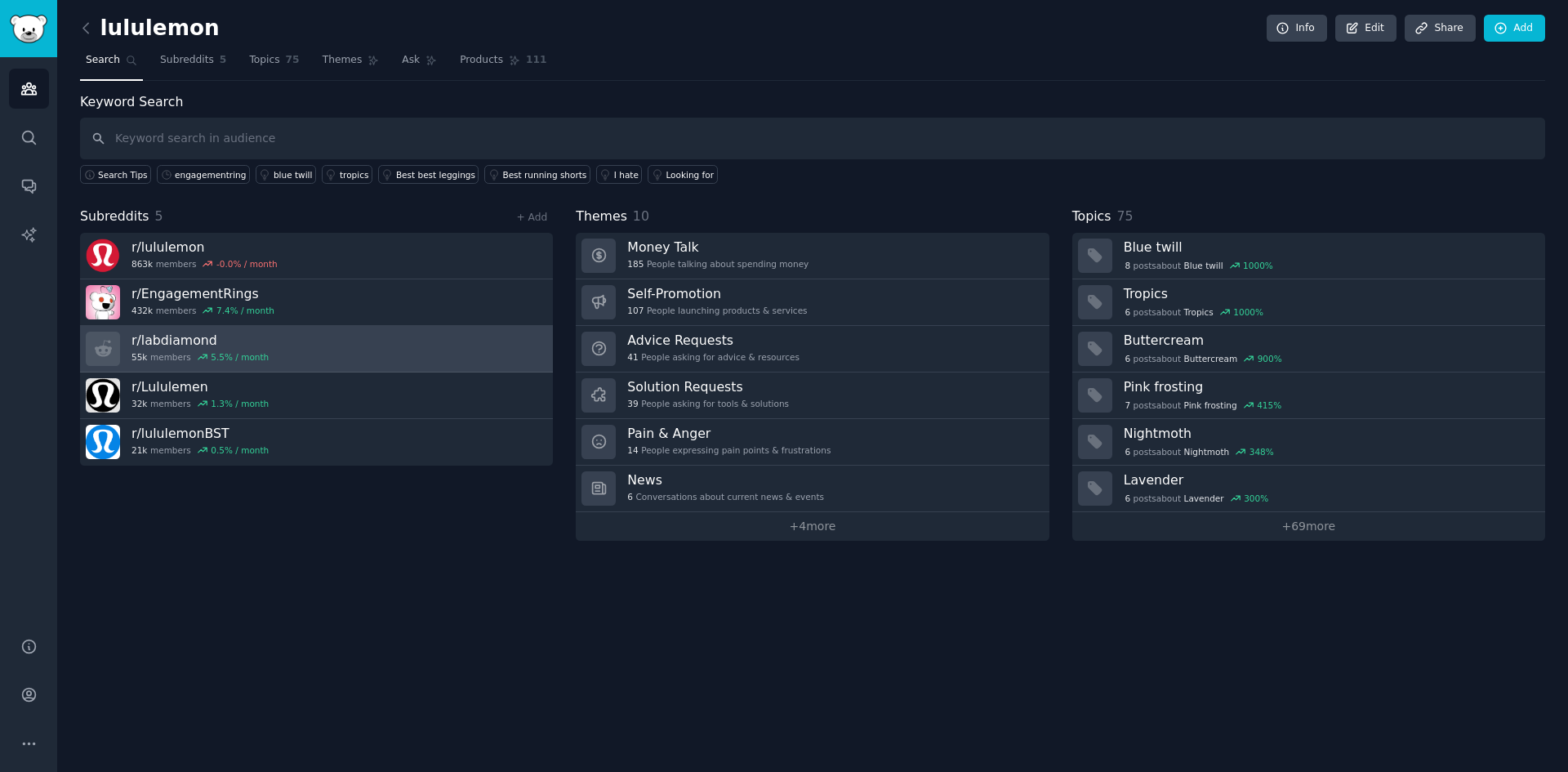
click at [322, 357] on link "r/ labdiamond 55k members 5.5 % / month" at bounding box center [317, 348] width 473 height 46
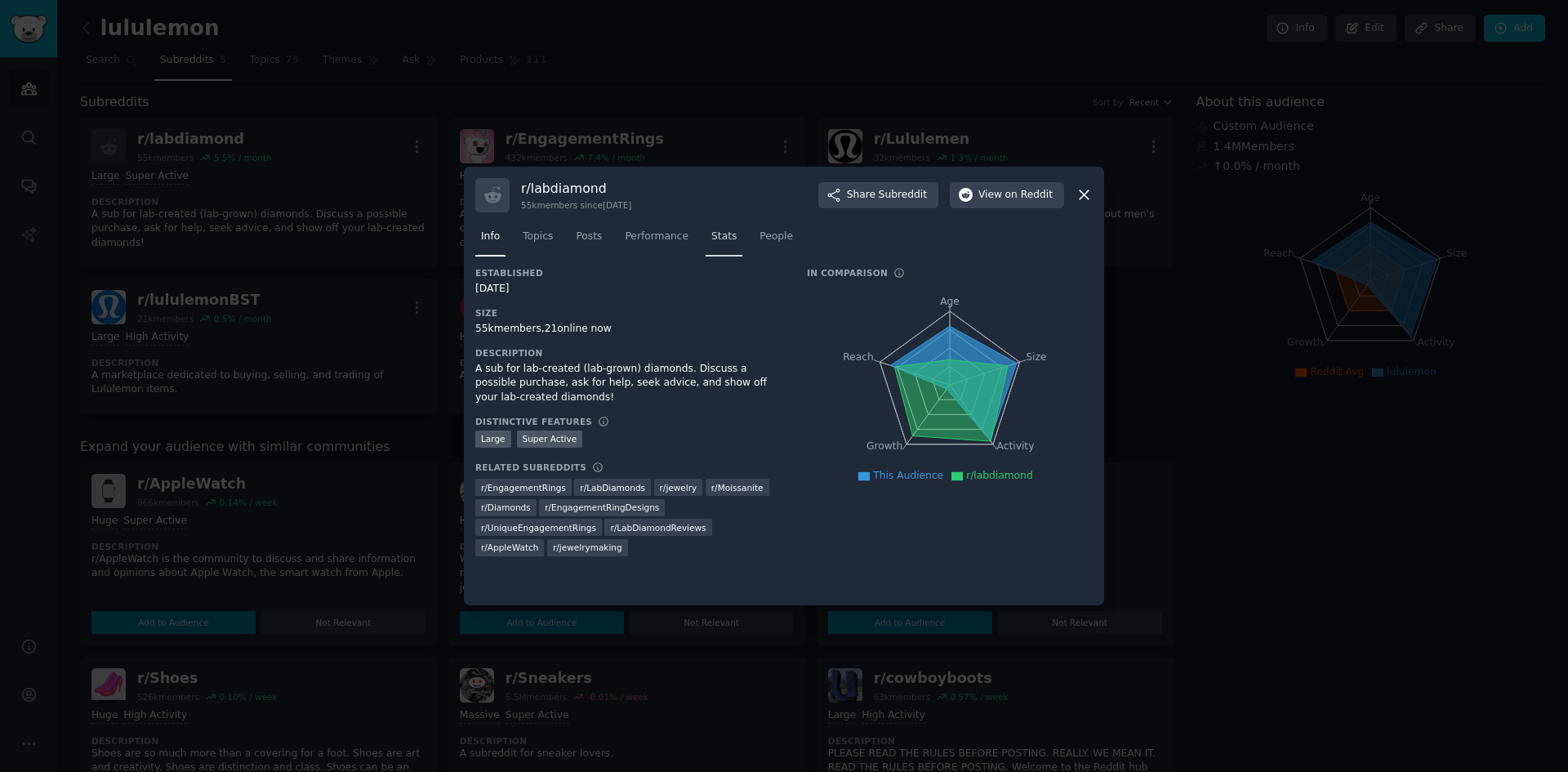
click at [723, 236] on link "Stats" at bounding box center [724, 240] width 36 height 33
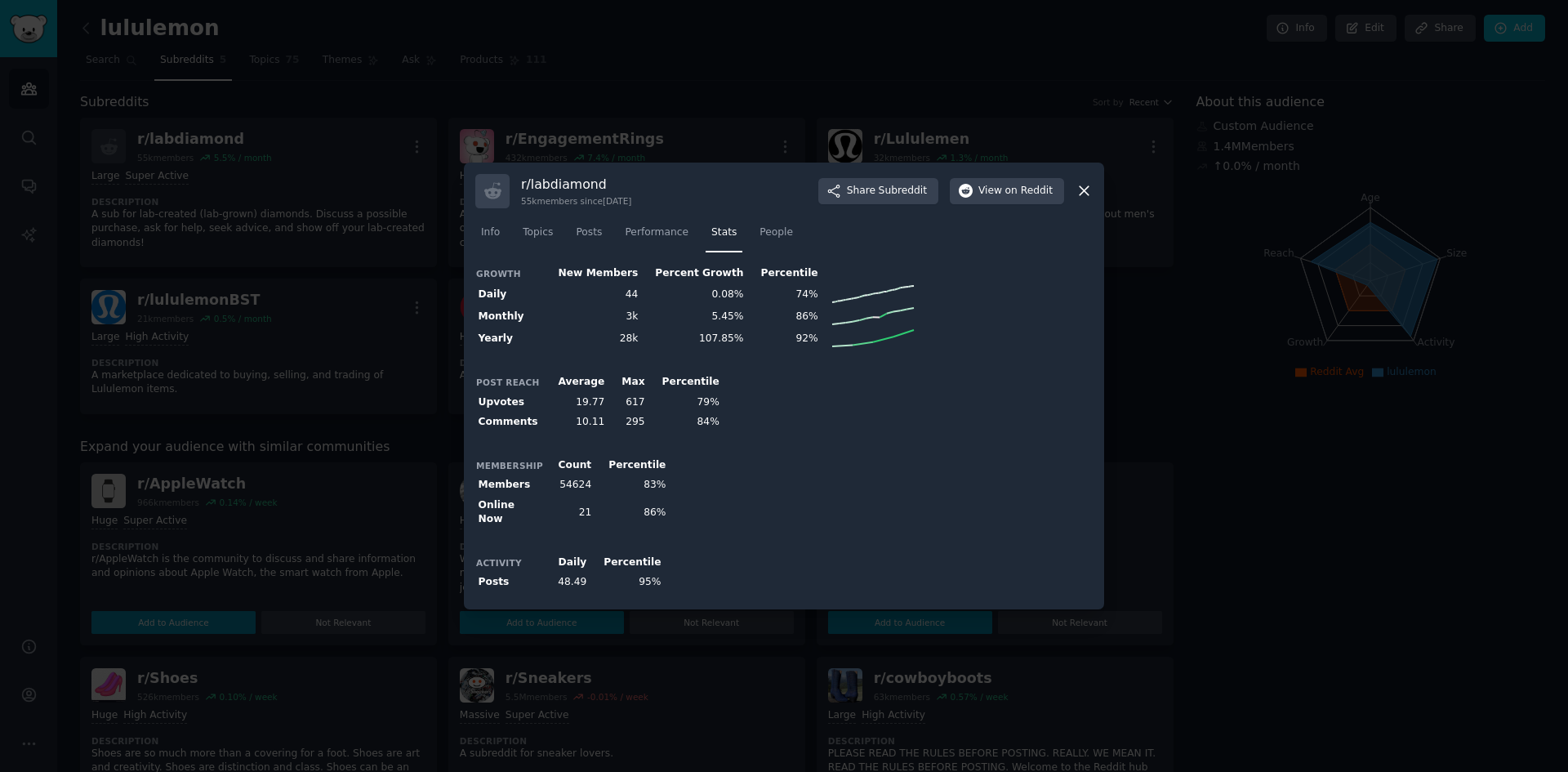
click at [297, 563] on div at bounding box center [784, 386] width 1568 height 772
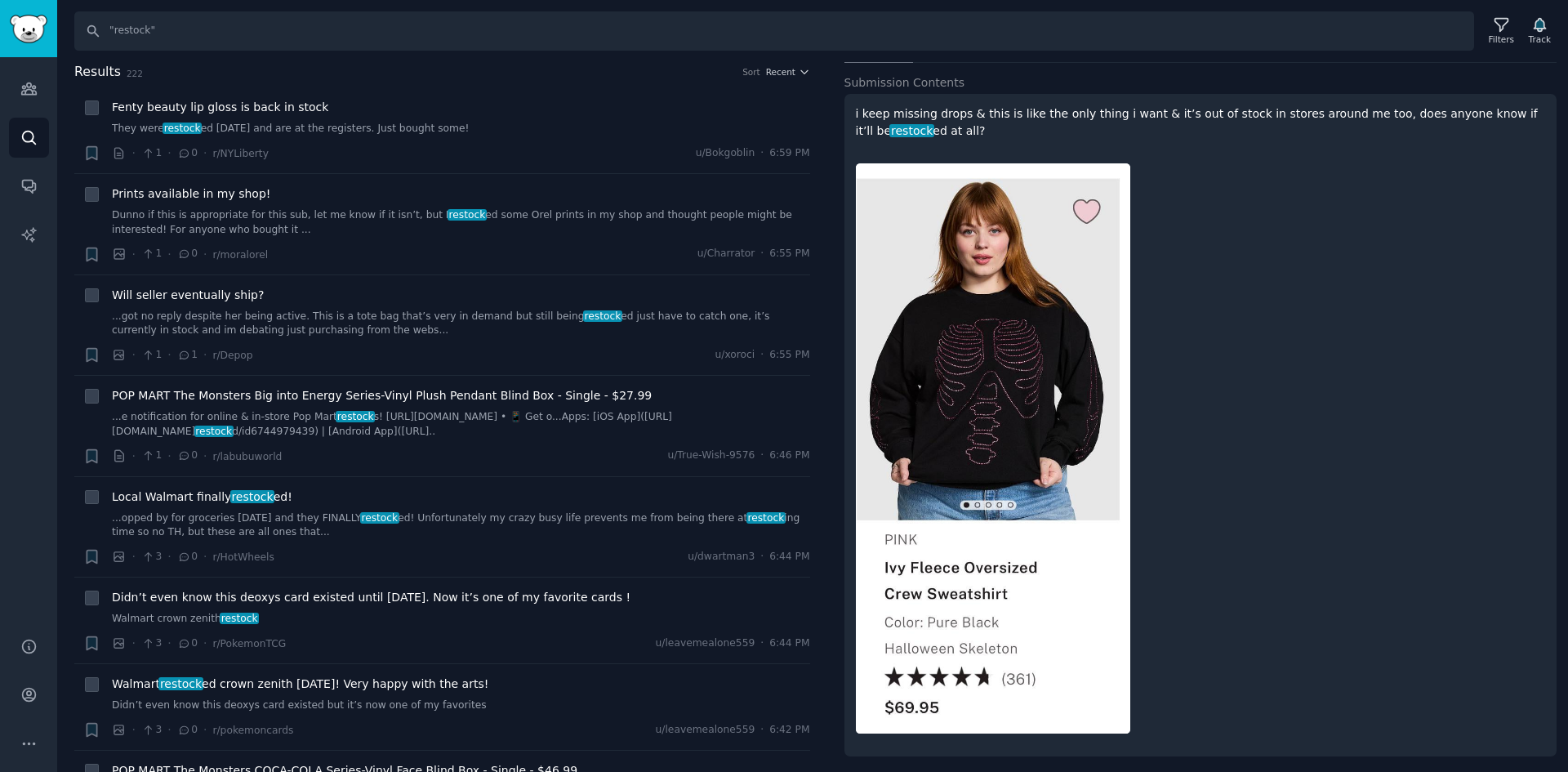
scroll to position [11, 0]
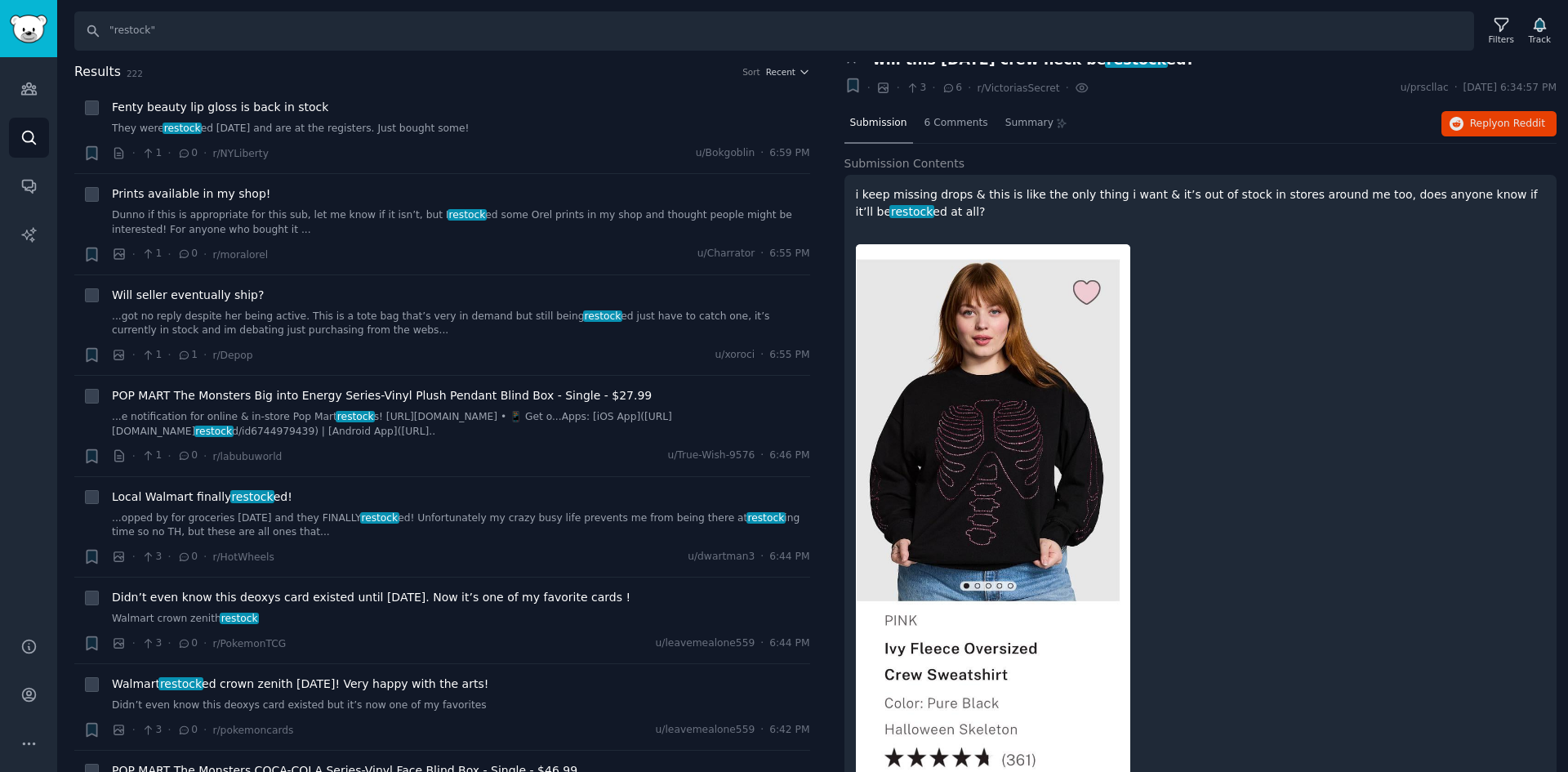
click at [1269, 197] on p "i keep missing drops & this is like the only thing i want & it’s out of stock i…" at bounding box center [1201, 203] width 690 height 34
click at [897, 184] on div "i keep missing drops & this is like the only thing i want & it’s out of stock i…" at bounding box center [1200, 506] width 713 height 663
click at [897, 198] on p "i keep missing drops & this is like the only thing i want & it’s out of stock i…" at bounding box center [1201, 203] width 690 height 34
click at [1502, 118] on span "on Reddit" at bounding box center [1522, 124] width 47 height 12
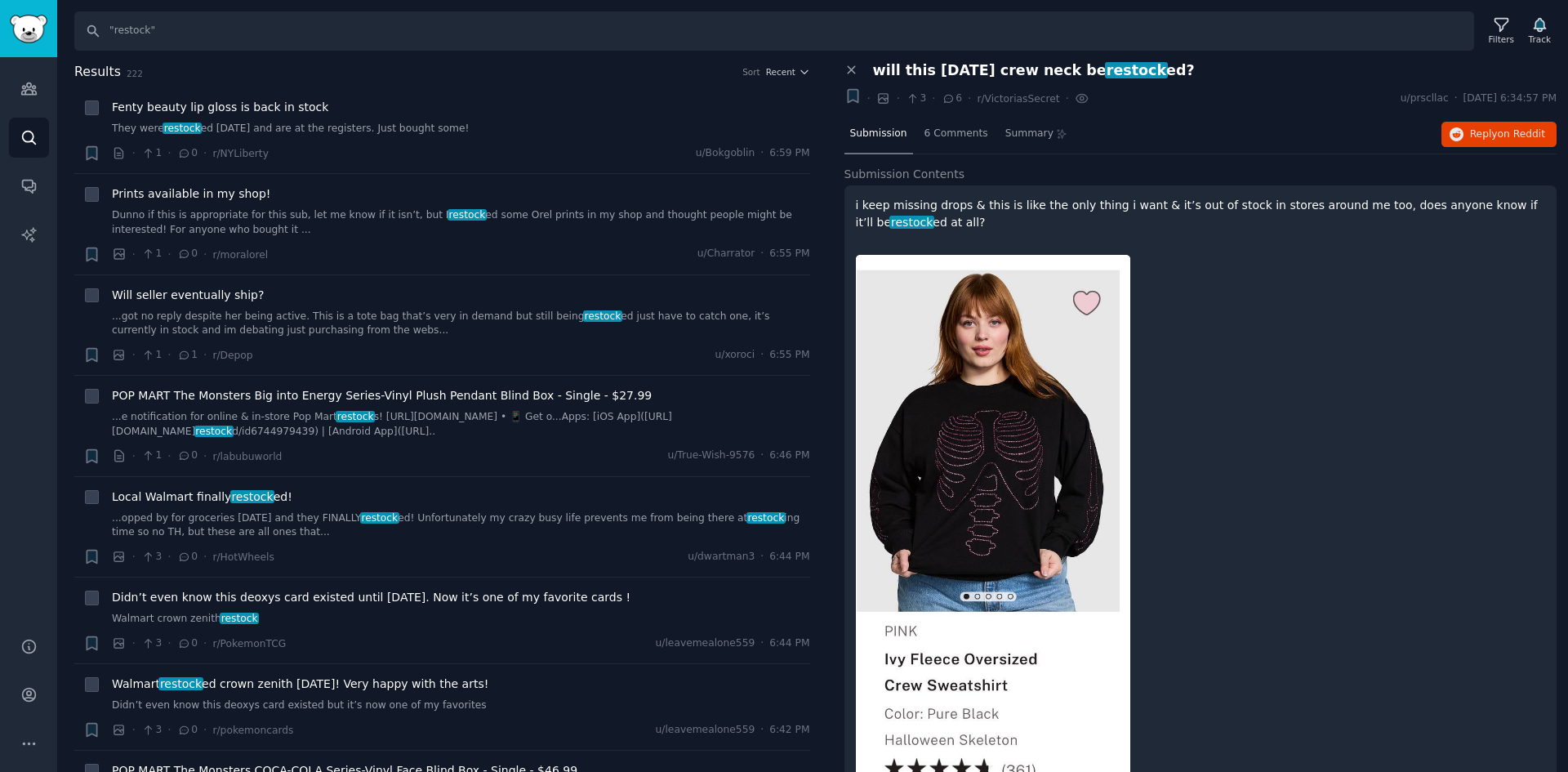
drag, startPoint x: 845, startPoint y: 66, endPoint x: 826, endPoint y: 201, distance: 136.3
click at [845, 66] on icon at bounding box center [851, 70] width 15 height 15
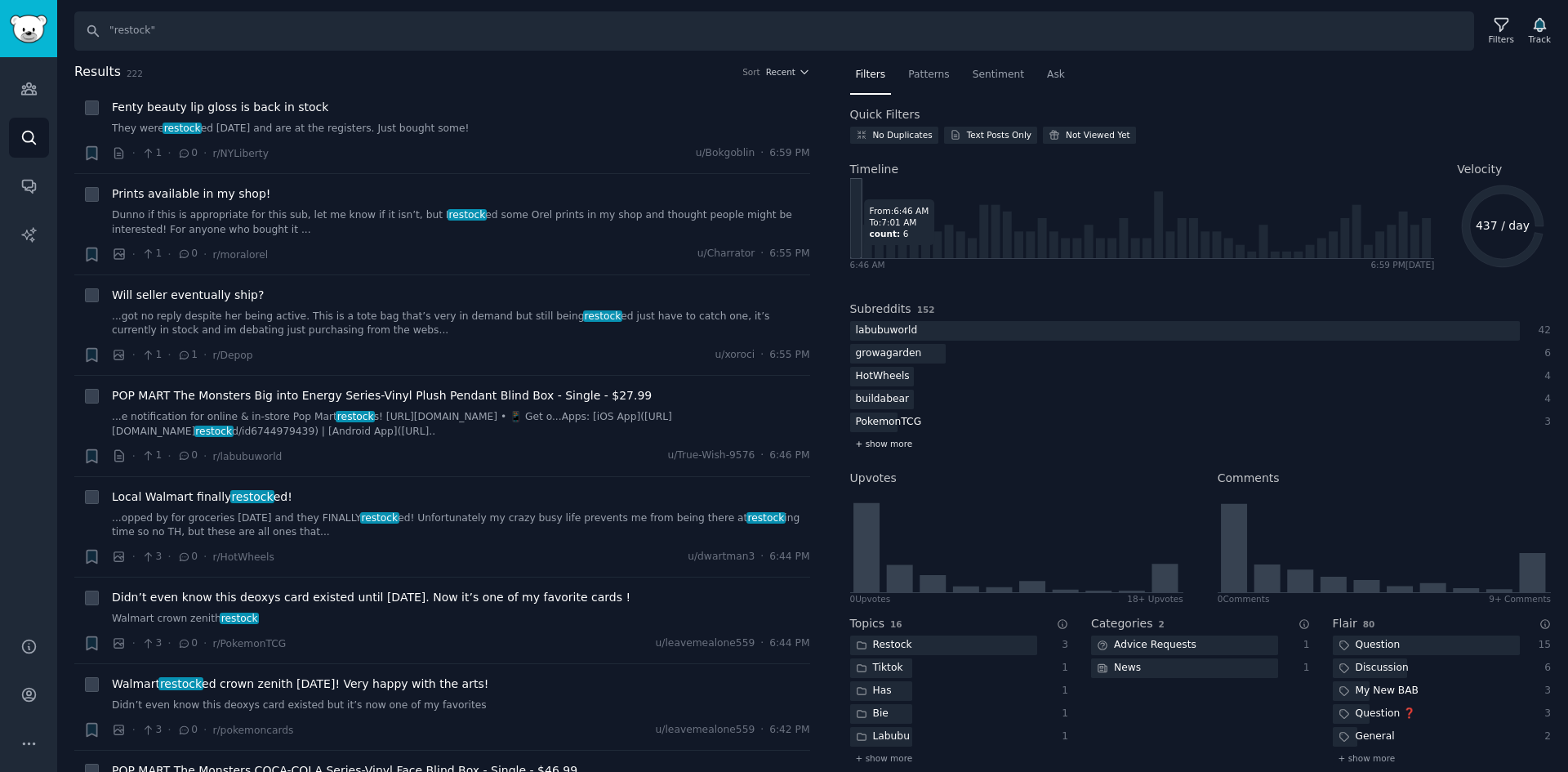
click at [891, 437] on div "+ show more" at bounding box center [1201, 443] width 702 height 17
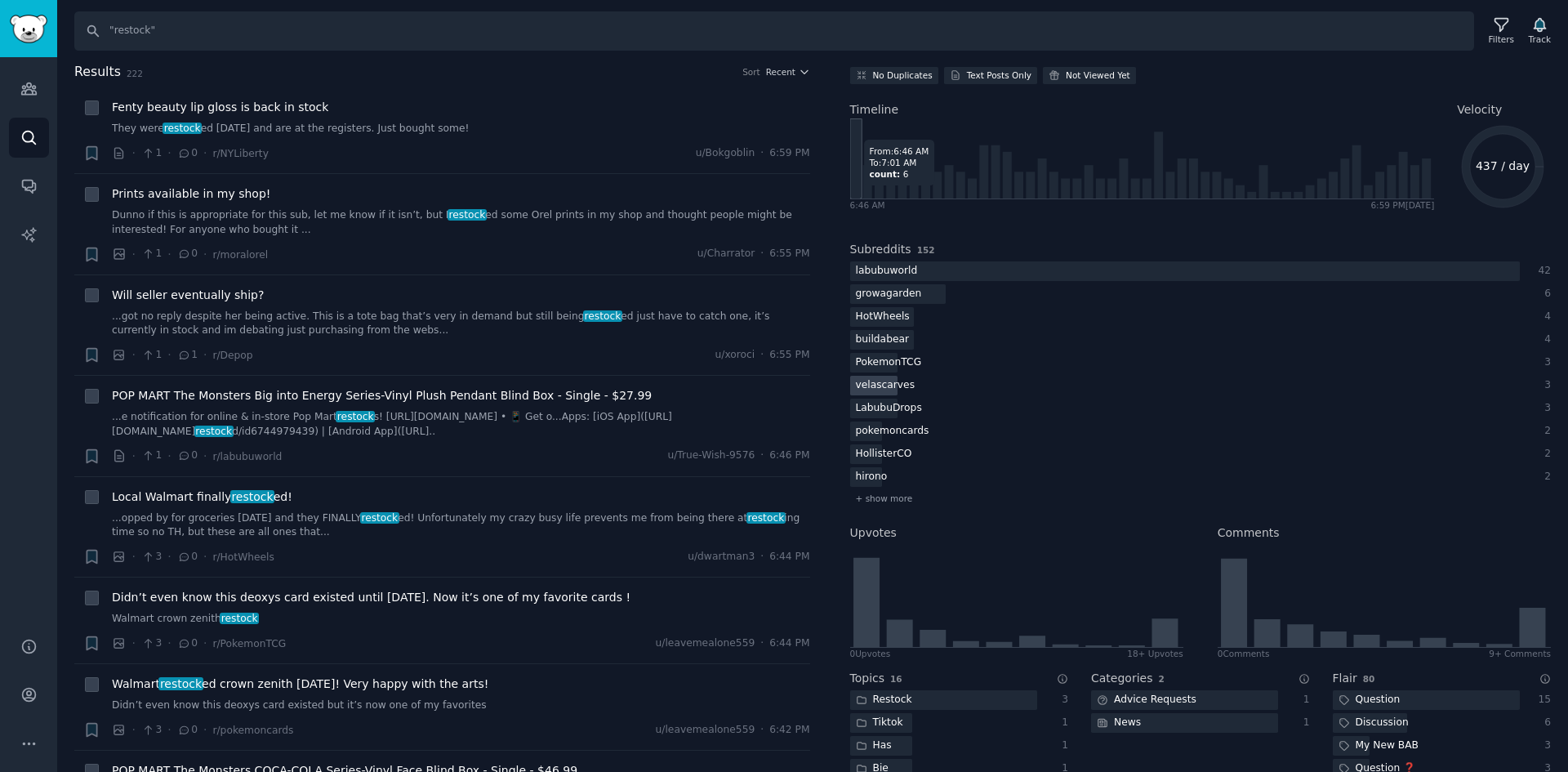
scroll to position [164, 0]
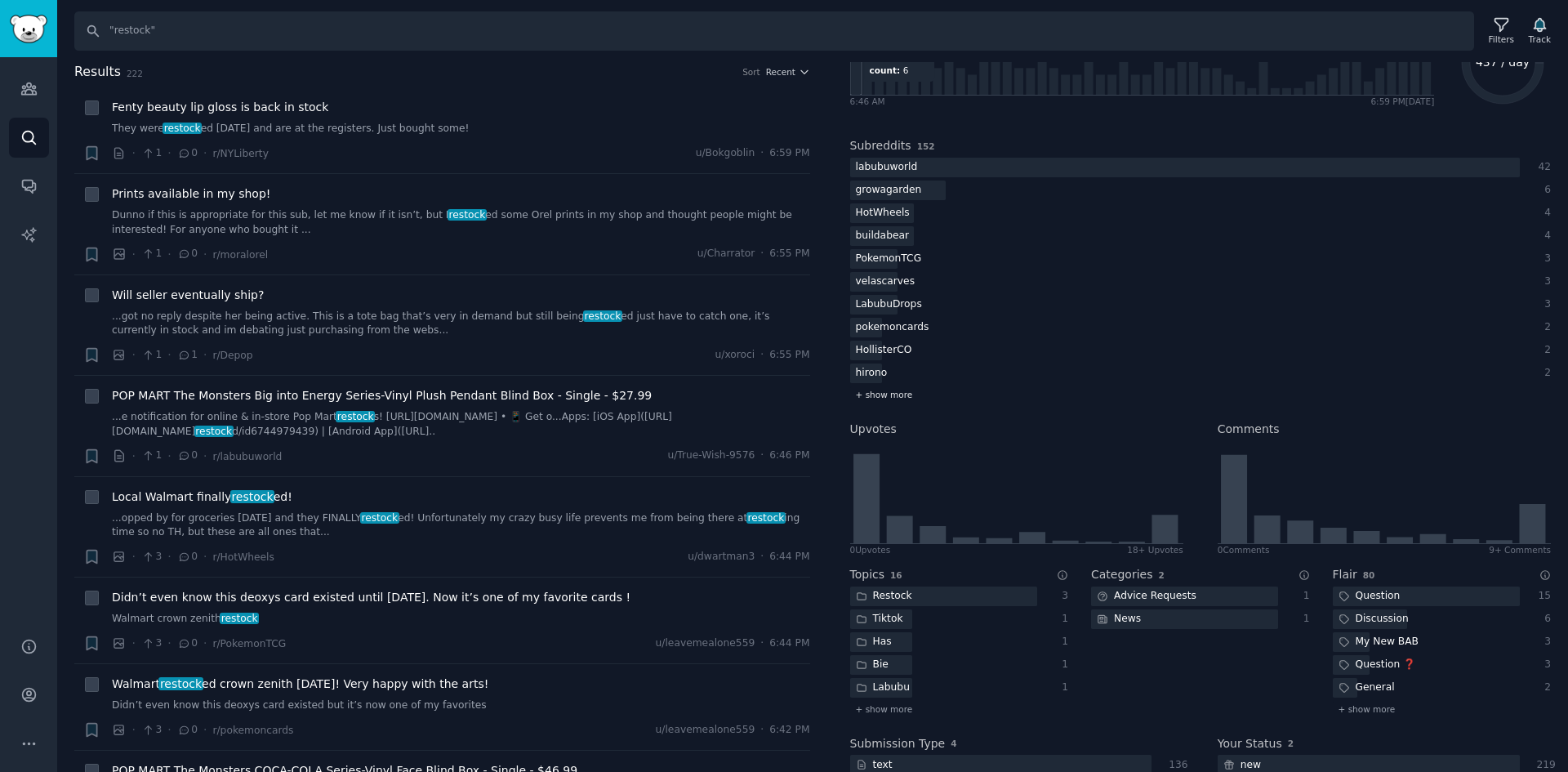
click at [894, 398] on span "+ show more" at bounding box center [885, 395] width 57 height 12
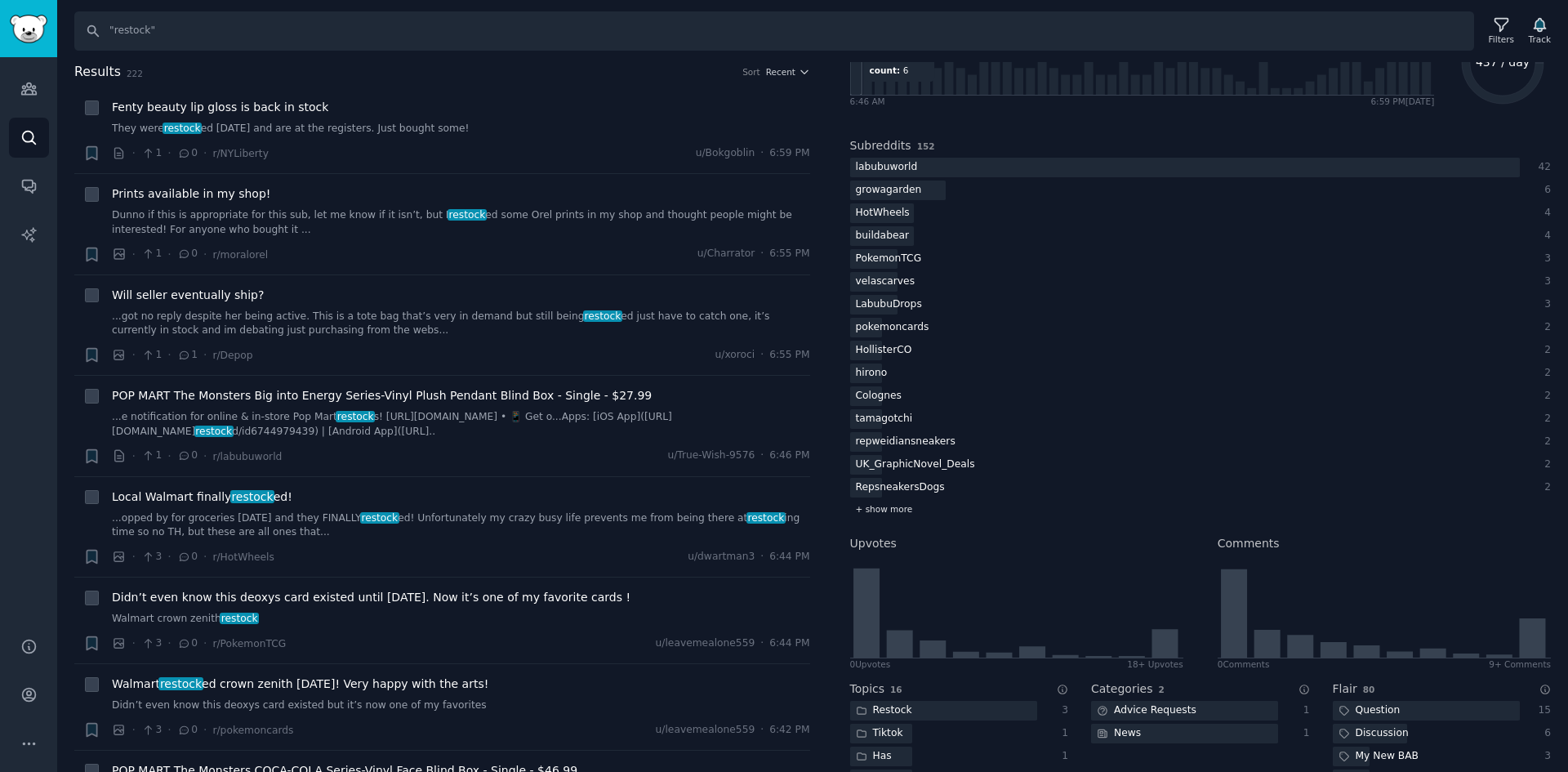
scroll to position [245, 0]
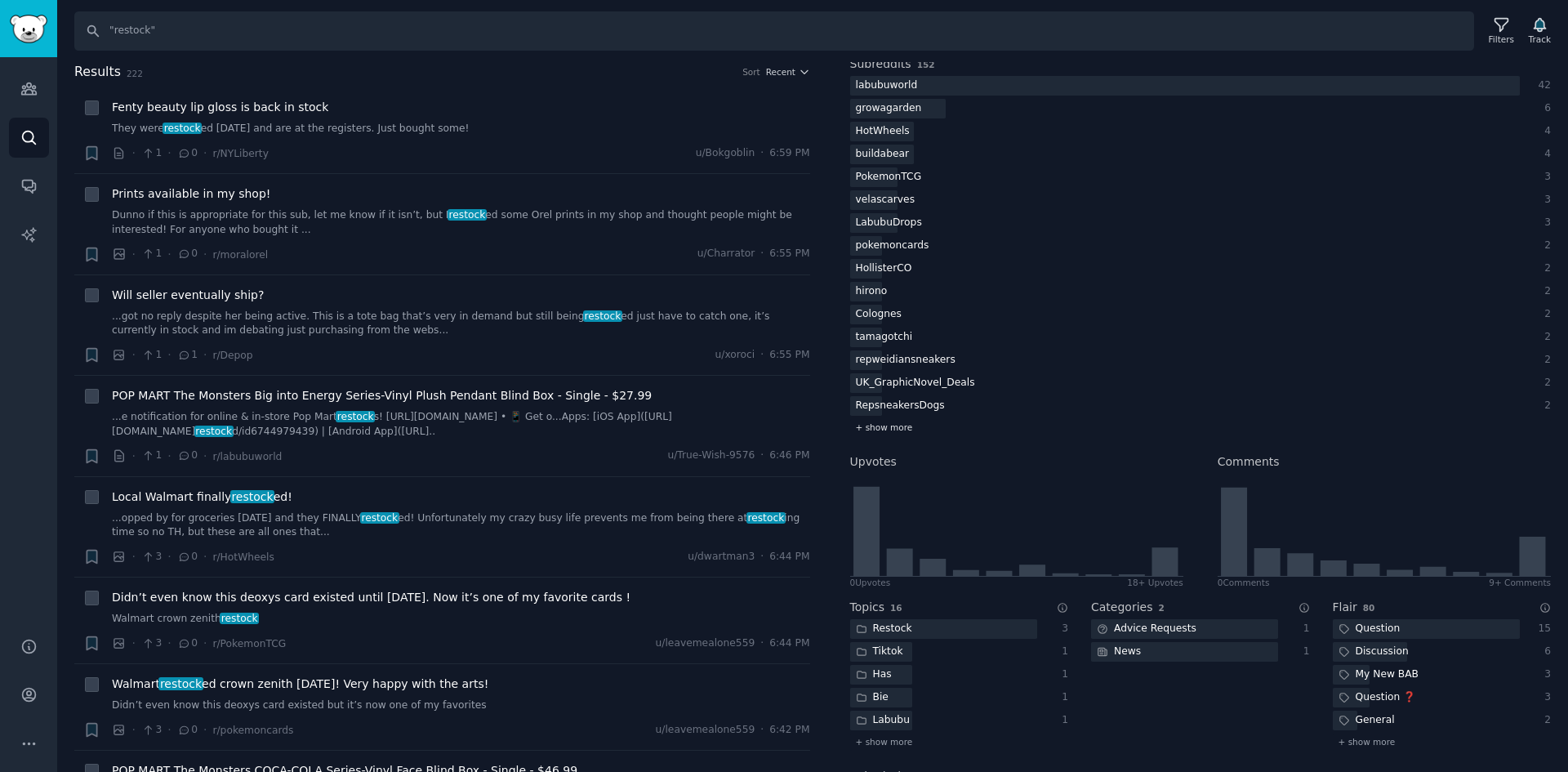
click at [905, 430] on span "+ show more" at bounding box center [885, 428] width 57 height 12
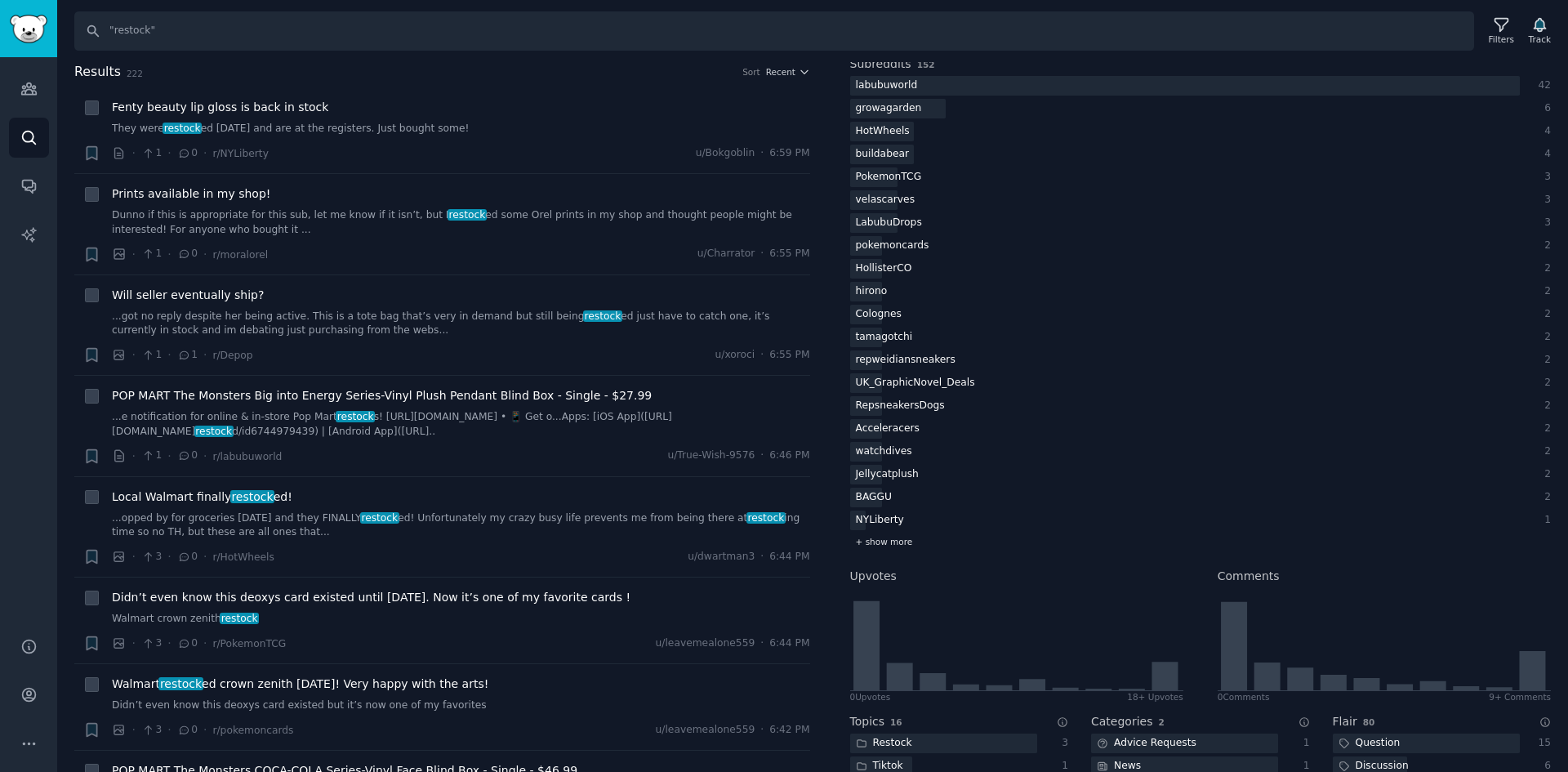
scroll to position [327, 0]
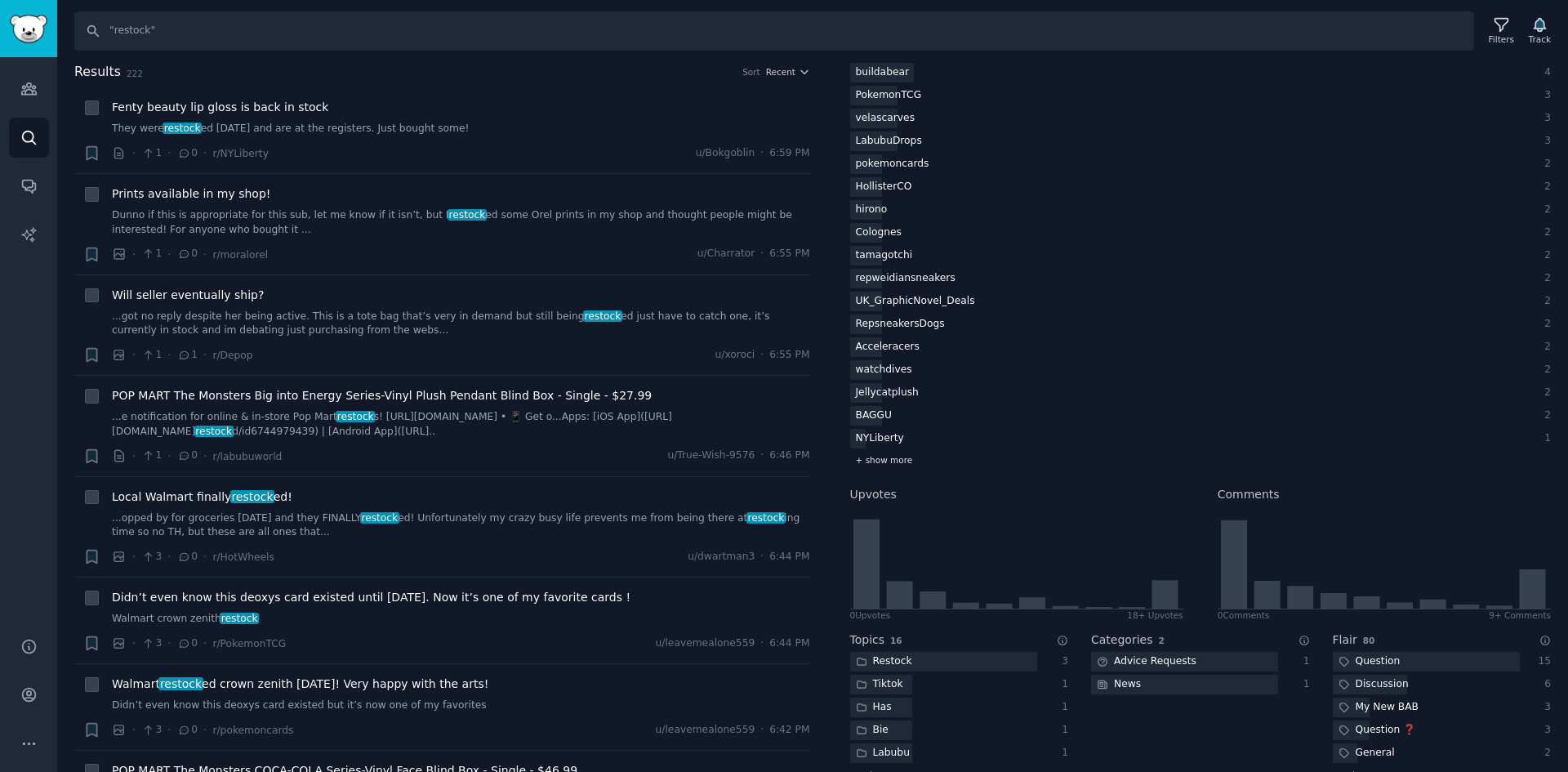
click at [898, 462] on span "+ show more" at bounding box center [885, 460] width 57 height 12
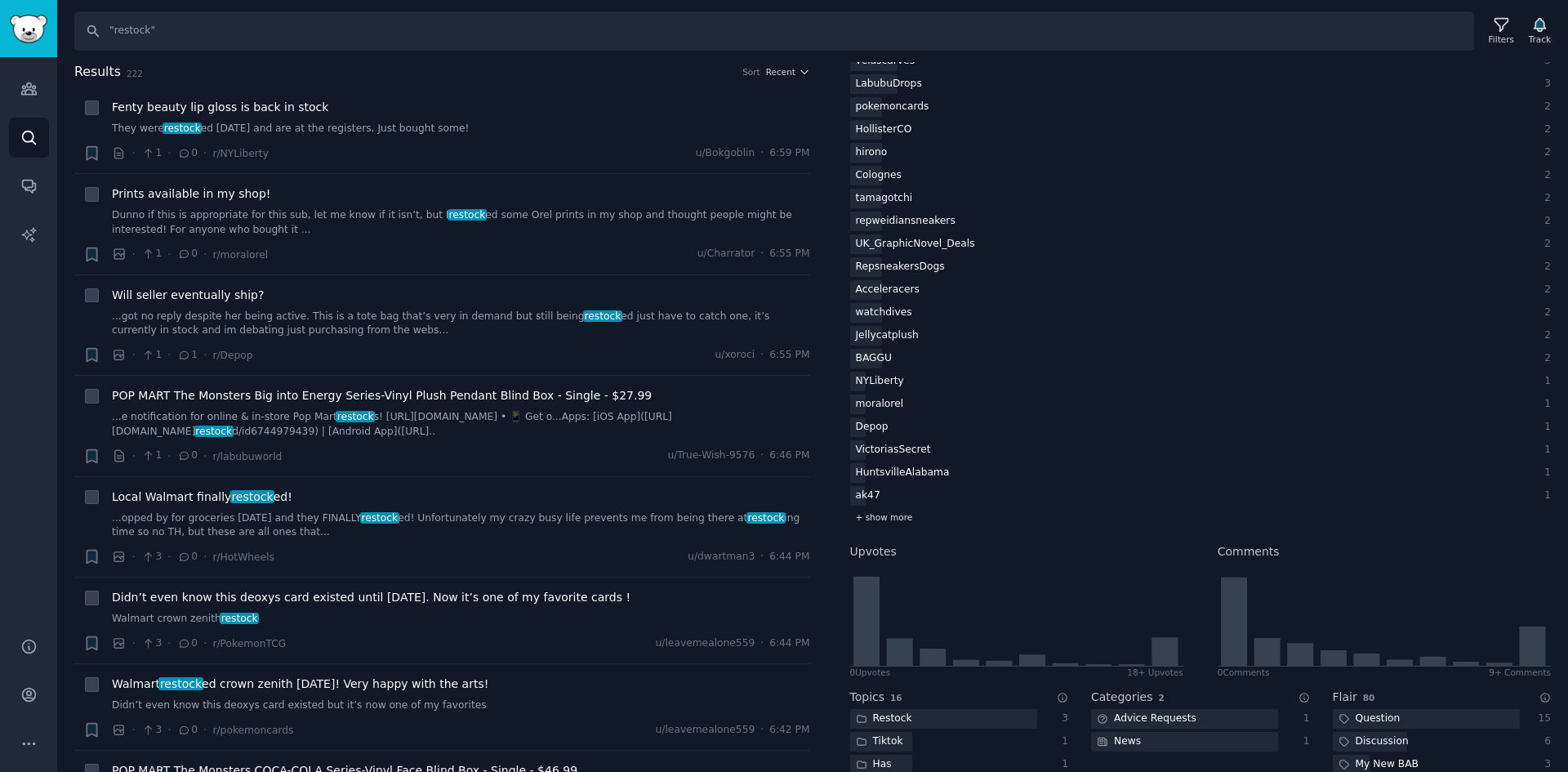
scroll to position [409, 0]
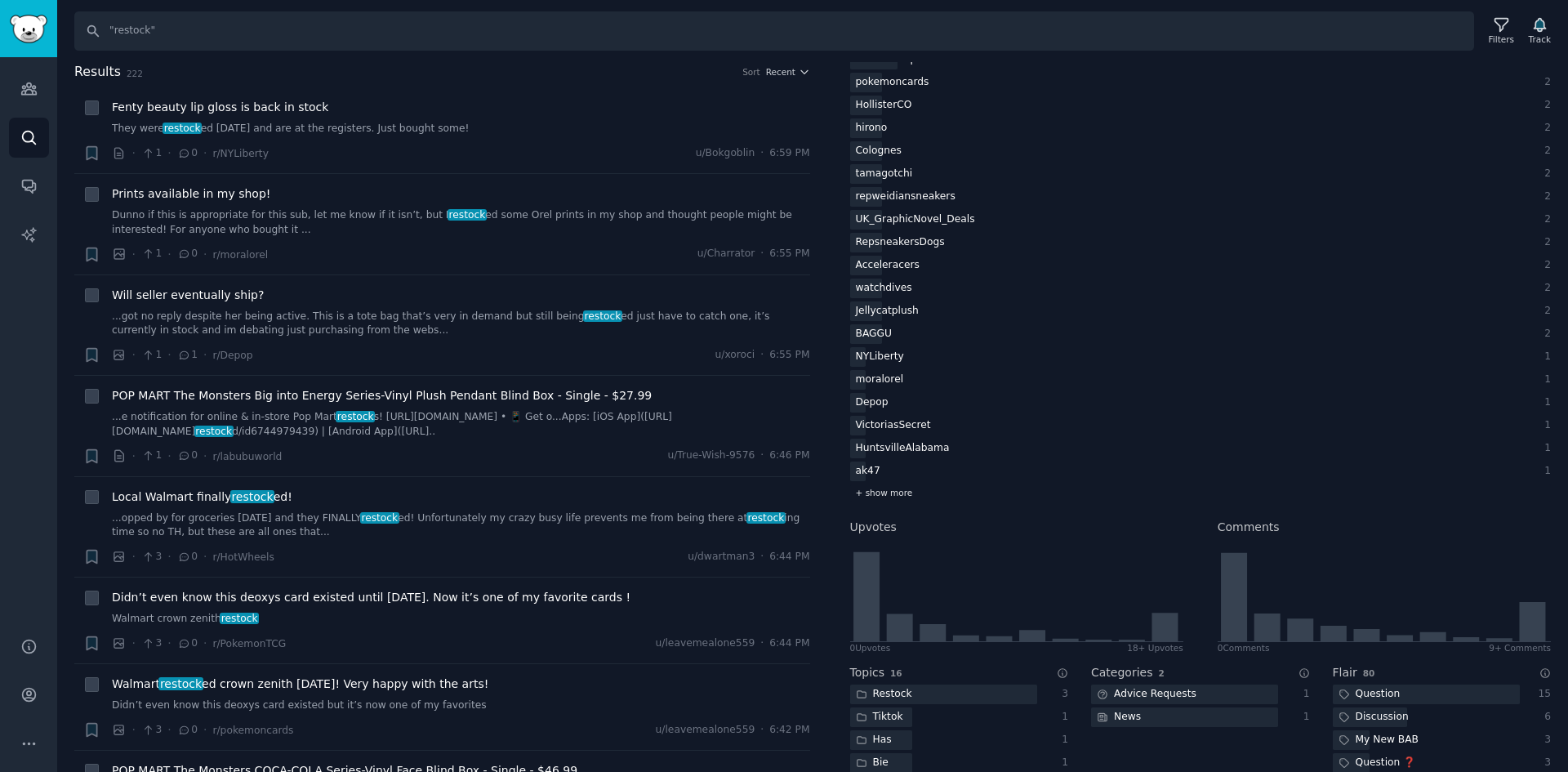
click at [889, 491] on span "+ show more" at bounding box center [885, 492] width 57 height 12
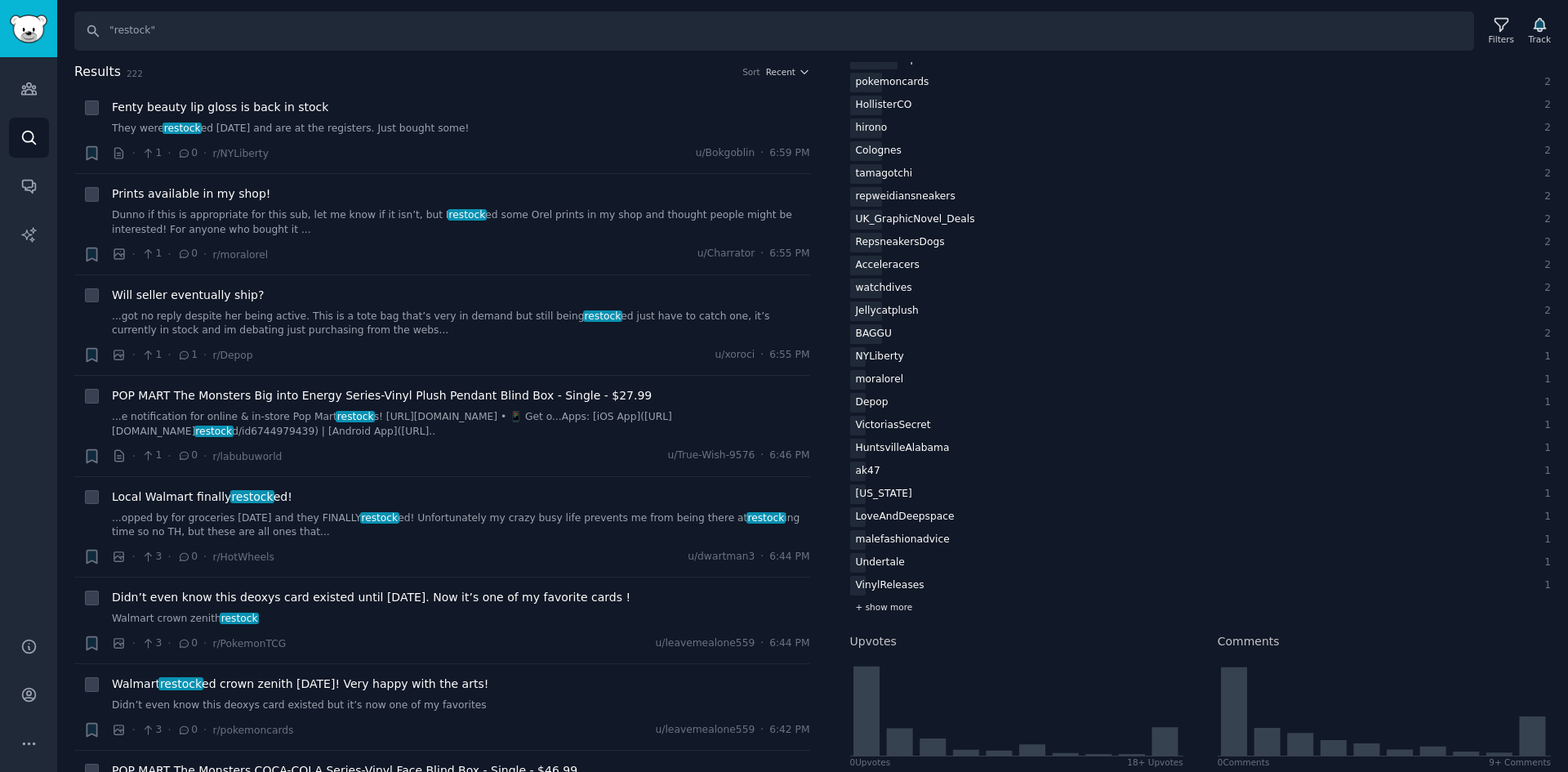
scroll to position [490, 0]
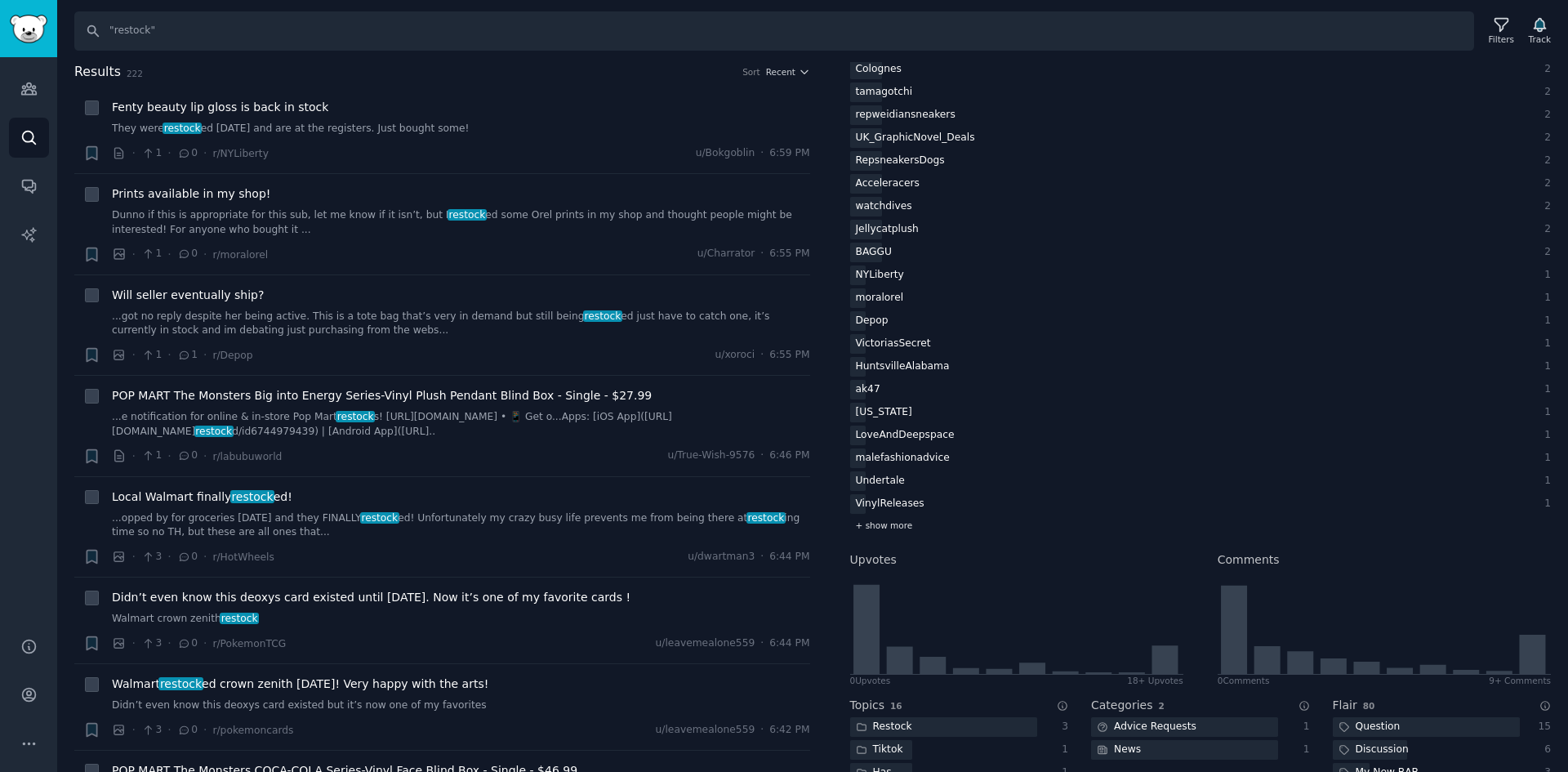
click at [873, 531] on div "+ show more" at bounding box center [1201, 525] width 702 height 17
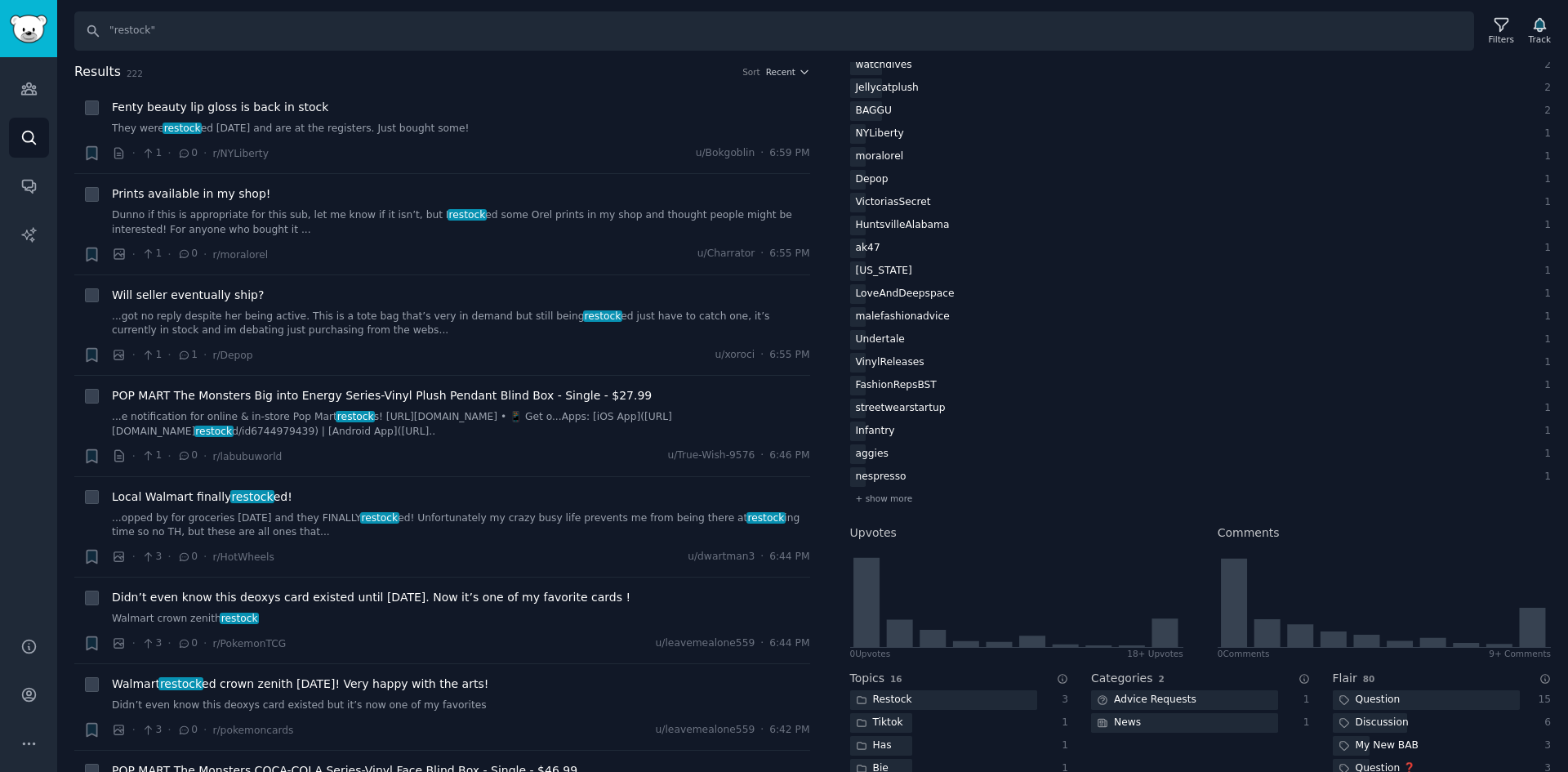
scroll to position [653, 0]
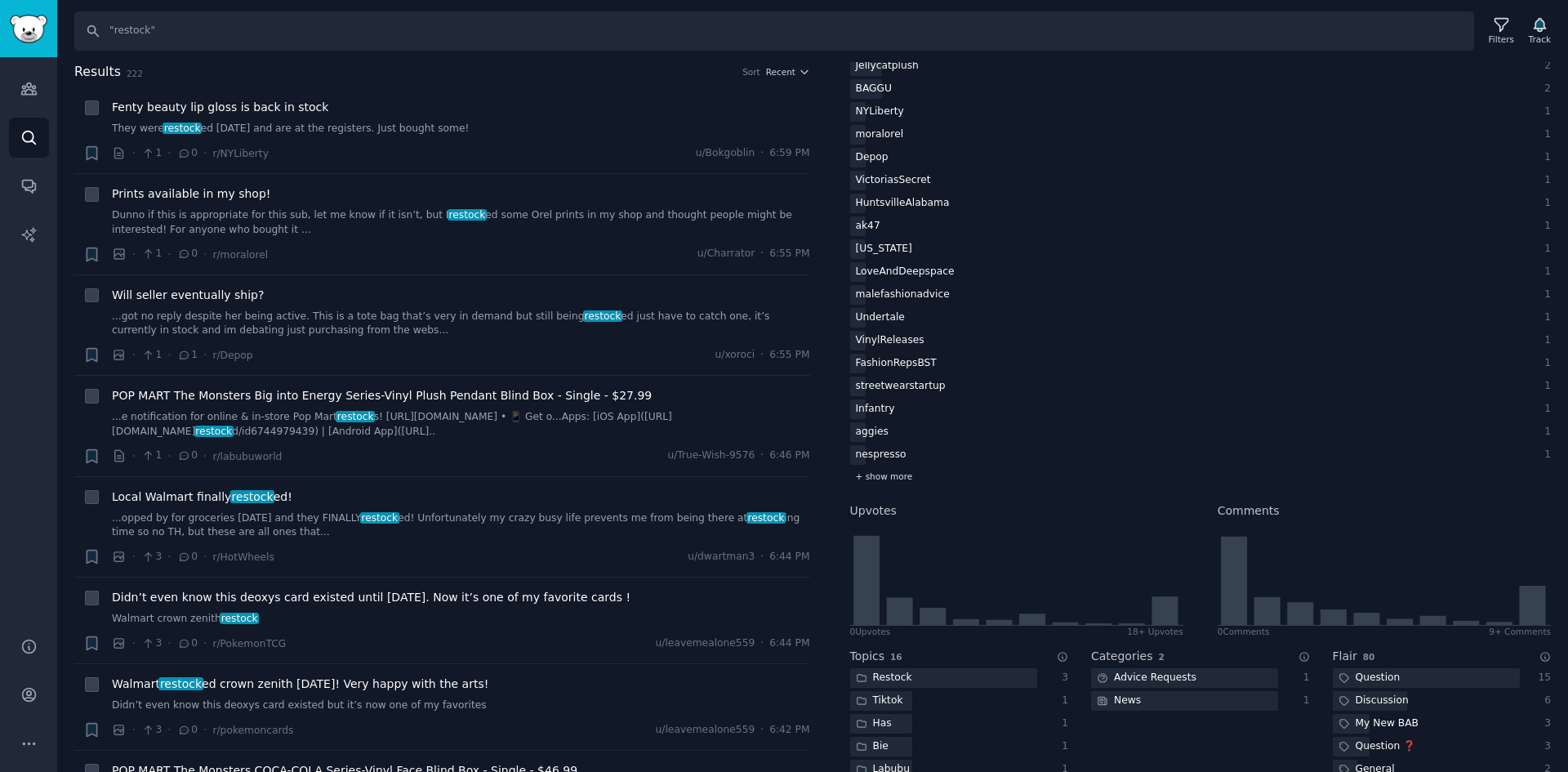
click at [914, 468] on div "+ show more" at bounding box center [1201, 476] width 702 height 17
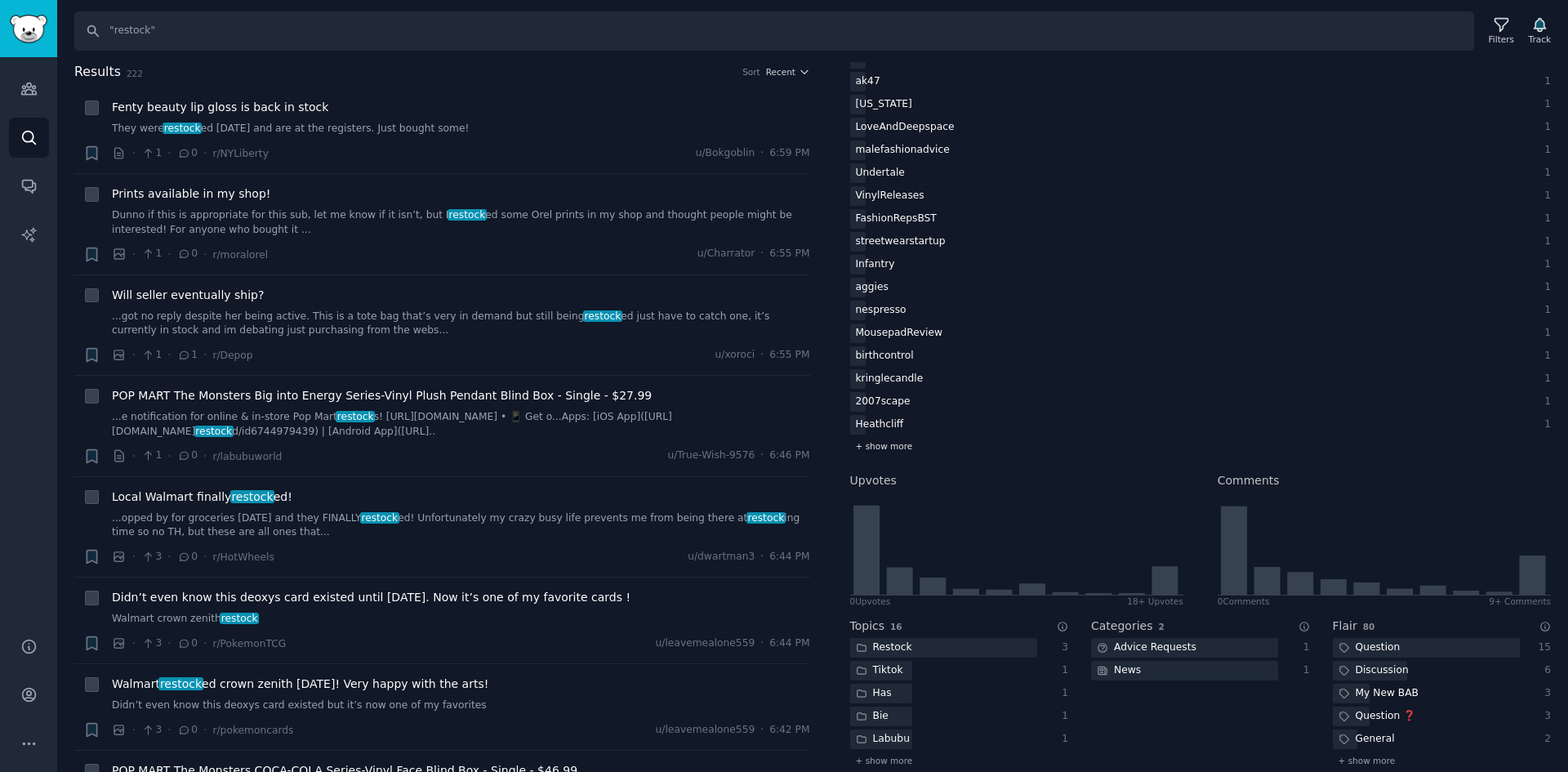
scroll to position [817, 0]
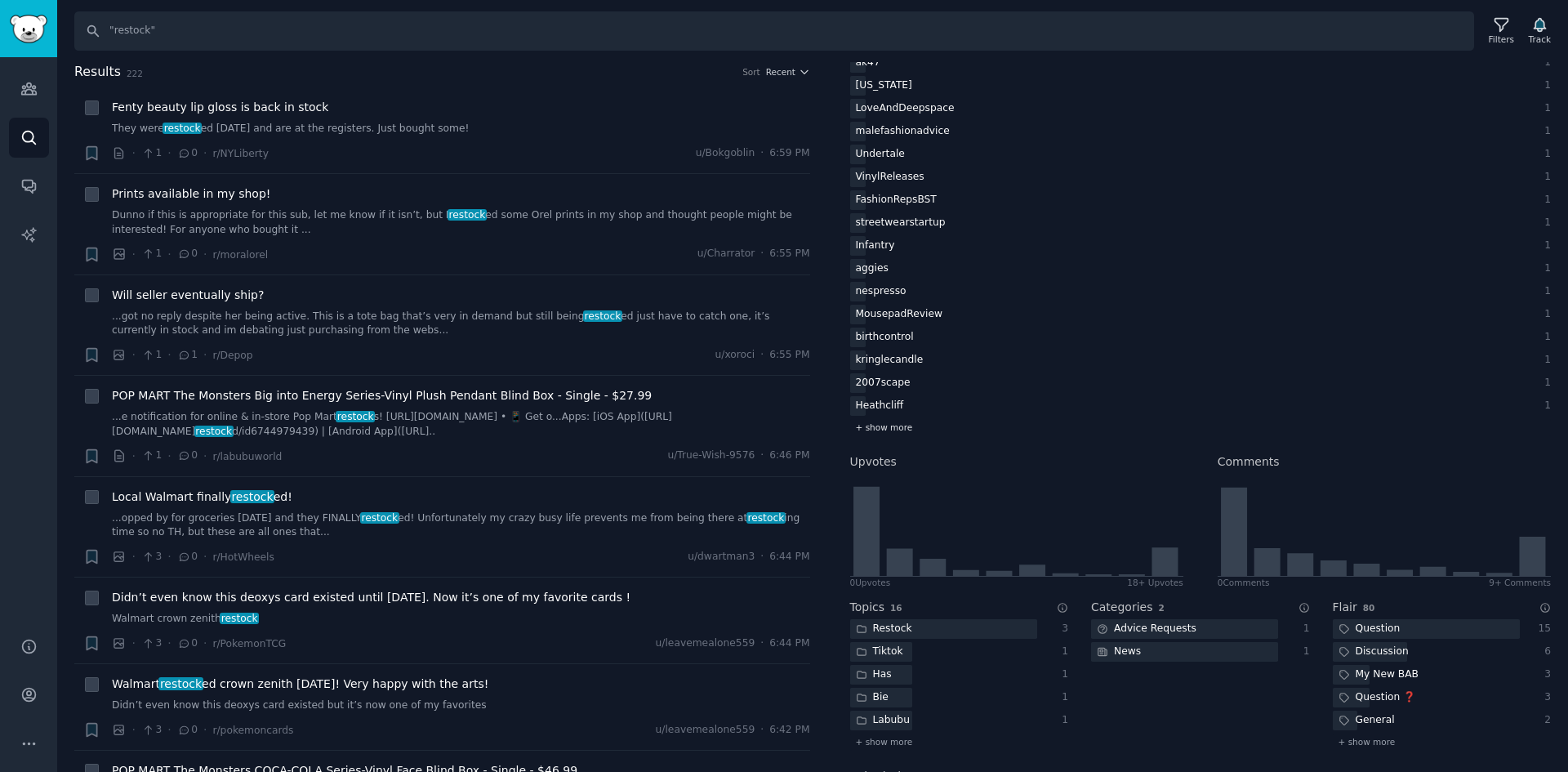
click at [906, 429] on div "+ show more" at bounding box center [1201, 427] width 702 height 17
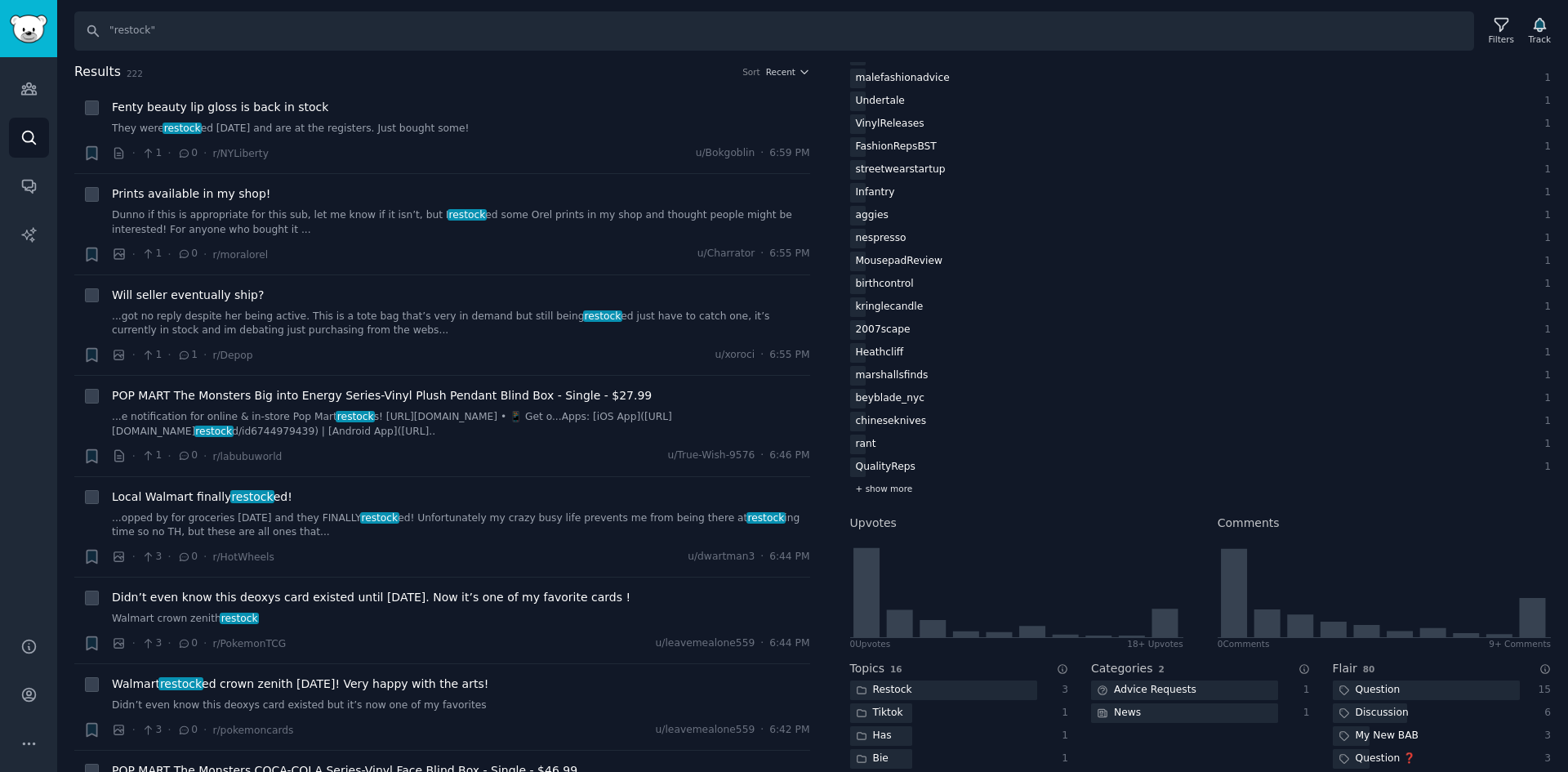
scroll to position [899, 0]
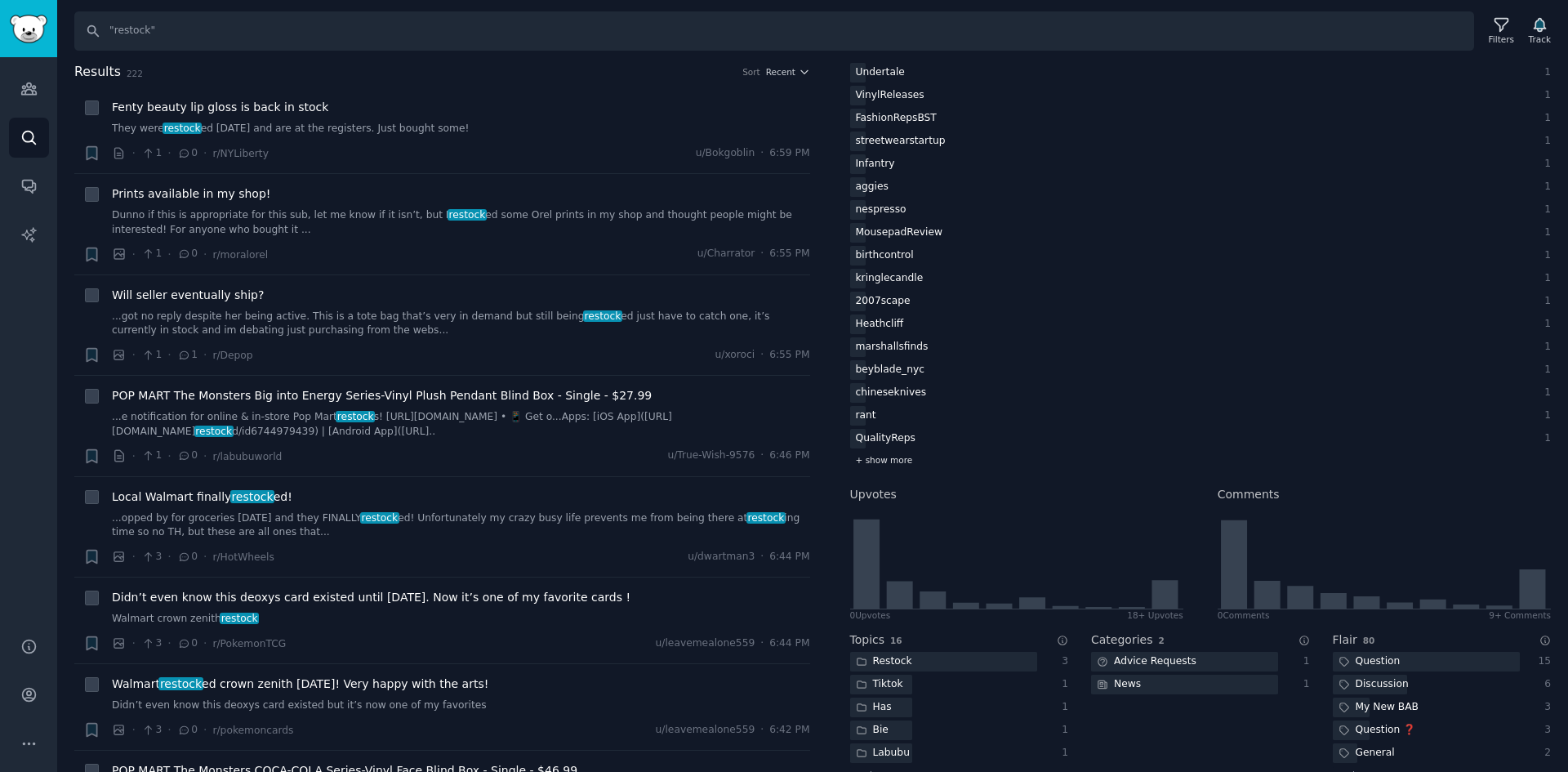
click at [888, 453] on div "+ show more" at bounding box center [1201, 460] width 702 height 17
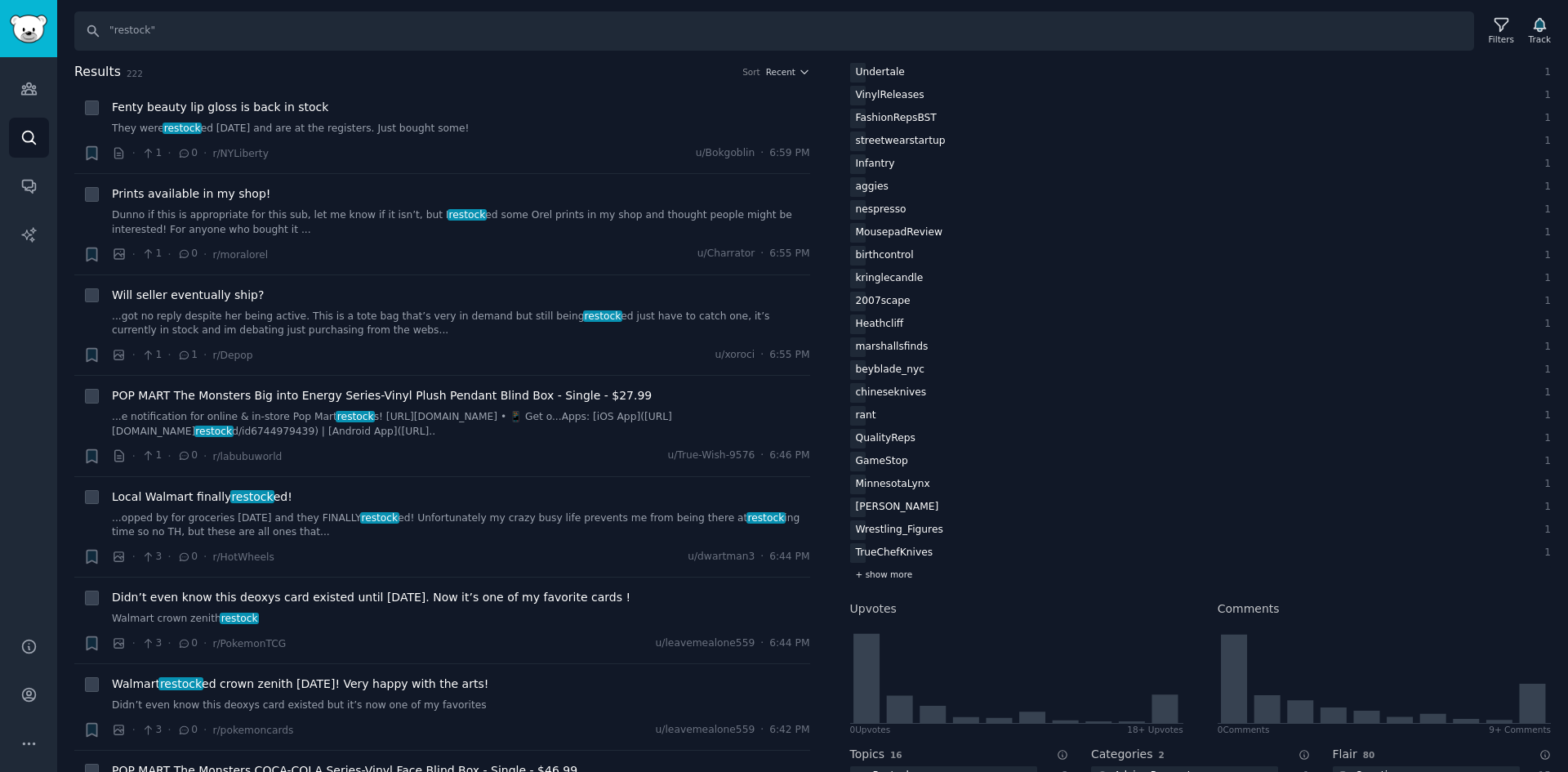
scroll to position [981, 0]
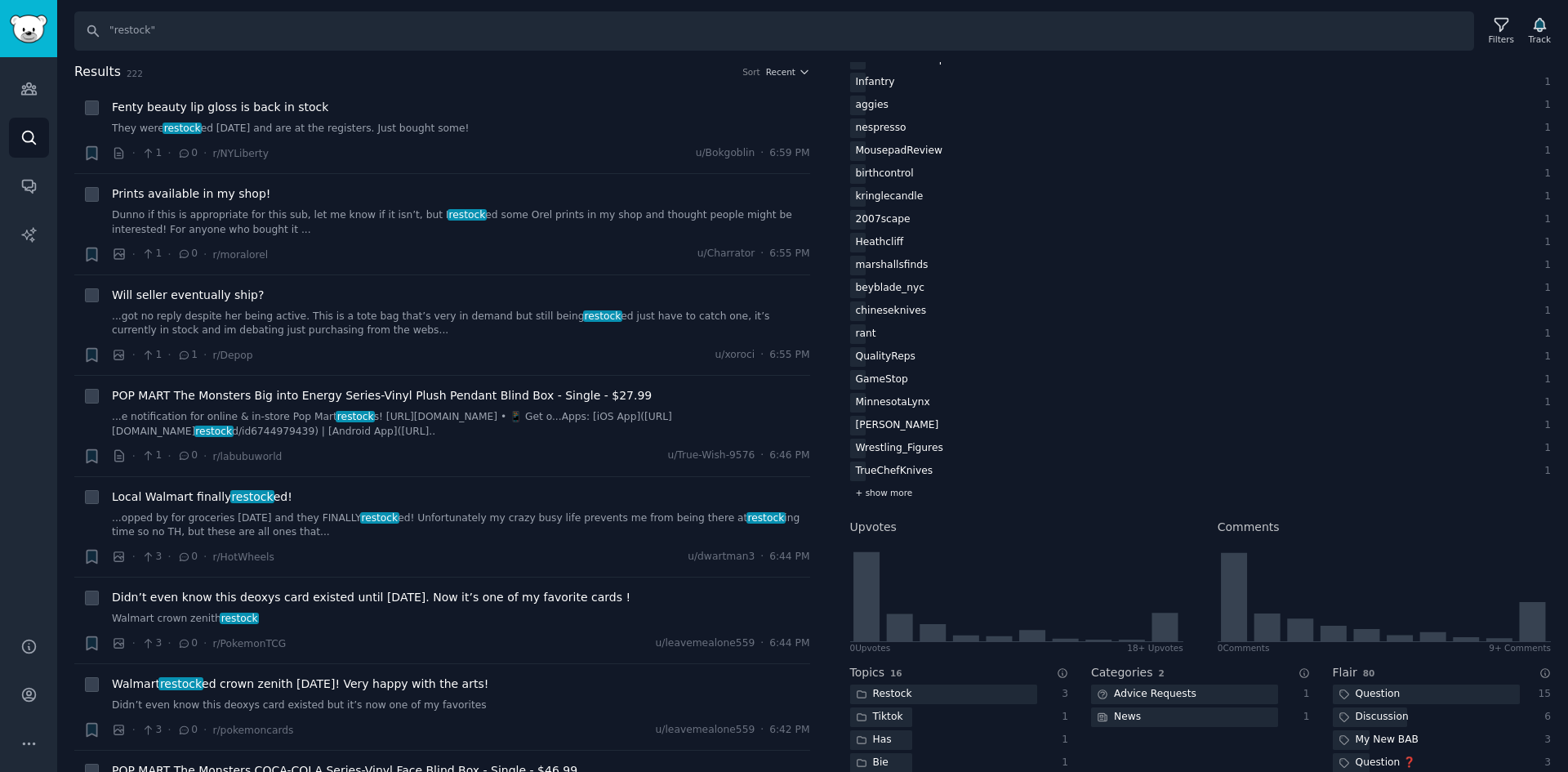
click at [863, 491] on span "+ show more" at bounding box center [885, 492] width 57 height 12
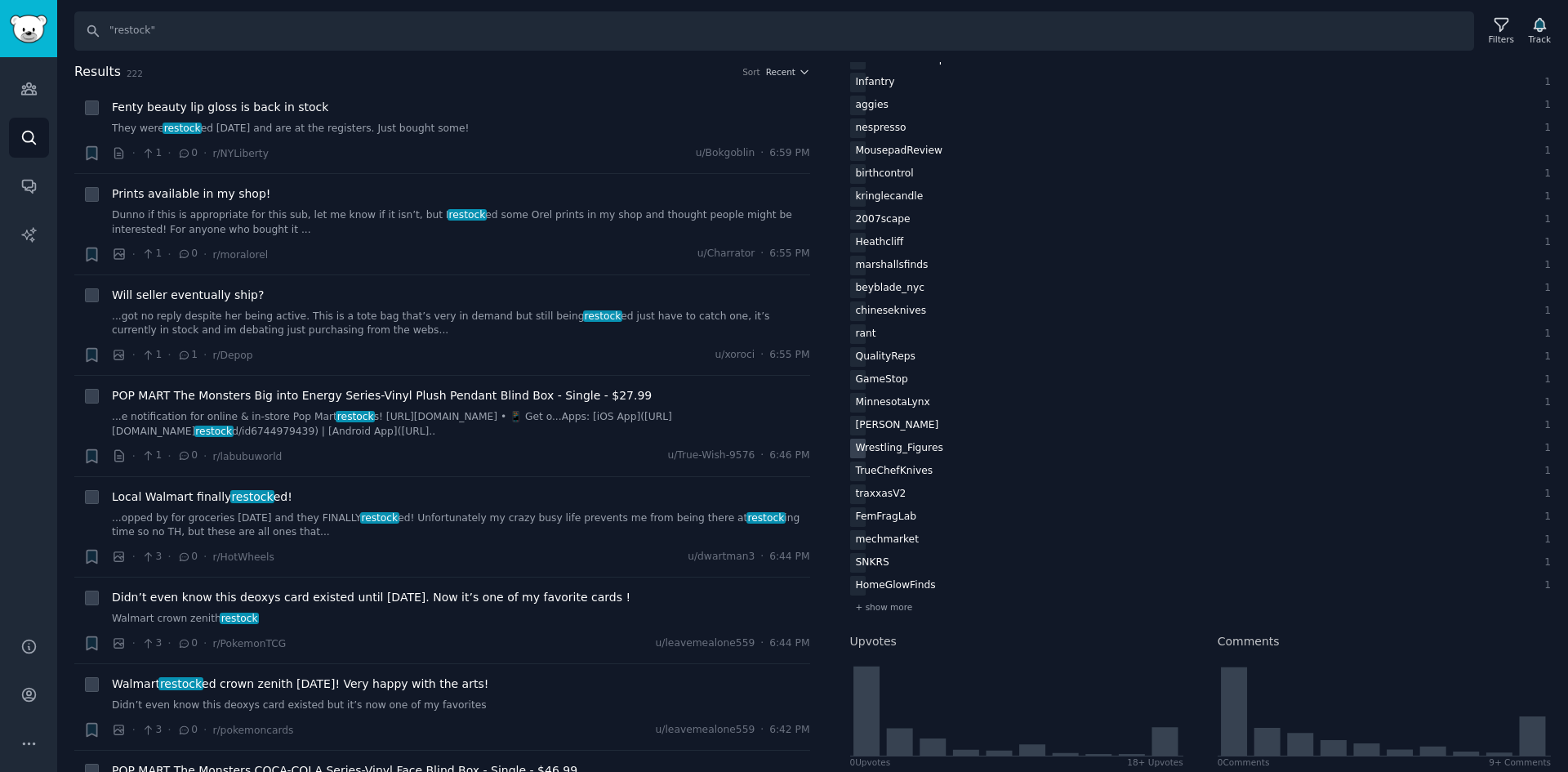
scroll to position [1062, 0]
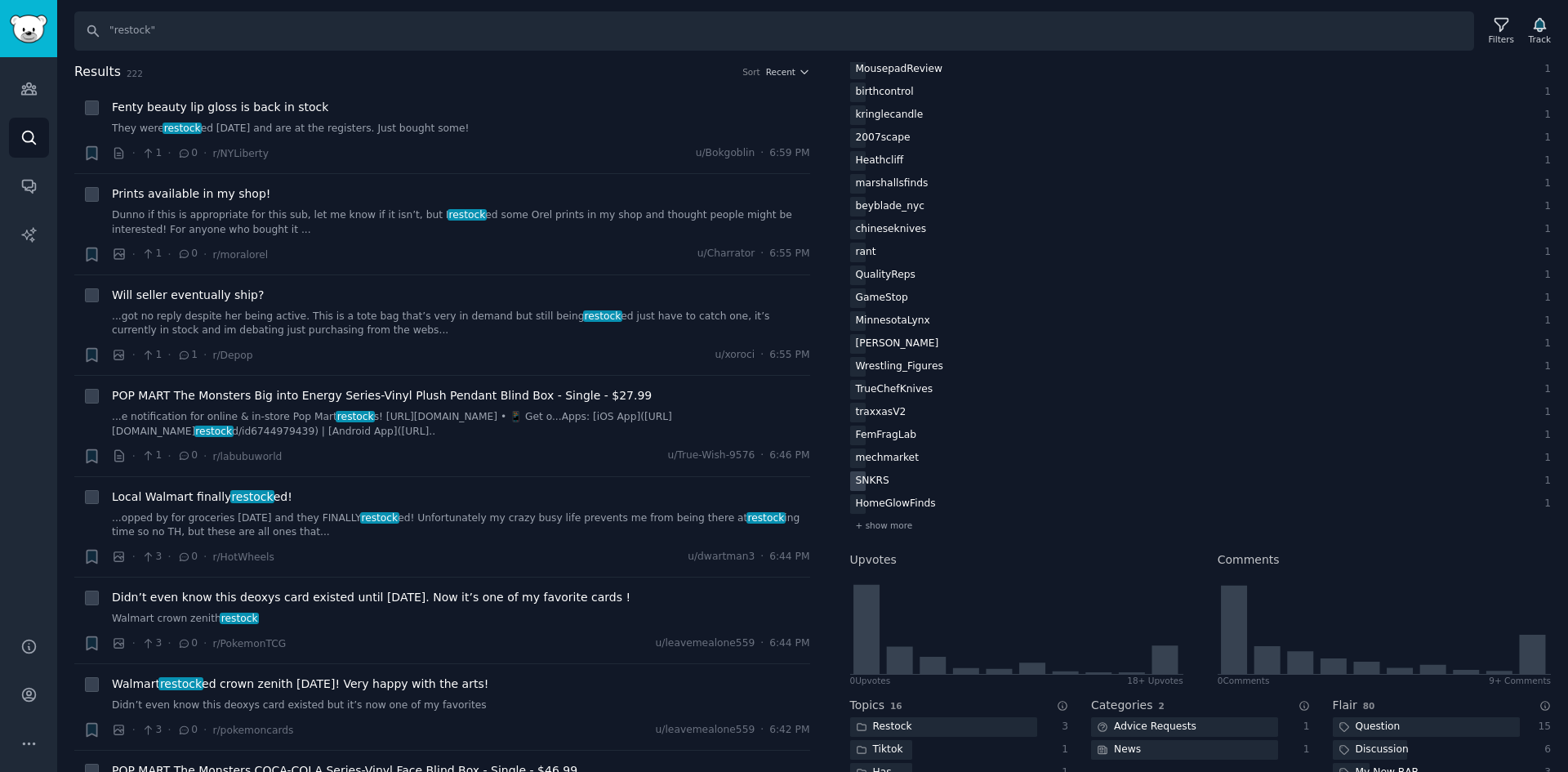
click at [886, 480] on div "SNKRS" at bounding box center [873, 482] width 45 height 21
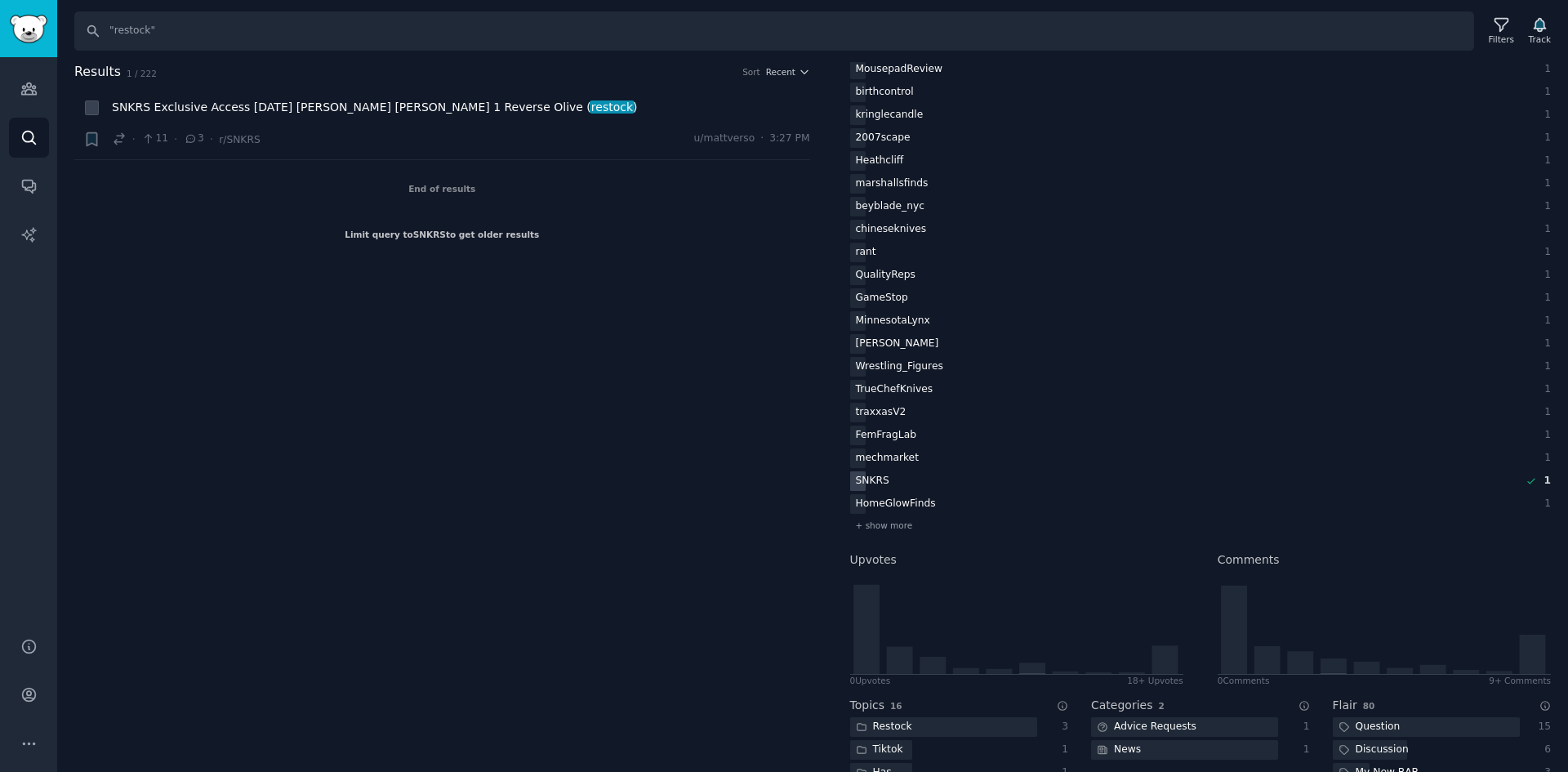
click at [854, 483] on div "SNKRS" at bounding box center [873, 482] width 45 height 21
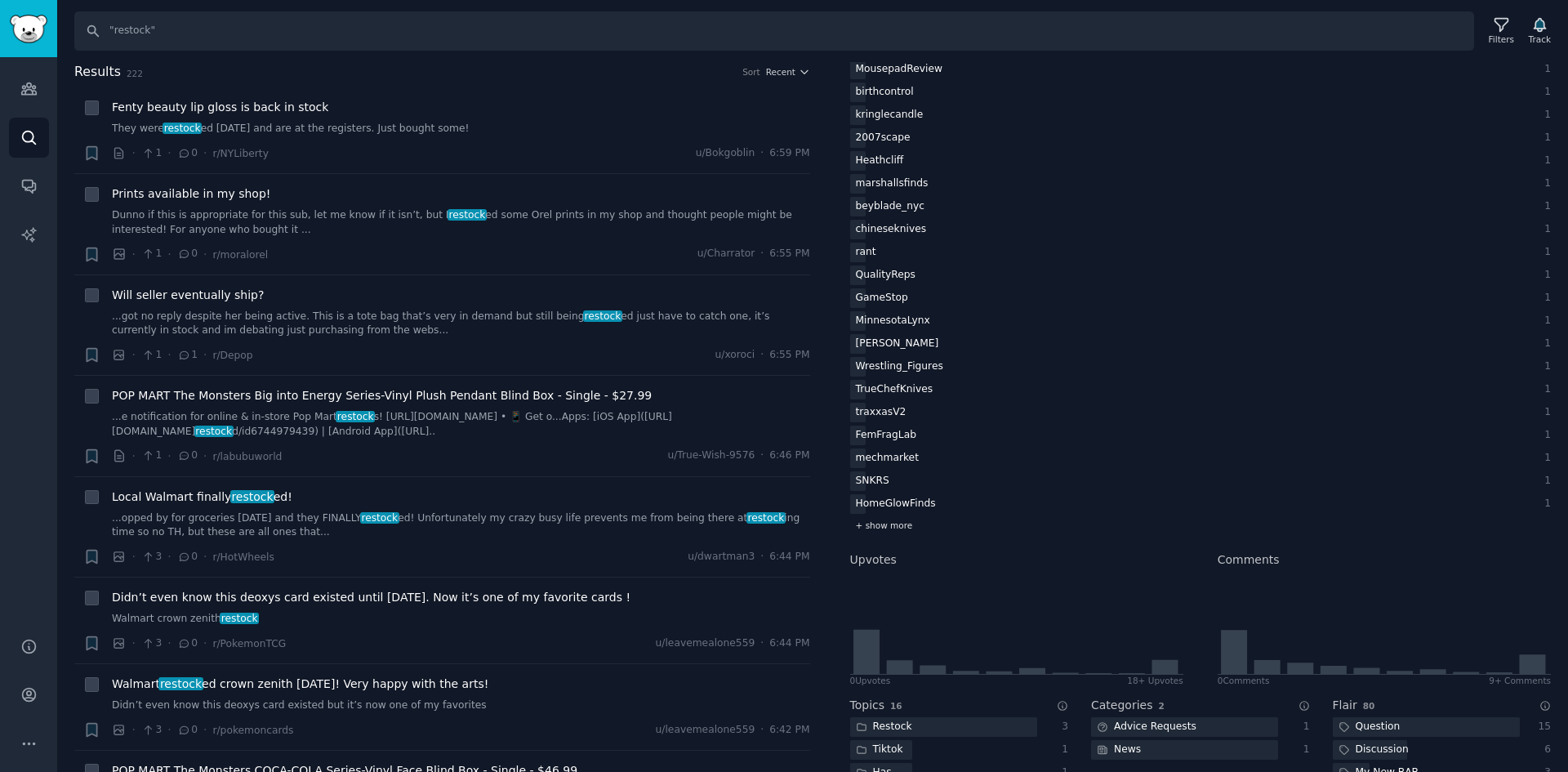
click at [878, 529] on span "+ show more" at bounding box center [885, 526] width 57 height 12
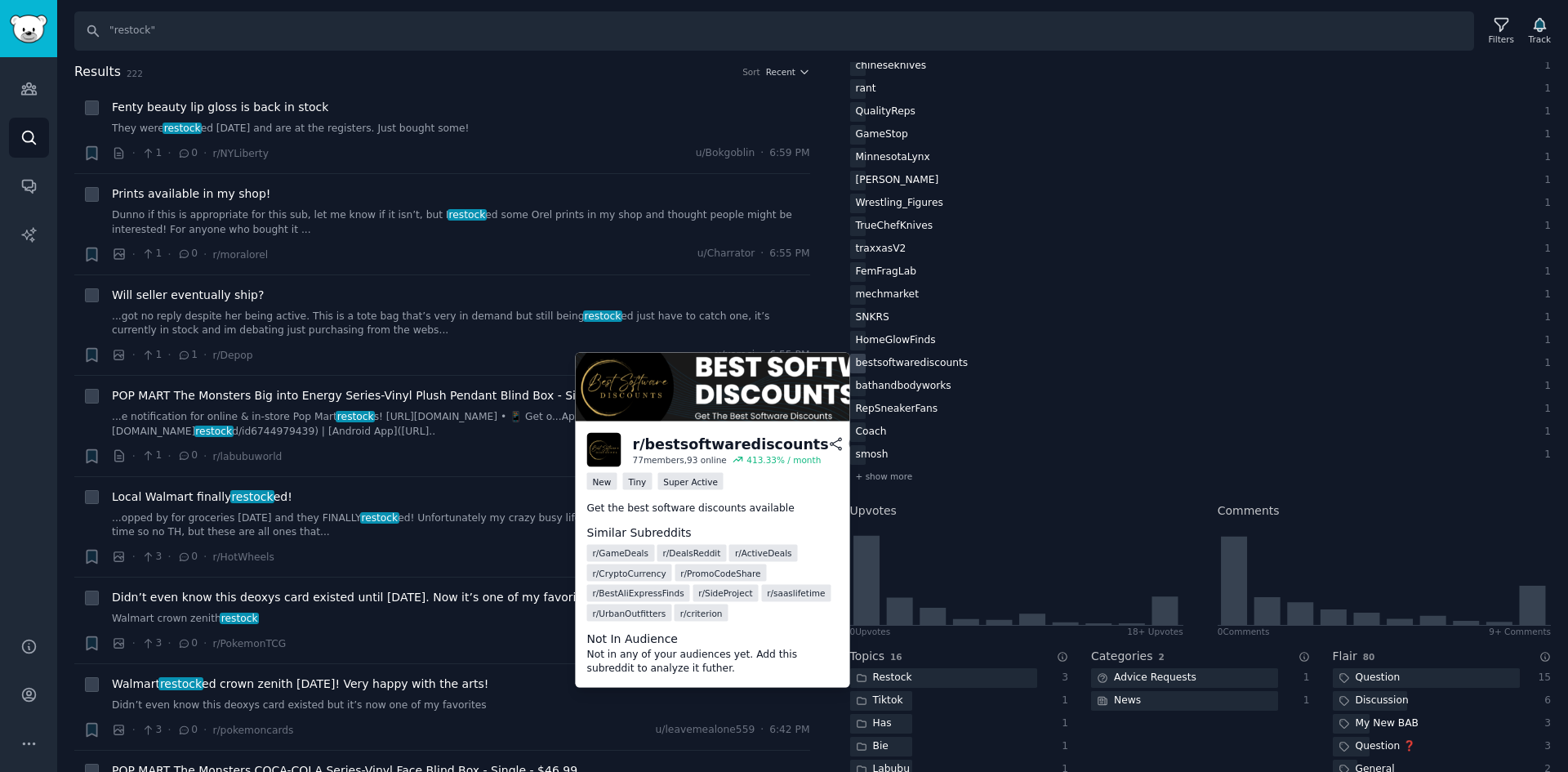
scroll to position [1308, 0]
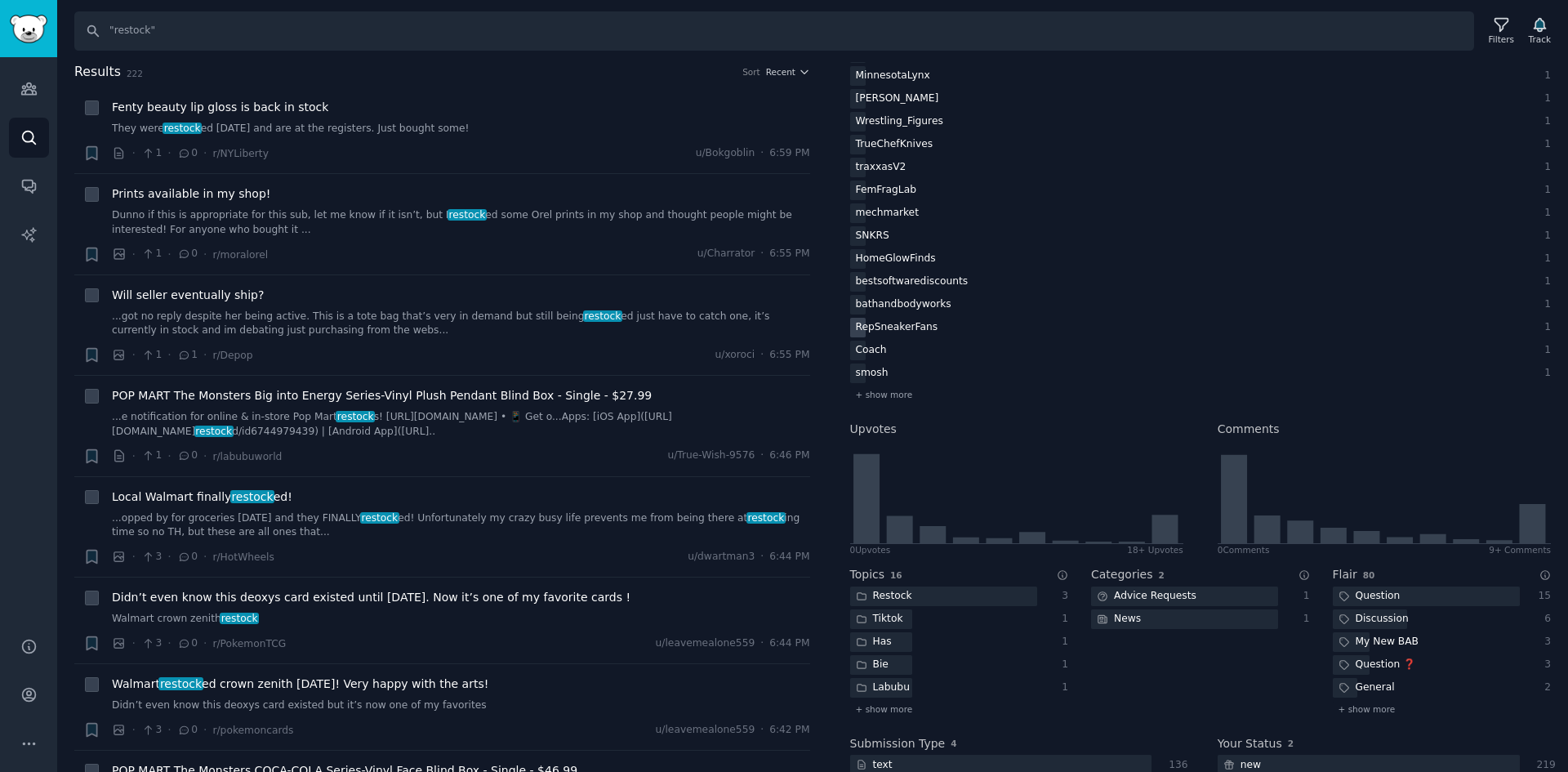
click at [902, 333] on div "RepSneakerFans" at bounding box center [897, 328] width 94 height 21
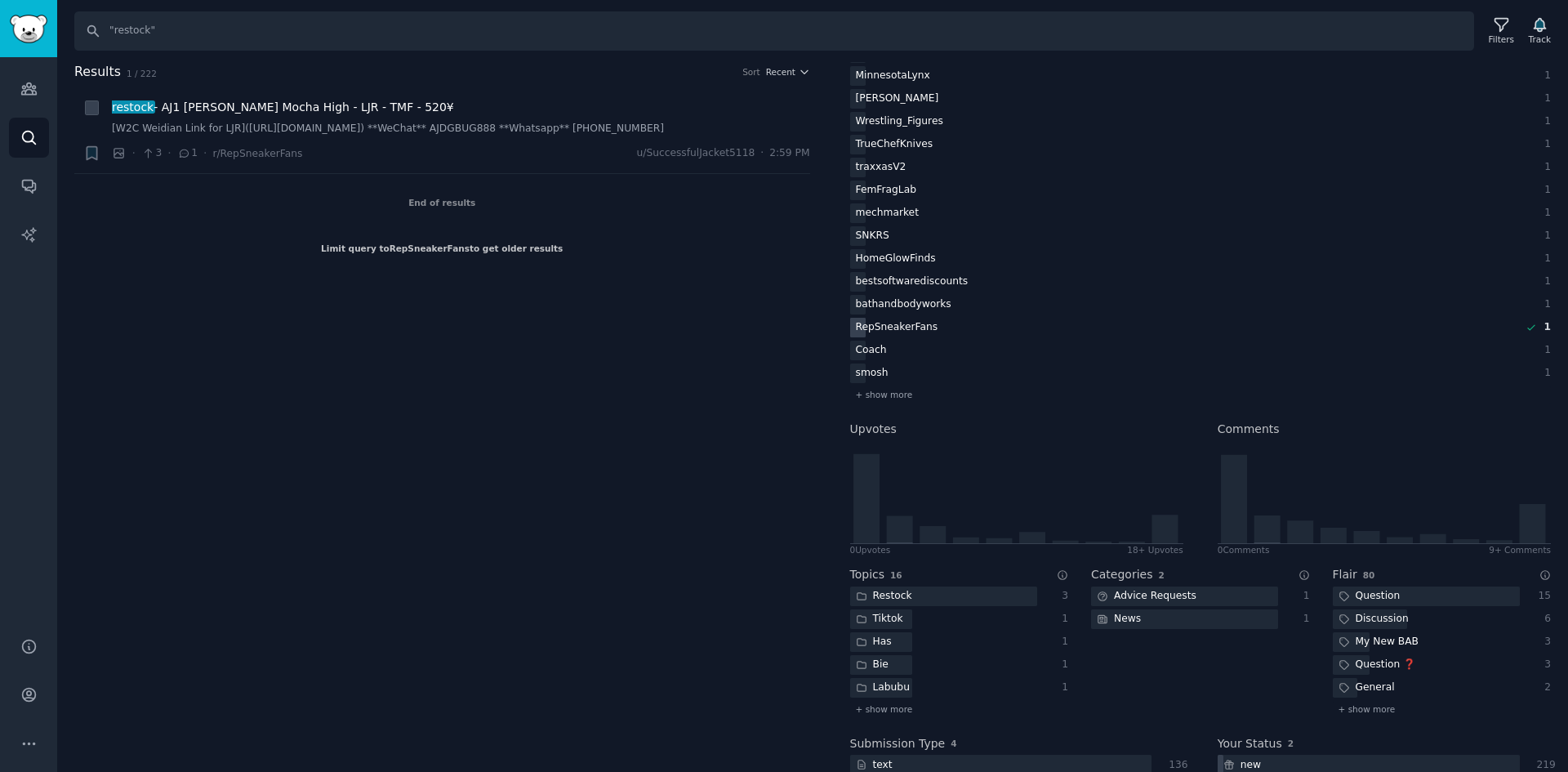
click at [878, 326] on div "RepSneakerFans" at bounding box center [897, 328] width 94 height 21
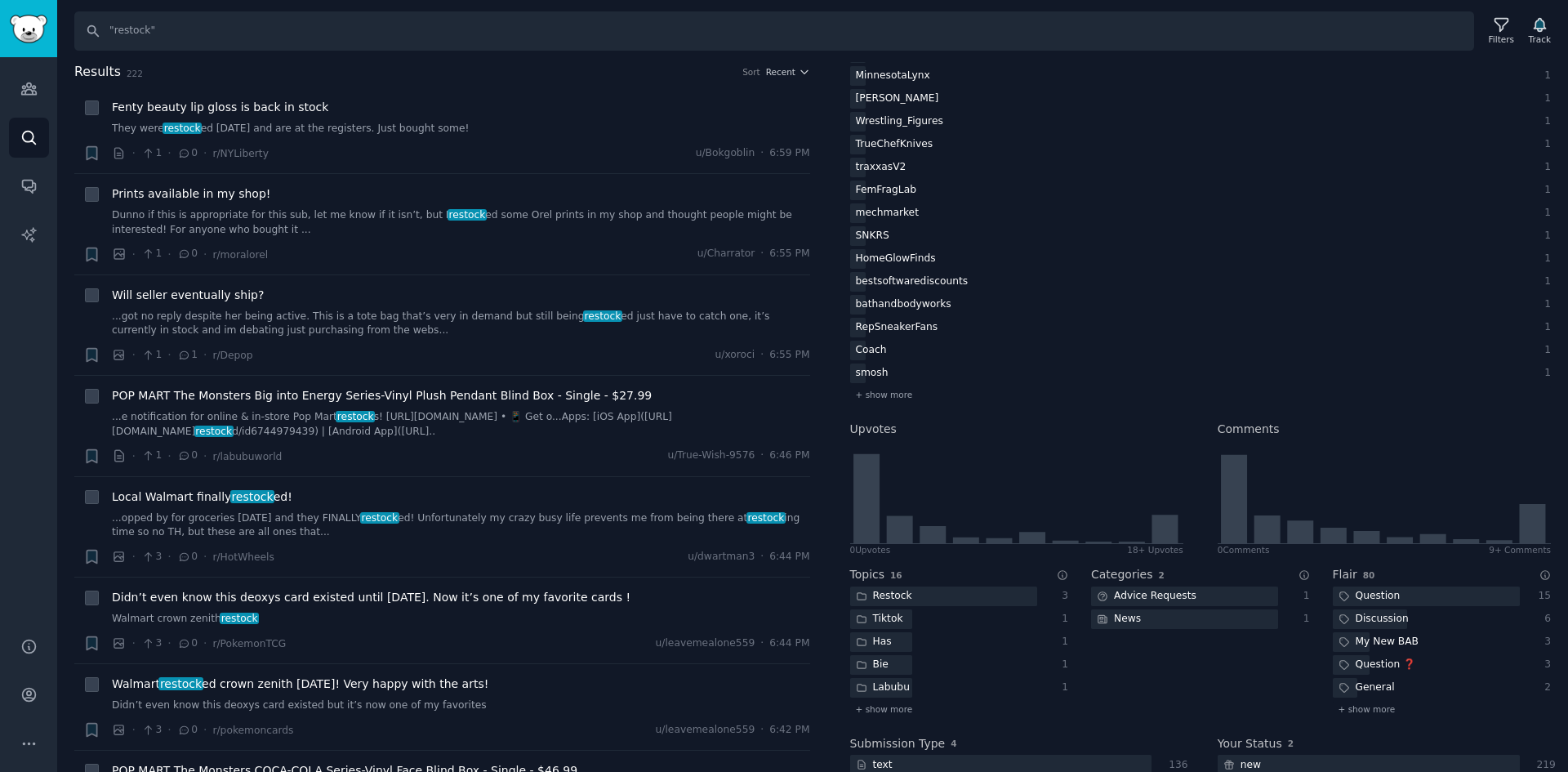
click at [876, 357] on div "Coach" at bounding box center [871, 350] width 42 height 21
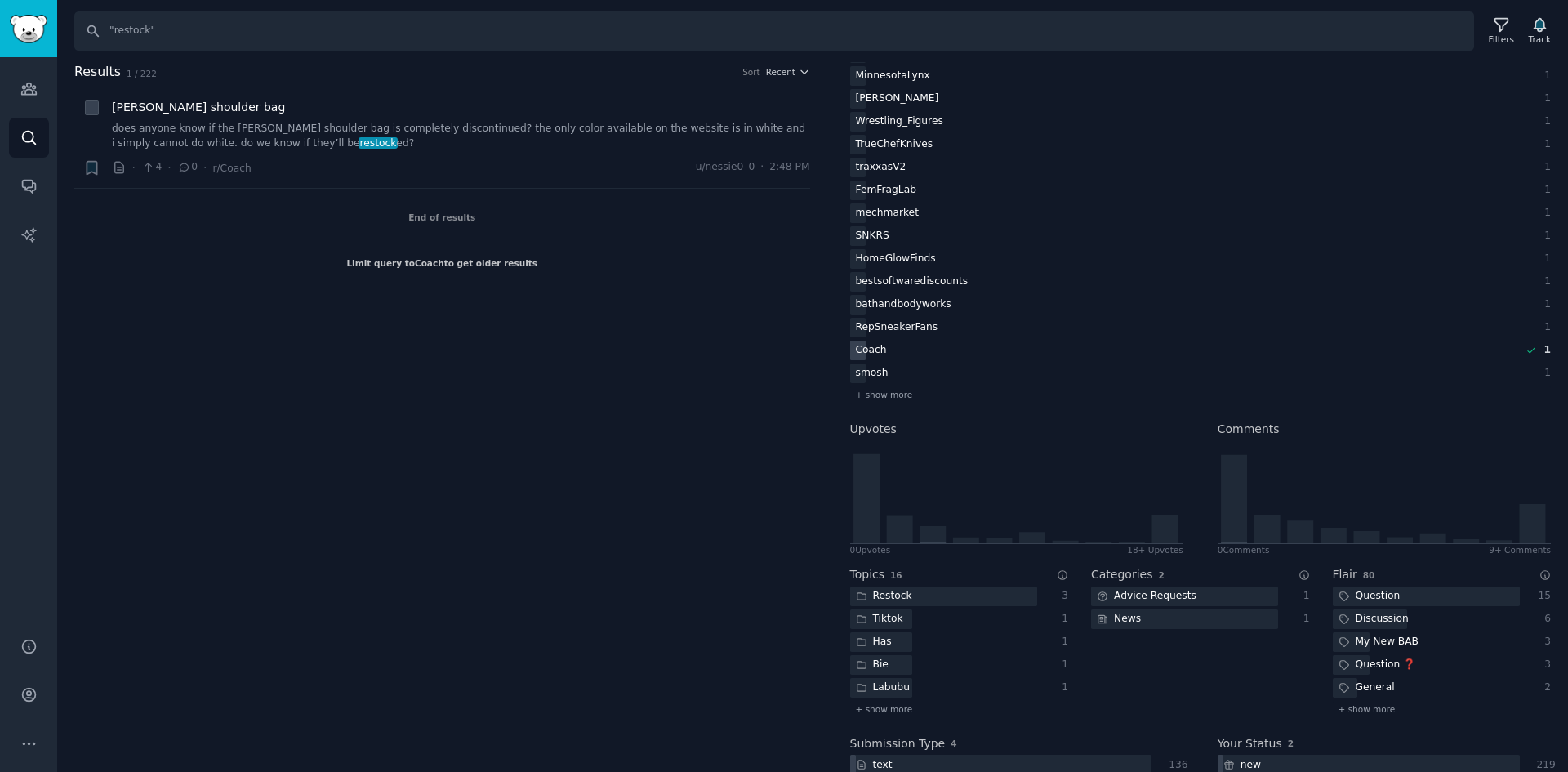
click at [870, 351] on div "Coach" at bounding box center [871, 350] width 42 height 21
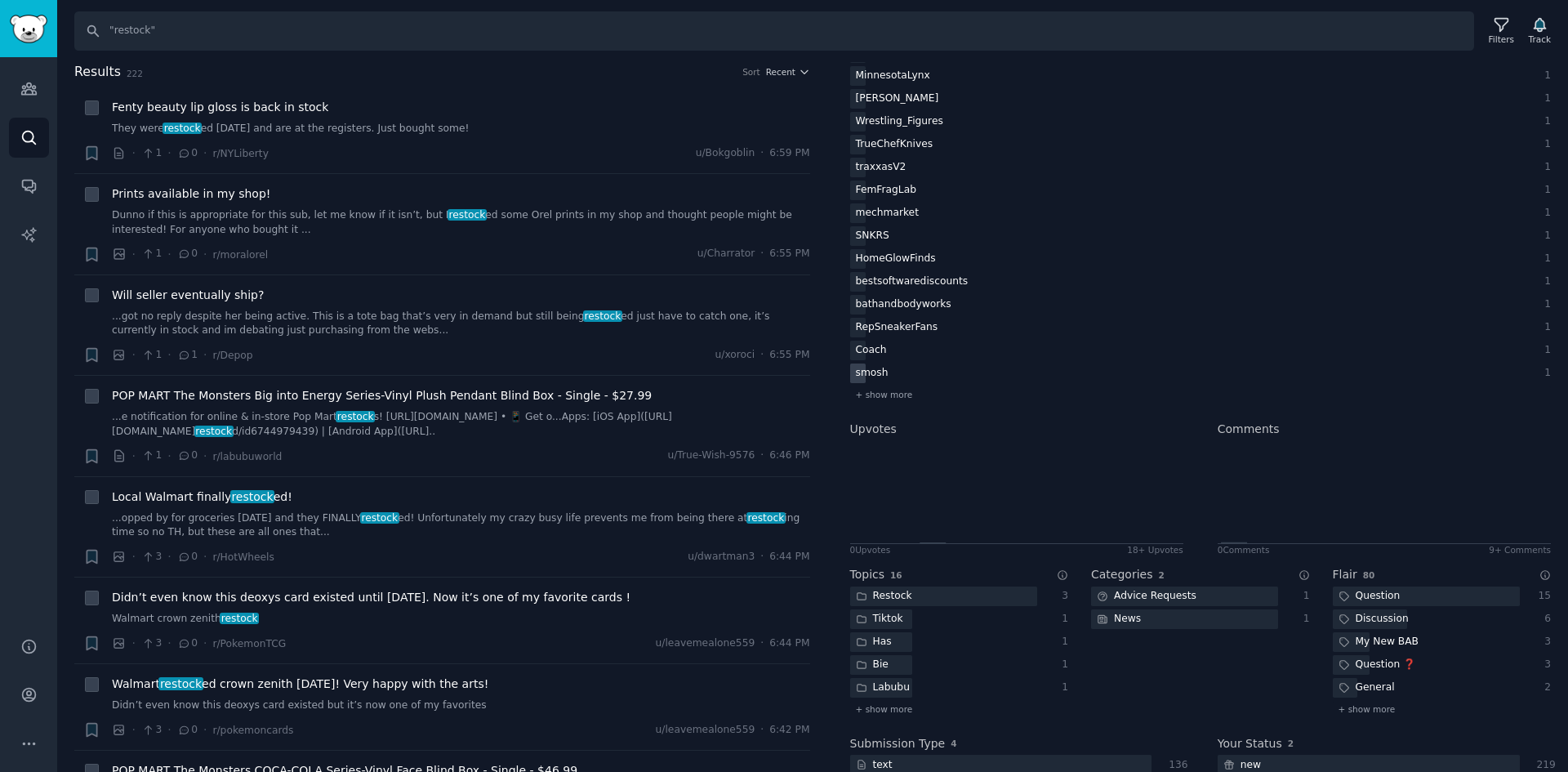
click at [873, 375] on div "smosh" at bounding box center [872, 374] width 44 height 21
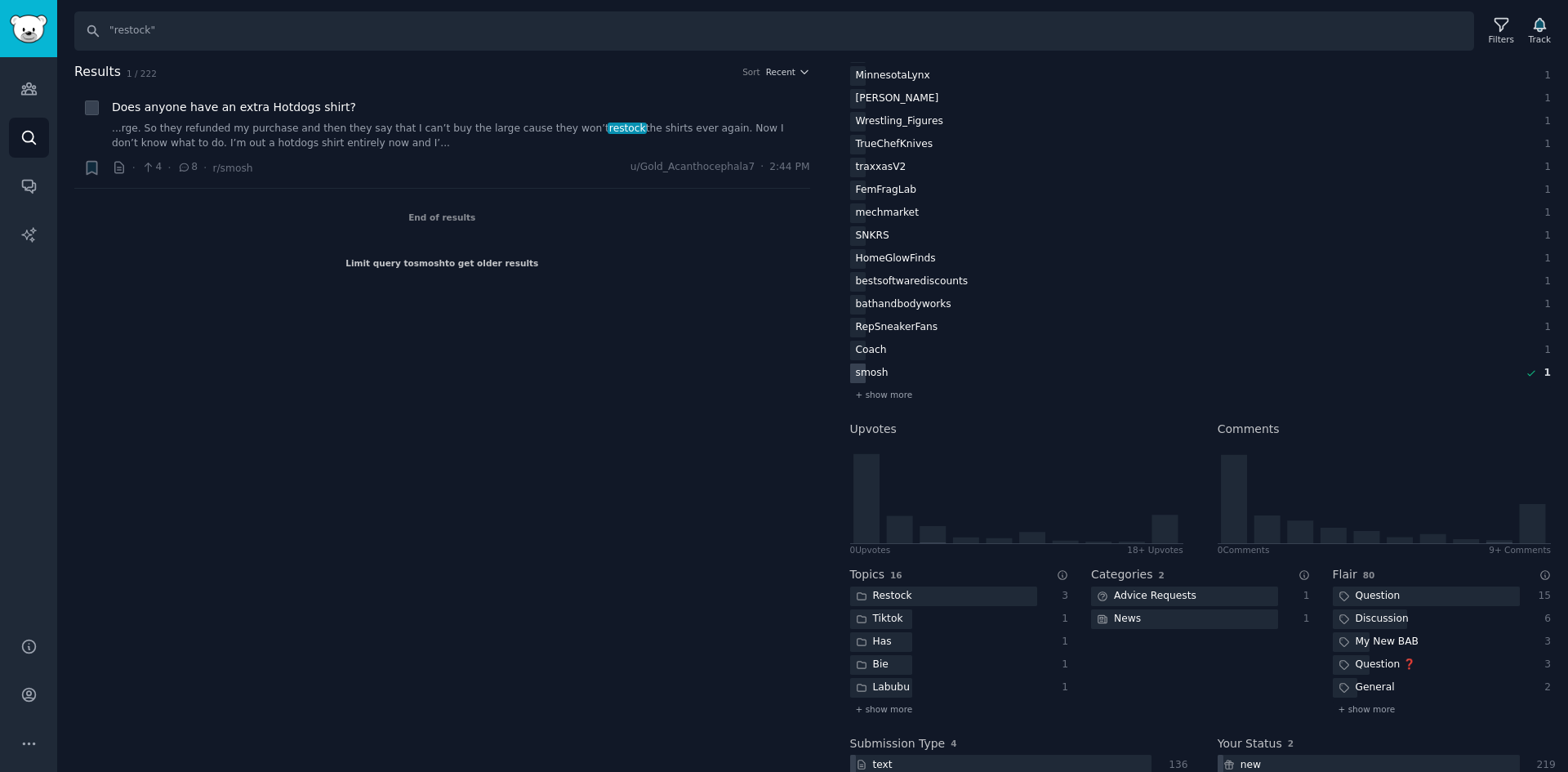
click at [867, 377] on div "smosh" at bounding box center [872, 374] width 44 height 21
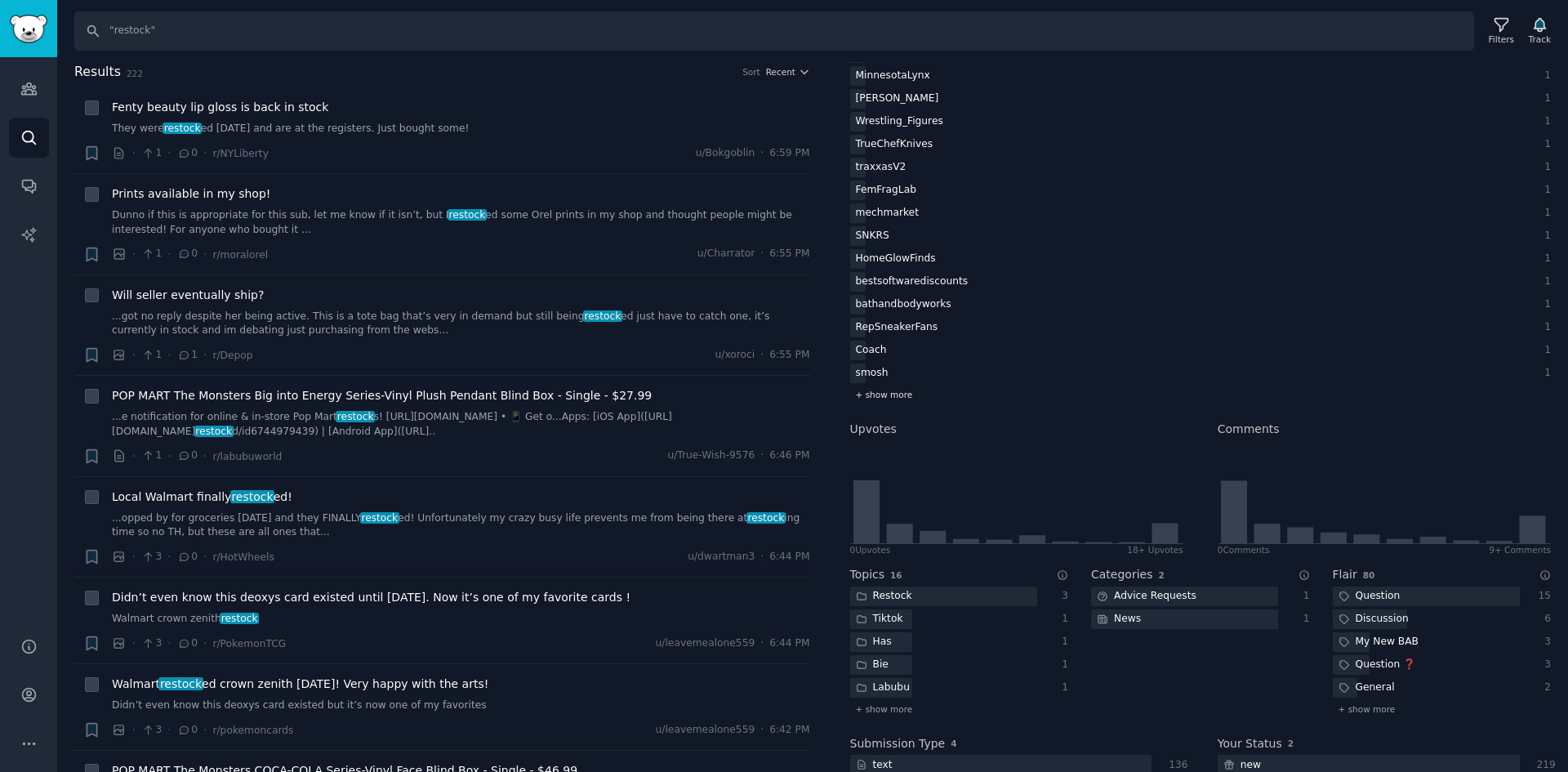
click at [873, 393] on span "+ show more" at bounding box center [885, 395] width 57 height 12
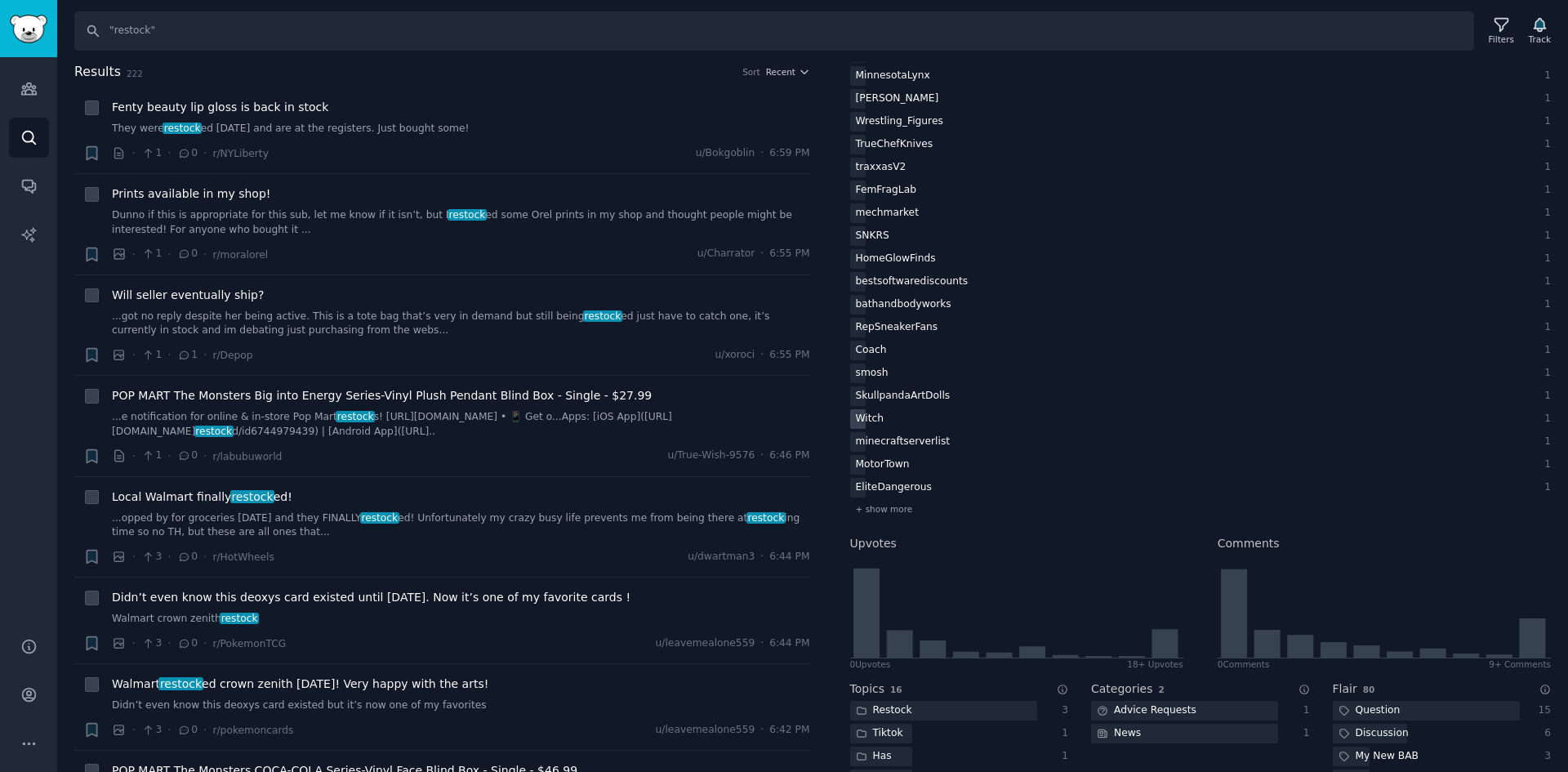
click at [884, 423] on div "Witch" at bounding box center [870, 419] width 40 height 21
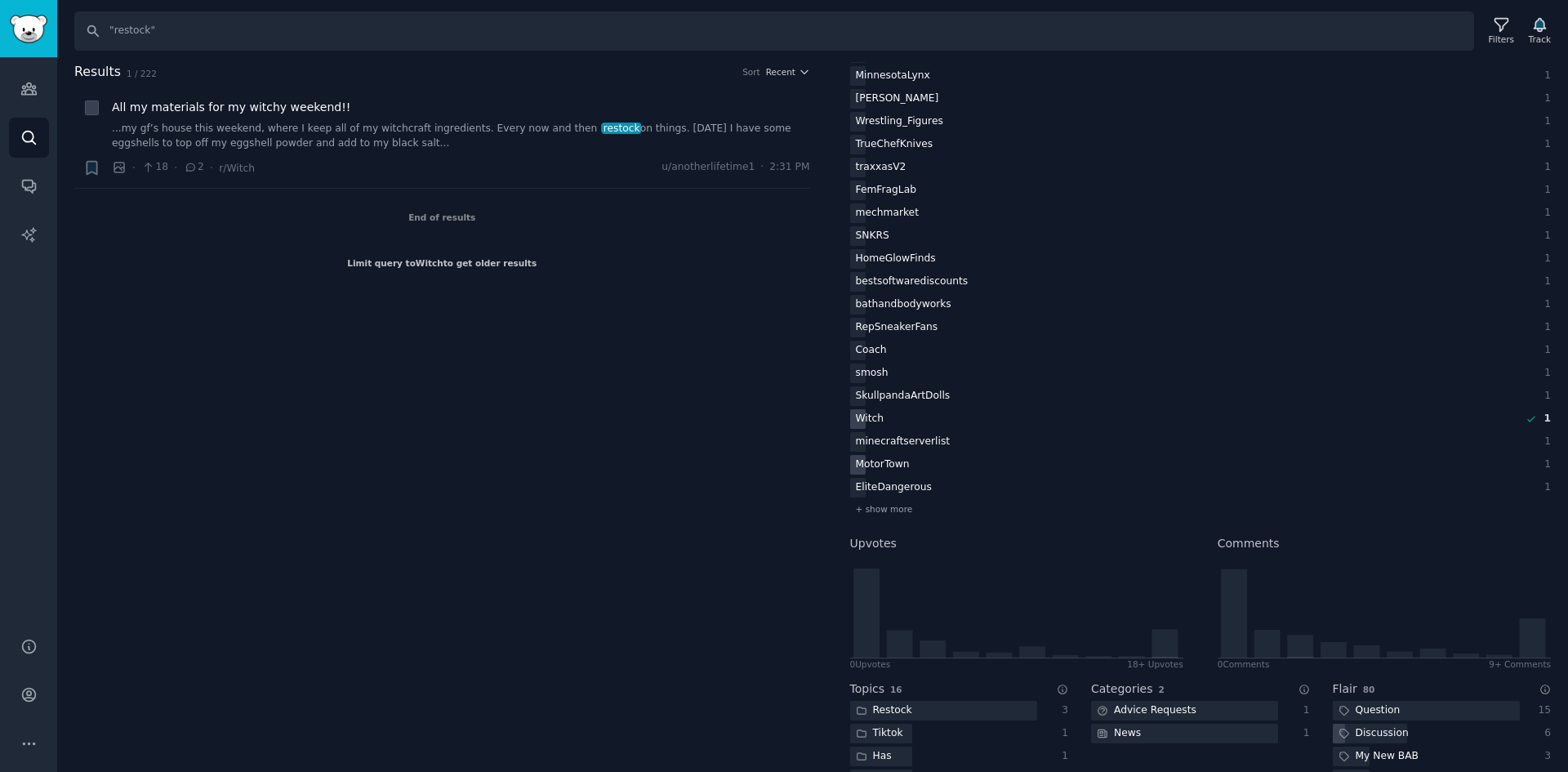
drag, startPoint x: 863, startPoint y: 413, endPoint x: 873, endPoint y: 467, distance: 54.9
click at [862, 413] on div "Witch" at bounding box center [870, 419] width 40 height 21
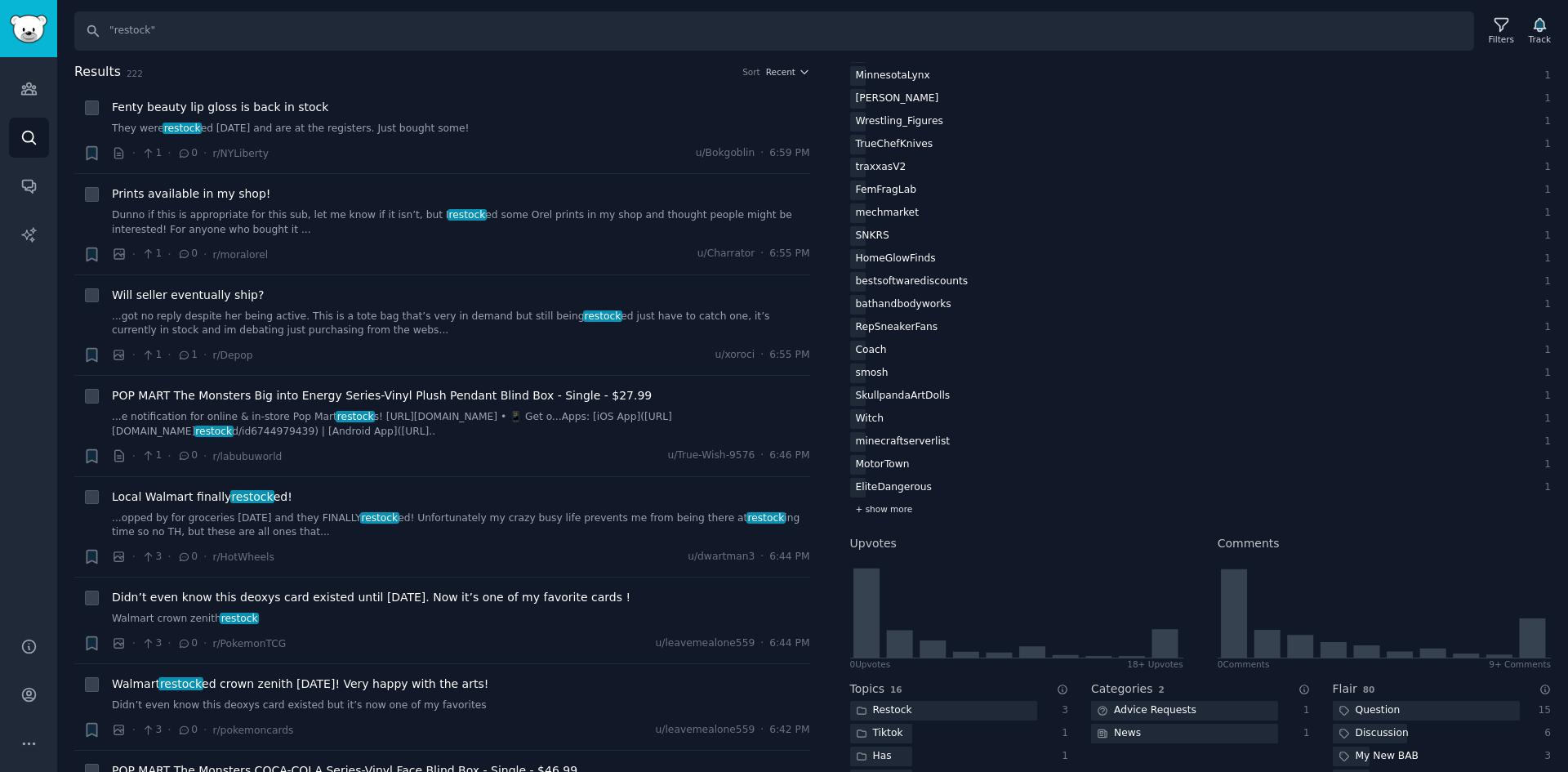
click at [883, 510] on span "+ show more" at bounding box center [885, 509] width 57 height 12
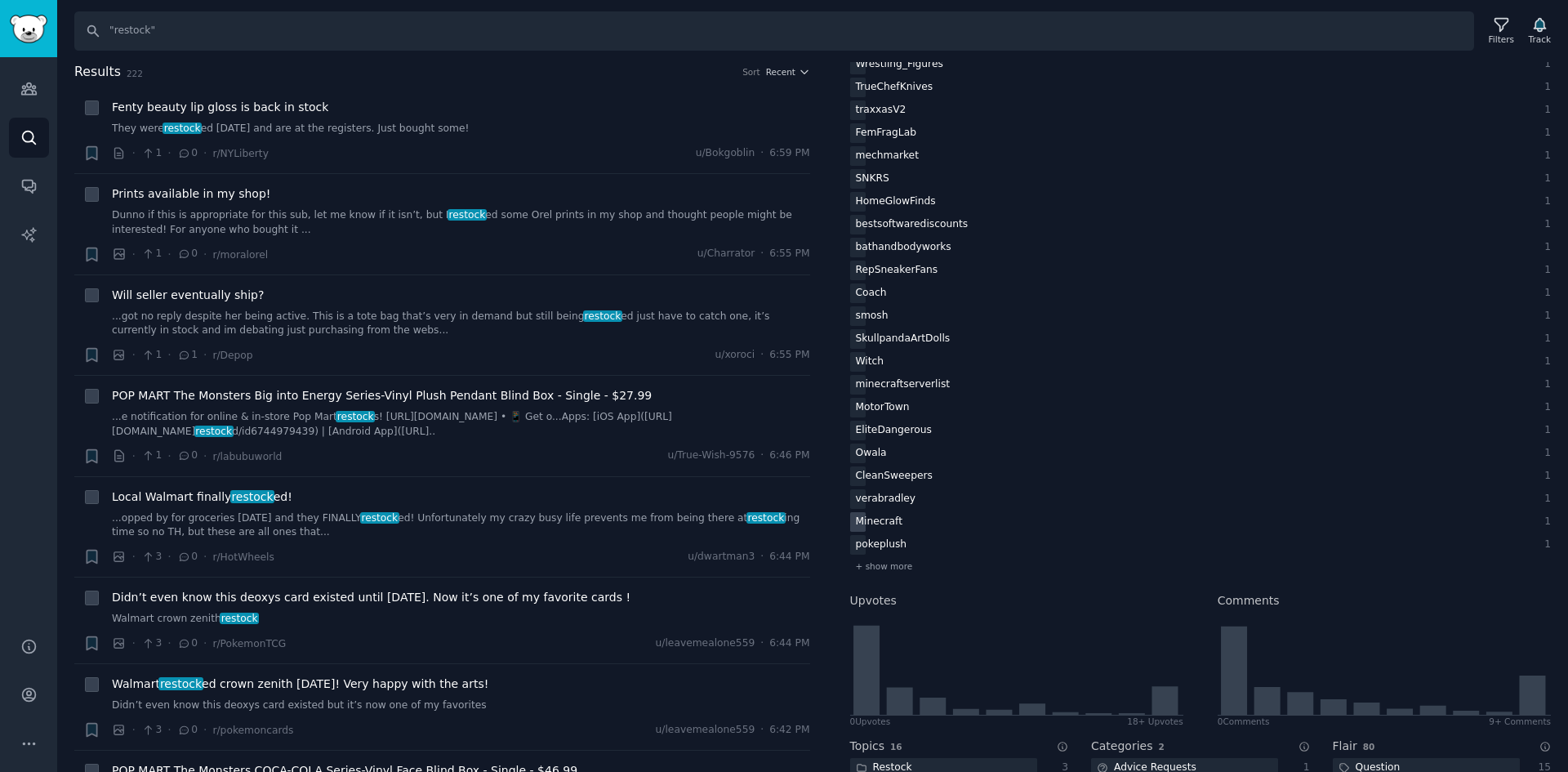
scroll to position [1389, 0]
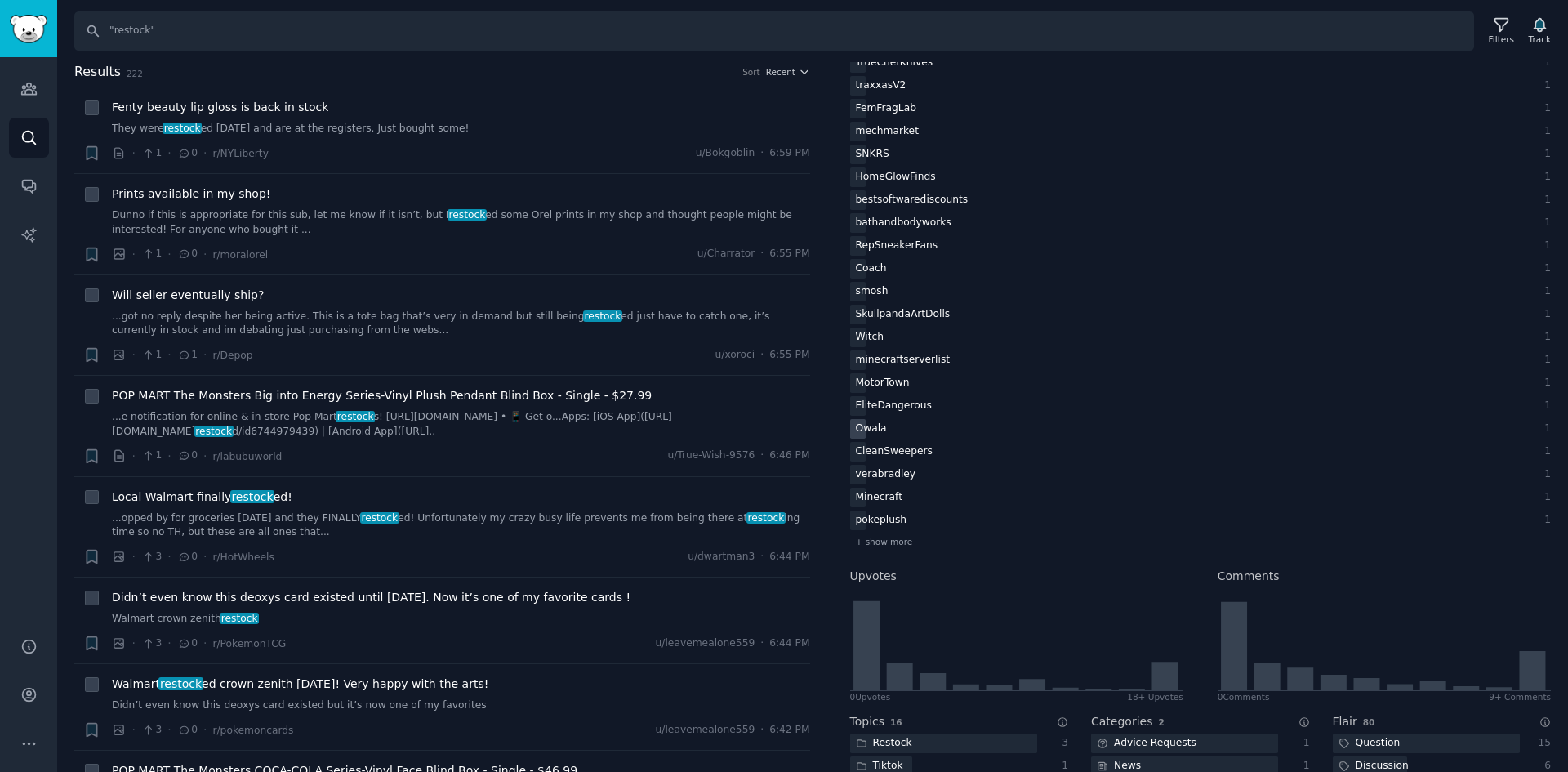
click at [887, 428] on div "Owala" at bounding box center [871, 429] width 42 height 21
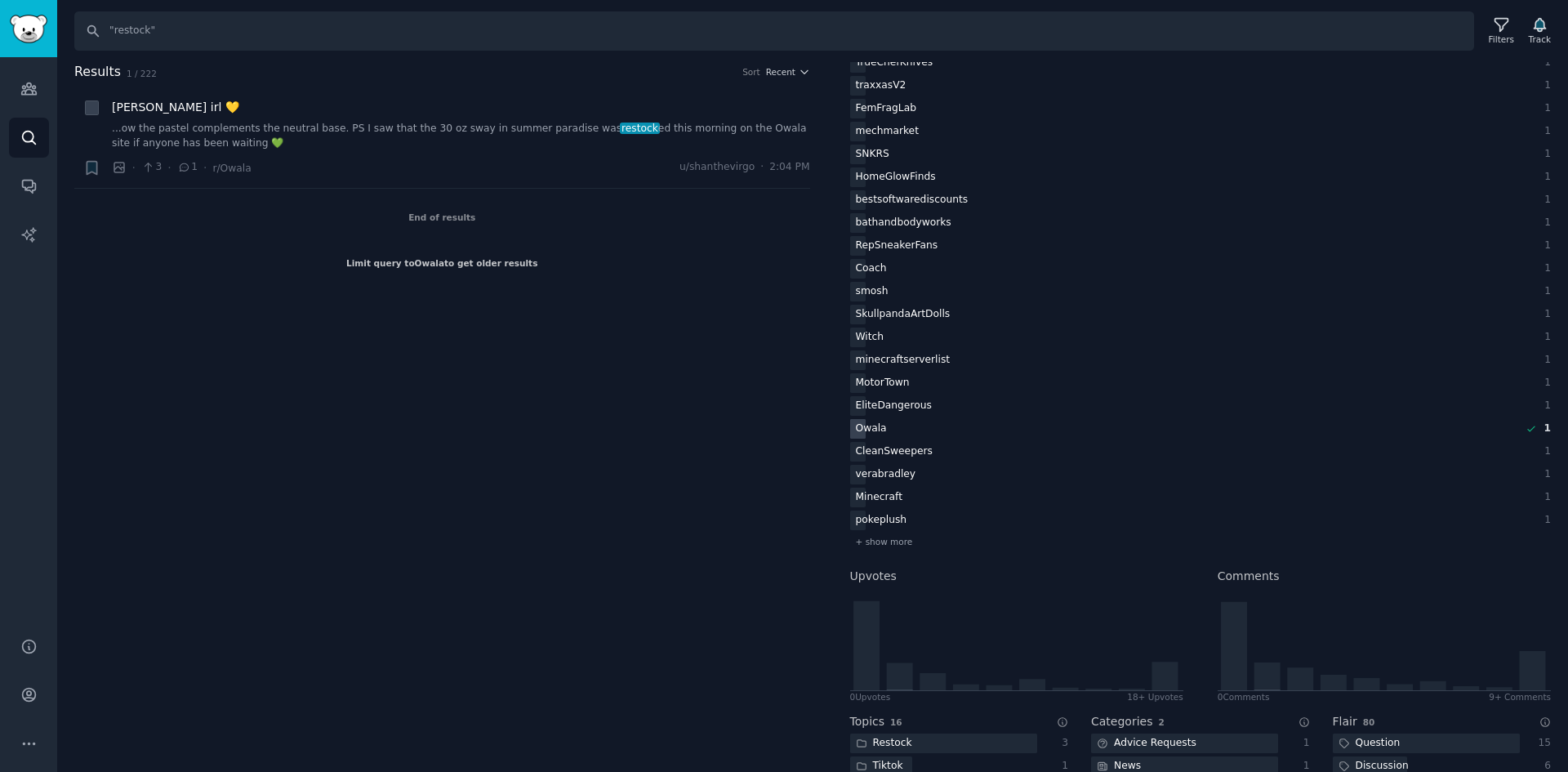
click at [867, 429] on div "Owala" at bounding box center [871, 429] width 42 height 21
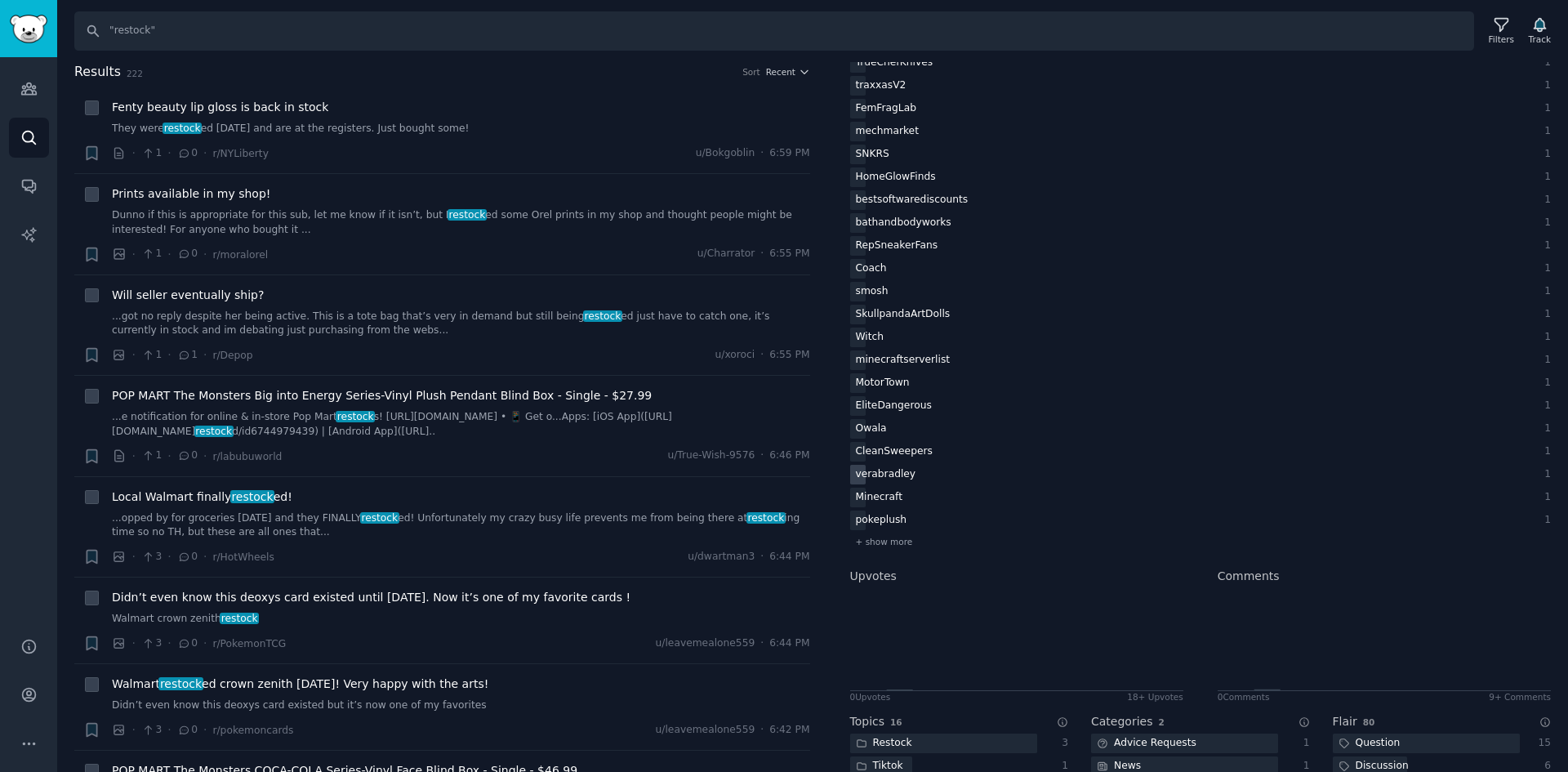
click at [882, 472] on div "verabradley" at bounding box center [885, 475] width 72 height 21
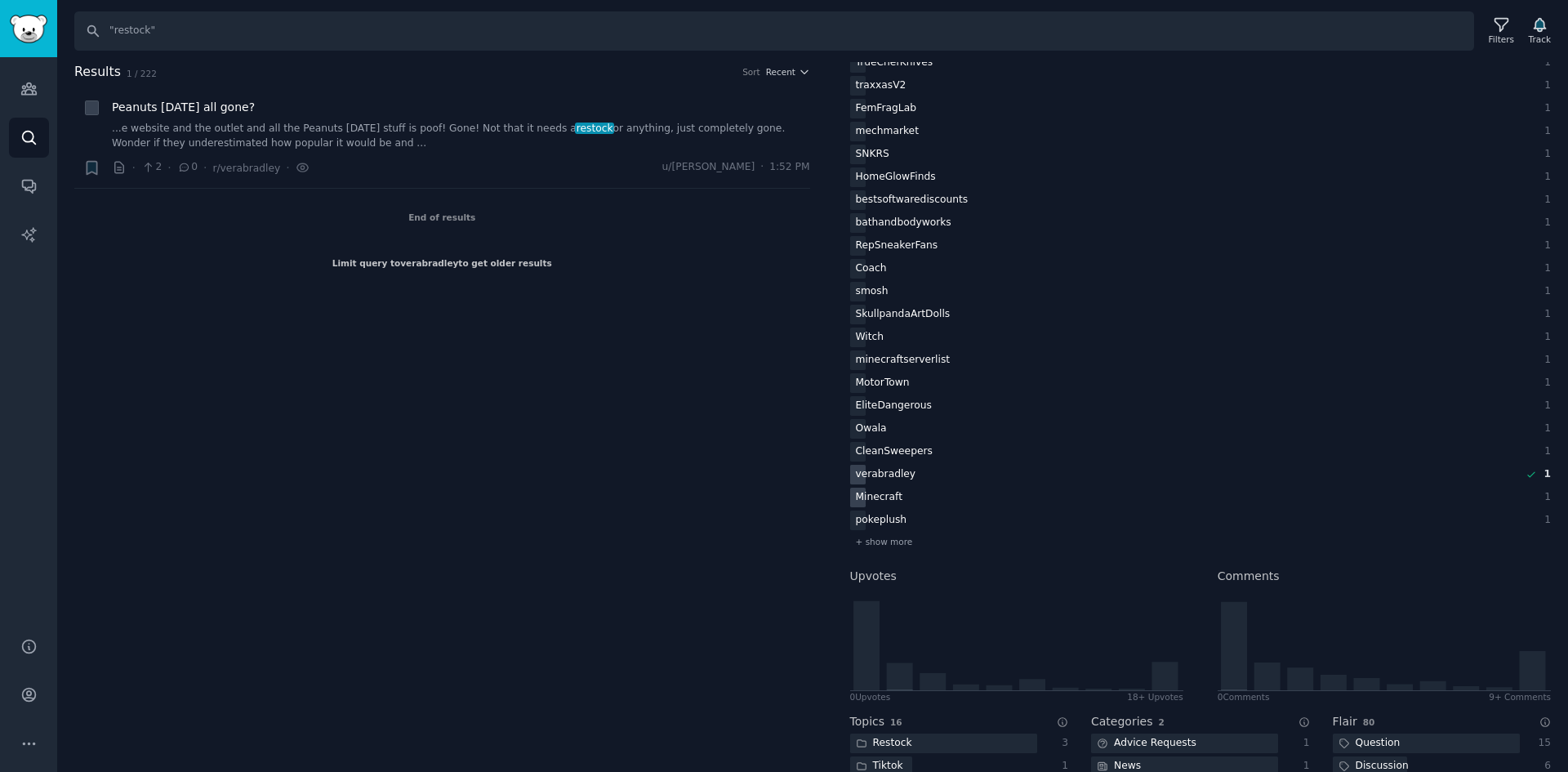
scroll to position [1470, 0]
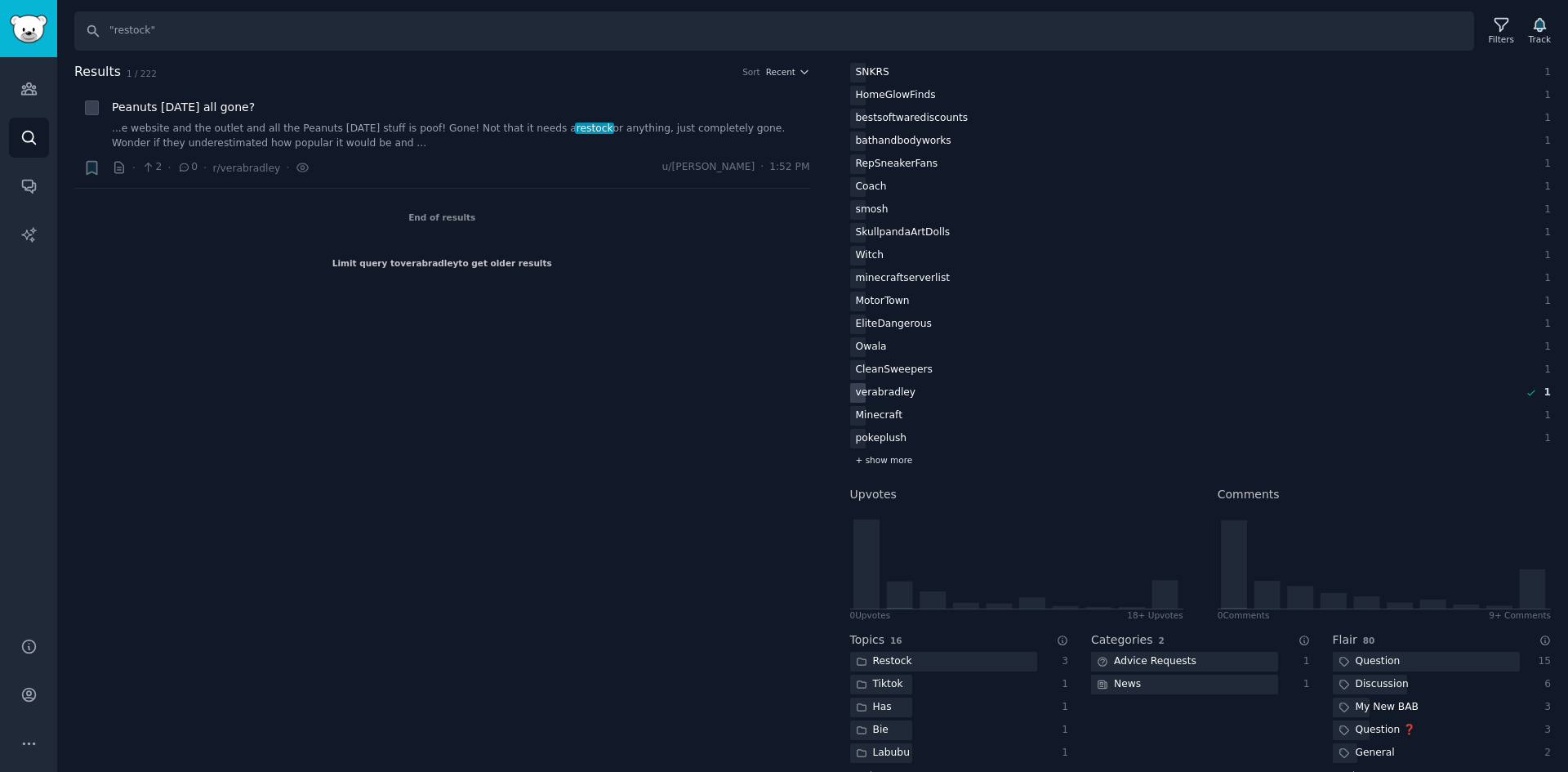
click at [898, 457] on span "+ show more" at bounding box center [885, 460] width 57 height 12
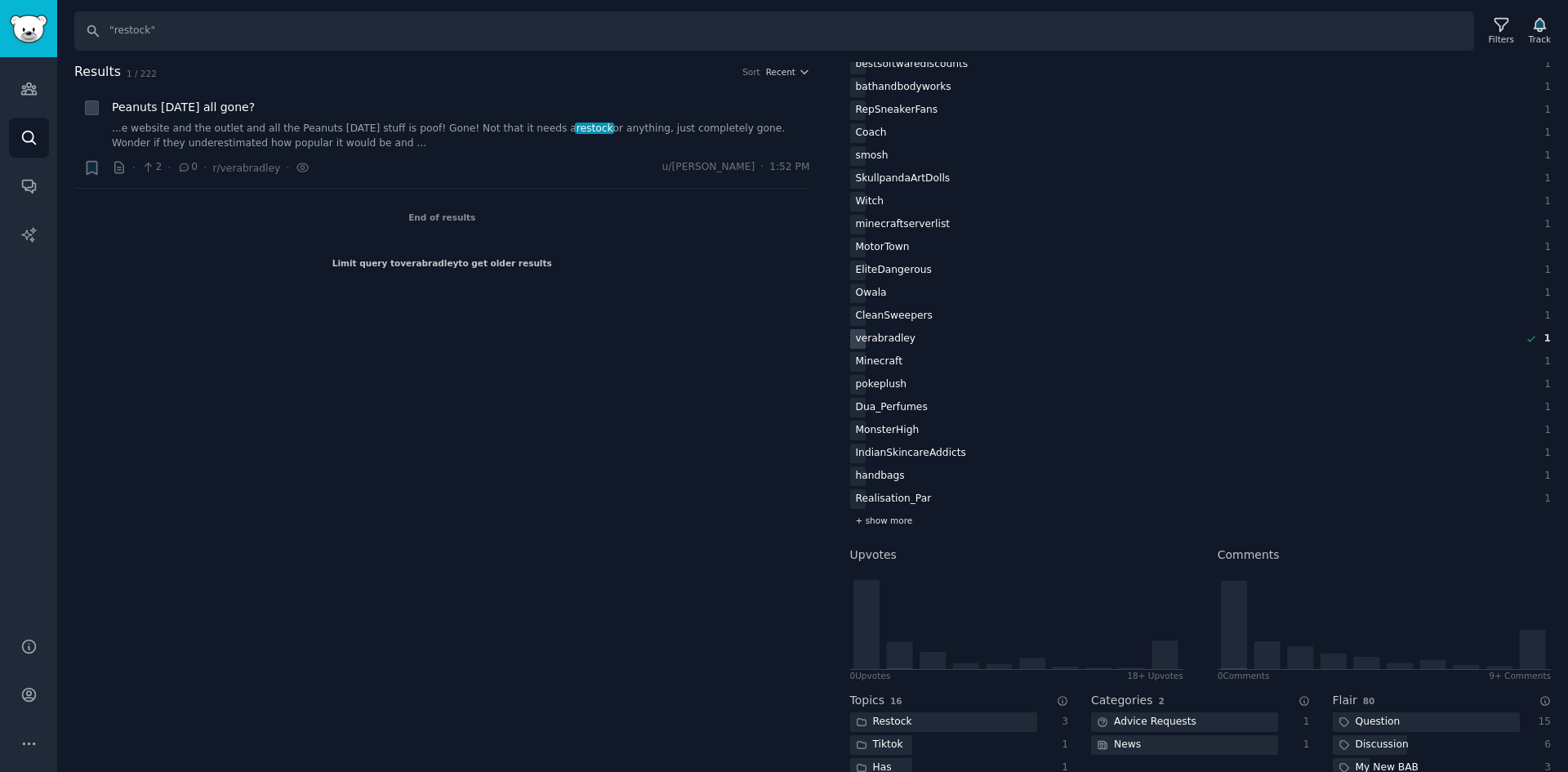
scroll to position [1553, 0]
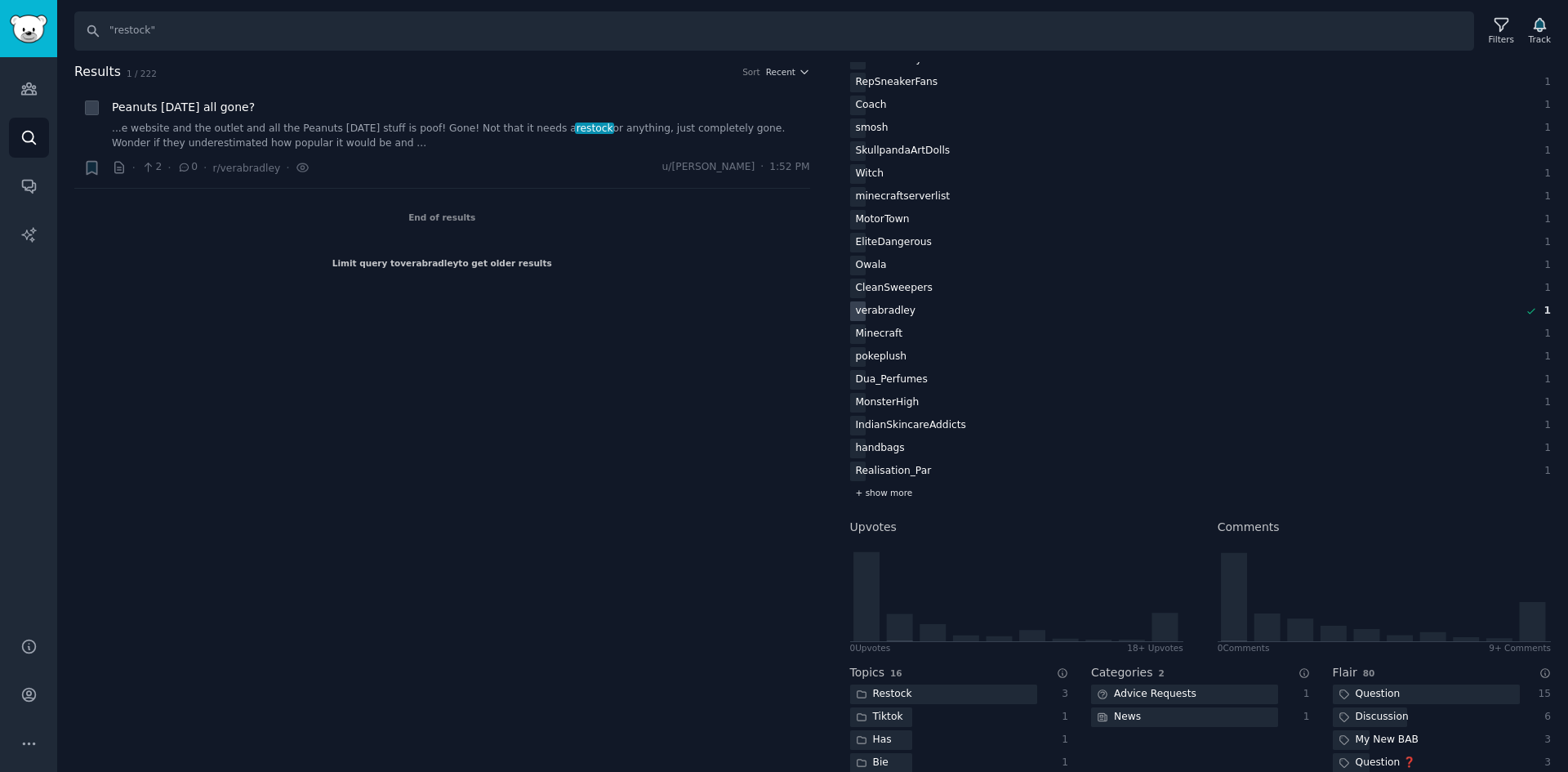
click at [885, 492] on span "+ show more" at bounding box center [885, 492] width 57 height 12
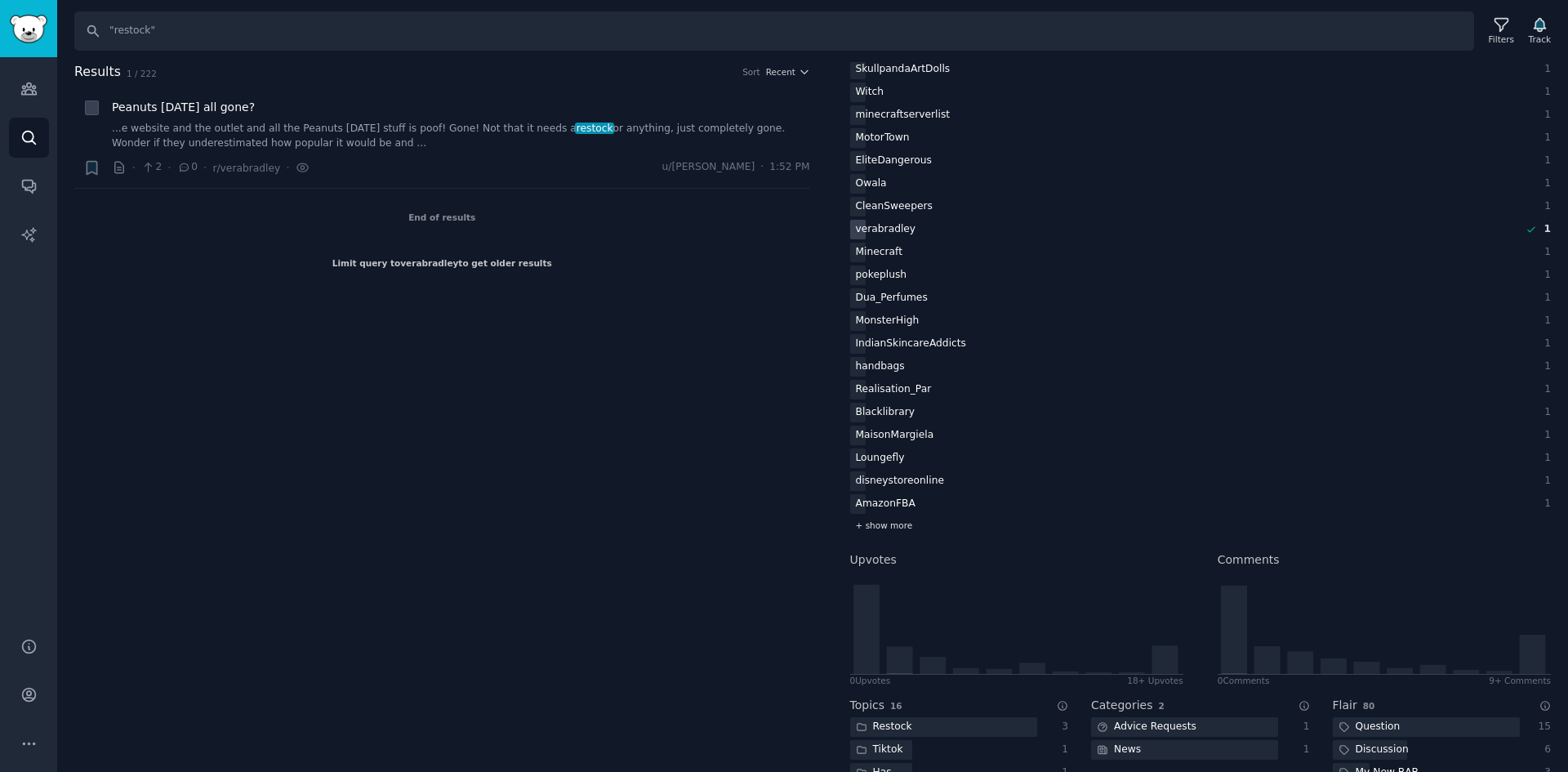
scroll to position [1716, 0]
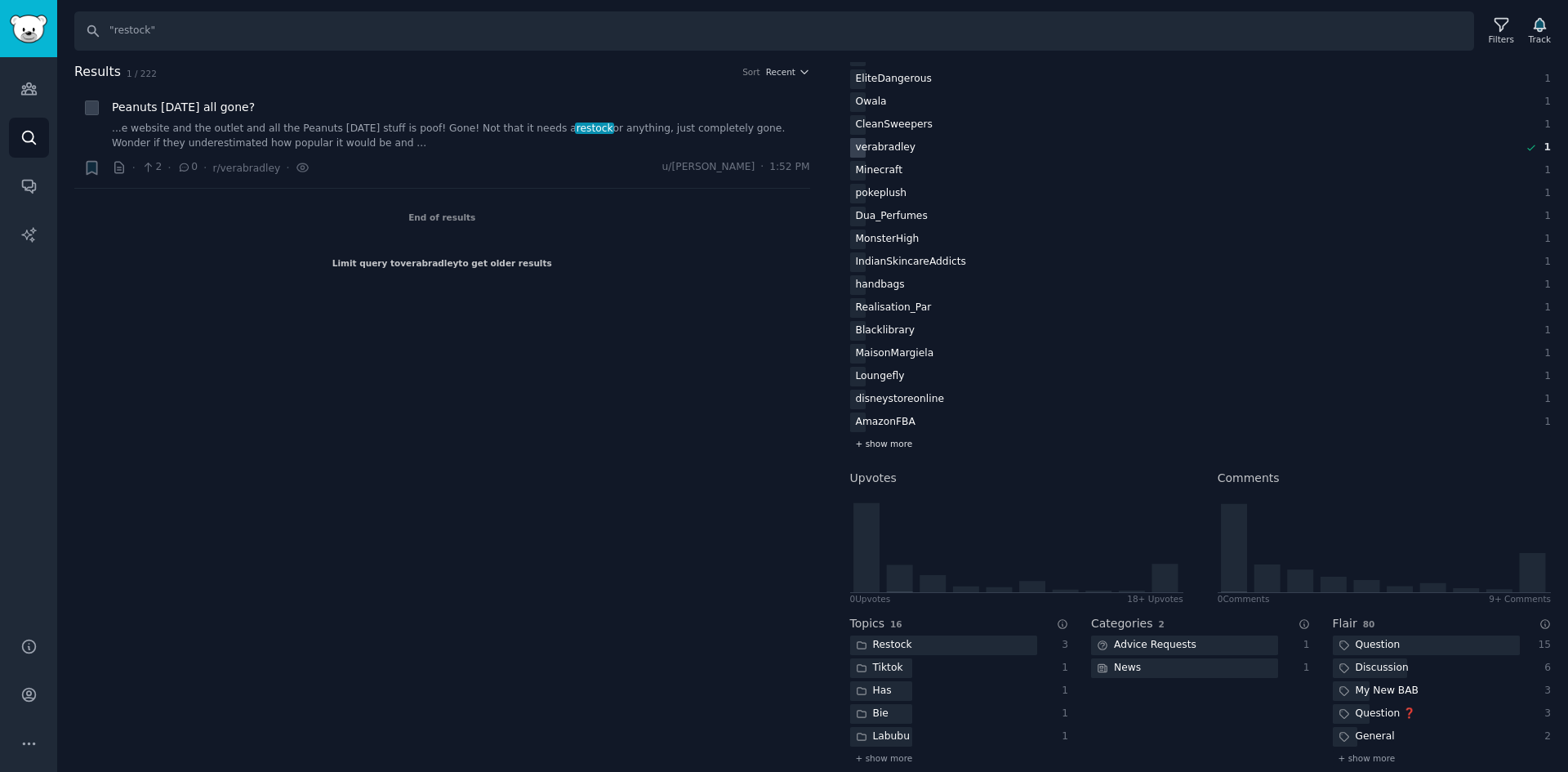
click at [888, 441] on span "+ show more" at bounding box center [885, 443] width 57 height 12
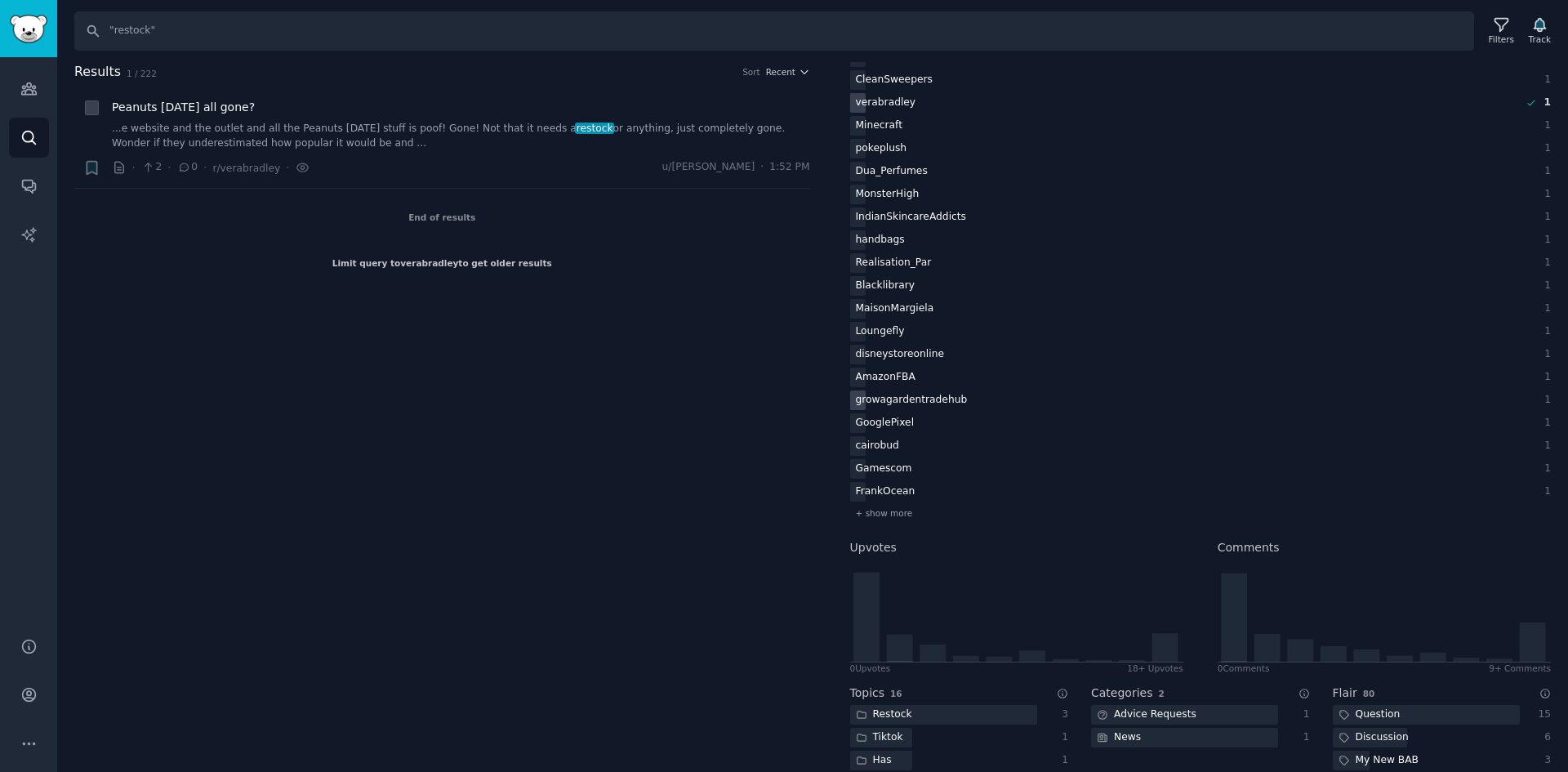
scroll to position [1798, 0]
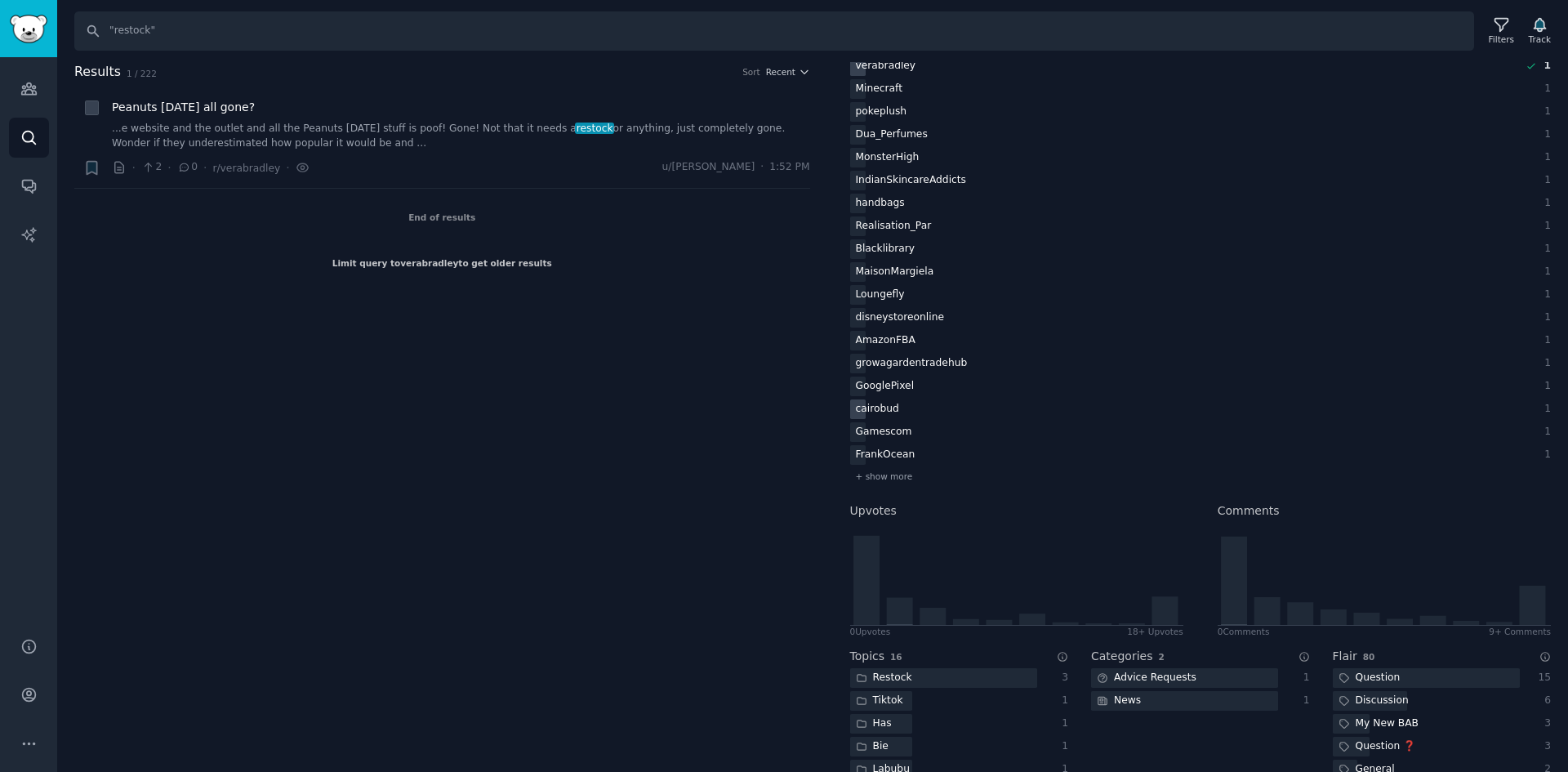
click at [885, 77] on div "cairobud" at bounding box center [885, 66] width 72 height 21
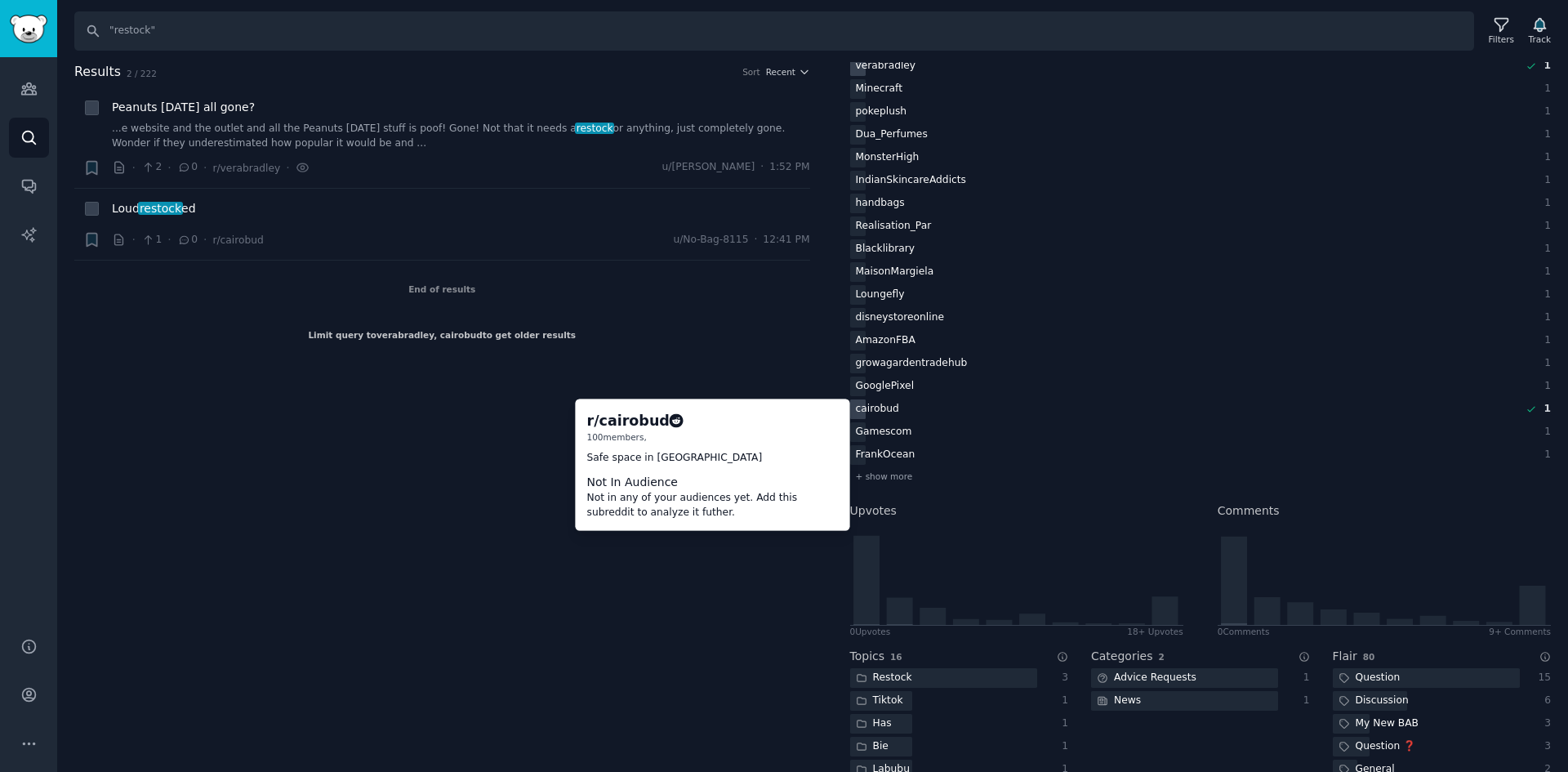
click at [882, 411] on div "cairobud" at bounding box center [878, 409] width 55 height 21
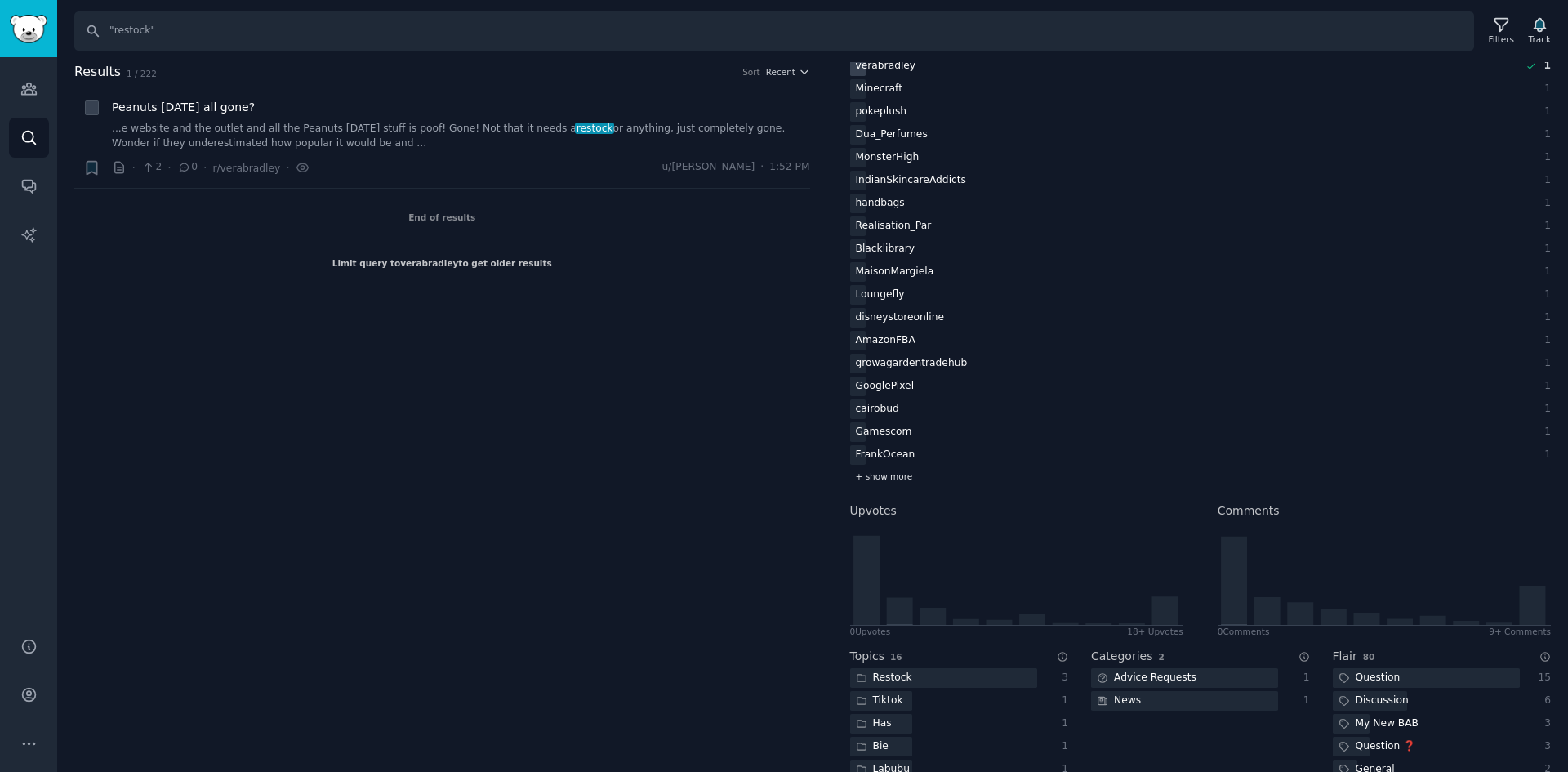
click at [897, 469] on div "+ show more" at bounding box center [1201, 476] width 702 height 17
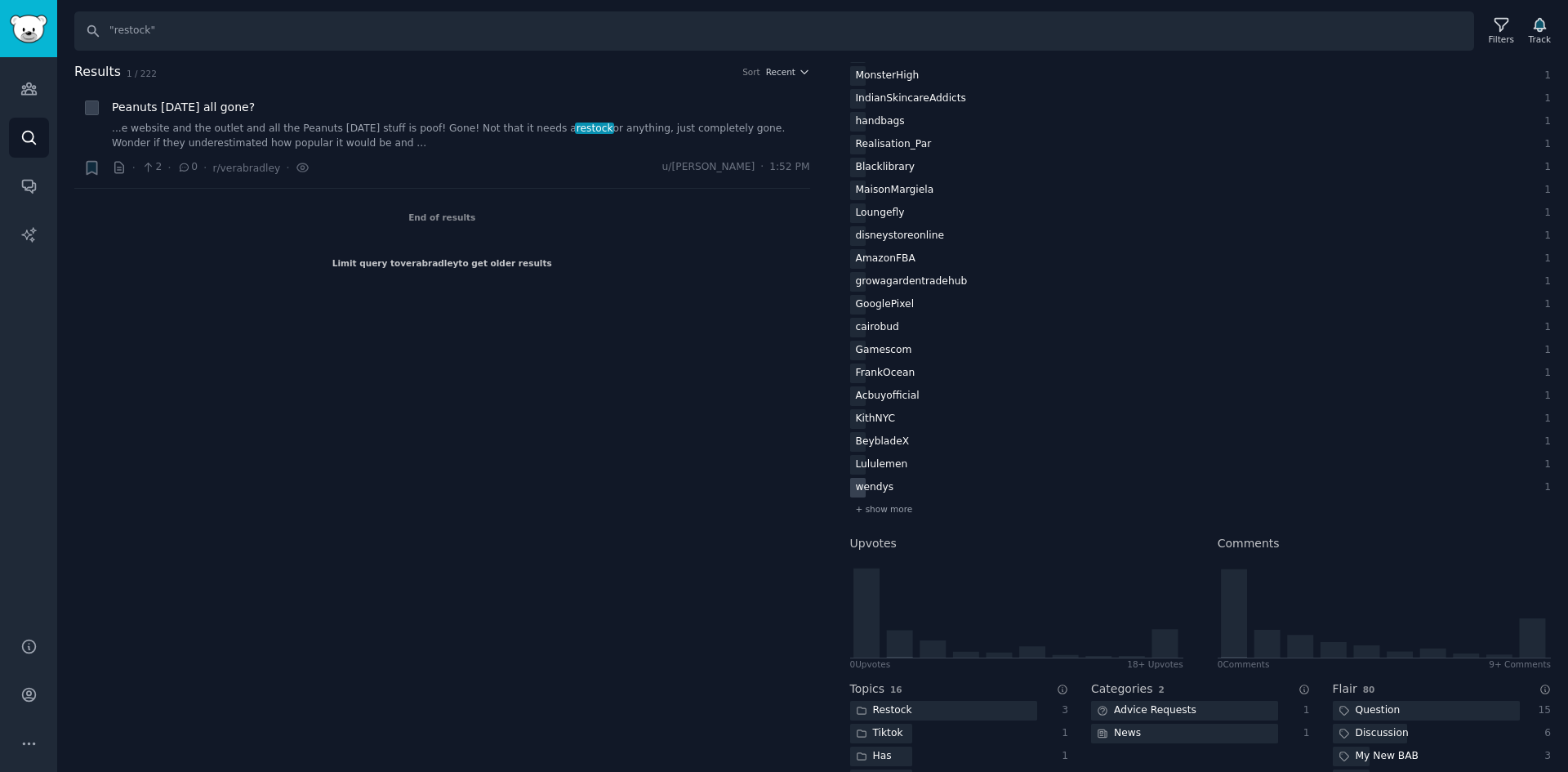
scroll to position [1961, 0]
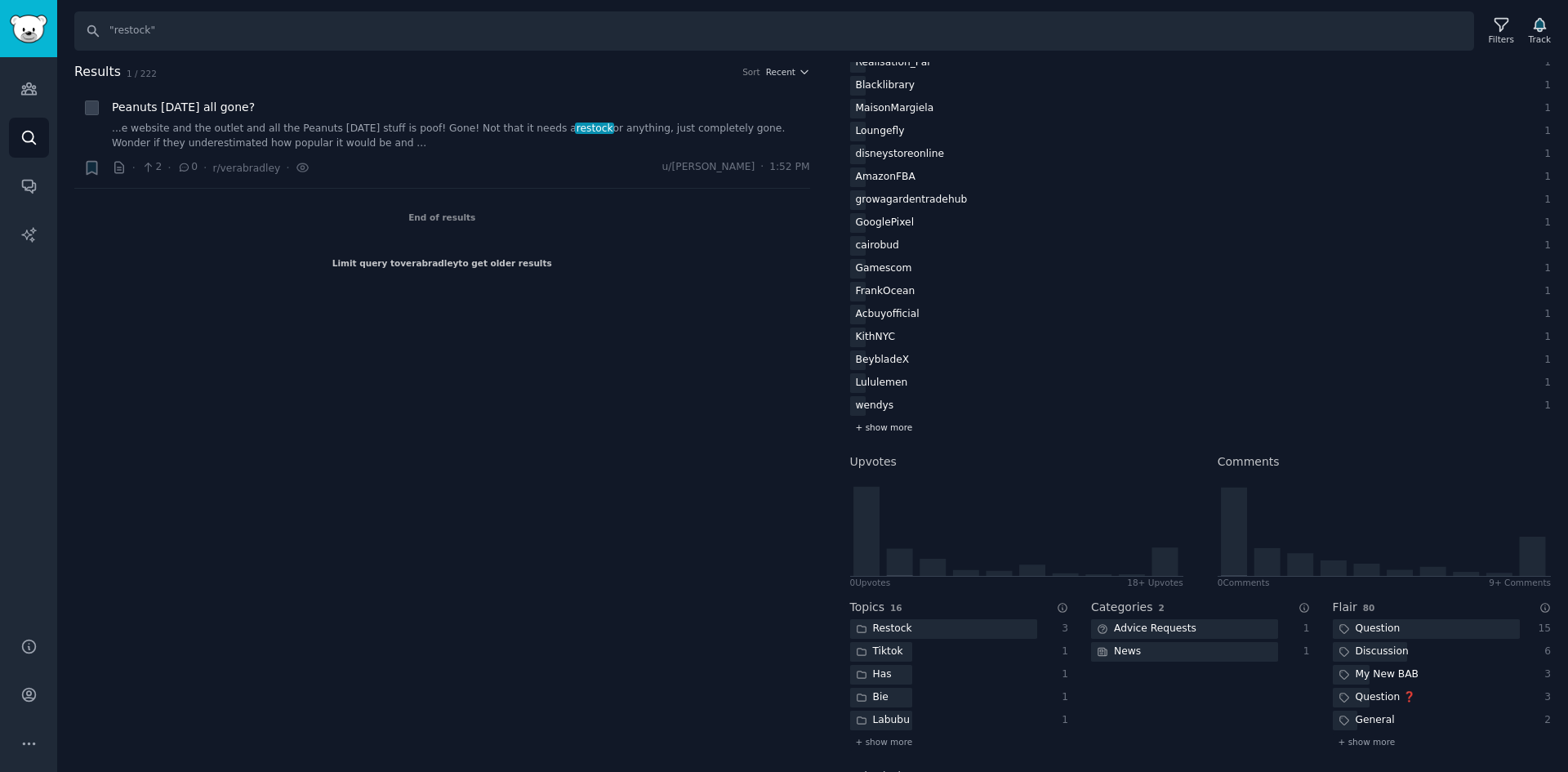
click at [897, 427] on span "+ show more" at bounding box center [885, 428] width 57 height 12
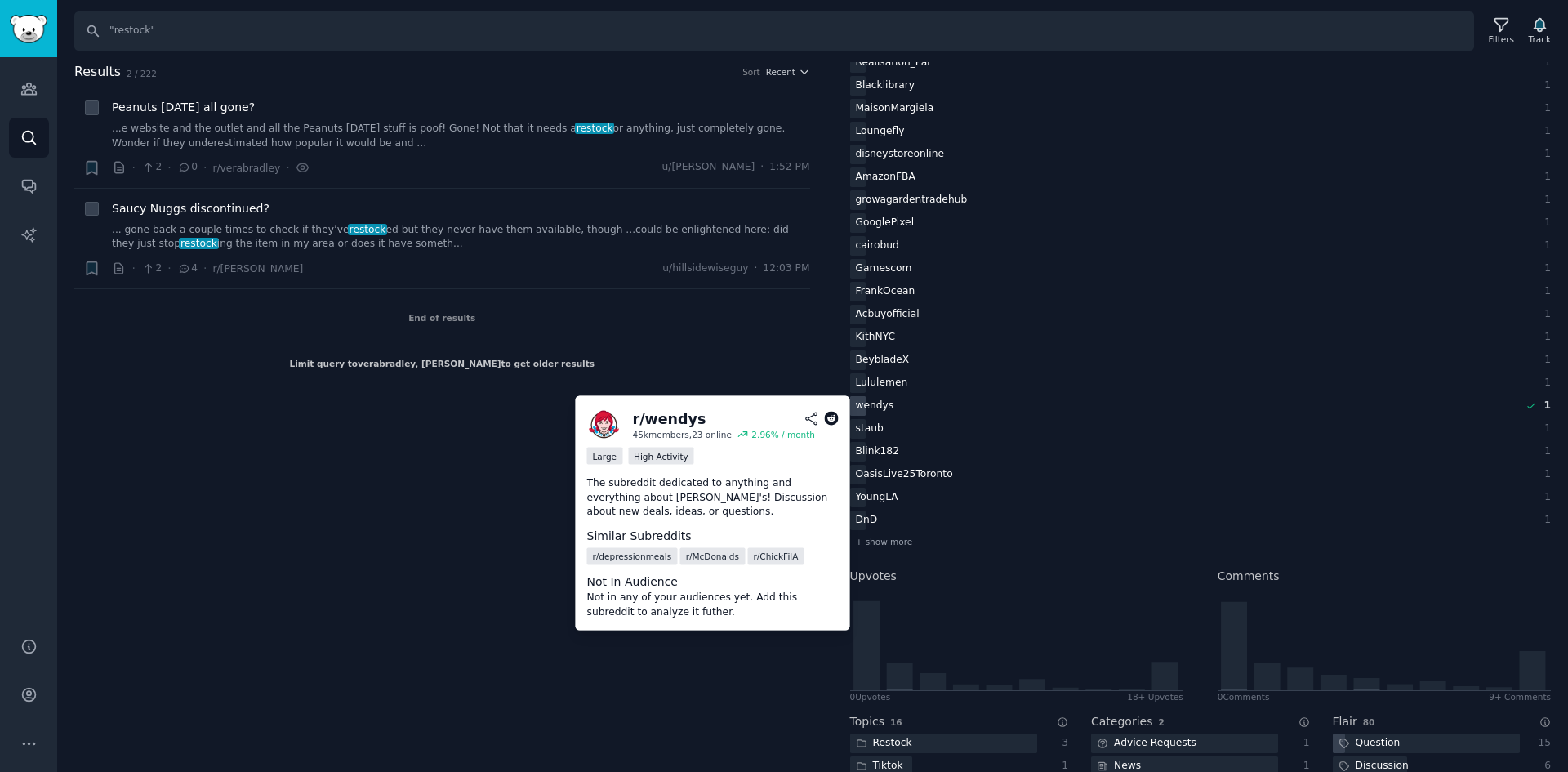
click at [885, 411] on div "wendys" at bounding box center [875, 406] width 50 height 21
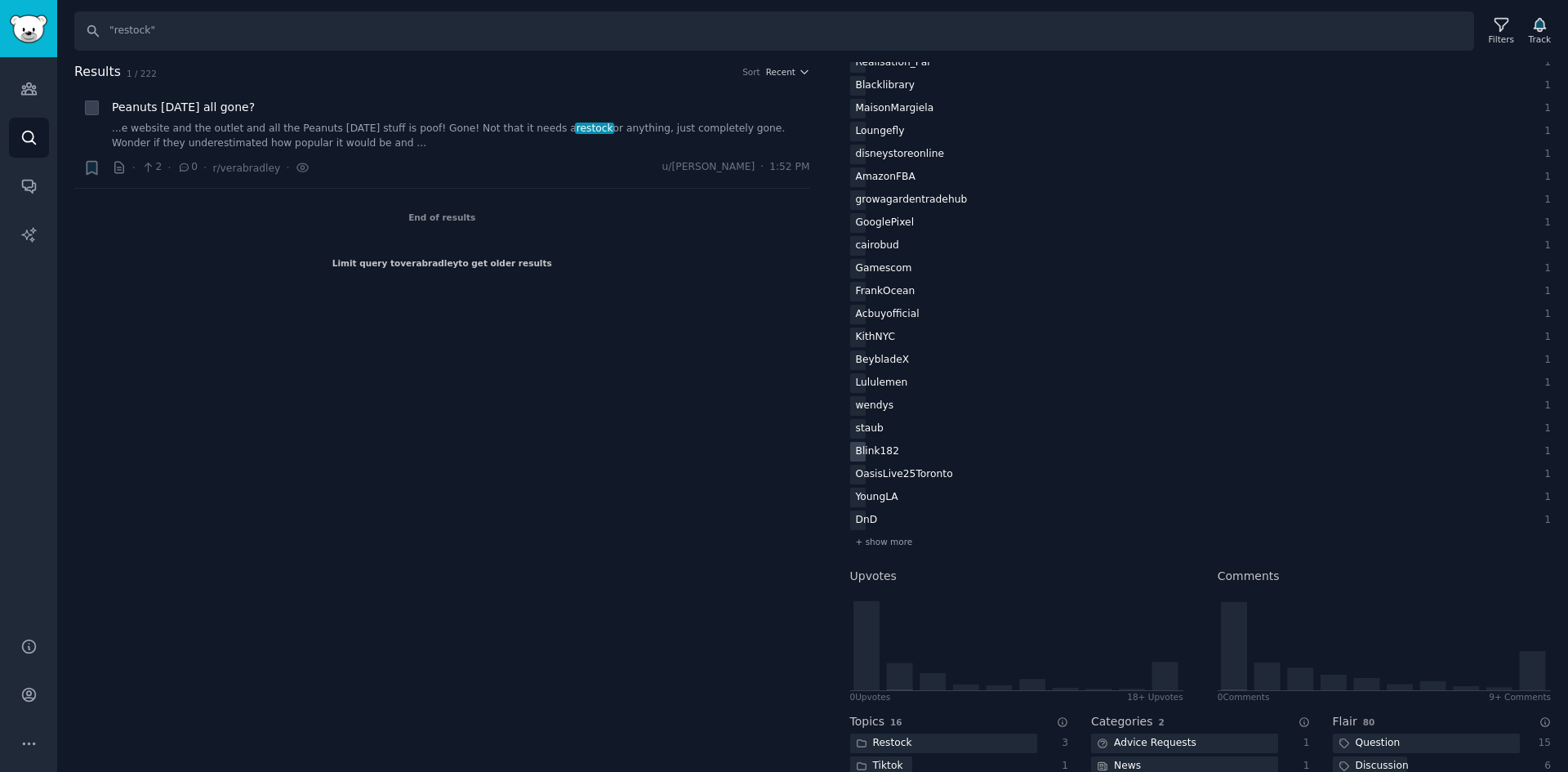
scroll to position [2043, 0]
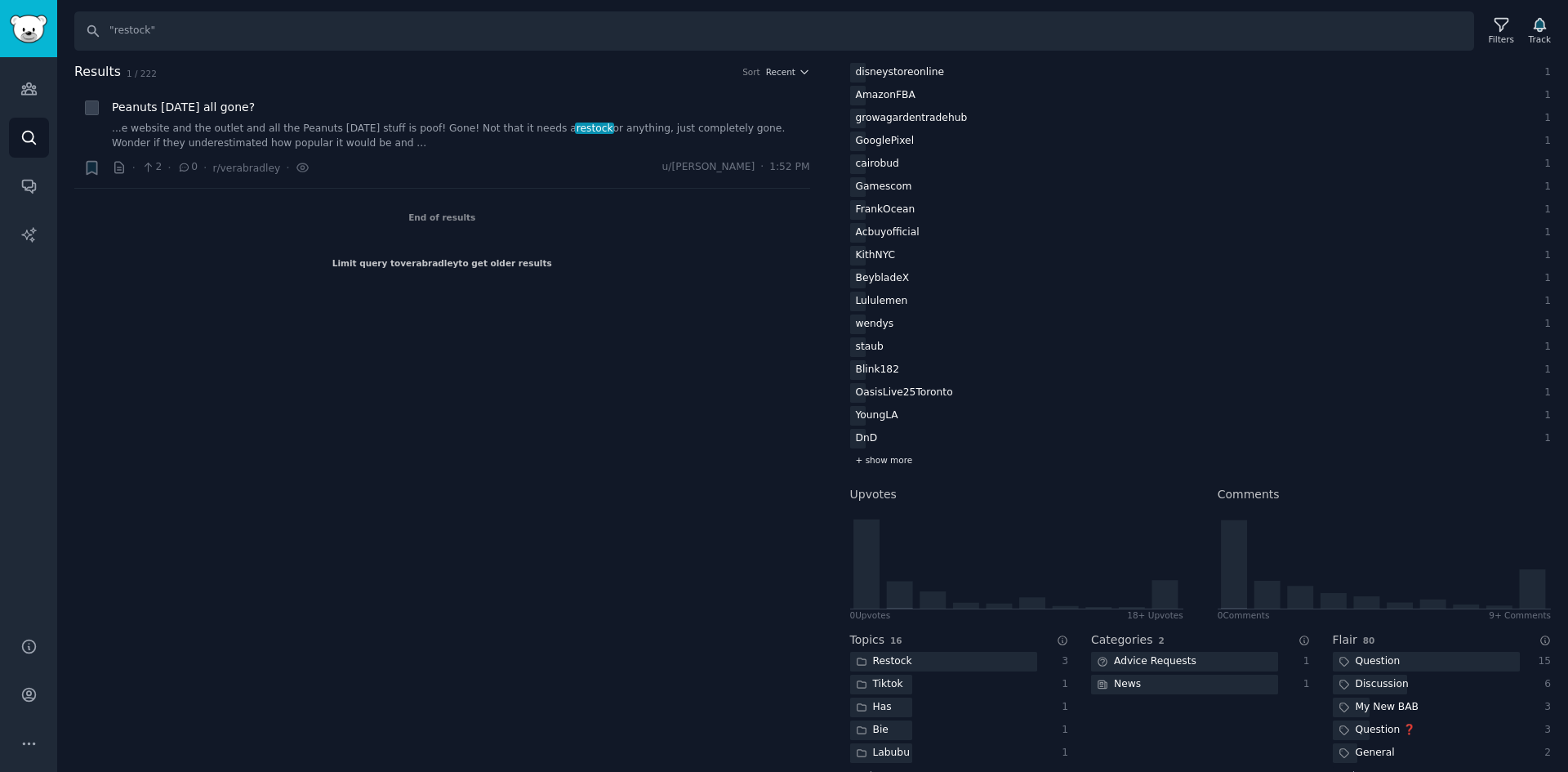
click at [878, 454] on span "+ show more" at bounding box center [885, 460] width 57 height 12
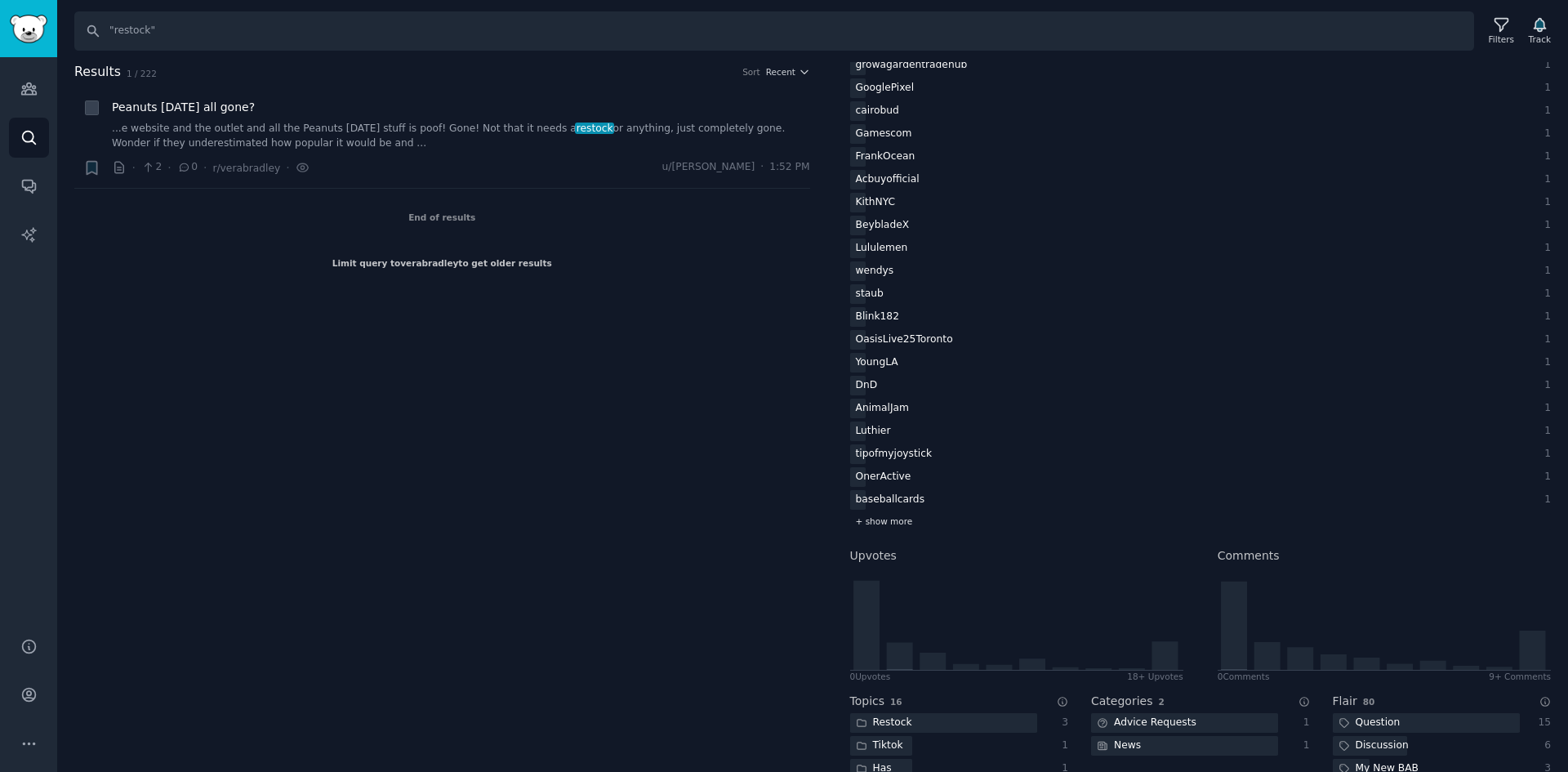
scroll to position [2125, 0]
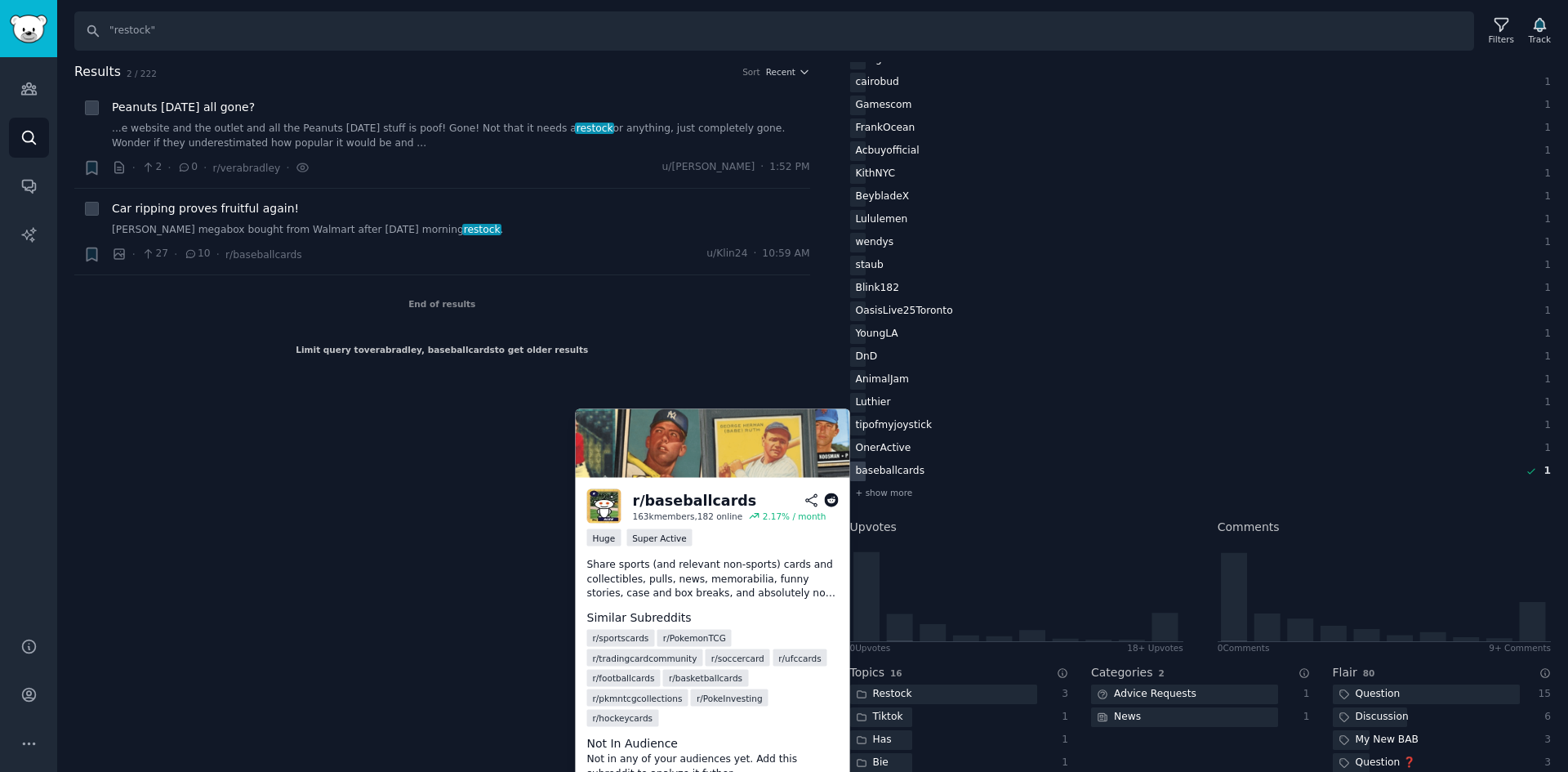
click at [885, 477] on div "baseballcards" at bounding box center [890, 472] width 80 height 21
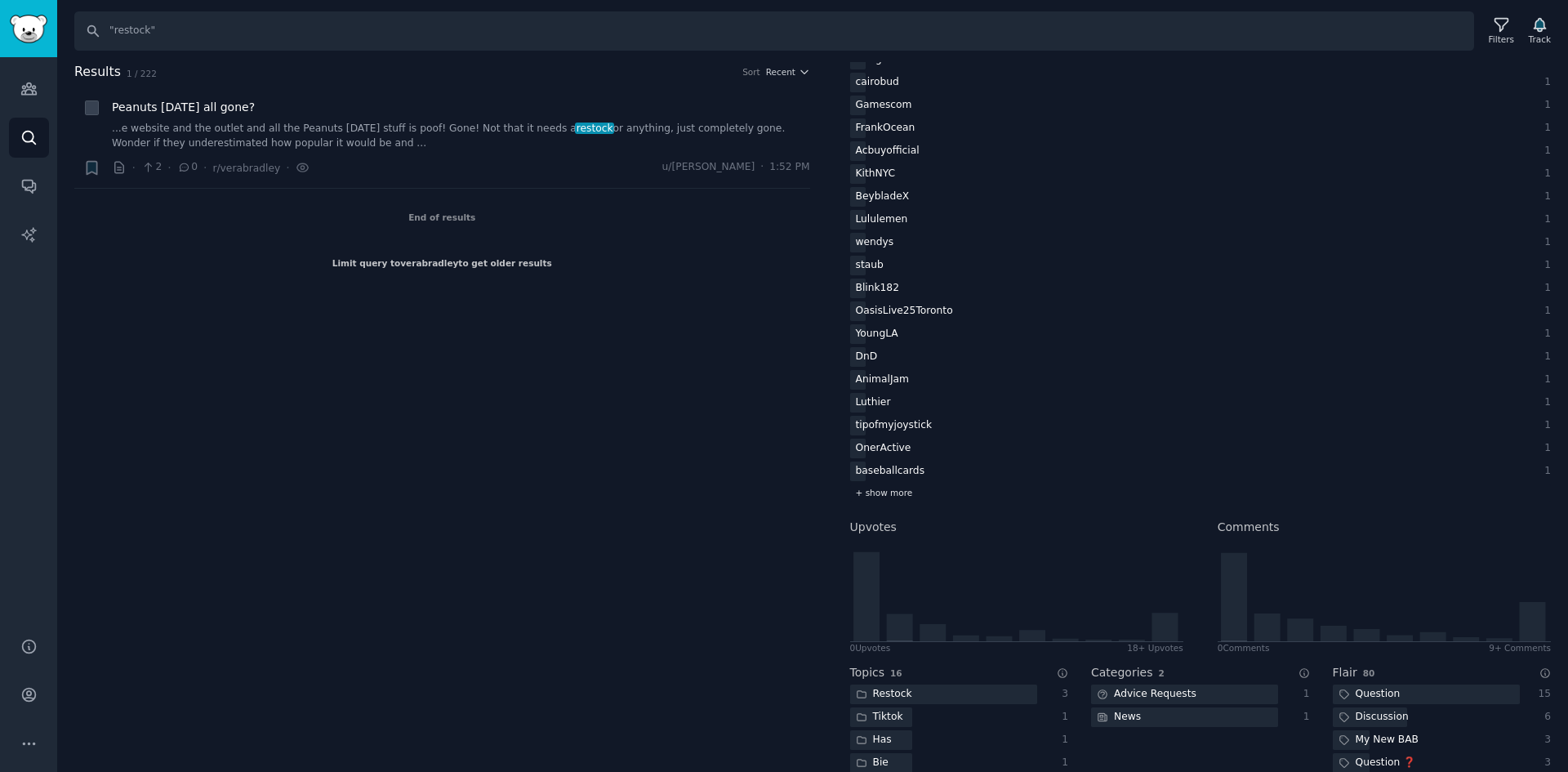
click at [879, 493] on span "+ show more" at bounding box center [885, 492] width 57 height 12
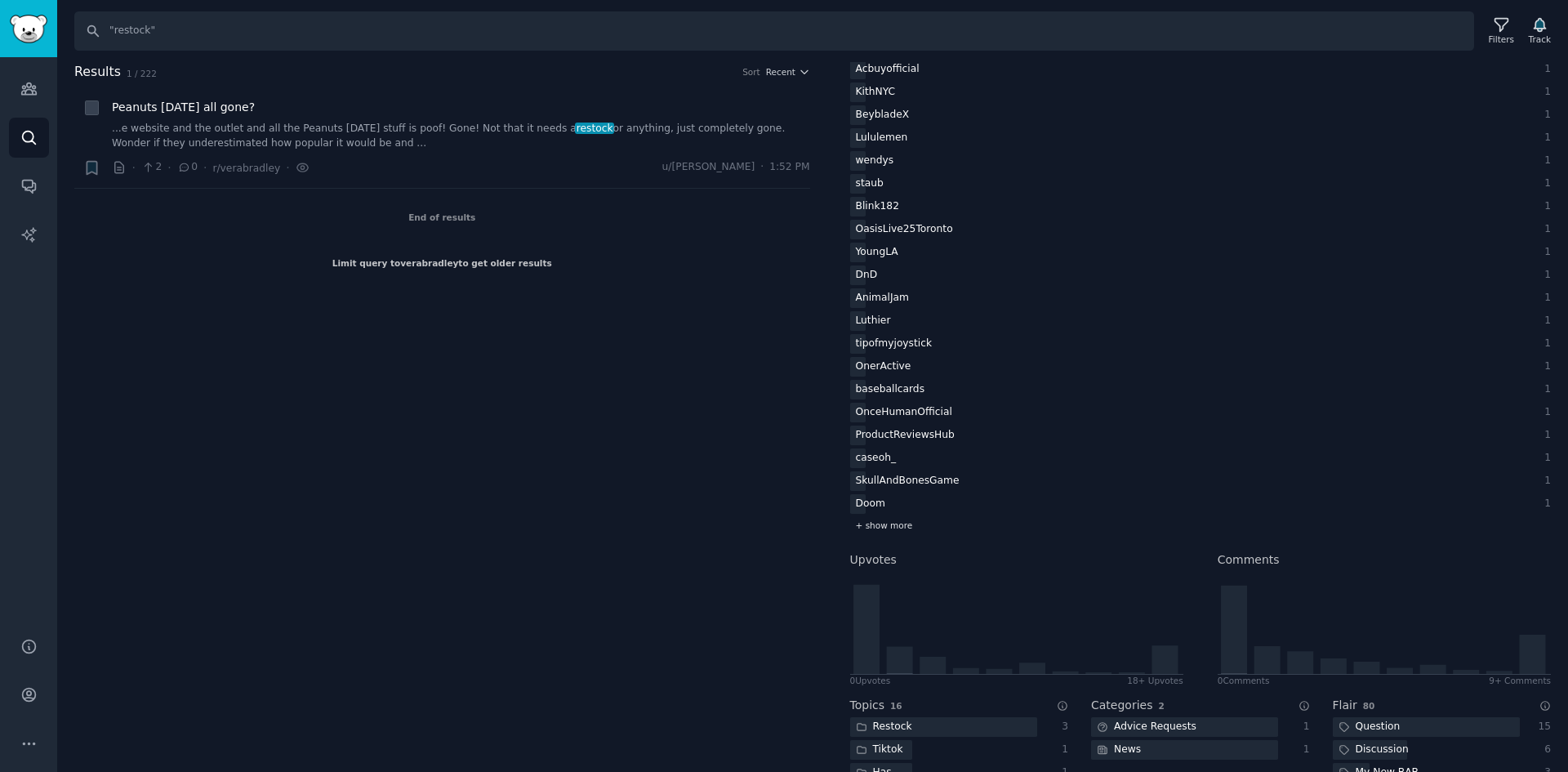
scroll to position [2288, 0]
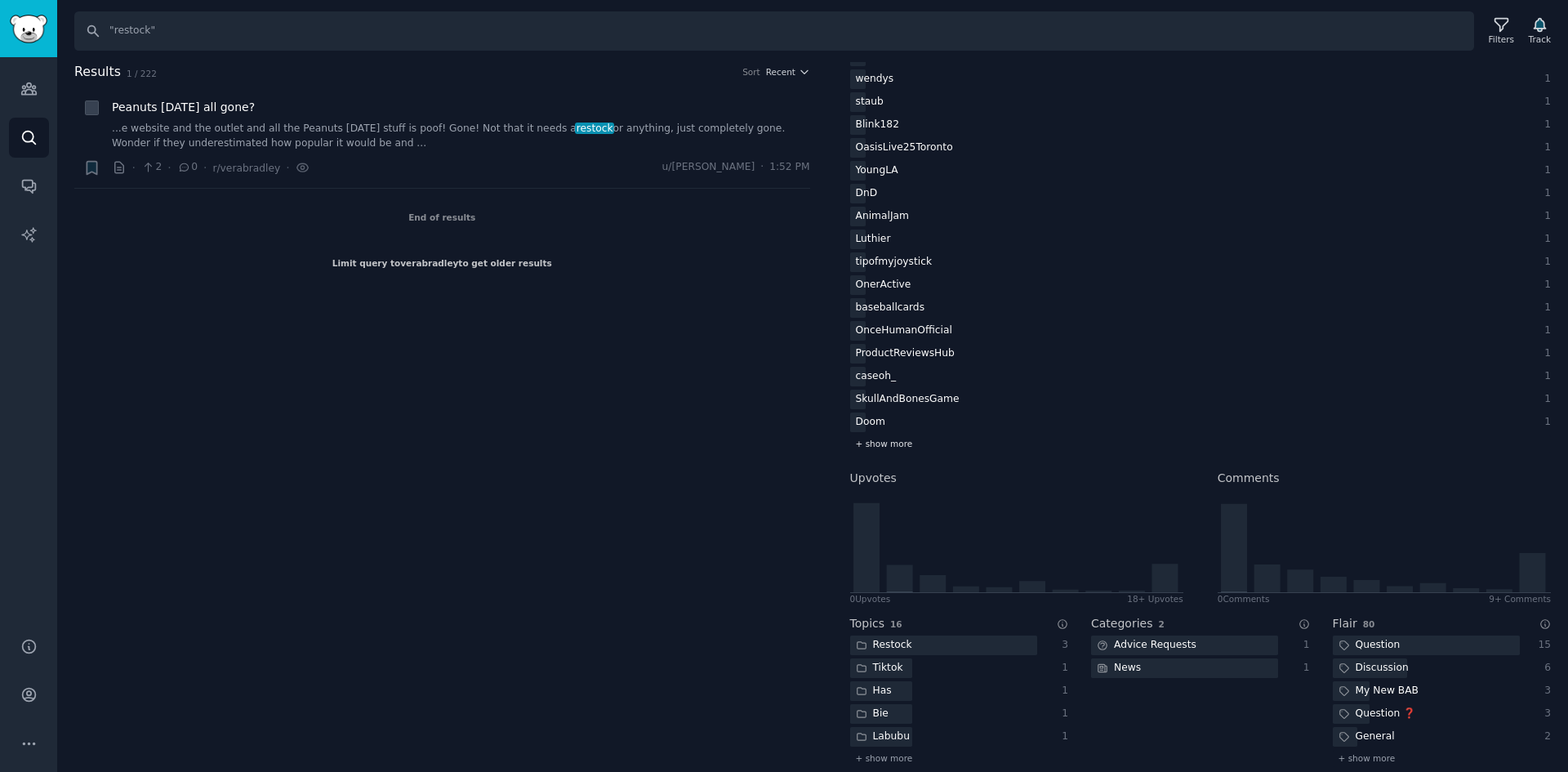
click at [889, 441] on span "+ show more" at bounding box center [885, 443] width 57 height 12
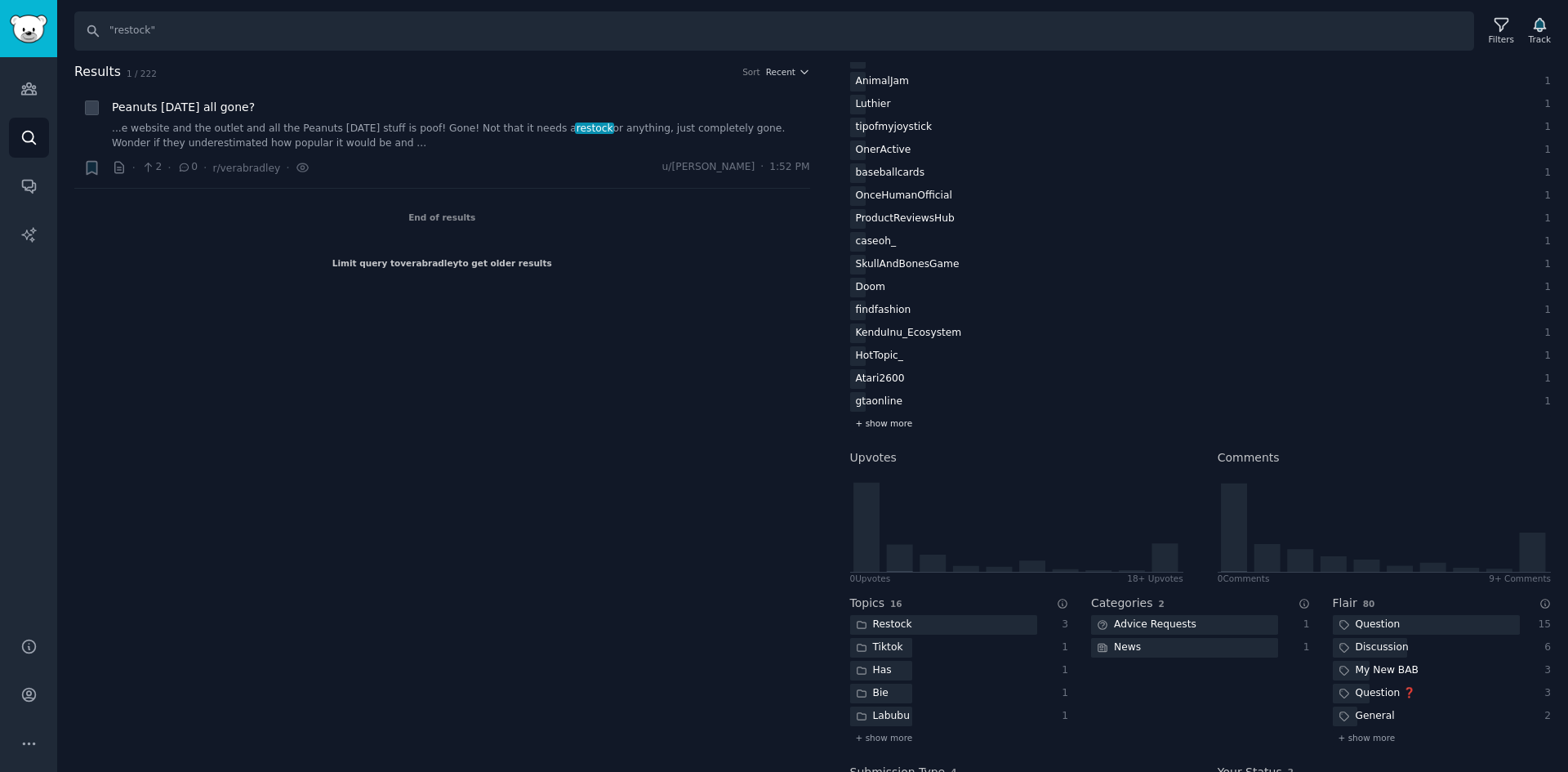
scroll to position [2451, 0]
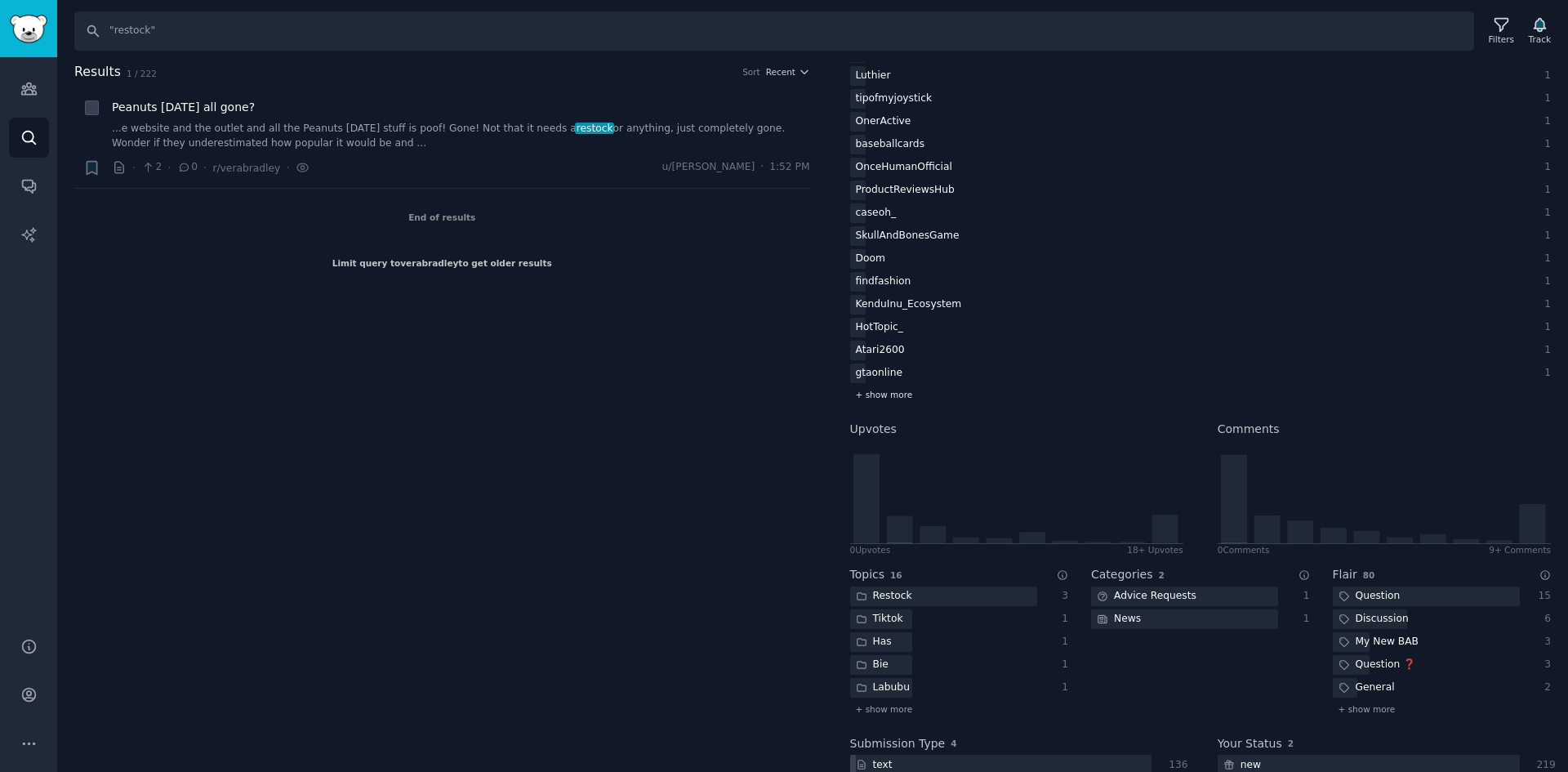
click at [887, 399] on span "+ show more" at bounding box center [885, 395] width 57 height 12
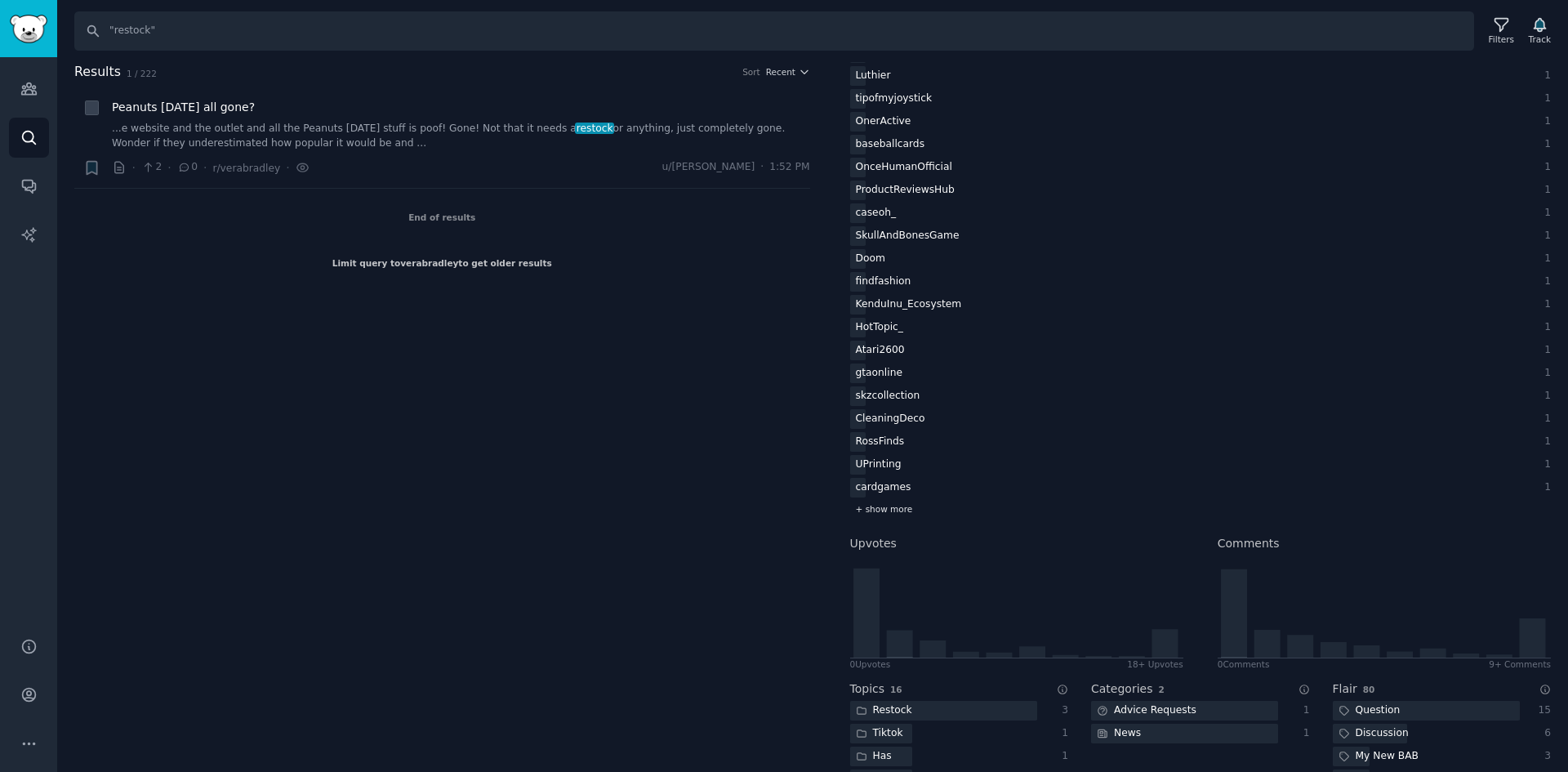
click at [887, 504] on span "+ show more" at bounding box center [885, 509] width 57 height 12
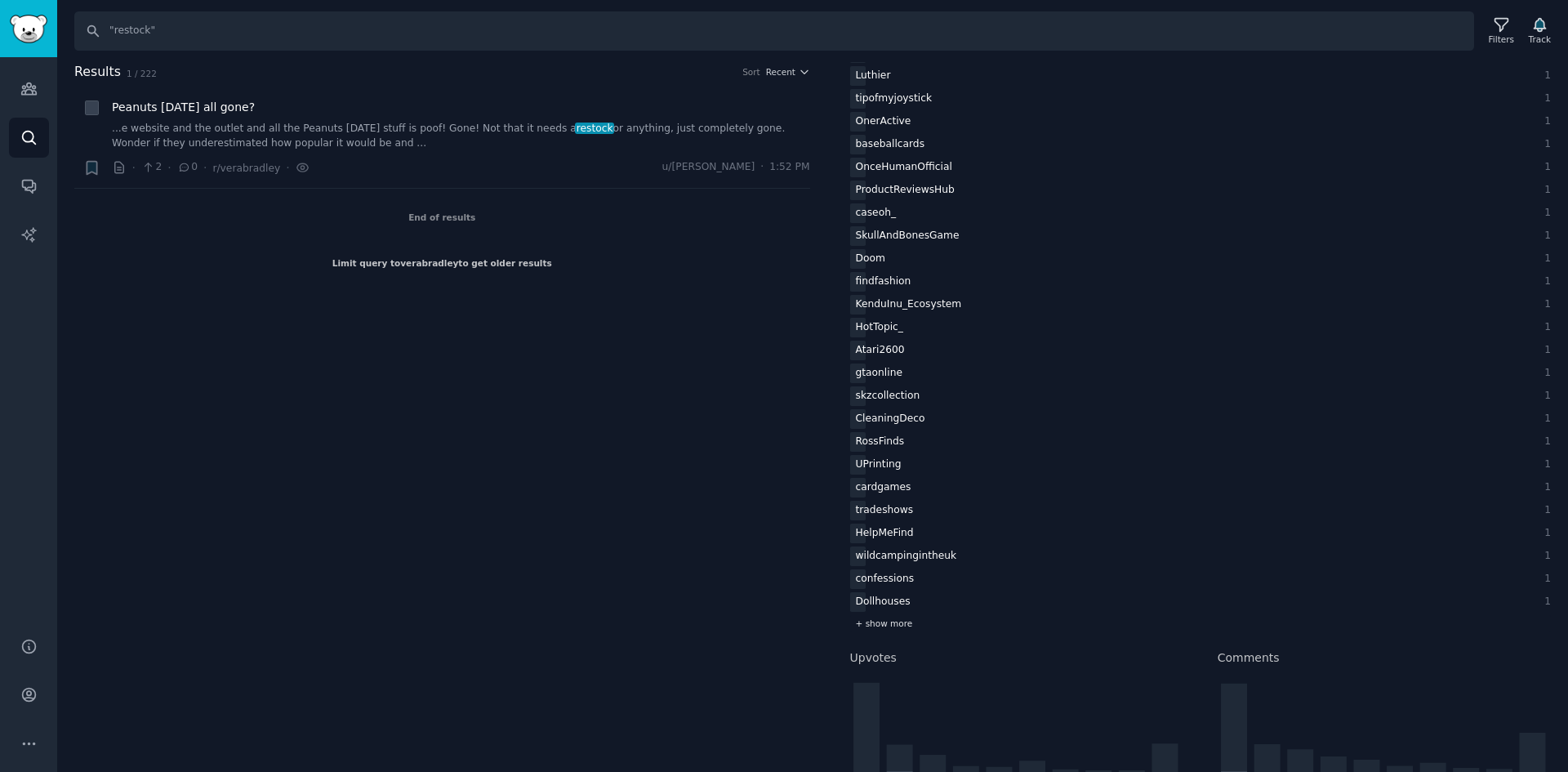
scroll to position [2533, 0]
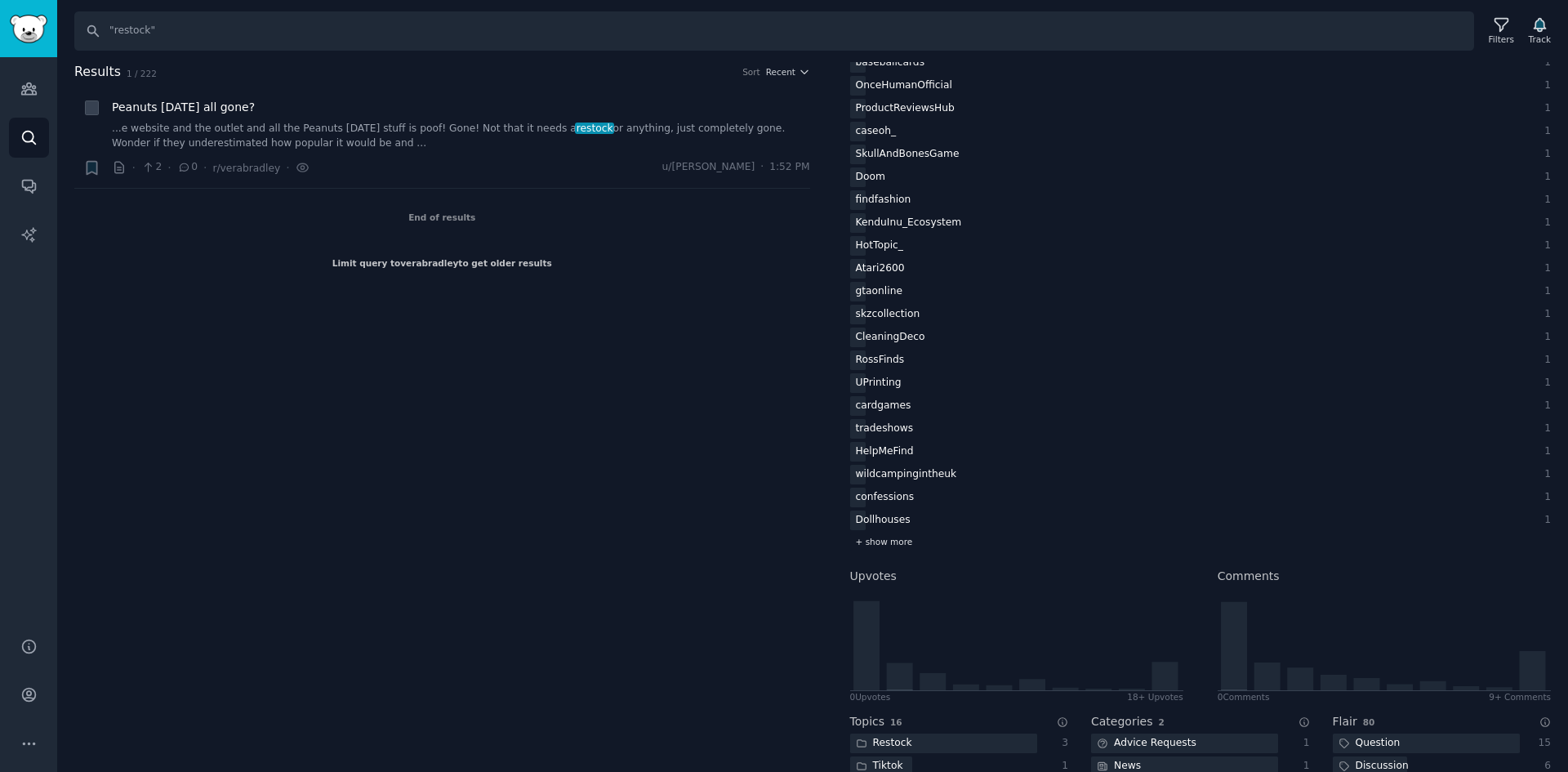
click at [887, 540] on span "+ show more" at bounding box center [885, 541] width 57 height 12
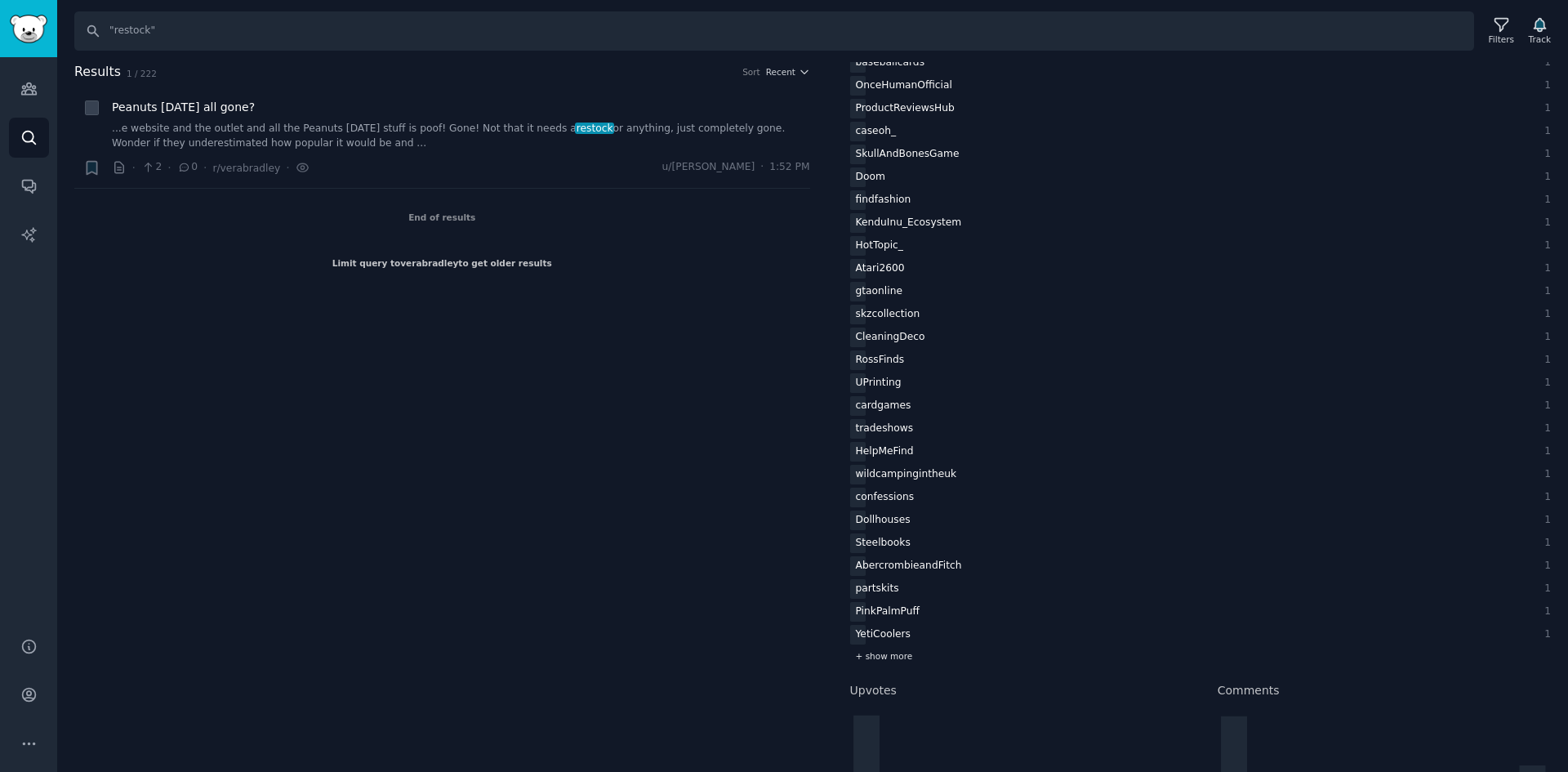
scroll to position [2615, 0]
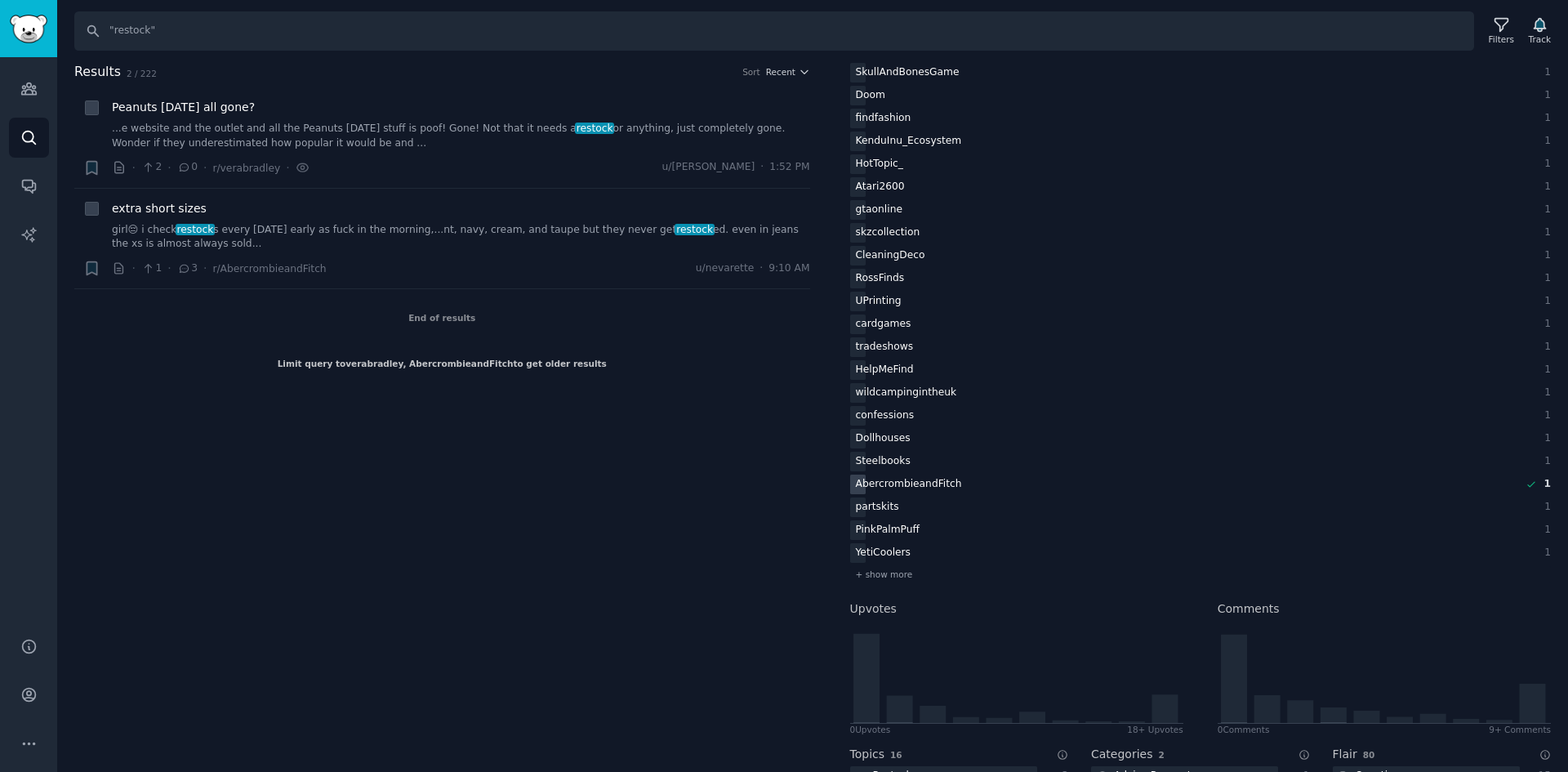
drag, startPoint x: 268, startPoint y: 232, endPoint x: 772, endPoint y: 487, distance: 564.8
click at [772, 487] on div "Results 2 / 222 Sort Recent + Peanuts Halloween all gone? ...e website and the …" at bounding box center [454, 417] width 759 height 711
click at [903, 569] on span "+ show more" at bounding box center [885, 575] width 57 height 12
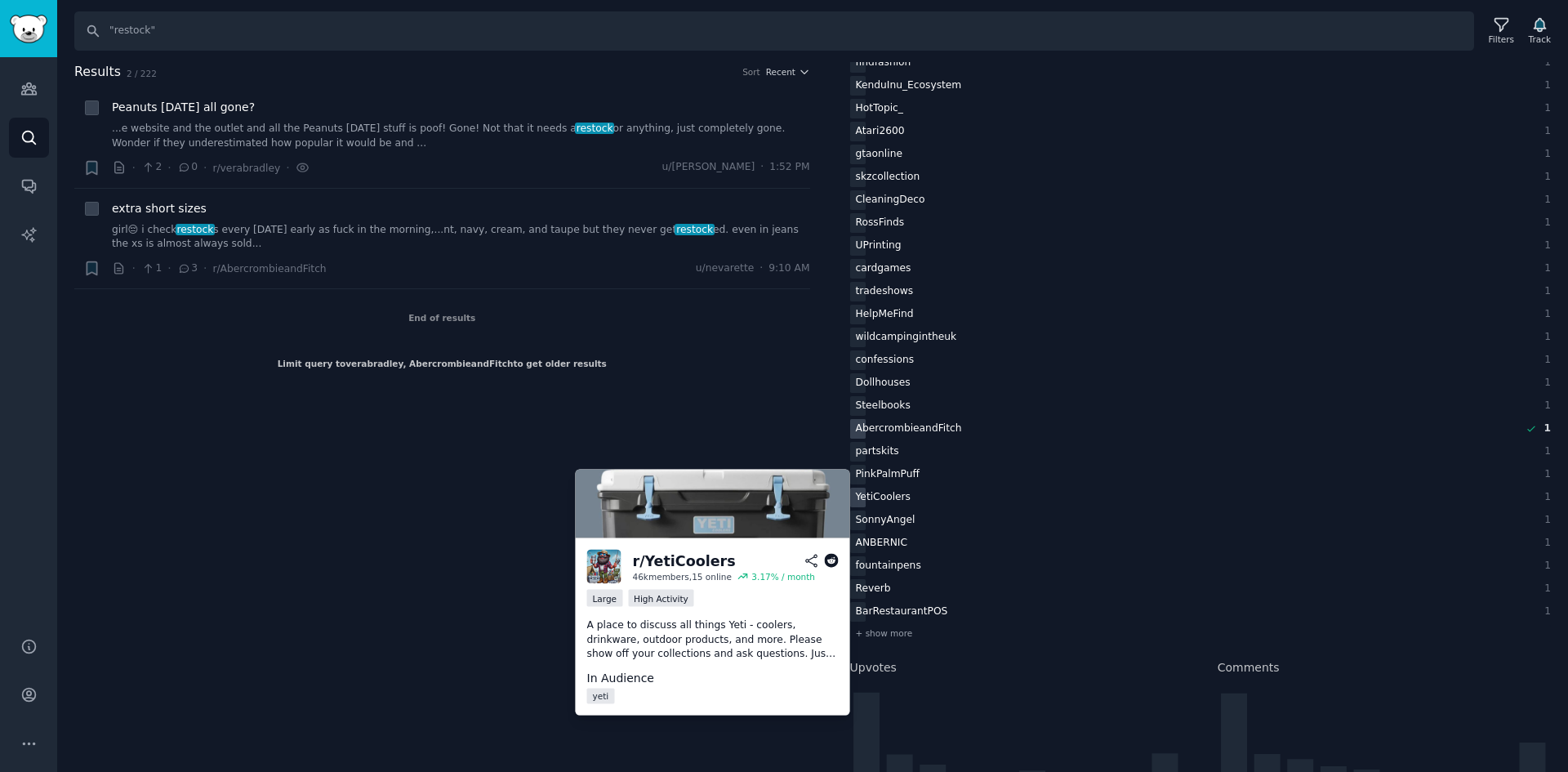
scroll to position [2697, 0]
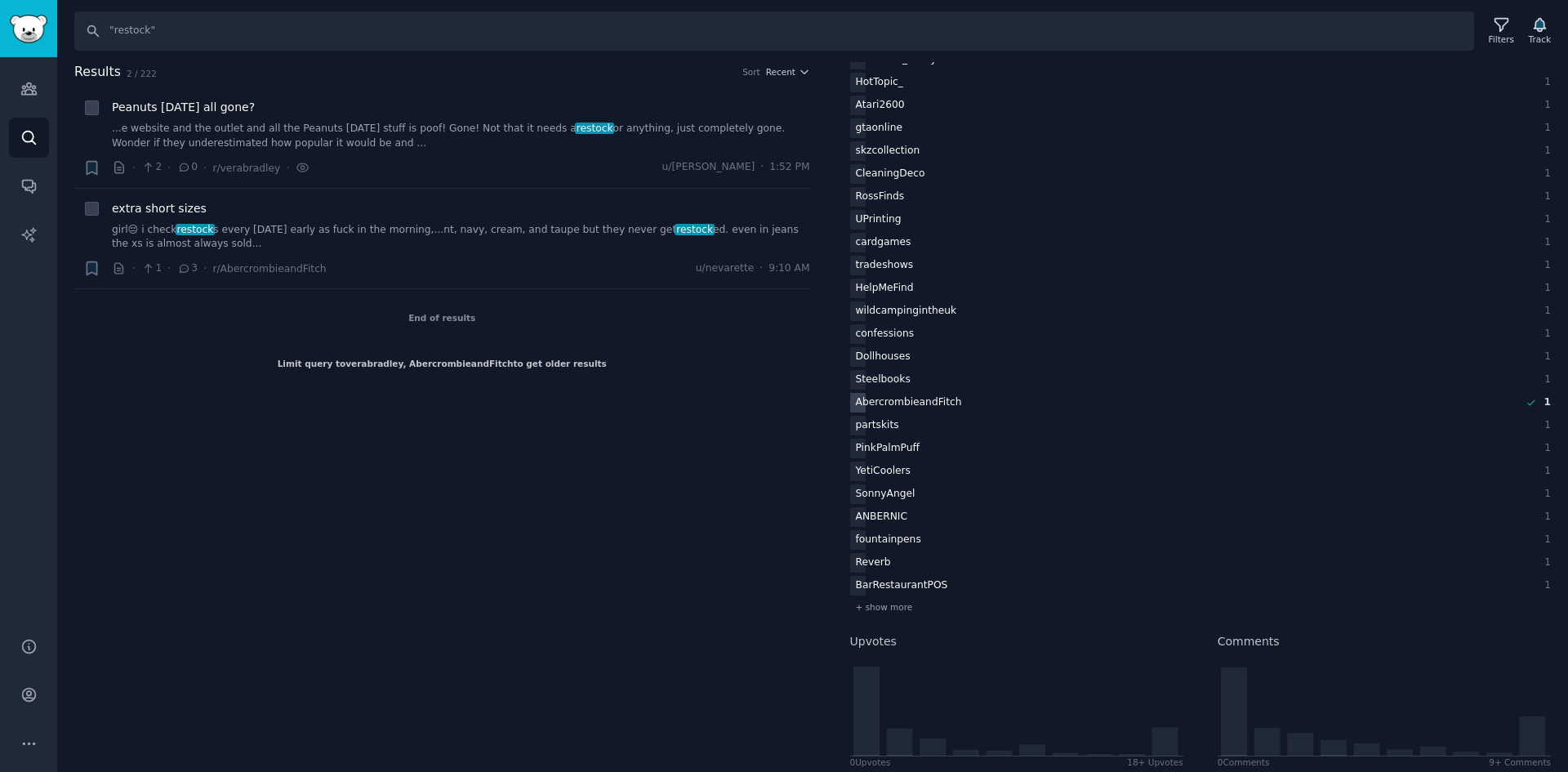
click at [915, 405] on div "AbercrombieandFitch" at bounding box center [909, 403] width 118 height 21
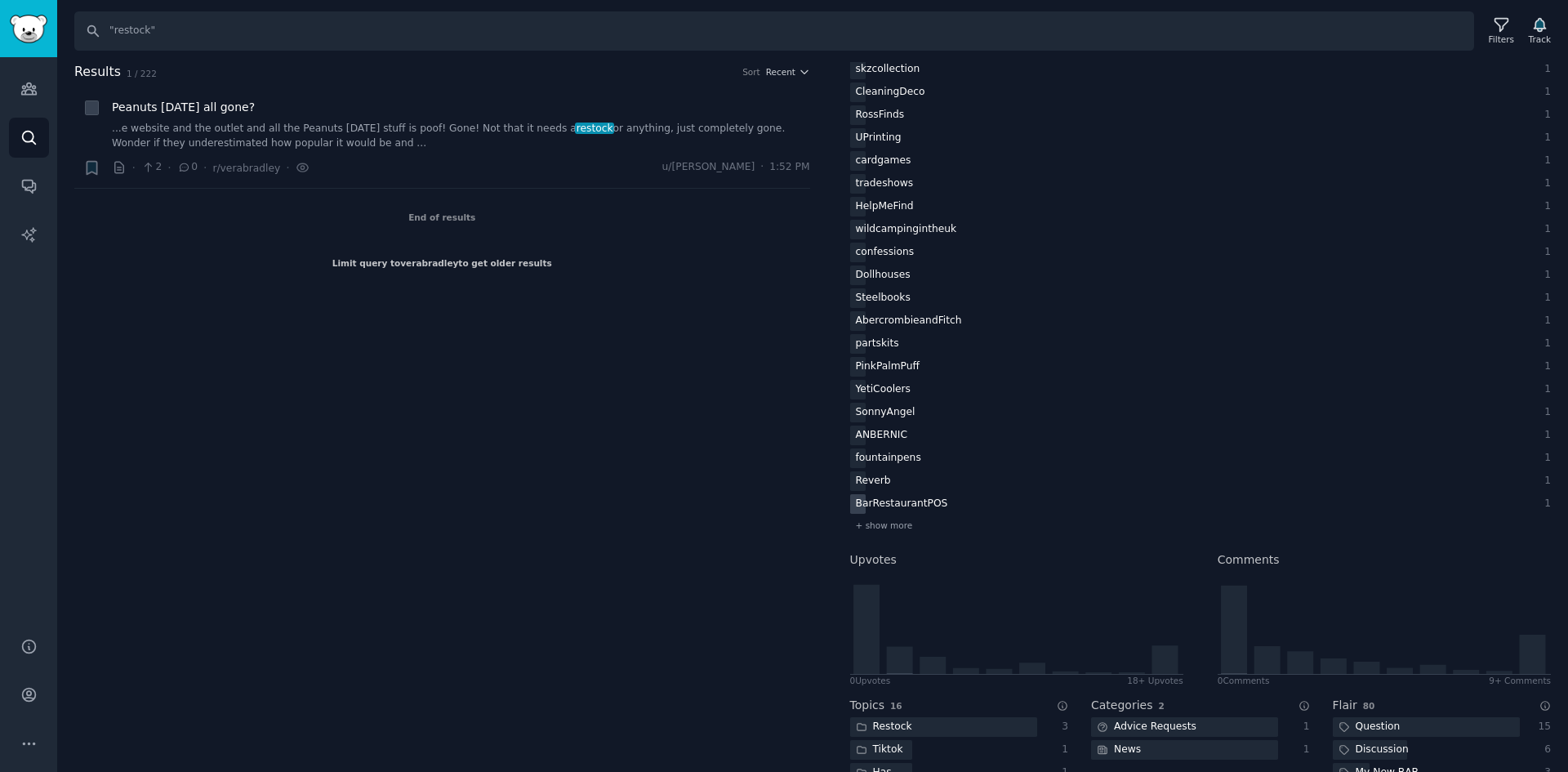
scroll to position [2860, 0]
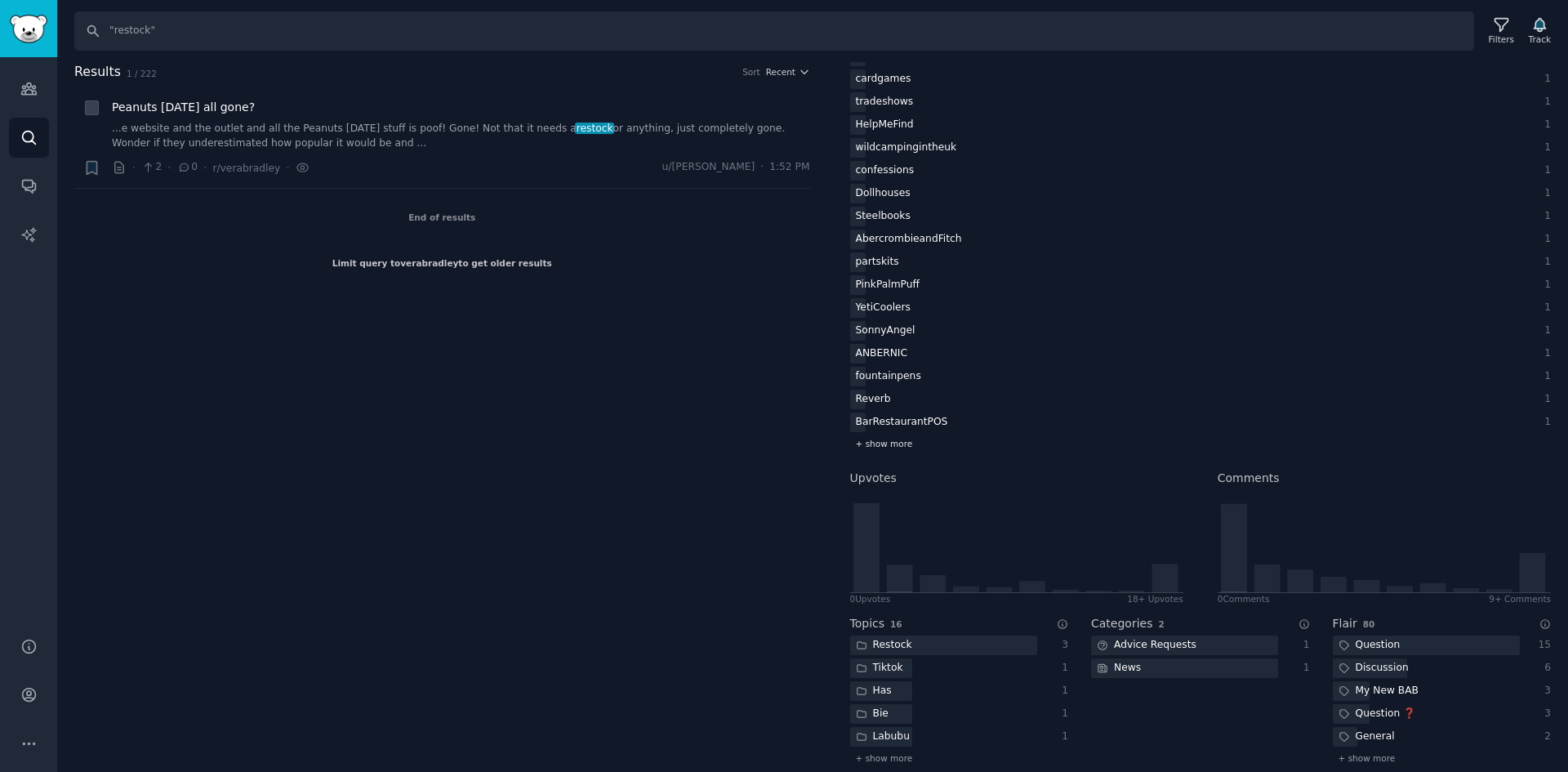
click at [896, 446] on span "+ show more" at bounding box center [885, 443] width 57 height 12
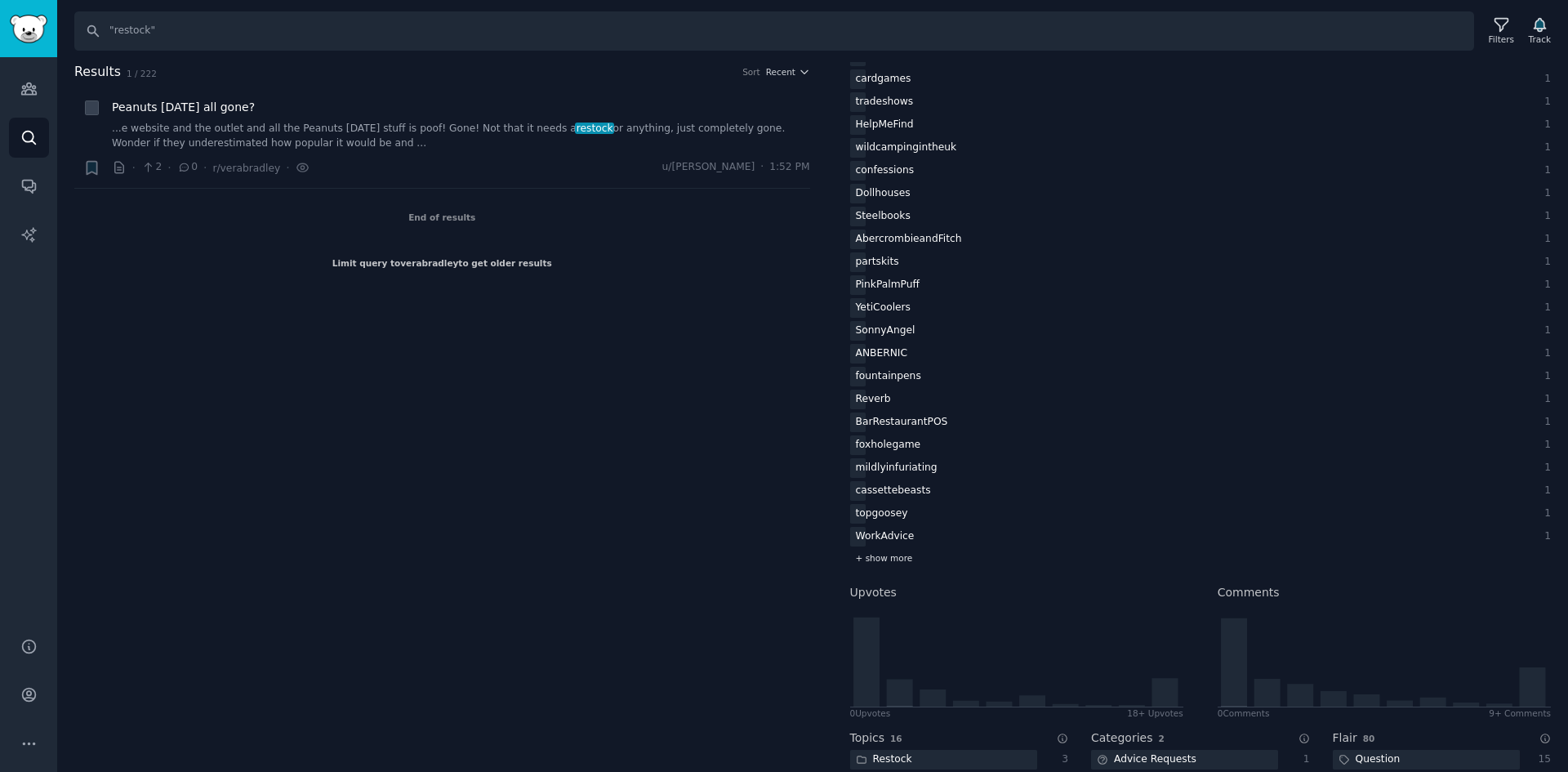
click at [901, 555] on span "+ show more" at bounding box center [885, 558] width 57 height 12
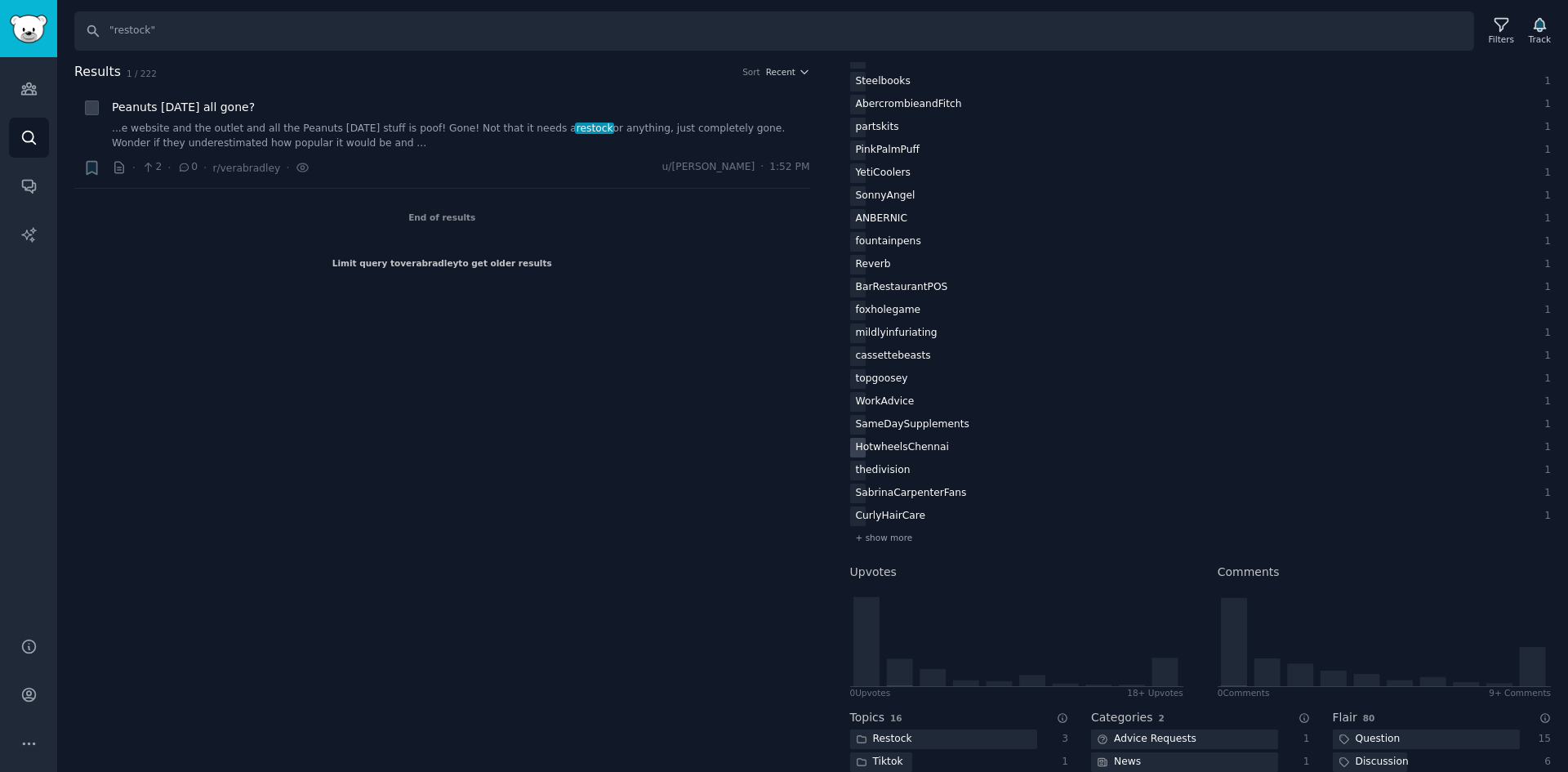
scroll to position [3023, 0]
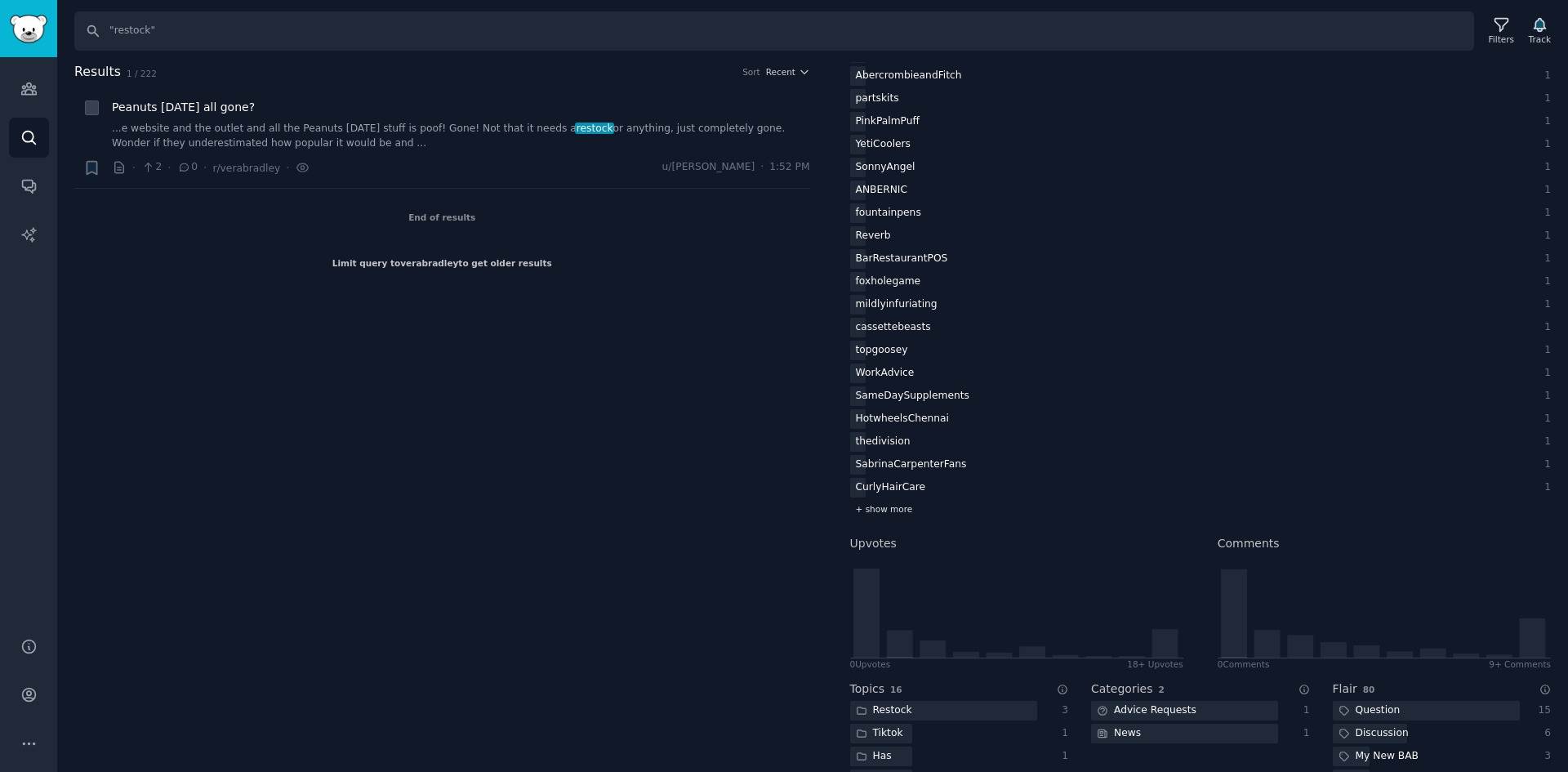
click at [905, 503] on span "+ show more" at bounding box center [885, 509] width 57 height 12
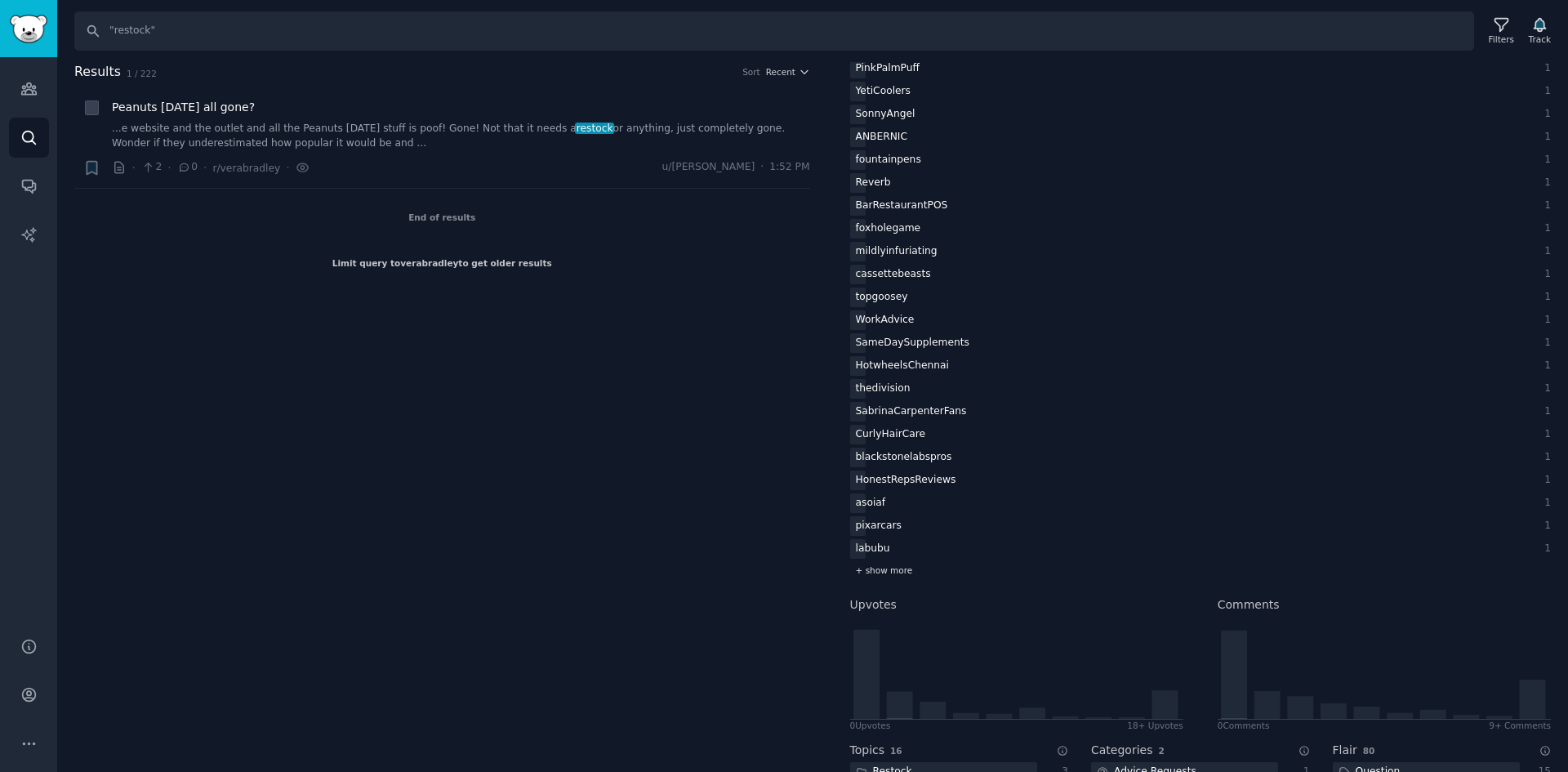
scroll to position [3105, 0]
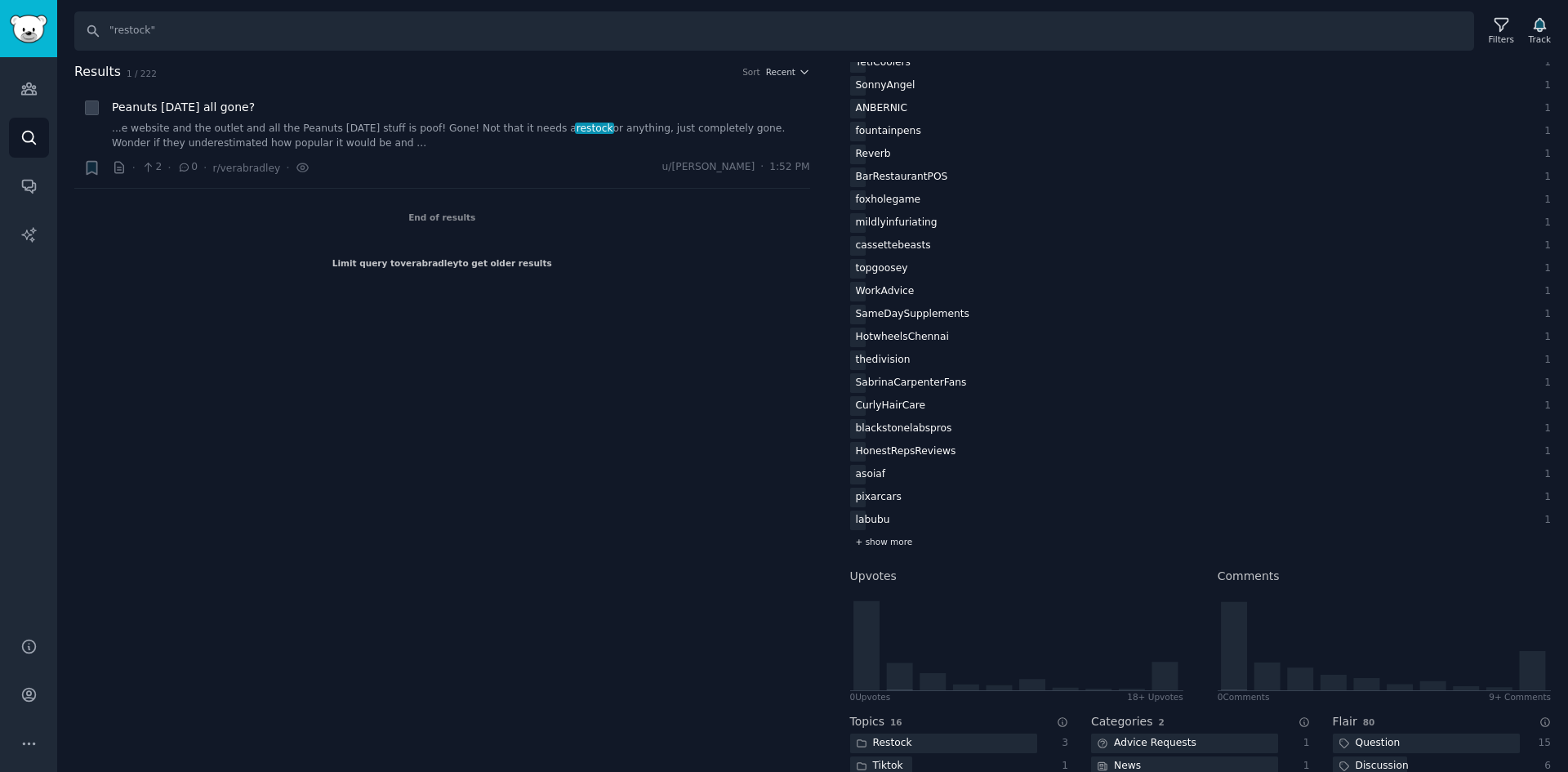
click at [892, 540] on span "+ show more" at bounding box center [885, 541] width 57 height 12
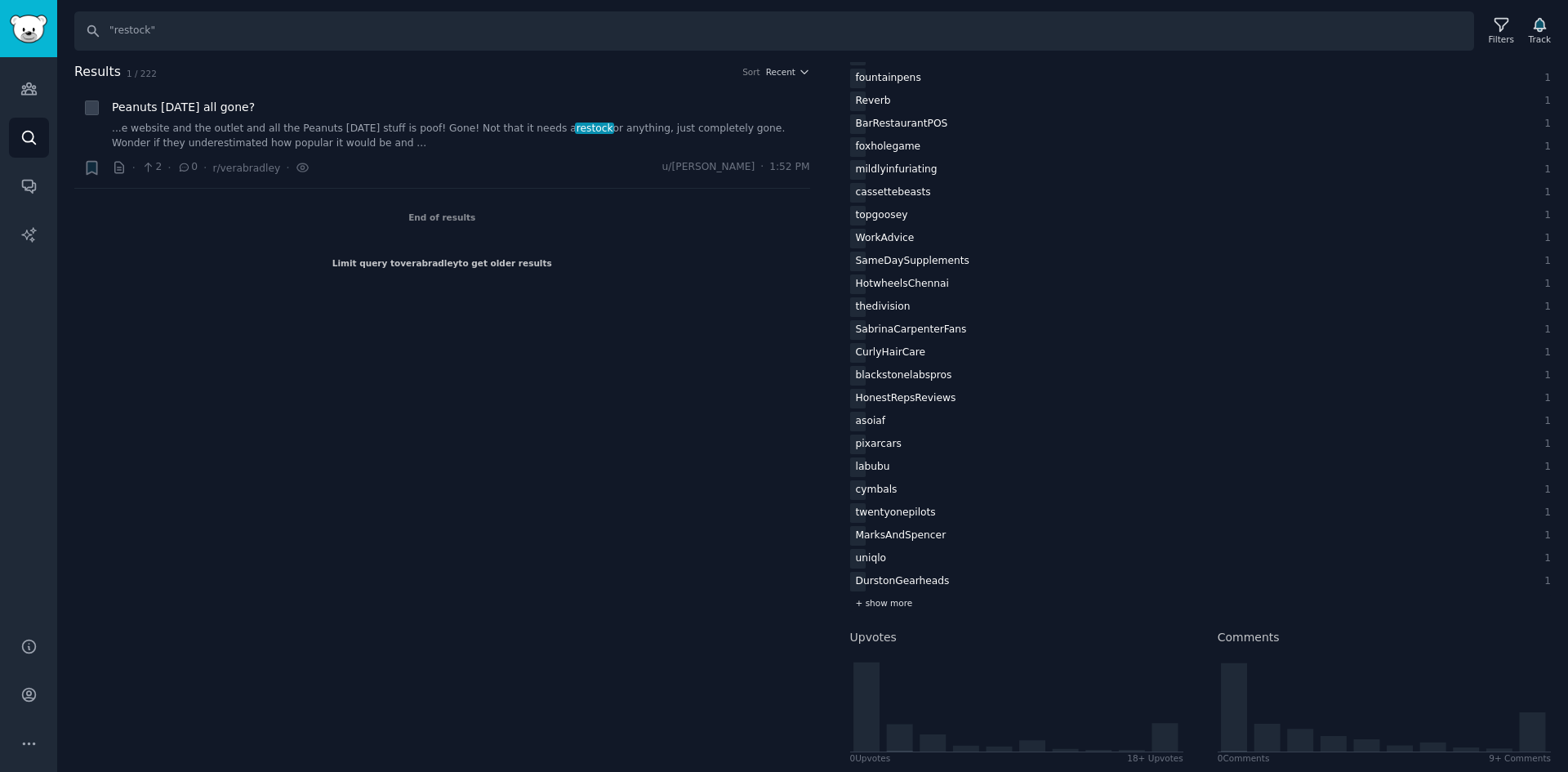
scroll to position [3187, 0]
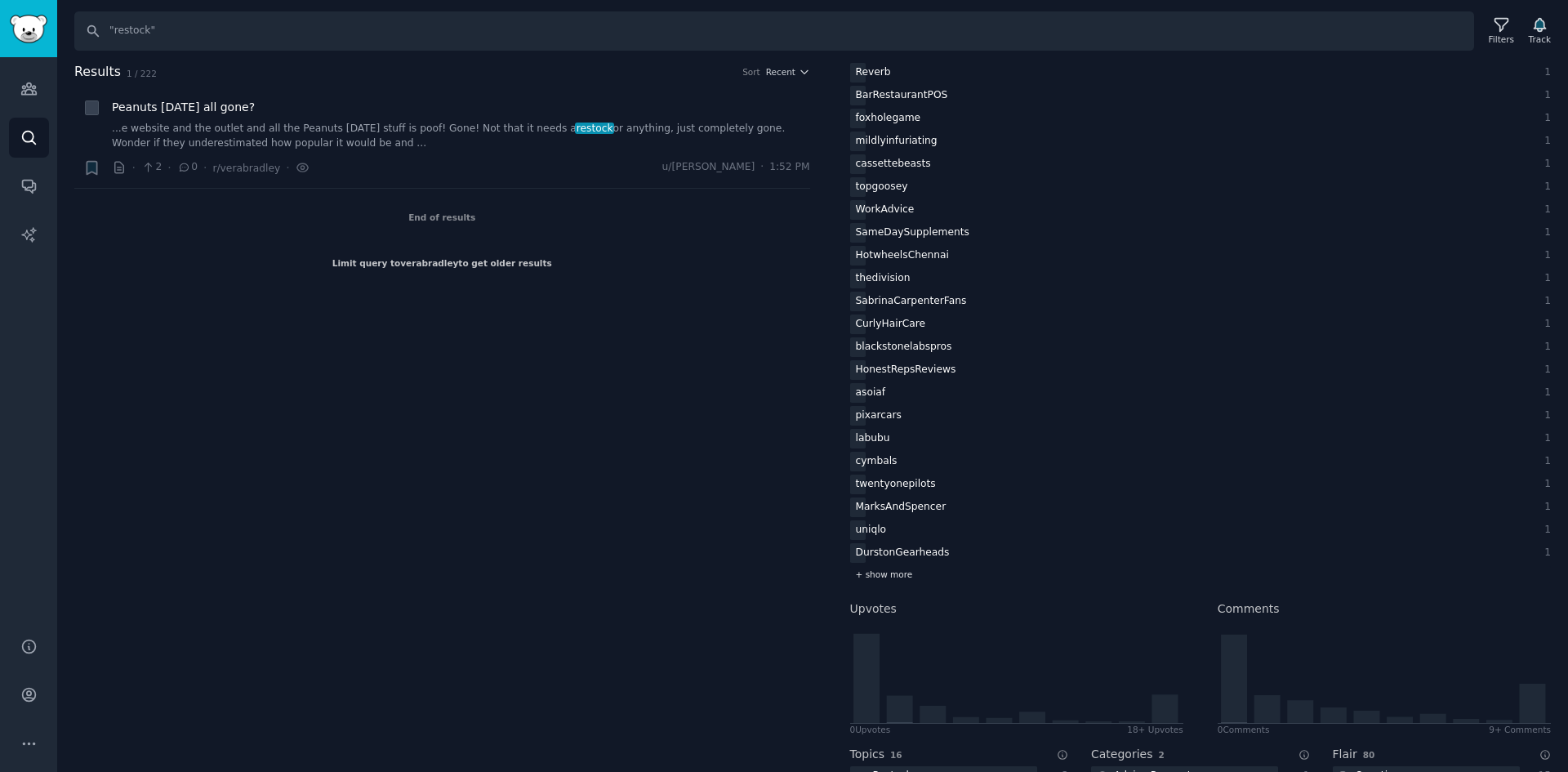
click at [885, 576] on span "+ show more" at bounding box center [885, 575] width 57 height 12
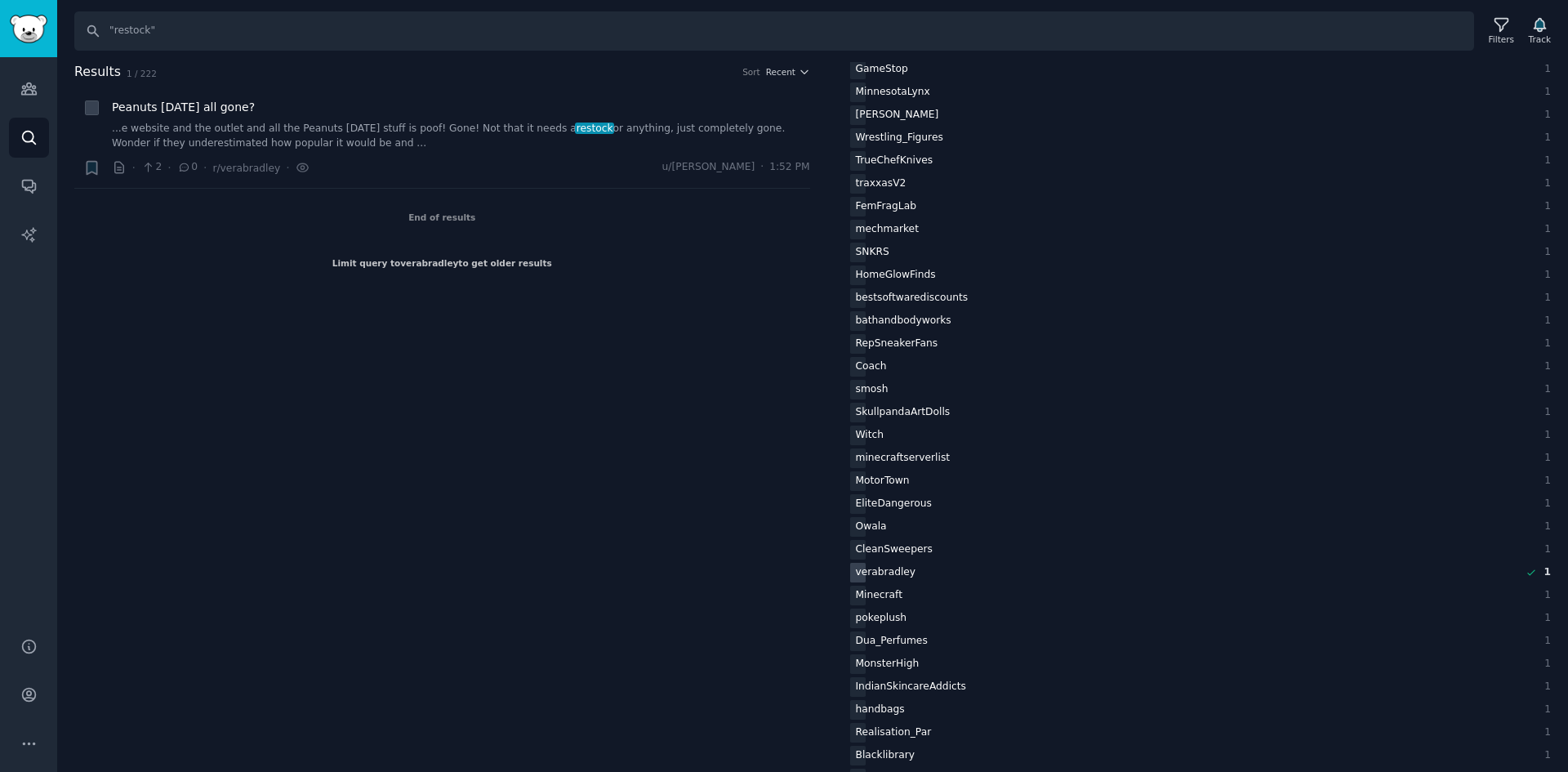
scroll to position [817, 0]
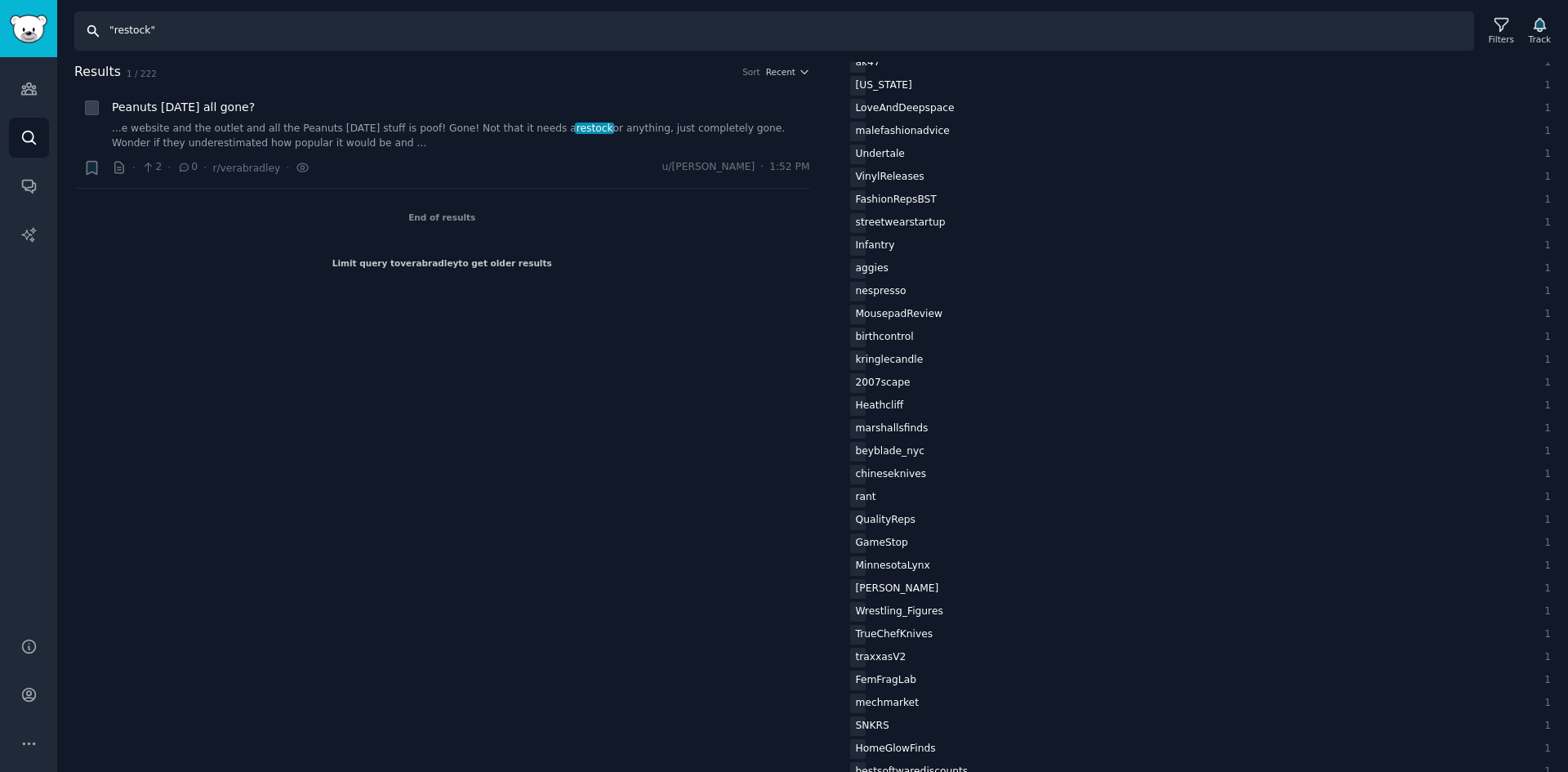
drag, startPoint x: 144, startPoint y: 26, endPoint x: 110, endPoint y: 35, distance: 35.2
click at [110, 35] on input ""restock"" at bounding box center [775, 31] width 1400 height 39
type input ""back in stock""
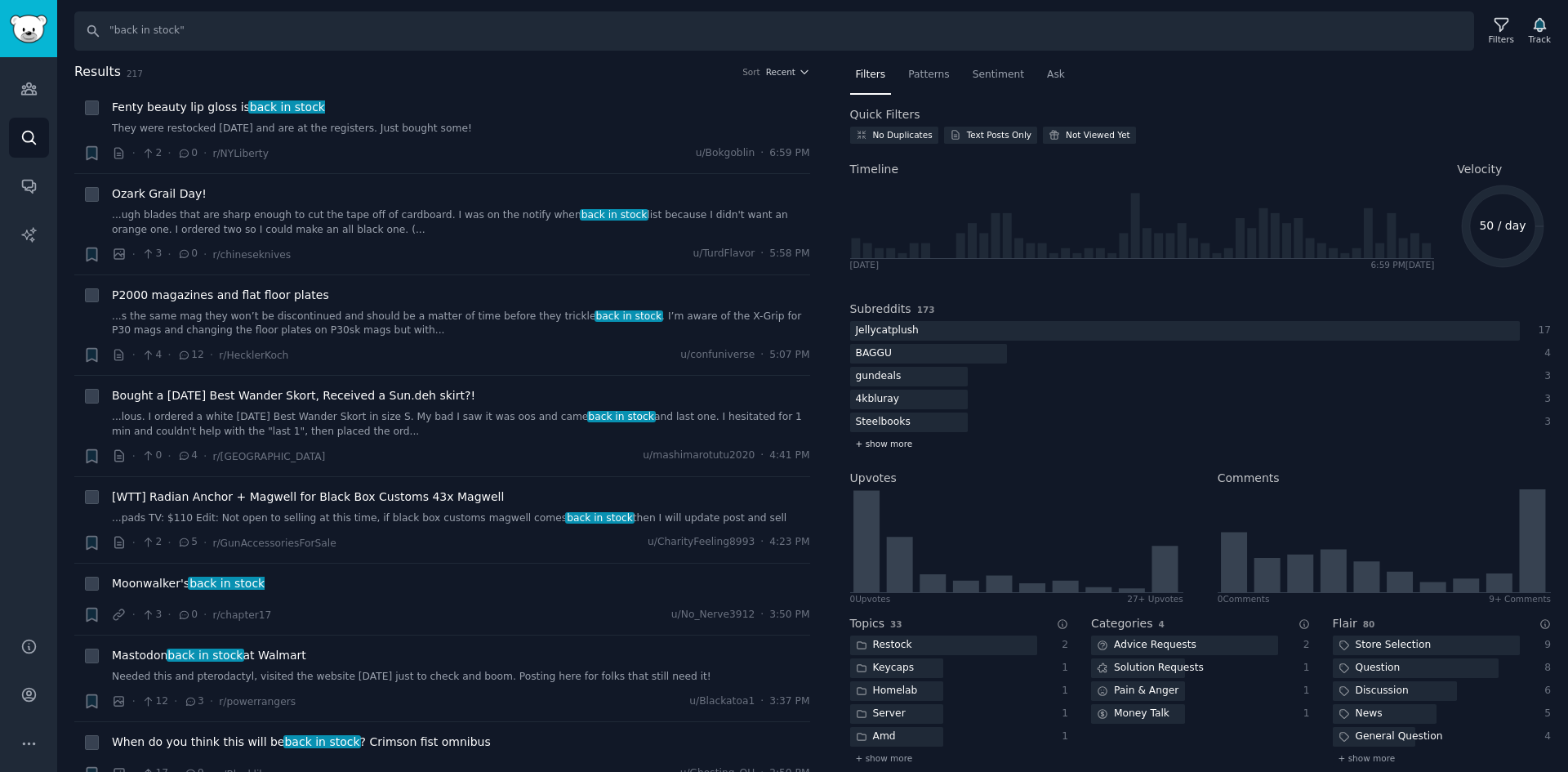
click at [896, 438] on span "+ show more" at bounding box center [885, 443] width 57 height 12
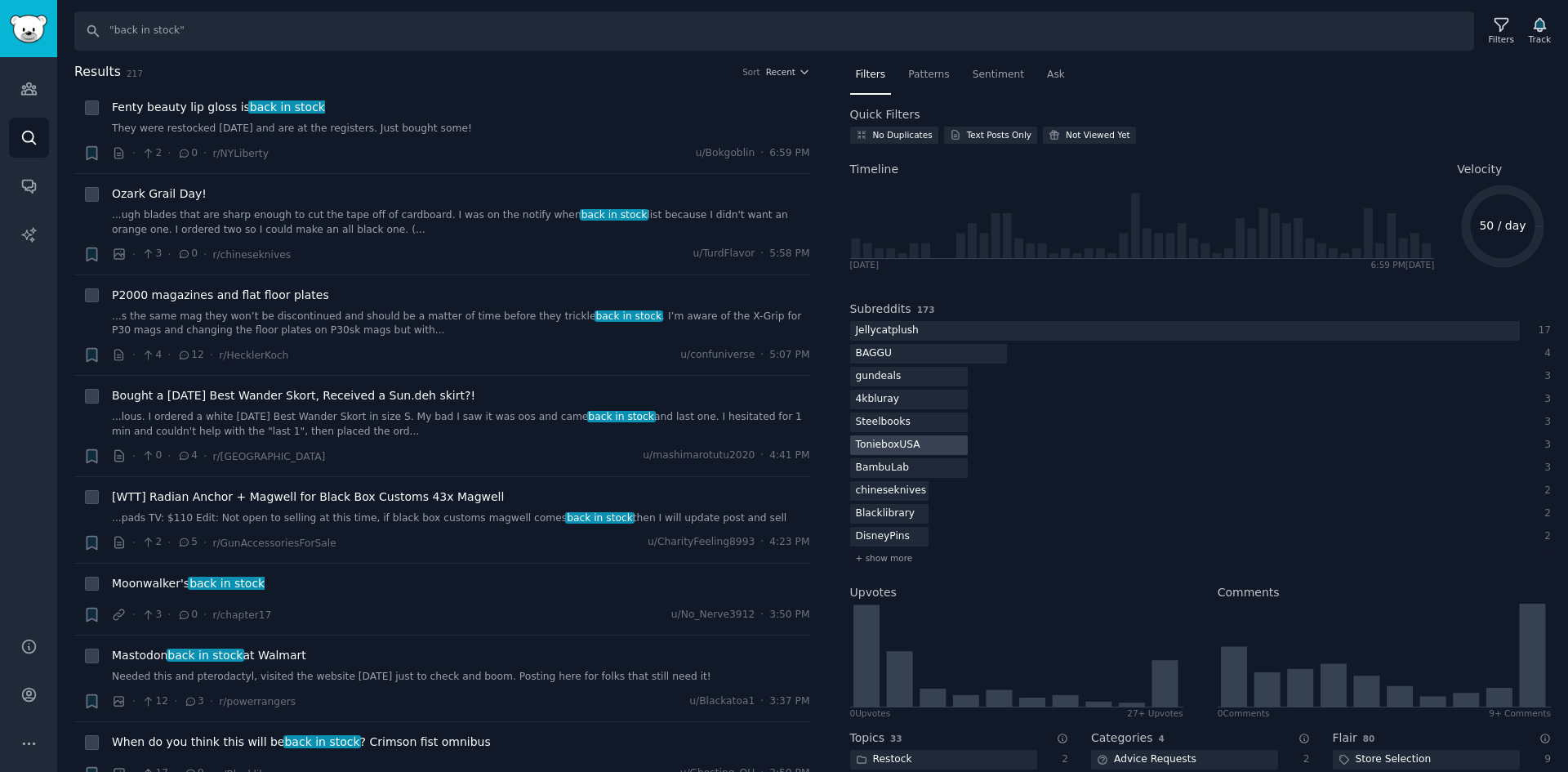
click at [896, 448] on div "TonieboxUSA" at bounding box center [887, 445] width 76 height 21
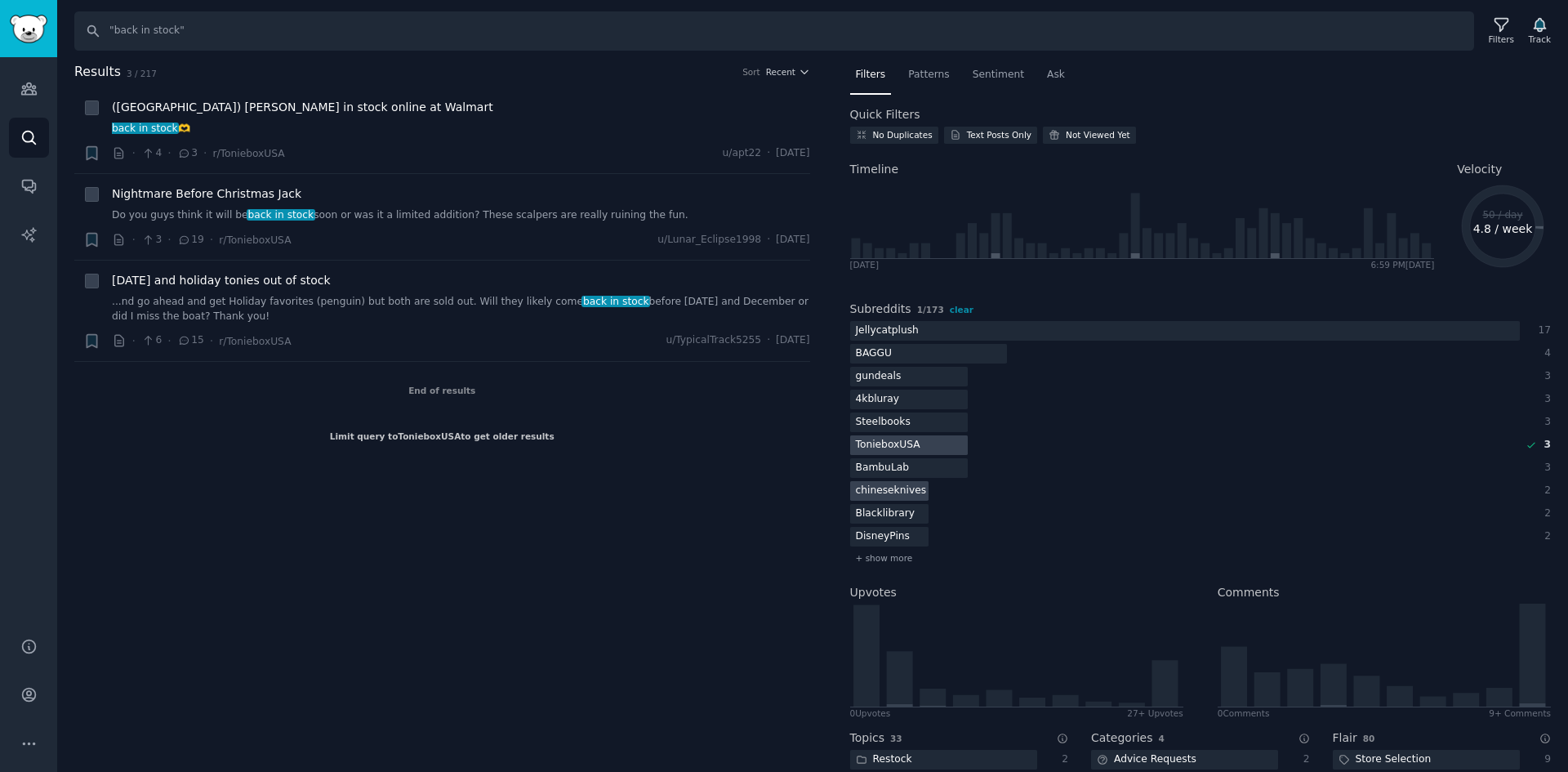
drag, startPoint x: 912, startPoint y: 441, endPoint x: 907, endPoint y: 487, distance: 46.3
click at [912, 441] on div "TonieboxUSA" at bounding box center [887, 445] width 76 height 21
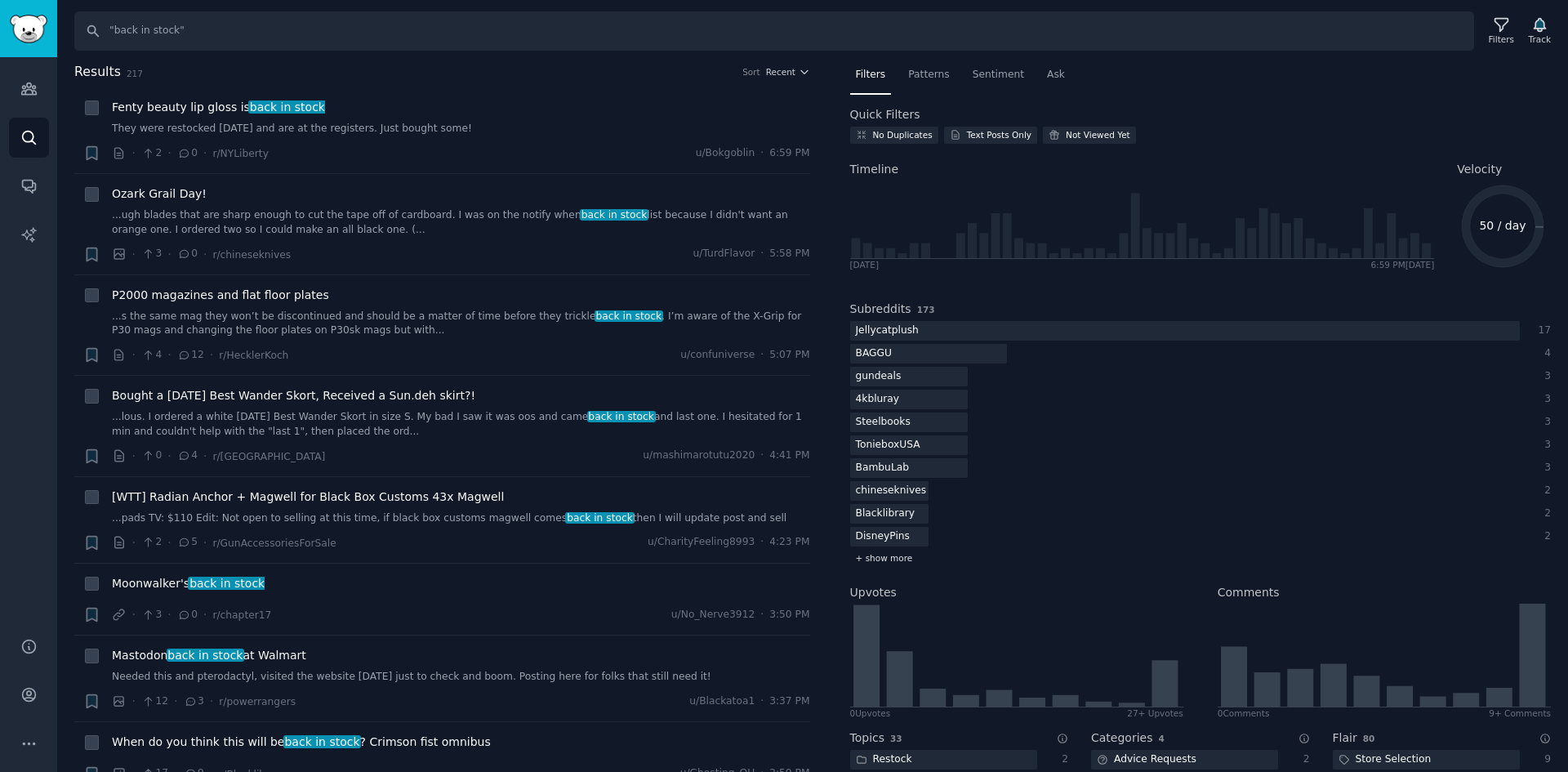
click at [903, 554] on span "+ show more" at bounding box center [885, 558] width 57 height 12
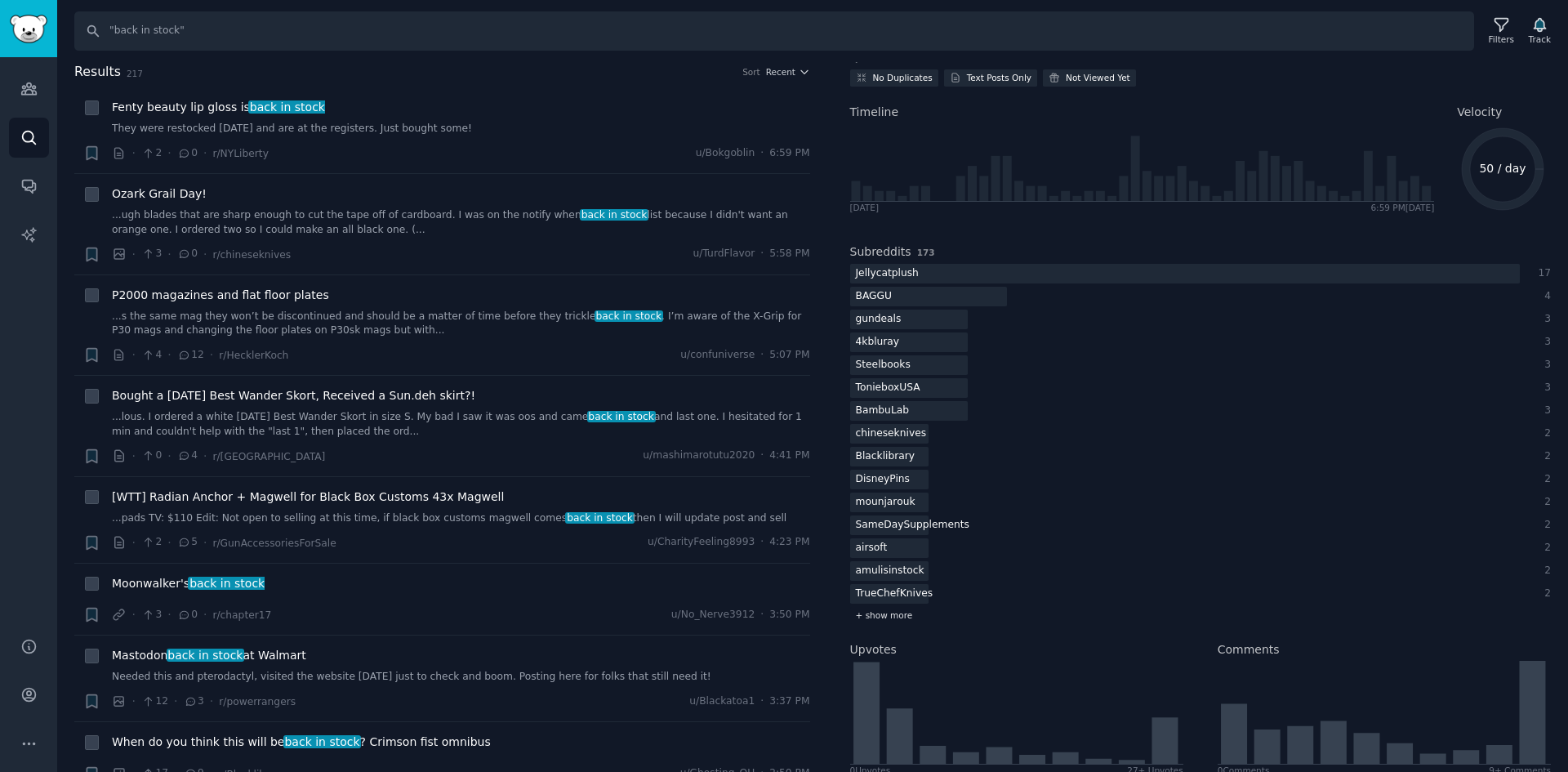
scroll to position [81, 0]
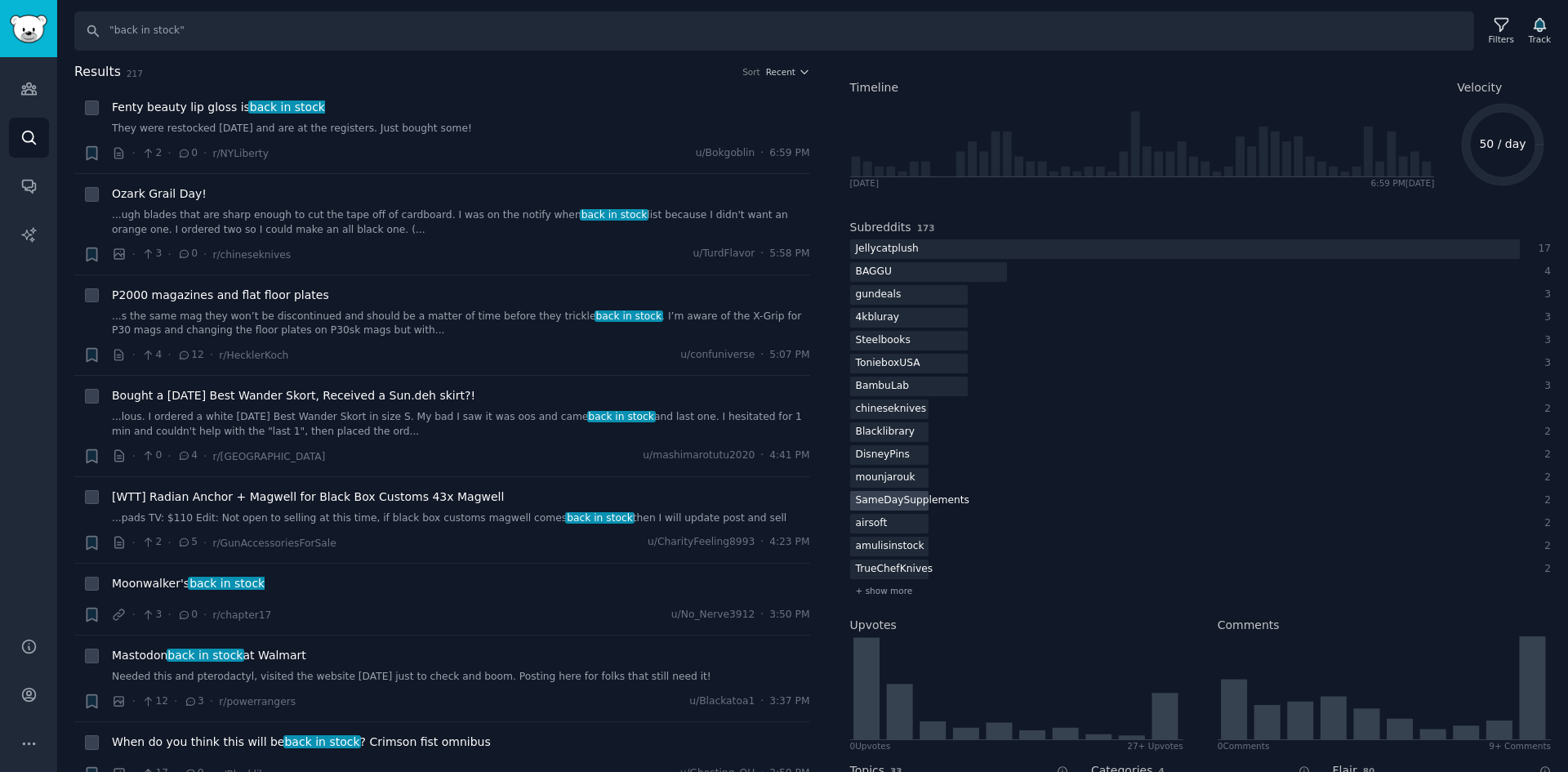
click at [903, 498] on div "SameDaySupplements" at bounding box center [912, 501] width 125 height 21
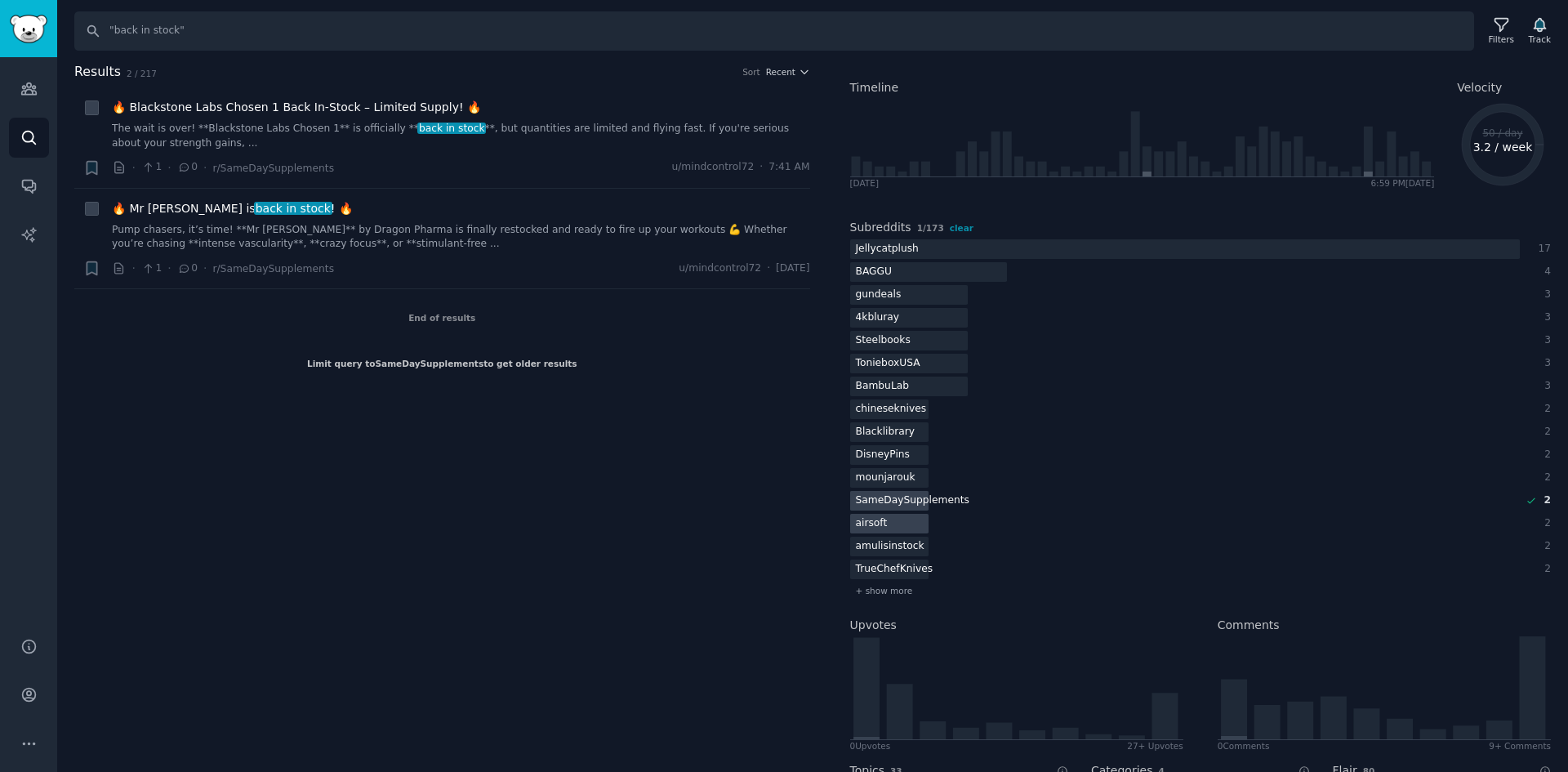
click at [922, 501] on div "SameDaySupplements" at bounding box center [912, 501] width 125 height 21
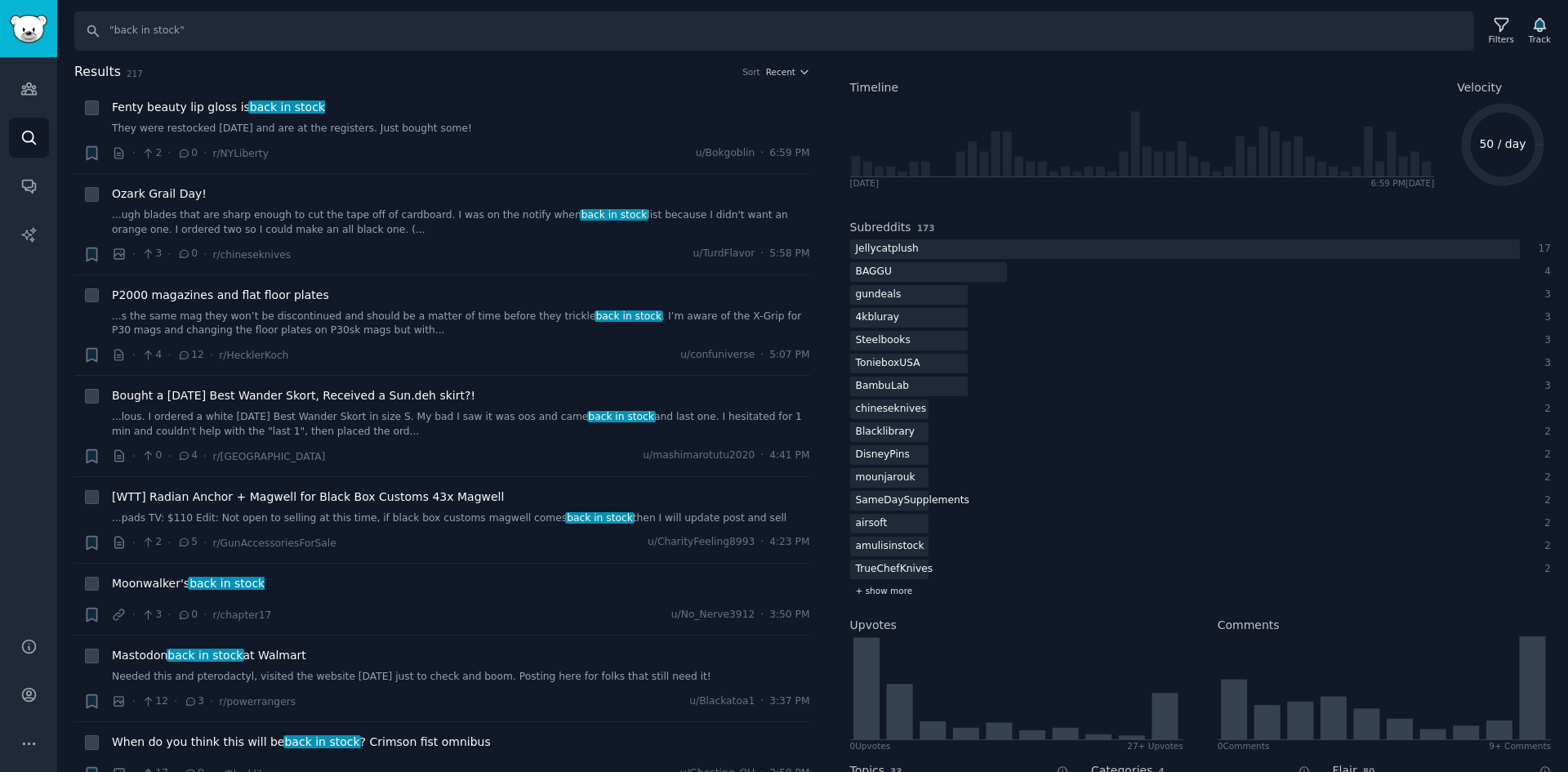
click at [887, 598] on div "+ show more" at bounding box center [1201, 591] width 702 height 17
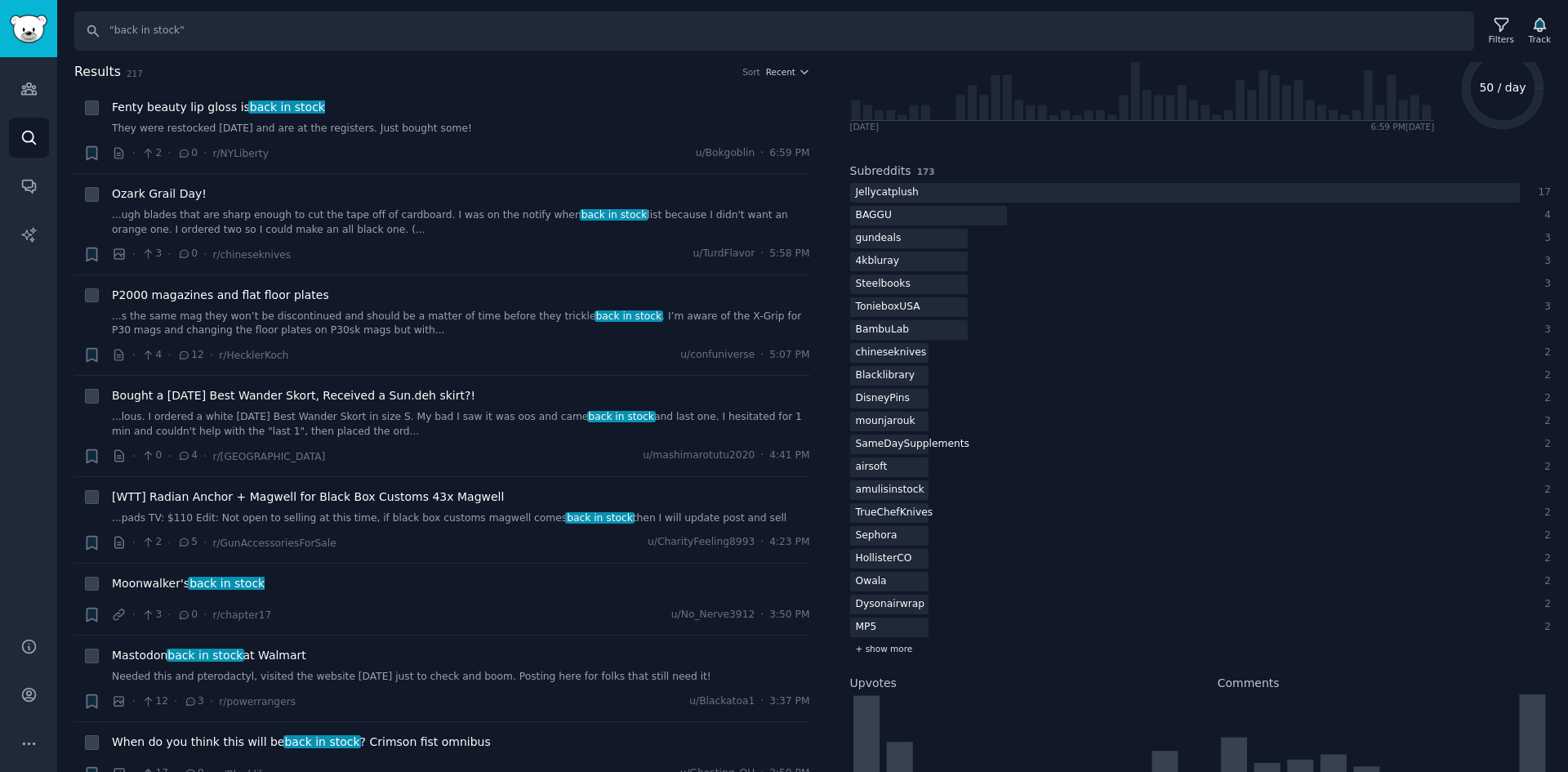
scroll to position [164, 0]
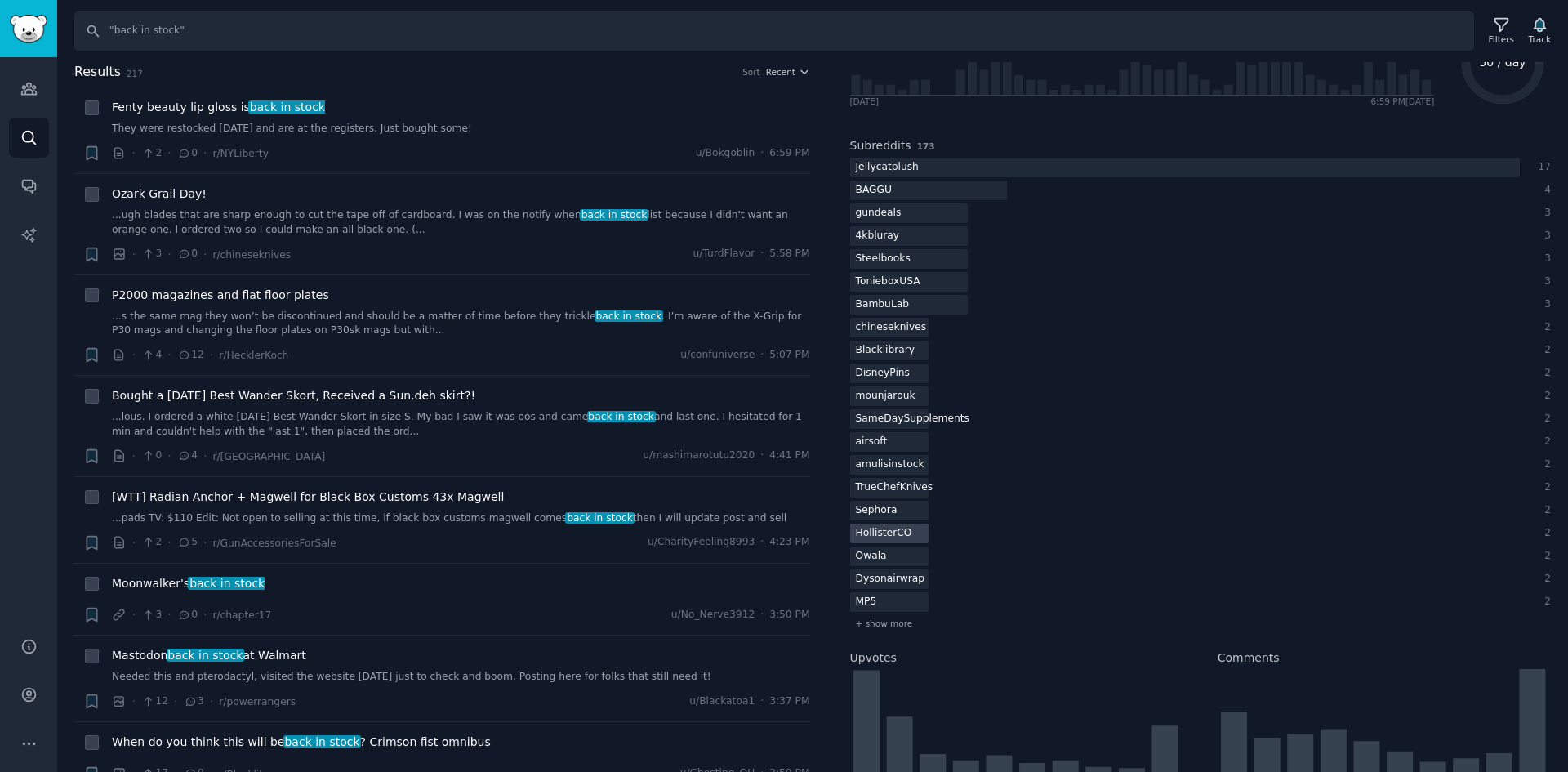
click at [895, 537] on div "HollisterCO" at bounding box center [884, 534] width 68 height 21
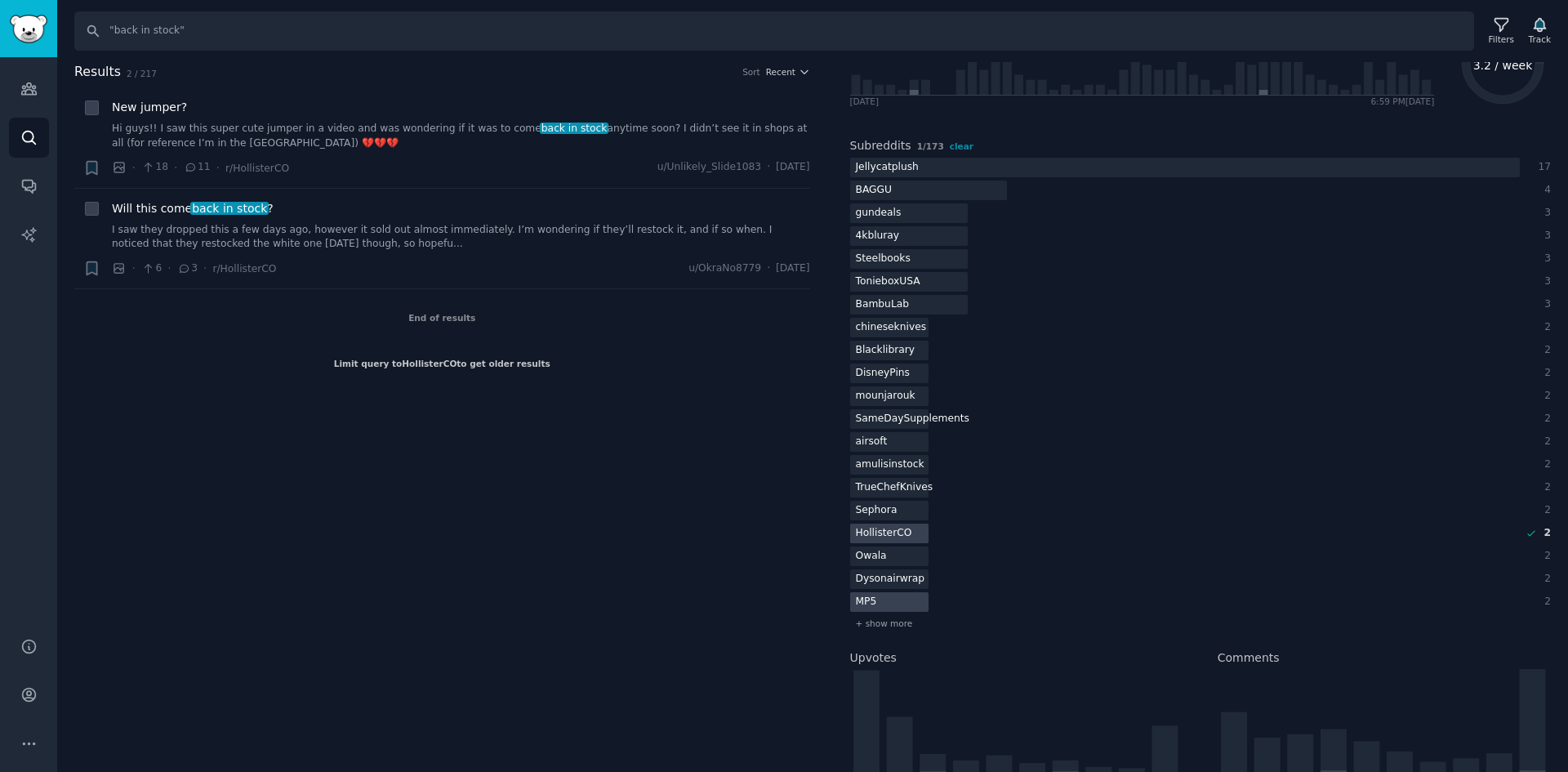
click at [894, 603] on div at bounding box center [889, 602] width 78 height 21
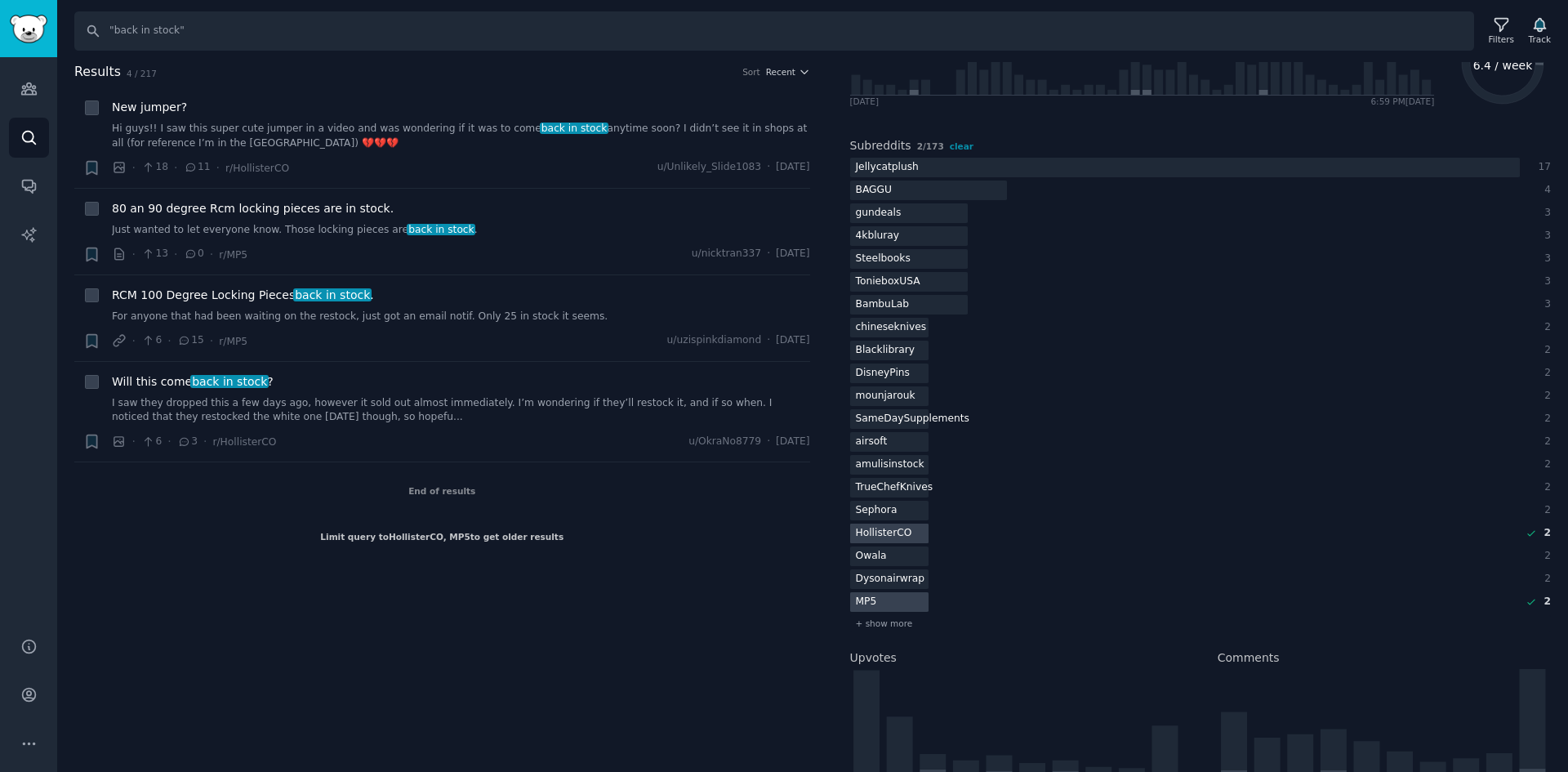
click at [924, 529] on div at bounding box center [889, 534] width 78 height 21
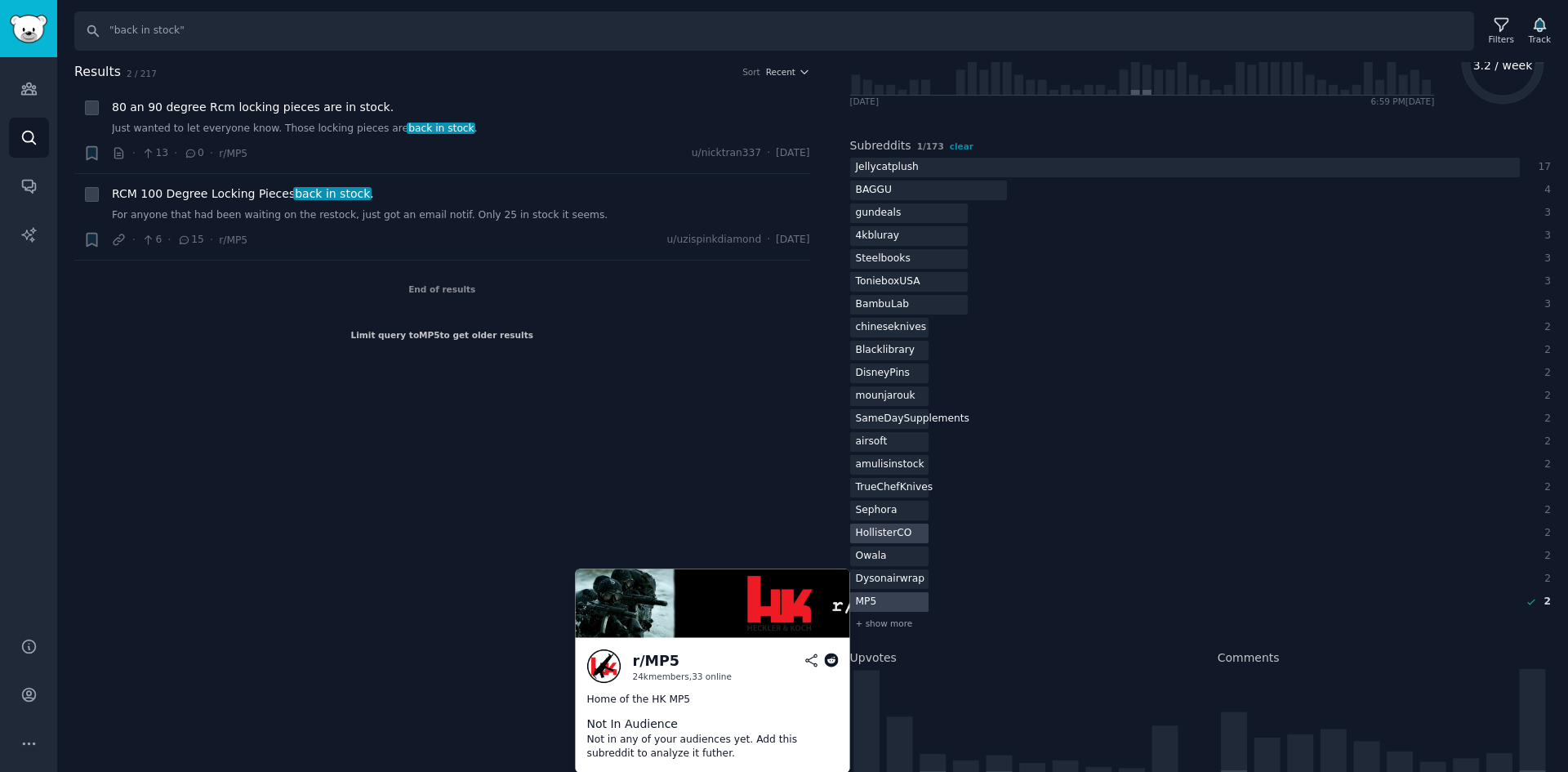
click at [919, 598] on div at bounding box center [889, 602] width 78 height 21
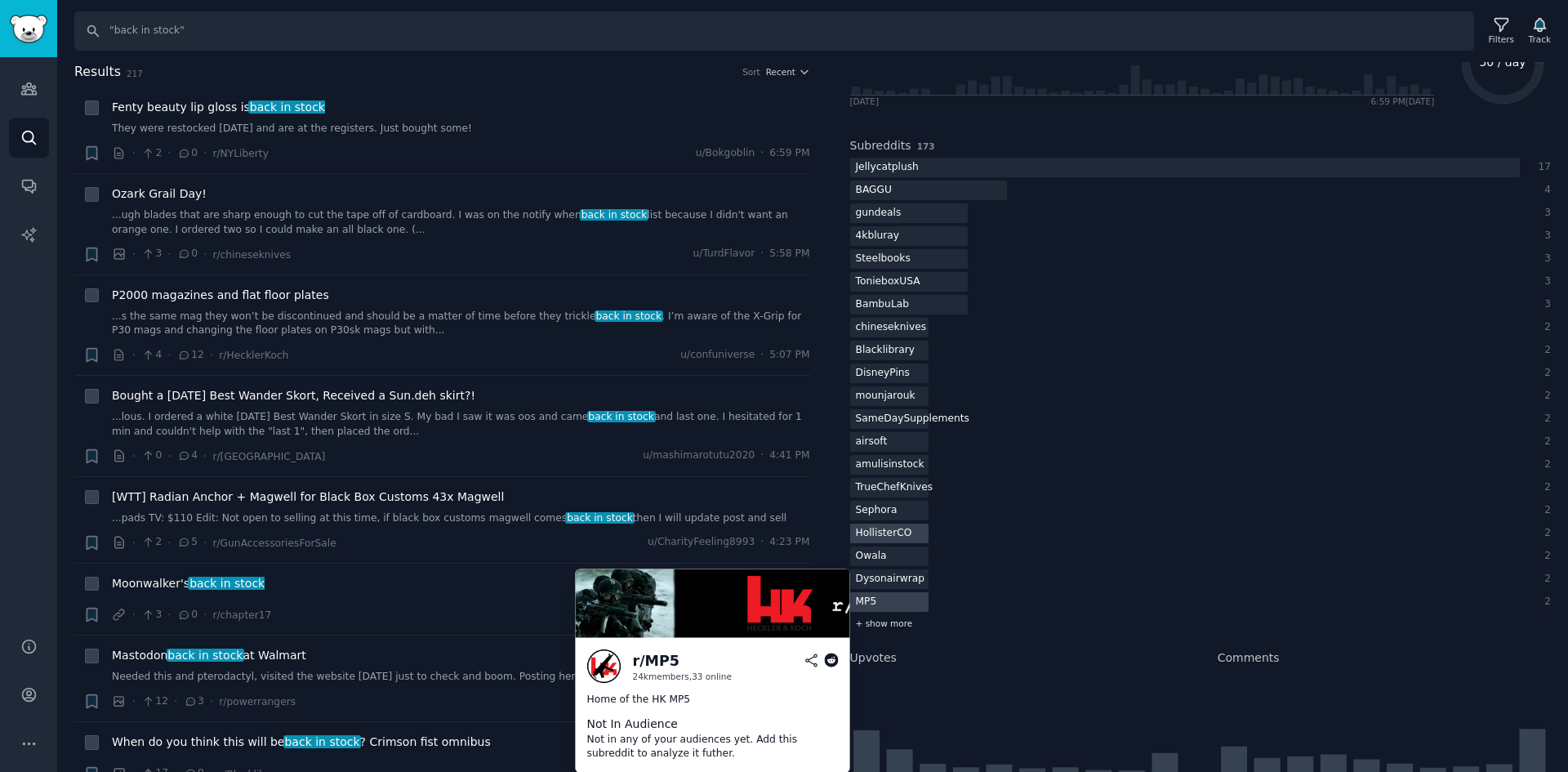
click at [898, 621] on span "+ show more" at bounding box center [885, 624] width 57 height 12
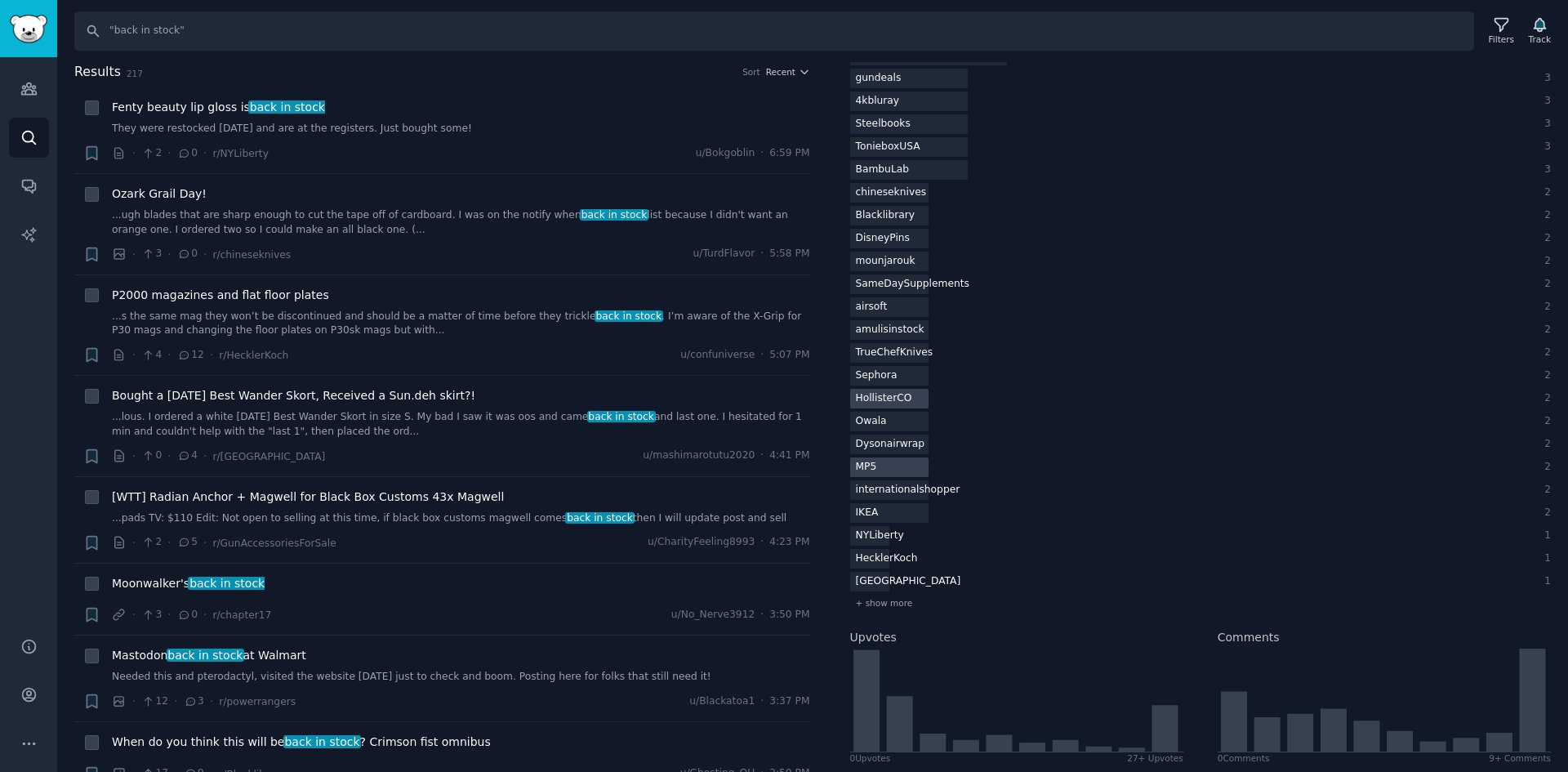
scroll to position [327, 0]
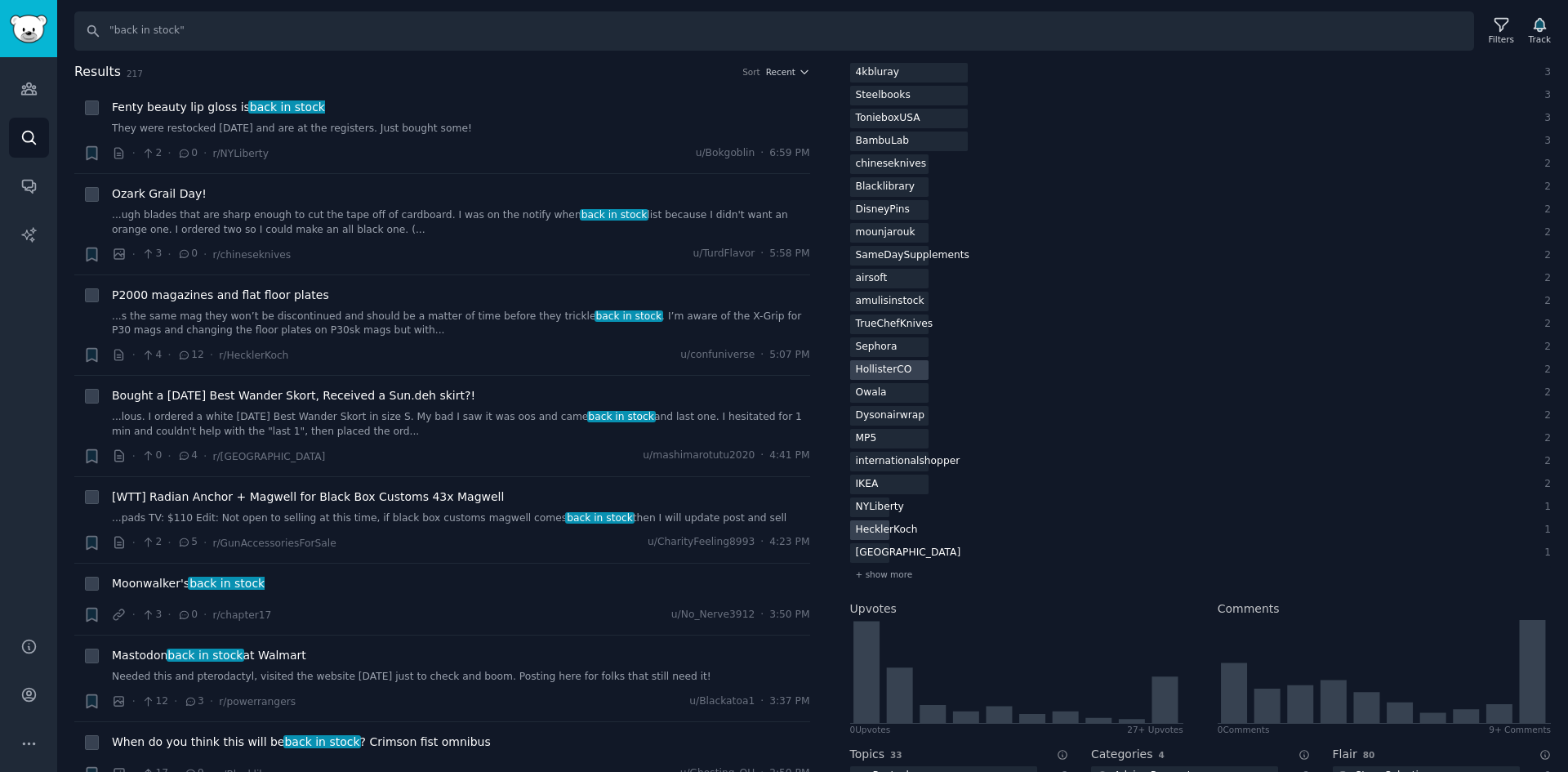
click at [882, 532] on div "HecklerKoch" at bounding box center [886, 531] width 74 height 21
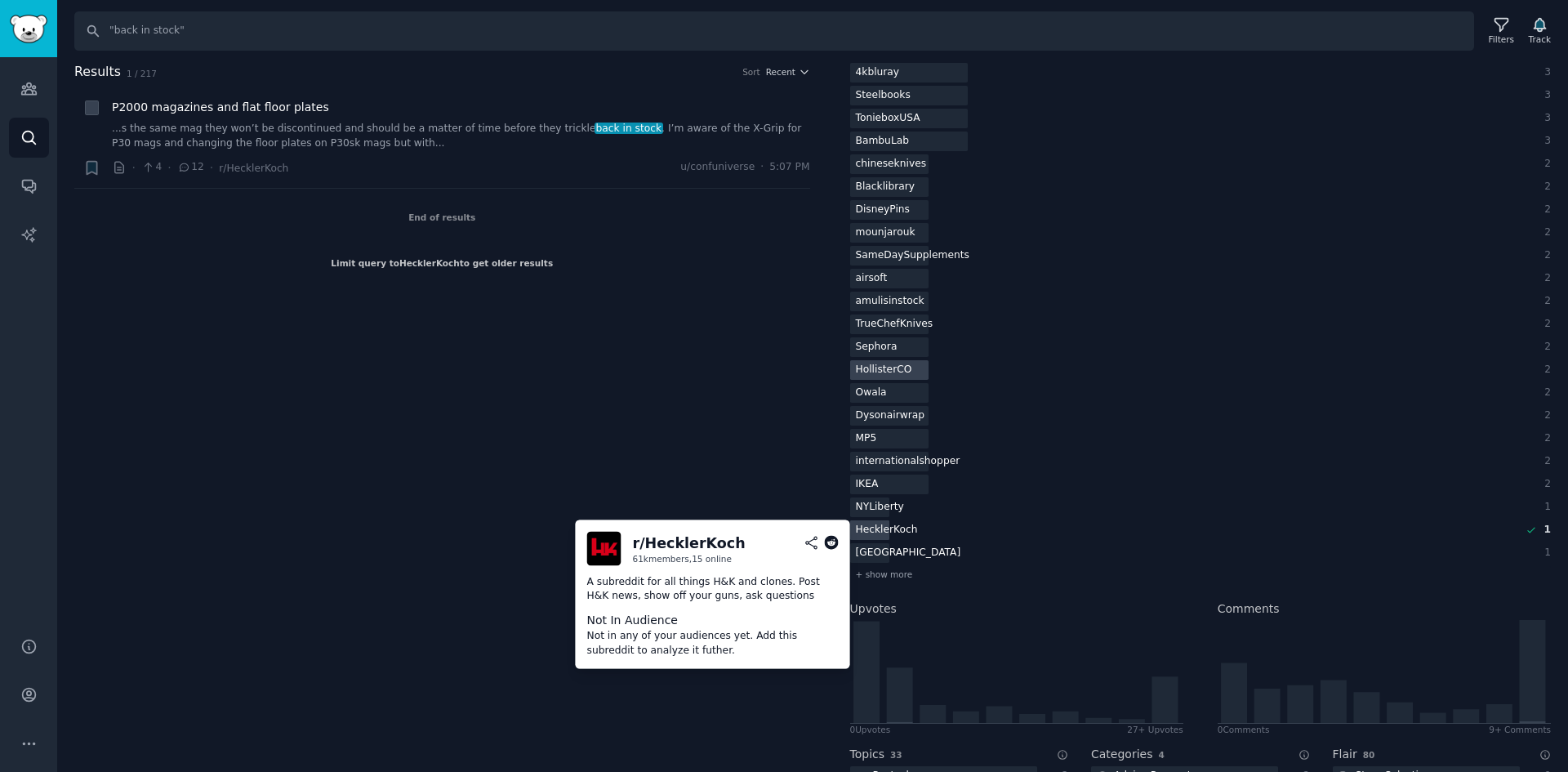
click at [882, 532] on div "HecklerKoch" at bounding box center [886, 531] width 74 height 21
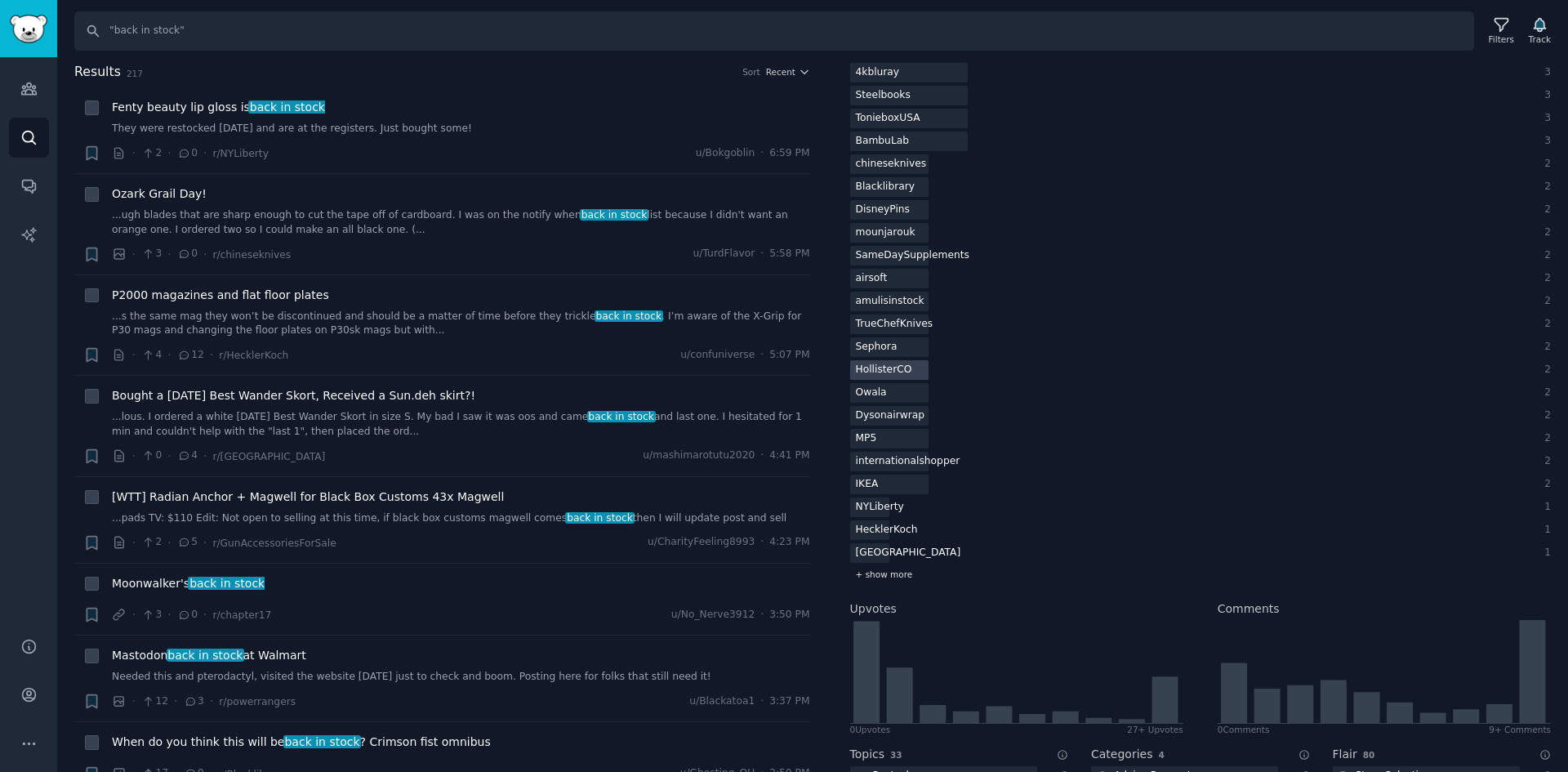
click at [876, 575] on span "+ show more" at bounding box center [885, 575] width 57 height 12
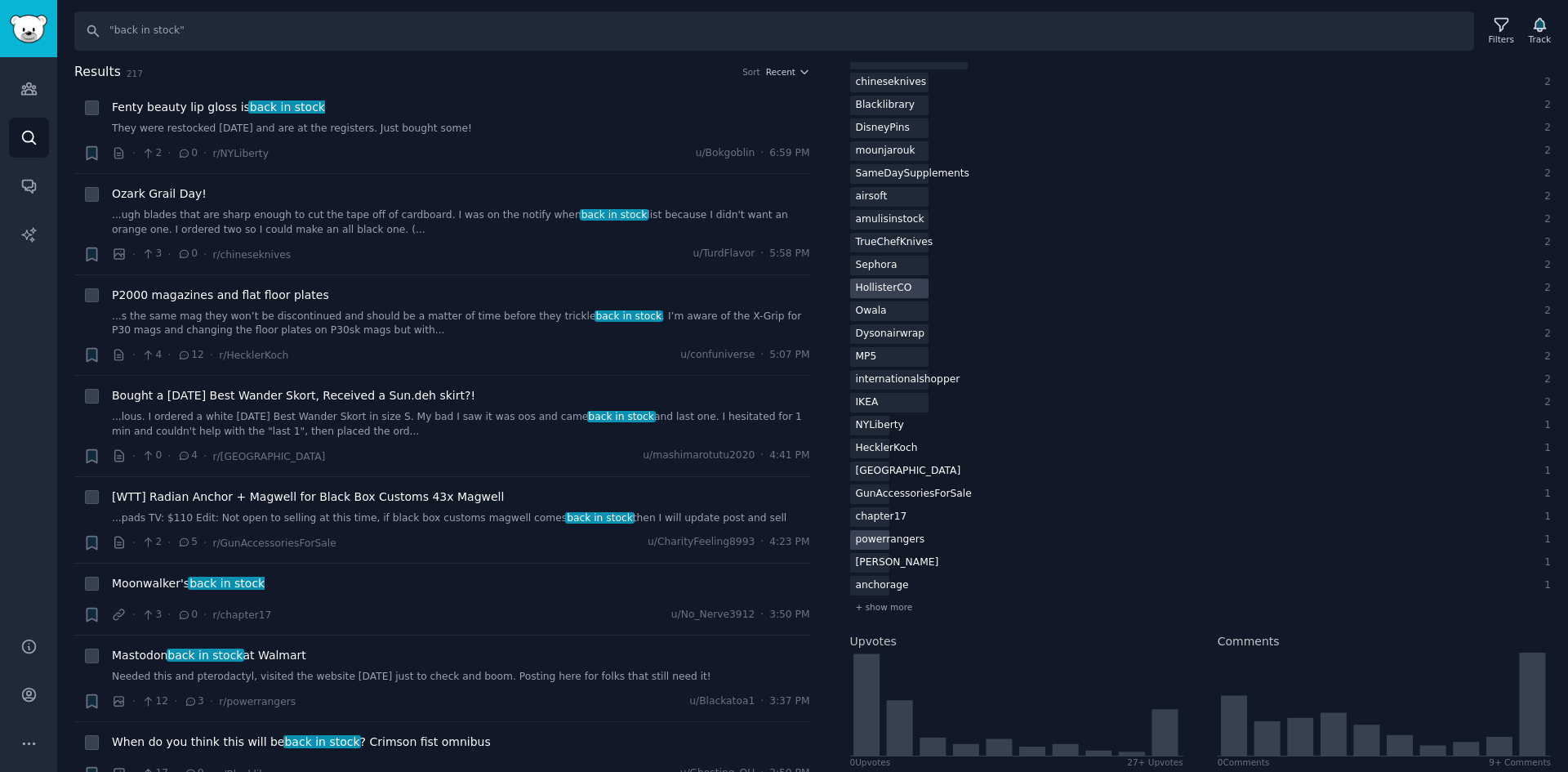
scroll to position [490, 0]
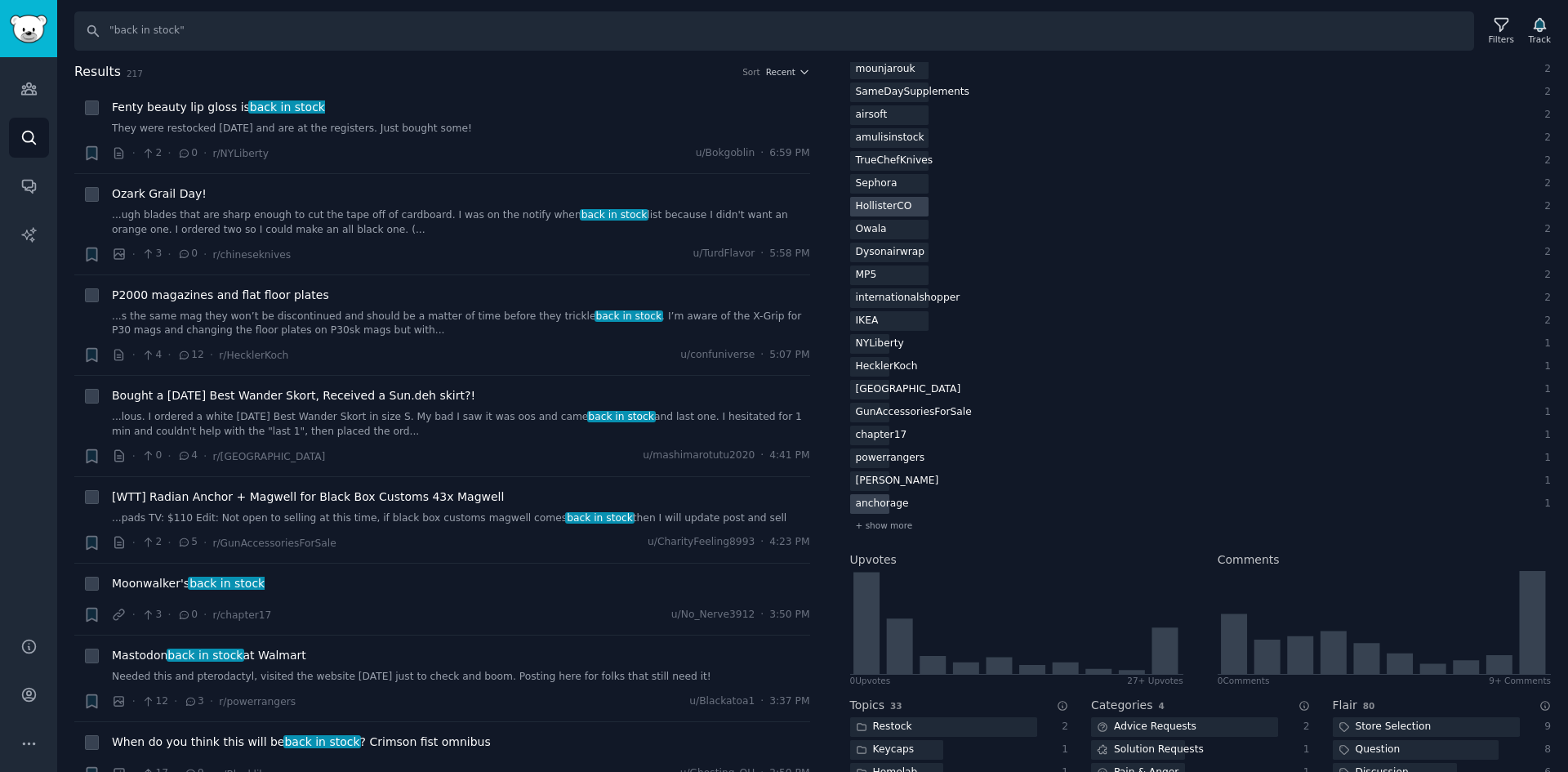
click at [897, 499] on div "anchorage" at bounding box center [883, 504] width 65 height 21
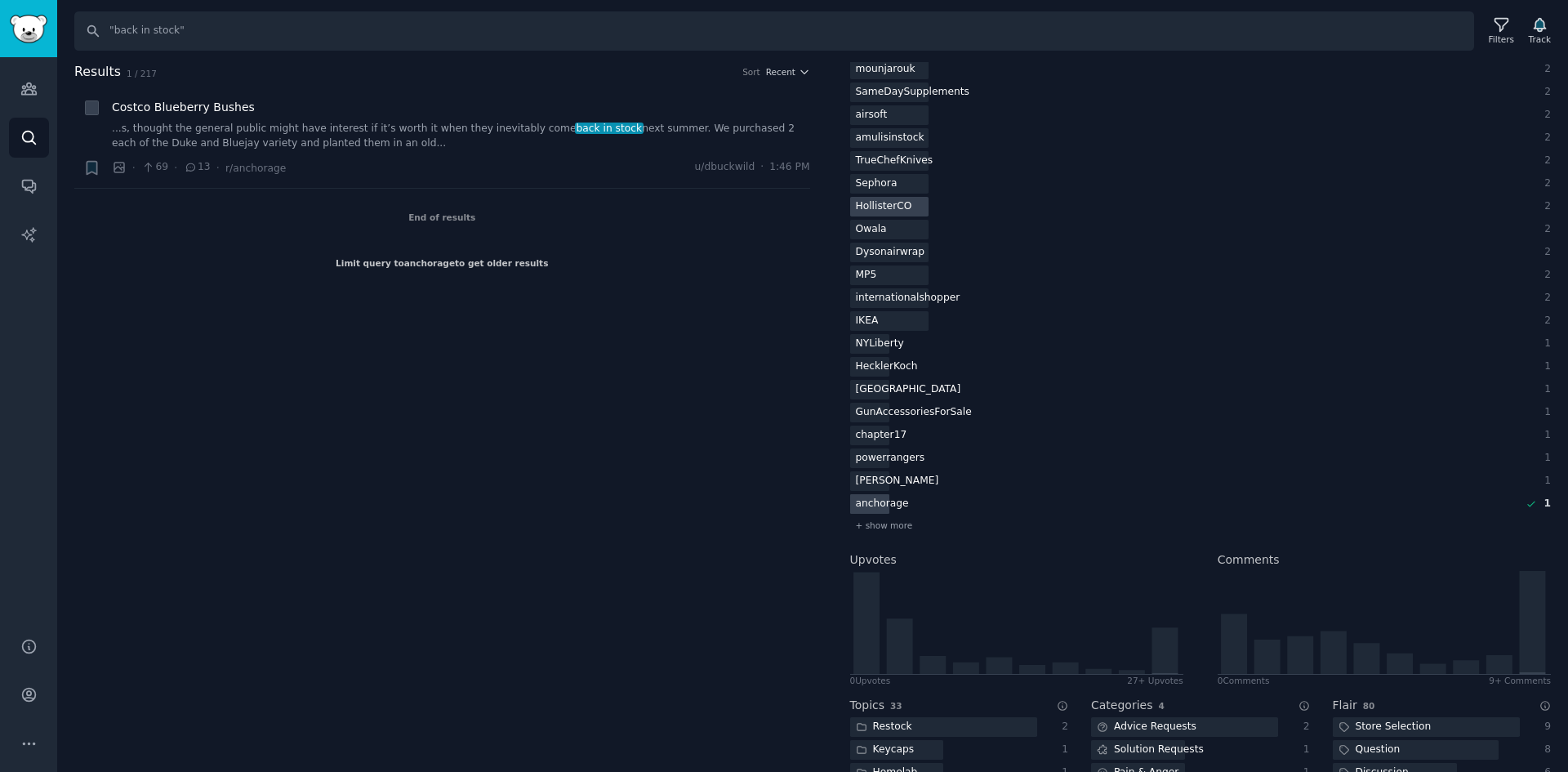
click at [878, 507] on div "anchorage" at bounding box center [883, 504] width 65 height 21
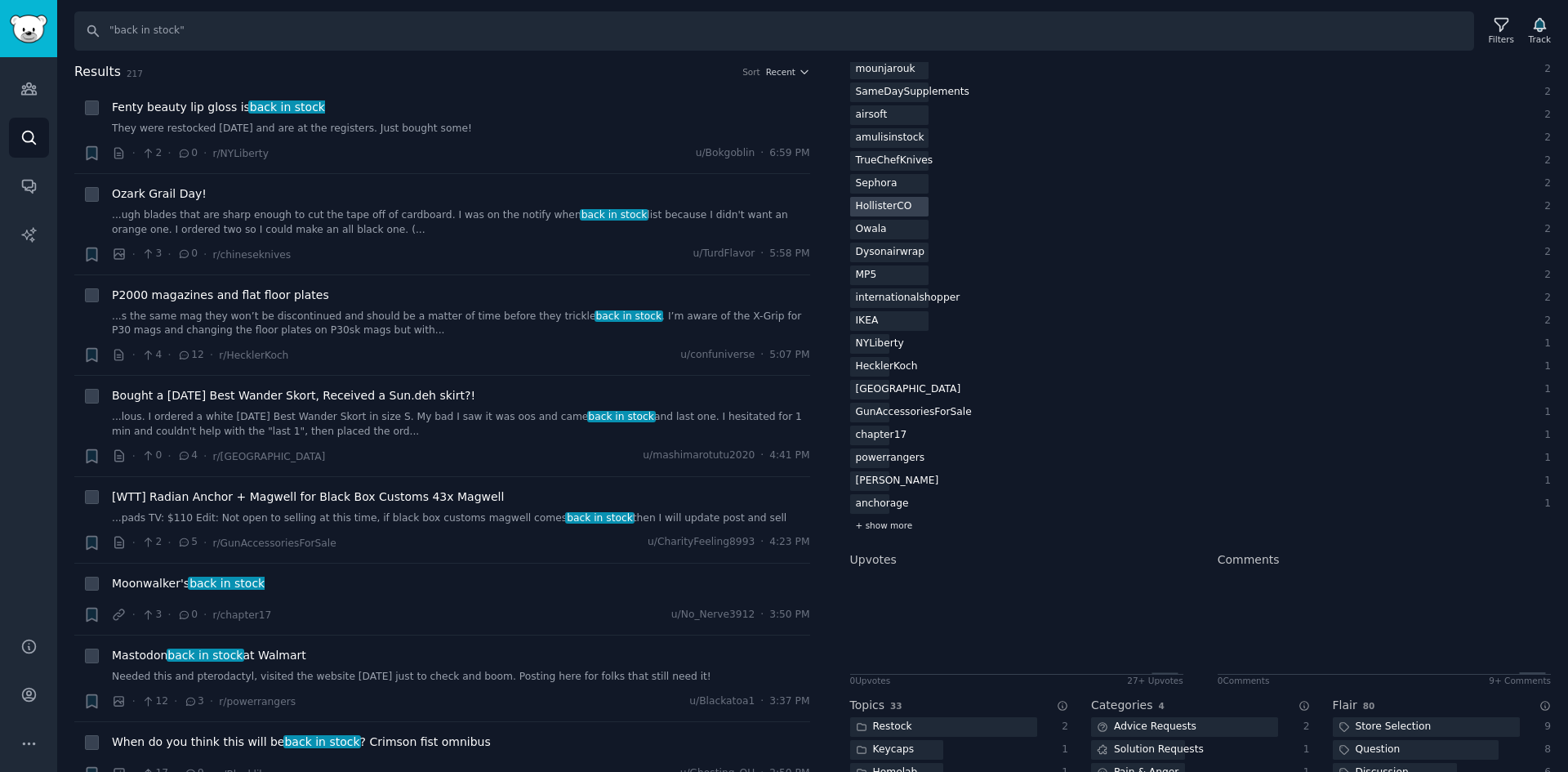
click at [878, 524] on span "+ show more" at bounding box center [885, 526] width 57 height 12
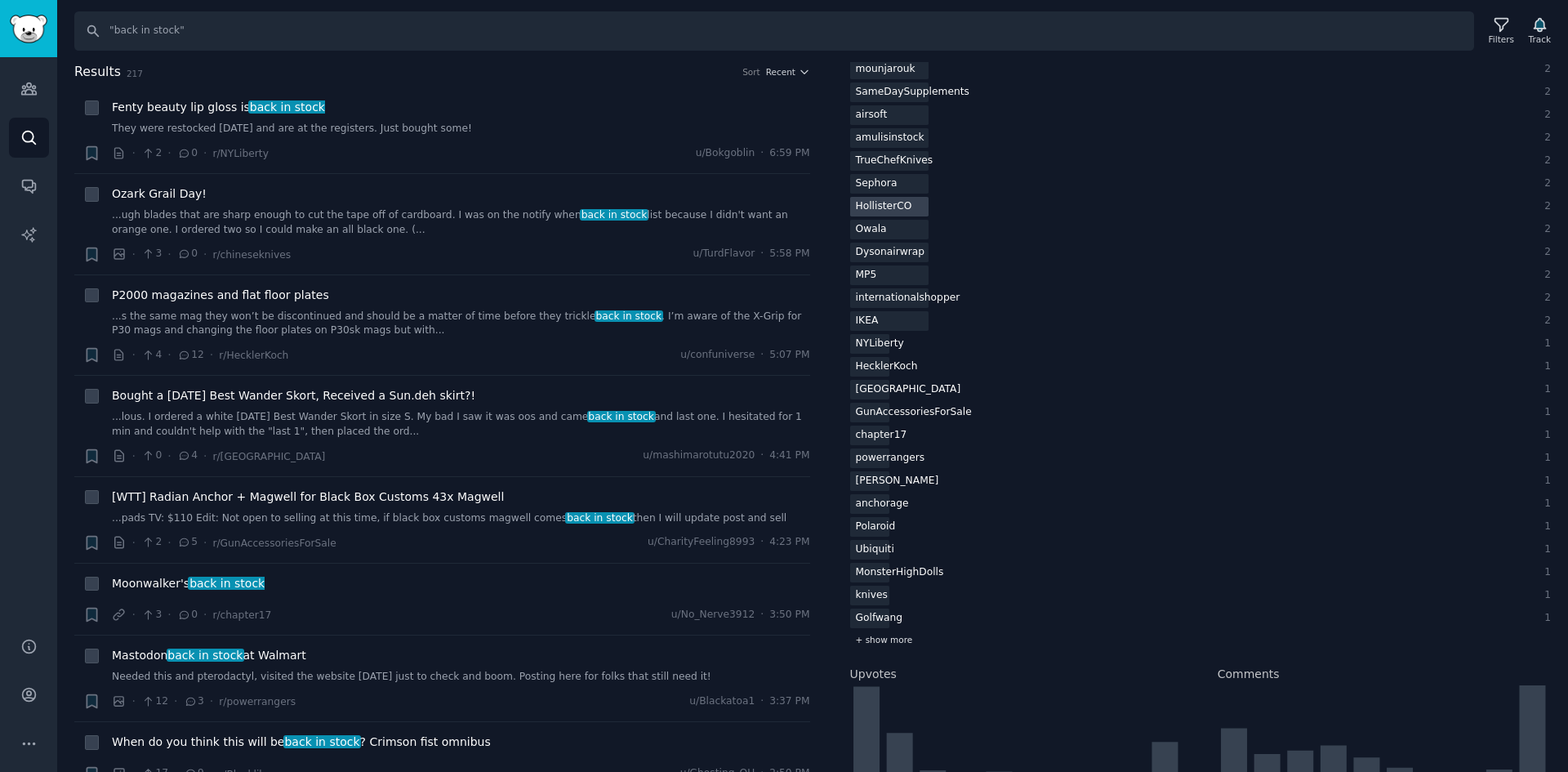
click at [878, 636] on span "+ show more" at bounding box center [885, 640] width 57 height 12
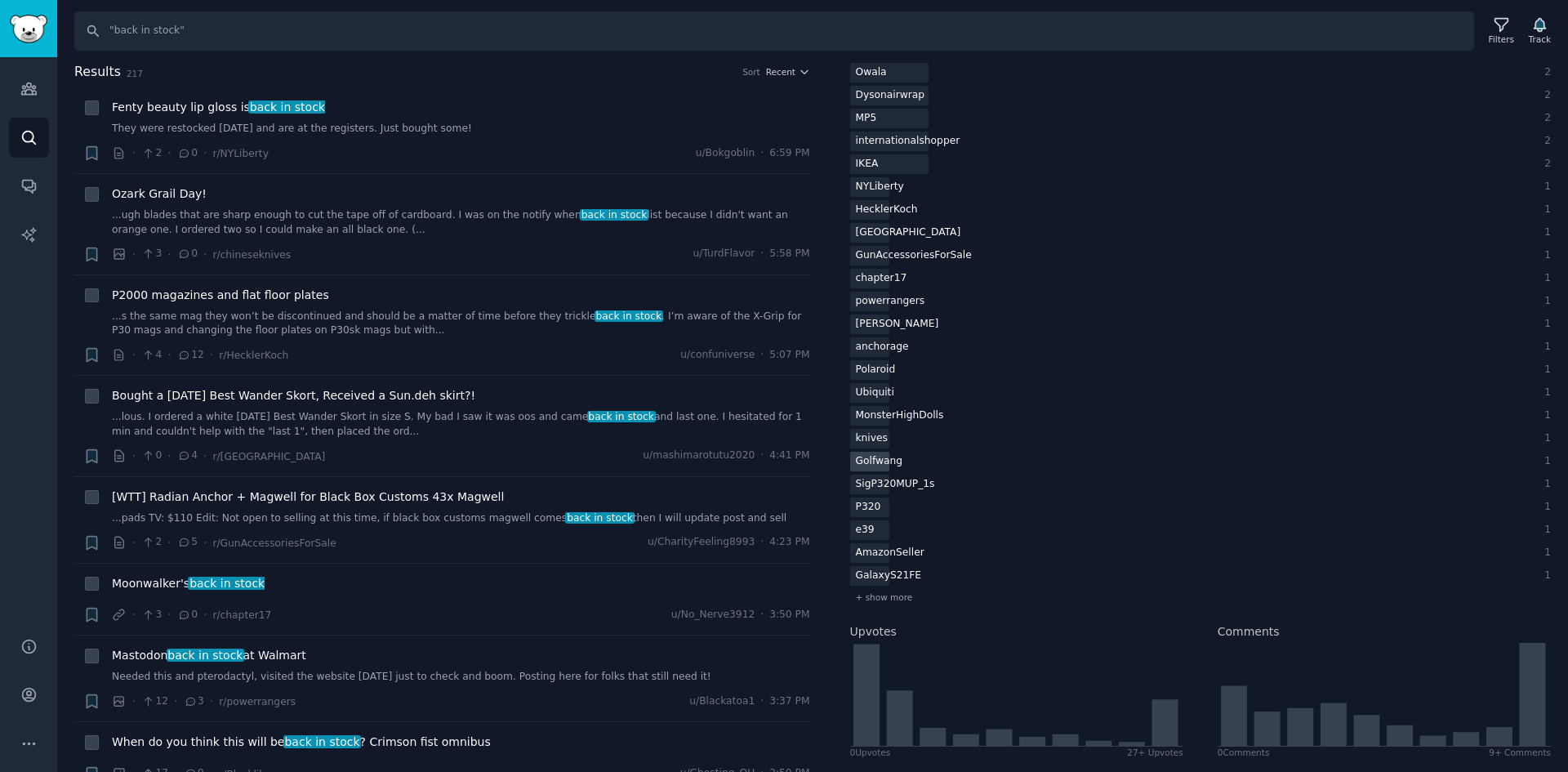
scroll to position [653, 0]
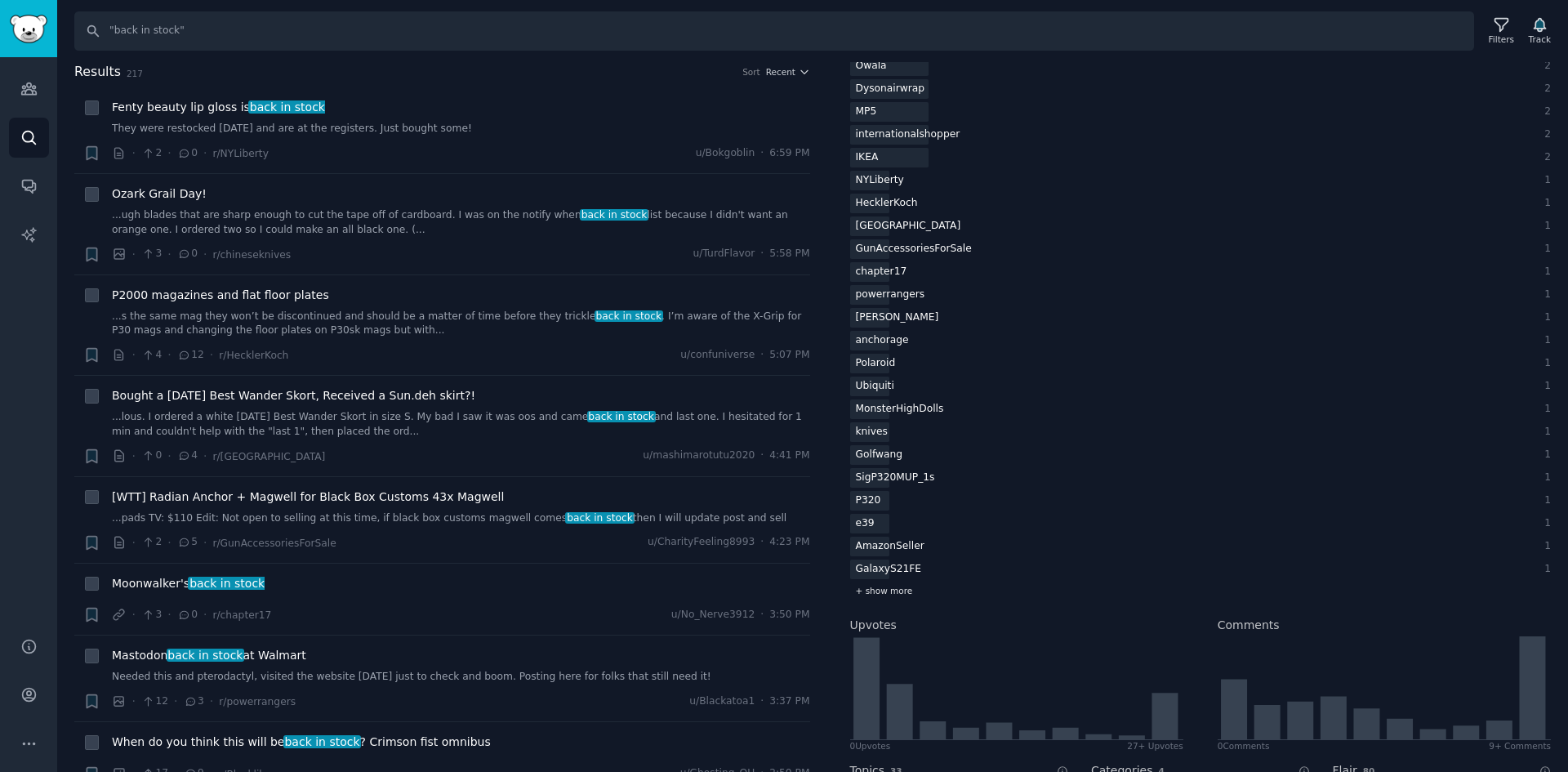
click at [900, 591] on span "+ show more" at bounding box center [885, 591] width 57 height 12
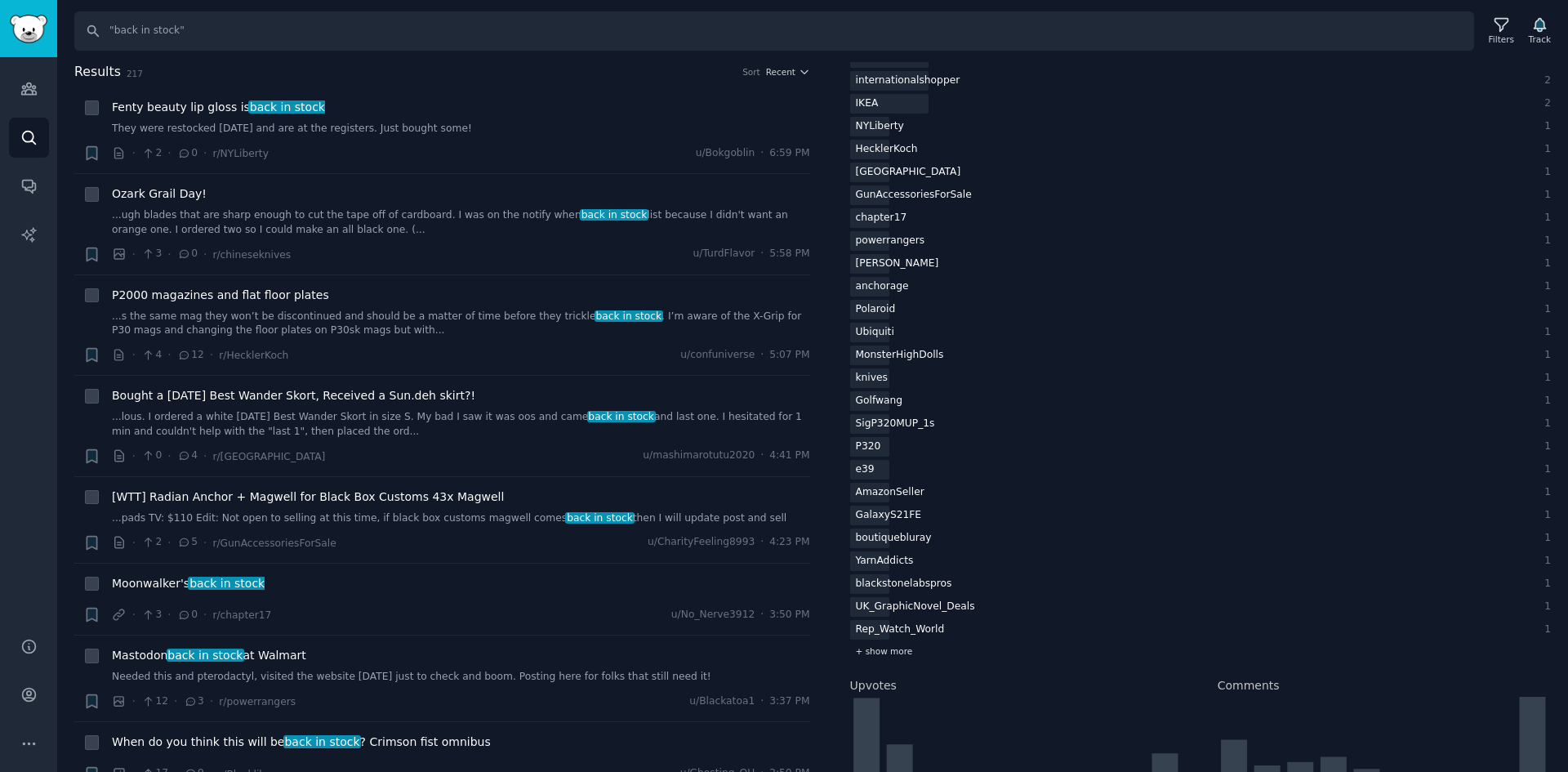
scroll to position [736, 0]
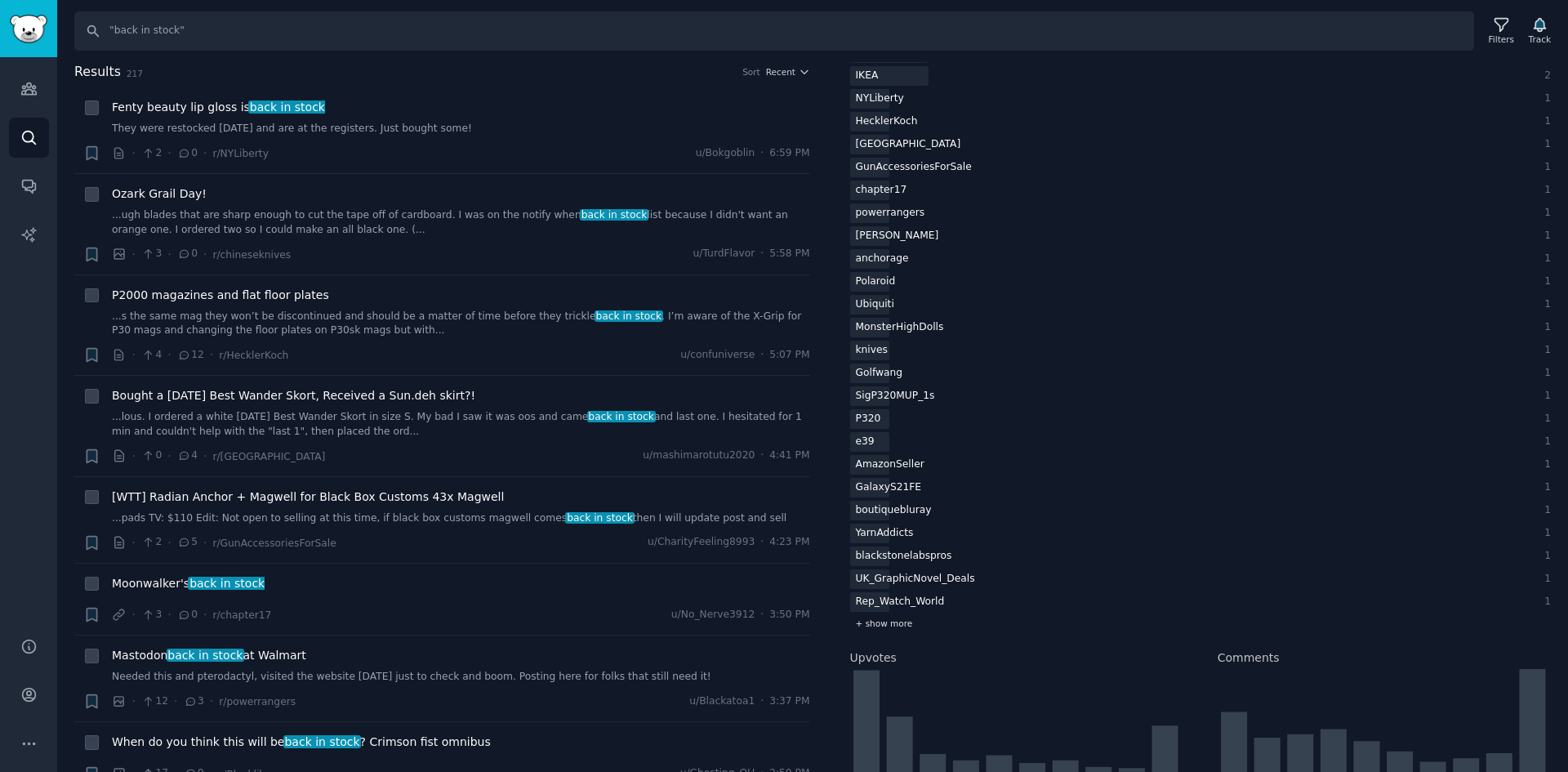
click at [887, 617] on div "+ show more" at bounding box center [1201, 623] width 702 height 17
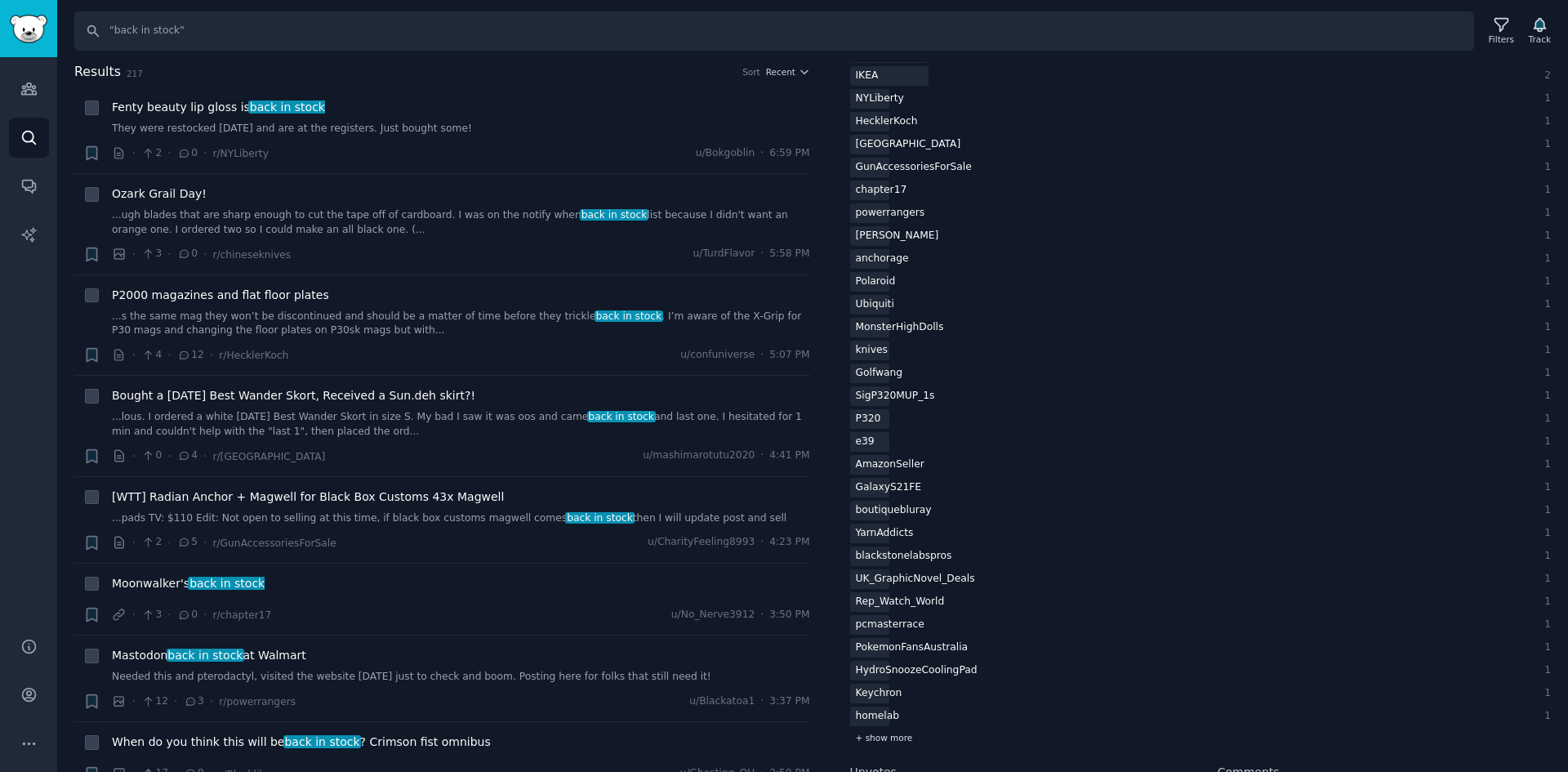
scroll to position [817, 0]
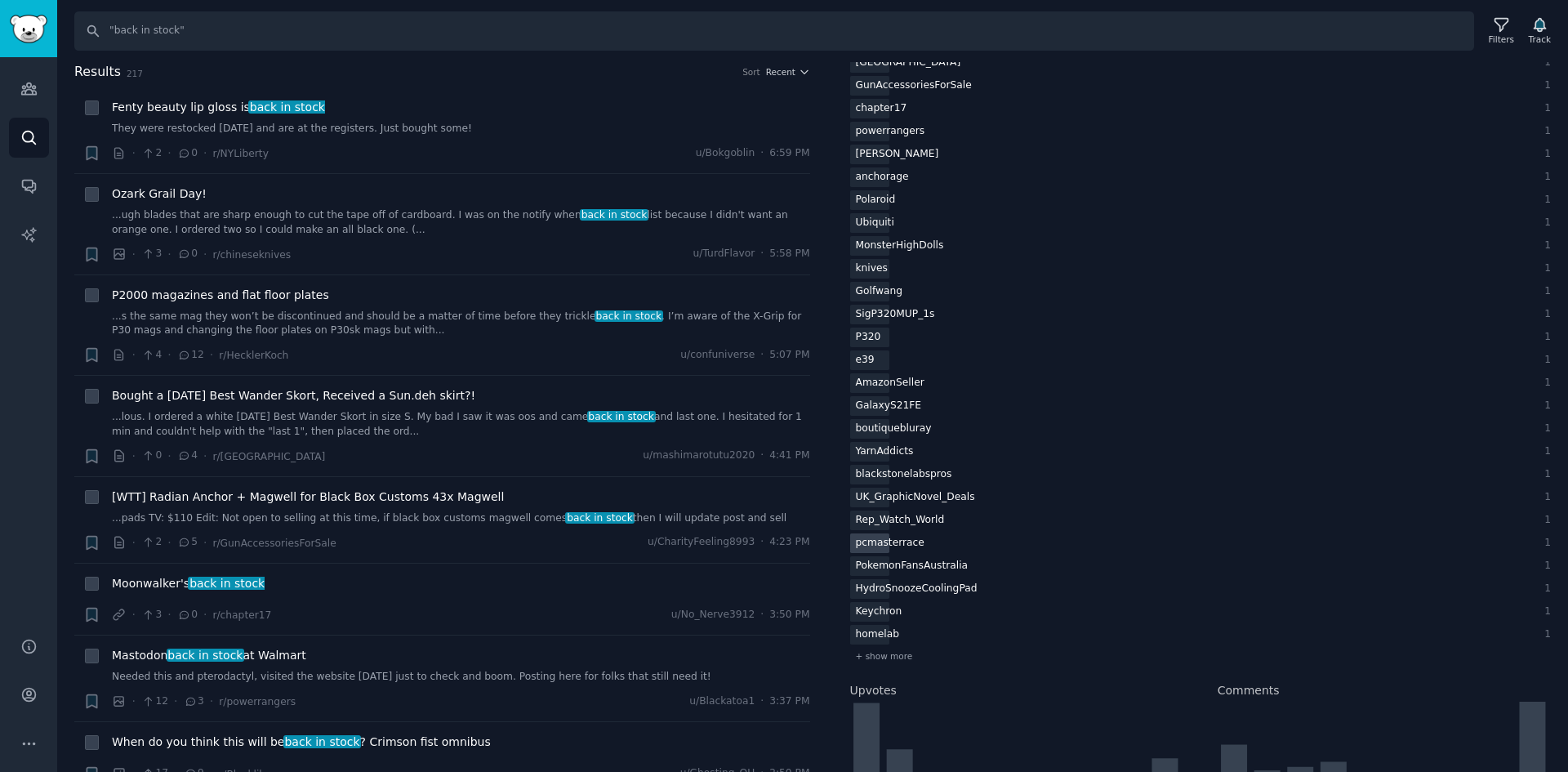
click at [902, 549] on div "pcmasterrace" at bounding box center [890, 543] width 80 height 21
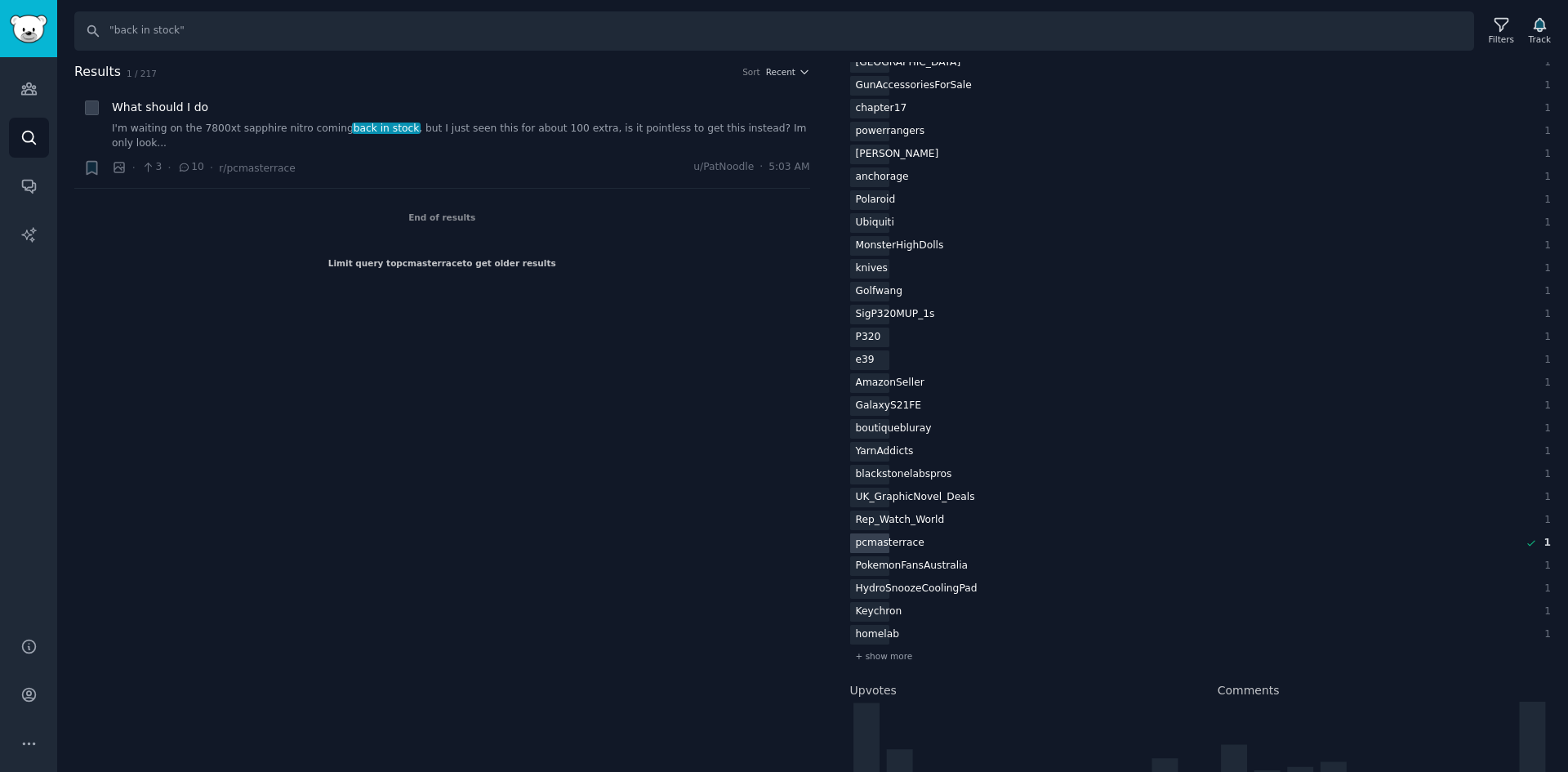
click at [872, 538] on div "pcmasterrace" at bounding box center [890, 543] width 80 height 21
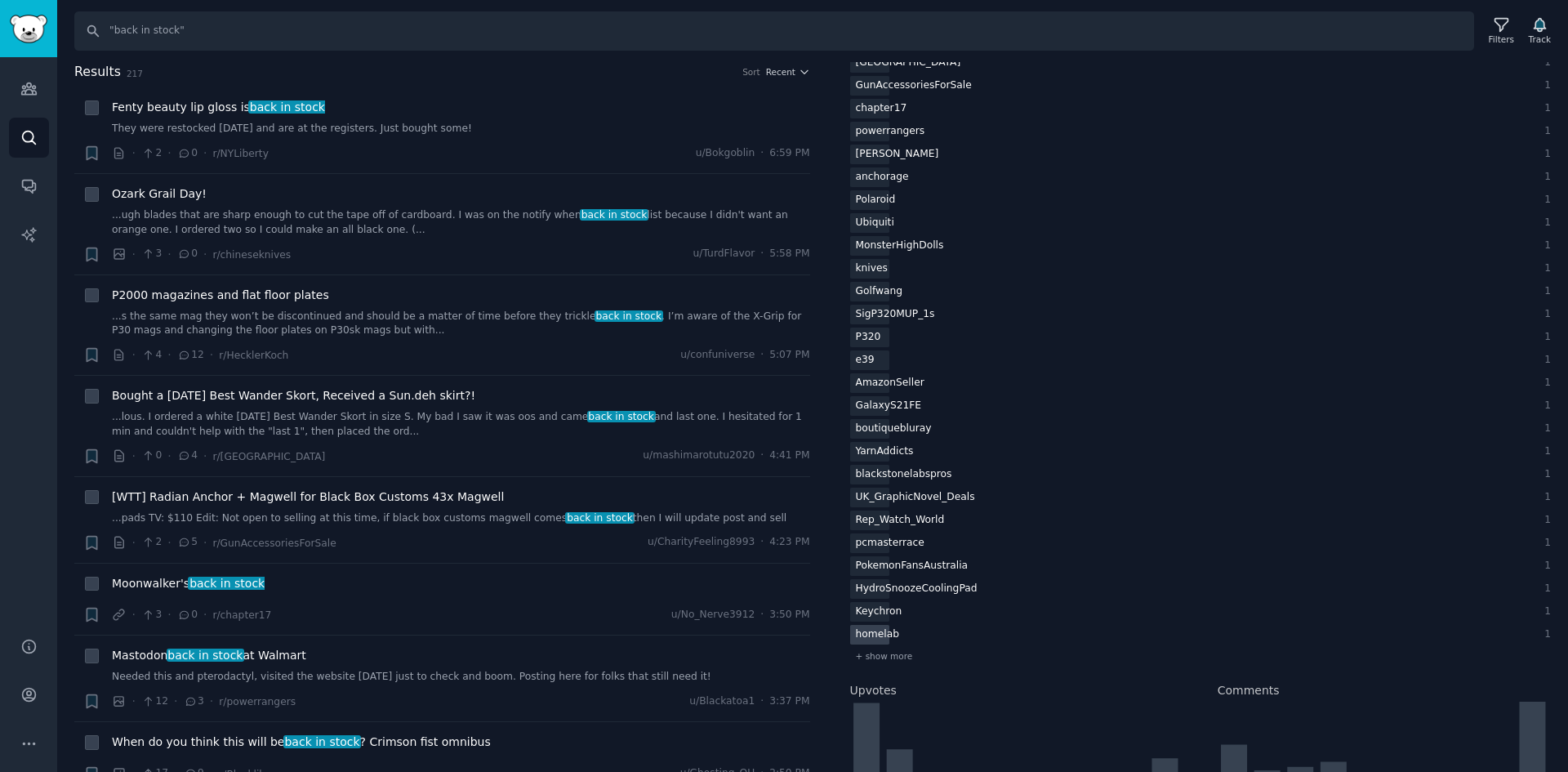
scroll to position [899, 0]
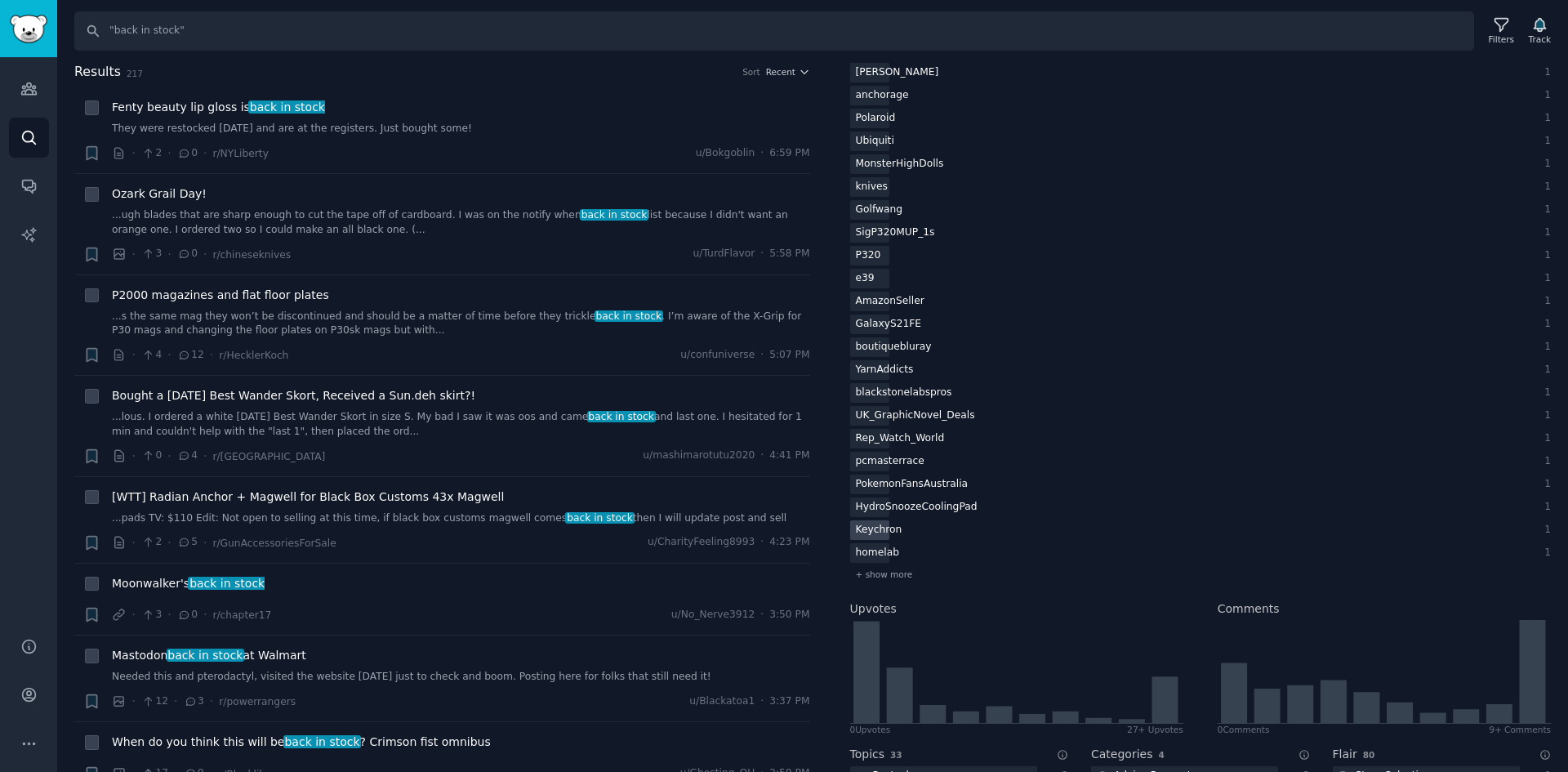
click at [894, 529] on div "Keychron" at bounding box center [879, 531] width 58 height 21
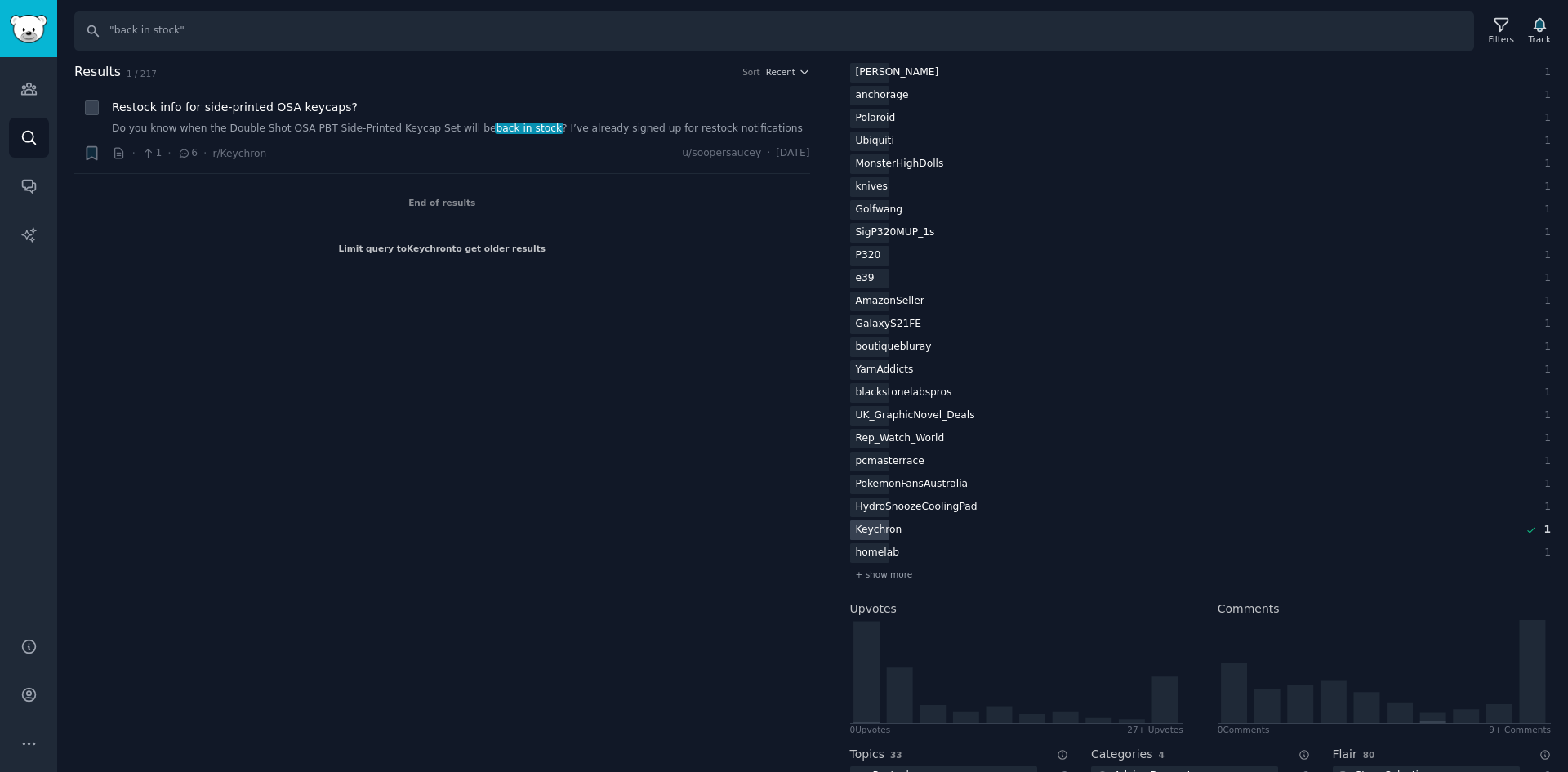
click at [883, 533] on div "Keychron" at bounding box center [879, 531] width 58 height 21
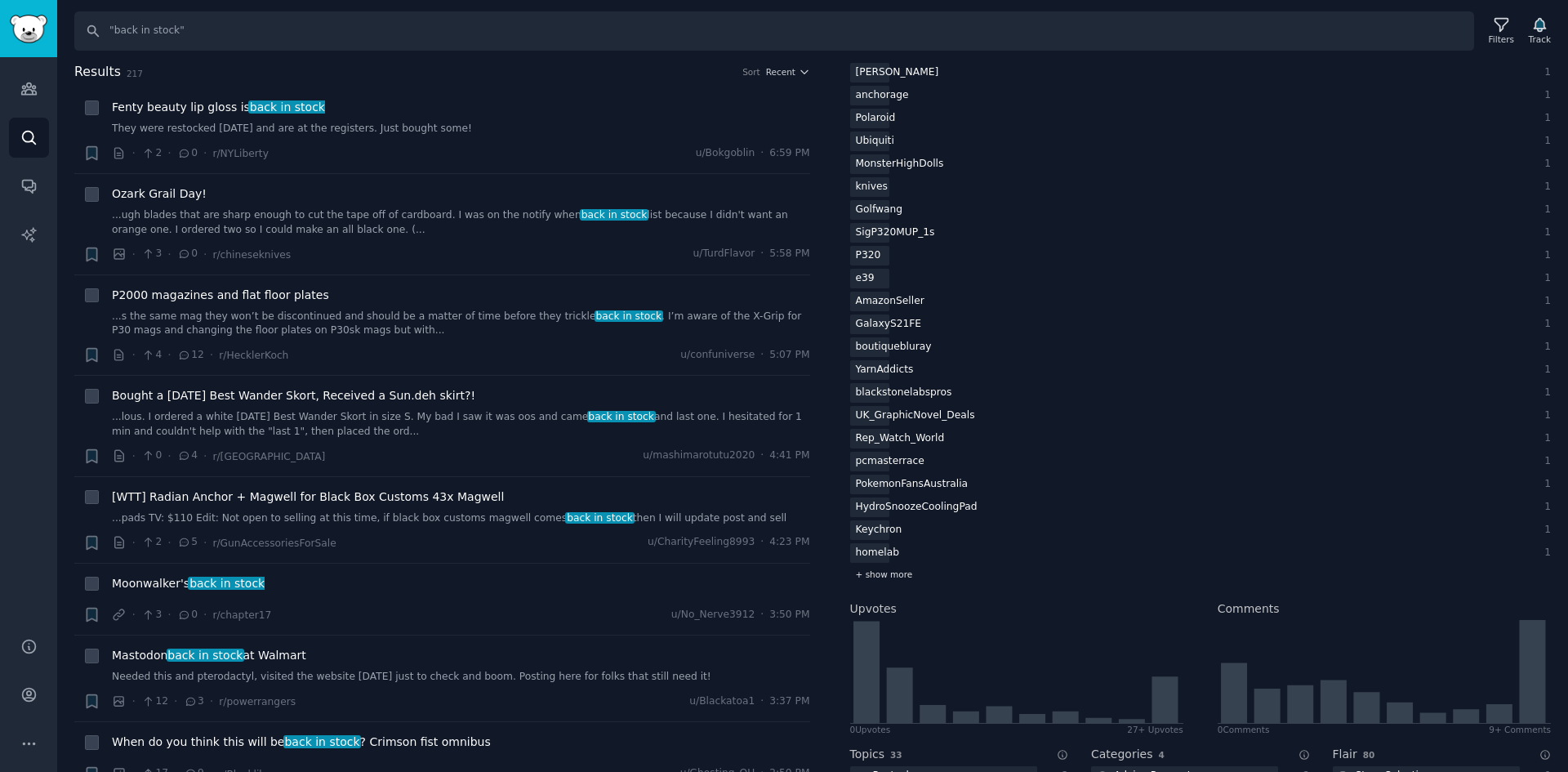
click at [881, 568] on div "+ show more" at bounding box center [1201, 574] width 702 height 17
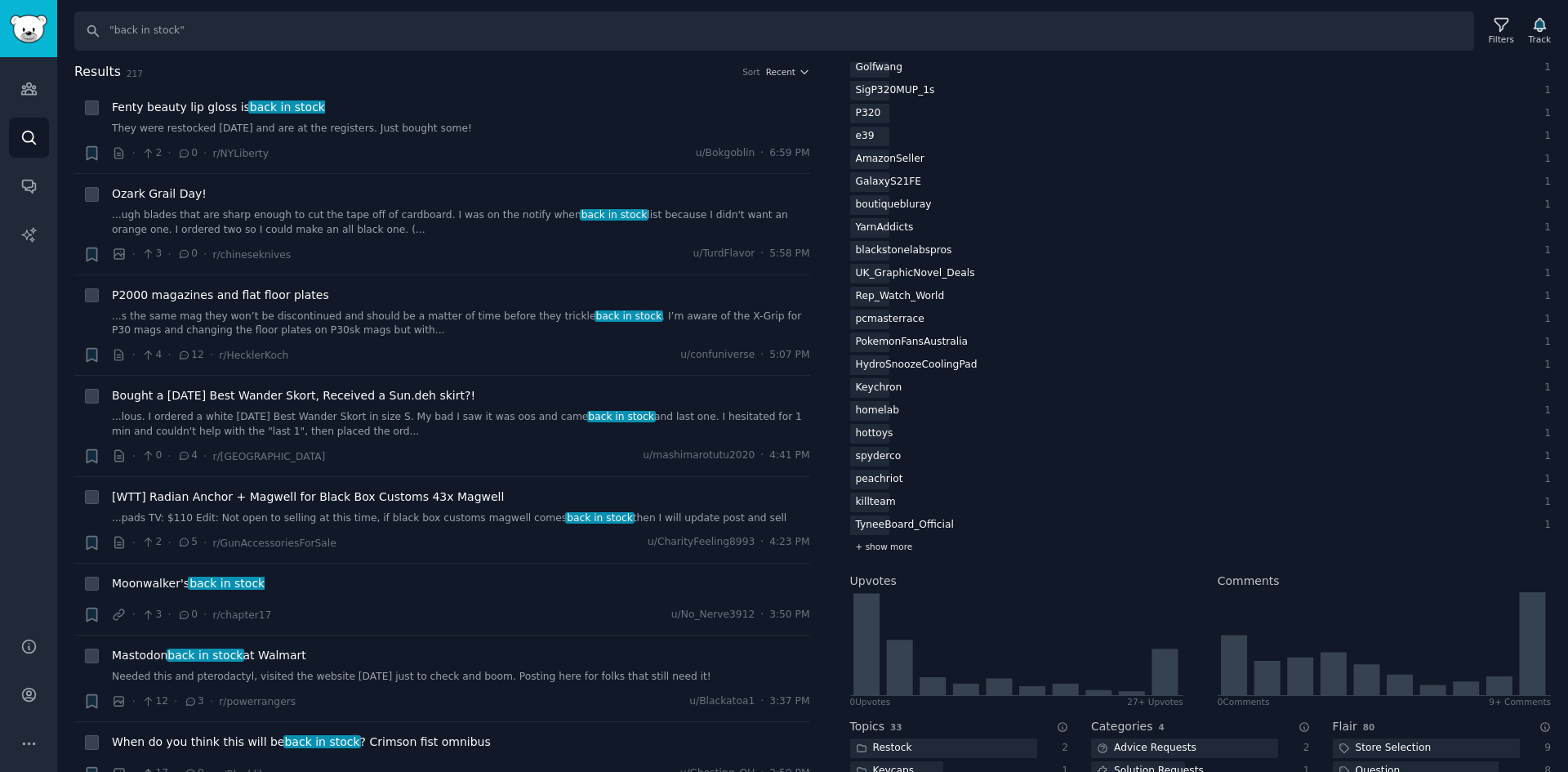
scroll to position [1062, 0]
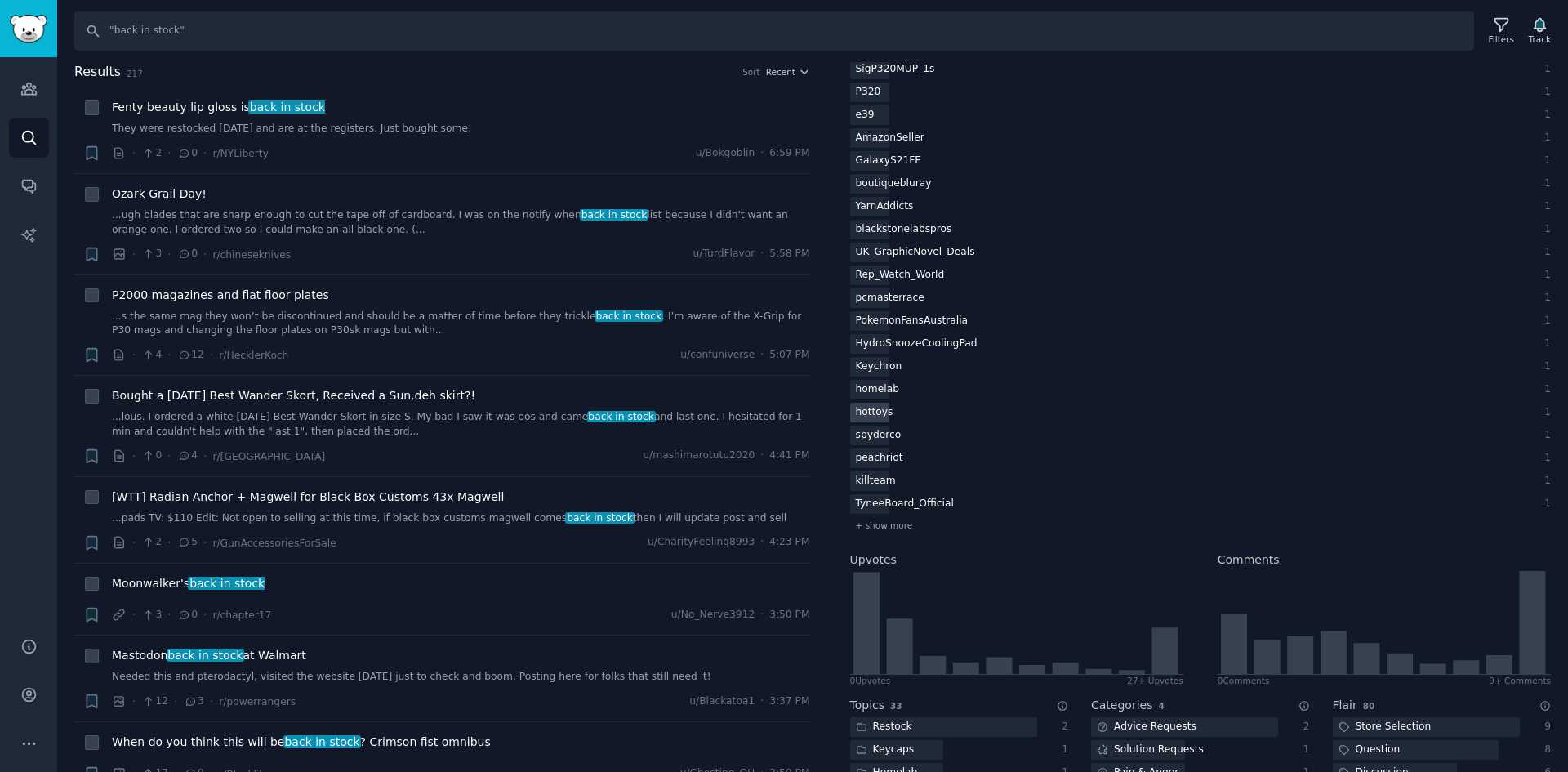
click at [875, 420] on div "hottoys" at bounding box center [875, 413] width 49 height 21
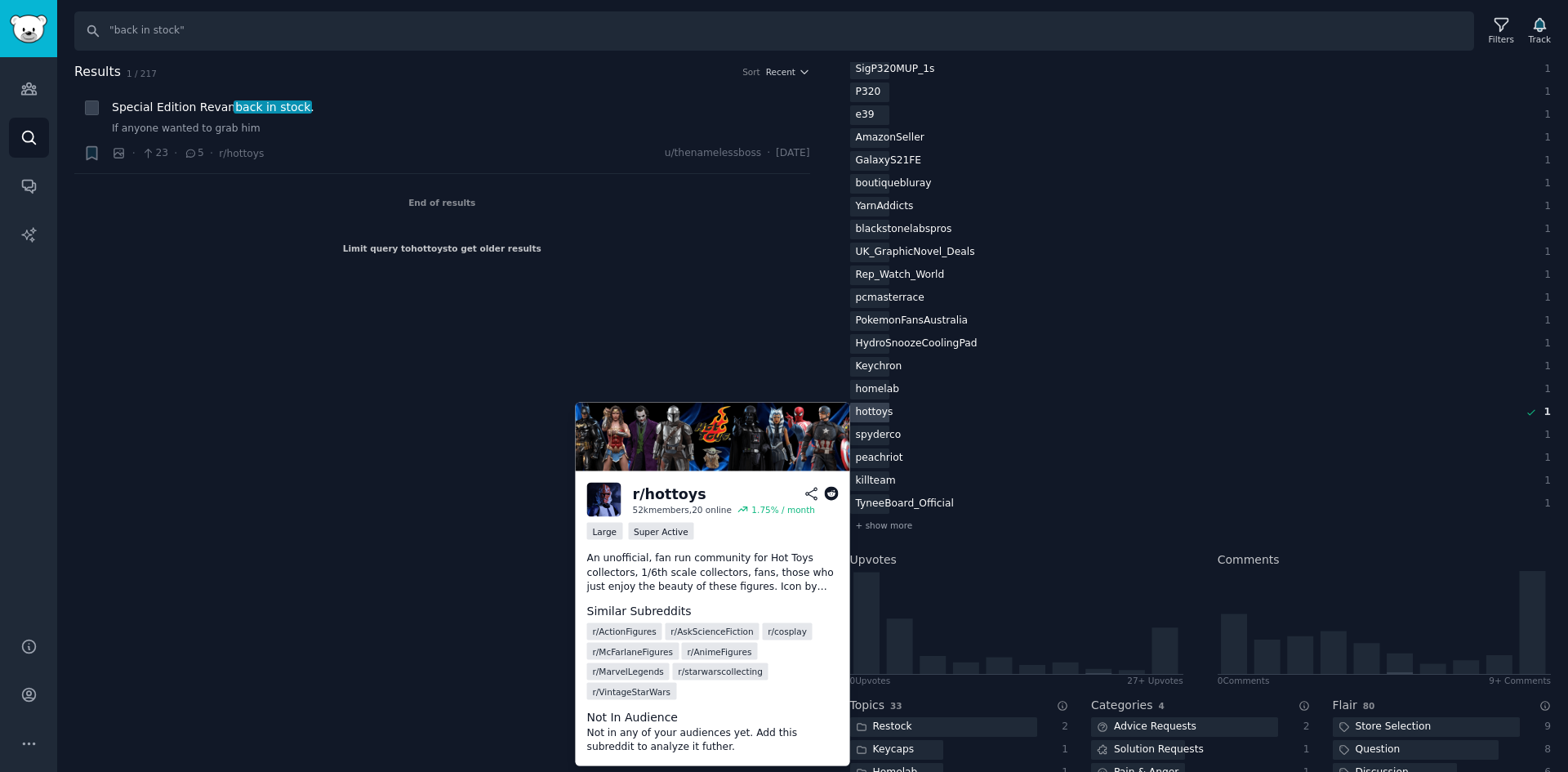
click at [883, 416] on div "hottoys" at bounding box center [875, 413] width 49 height 21
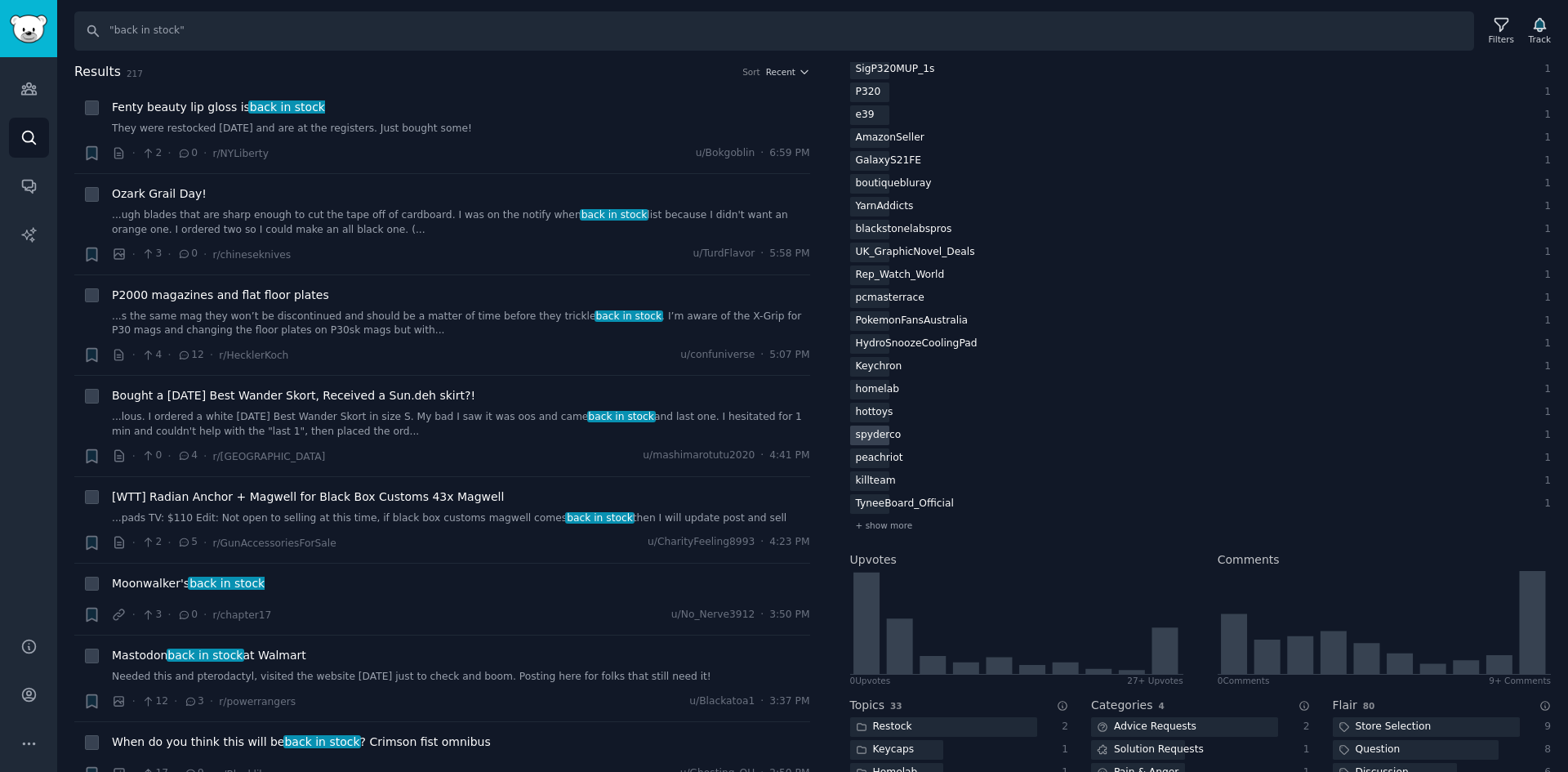
click at [881, 434] on div "spyderco" at bounding box center [879, 436] width 57 height 21
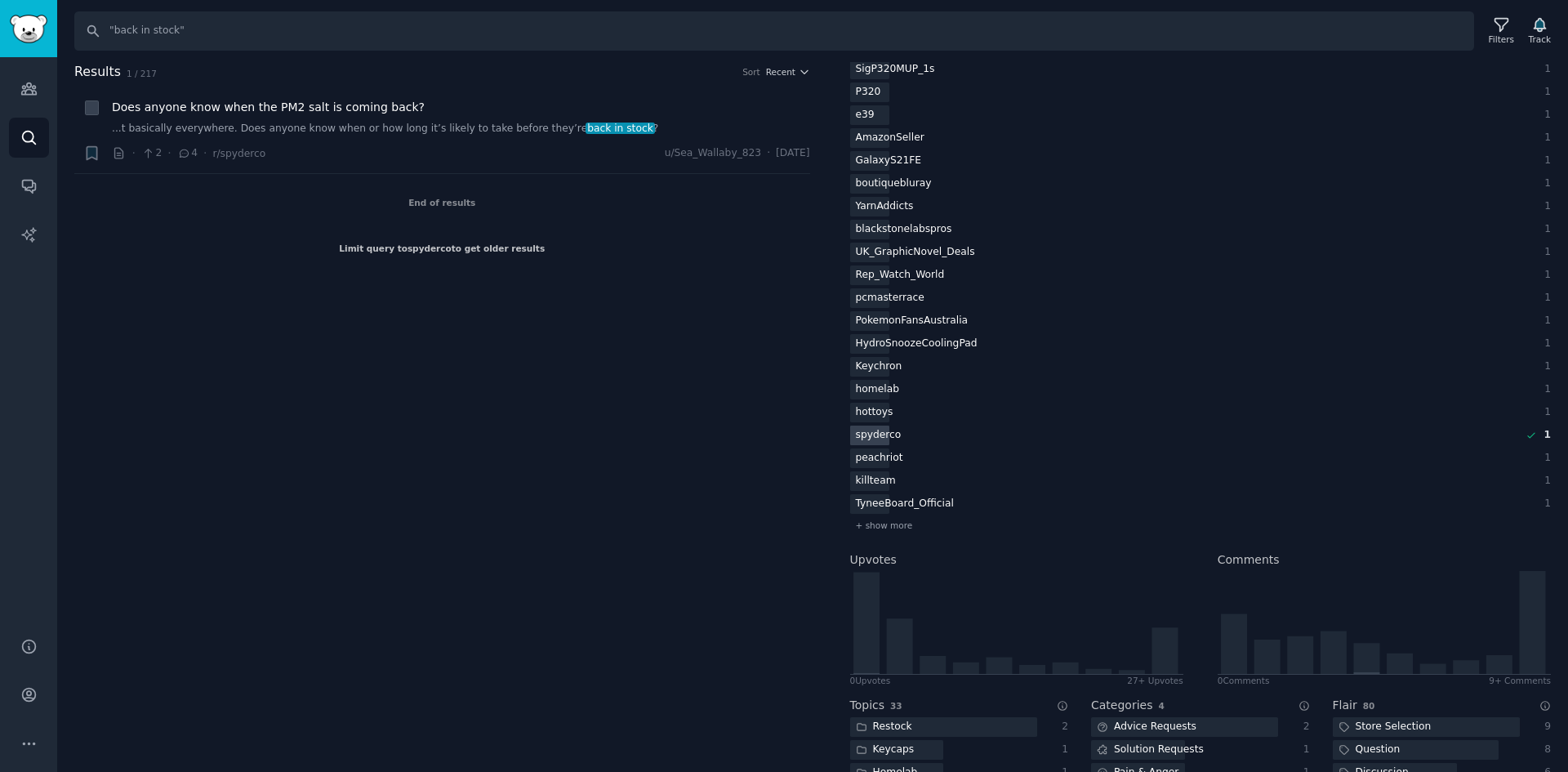
click at [863, 430] on div "spyderco" at bounding box center [879, 436] width 57 height 21
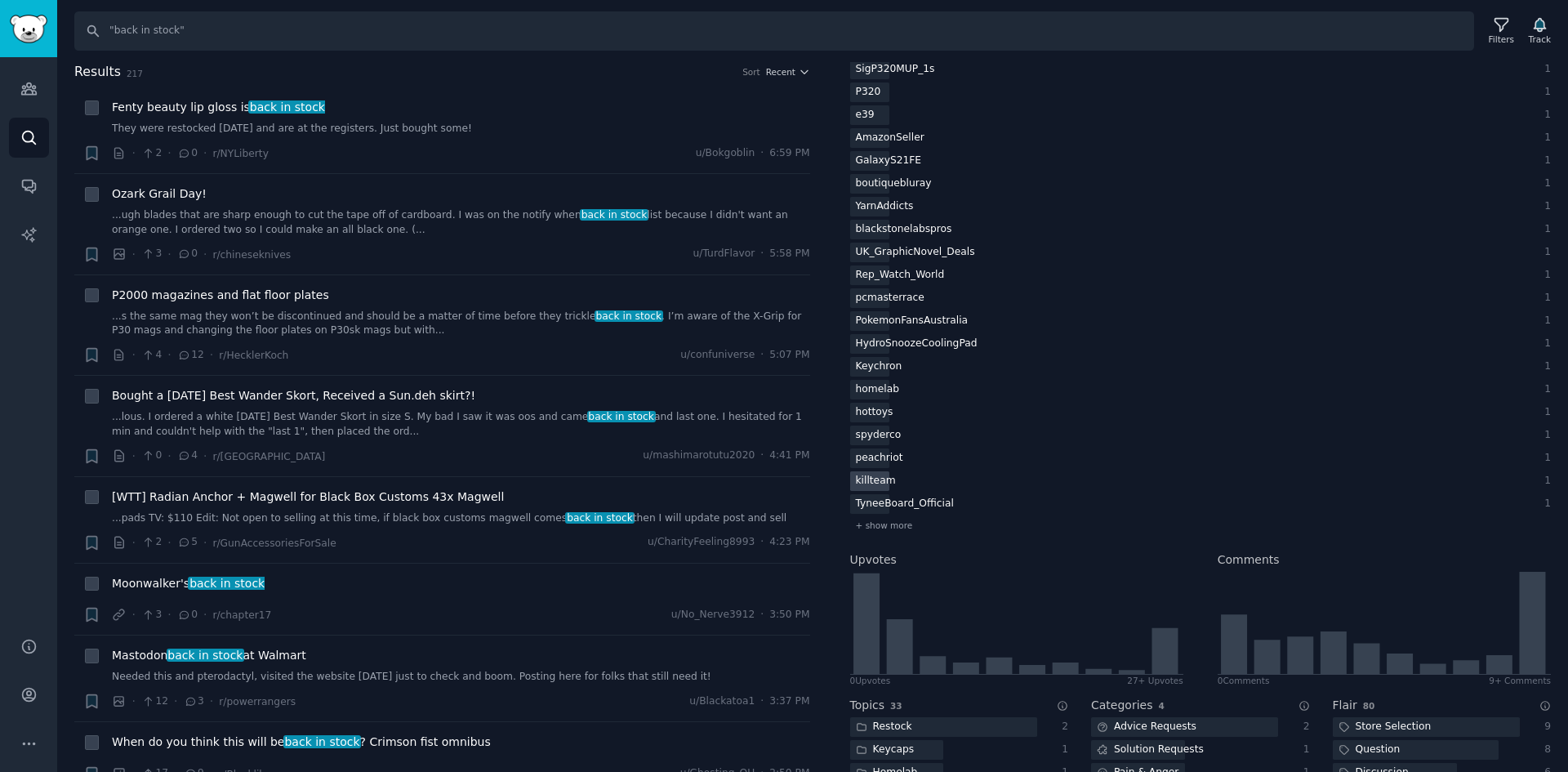
click at [862, 476] on div "killteam" at bounding box center [876, 482] width 51 height 21
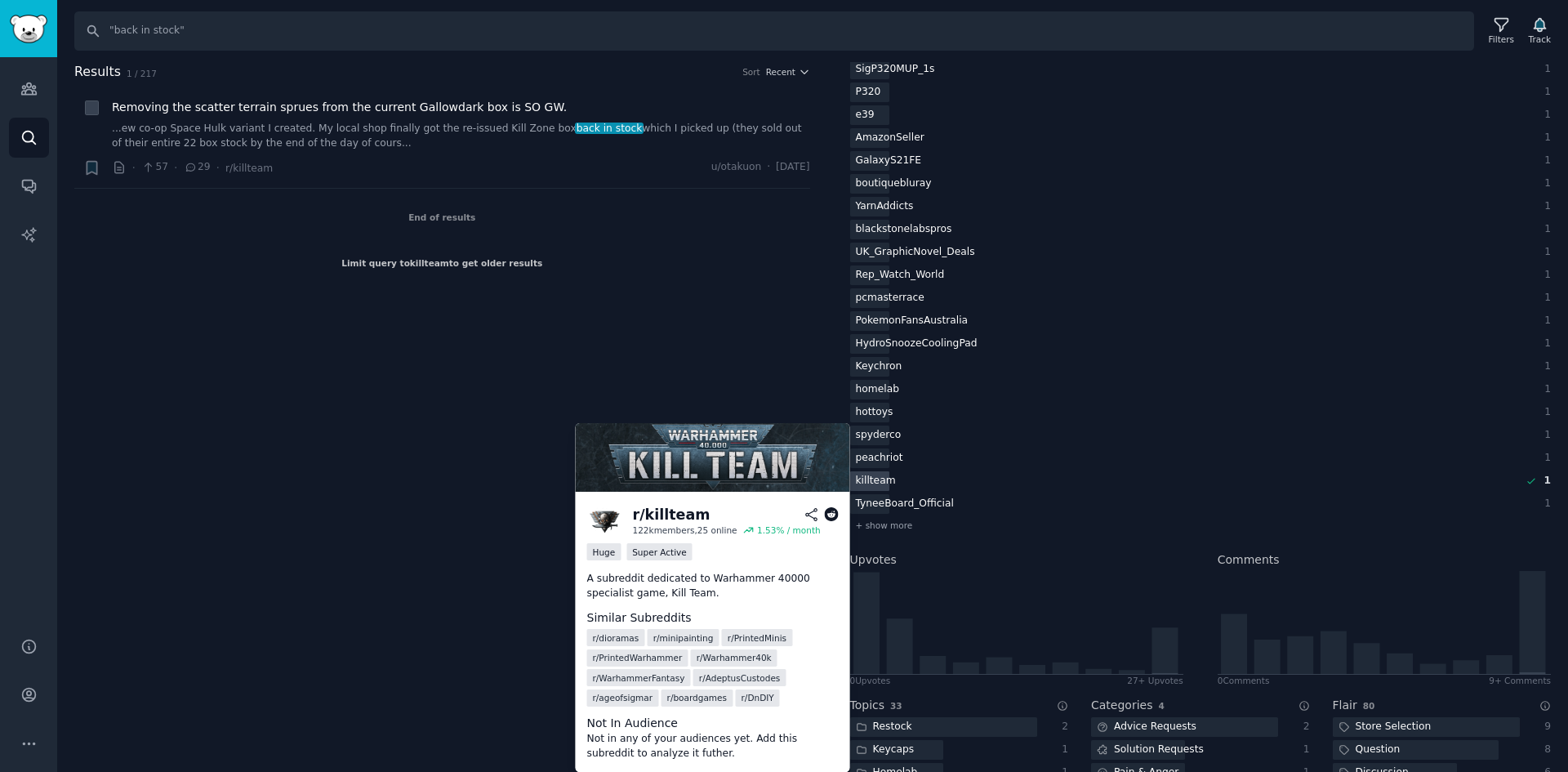
click at [861, 476] on div "killteam" at bounding box center [876, 482] width 51 height 21
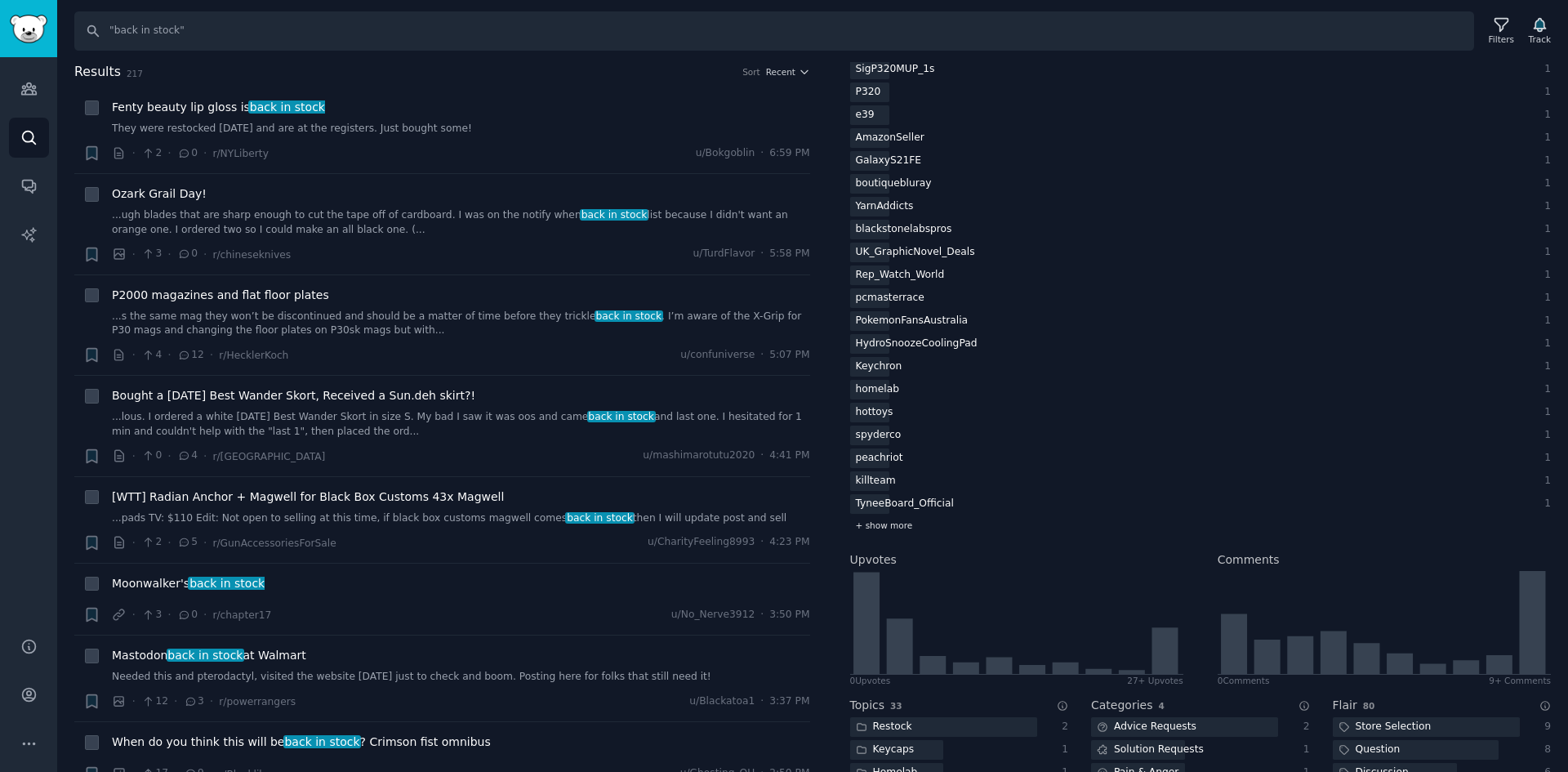
click at [864, 518] on div "+ show more" at bounding box center [1201, 525] width 702 height 17
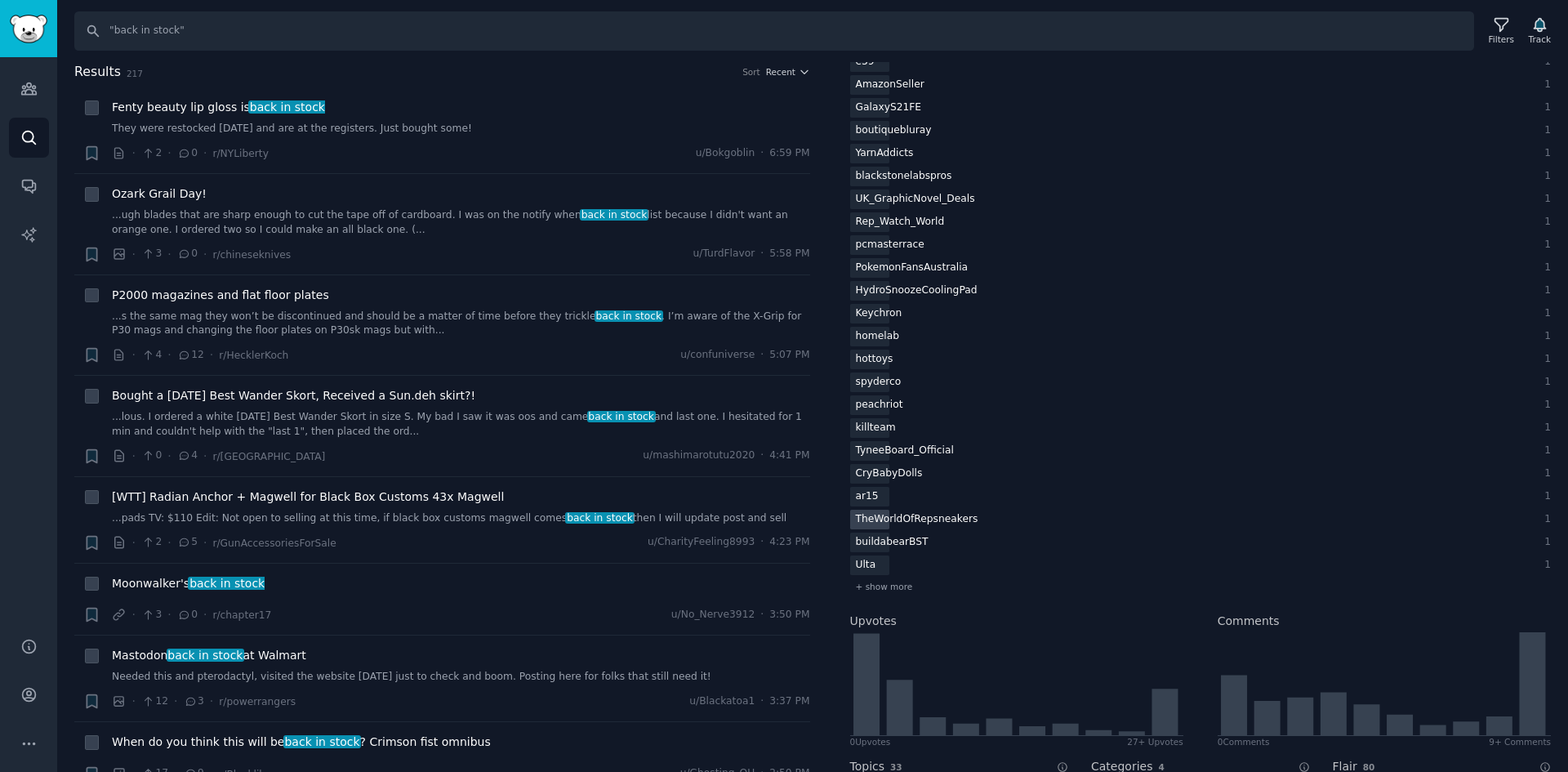
scroll to position [1144, 0]
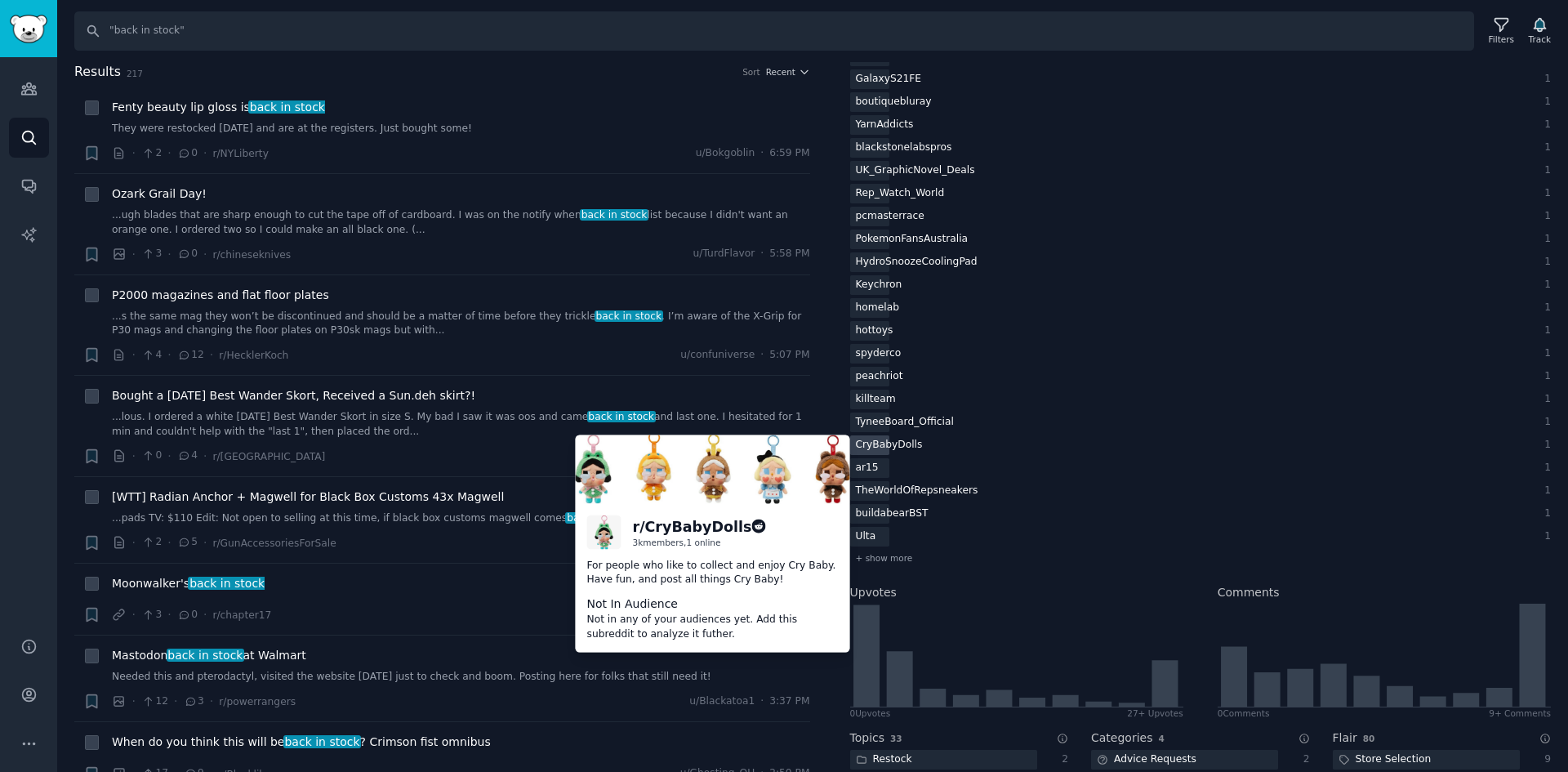
click at [891, 446] on div "CryBabyDolls" at bounding box center [889, 445] width 78 height 21
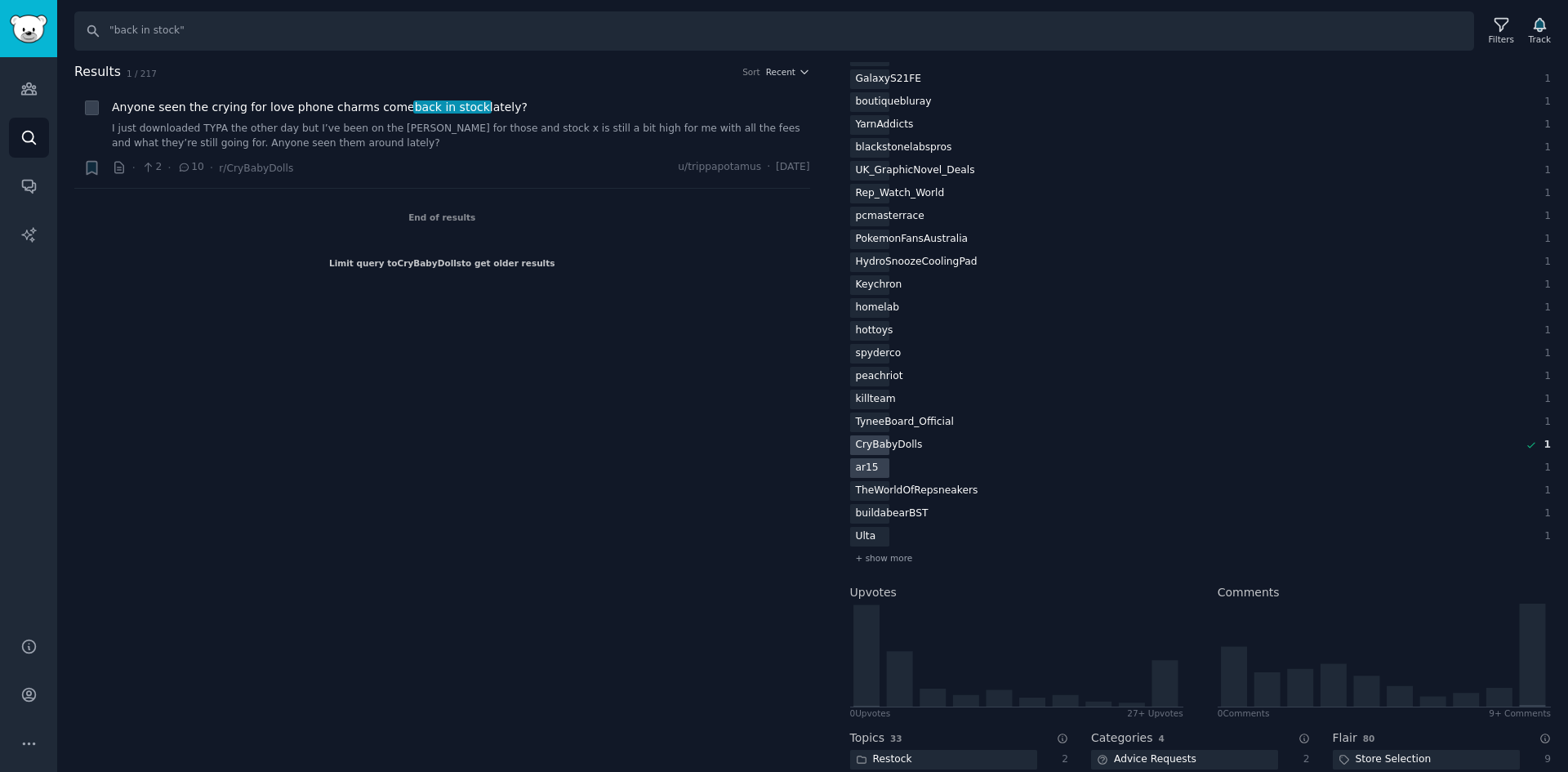
click at [871, 456] on div "ar15" at bounding box center [889, 445] width 78 height 21
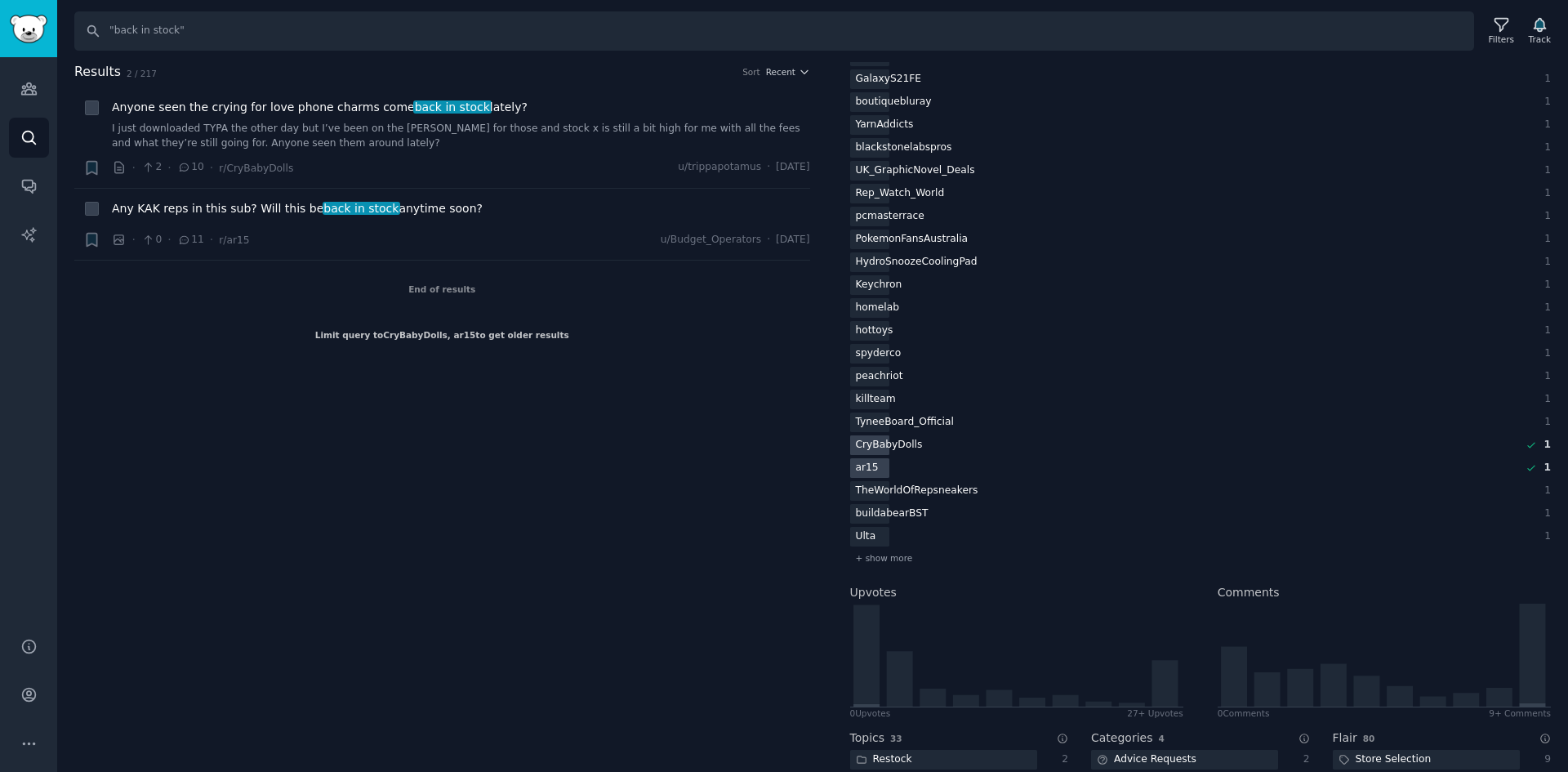
click at [883, 447] on div "CryBabyDolls" at bounding box center [889, 445] width 78 height 21
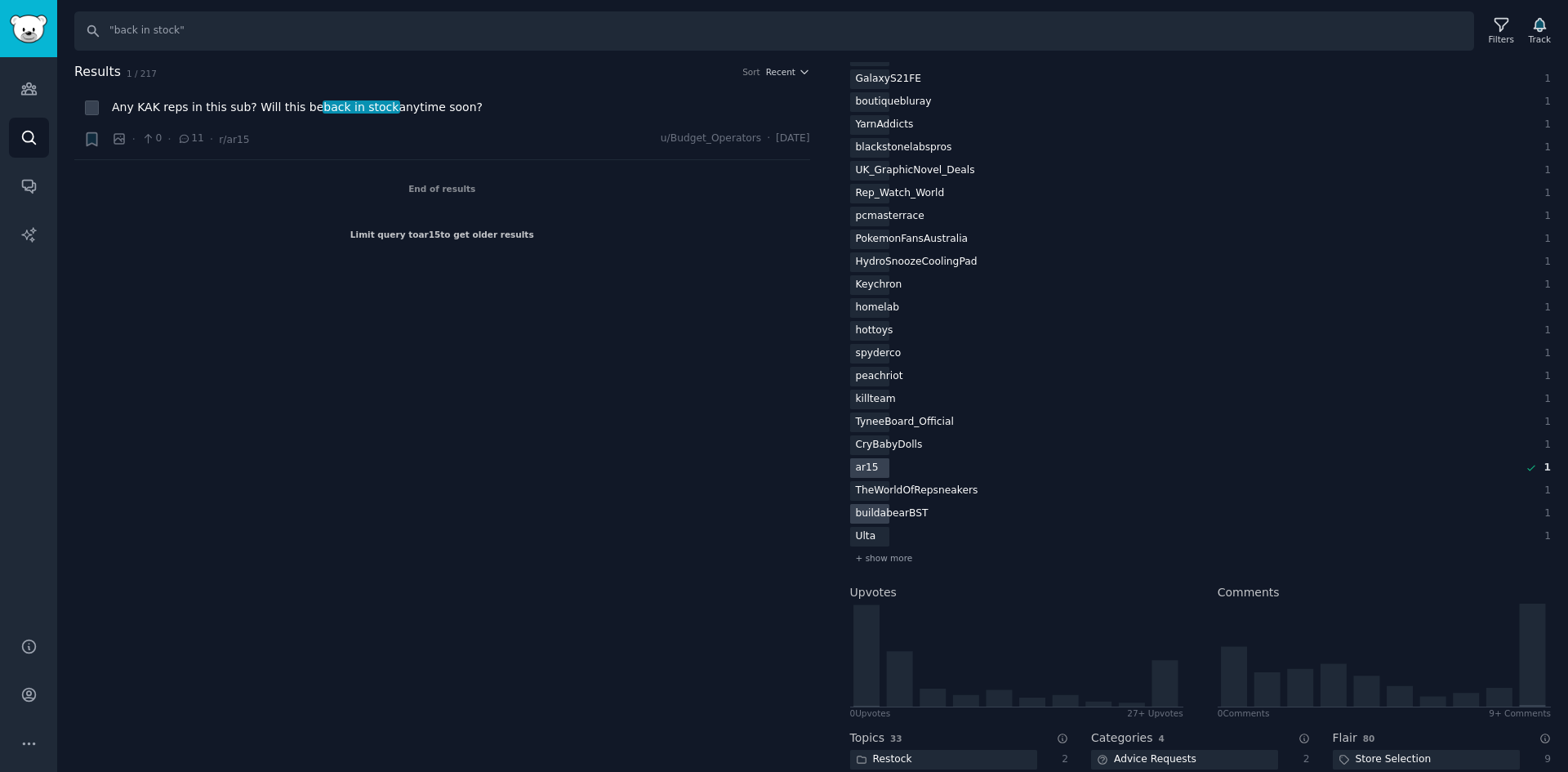
click at [885, 479] on div "buildabearBST" at bounding box center [867, 468] width 34 height 21
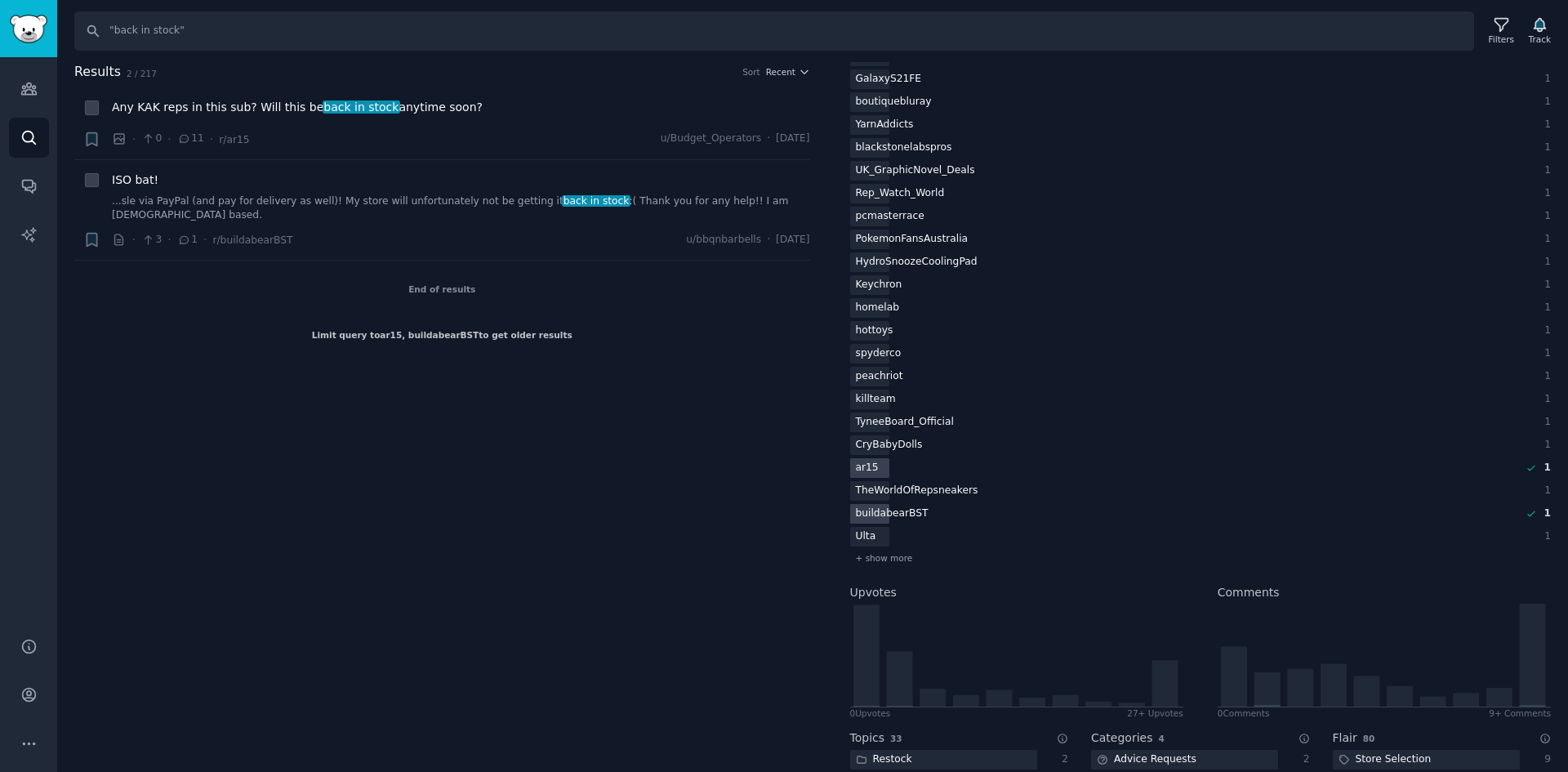
click at [873, 522] on div "buildabearBST" at bounding box center [892, 514] width 84 height 21
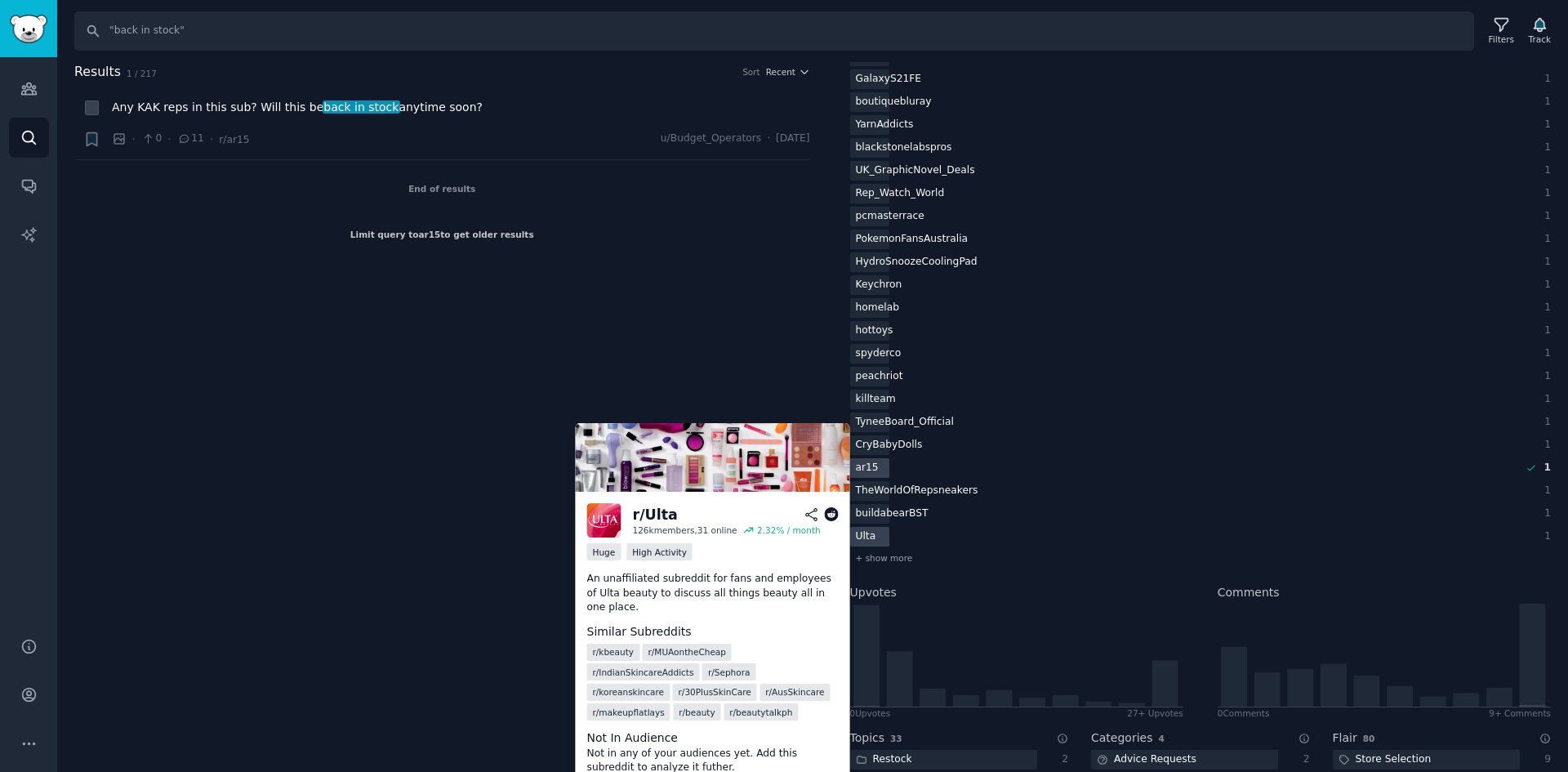
click at [873, 479] on div "Ulta" at bounding box center [867, 468] width 34 height 21
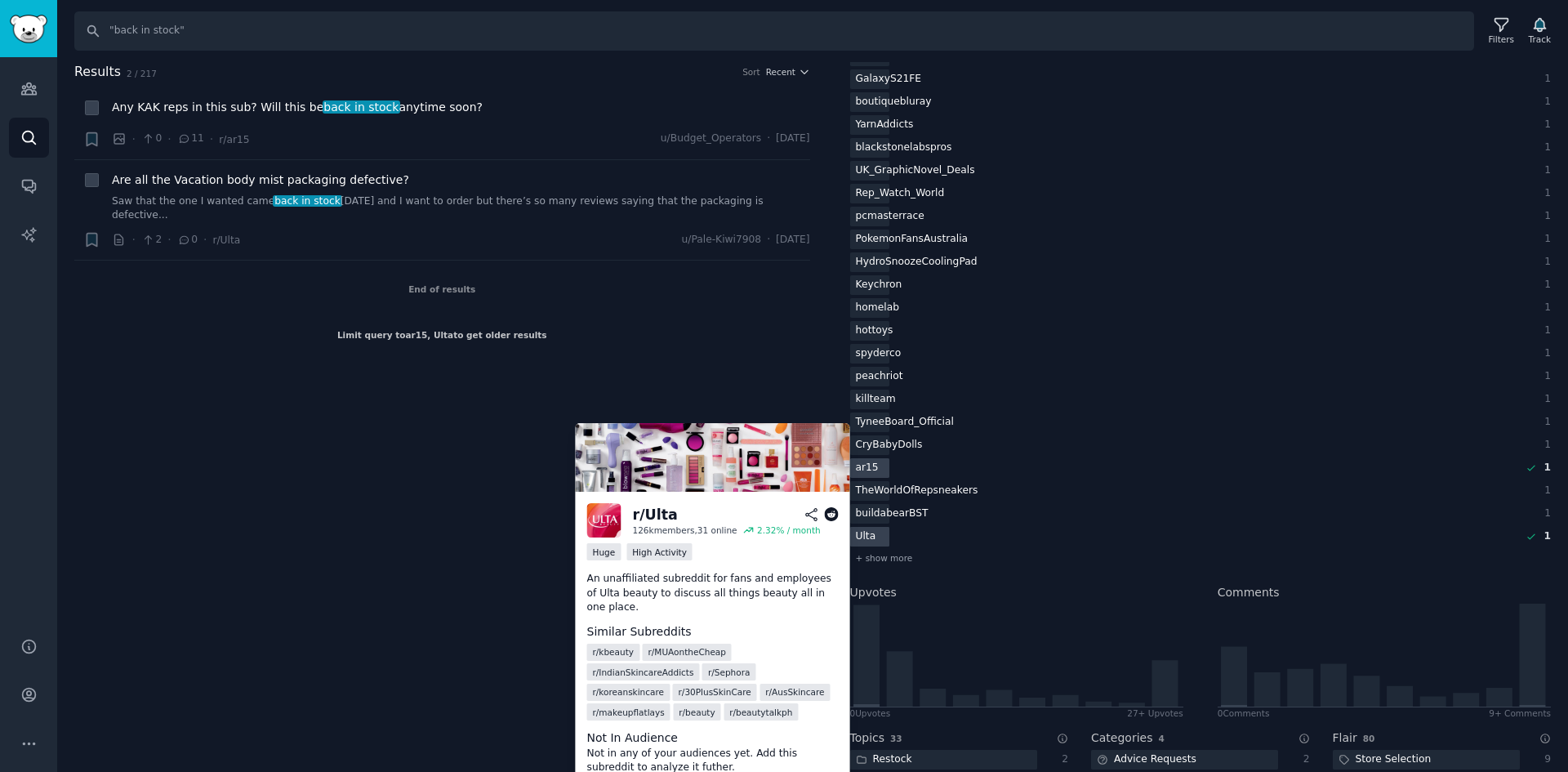
click at [873, 538] on div "Ulta" at bounding box center [866, 537] width 31 height 21
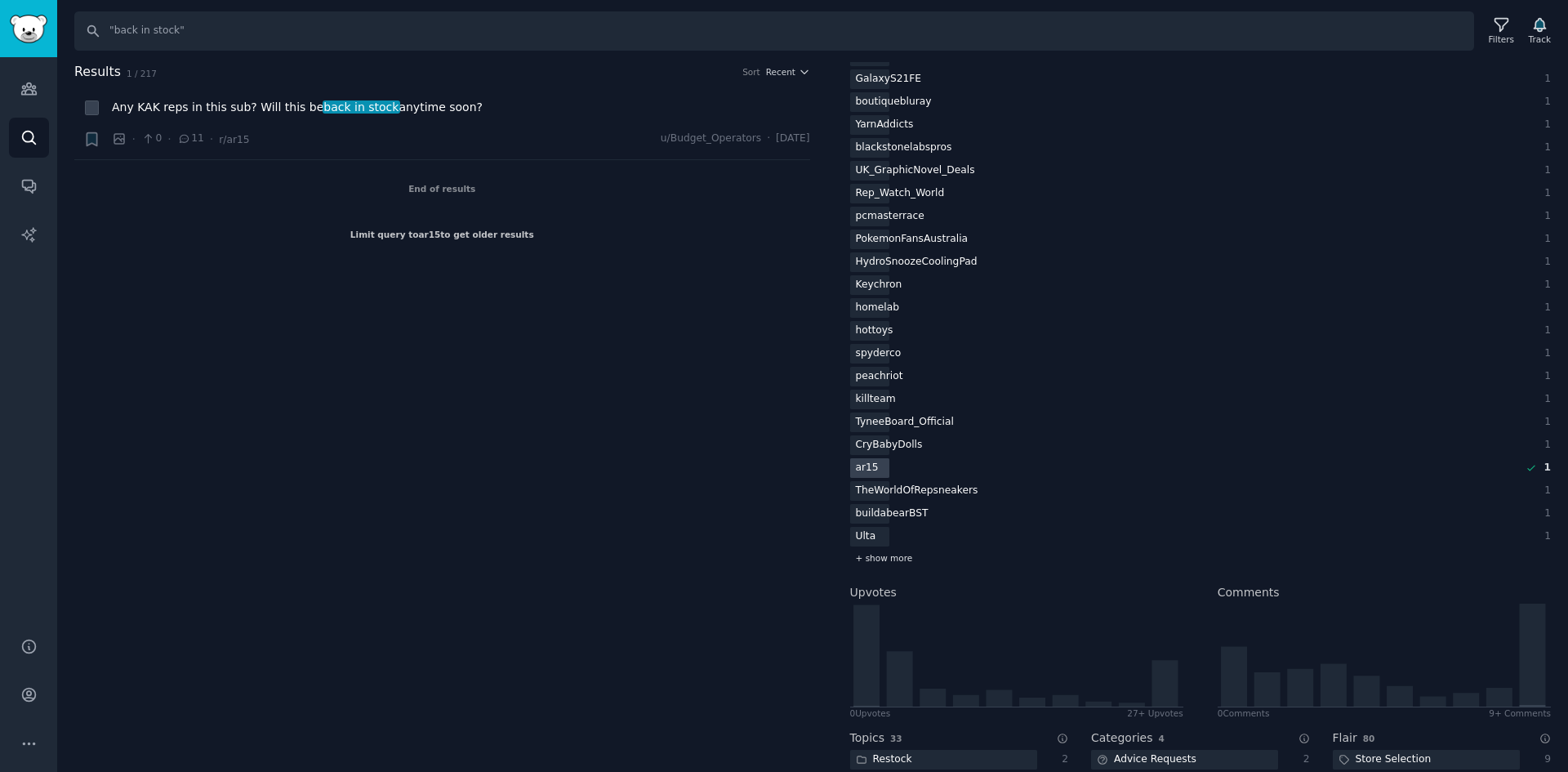
click at [878, 552] on span "+ show more" at bounding box center [885, 558] width 57 height 12
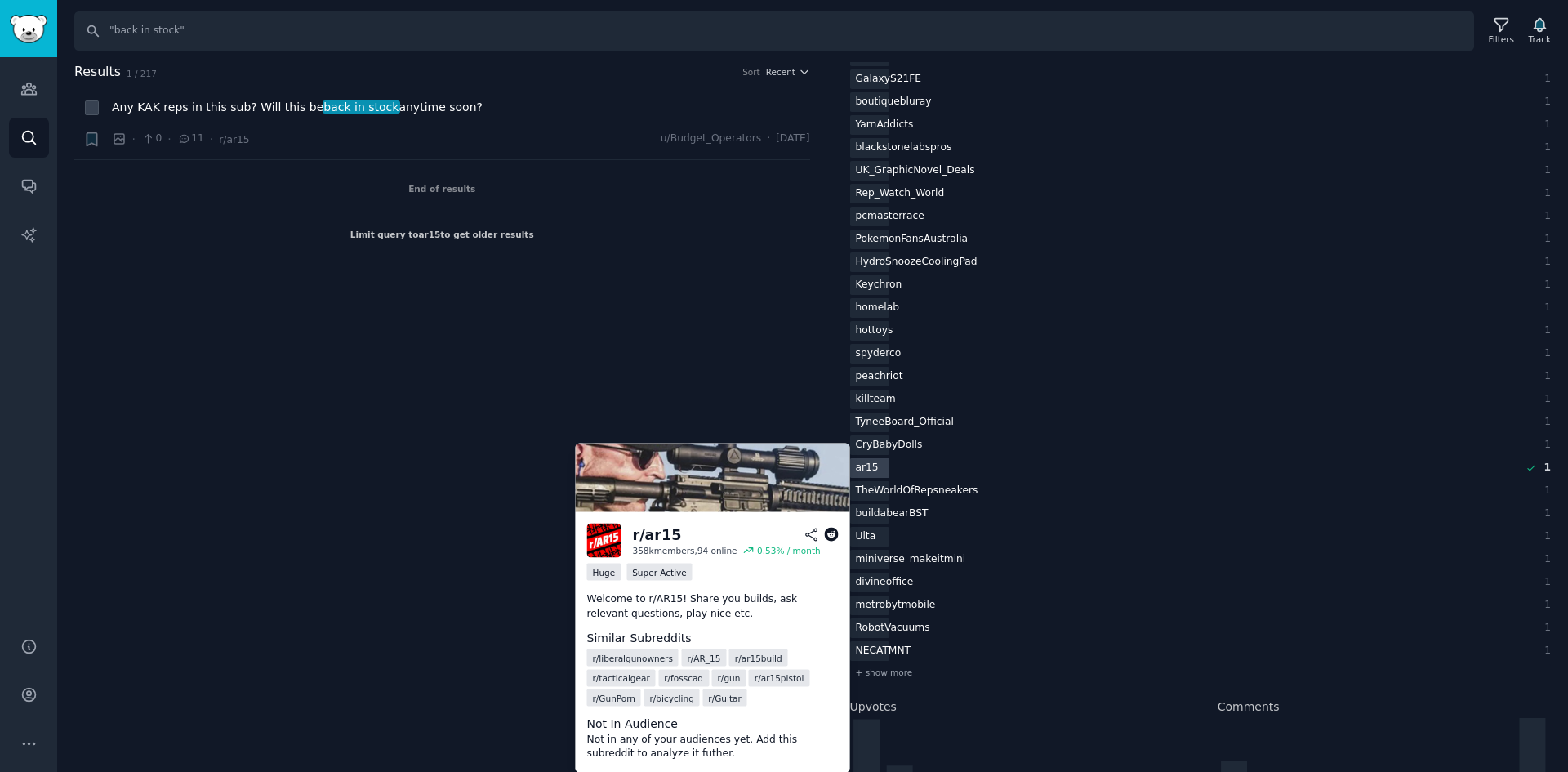
click at [880, 463] on div "ar15" at bounding box center [867, 468] width 34 height 21
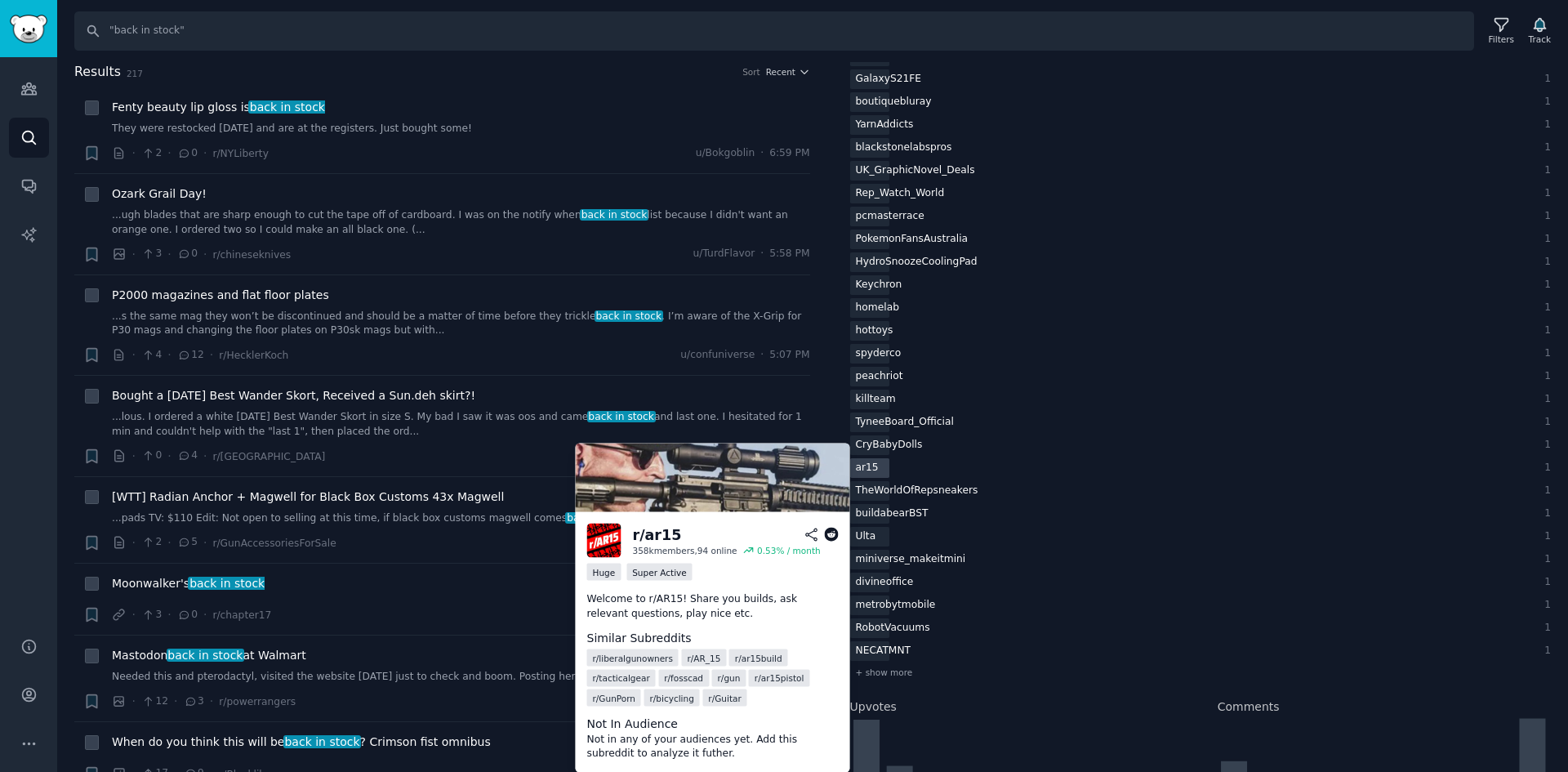
click at [880, 463] on div "ar15" at bounding box center [867, 468] width 34 height 21
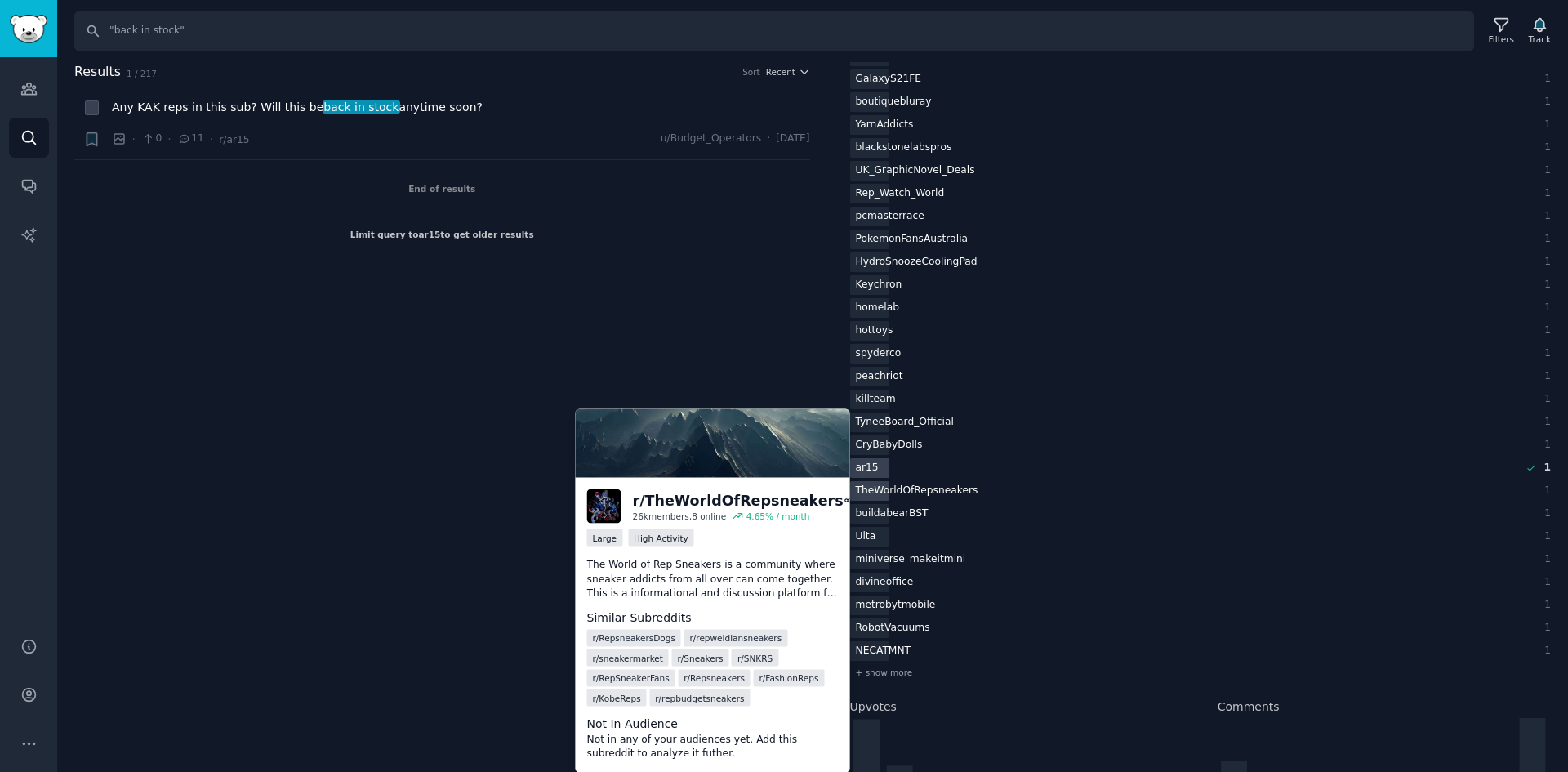
click at [878, 479] on div "TheWorldOfRepsneakers" at bounding box center [867, 468] width 34 height 21
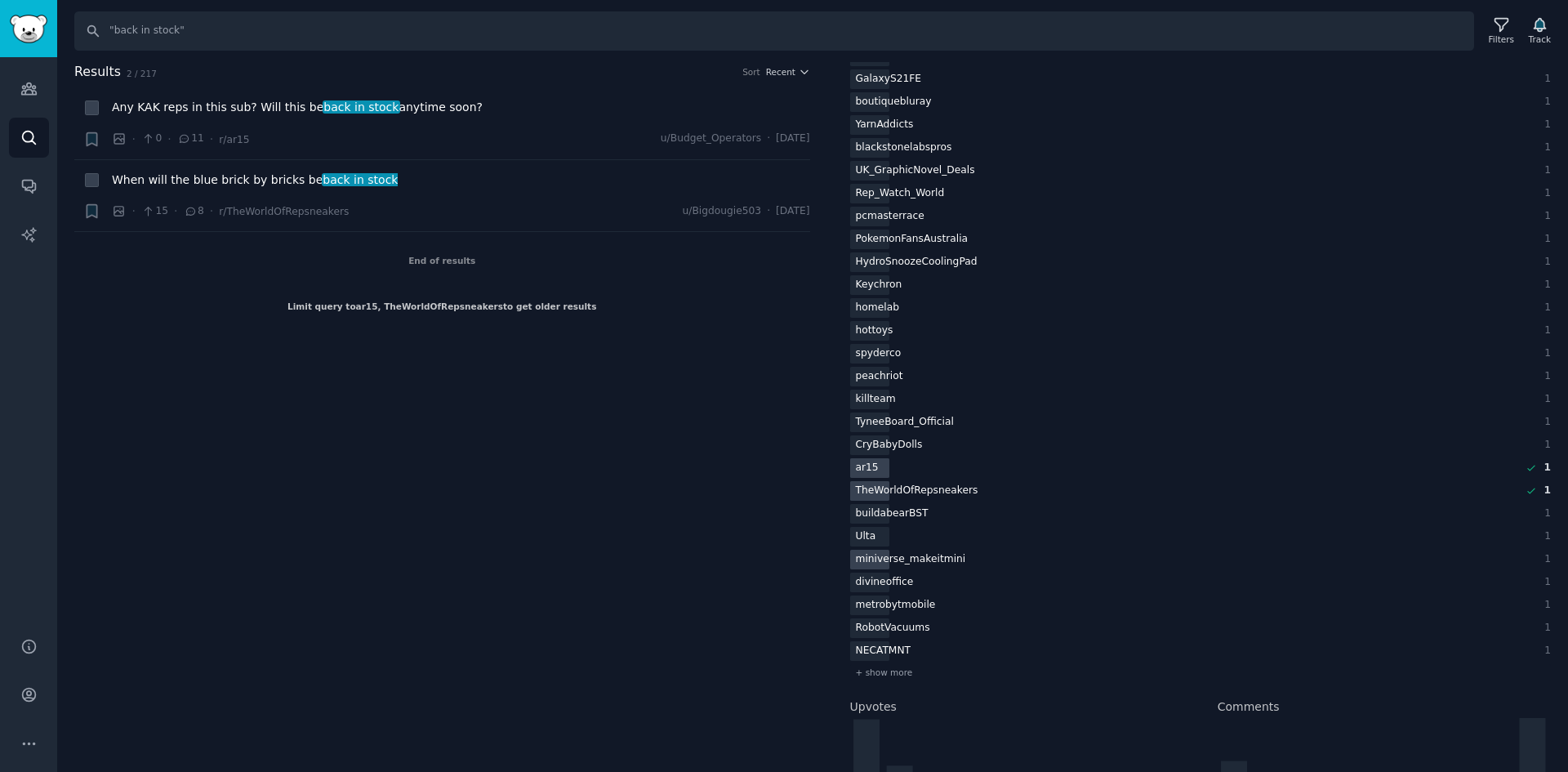
scroll to position [1226, 0]
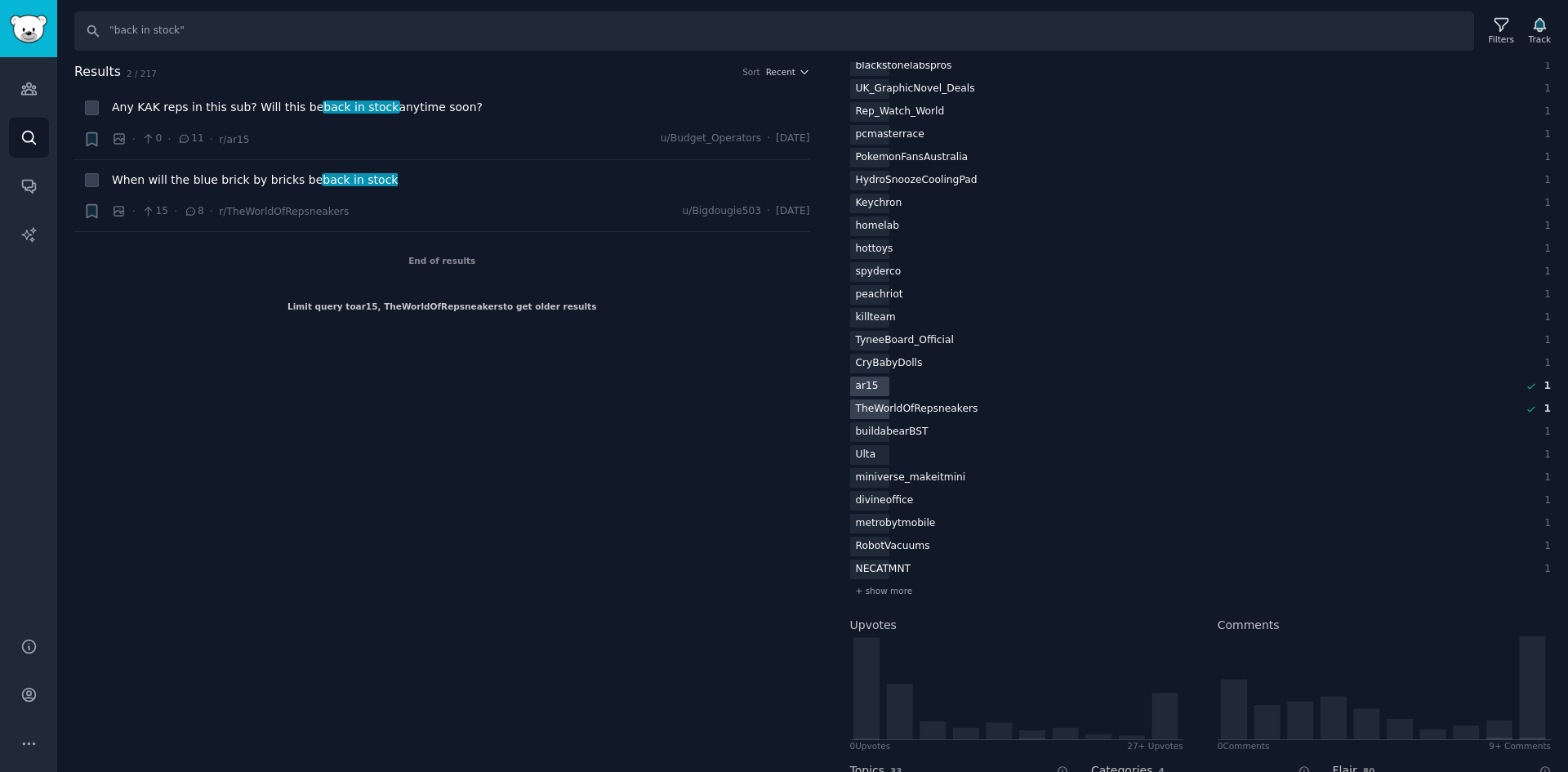
click at [888, 408] on div "TheWorldOfRepsneakers" at bounding box center [917, 409] width 134 height 21
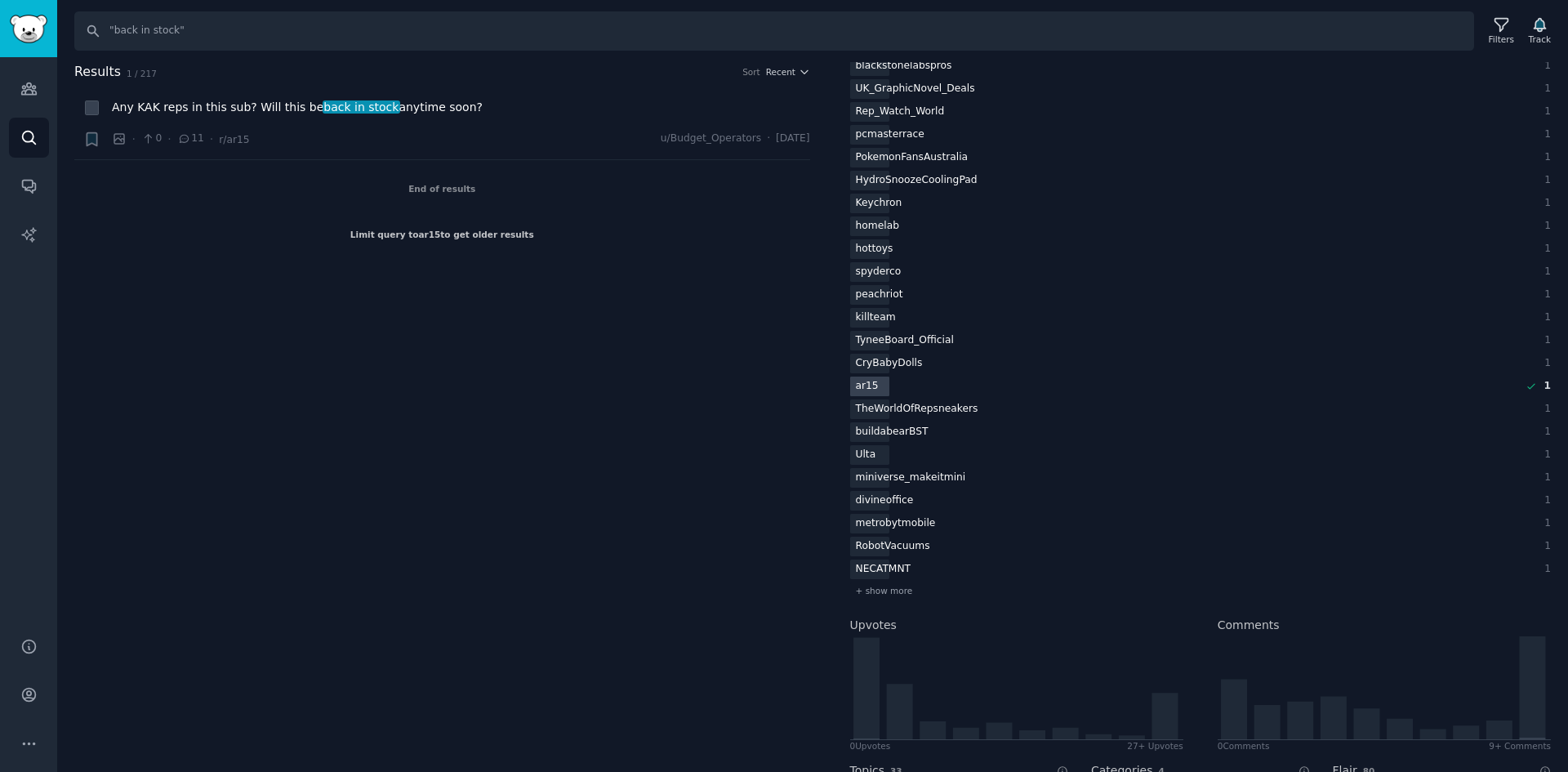
click at [887, 393] on div at bounding box center [870, 386] width 39 height 21
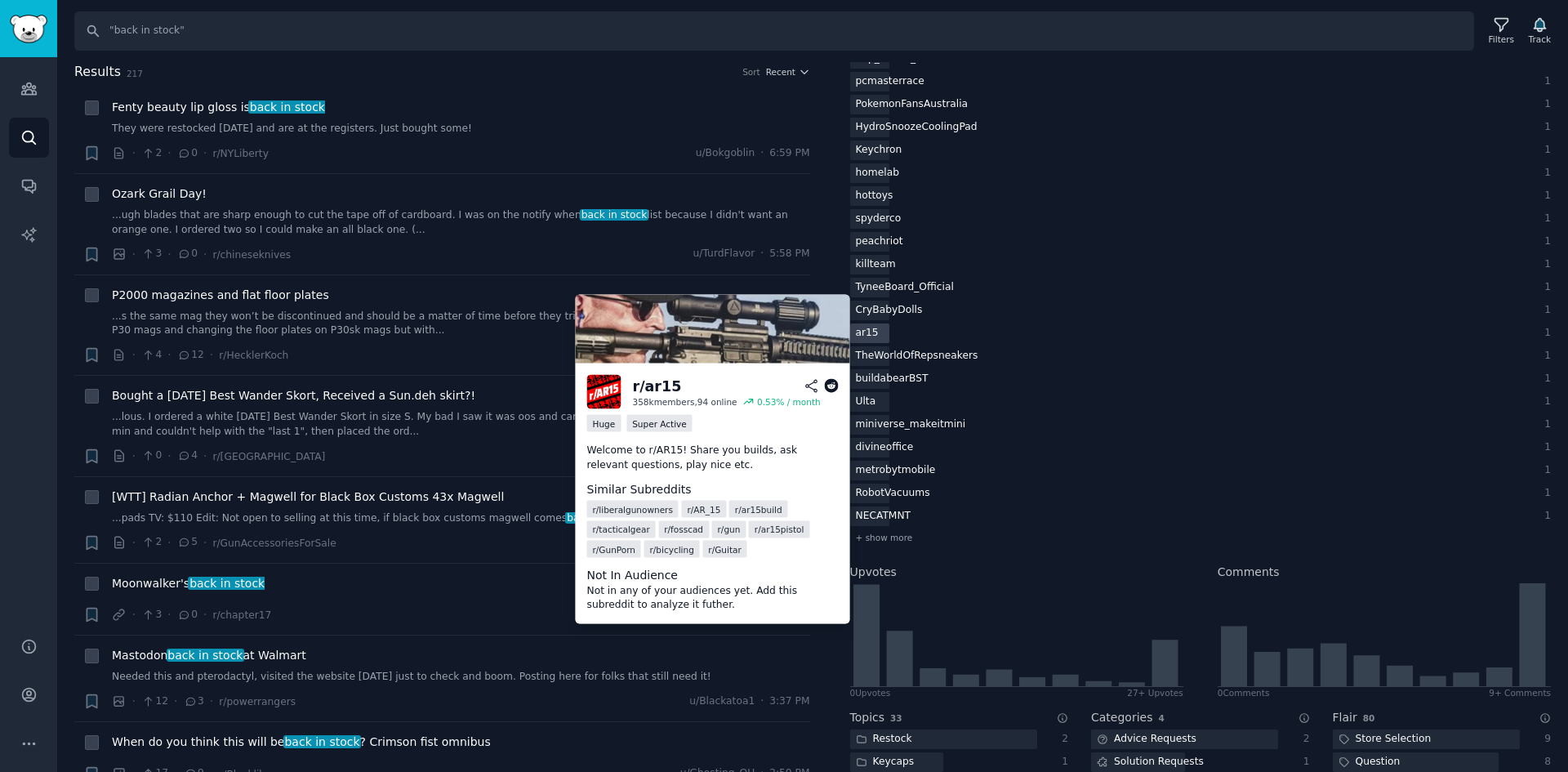
scroll to position [1308, 0]
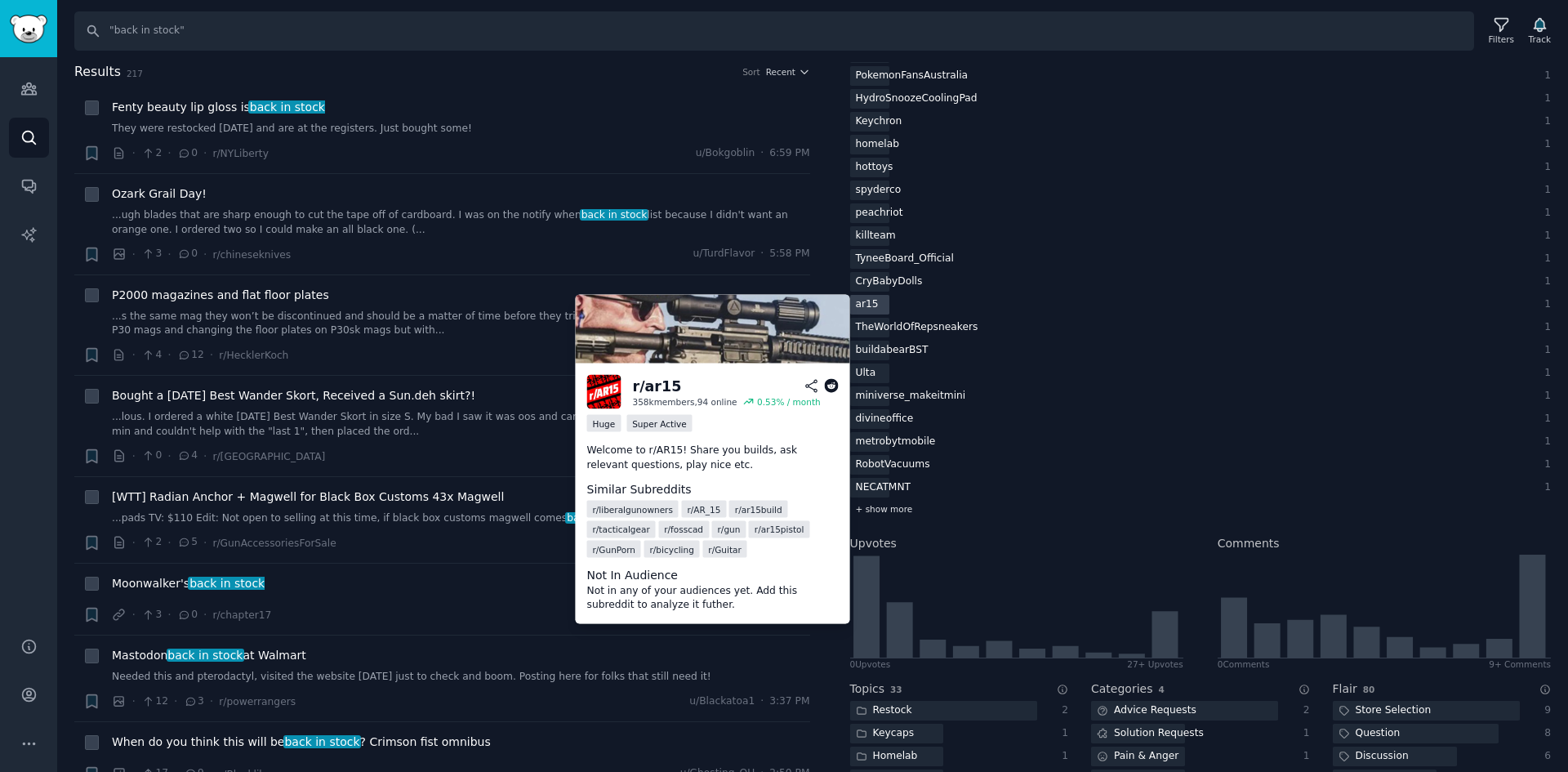
click at [897, 506] on span "+ show more" at bounding box center [885, 509] width 57 height 12
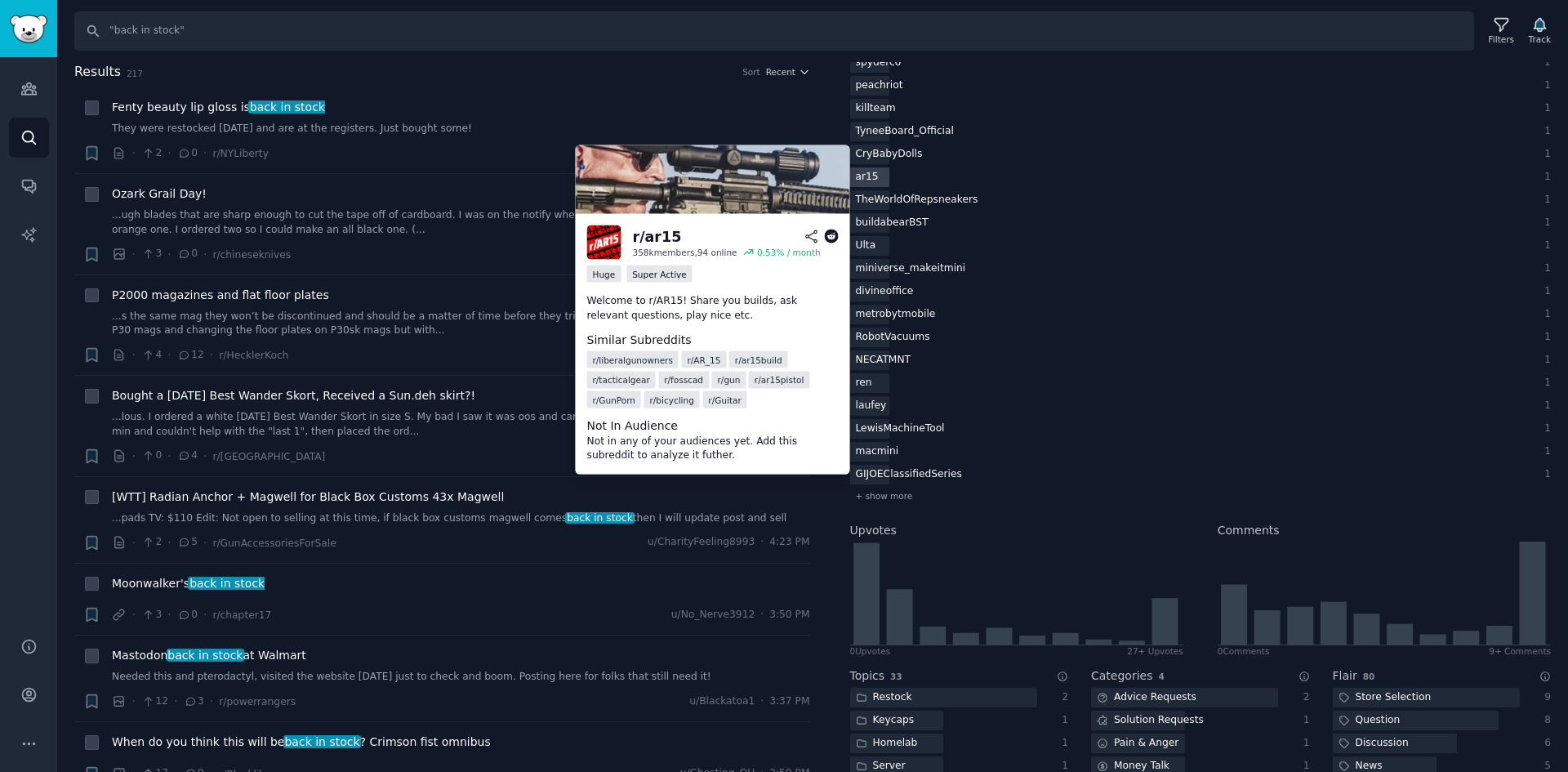
scroll to position [1470, 0]
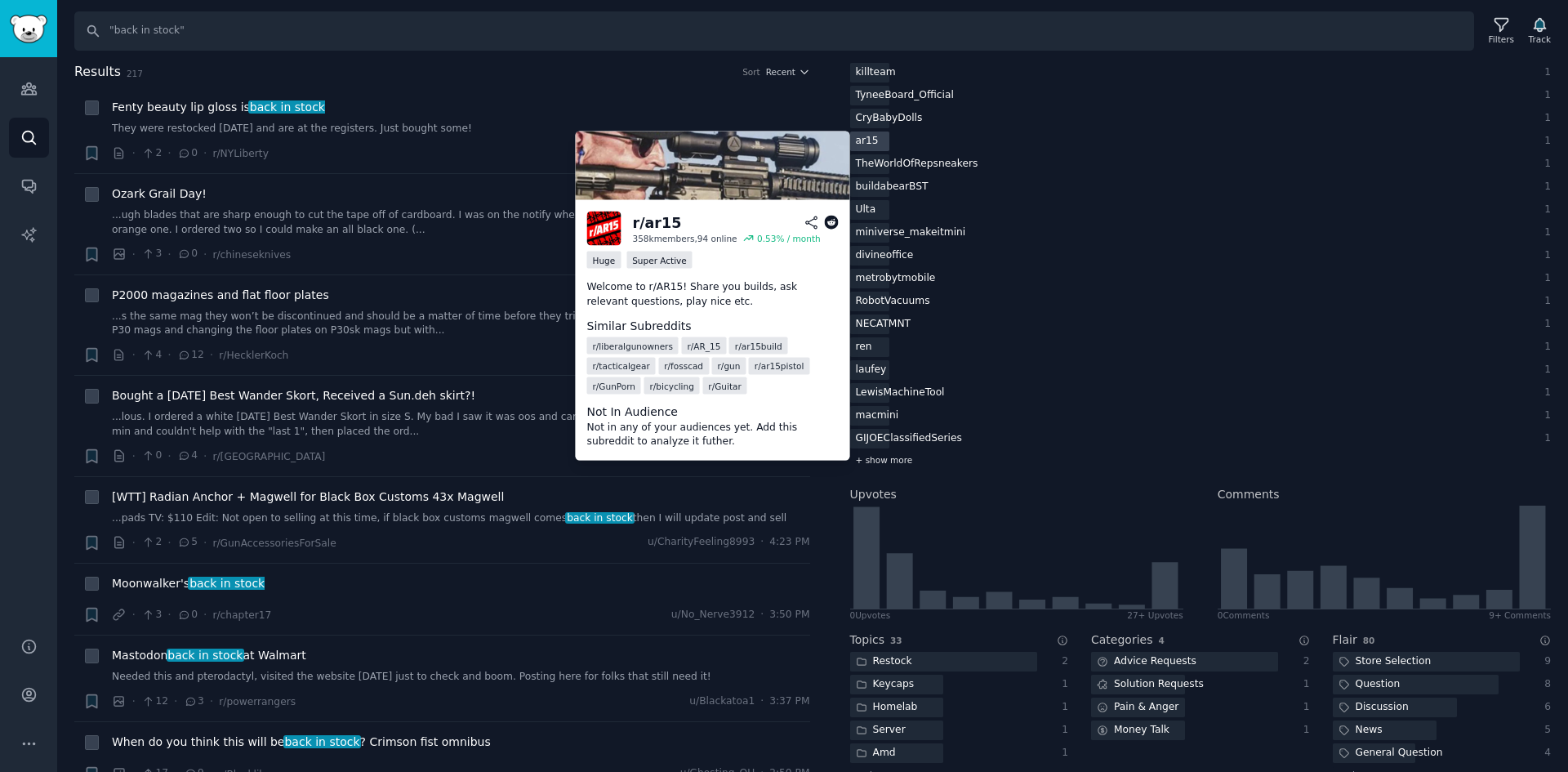
click at [896, 463] on span "+ show more" at bounding box center [885, 460] width 57 height 12
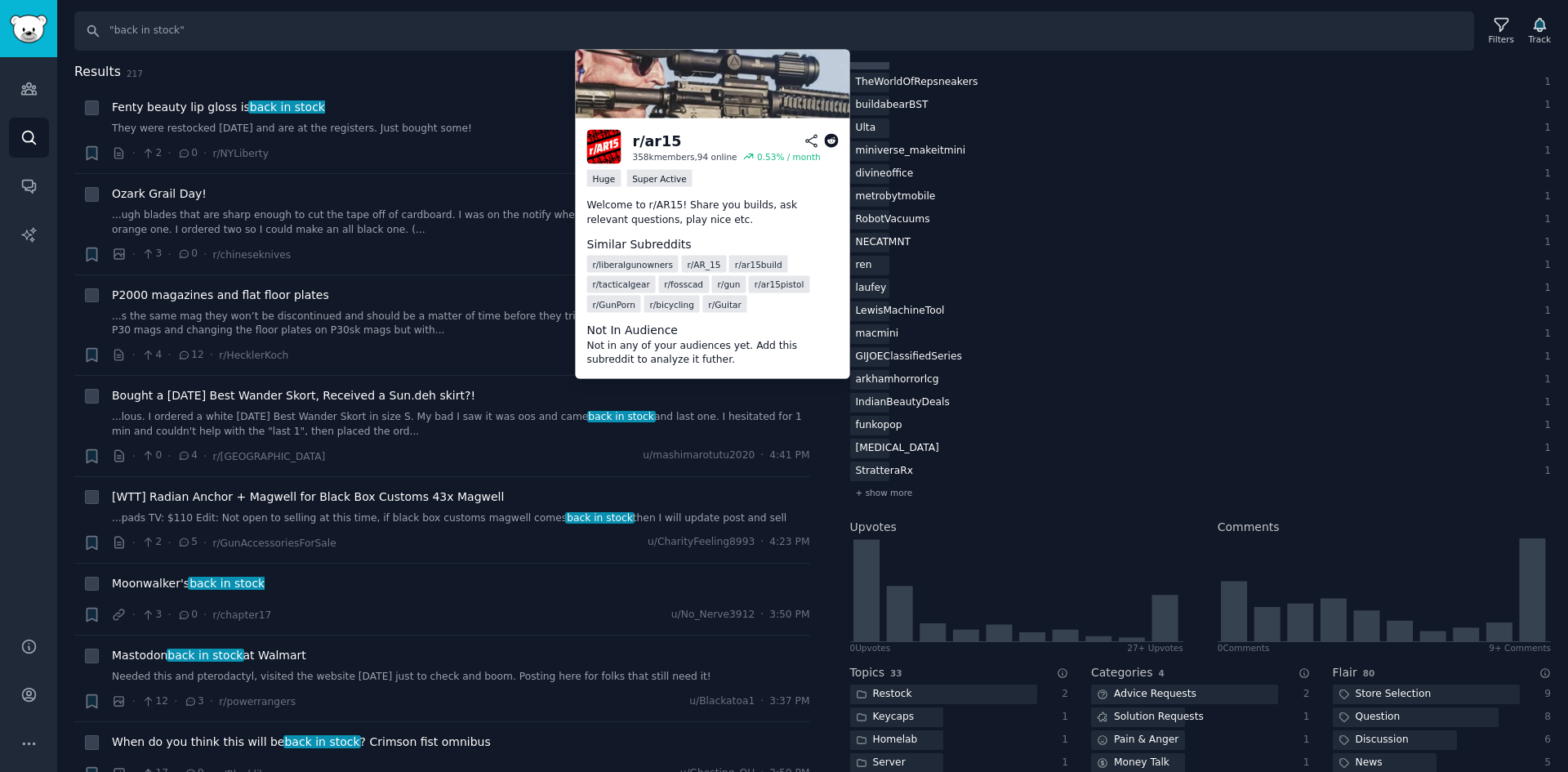
scroll to position [1634, 0]
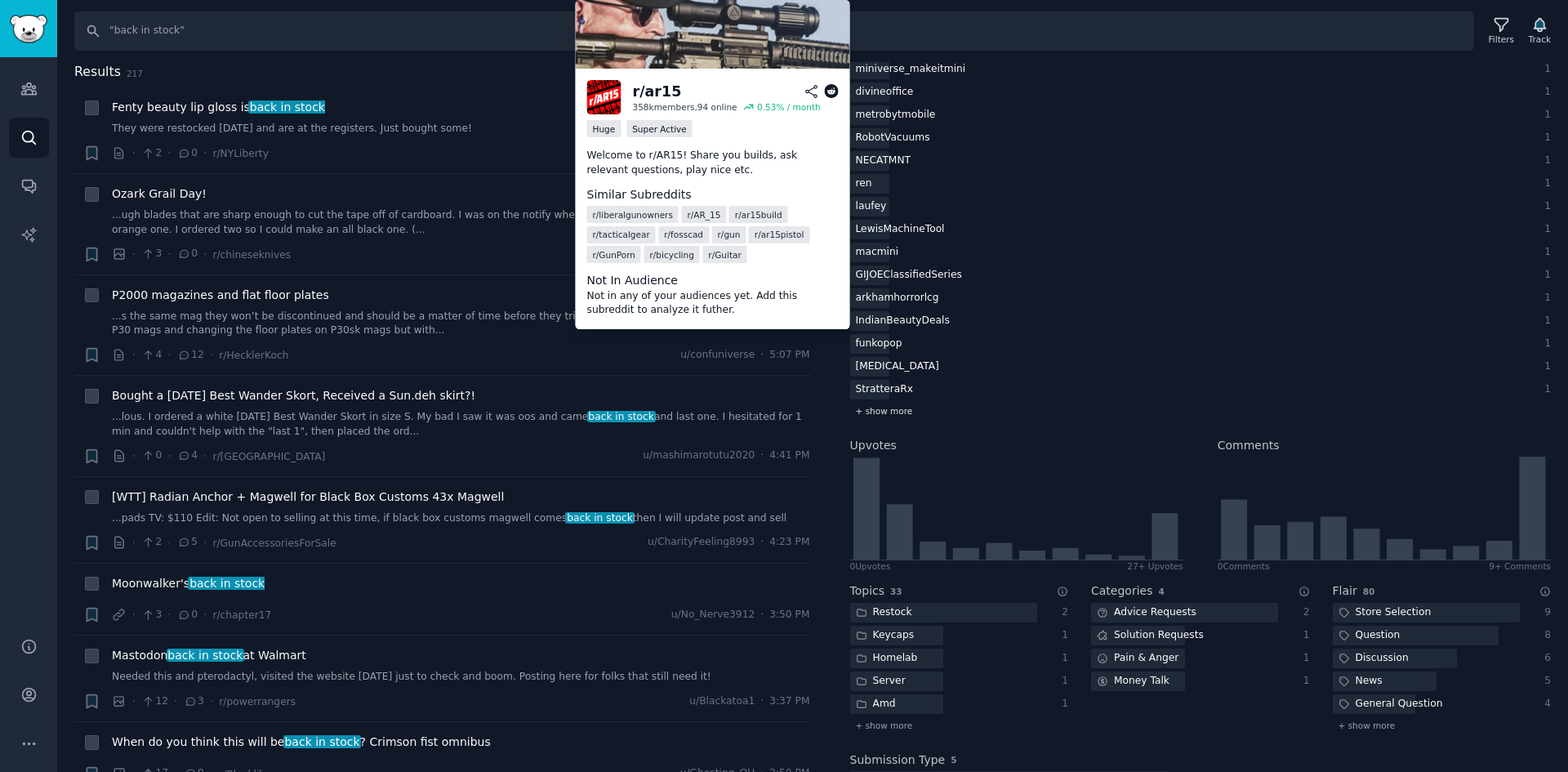
click at [897, 411] on span "+ show more" at bounding box center [885, 411] width 57 height 12
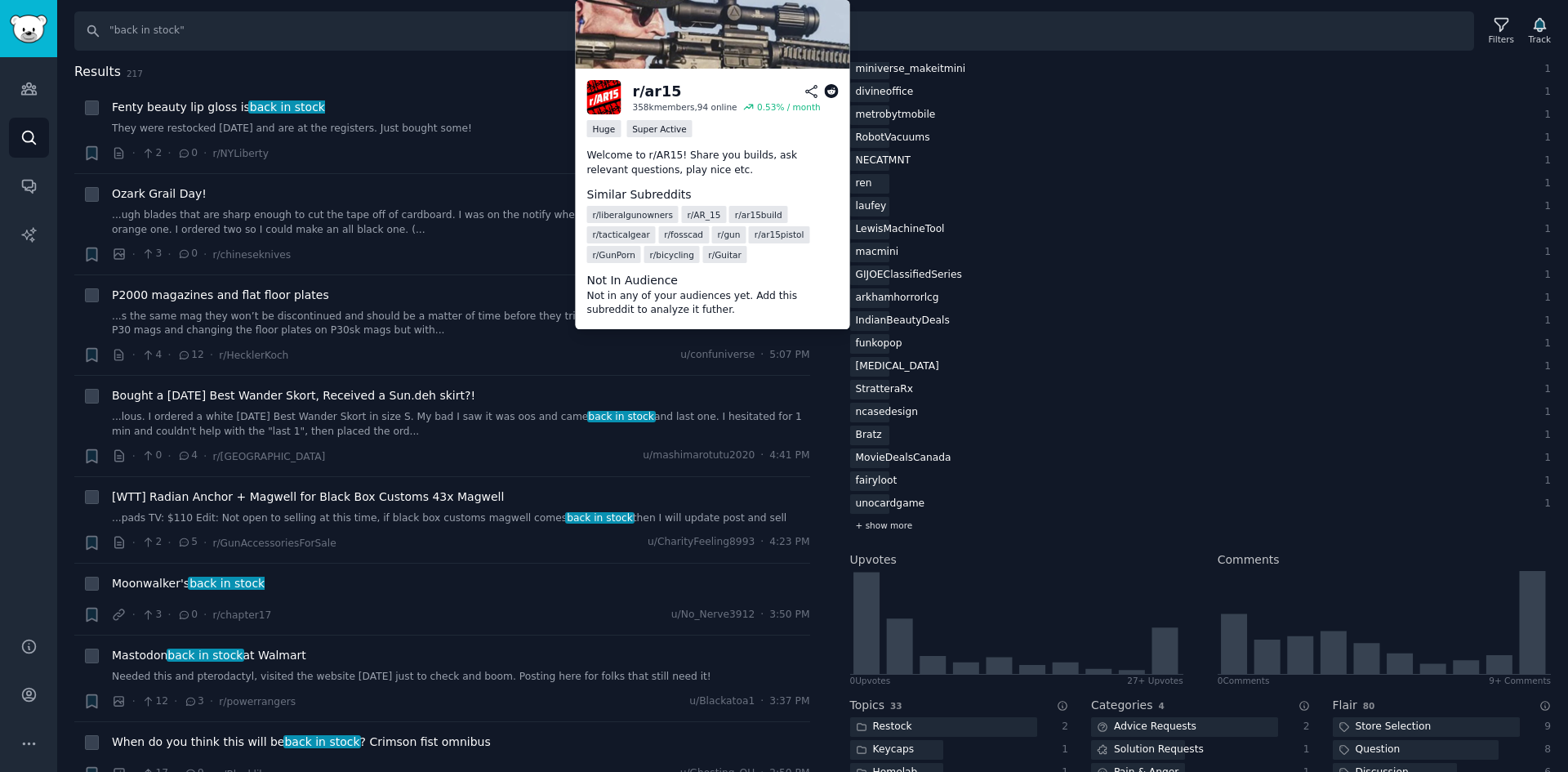
click at [867, 527] on span "+ show more" at bounding box center [885, 526] width 57 height 12
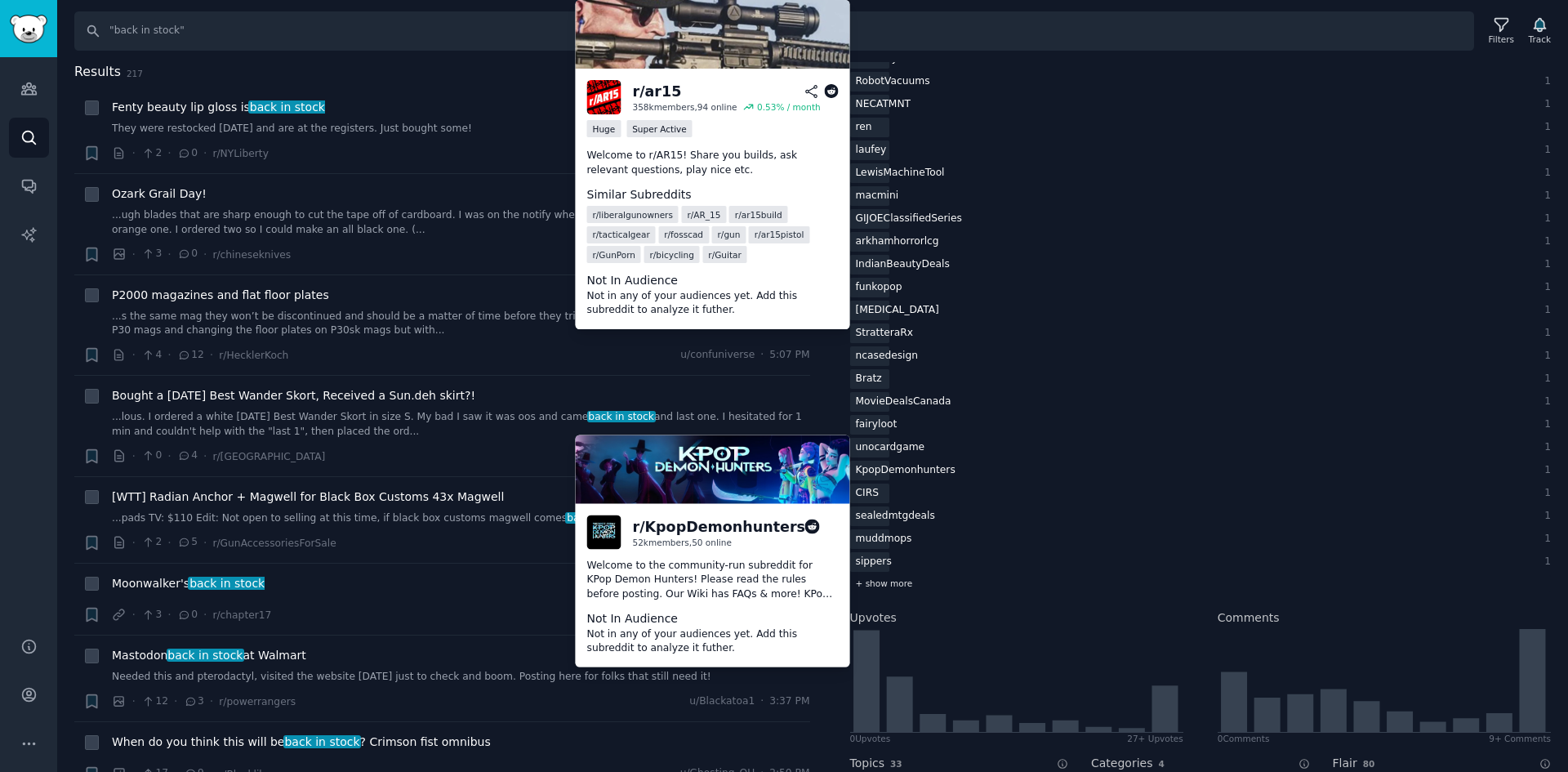
scroll to position [1716, 0]
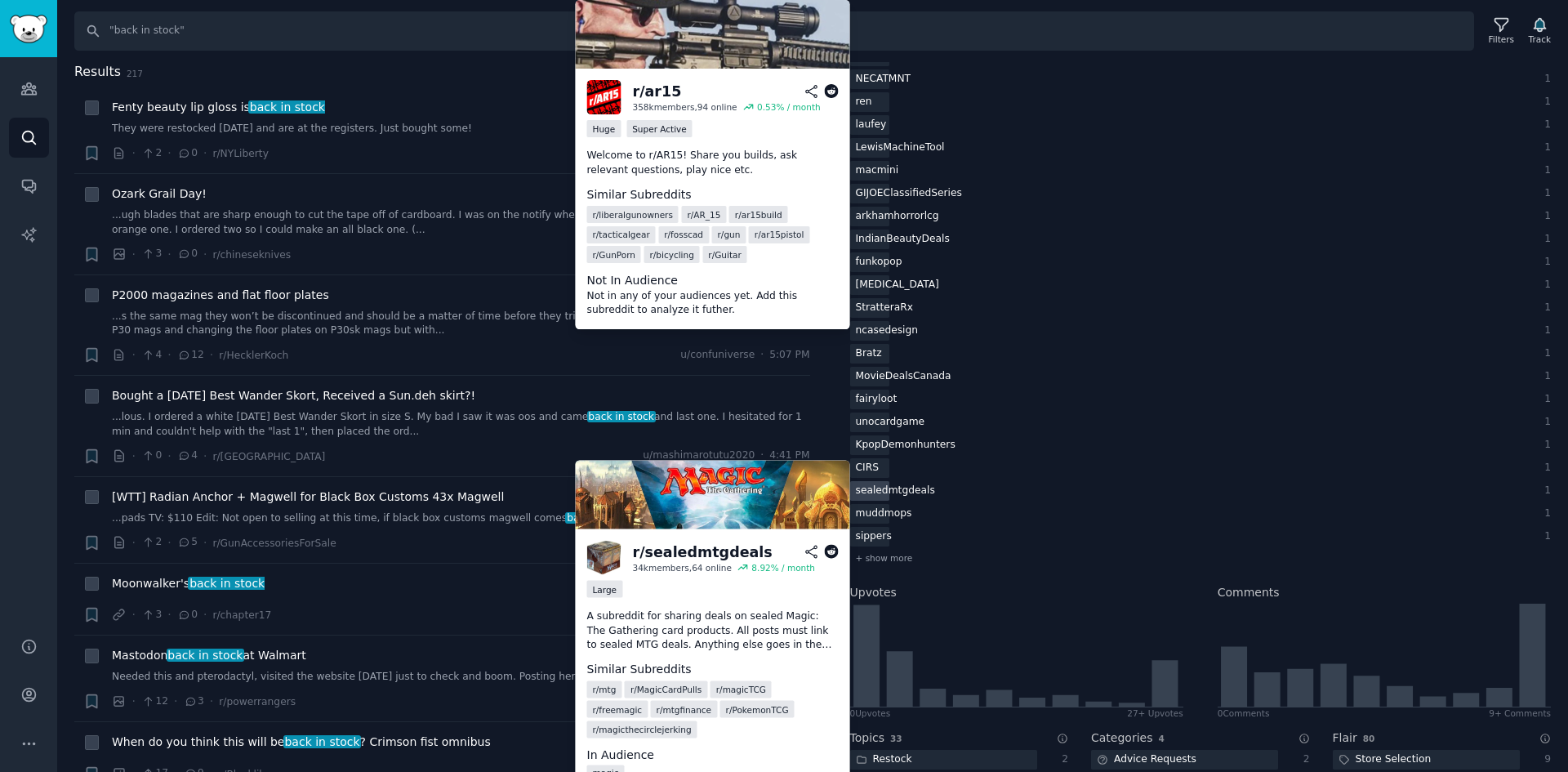
click at [899, 492] on div "sealedmtgdeals" at bounding box center [895, 491] width 90 height 21
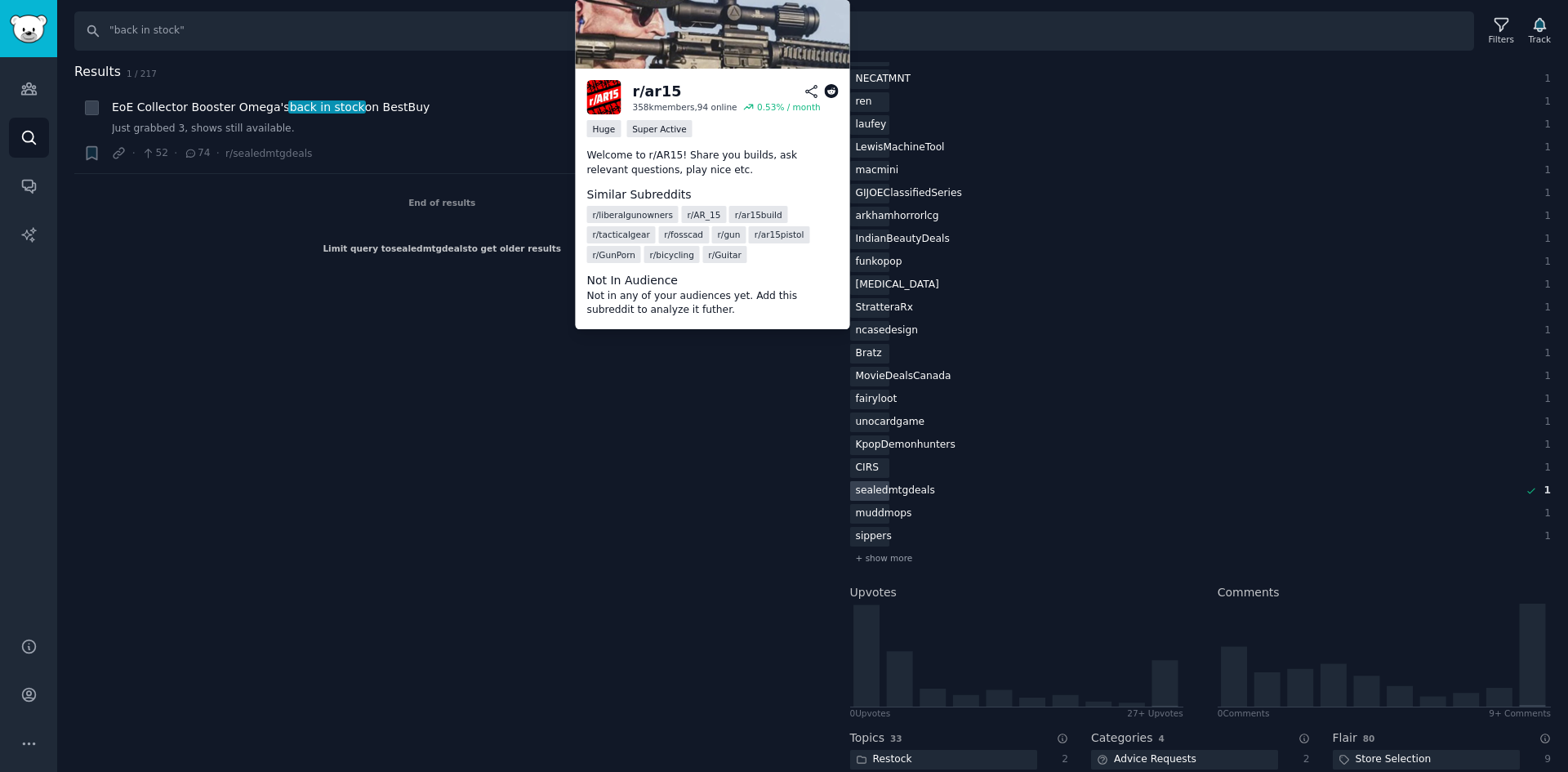
click at [365, 341] on div "Results 1 / 217 Sort Recent + EoE Collector Booster Omega's back in stock on Be…" at bounding box center [454, 417] width 759 height 711
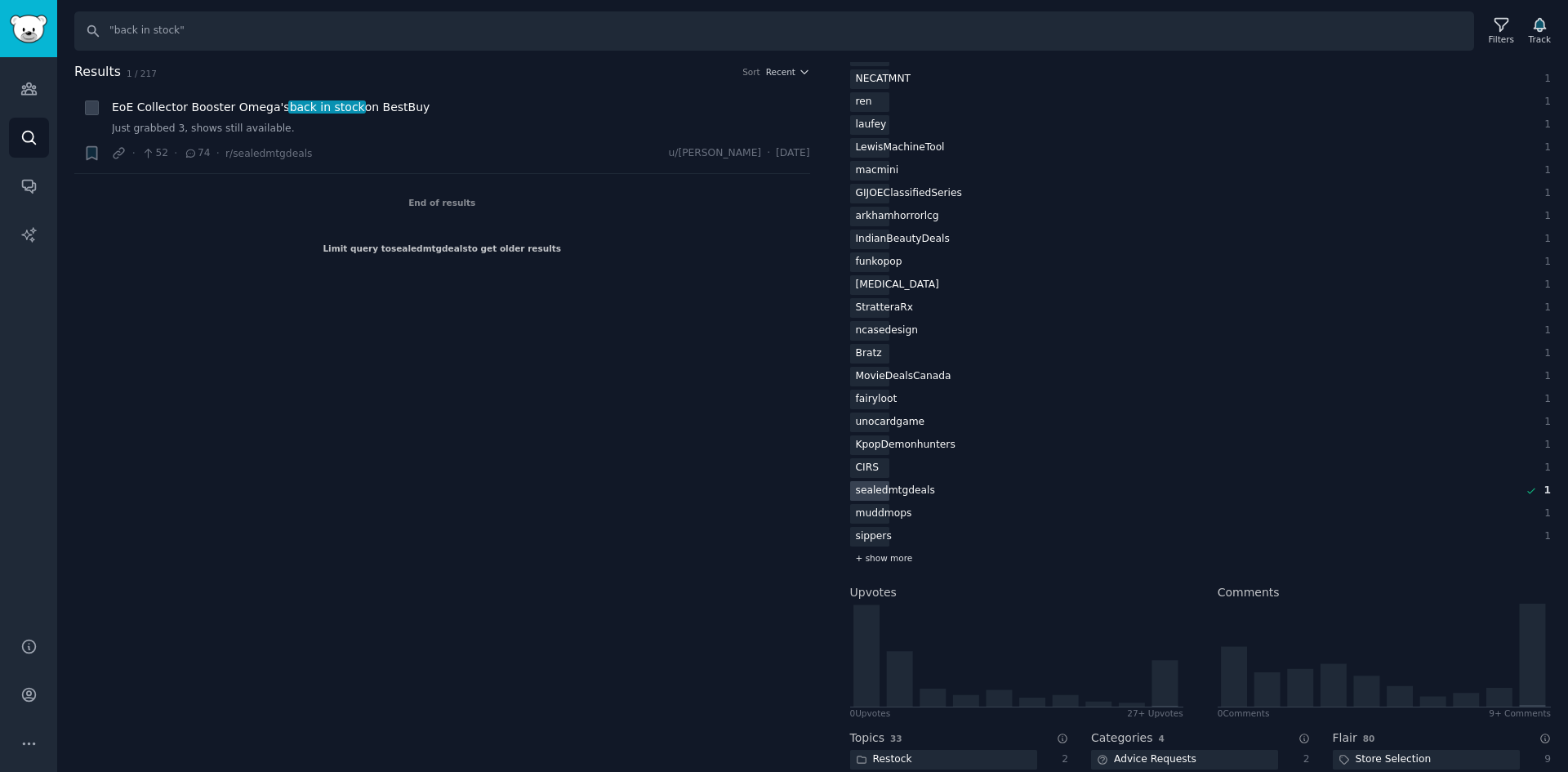
click at [913, 559] on div "+ show more" at bounding box center [1201, 558] width 702 height 17
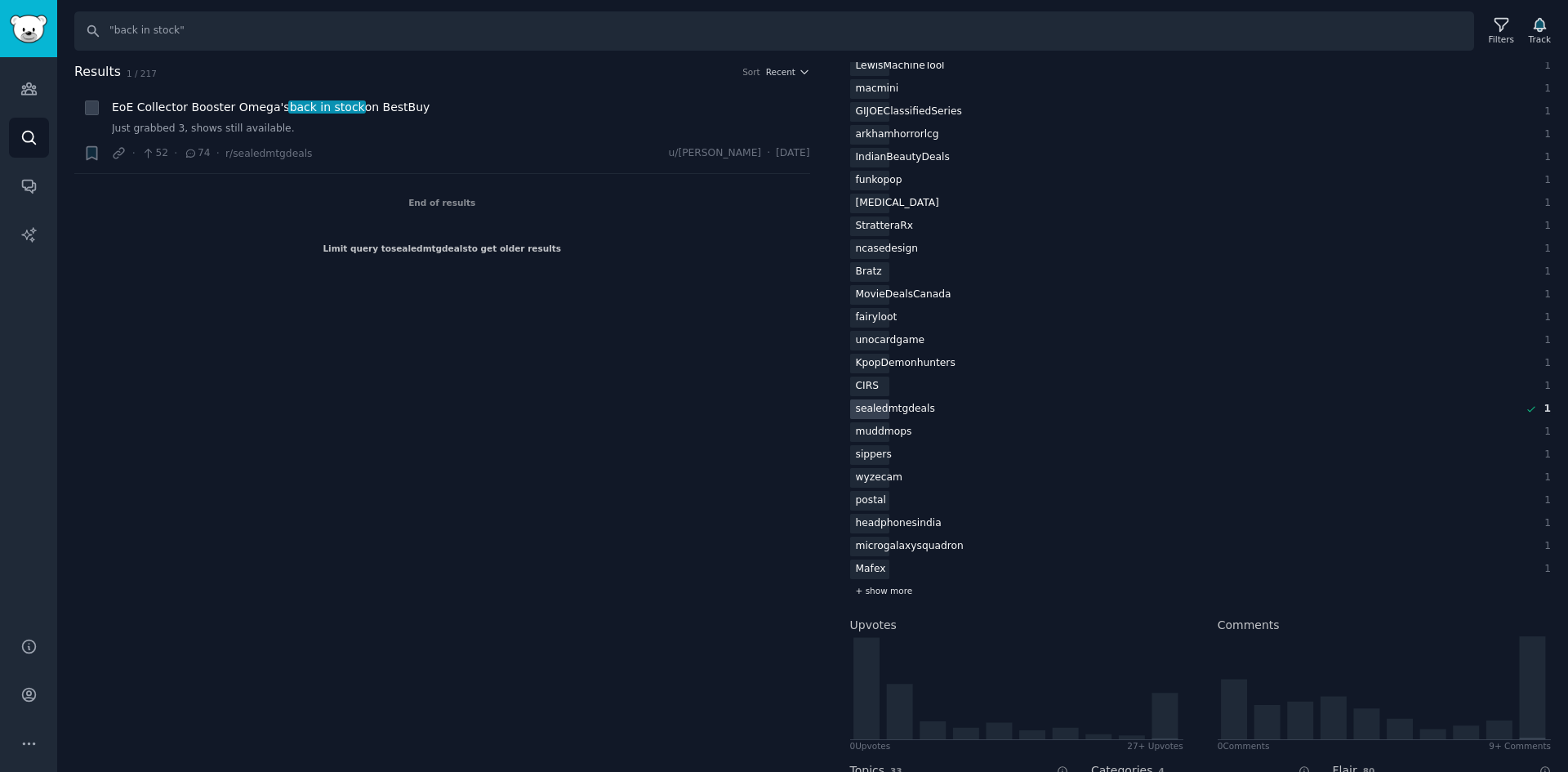
scroll to position [1879, 0]
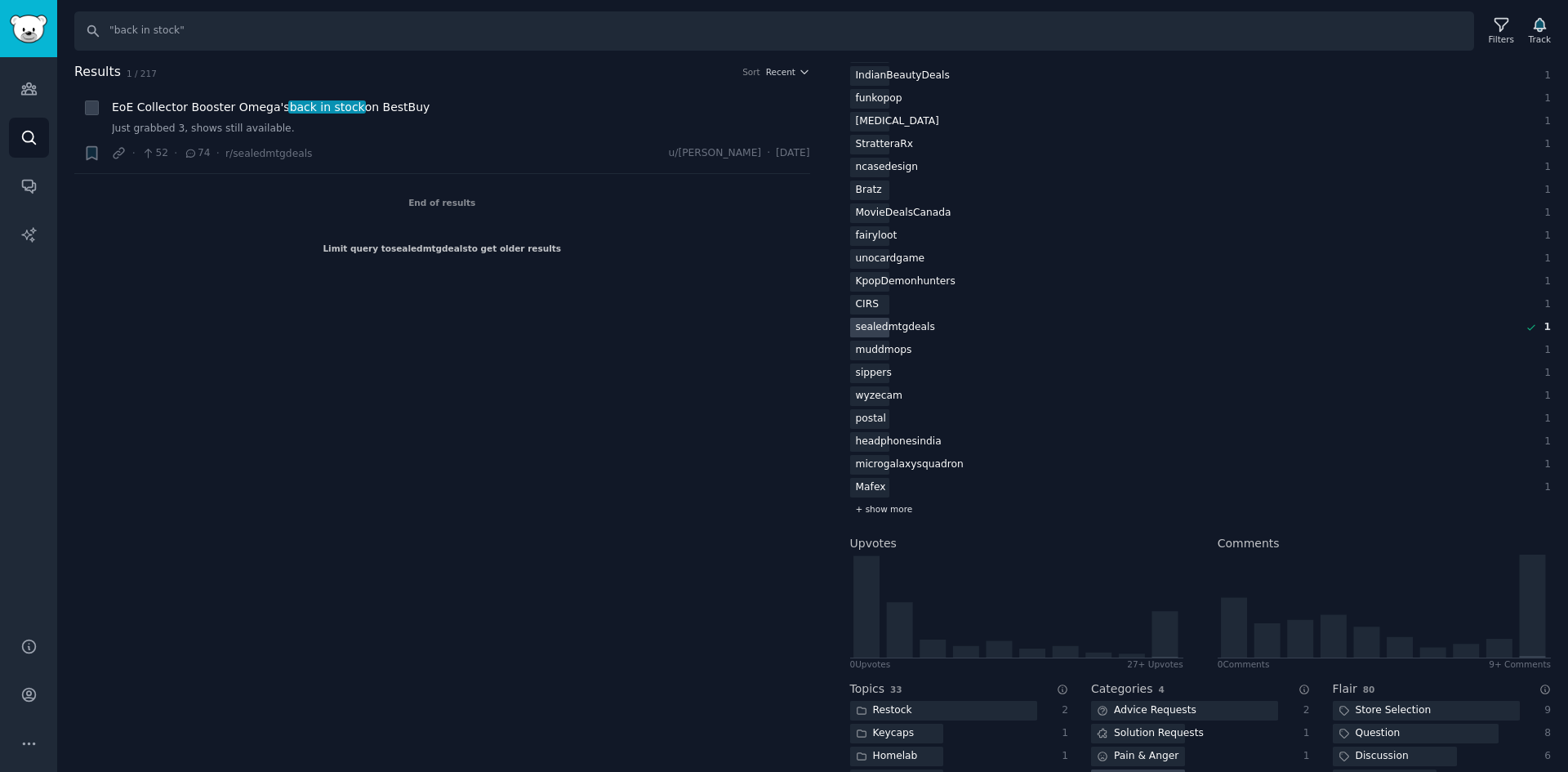
click at [901, 516] on div "+ show more" at bounding box center [1201, 509] width 702 height 17
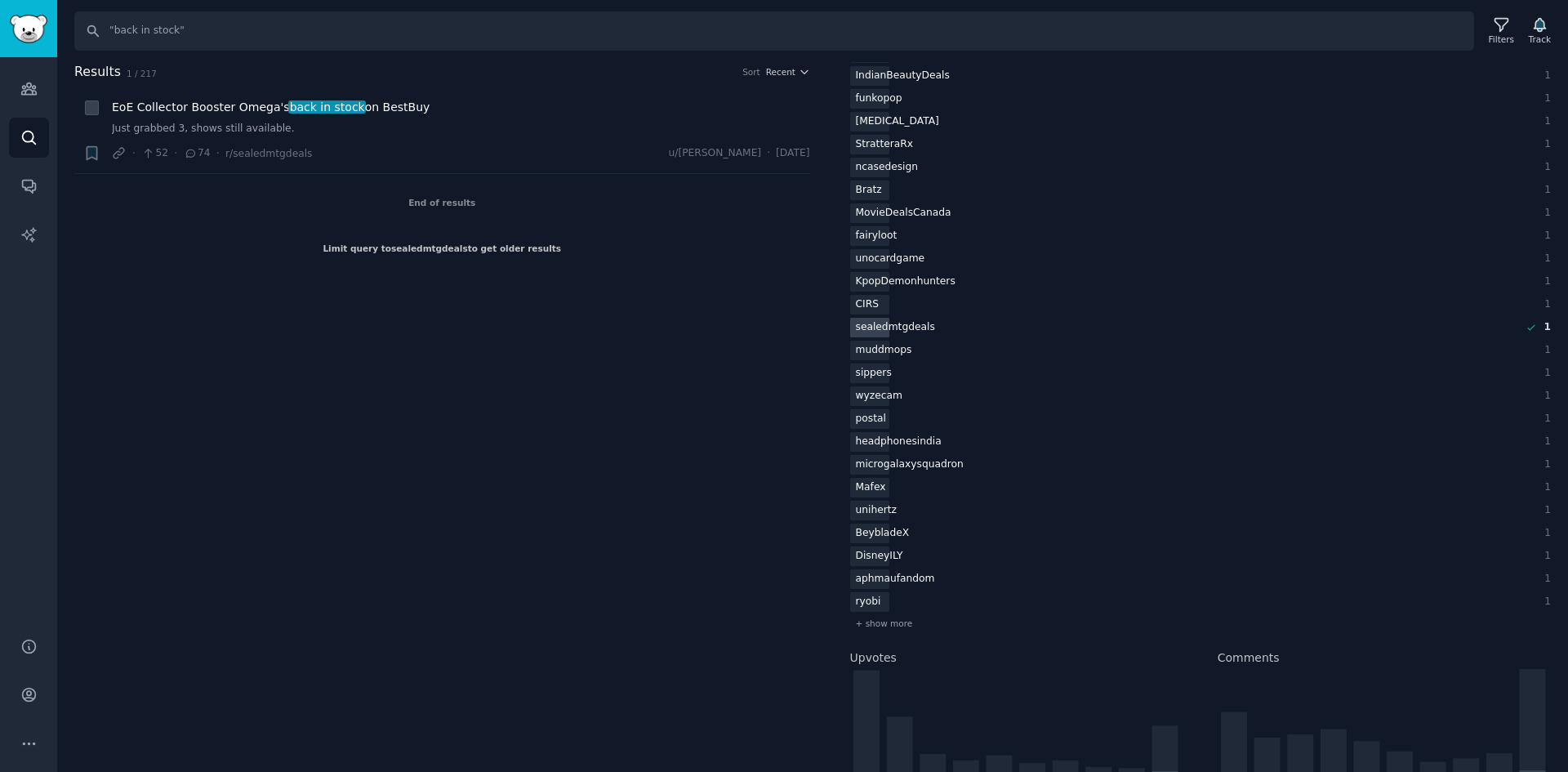
click at [897, 335] on div "sealedmtgdeals" at bounding box center [895, 328] width 90 height 21
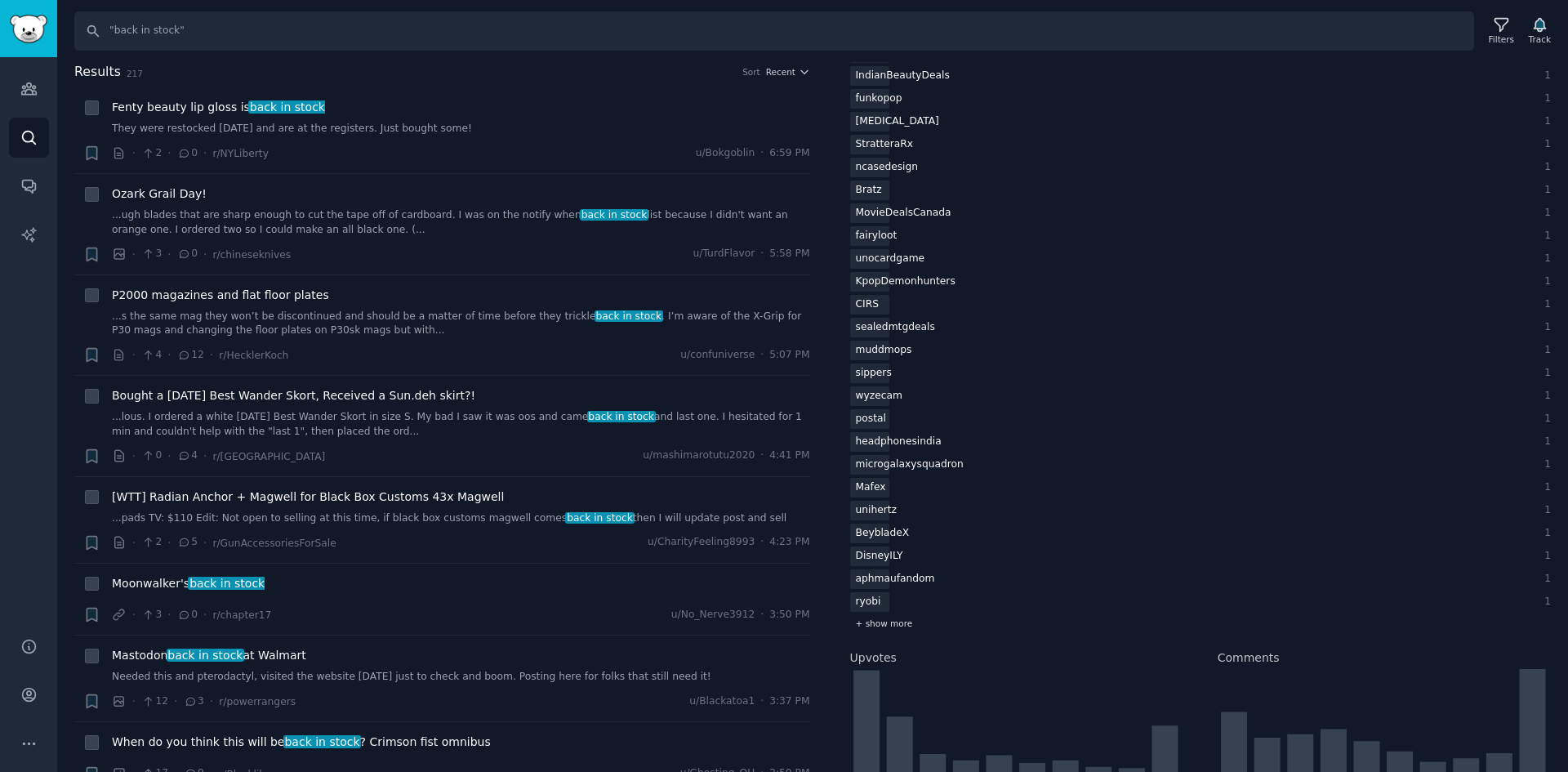
click at [876, 615] on div "+ show more" at bounding box center [1201, 623] width 702 height 17
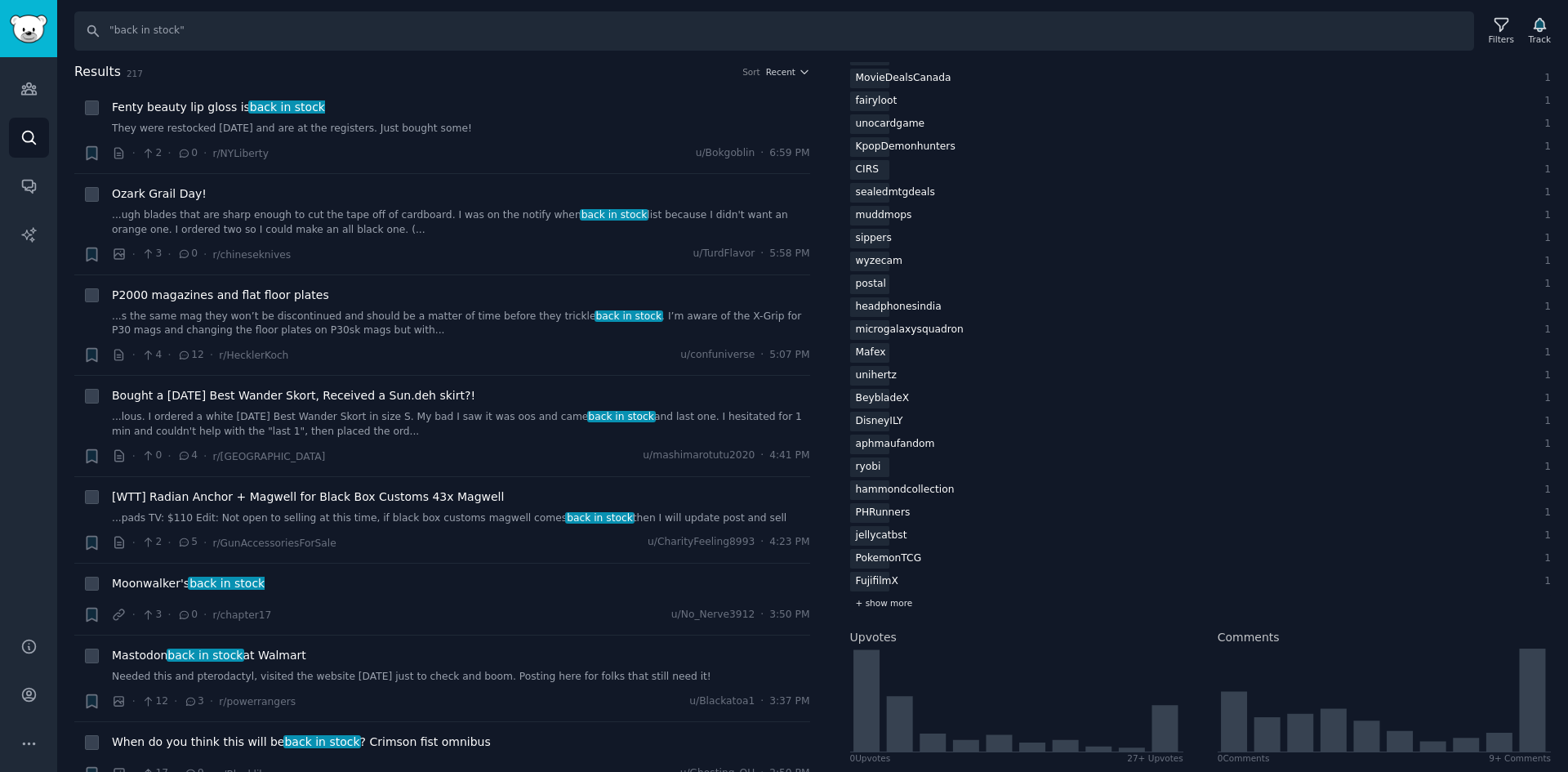
scroll to position [2043, 0]
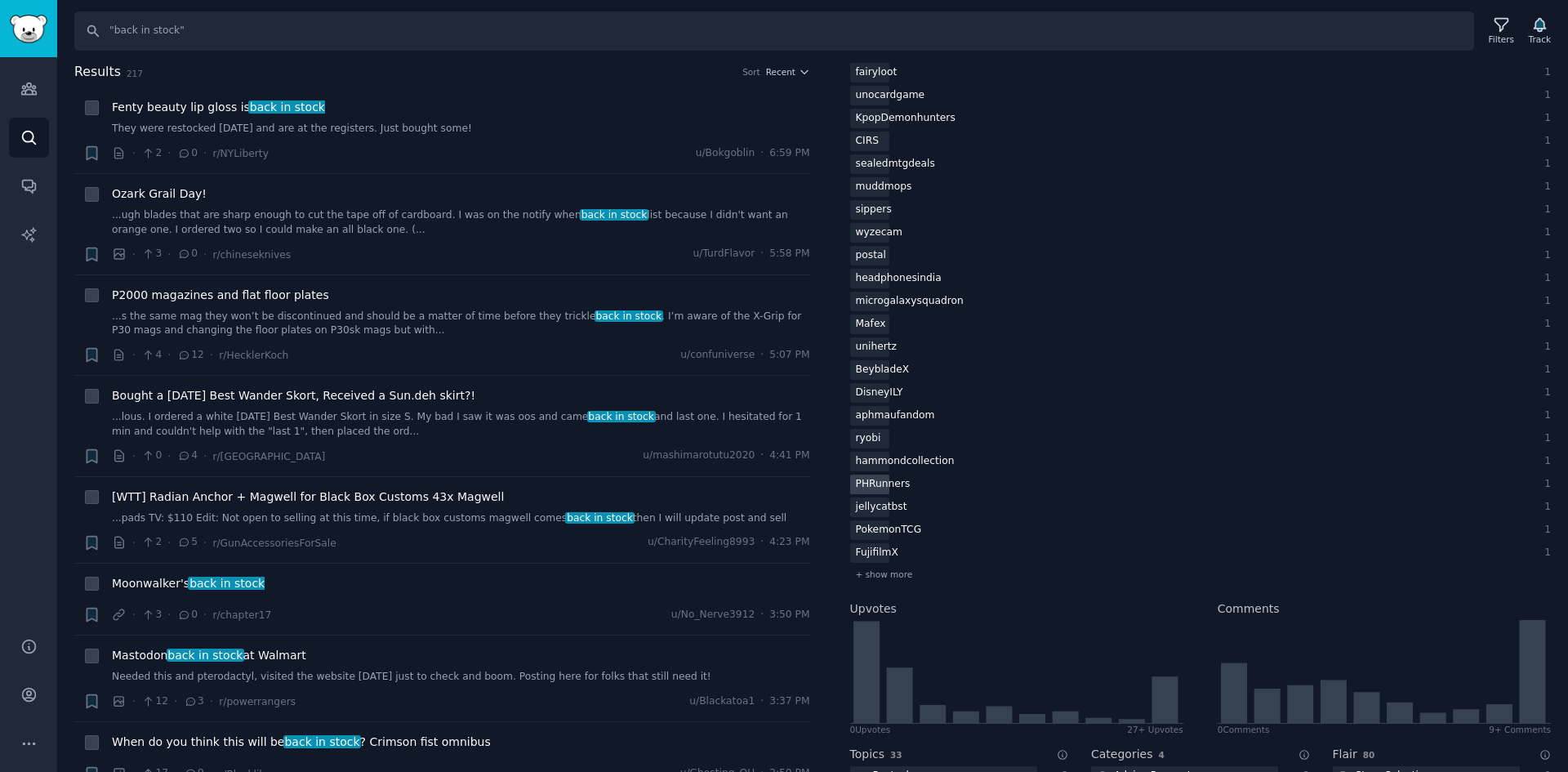
click at [889, 491] on div "PHRunners" at bounding box center [883, 485] width 66 height 21
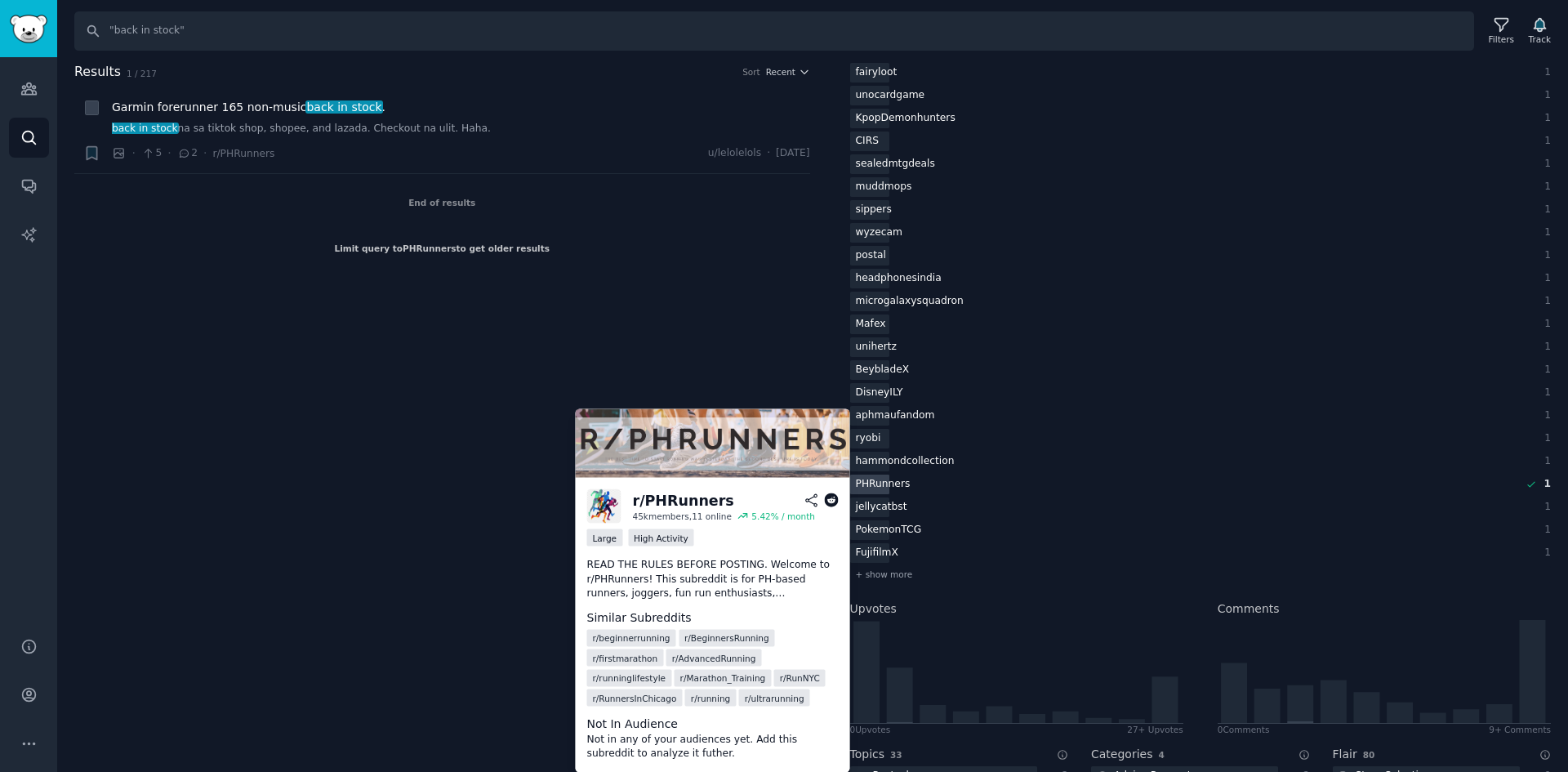
click at [887, 488] on div "PHRunners" at bounding box center [883, 485] width 66 height 21
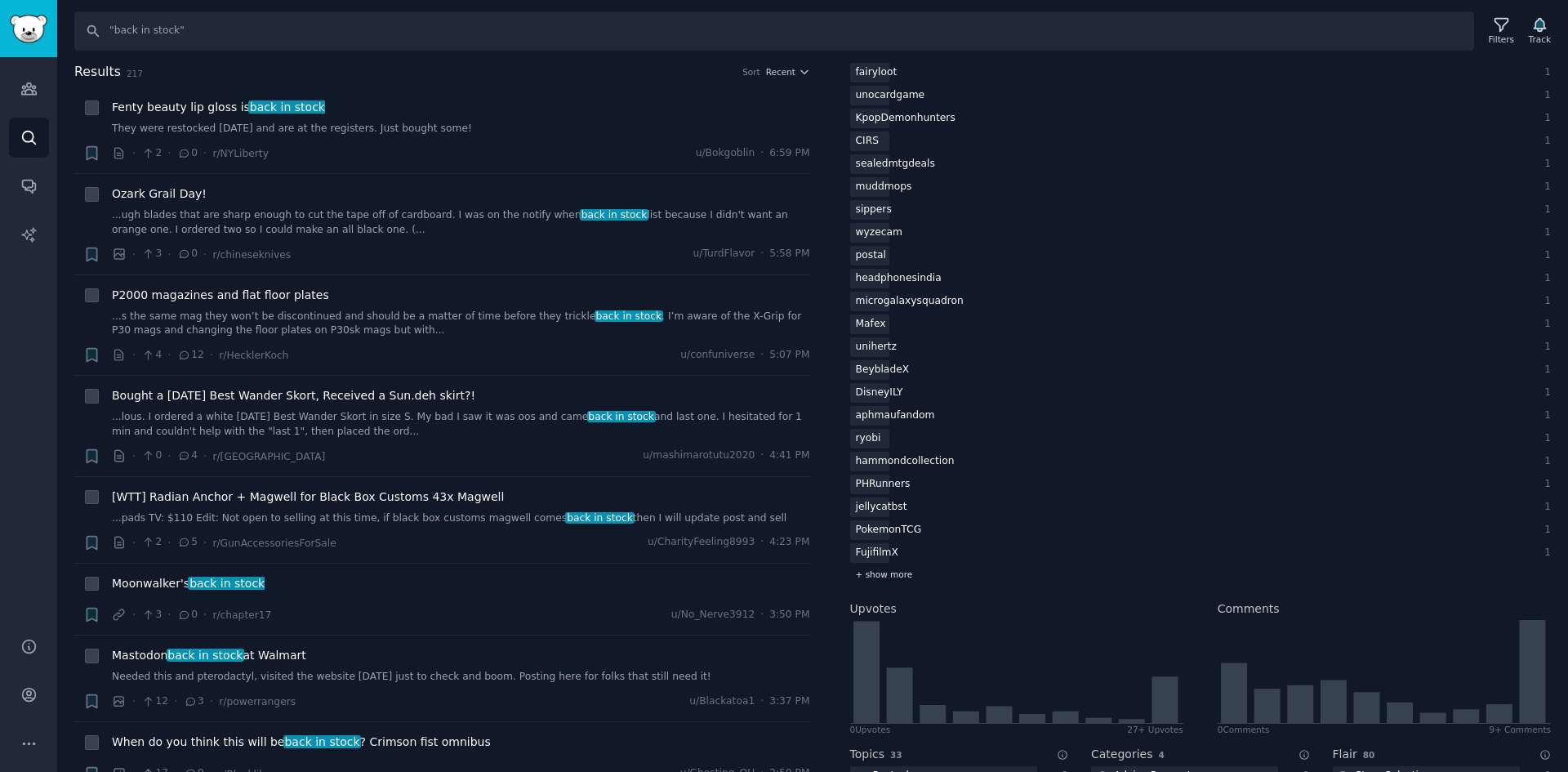
click at [878, 568] on div "+ show more" at bounding box center [1201, 574] width 702 height 17
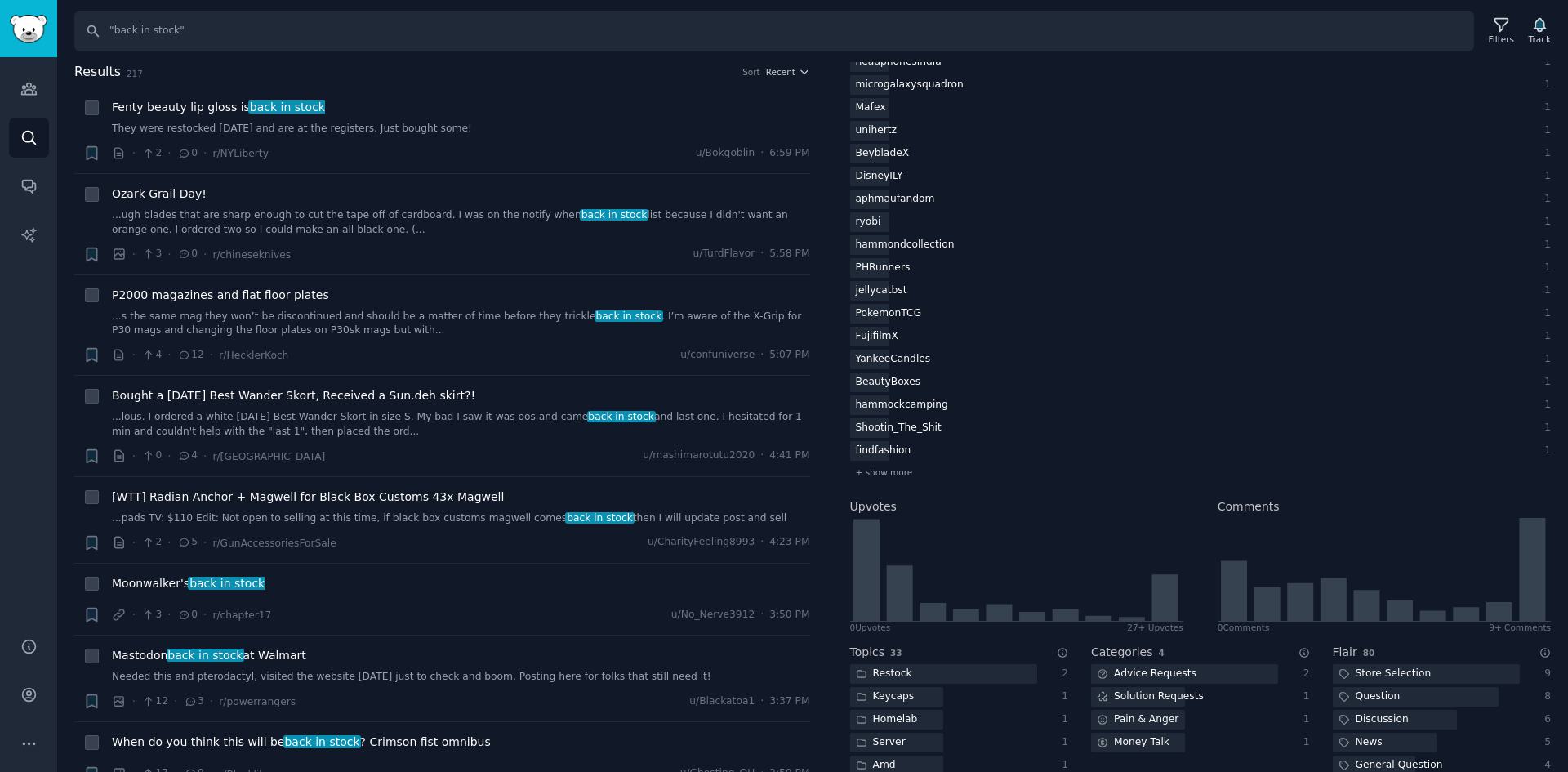
scroll to position [2288, 0]
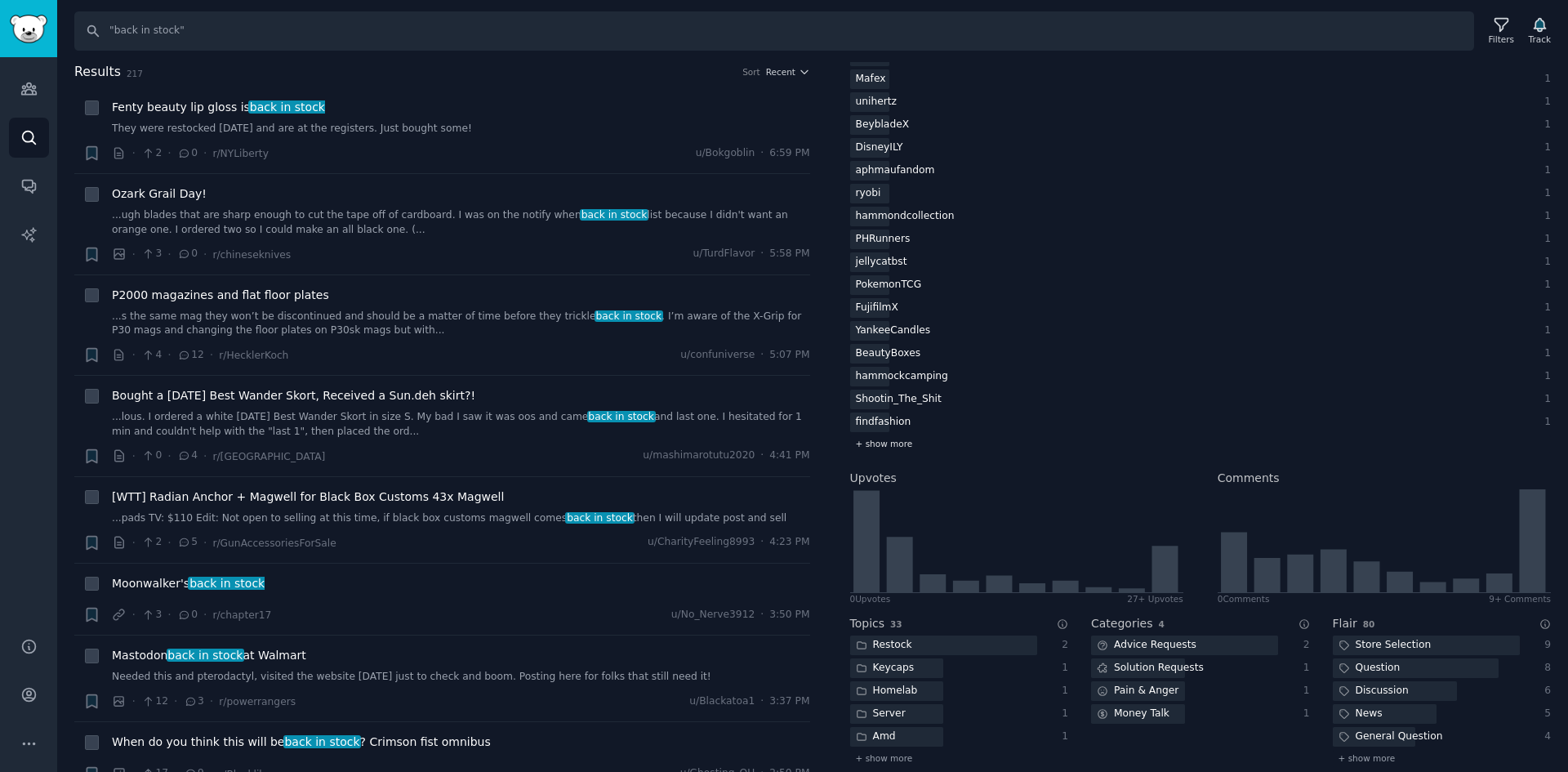
click at [895, 440] on span "+ show more" at bounding box center [885, 443] width 57 height 12
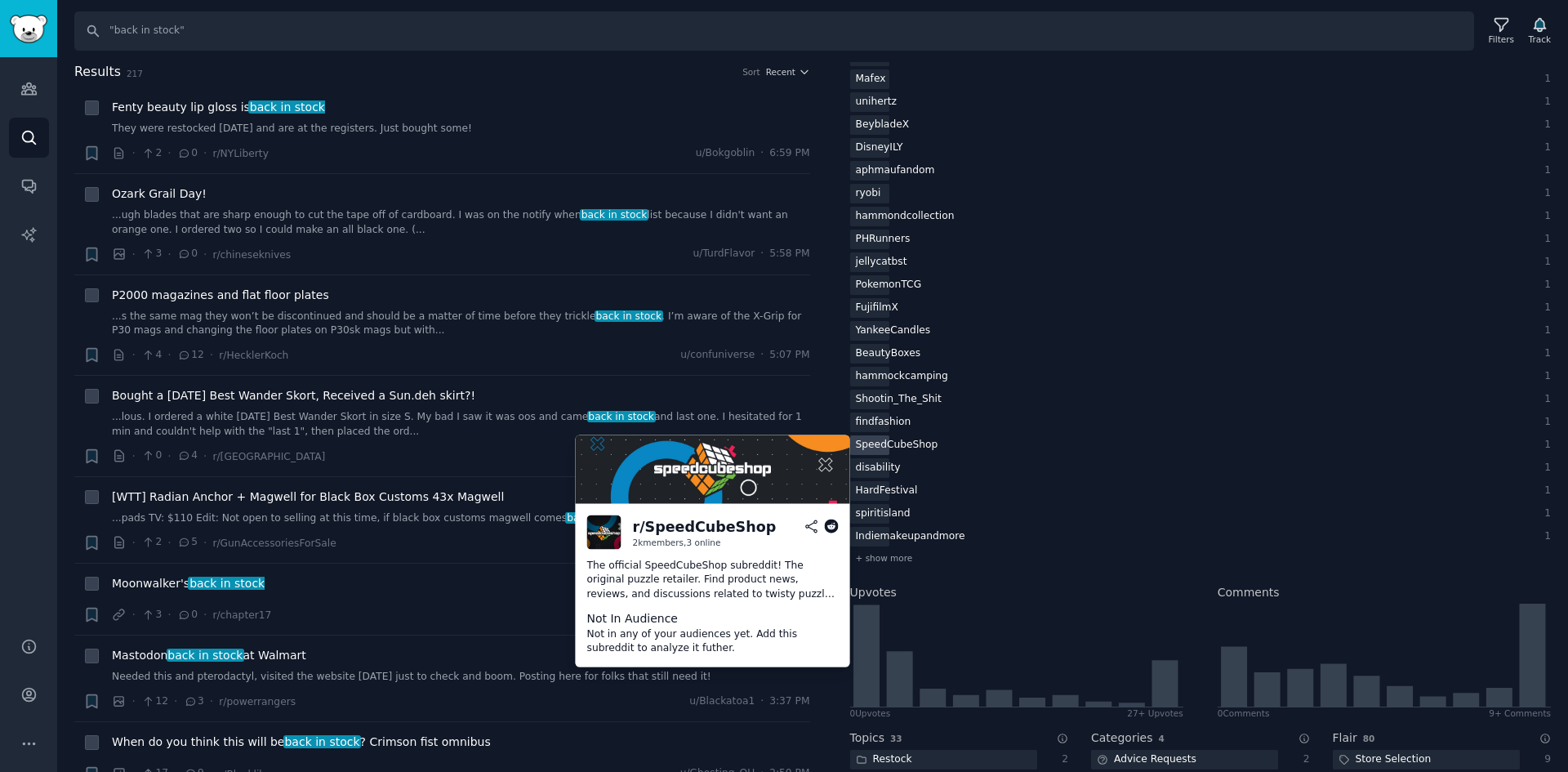
scroll to position [2370, 0]
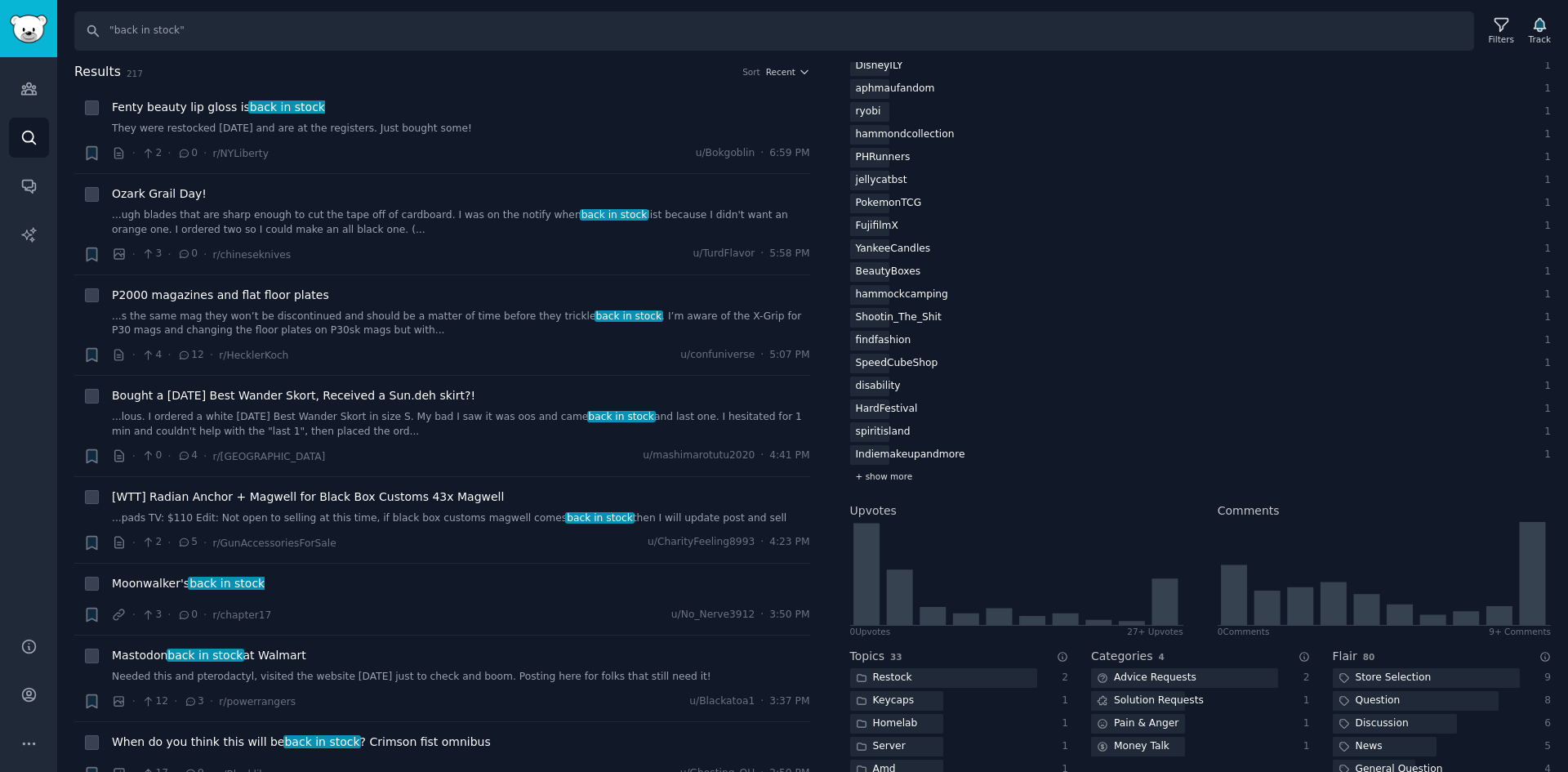
click at [890, 485] on div "+ show more" at bounding box center [1201, 476] width 702 height 17
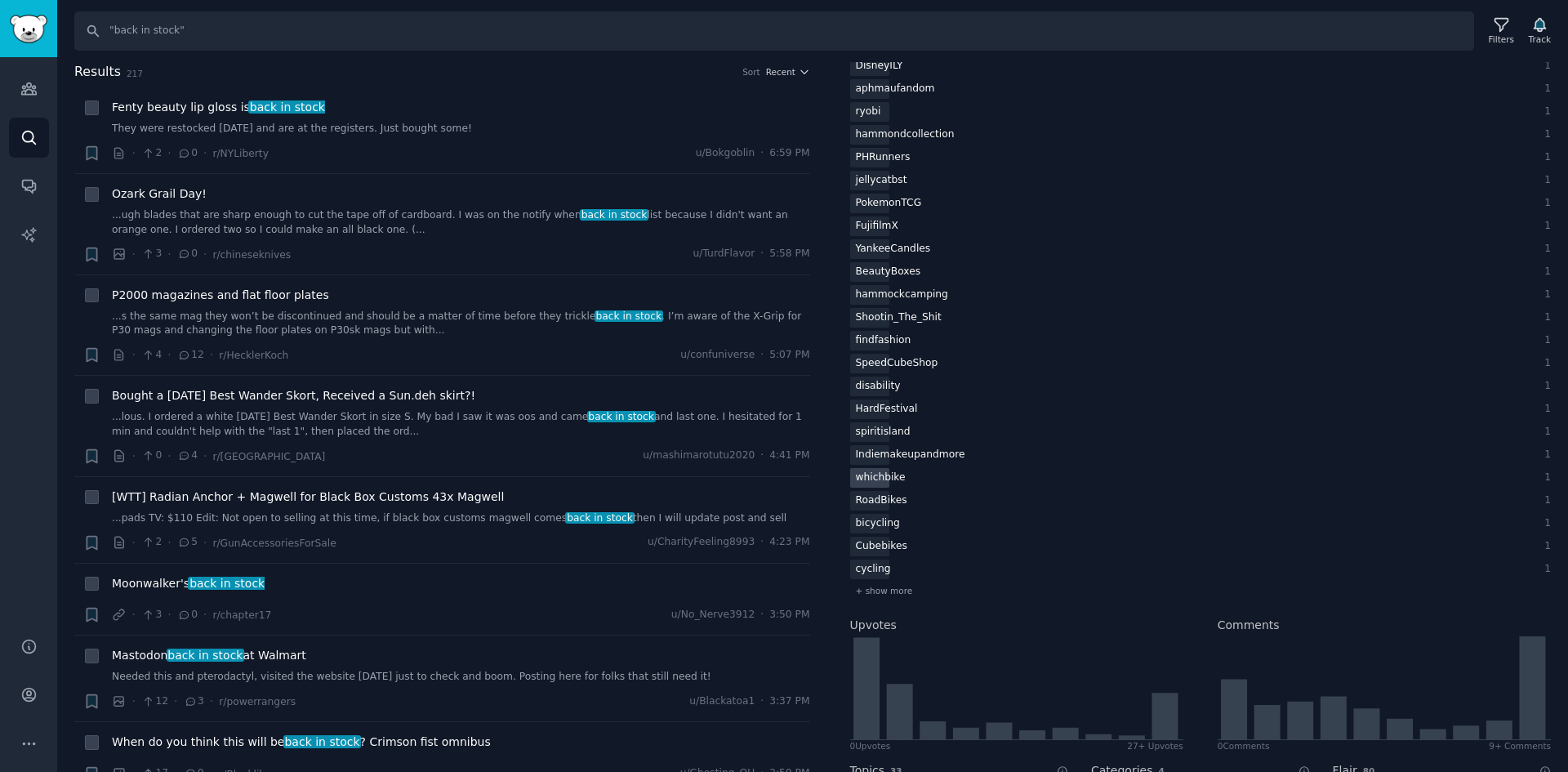
scroll to position [2451, 0]
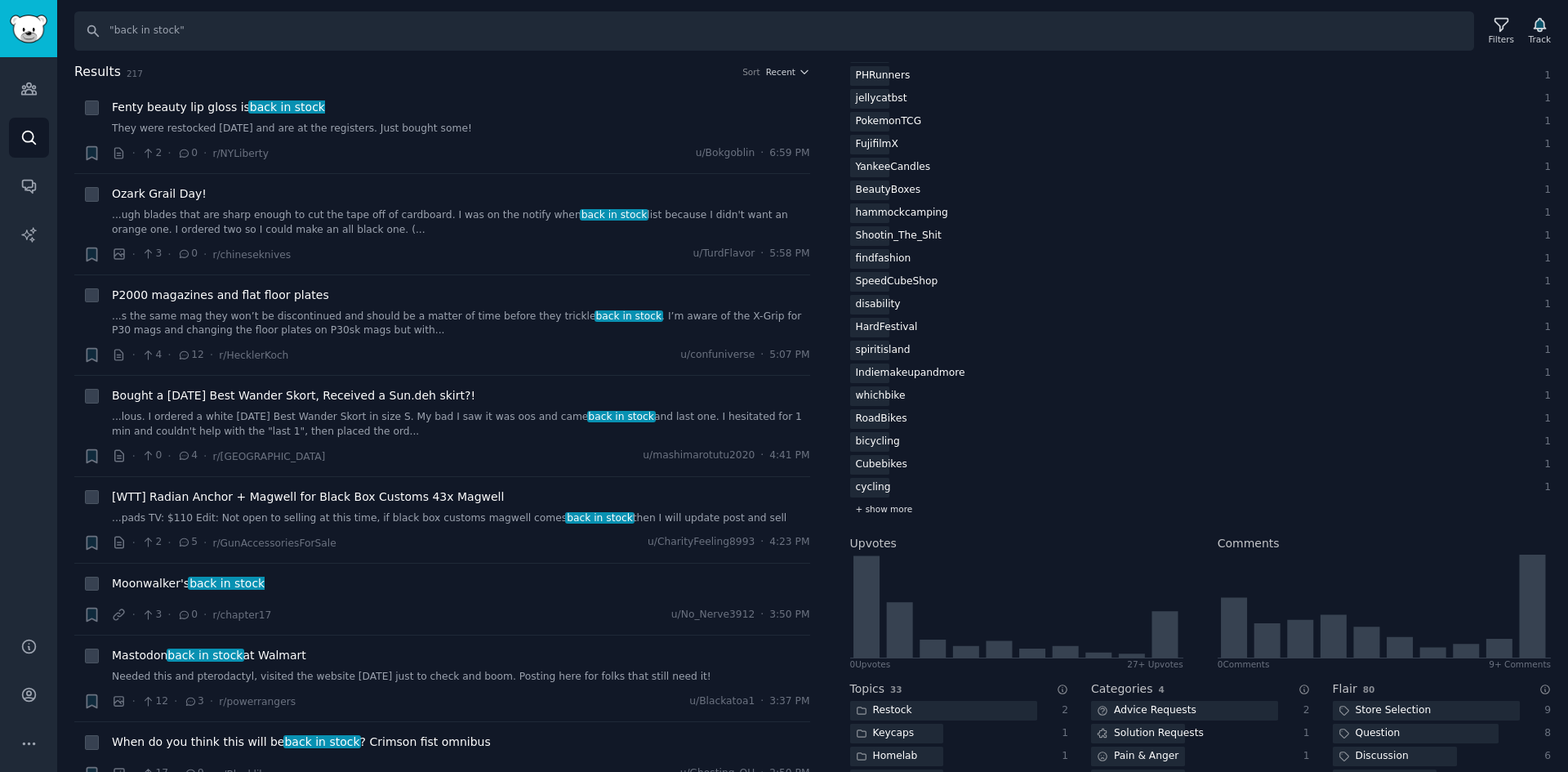
click at [885, 506] on span "+ show more" at bounding box center [885, 509] width 57 height 12
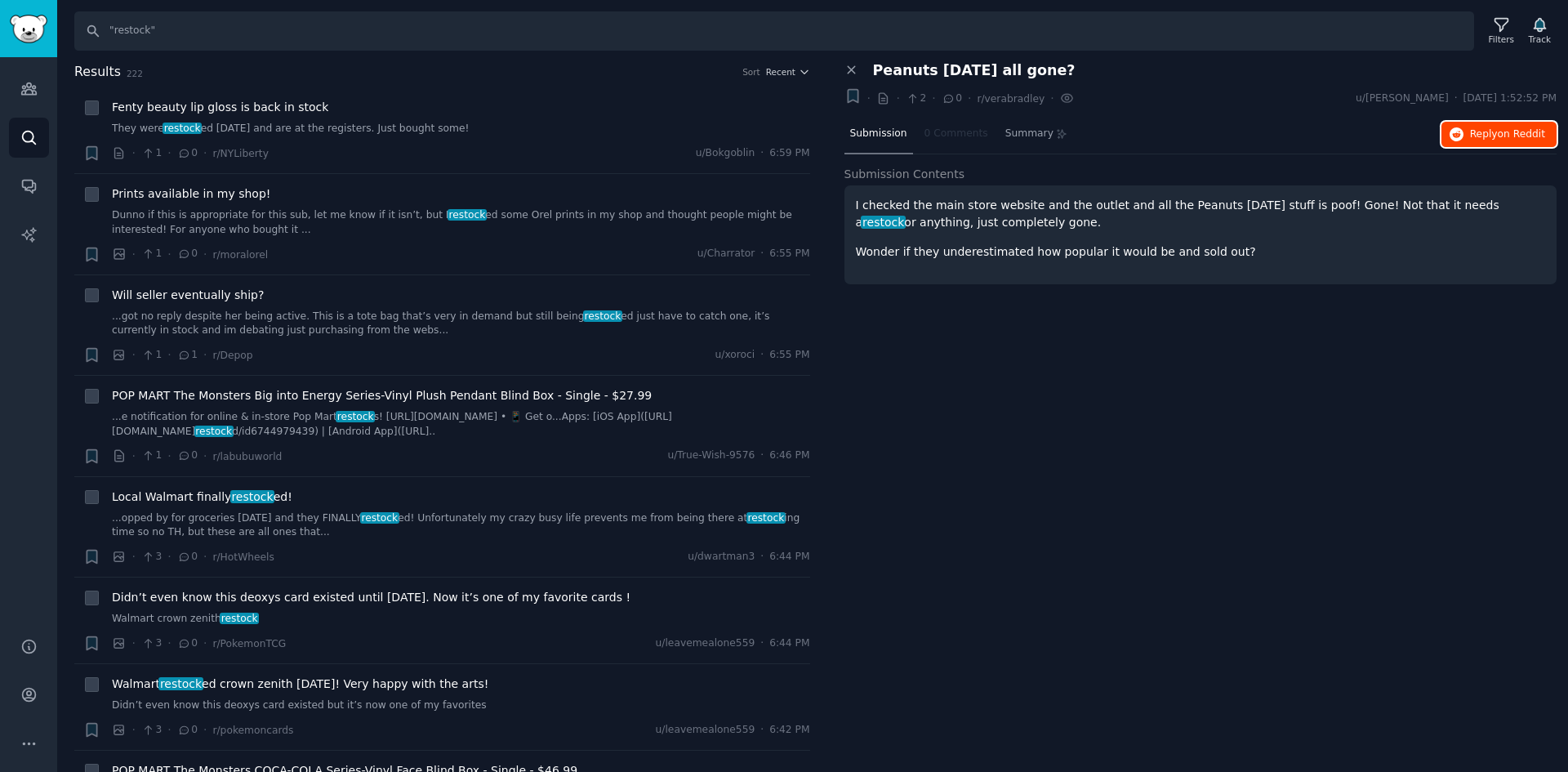
click at [1497, 131] on span "Reply on Reddit" at bounding box center [1507, 134] width 76 height 15
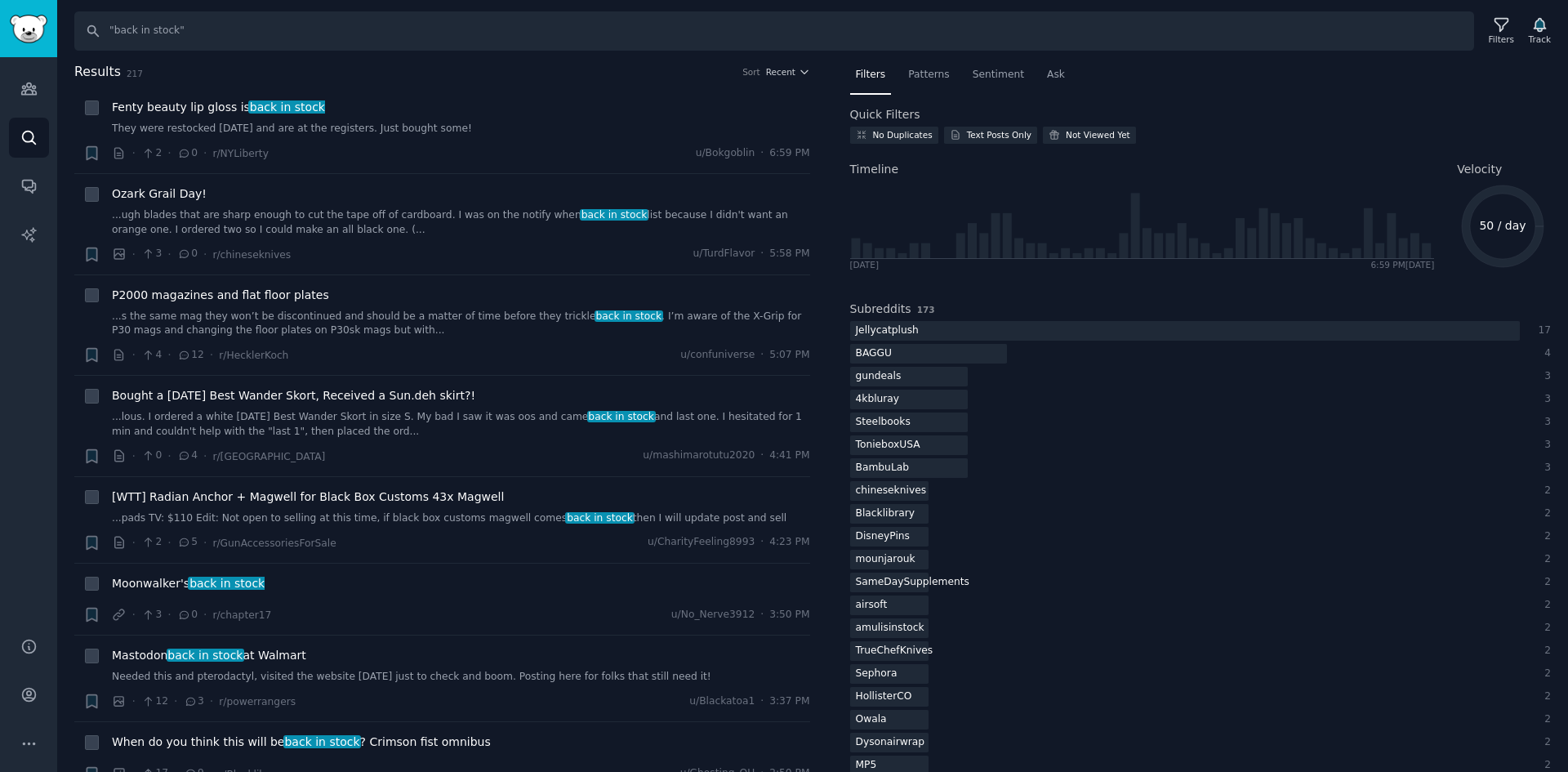
scroll to position [2451, 0]
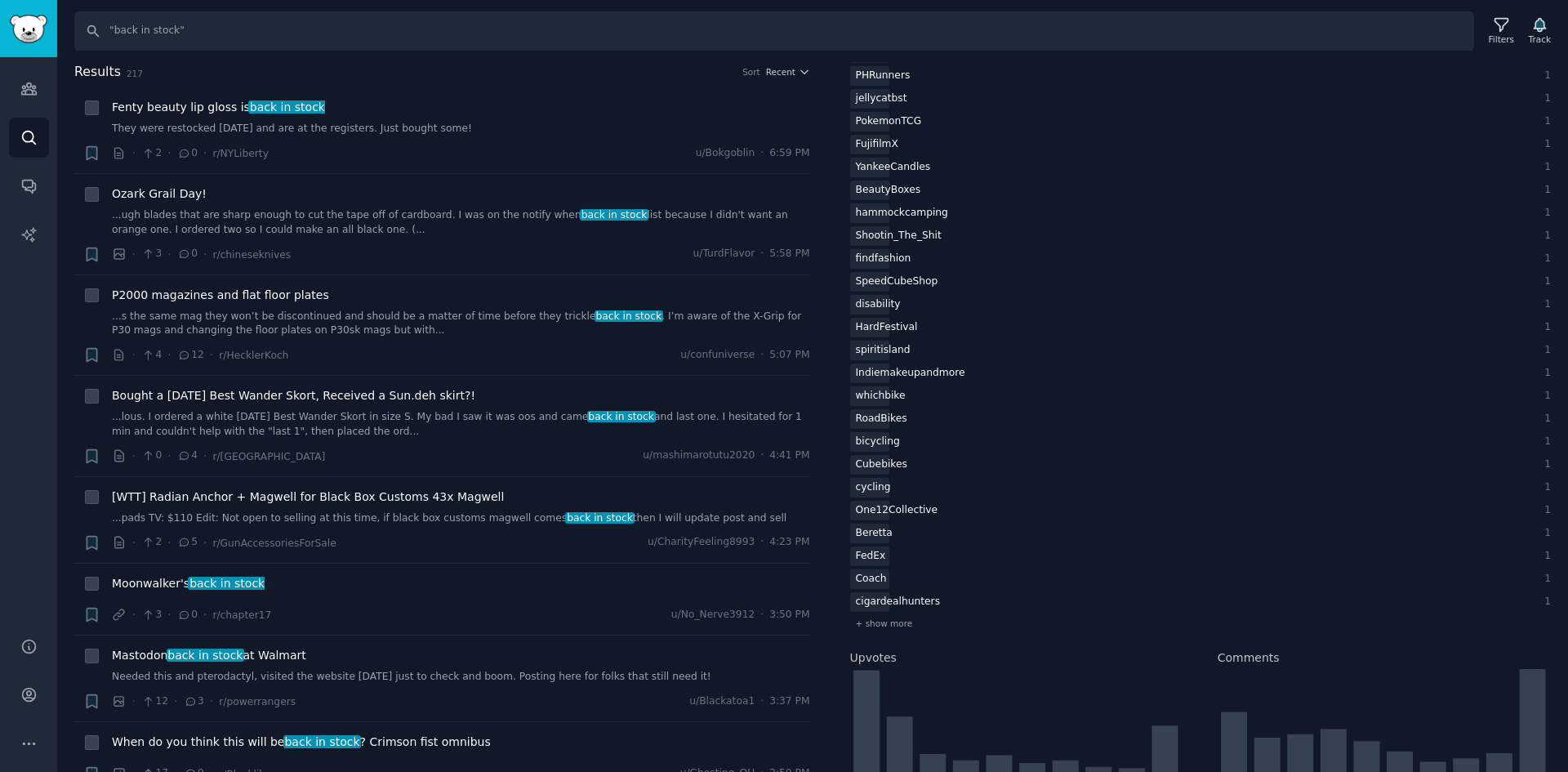
click at [1568, 86] on div "Filters Patterns Sentiment Ask Quick Filters No Duplicates Text Posts Only Not …" at bounding box center [1201, 417] width 736 height 711
click at [233, 36] on input ""back in stock"" at bounding box center [775, 31] width 1400 height 39
